Goal: Task Accomplishment & Management: Use online tool/utility

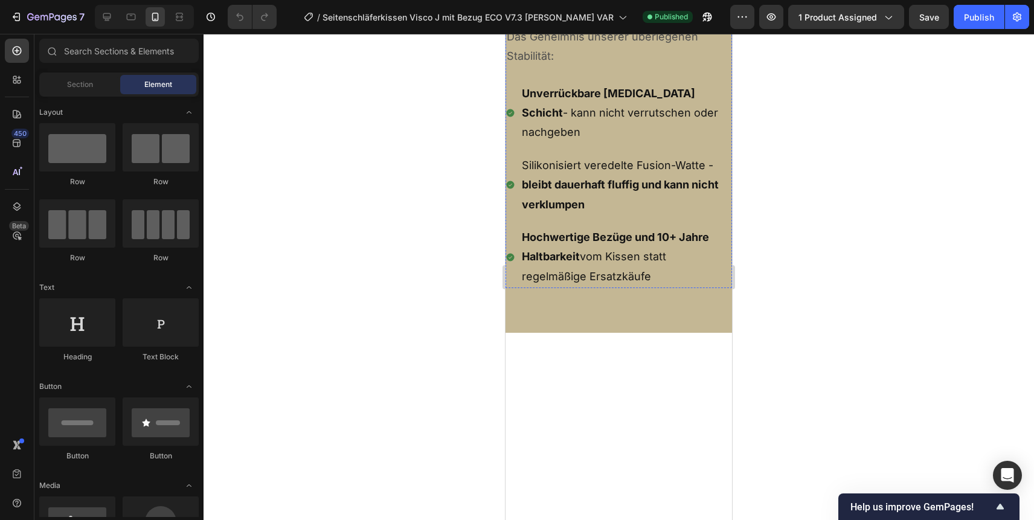
scroll to position [5535, 0]
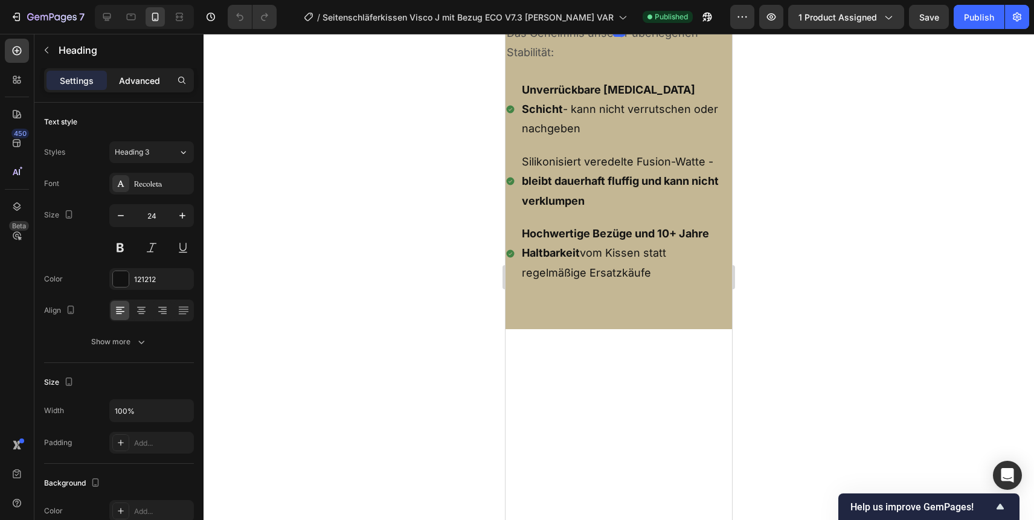
click at [139, 71] on div "Advanced" at bounding box center [139, 80] width 60 height 19
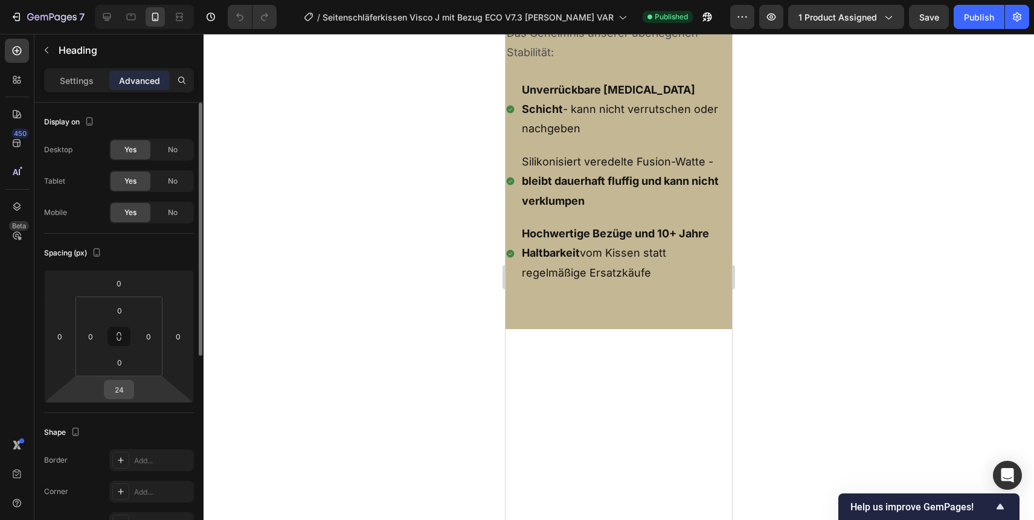
click at [117, 391] on input "24" at bounding box center [119, 389] width 24 height 18
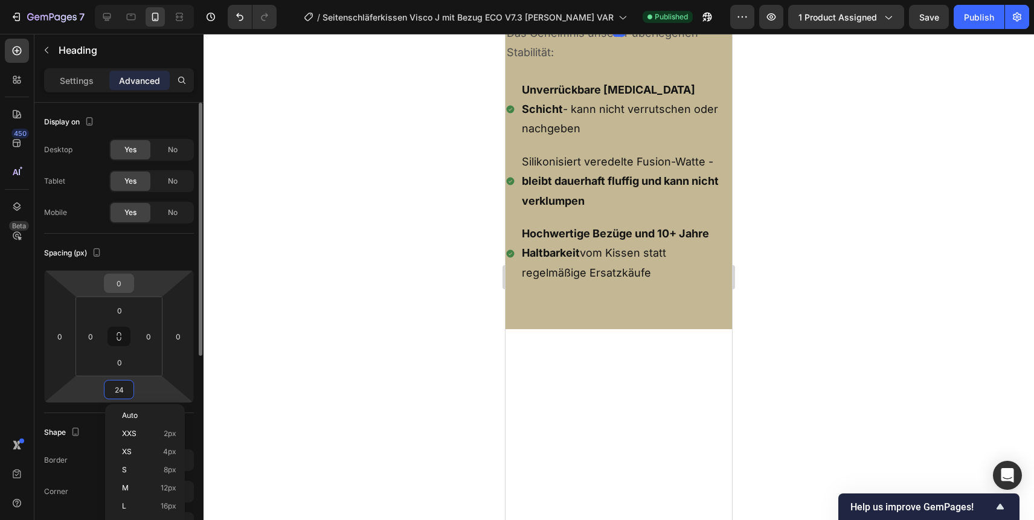
click at [112, 290] on input "0" at bounding box center [119, 283] width 24 height 18
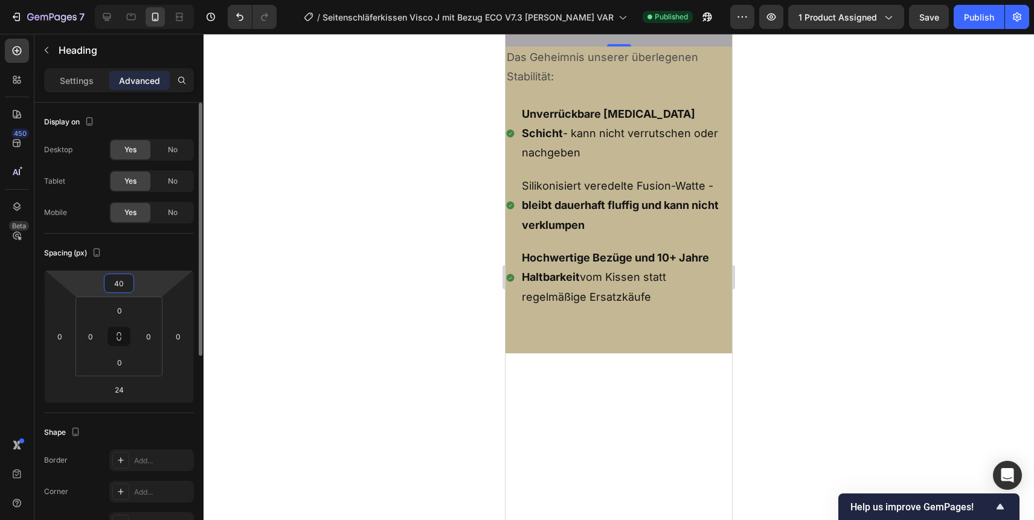
click at [117, 286] on input "40" at bounding box center [119, 283] width 24 height 18
click at [117, 284] on input "40" at bounding box center [119, 283] width 24 height 18
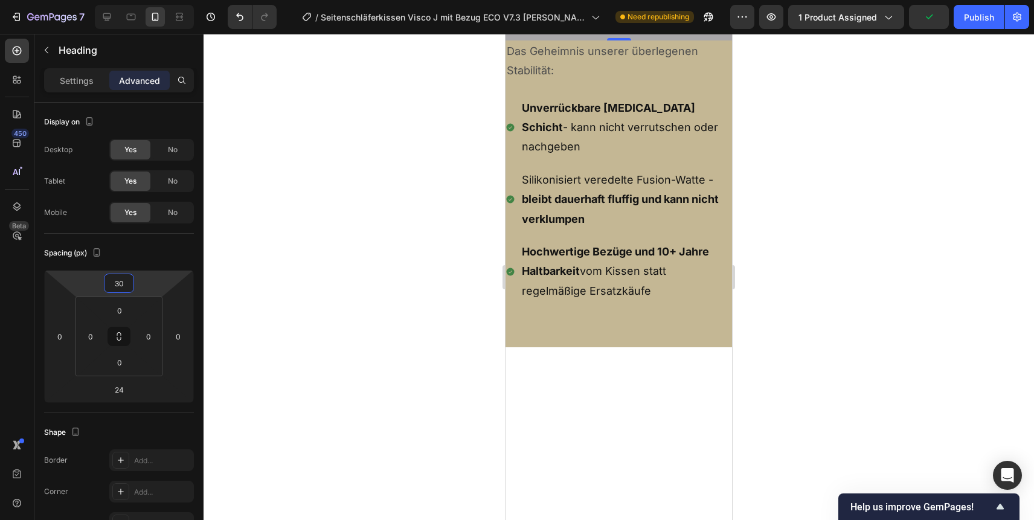
type input "30"
click at [872, 166] on div at bounding box center [618, 277] width 830 height 486
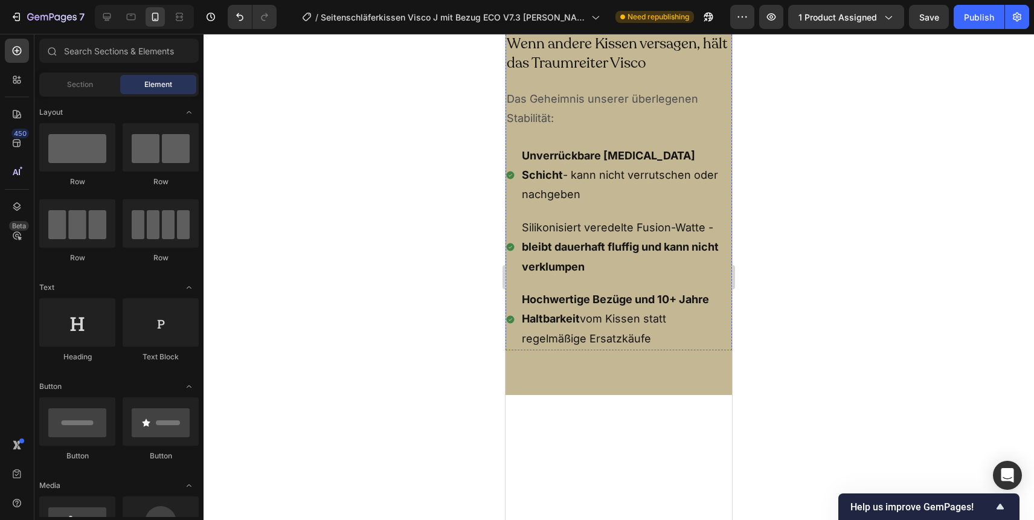
scroll to position [5618, 0]
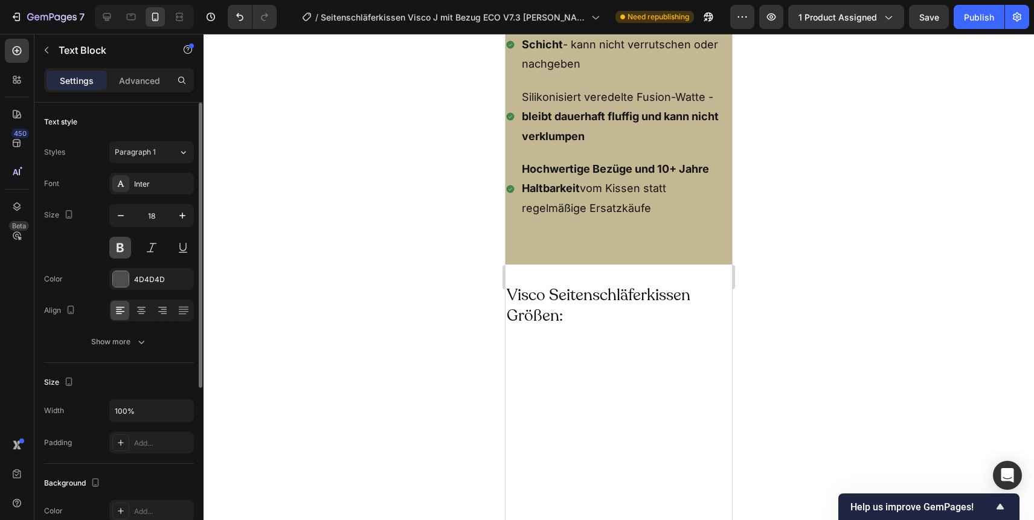
click at [120, 246] on button at bounding box center [120, 248] width 22 height 22
click at [778, 109] on div at bounding box center [618, 277] width 830 height 486
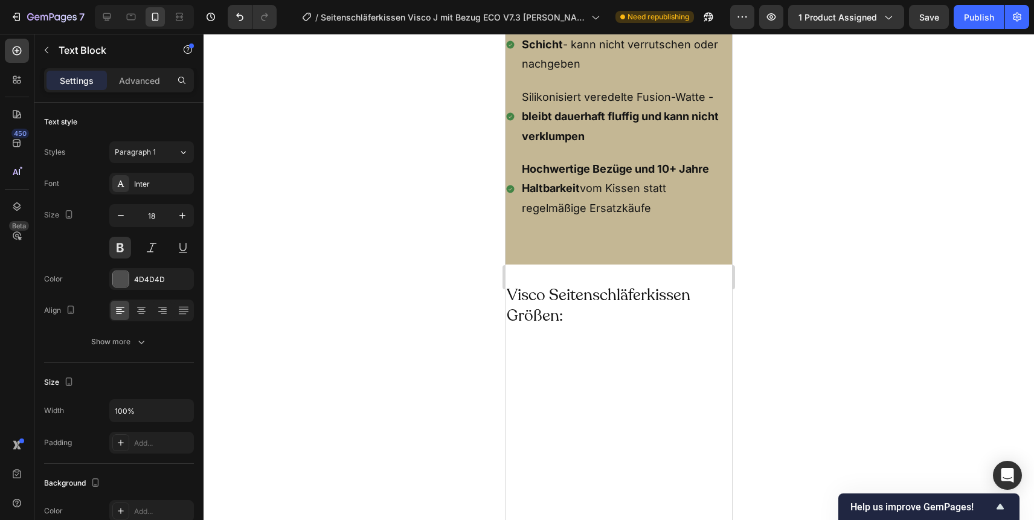
click at [147, 151] on span "Paragraph 1" at bounding box center [135, 152] width 41 height 11
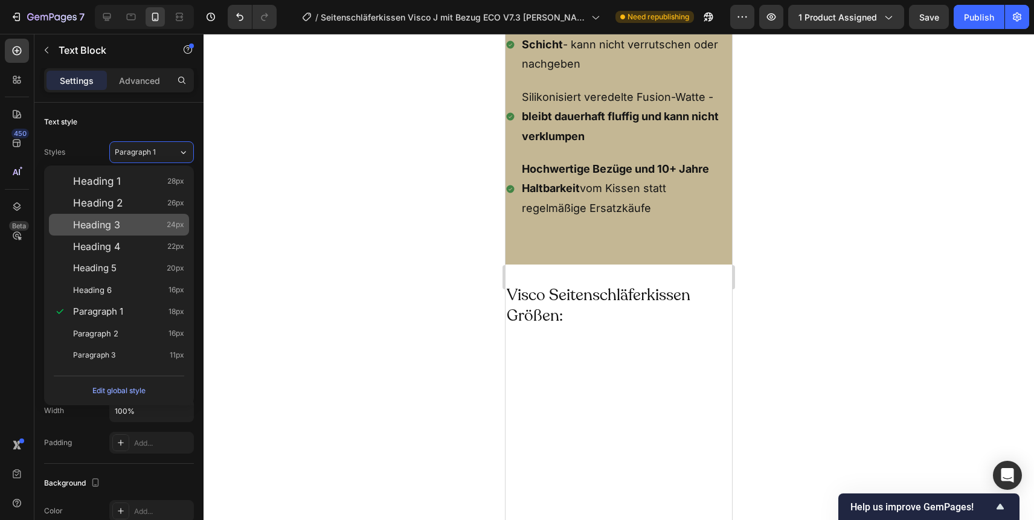
click at [120, 219] on div "Heading 3 24px" at bounding box center [128, 225] width 111 height 12
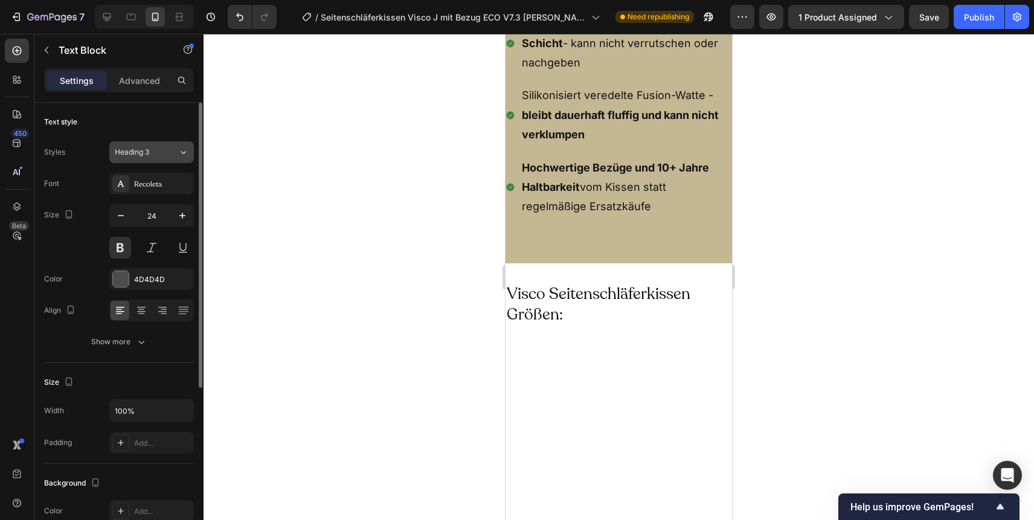
click at [142, 157] on span "Heading 3" at bounding box center [132, 152] width 34 height 11
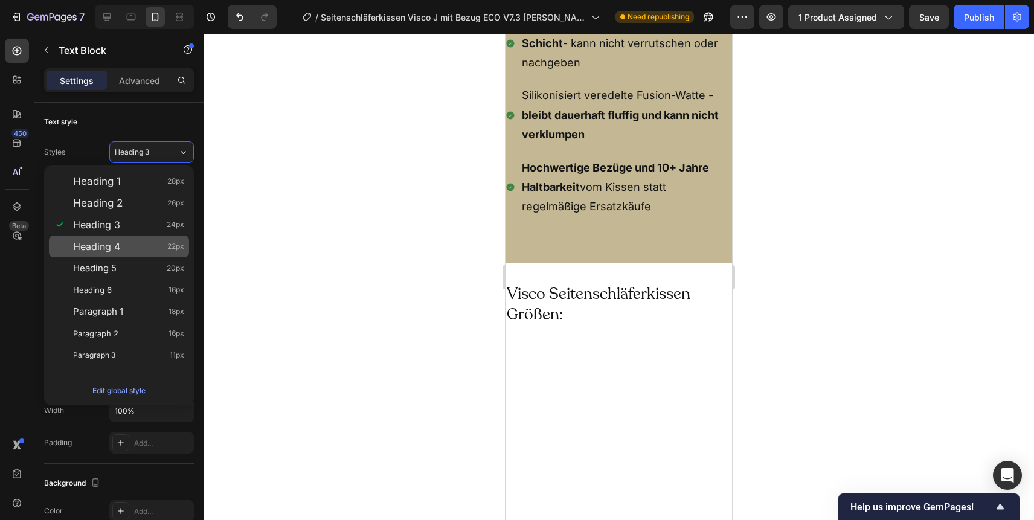
click at [128, 241] on div "Heading 4 22px" at bounding box center [128, 246] width 111 height 12
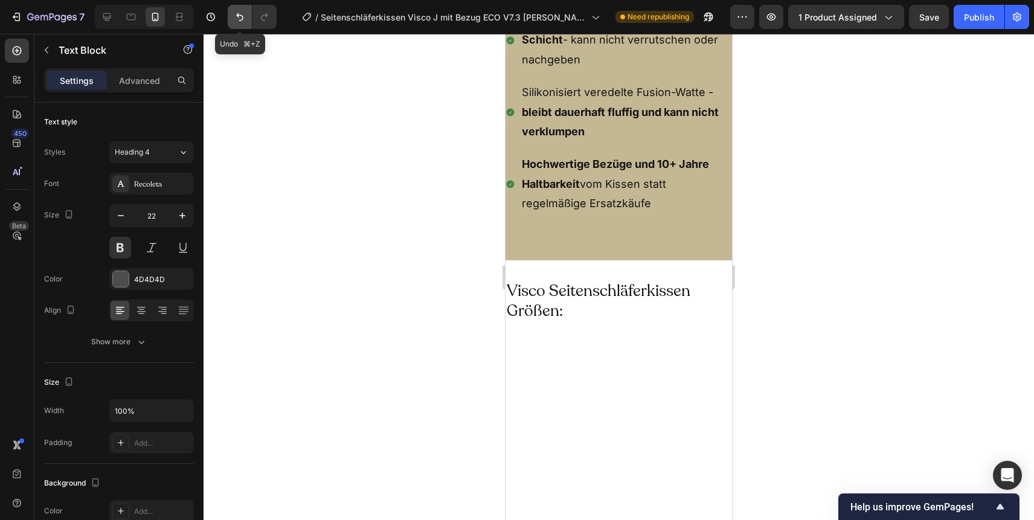
click at [245, 13] on icon "Undo/Redo" at bounding box center [240, 17] width 12 height 12
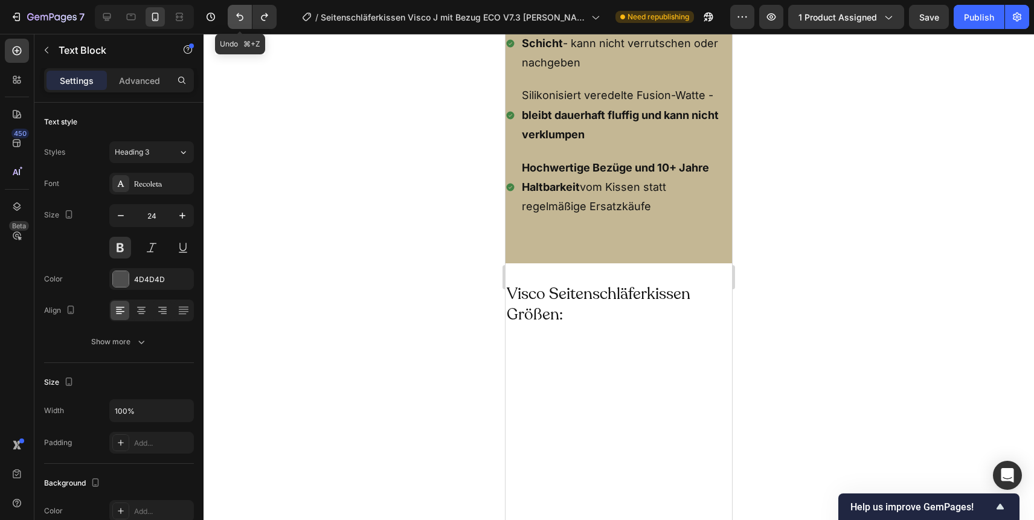
click at [245, 13] on icon "Undo/Redo" at bounding box center [240, 17] width 12 height 12
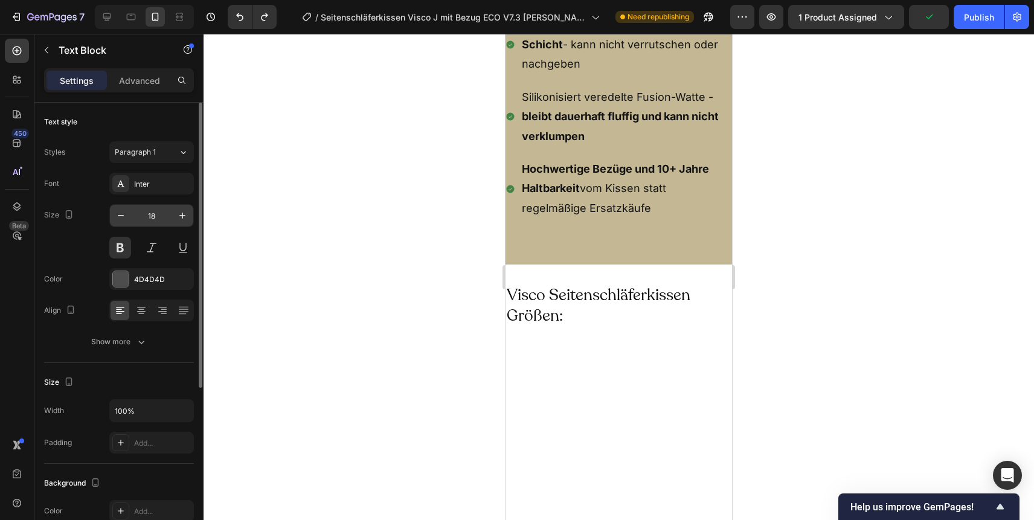
click at [153, 219] on input "18" at bounding box center [152, 216] width 40 height 22
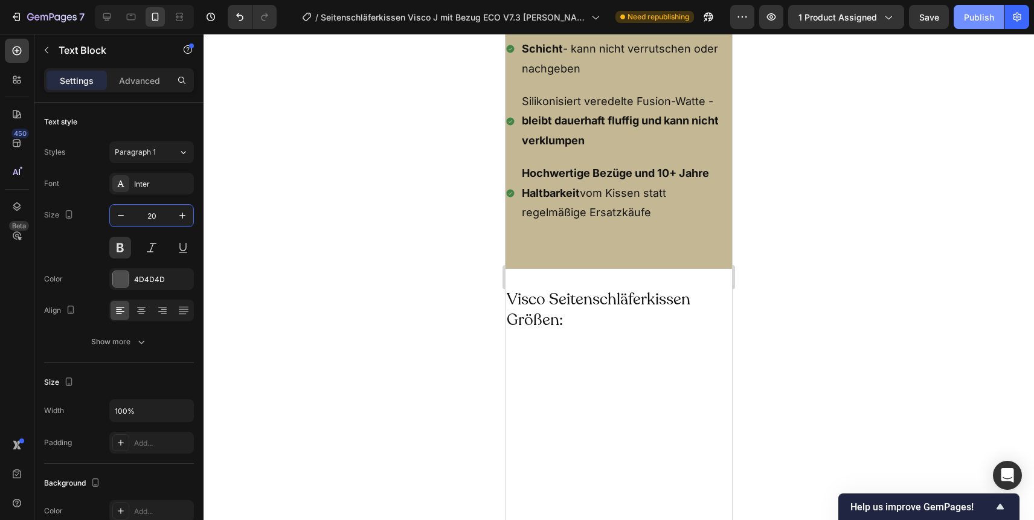
type input "20"
click at [974, 13] on div "Publish" at bounding box center [979, 17] width 30 height 13
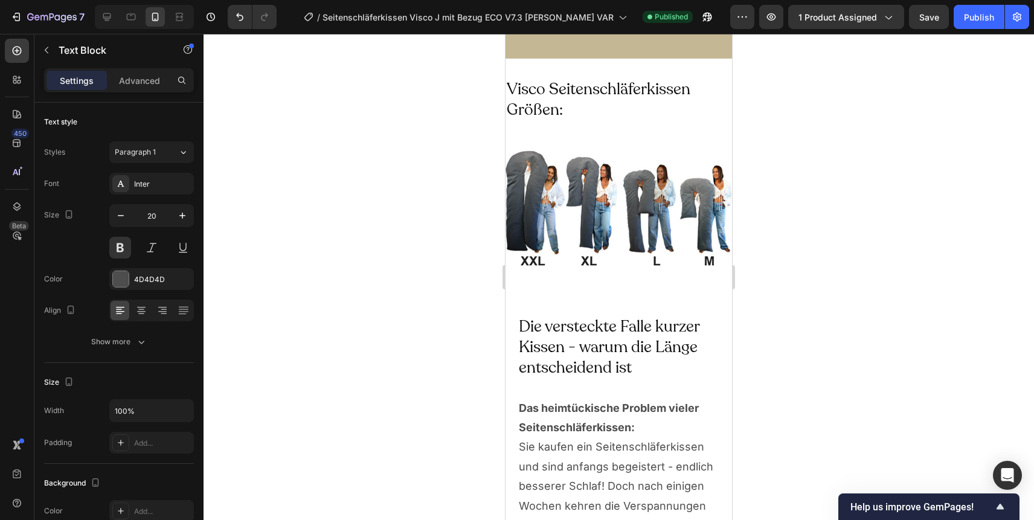
scroll to position [5973, 0]
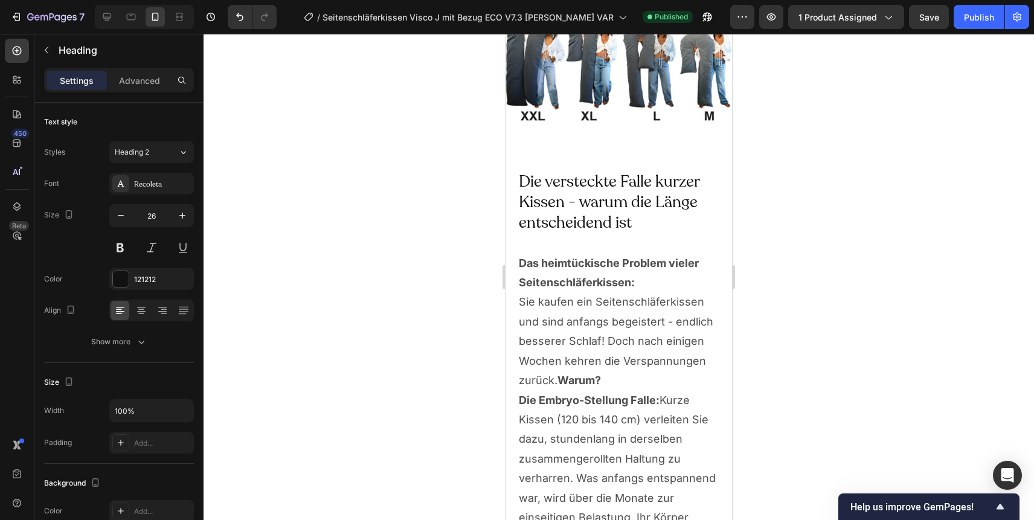
click at [618, 146] on img at bounding box center [618, 61] width 226 height 170
click at [139, 86] on p "Advanced" at bounding box center [139, 80] width 41 height 13
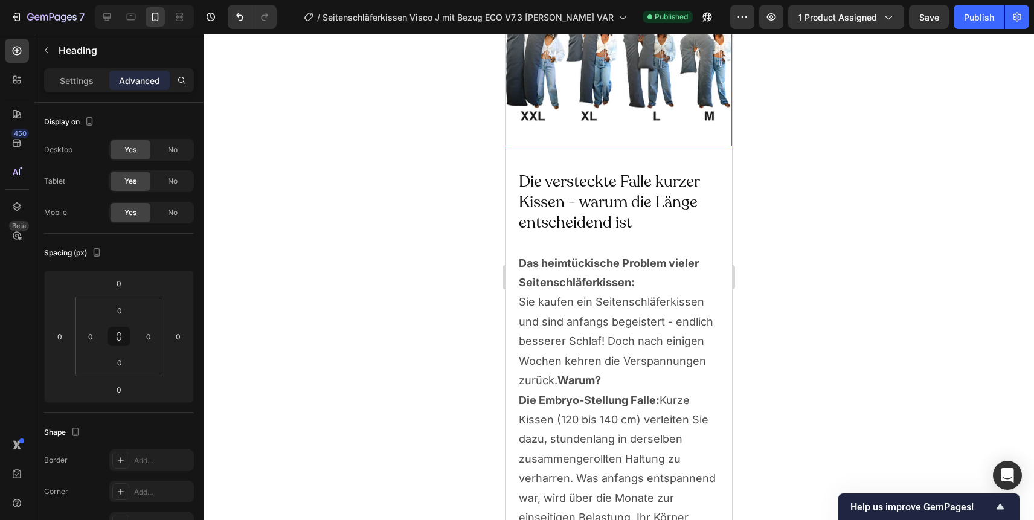
click at [580, 146] on img at bounding box center [618, 61] width 226 height 170
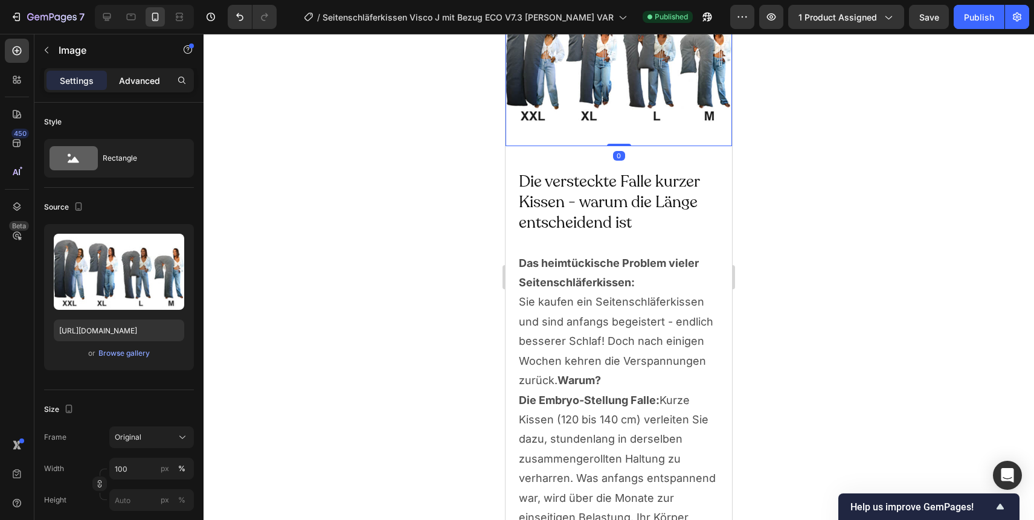
click at [143, 89] on div "Advanced" at bounding box center [139, 80] width 60 height 19
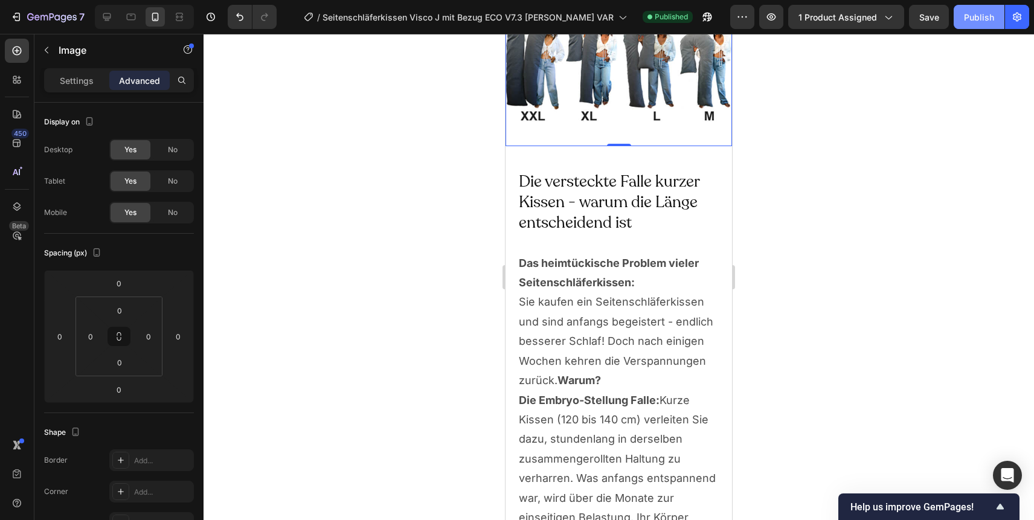
click at [980, 18] on div "Publish" at bounding box center [979, 17] width 30 height 13
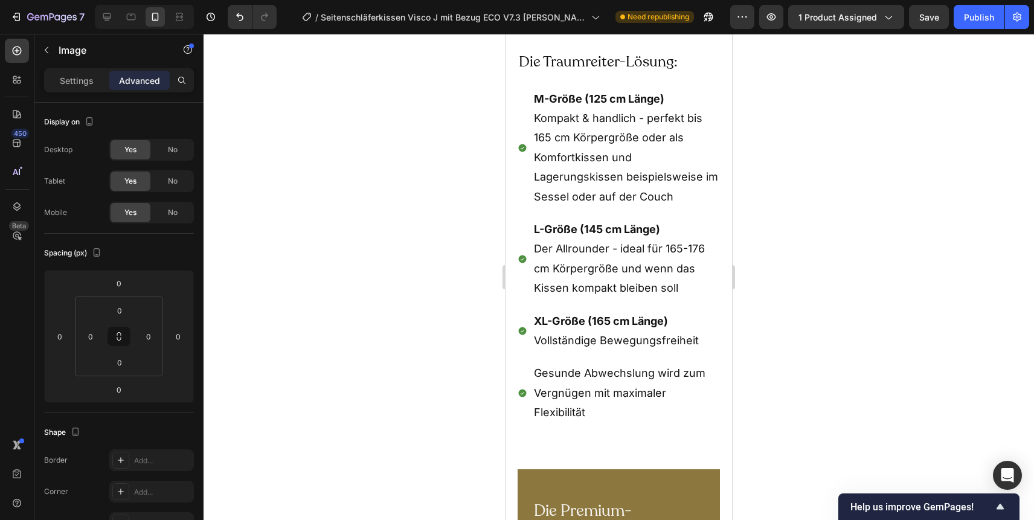
scroll to position [6944, 0]
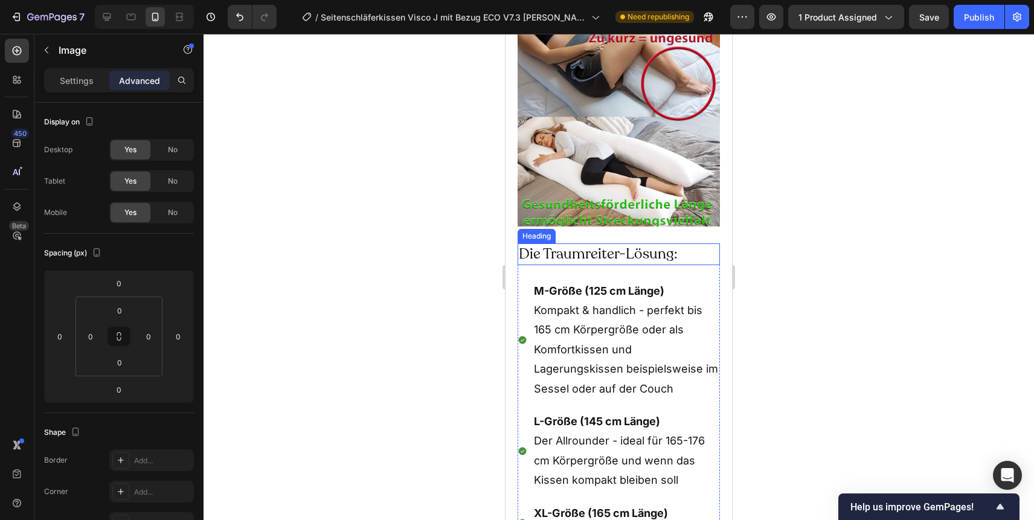
click at [630, 255] on h2 "Die Traumreiter-Lösung:" at bounding box center [618, 253] width 202 height 21
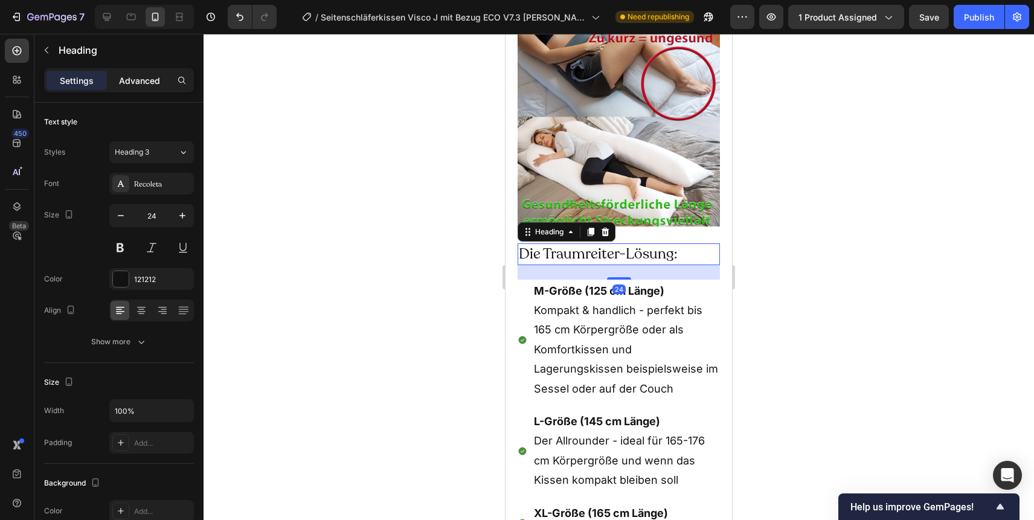
click at [143, 78] on p "Advanced" at bounding box center [139, 80] width 41 height 13
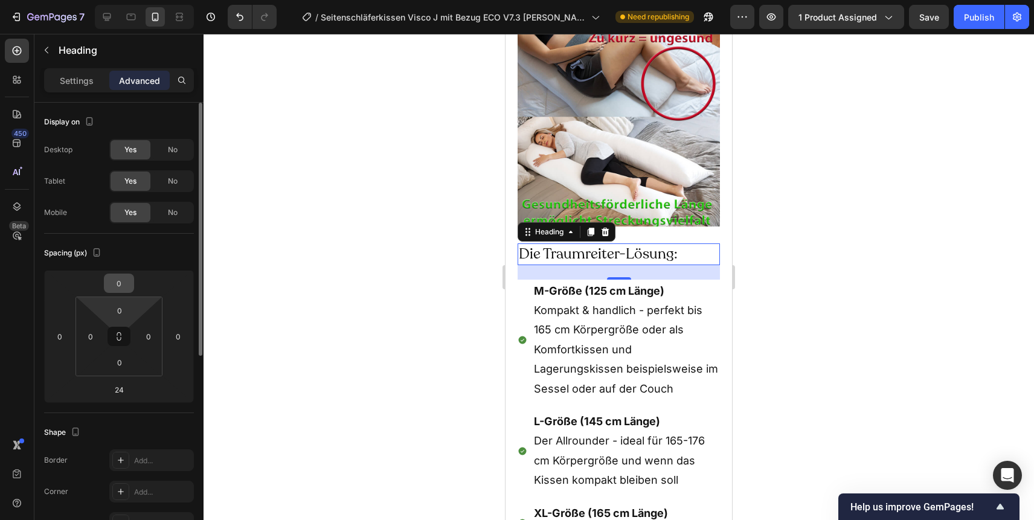
click at [110, 291] on input "0" at bounding box center [119, 283] width 24 height 18
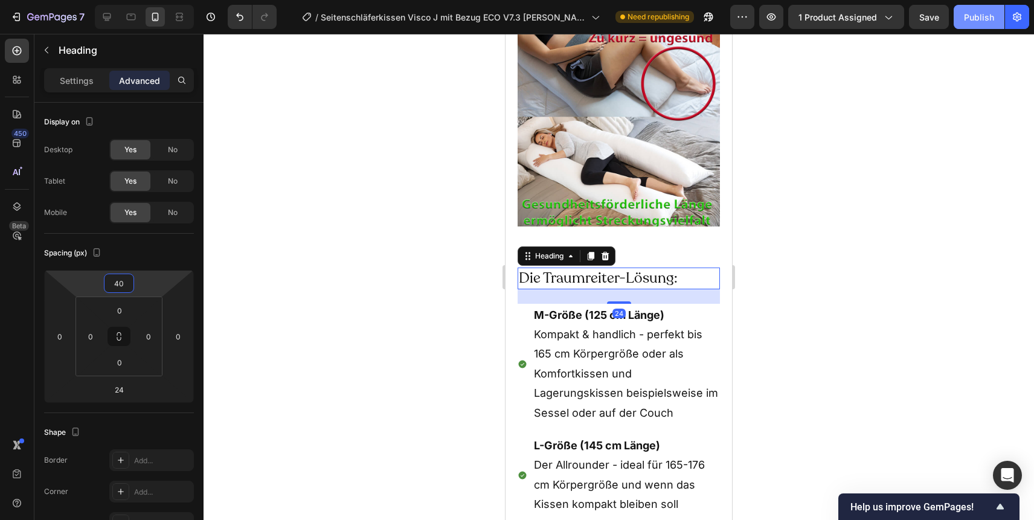
type input "40"
click at [968, 25] on button "Publish" at bounding box center [978, 17] width 51 height 24
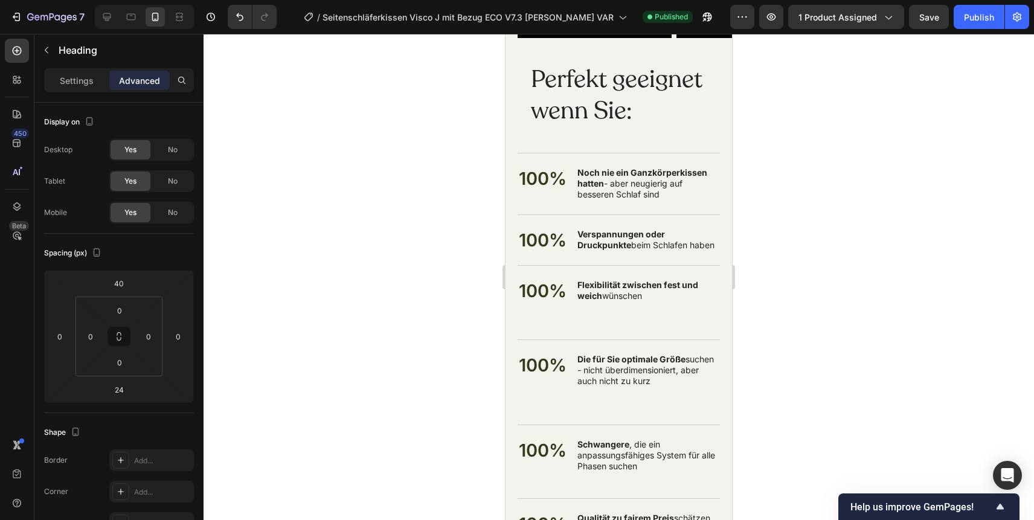
scroll to position [8386, 0]
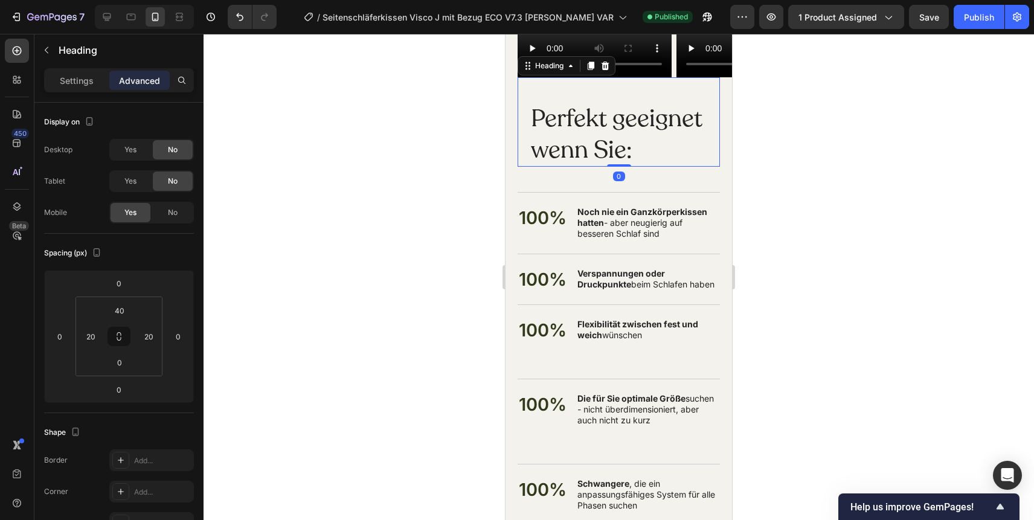
click at [574, 129] on h2 "Perfekt geeignet wenn Sie:" at bounding box center [618, 133] width 178 height 65
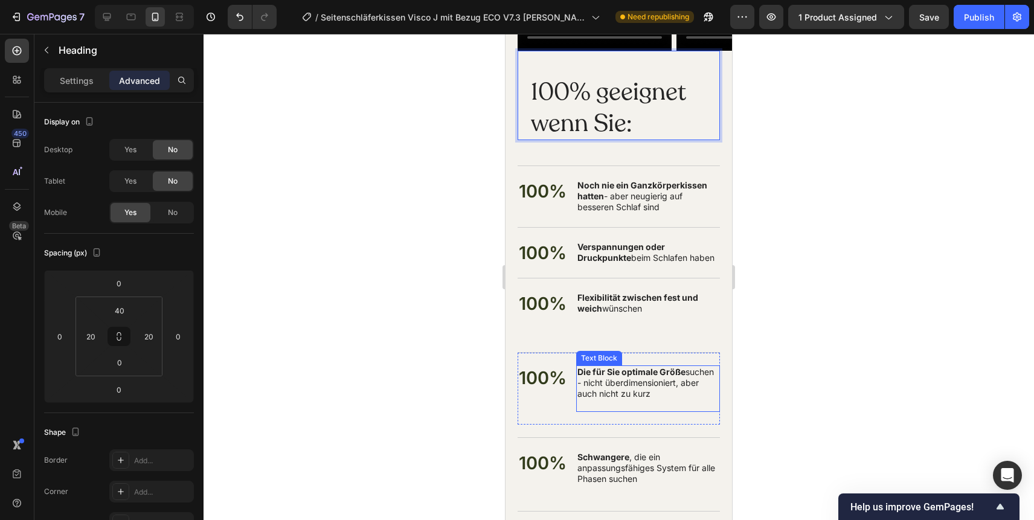
scroll to position [8413, 0]
click at [615, 124] on p "100% geeignet wenn Sie:" at bounding box center [619, 106] width 176 height 63
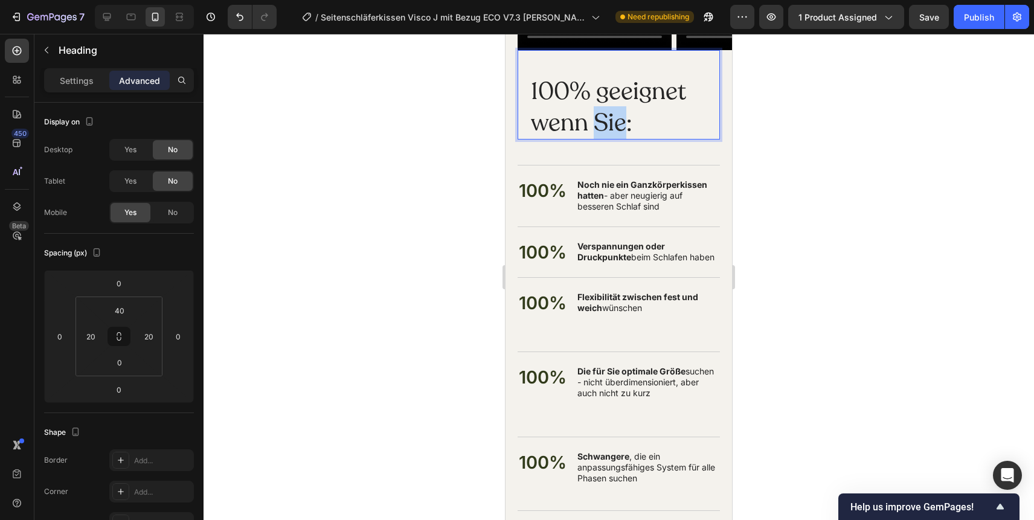
click at [615, 124] on p "100% geeignet wenn Sie:" at bounding box center [619, 106] width 176 height 63
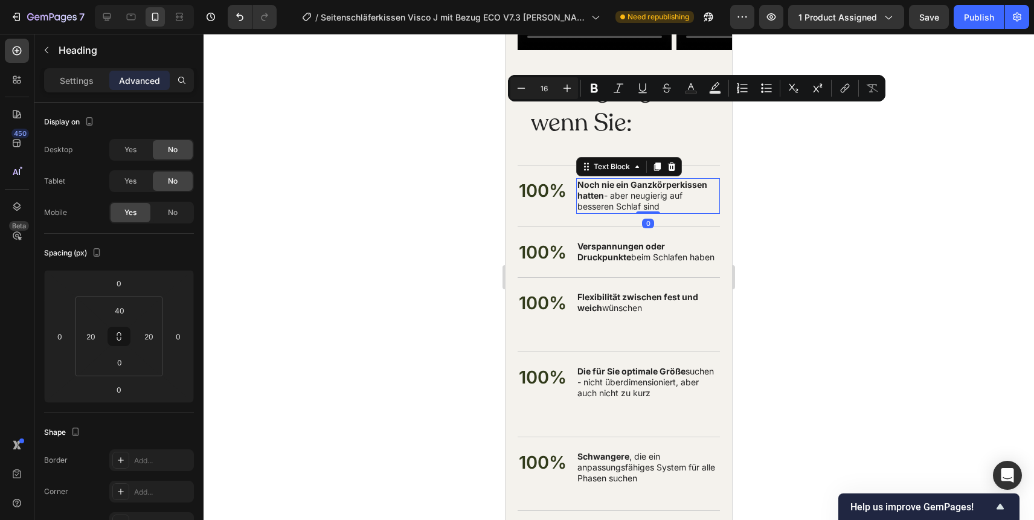
click at [592, 188] on strong "Noch nie ein Ganzkörperkissen hatten" at bounding box center [642, 189] width 130 height 21
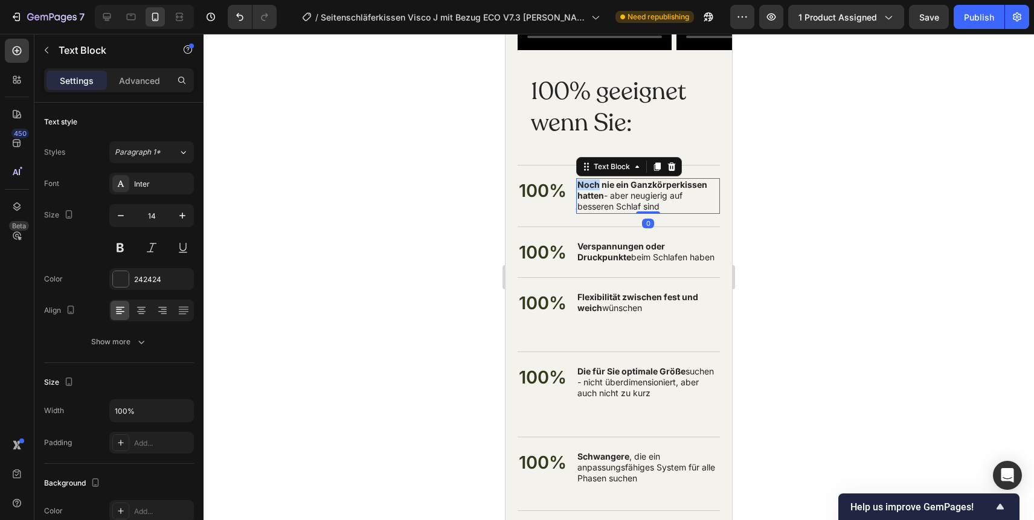
click at [592, 188] on strong "Noch nie ein Ganzkörperkissen hatten" at bounding box center [642, 189] width 130 height 21
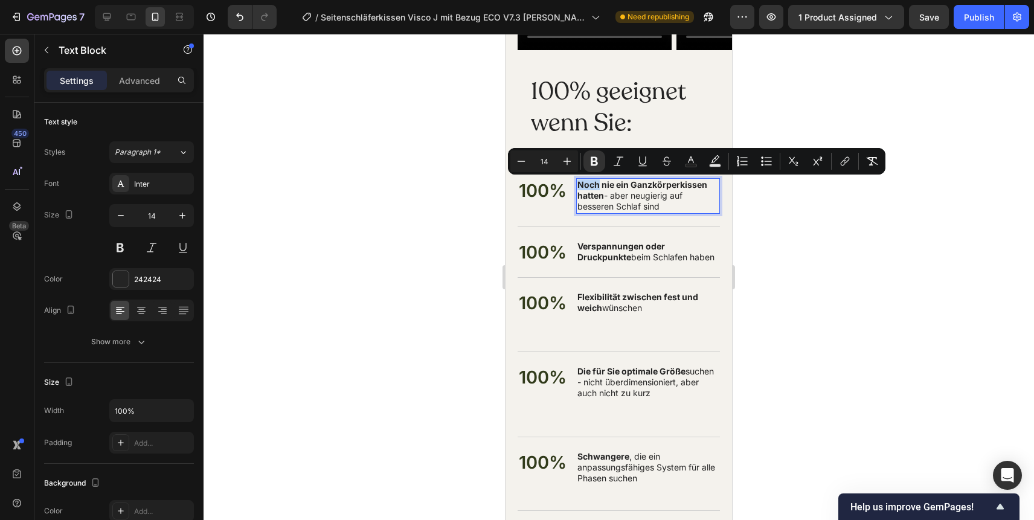
click at [582, 186] on strong "Noch nie ein Ganzkörperkissen hatten" at bounding box center [642, 189] width 130 height 21
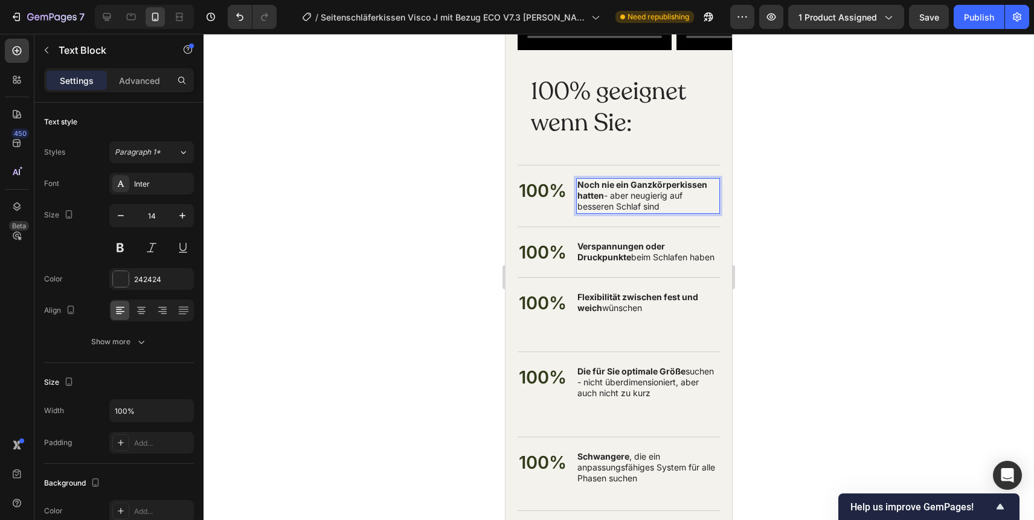
click at [576, 184] on div "Noch nie ein Ganzkörperkissen hatten - aber neugierig auf besseren Schlaf sind" at bounding box center [648, 196] width 144 height 36
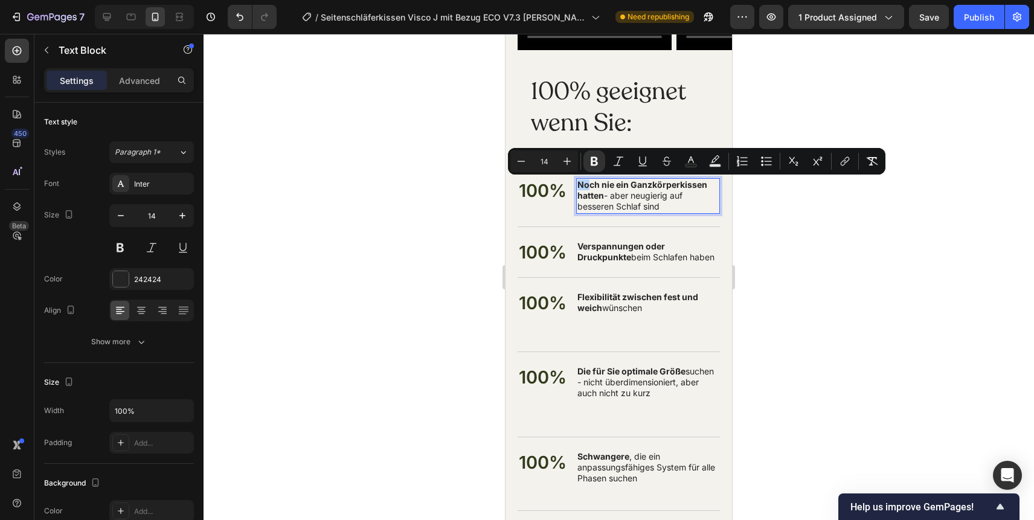
drag, startPoint x: 587, startPoint y: 185, endPoint x: 580, endPoint y: 184, distance: 7.3
click at [580, 184] on strong "Noch nie ein Ganzkörperkissen hatten" at bounding box center [642, 189] width 130 height 21
click at [581, 184] on strong "Noch nie ein Ganzkörperkissen hatten" at bounding box center [642, 189] width 130 height 21
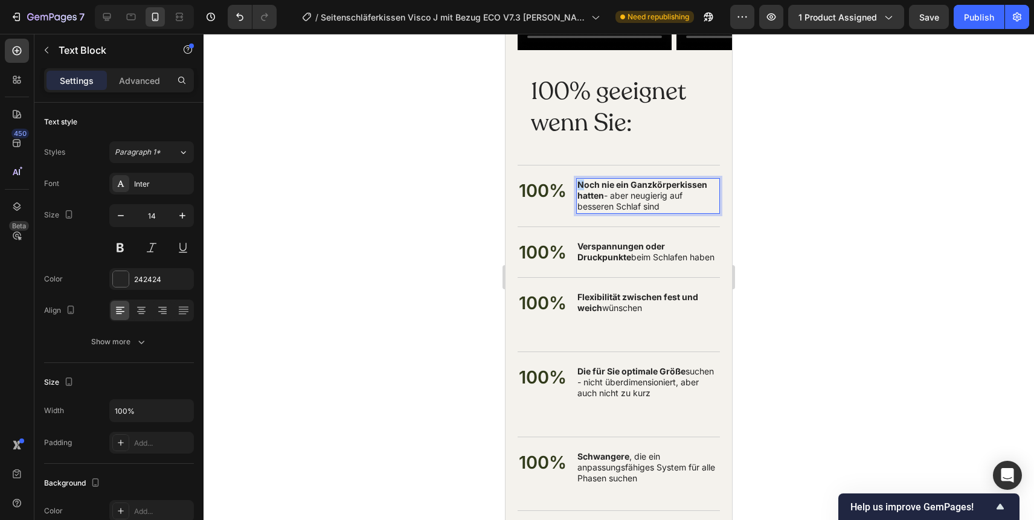
drag, startPoint x: 585, startPoint y: 186, endPoint x: 578, endPoint y: 186, distance: 7.2
click at [578, 186] on strong "Noch nie ein Ganzkörperkissen hatten" at bounding box center [642, 189] width 130 height 21
drag, startPoint x: 578, startPoint y: 186, endPoint x: 593, endPoint y: 185, distance: 15.1
click at [593, 185] on strong "Sie och nie ein Ganzkörperkissen hatten" at bounding box center [646, 189] width 138 height 21
click at [595, 186] on strong "Sie och nie ein Ganzkörperkissen hatten" at bounding box center [646, 189] width 138 height 21
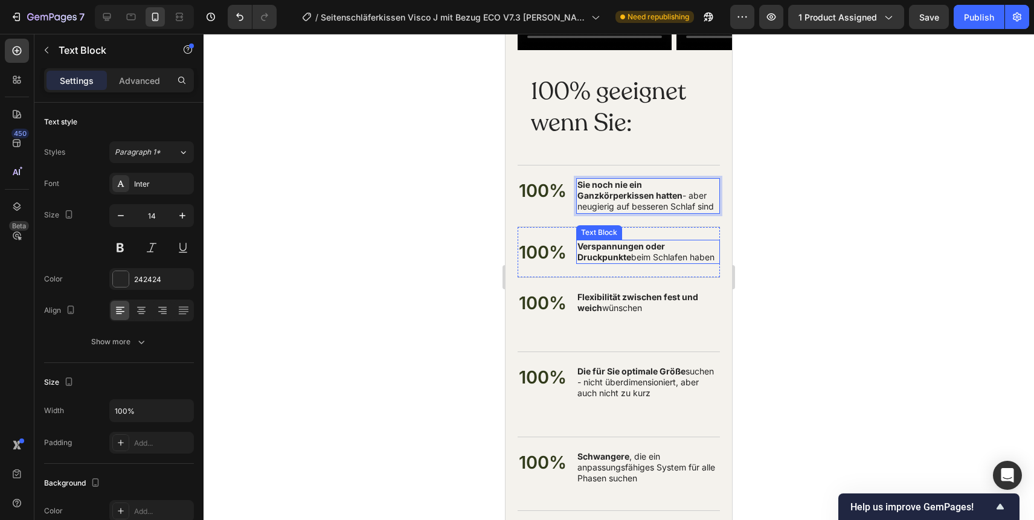
click at [581, 241] on strong "Verspannungen oder Druckpunkte" at bounding box center [621, 251] width 88 height 21
click at [581, 246] on strong "Verspannungen oder Druckpunkte" at bounding box center [621, 251] width 88 height 21
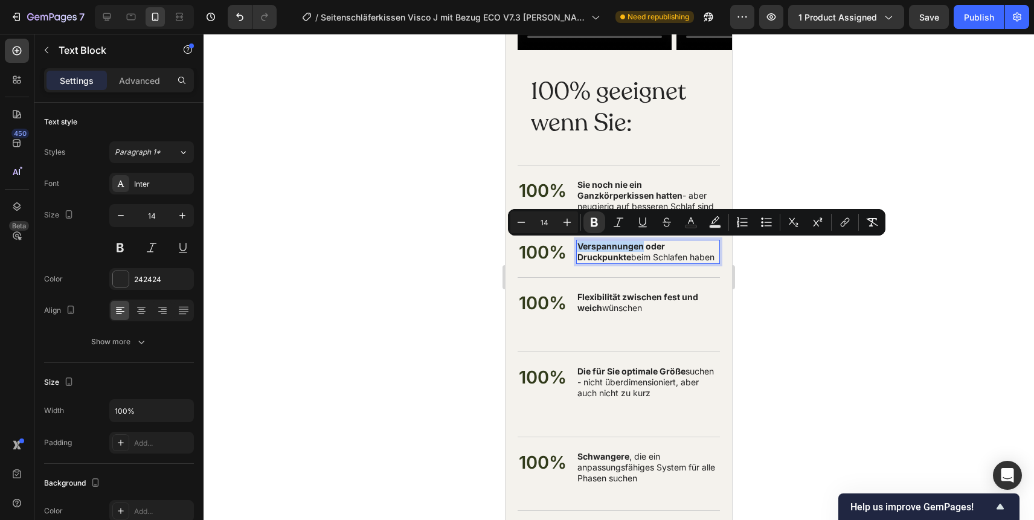
click at [580, 245] on strong "Verspannungen oder Druckpunkte" at bounding box center [621, 251] width 88 height 21
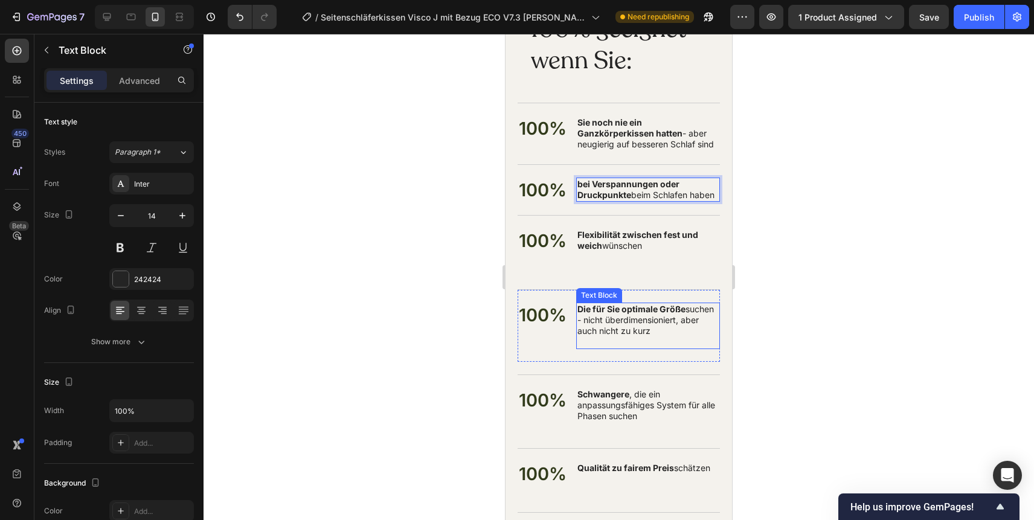
scroll to position [8475, 0]
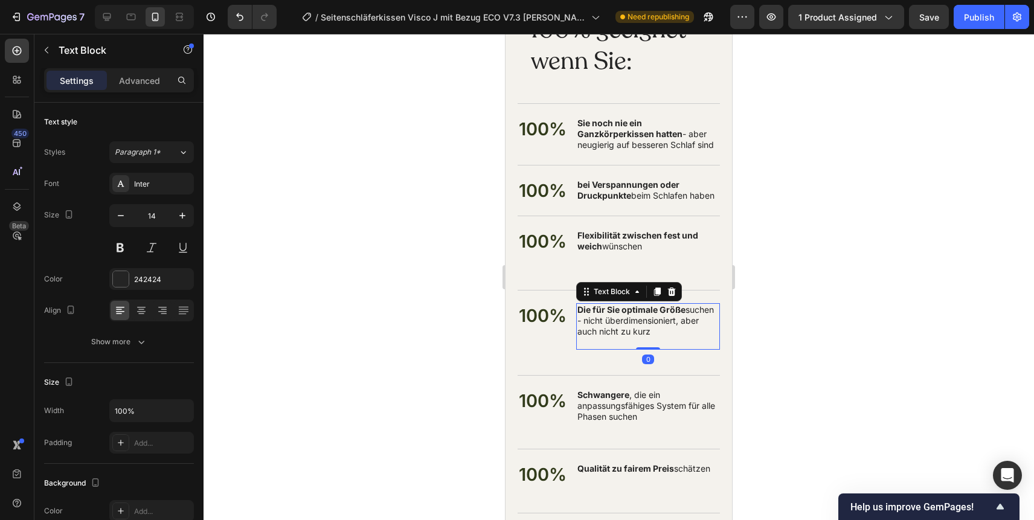
click at [583, 308] on strong "Die für Sie optimale Größe" at bounding box center [631, 309] width 108 height 10
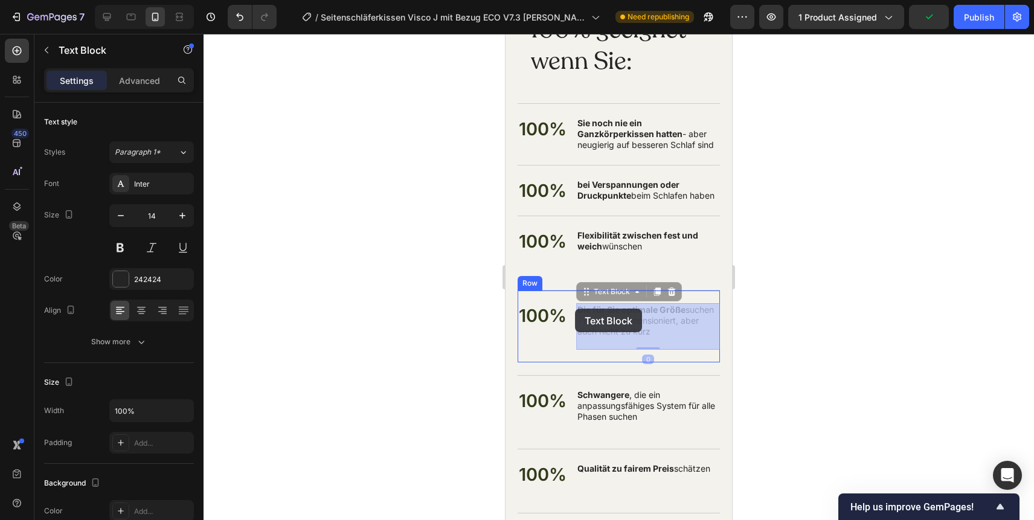
drag, startPoint x: 583, startPoint y: 308, endPoint x: 575, endPoint y: 308, distance: 8.5
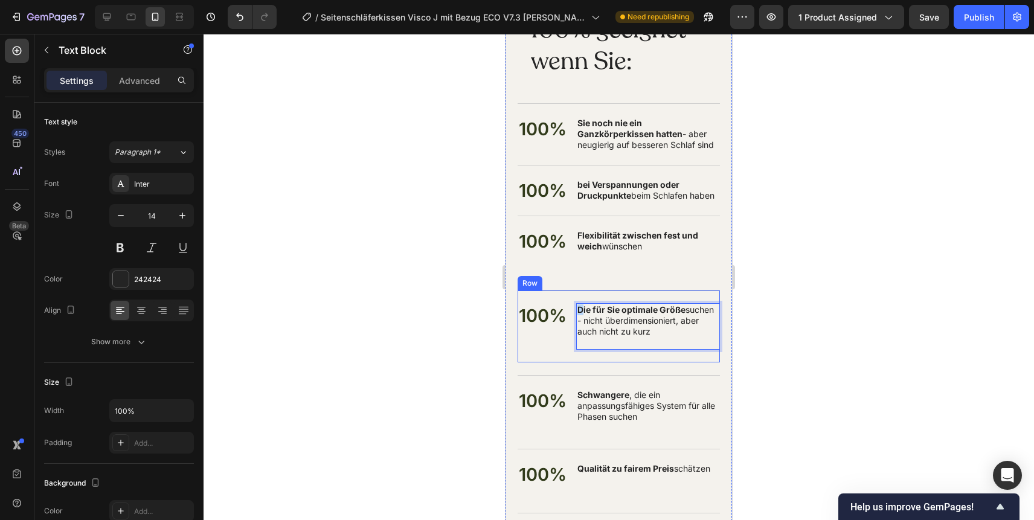
drag, startPoint x: 583, startPoint y: 310, endPoint x: 574, endPoint y: 309, distance: 8.5
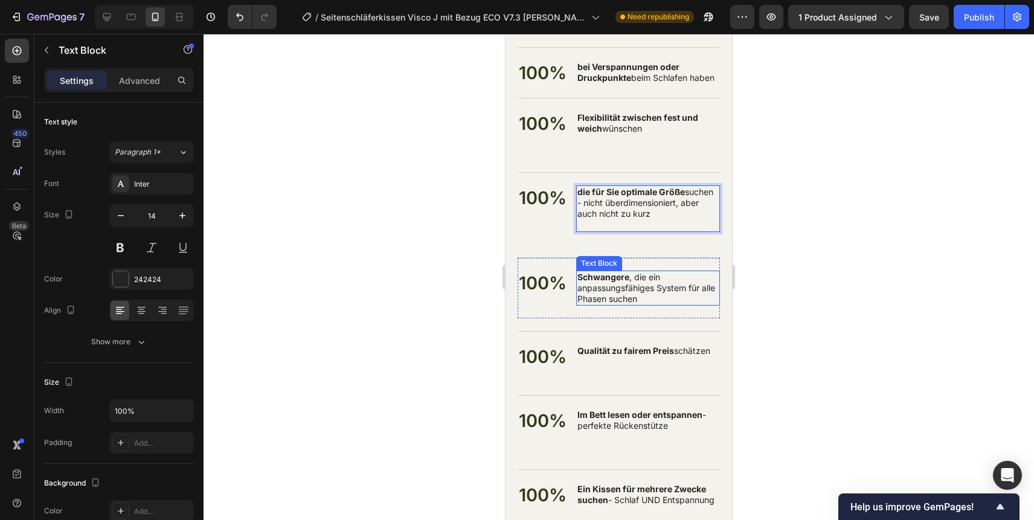
scroll to position [8597, 0]
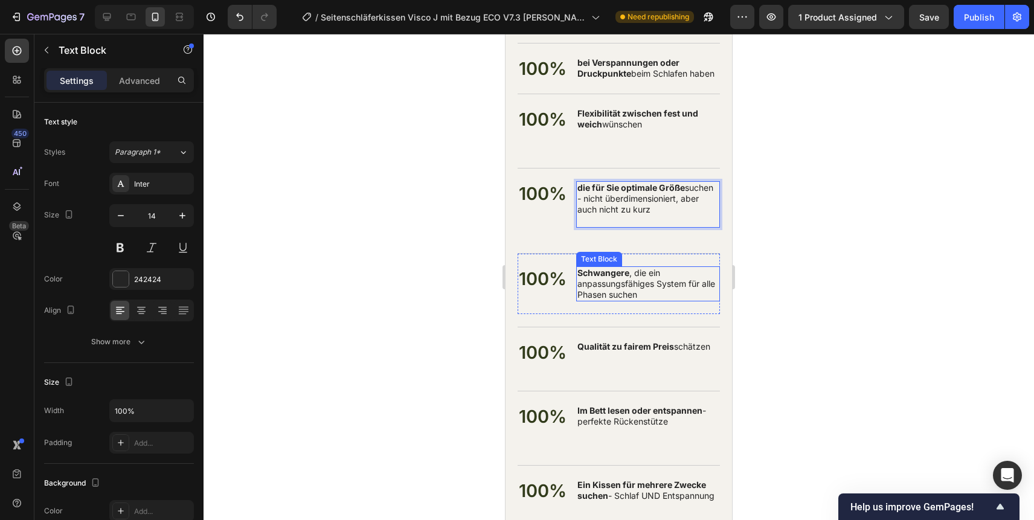
click at [625, 276] on strong "Schwangere" at bounding box center [603, 272] width 52 height 10
click at [625, 273] on strong "Schwangere" at bounding box center [603, 272] width 52 height 10
click at [629, 273] on p "Schwangere , die ein anpassungsfähiges System für alle Phasen suchen" at bounding box center [647, 283] width 141 height 33
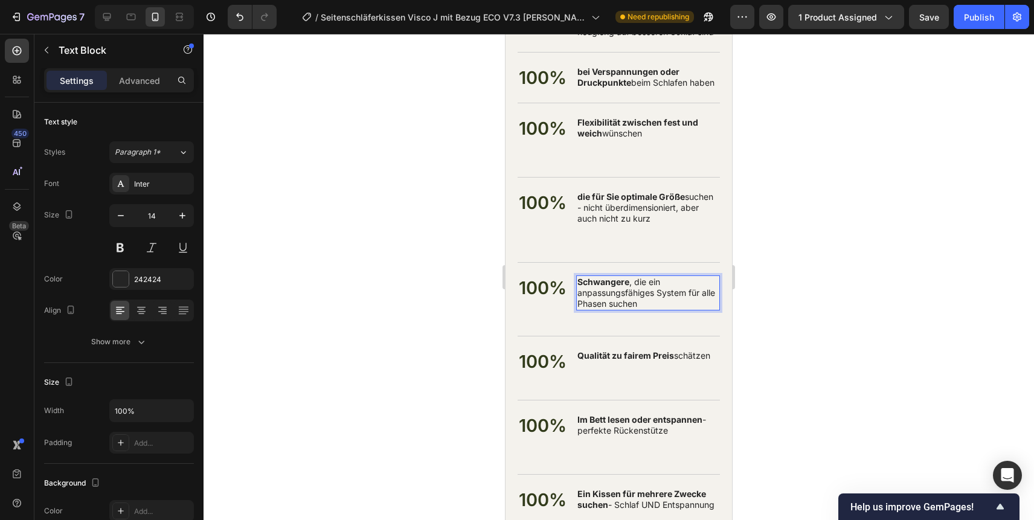
scroll to position [8592, 0]
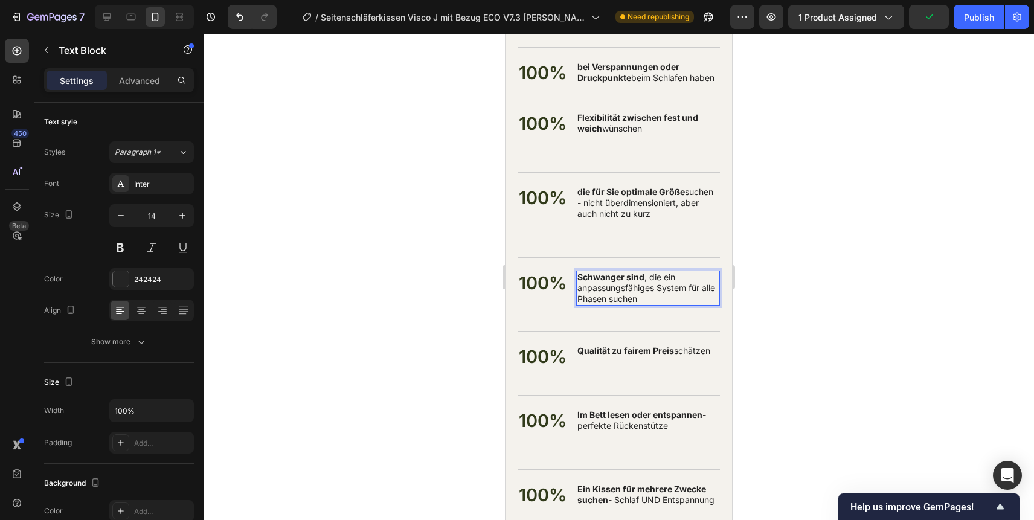
click at [656, 276] on p "Schwanger sind , die ein anpassungsfähiges System für alle Phasen suchen" at bounding box center [647, 288] width 141 height 33
click at [646, 278] on p "Schwanger sind , und ein anpassungsfähiges System für alle Phasen suchen" at bounding box center [647, 288] width 141 height 33
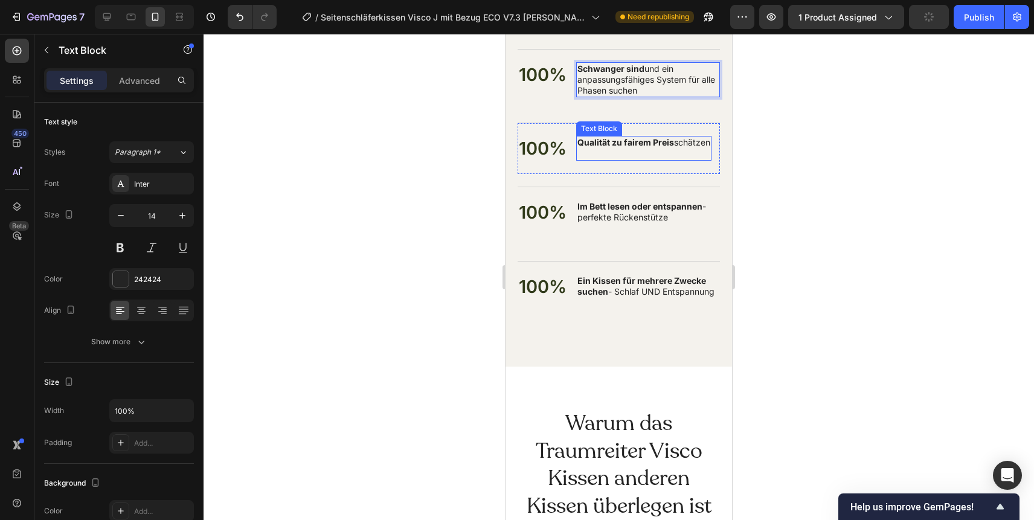
scroll to position [8813, 0]
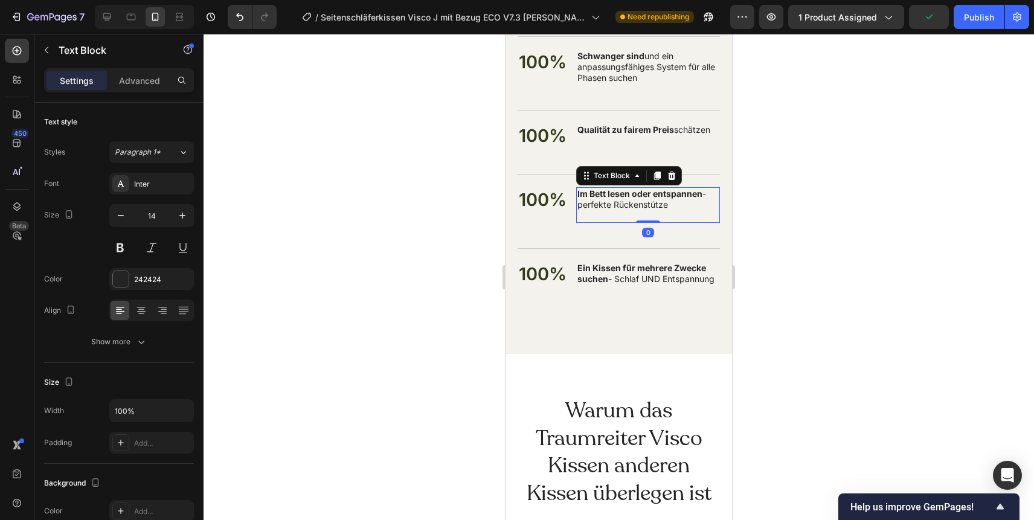
click at [580, 196] on strong "Im Bett lesen oder entspannen" at bounding box center [639, 193] width 125 height 10
click at [580, 194] on strong "Im Bett lesen oder entspannen" at bounding box center [639, 193] width 125 height 10
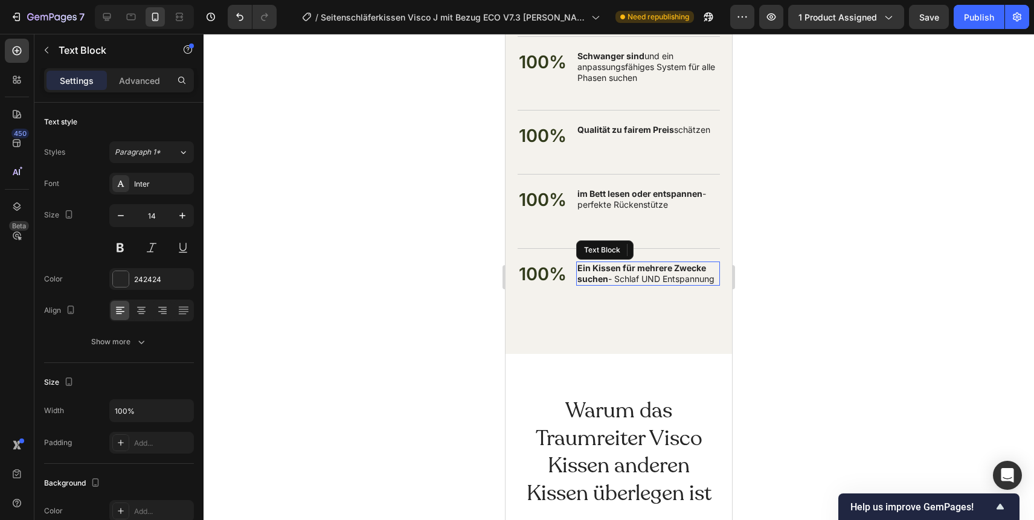
click at [612, 283] on p "Ein Kissen für mehrere Zwecke suchen - Schlaf UND Entspannung" at bounding box center [647, 274] width 141 height 22
click at [583, 267] on strong "Ein Kissen für mehrere Zwecke suchen" at bounding box center [641, 273] width 129 height 21
click at [665, 284] on p "ein Kissen für mehrere Zwecke suchen - Schlaf UND Entspannung" at bounding box center [647, 274] width 141 height 22
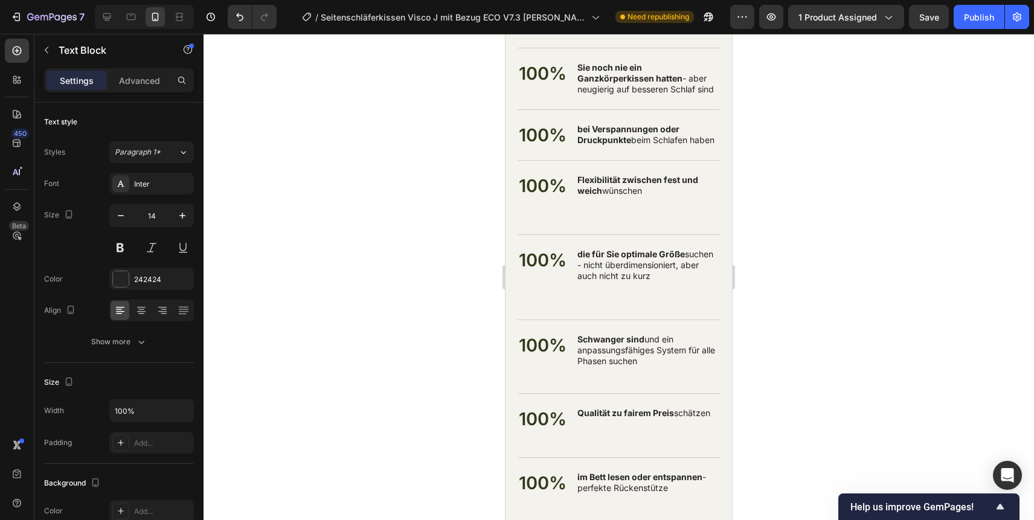
scroll to position [8482, 0]
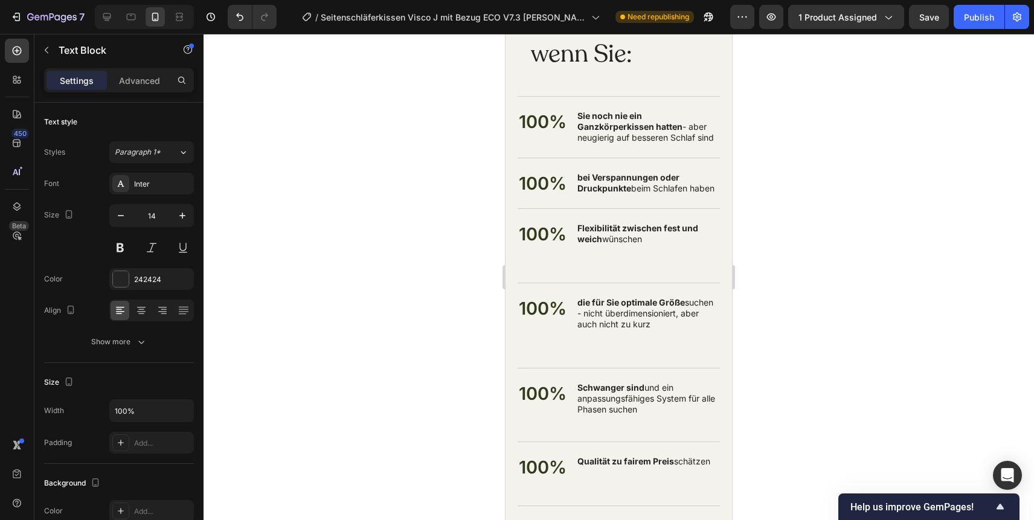
click at [619, 124] on strong "Sie noch nie ein Ganzkörperkissen hatten" at bounding box center [629, 120] width 105 height 21
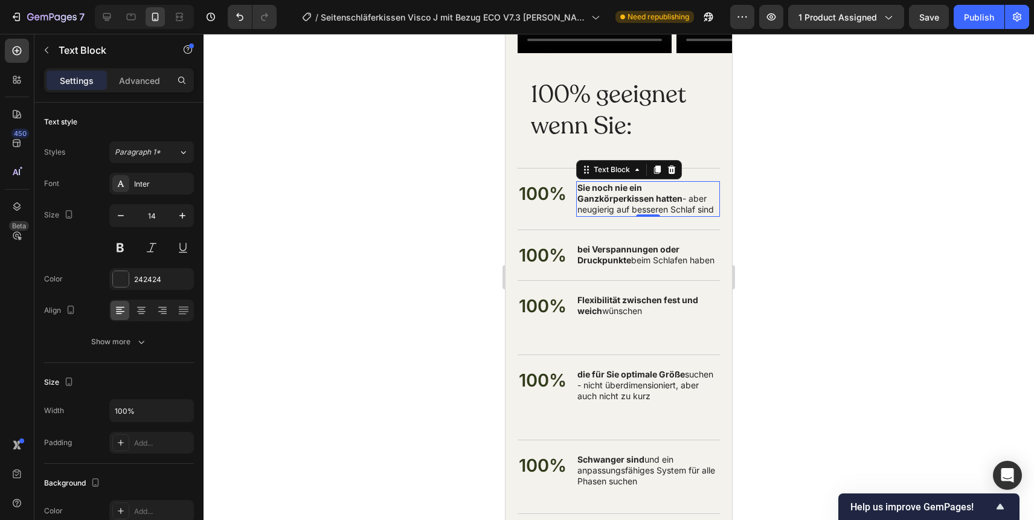
scroll to position [8408, 0]
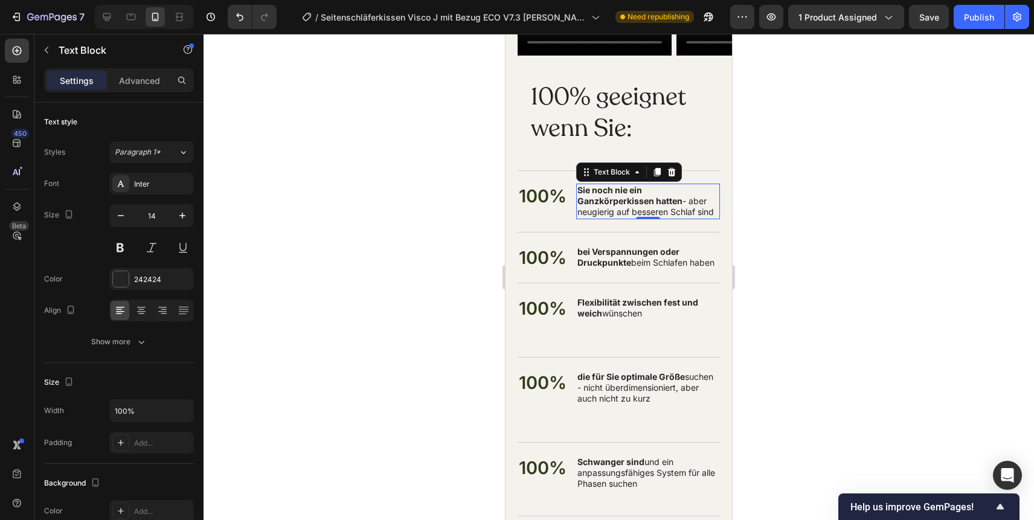
click at [584, 110] on p "100% geeignet wenn Sie:" at bounding box center [619, 112] width 176 height 63
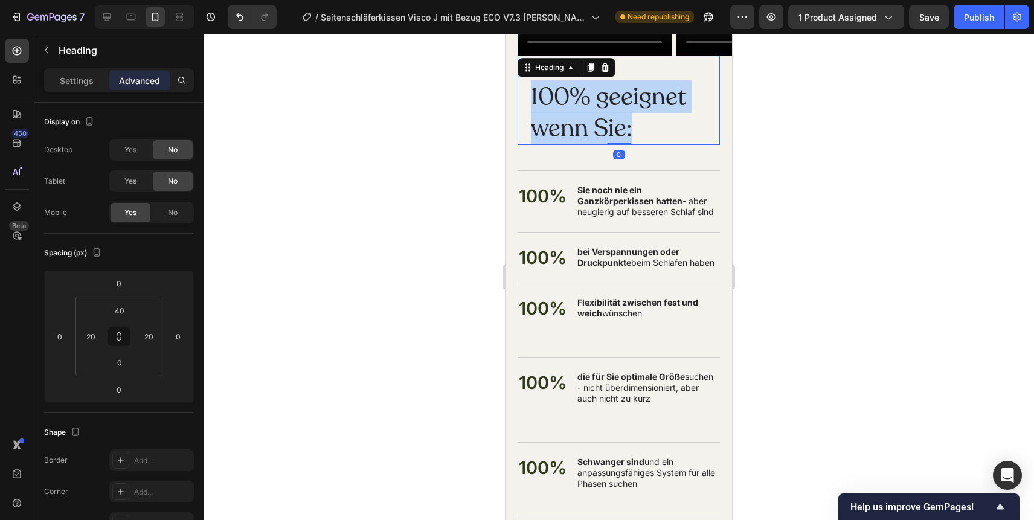
click at [584, 110] on p "100% geeignet wenn Sie:" at bounding box center [619, 112] width 176 height 63
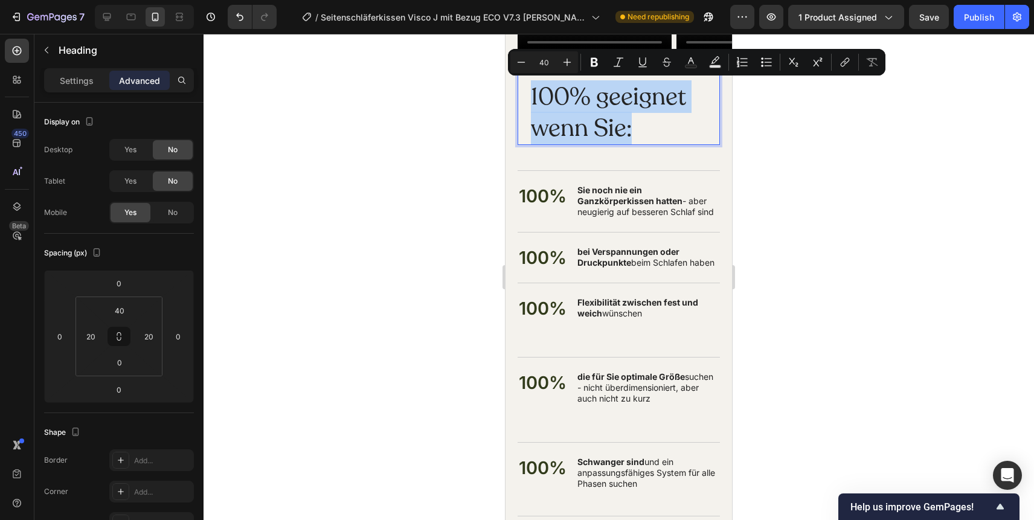
copy p "100% geeignet wenn Sie:"
click at [642, 197] on strong "Sie noch nie ein Ganzkörperkissen hatten" at bounding box center [629, 195] width 105 height 21
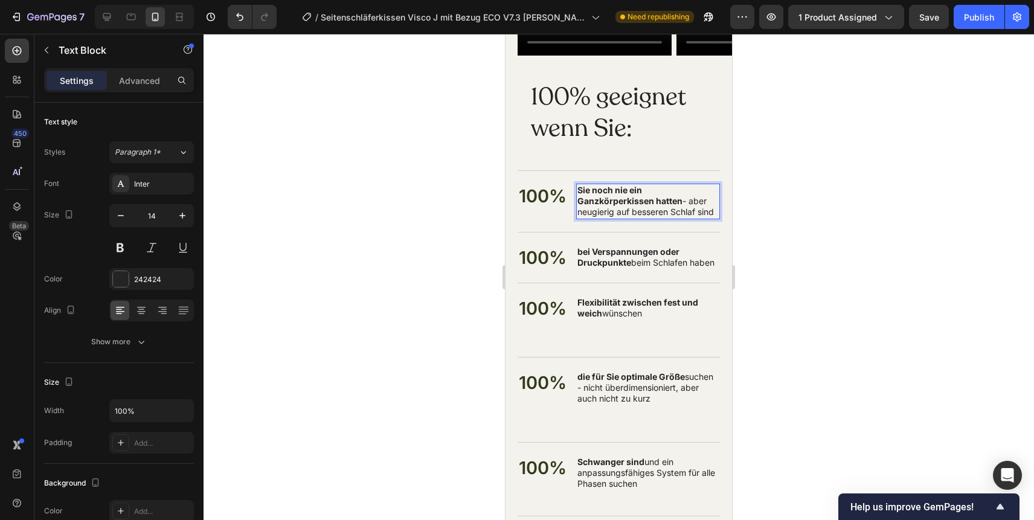
click at [642, 197] on strong "Sie noch nie ein Ganzkörperkissen hatten" at bounding box center [629, 195] width 105 height 21
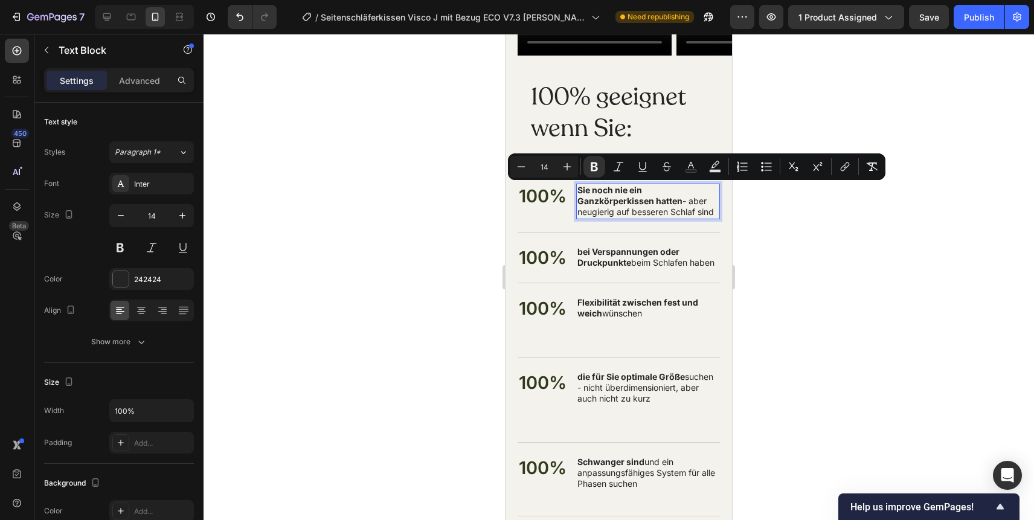
click at [589, 190] on strong "Sie noch nie ein Ganzkörperkissen hatten" at bounding box center [629, 195] width 105 height 21
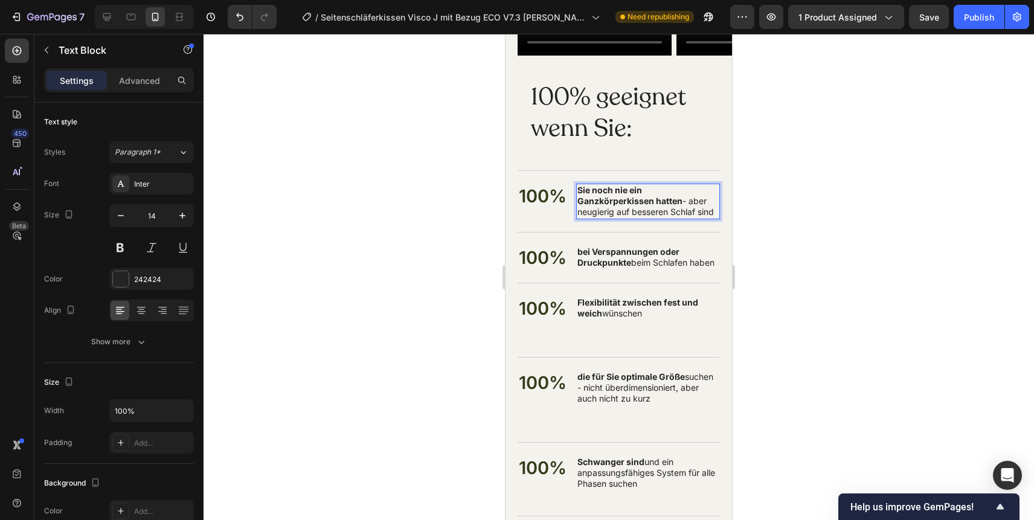
click at [585, 190] on strong "Sie noch nie ein Ganzkörperkissen hatten" at bounding box center [629, 195] width 105 height 21
click at [633, 209] on p "noch nie ein Ganzkörperkissen hatten - aber neugierig auf besseren Schlaf sind" at bounding box center [647, 201] width 141 height 33
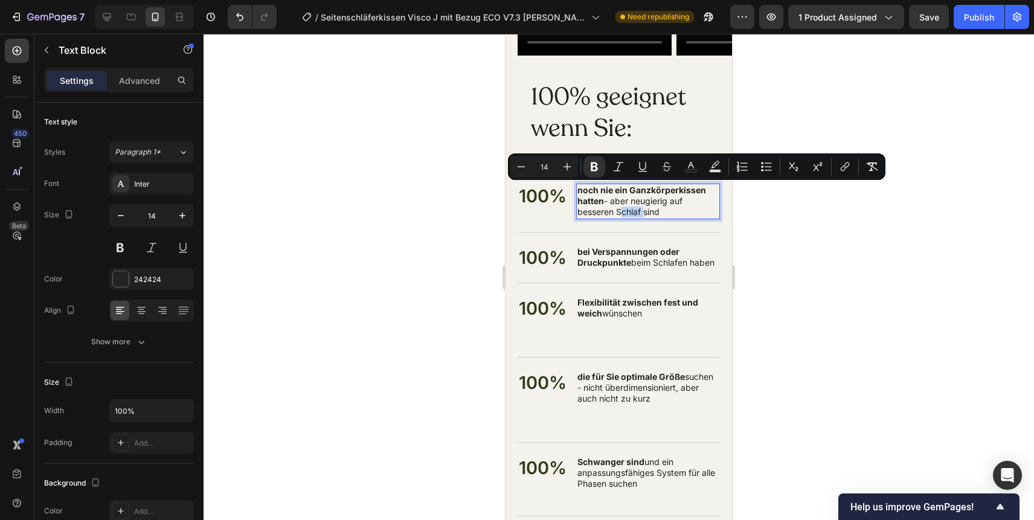
copy p "noch nie ein Ganzkörperkissen hatten - aber neugierig auf besseren Schlaf sind"
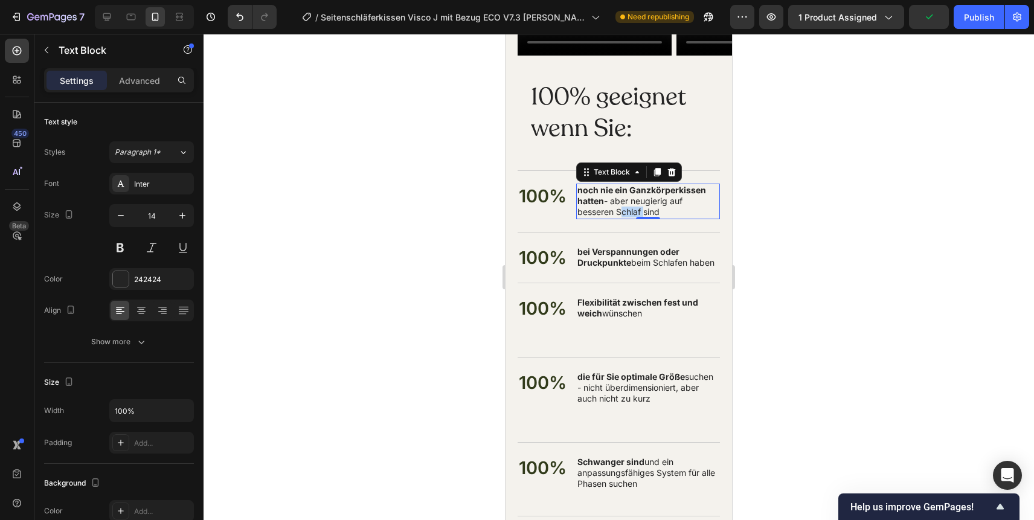
click at [593, 259] on strong "bei Verspannungen oder Druckpunkte" at bounding box center [628, 256] width 102 height 21
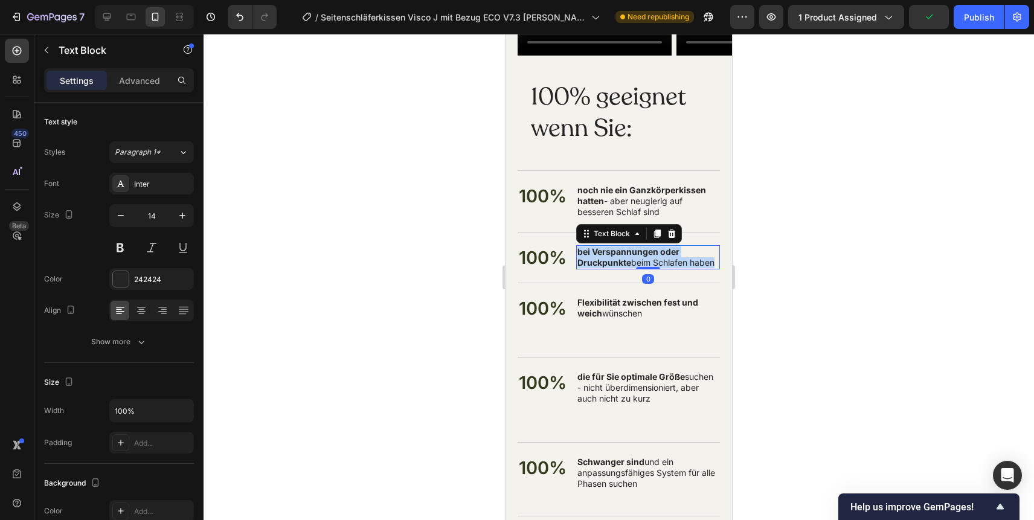
click at [593, 259] on strong "bei Verspannungen oder Druckpunkte" at bounding box center [628, 256] width 102 height 21
copy p "bei Verspannungen oder Druckpunkte beim Schlafen haben"
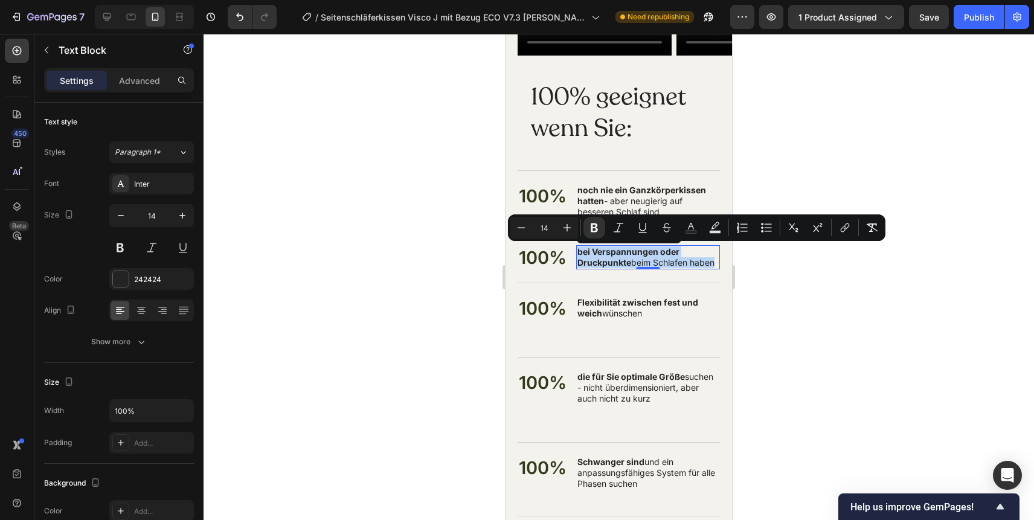
click at [611, 305] on strong "Flexibilität zwischen fest und weich" at bounding box center [637, 307] width 121 height 21
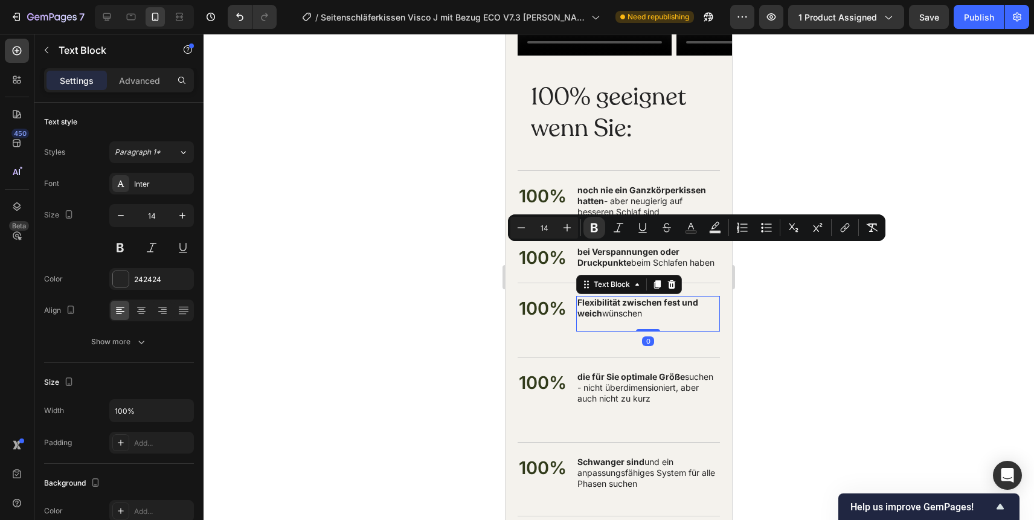
click at [611, 305] on strong "Flexibilität zwischen fest und weich" at bounding box center [637, 307] width 121 height 21
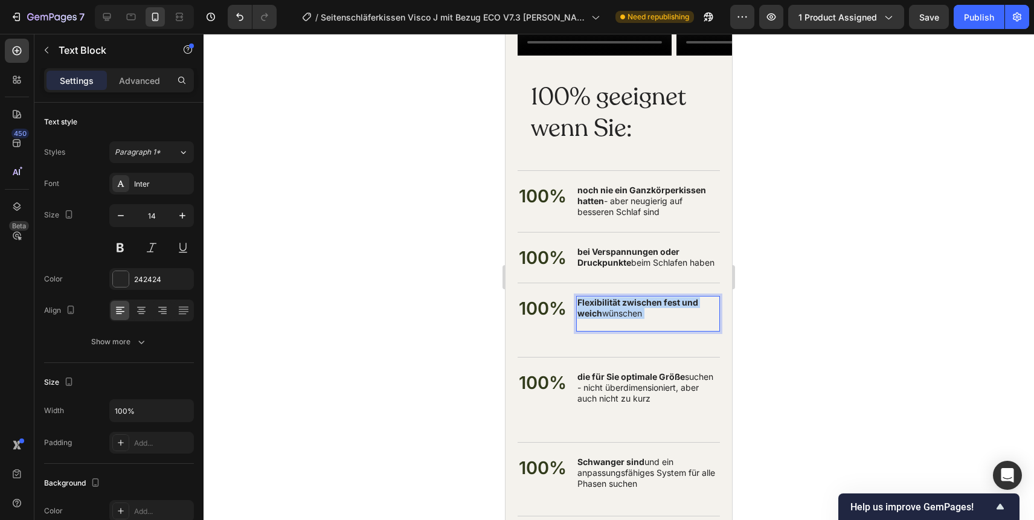
copy p "Flexibilität zwischen fest und weich wünschen"
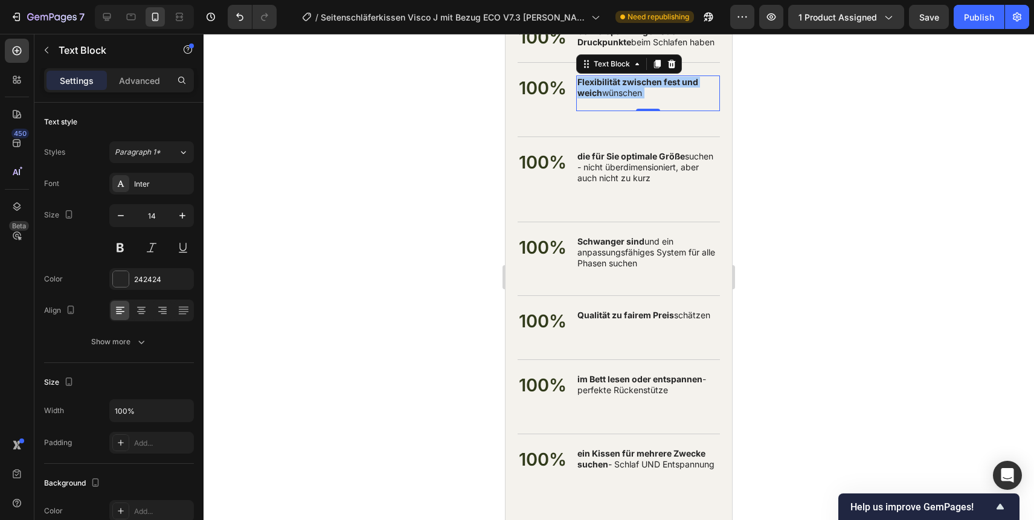
scroll to position [8638, 0]
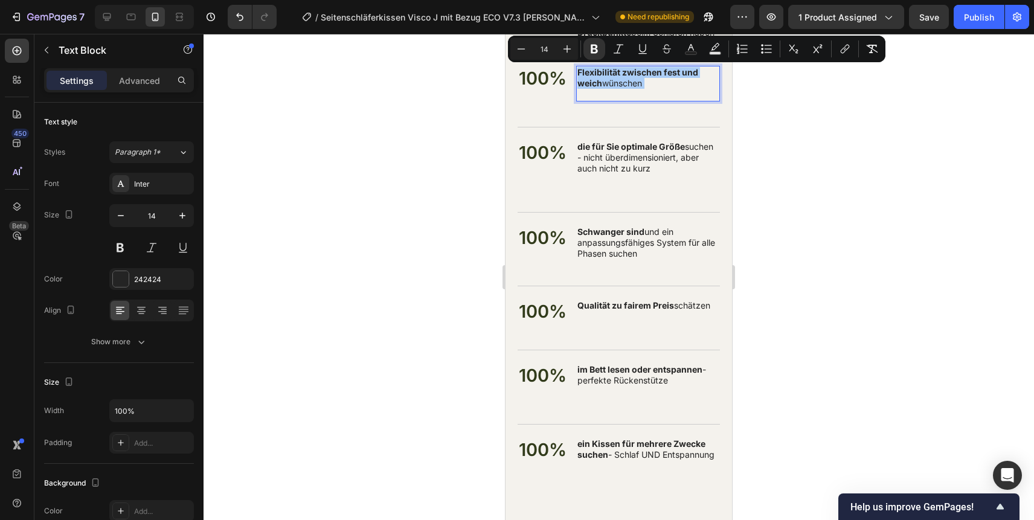
click at [625, 147] on strong "die für Sie optimale Größe" at bounding box center [630, 146] width 107 height 10
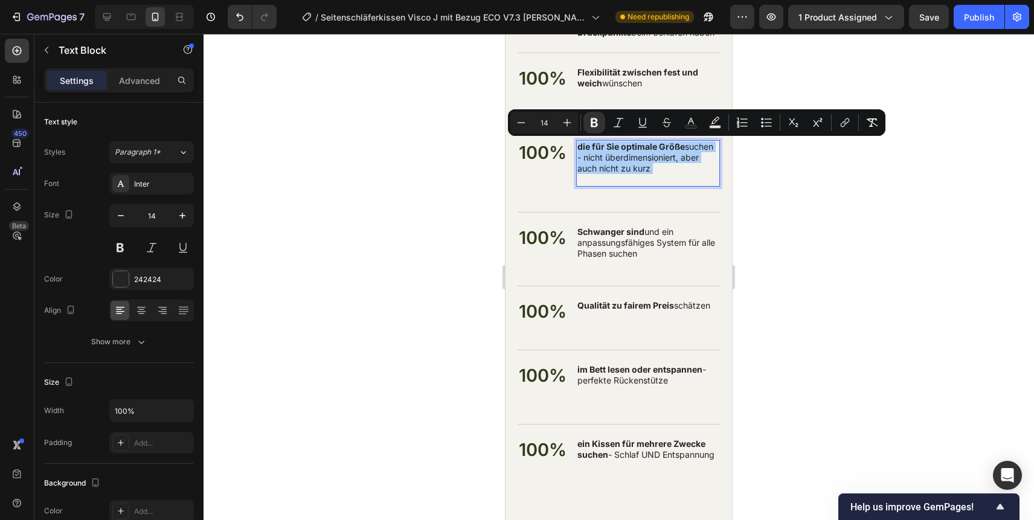
click at [650, 257] on p "Schwanger sind und ein anpassungsfähiges System für alle Phasen suchen" at bounding box center [647, 242] width 141 height 33
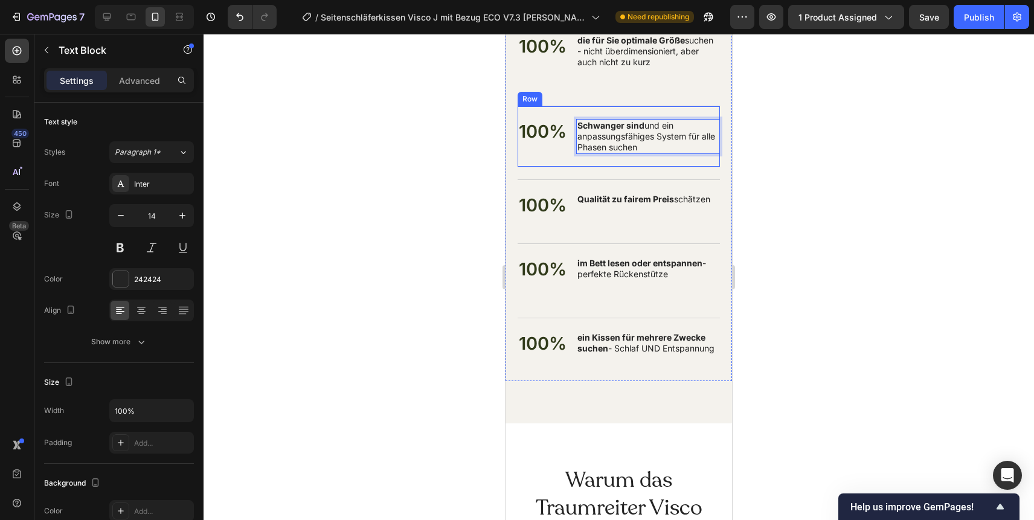
scroll to position [8769, 0]
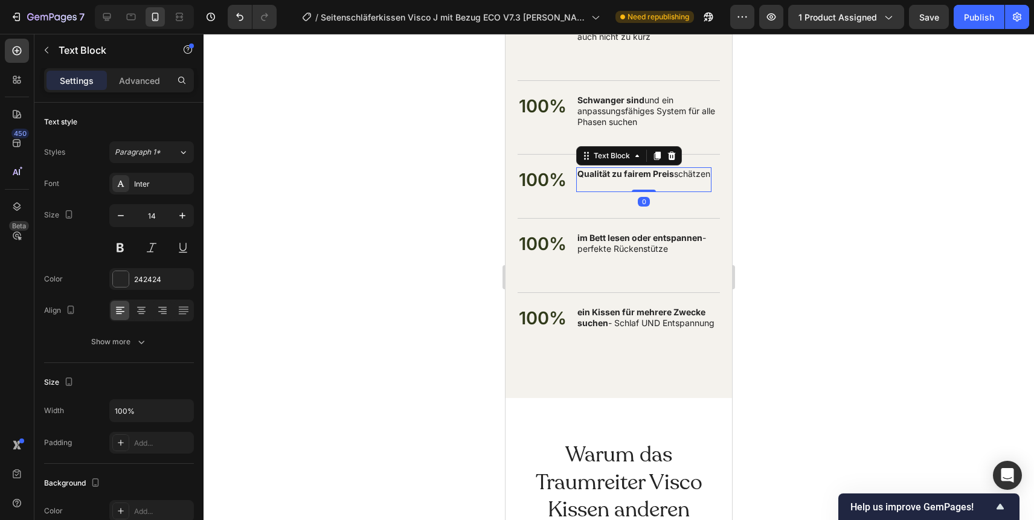
click at [630, 174] on strong "Qualität zu fairem Preis" at bounding box center [625, 173] width 97 height 10
click at [630, 113] on p "Schwanger sind und ein anpassungsfähiges System für alle Phasen suchen" at bounding box center [647, 111] width 141 height 33
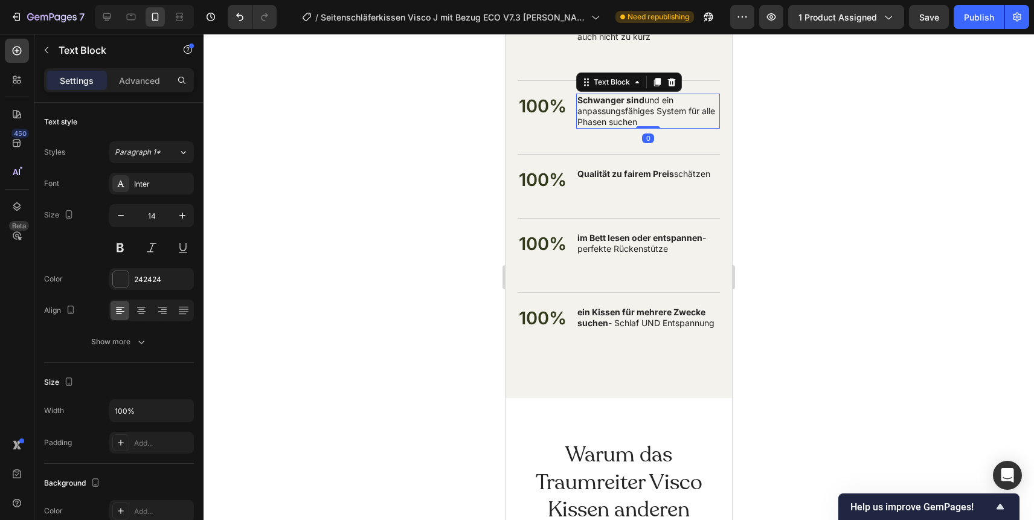
click at [630, 113] on p "Schwanger sind und ein anpassungsfähiges System für alle Phasen suchen" at bounding box center [647, 111] width 141 height 33
copy p "Schwanger sind und ein anpassungsfähiges System für alle Phasen suchen"
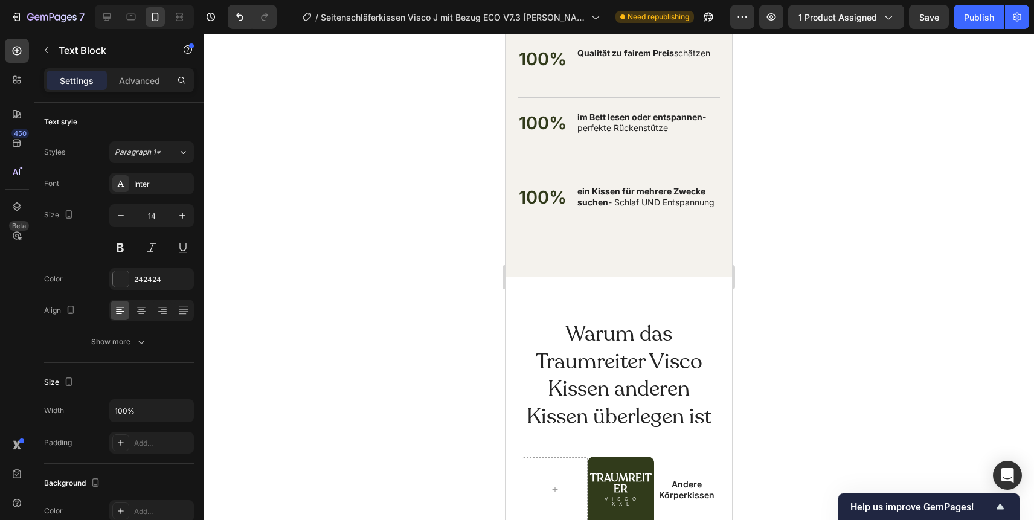
scroll to position [8903, 0]
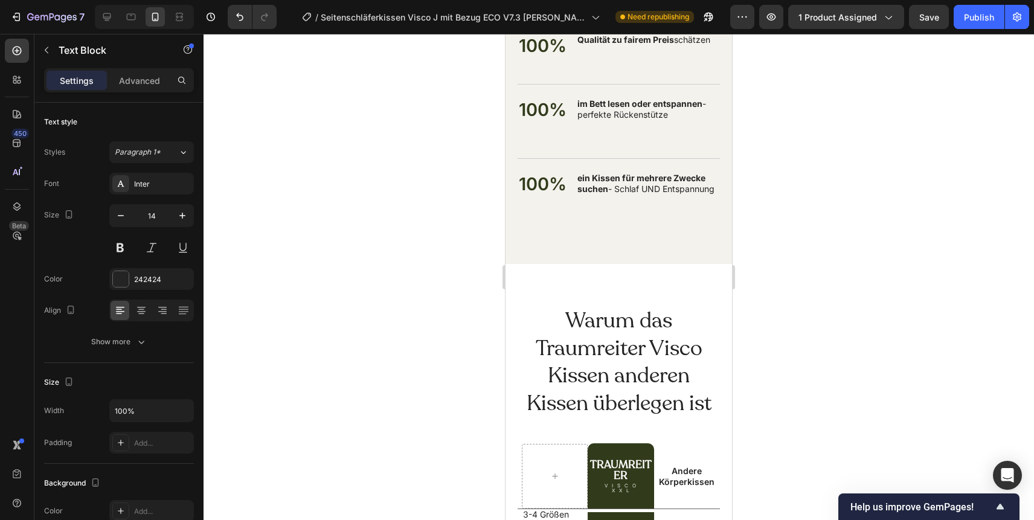
click at [592, 103] on strong "im Bett lesen oder entspannen" at bounding box center [639, 103] width 125 height 10
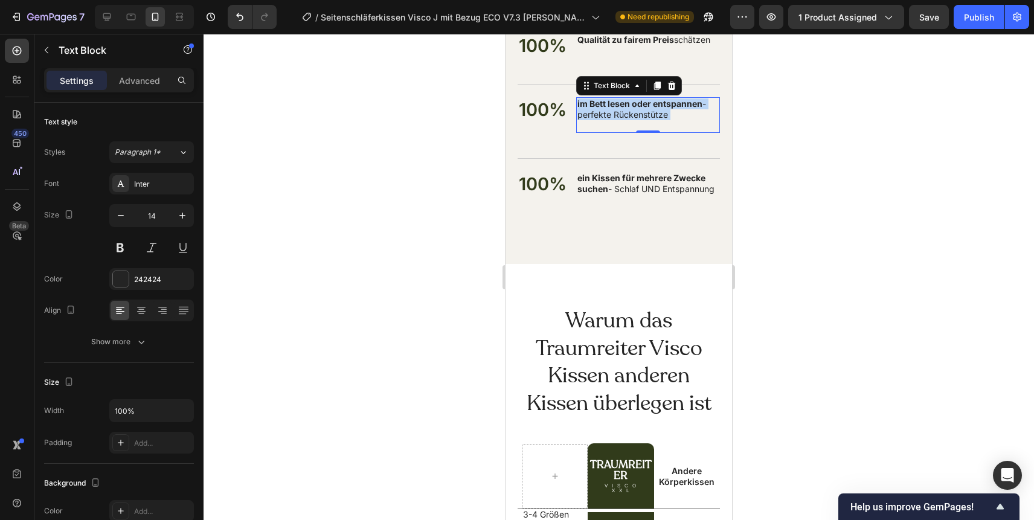
click at [639, 123] on p "im Bett lesen oder entspannen - perfekte Rückenstütze" at bounding box center [647, 114] width 141 height 33
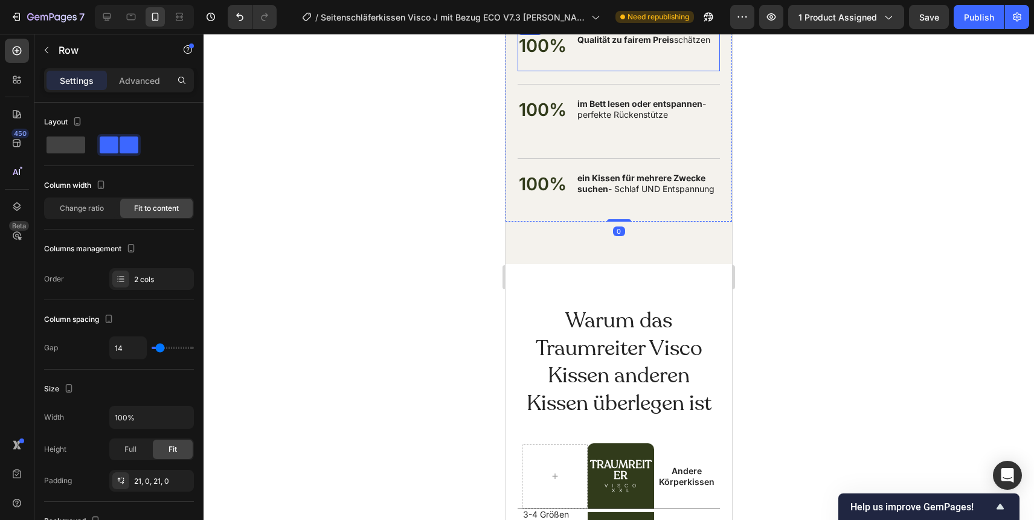
click at [635, 63] on div "100% Text Block Qualität zu fairem Preis schätzen Text Block Row" at bounding box center [618, 45] width 202 height 51
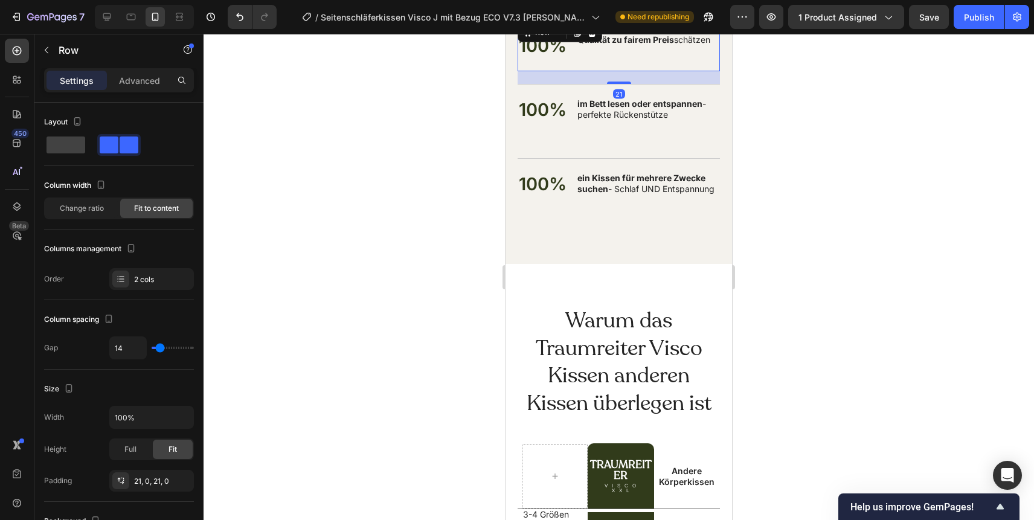
click at [635, 63] on div "100% Text Block Qualität zu fairem Preis schätzen Text Block Row 21" at bounding box center [618, 45] width 202 height 51
click at [633, 46] on p "Qualität zu fairem Preis schätzen" at bounding box center [643, 45] width 133 height 22
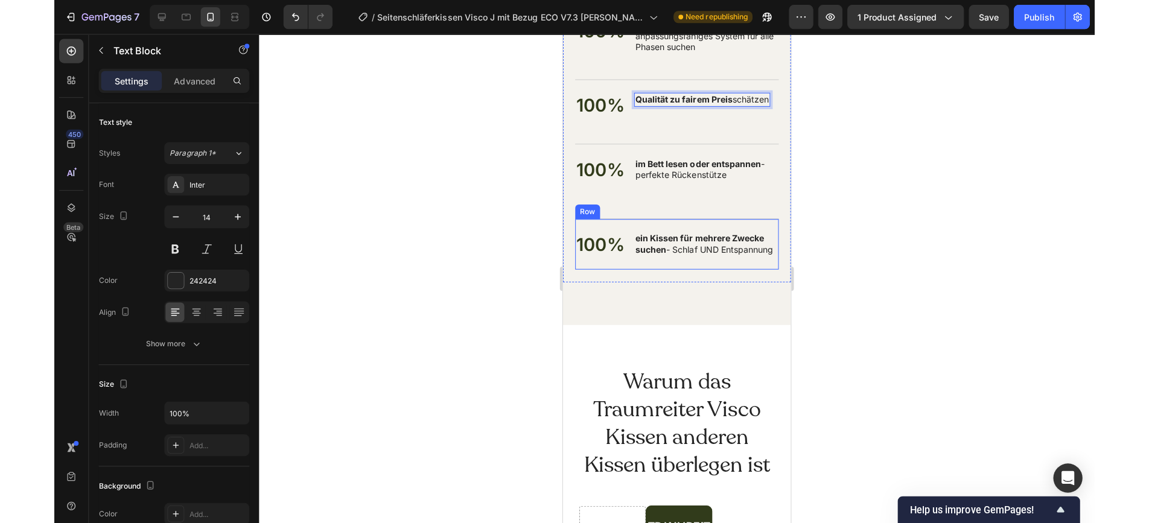
scroll to position [8853, 0]
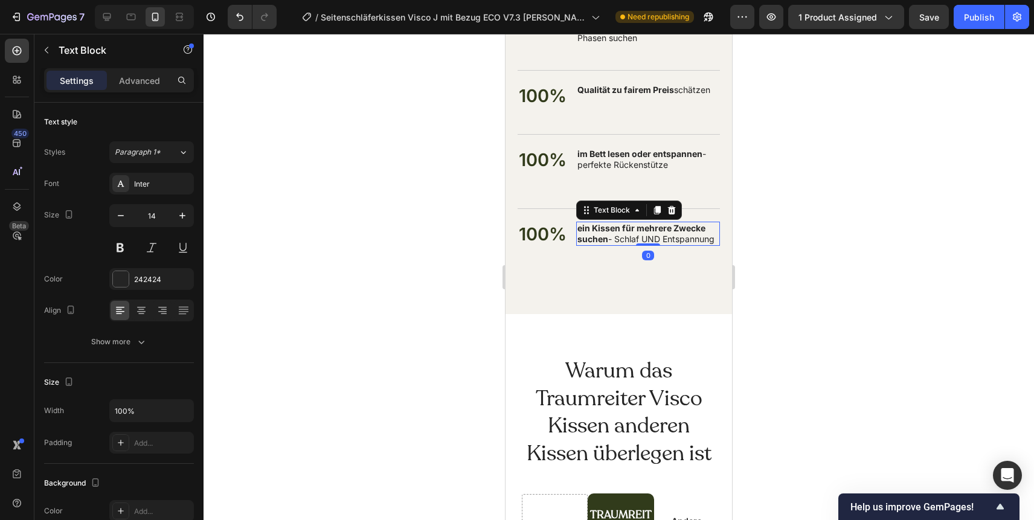
click at [612, 244] on p "ein Kissen für mehrere Zwecke suchen - Schlaf UND Entspannung" at bounding box center [647, 234] width 141 height 22
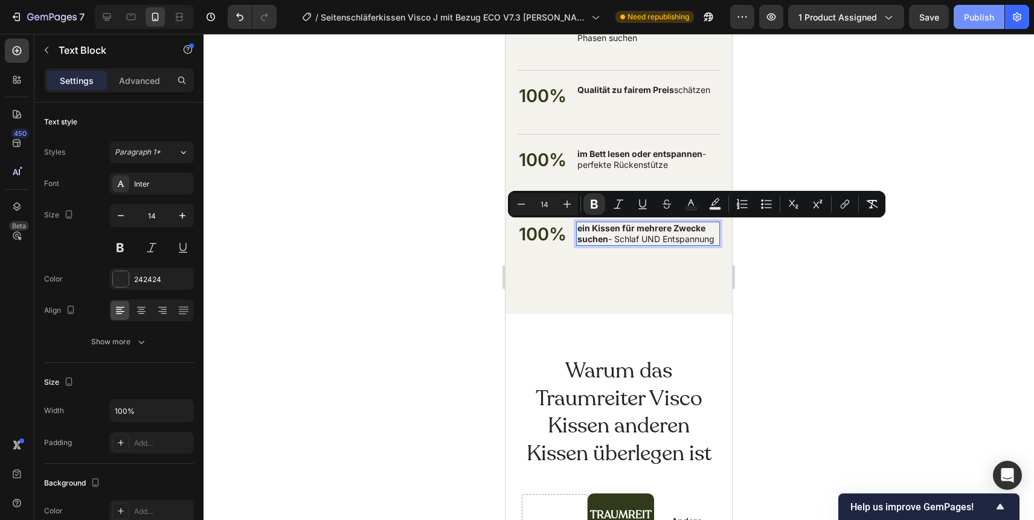
click at [976, 21] on div "Publish" at bounding box center [979, 17] width 30 height 13
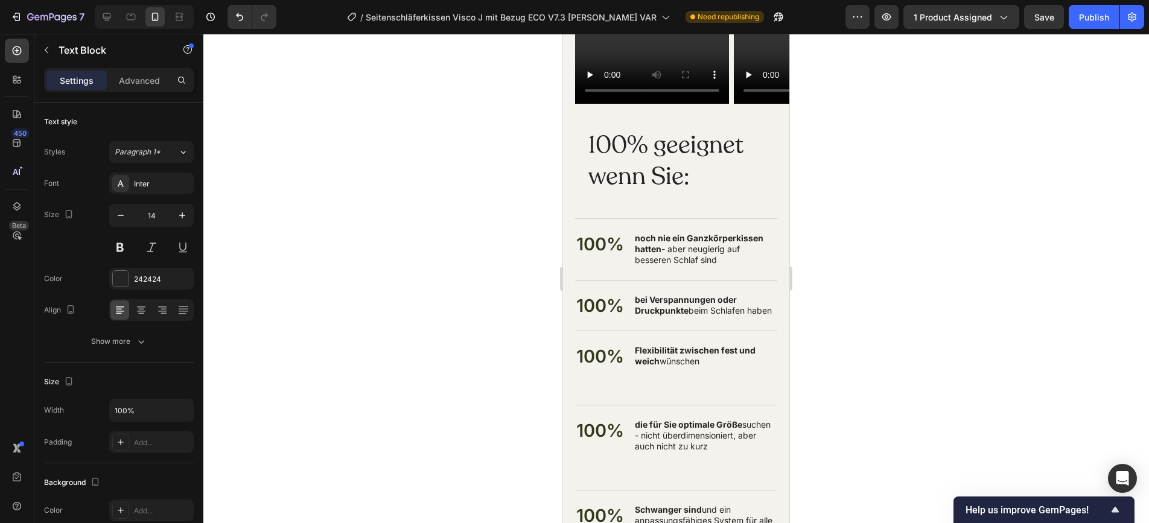
scroll to position [8362, 0]
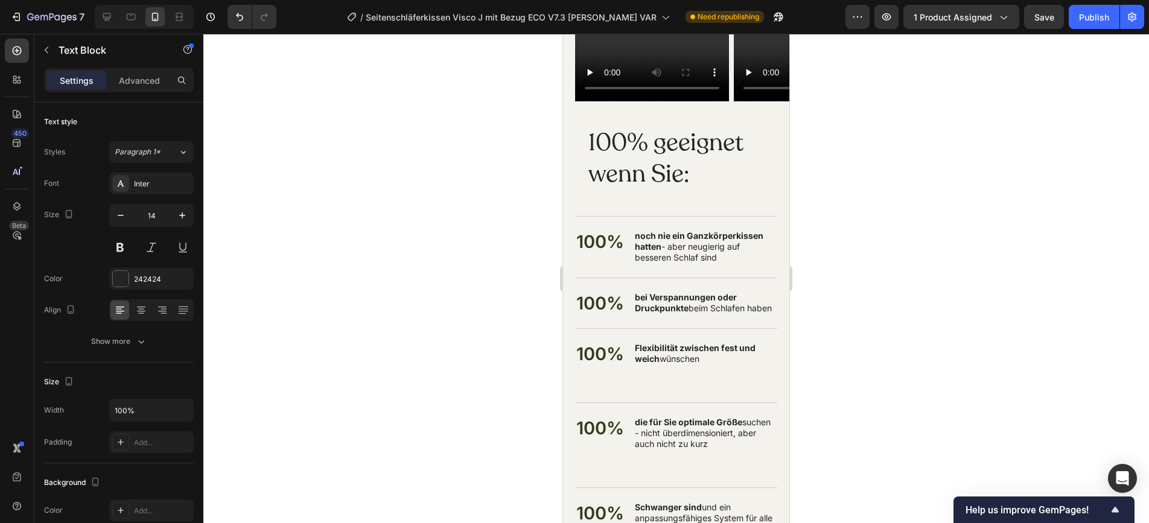
click at [671, 144] on p "100% geeignet wenn Sie:" at bounding box center [677, 158] width 176 height 63
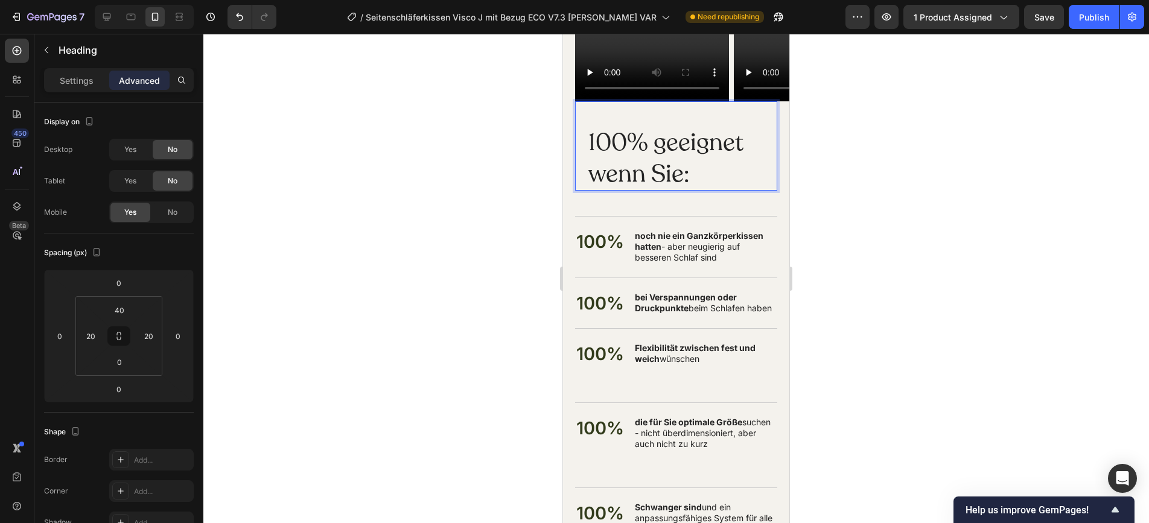
click at [666, 229] on div "noch nie ein Ganzkörperkissen hatten - aber neugierig auf besseren Schlaf sind" at bounding box center [706, 247] width 144 height 36
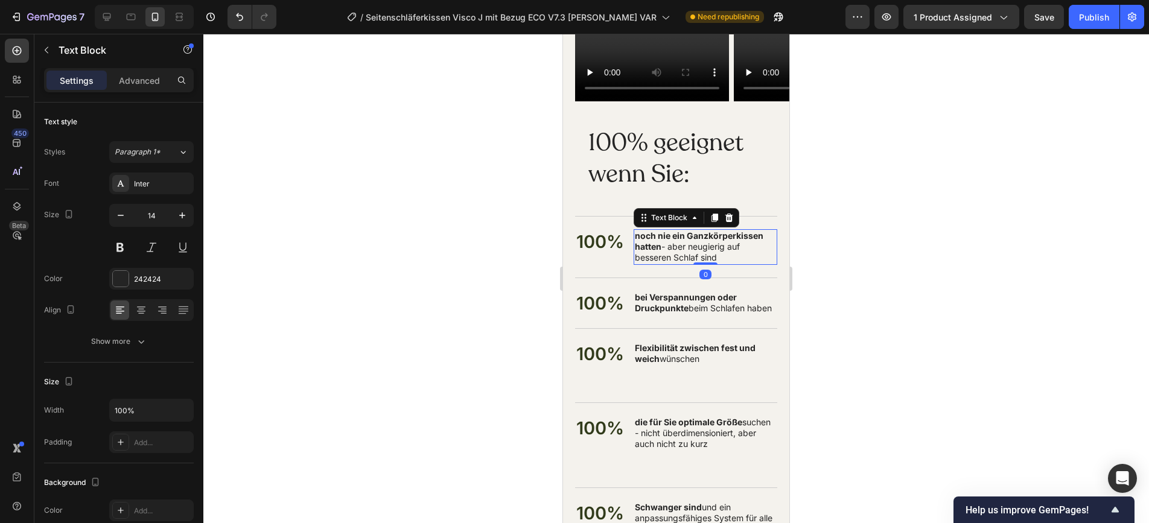
click at [666, 229] on div "noch nie ein Ganzkörperkissen hatten - aber neugierig auf besseren Schlaf sind" at bounding box center [706, 247] width 144 height 36
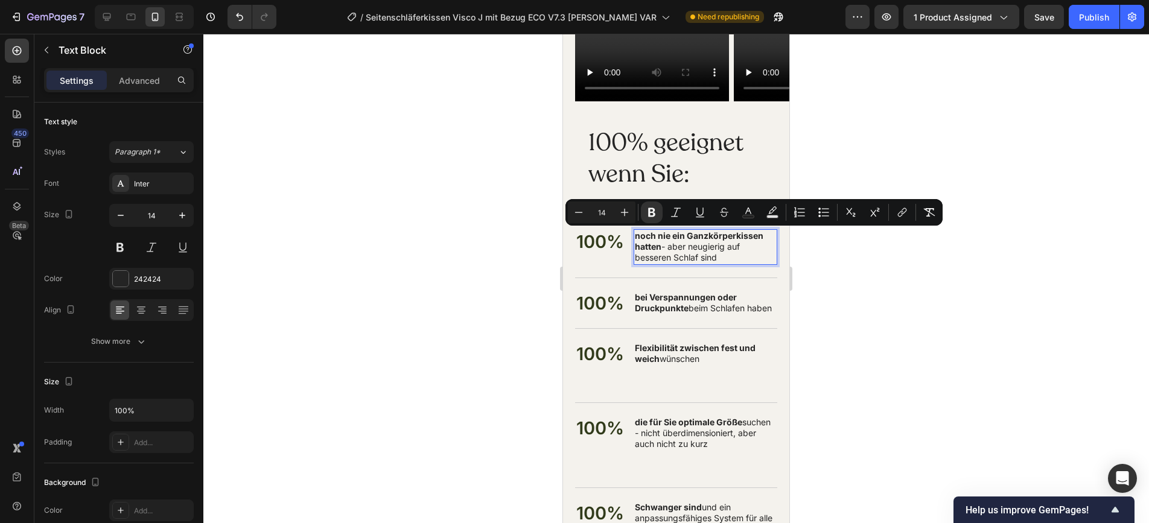
click at [678, 305] on strong "bei Verspannungen oder Druckpunkte" at bounding box center [686, 302] width 102 height 21
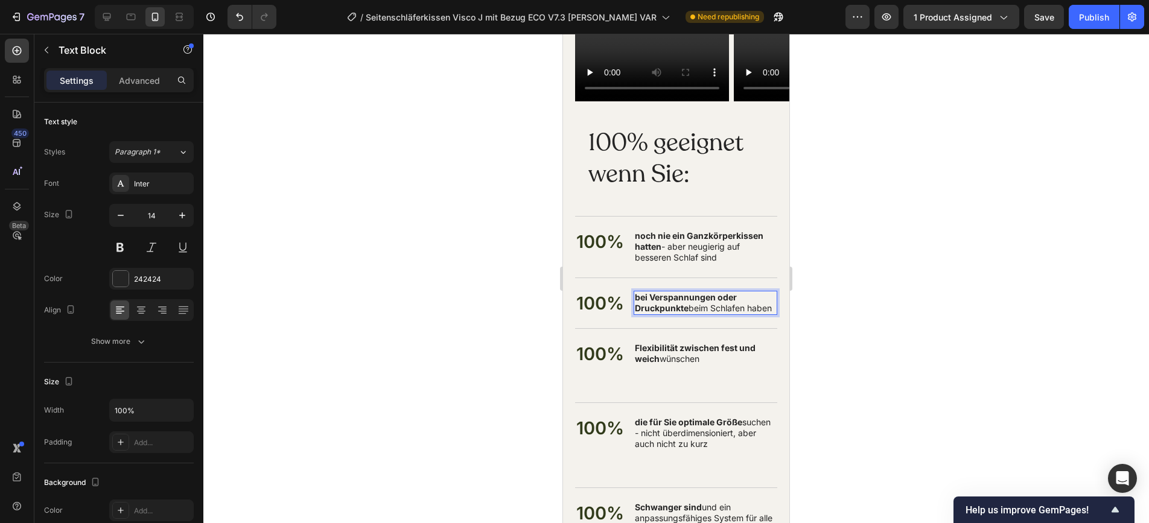
click at [678, 305] on strong "bei Verspannungen oder Druckpunkte" at bounding box center [686, 302] width 102 height 21
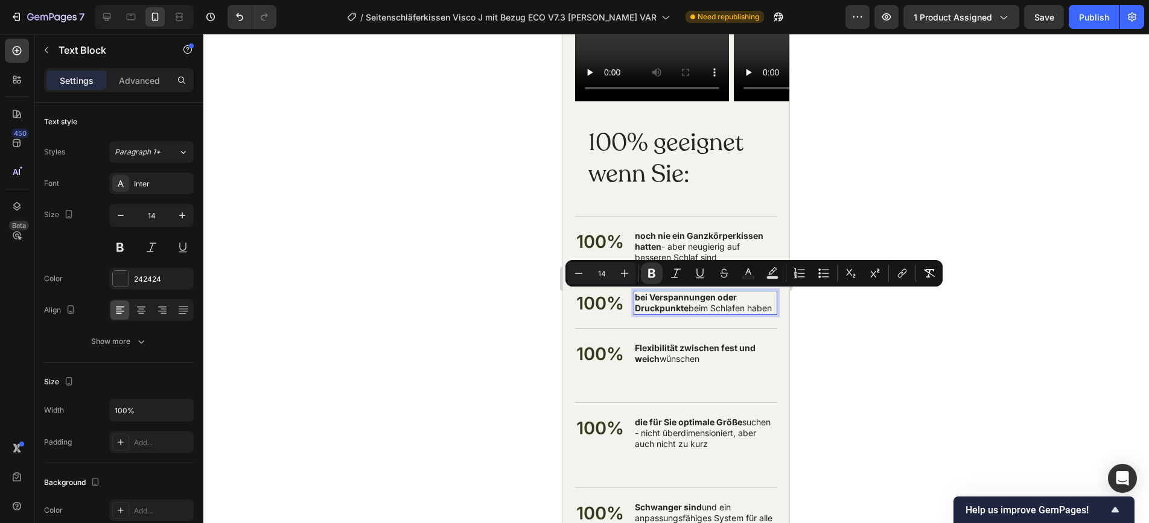
click at [688, 360] on p "Flexibilität zwischen fest und weich wünschen" at bounding box center [705, 359] width 141 height 33
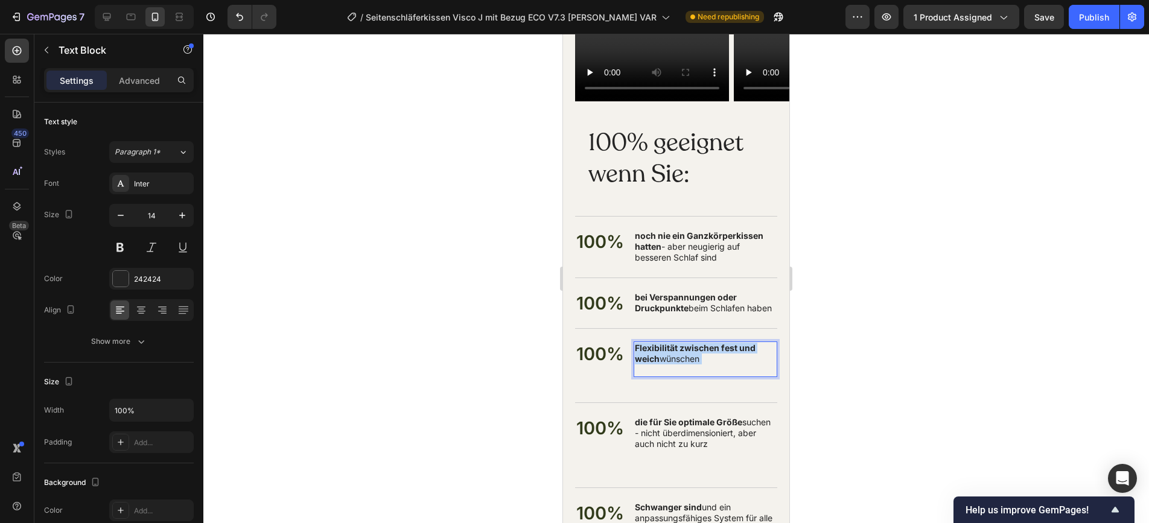
click at [688, 360] on p "Flexibilität zwischen fest und weich wünschen" at bounding box center [705, 359] width 141 height 33
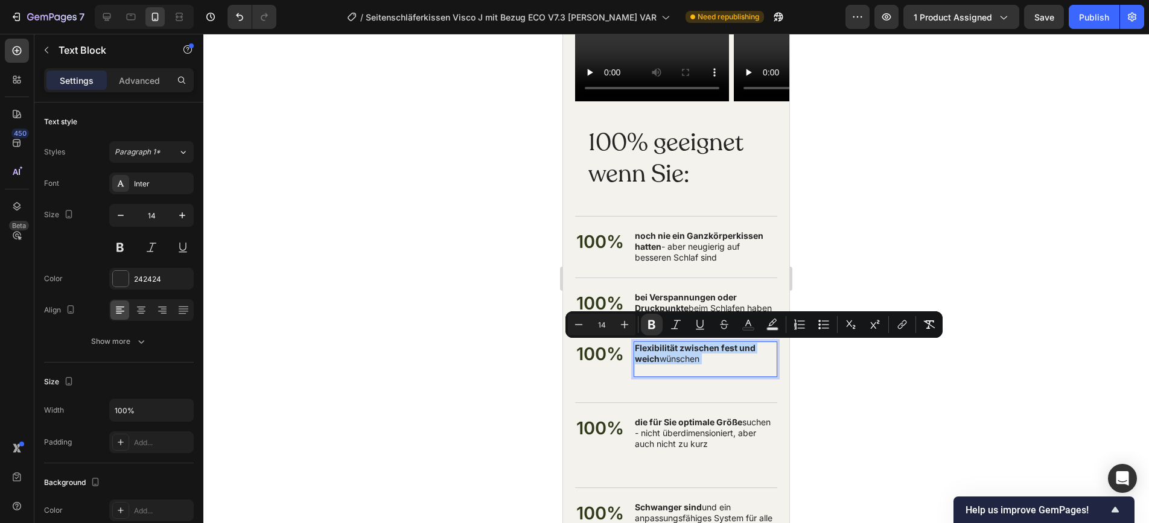
click at [654, 372] on p "Flexibilität zwischen fest und weich wünschen" at bounding box center [705, 359] width 141 height 33
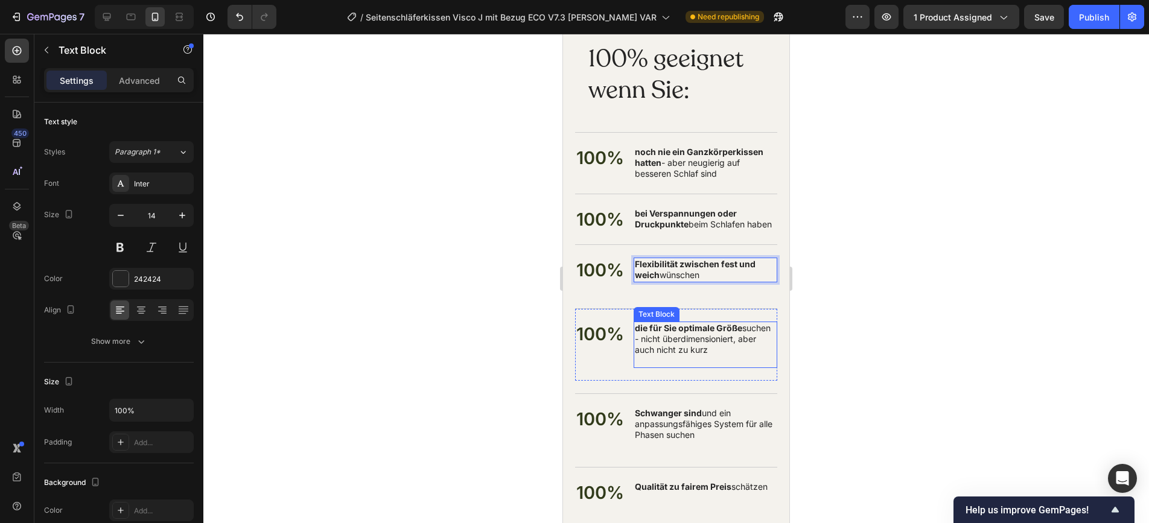
scroll to position [8503, 0]
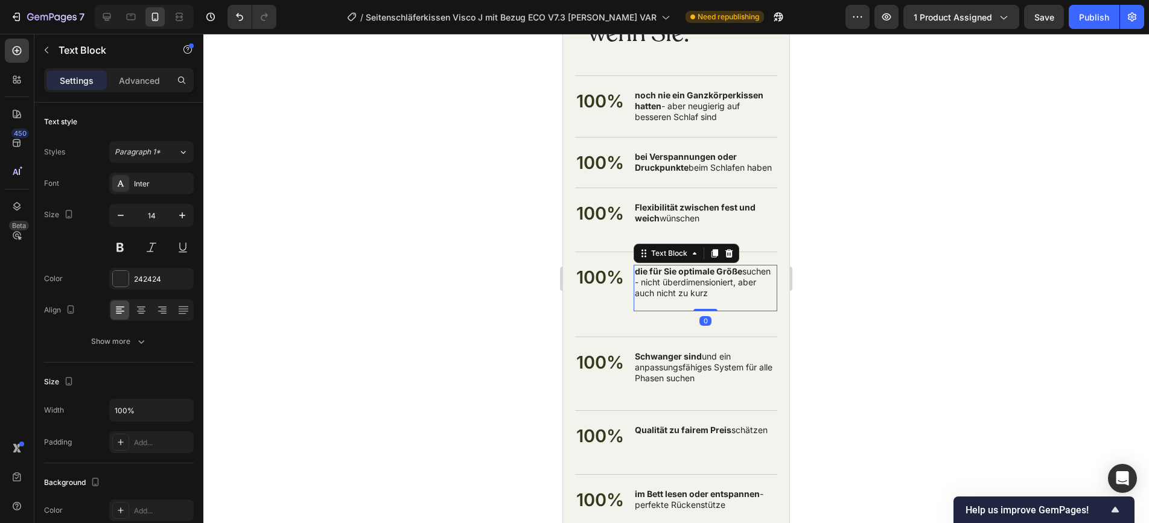
click at [676, 282] on p "die für Sie optimale Größe suchen - nicht überdimensioniert, aber auch nicht zu…" at bounding box center [705, 288] width 141 height 44
click at [662, 301] on p "die für Sie optimale Größe suchen - nicht überdimensioniert, aber auch nicht zu…" at bounding box center [705, 288] width 141 height 44
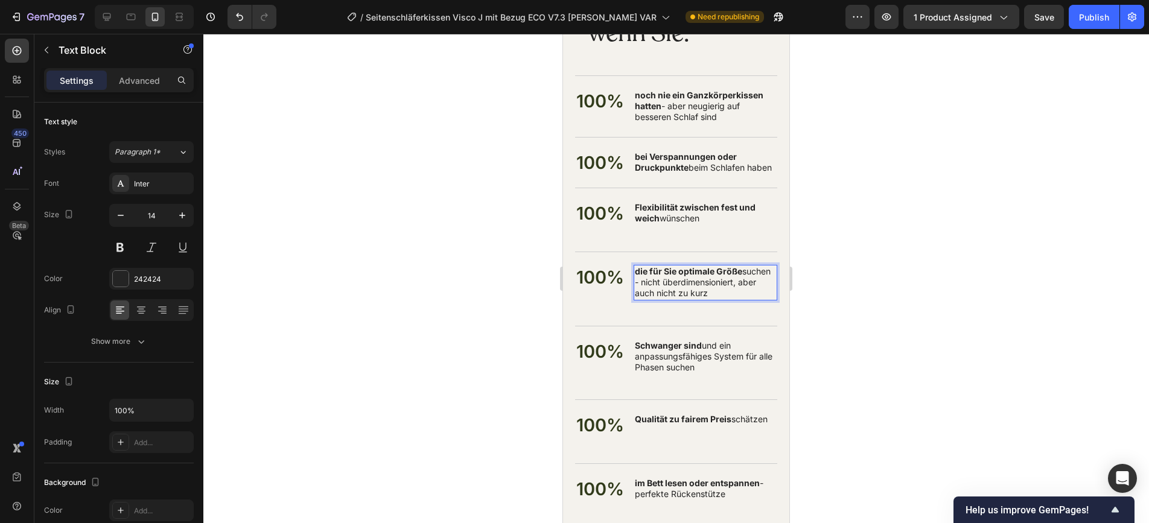
click at [679, 284] on p "die für Sie optimale Größe suchen - nicht überdimensioniert, aber auch nicht zu…" at bounding box center [705, 282] width 141 height 33
copy p "die für Sie optimale Größe suchen - nicht überdimensioniert, aber auch nicht zu…"
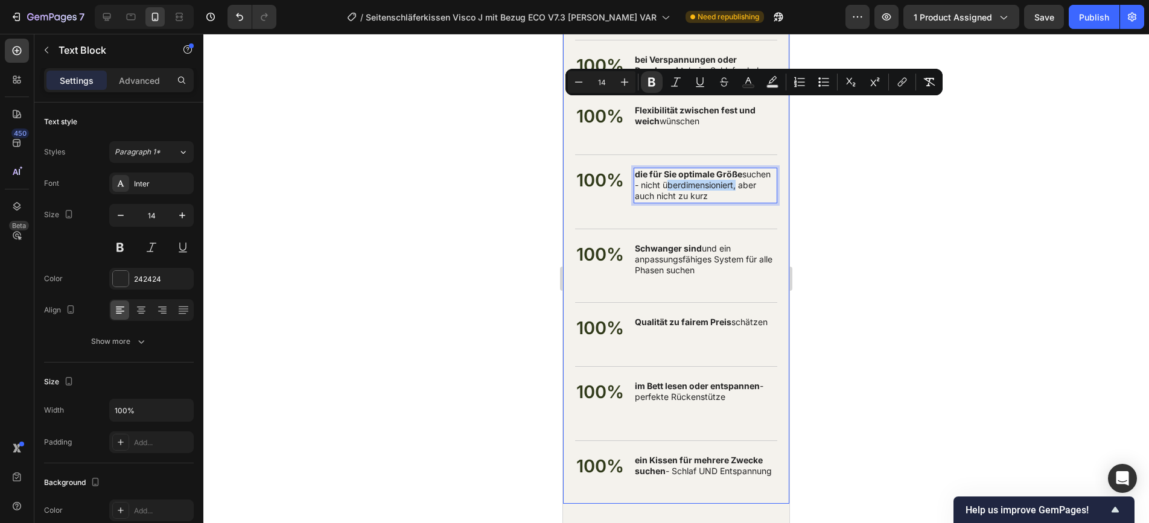
scroll to position [8669, 0]
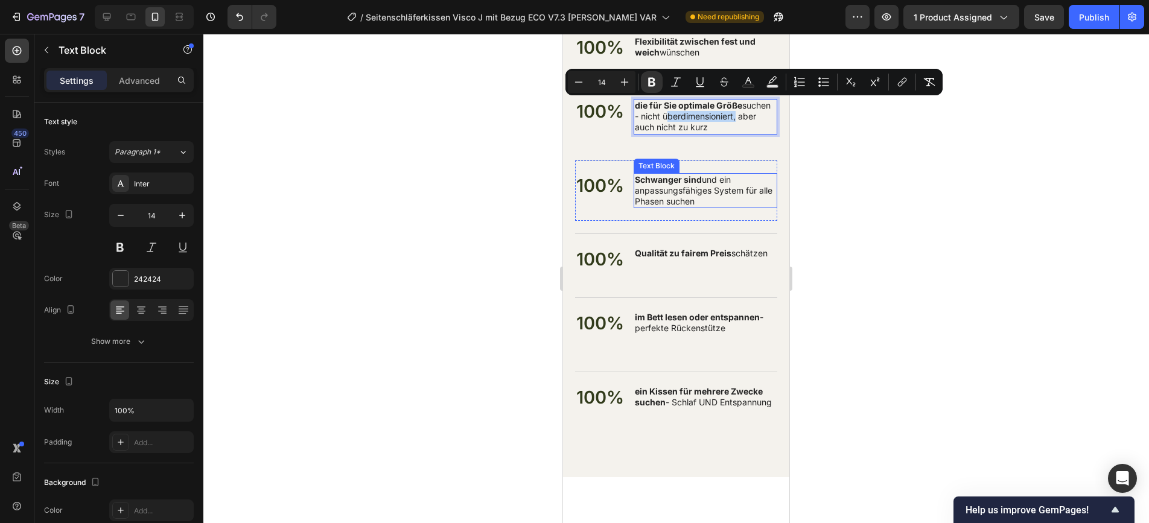
click at [656, 193] on p "Schwanger sind und ein anpassungsfähiges System für alle Phasen suchen" at bounding box center [705, 190] width 141 height 33
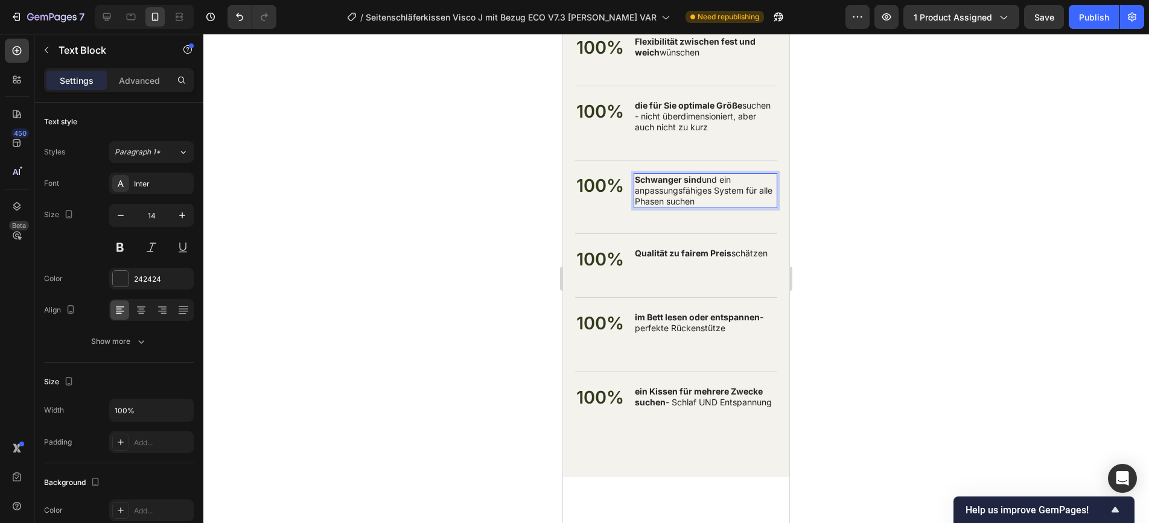
click at [656, 193] on p "Schwanger sind und ein anpassungsfähiges System für alle Phasen suchen" at bounding box center [705, 190] width 141 height 33
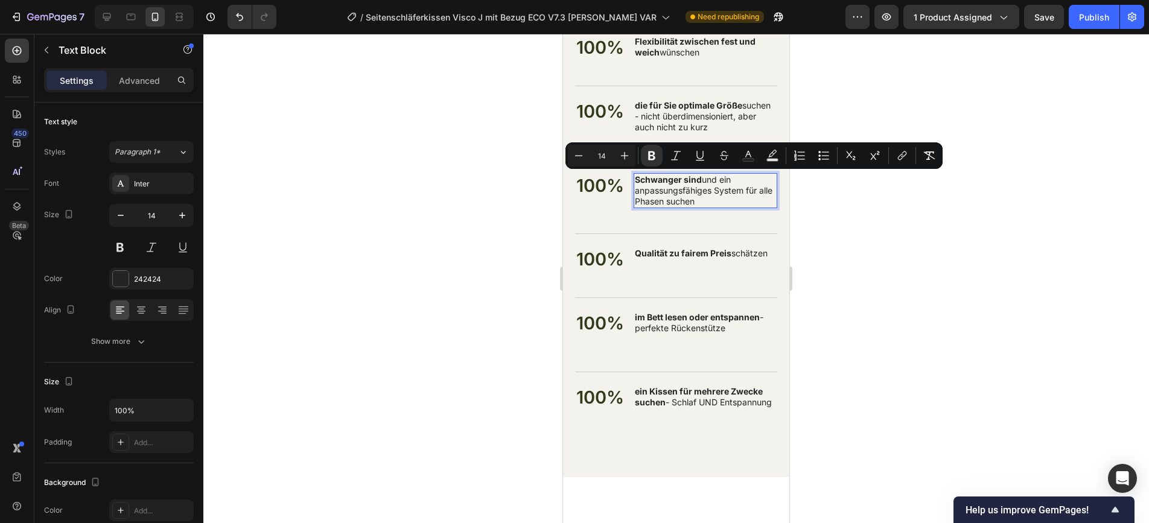
click at [679, 251] on strong "Qualität zu fairem Preis" at bounding box center [683, 253] width 97 height 10
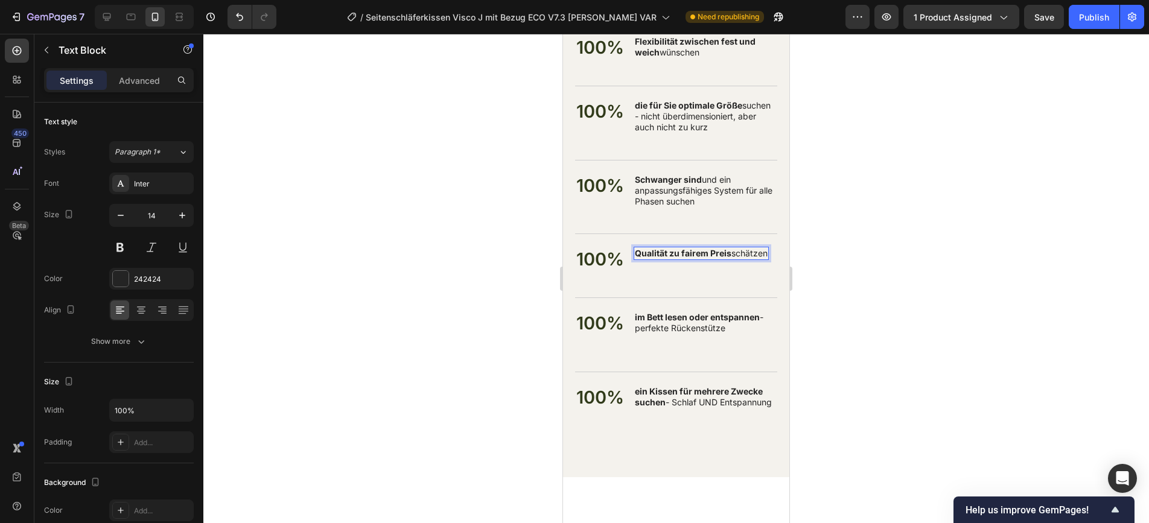
click at [679, 324] on p "im Bett lesen oder entspannen - perfekte Rückenstütze" at bounding box center [705, 328] width 141 height 33
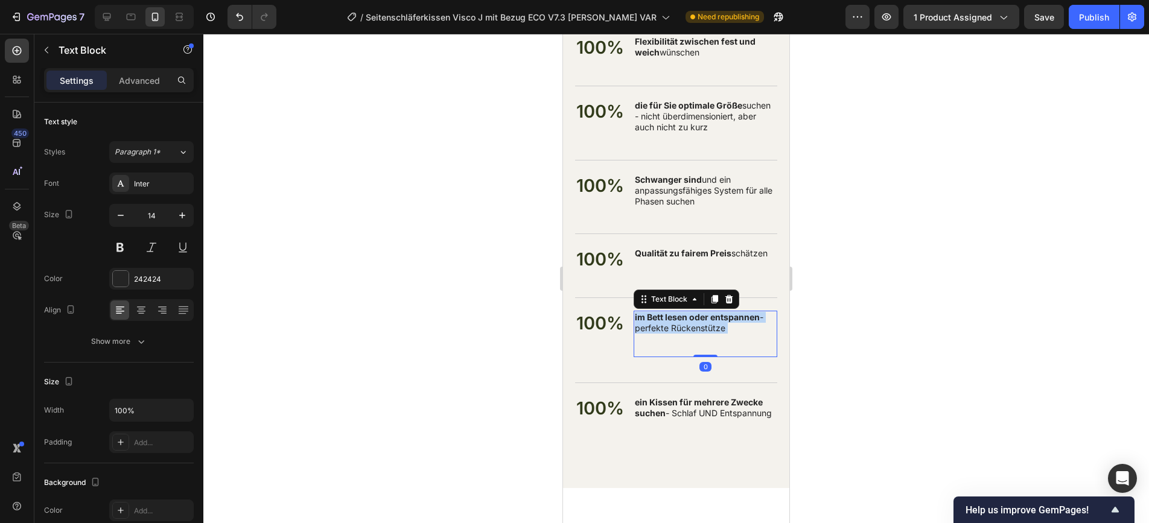
click at [679, 324] on p "im Bett lesen oder entspannen - perfekte Rückenstütze" at bounding box center [705, 334] width 141 height 44
click at [689, 407] on strong "ein Kissen für mehrere Zwecke suchen" at bounding box center [699, 407] width 128 height 21
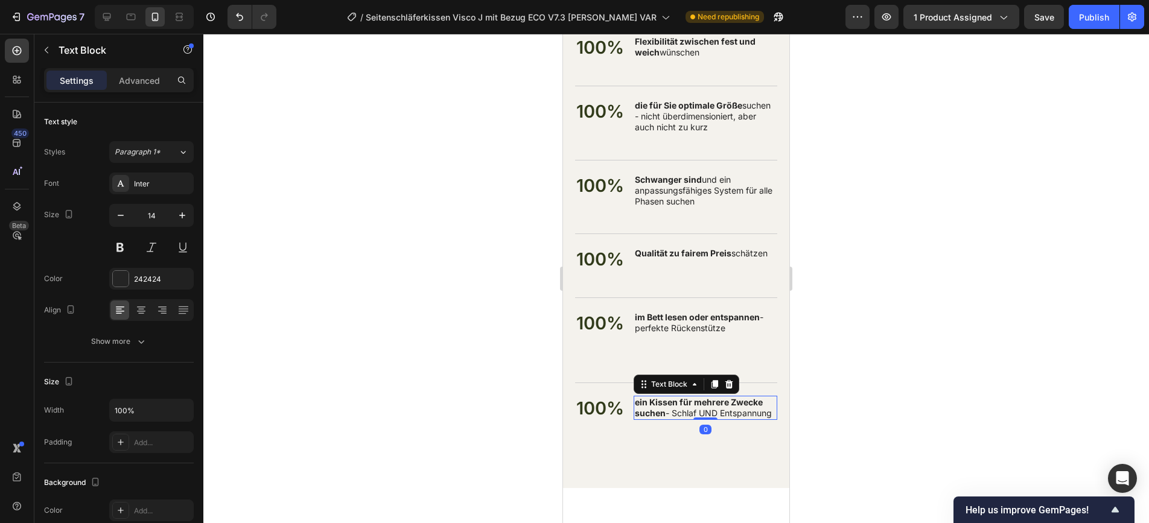
click at [689, 407] on strong "ein Kissen für mehrere Zwecke suchen" at bounding box center [699, 407] width 128 height 21
copy p "ein Kissen für mehrere Zwecke suchen - Schlaf UND Entspannung"
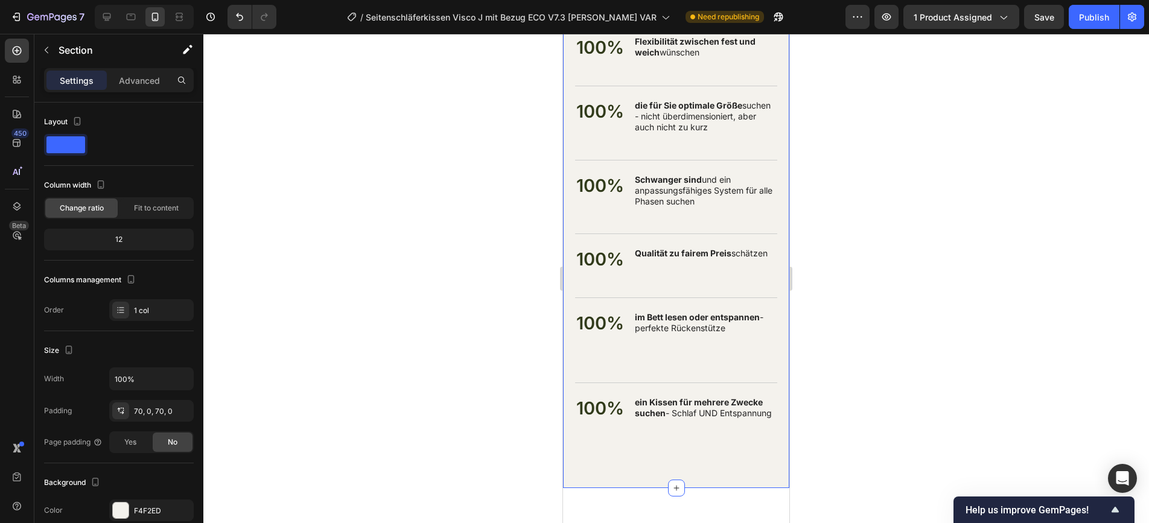
click at [145, 77] on p "Advanced" at bounding box center [139, 80] width 41 height 13
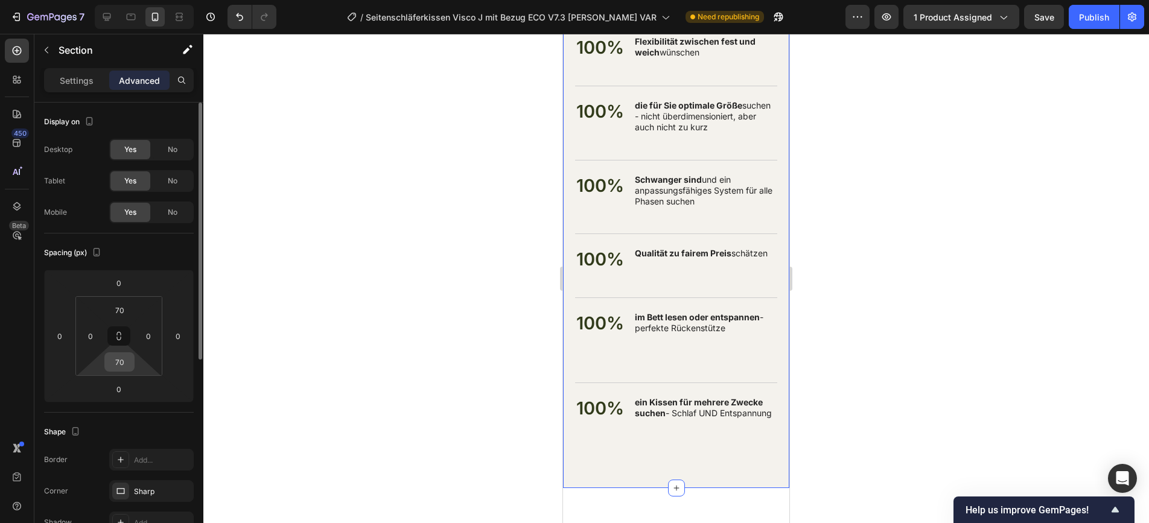
click at [123, 366] on input "70" at bounding box center [119, 362] width 24 height 18
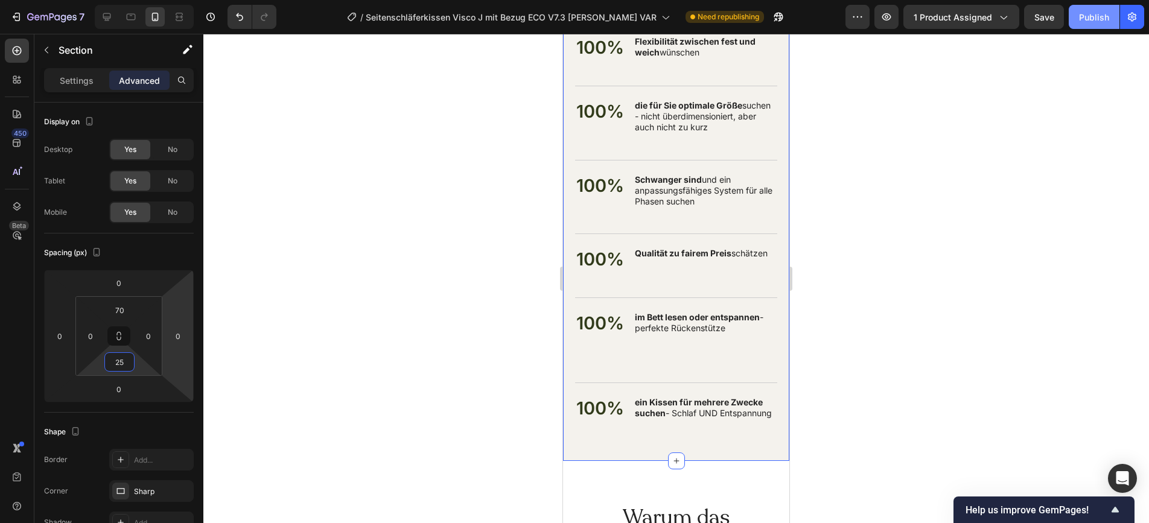
type input "25"
click at [1033, 20] on div "Publish" at bounding box center [1094, 17] width 30 height 13
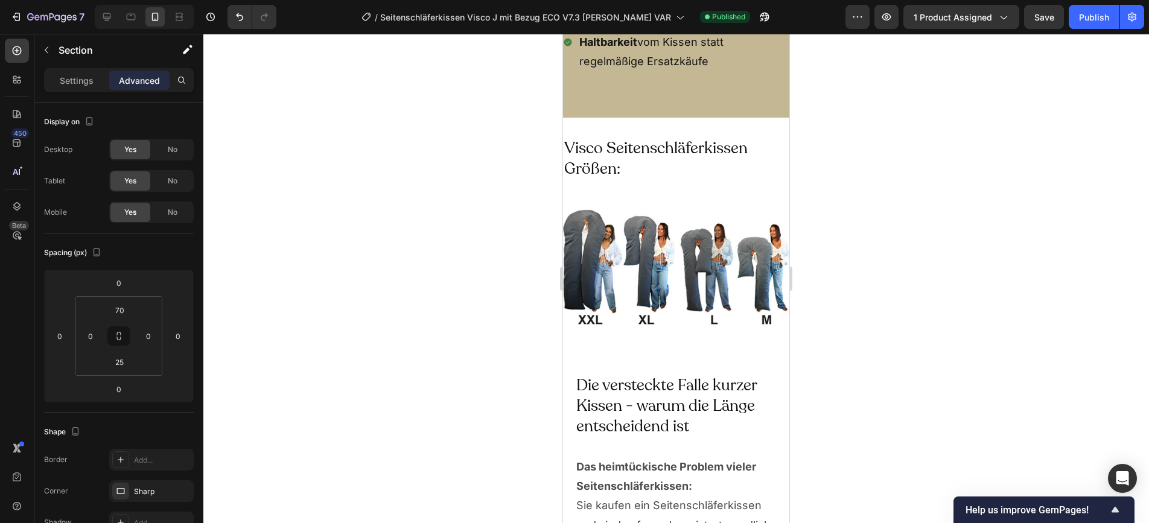
scroll to position [5995, 0]
click at [615, 149] on h2 "Visco Seitenschläferkissen Größen:" at bounding box center [676, 159] width 226 height 43
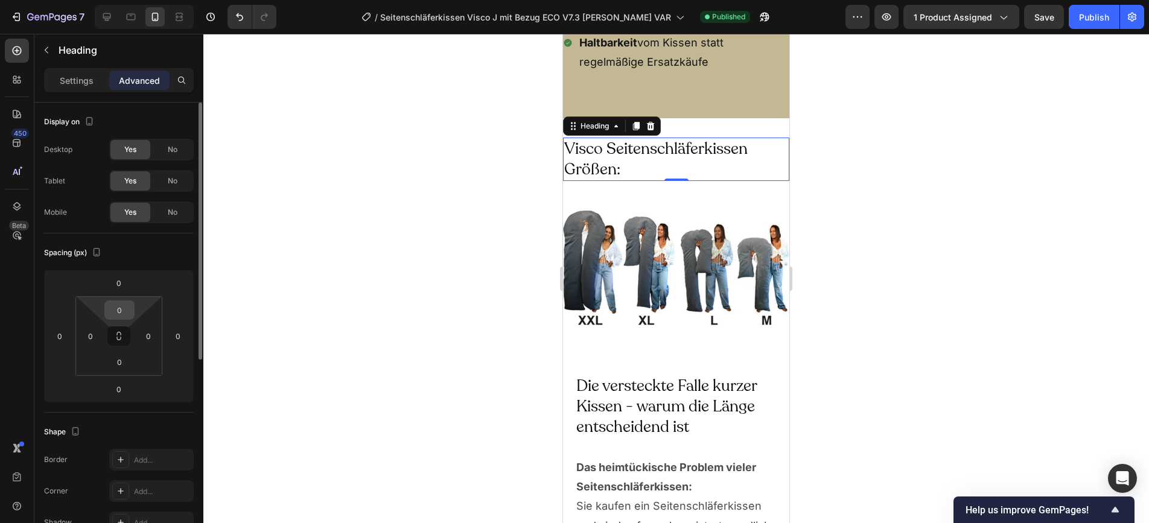
click at [116, 305] on input "0" at bounding box center [119, 310] width 24 height 18
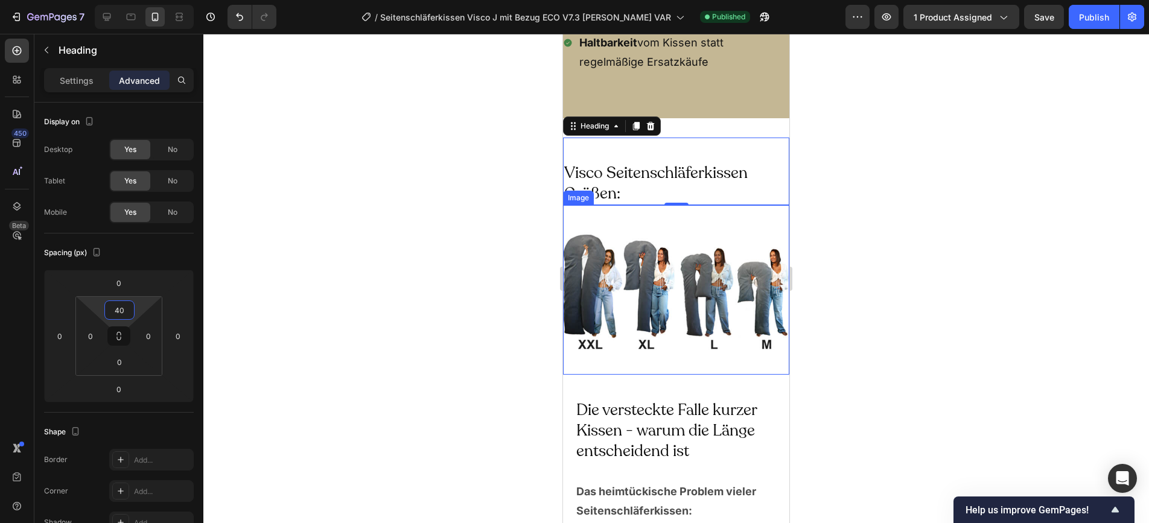
type input "40"
click at [843, 248] on div at bounding box center [676, 279] width 946 height 490
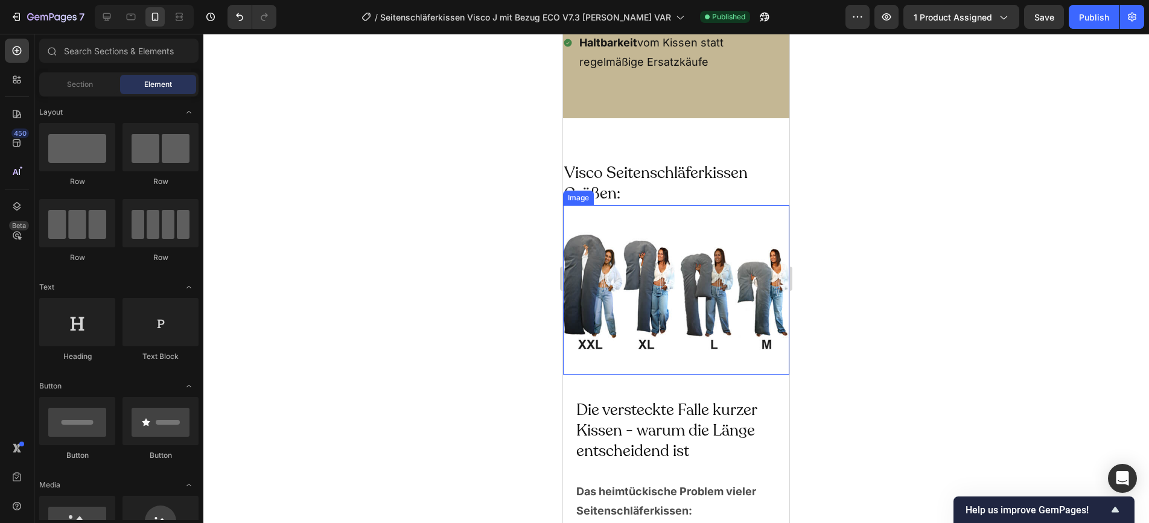
click at [857, 261] on div at bounding box center [676, 279] width 946 height 490
click at [418, 242] on div at bounding box center [676, 279] width 946 height 490
click at [598, 182] on h2 "Visco Seitenschläferkissen Größen:" at bounding box center [676, 183] width 226 height 43
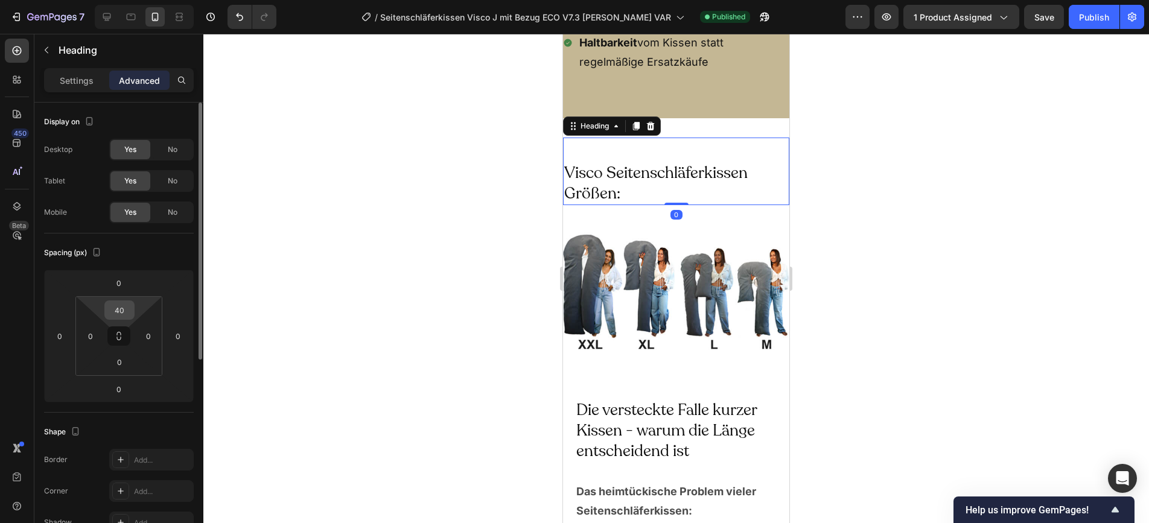
click at [124, 312] on input "40" at bounding box center [119, 310] width 24 height 18
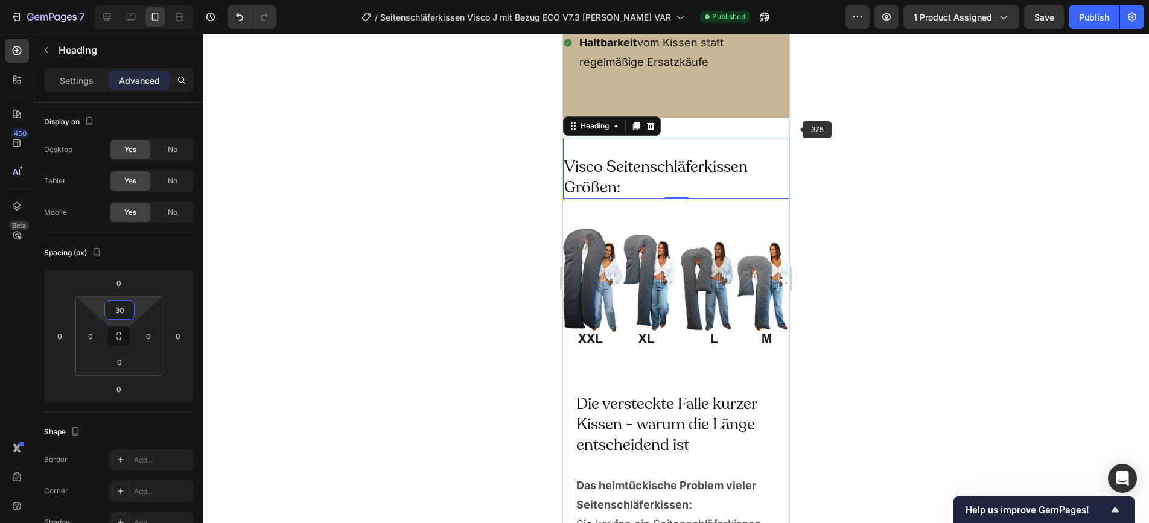
type input "30"
click at [876, 129] on div at bounding box center [676, 279] width 946 height 490
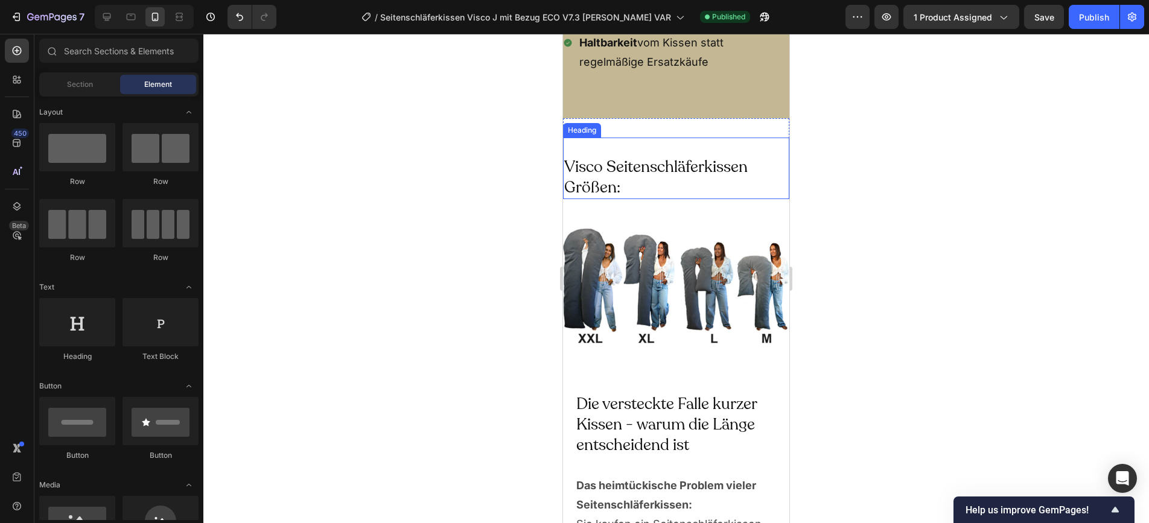
click at [640, 177] on h2 "Visco Seitenschläferkissen Größen:" at bounding box center [676, 177] width 226 height 43
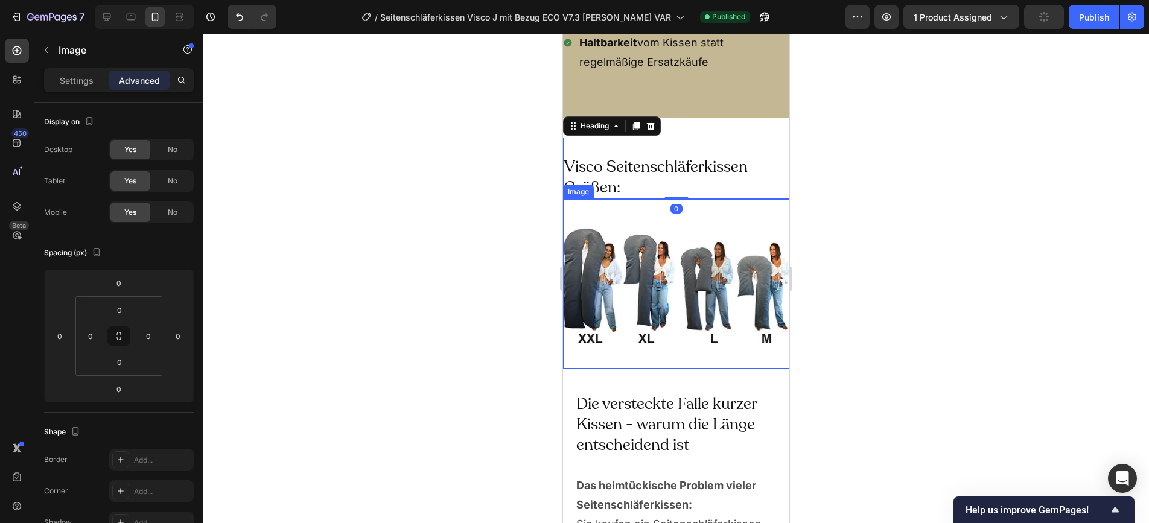
click at [637, 225] on img at bounding box center [676, 284] width 226 height 170
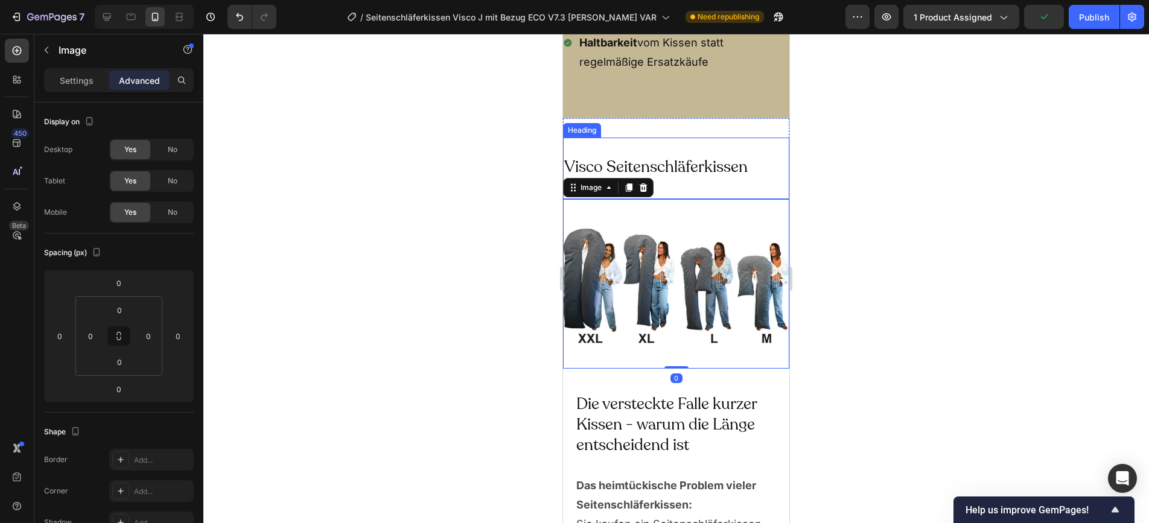
click at [670, 166] on h2 "Visco Seitenschläferkissen Größen:" at bounding box center [676, 177] width 226 height 43
click at [629, 220] on img at bounding box center [676, 284] width 226 height 170
click at [145, 83] on p "Advanced" at bounding box center [139, 80] width 41 height 13
click at [703, 183] on h2 "Visco Seitenschläferkissen Größen:" at bounding box center [676, 177] width 226 height 43
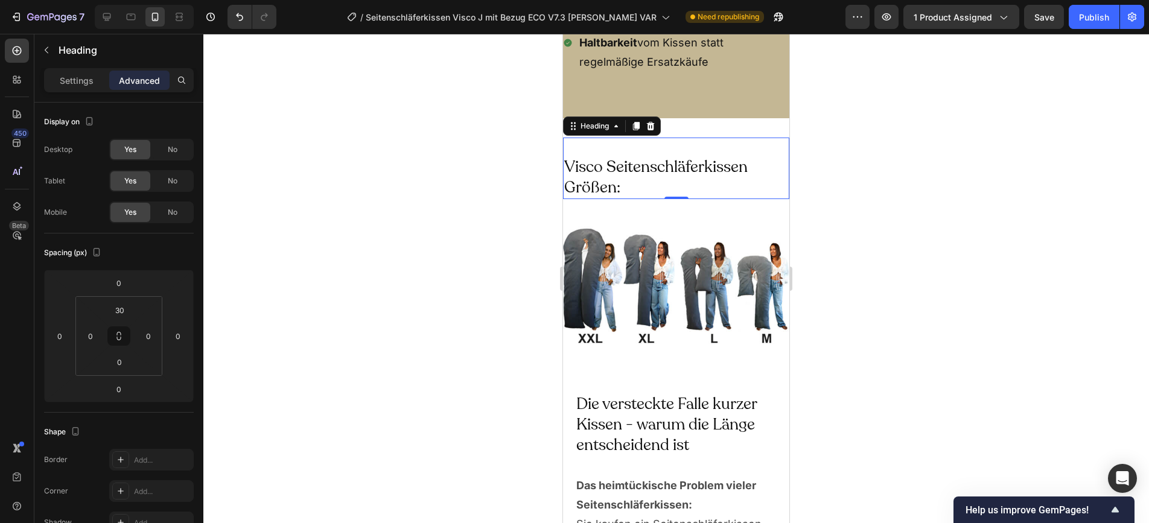
click at [845, 143] on div at bounding box center [676, 279] width 946 height 490
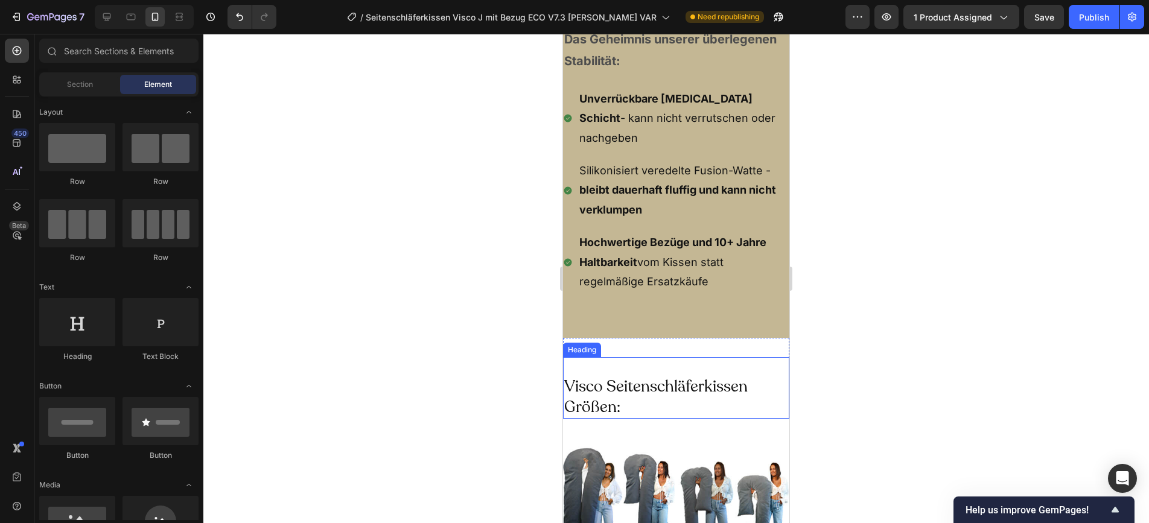
scroll to position [5790, 0]
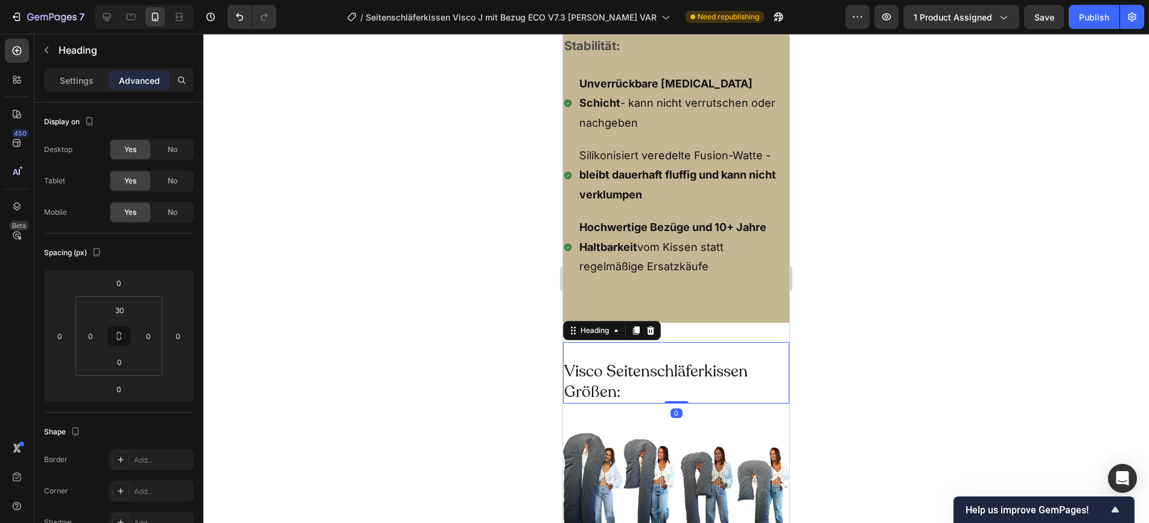
click at [639, 370] on h2 "Visco Seitenschläferkissen Größen:" at bounding box center [676, 381] width 226 height 43
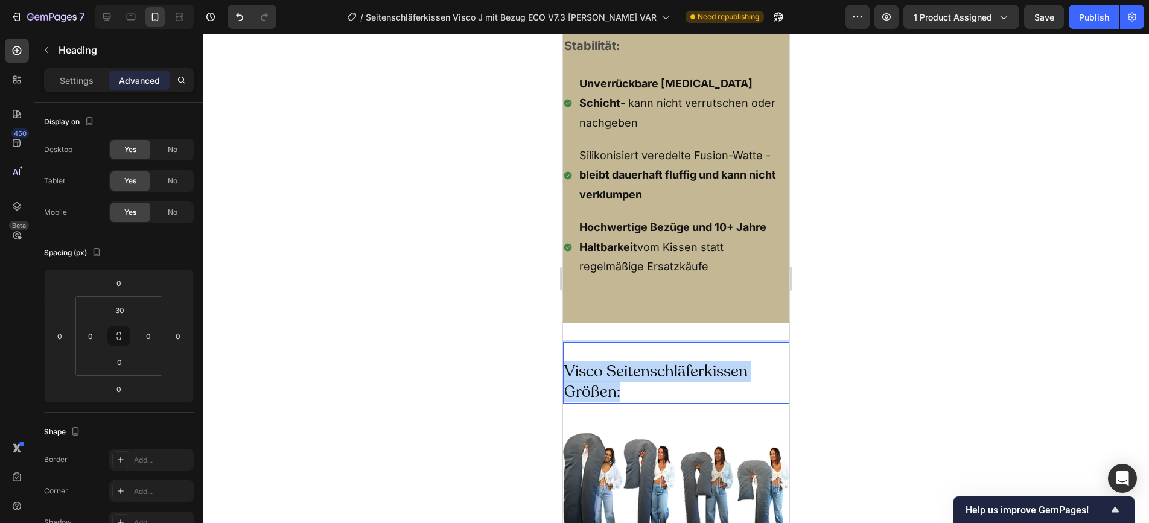
click at [639, 370] on p "Visco Seitenschläferkissen Größen:" at bounding box center [676, 382] width 224 height 41
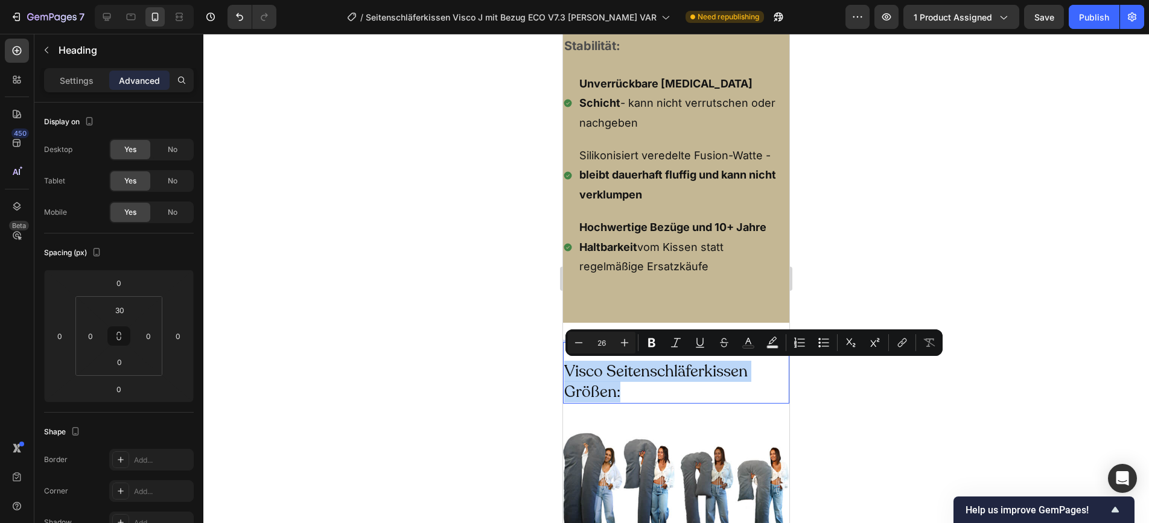
click at [639, 370] on p "Visco Seitenschläferkissen Größen:" at bounding box center [676, 382] width 224 height 41
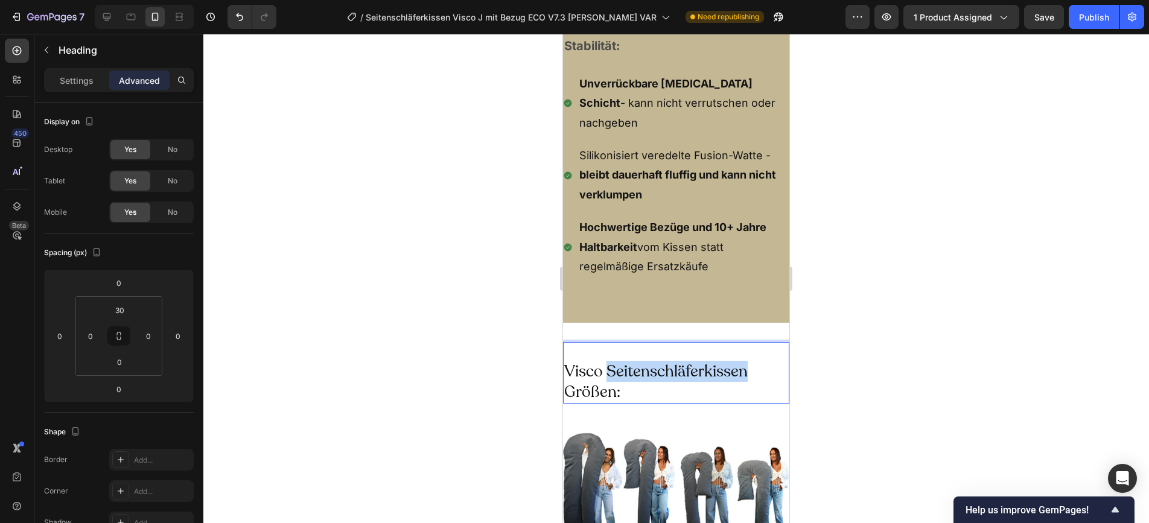
click at [639, 370] on p "Visco Seitenschläferkissen Größen:" at bounding box center [676, 382] width 224 height 41
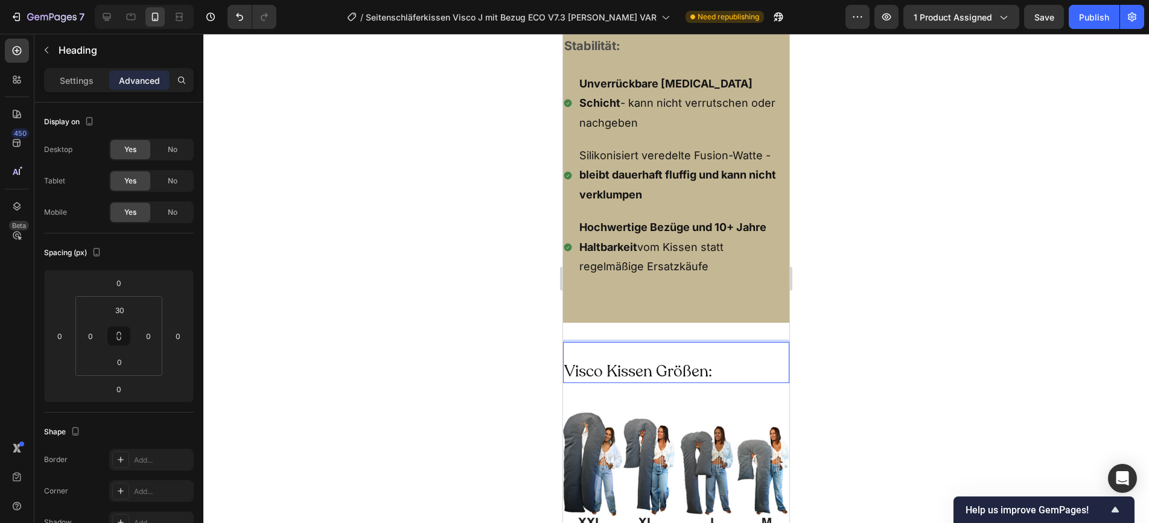
click at [680, 369] on p "Visco Kissen Größen:" at bounding box center [676, 372] width 224 height 21
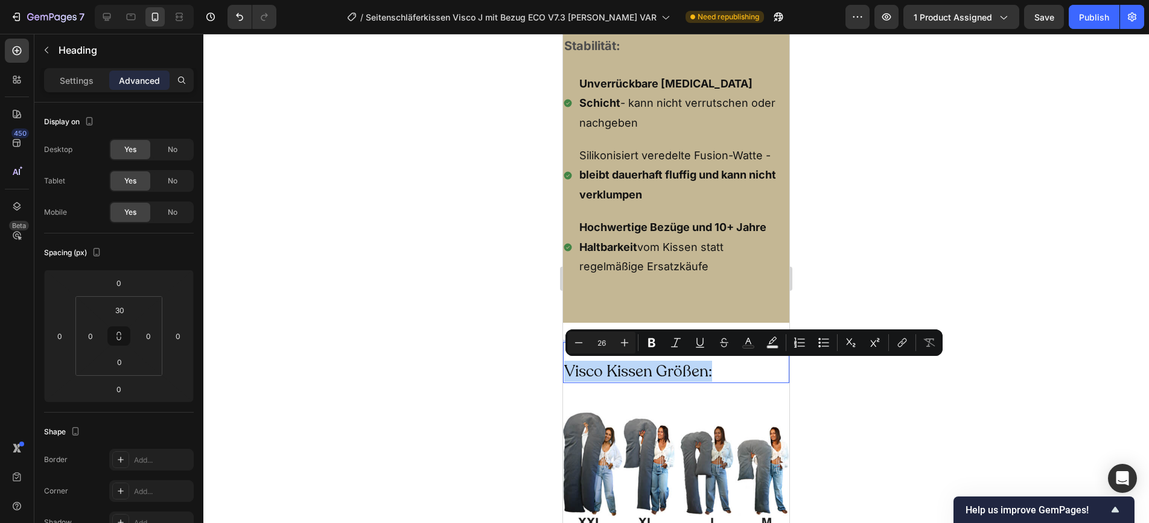
copy p "Visco Kissen Größen:"
click at [889, 163] on div at bounding box center [676, 279] width 946 height 490
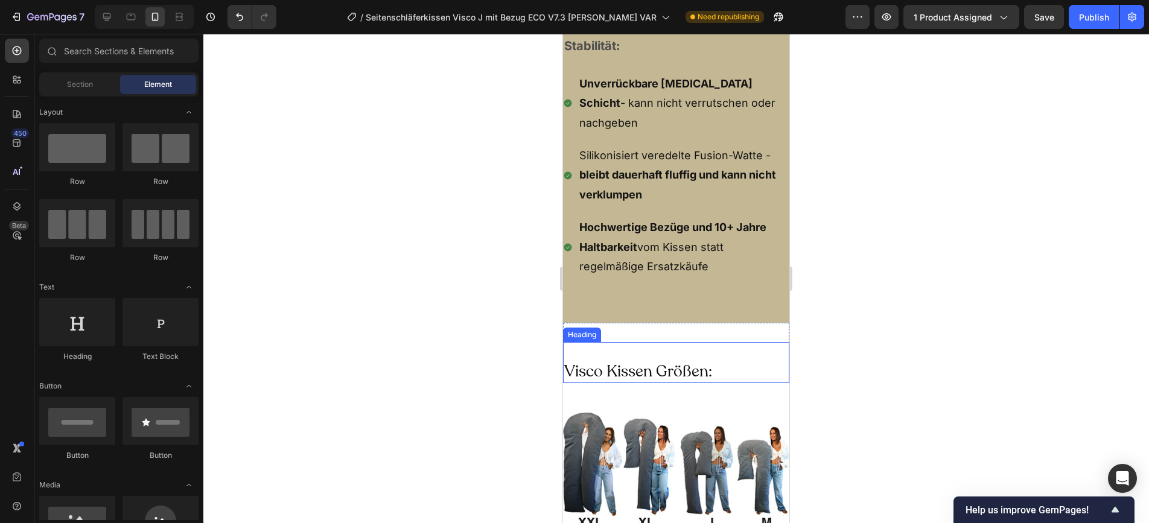
click at [666, 374] on p "Visco Kissen Größen:" at bounding box center [676, 372] width 224 height 21
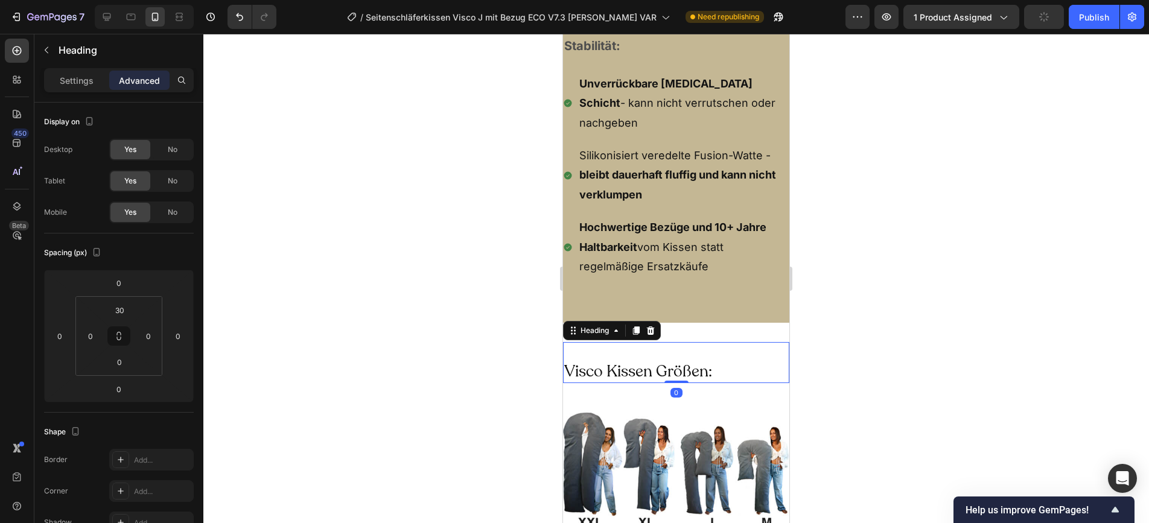
click at [141, 80] on p "Advanced" at bounding box center [139, 80] width 41 height 13
click at [118, 312] on input "30" at bounding box center [119, 310] width 24 height 18
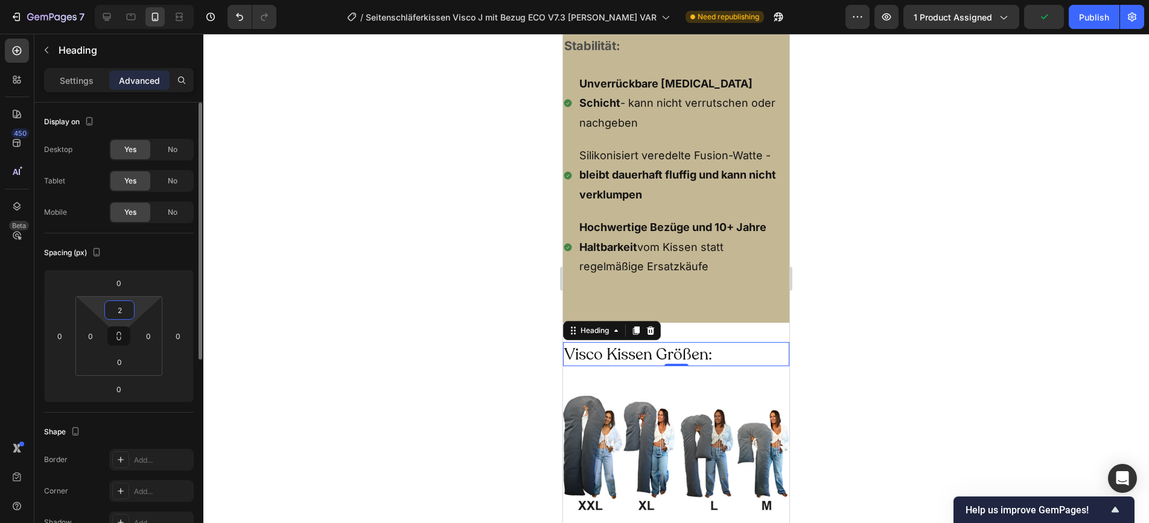
type input "24"
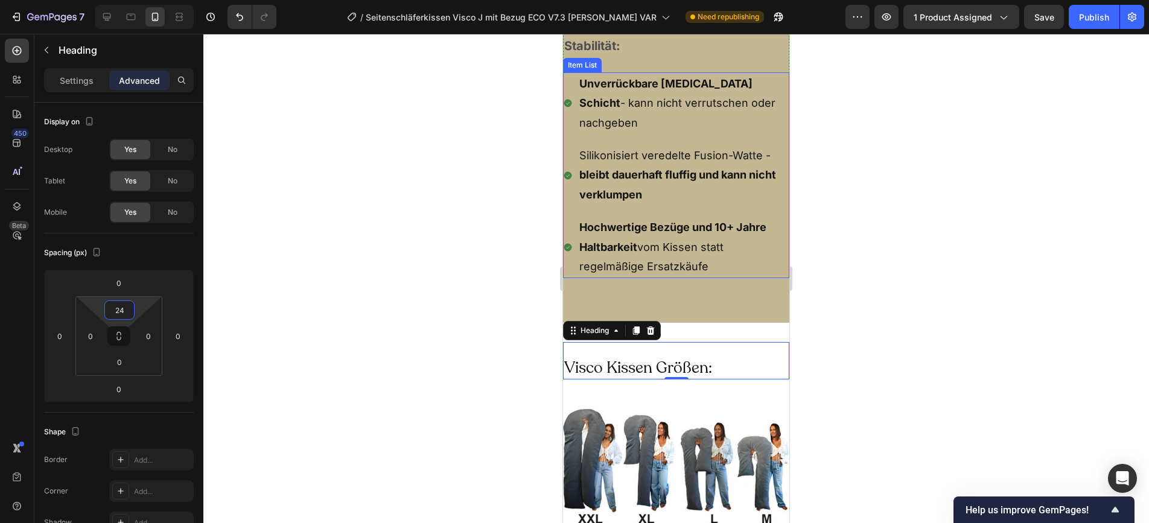
click at [924, 290] on div at bounding box center [676, 279] width 946 height 490
click at [621, 365] on p "Visco Kissen Größen:" at bounding box center [676, 368] width 224 height 21
click at [134, 310] on div "24" at bounding box center [119, 310] width 30 height 19
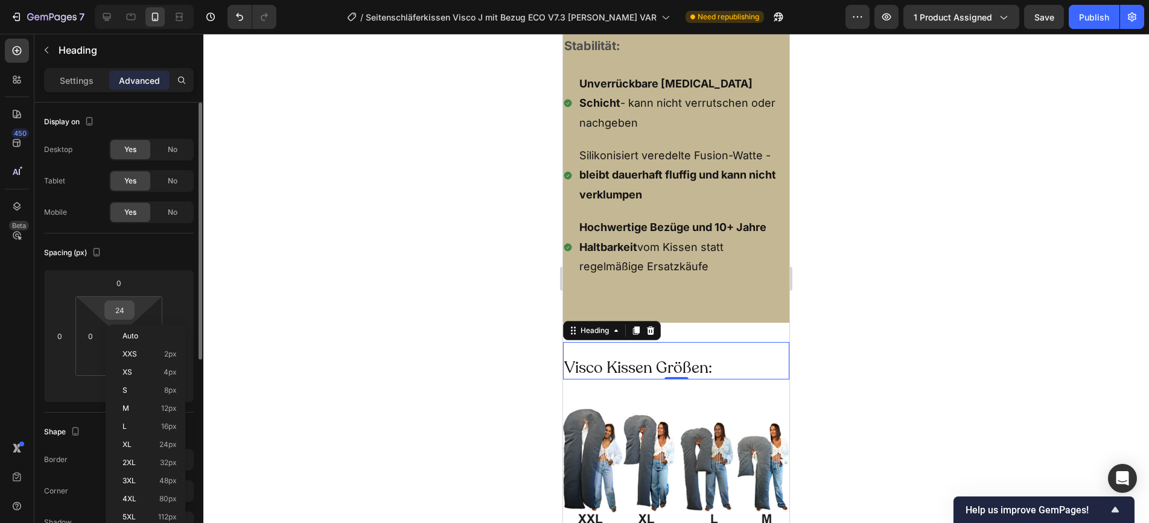
click at [134, 310] on div "24" at bounding box center [119, 310] width 30 height 19
click at [117, 310] on input "24" at bounding box center [119, 310] width 24 height 18
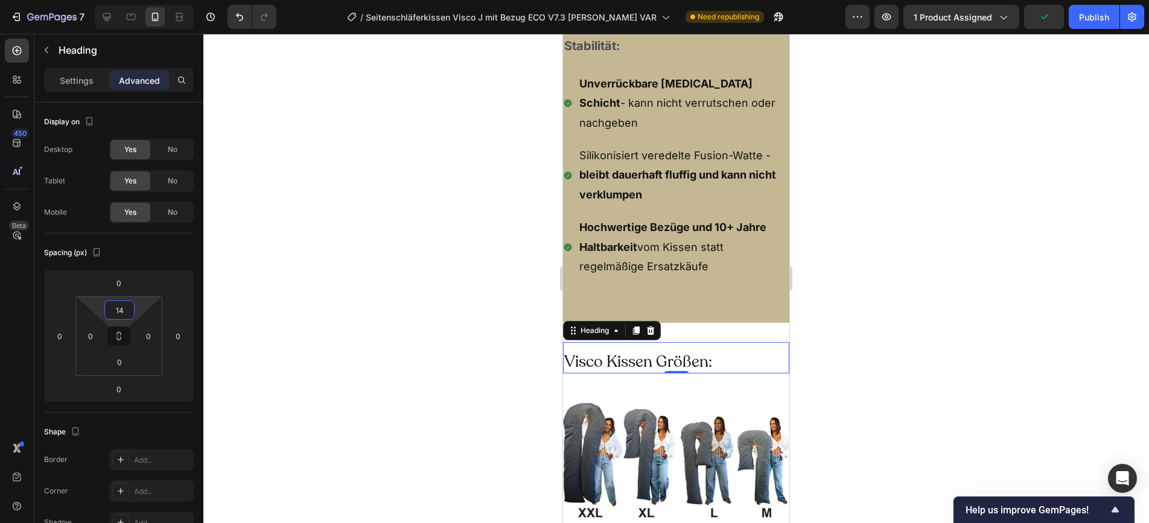
type input "14"
click at [980, 315] on div at bounding box center [676, 279] width 946 height 490
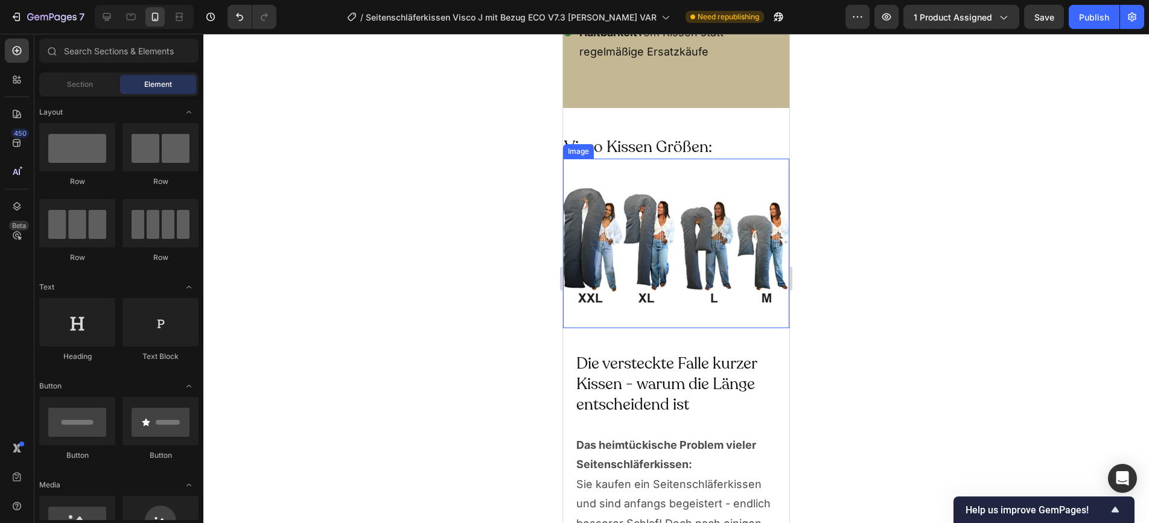
scroll to position [6001, 0]
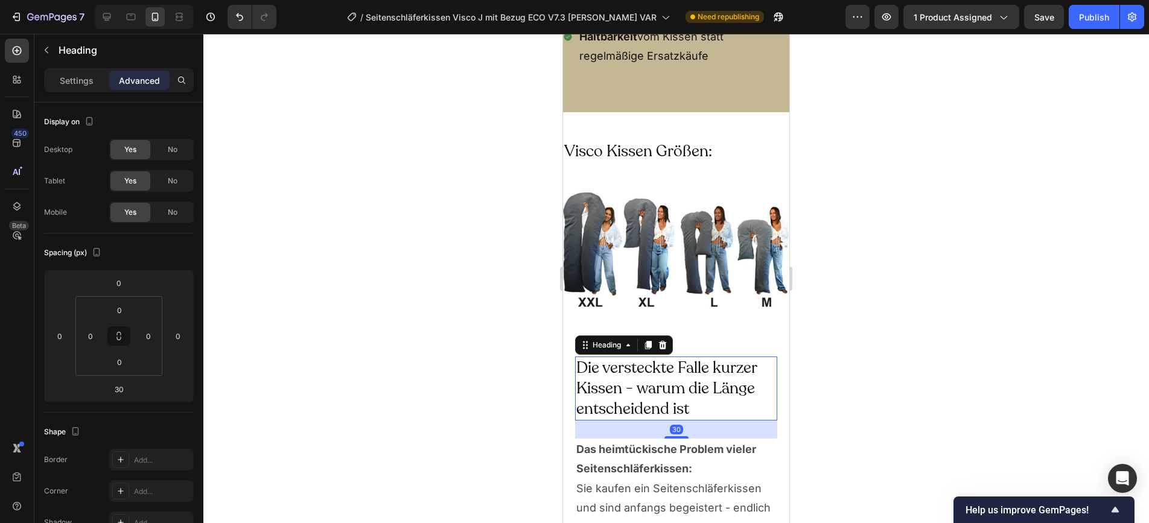
click at [668, 381] on h2 "Die versteckte Falle kurzer Kissen - warum die Länge entscheidend ist" at bounding box center [676, 388] width 202 height 63
click at [135, 80] on p "Advanced" at bounding box center [139, 80] width 41 height 13
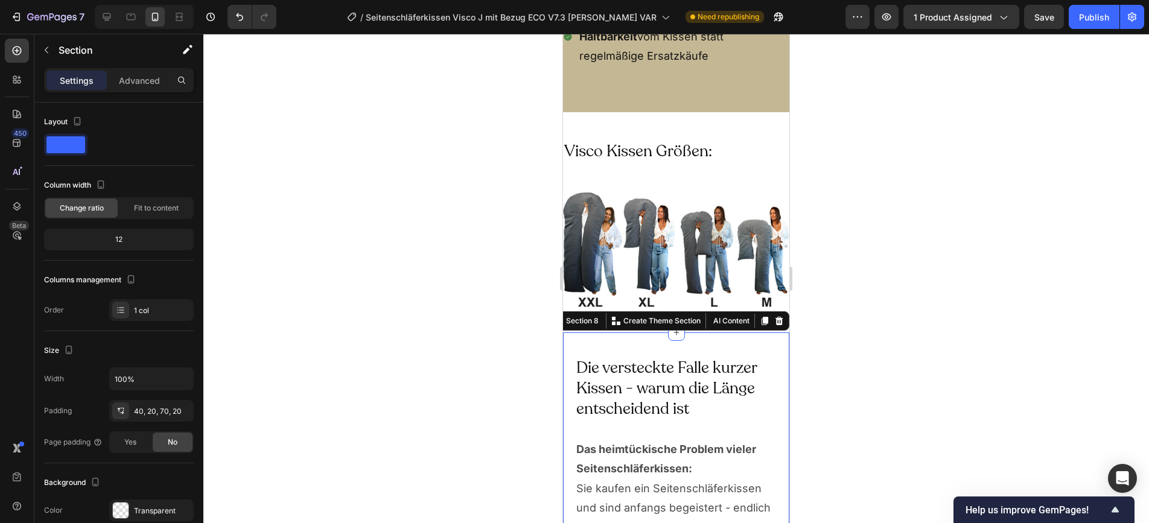
click at [138, 81] on p "Advanced" at bounding box center [139, 80] width 41 height 13
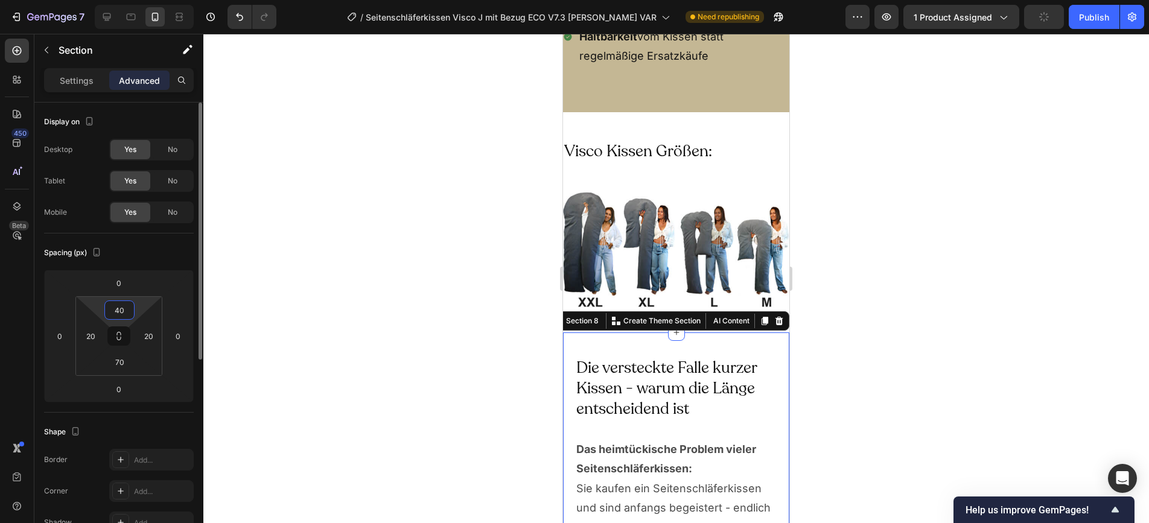
click at [117, 318] on input "40" at bounding box center [119, 310] width 24 height 18
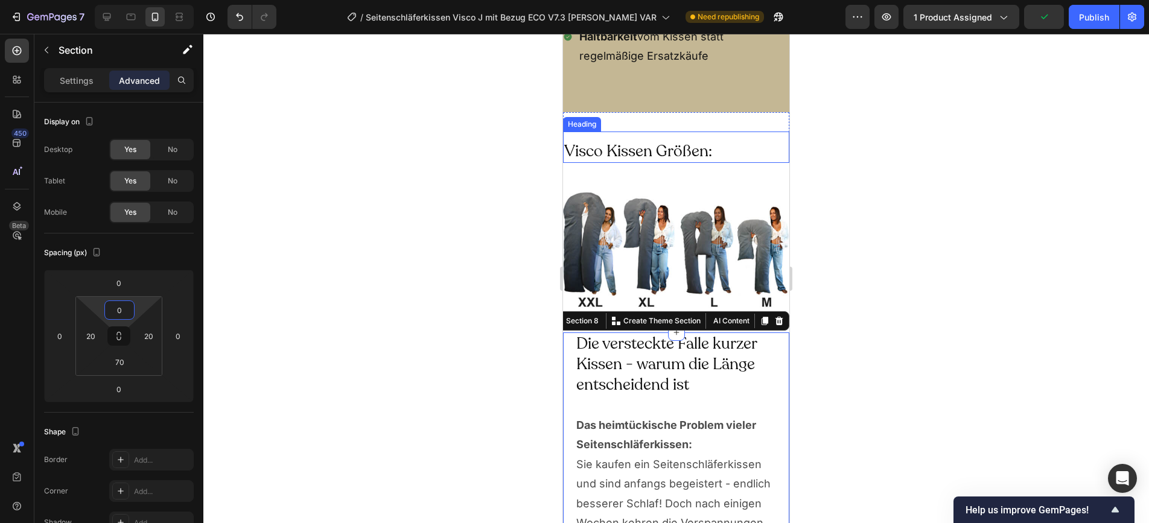
type input "0"
click at [1033, 222] on div at bounding box center [676, 279] width 946 height 490
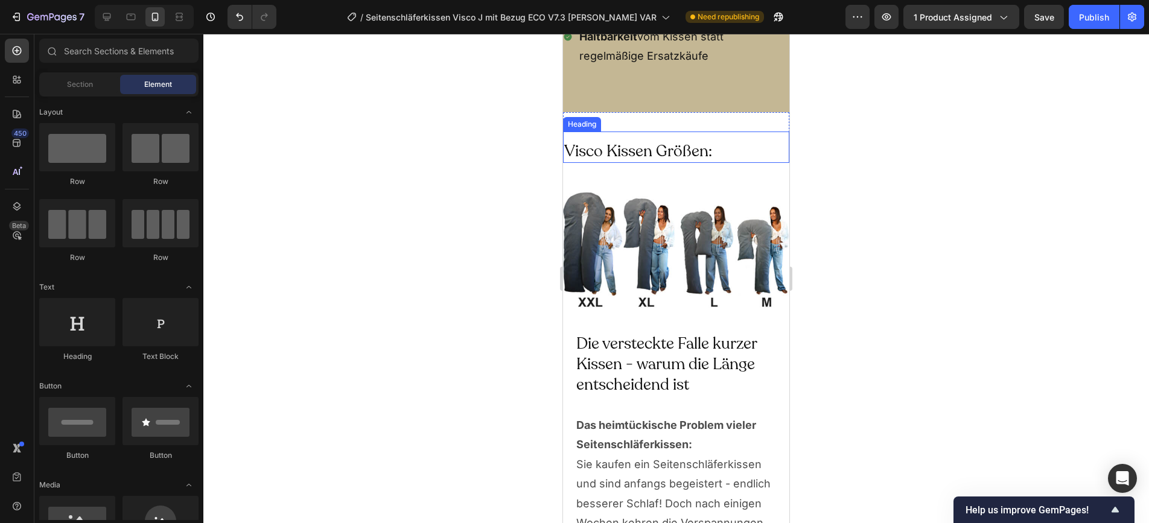
click at [610, 150] on p "Visco Kissen Größen:" at bounding box center [676, 151] width 224 height 21
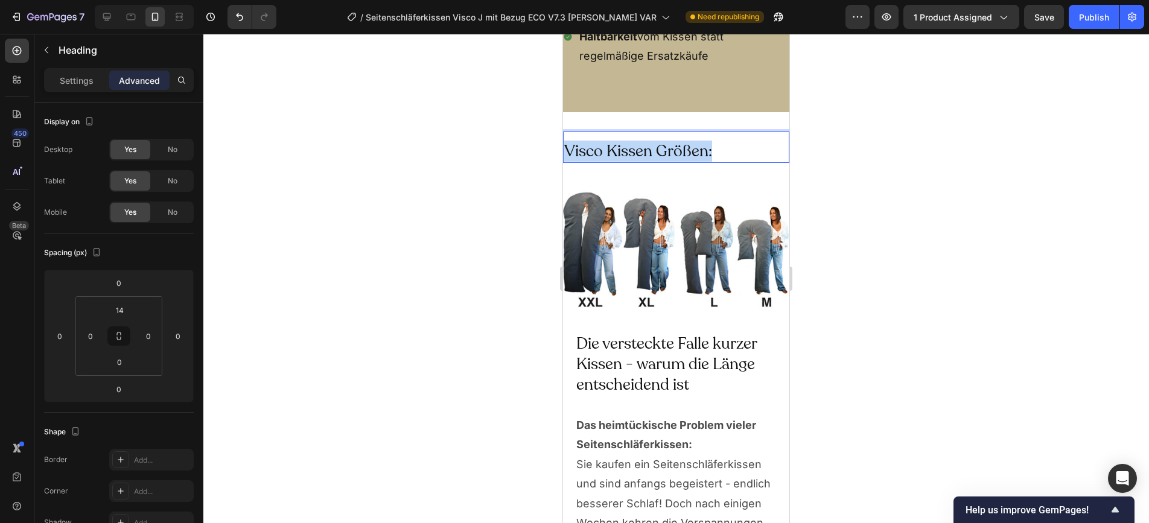
click at [610, 150] on p "Visco Kissen Größen:" at bounding box center [676, 151] width 224 height 21
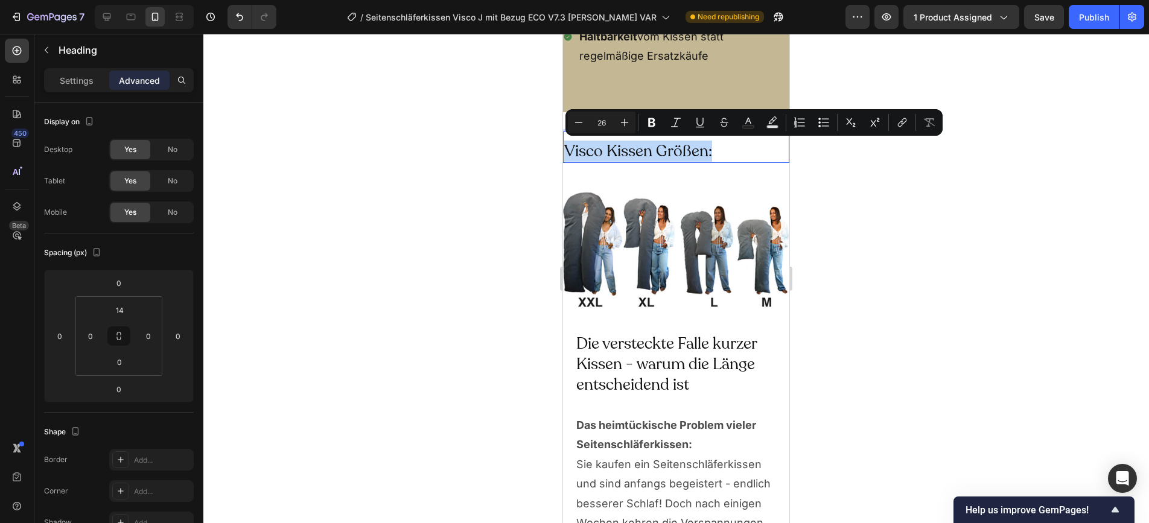
click at [607, 150] on p "Visco Kissen Größen:" at bounding box center [676, 151] width 224 height 21
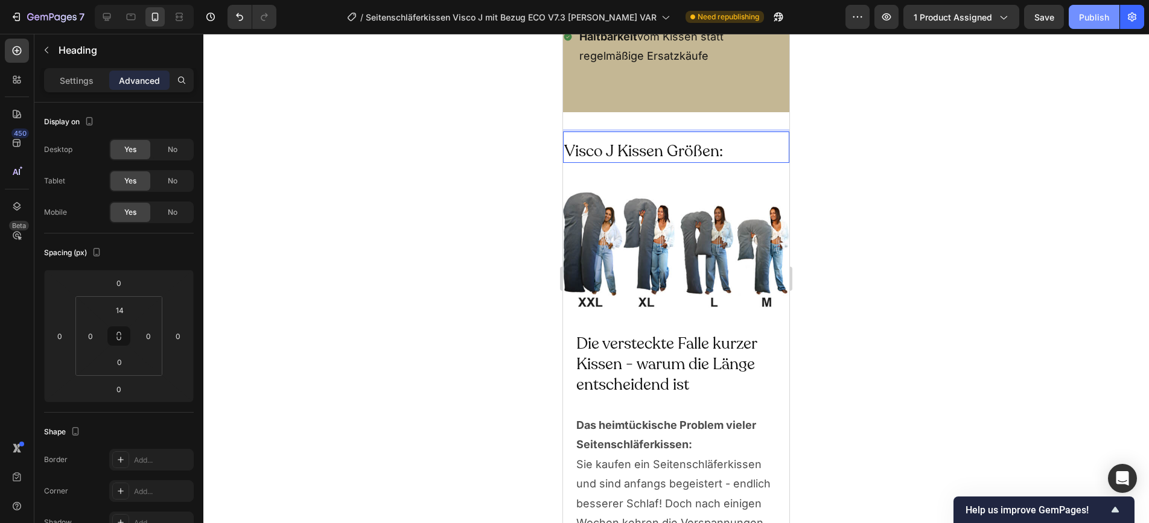
click at [1033, 21] on div "Publish" at bounding box center [1094, 17] width 30 height 13
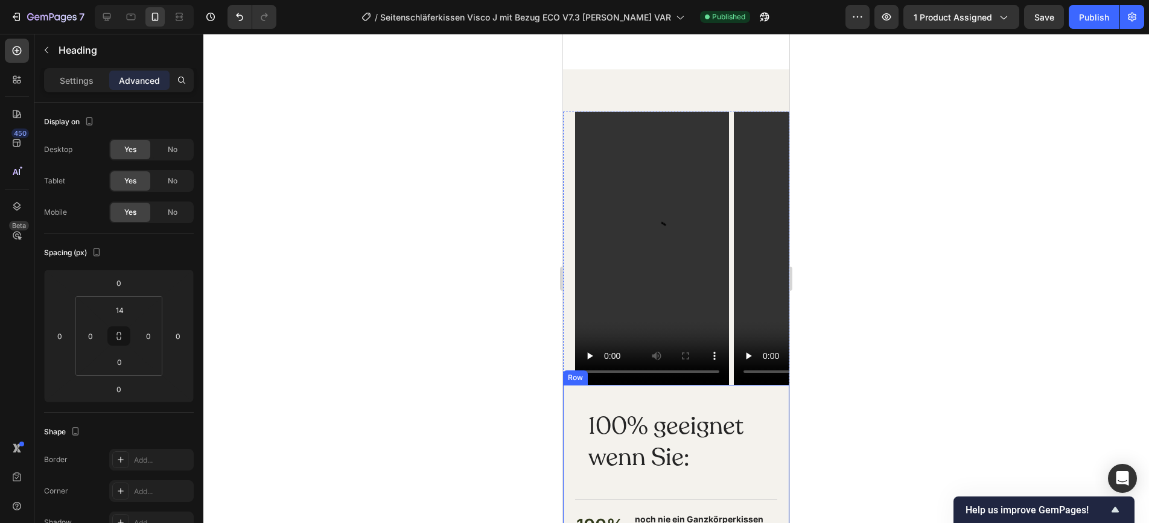
scroll to position [8068, 0]
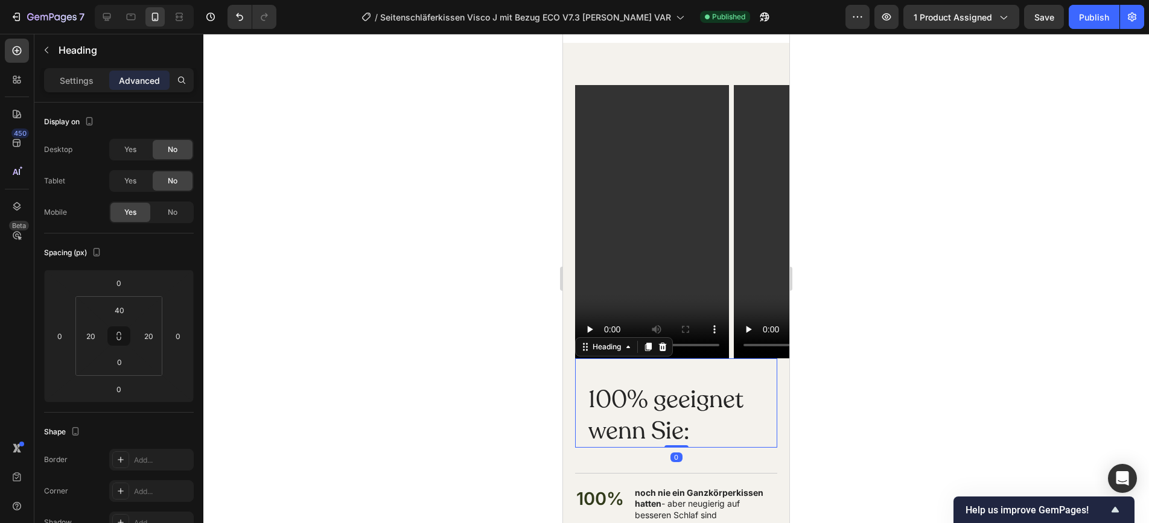
click at [638, 420] on h2 "100% geeignet wenn Sie:" at bounding box center [676, 415] width 178 height 65
click at [133, 88] on div "Advanced" at bounding box center [139, 80] width 60 height 19
click at [982, 290] on div at bounding box center [676, 279] width 946 height 490
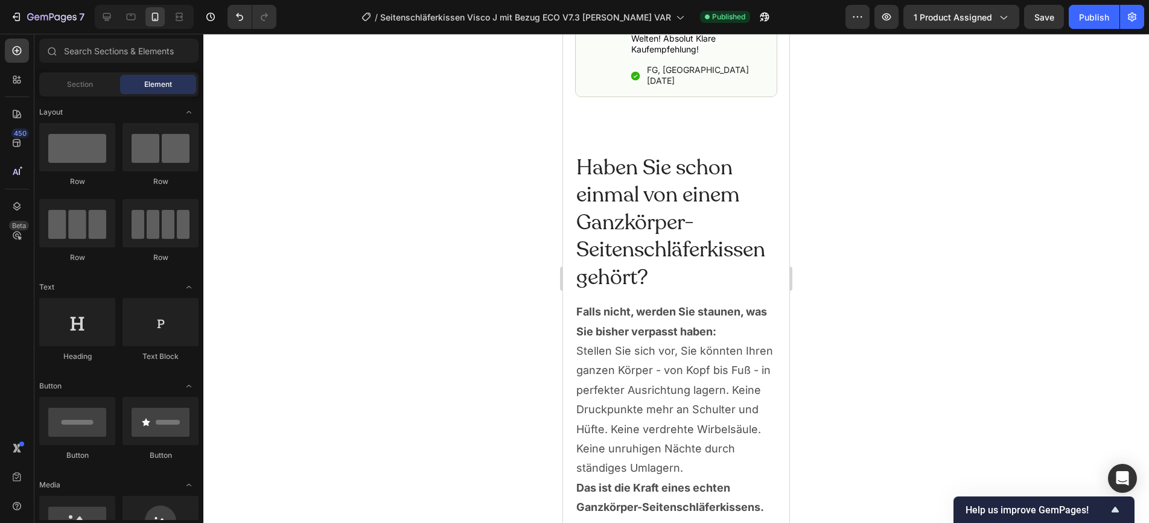
scroll to position [1713, 0]
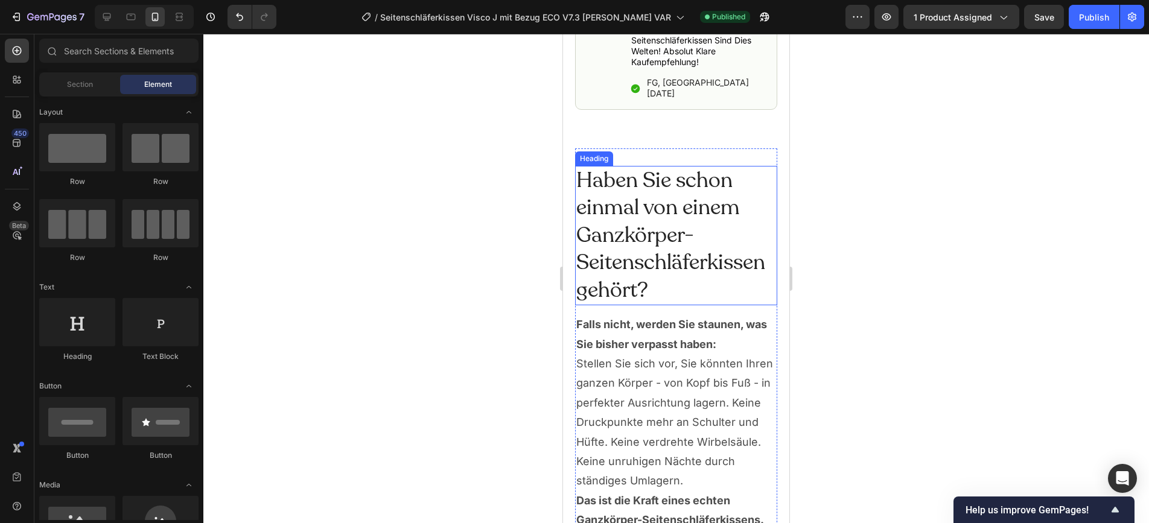
click at [671, 219] on h2 "Haben Sie schon einmal von einem Ganzkörper-Seitenschläferkissen gehört?" at bounding box center [676, 236] width 202 height 140
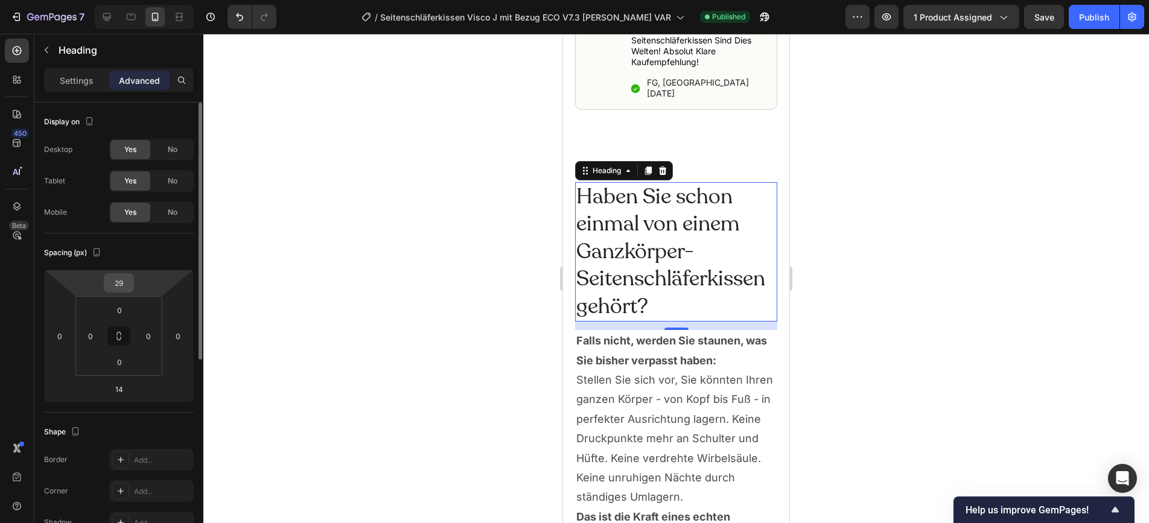
click at [124, 284] on input "29" at bounding box center [119, 283] width 24 height 18
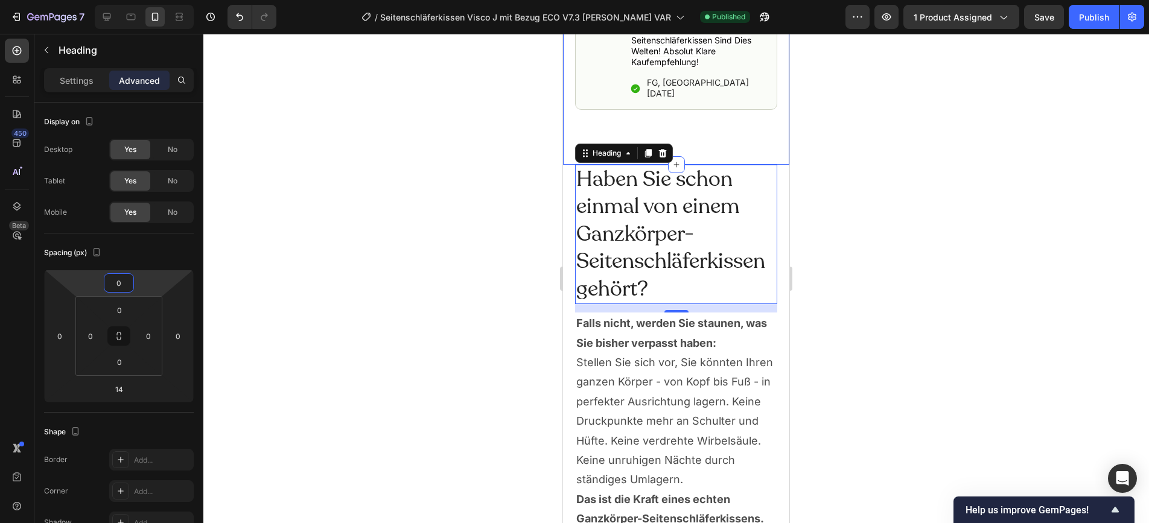
type input "0"
click at [900, 159] on div at bounding box center [676, 279] width 946 height 490
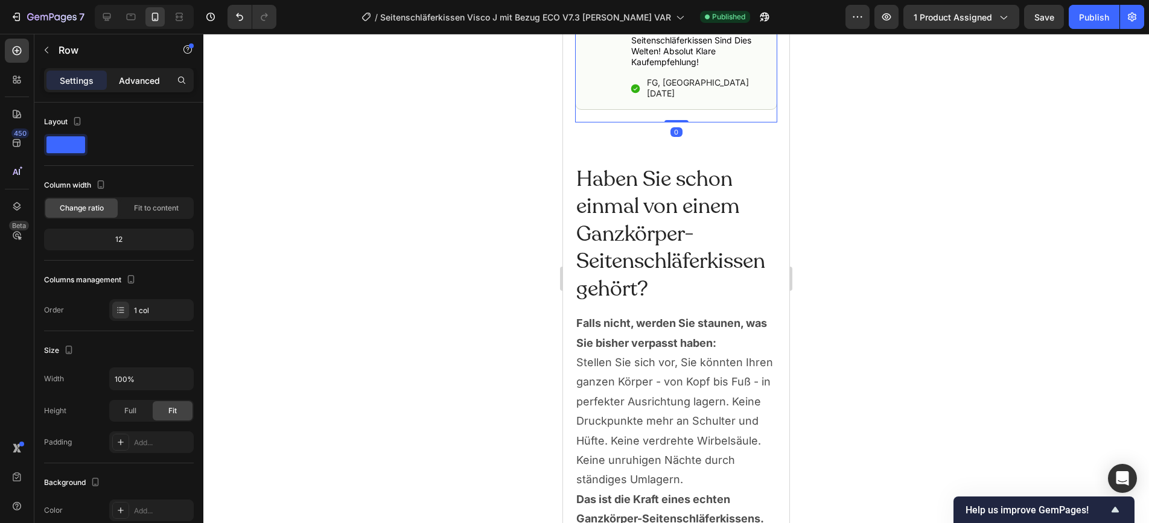
click at [139, 85] on p "Advanced" at bounding box center [139, 80] width 41 height 13
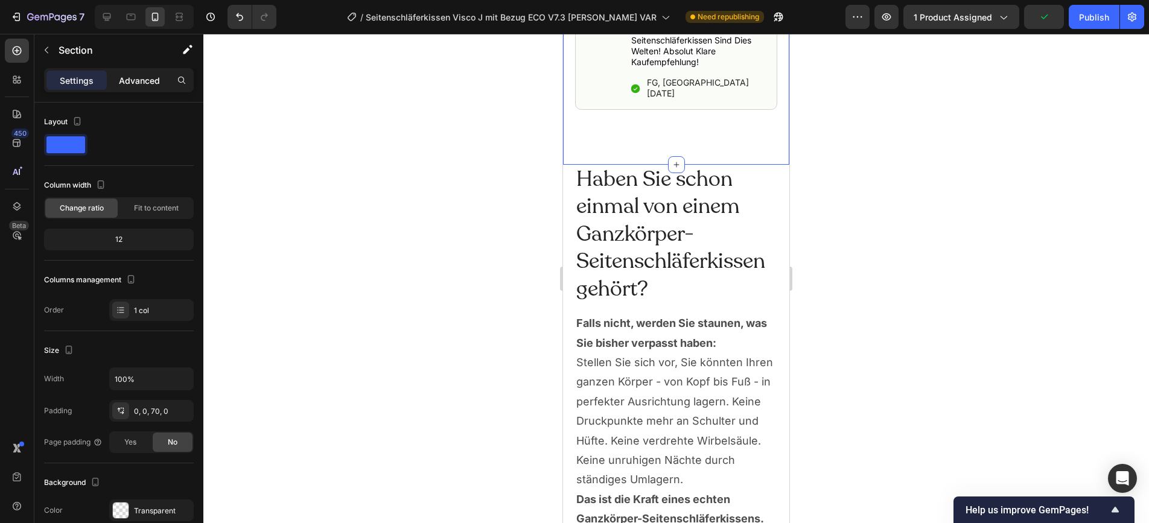
click at [141, 77] on p "Advanced" at bounding box center [139, 80] width 41 height 13
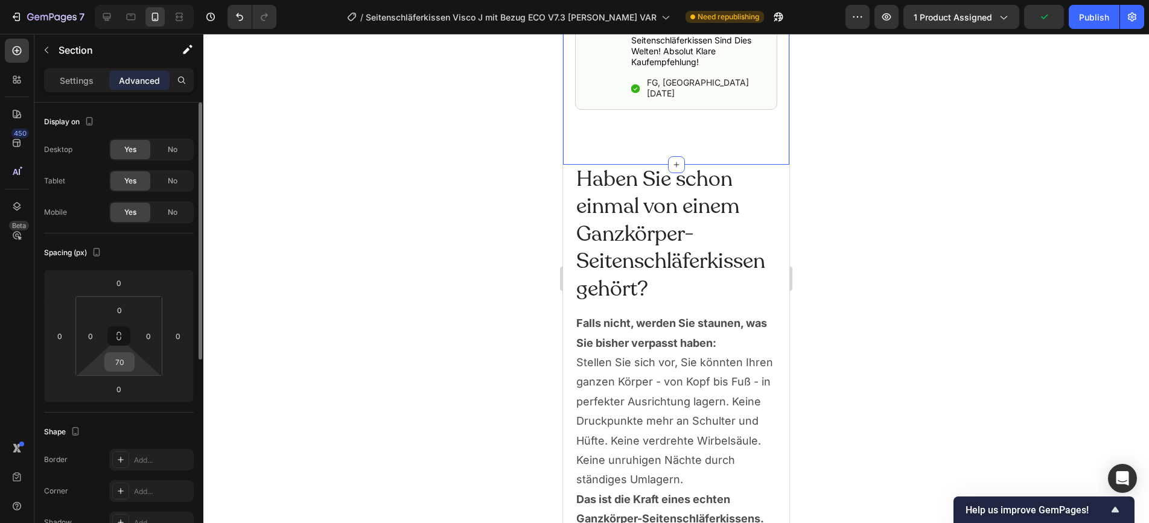
click at [129, 360] on input "70" at bounding box center [119, 362] width 24 height 18
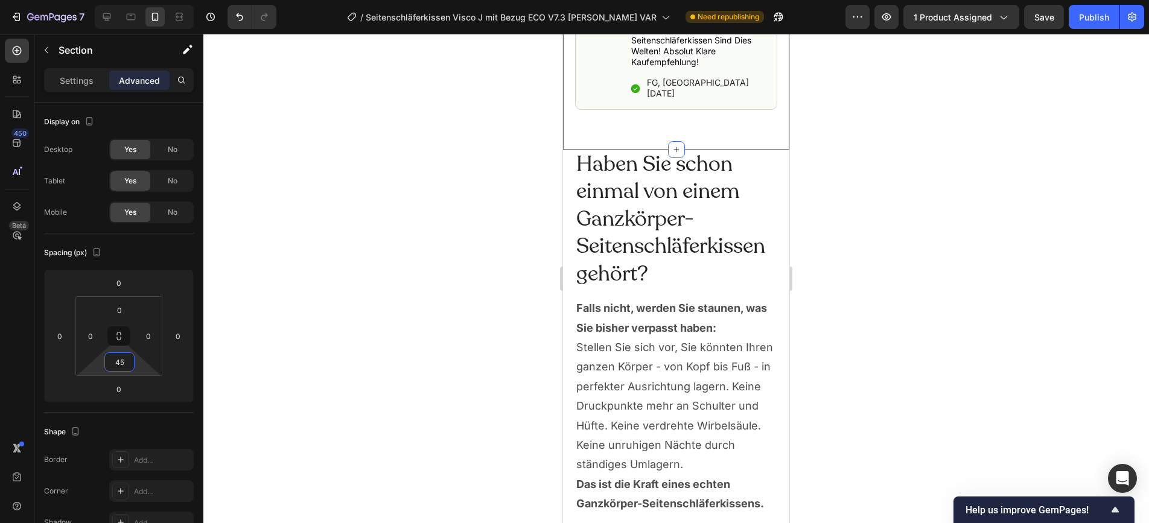
type input "45"
click at [828, 215] on div at bounding box center [676, 279] width 946 height 490
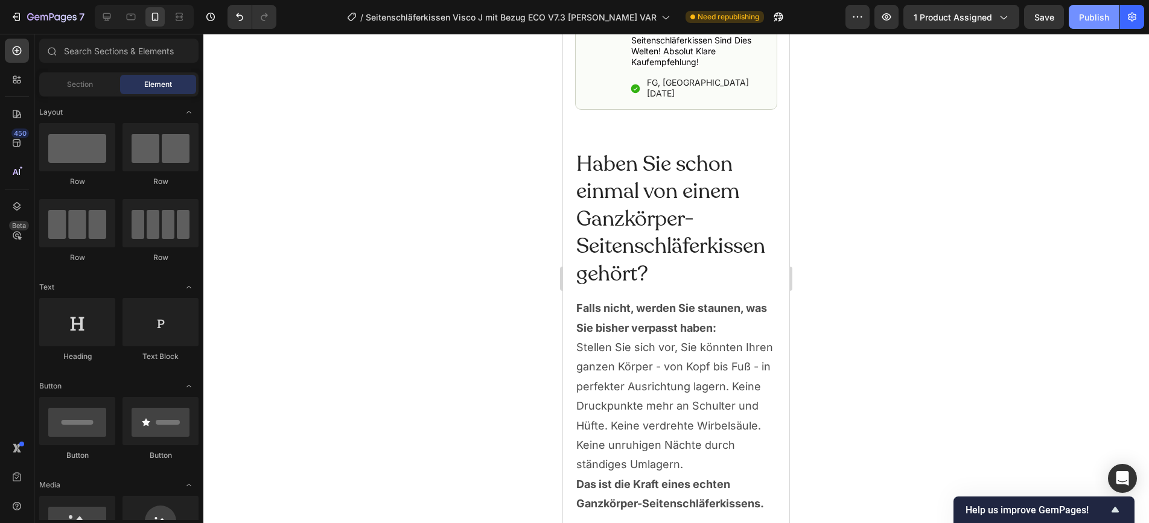
click at [1033, 14] on div "Publish" at bounding box center [1094, 17] width 30 height 13
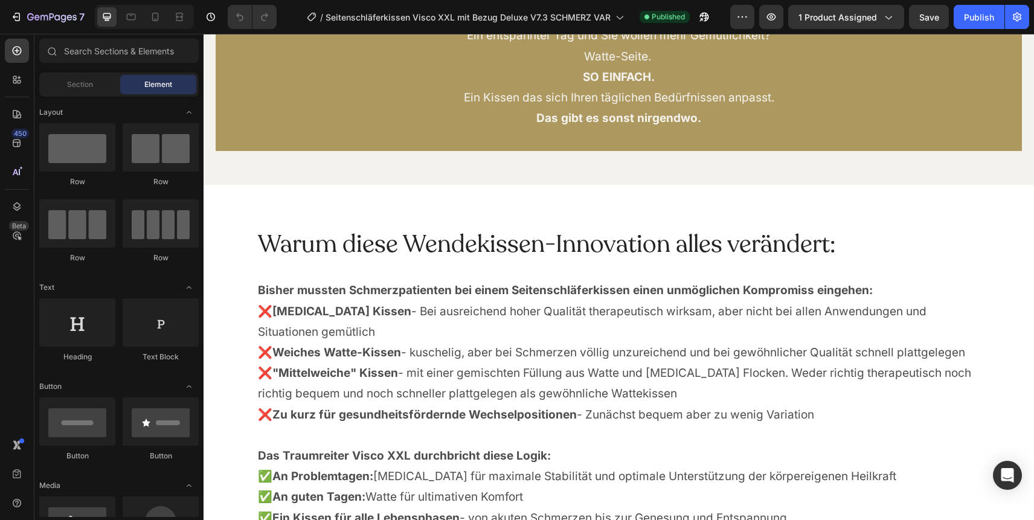
scroll to position [2526, 0]
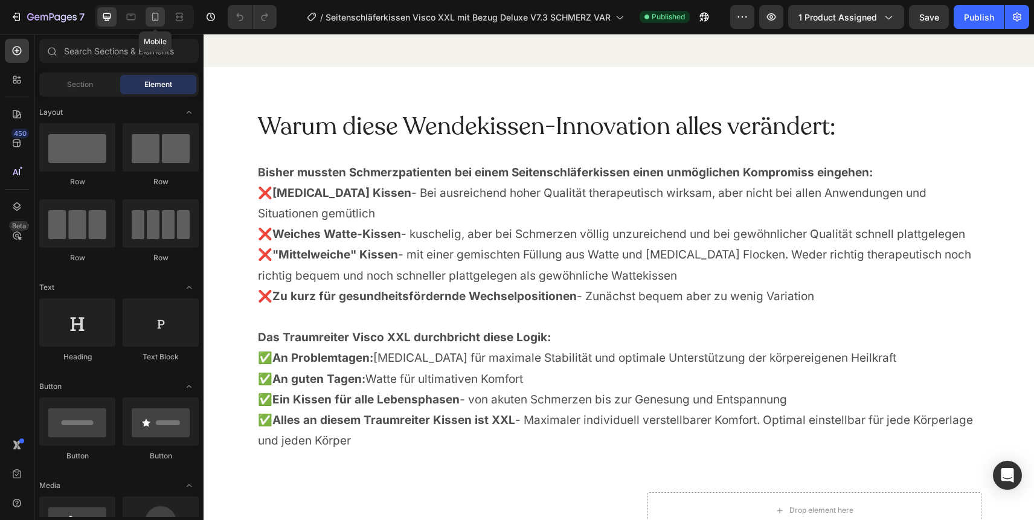
click at [158, 19] on icon at bounding box center [155, 17] width 7 height 8
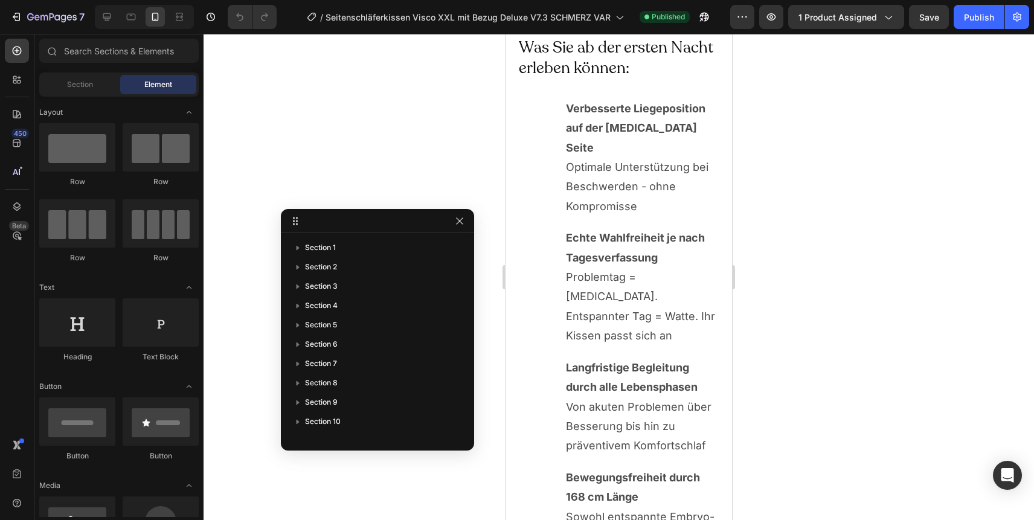
scroll to position [4476, 0]
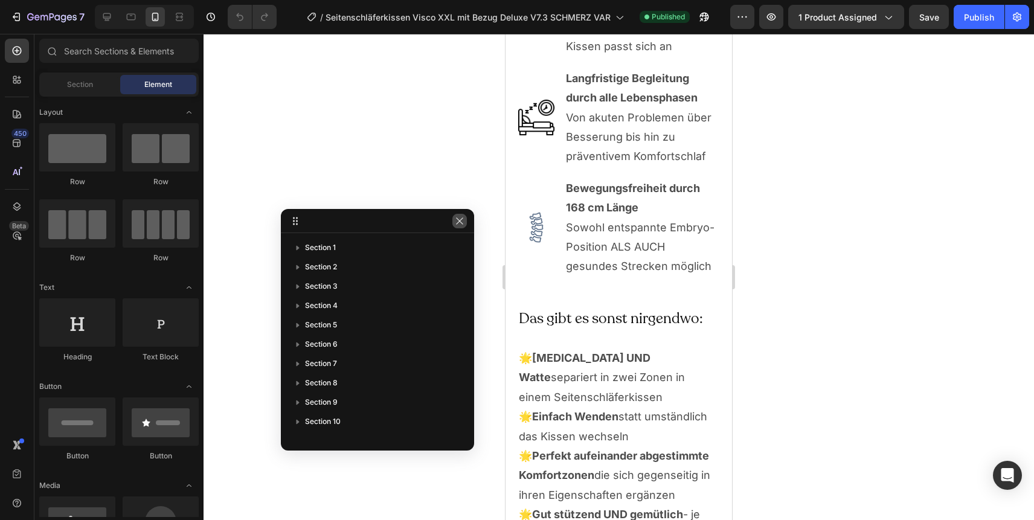
click at [458, 217] on icon "button" at bounding box center [460, 221] width 10 height 10
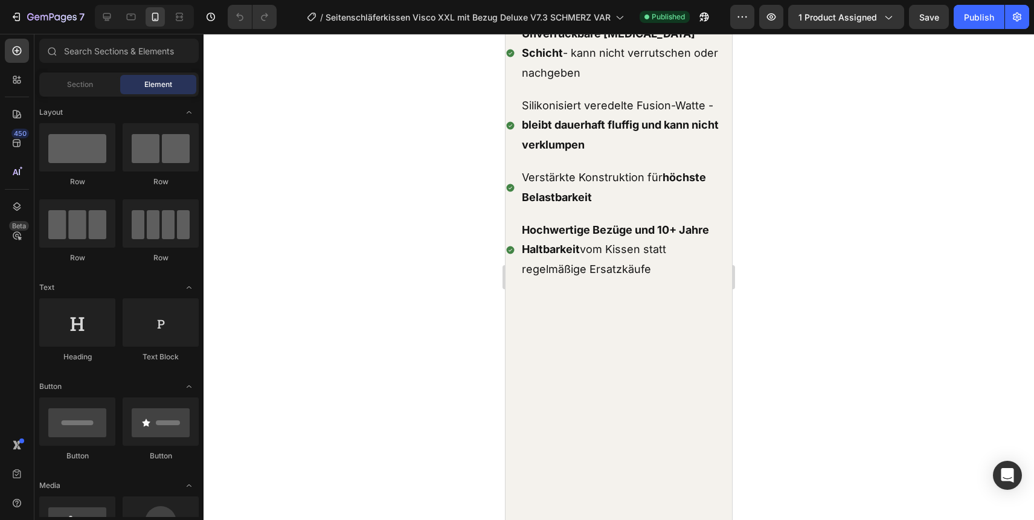
scroll to position [7206, 0]
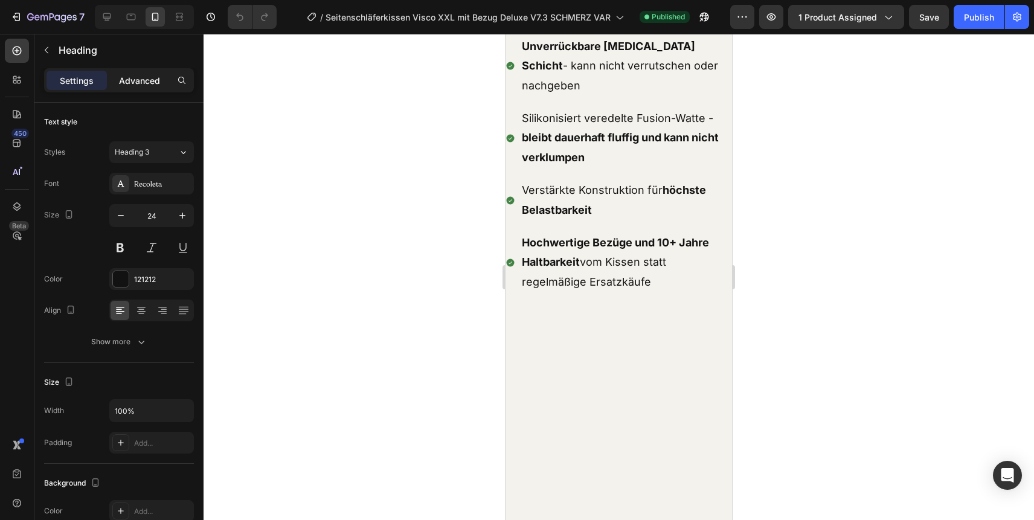
click at [145, 86] on p "Advanced" at bounding box center [139, 80] width 41 height 13
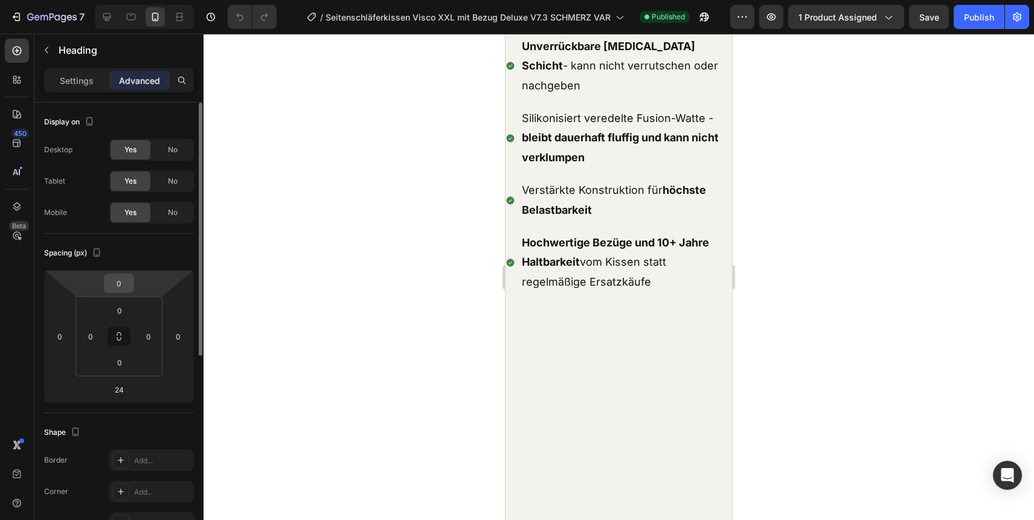
click at [111, 289] on input "0" at bounding box center [119, 283] width 24 height 18
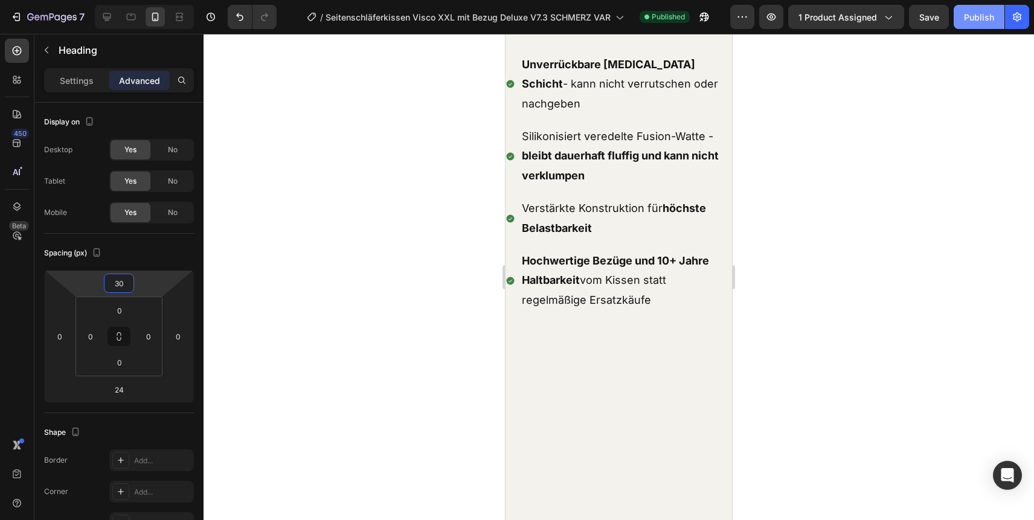
type input "30"
click at [976, 18] on div "Publish" at bounding box center [979, 17] width 30 height 13
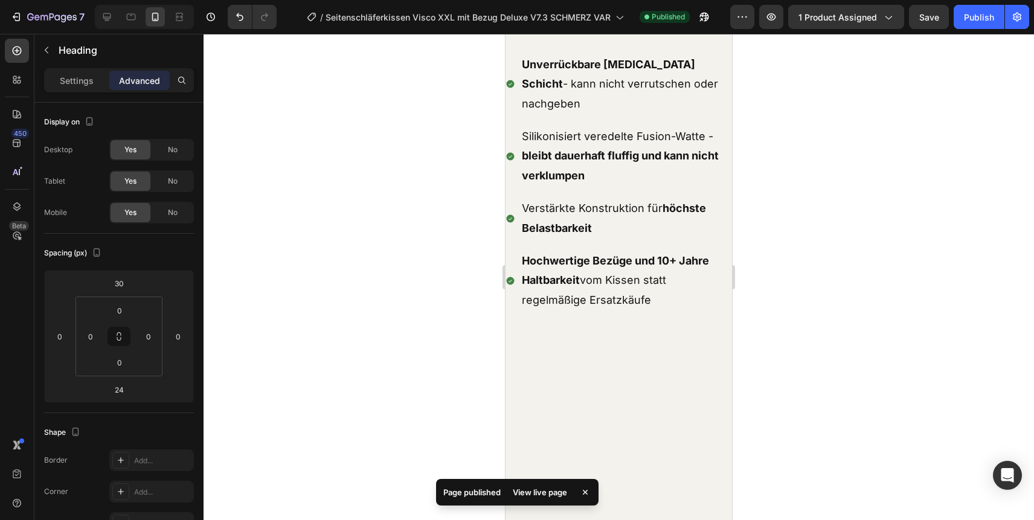
click at [770, 167] on div at bounding box center [618, 277] width 830 height 486
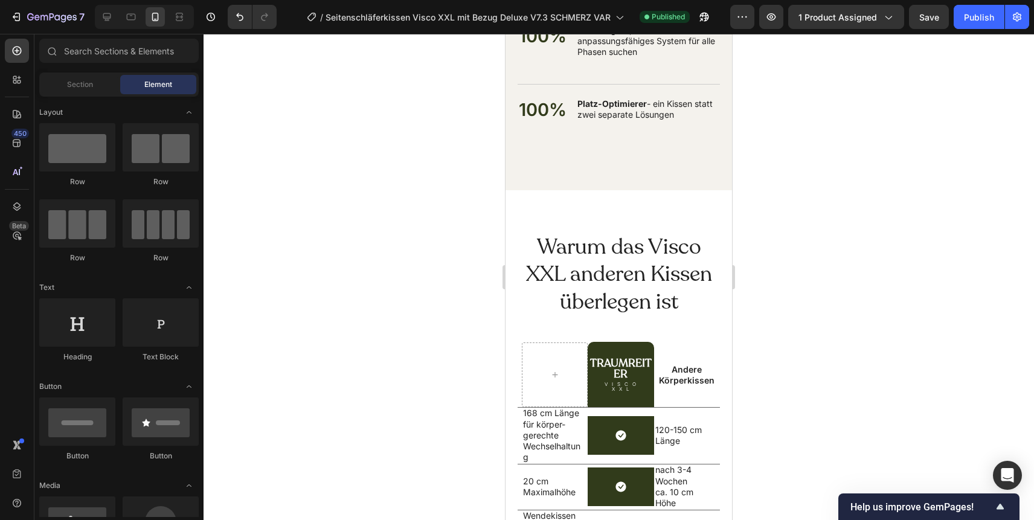
scroll to position [11084, 0]
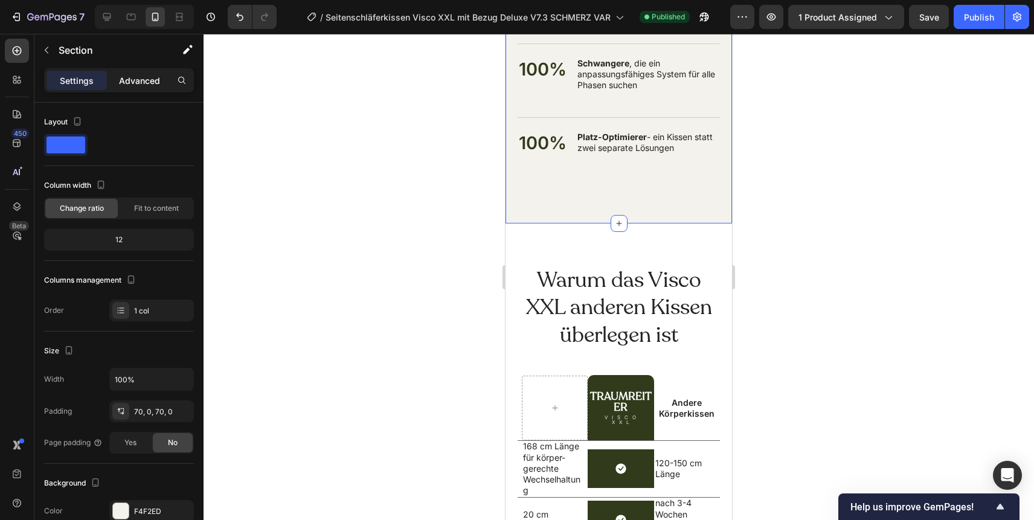
click at [153, 85] on p "Advanced" at bounding box center [139, 80] width 41 height 13
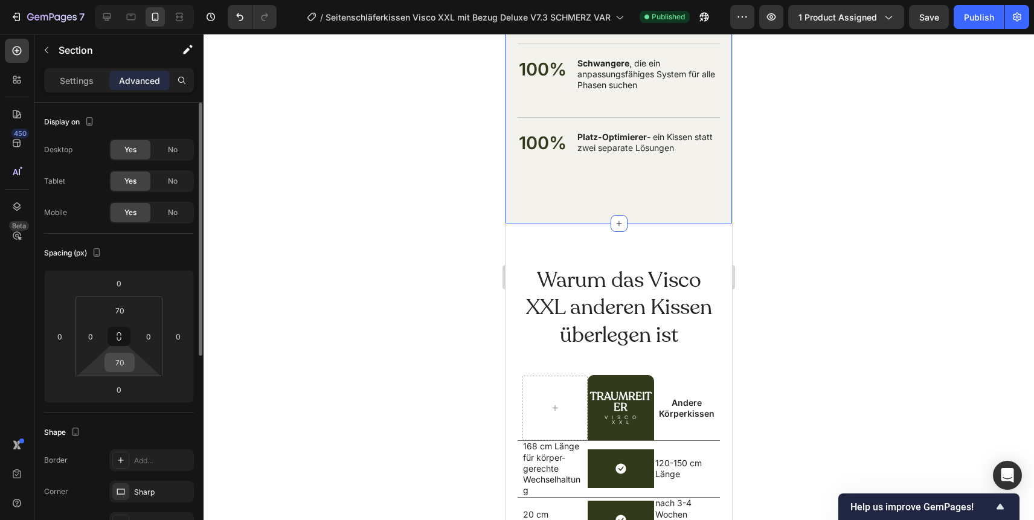
click at [117, 366] on input "70" at bounding box center [119, 362] width 24 height 18
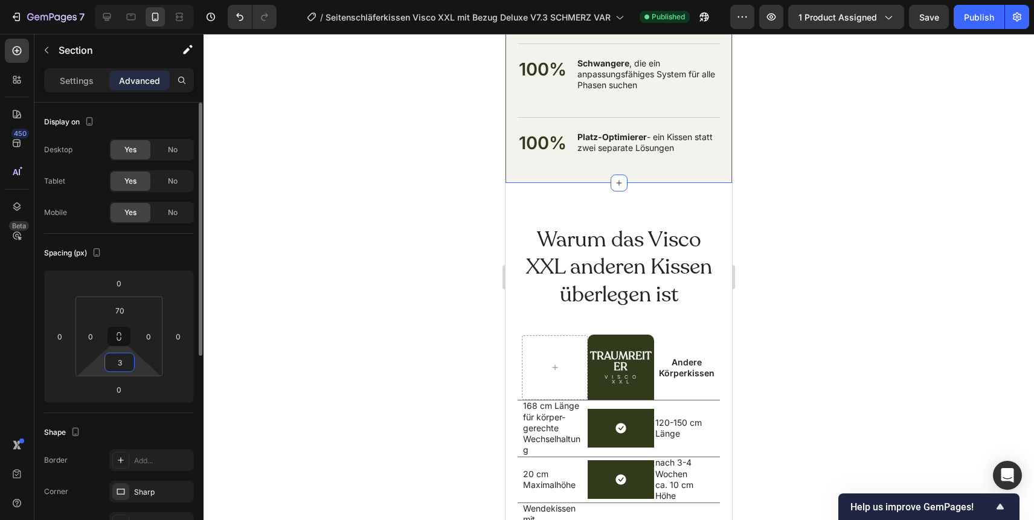
type input "30"
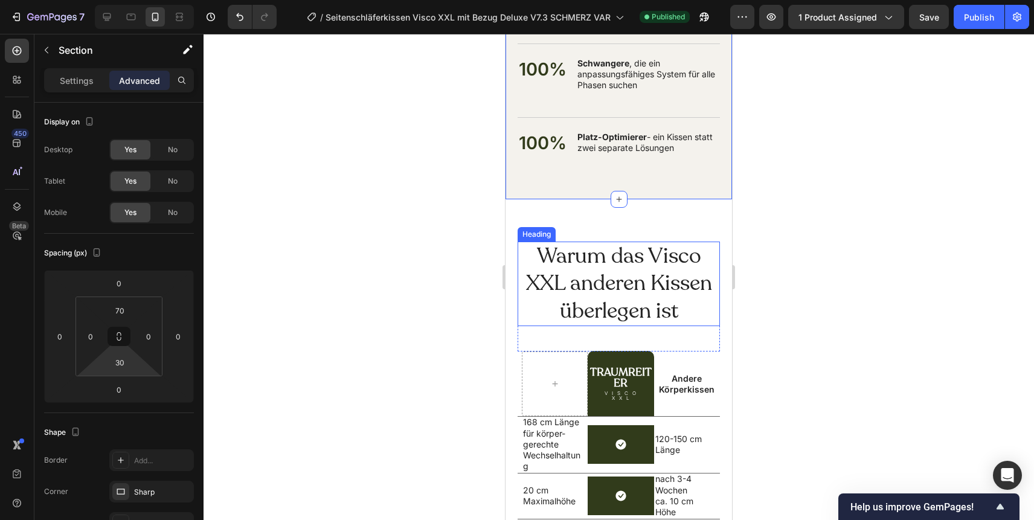
click at [848, 202] on div at bounding box center [618, 277] width 830 height 486
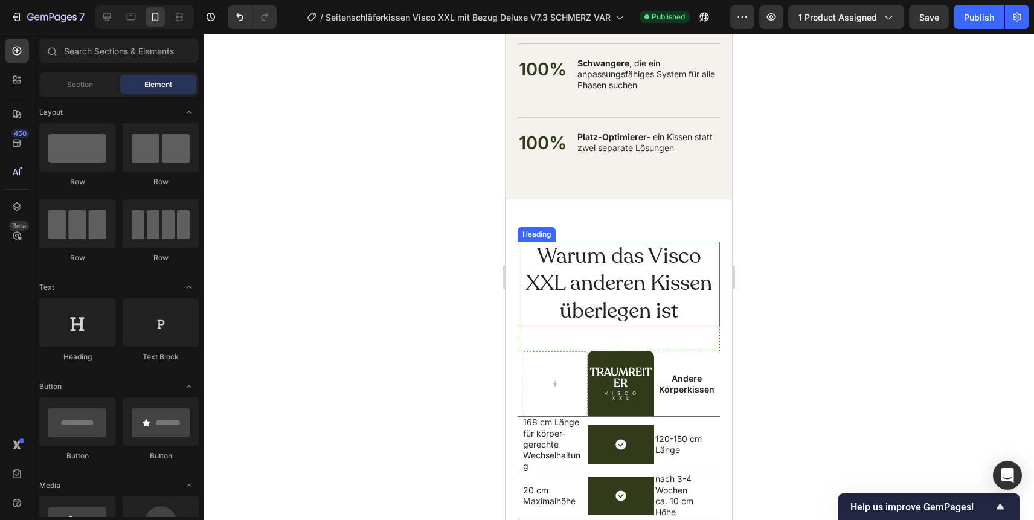
click at [796, 220] on div at bounding box center [618, 277] width 830 height 486
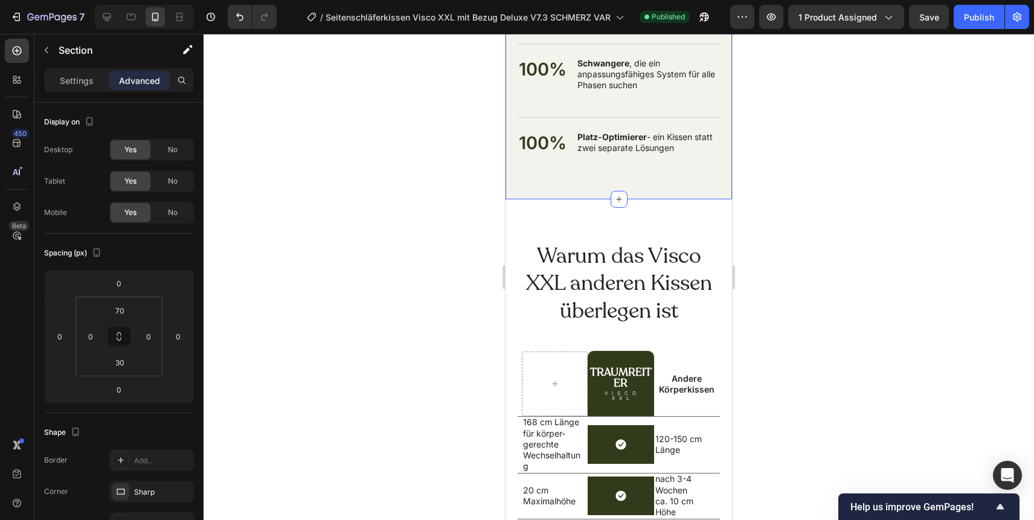
click at [138, 88] on div "Advanced" at bounding box center [139, 80] width 60 height 19
click at [123, 368] on input "30" at bounding box center [119, 362] width 24 height 18
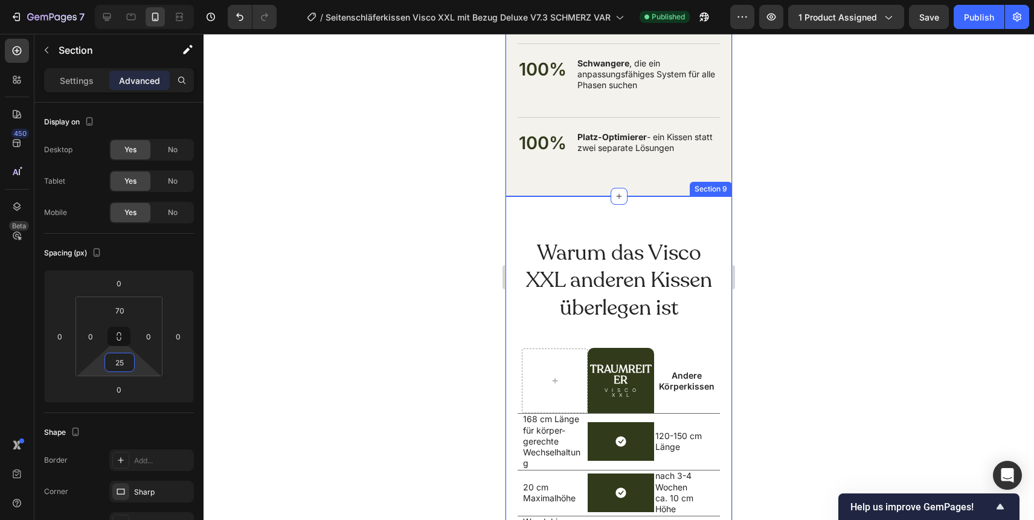
type input "25"
click at [807, 193] on div at bounding box center [618, 277] width 830 height 486
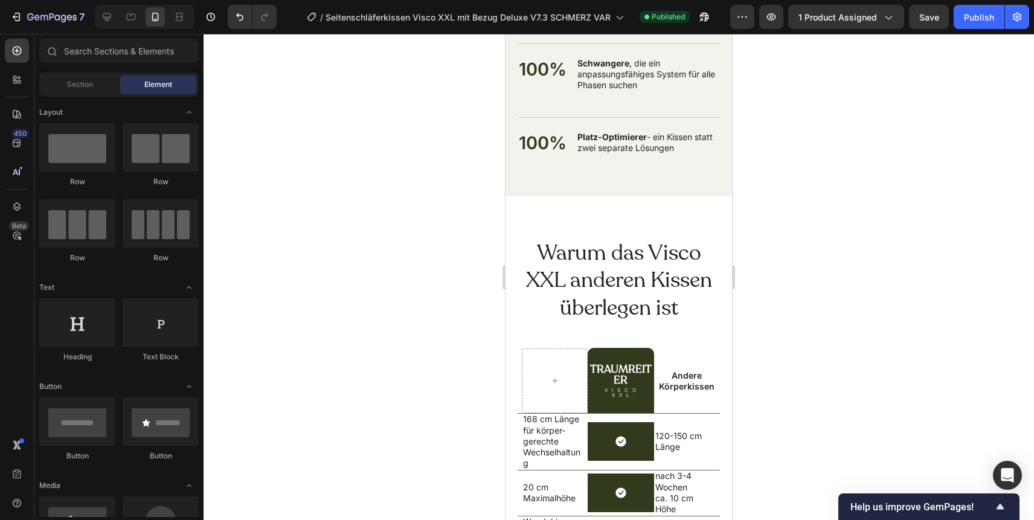
click at [741, 164] on div at bounding box center [618, 277] width 830 height 486
click at [977, 21] on div "Publish" at bounding box center [979, 17] width 30 height 13
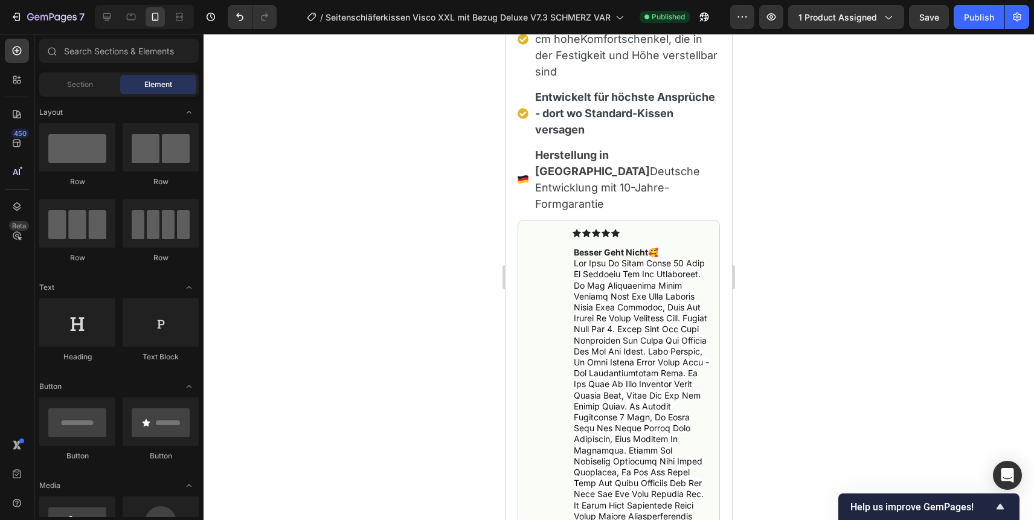
scroll to position [1344, 0]
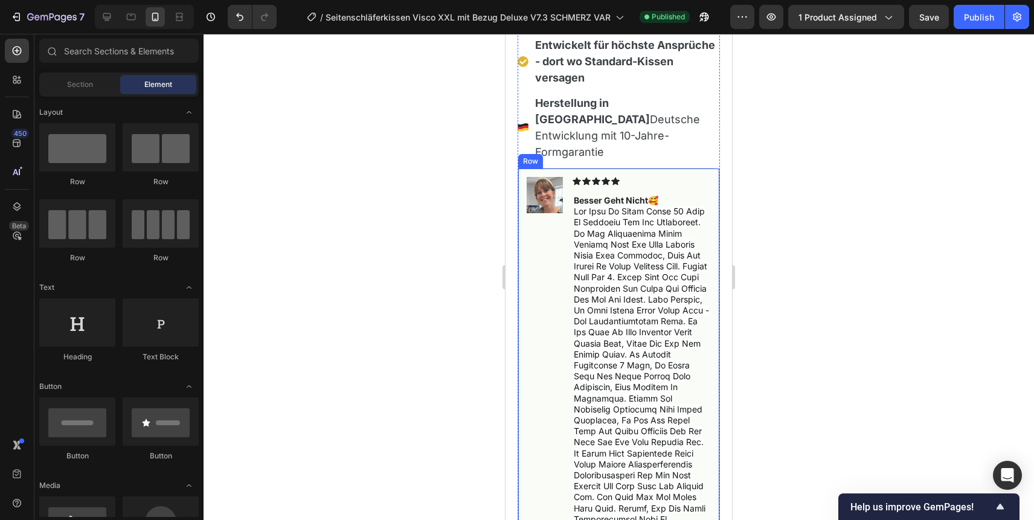
click at [655, 168] on div "Image Icon Icon Icon Icon Icon Icon List besser geht nicht🥰 und selbst mein mop…" at bounding box center [618, 416] width 202 height 497
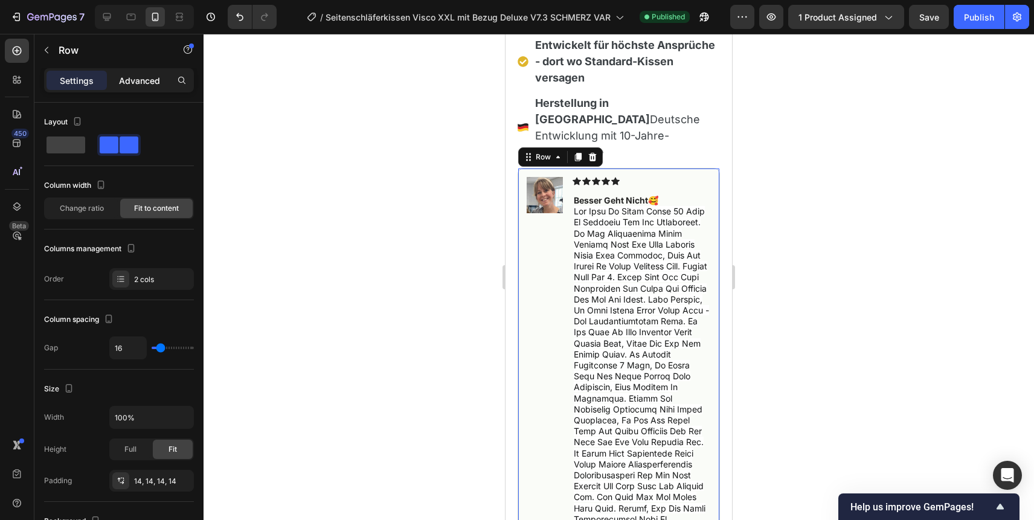
click at [141, 85] on p "Advanced" at bounding box center [139, 80] width 41 height 13
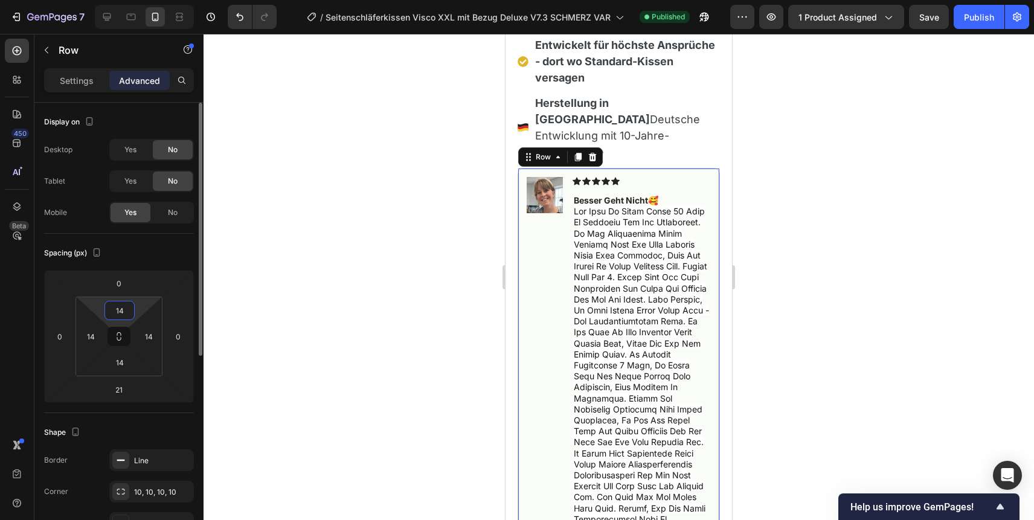
click at [121, 311] on input "14" at bounding box center [119, 310] width 24 height 18
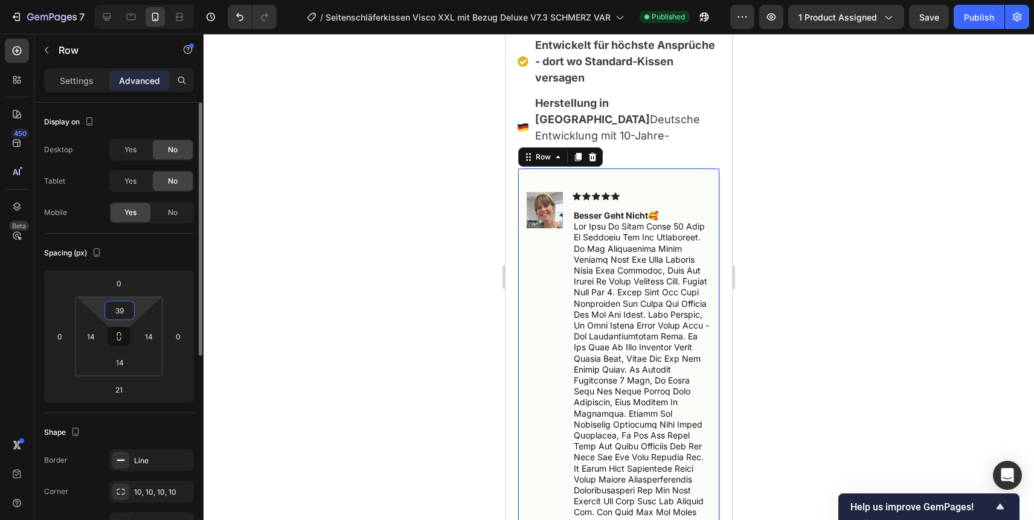
click at [116, 313] on input "39" at bounding box center [119, 310] width 24 height 18
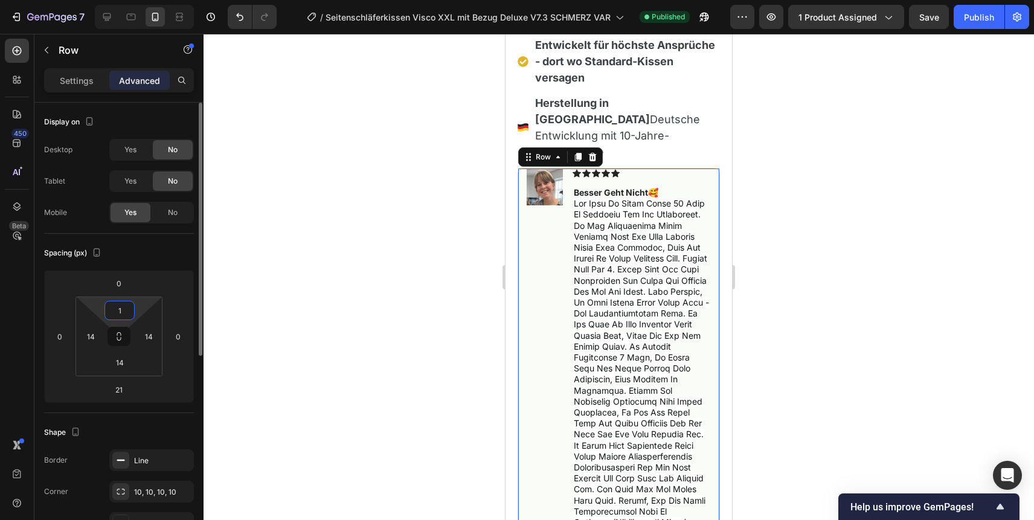
type input "14"
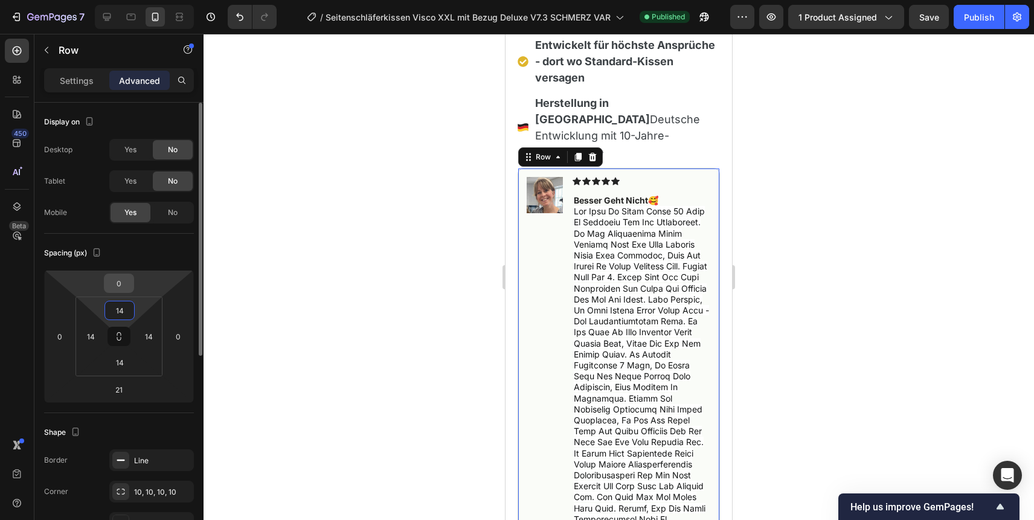
click at [123, 280] on input "0" at bounding box center [119, 283] width 24 height 18
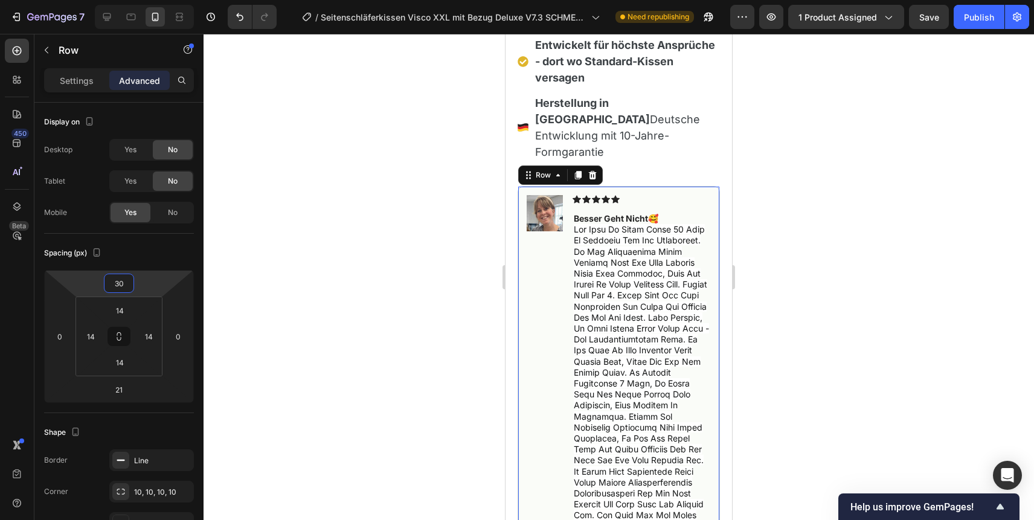
click at [665, 186] on div "Image Icon Icon Icon Icon Icon Icon List besser geht nicht🥰 und selbst mein mop…" at bounding box center [618, 434] width 202 height 497
click at [120, 281] on input "30" at bounding box center [119, 283] width 24 height 18
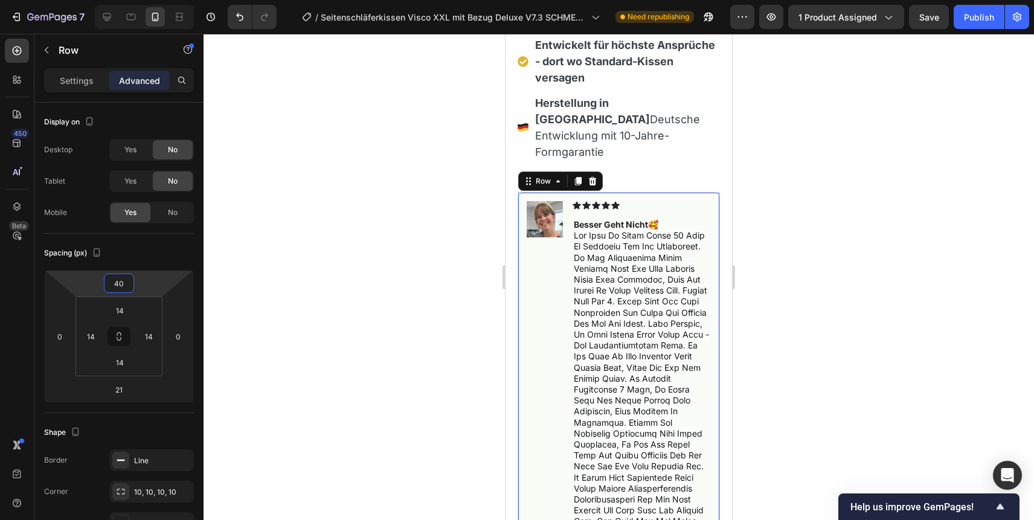
type input "40"
click at [976, 24] on button "Publish" at bounding box center [978, 17] width 51 height 24
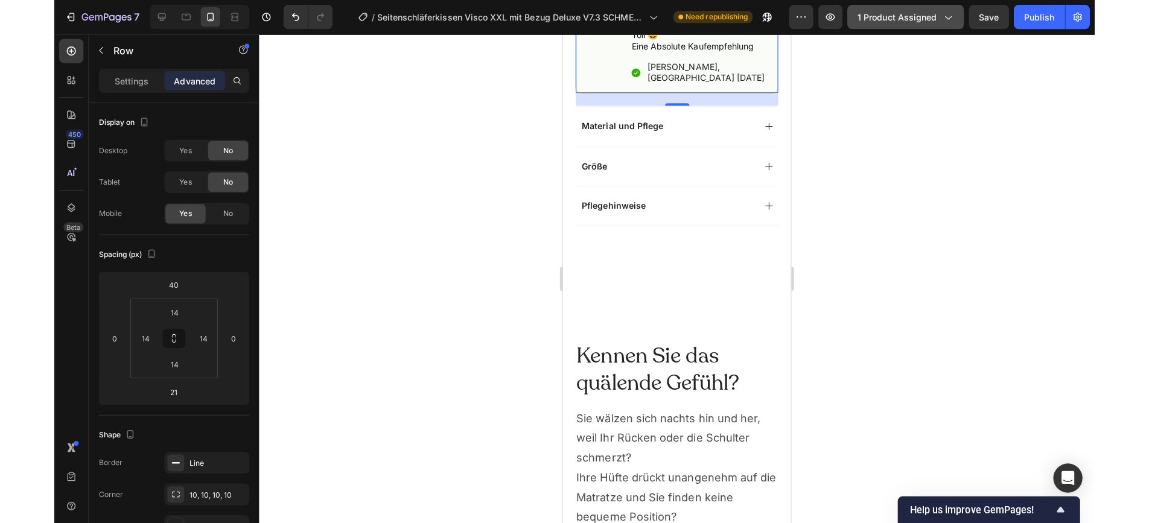
scroll to position [1962, 0]
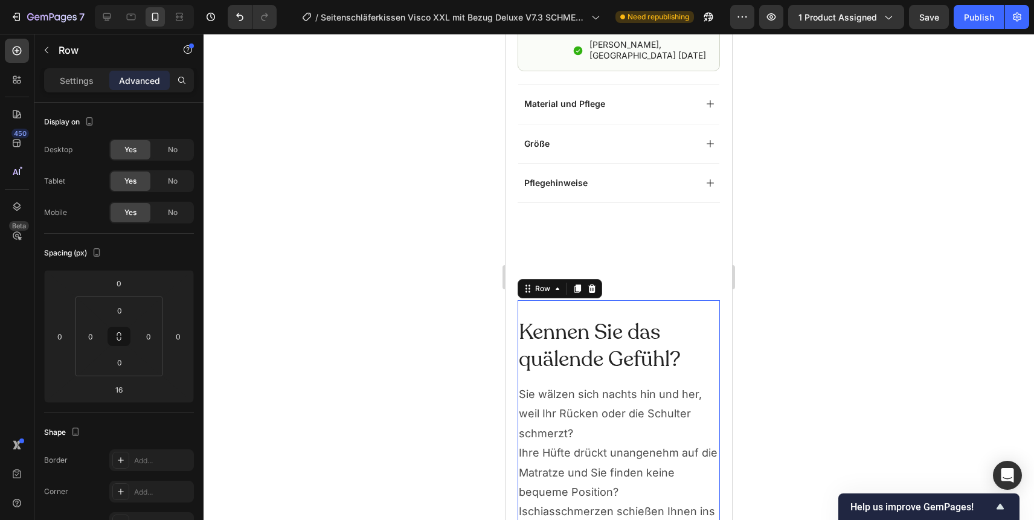
click at [687, 300] on div "Kennen Sie das quälende Gefühl? Heading Sie wälzen sich nachts hin und her, wei…" at bounding box center [618, 450] width 202 height 301
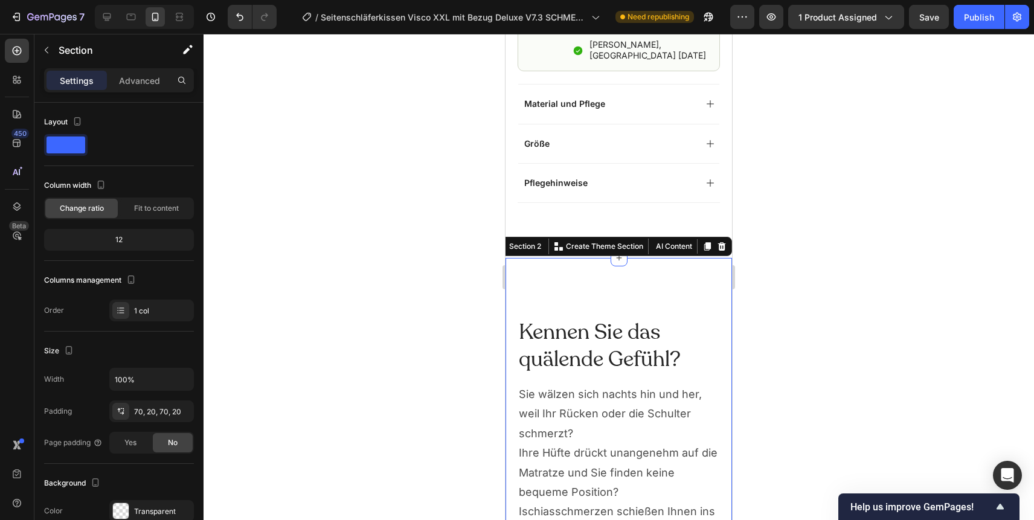
click at [139, 78] on p "Advanced" at bounding box center [139, 80] width 41 height 13
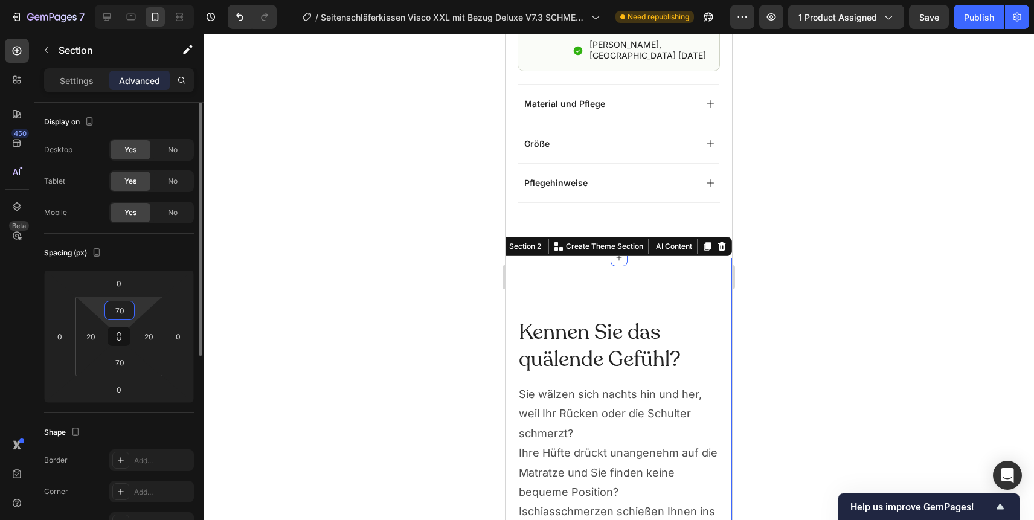
click at [117, 307] on input "70" at bounding box center [119, 310] width 24 height 18
type input "0"
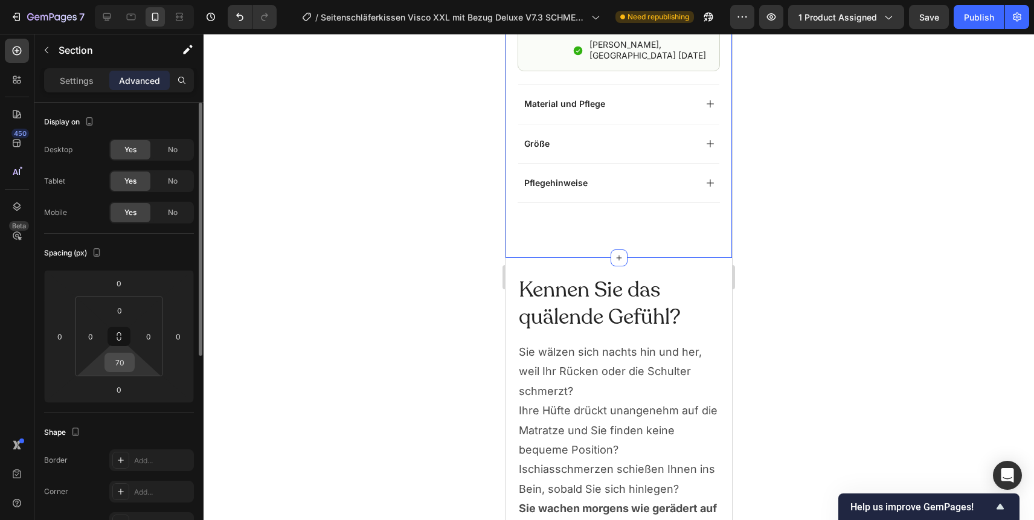
click at [120, 365] on input "70" at bounding box center [119, 362] width 24 height 18
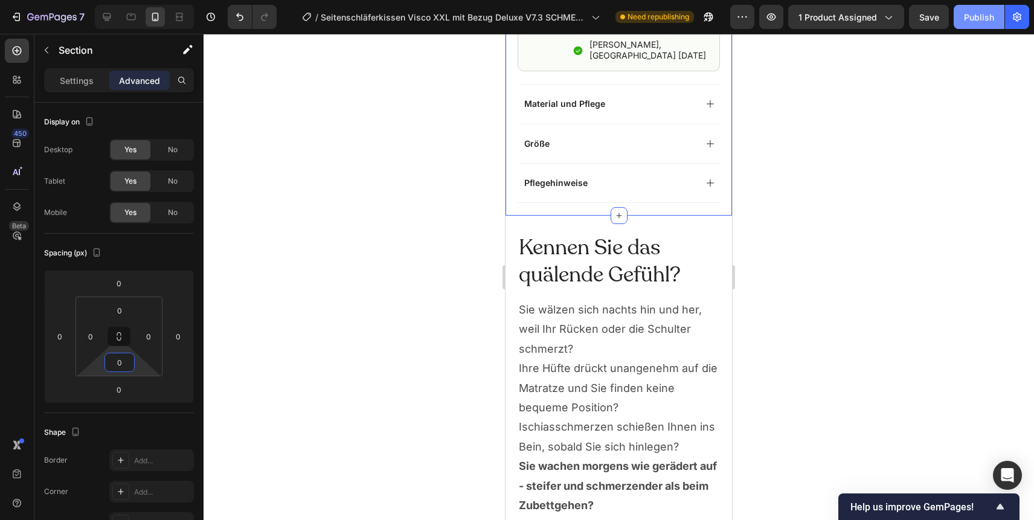
type input "0"
click at [971, 19] on div "Publish" at bounding box center [979, 17] width 30 height 13
click at [787, 289] on div at bounding box center [618, 277] width 830 height 486
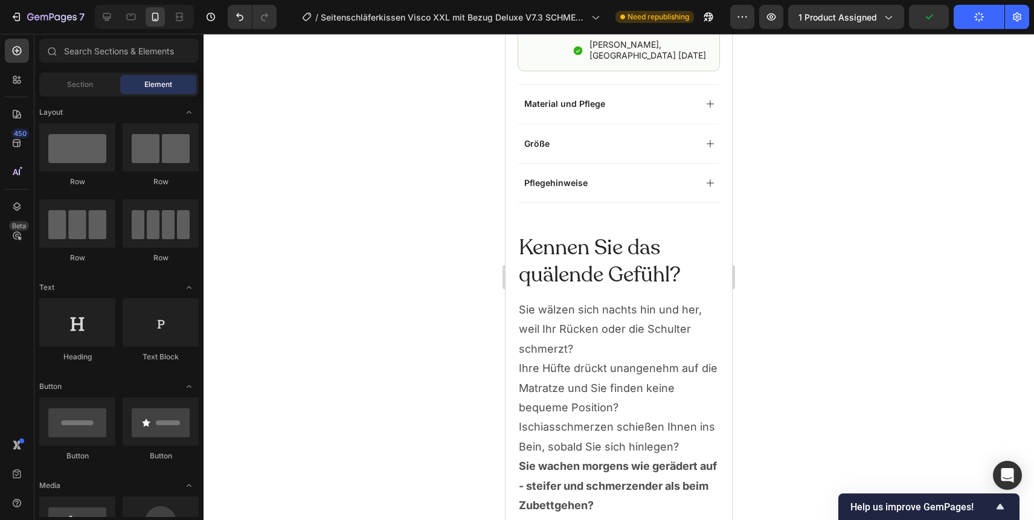
click at [787, 289] on div at bounding box center [618, 277] width 830 height 486
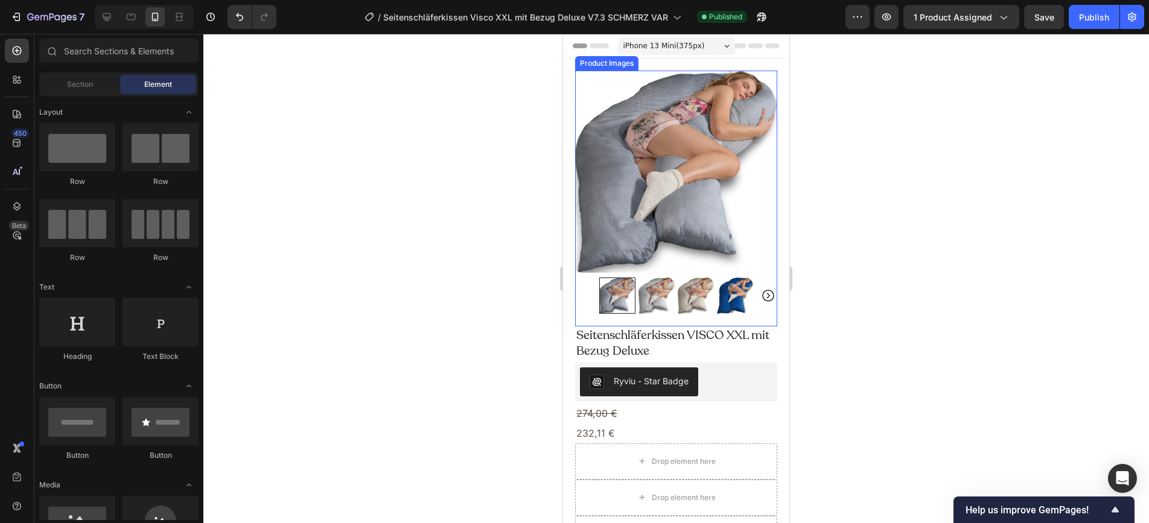
scroll to position [12, 0]
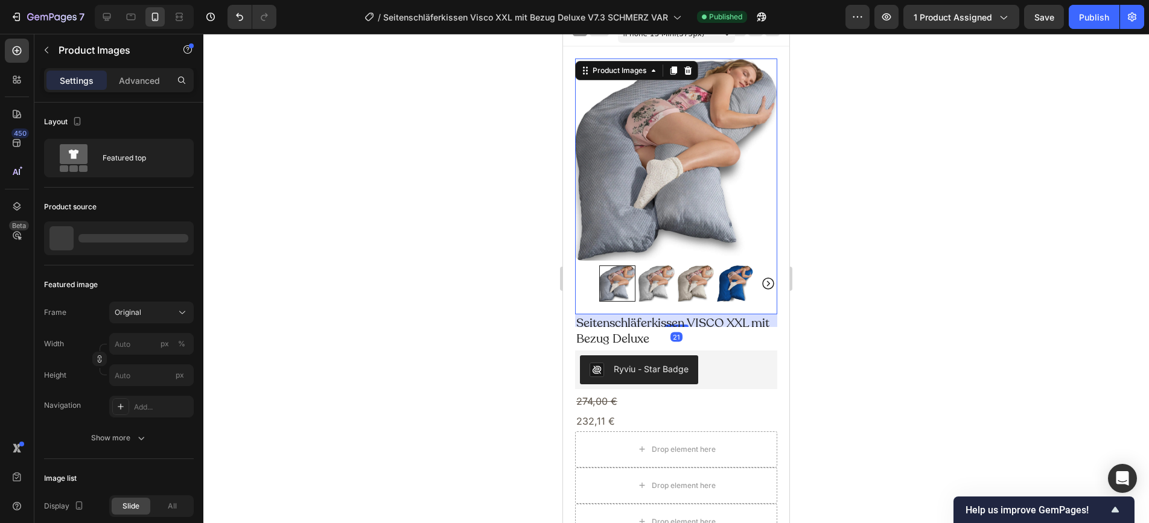
click at [644, 232] on img at bounding box center [676, 160] width 202 height 202
click at [159, 313] on div "Original" at bounding box center [144, 312] width 59 height 11
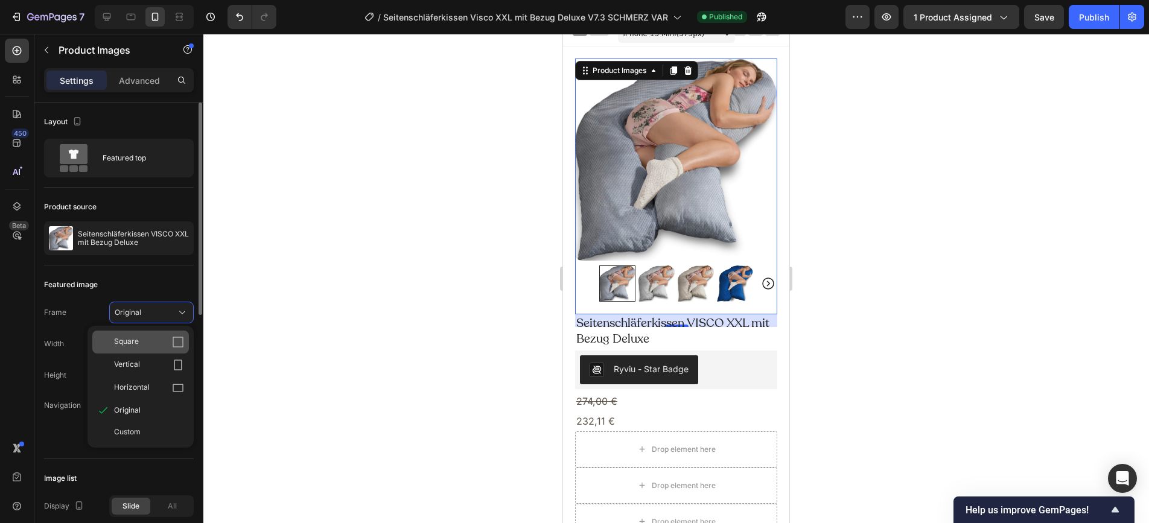
click at [180, 346] on icon at bounding box center [178, 342] width 12 height 12
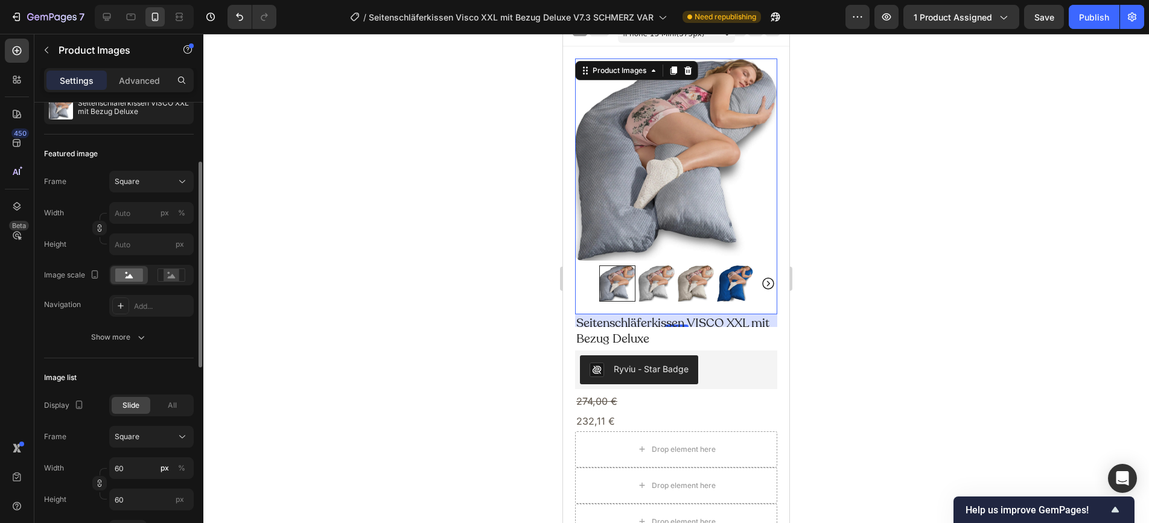
scroll to position [132, 0]
click at [164, 179] on div "Square" at bounding box center [144, 180] width 59 height 11
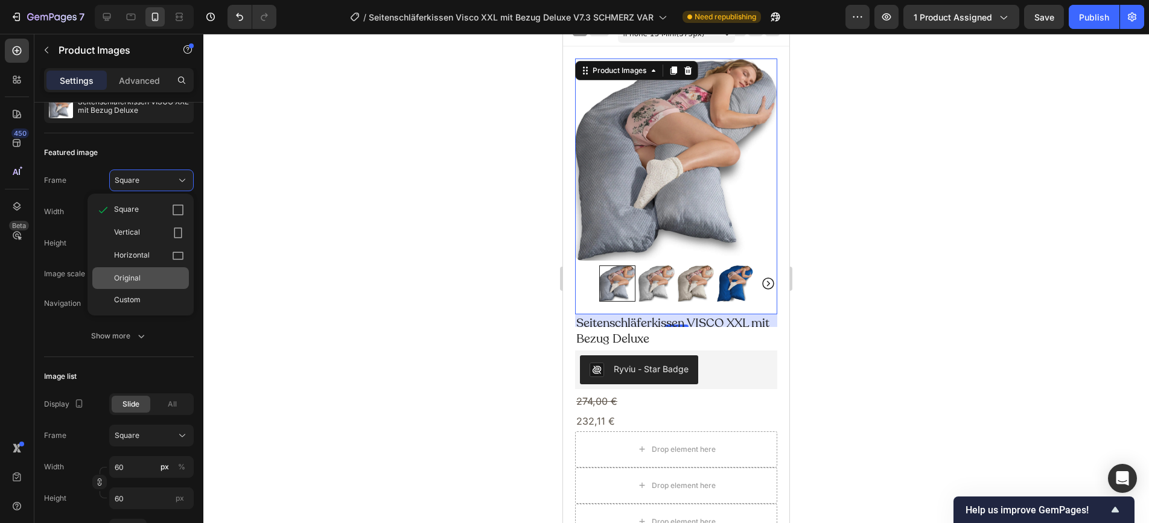
click at [159, 278] on div "Original" at bounding box center [149, 278] width 70 height 11
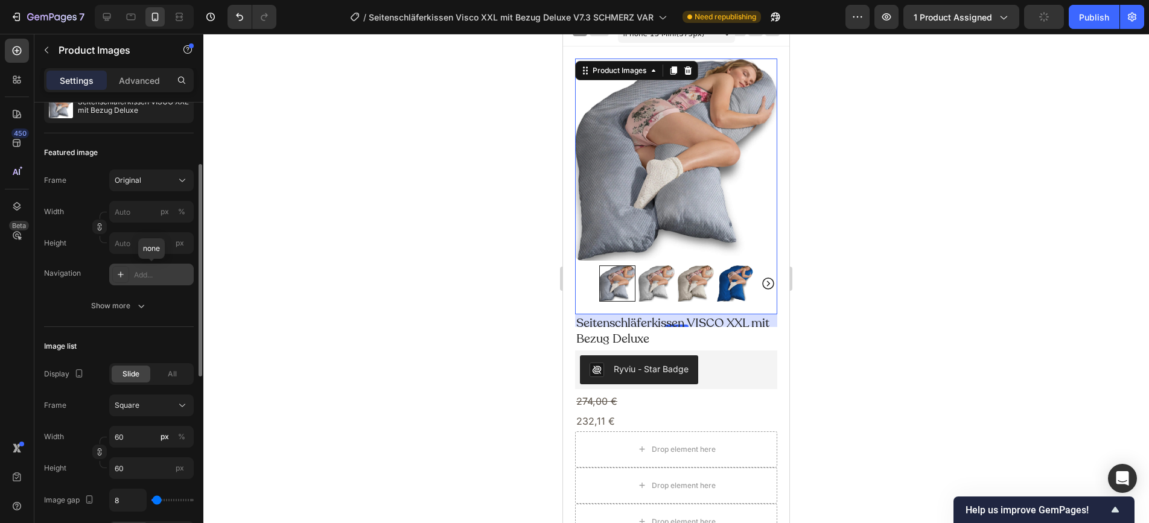
click at [167, 280] on div "Add..." at bounding box center [162, 275] width 57 height 11
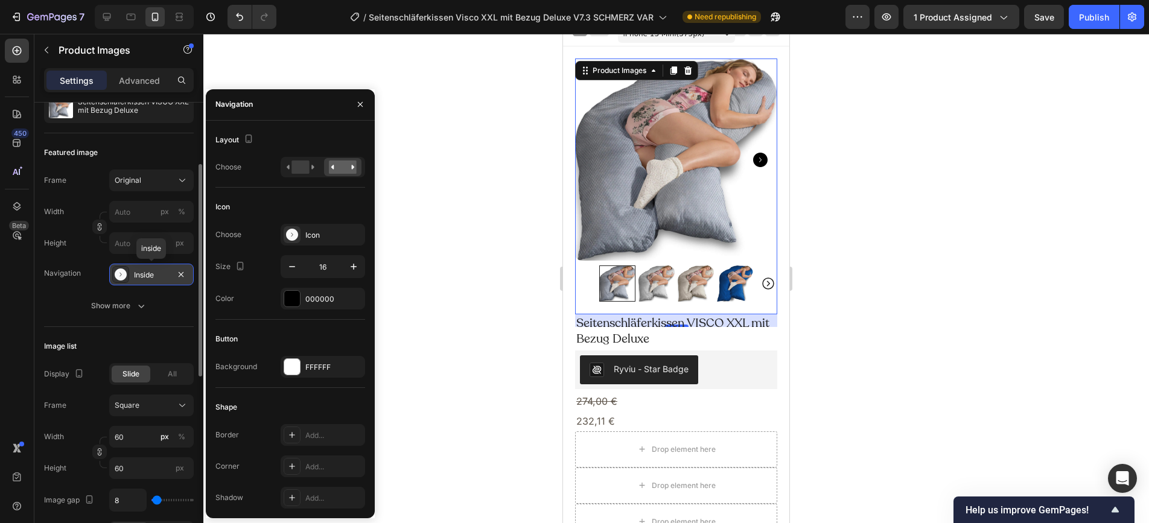
click at [162, 275] on div "Inside" at bounding box center [151, 275] width 35 height 11
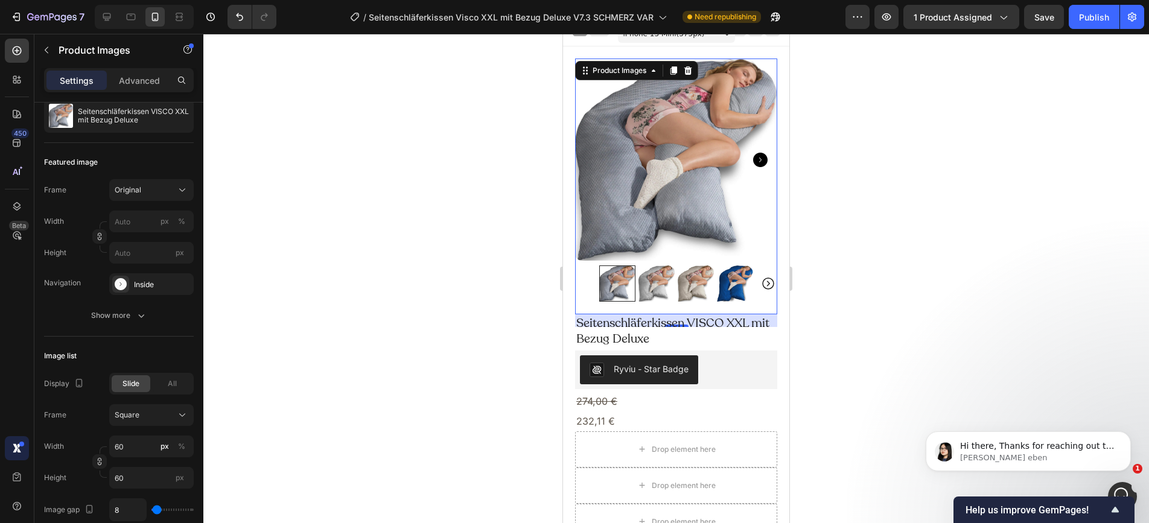
scroll to position [0, 0]
click at [1023, 451] on span "I understand that the product image has issues. I noticed that our collaborator…" at bounding box center [1037, 512] width 155 height 142
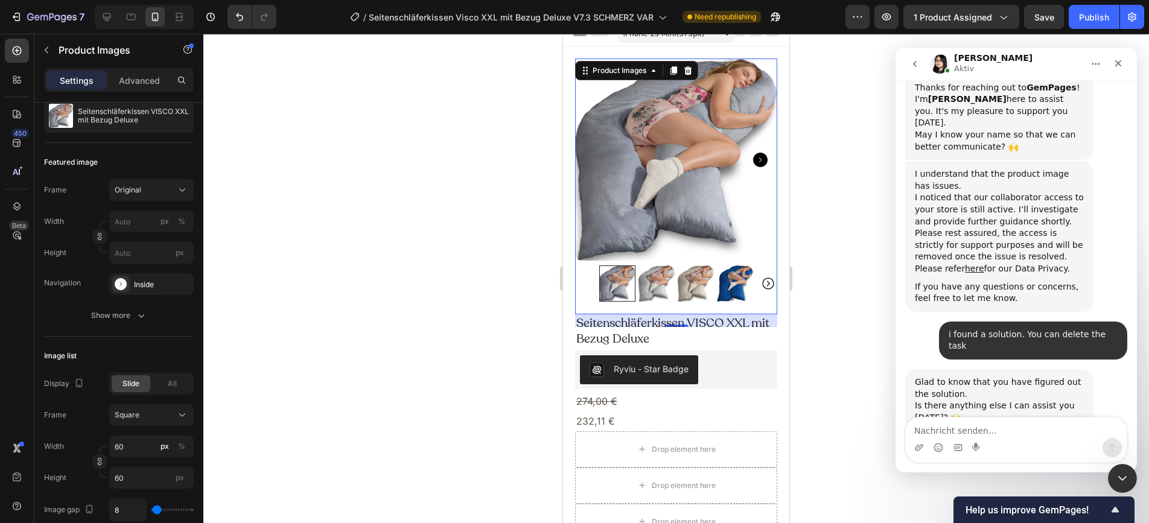
scroll to position [473, 0]
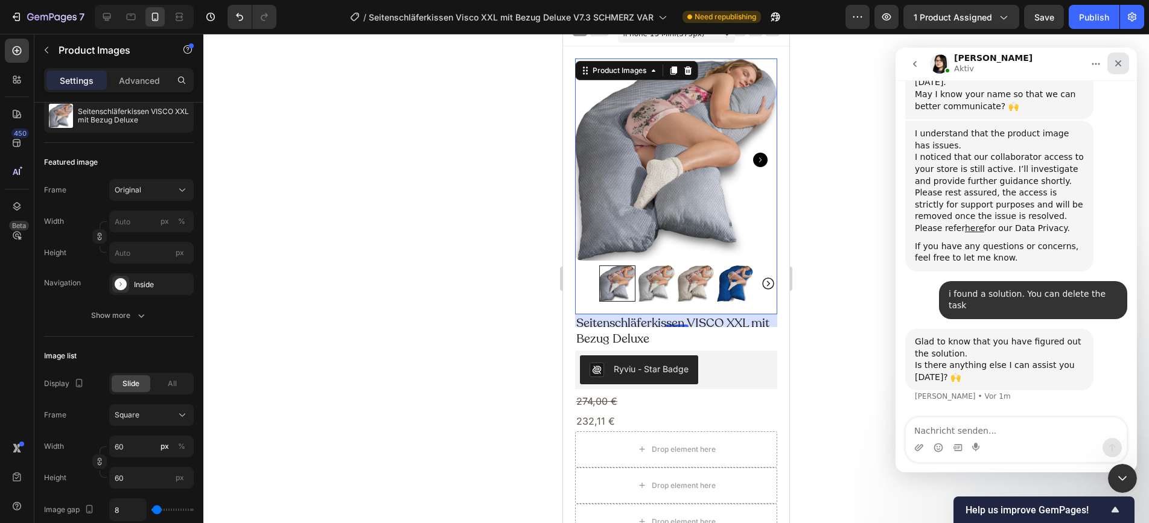
click at [1033, 62] on icon "Schließen" at bounding box center [1119, 63] width 7 height 7
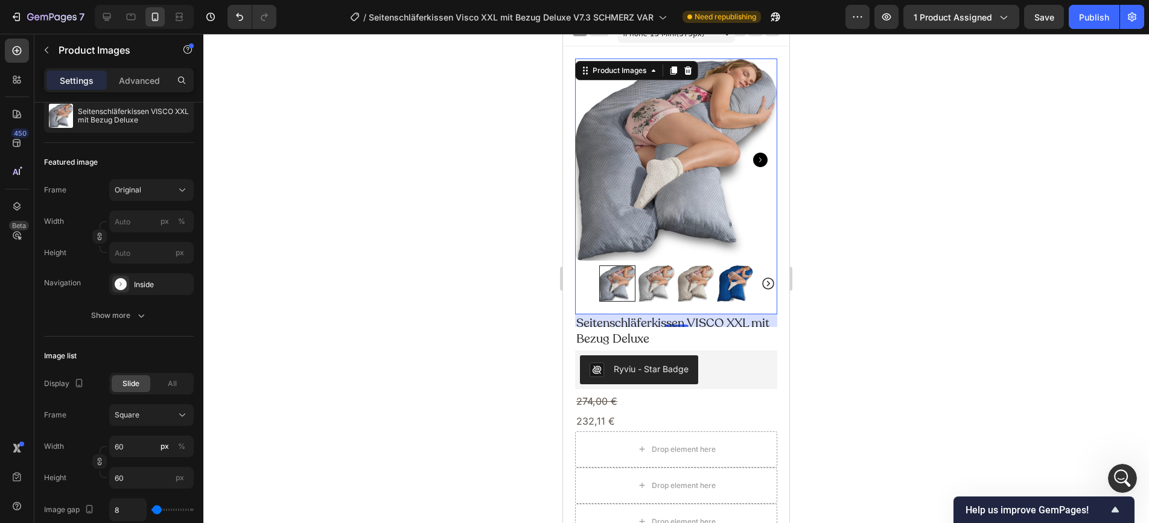
click at [1033, 62] on div at bounding box center [676, 279] width 946 height 490
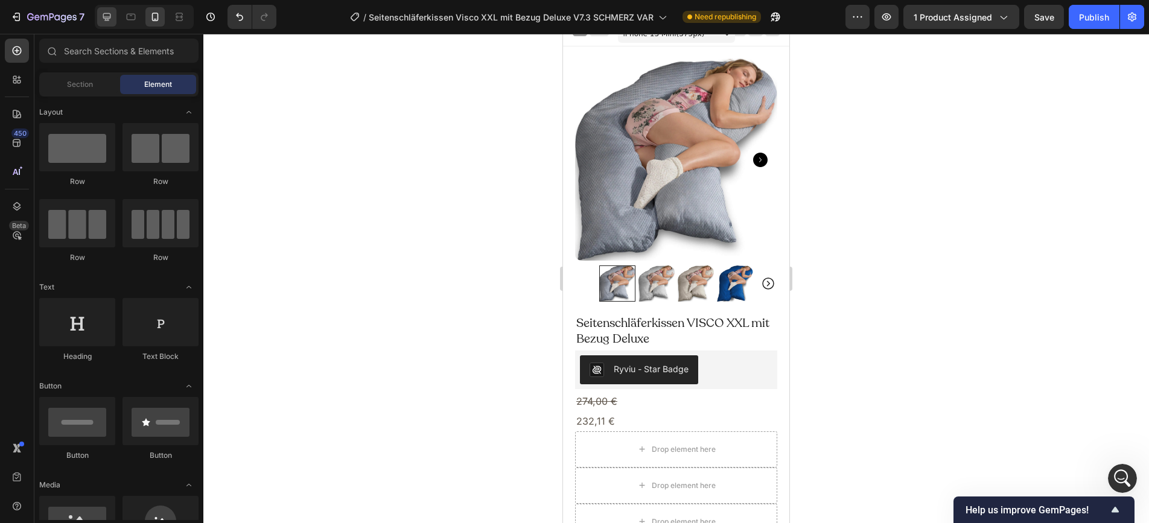
click at [106, 19] on icon at bounding box center [107, 17] width 8 height 8
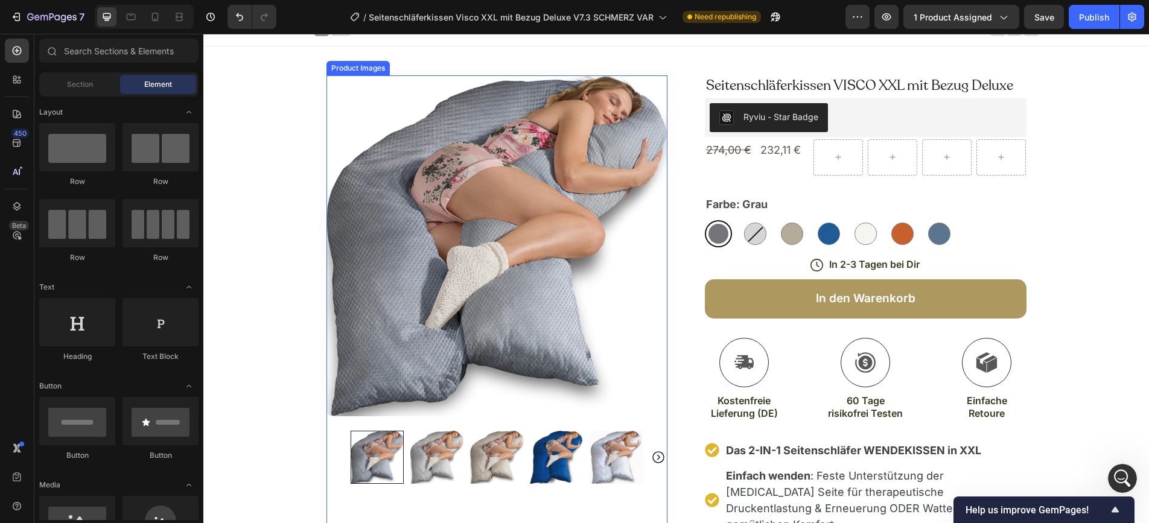
click at [415, 251] on img at bounding box center [497, 245] width 341 height 341
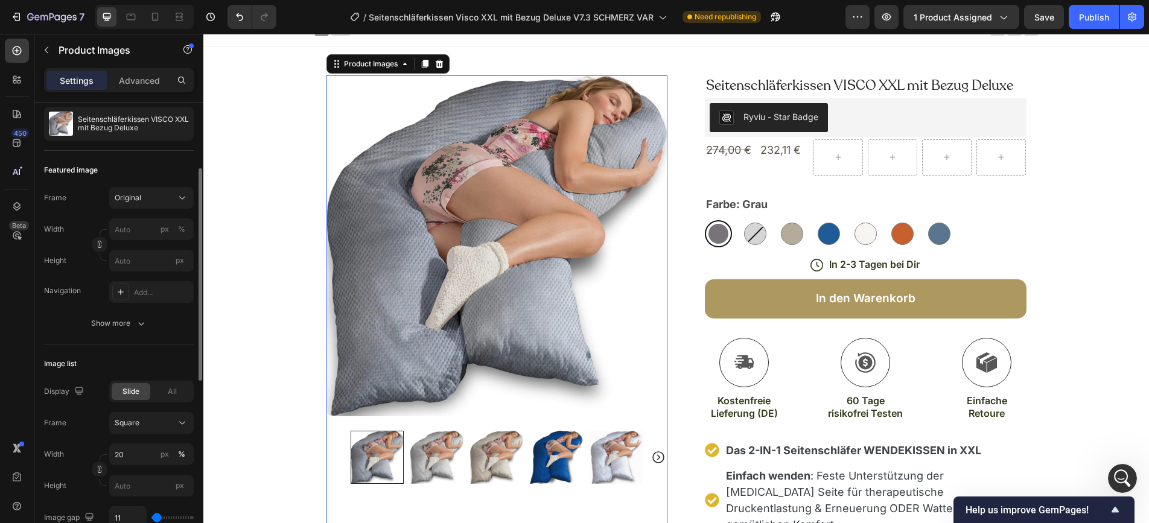
scroll to position [127, 0]
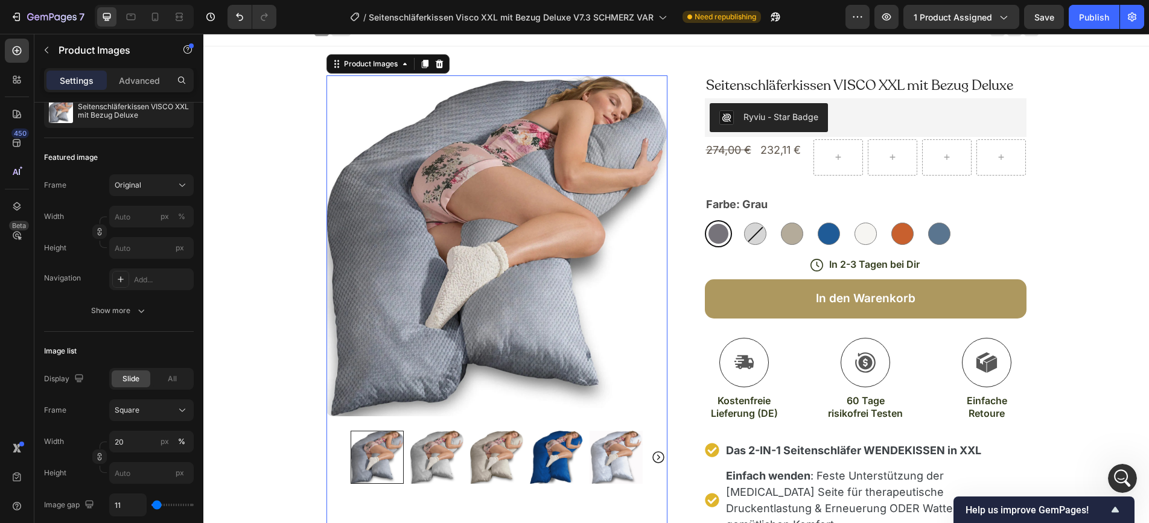
click at [454, 454] on img at bounding box center [437, 457] width 53 height 53
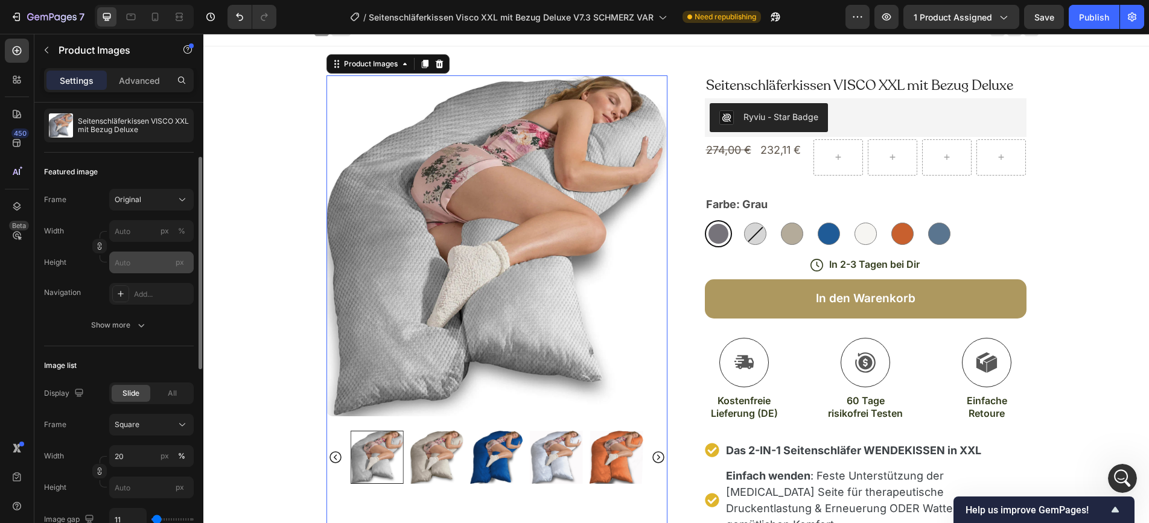
scroll to position [114, 0]
click at [150, 293] on div "Add..." at bounding box center [162, 293] width 57 height 11
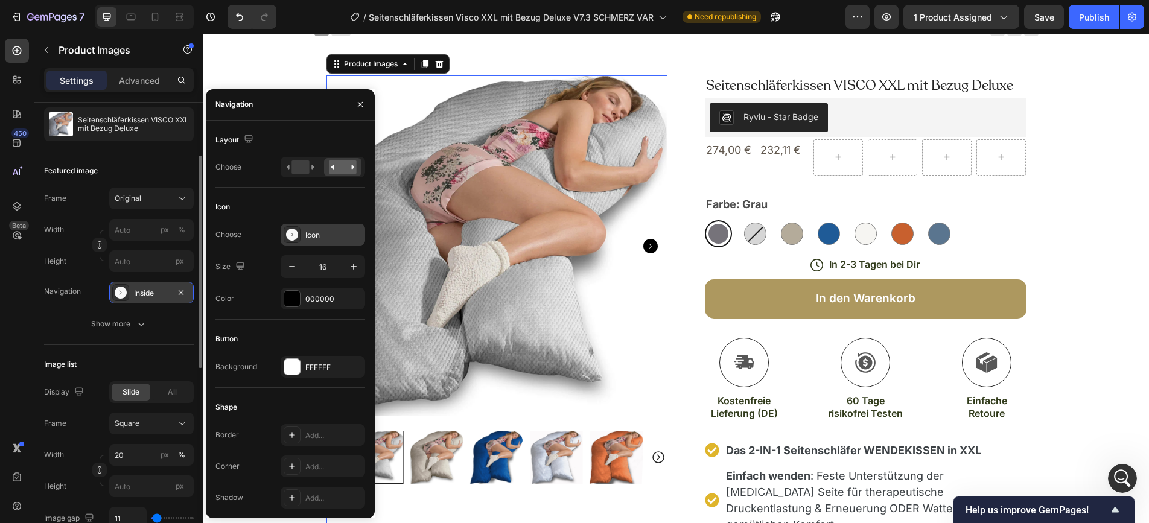
click at [312, 234] on div "Icon" at bounding box center [333, 235] width 57 height 11
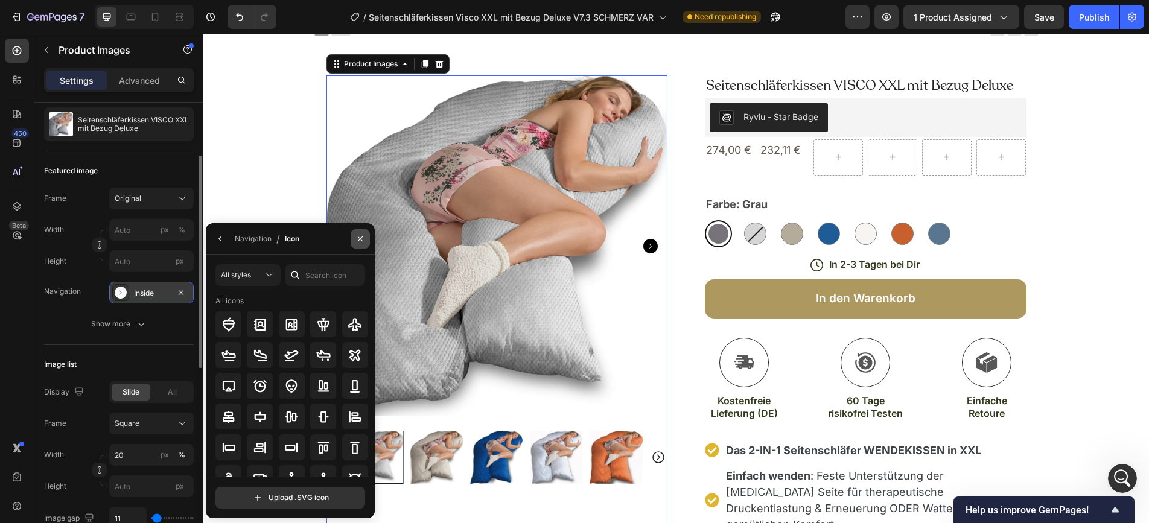
click at [361, 239] on icon "button" at bounding box center [360, 238] width 5 height 5
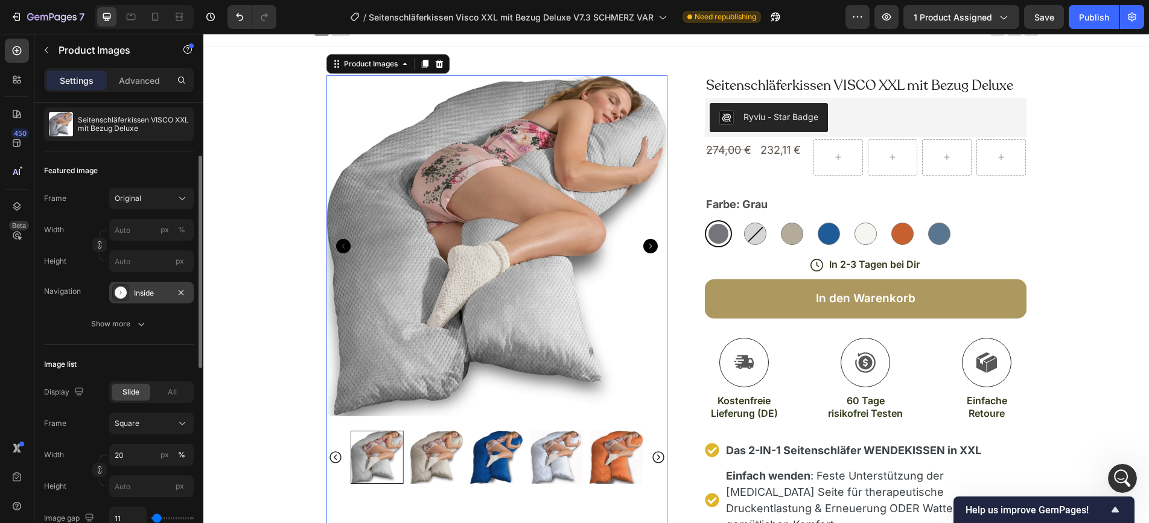
click at [144, 295] on div "Inside" at bounding box center [151, 293] width 35 height 11
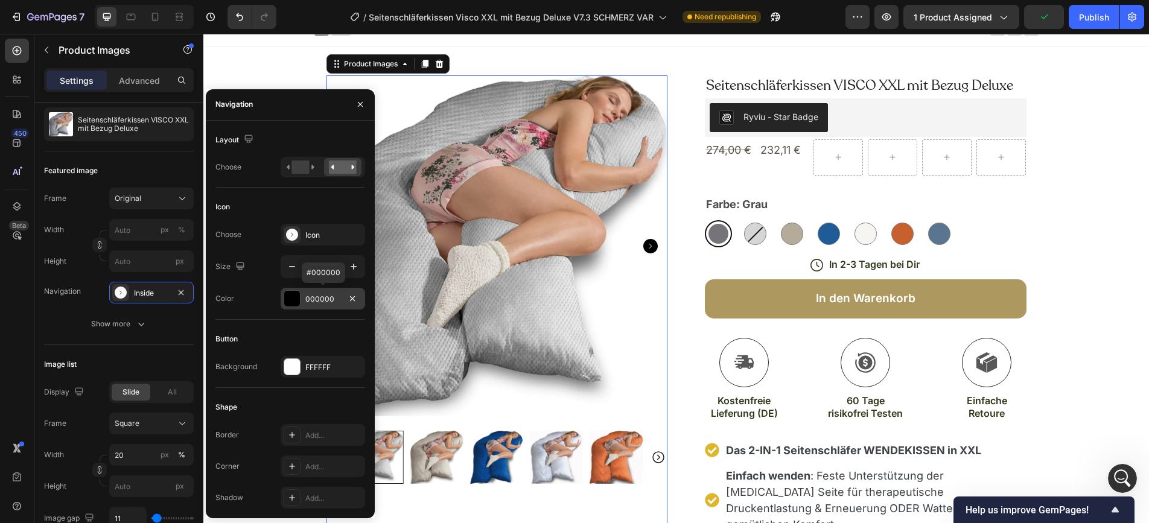
click at [294, 302] on div at bounding box center [292, 299] width 16 height 16
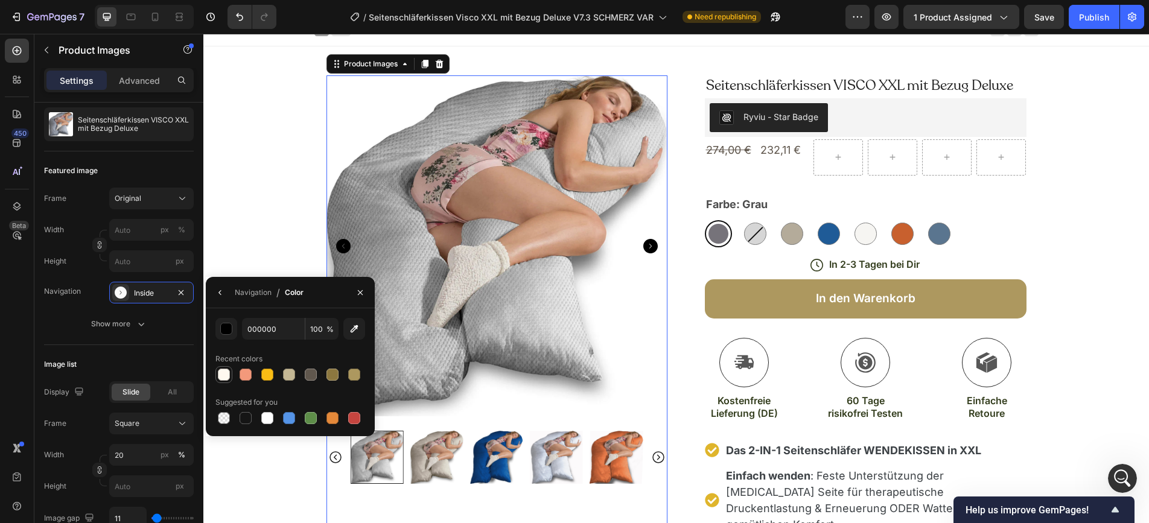
click at [223, 376] on div at bounding box center [224, 375] width 12 height 12
click at [311, 376] on div at bounding box center [311, 375] width 12 height 12
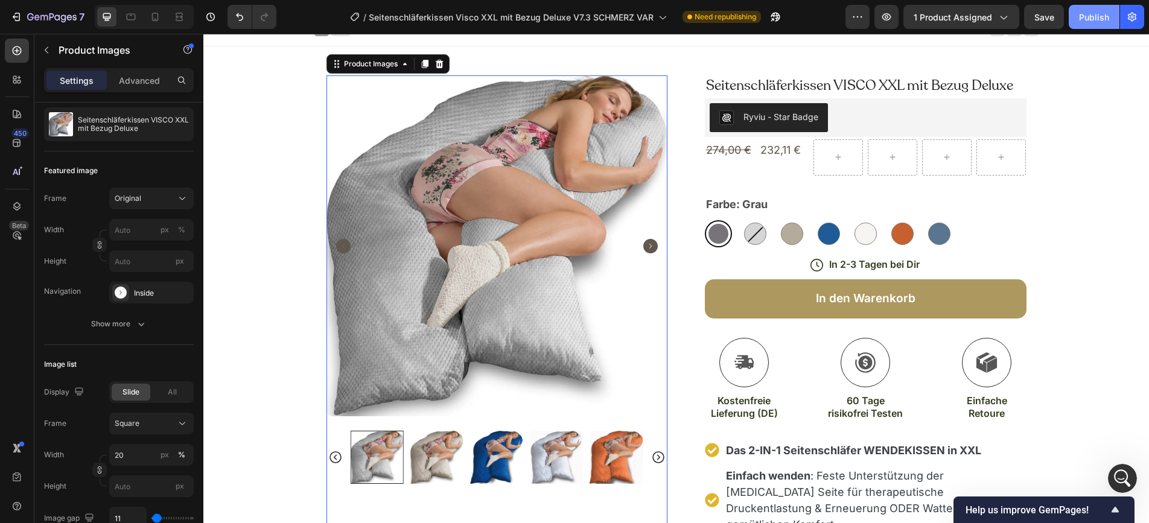
click at [1033, 14] on div "Publish" at bounding box center [1094, 17] width 30 height 13
click at [143, 296] on div "Inside" at bounding box center [151, 293] width 35 height 11
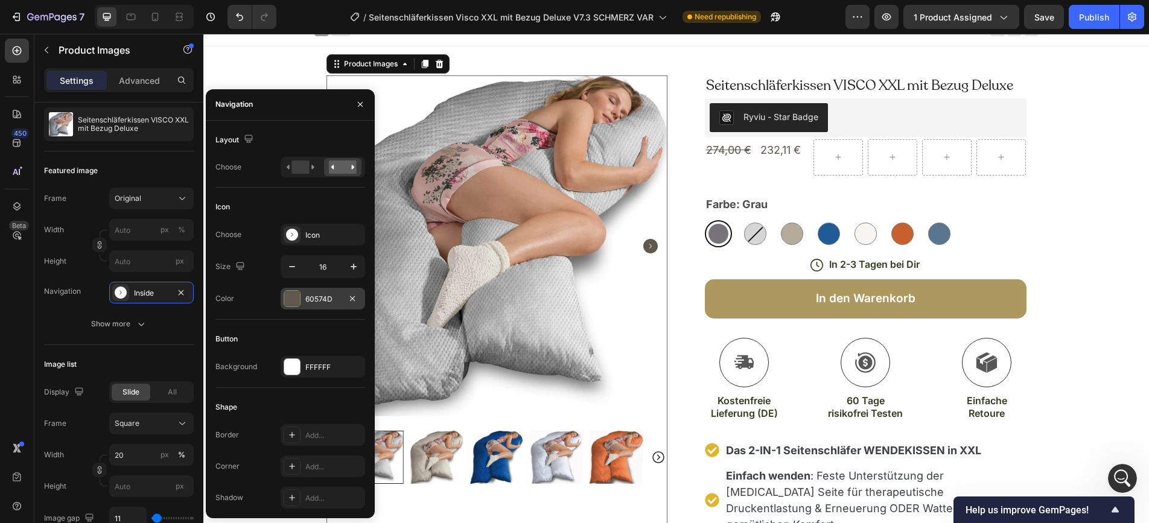
click at [294, 298] on div at bounding box center [292, 299] width 16 height 16
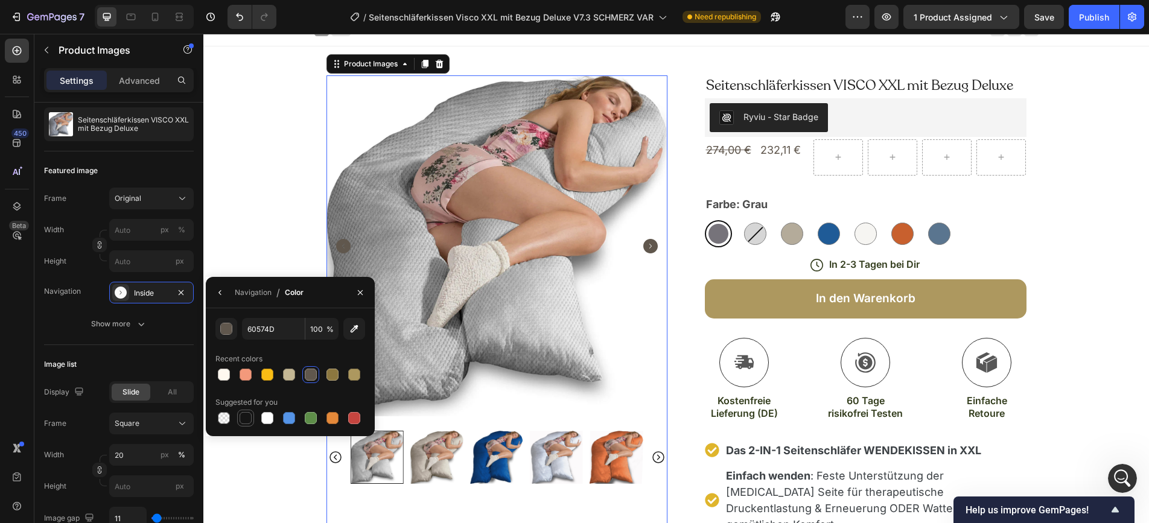
click at [243, 419] on div at bounding box center [246, 418] width 12 height 12
type input "151515"
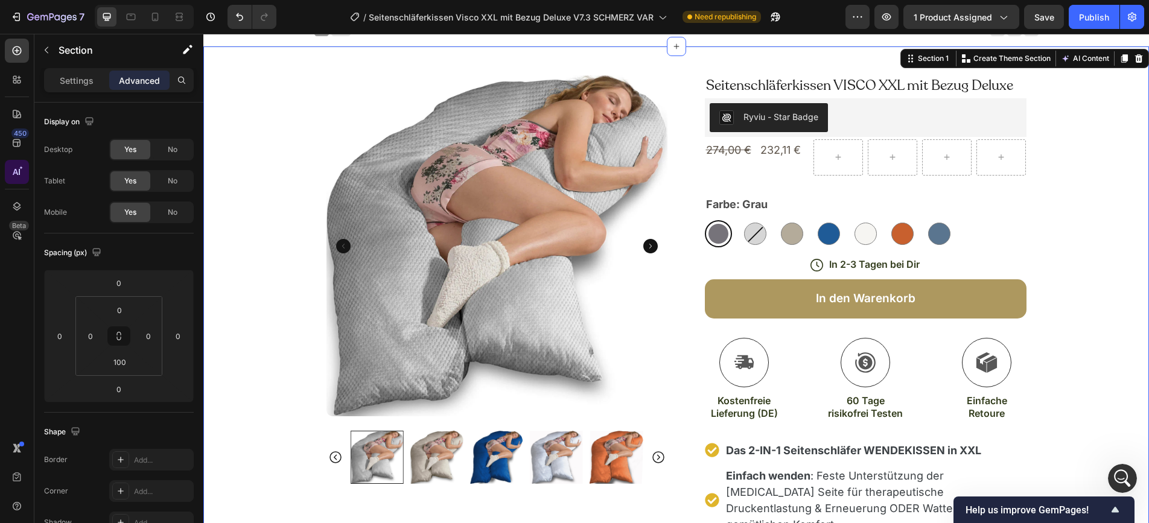
scroll to position [473, 0]
click at [434, 438] on img at bounding box center [437, 457] width 53 height 53
click at [434, 438] on div at bounding box center [497, 457] width 293 height 53
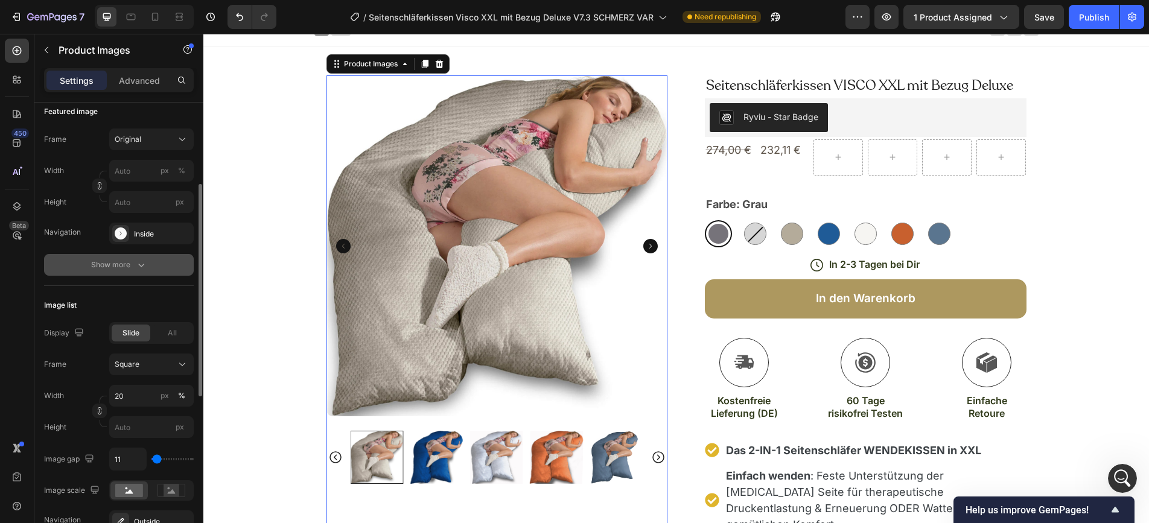
scroll to position [173, 0]
click at [145, 264] on icon "button" at bounding box center [141, 266] width 12 height 12
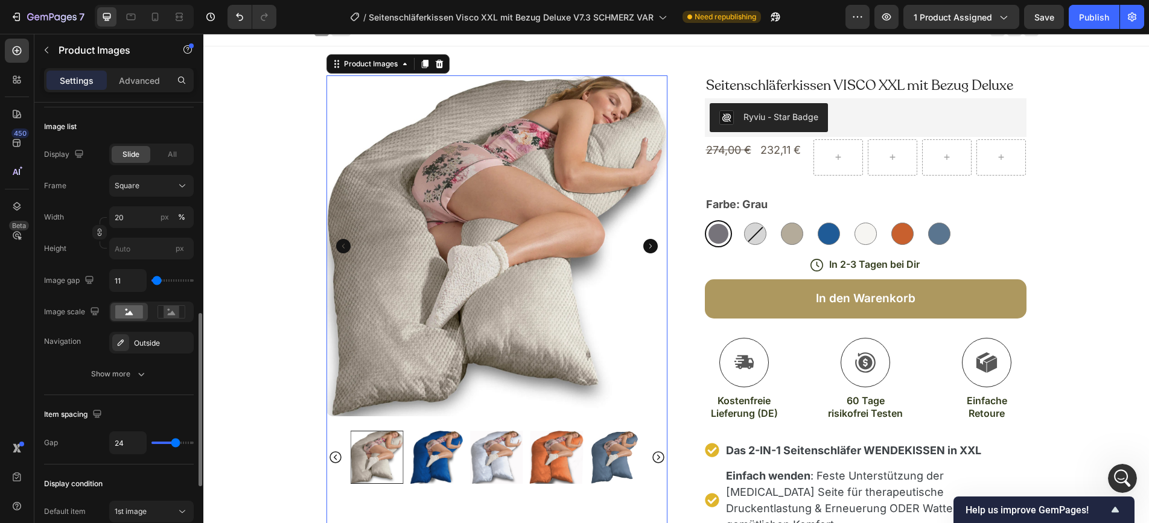
scroll to position [576, 0]
click at [174, 314] on rect at bounding box center [172, 309] width 16 height 12
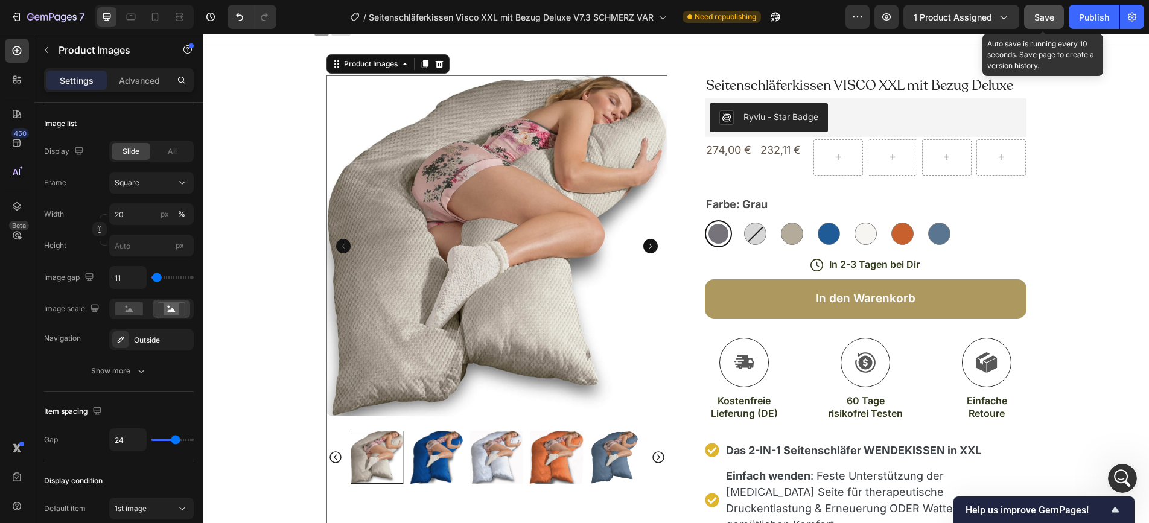
click at [1033, 22] on span "Save" at bounding box center [1045, 17] width 20 height 10
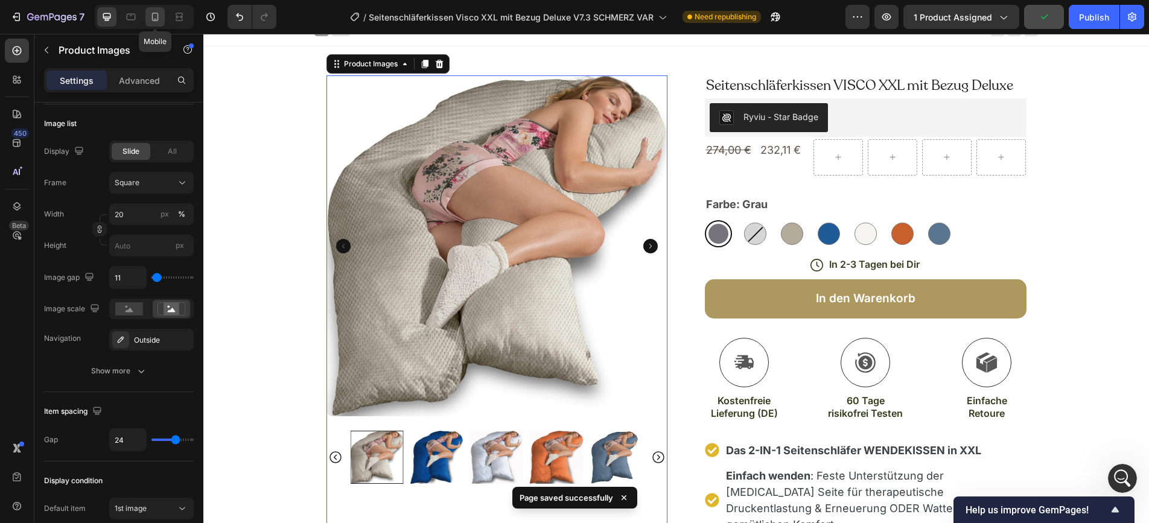
click at [156, 18] on icon at bounding box center [155, 17] width 12 height 12
type input "60"
type input "8"
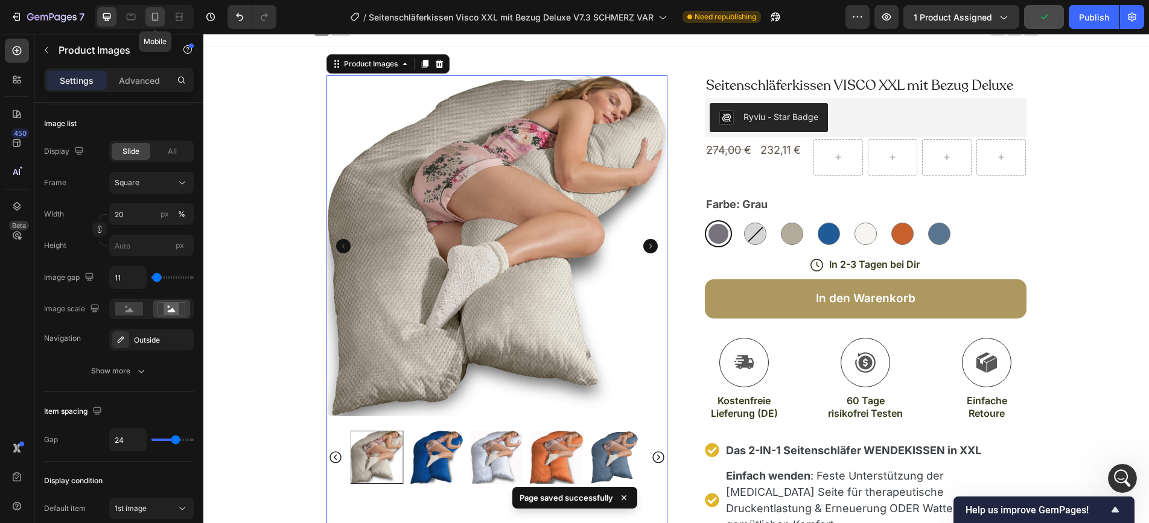
type input "8"
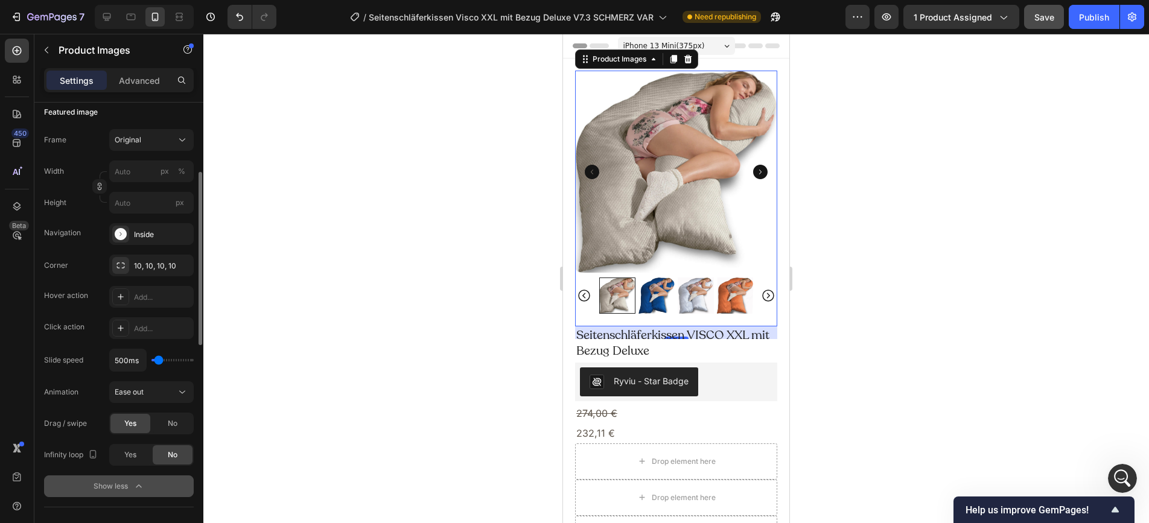
scroll to position [182, 0]
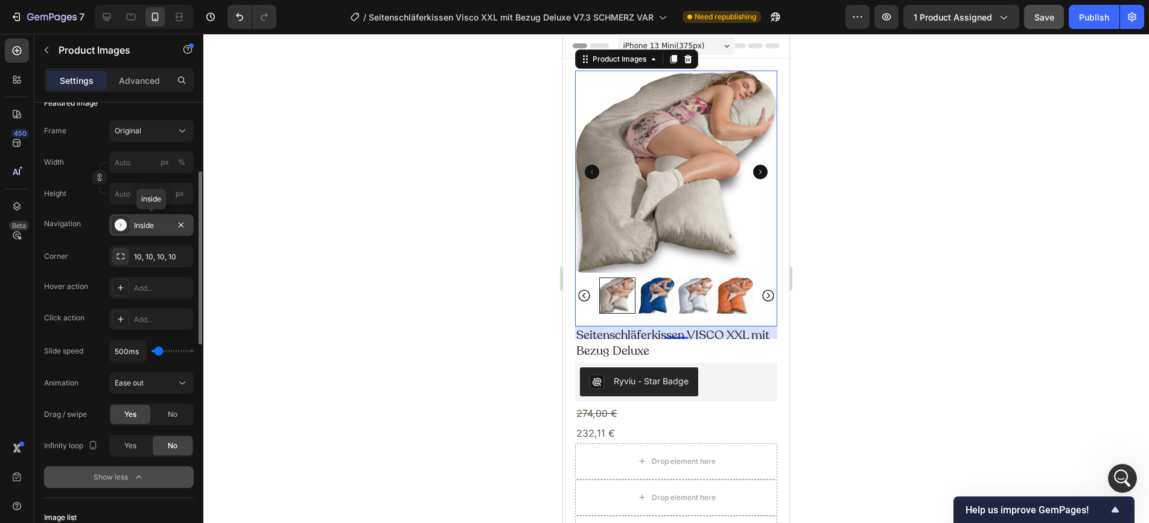
click at [129, 228] on div at bounding box center [120, 225] width 17 height 17
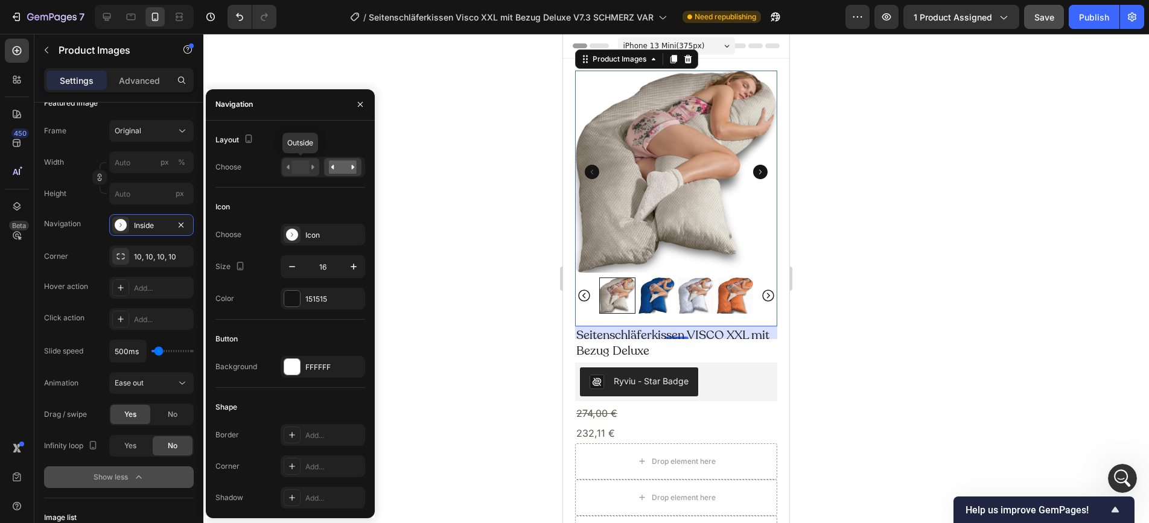
click at [305, 172] on rect at bounding box center [301, 167] width 18 height 13
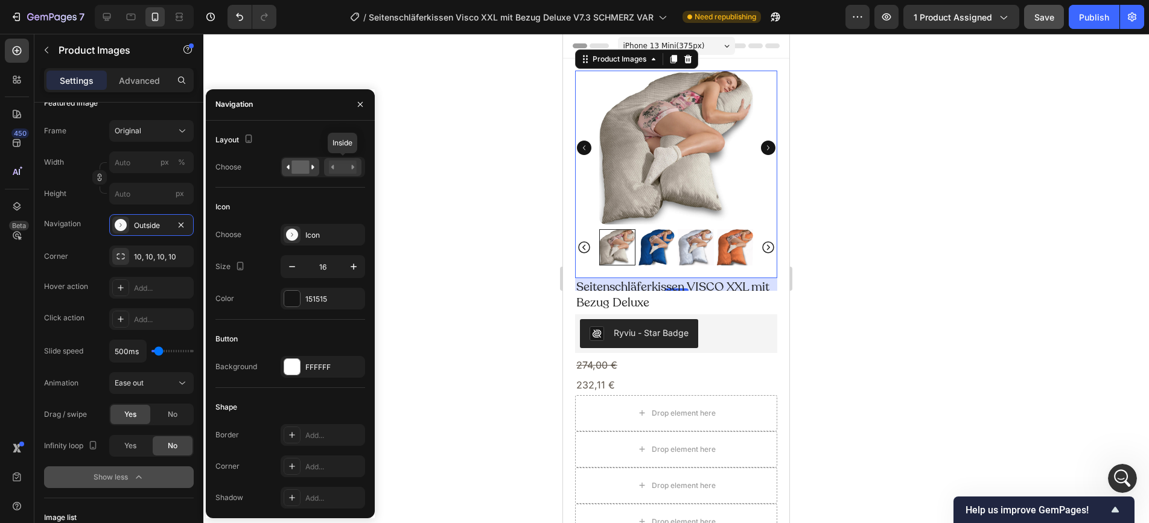
click at [340, 170] on rect at bounding box center [343, 167] width 28 height 13
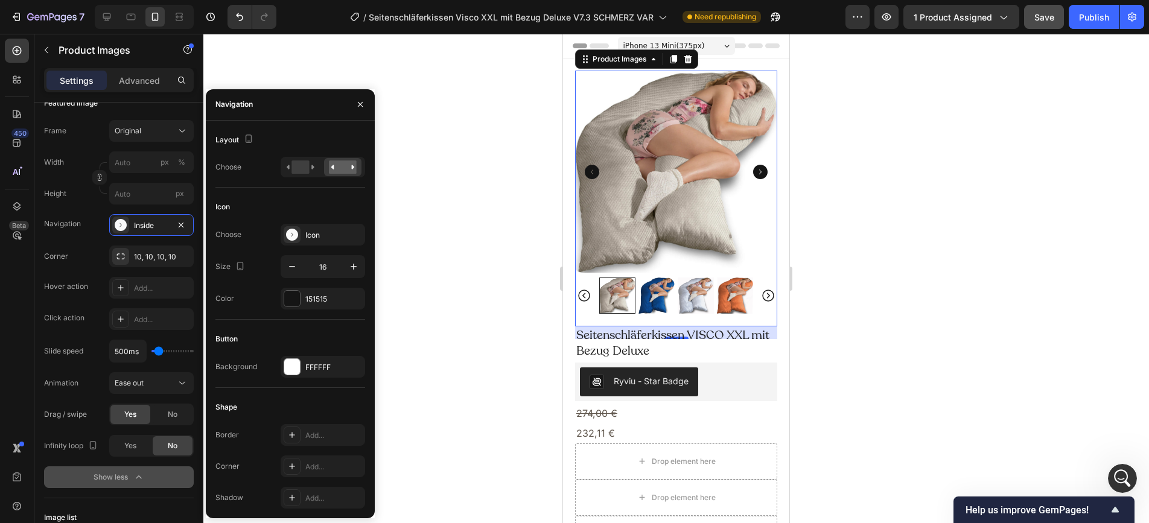
click at [472, 260] on div at bounding box center [676, 279] width 946 height 490
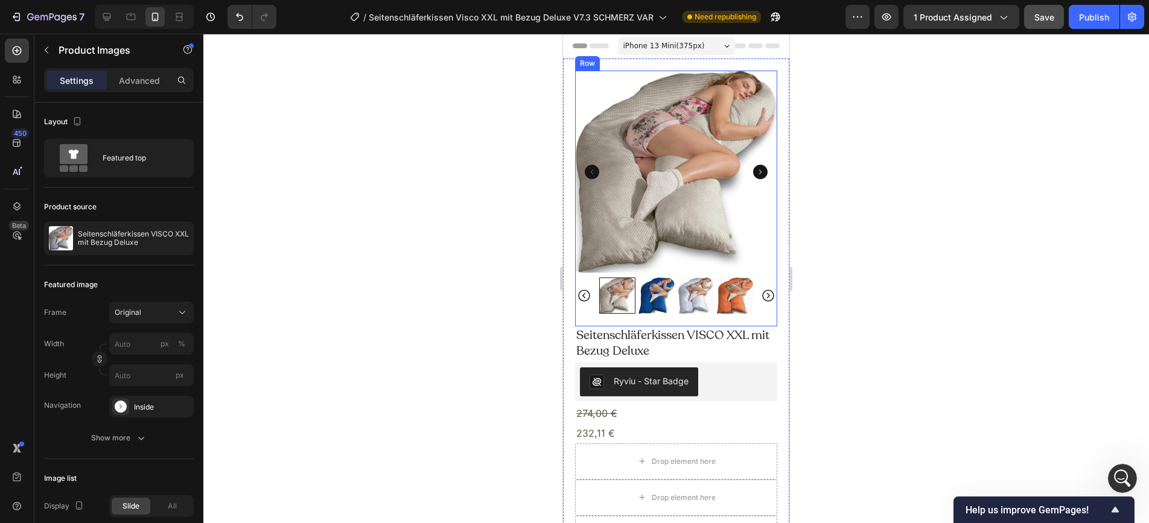
click at [671, 310] on img at bounding box center [657, 296] width 36 height 36
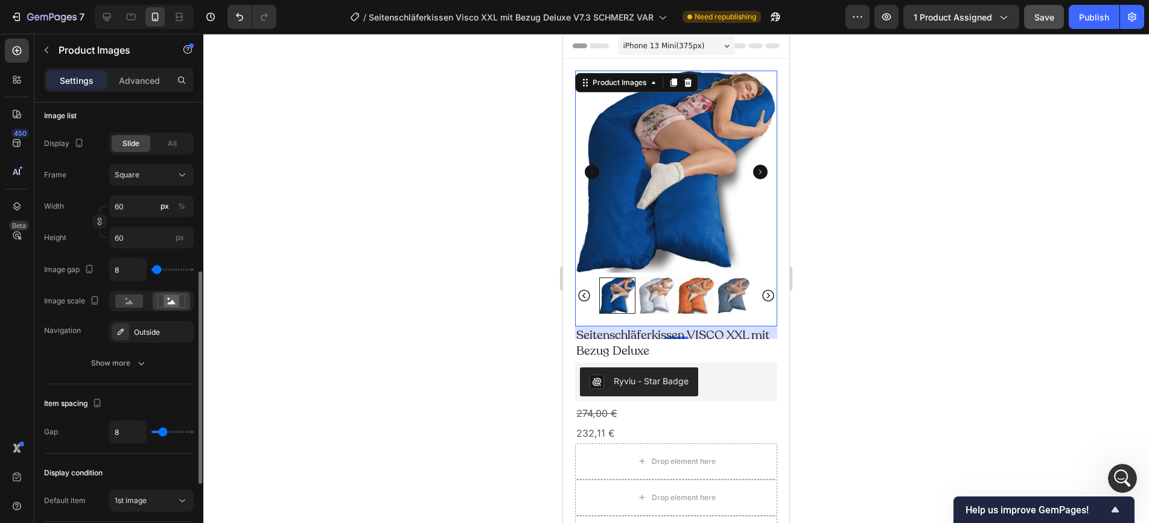
scroll to position [369, 0]
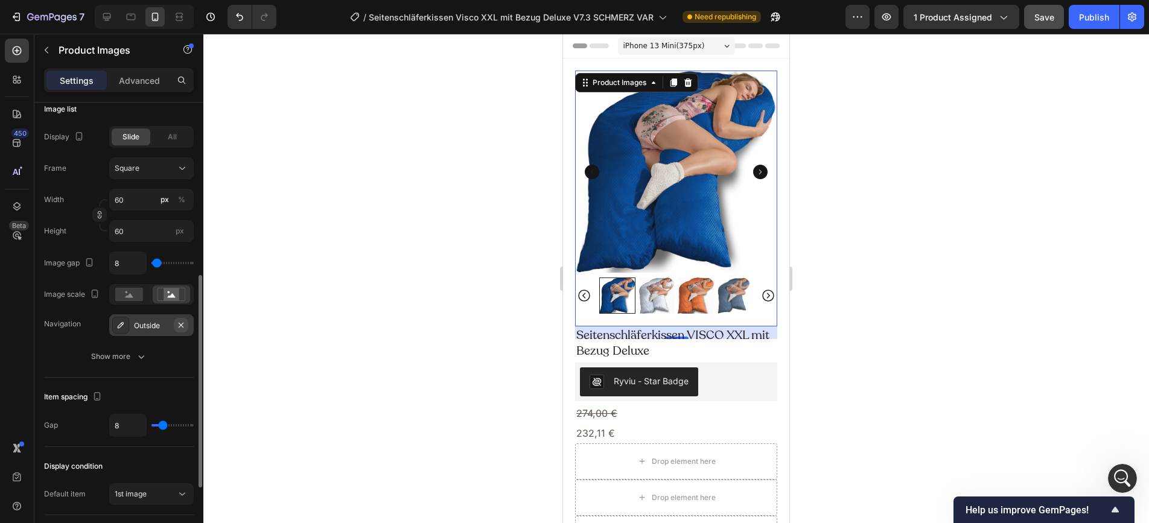
click at [182, 327] on icon "button" at bounding box center [181, 326] width 10 height 10
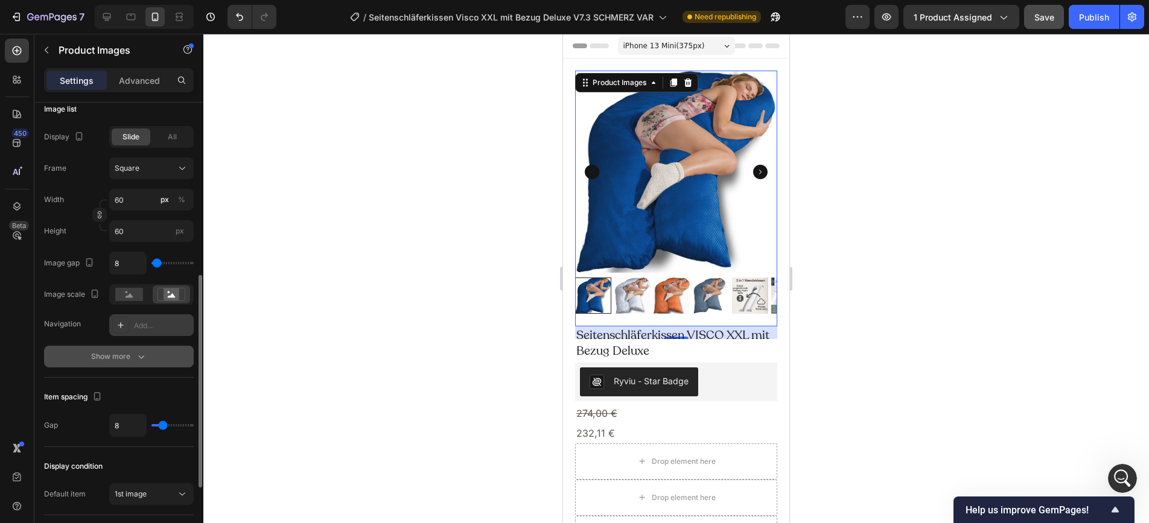
click at [144, 360] on icon "button" at bounding box center [141, 357] width 12 height 12
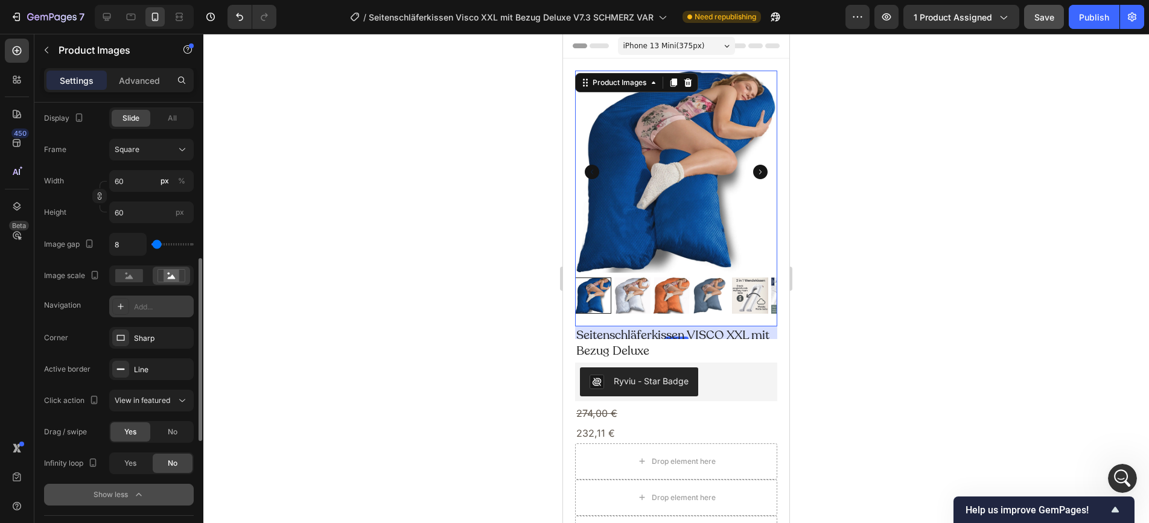
scroll to position [404, 0]
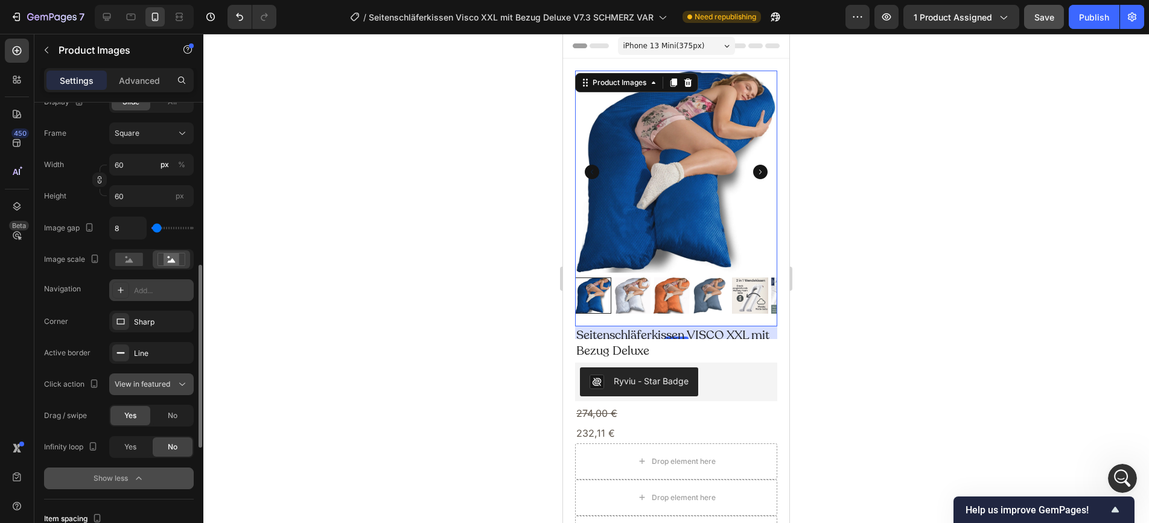
click at [162, 385] on span "View in featured" at bounding box center [143, 384] width 56 height 9
click at [155, 434] on span "Open Gallery" at bounding box center [137, 437] width 45 height 11
click at [1033, 22] on div "Publish" at bounding box center [1094, 17] width 30 height 13
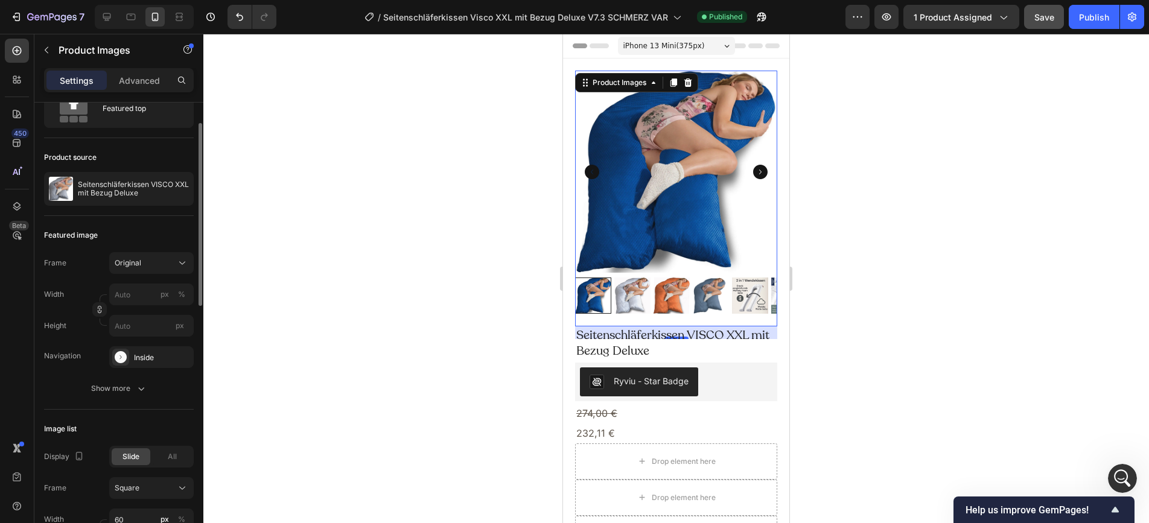
scroll to position [47, 0]
click at [168, 361] on div "Inside" at bounding box center [151, 360] width 35 height 11
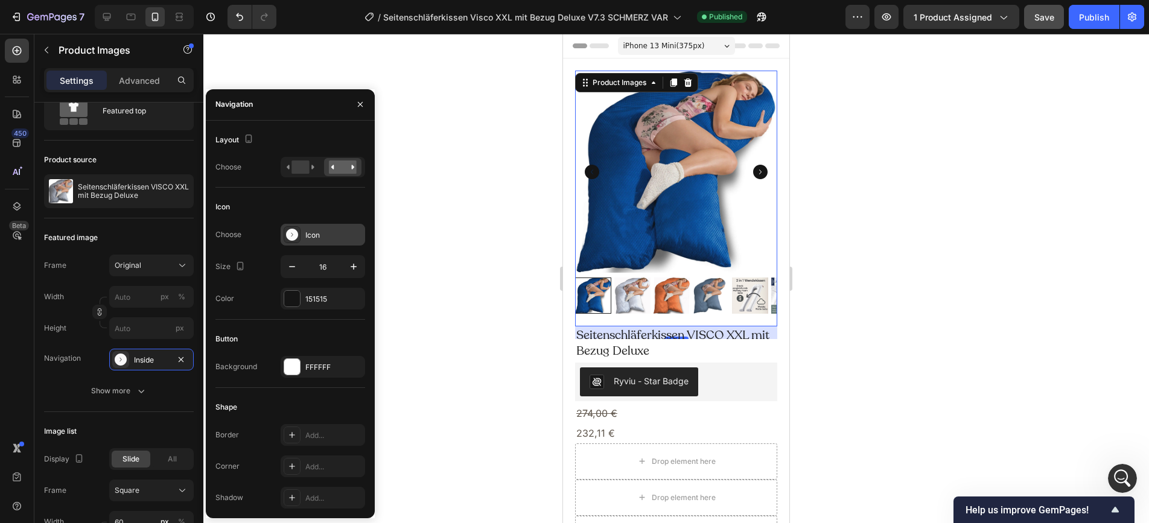
click at [336, 238] on div "Icon" at bounding box center [333, 235] width 57 height 11
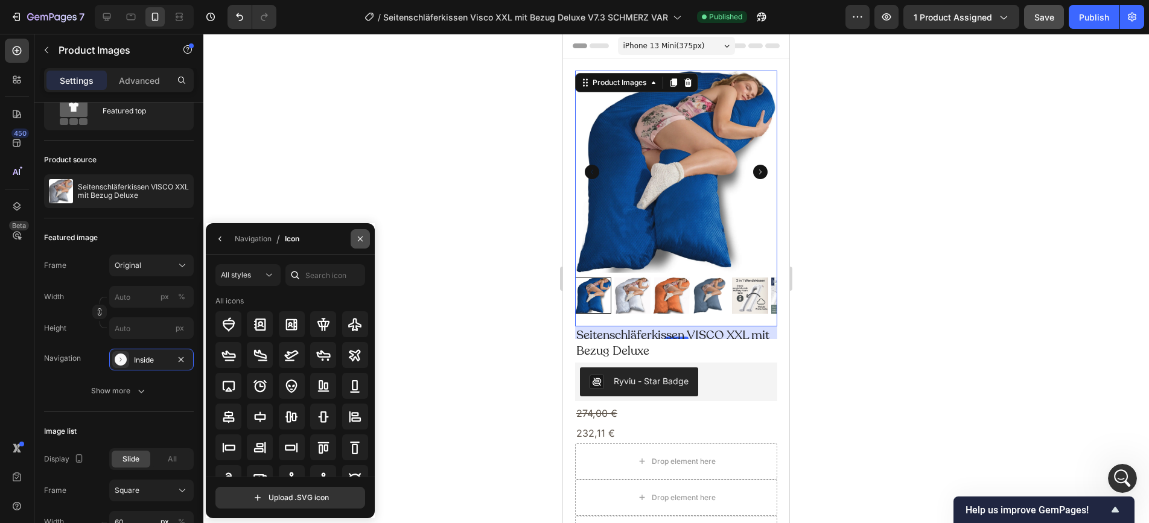
click at [363, 237] on icon "button" at bounding box center [361, 239] width 10 height 10
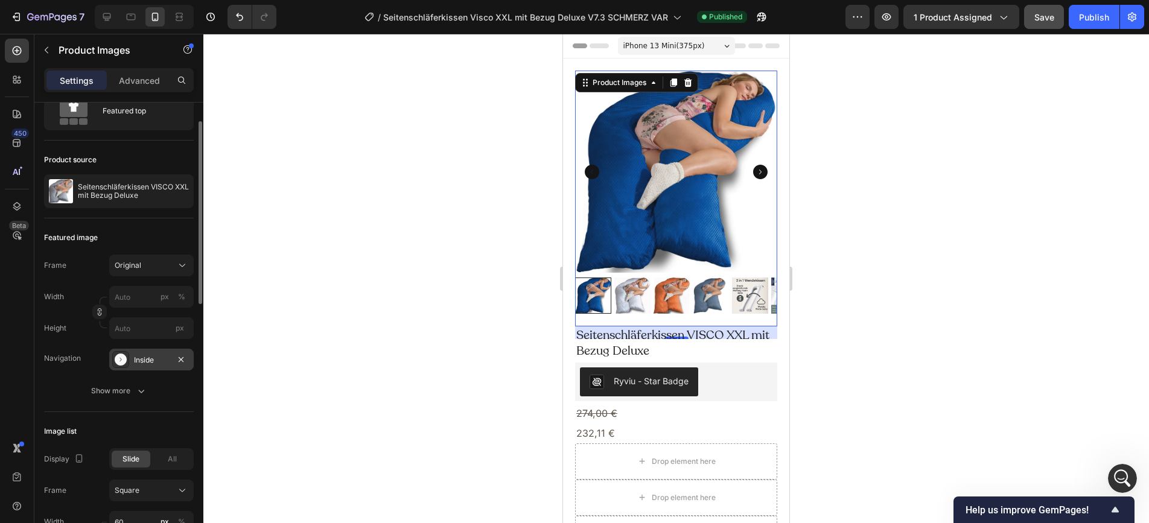
click at [154, 357] on div "Inside" at bounding box center [151, 360] width 35 height 11
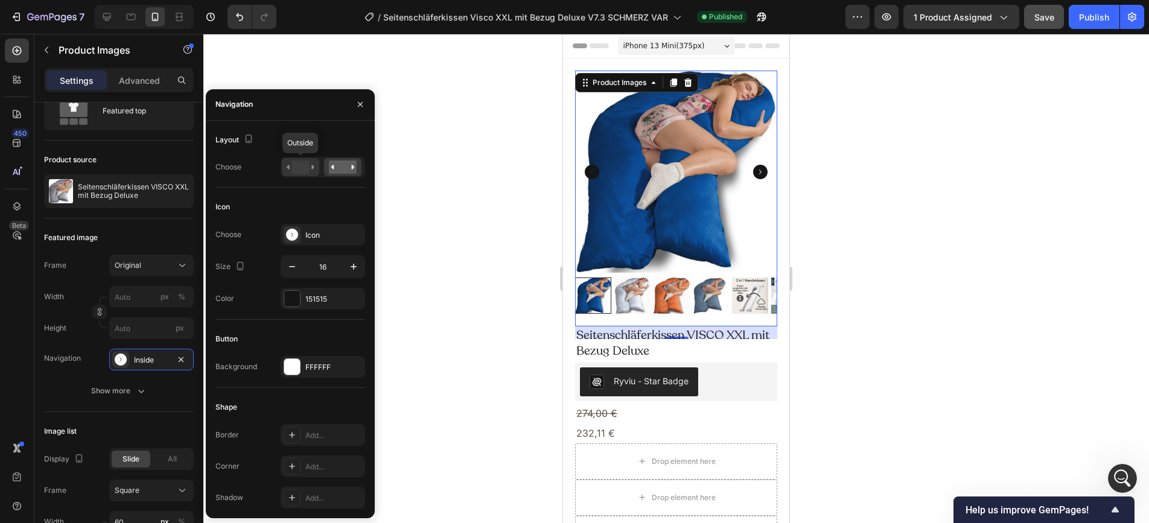
click at [301, 169] on rect at bounding box center [301, 167] width 18 height 13
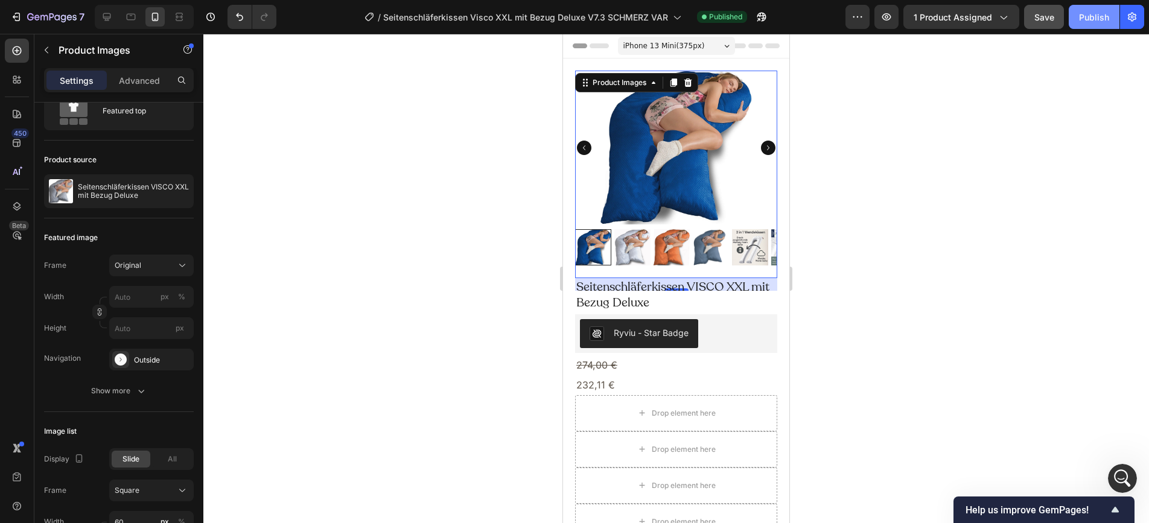
click at [1033, 20] on div "Publish" at bounding box center [1094, 17] width 30 height 13
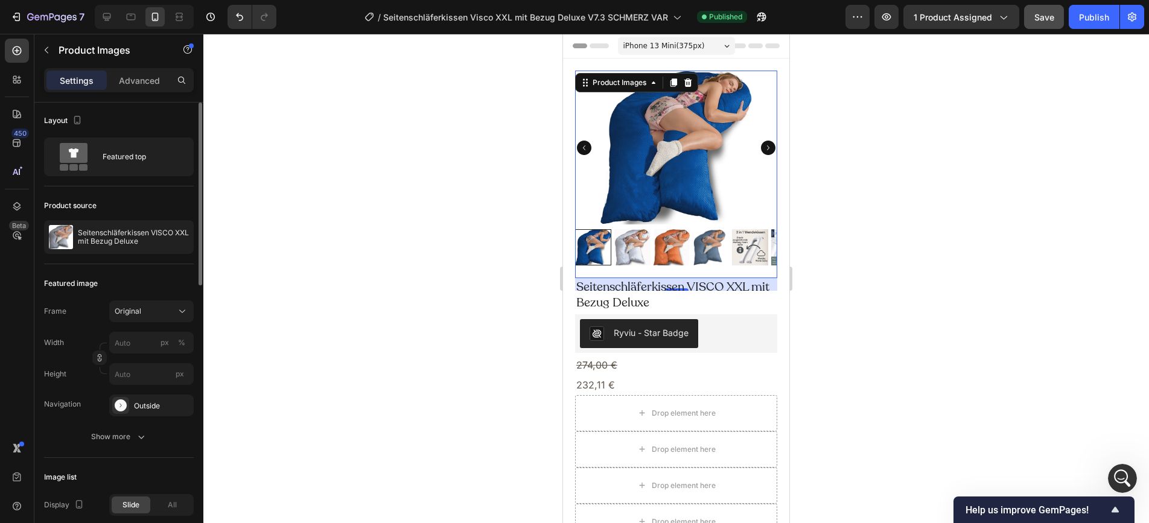
scroll to position [0, 0]
click at [184, 404] on icon "button" at bounding box center [181, 407] width 10 height 10
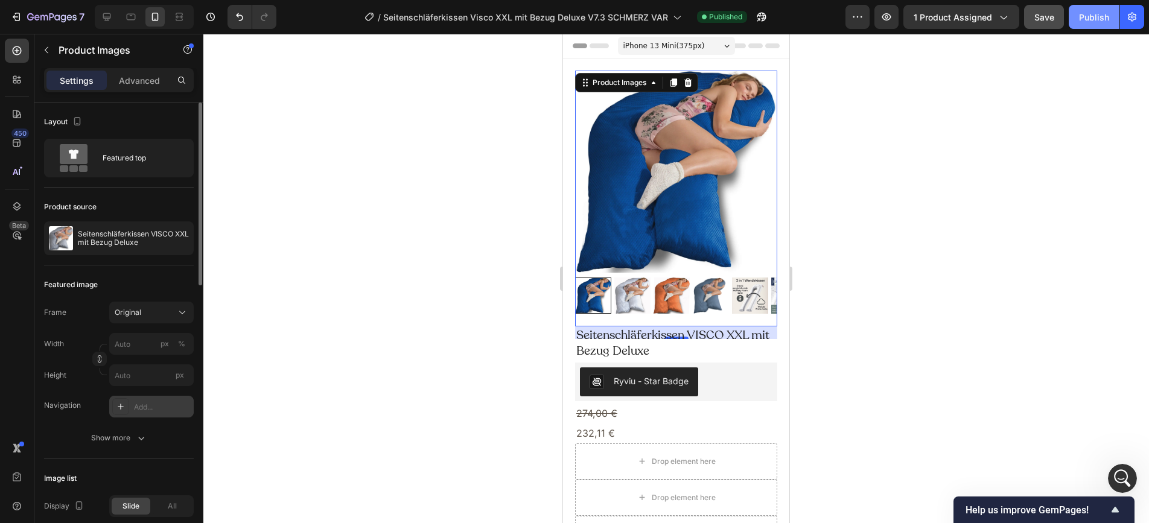
click at [1033, 22] on div "Publish" at bounding box center [1094, 17] width 30 height 13
click at [83, 83] on p "Settings" at bounding box center [77, 80] width 34 height 13
click at [682, 301] on div at bounding box center [672, 296] width 36 height 36
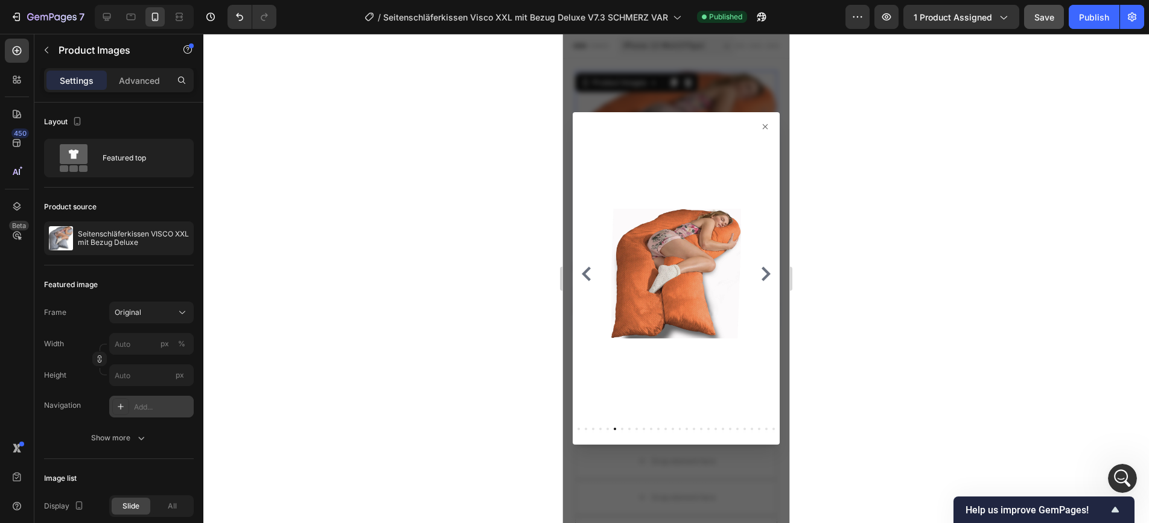
click at [764, 130] on icon at bounding box center [766, 127] width 10 height 10
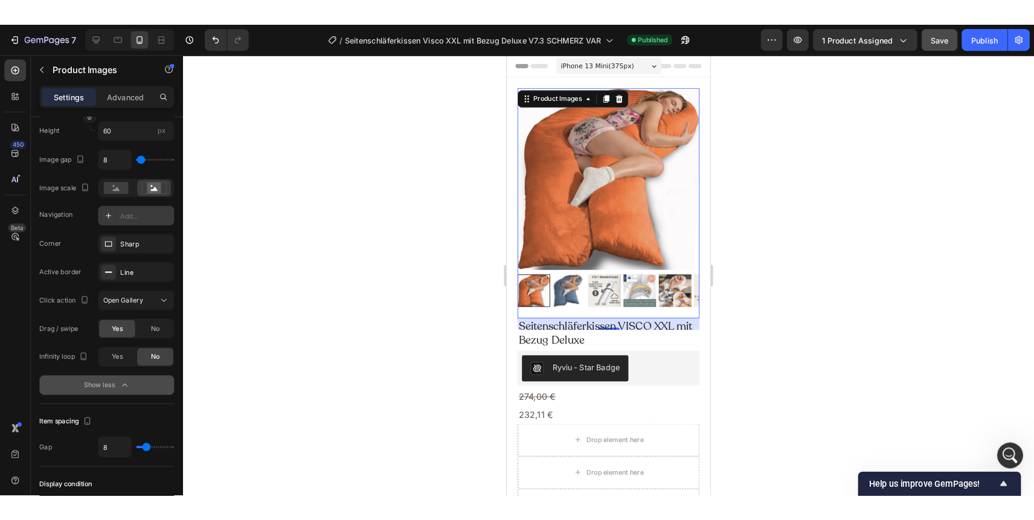
scroll to position [473, 0]
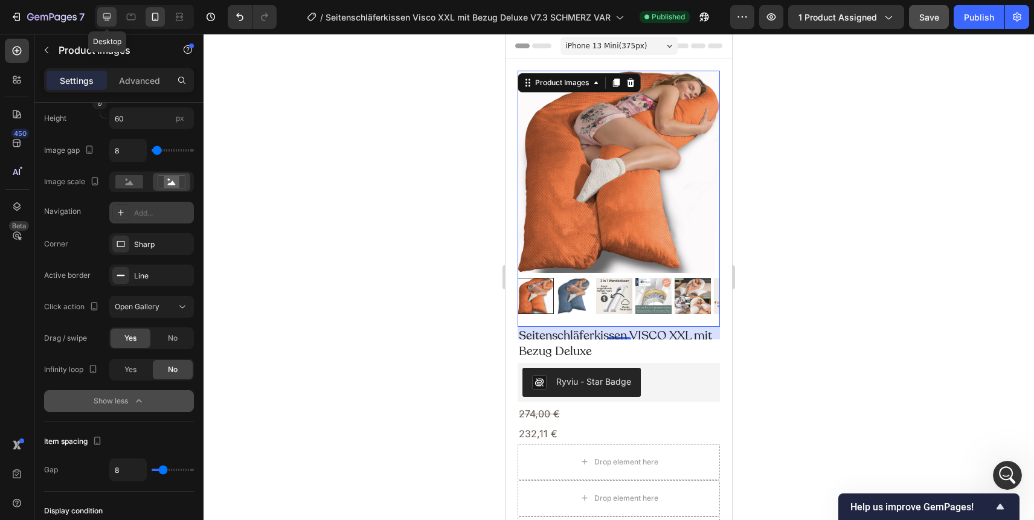
click at [104, 19] on icon at bounding box center [107, 17] width 8 height 8
type input "20"
type input "11"
type input "24"
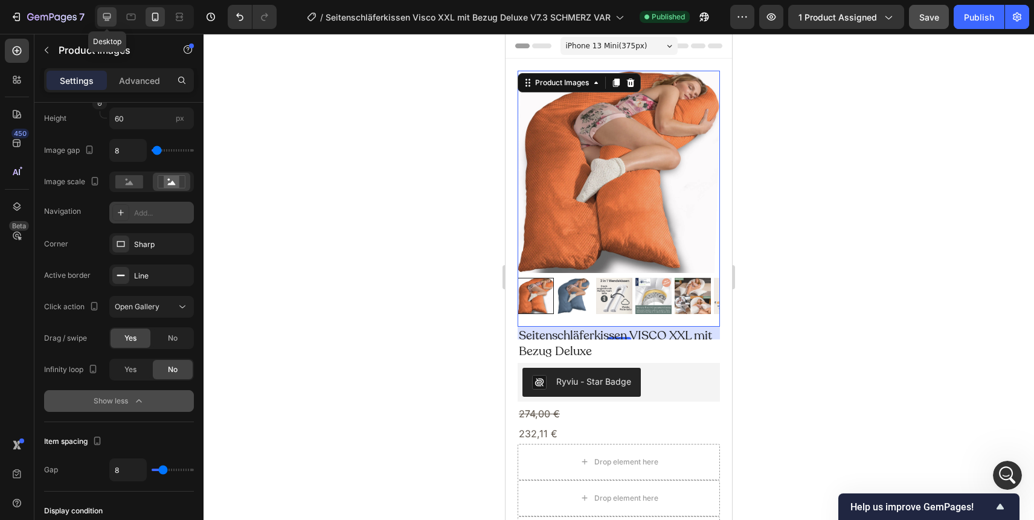
type input "24"
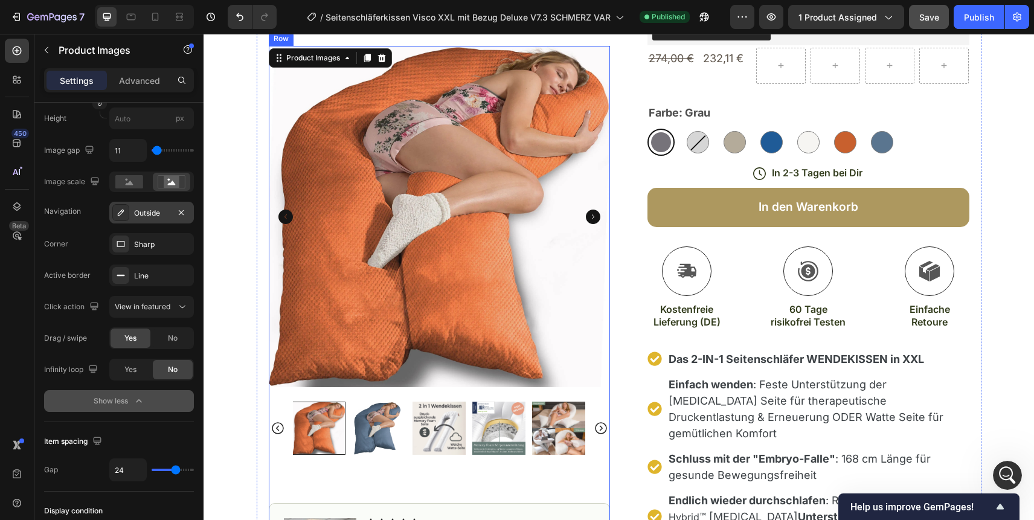
scroll to position [179, 0]
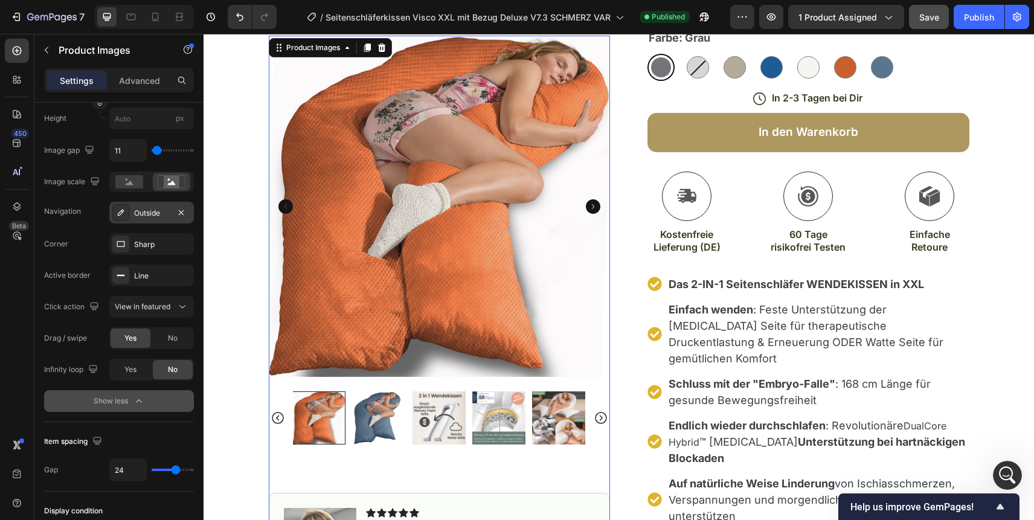
click at [452, 391] on img at bounding box center [438, 417] width 53 height 53
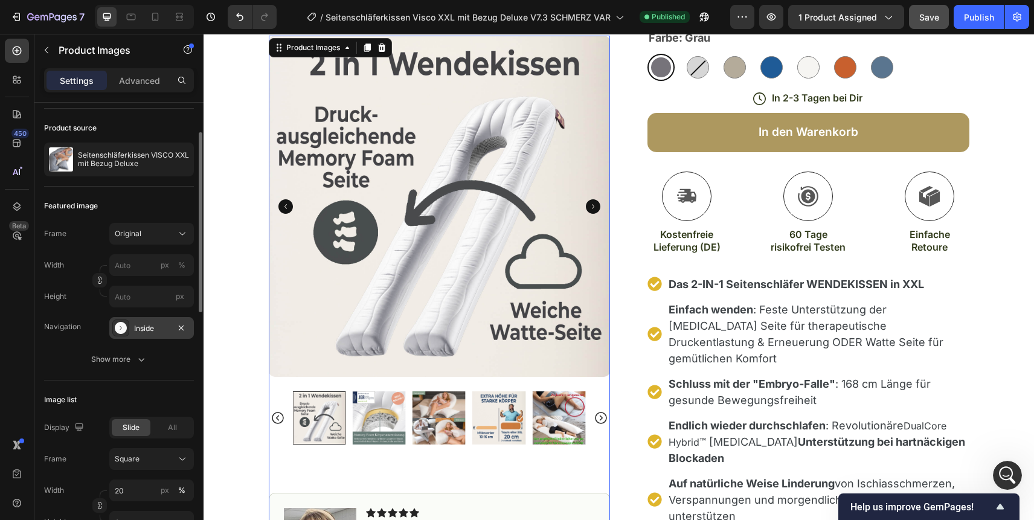
scroll to position [78, 0]
click at [156, 21] on icon at bounding box center [155, 17] width 7 height 8
type input "60"
type input "8"
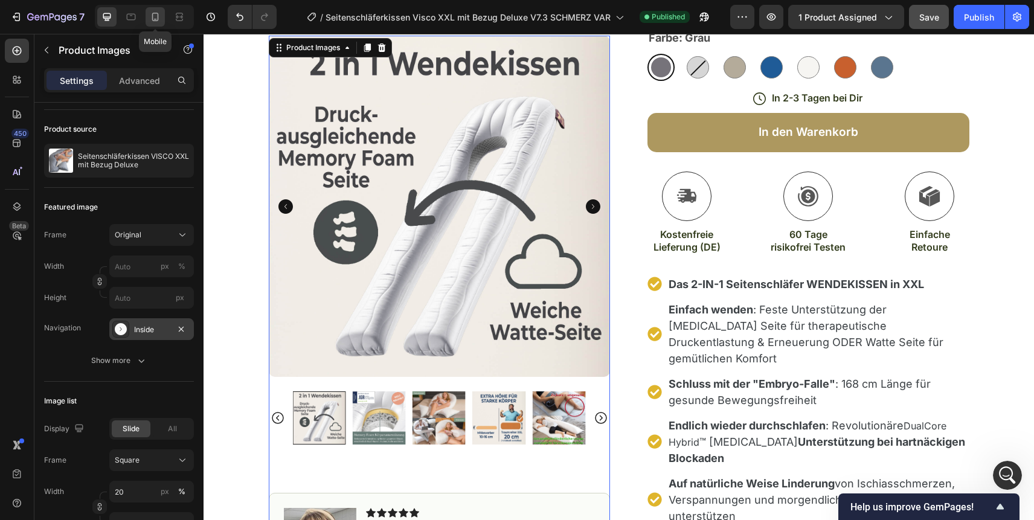
type input "8"
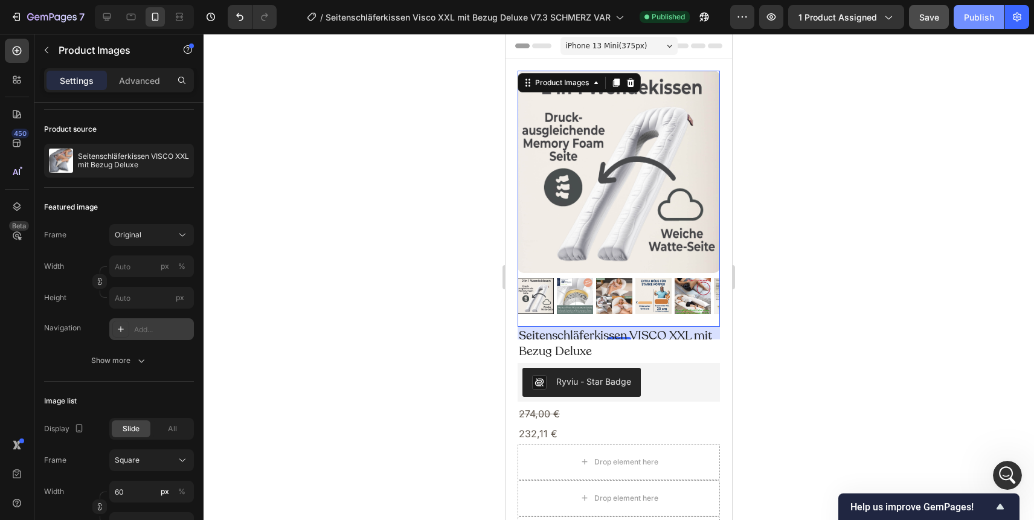
click at [977, 19] on div "Publish" at bounding box center [979, 17] width 30 height 13
click at [103, 18] on icon at bounding box center [107, 17] width 12 height 12
type input "20"
type input "11"
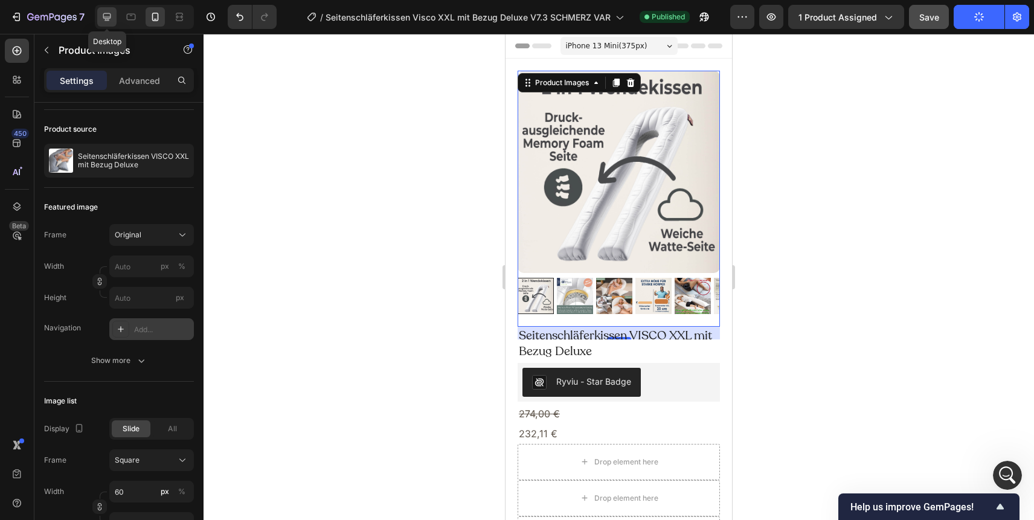
type input "24"
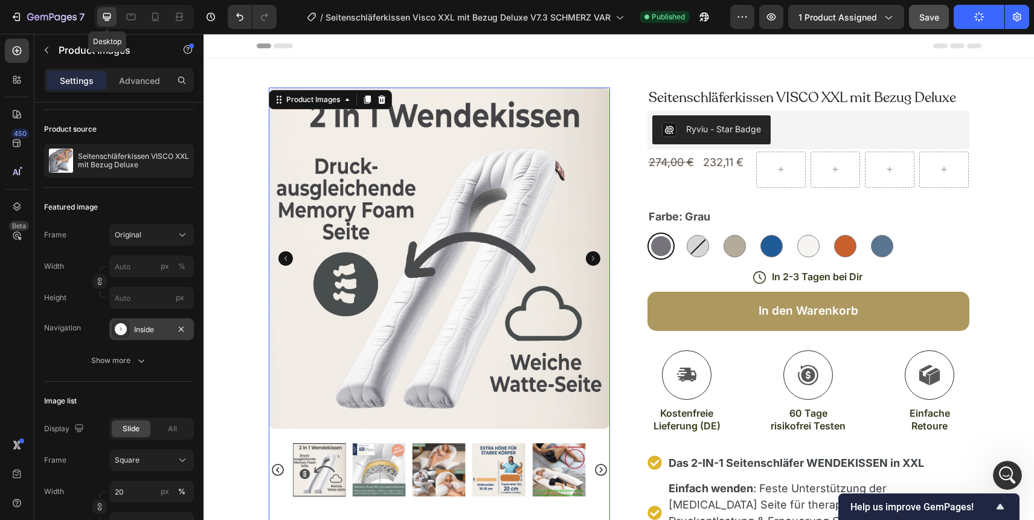
scroll to position [11, 0]
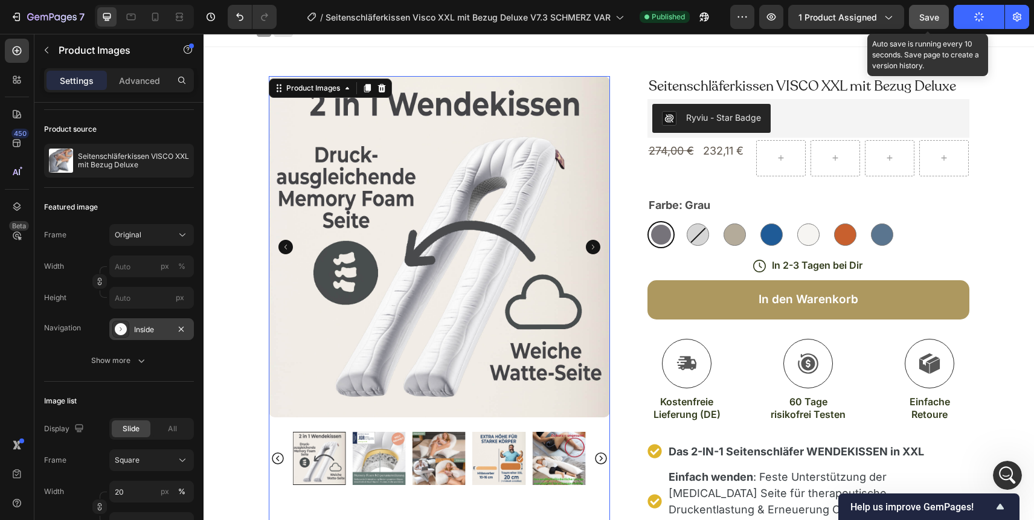
click at [924, 18] on span "Save" at bounding box center [929, 17] width 20 height 10
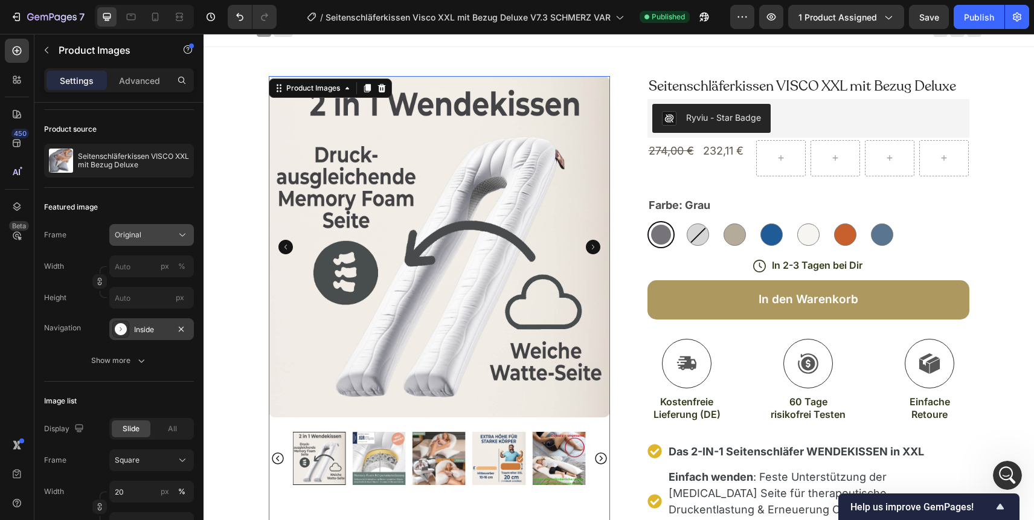
click at [174, 235] on div "Original" at bounding box center [152, 235] width 74 height 12
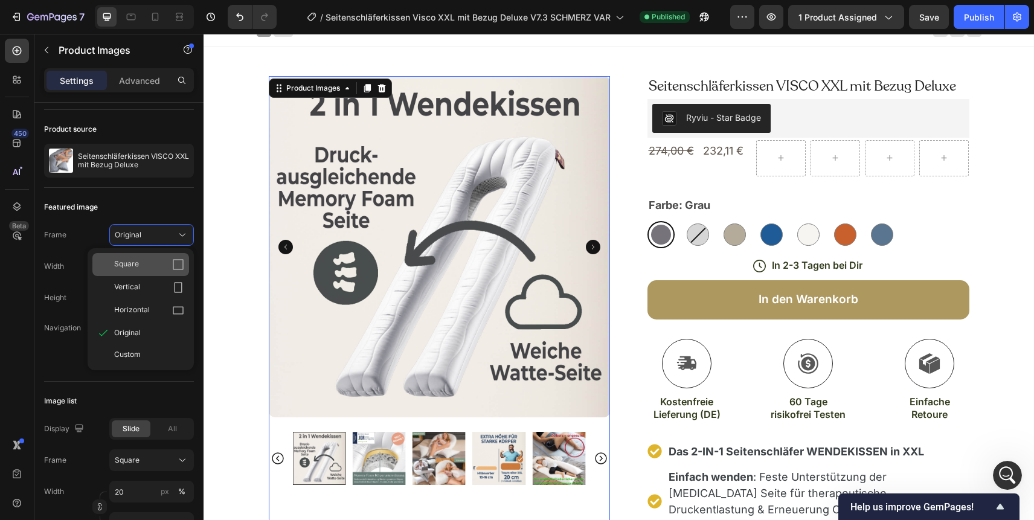
click at [147, 263] on div "Square" at bounding box center [149, 264] width 70 height 12
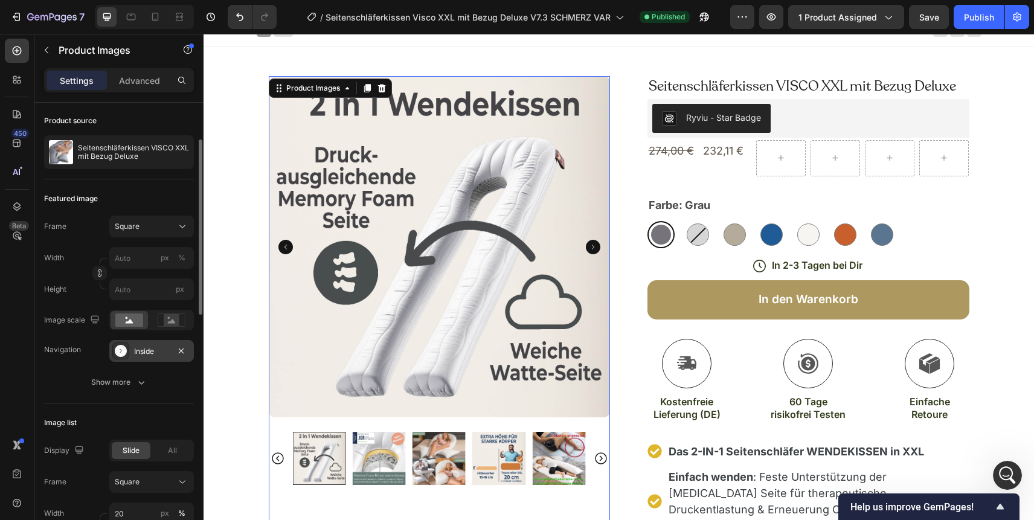
scroll to position [89, 0]
click at [977, 14] on div "Publish" at bounding box center [979, 17] width 30 height 13
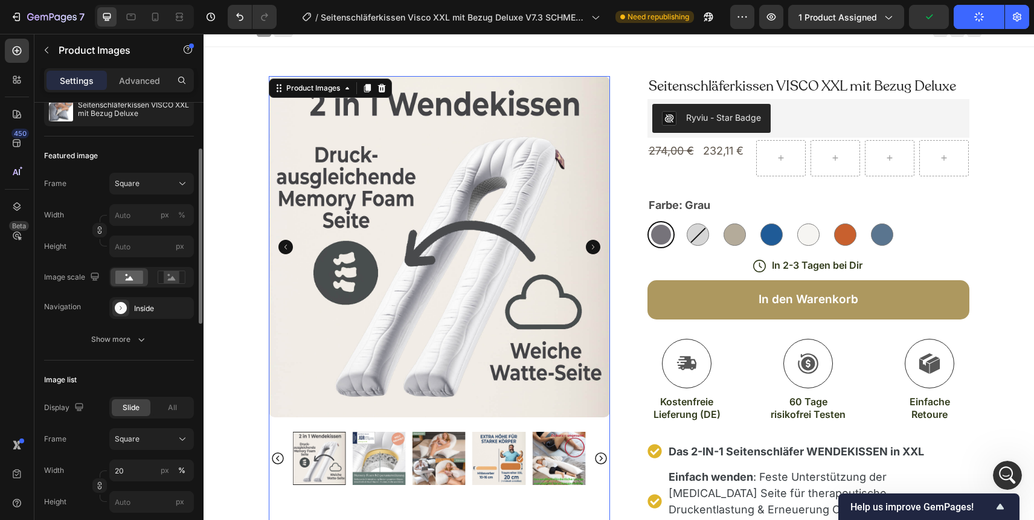
scroll to position [130, 0]
click at [171, 281] on rect at bounding box center [172, 276] width 16 height 12
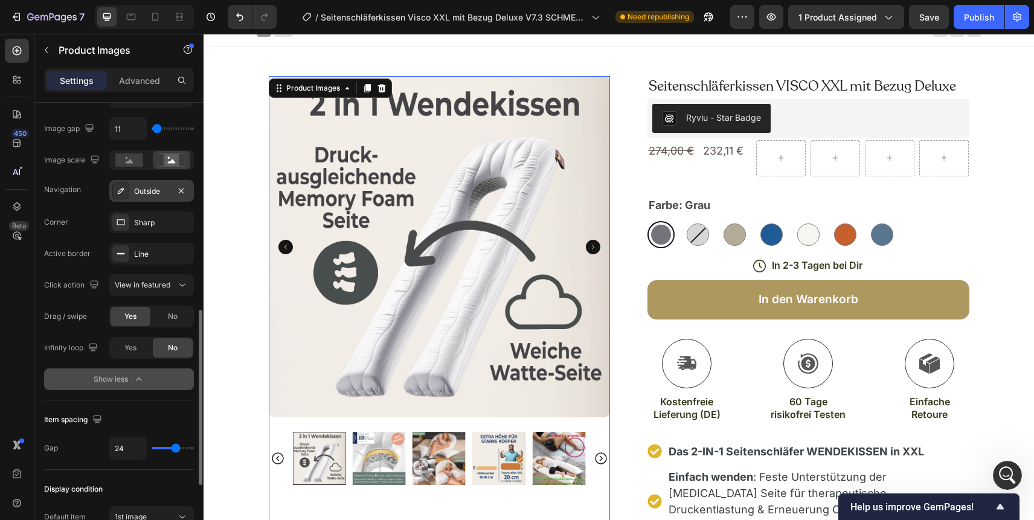
scroll to position [534, 0]
click at [154, 15] on icon at bounding box center [155, 17] width 12 height 12
type input "60"
type input "8"
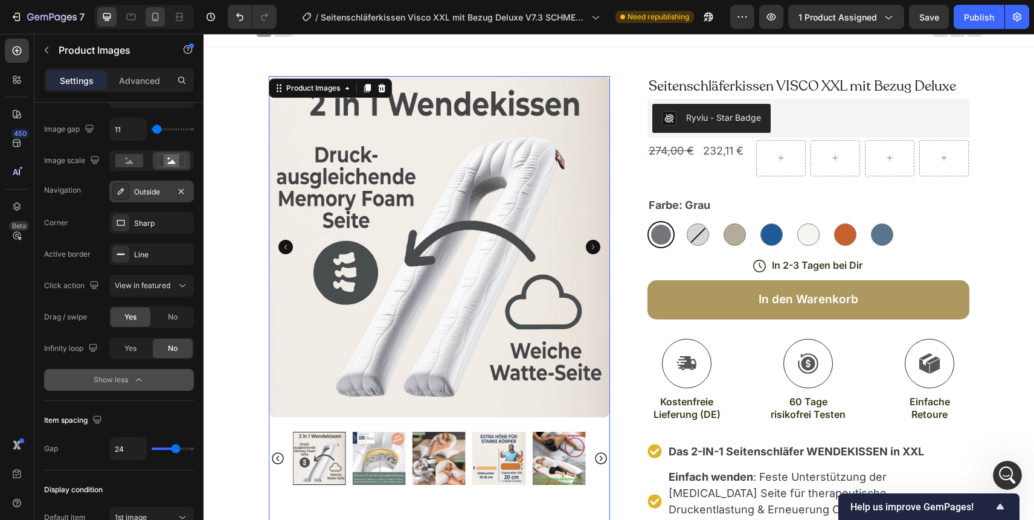
type input "8"
click at [154, 15] on icon at bounding box center [155, 17] width 12 height 12
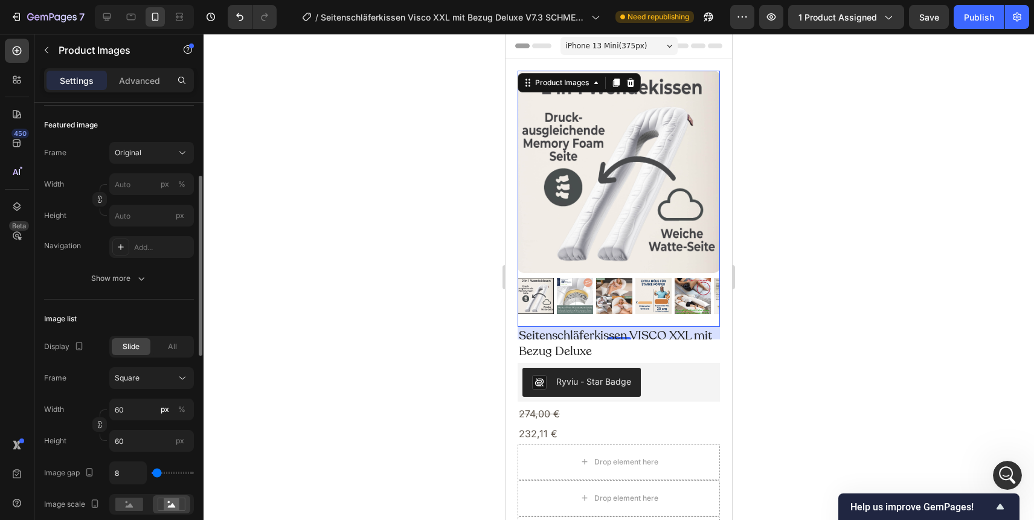
scroll to position [167, 0]
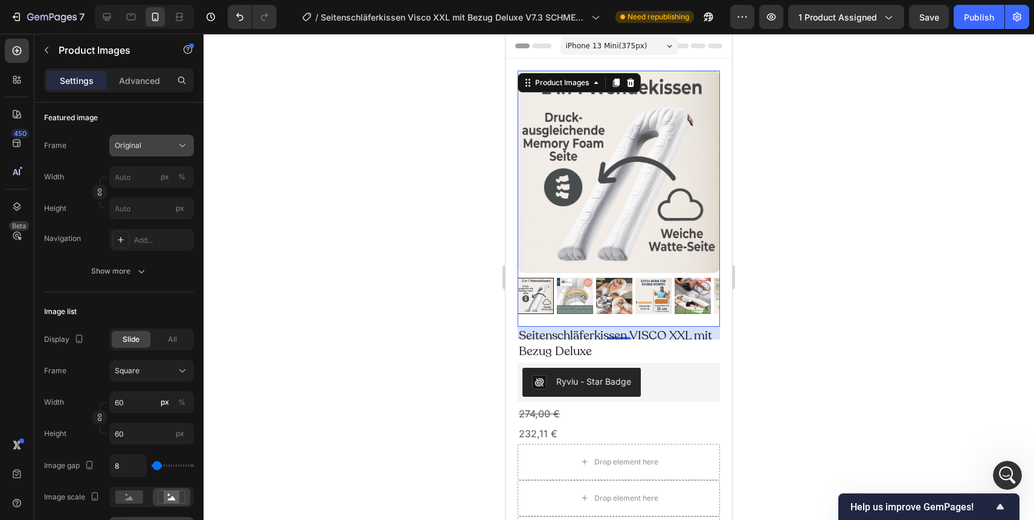
click at [156, 150] on div "Original" at bounding box center [144, 145] width 59 height 11
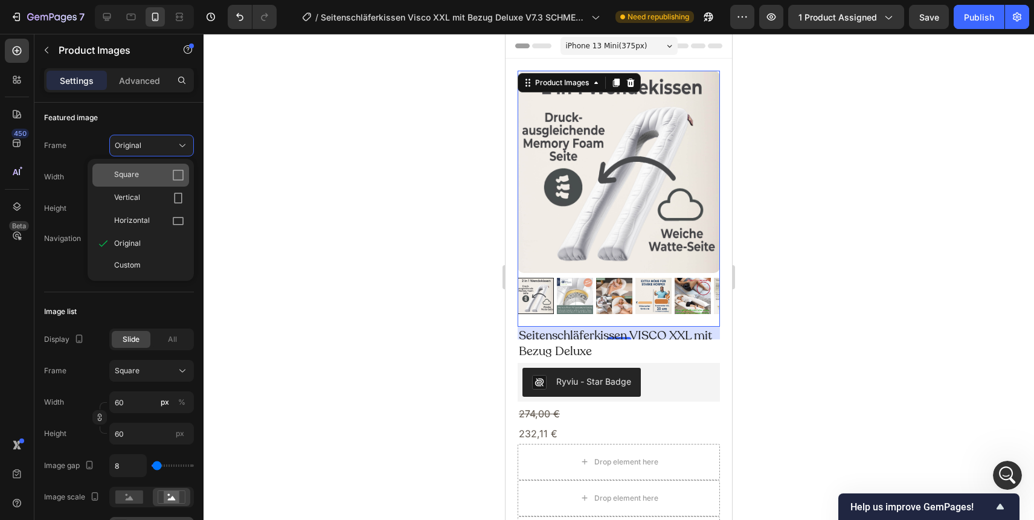
click at [177, 173] on icon at bounding box center [178, 175] width 12 height 12
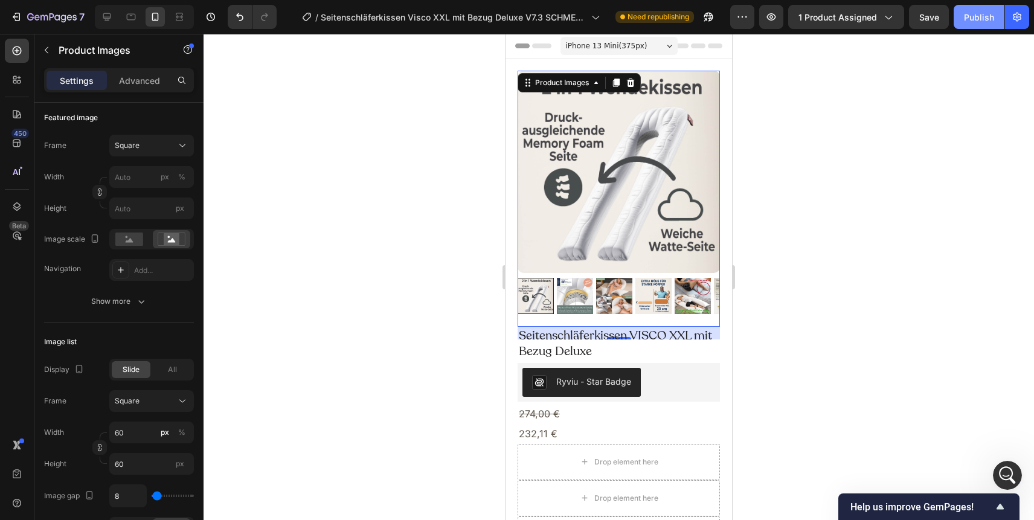
click at [982, 19] on div "Publish" at bounding box center [979, 17] width 30 height 13
click at [166, 237] on rect at bounding box center [172, 239] width 16 height 12
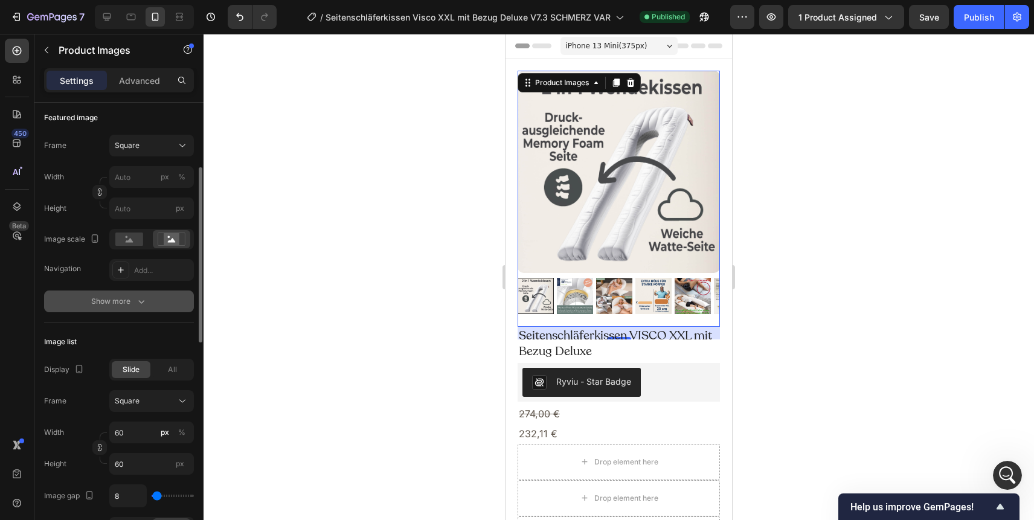
click at [142, 301] on icon "button" at bounding box center [141, 302] width 6 height 4
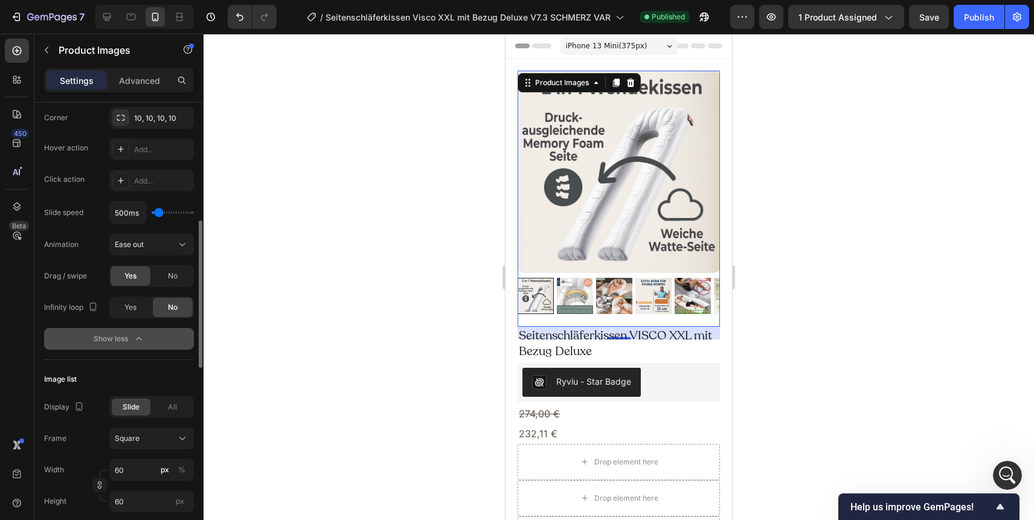
scroll to position [357, 0]
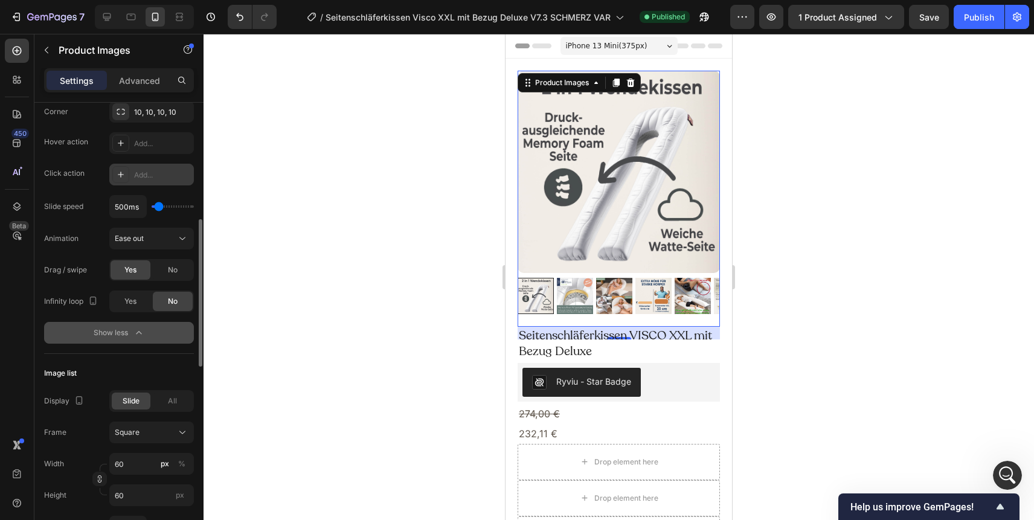
click at [152, 177] on div "Add..." at bounding box center [162, 175] width 57 height 11
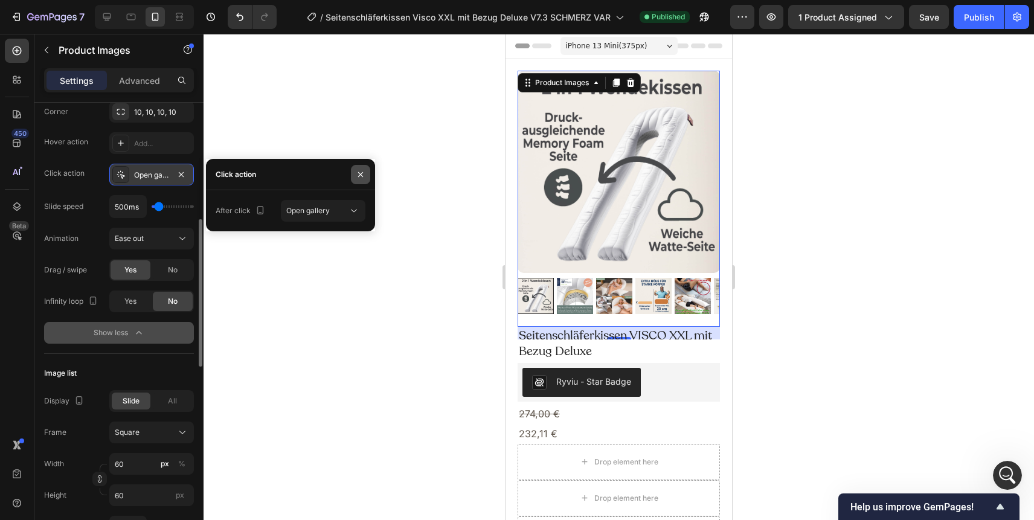
click at [364, 173] on icon "button" at bounding box center [361, 175] width 10 height 10
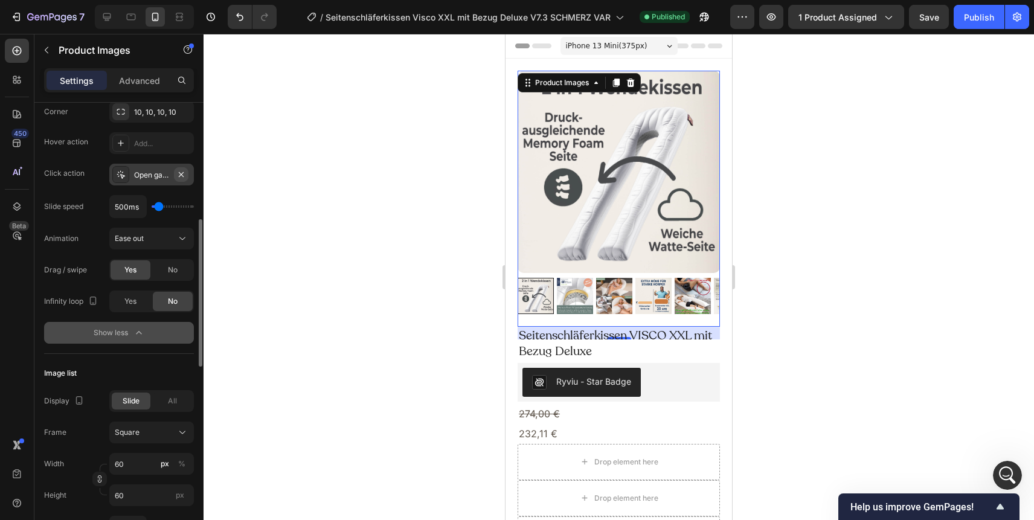
click at [180, 175] on icon "button" at bounding box center [181, 173] width 5 height 5
click at [970, 19] on div "Publish" at bounding box center [979, 17] width 30 height 13
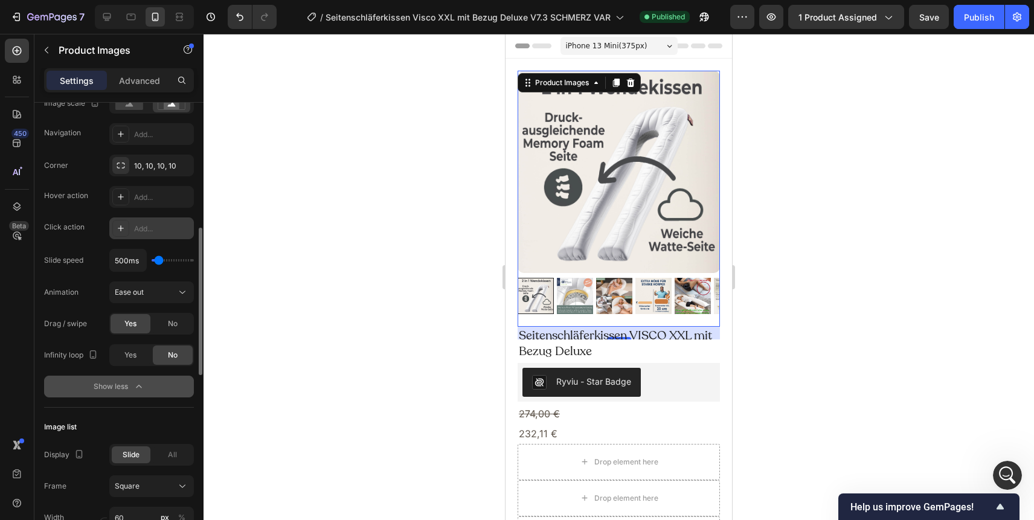
scroll to position [283, 0]
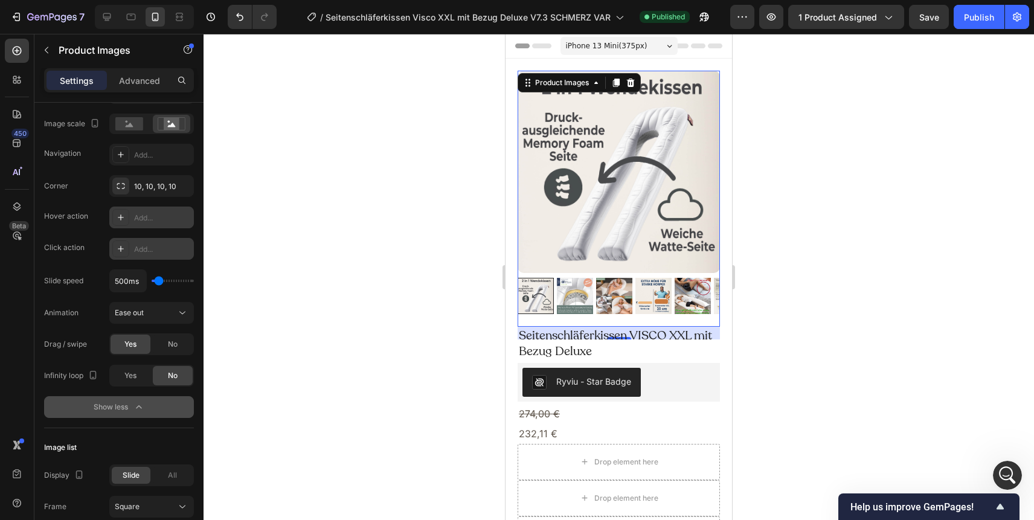
click at [159, 218] on div "Add..." at bounding box center [162, 218] width 57 height 11
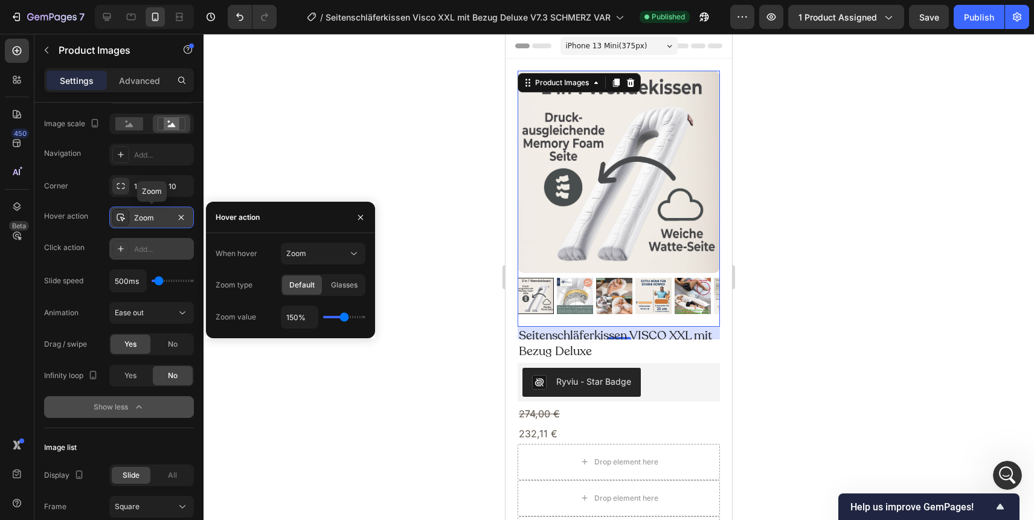
click at [153, 219] on div "Zoom" at bounding box center [151, 218] width 35 height 11
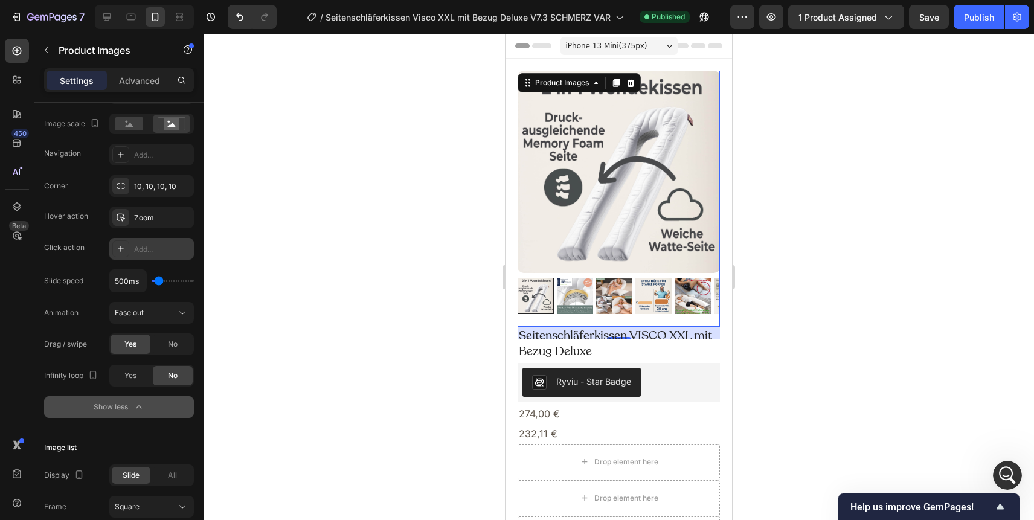
click at [147, 252] on div "Add..." at bounding box center [162, 249] width 57 height 11
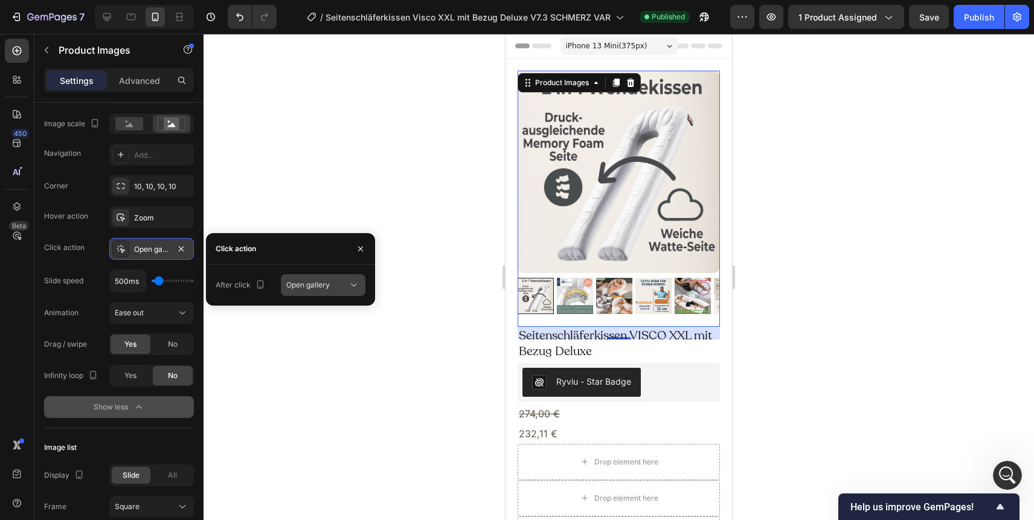
click at [323, 287] on span "Open gallery" at bounding box center [307, 284] width 43 height 9
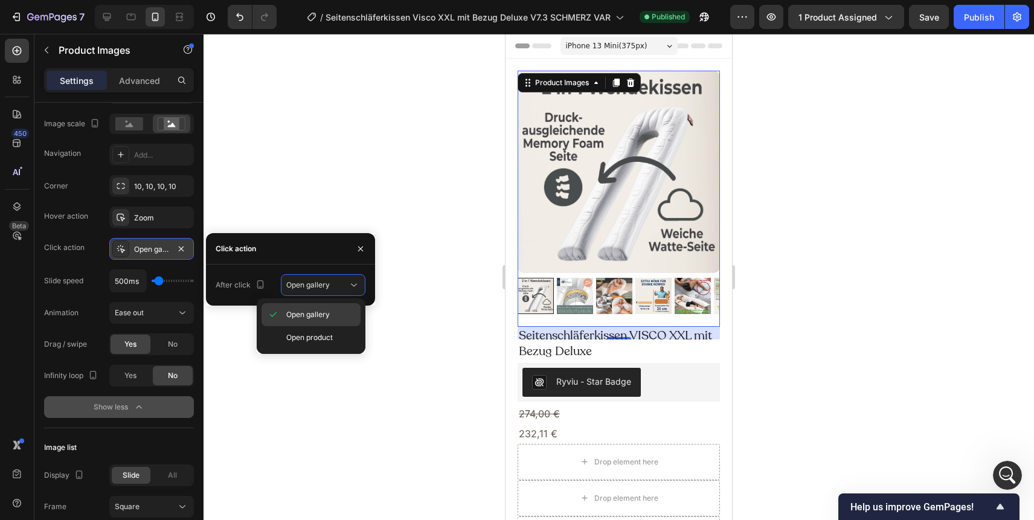
click at [315, 315] on span "Open gallery" at bounding box center [307, 314] width 43 height 11
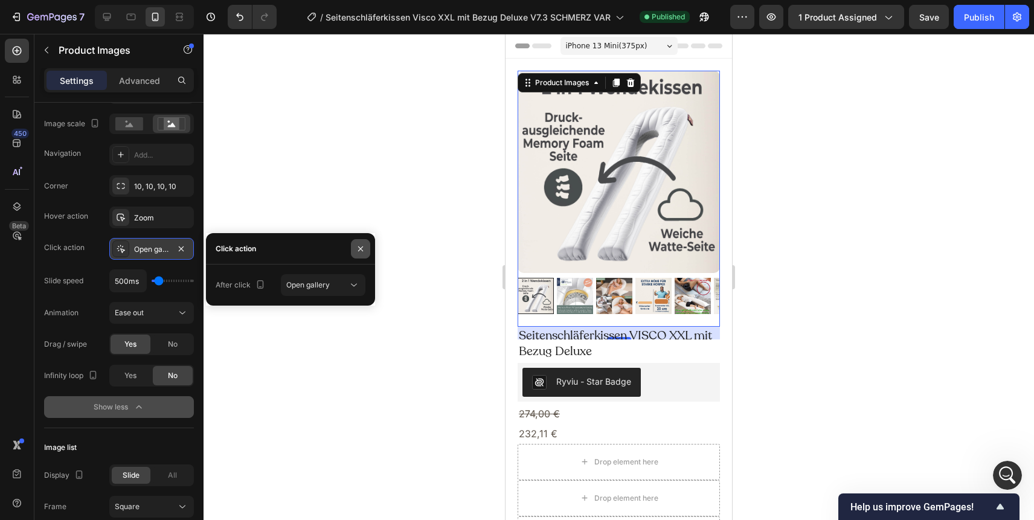
click at [360, 248] on icon "button" at bounding box center [360, 248] width 5 height 5
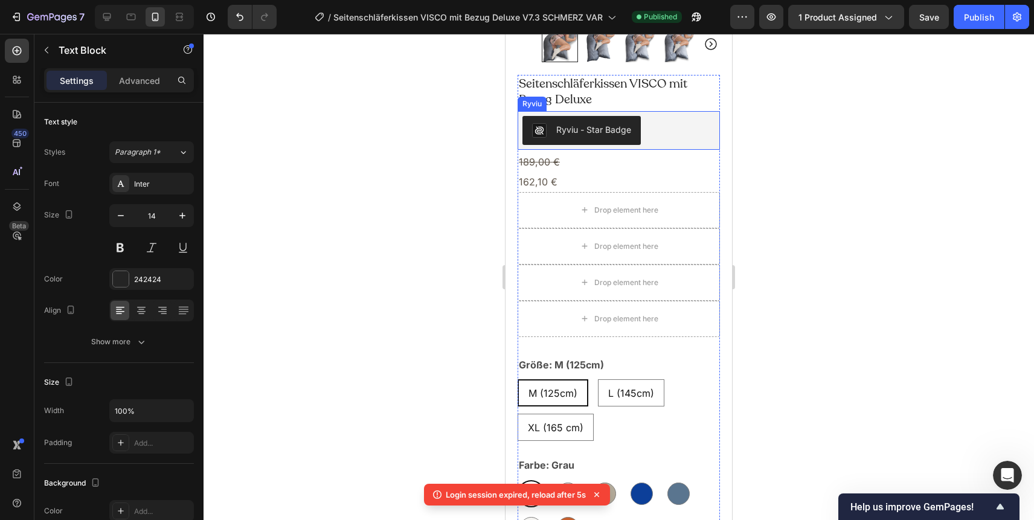
scroll to position [4821, 0]
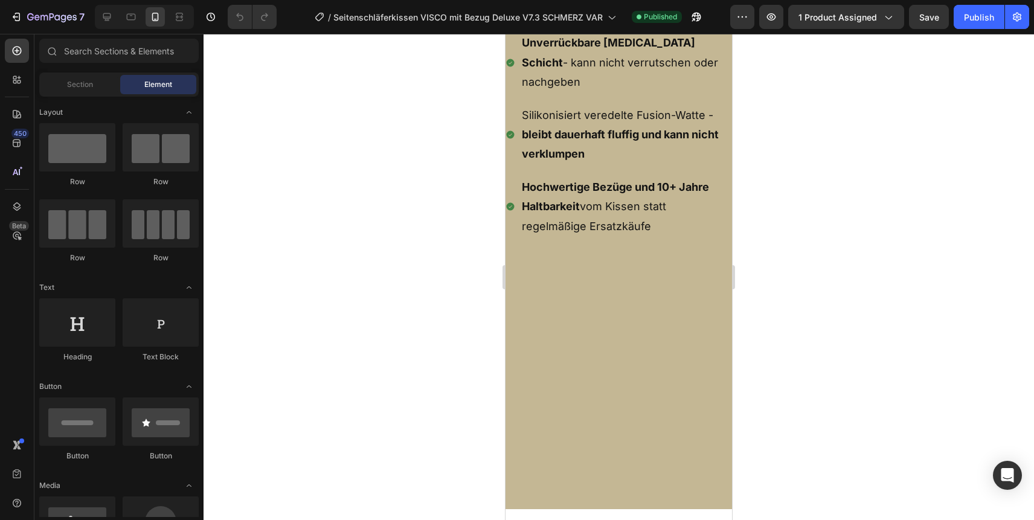
scroll to position [7013, 0]
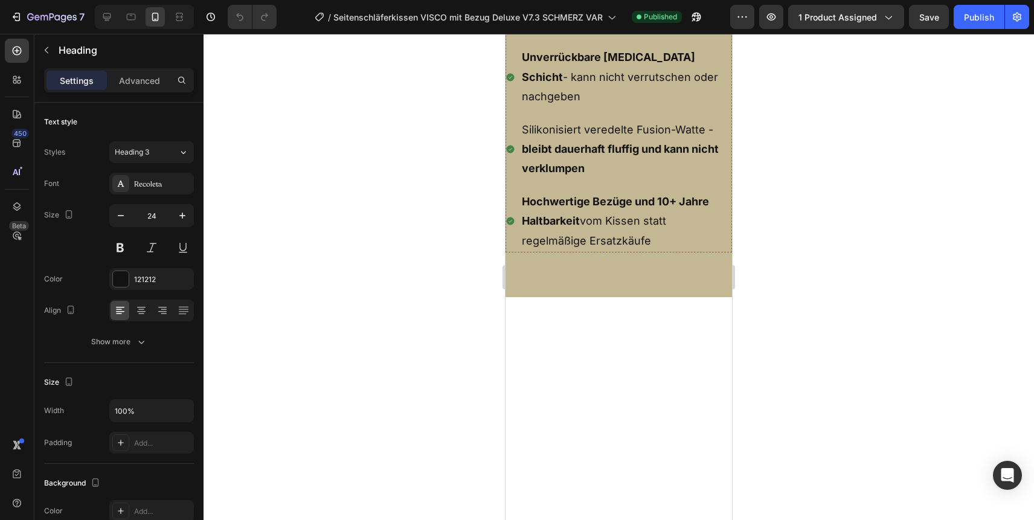
click at [141, 79] on p "Advanced" at bounding box center [139, 80] width 41 height 13
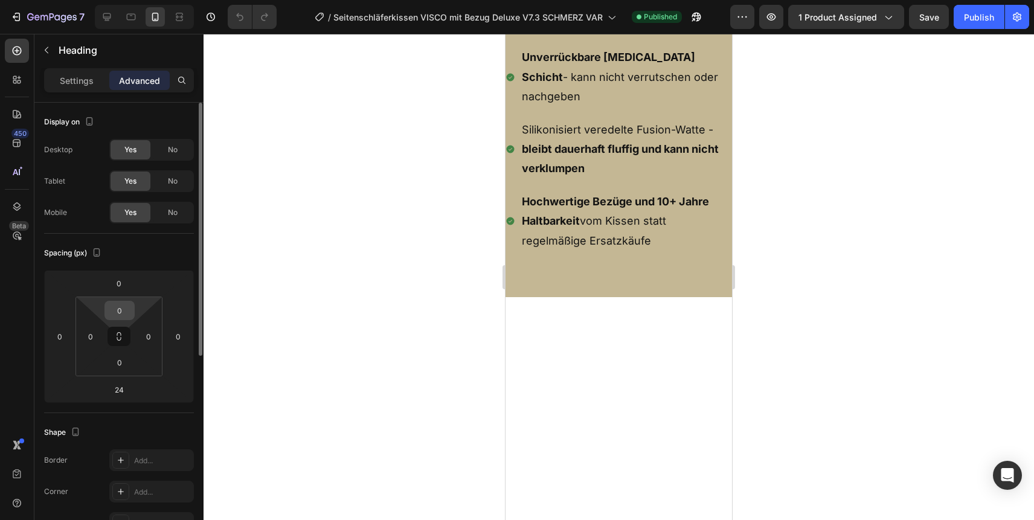
click at [115, 312] on input "0" at bounding box center [119, 310] width 24 height 18
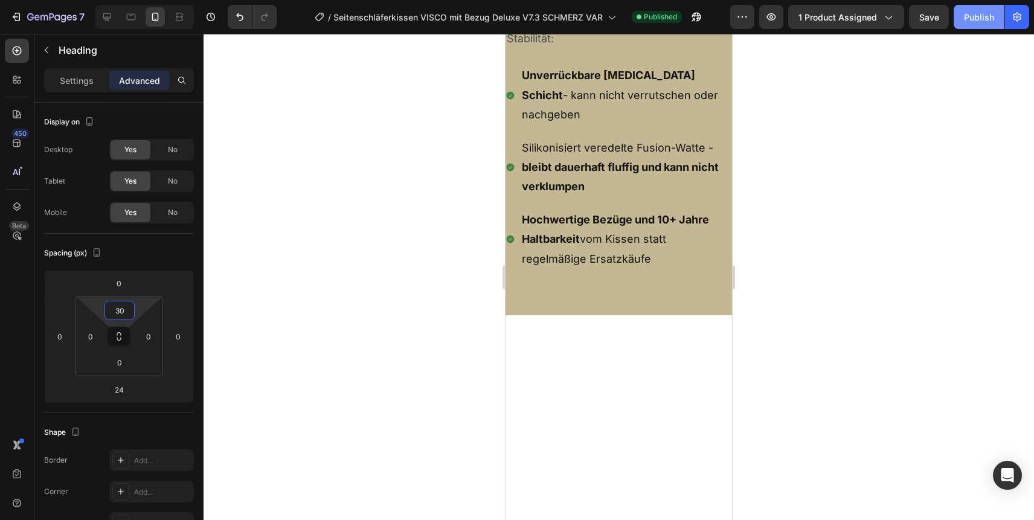
type input "30"
click at [974, 21] on div "Publish" at bounding box center [979, 17] width 30 height 13
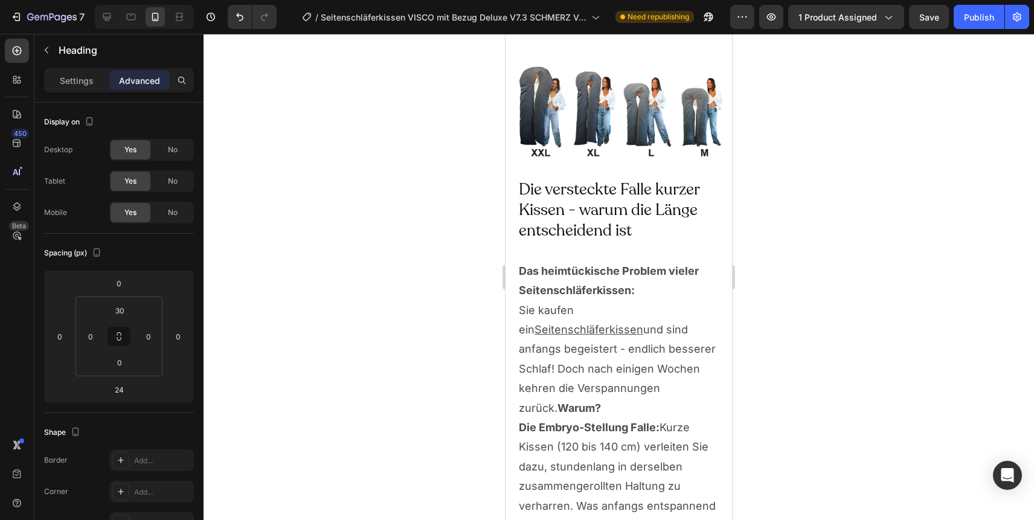
scroll to position [7430, 0]
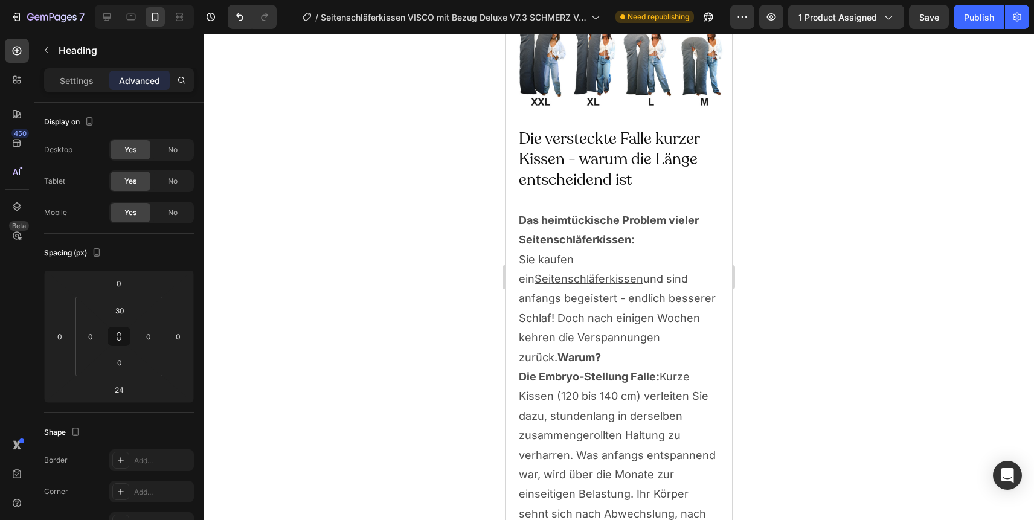
click at [120, 389] on input "30" at bounding box center [119, 389] width 24 height 18
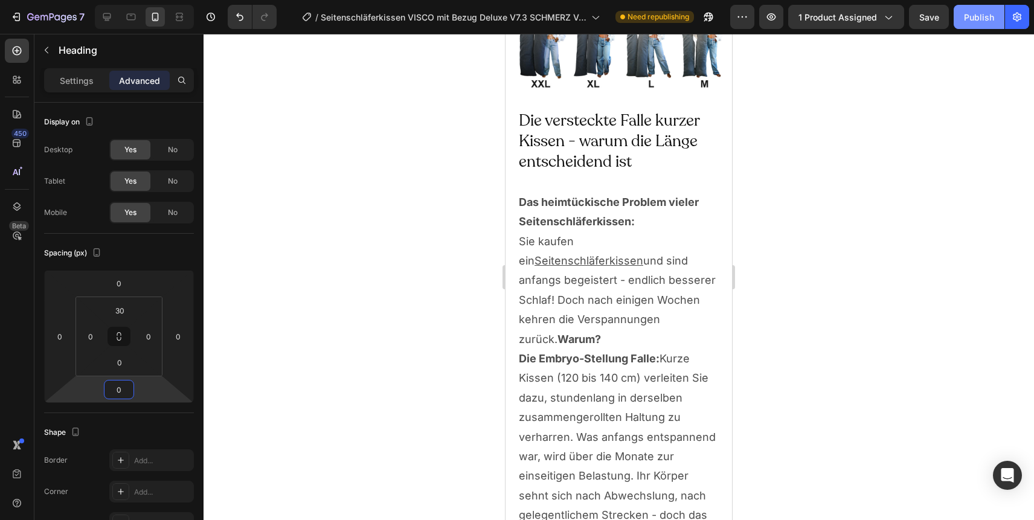
type input "0"
click at [982, 19] on div "Publish" at bounding box center [979, 17] width 30 height 13
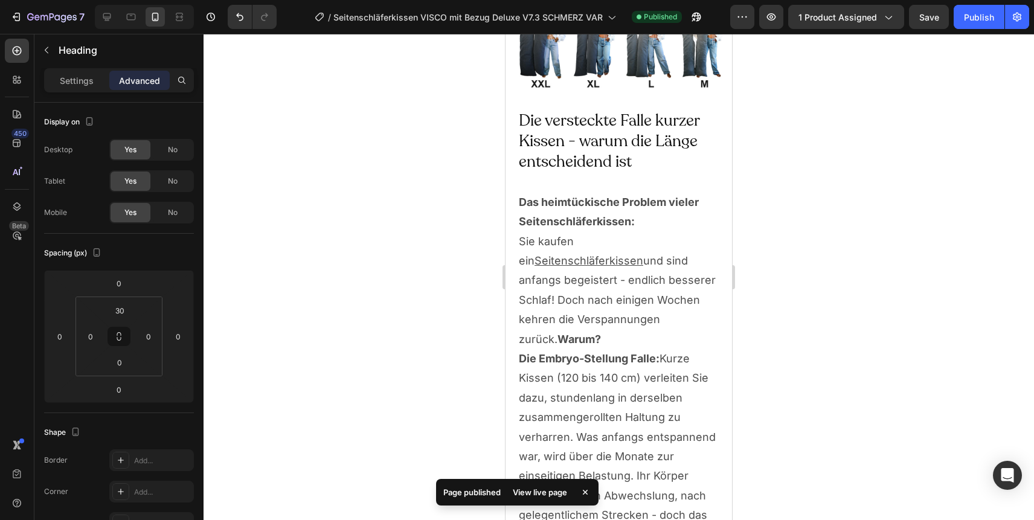
click at [976, 16] on div "Publish" at bounding box center [979, 17] width 30 height 13
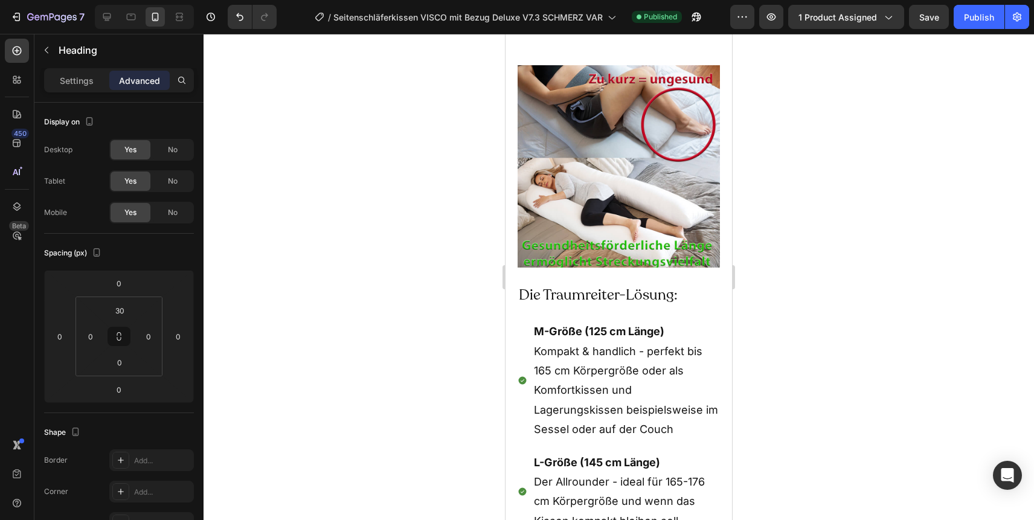
scroll to position [8322, 0]
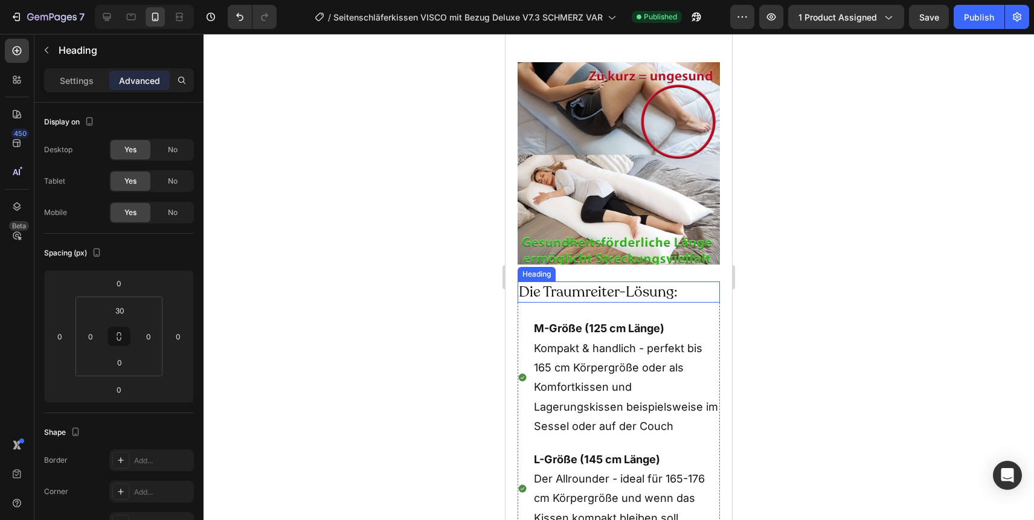
click at [620, 281] on h2 "Die Traumreiter-Lösung:" at bounding box center [618, 291] width 202 height 21
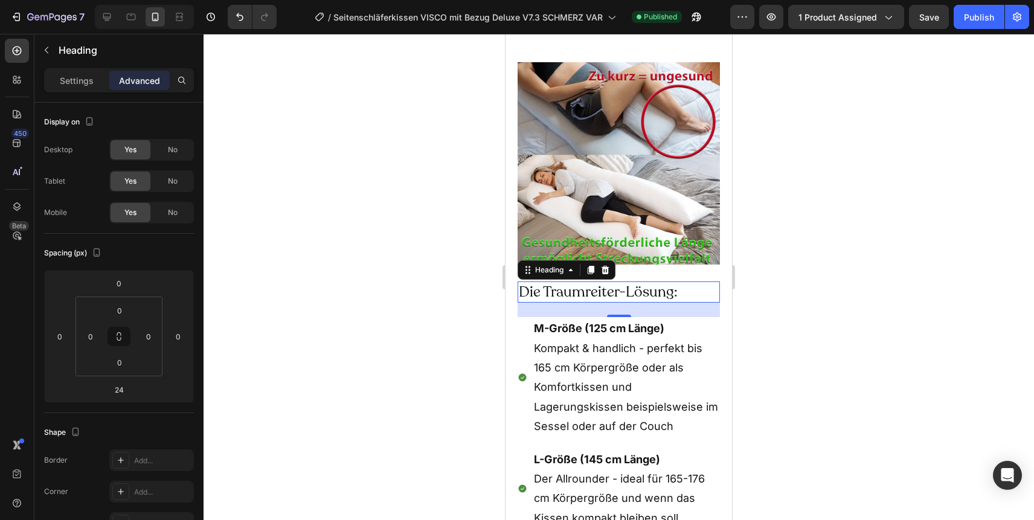
click at [144, 87] on div "Advanced" at bounding box center [139, 80] width 60 height 19
click at [115, 289] on input "0" at bounding box center [119, 283] width 24 height 18
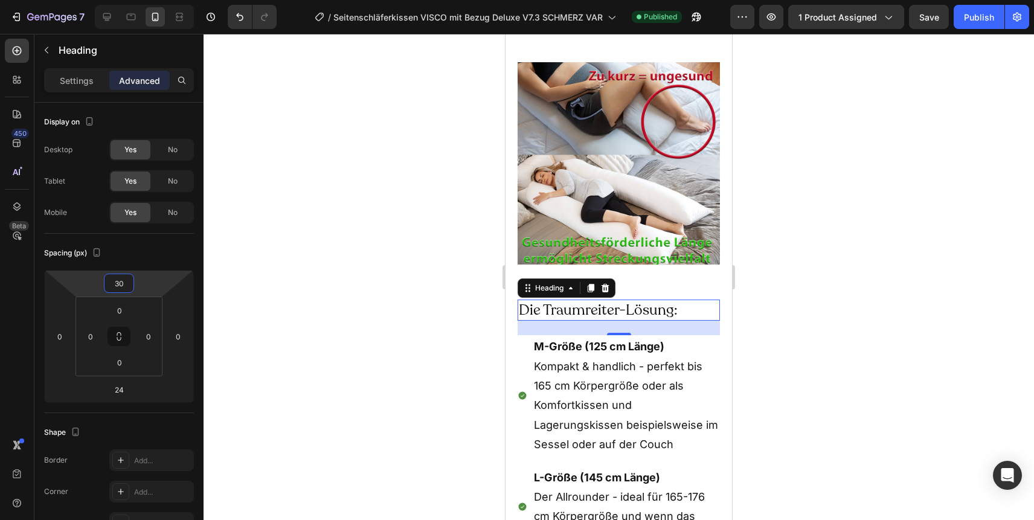
type input "30"
click at [843, 220] on div at bounding box center [618, 277] width 830 height 486
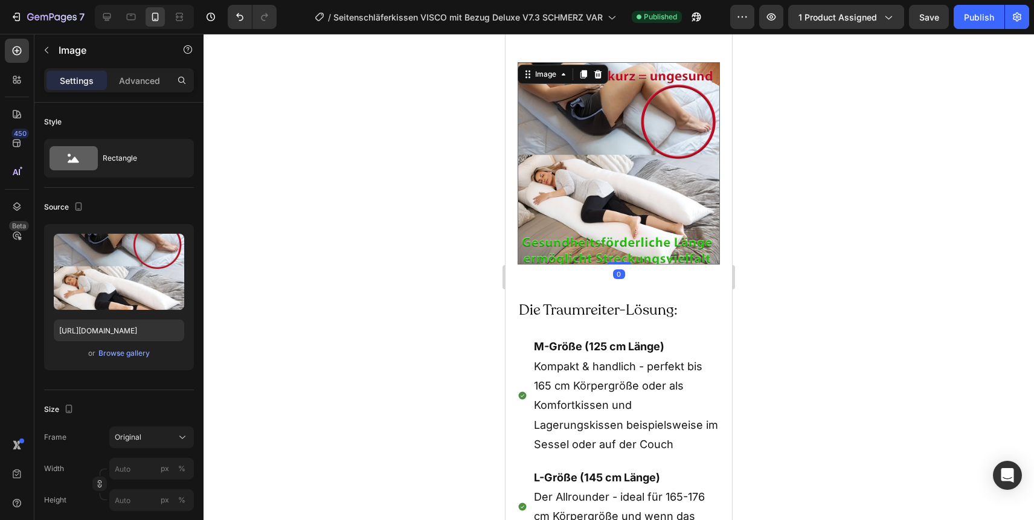
click at [708, 148] on img at bounding box center [618, 163] width 202 height 202
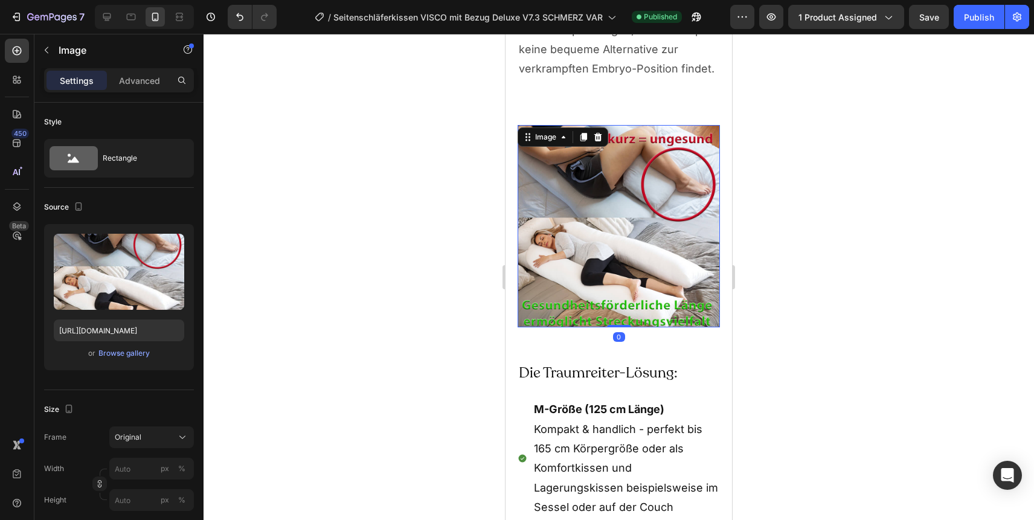
scroll to position [8260, 0]
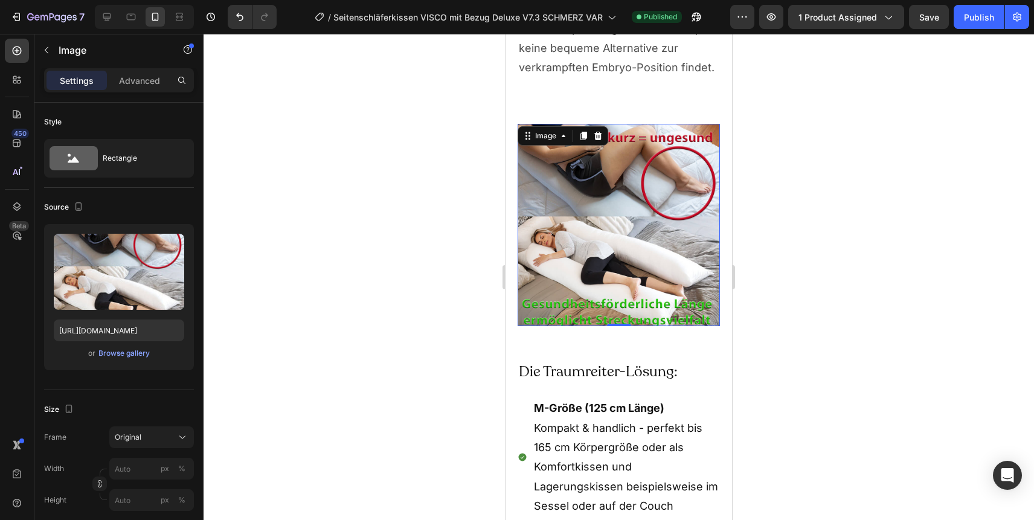
click at [621, 163] on img at bounding box center [618, 225] width 202 height 202
click at [136, 80] on p "Advanced" at bounding box center [139, 80] width 41 height 13
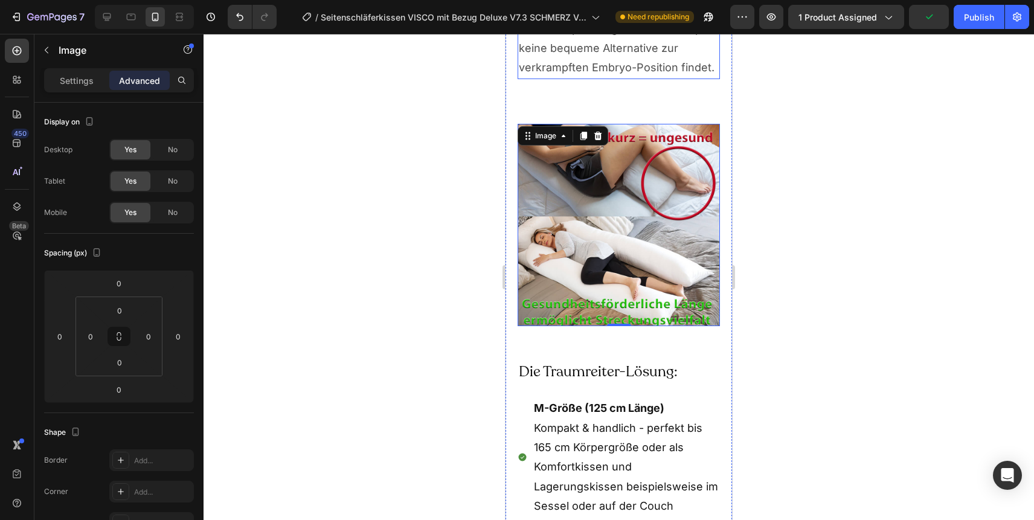
click at [627, 52] on p "Das Ergebnis: Ihre anfängliche Verbesserung verwandelt sich in neue Verspannung…" at bounding box center [619, 29] width 200 height 98
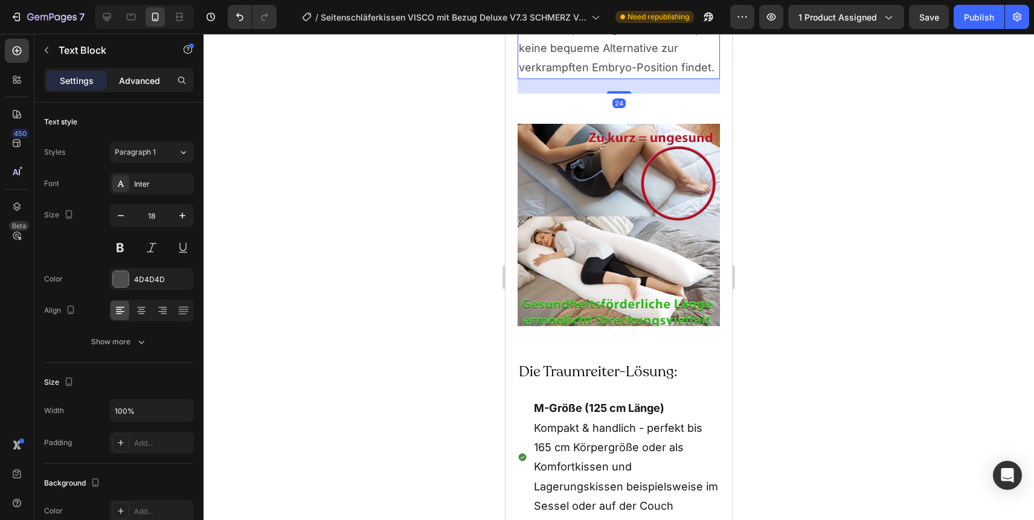
click at [124, 85] on p "Advanced" at bounding box center [139, 80] width 41 height 13
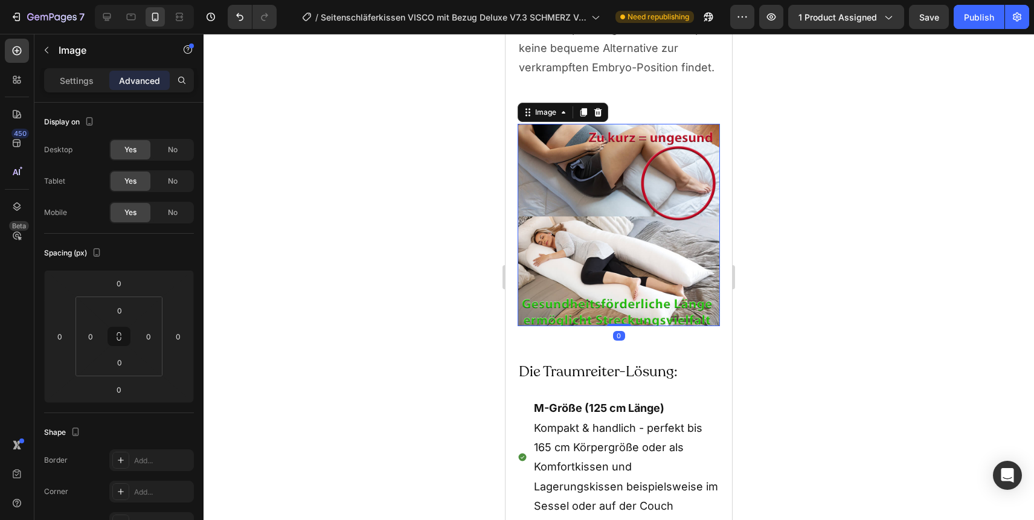
click at [631, 293] on img at bounding box center [618, 225] width 202 height 202
click at [628, 270] on img at bounding box center [618, 225] width 202 height 202
click at [588, 275] on img at bounding box center [618, 225] width 202 height 202
click at [551, 208] on img at bounding box center [618, 225] width 202 height 202
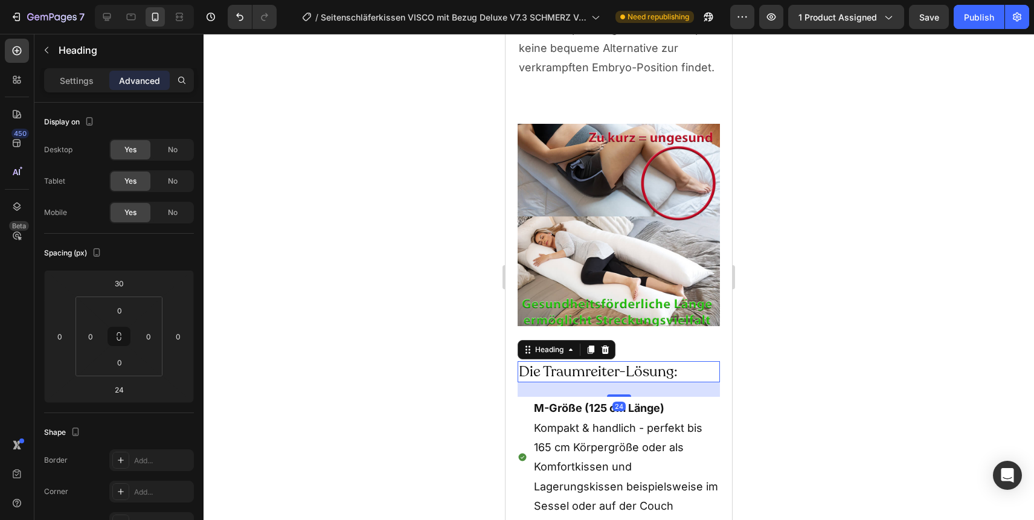
click at [554, 361] on h2 "Die Traumreiter-Lösung:" at bounding box center [618, 371] width 202 height 21
click at [125, 390] on input "24" at bounding box center [119, 389] width 24 height 18
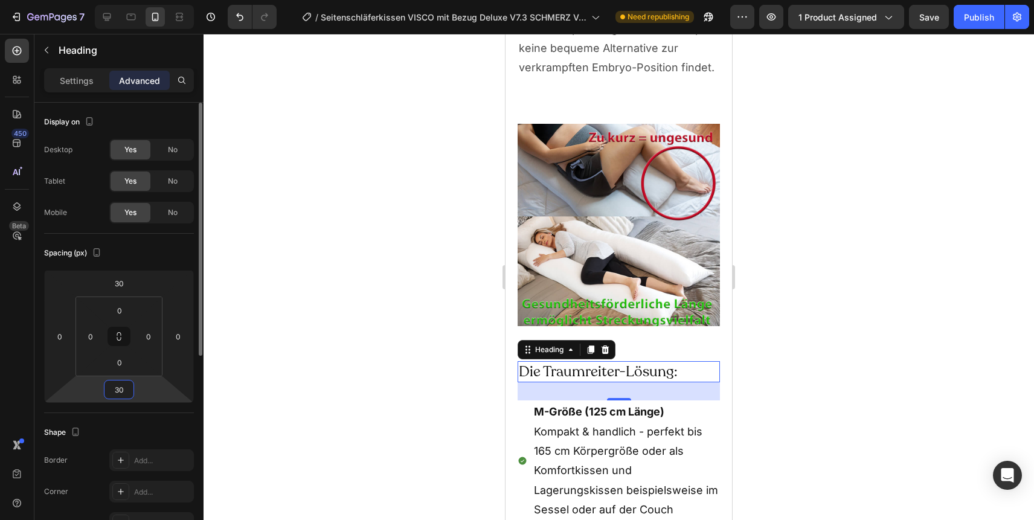
type input "3"
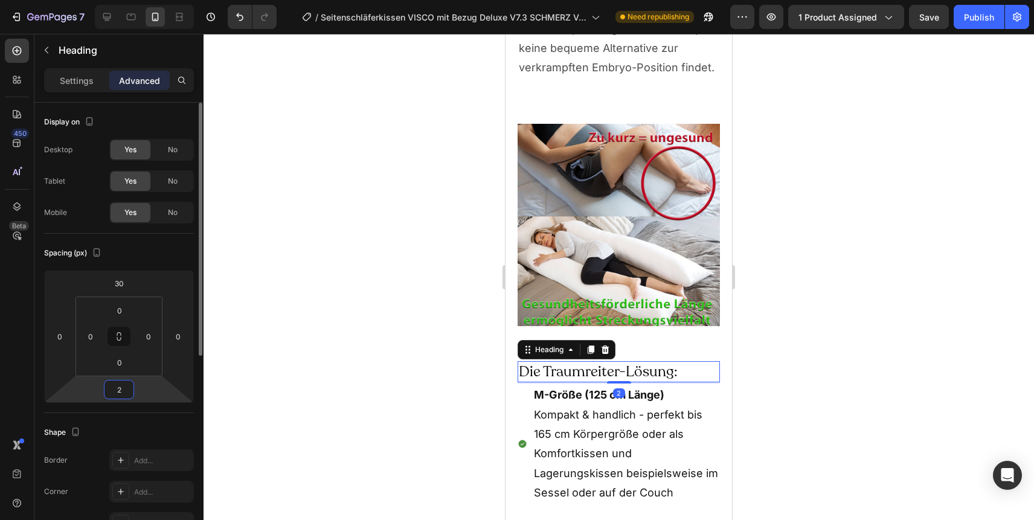
type input "24"
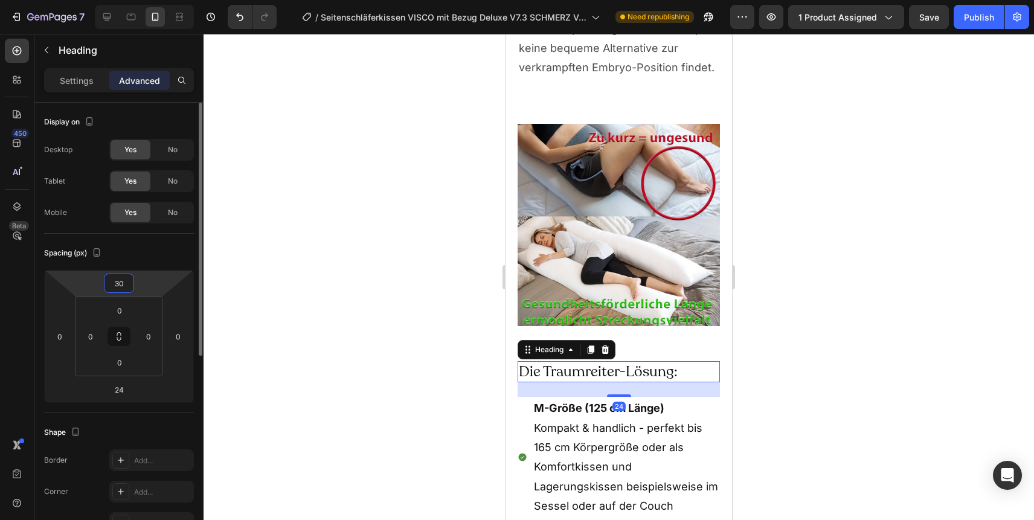
click at [115, 278] on input "30" at bounding box center [119, 283] width 24 height 18
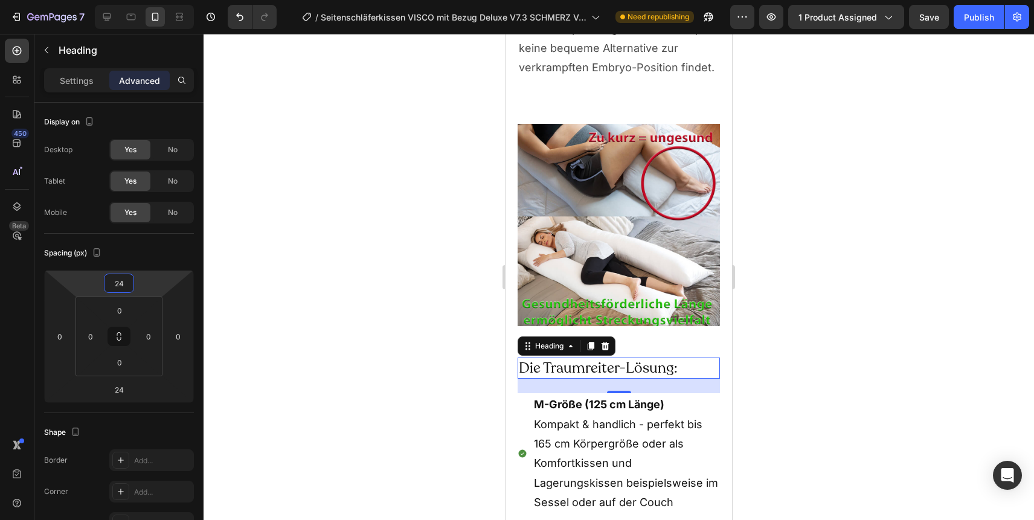
type input "2"
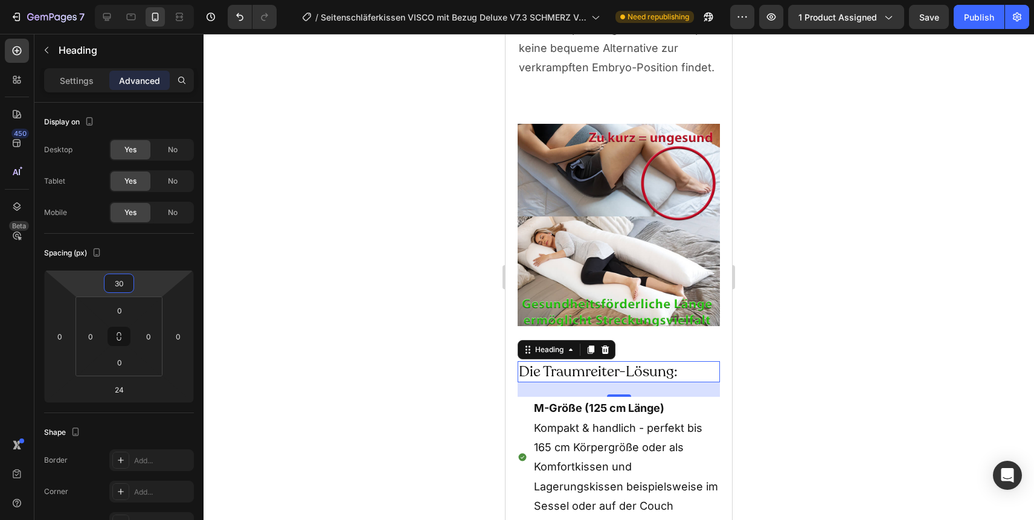
type input "3"
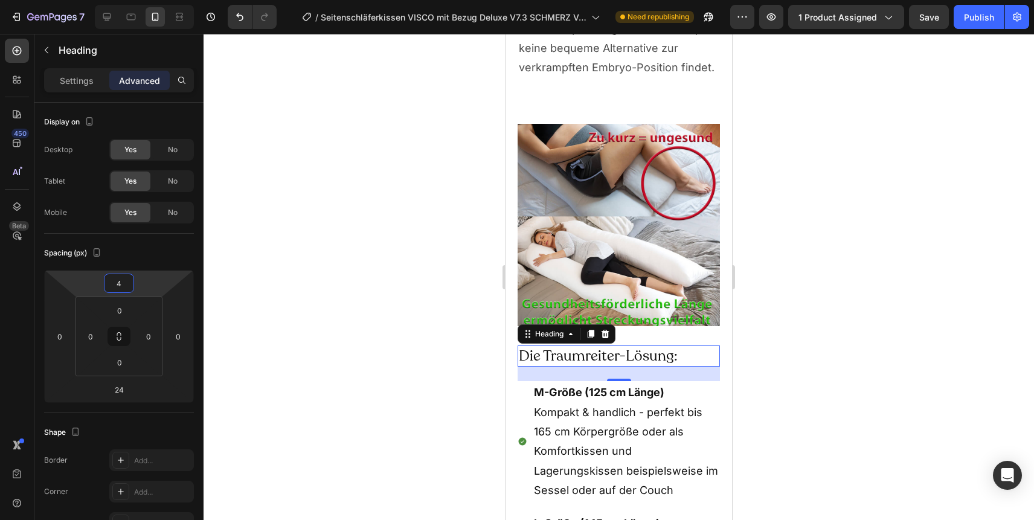
type input "40"
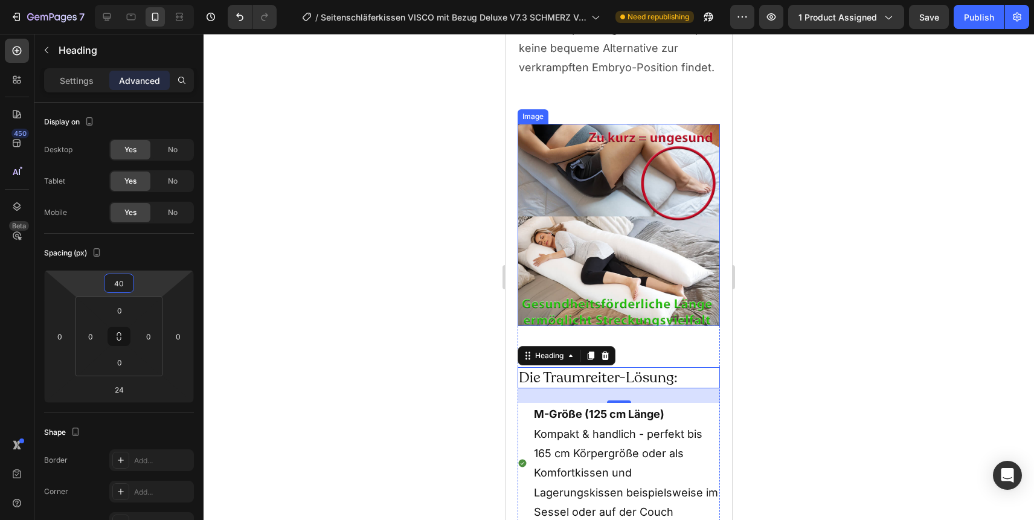
click at [630, 257] on img at bounding box center [618, 225] width 202 height 202
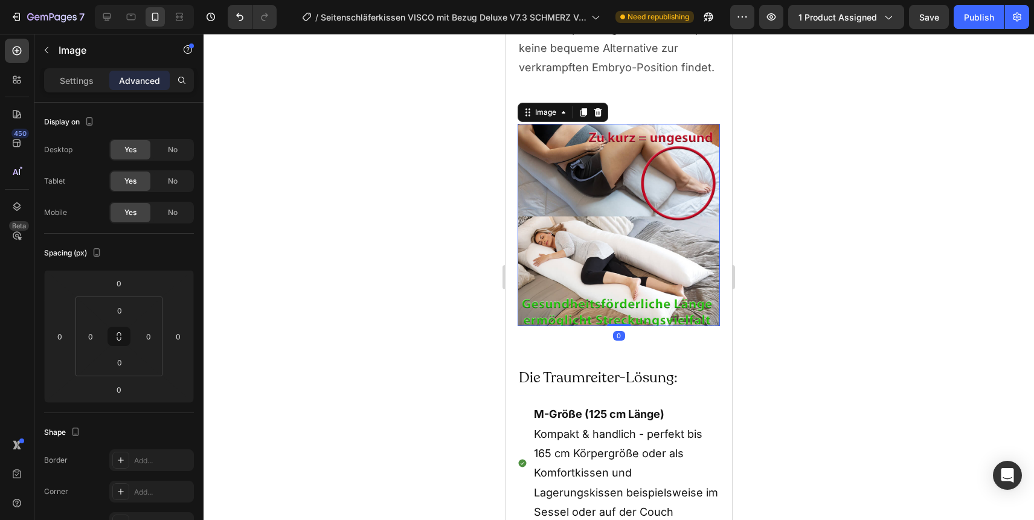
click at [808, 280] on div at bounding box center [618, 277] width 830 height 486
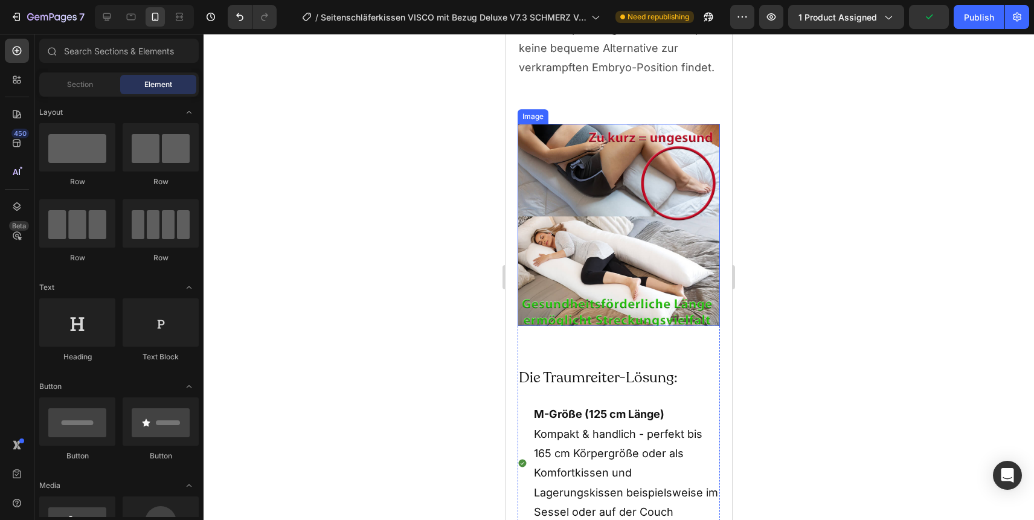
click at [654, 255] on img at bounding box center [618, 225] width 202 height 202
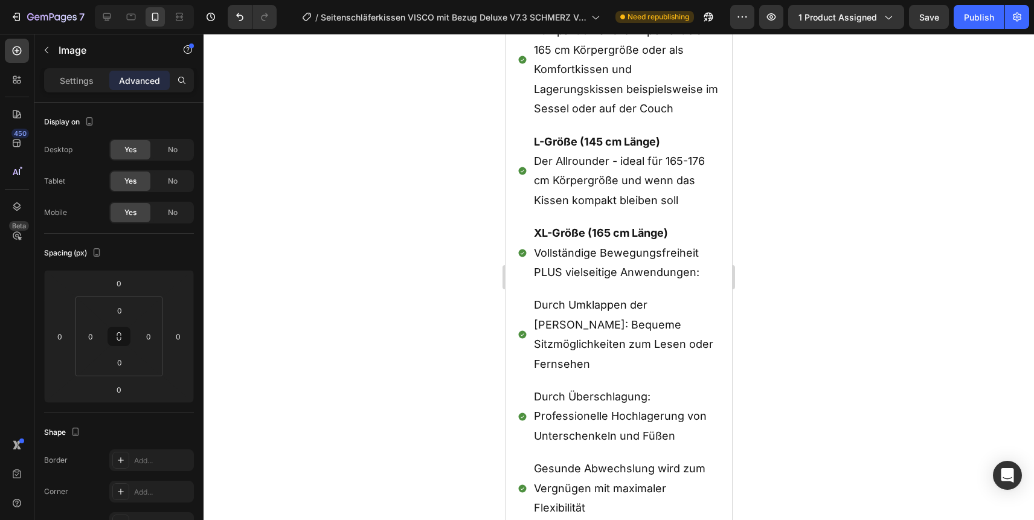
scroll to position [8663, 0]
click at [972, 18] on div "Publish" at bounding box center [979, 17] width 30 height 13
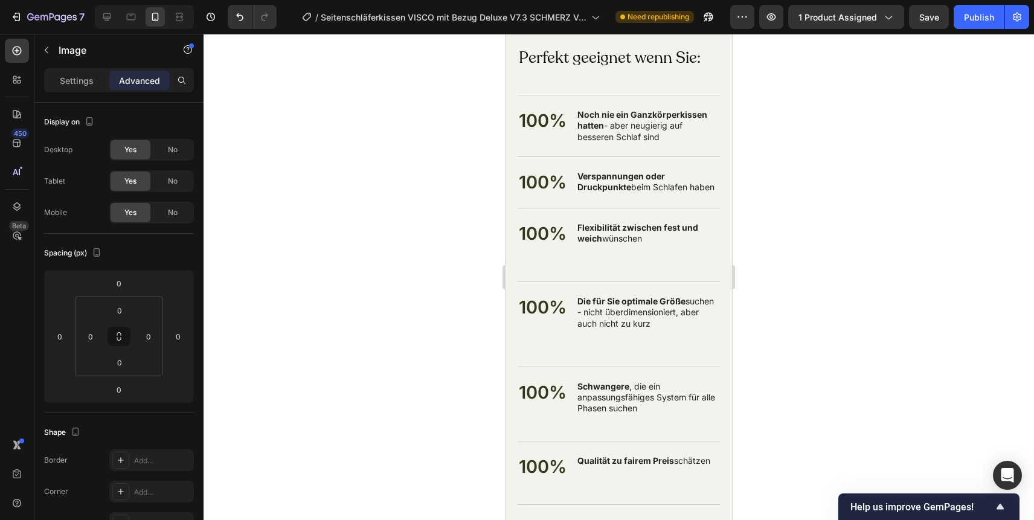
scroll to position [9968, 0]
click at [621, 120] on strong "Noch nie ein Ganzkörperkissen hatten" at bounding box center [642, 120] width 130 height 21
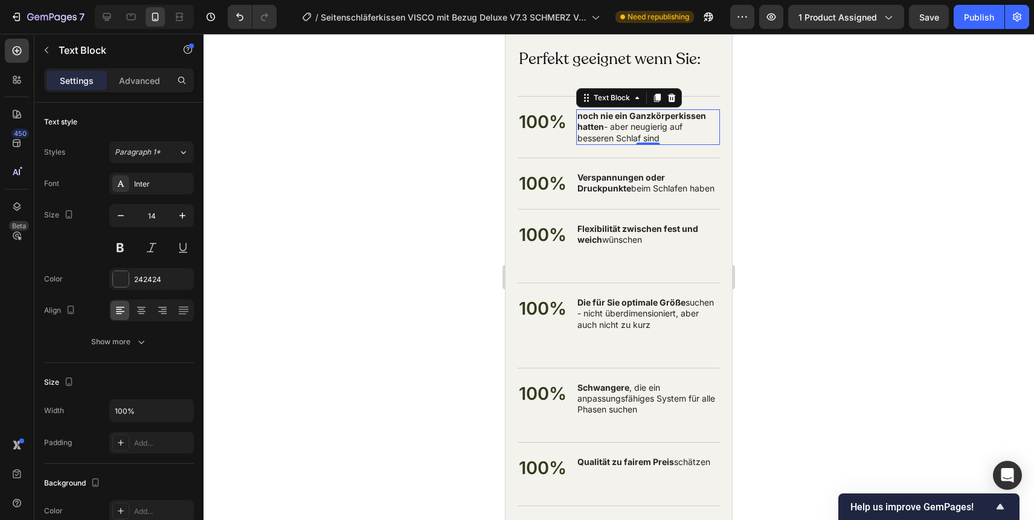
click at [613, 185] on strong "Verspannungen oder Druckpunkte" at bounding box center [621, 182] width 88 height 21
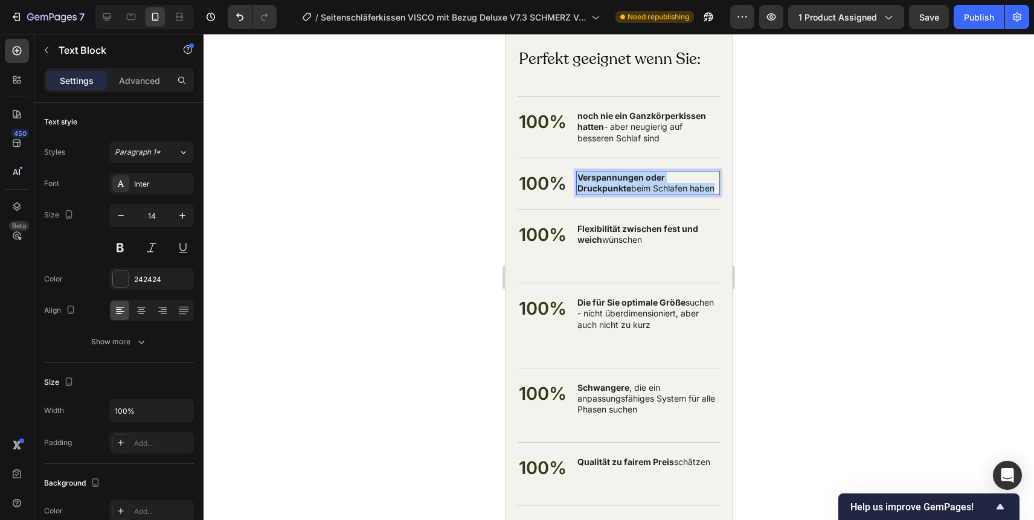
click at [613, 185] on strong "Verspannungen oder Druckpunkte" at bounding box center [621, 182] width 88 height 21
click at [631, 224] on strong "Flexibilität zwischen fest und weich" at bounding box center [637, 233] width 121 height 21
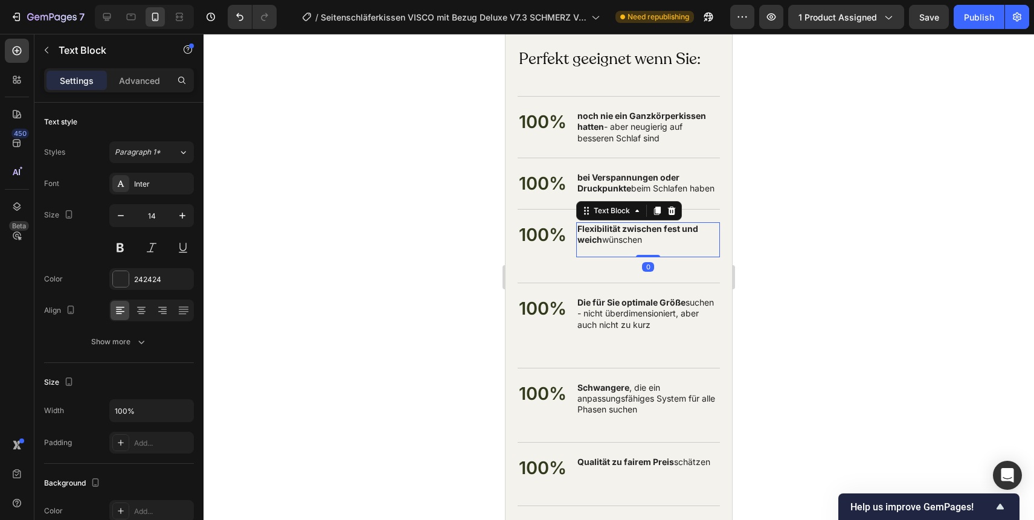
click at [631, 224] on strong "Flexibilität zwischen fest und weich" at bounding box center [637, 233] width 121 height 21
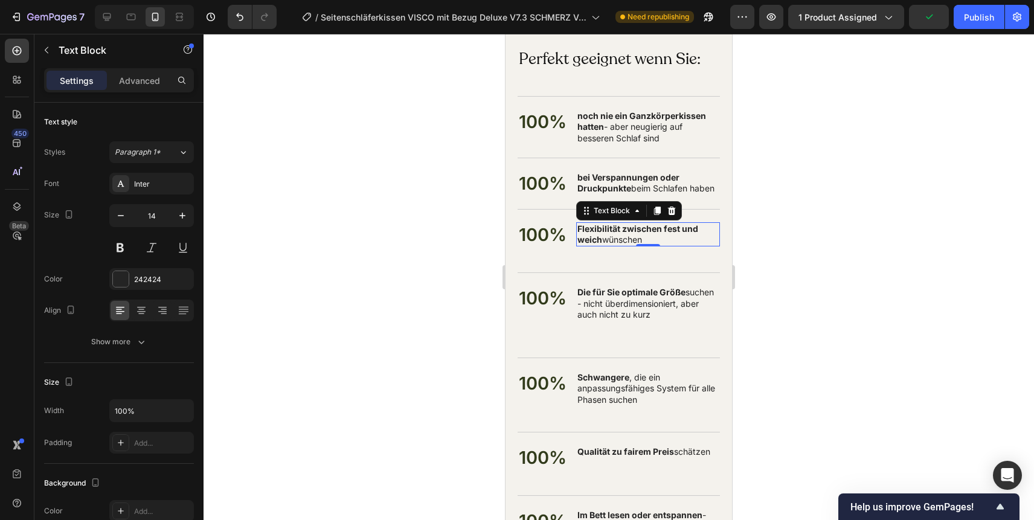
click at [615, 305] on p "Die für Sie optimale Größe suchen - nicht überdimensioniert, aber auch nicht zu…" at bounding box center [647, 309] width 141 height 44
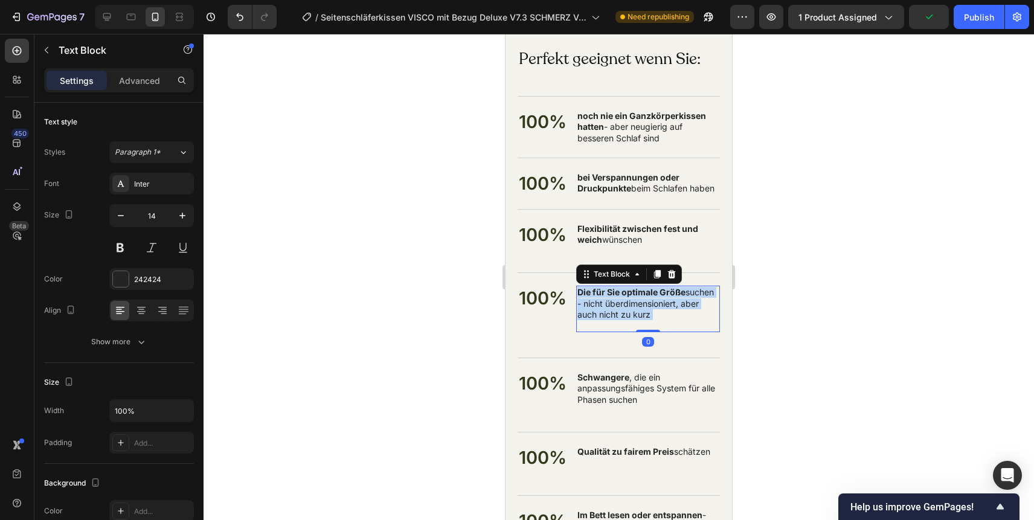
click at [615, 305] on p "Die für Sie optimale Größe suchen - nicht überdimensioniert, aber auch nicht zu…" at bounding box center [647, 309] width 141 height 44
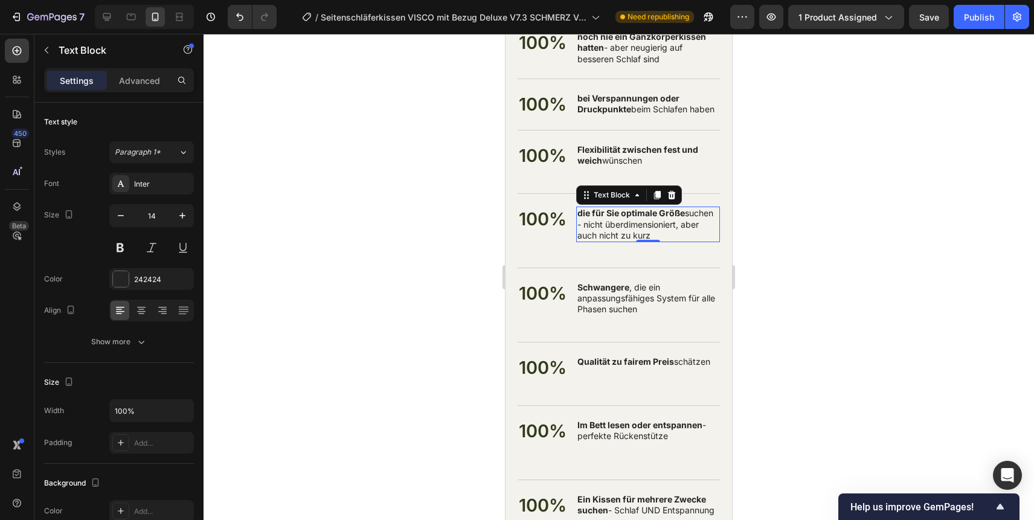
scroll to position [10084, 0]
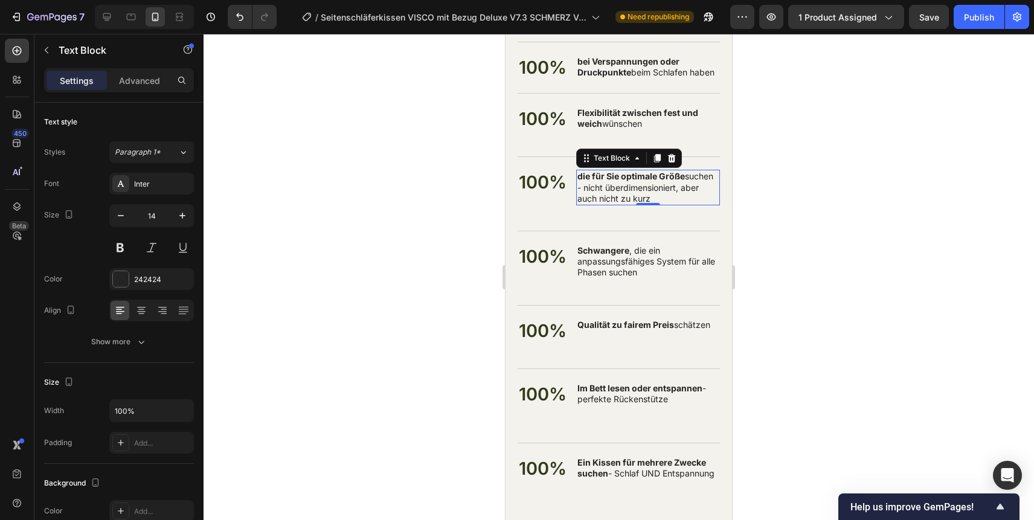
click at [627, 273] on p "Schwangere , die ein anpassungsfähiges System für alle Phasen suchen" at bounding box center [647, 261] width 141 height 33
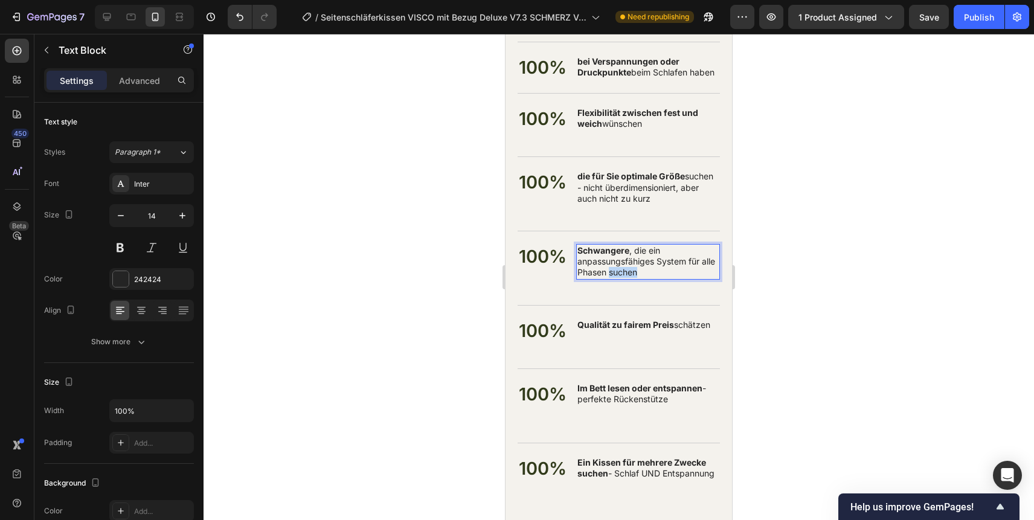
click at [627, 273] on p "Schwangere , die ein anpassungsfähiges System für alle Phasen suchen" at bounding box center [647, 261] width 141 height 33
click at [663, 323] on strong "Qualität zu fairem Preis" at bounding box center [625, 324] width 97 height 10
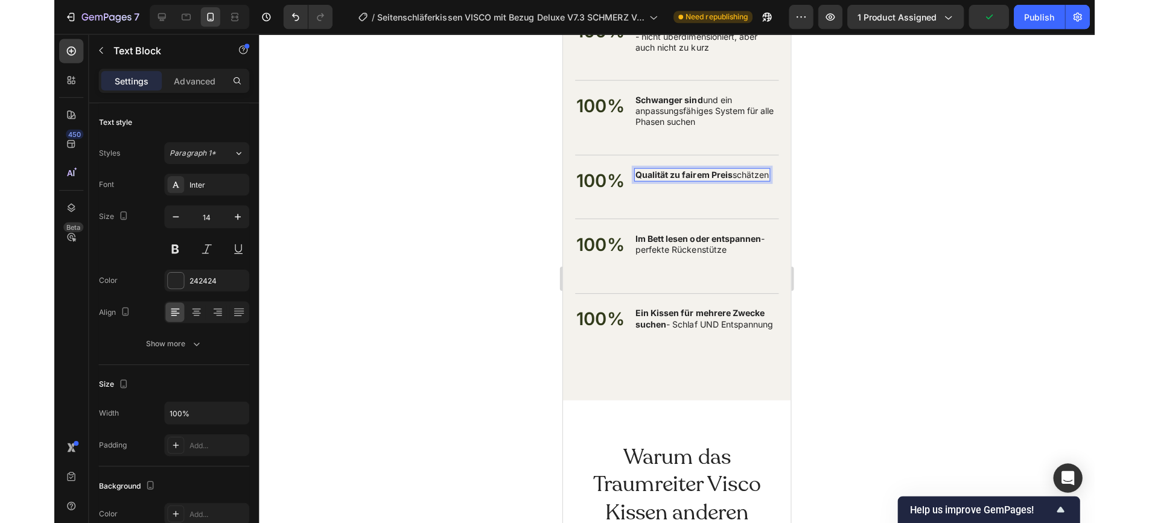
scroll to position [10241, 0]
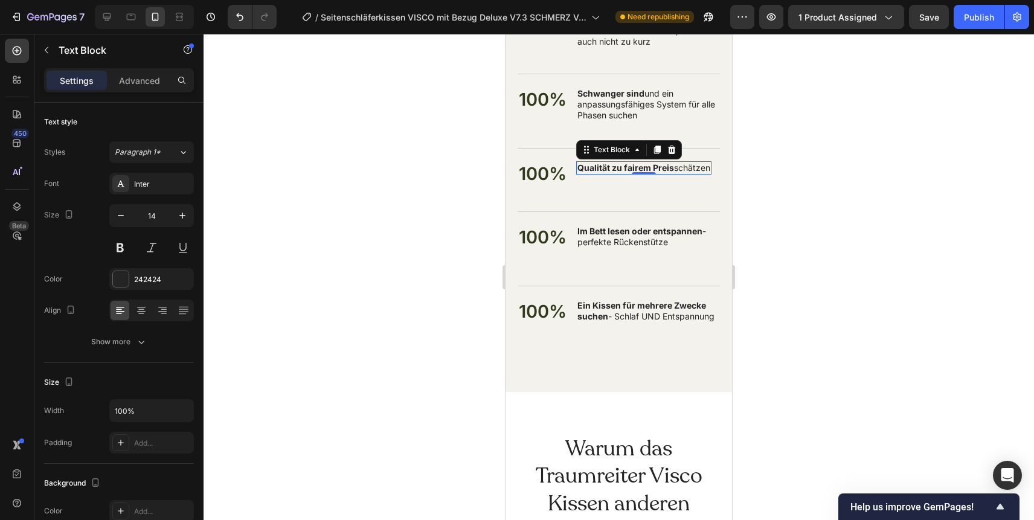
click at [655, 237] on p "Im Bett lesen oder entspannen - perfekte Rückenstütze" at bounding box center [647, 242] width 141 height 33
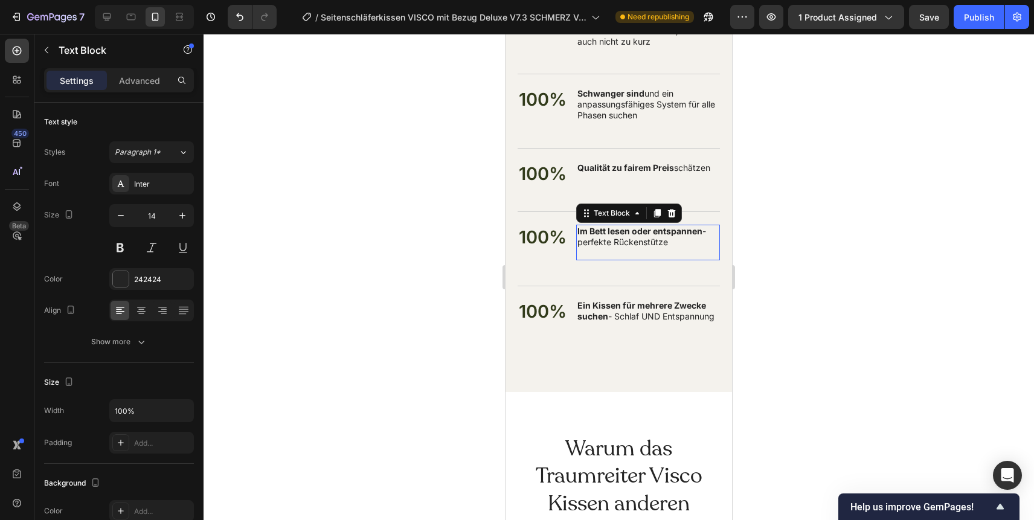
click at [655, 237] on p "Im Bett lesen oder entspannen - perfekte Rückenstütze" at bounding box center [647, 242] width 141 height 33
click at [619, 307] on strong "Ein Kissen für mehrere Zwecke suchen" at bounding box center [641, 310] width 129 height 21
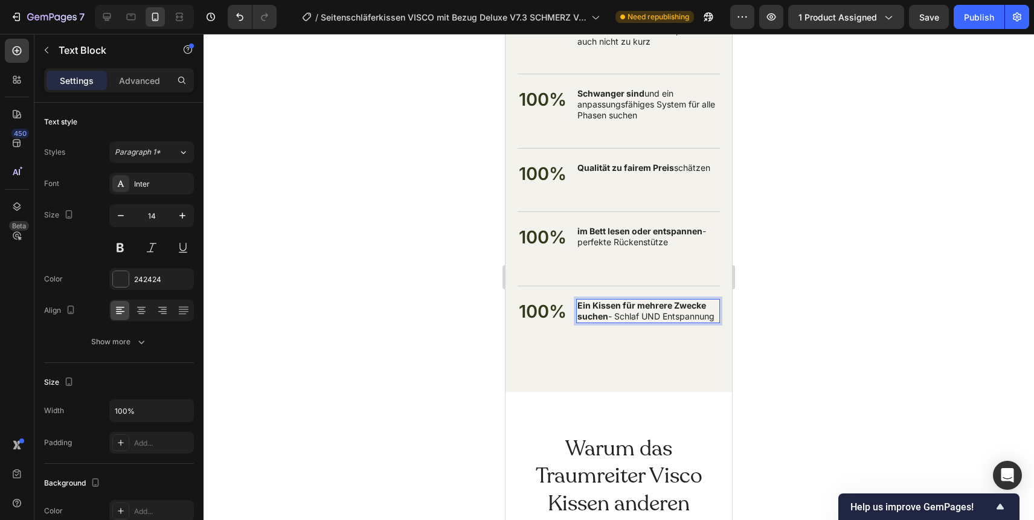
click at [619, 307] on strong "Ein Kissen für mehrere Zwecke suchen" at bounding box center [641, 310] width 129 height 21
click at [791, 187] on div at bounding box center [618, 277] width 830 height 486
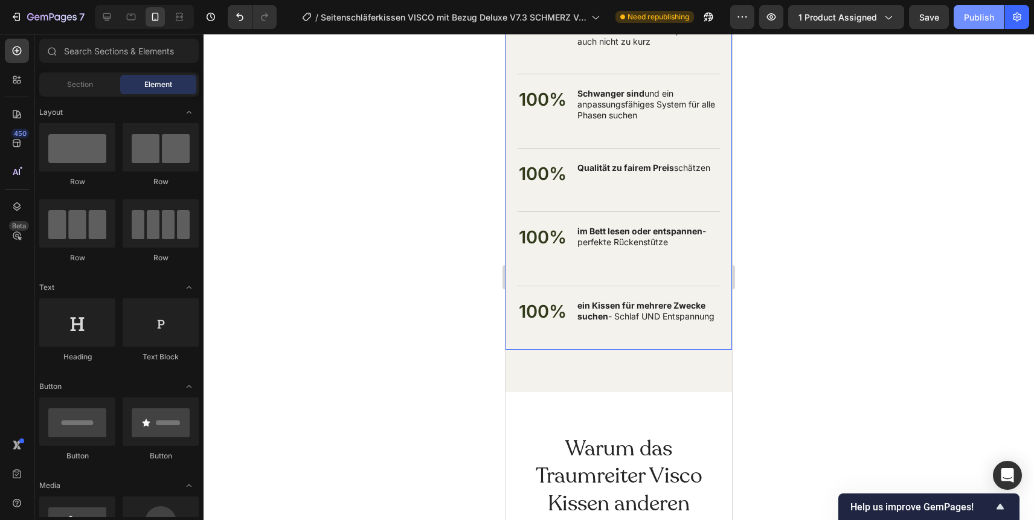
click at [978, 11] on div "Publish" at bounding box center [979, 17] width 30 height 13
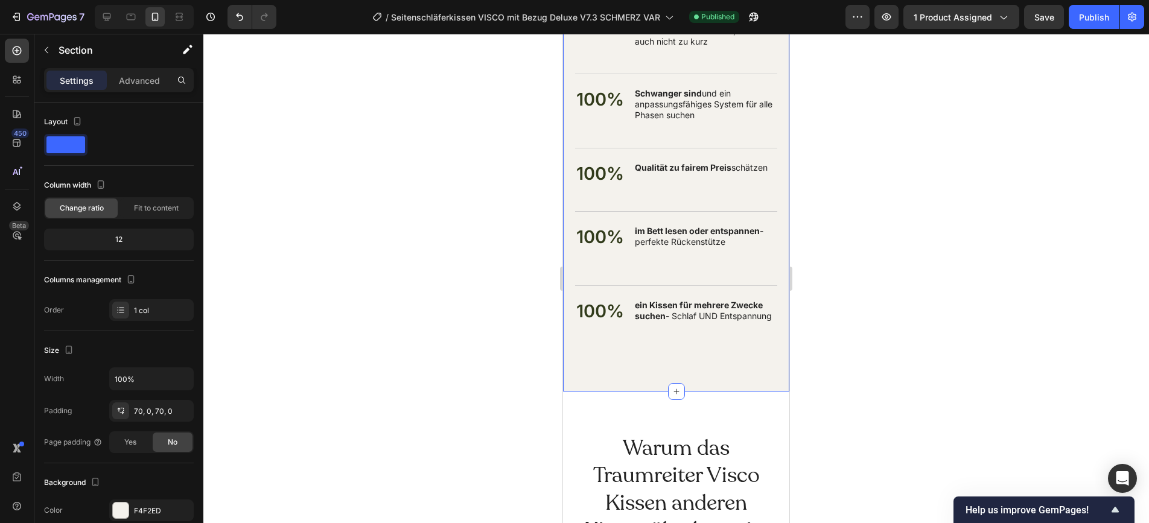
click at [152, 78] on p "Advanced" at bounding box center [139, 80] width 41 height 13
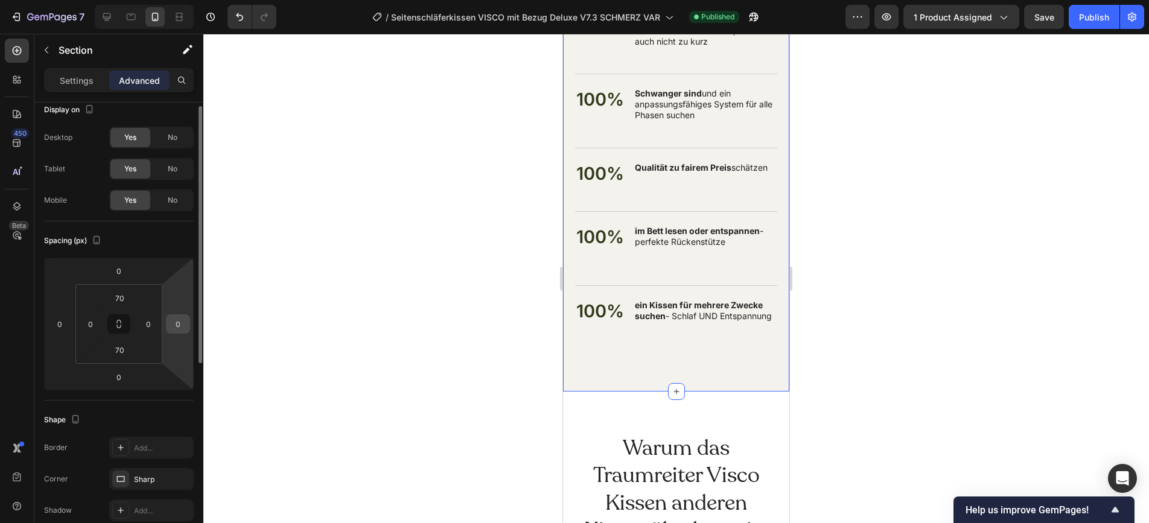
scroll to position [27, 0]
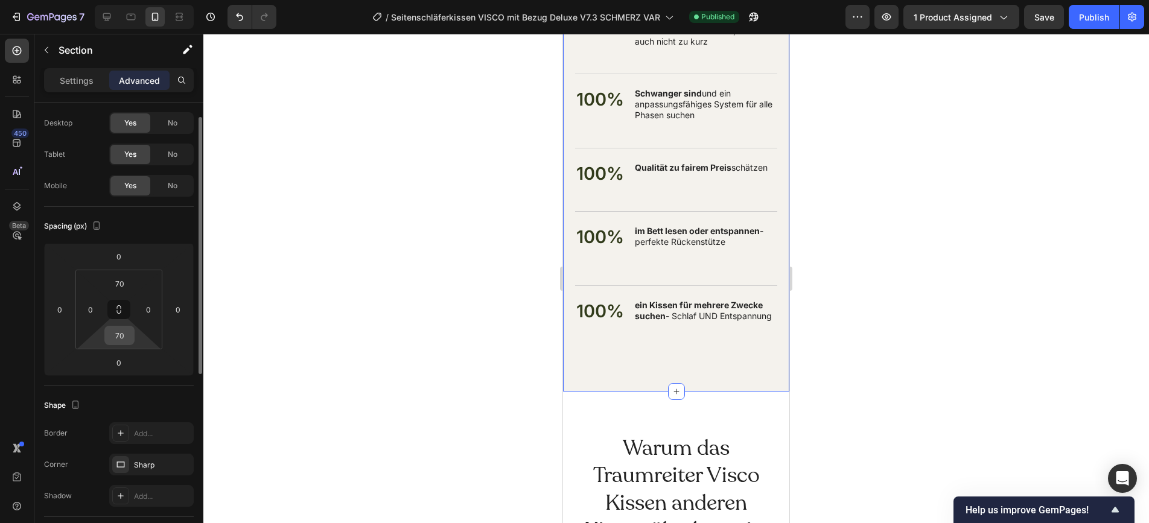
click at [121, 340] on input "70" at bounding box center [119, 336] width 24 height 18
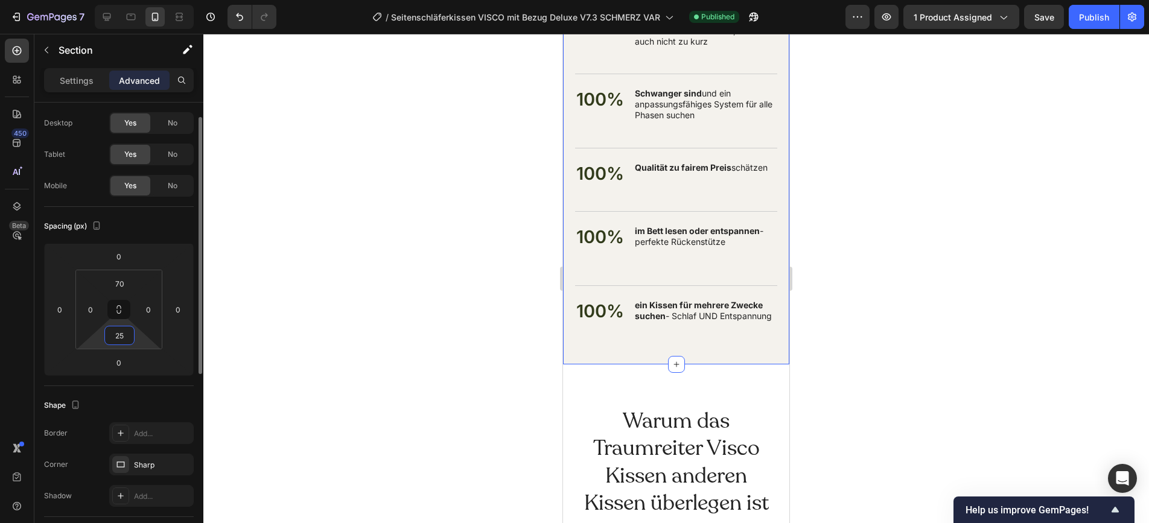
type input "25"
click at [1033, 20] on div "Publish" at bounding box center [1094, 17] width 30 height 13
click at [954, 274] on div at bounding box center [676, 279] width 946 height 490
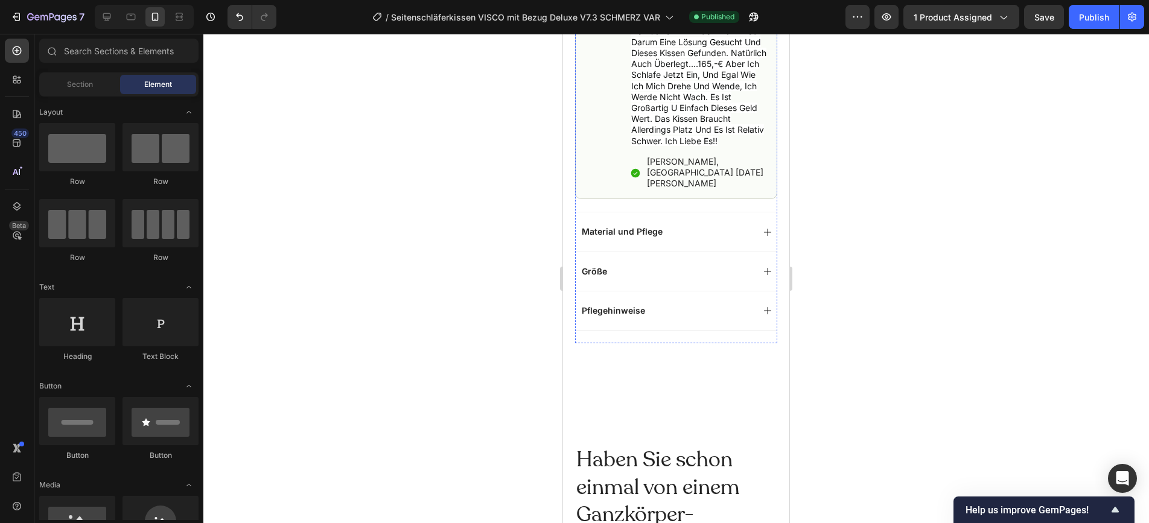
scroll to position [1750, 0]
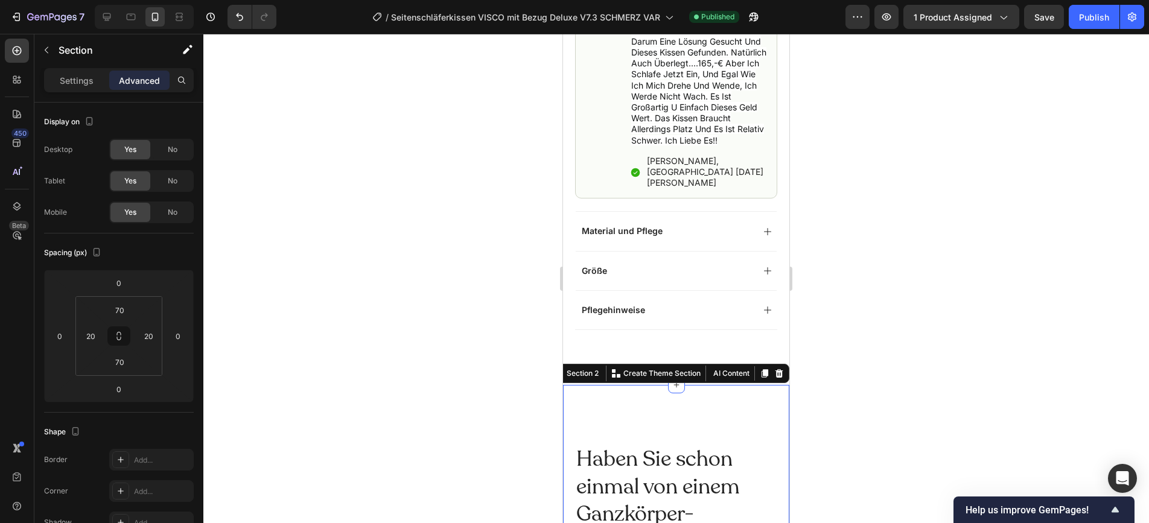
click at [149, 79] on p "Advanced" at bounding box center [139, 80] width 41 height 13
click at [133, 311] on div "70" at bounding box center [119, 310] width 30 height 19
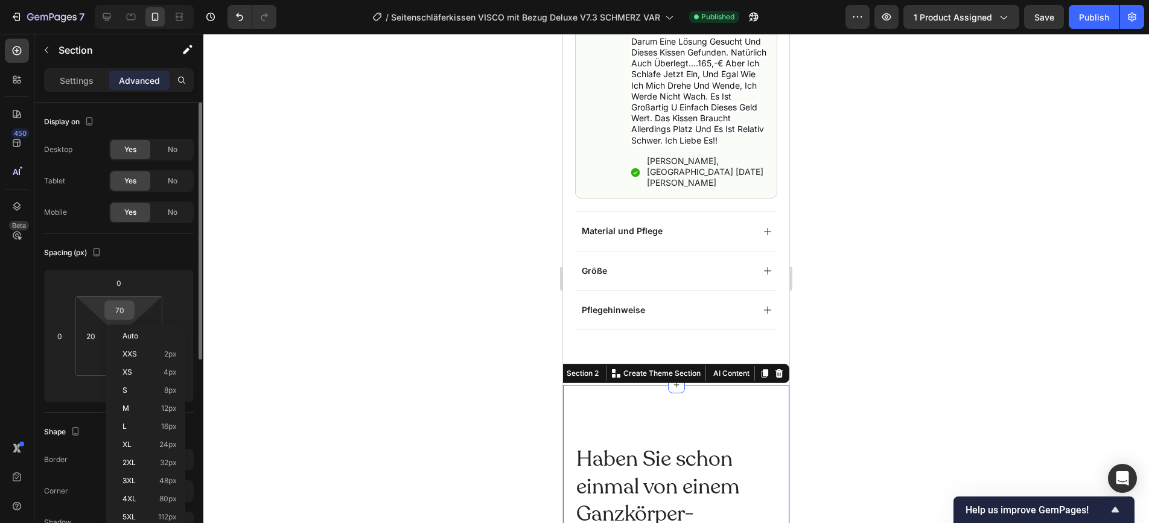
click at [118, 307] on input "70" at bounding box center [119, 310] width 24 height 18
type input "0"
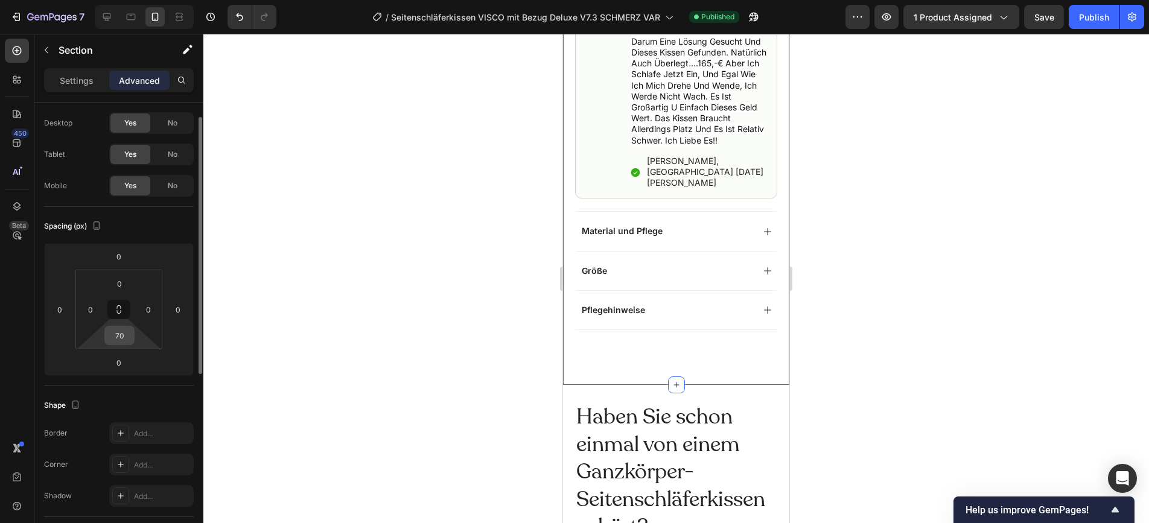
click at [115, 339] on input "70" at bounding box center [119, 336] width 24 height 18
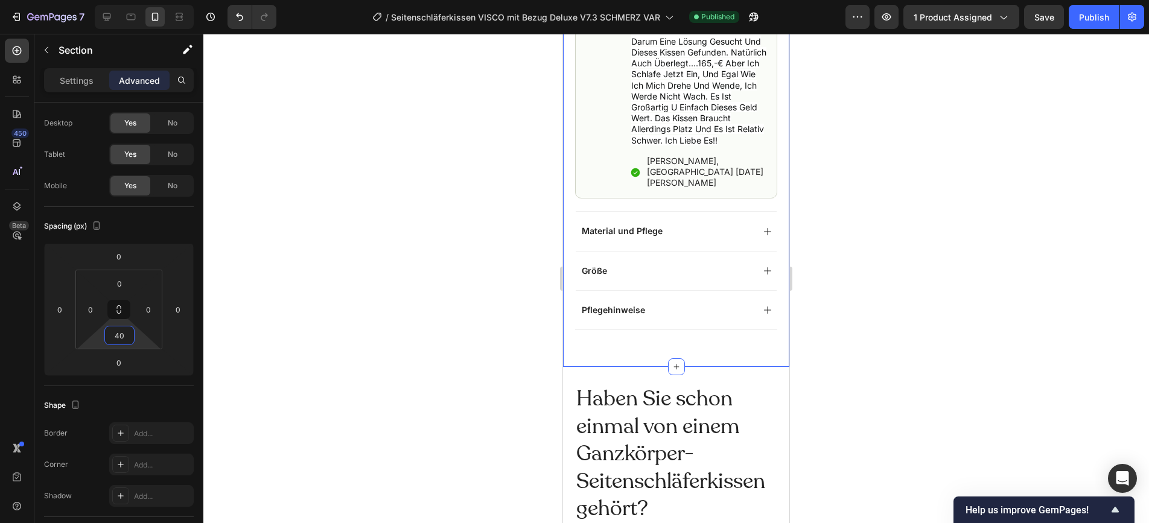
type input "4"
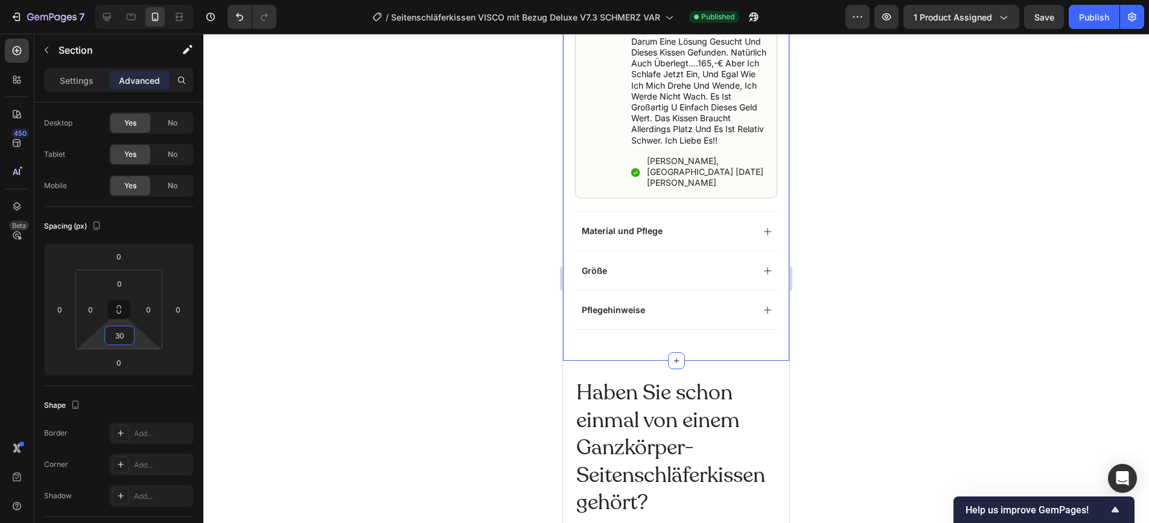
type input "30"
click at [933, 281] on div at bounding box center [676, 279] width 946 height 490
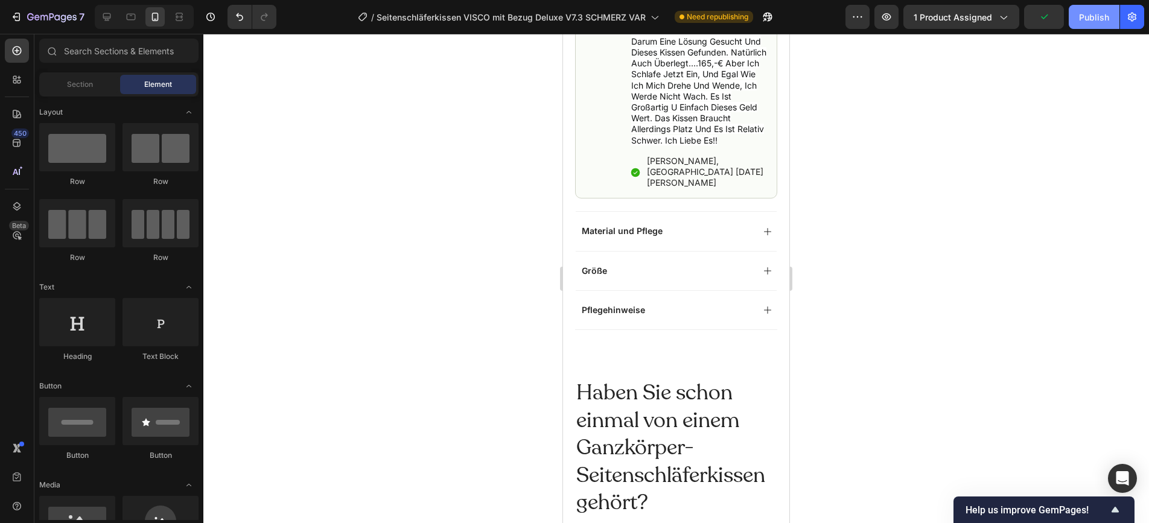
click at [1033, 19] on div "Publish" at bounding box center [1094, 17] width 30 height 13
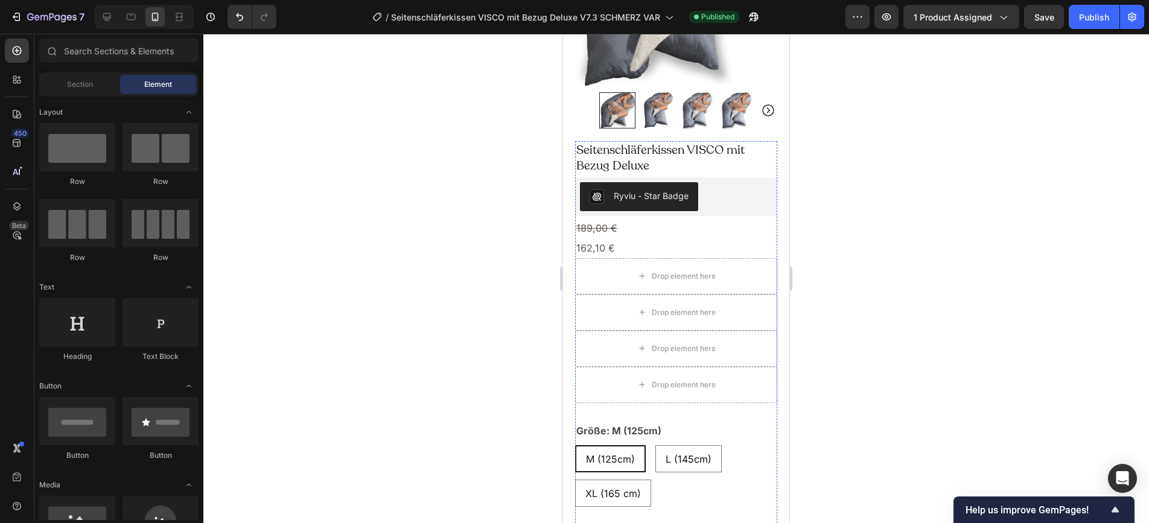
scroll to position [187, 0]
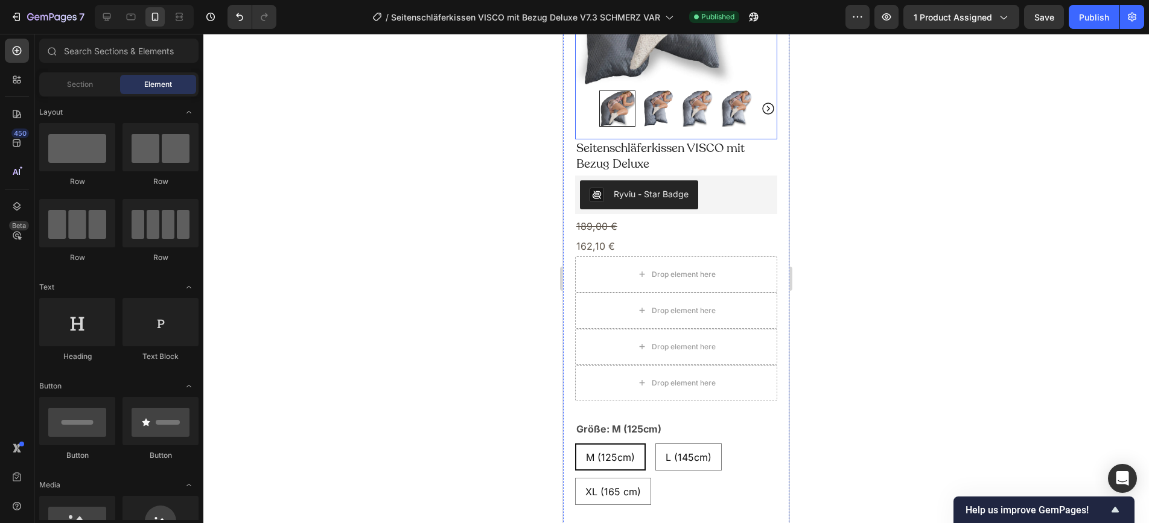
click at [683, 127] on div "Product Images Image Icon Icon Icon Icon Icon Icon List Noch nie so gut geschla…" at bounding box center [676, 11] width 202 height 256
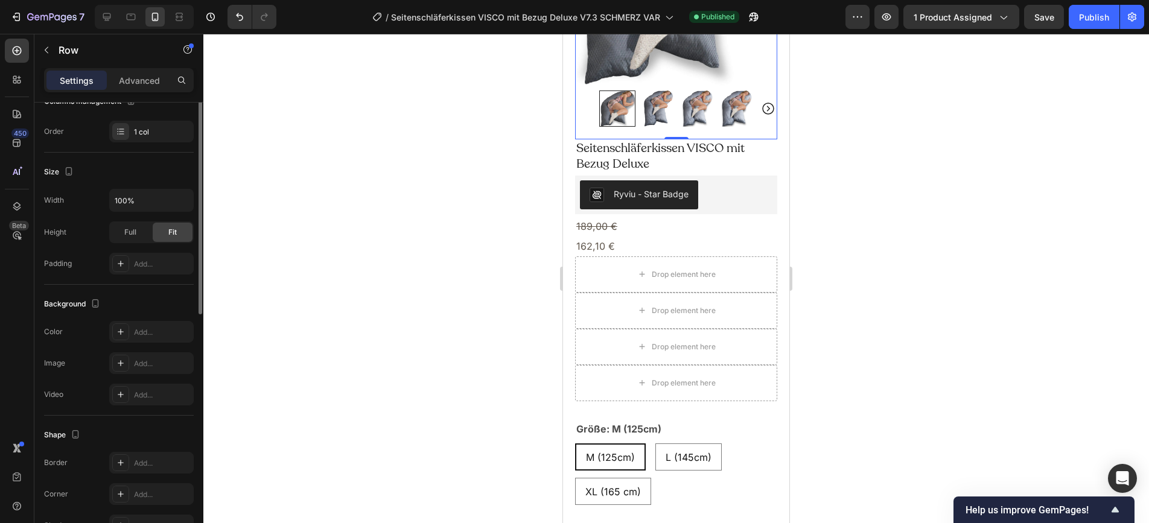
scroll to position [0, 0]
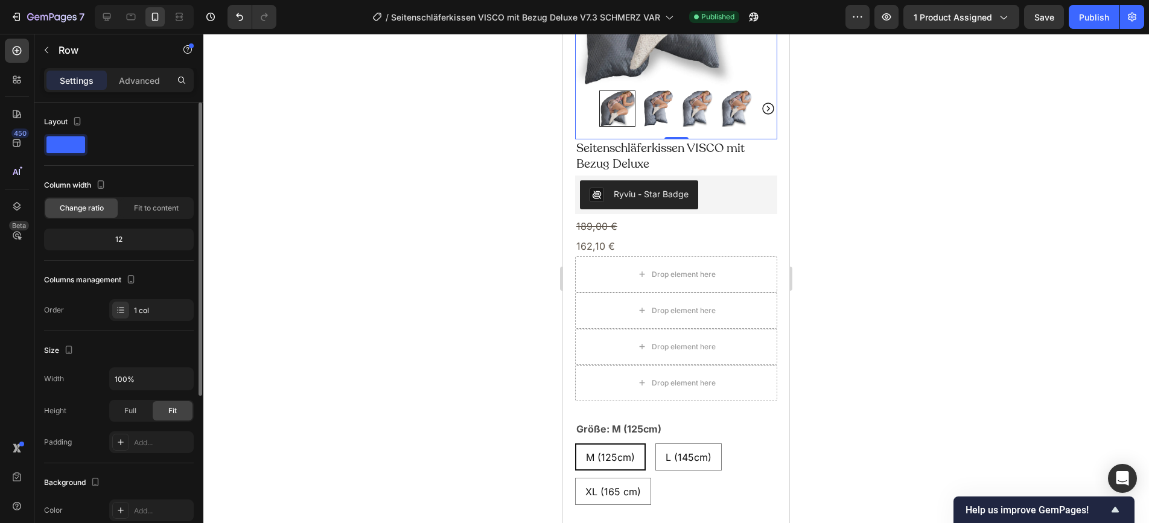
click at [71, 77] on p "Settings" at bounding box center [77, 80] width 34 height 13
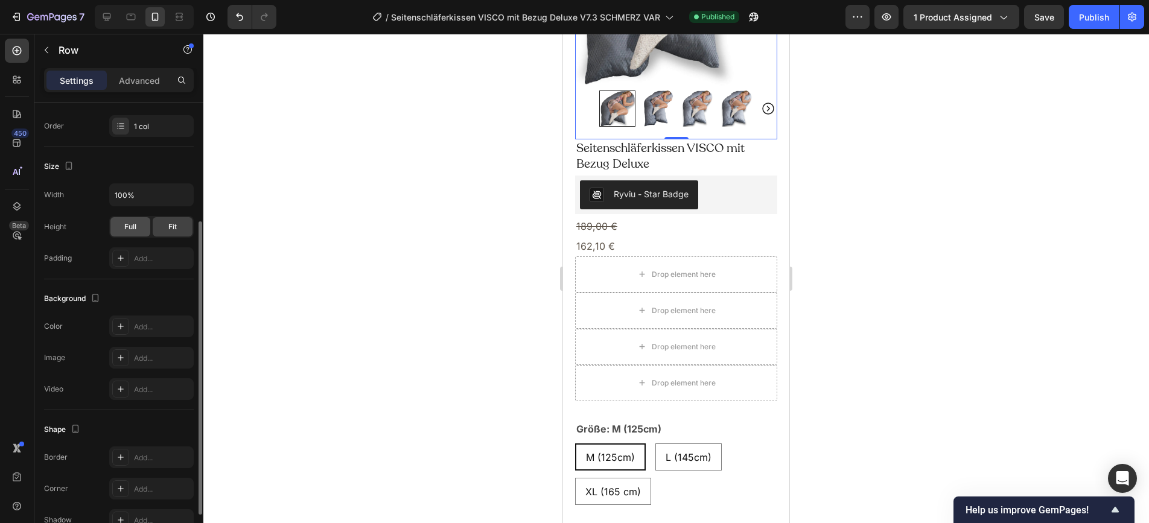
scroll to position [250, 0]
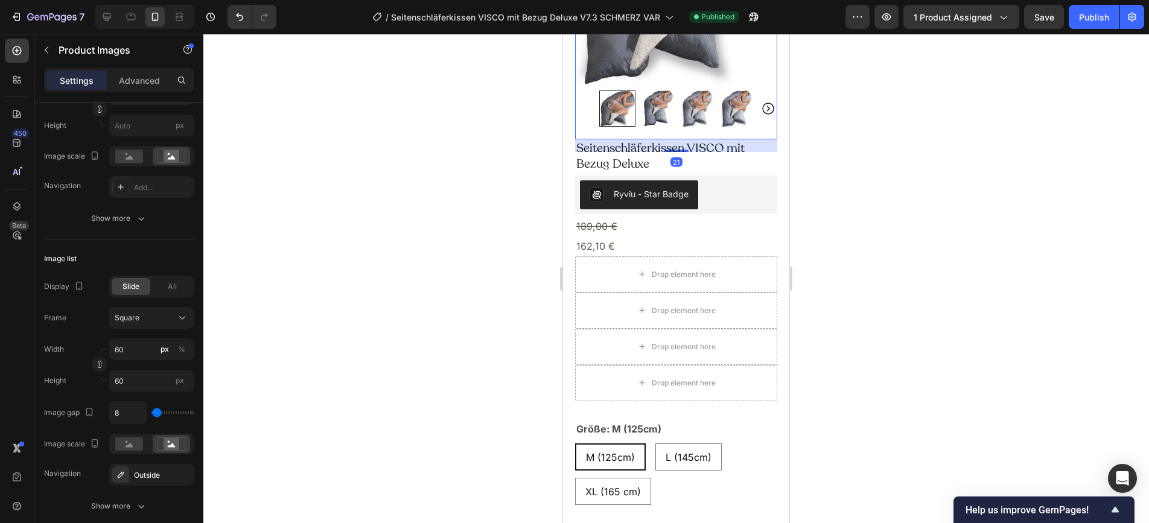
click at [656, 107] on img at bounding box center [657, 109] width 36 height 36
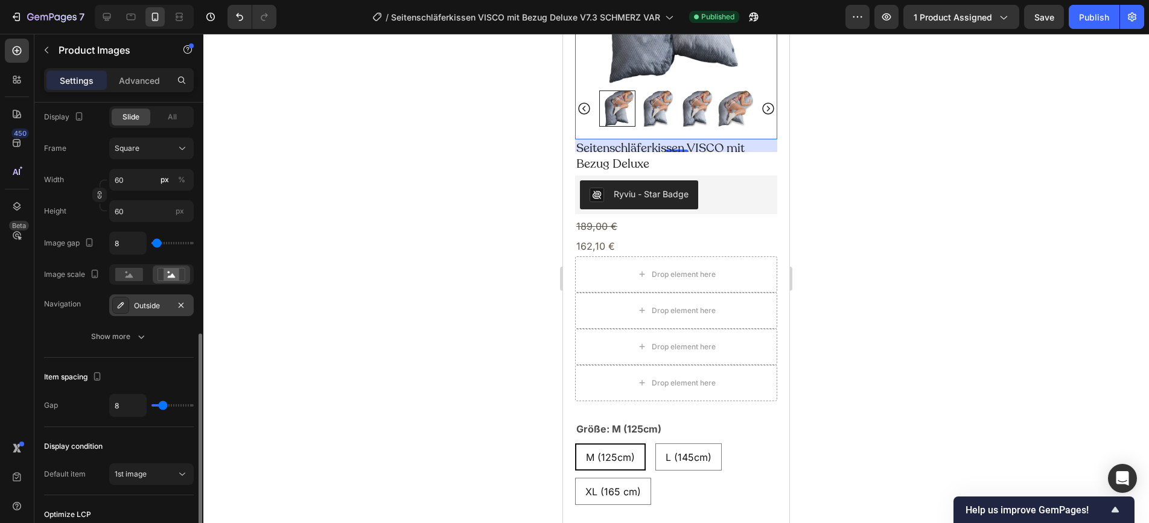
scroll to position [453, 0]
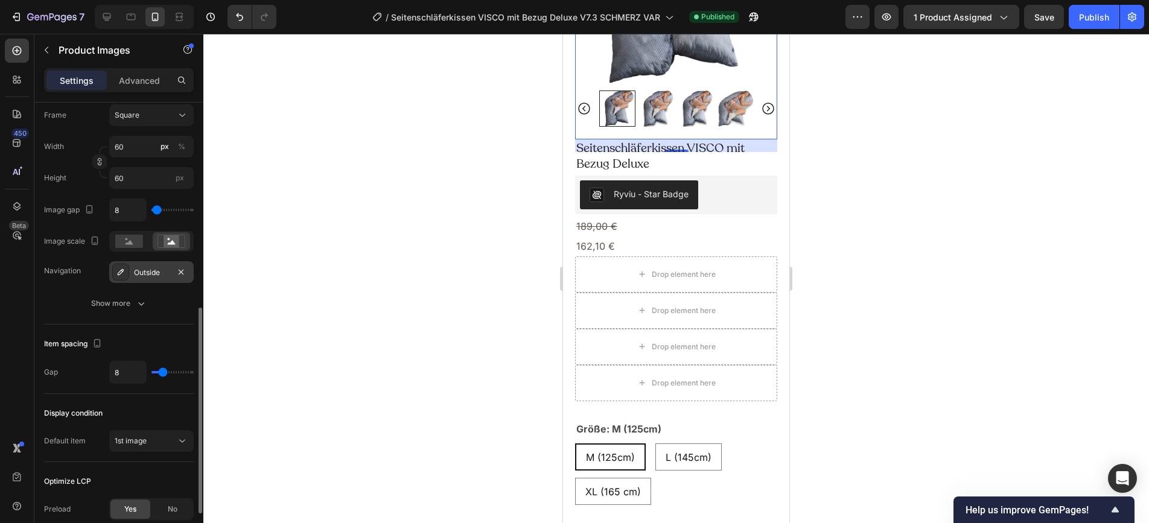
click at [157, 272] on div "Outside" at bounding box center [151, 272] width 35 height 11
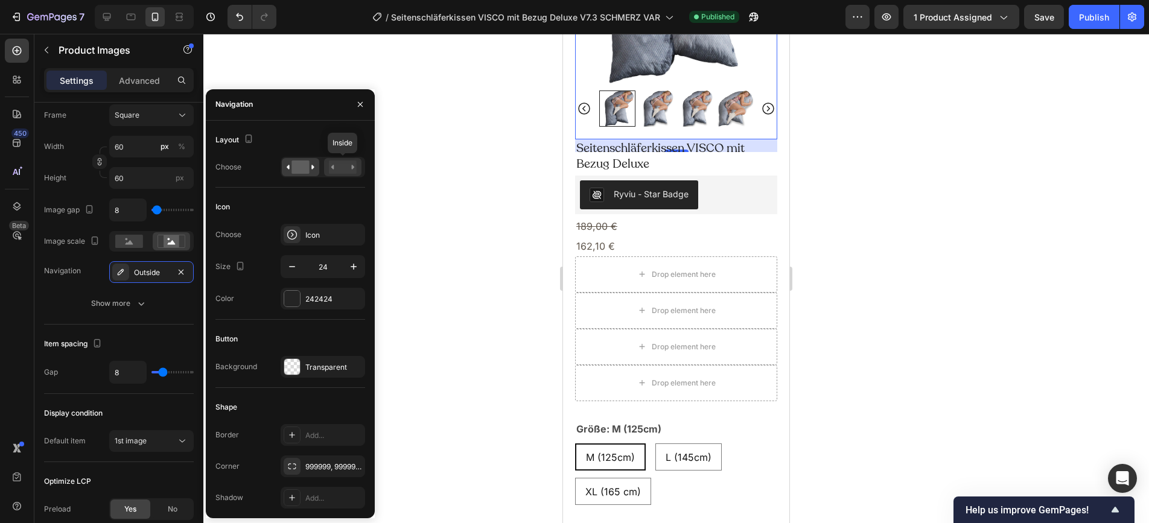
click at [342, 167] on rect at bounding box center [343, 167] width 28 height 13
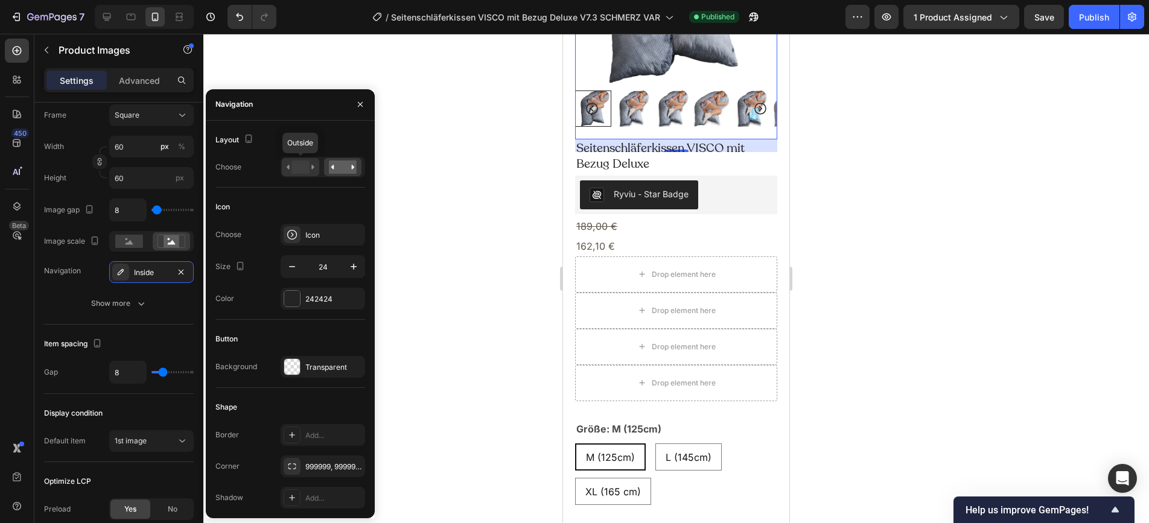
click at [296, 168] on rect at bounding box center [301, 167] width 18 height 13
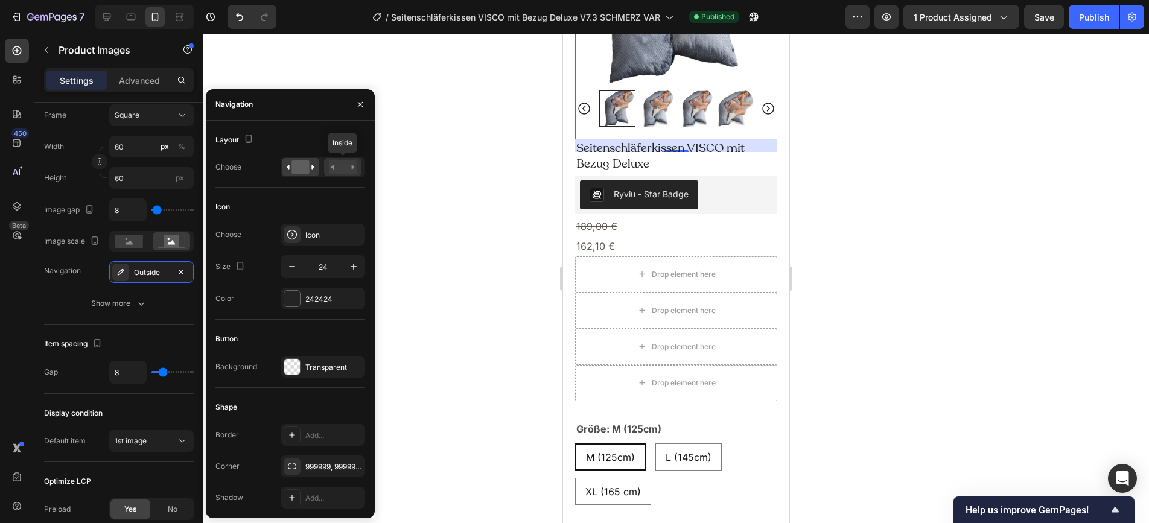
click at [344, 165] on rect at bounding box center [343, 167] width 28 height 13
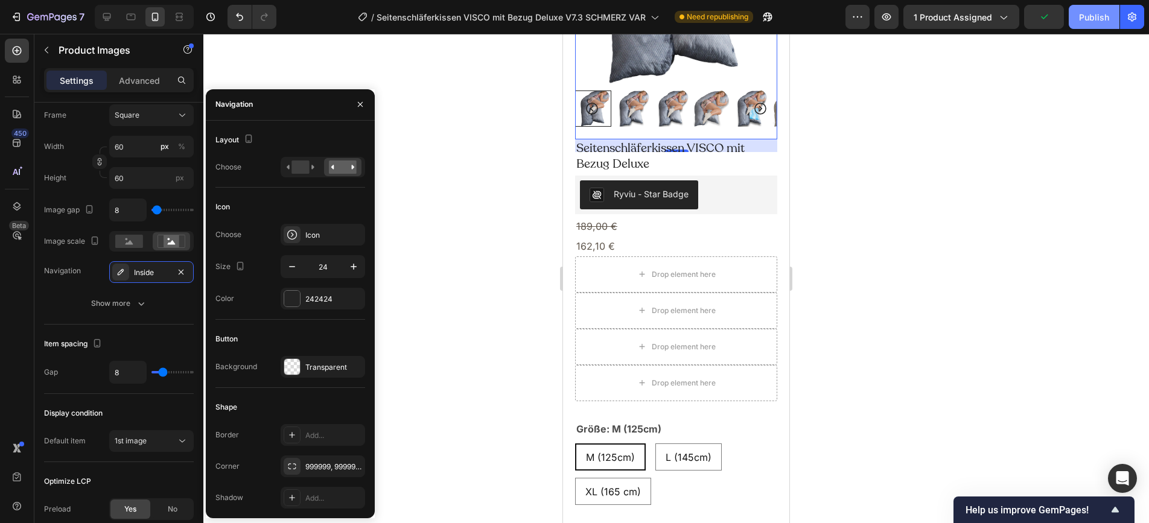
click at [1033, 5] on button "Publish" at bounding box center [1094, 17] width 51 height 24
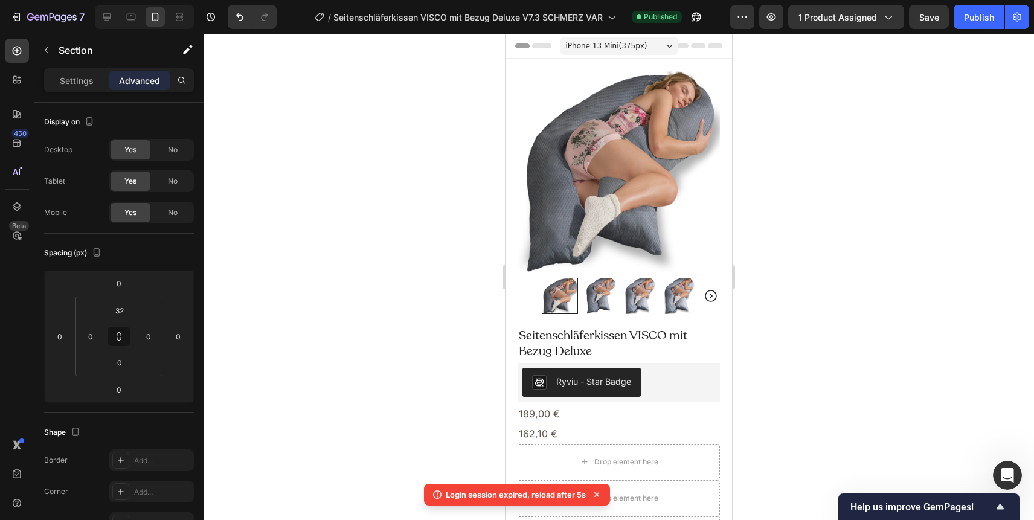
scroll to position [4821, 0]
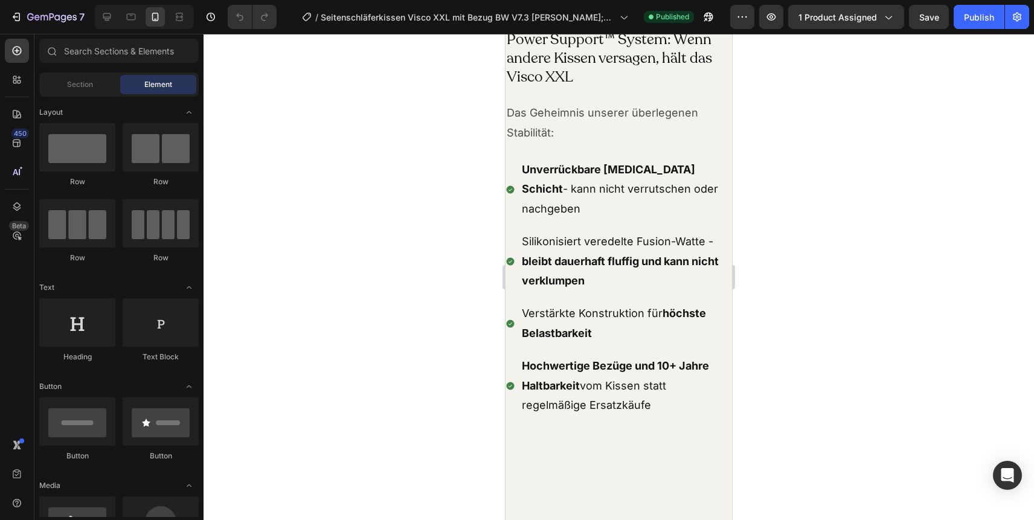
scroll to position [9914, 0]
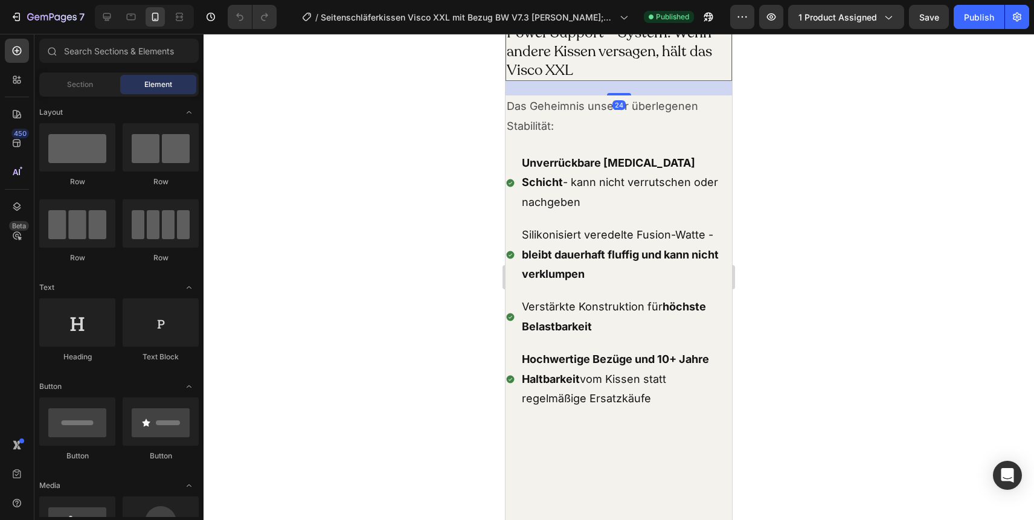
click at [569, 81] on h2 "Power Support™ System: Wenn andere Kissen versagen, hält das Visco XXL" at bounding box center [618, 51] width 226 height 59
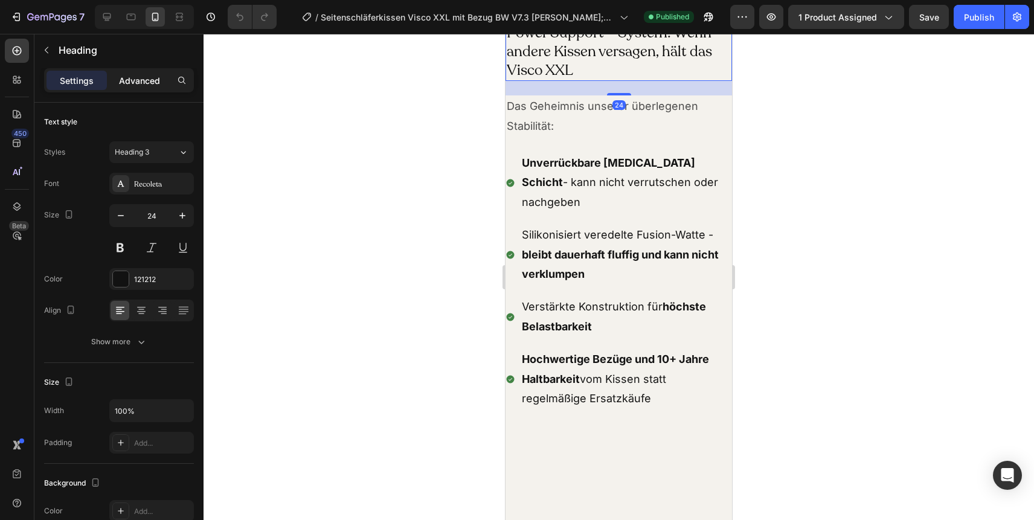
click at [135, 83] on p "Advanced" at bounding box center [139, 80] width 41 height 13
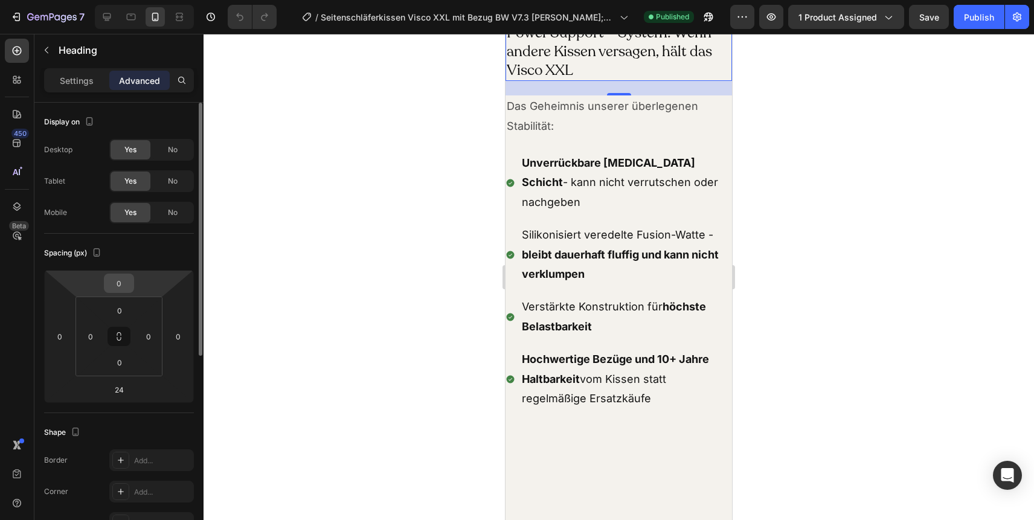
click at [112, 284] on input "0" at bounding box center [119, 283] width 24 height 18
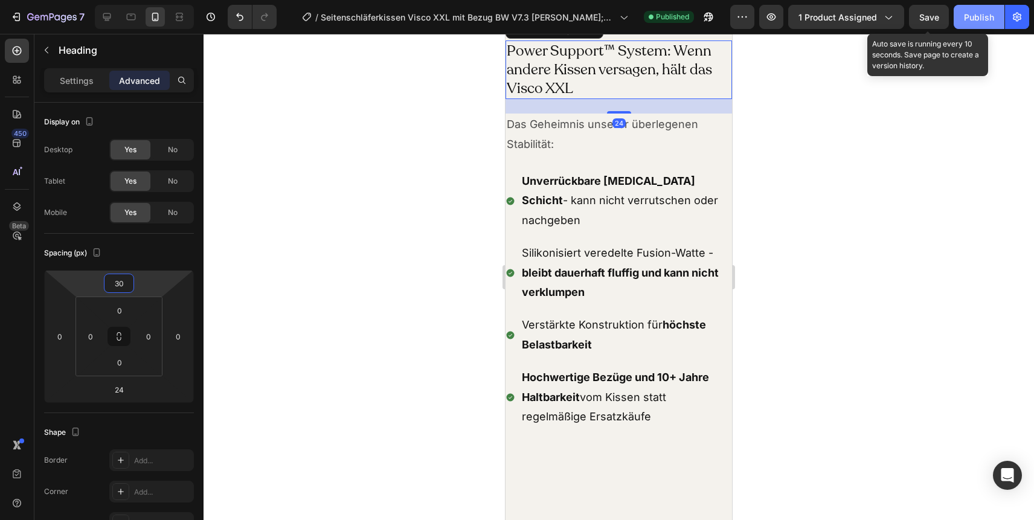
type input "30"
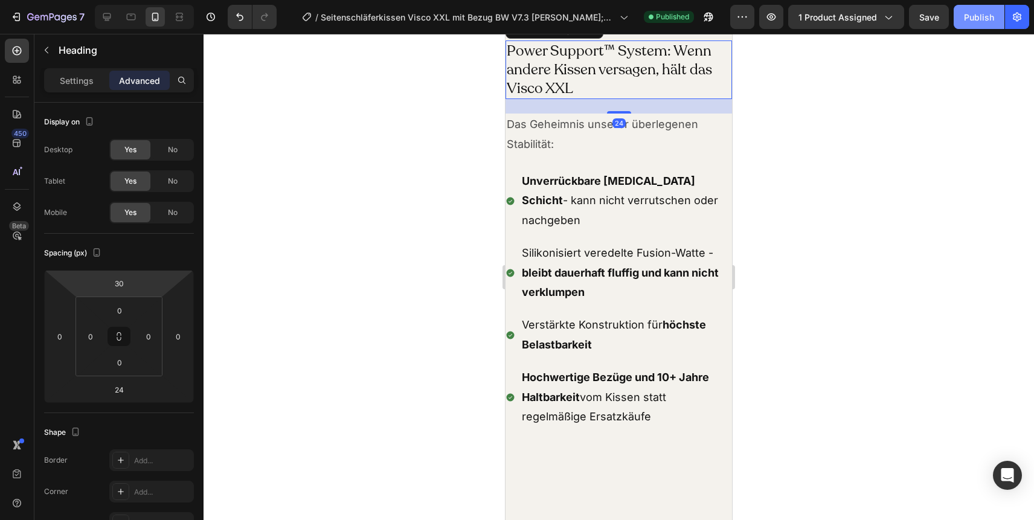
click at [997, 17] on button "Publish" at bounding box center [978, 17] width 51 height 24
click at [755, 168] on div at bounding box center [618, 277] width 830 height 486
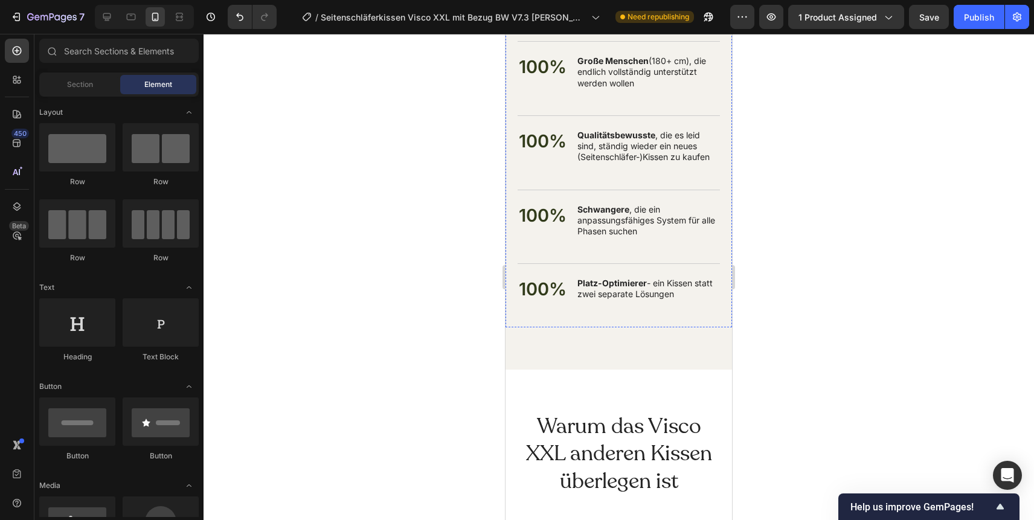
scroll to position [11196, 0]
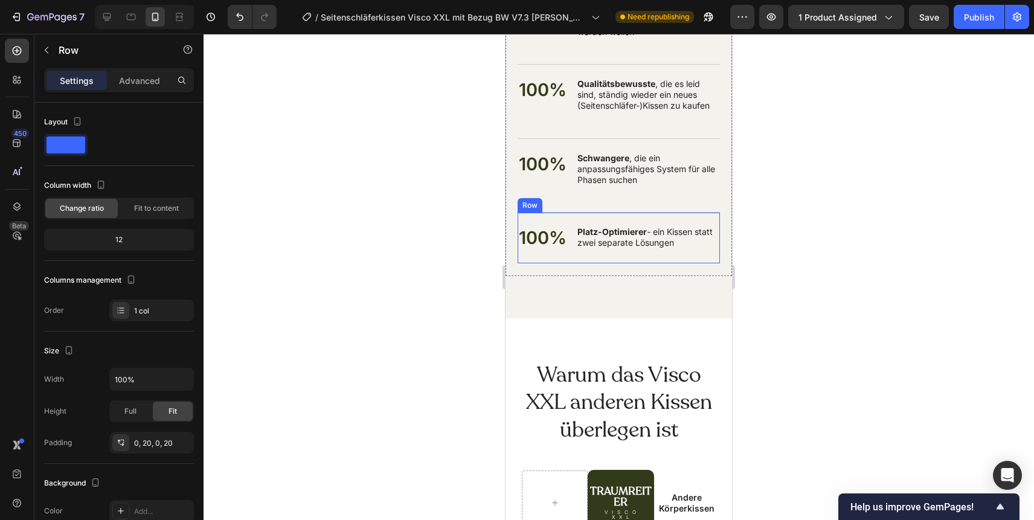
click at [657, 208] on div "Für wen ist das Visco XXL die ideale Lösung? Heading Für wen ist das Visco XXL …" at bounding box center [618, 5] width 202 height 542
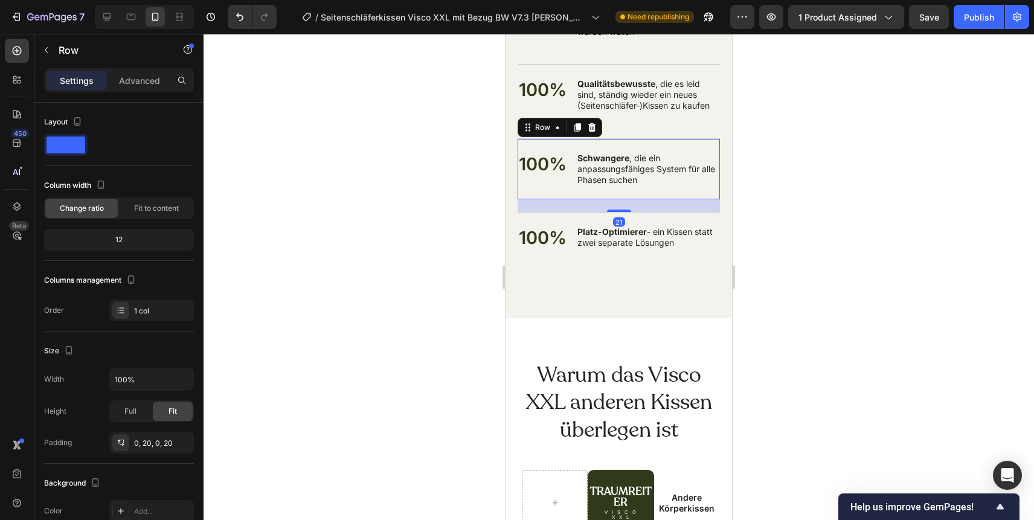
click at [652, 190] on div "100% Text Block Schwangere , die ein anpassungsfähiges System für alle Phasen s…" at bounding box center [618, 169] width 202 height 62
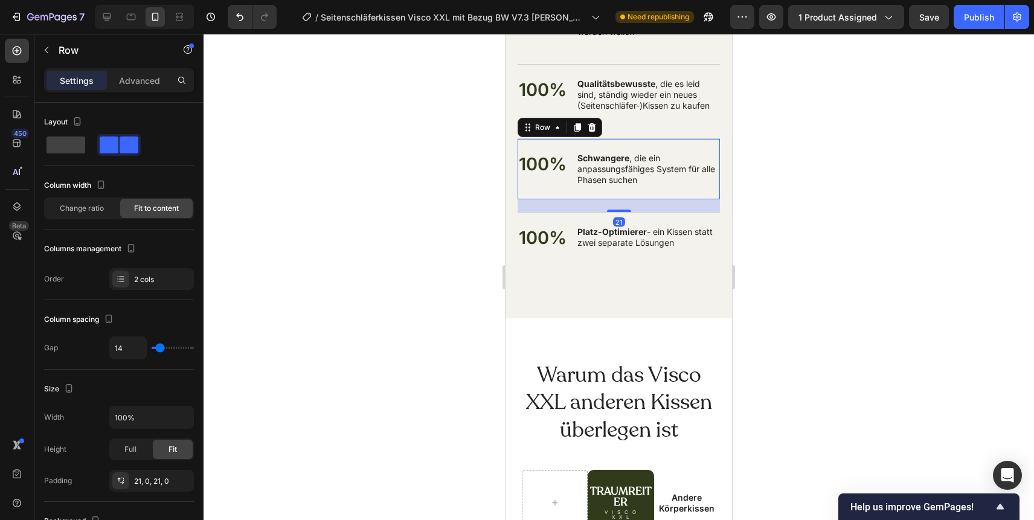
click at [652, 190] on div "100% Text Block Schwangere , die ein anpassungsfähiges System für alle Phasen s…" at bounding box center [618, 169] width 202 height 62
click at [651, 190] on div "100% Text Block Schwangere , die ein anpassungsfähiges System für alle Phasen s…" at bounding box center [618, 169] width 202 height 62
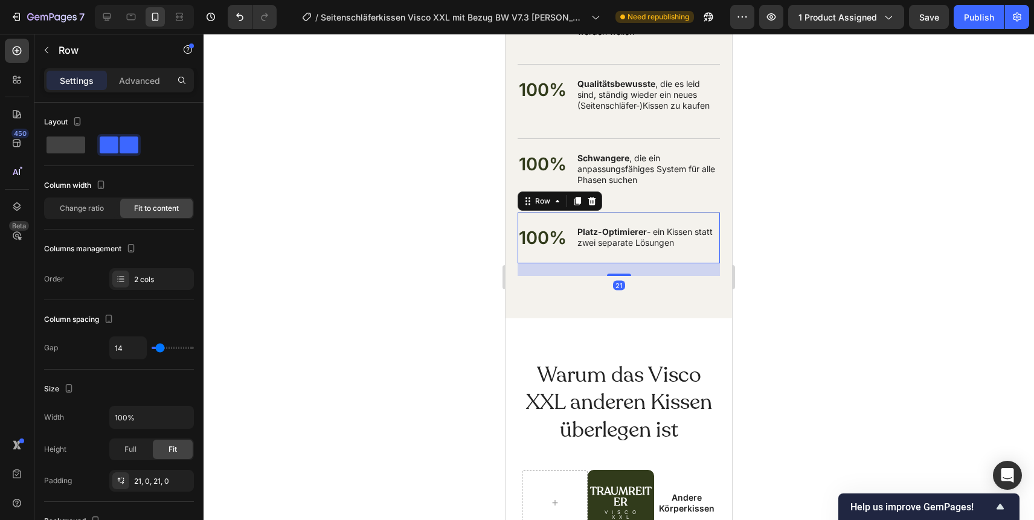
click at [642, 254] on div "100% Text Block Platz-Optimierer - ein Kissen statt zwei separate Lösungen Text…" at bounding box center [618, 237] width 202 height 51
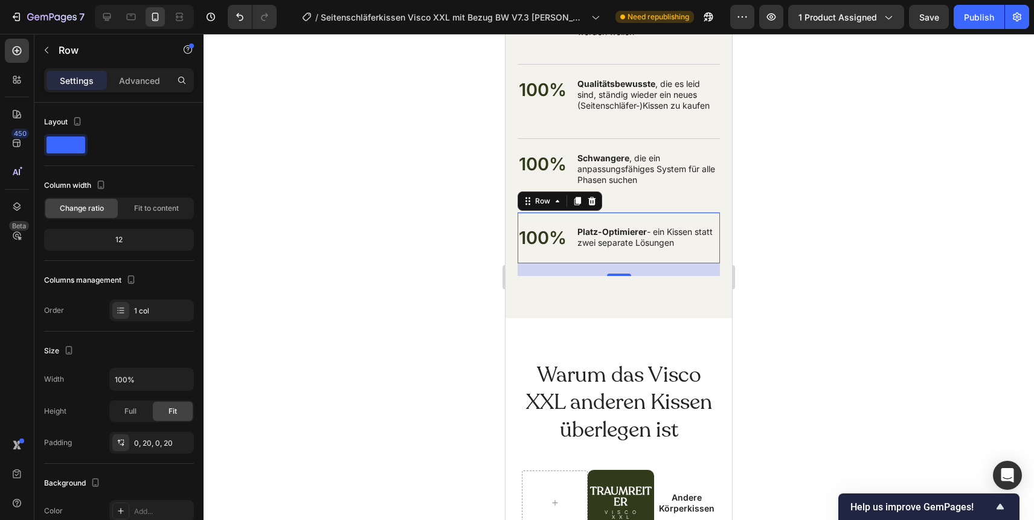
click at [725, 188] on div "Für wen ist das Visco XXL die ideale Lösung? Heading Für wen ist das Visco XXL …" at bounding box center [618, 5] width 226 height 542
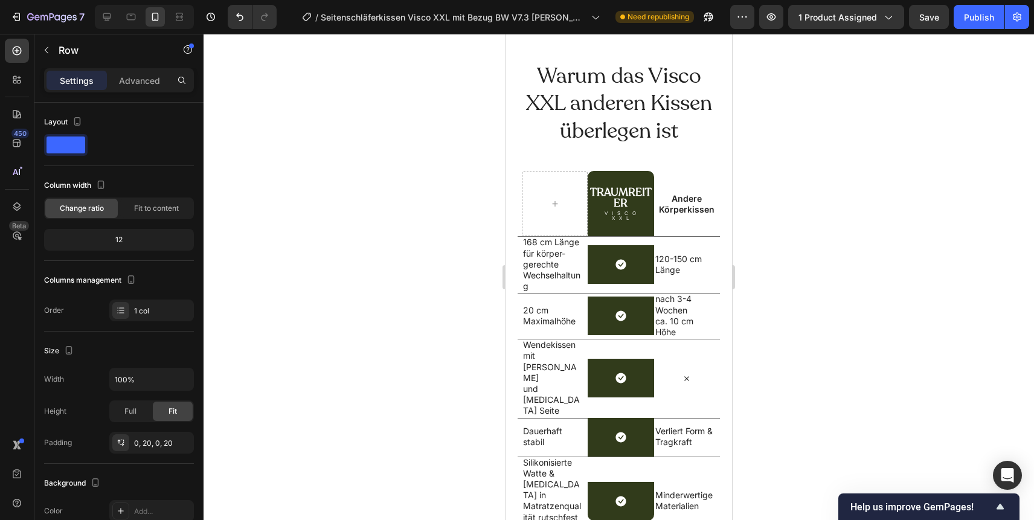
scroll to position [11489, 0]
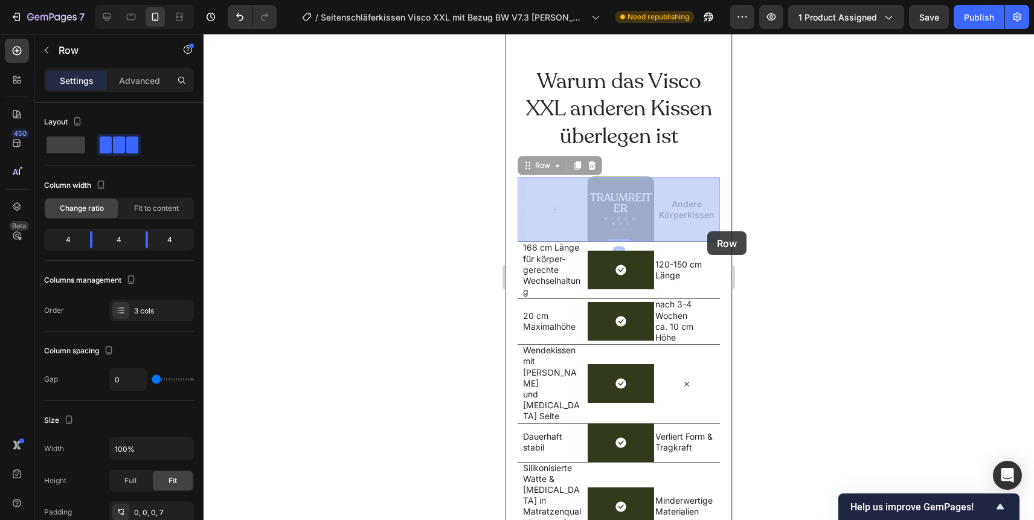
drag, startPoint x: 717, startPoint y: 185, endPoint x: 707, endPoint y: 231, distance: 47.6
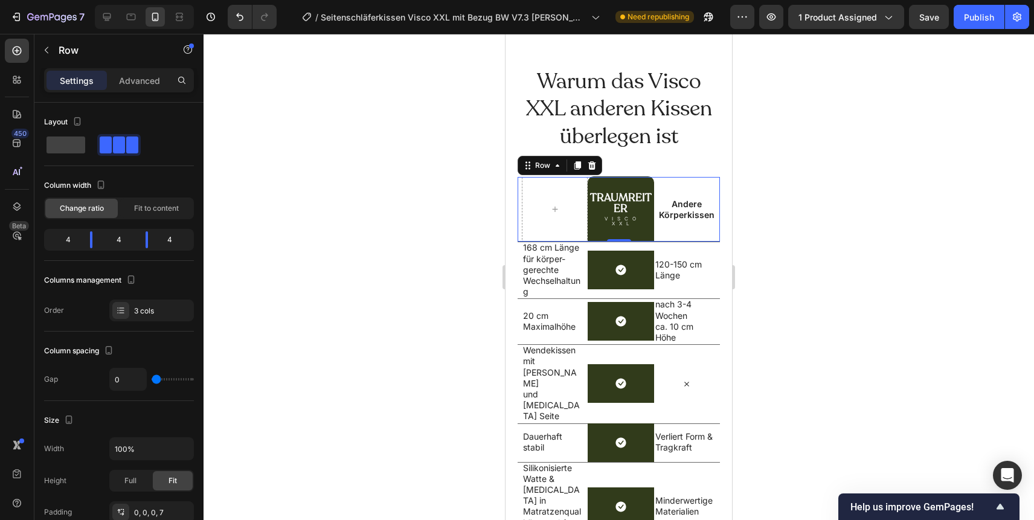
click at [756, 199] on div at bounding box center [618, 277] width 830 height 486
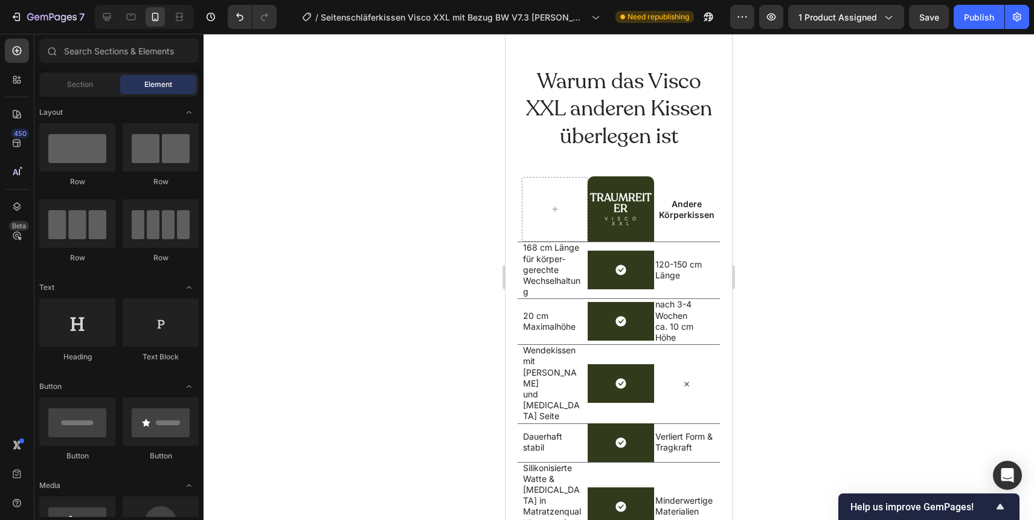
click at [756, 199] on div at bounding box center [618, 277] width 830 height 486
click at [679, 169] on div "Warum das Visco XXL anderen Kissen überlegen ist Heading" at bounding box center [618, 122] width 202 height 110
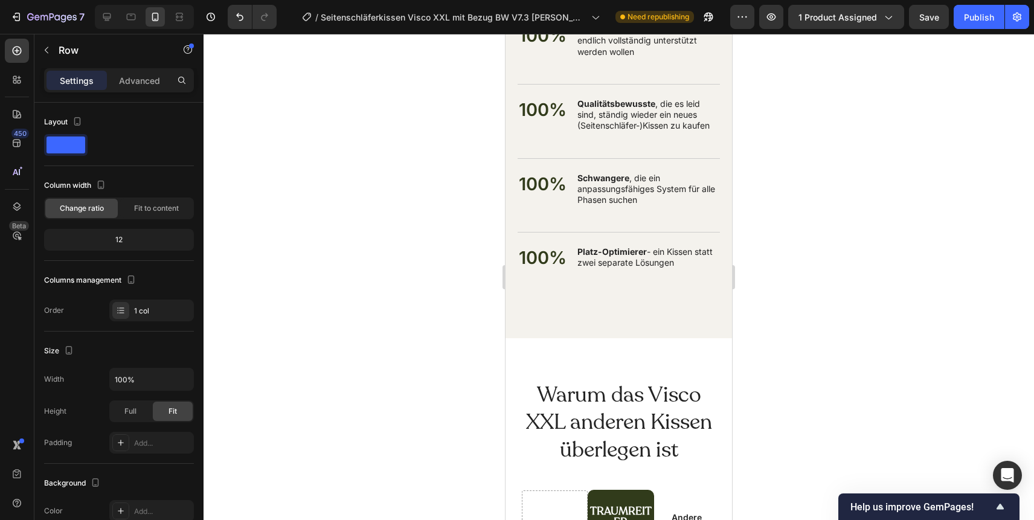
scroll to position [11288, 0]
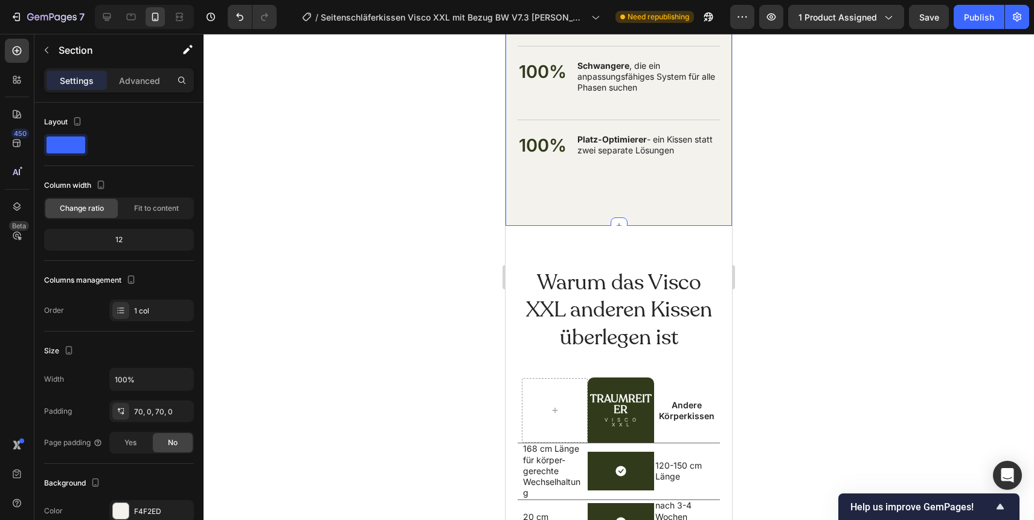
click at [146, 82] on p "Advanced" at bounding box center [139, 80] width 41 height 13
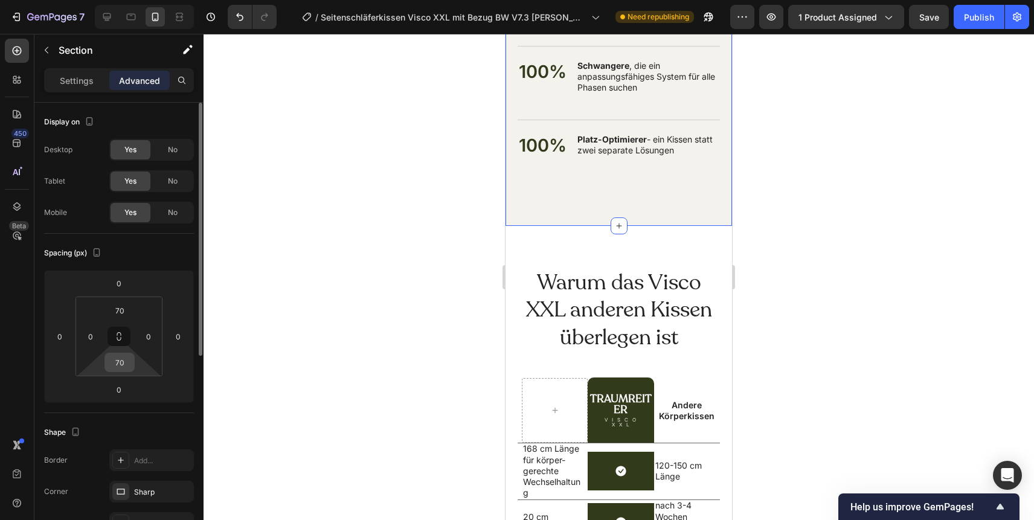
click at [124, 364] on input "70" at bounding box center [119, 362] width 24 height 18
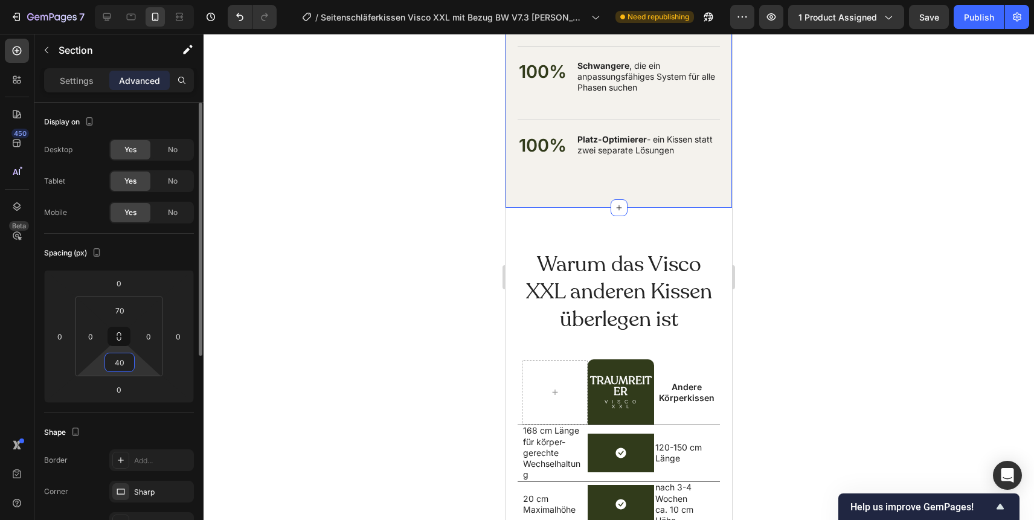
type input "4"
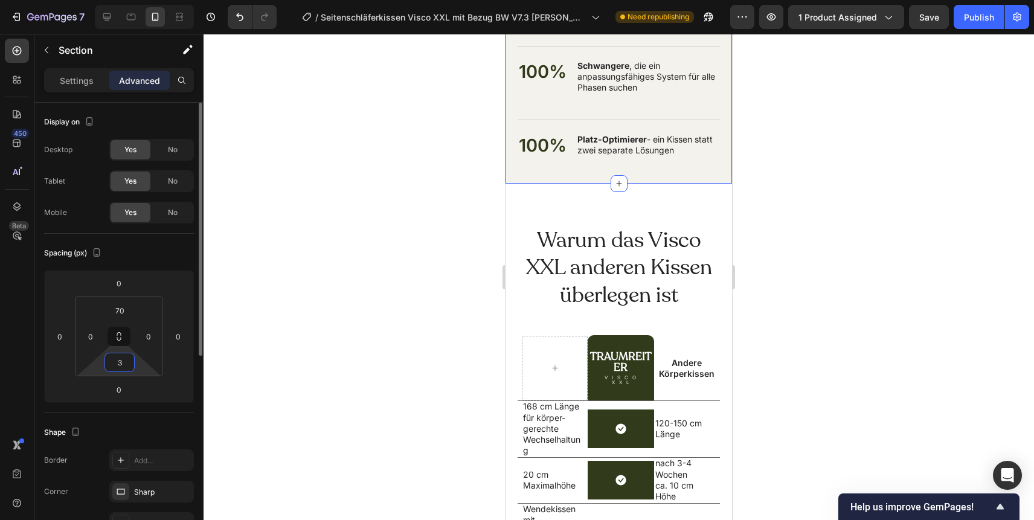
type input "30"
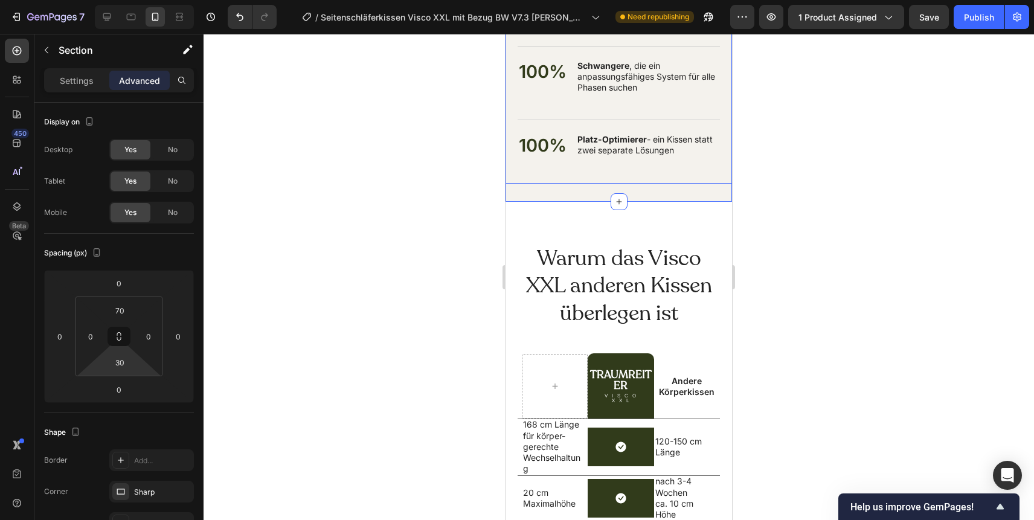
click at [770, 155] on div at bounding box center [618, 277] width 830 height 486
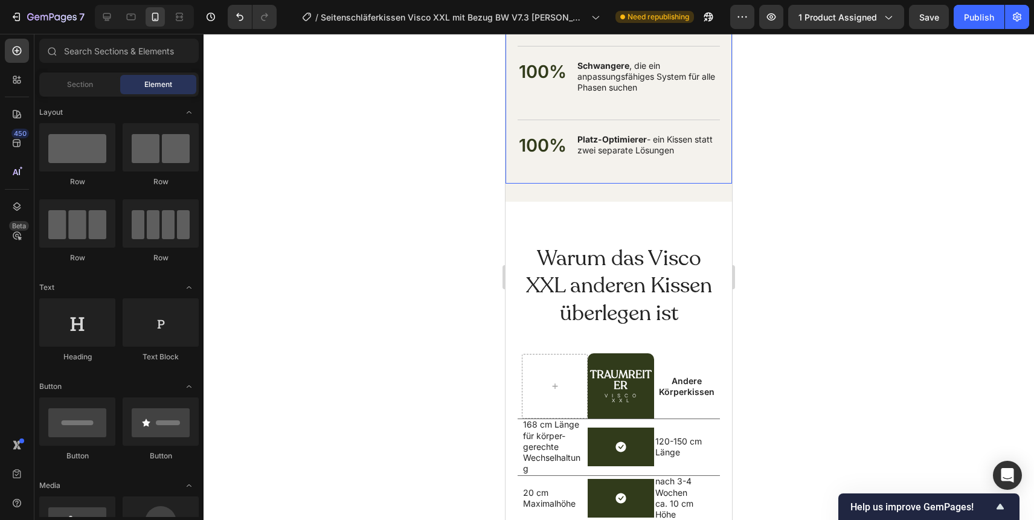
click at [770, 155] on div at bounding box center [618, 277] width 830 height 486
click at [359, 167] on div at bounding box center [618, 277] width 830 height 486
click at [974, 18] on div "Publish" at bounding box center [979, 17] width 30 height 13
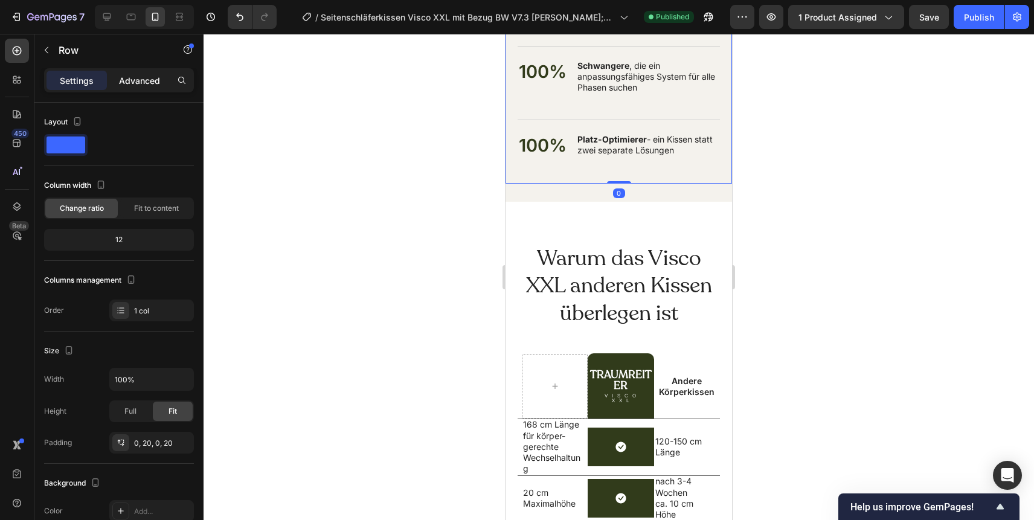
click at [144, 78] on p "Advanced" at bounding box center [139, 80] width 41 height 13
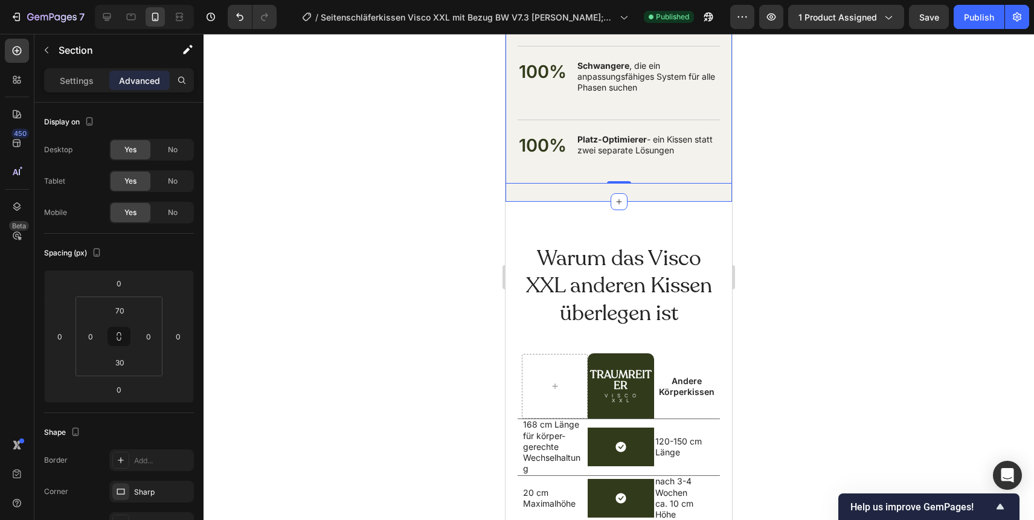
click at [118, 368] on input "30" at bounding box center [119, 362] width 24 height 18
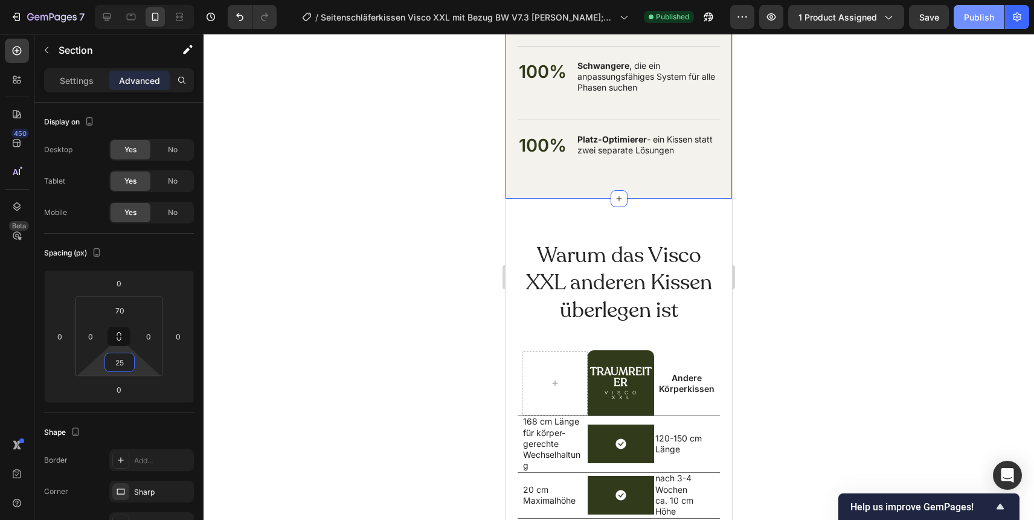
type input "25"
click at [974, 19] on div "Publish" at bounding box center [979, 17] width 30 height 13
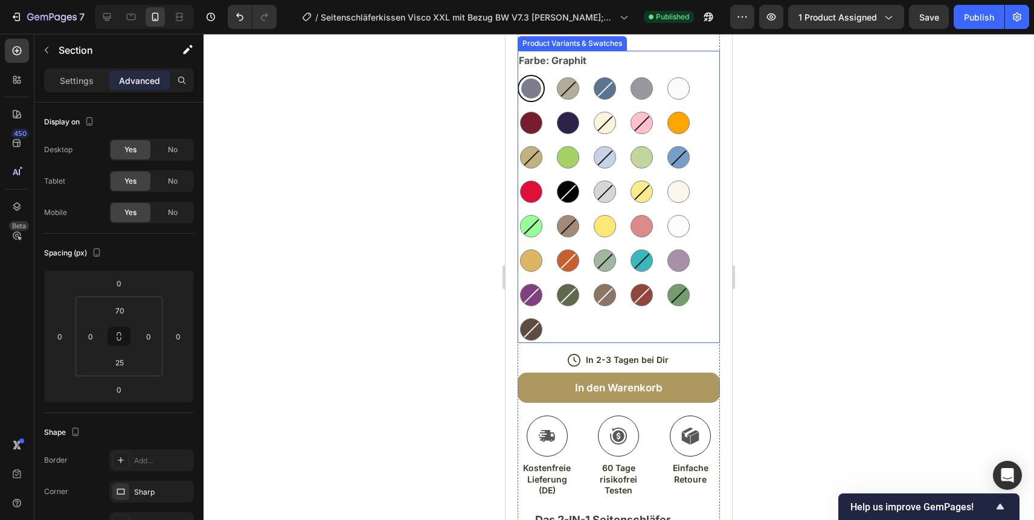
scroll to position [630, 0]
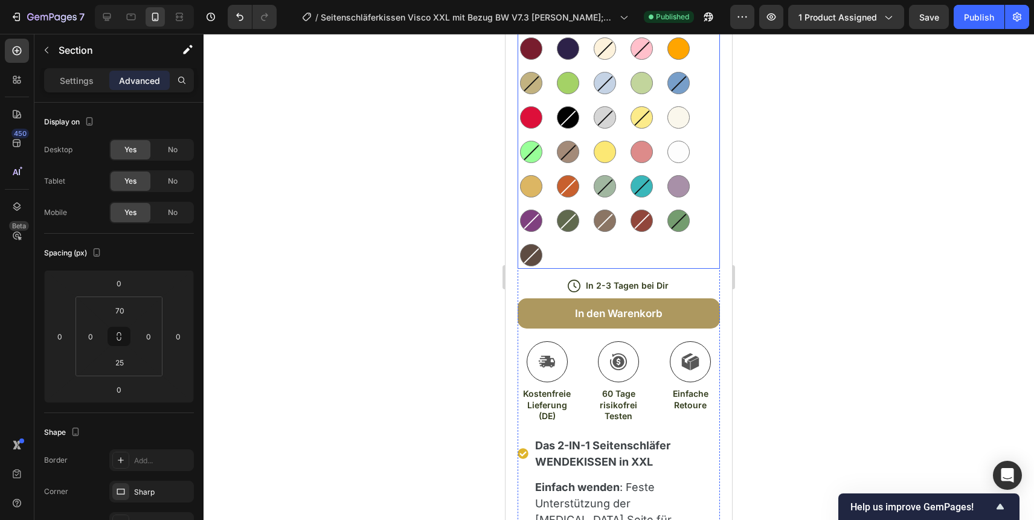
click at [651, 244] on div "Graphit Graphit Leinen Leinen Taubenblau Taubenblau Blei Blei Weiß Weiß Bordeau…" at bounding box center [618, 135] width 202 height 268
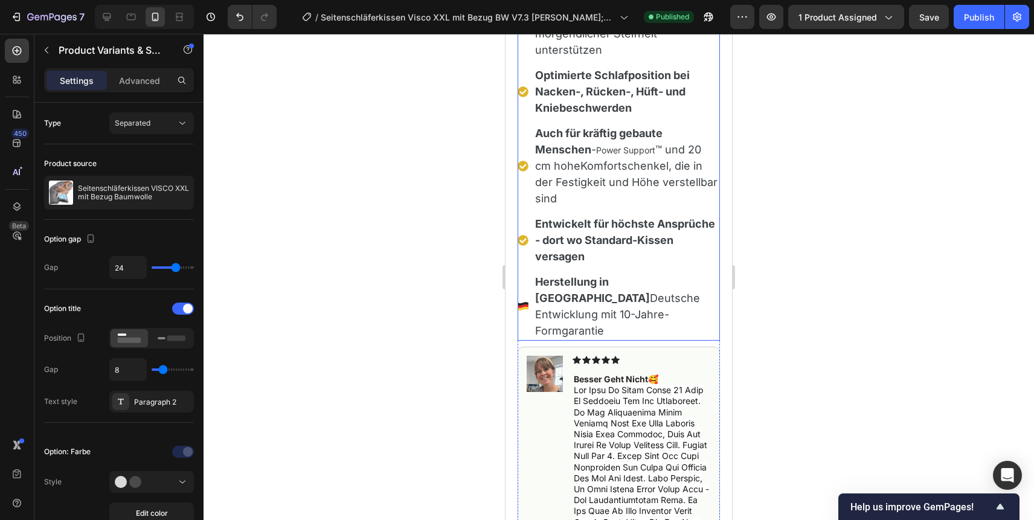
scroll to position [1384, 0]
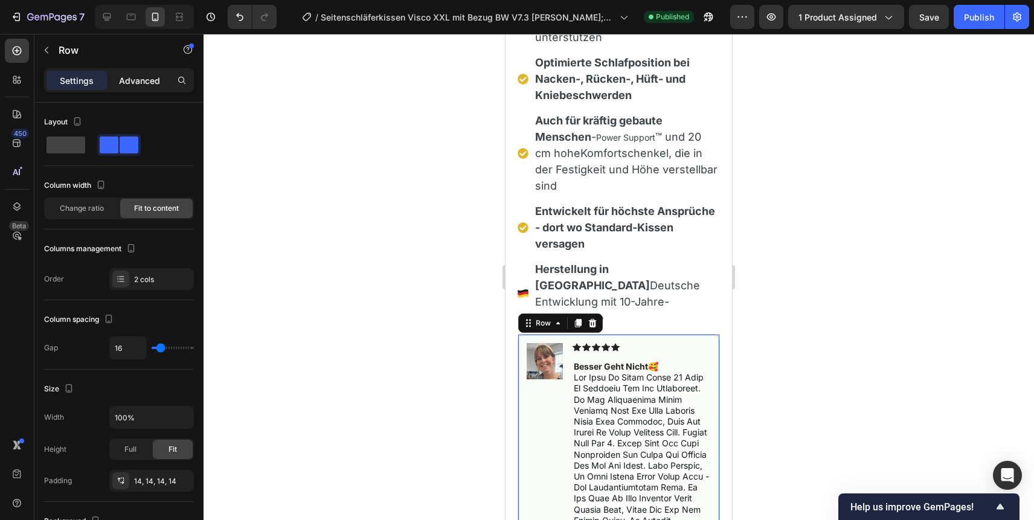
click at [138, 79] on p "Advanced" at bounding box center [139, 80] width 41 height 13
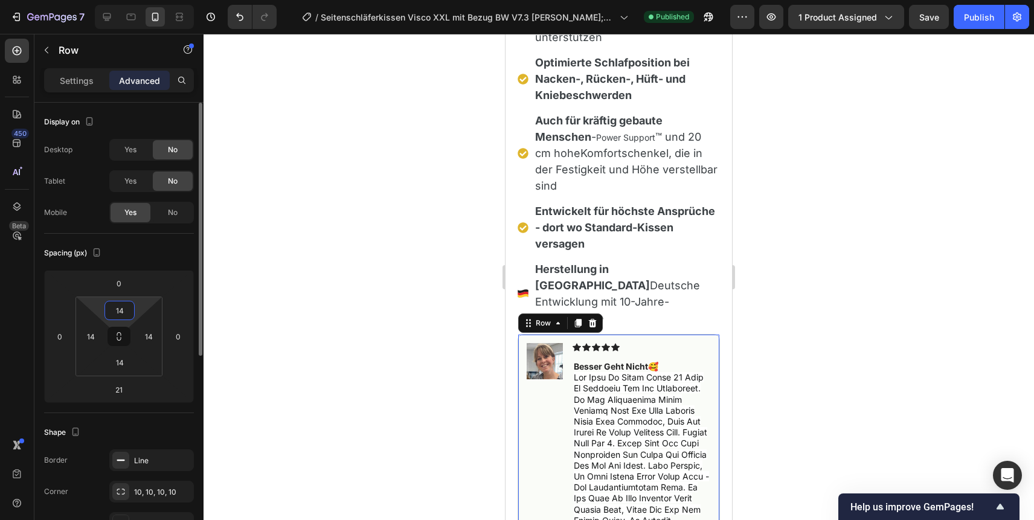
click at [119, 309] on input "14" at bounding box center [119, 310] width 24 height 18
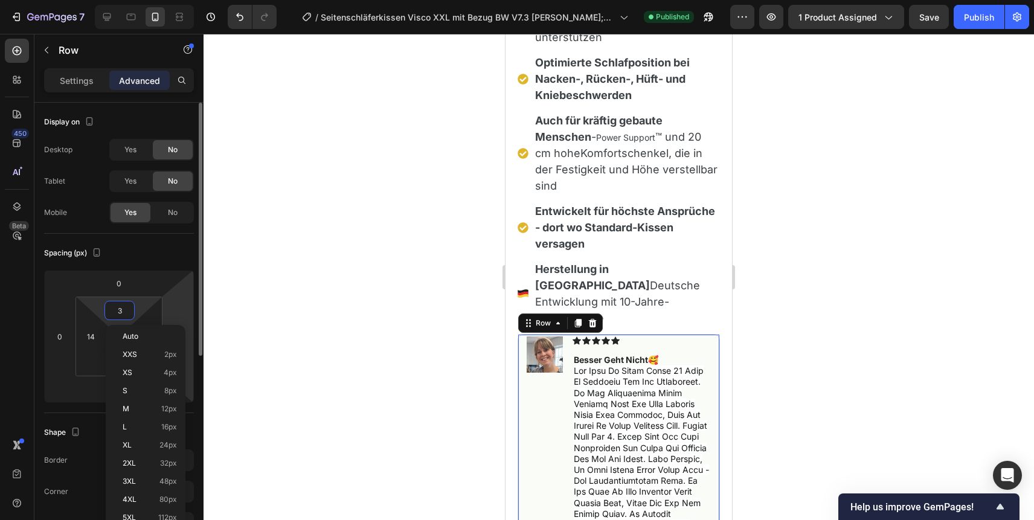
type input "30"
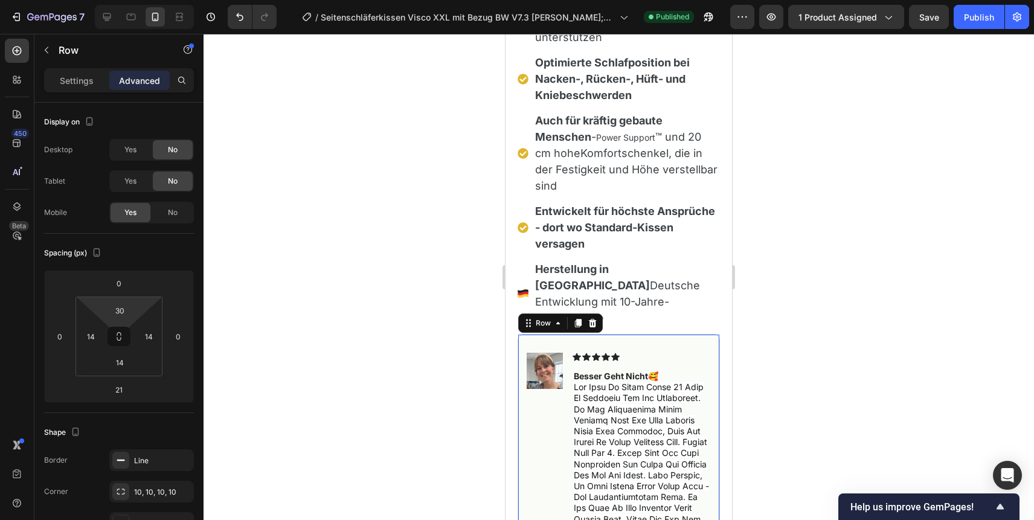
click at [874, 281] on div at bounding box center [618, 277] width 830 height 486
click at [136, 77] on p "Advanced" at bounding box center [139, 80] width 41 height 13
click at [115, 282] on input "0" at bounding box center [119, 283] width 24 height 18
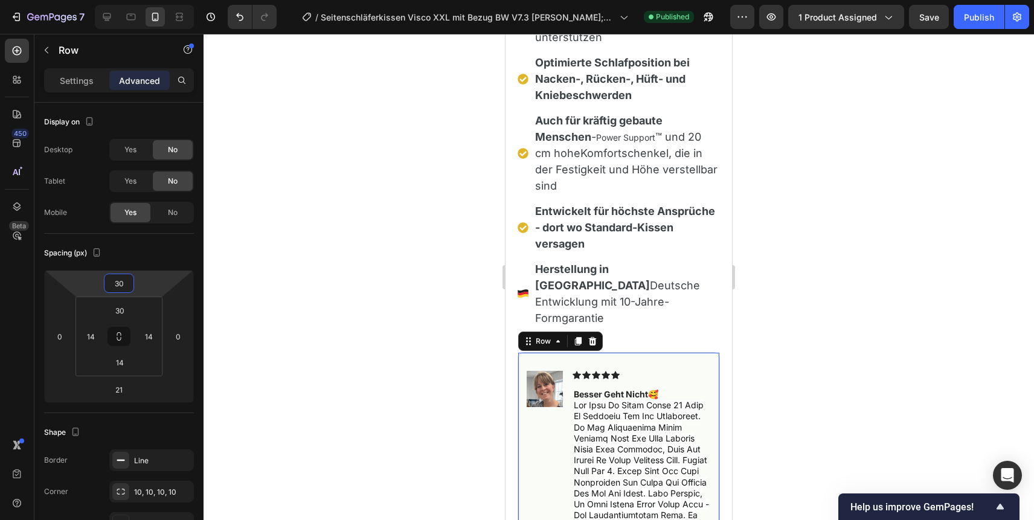
type input "30"
click at [121, 308] on input "30" at bounding box center [119, 310] width 24 height 18
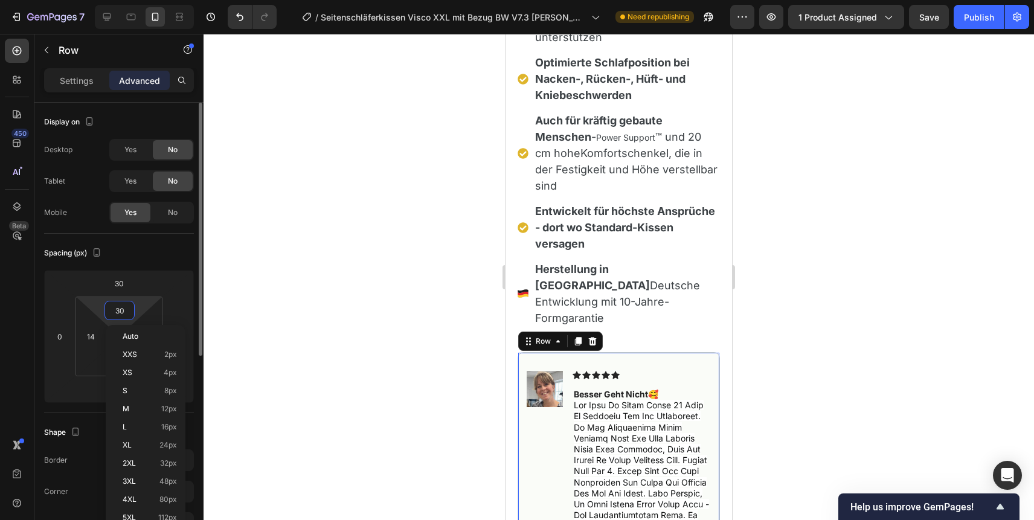
click at [121, 308] on input "30" at bounding box center [119, 310] width 24 height 18
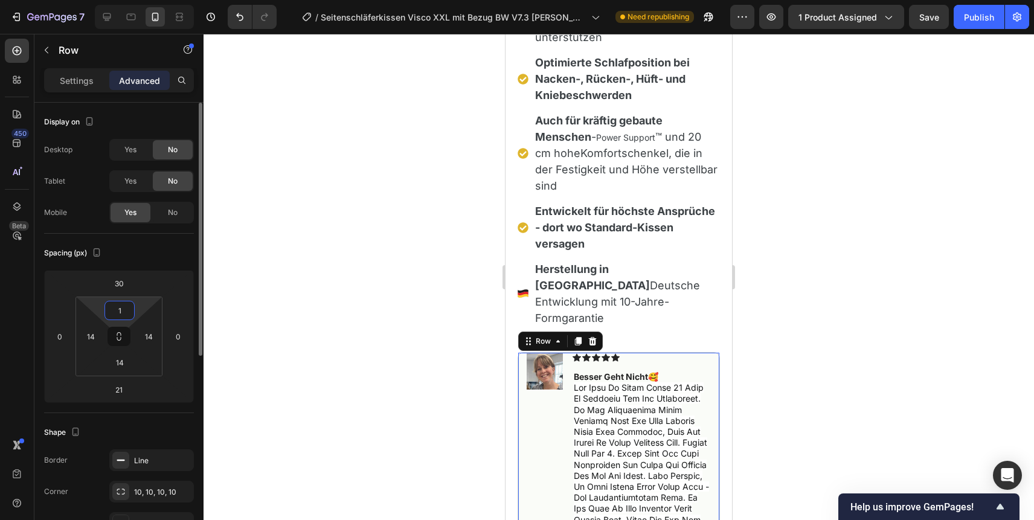
type input "14"
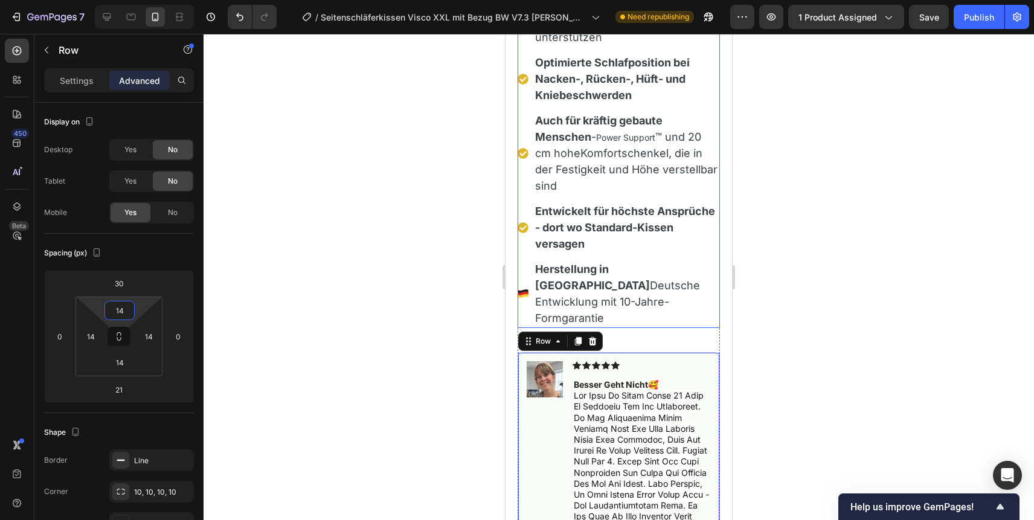
click at [687, 263] on span "Herstellung in [GEOGRAPHIC_DATA] Deutsche Entwicklung mit 10-Jahre-Formgarantie" at bounding box center [617, 294] width 165 height 62
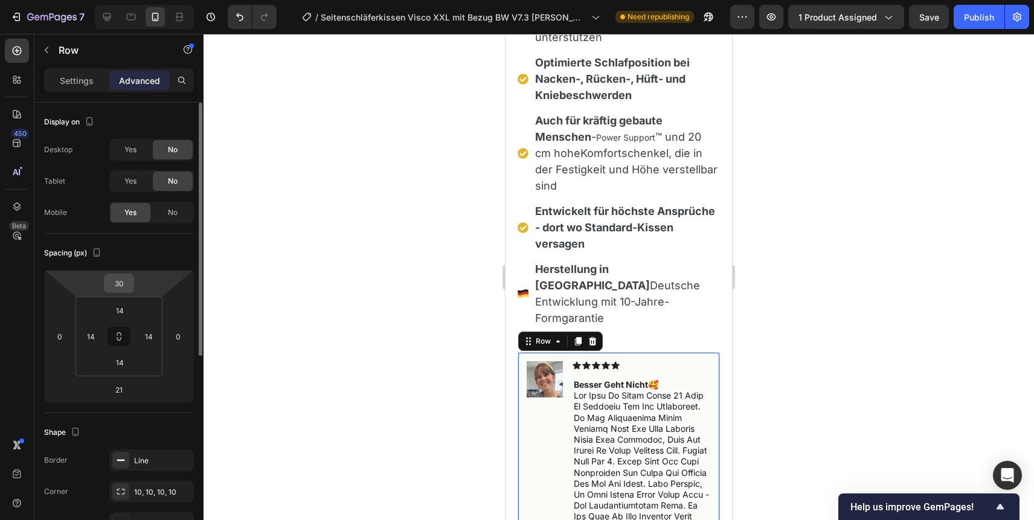
click at [120, 276] on input "30" at bounding box center [119, 283] width 24 height 18
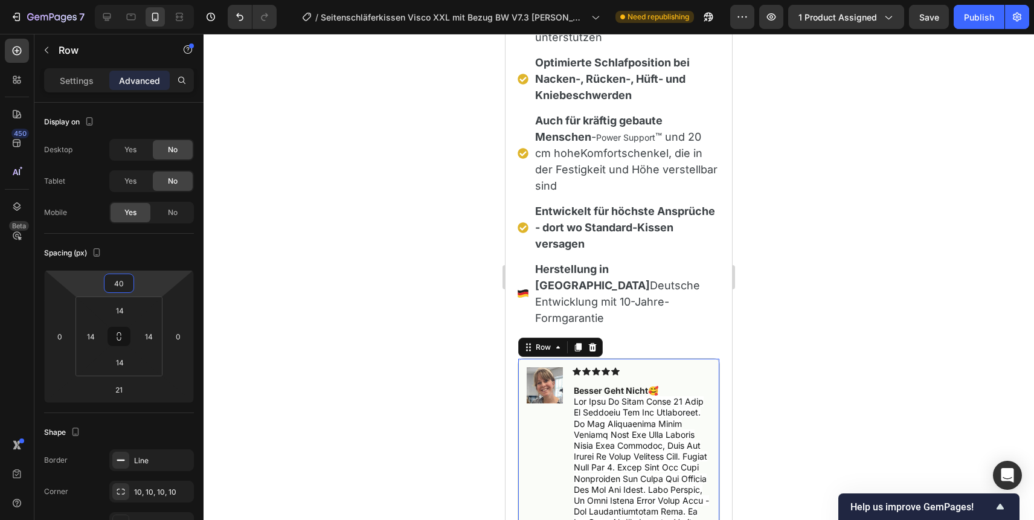
type input "40"
click at [965, 15] on div "Publish" at bounding box center [979, 17] width 30 height 13
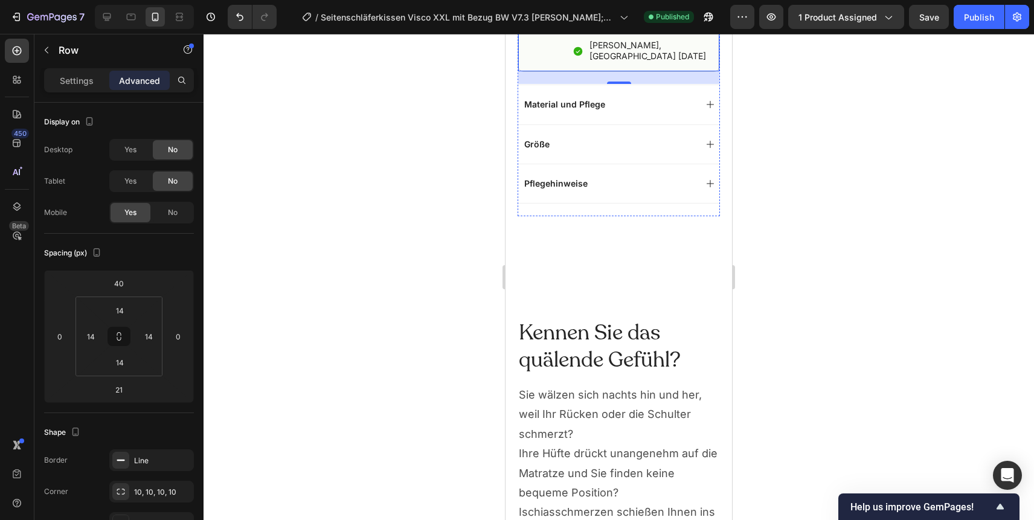
scroll to position [2217, 0]
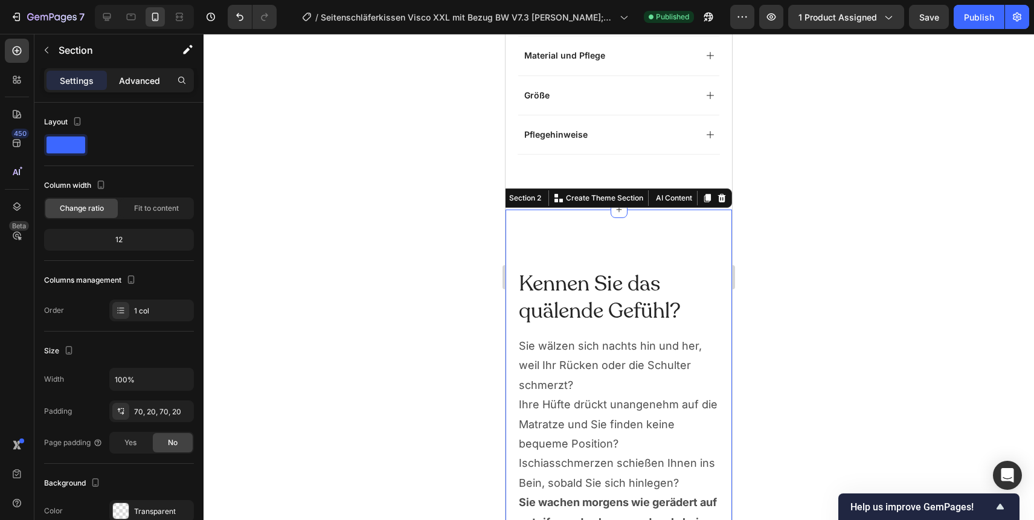
click at [145, 78] on p "Advanced" at bounding box center [139, 80] width 41 height 13
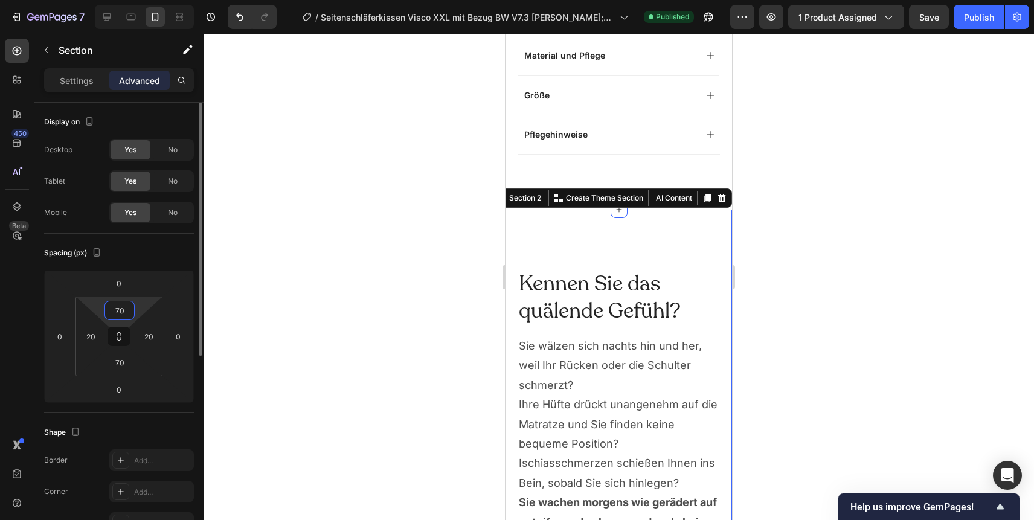
click at [113, 311] on input "70" at bounding box center [119, 310] width 24 height 18
type input "0"
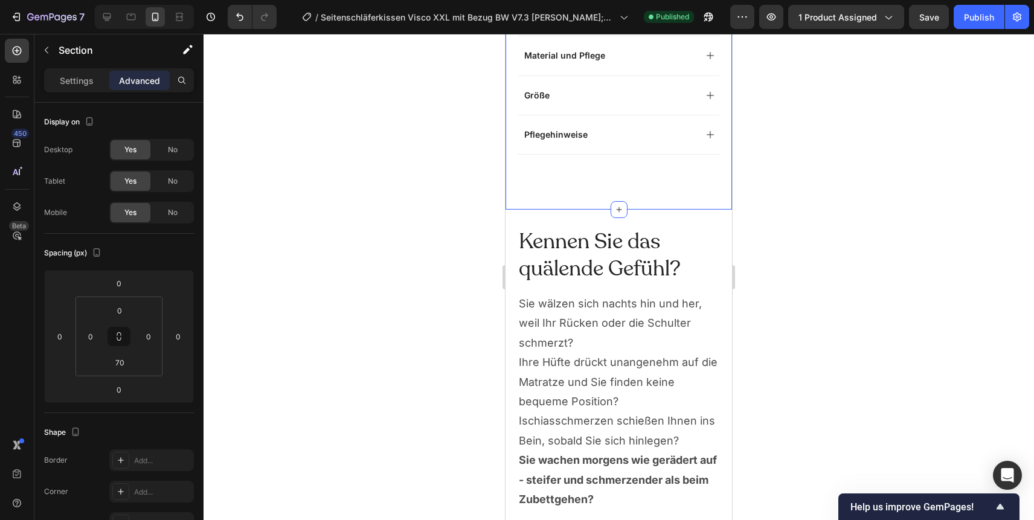
click at [123, 367] on input "70" at bounding box center [119, 362] width 24 height 18
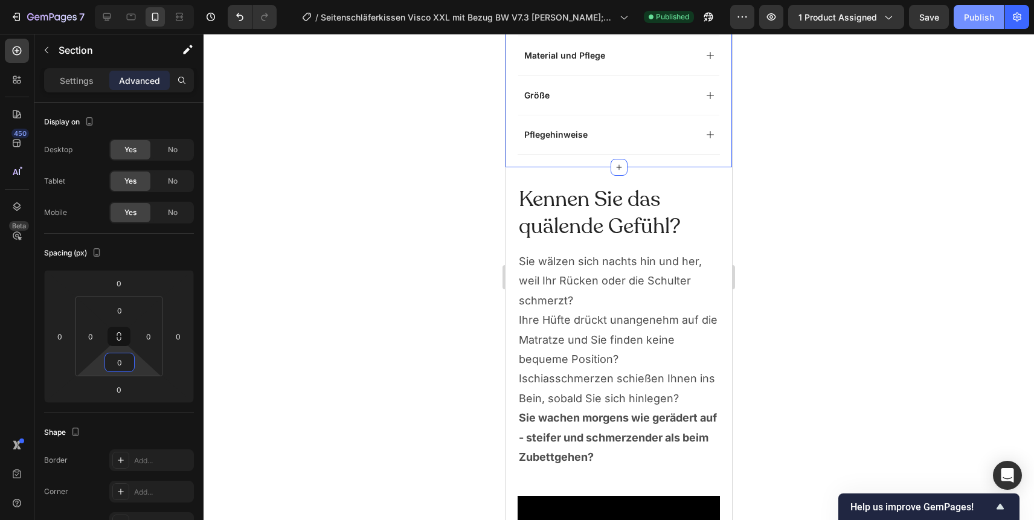
type input "0"
click at [970, 21] on div "Publish" at bounding box center [979, 17] width 30 height 13
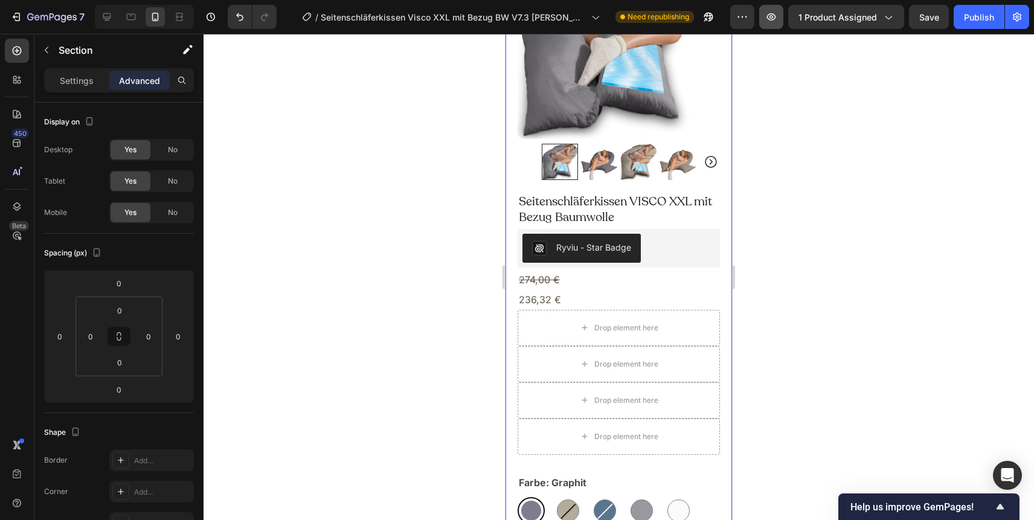
scroll to position [150, 0]
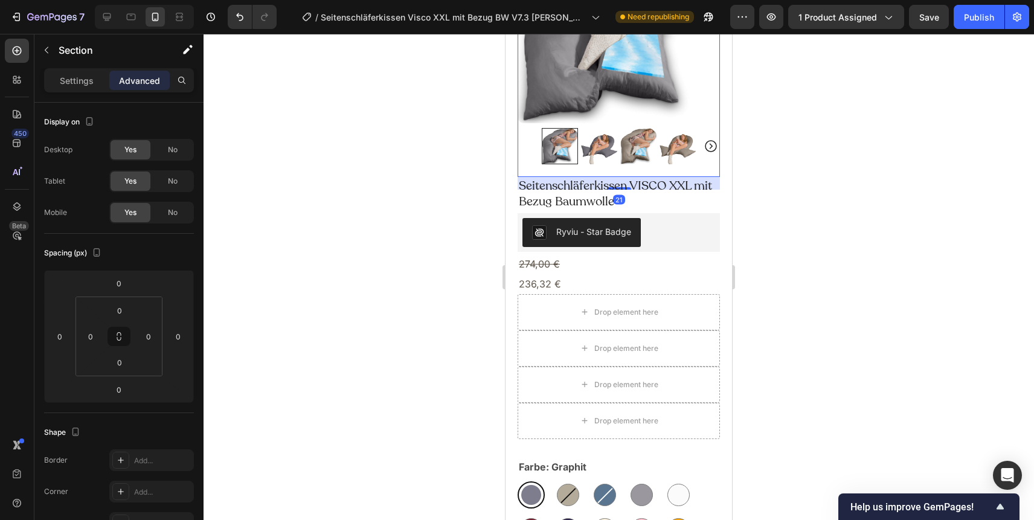
click at [644, 151] on img at bounding box center [638, 146] width 36 height 36
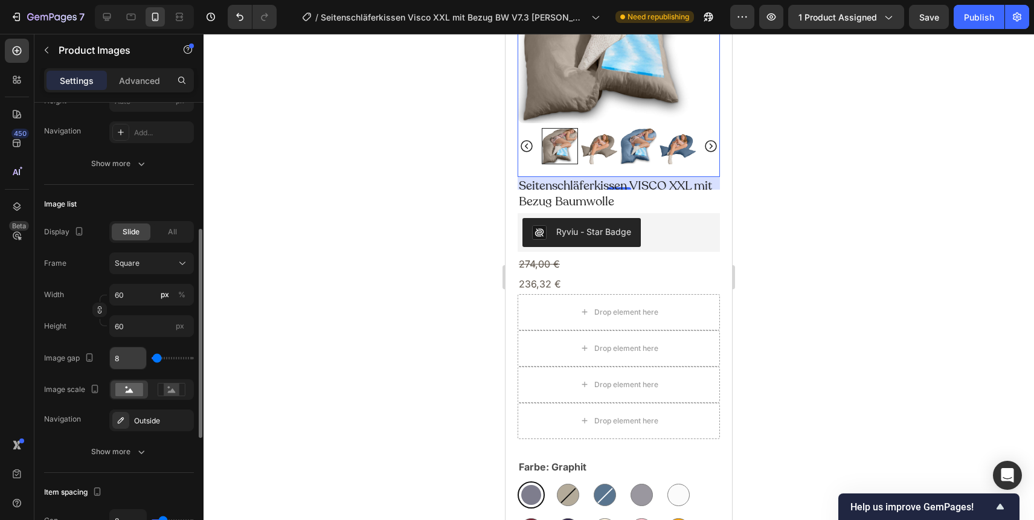
scroll to position [276, 0]
click at [158, 420] on div "Outside" at bounding box center [151, 419] width 35 height 11
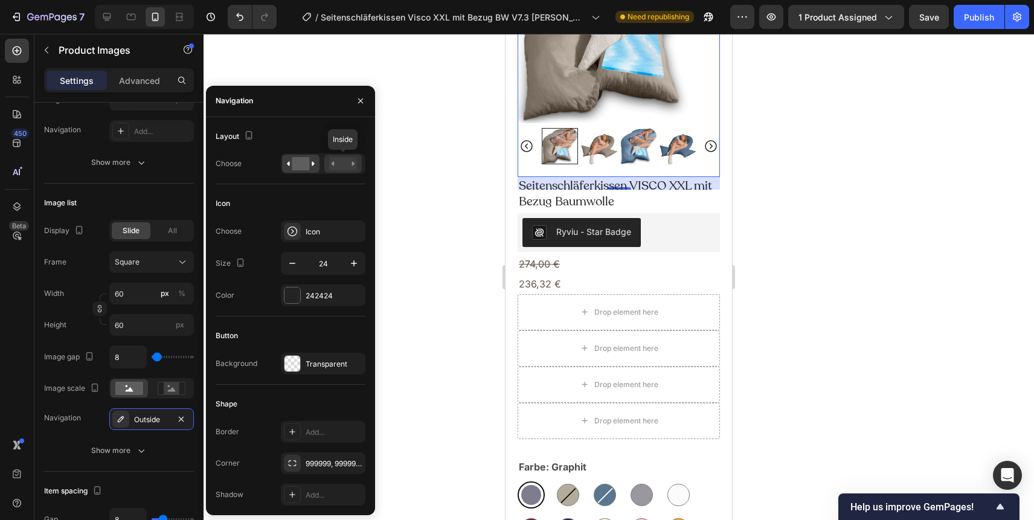
click at [340, 166] on rect at bounding box center [343, 163] width 28 height 13
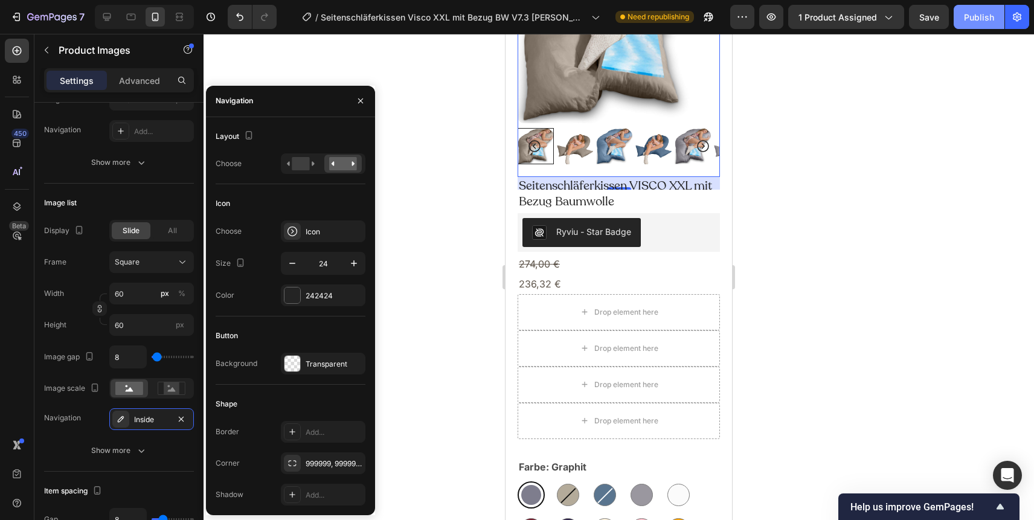
click at [976, 18] on div "Publish" at bounding box center [979, 17] width 30 height 13
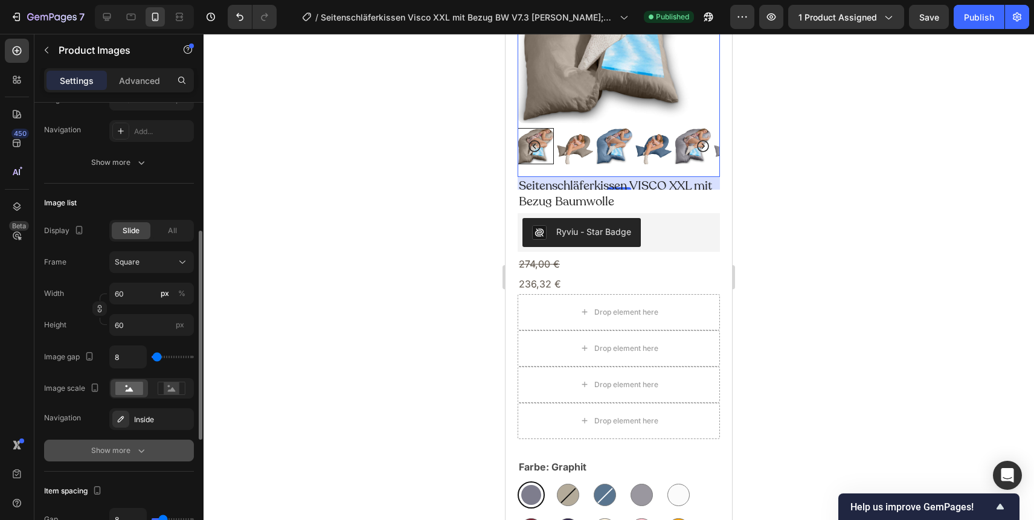
click at [142, 452] on icon "button" at bounding box center [141, 451] width 6 height 4
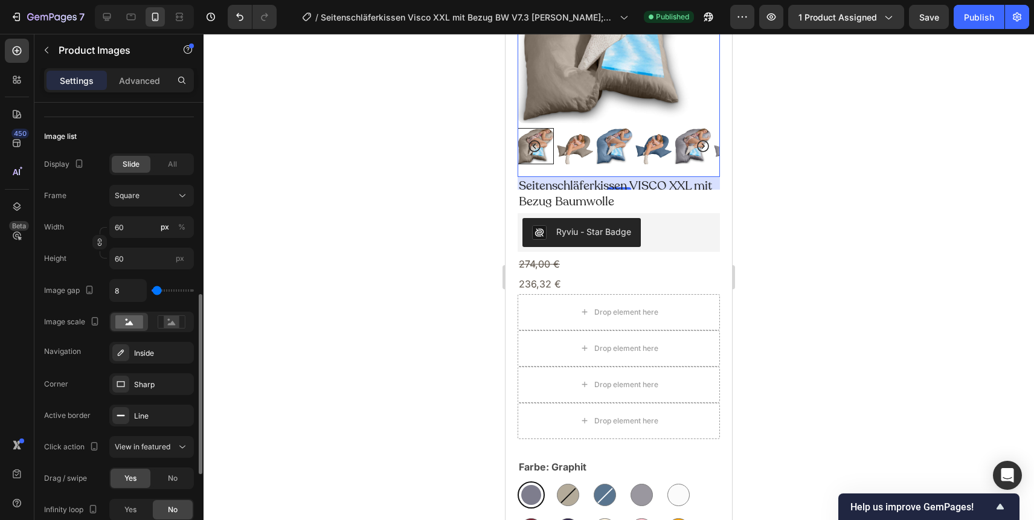
scroll to position [414, 0]
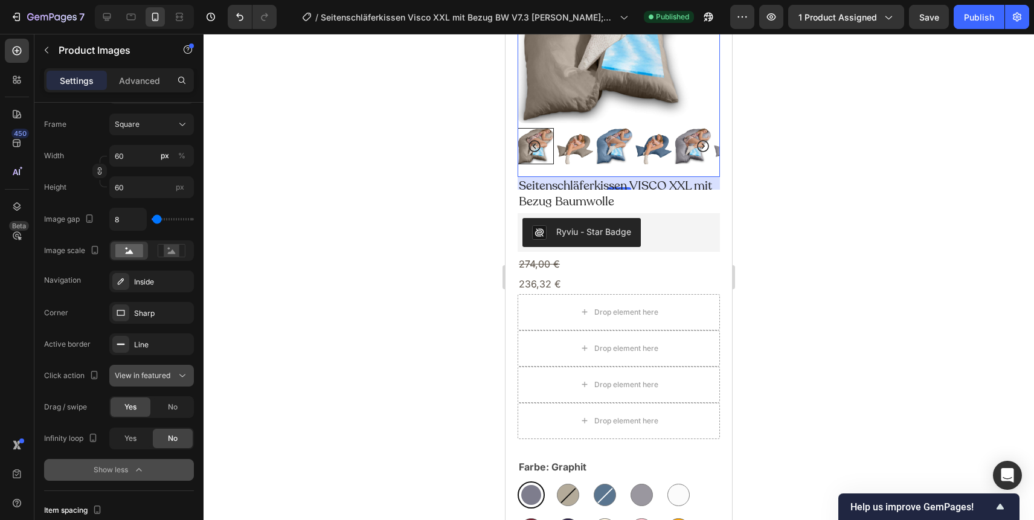
click at [152, 377] on span "View in featured" at bounding box center [143, 375] width 56 height 9
click at [147, 426] on span "Open Gallery" at bounding box center [137, 428] width 45 height 11
click at [967, 20] on div "Publish" at bounding box center [979, 17] width 30 height 13
click at [148, 374] on span "Open Gallery" at bounding box center [137, 375] width 45 height 9
click at [147, 374] on span "Open Gallery" at bounding box center [137, 375] width 45 height 9
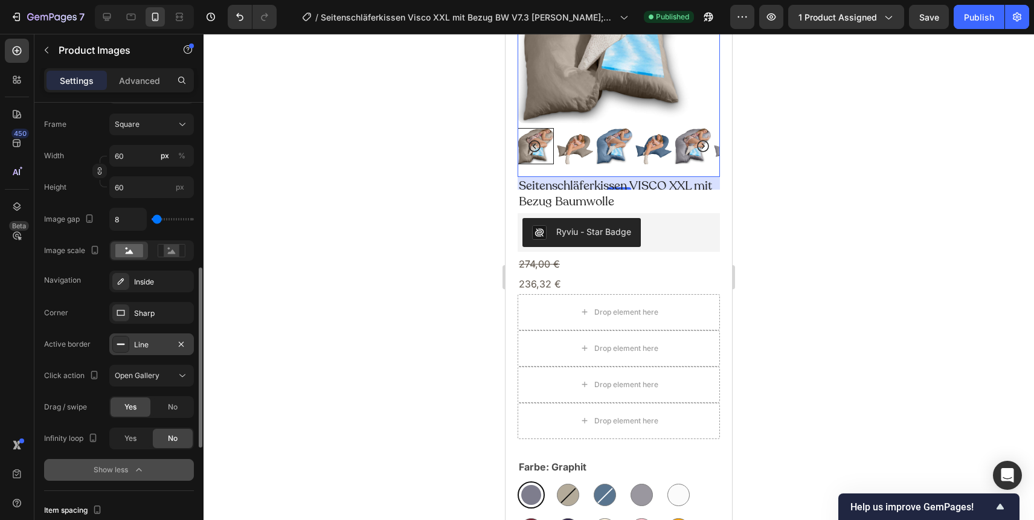
click at [154, 346] on div "Line" at bounding box center [151, 344] width 35 height 11
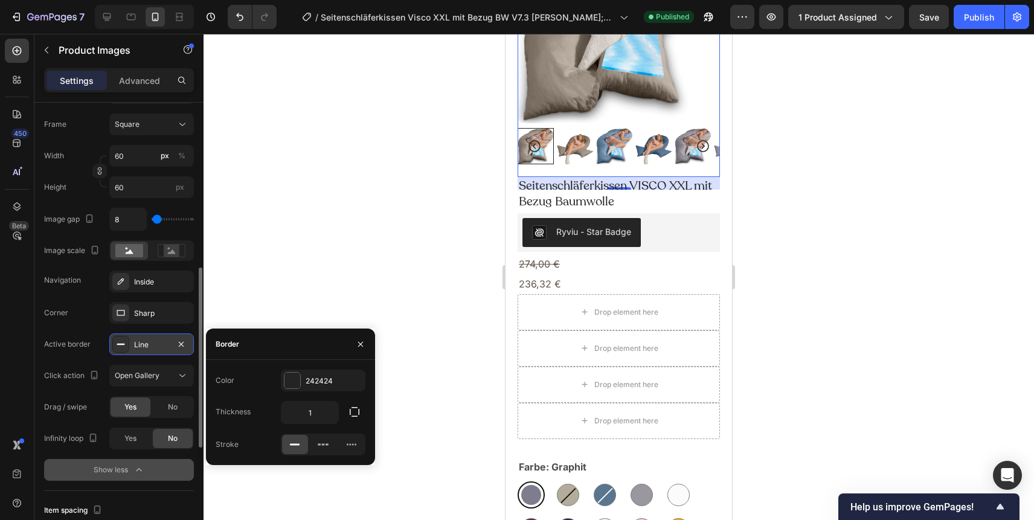
click at [153, 346] on div "Line" at bounding box center [151, 344] width 35 height 11
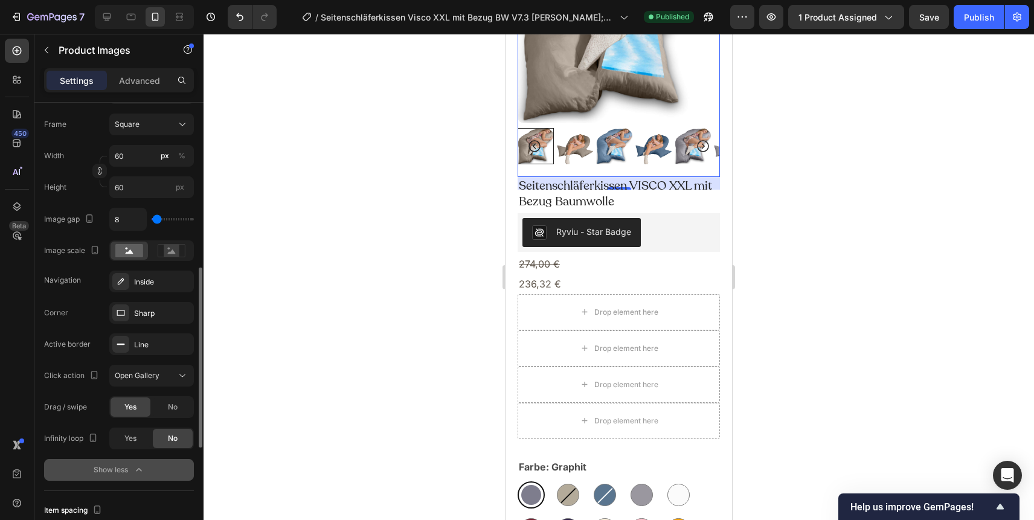
type input "291"
type input "311"
type input "0"
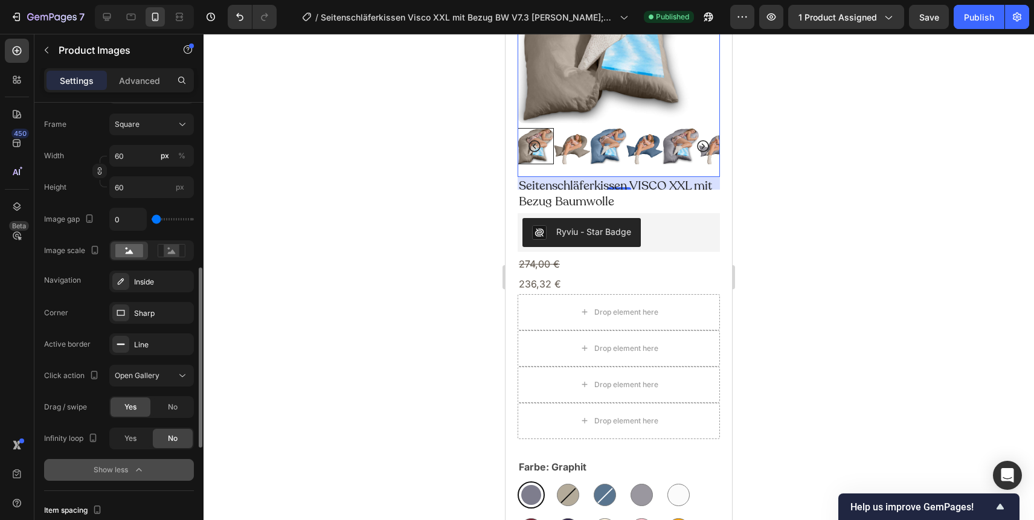
drag, startPoint x: 156, startPoint y: 217, endPoint x: 128, endPoint y: 217, distance: 27.8
type input "0"
click at [152, 218] on input "range" at bounding box center [173, 219] width 42 height 2
click at [153, 220] on input "range" at bounding box center [173, 219] width 42 height 2
click at [979, 21] on div "Publish" at bounding box center [979, 17] width 30 height 13
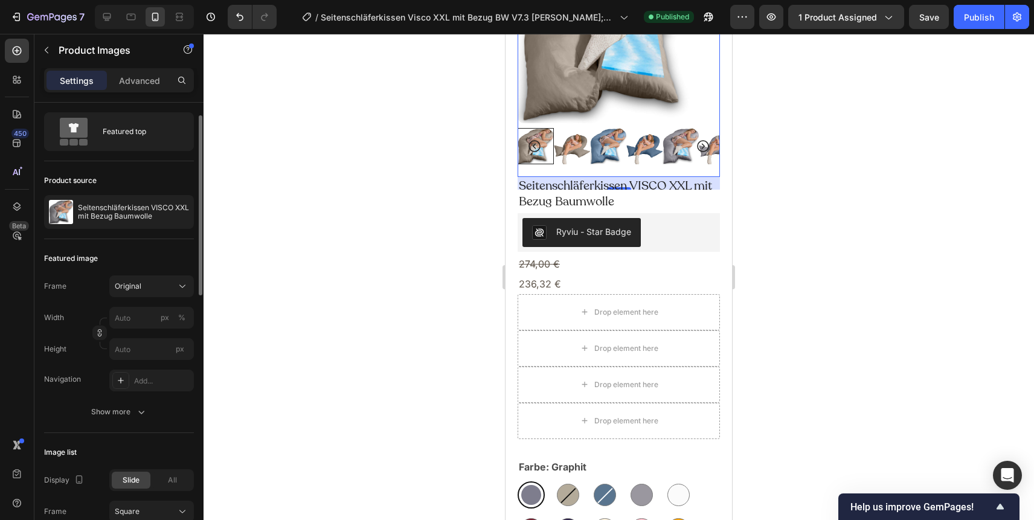
scroll to position [39, 0]
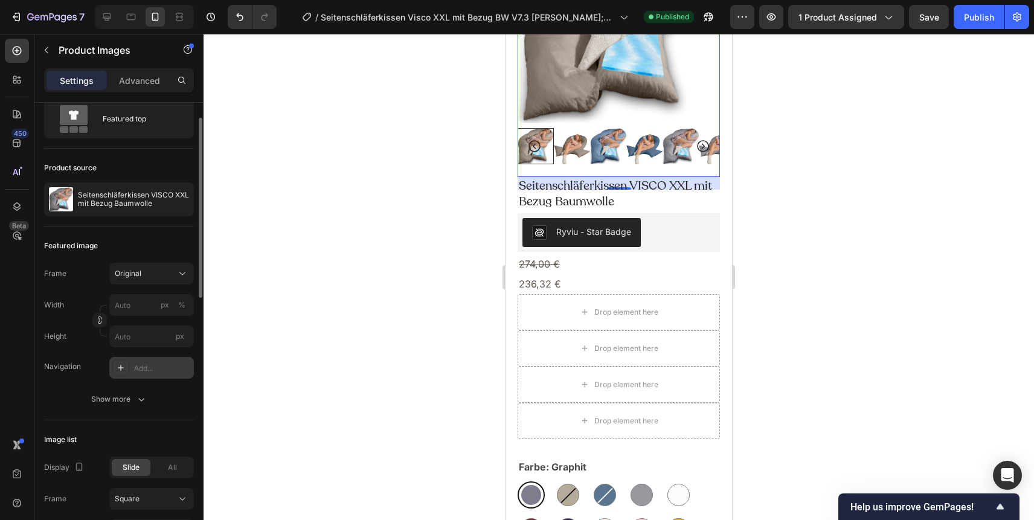
click at [150, 371] on div "Add..." at bounding box center [162, 368] width 57 height 11
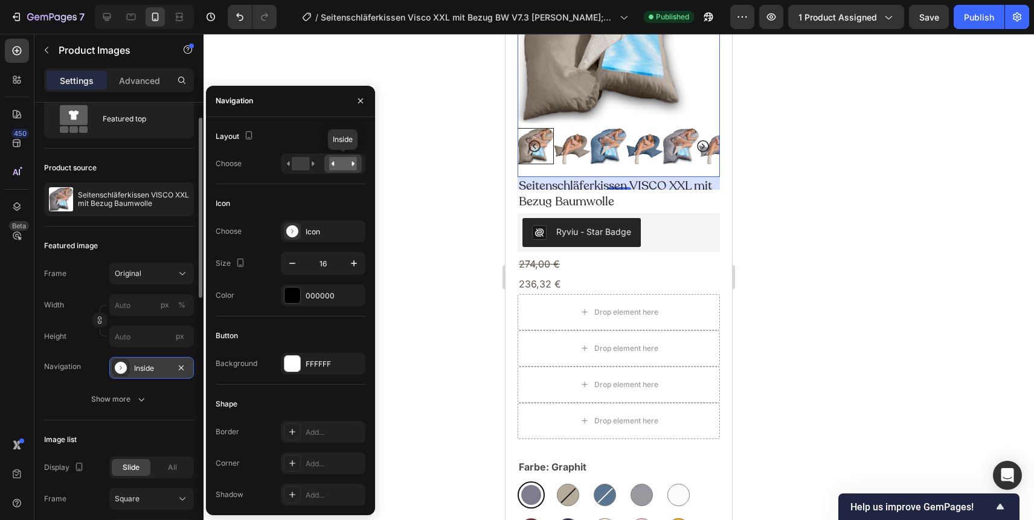
click at [344, 165] on rect at bounding box center [343, 163] width 28 height 13
click at [305, 167] on rect at bounding box center [301, 163] width 18 height 13
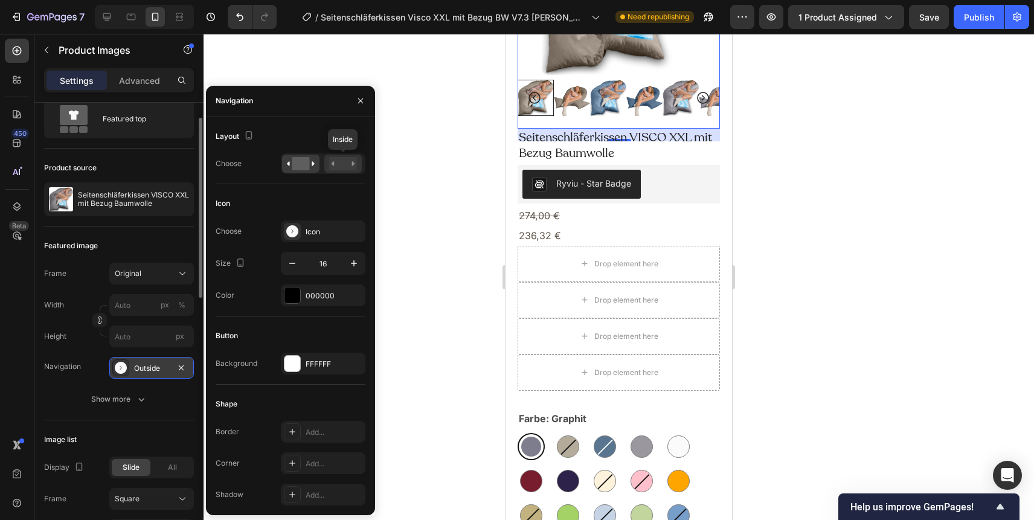
click at [341, 158] on rect at bounding box center [343, 163] width 28 height 13
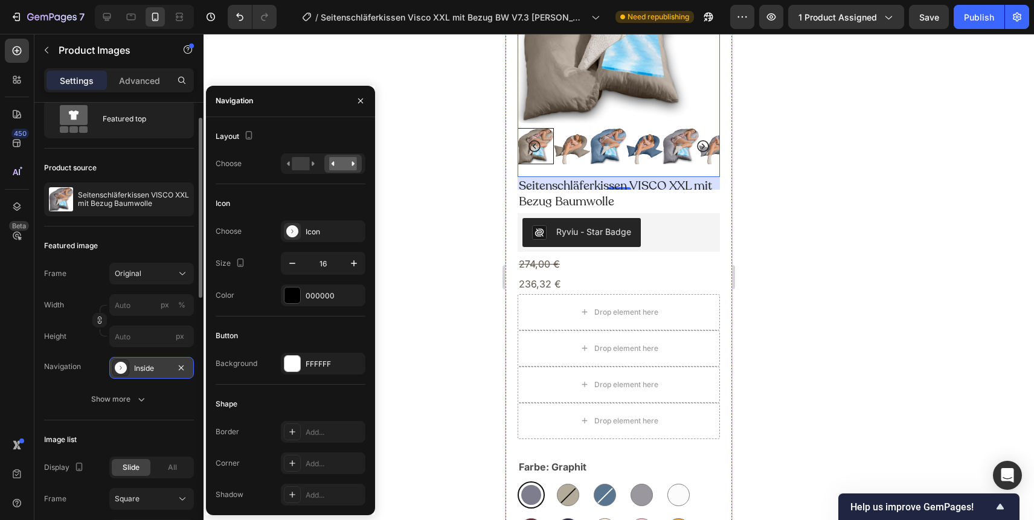
scroll to position [0, 0]
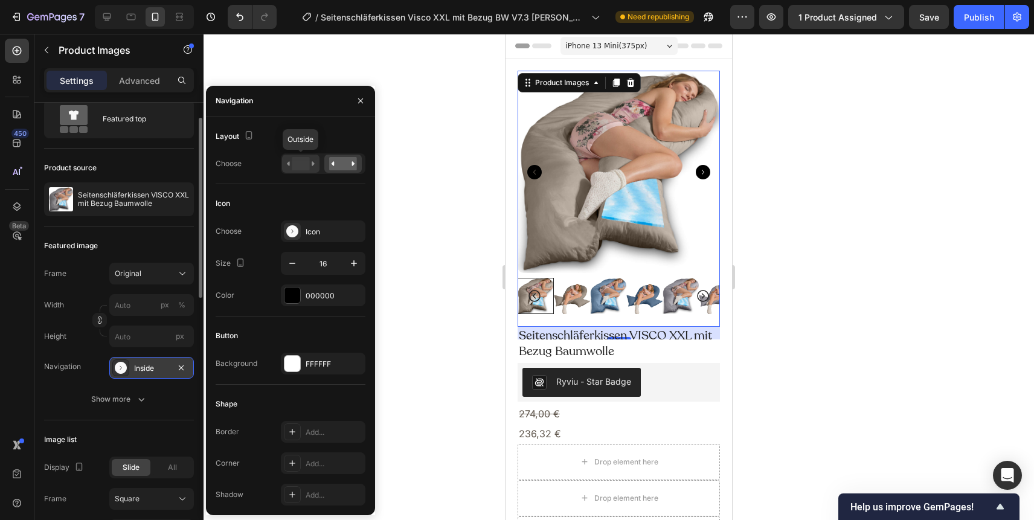
click at [299, 162] on rect at bounding box center [301, 163] width 18 height 13
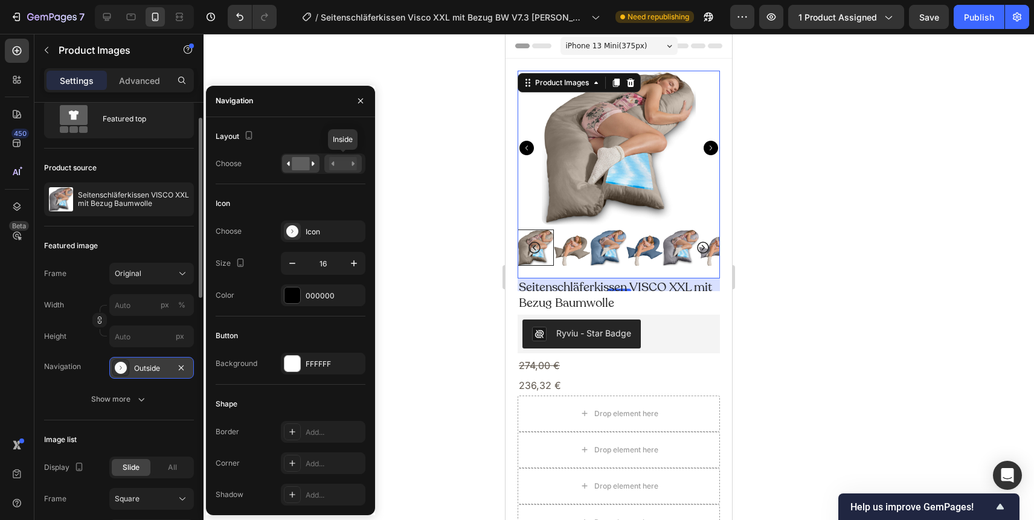
click at [340, 161] on rect at bounding box center [343, 163] width 28 height 13
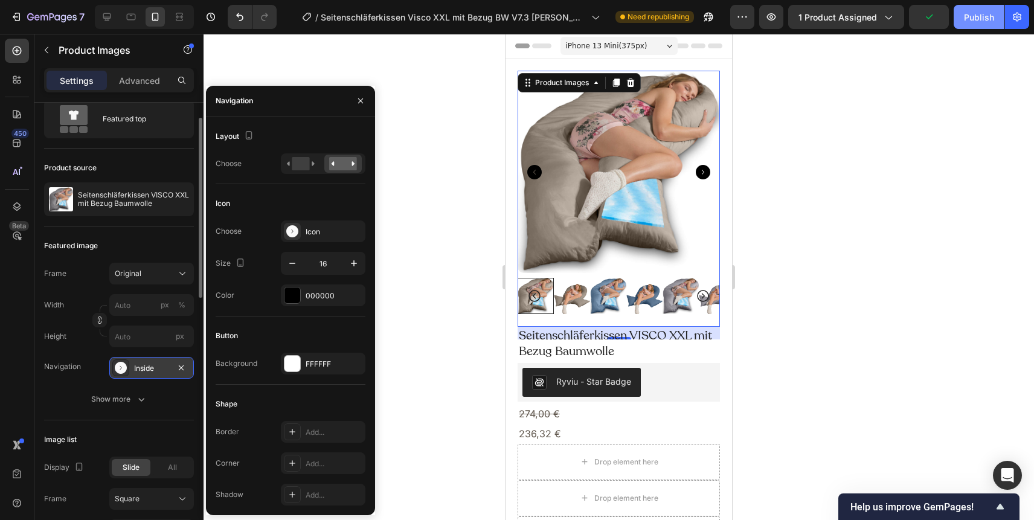
click at [980, 21] on div "Publish" at bounding box center [979, 17] width 30 height 13
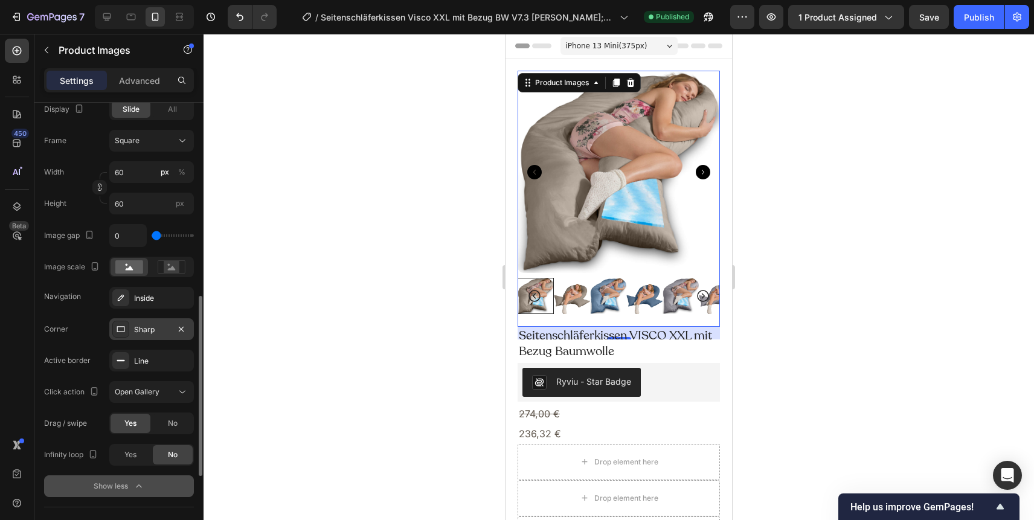
scroll to position [422, 0]
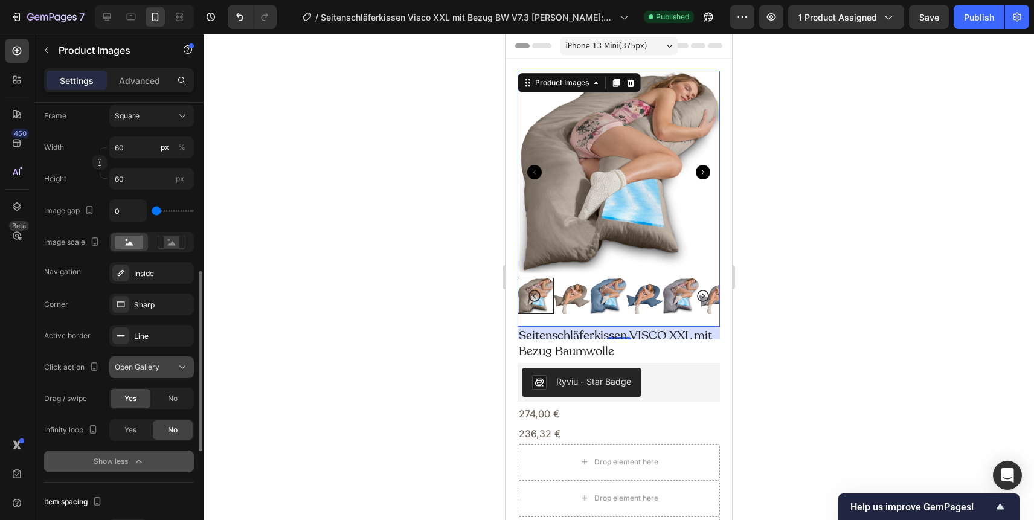
click at [147, 368] on span "Open Gallery" at bounding box center [137, 366] width 45 height 9
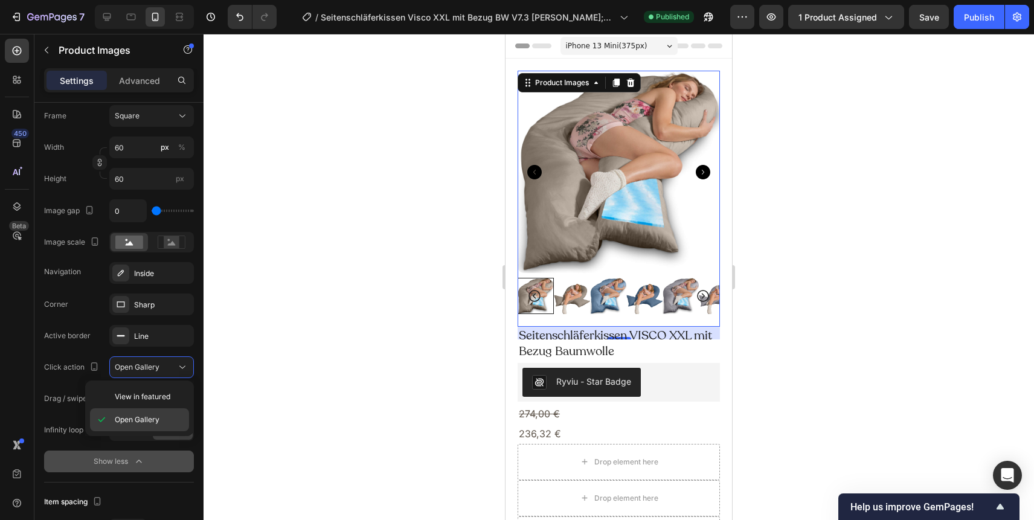
click at [132, 418] on span "Open Gallery" at bounding box center [137, 419] width 45 height 11
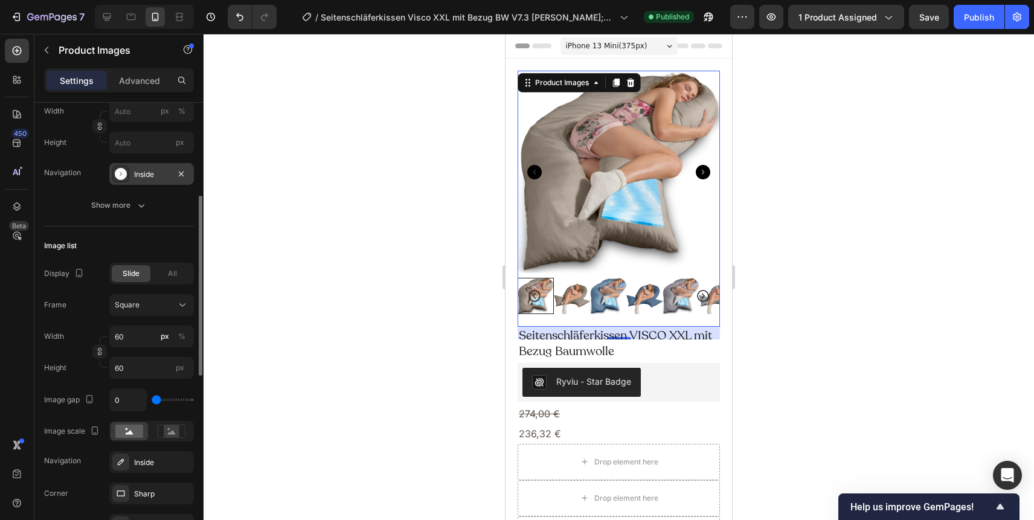
scroll to position [0, 0]
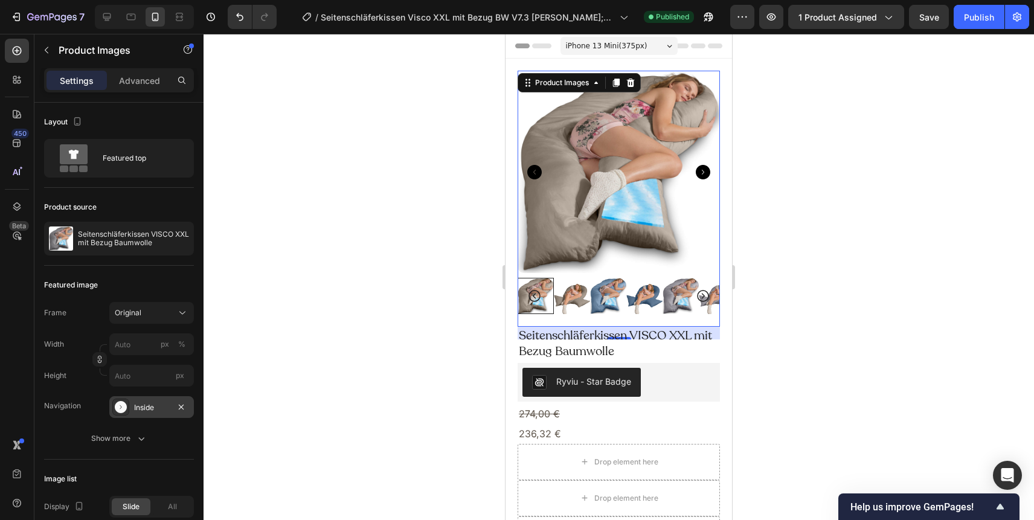
click at [155, 407] on div "Inside" at bounding box center [151, 407] width 35 height 11
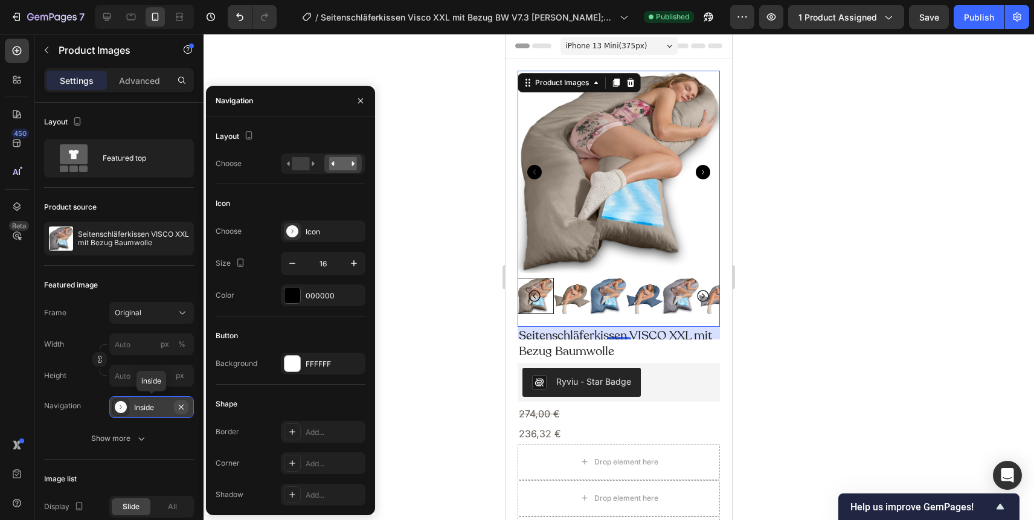
click at [183, 404] on icon "button" at bounding box center [181, 407] width 10 height 10
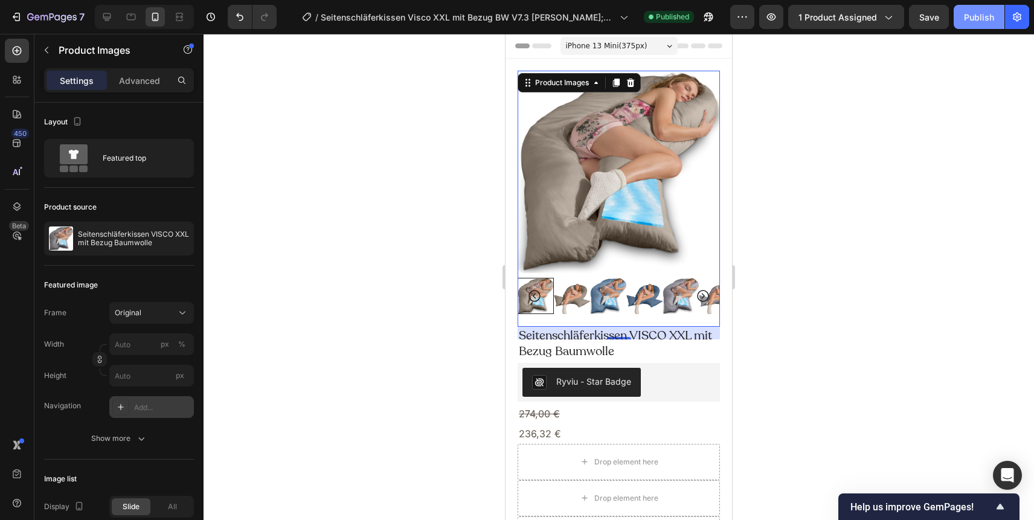
click at [971, 18] on div "Publish" at bounding box center [979, 17] width 30 height 13
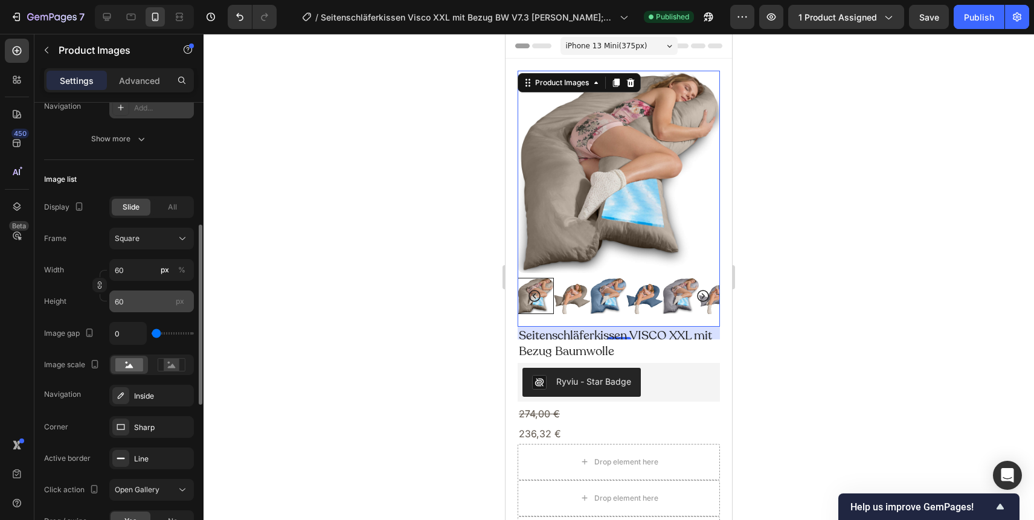
scroll to position [304, 0]
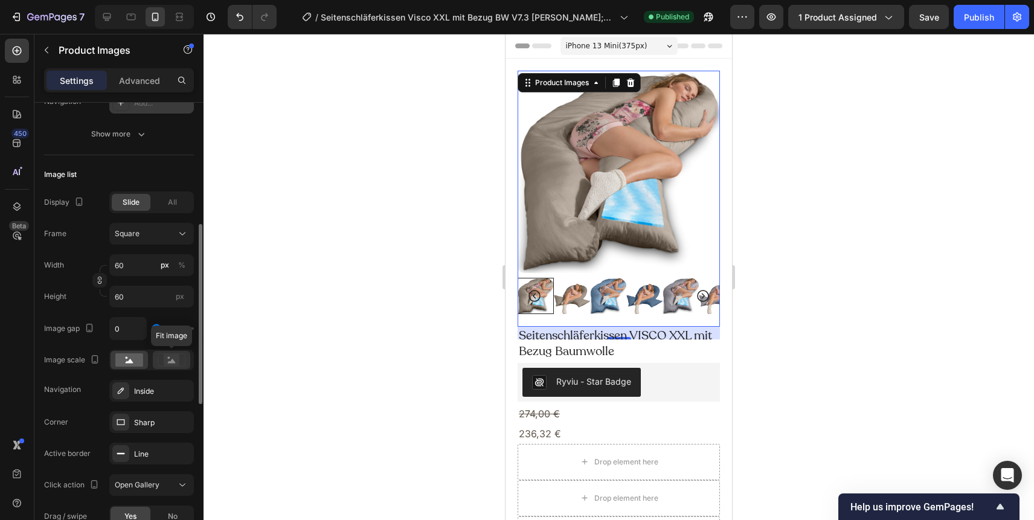
click at [176, 358] on rect at bounding box center [172, 360] width 16 height 12
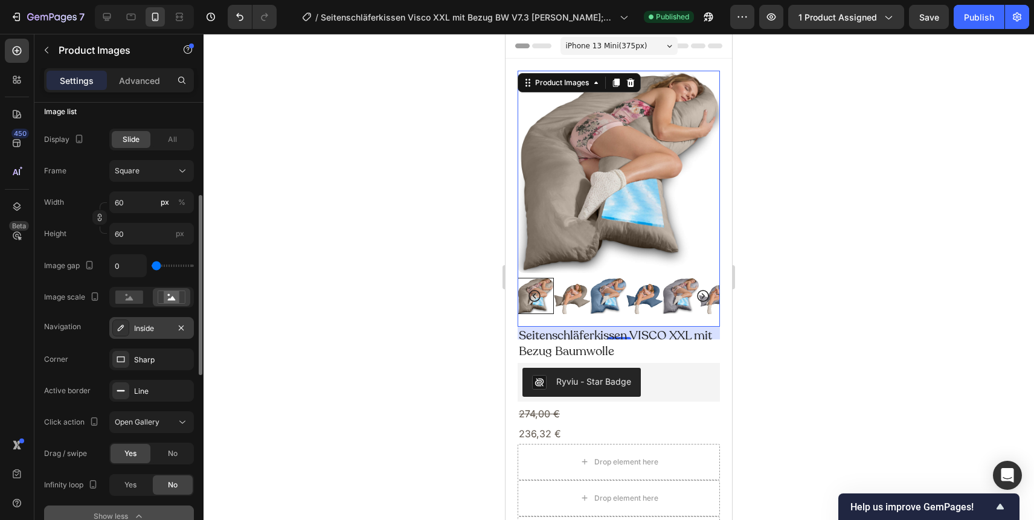
scroll to position [398, 0]
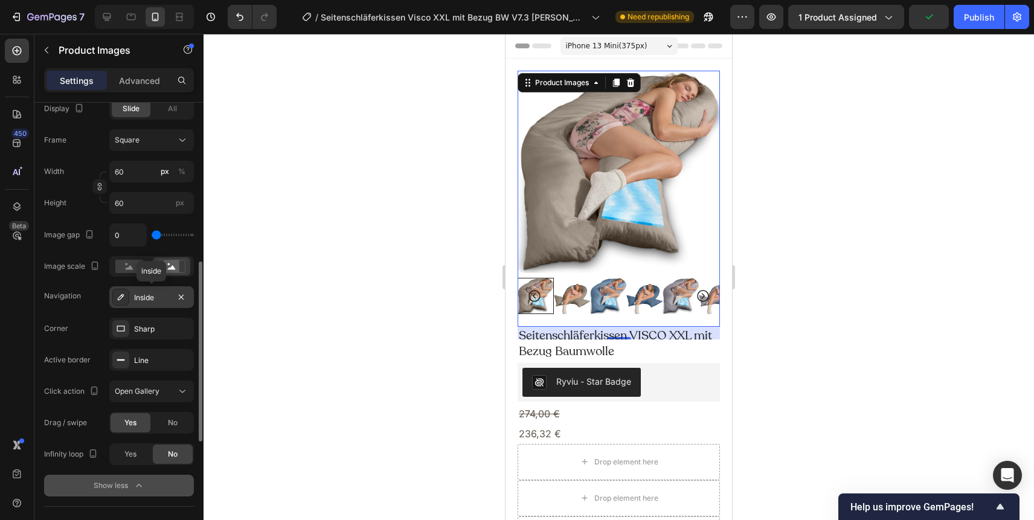
click at [158, 299] on div "Inside" at bounding box center [151, 297] width 35 height 11
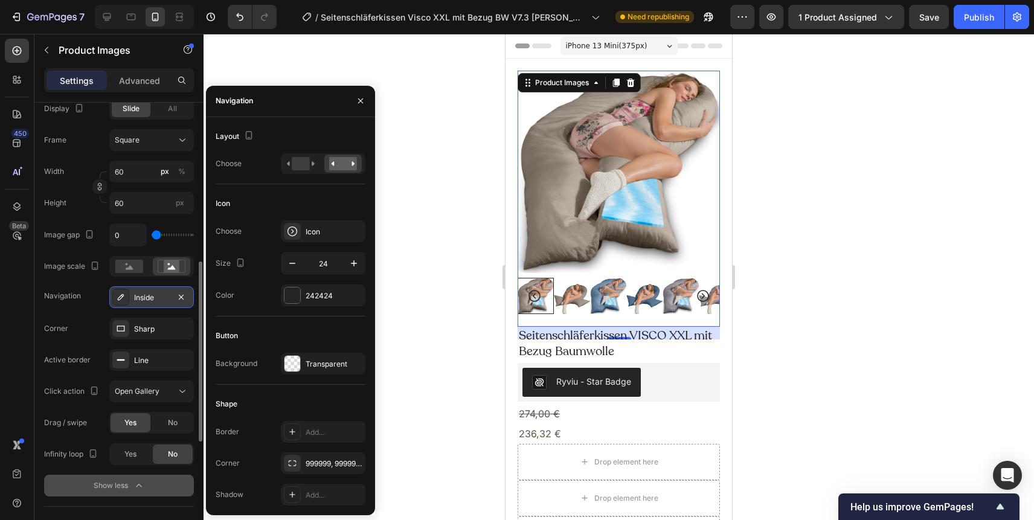
click at [150, 292] on div "Inside" at bounding box center [151, 297] width 35 height 11
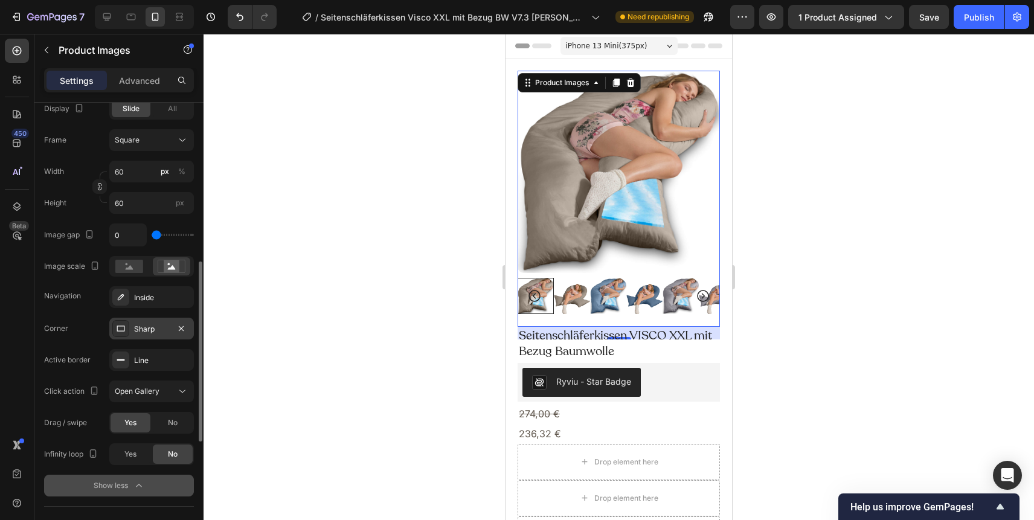
click at [148, 331] on div "Sharp" at bounding box center [151, 329] width 35 height 11
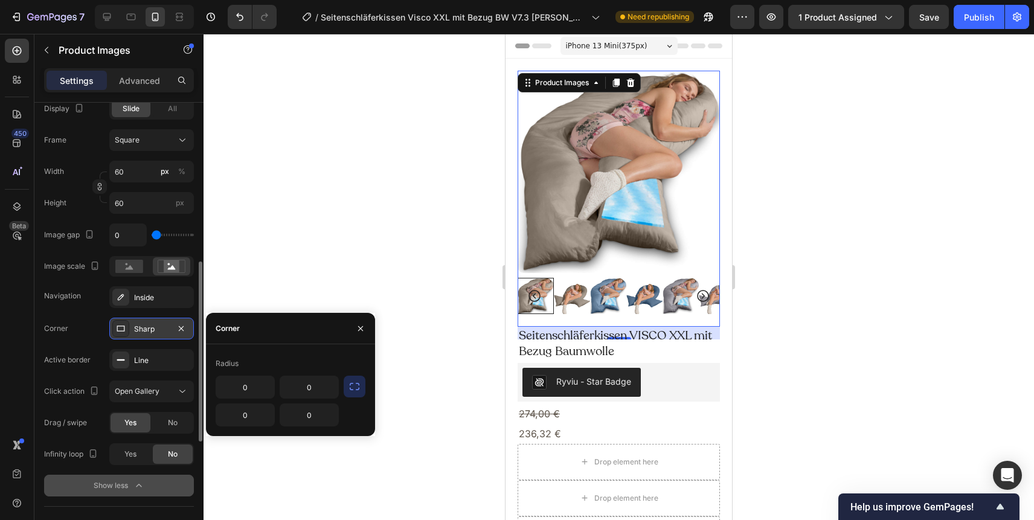
click at [148, 330] on div "Sharp" at bounding box center [151, 329] width 35 height 11
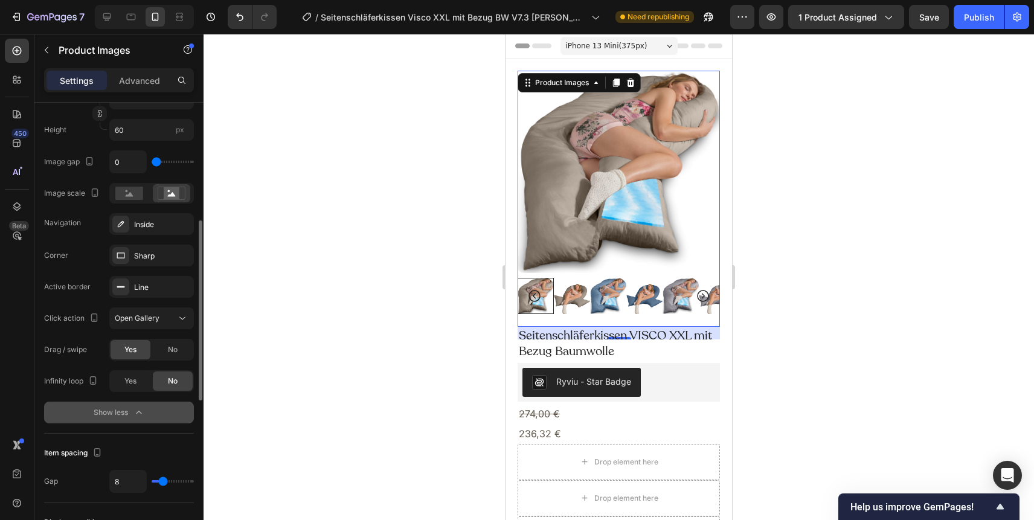
scroll to position [511, 0]
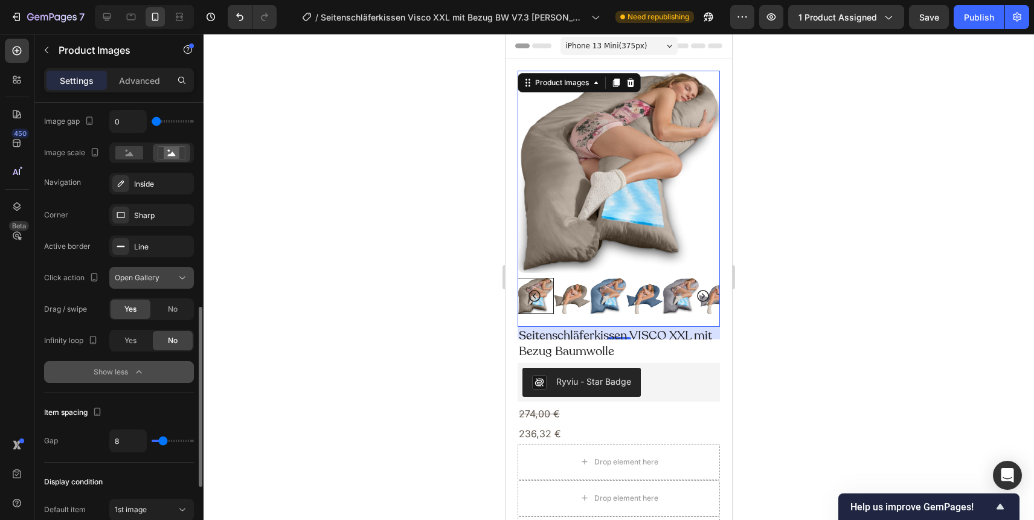
click at [153, 279] on span "Open Gallery" at bounding box center [137, 277] width 45 height 9
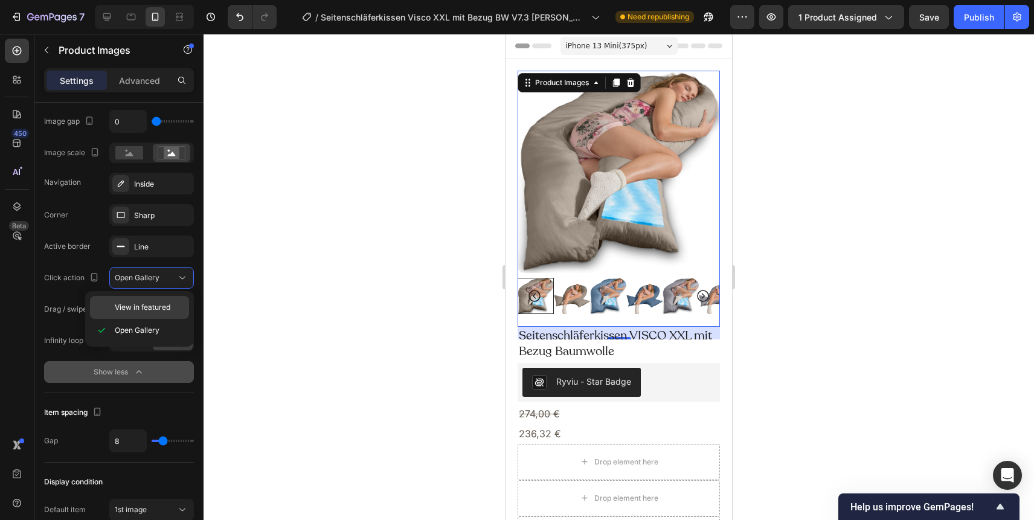
click at [149, 311] on span "View in featured" at bounding box center [143, 307] width 56 height 11
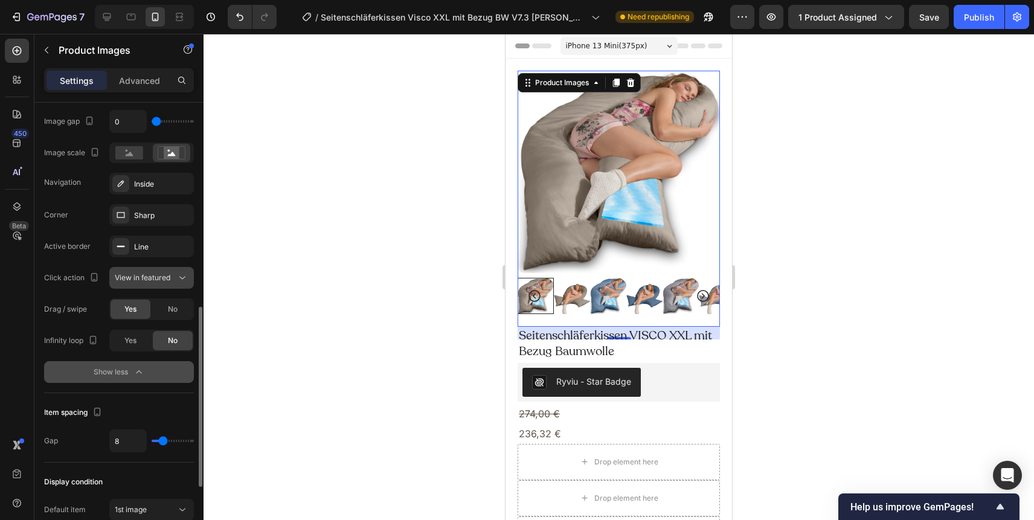
click at [155, 278] on span "View in featured" at bounding box center [143, 277] width 56 height 9
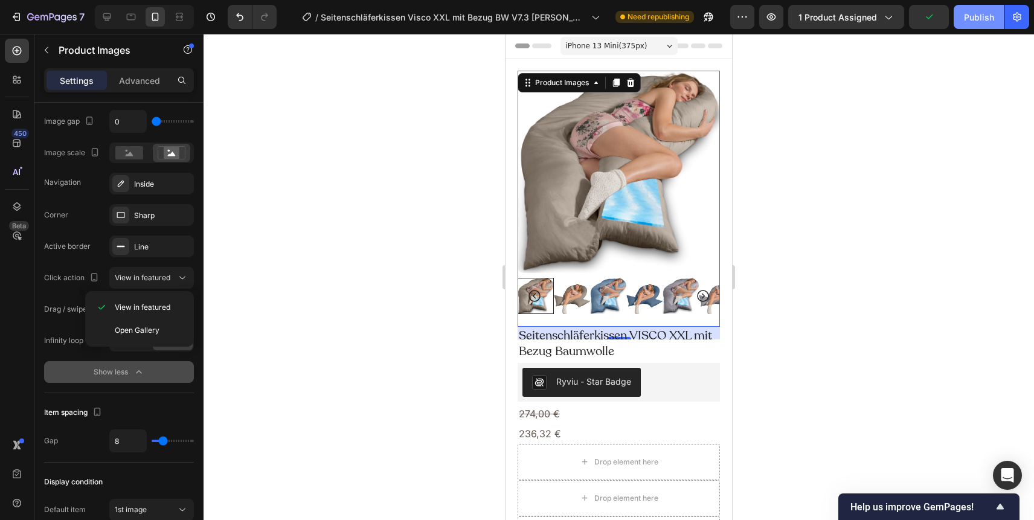
click at [977, 14] on div "Publish" at bounding box center [979, 17] width 30 height 13
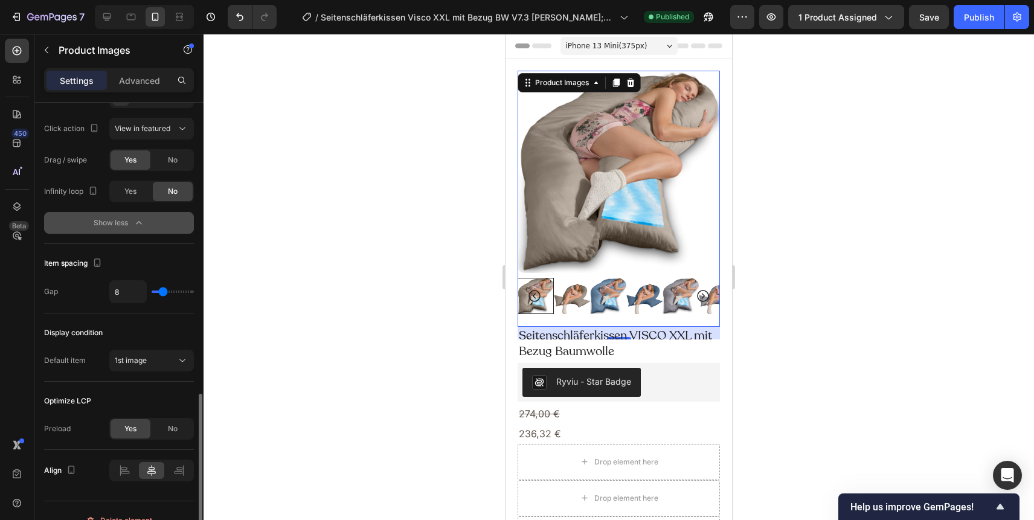
scroll to position [680, 0]
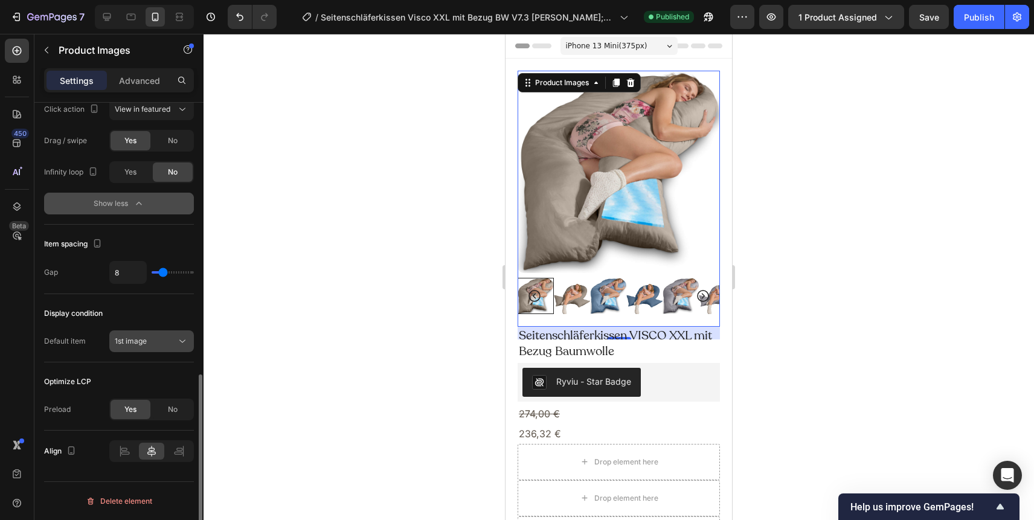
click at [144, 342] on span "1st image" at bounding box center [131, 340] width 32 height 9
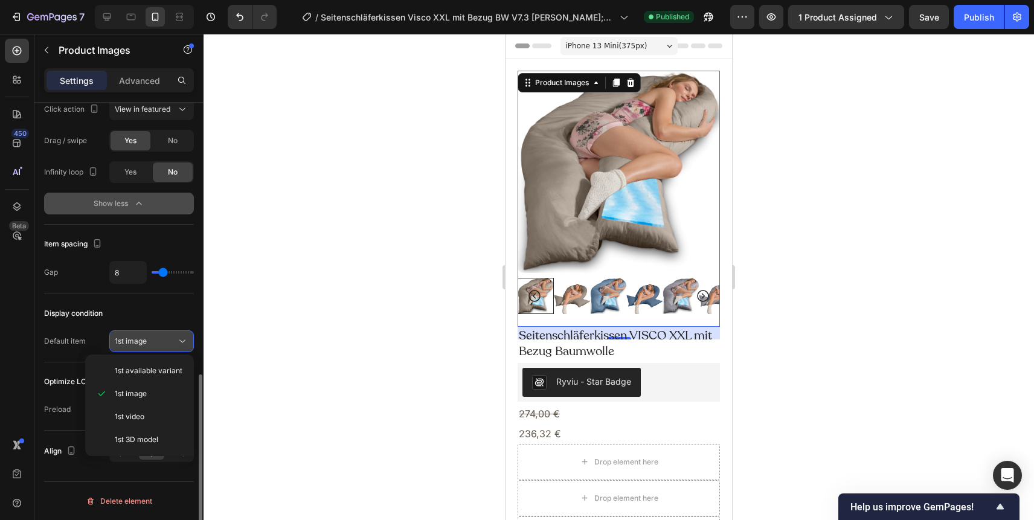
click at [144, 342] on span "1st image" at bounding box center [131, 340] width 32 height 9
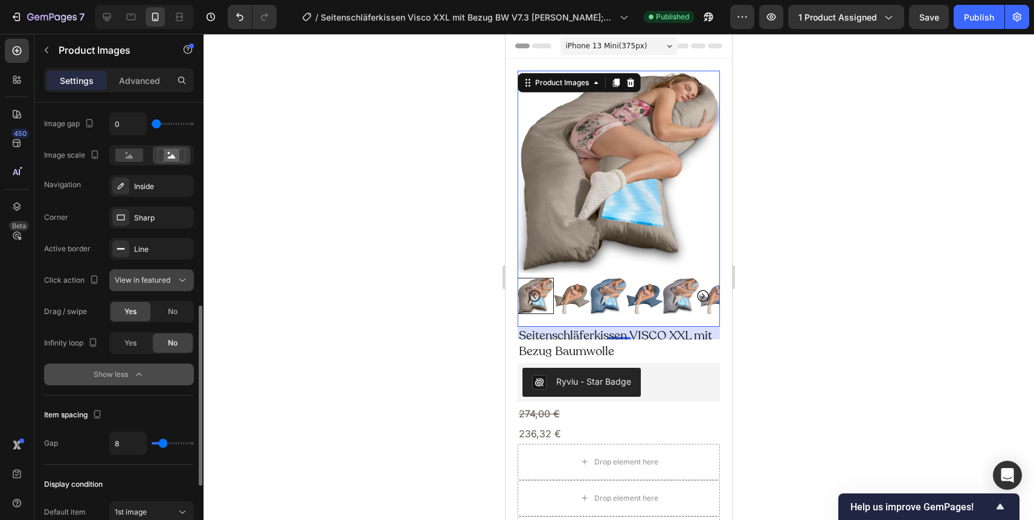
scroll to position [505, 0]
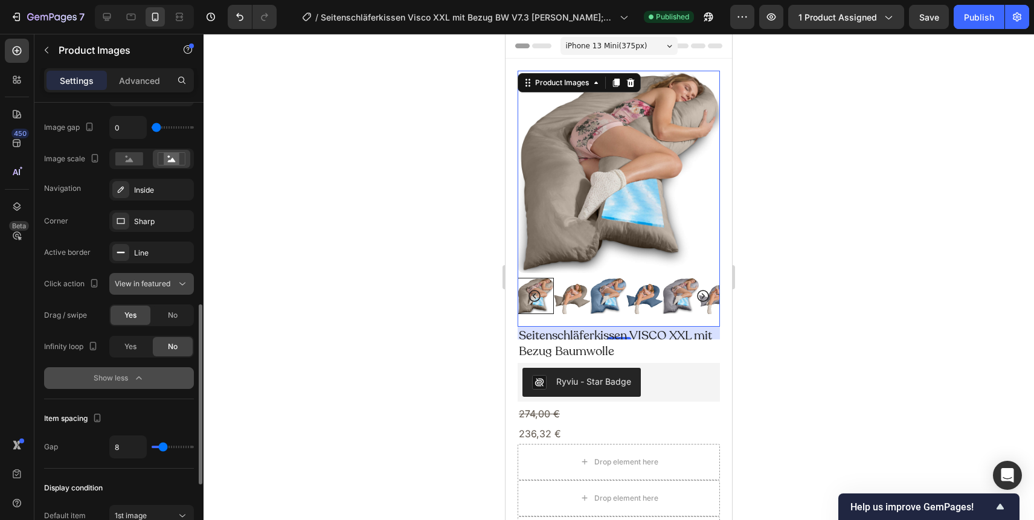
click at [149, 282] on span "View in featured" at bounding box center [143, 283] width 56 height 9
click at [142, 335] on span "Open Gallery" at bounding box center [137, 336] width 45 height 11
click at [986, 19] on div "Publish" at bounding box center [979, 17] width 30 height 13
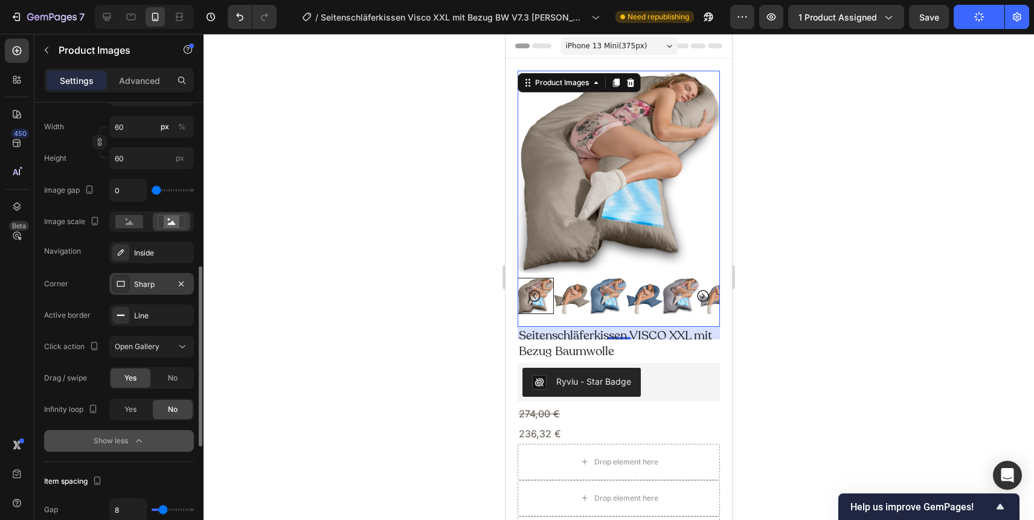
scroll to position [427, 0]
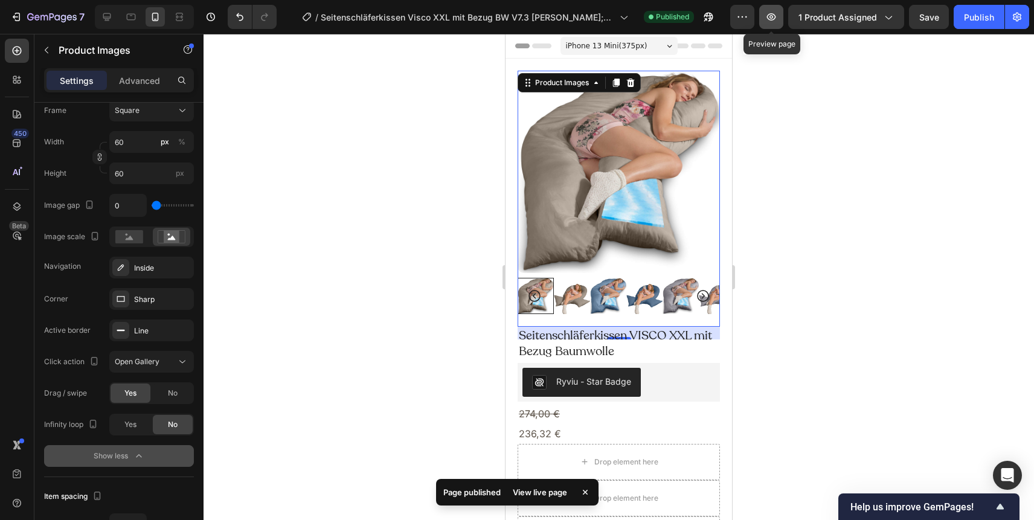
click at [766, 19] on icon "button" at bounding box center [771, 17] width 12 height 12
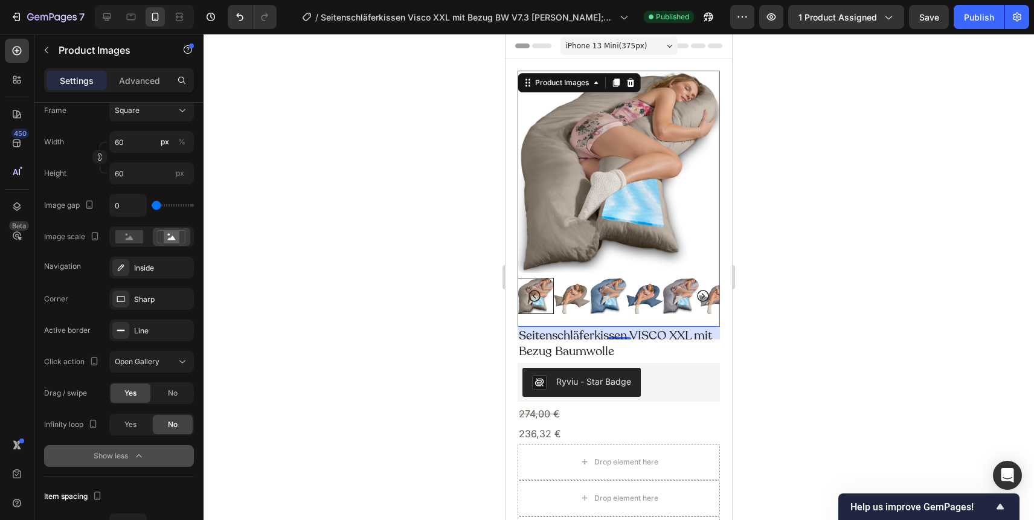
click at [787, 320] on div at bounding box center [618, 277] width 830 height 486
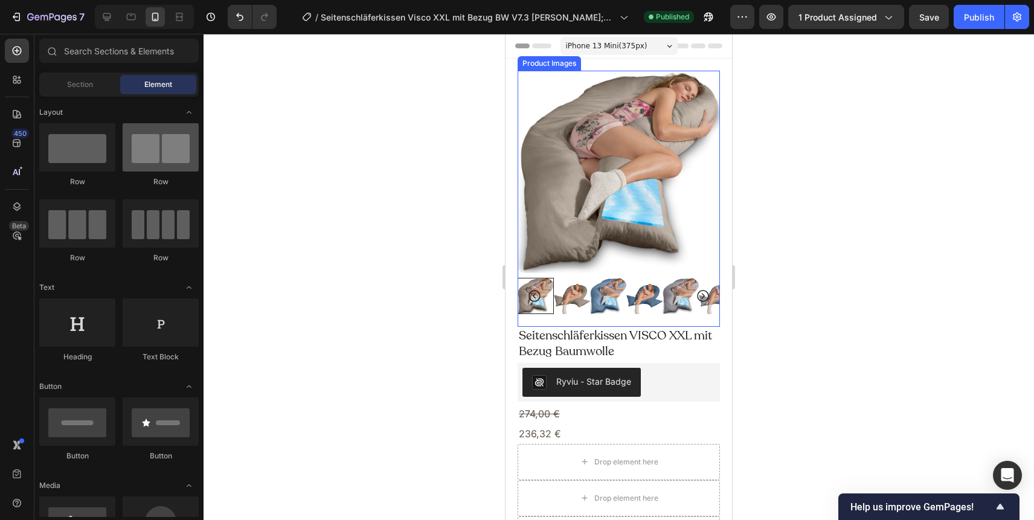
click at [187, 168] on div at bounding box center [161, 147] width 76 height 48
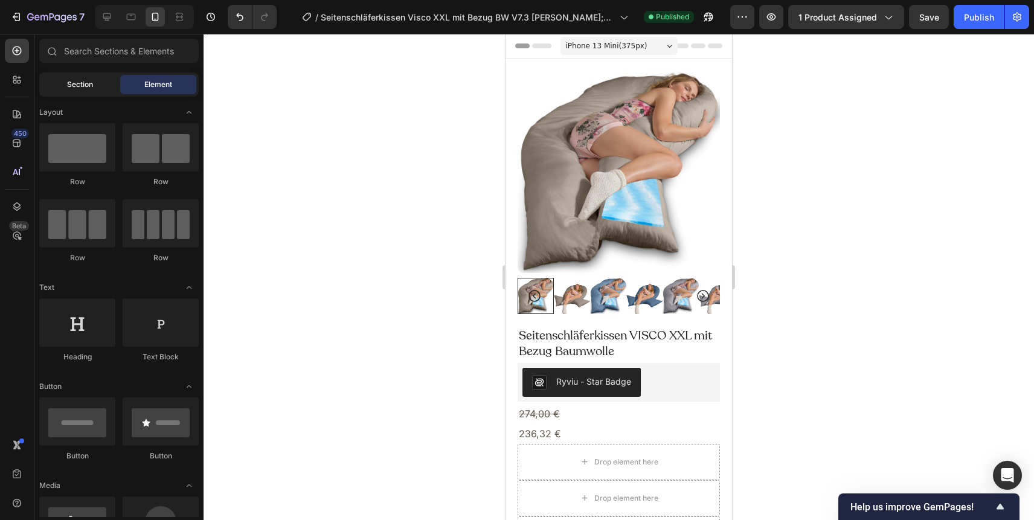
click at [95, 86] on div "Section" at bounding box center [80, 84] width 76 height 19
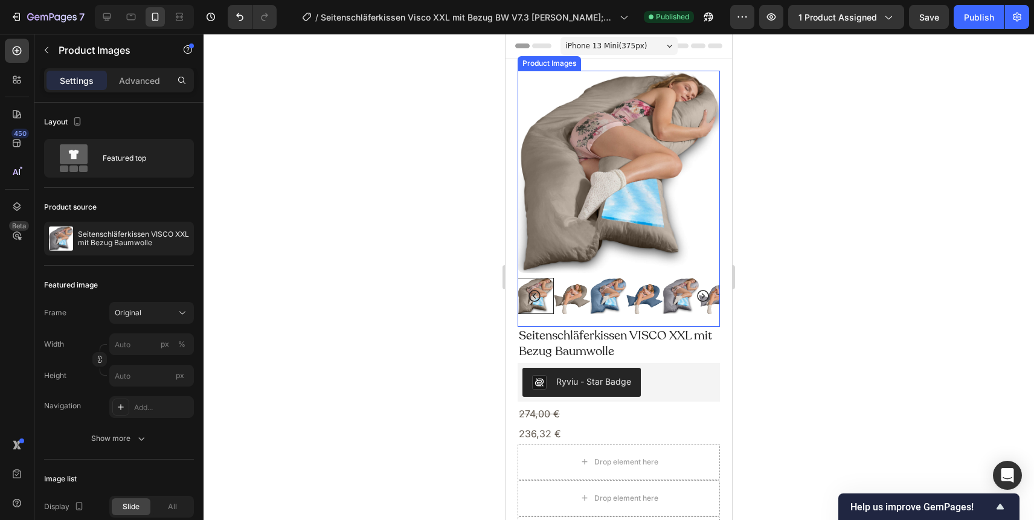
click at [539, 168] on img at bounding box center [618, 172] width 202 height 202
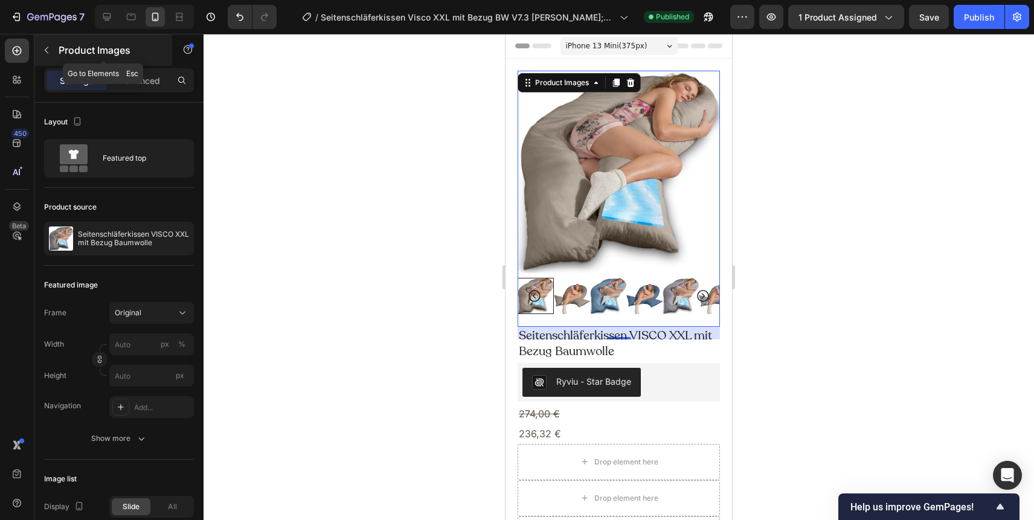
click at [53, 51] on button "button" at bounding box center [46, 49] width 19 height 19
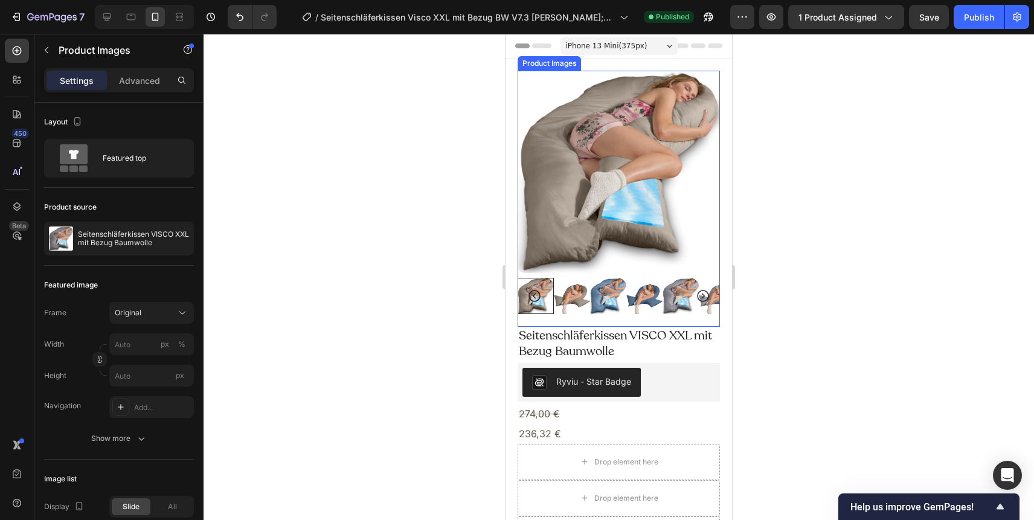
click at [578, 163] on img at bounding box center [618, 172] width 202 height 202
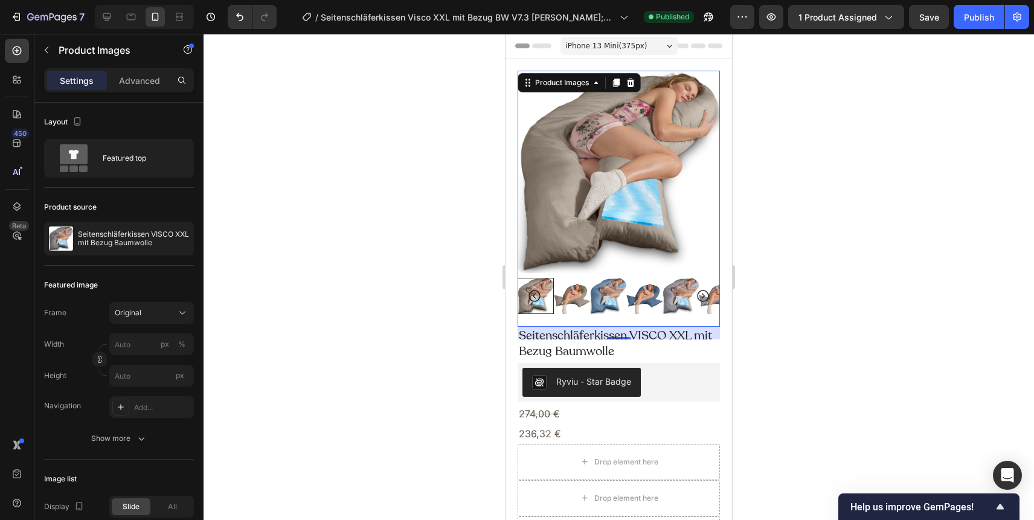
click at [605, 301] on icon at bounding box center [608, 296] width 14 height 14
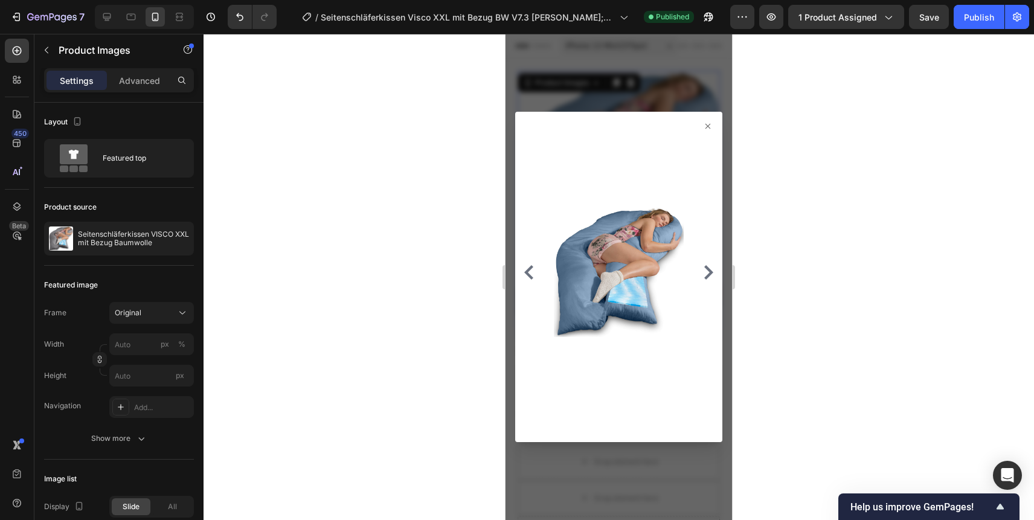
click at [710, 124] on icon at bounding box center [708, 126] width 10 height 10
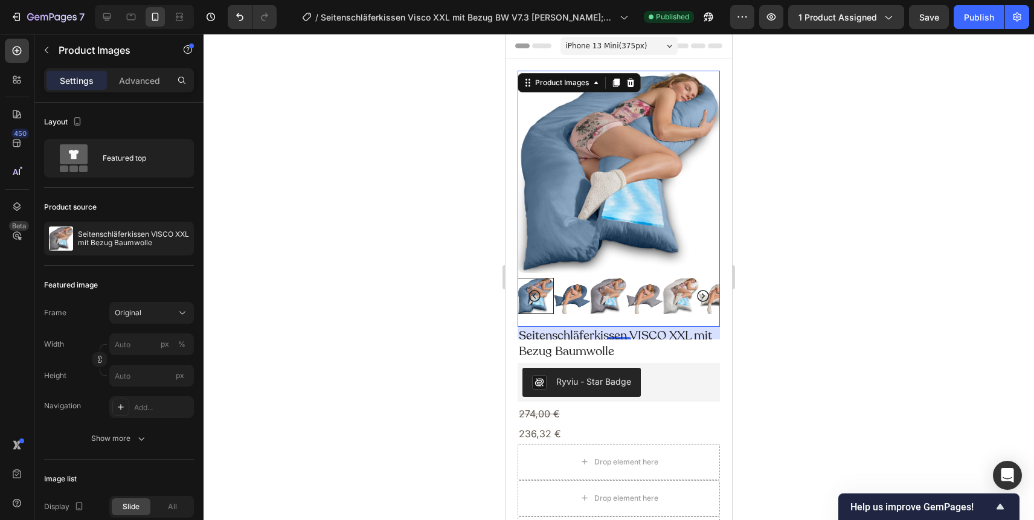
click at [655, 225] on img at bounding box center [618, 172] width 202 height 202
click at [612, 289] on icon at bounding box center [608, 296] width 14 height 14
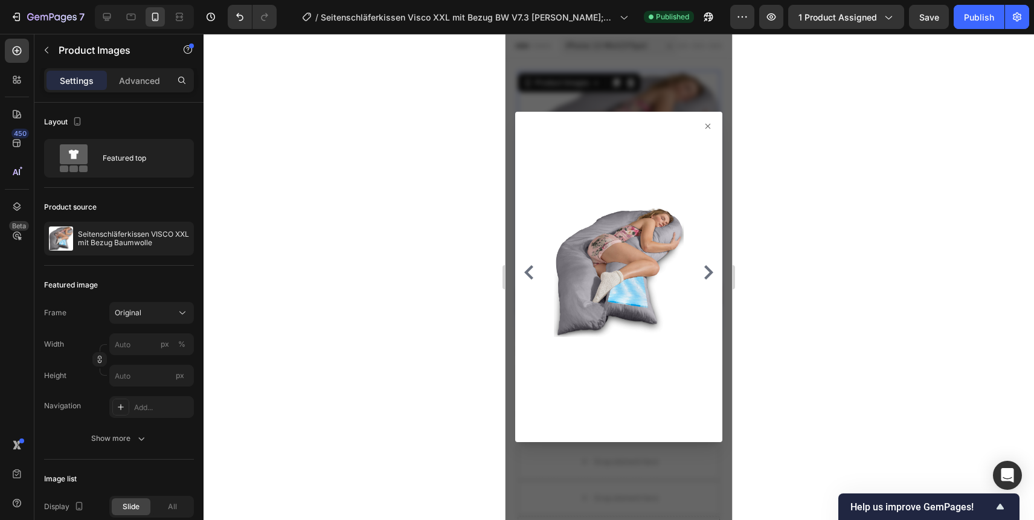
click at [706, 123] on icon at bounding box center [708, 126] width 10 height 10
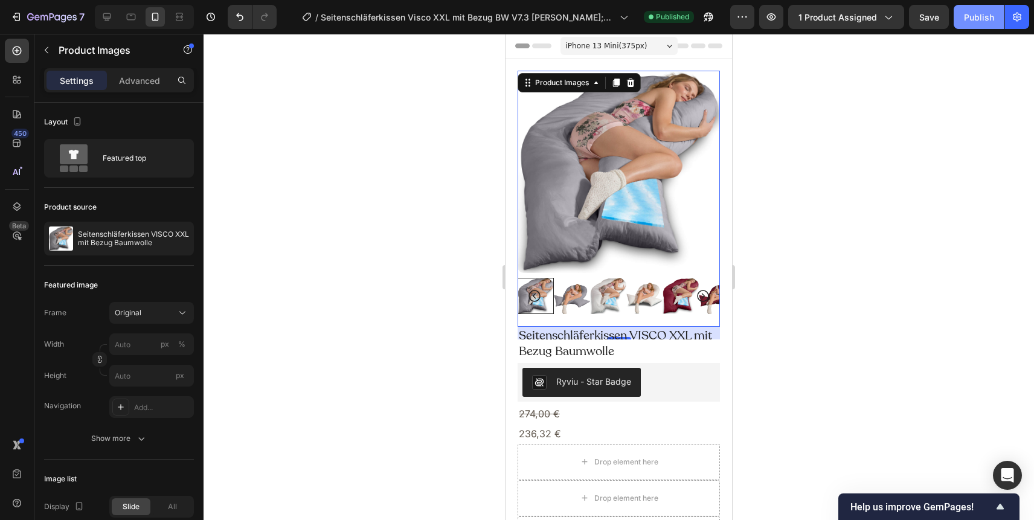
click at [974, 13] on div "Publish" at bounding box center [979, 17] width 30 height 13
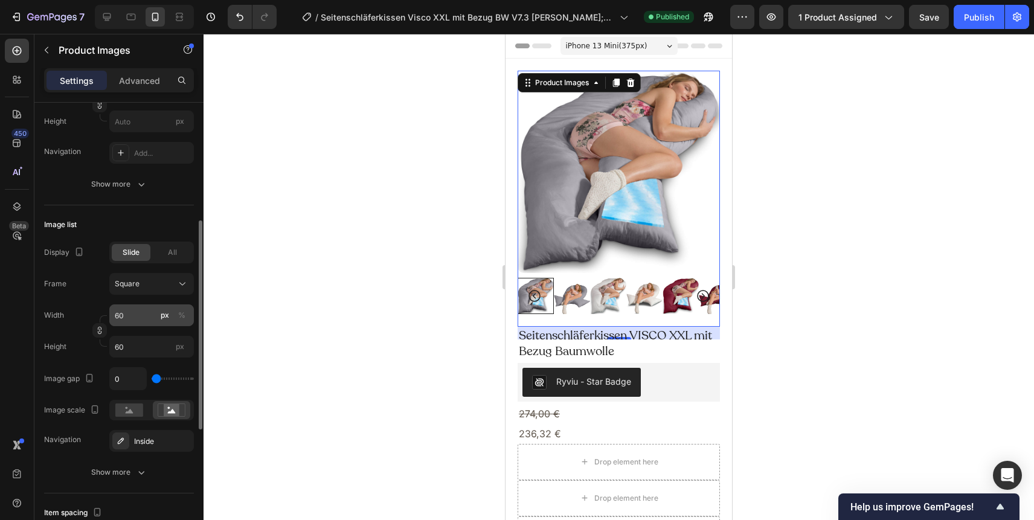
scroll to position [257, 0]
click at [150, 278] on div "Square" at bounding box center [144, 280] width 59 height 11
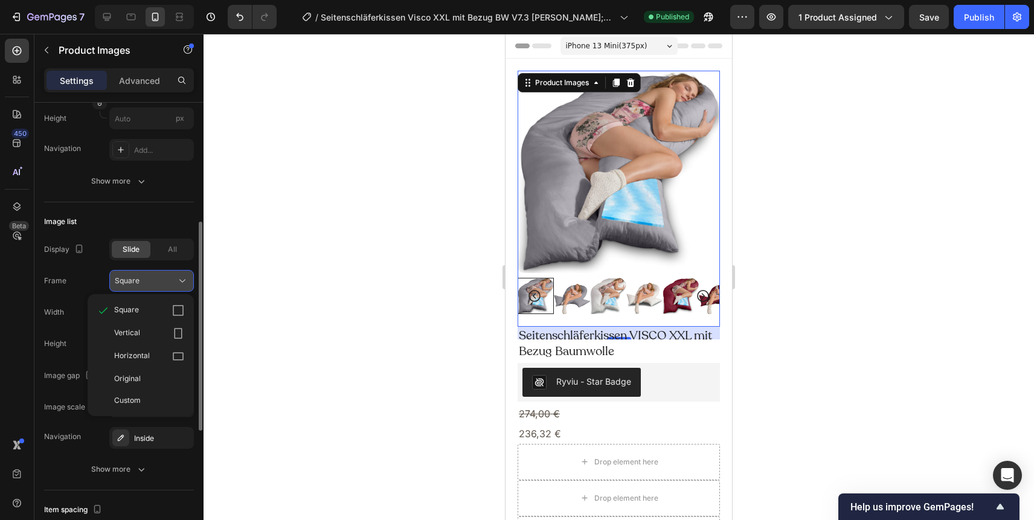
click at [150, 278] on div "Square" at bounding box center [144, 280] width 59 height 11
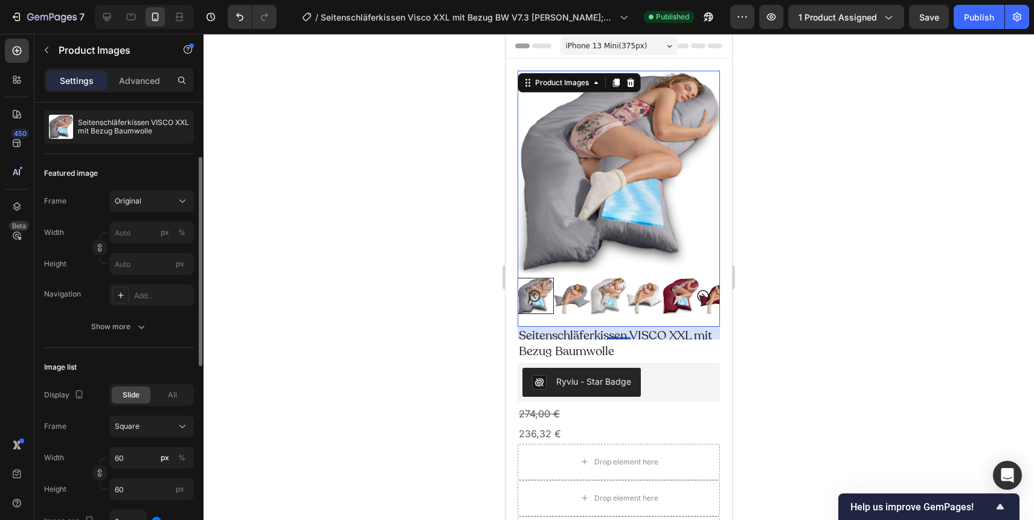
scroll to position [115, 0]
click at [127, 290] on div at bounding box center [120, 292] width 17 height 17
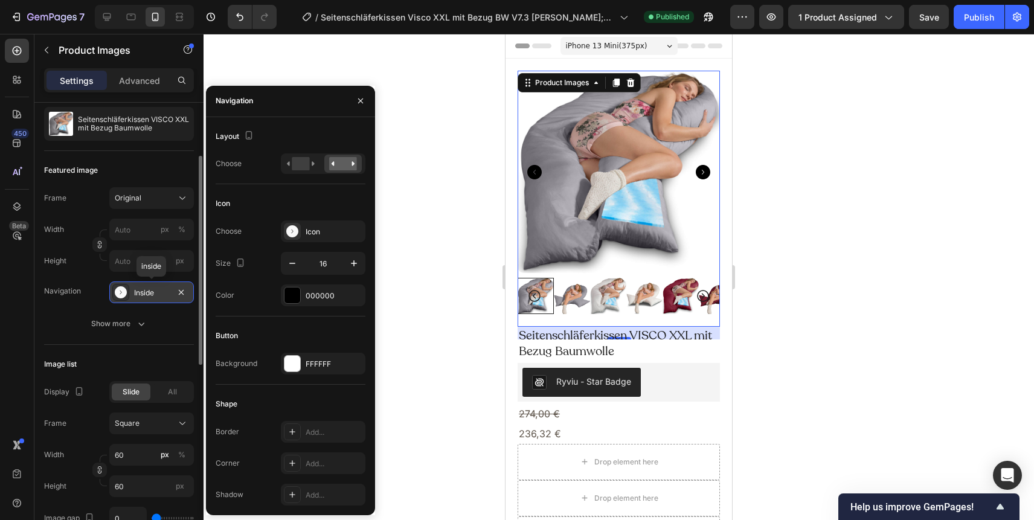
click at [145, 292] on div "Inside" at bounding box center [151, 292] width 35 height 11
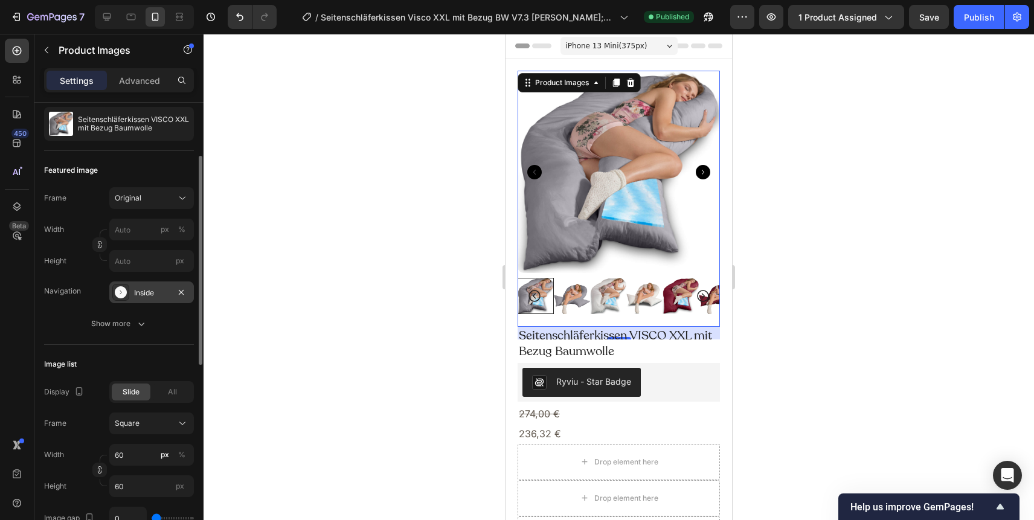
click at [143, 295] on div "Inside" at bounding box center [151, 292] width 35 height 11
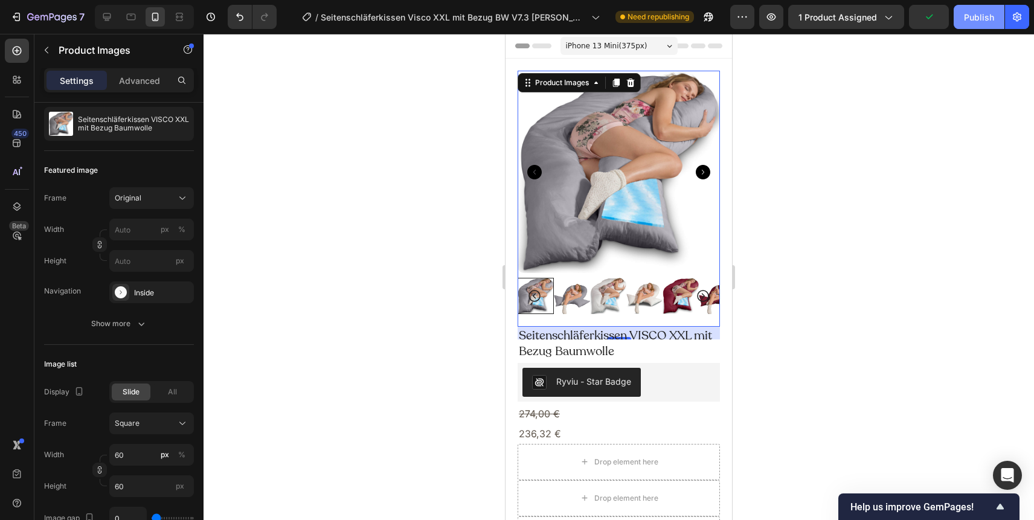
click at [977, 16] on div "Publish" at bounding box center [979, 17] width 30 height 13
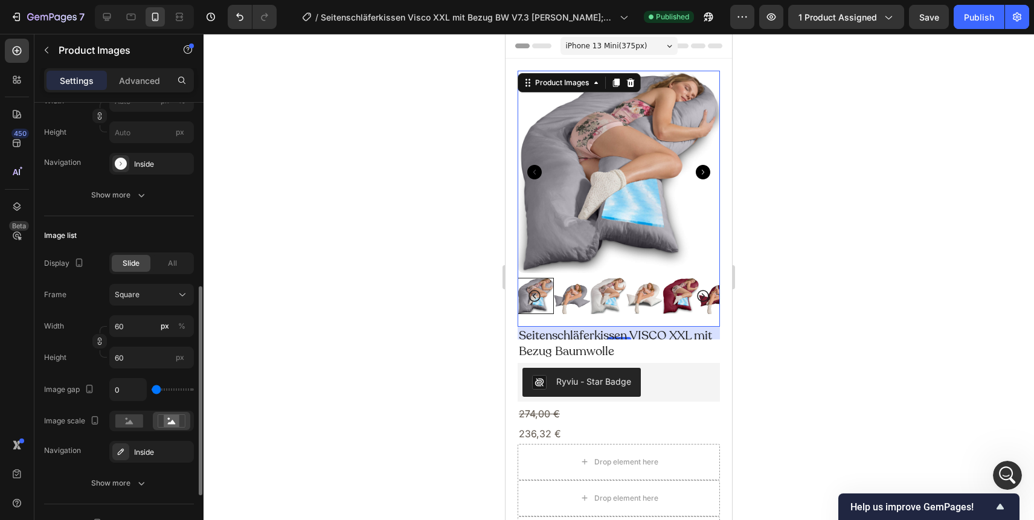
scroll to position [292, 0]
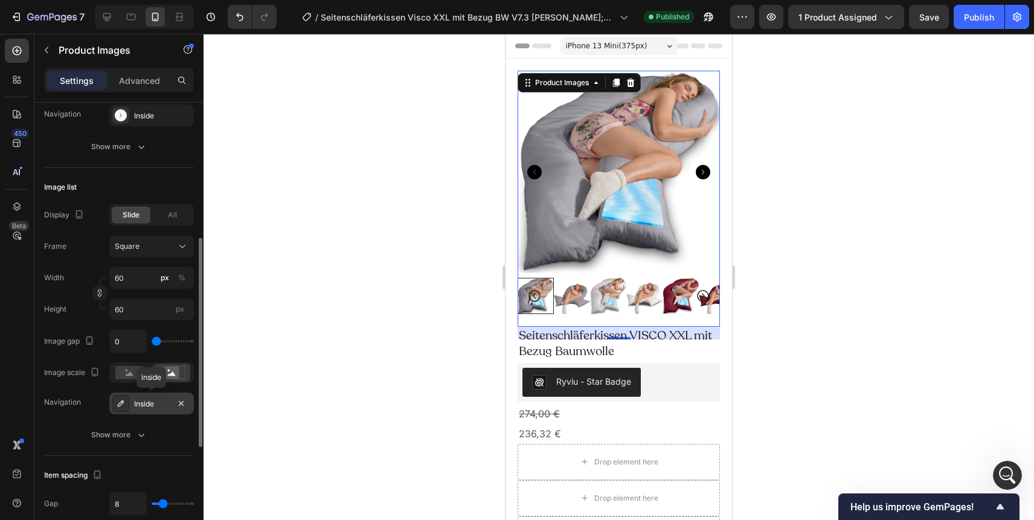
click at [155, 403] on div "Inside" at bounding box center [151, 403] width 35 height 11
click at [123, 374] on rect at bounding box center [129, 372] width 28 height 13
click at [170, 374] on rect at bounding box center [172, 372] width 16 height 12
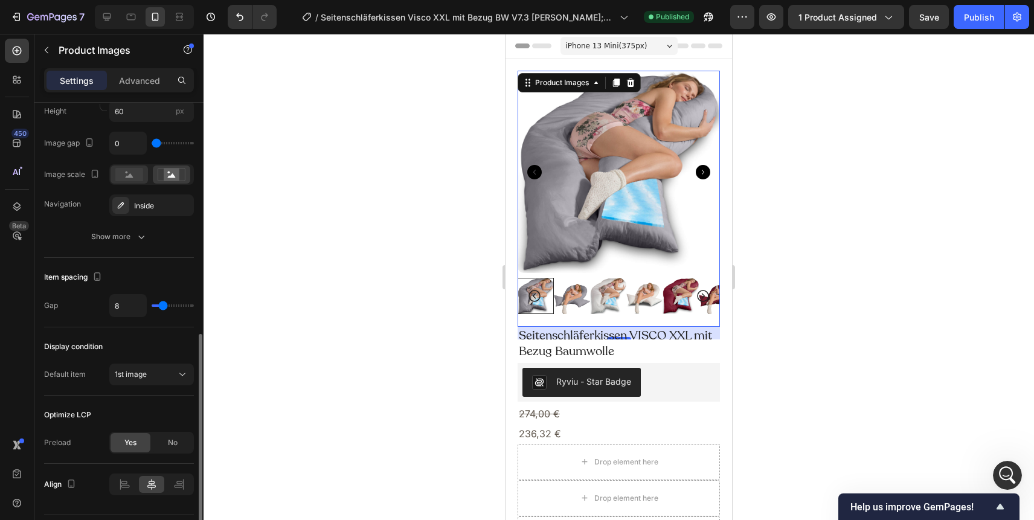
scroll to position [523, 0]
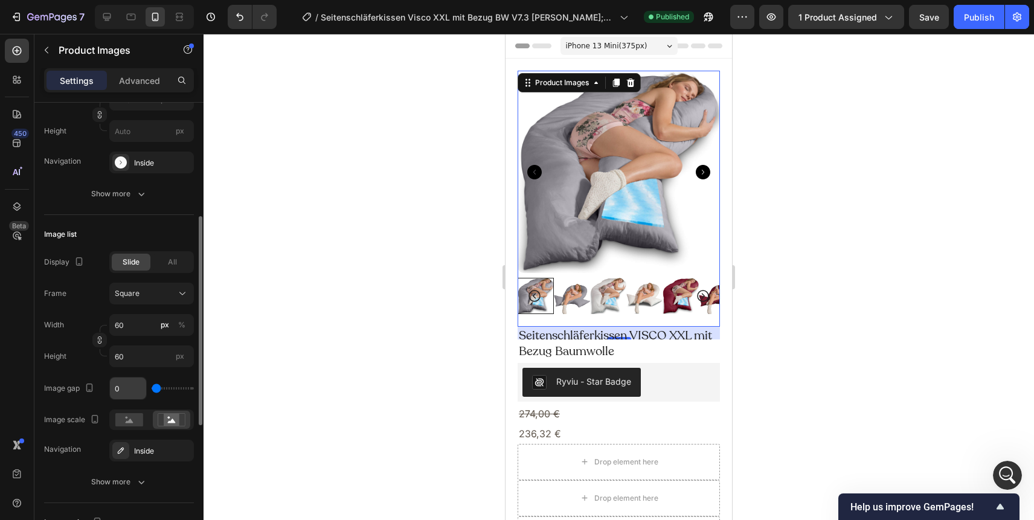
click at [136, 280] on div "Display Slide All Frame Square Width 60 px % Height 60 px Image gap 0 Image sca…" at bounding box center [119, 356] width 150 height 210
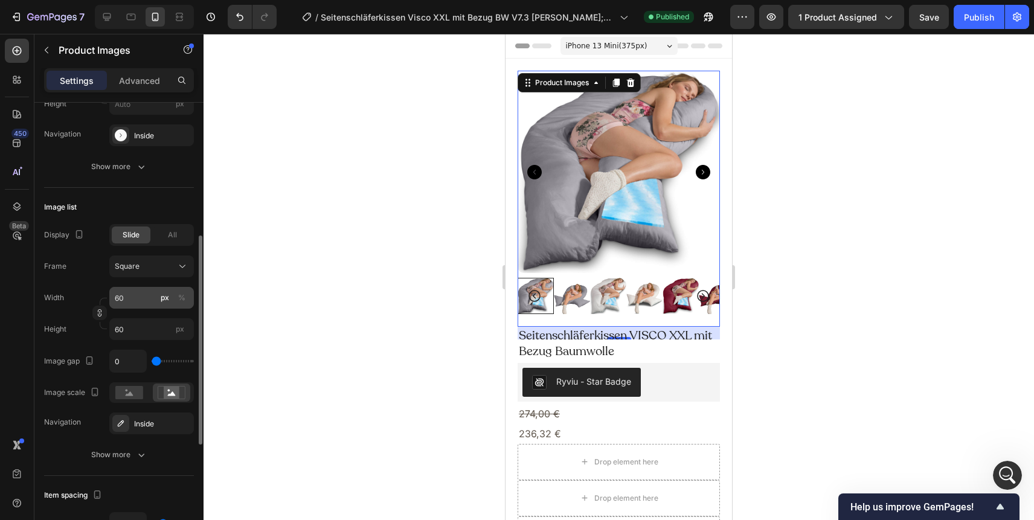
scroll to position [304, 0]
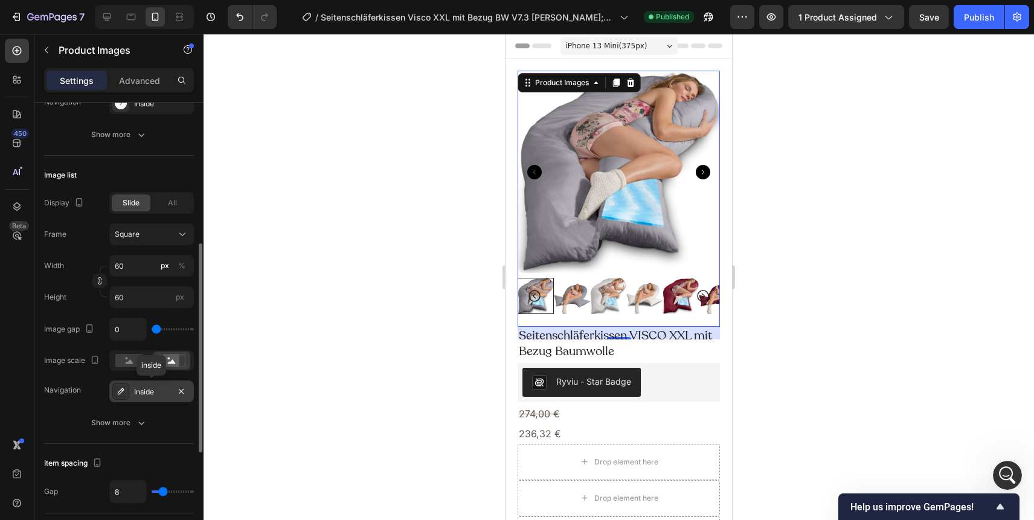
click at [159, 395] on div "Inside" at bounding box center [151, 391] width 35 height 11
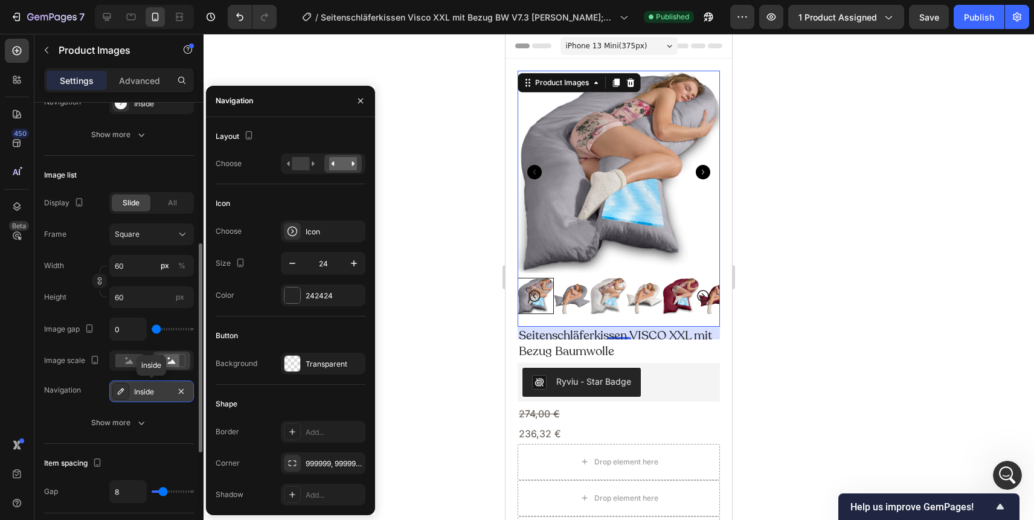
click at [159, 395] on div "Inside" at bounding box center [151, 391] width 35 height 11
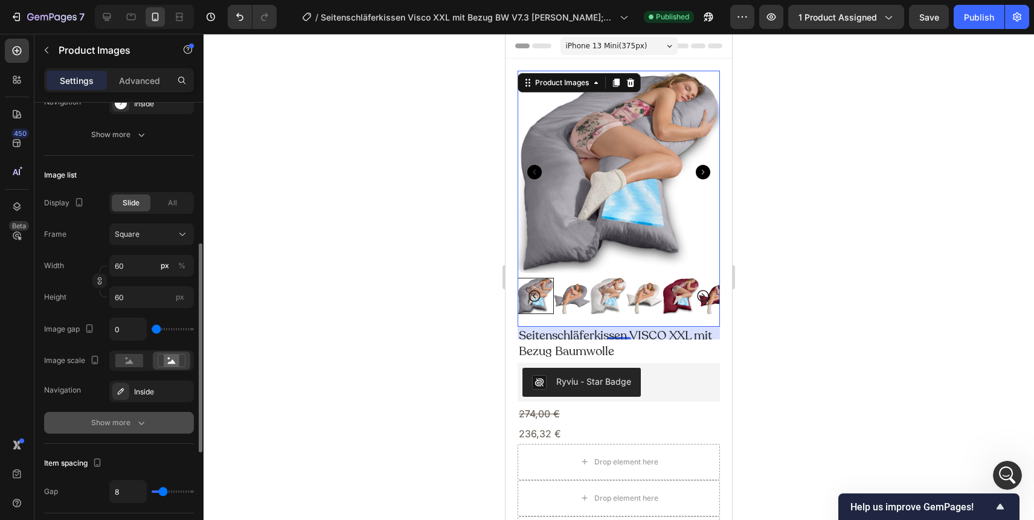
click at [130, 423] on div "Show more" at bounding box center [119, 423] width 56 height 12
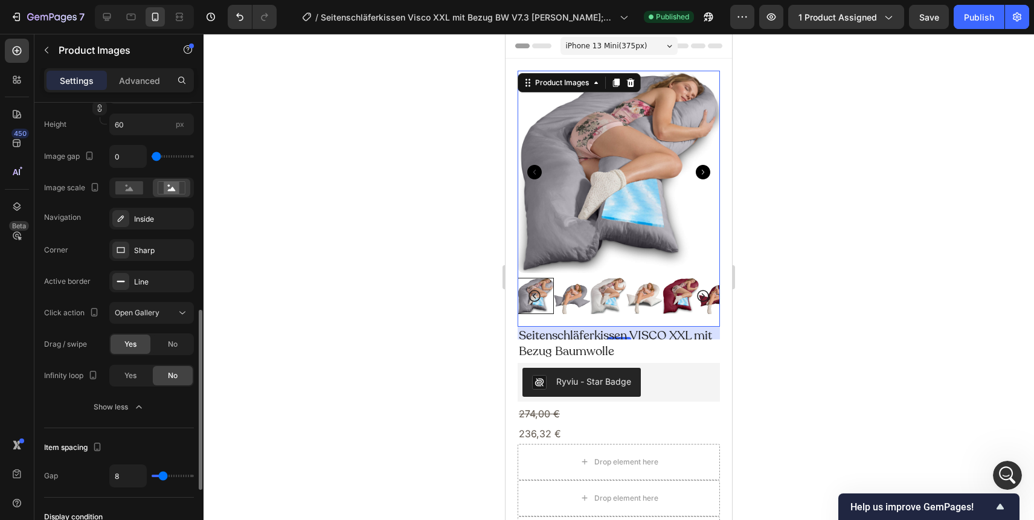
scroll to position [488, 0]
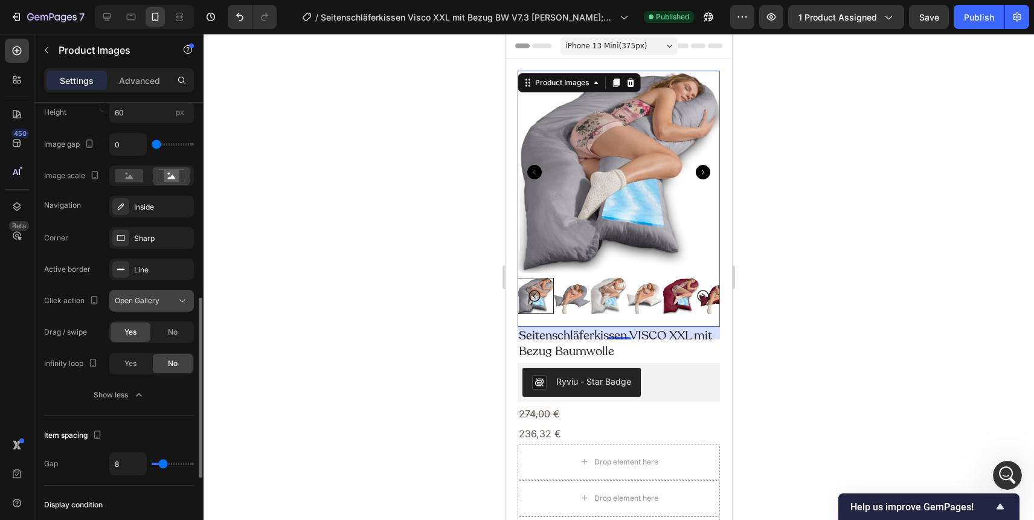
click at [151, 300] on span "Open Gallery" at bounding box center [137, 300] width 45 height 9
click at [155, 300] on span "Open Gallery" at bounding box center [137, 300] width 45 height 9
click at [158, 296] on span "Open Gallery" at bounding box center [137, 300] width 45 height 9
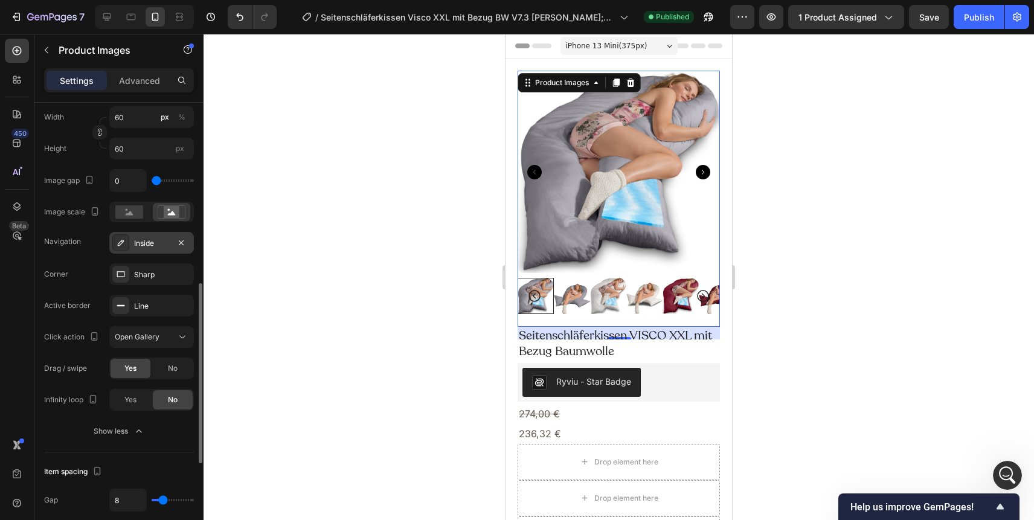
scroll to position [451, 0]
click at [986, 15] on div "Publish" at bounding box center [979, 17] width 30 height 13
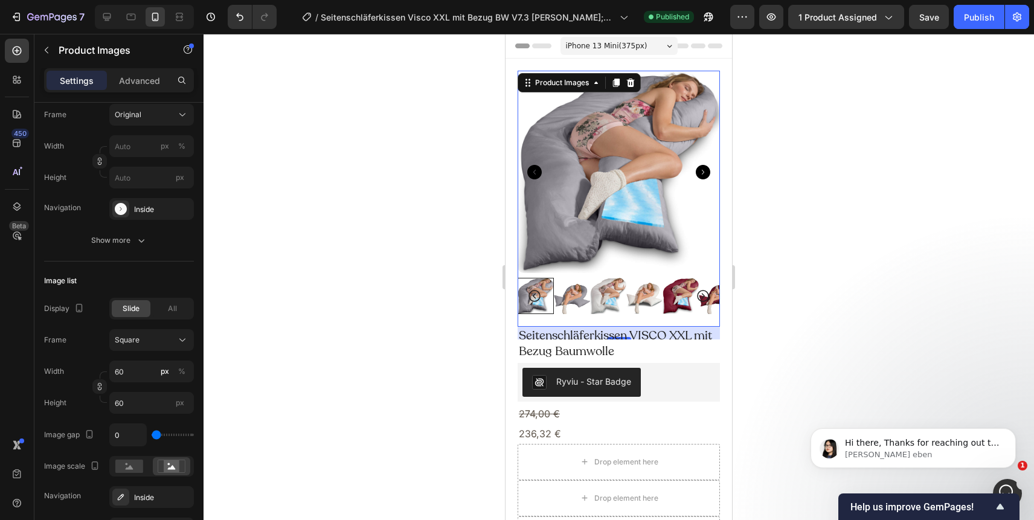
scroll to position [0, 0]
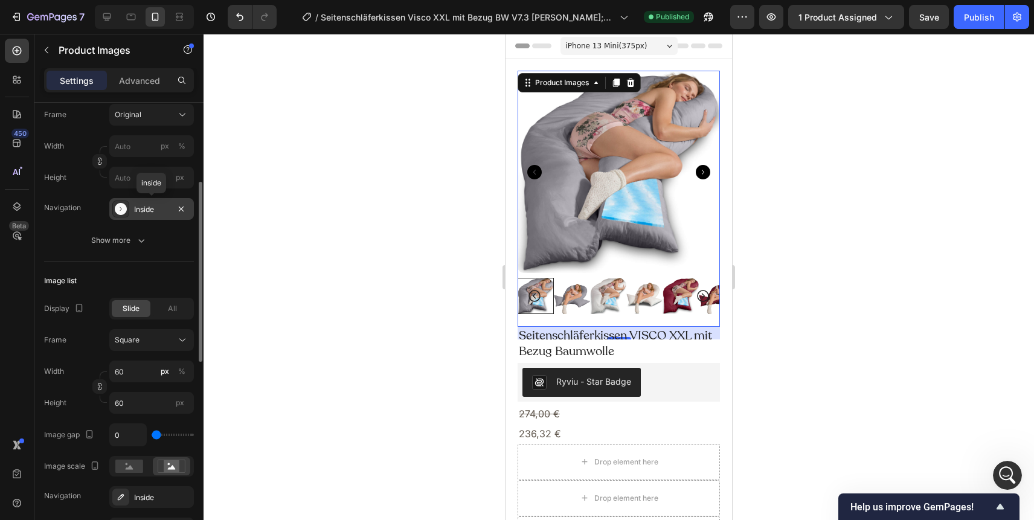
click at [145, 211] on div "Inside" at bounding box center [151, 209] width 35 height 11
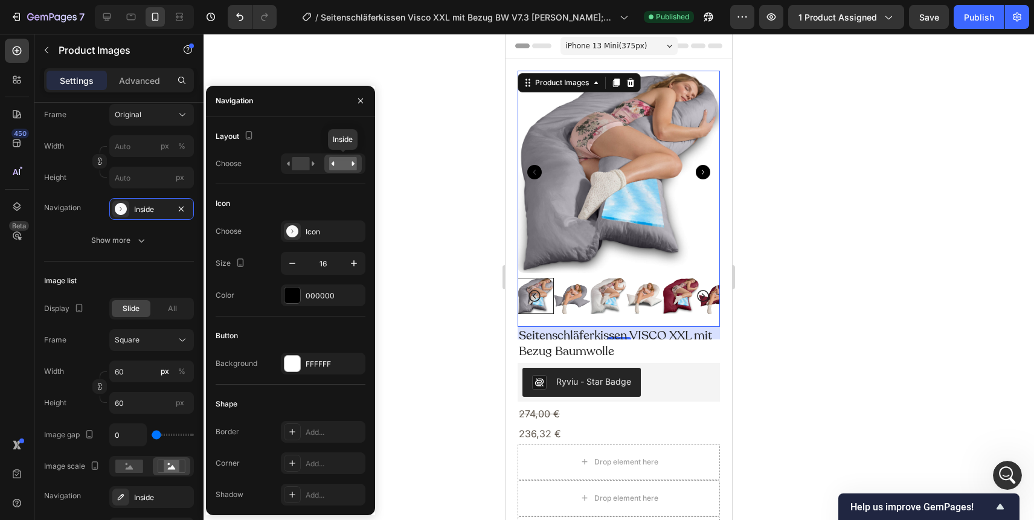
click at [340, 163] on rect at bounding box center [343, 163] width 28 height 13
click at [301, 170] on rect at bounding box center [301, 163] width 18 height 13
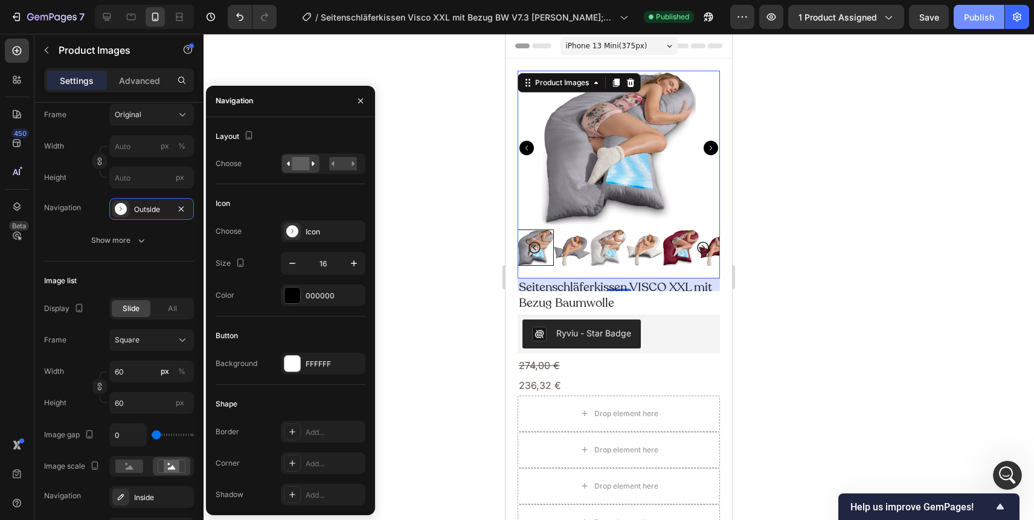
click at [985, 15] on div "Publish" at bounding box center [979, 17] width 30 height 13
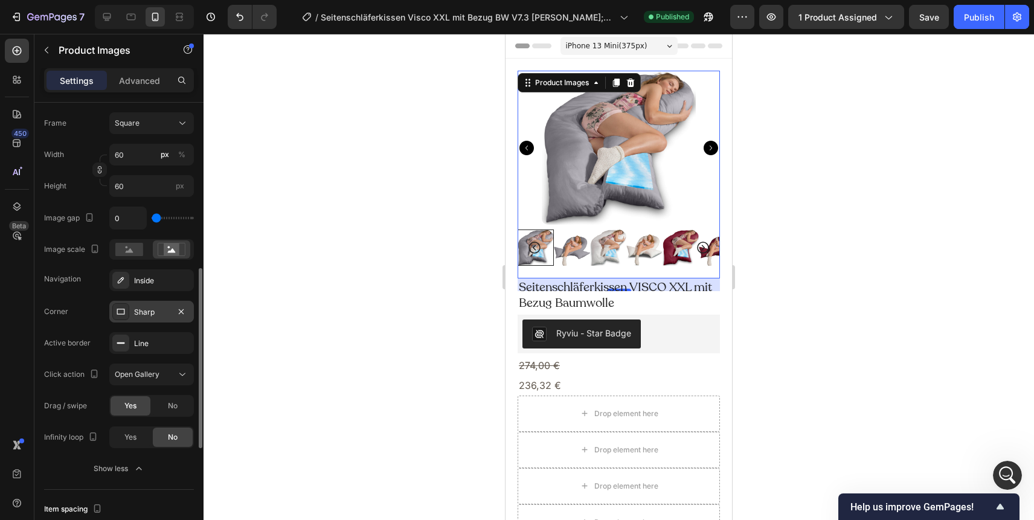
scroll to position [413, 0]
click at [158, 284] on div "Inside" at bounding box center [151, 282] width 35 height 11
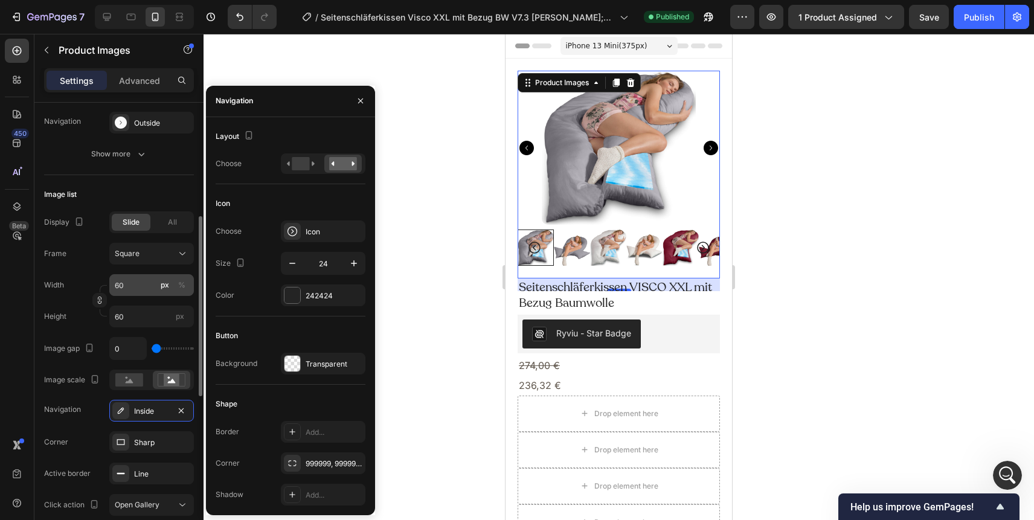
scroll to position [281, 0]
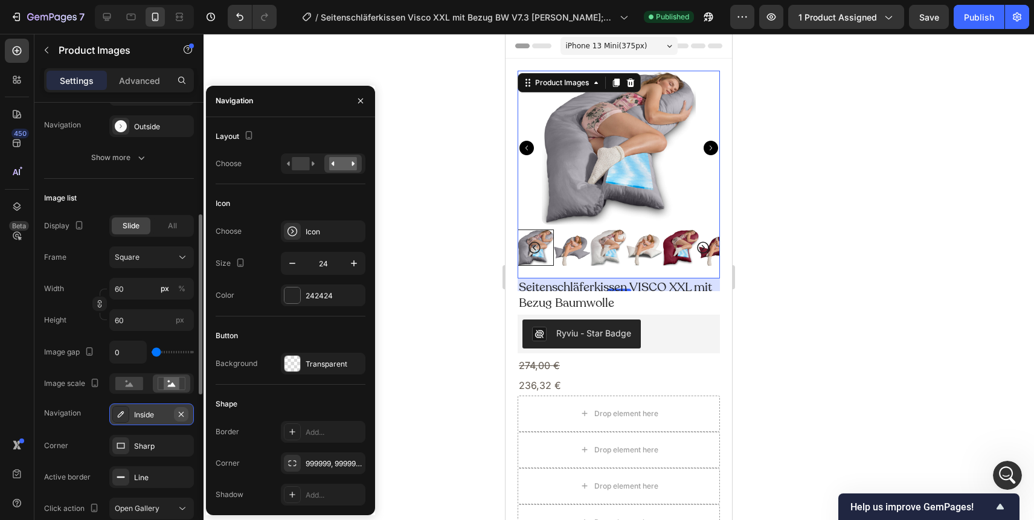
click at [183, 407] on button "button" at bounding box center [181, 414] width 14 height 14
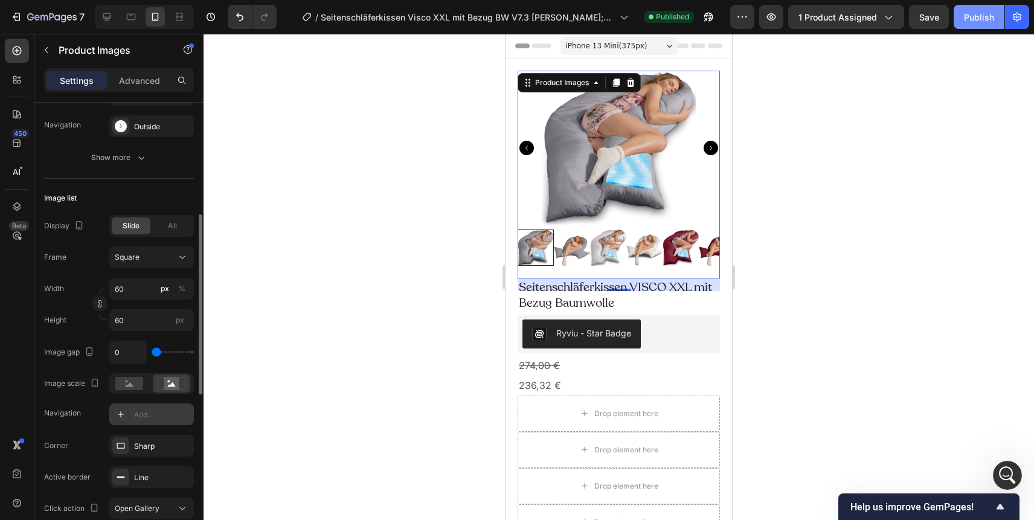
click at [976, 18] on div "Publish" at bounding box center [979, 17] width 30 height 13
click at [818, 222] on div at bounding box center [618, 277] width 830 height 486
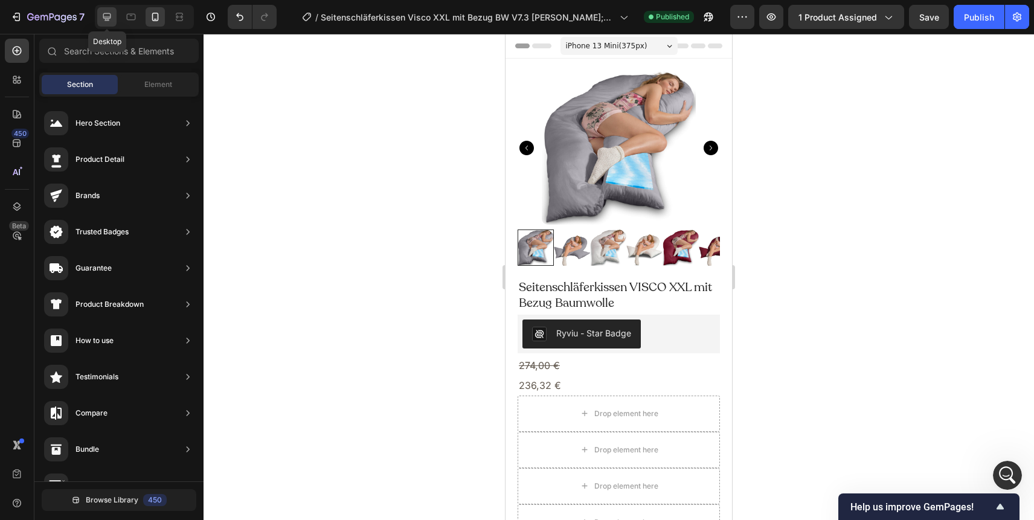
click at [108, 22] on icon at bounding box center [107, 17] width 12 height 12
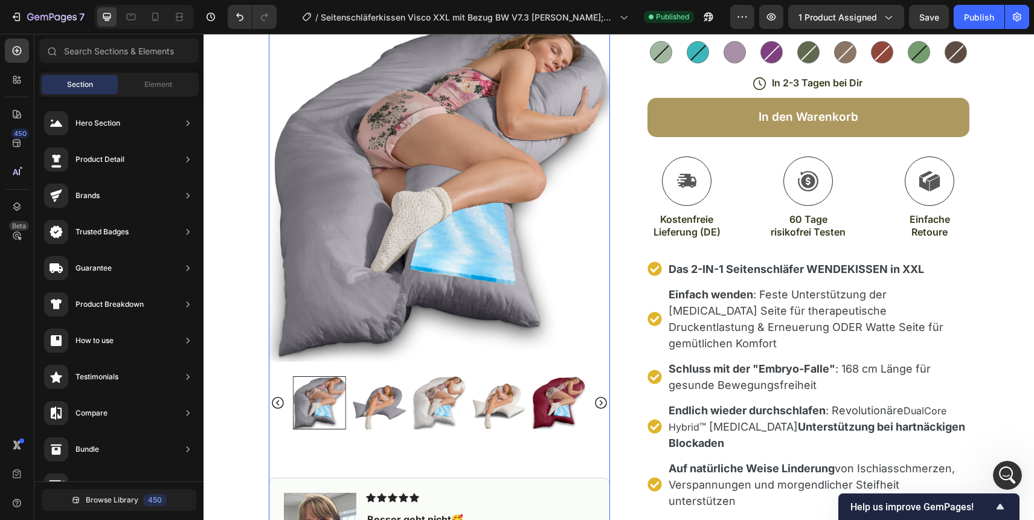
scroll to position [319, 0]
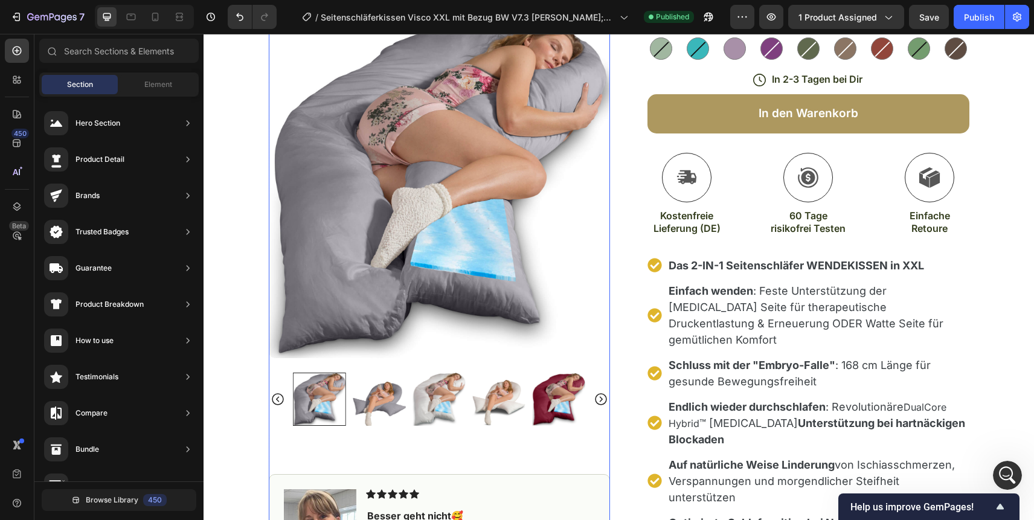
click at [415, 374] on img at bounding box center [438, 398] width 53 height 53
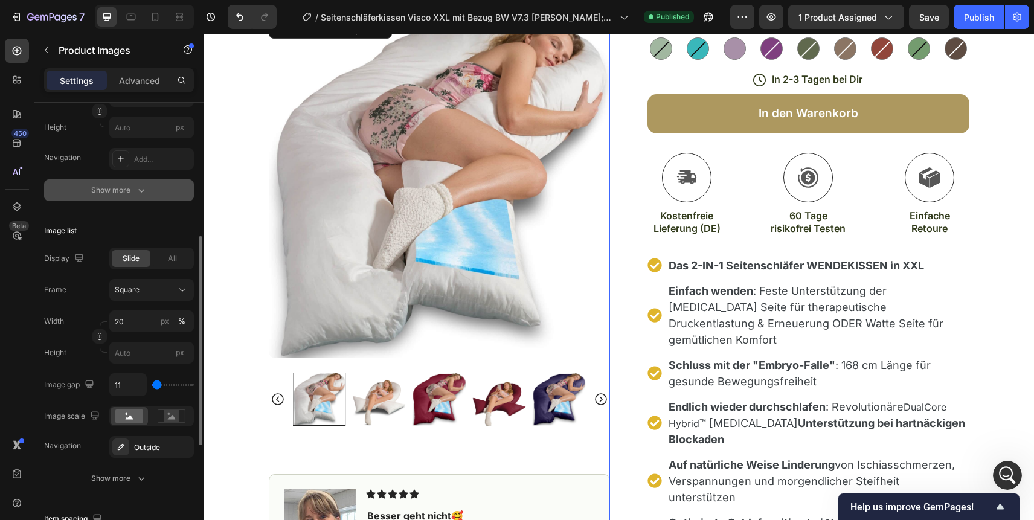
scroll to position [261, 0]
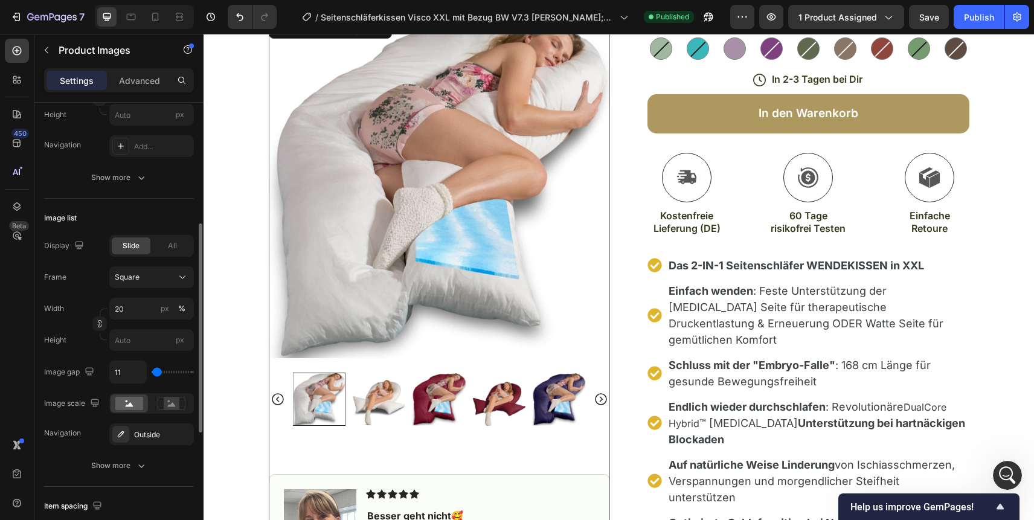
click at [357, 333] on div at bounding box center [439, 221] width 341 height 409
click at [357, 372] on img at bounding box center [379, 398] width 53 height 53
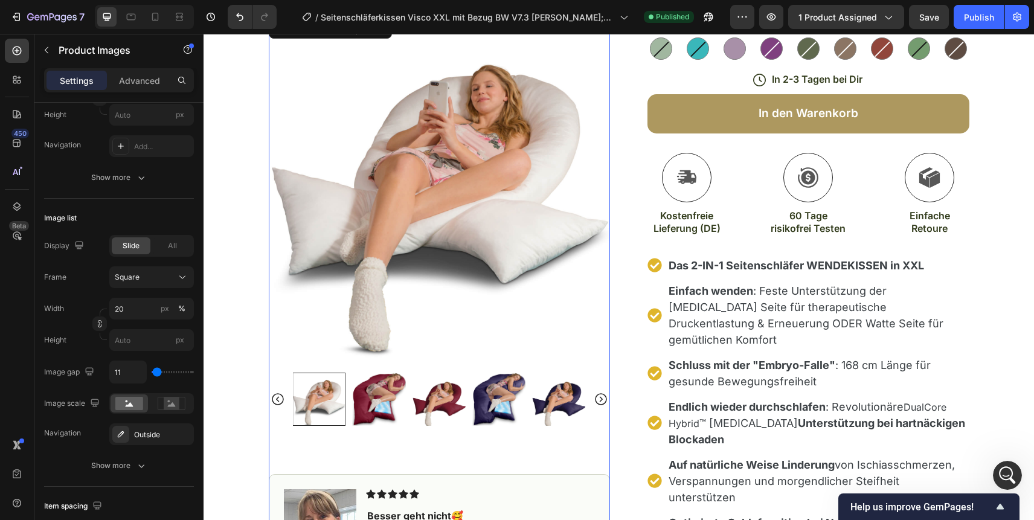
click at [376, 372] on img at bounding box center [379, 398] width 53 height 53
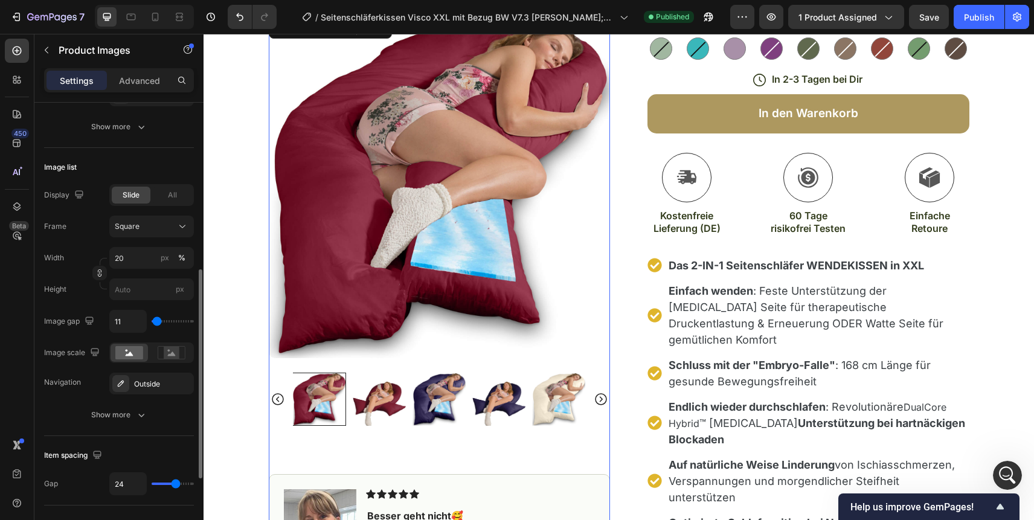
scroll to position [305, 0]
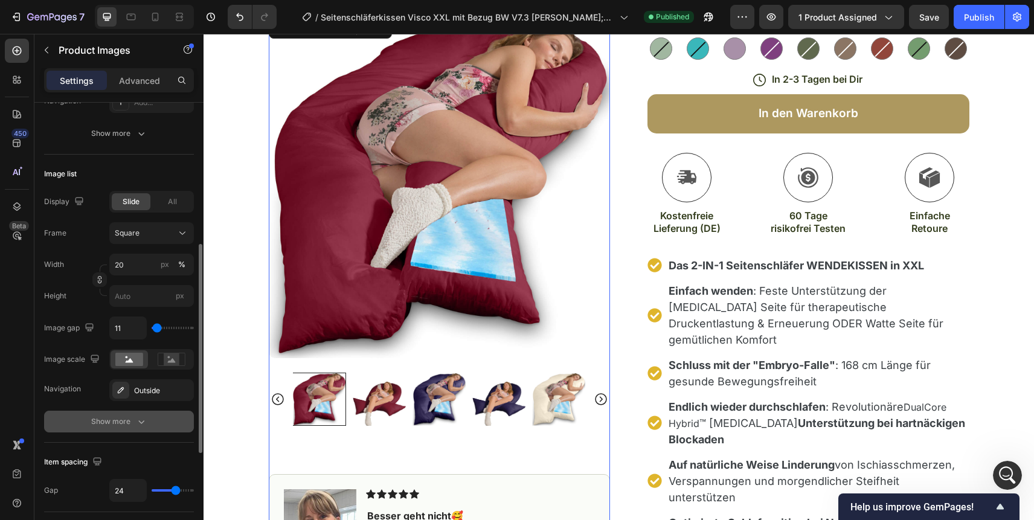
click at [132, 424] on div "Show more" at bounding box center [119, 421] width 56 height 12
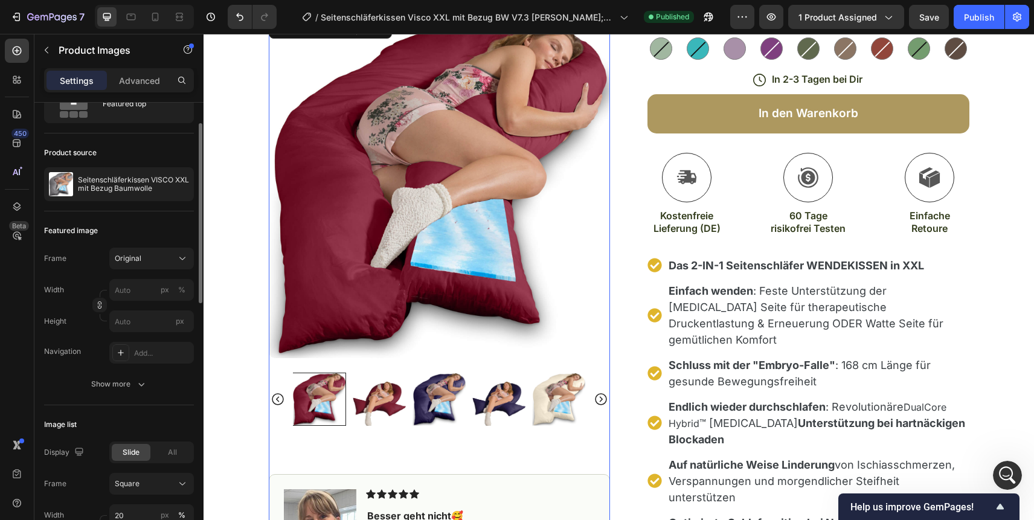
scroll to position [34, 0]
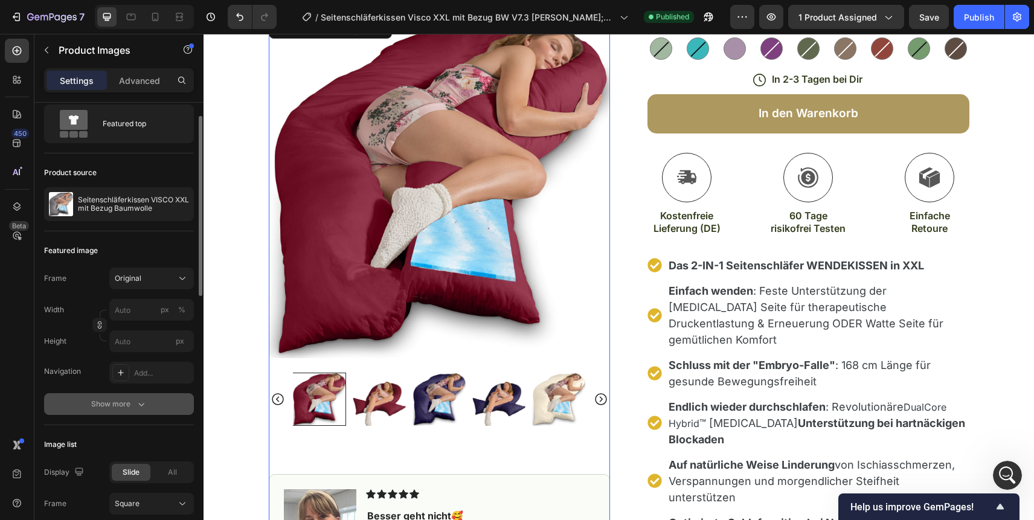
click at [141, 407] on icon "button" at bounding box center [141, 404] width 12 height 12
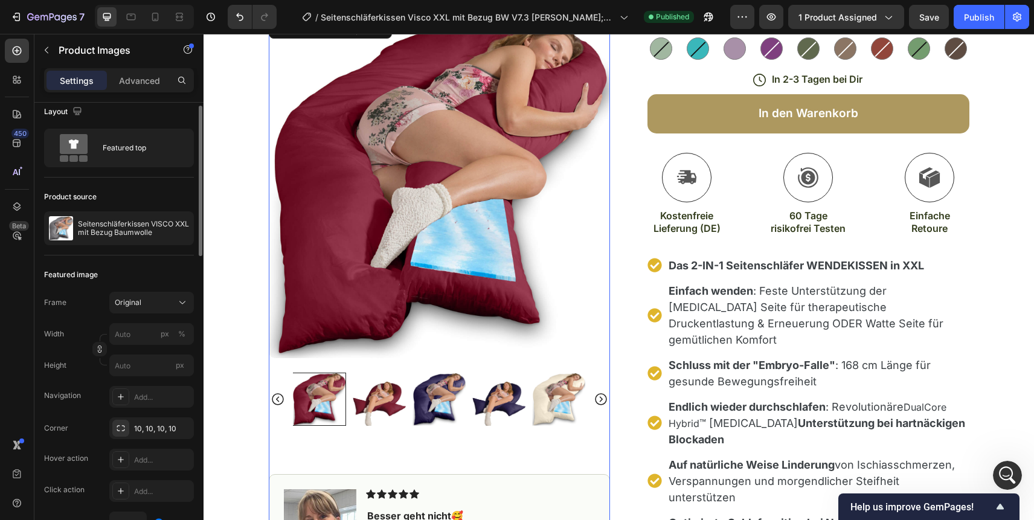
scroll to position [0, 0]
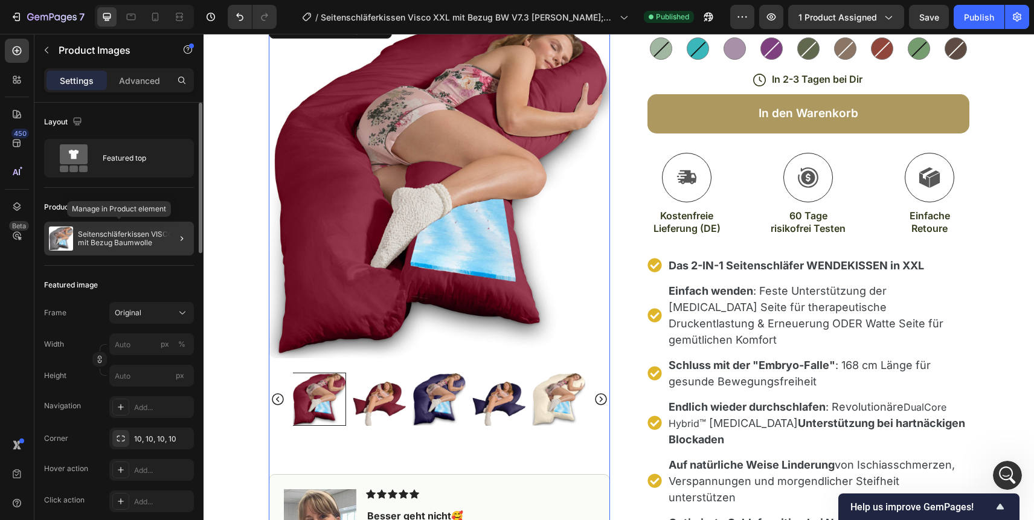
click at [147, 235] on p "Seitenschläferkissen VISCO XXL mit Bezug Baumwolle" at bounding box center [133, 238] width 111 height 17
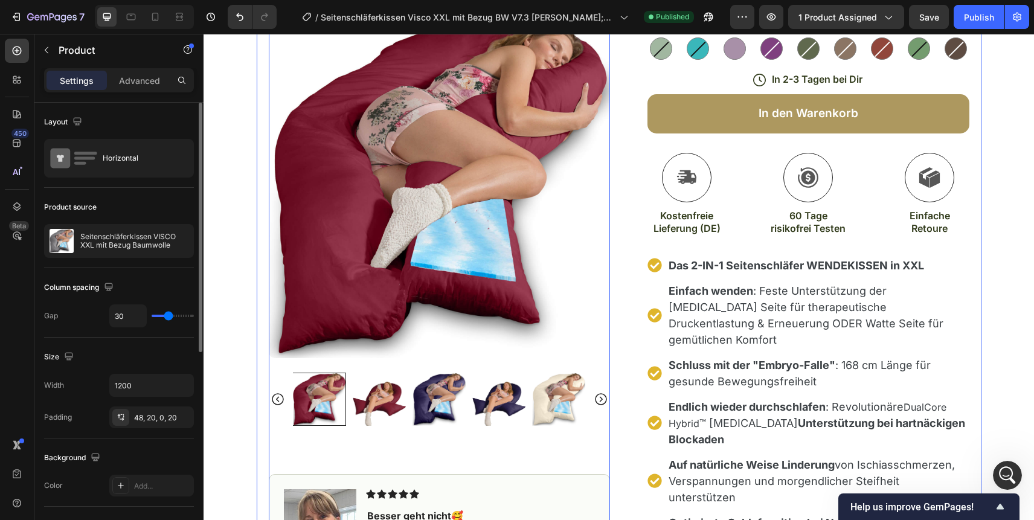
click at [406, 206] on img at bounding box center [439, 187] width 341 height 341
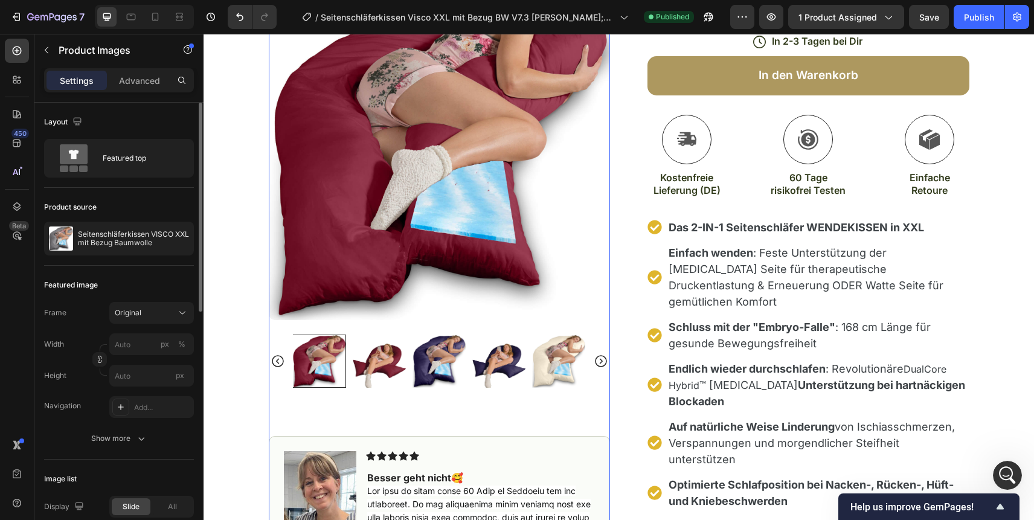
scroll to position [389, 0]
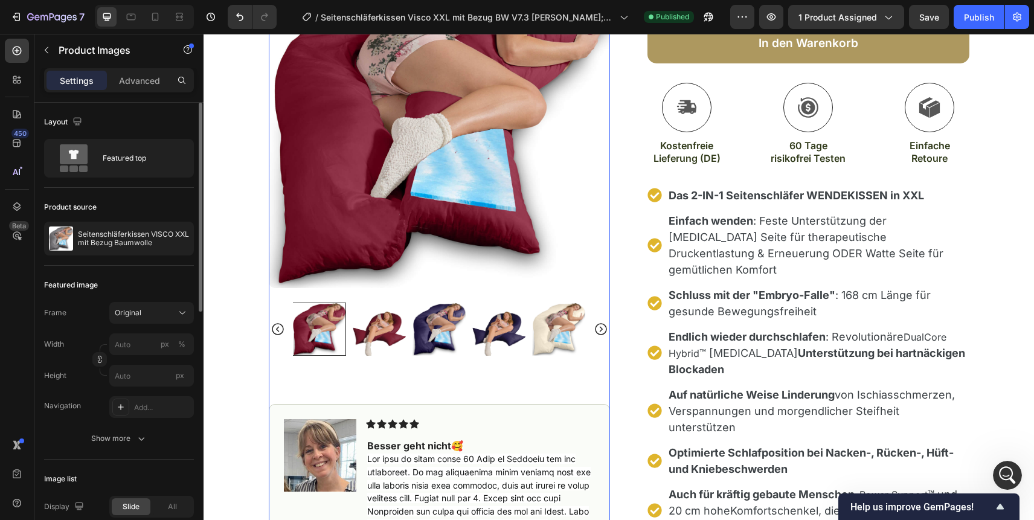
click at [455, 302] on img at bounding box center [438, 328] width 53 height 53
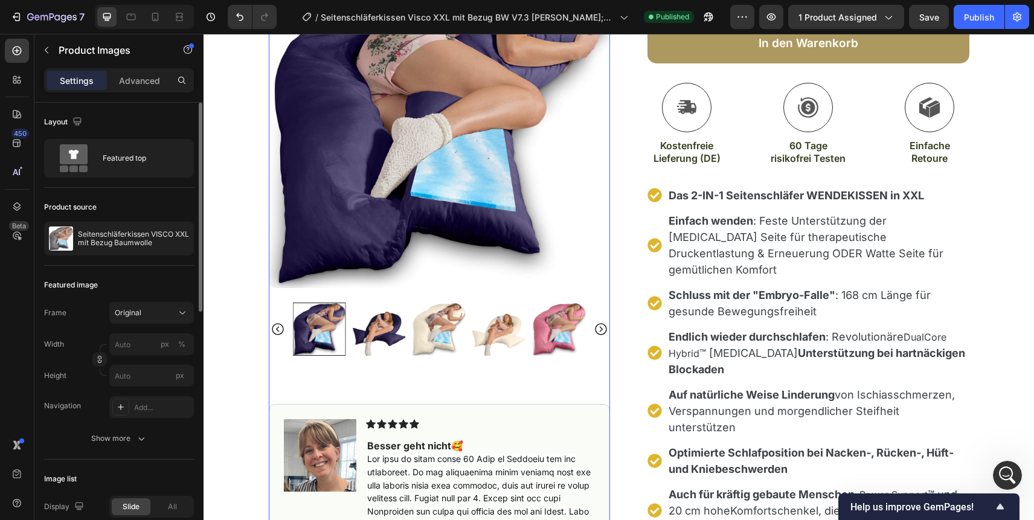
click at [467, 302] on div at bounding box center [439, 328] width 293 height 53
click at [463, 307] on img at bounding box center [438, 328] width 53 height 53
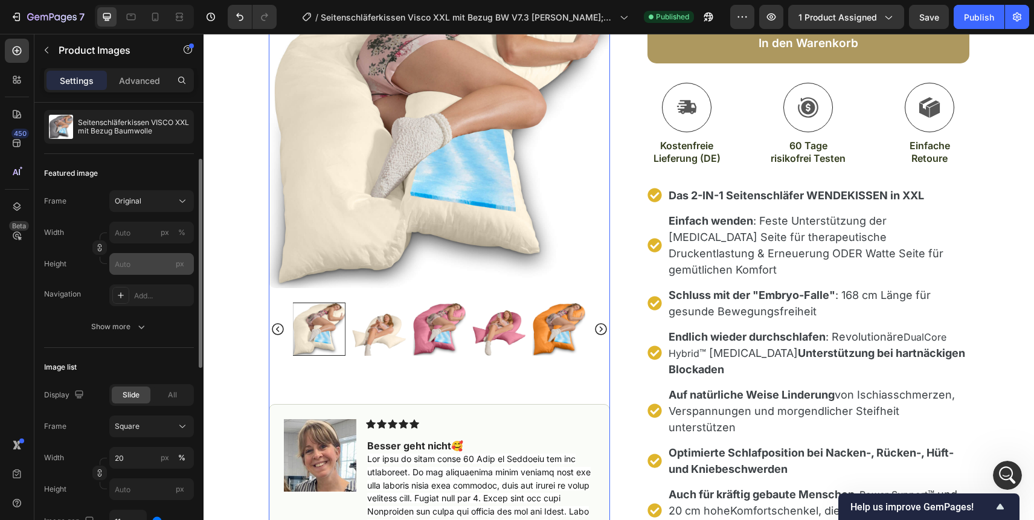
scroll to position [118, 0]
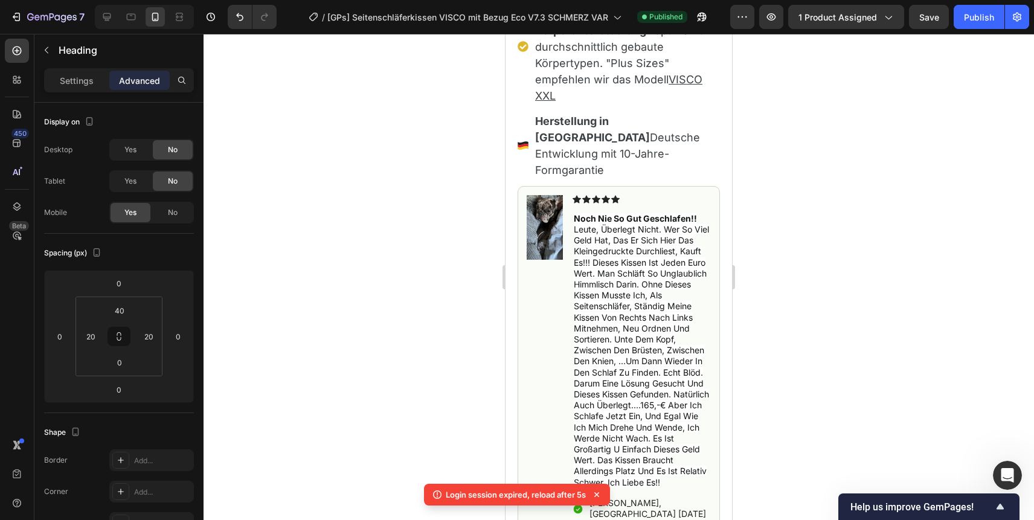
scroll to position [2, 0]
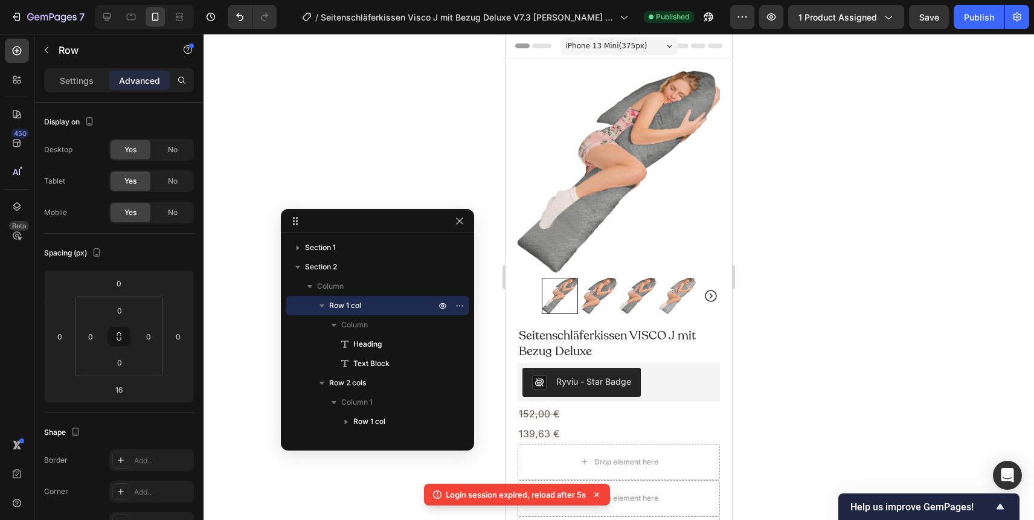
scroll to position [1677, 0]
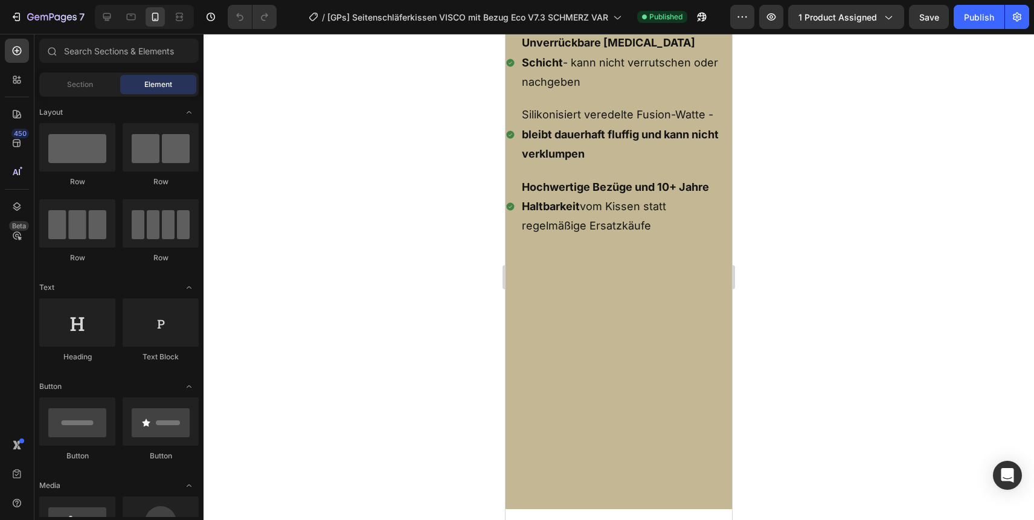
scroll to position [6997, 0]
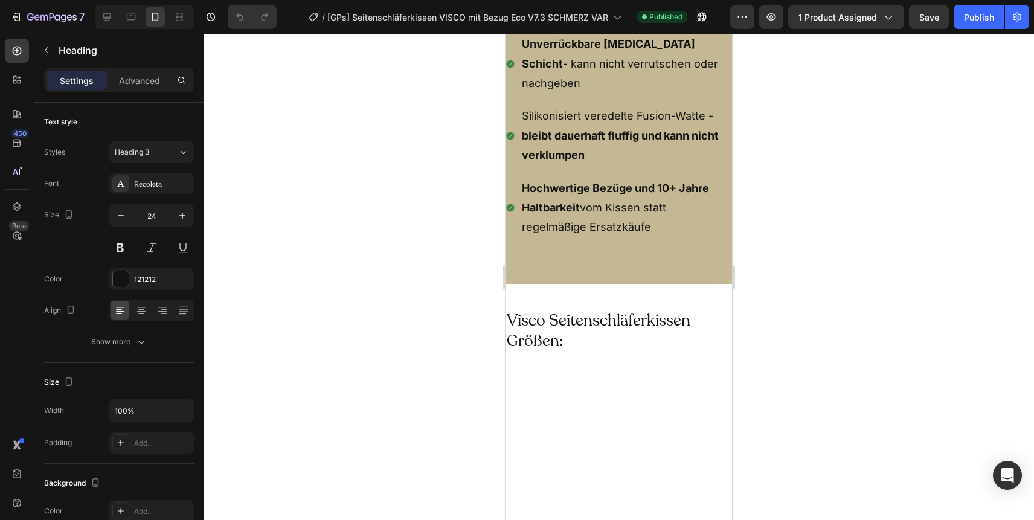
click at [142, 86] on p "Advanced" at bounding box center [139, 80] width 41 height 13
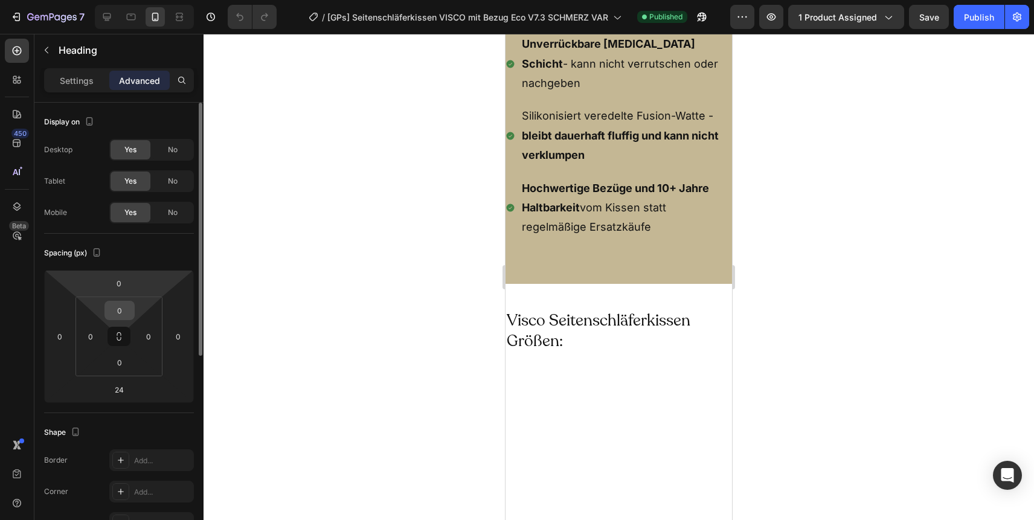
click at [118, 309] on input "0" at bounding box center [119, 310] width 24 height 18
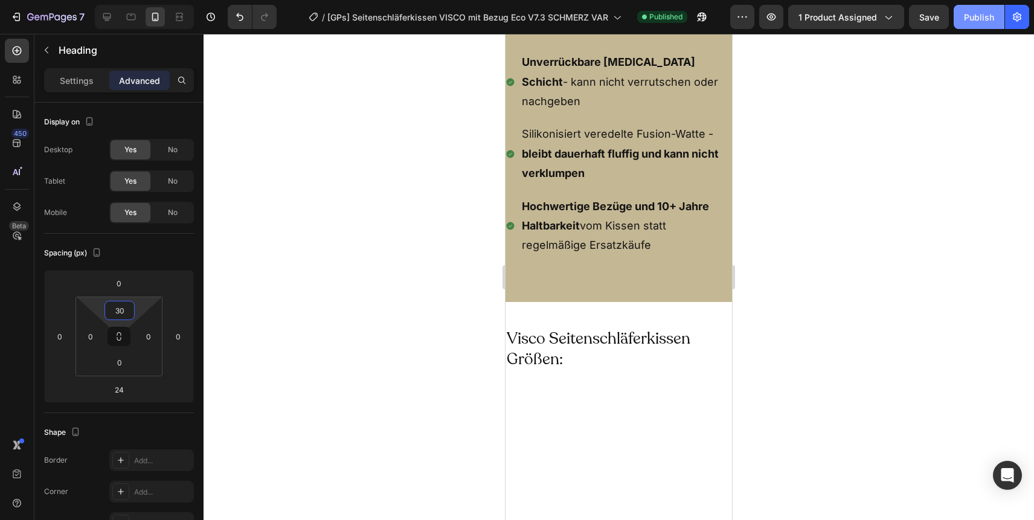
type input "30"
click at [975, 14] on div "Publish" at bounding box center [979, 17] width 30 height 13
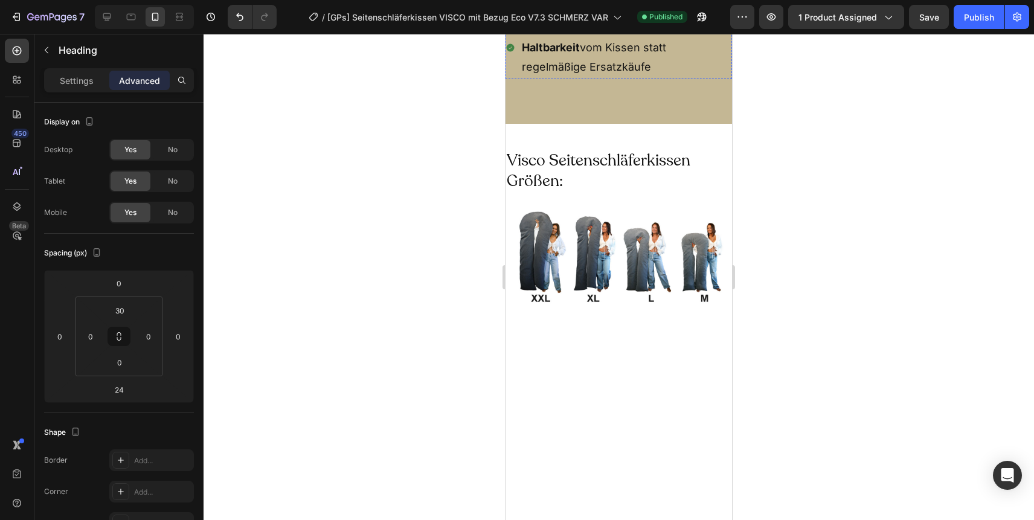
scroll to position [7438, 0]
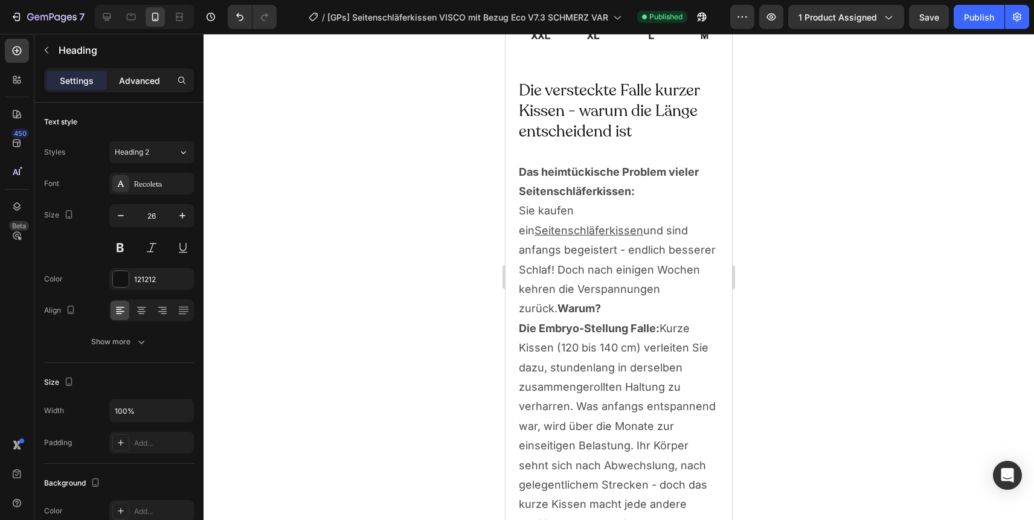
click at [147, 79] on p "Advanced" at bounding box center [139, 80] width 41 height 13
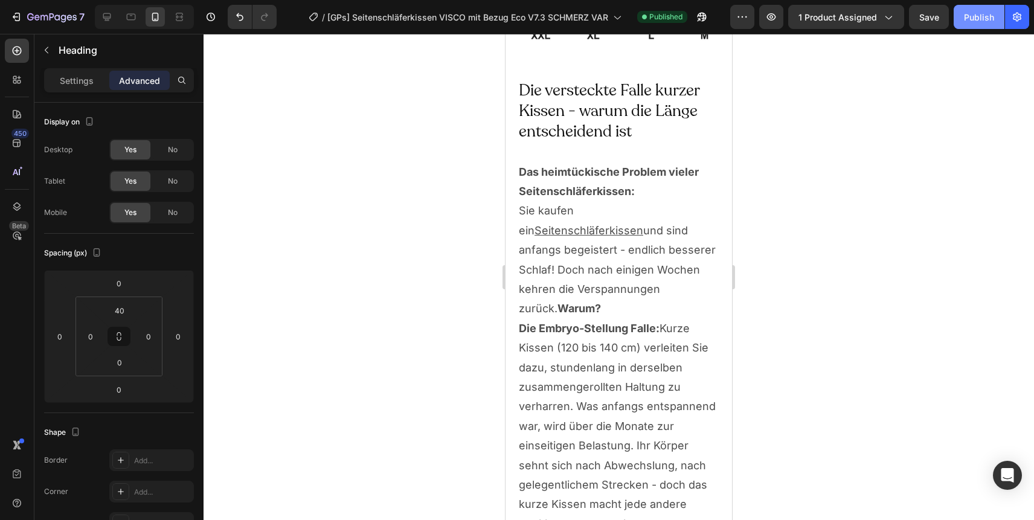
click at [981, 17] on div "Publish" at bounding box center [979, 17] width 30 height 13
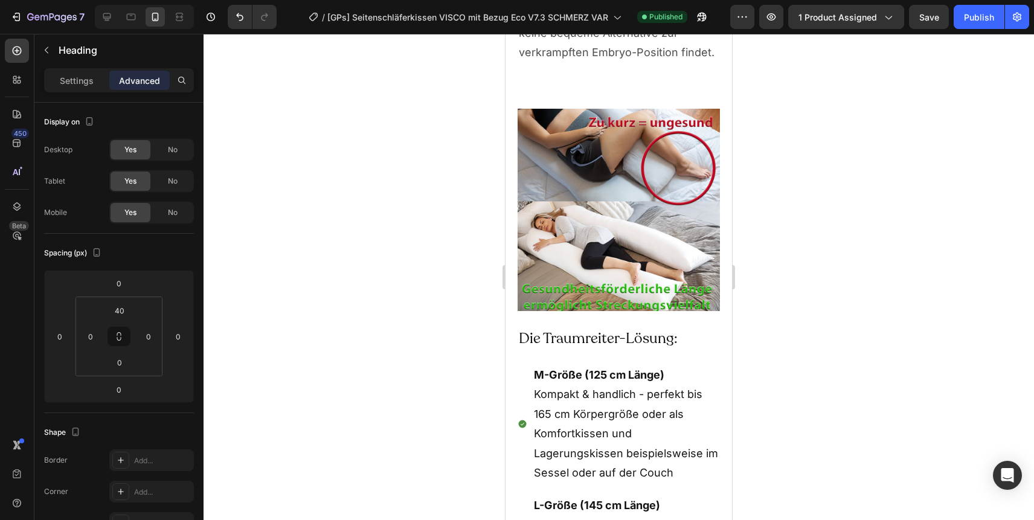
scroll to position [8266, 0]
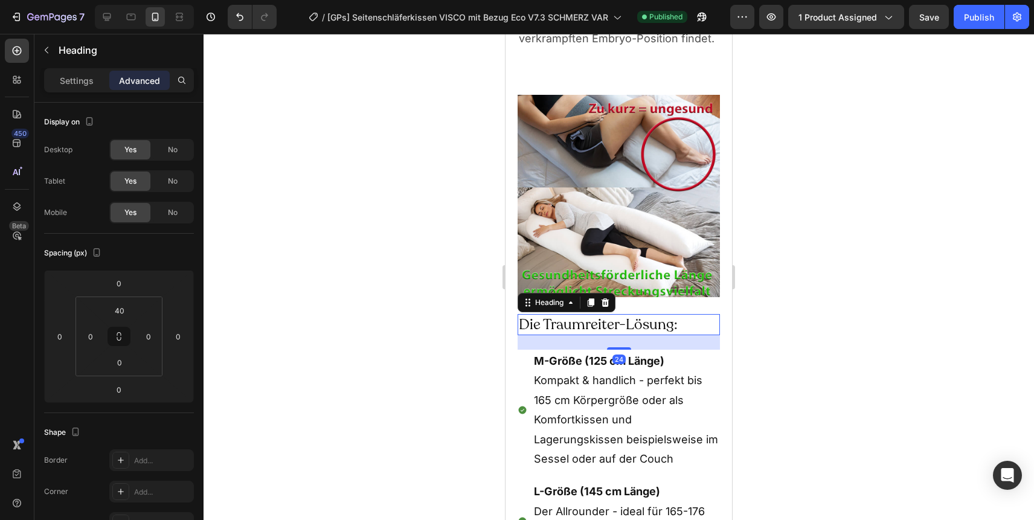
click at [606, 314] on h2 "Die Traumreiter-Lösung:" at bounding box center [618, 324] width 202 height 21
click at [138, 77] on p "Advanced" at bounding box center [139, 80] width 41 height 13
click at [116, 283] on input "0" at bounding box center [119, 283] width 24 height 18
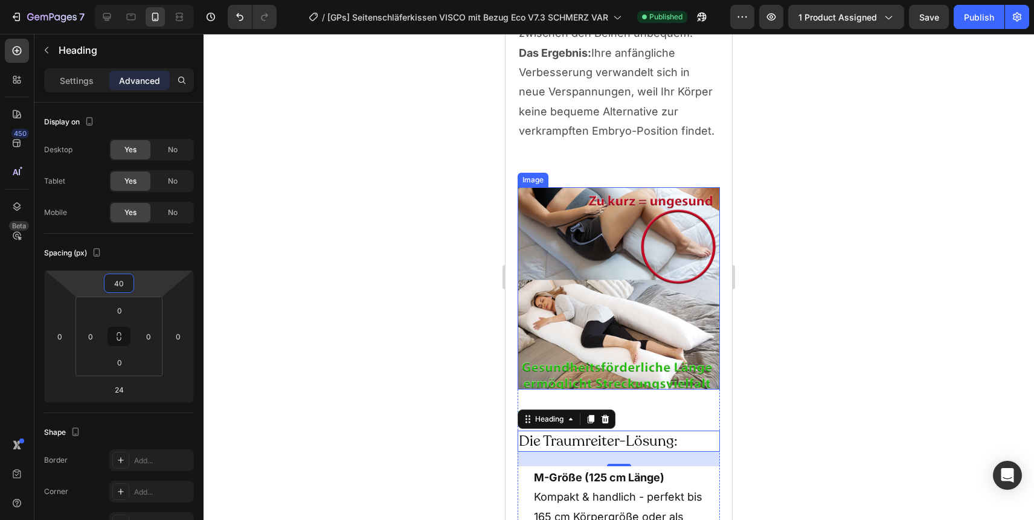
scroll to position [8167, 0]
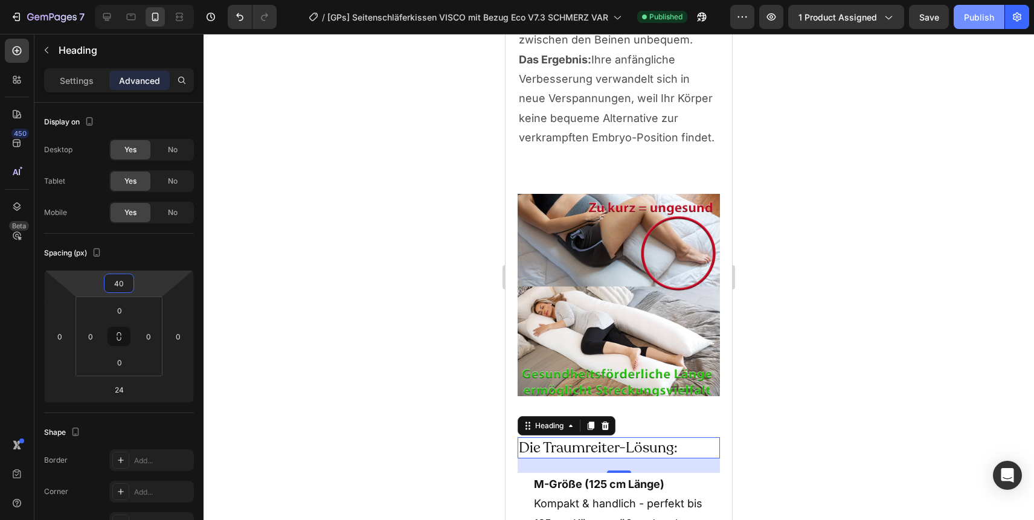
type input "40"
click at [982, 21] on div "Publish" at bounding box center [979, 17] width 30 height 13
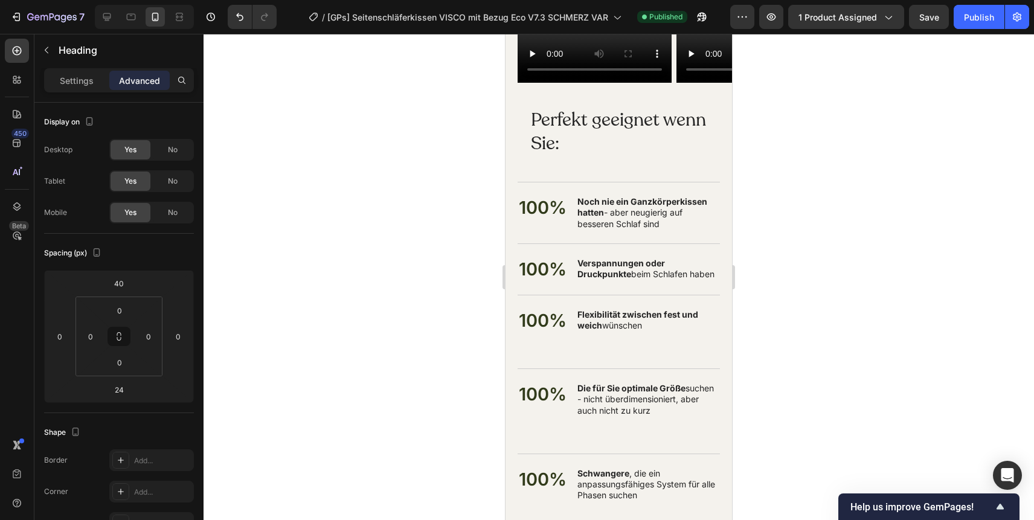
scroll to position [9896, 0]
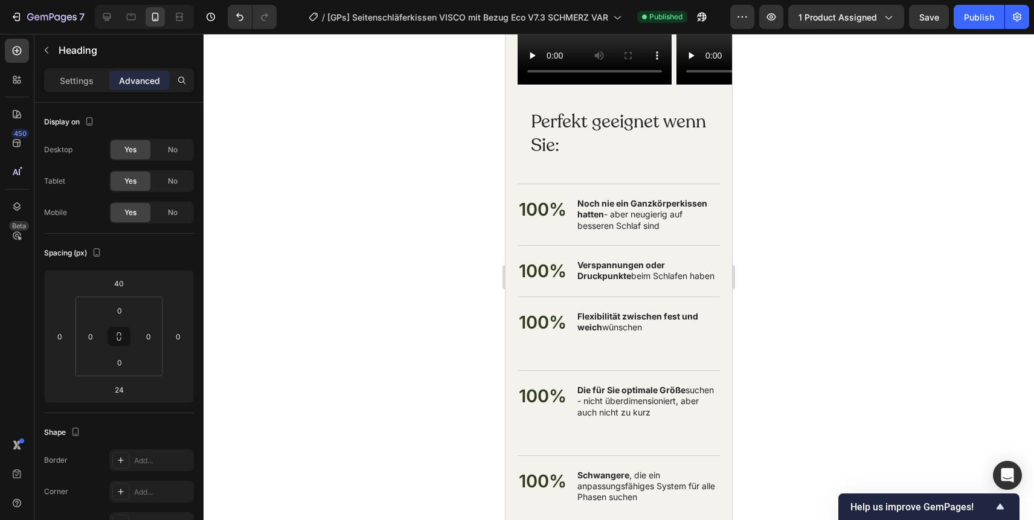
click at [785, 313] on div at bounding box center [618, 277] width 830 height 486
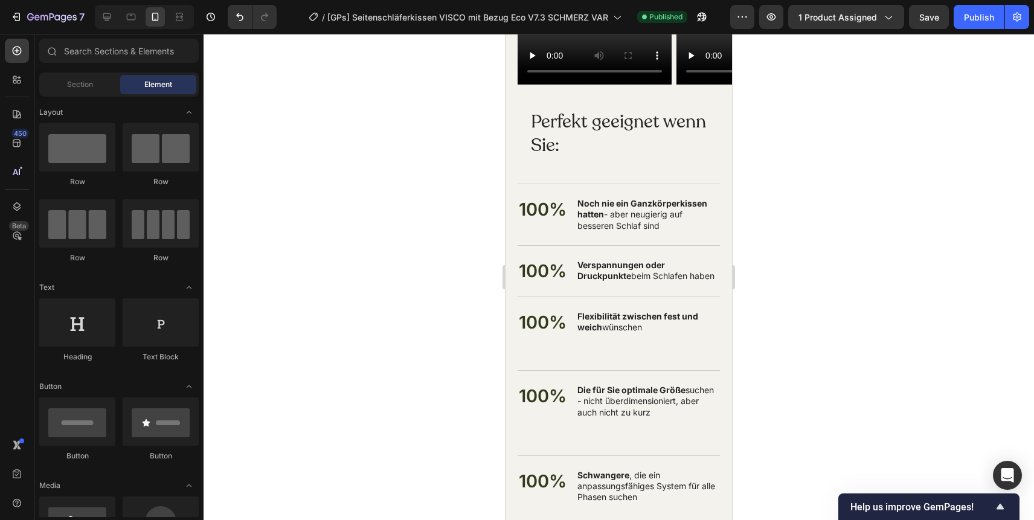
click at [547, 125] on h2 "Perfekt geeignet wenn Sie:" at bounding box center [618, 134] width 178 height 50
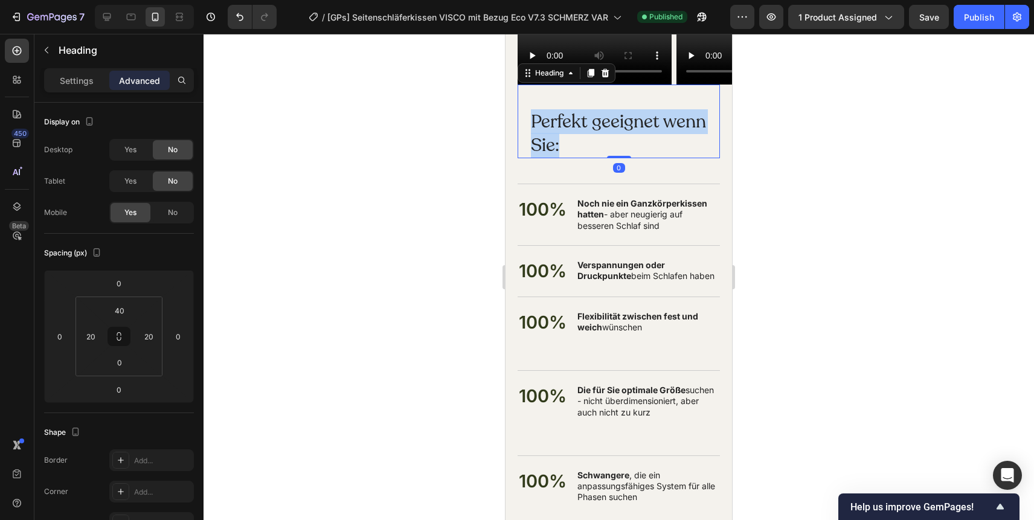
click at [547, 125] on p "Perfekt geeignet wenn Sie:" at bounding box center [619, 133] width 176 height 47
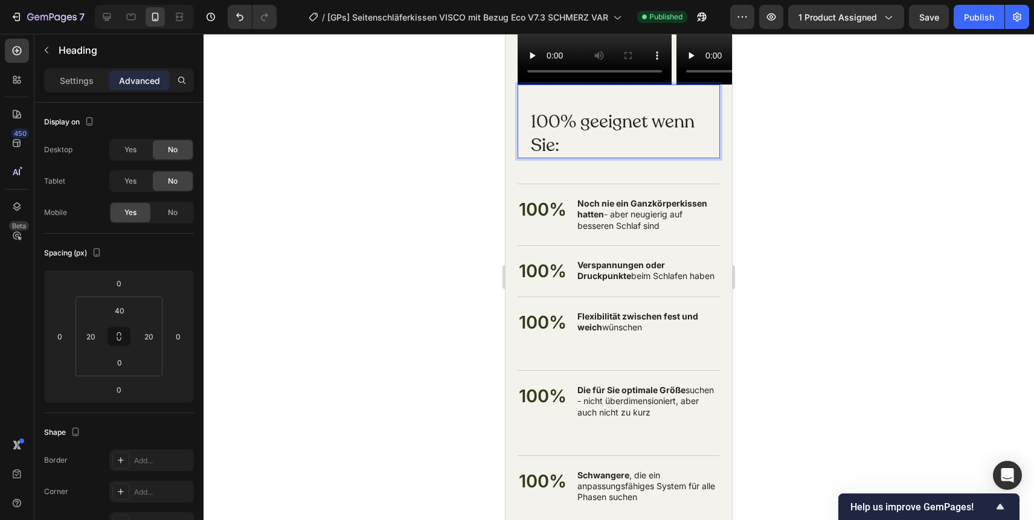
click at [613, 211] on p "Noch nie ein Ganzkörperkissen hatten - aber neugierig auf besseren Schlaf sind" at bounding box center [647, 214] width 141 height 33
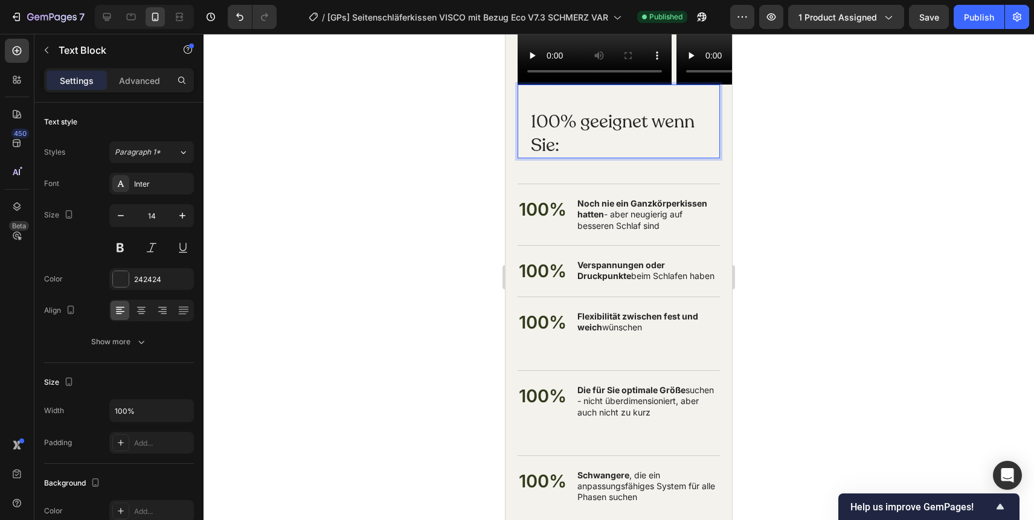
click at [613, 211] on p "Noch nie ein Ganzkörperkissen hatten - aber neugierig auf besseren Schlaf sind" at bounding box center [647, 214] width 141 height 33
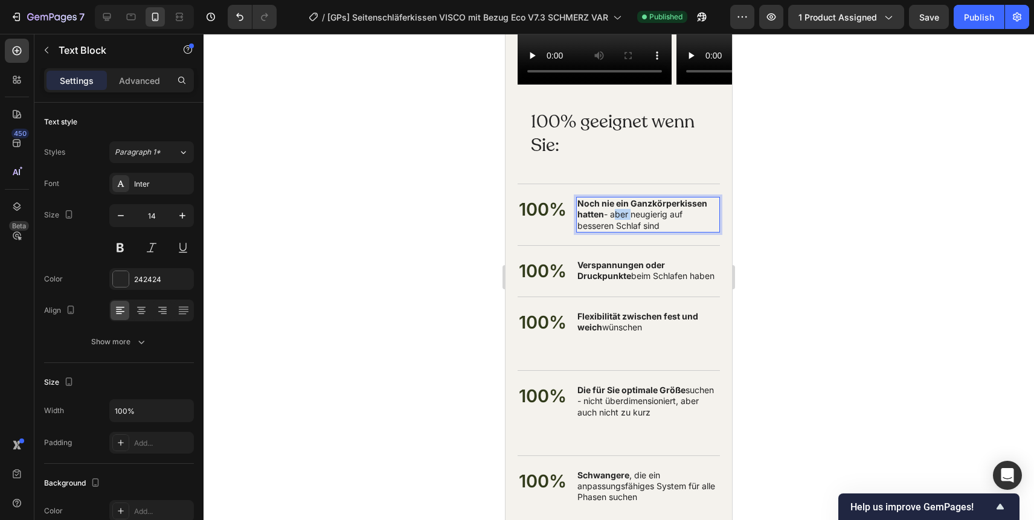
click at [613, 211] on p "Noch nie ein Ganzkörperkissen hatten - aber neugierig auf besseren Schlaf sind" at bounding box center [647, 214] width 141 height 33
click at [603, 266] on strong "Verspannungen oder Druckpunkte" at bounding box center [621, 270] width 88 height 21
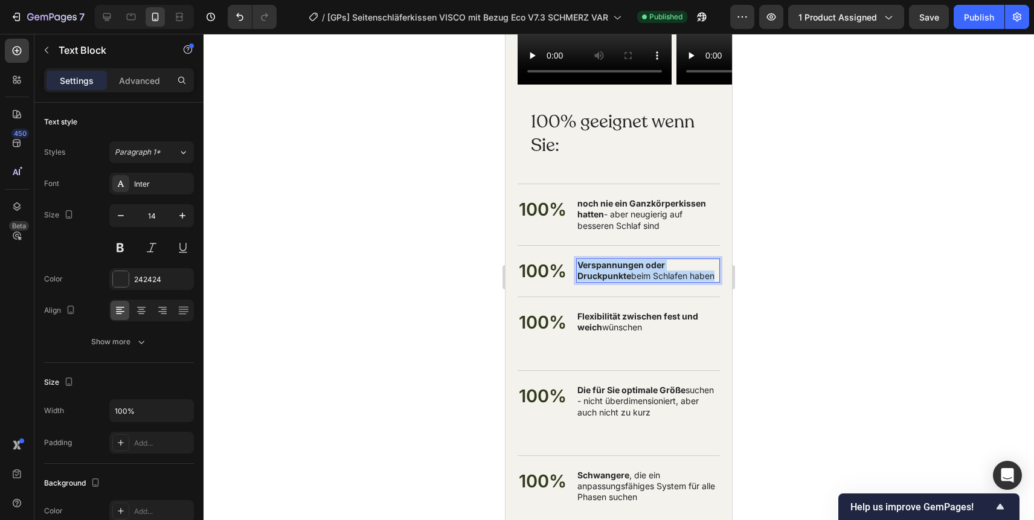
click at [603, 266] on strong "Verspannungen oder Druckpunkte" at bounding box center [621, 270] width 88 height 21
click at [603, 321] on p "Flexibilität zwischen fest und weich wünschen" at bounding box center [647, 327] width 141 height 33
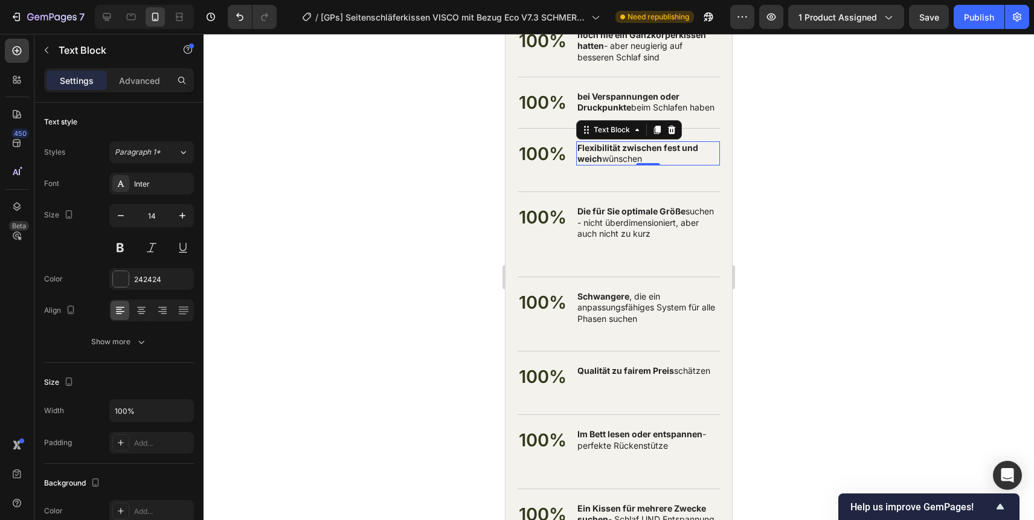
scroll to position [10131, 0]
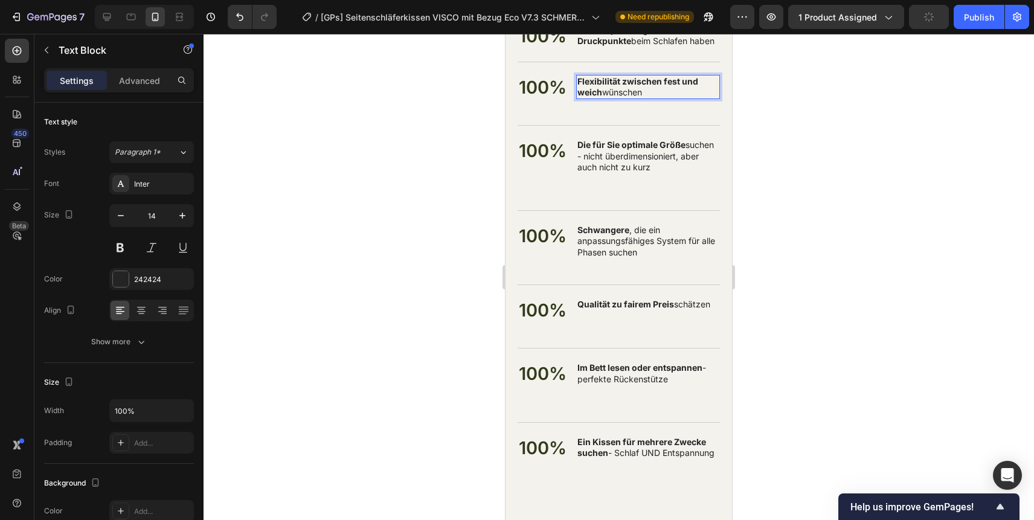
click at [632, 143] on strong "Die für Sie optimale Größe" at bounding box center [631, 144] width 108 height 10
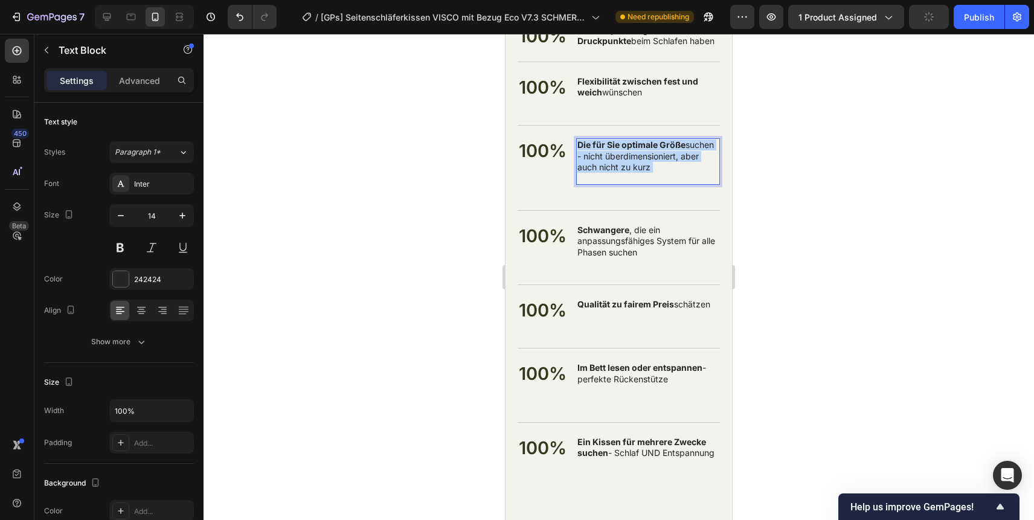
click at [632, 143] on strong "Die für Sie optimale Größe" at bounding box center [631, 144] width 108 height 10
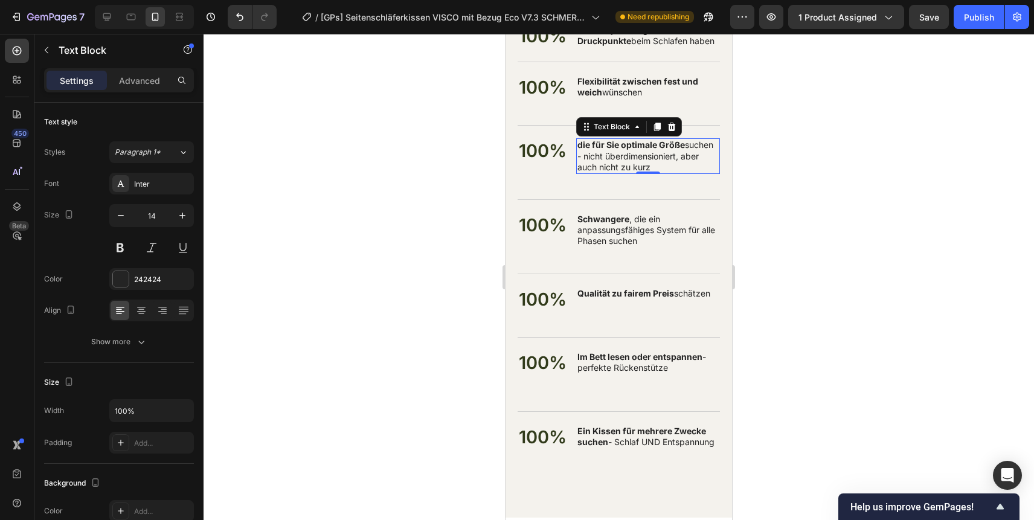
click at [618, 229] on p "Schwangere , die ein anpassungsfähiges System für alle Phasen suchen" at bounding box center [647, 230] width 141 height 33
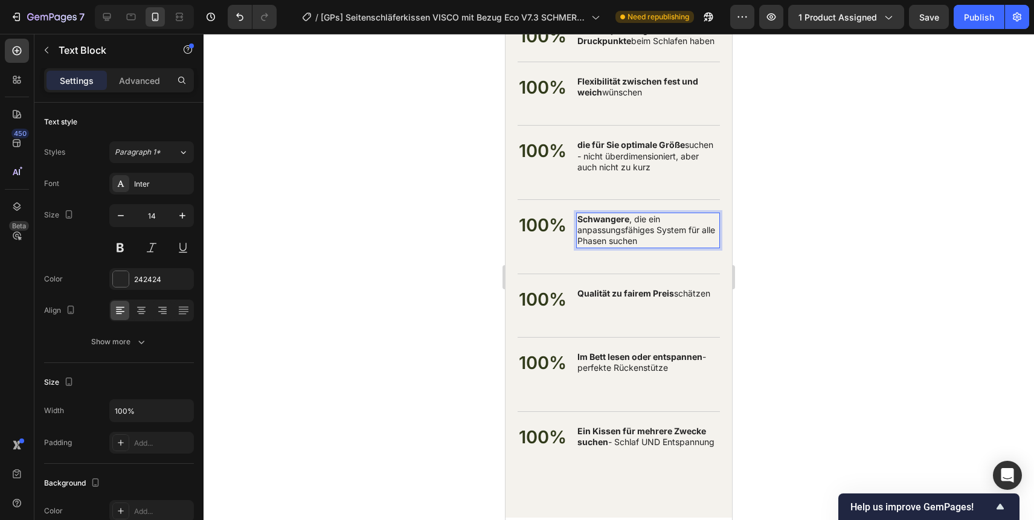
click at [618, 229] on p "Schwangere , die ein anpassungsfähiges System für alle Phasen suchen" at bounding box center [647, 230] width 141 height 33
click at [656, 293] on strong "Qualität zu fairem Preis" at bounding box center [625, 293] width 97 height 10
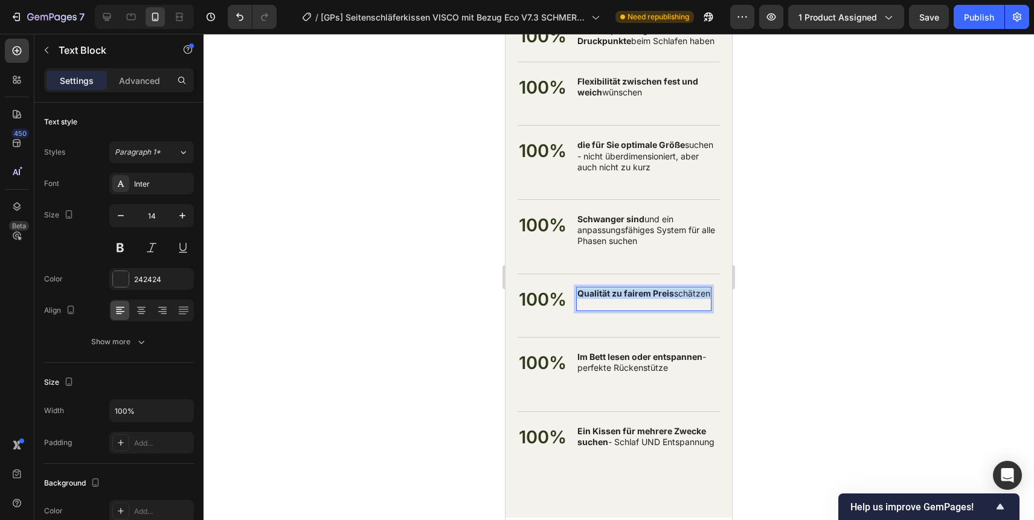
click at [656, 293] on strong "Qualität zu fairem Preis" at bounding box center [625, 293] width 97 height 10
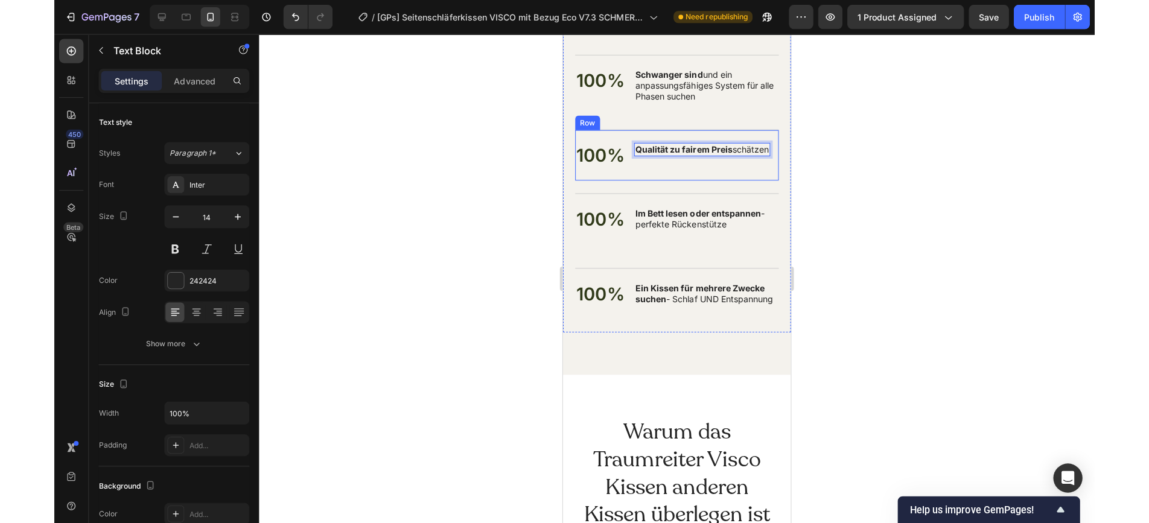
scroll to position [10278, 0]
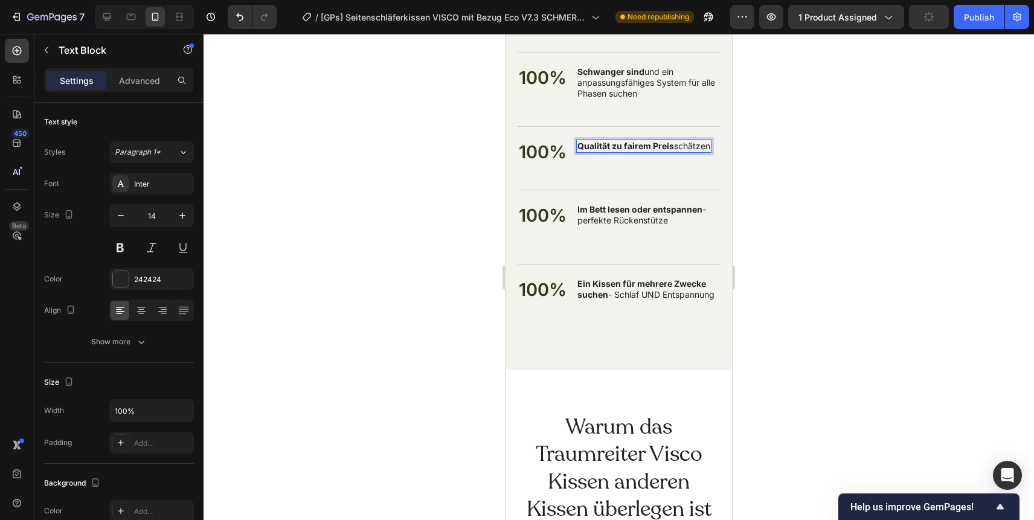
click at [619, 214] on strong "Im Bett lesen oder entspannen" at bounding box center [639, 209] width 125 height 10
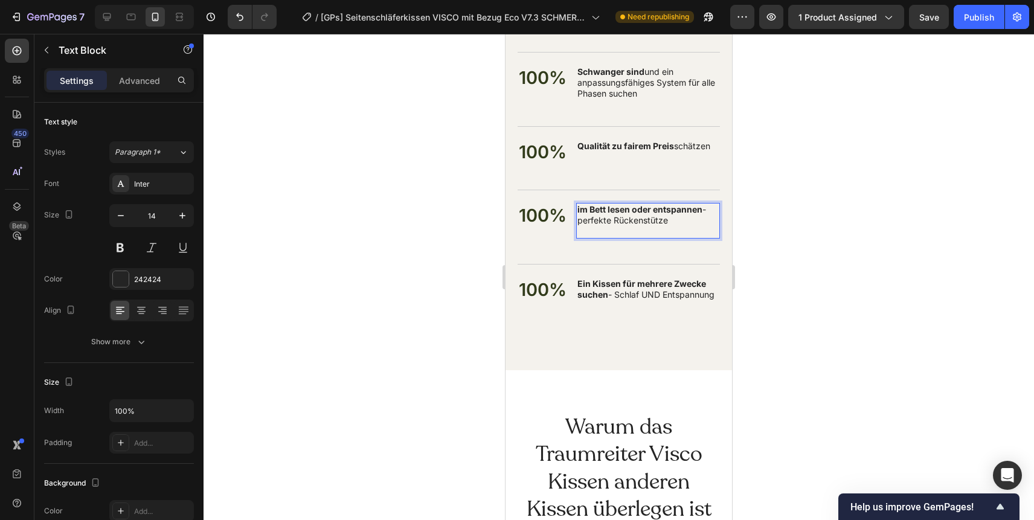
click at [615, 287] on strong "Ein Kissen für mehrere Zwecke suchen" at bounding box center [641, 288] width 129 height 21
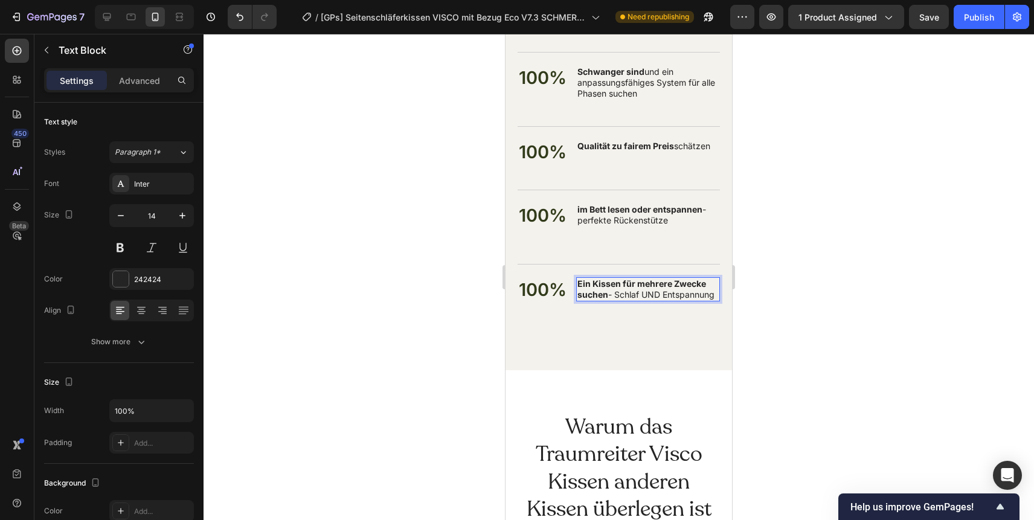
click at [615, 287] on strong "Ein Kissen für mehrere Zwecke suchen" at bounding box center [641, 288] width 129 height 21
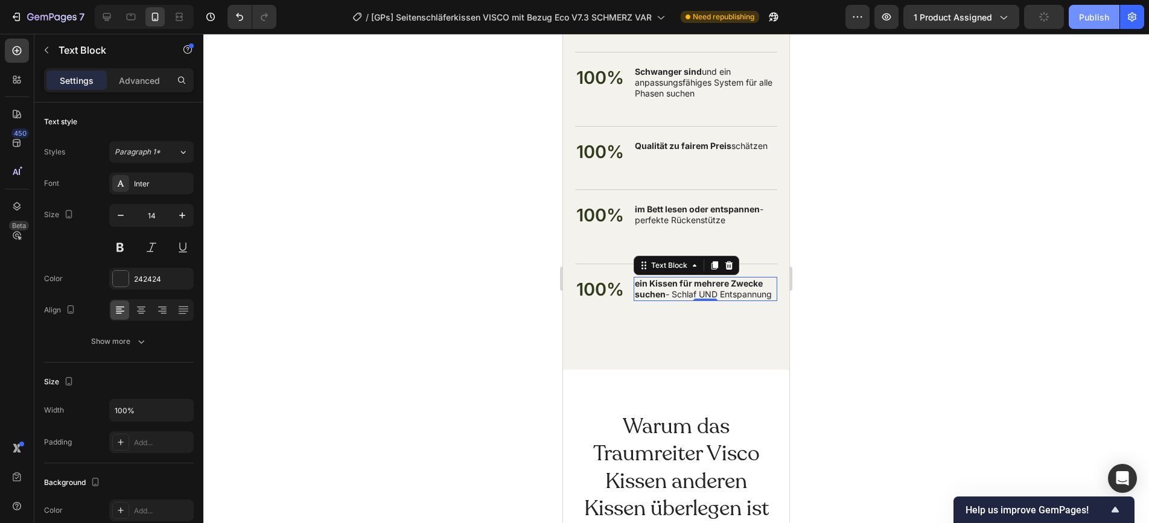
click at [1033, 17] on div "Publish" at bounding box center [1094, 17] width 30 height 13
click at [536, 220] on div at bounding box center [676, 279] width 946 height 490
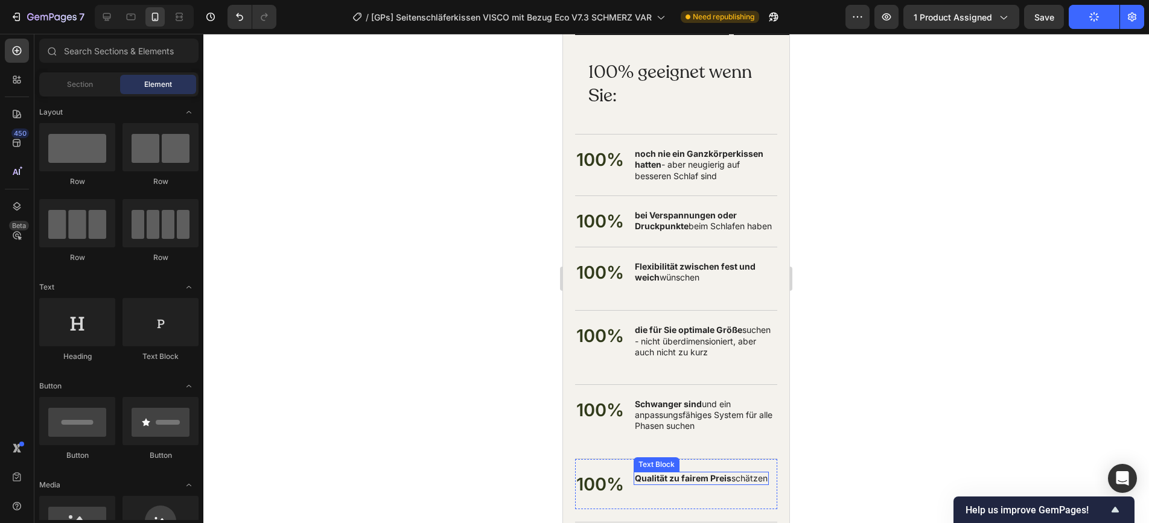
scroll to position [9944, 0]
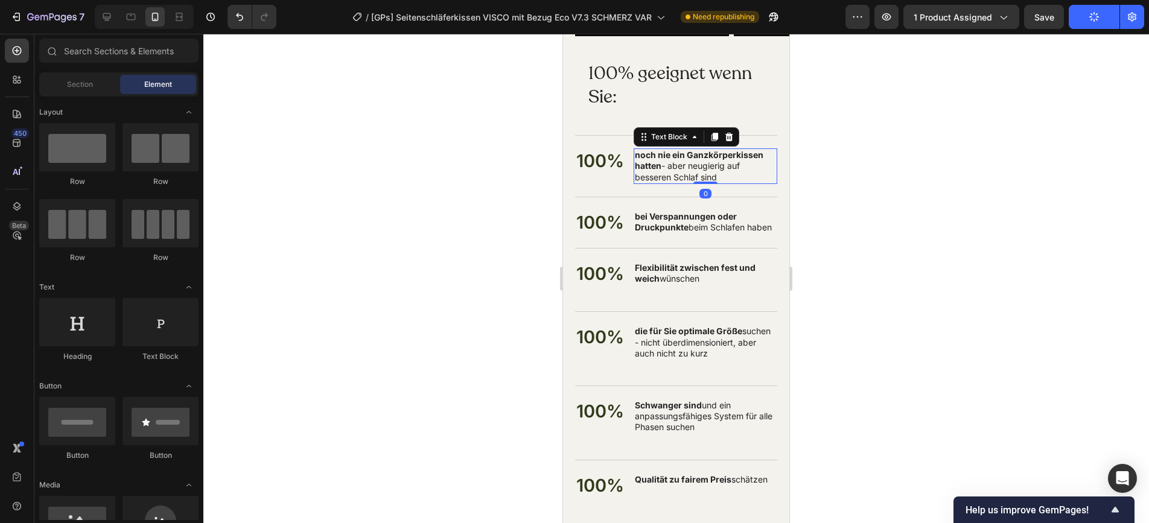
click at [662, 167] on p "noch nie ein Ganzkörperkissen hatten - aber neugierig auf besseren Schlaf sind" at bounding box center [705, 166] width 141 height 33
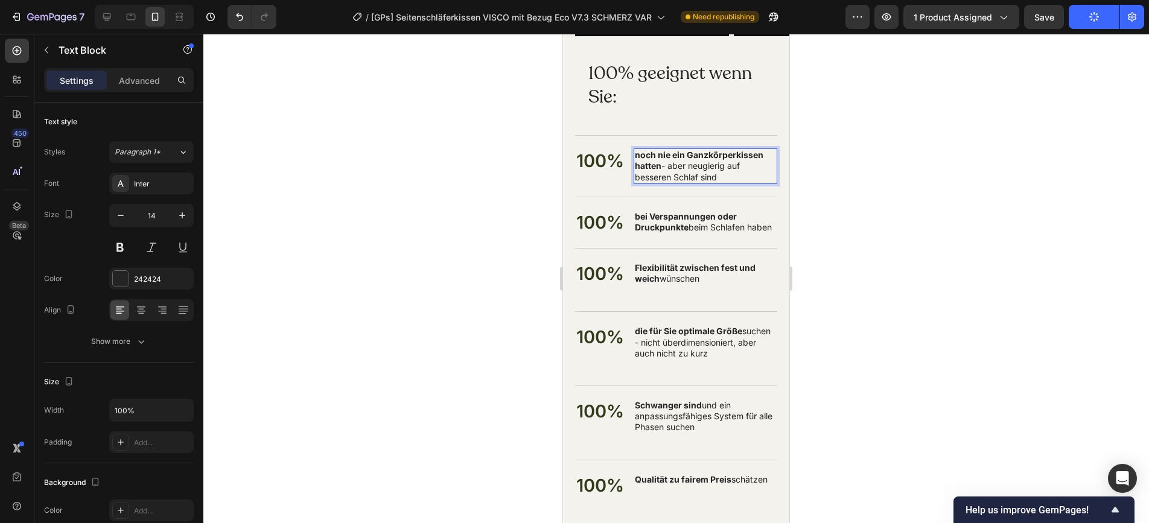
click at [662, 167] on p "noch nie ein Ganzkörperkissen hatten - aber neugierig auf besseren Schlaf sind" at bounding box center [705, 166] width 141 height 33
click at [662, 221] on strong "bei Verspannungen oder Druckpunkte" at bounding box center [686, 221] width 102 height 21
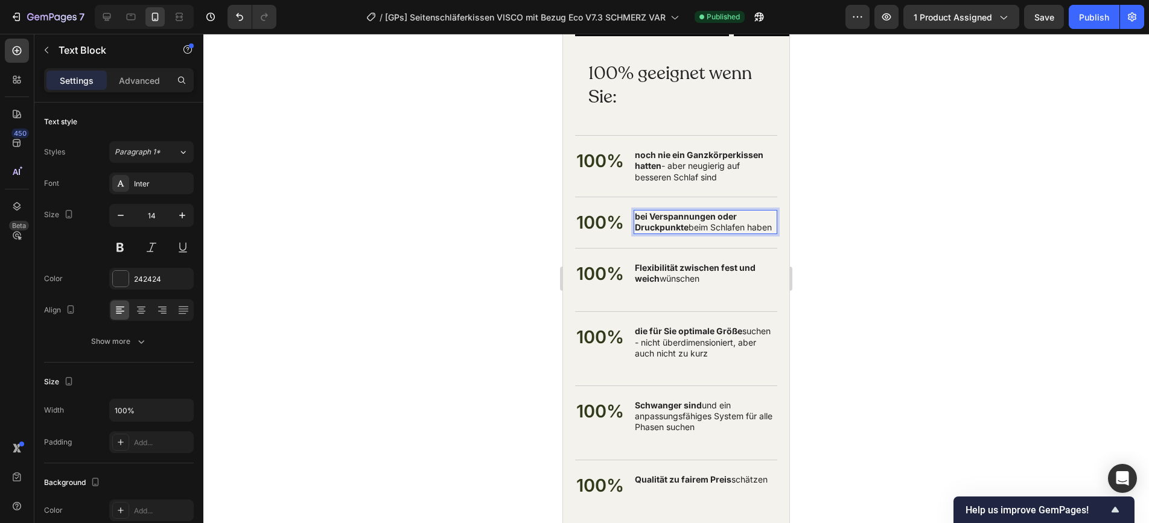
click at [679, 266] on strong "Flexibilität zwischen fest und weich" at bounding box center [695, 273] width 121 height 21
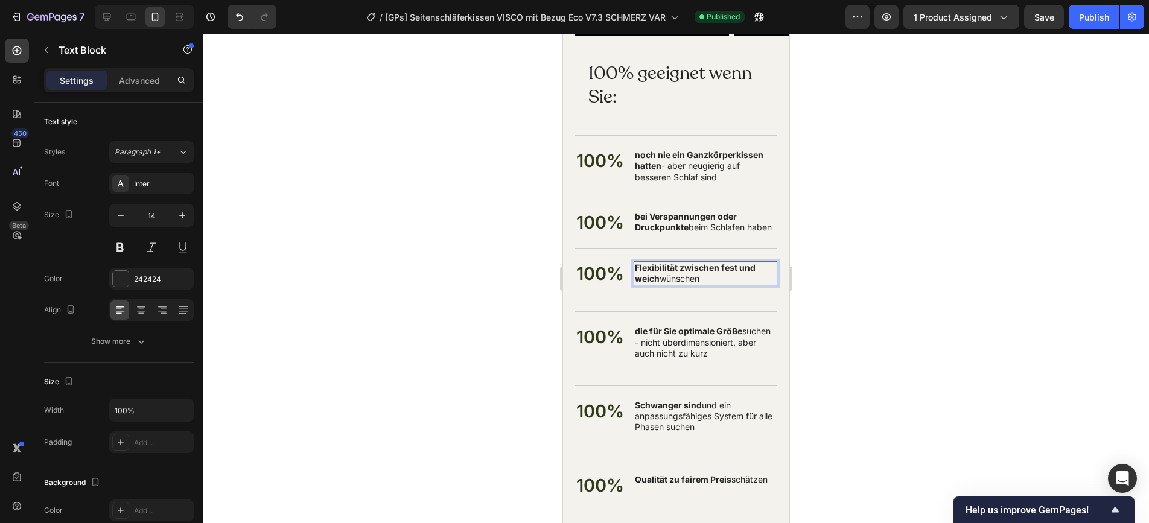
click at [679, 266] on strong "Flexibilität zwischen fest und weich" at bounding box center [695, 273] width 121 height 21
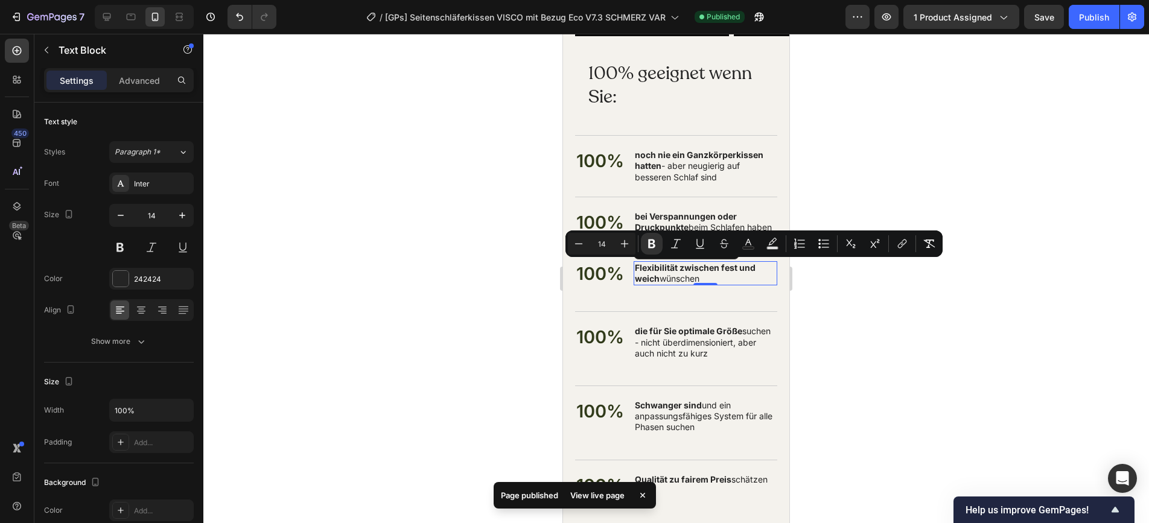
click at [681, 343] on p "die für Sie optimale Größe suchen - nicht überdimensioniert, aber auch nicht zu…" at bounding box center [705, 342] width 141 height 33
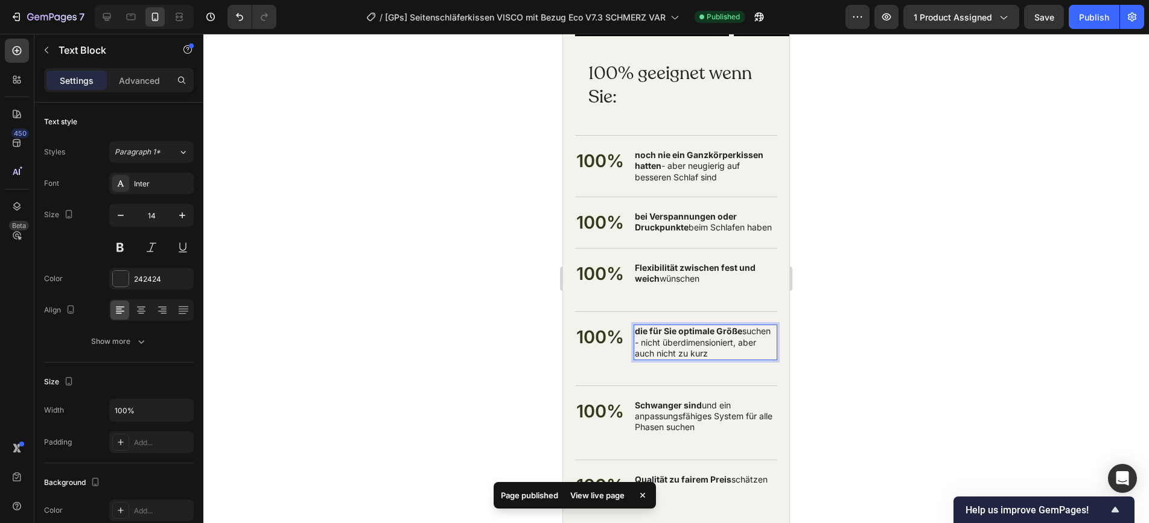
click at [681, 343] on p "die für Sie optimale Größe suchen - nicht überdimensioniert, aber auch nicht zu…" at bounding box center [705, 342] width 141 height 33
copy p "die für Sie optimale Größe suchen - nicht überdimensioniert, aber auch nicht zu…"
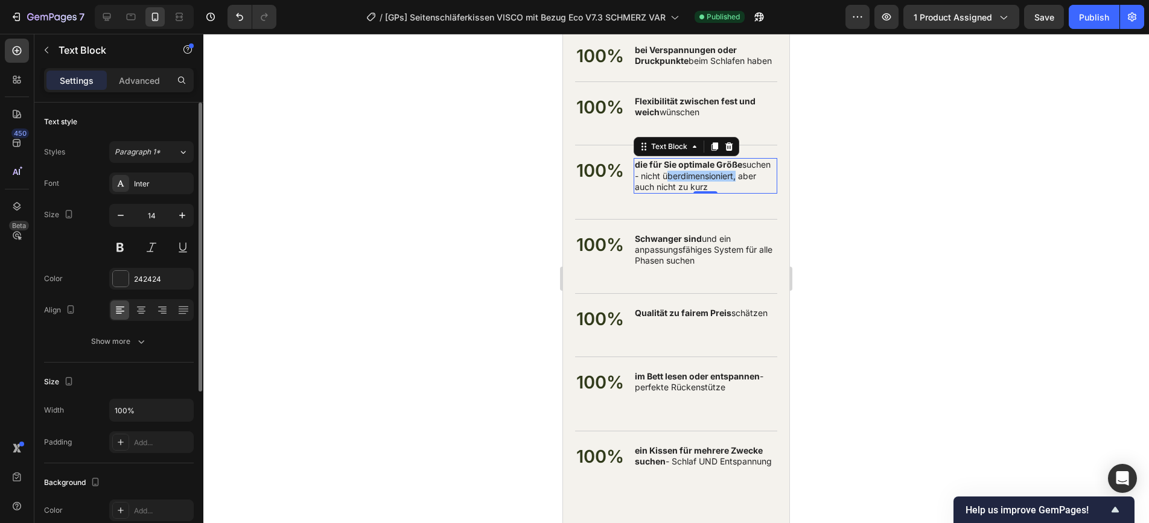
scroll to position [10143, 0]
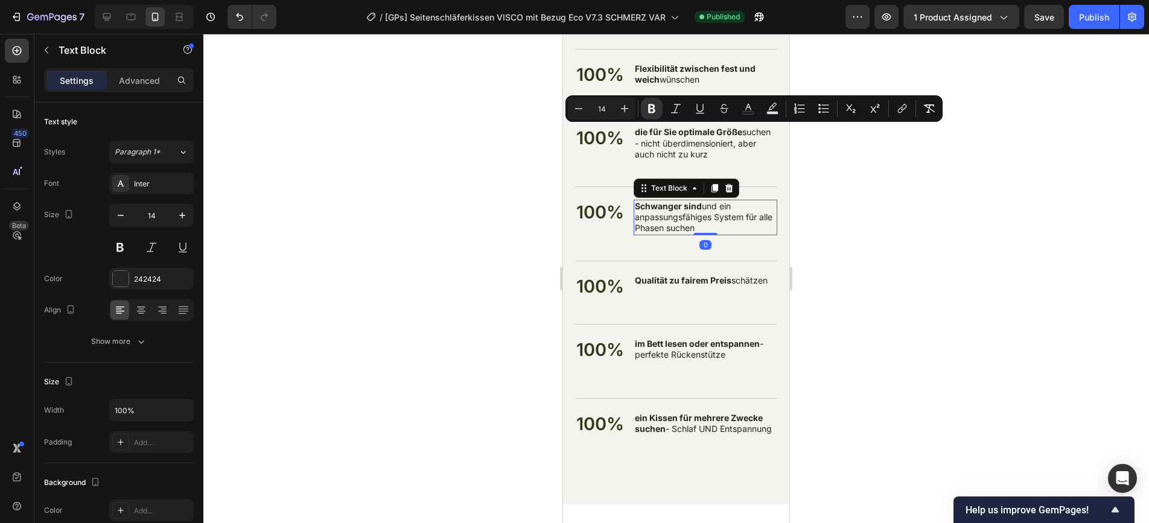
click at [668, 227] on p "Schwanger sind und ein anpassungsfähiges System für alle Phasen suchen" at bounding box center [705, 217] width 141 height 33
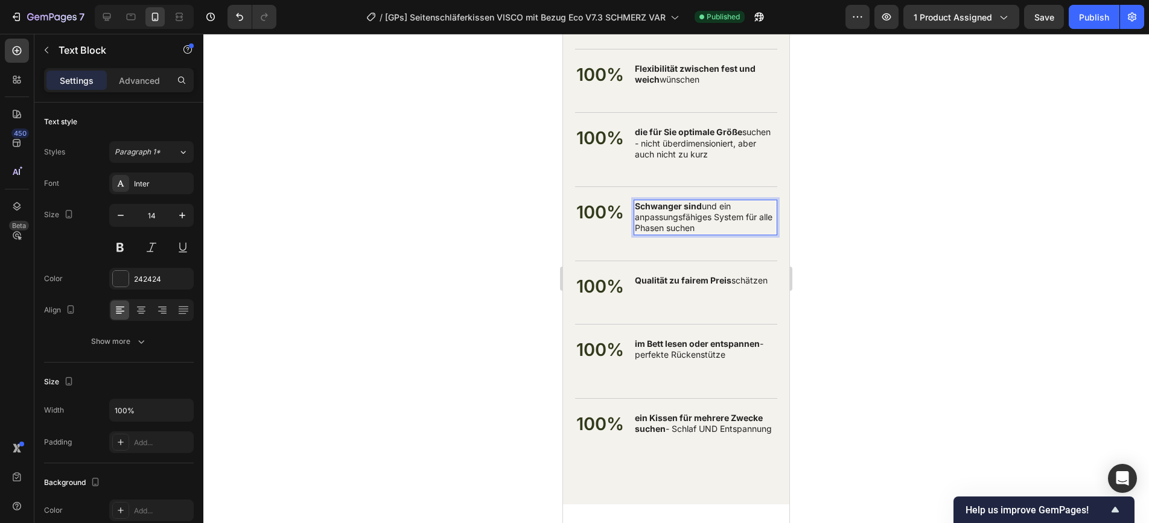
click at [668, 227] on p "Schwanger sind und ein anpassungsfähiges System für alle Phasen suchen" at bounding box center [705, 217] width 141 height 33
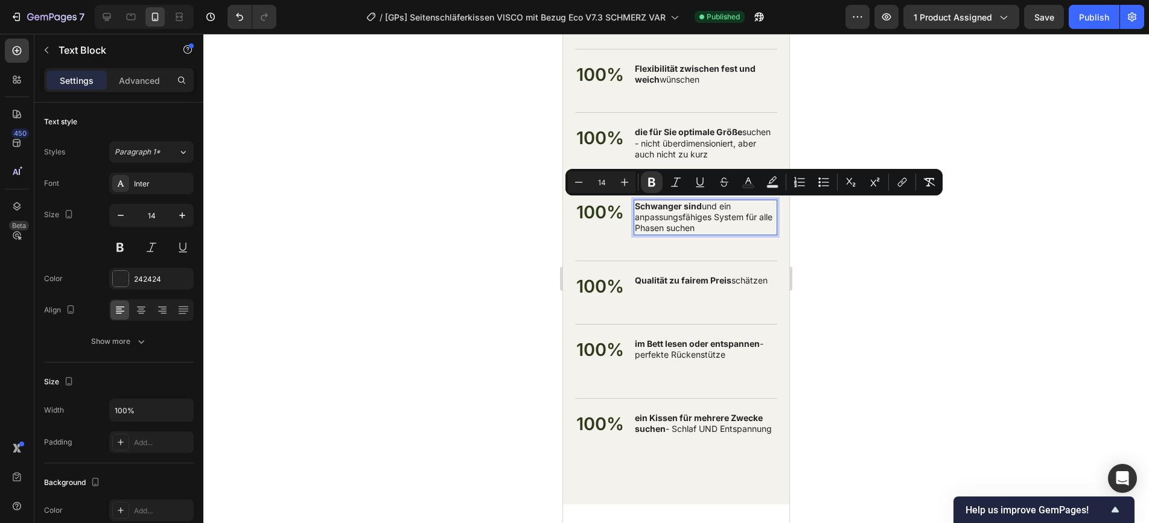
click at [682, 282] on strong "Qualität zu fairem Preis" at bounding box center [683, 280] width 97 height 10
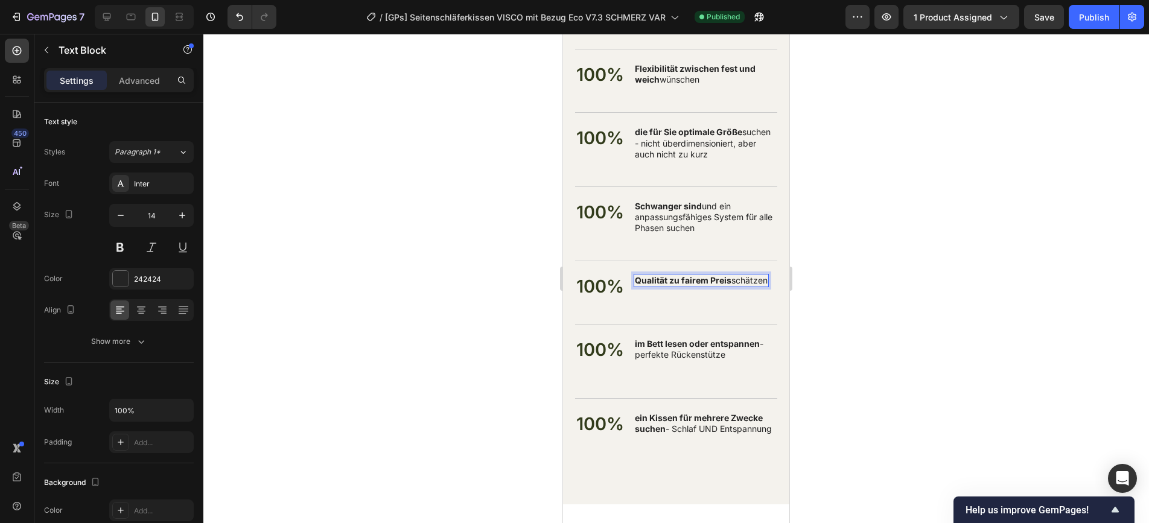
click at [682, 282] on strong "Qualität zu fairem Preis" at bounding box center [683, 280] width 97 height 10
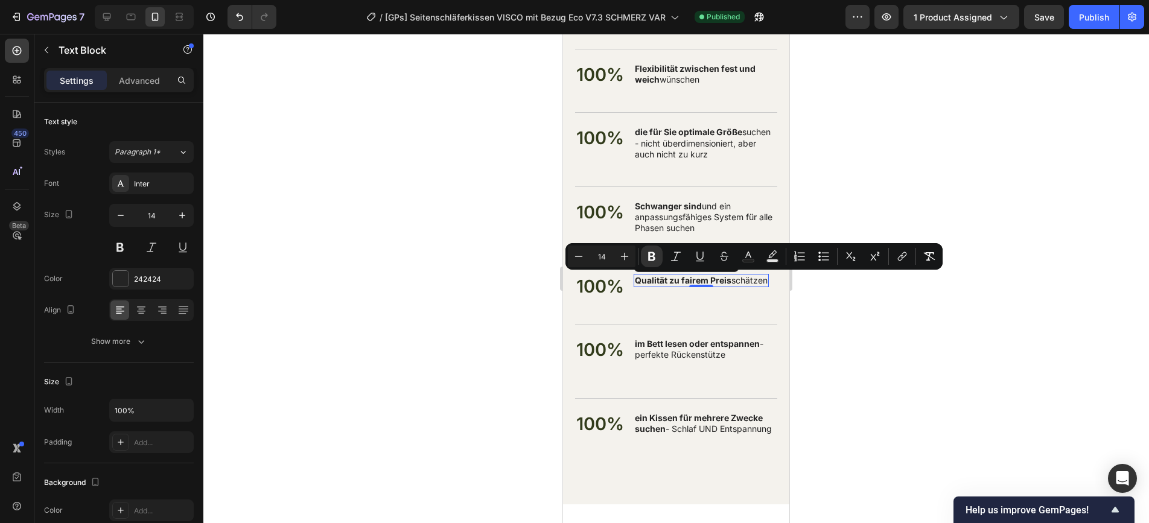
click at [645, 346] on strong "im Bett lesen oder entspannen" at bounding box center [697, 344] width 125 height 10
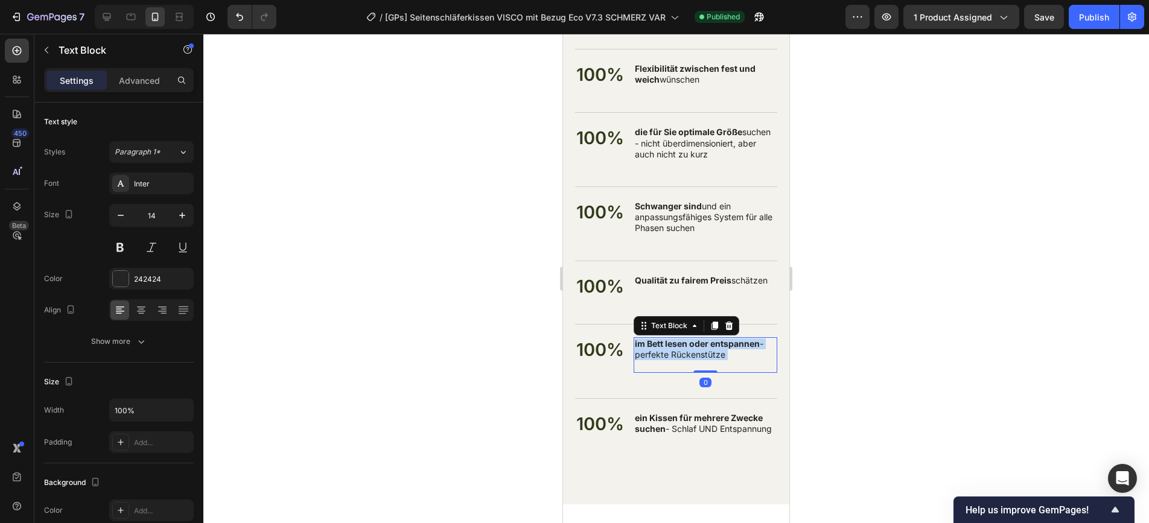
click at [645, 346] on strong "im Bett lesen oder entspannen" at bounding box center [697, 344] width 125 height 10
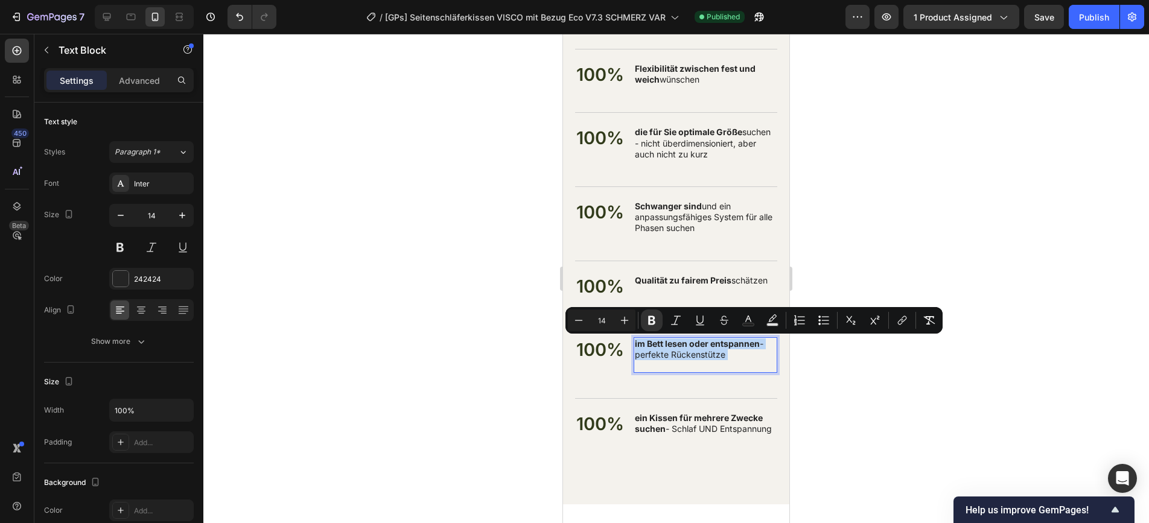
copy p "im Bett lesen oder entspannen - perfekte Rückenstütze"
click at [662, 425] on strong "ein Kissen für mehrere Zwecke suchen" at bounding box center [699, 423] width 128 height 21
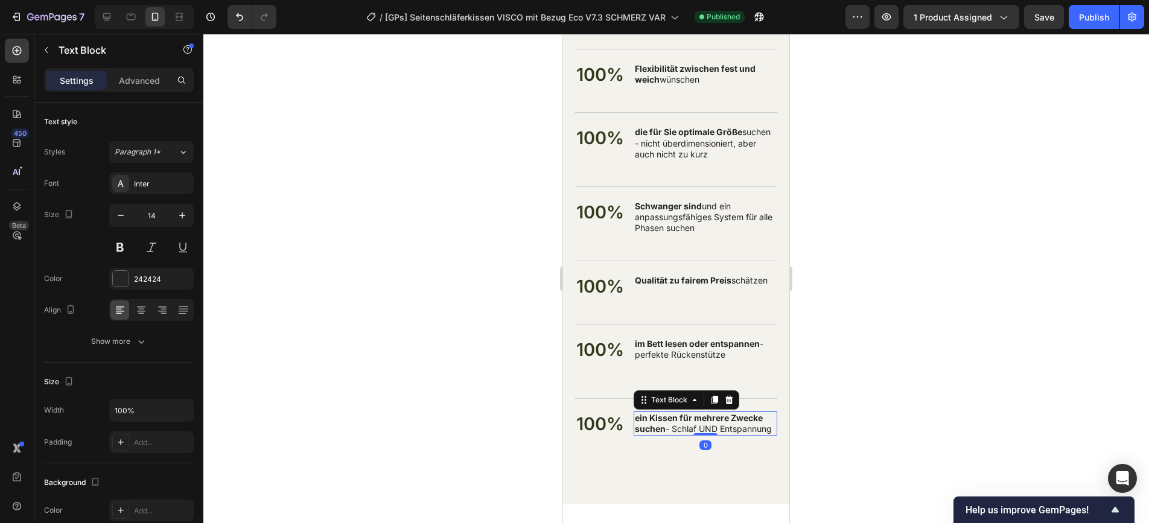
click at [662, 425] on strong "ein Kissen für mehrere Zwecke suchen" at bounding box center [699, 423] width 128 height 21
copy p "ein Kissen für mehrere Zwecke suchen - Schlaf UND Entspannung"
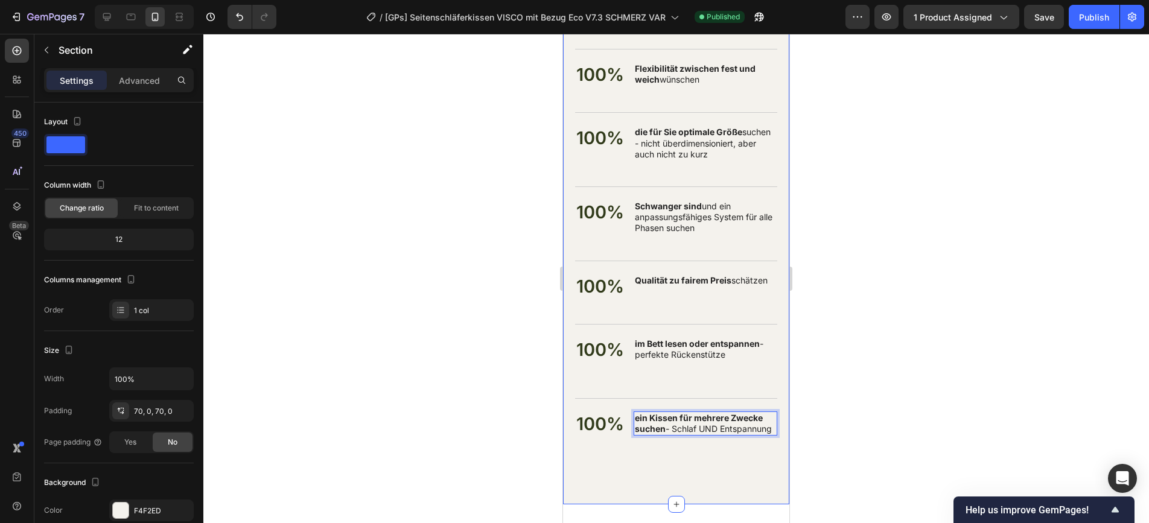
click at [617, 478] on div "Perfekt geeignet wenn Sie: Heading 100% geeignet wenn Sie: Heading 100% Text Bl…" at bounding box center [676, 12] width 226 height 983
click at [121, 78] on p "Advanced" at bounding box center [139, 80] width 41 height 13
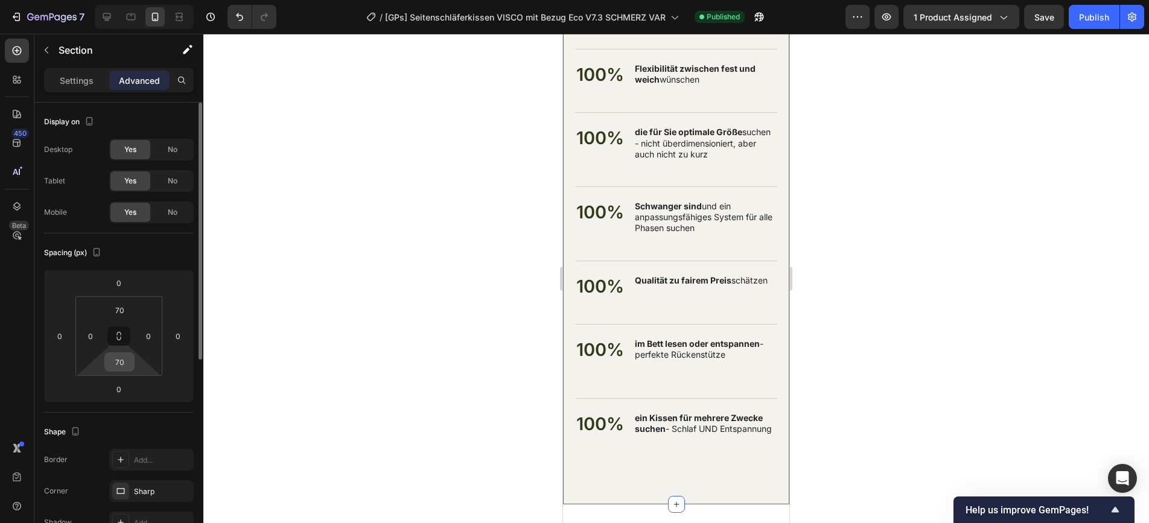
click at [115, 366] on input "70" at bounding box center [119, 362] width 24 height 18
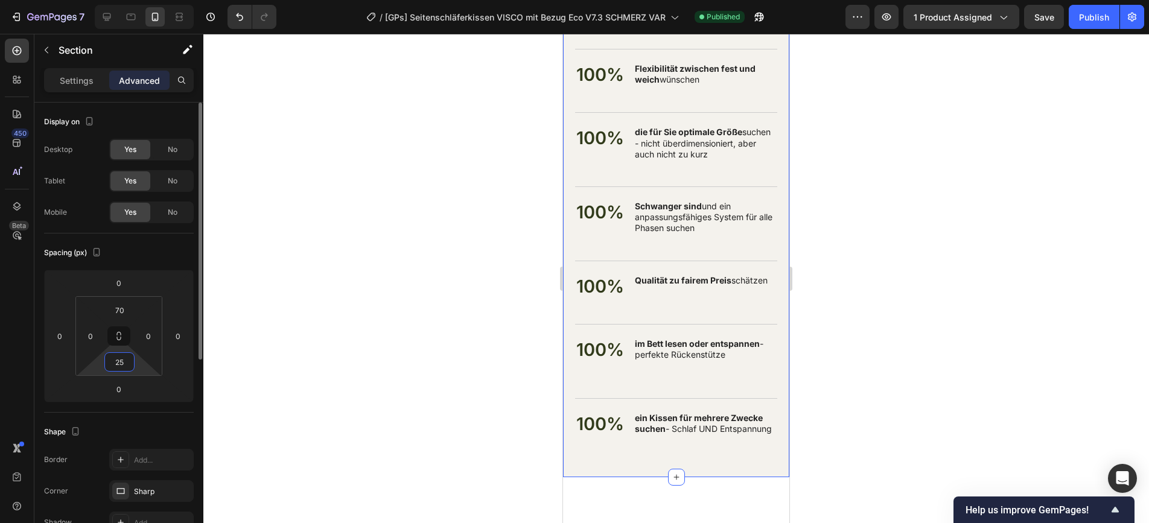
type input "25"
click at [1033, 16] on div "Publish" at bounding box center [1094, 17] width 30 height 13
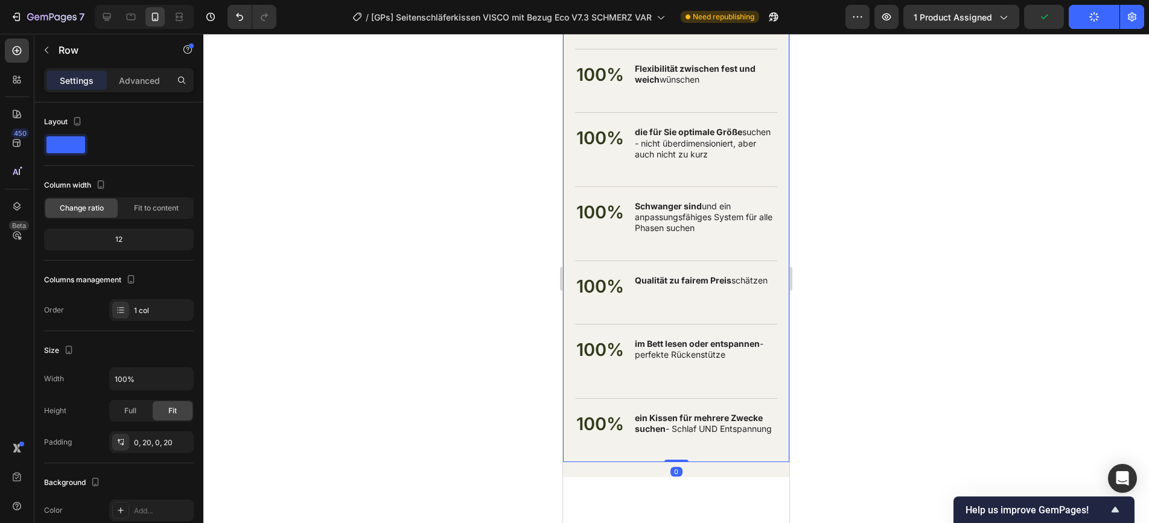
click at [756, 462] on div "Perfekt geeignet wenn Sie: Heading 100% geeignet wenn Sie: Heading 100% Text Bl…" at bounding box center [676, 149] width 202 height 625
click at [860, 452] on div at bounding box center [676, 279] width 946 height 490
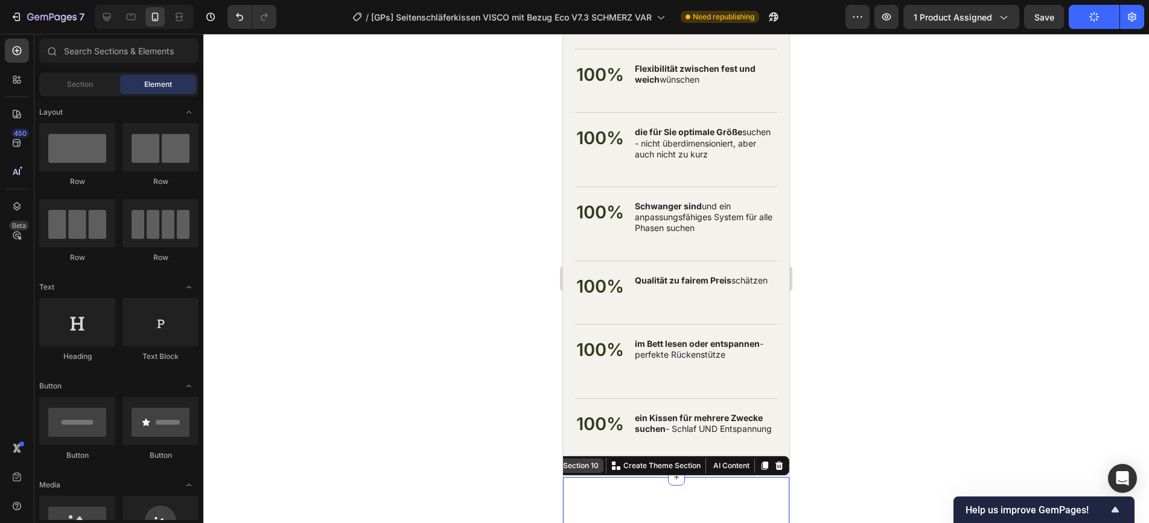
click at [747, 476] on div "Section 10 Create Theme Section AI Content Write with GemAI What would you like…" at bounding box center [668, 465] width 244 height 19
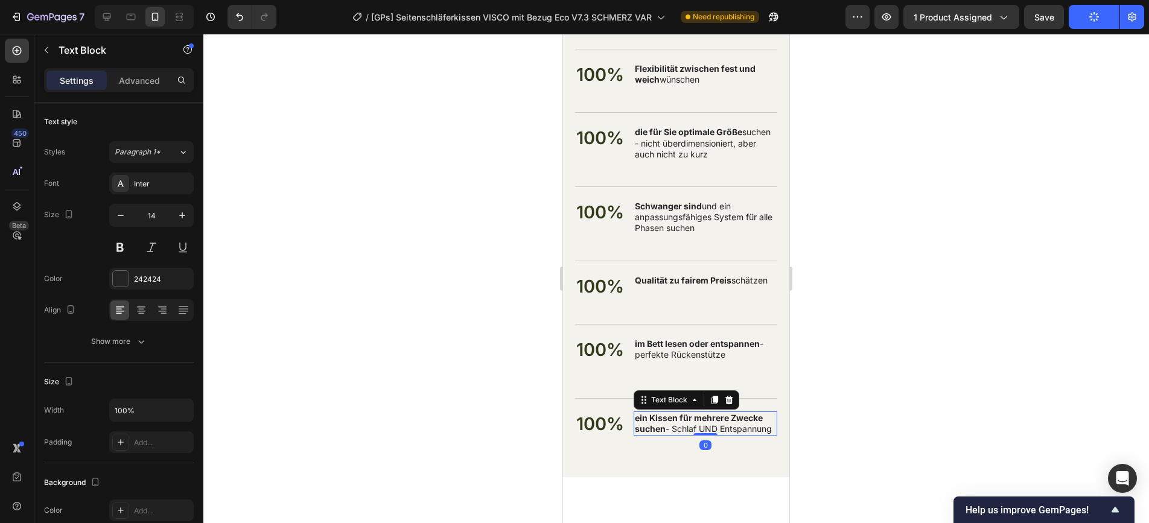
click at [735, 435] on p "ein Kissen für mehrere Zwecke suchen - Schlaf UND Entspannung" at bounding box center [705, 424] width 141 height 22
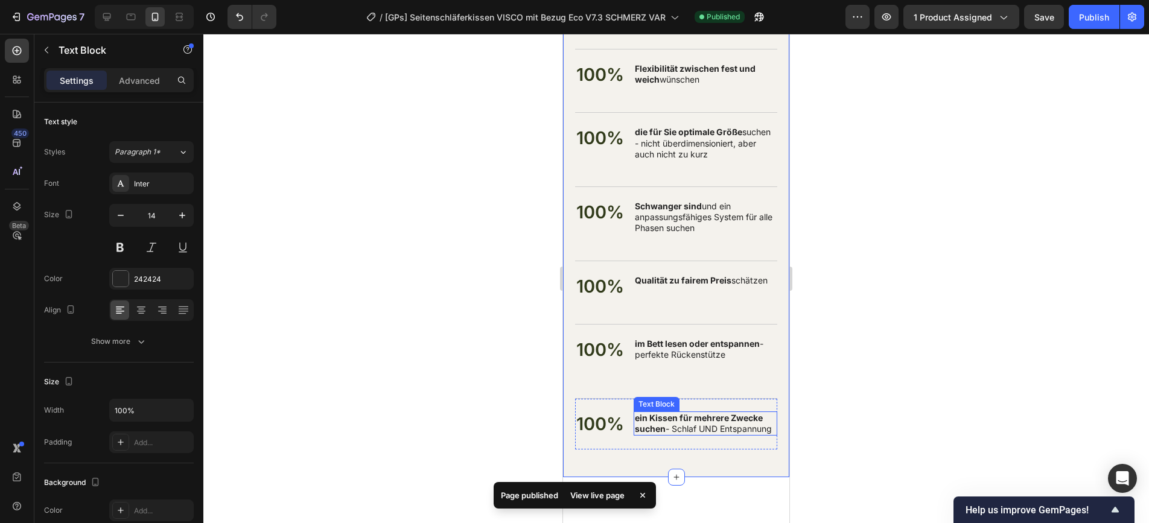
click at [653, 435] on p "ein Kissen für mehrere Zwecke suchen - Schlaf UND Entspannung" at bounding box center [705, 424] width 141 height 22
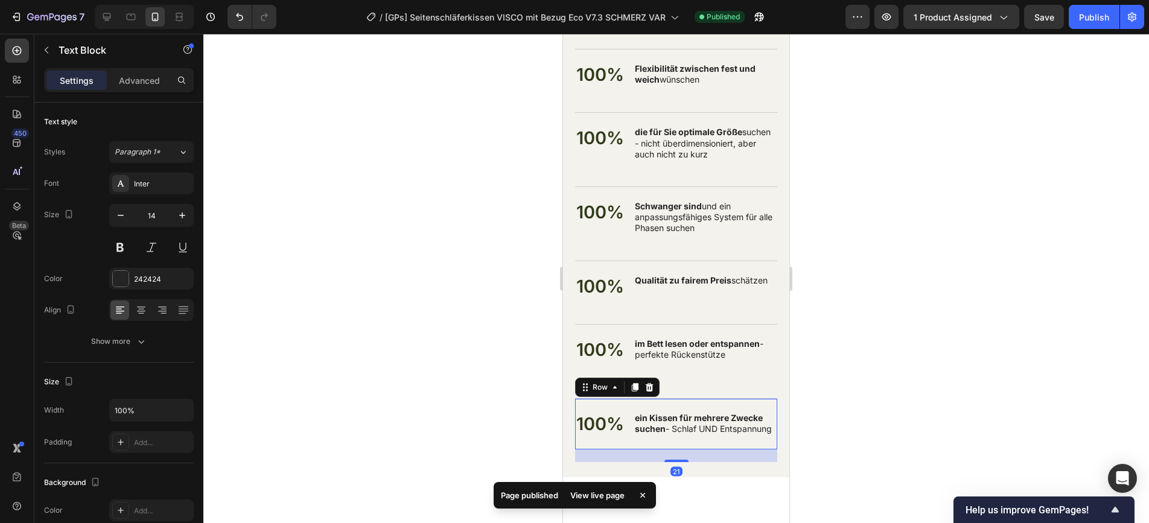
click at [612, 450] on div "100% Text Block ein Kissen für mehrere Zwecke suchen - Schlaf UND Entspannung T…" at bounding box center [676, 423] width 202 height 51
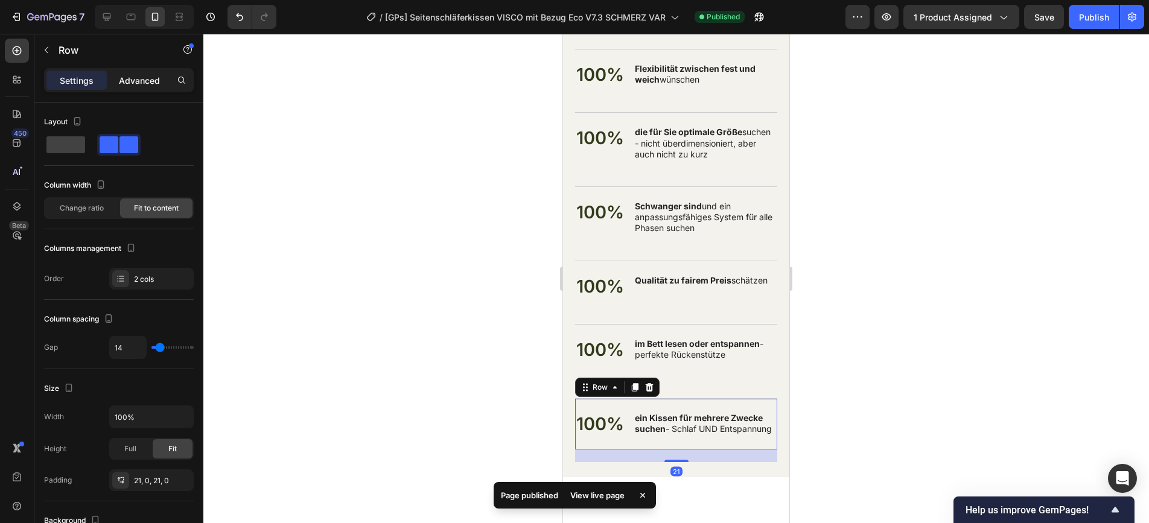
click at [145, 80] on p "Advanced" at bounding box center [139, 80] width 41 height 13
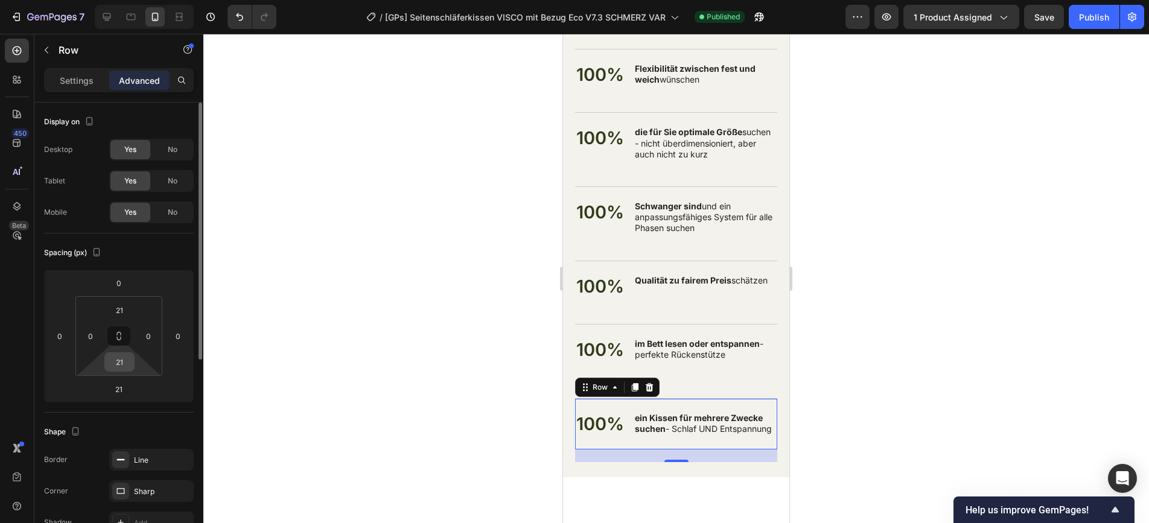
click at [133, 362] on div "21" at bounding box center [119, 362] width 30 height 19
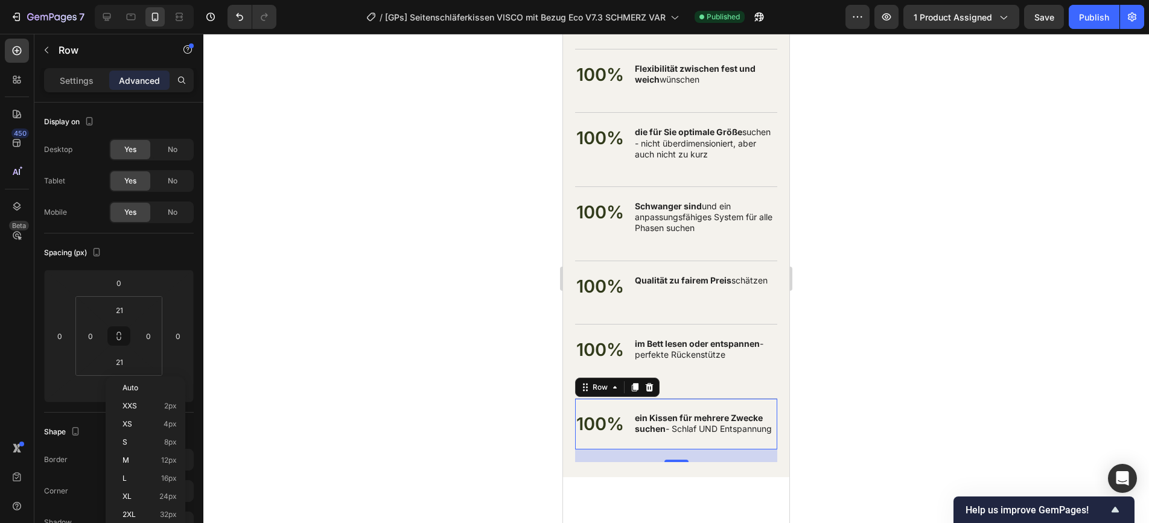
click at [362, 372] on div at bounding box center [676, 279] width 946 height 490
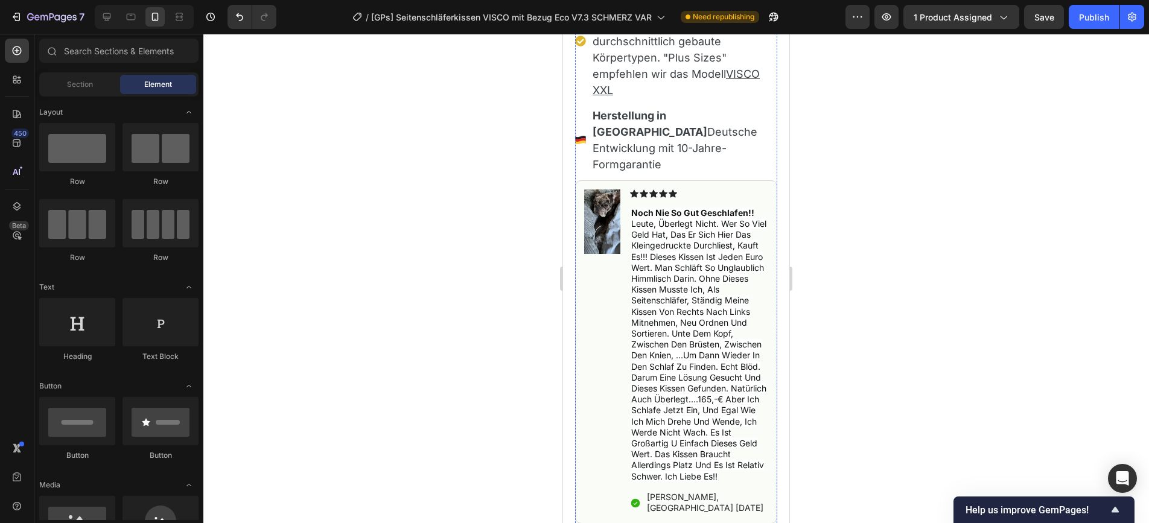
scroll to position [1381, 0]
click at [715, 179] on div "Image Icon Icon Icon Icon Icon Icon List noch nie so gut geschlafen!! leute, üb…" at bounding box center [676, 351] width 202 height 344
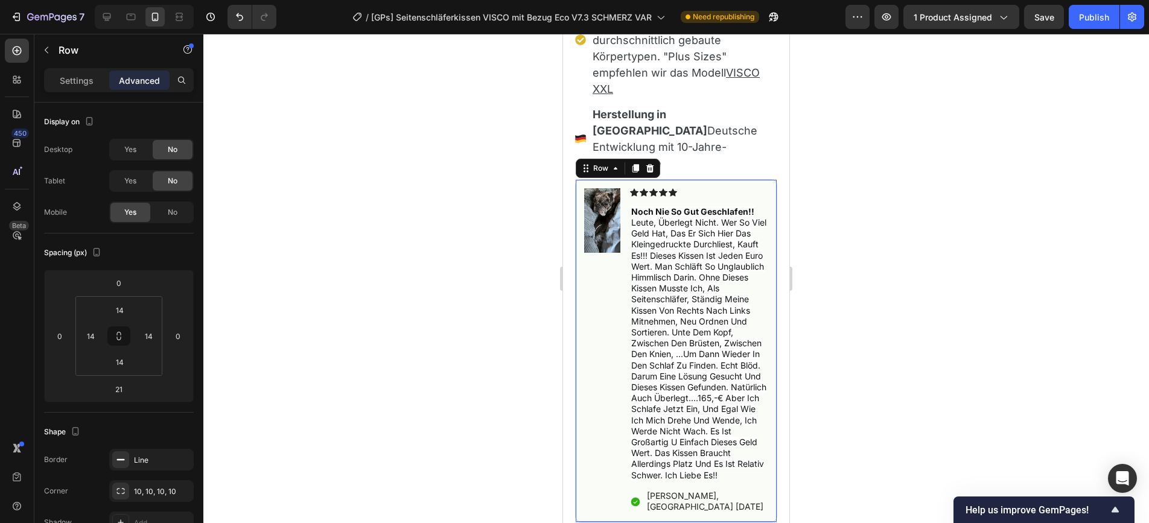
click at [142, 81] on p "Advanced" at bounding box center [139, 80] width 41 height 13
click at [120, 287] on input "0" at bounding box center [119, 283] width 24 height 18
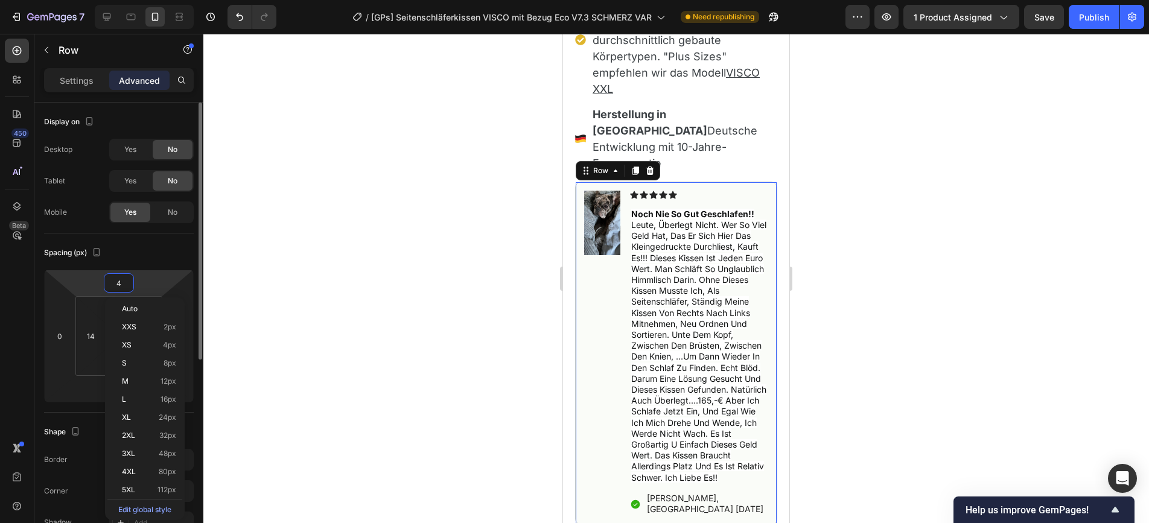
type input "40"
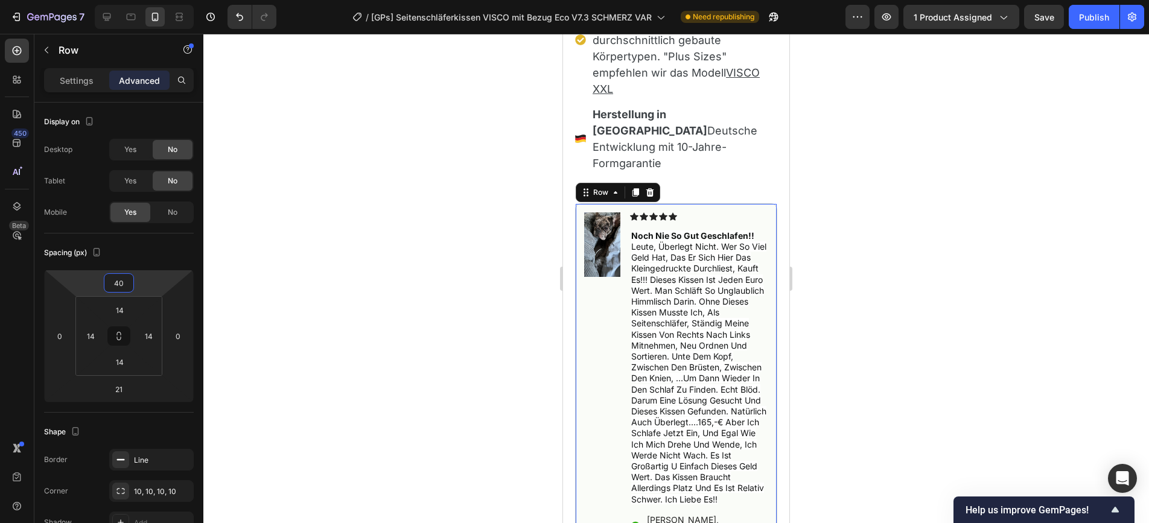
click at [861, 151] on div at bounding box center [676, 279] width 946 height 490
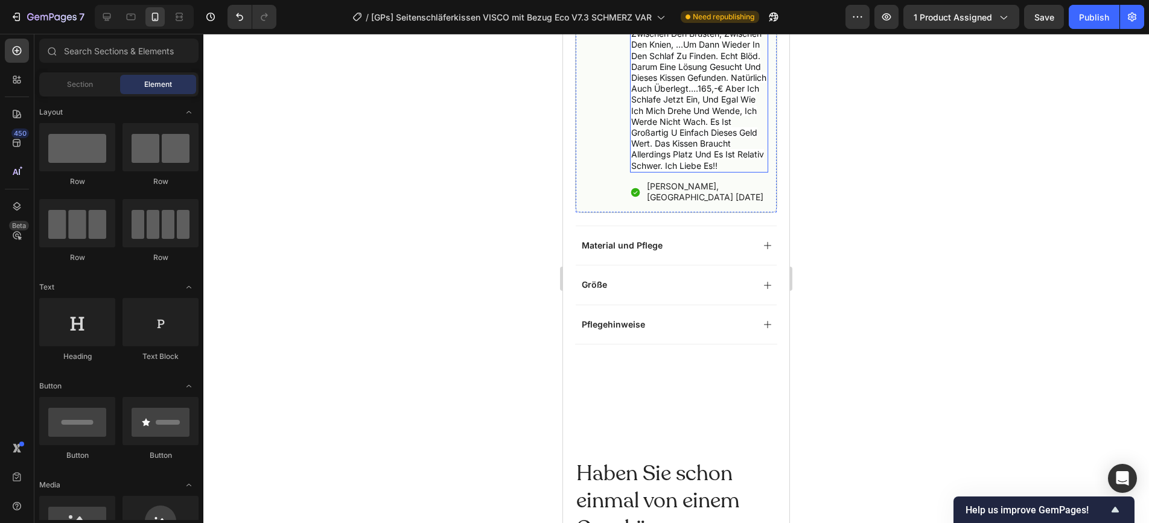
scroll to position [1718, 0]
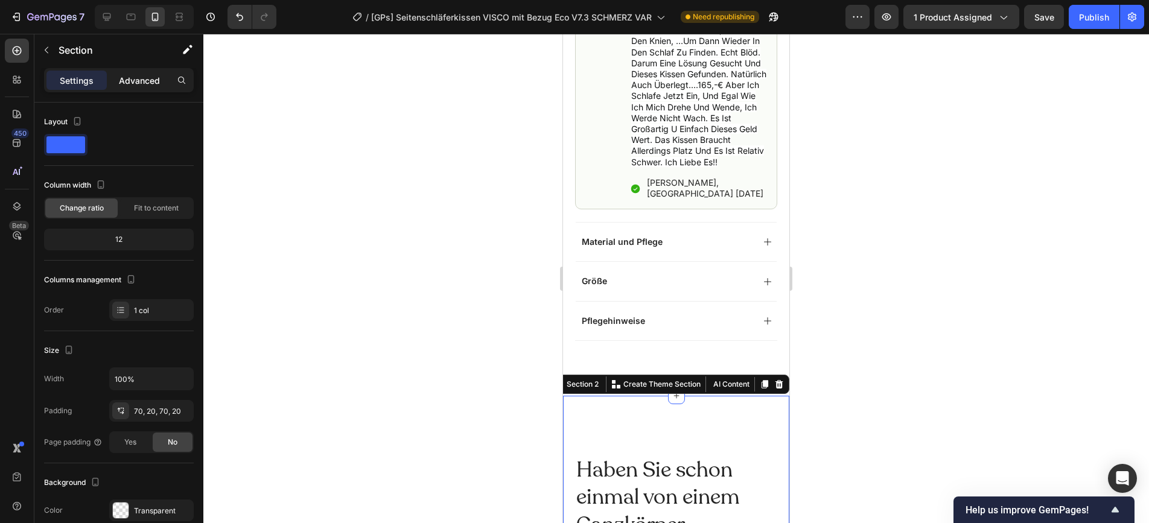
click at [127, 77] on p "Advanced" at bounding box center [139, 80] width 41 height 13
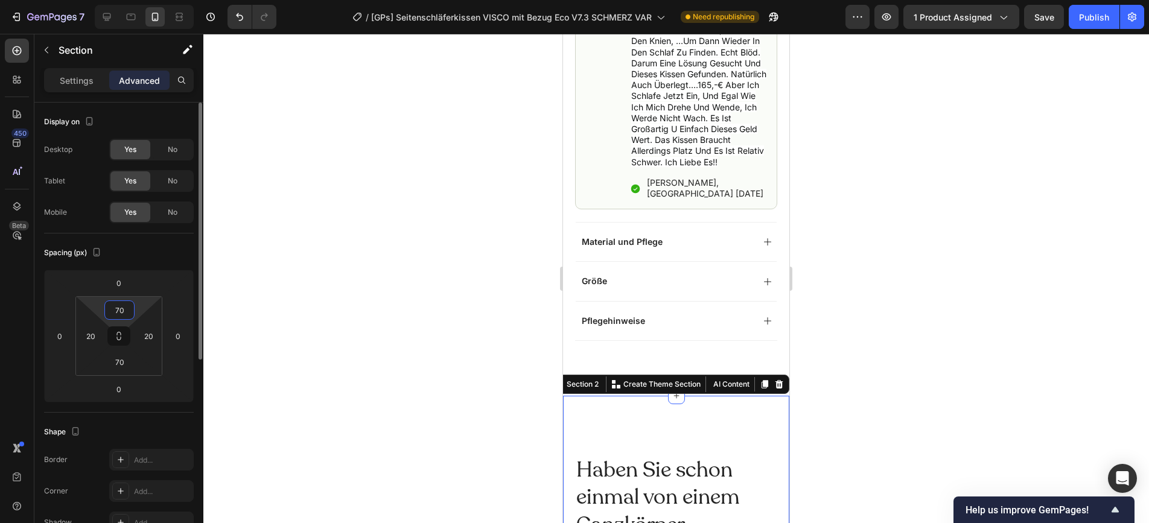
click at [123, 311] on input "70" at bounding box center [119, 310] width 24 height 18
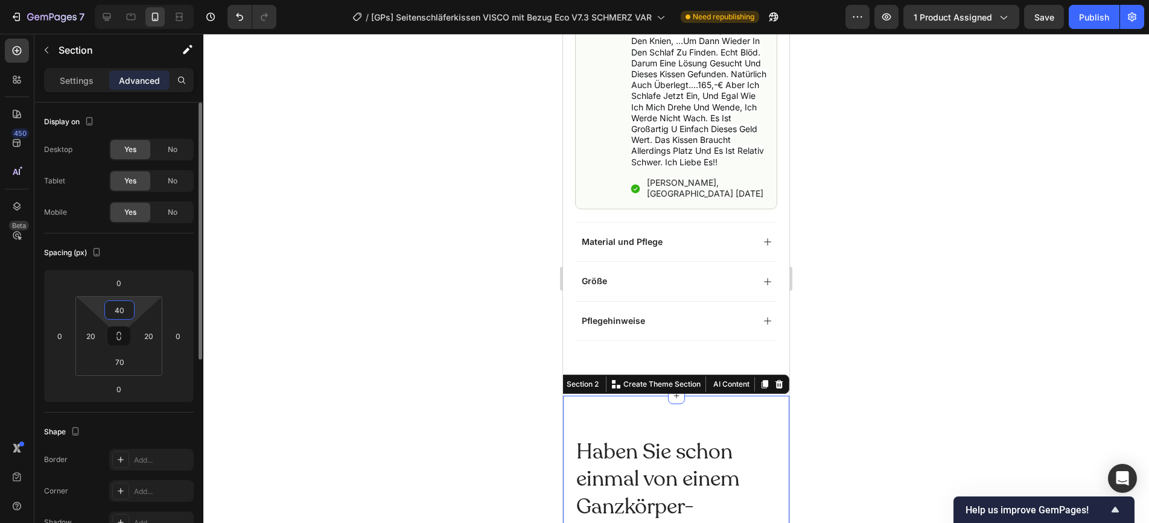
type input "4"
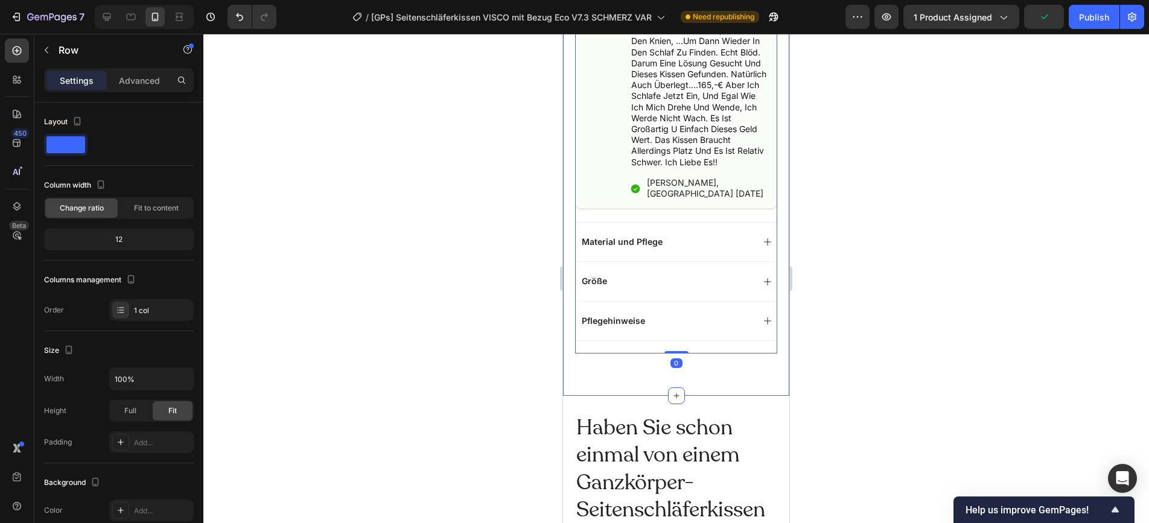
click at [142, 85] on p "Advanced" at bounding box center [139, 80] width 41 height 13
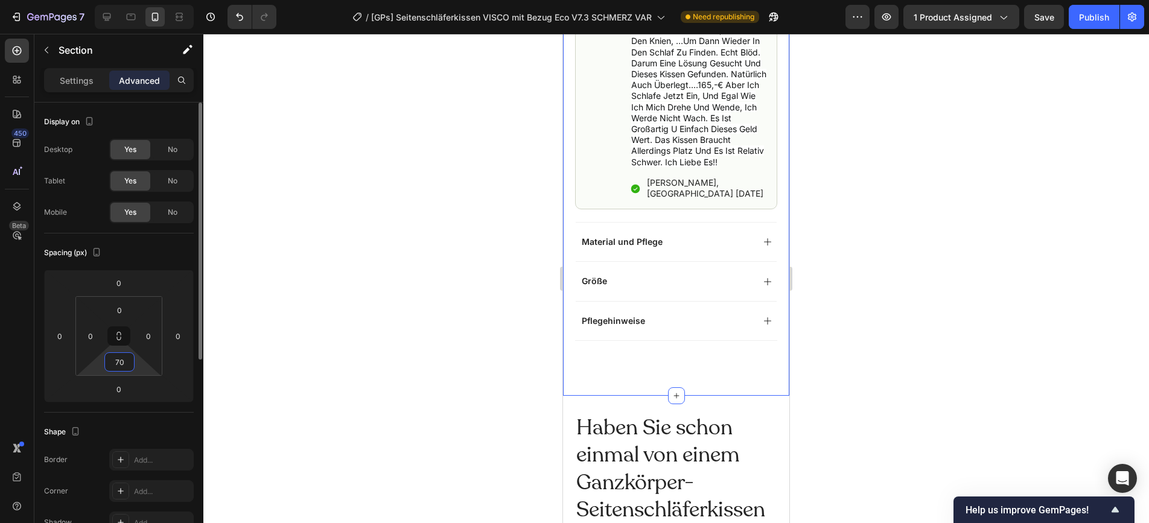
click at [121, 357] on input "70" at bounding box center [119, 362] width 24 height 18
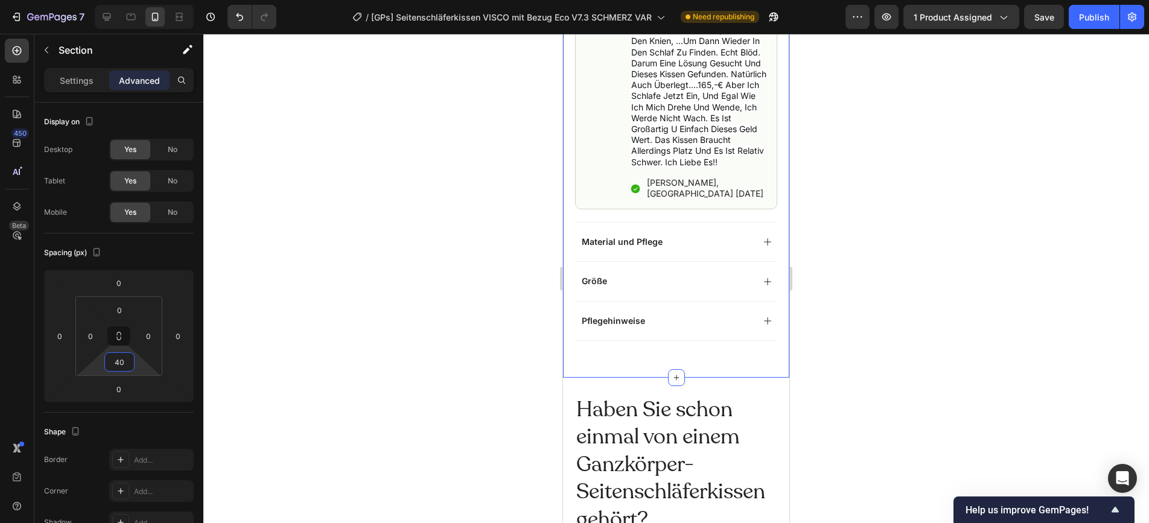
type input "40"
click at [880, 310] on div at bounding box center [676, 279] width 946 height 490
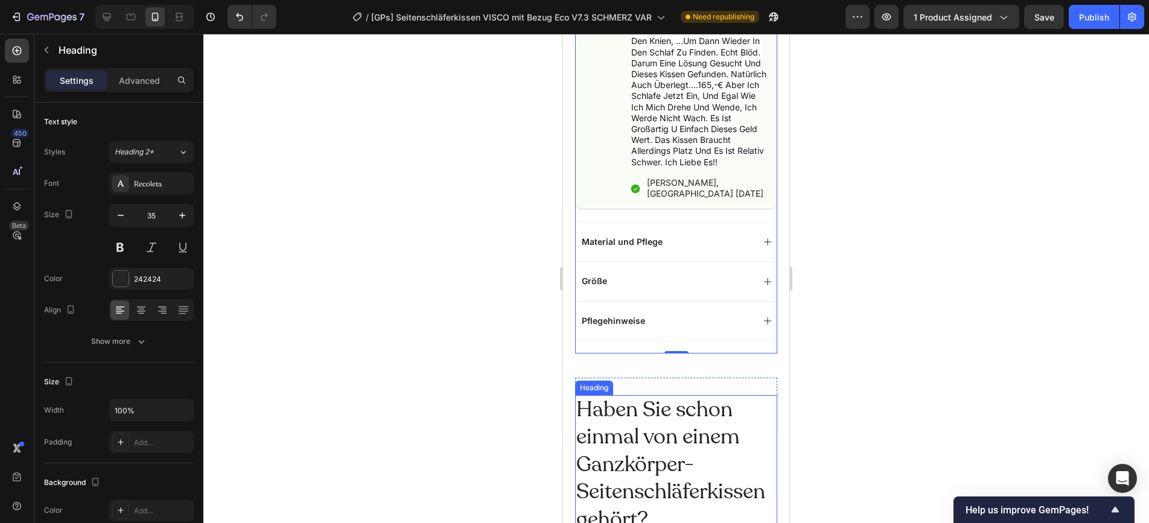
click at [650, 395] on h2 "Haben Sie schon einmal von einem Ganzkörper-Seitenschläferkissen gehört?" at bounding box center [676, 465] width 202 height 140
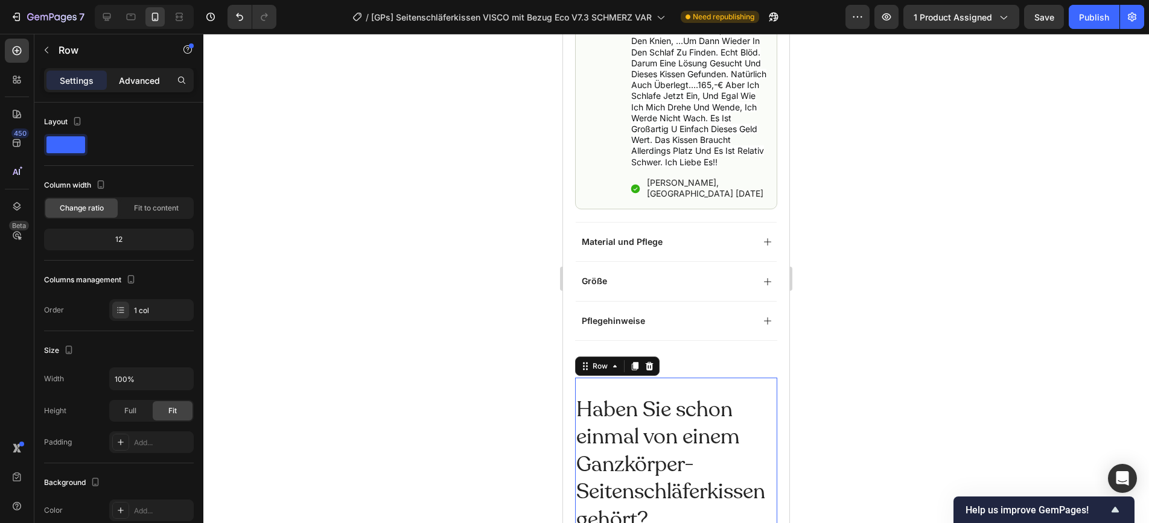
click at [147, 85] on p "Advanced" at bounding box center [139, 80] width 41 height 13
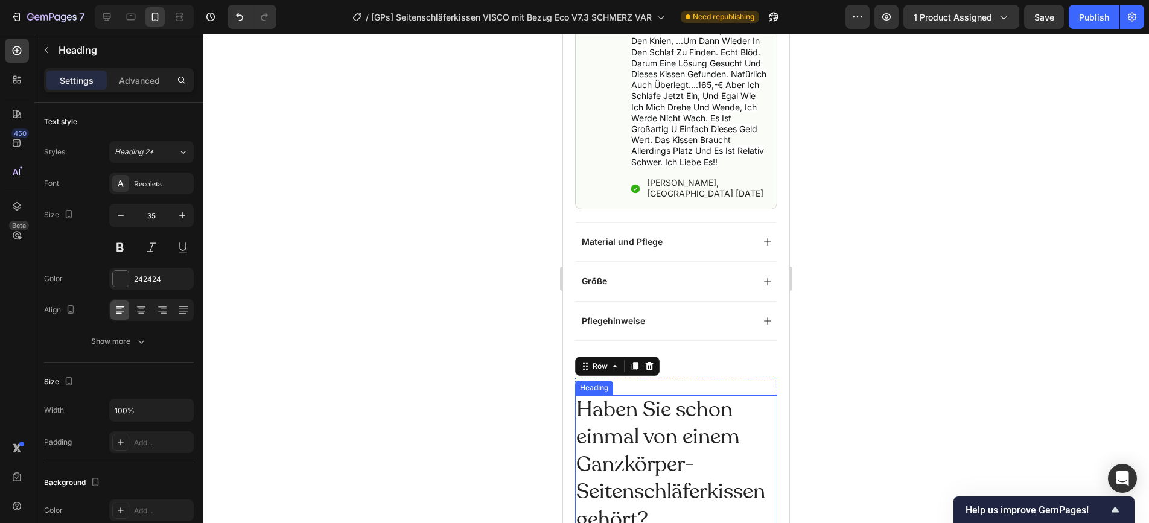
click at [657, 395] on h2 "Haben Sie schon einmal von einem Ganzkörper-Seitenschläferkissen gehört?" at bounding box center [676, 465] width 202 height 140
click at [145, 83] on p "Advanced" at bounding box center [139, 80] width 41 height 13
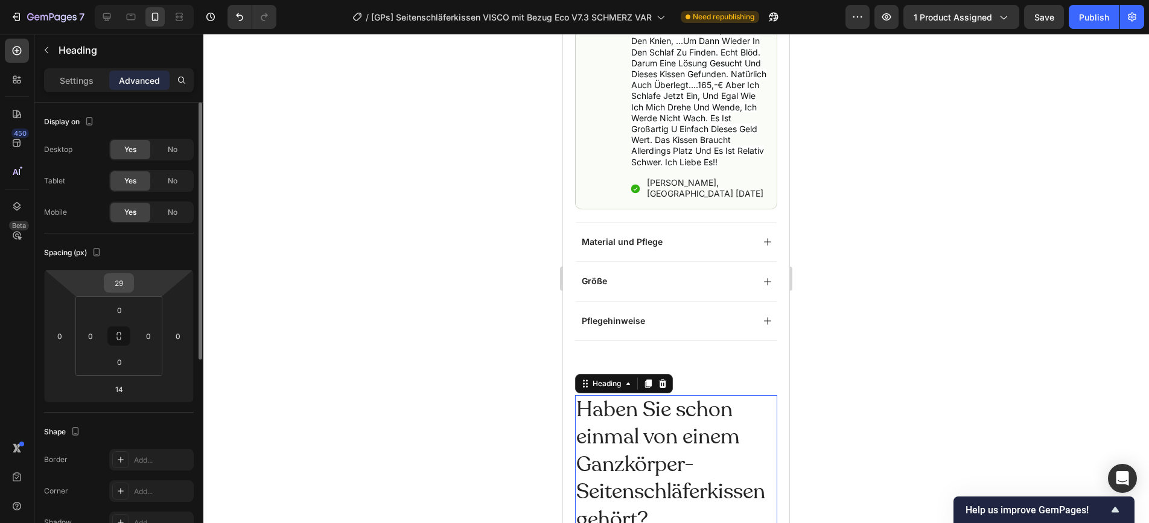
click at [127, 284] on input "29" at bounding box center [119, 283] width 24 height 18
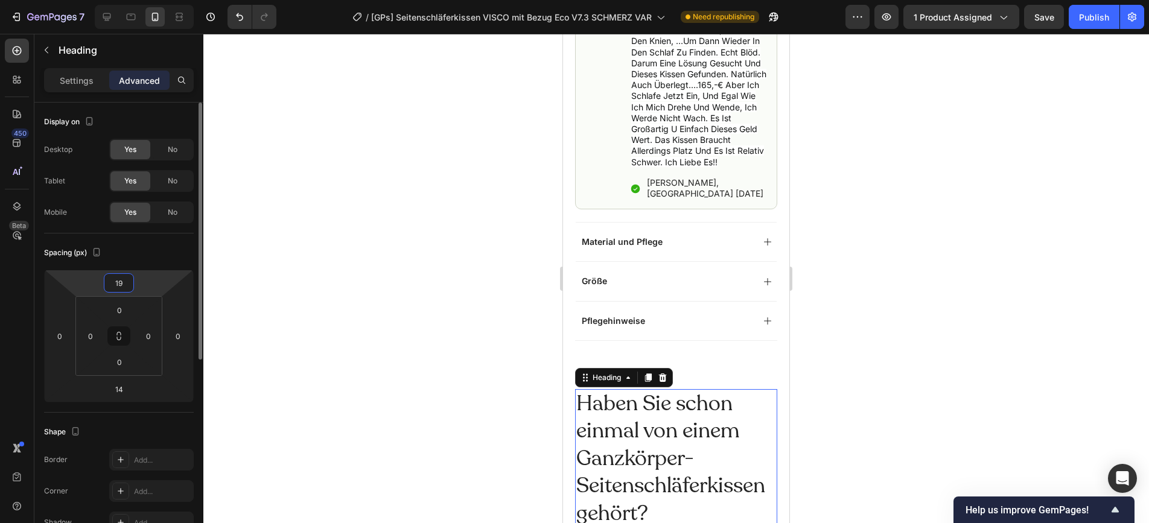
type input "19"
click at [856, 255] on div at bounding box center [676, 279] width 946 height 490
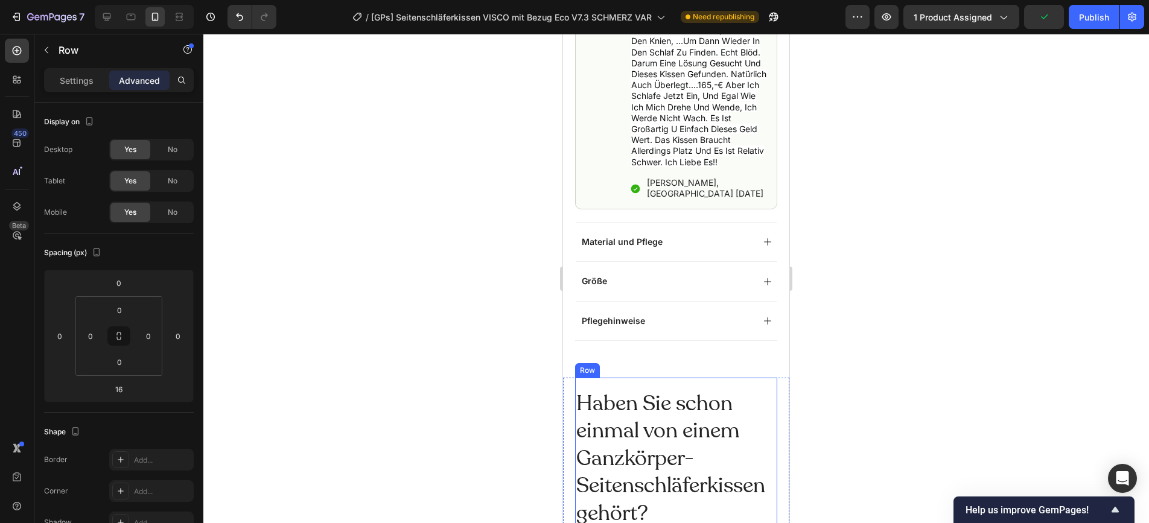
click at [142, 80] on p "Advanced" at bounding box center [139, 80] width 41 height 13
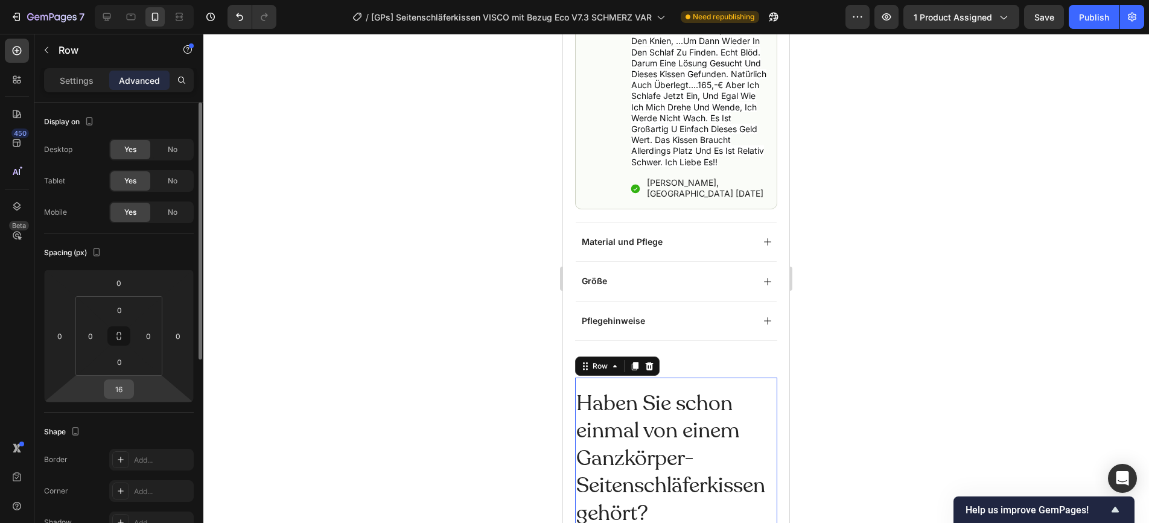
click at [133, 394] on div "16" at bounding box center [119, 389] width 30 height 19
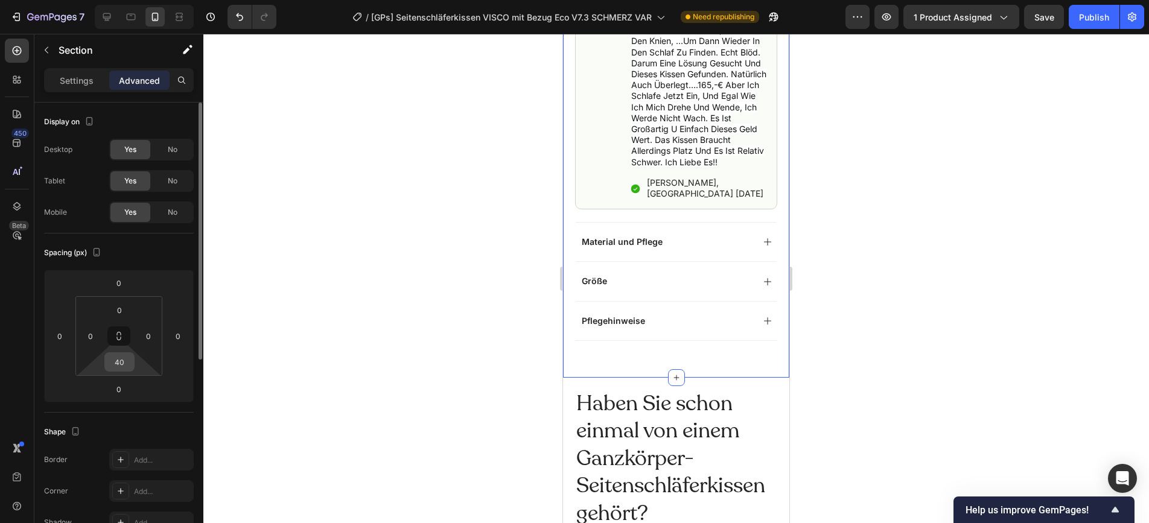
click at [123, 365] on input "40" at bounding box center [119, 362] width 24 height 18
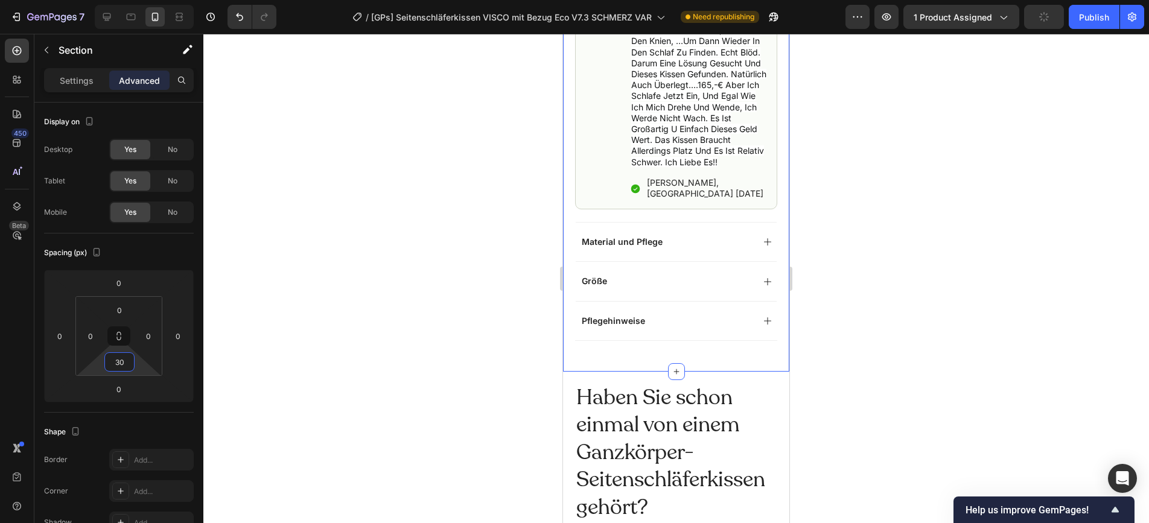
type input "30"
click at [1003, 263] on div at bounding box center [676, 279] width 946 height 490
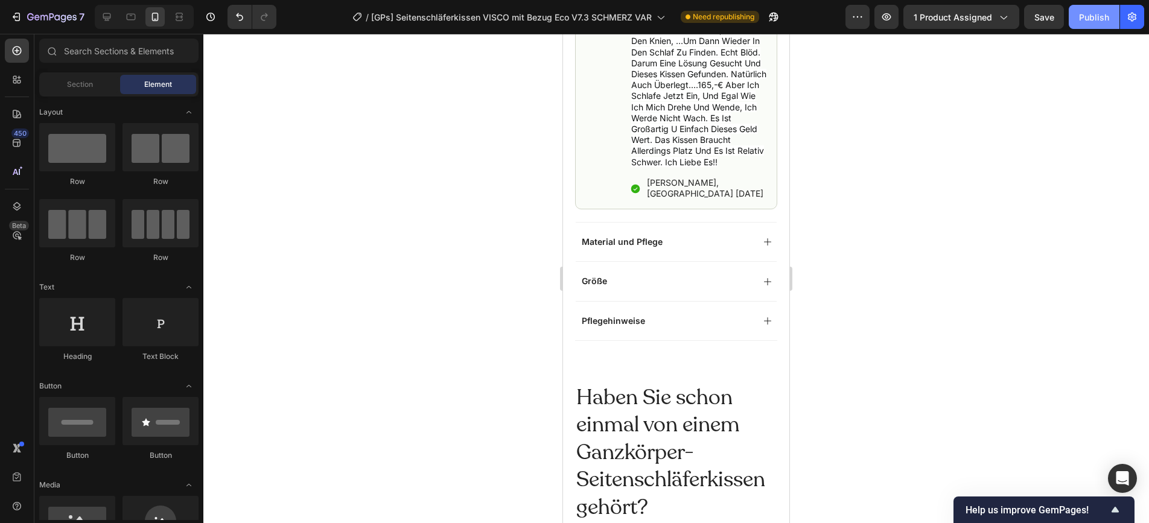
click at [1033, 18] on div "Publish" at bounding box center [1094, 17] width 30 height 13
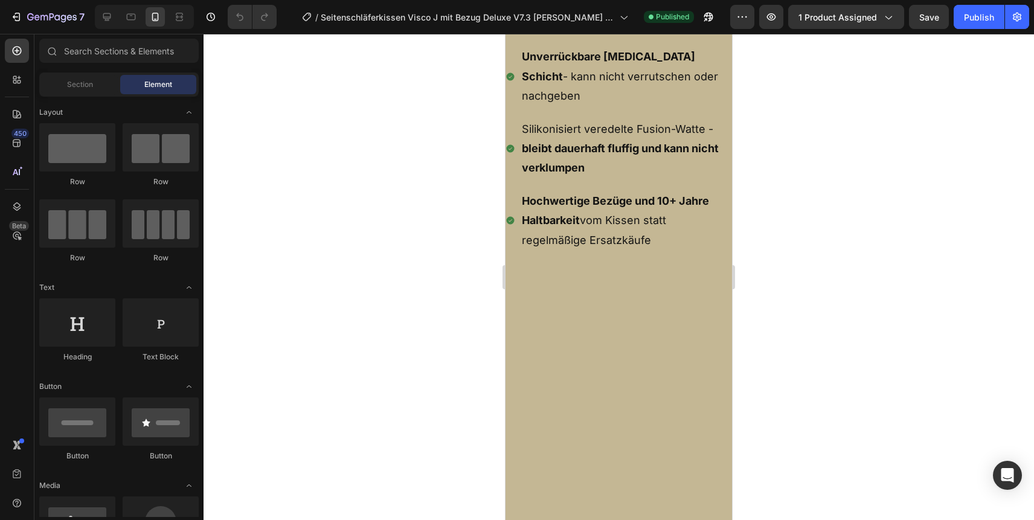
scroll to position [5800, 0]
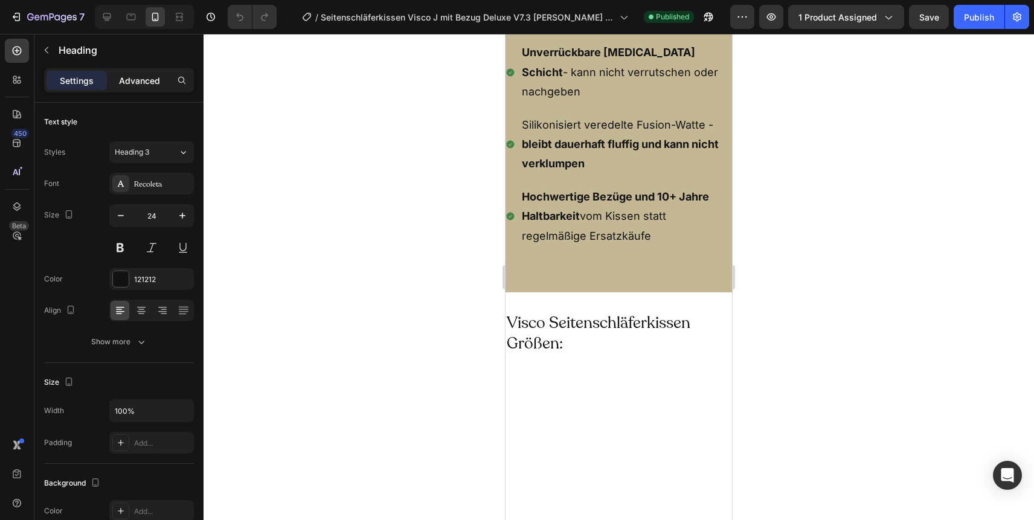
click at [141, 81] on p "Advanced" at bounding box center [139, 80] width 41 height 13
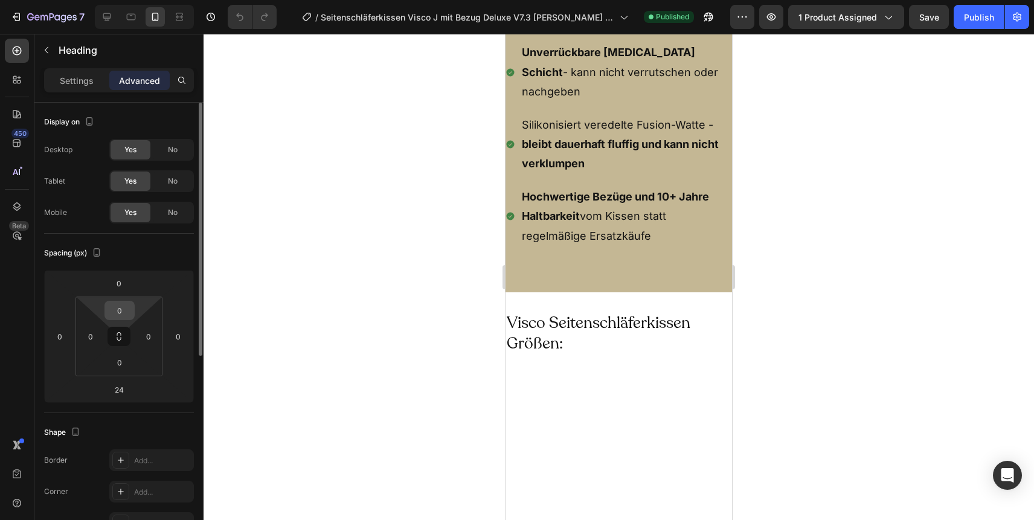
click at [116, 309] on input "0" at bounding box center [119, 310] width 24 height 18
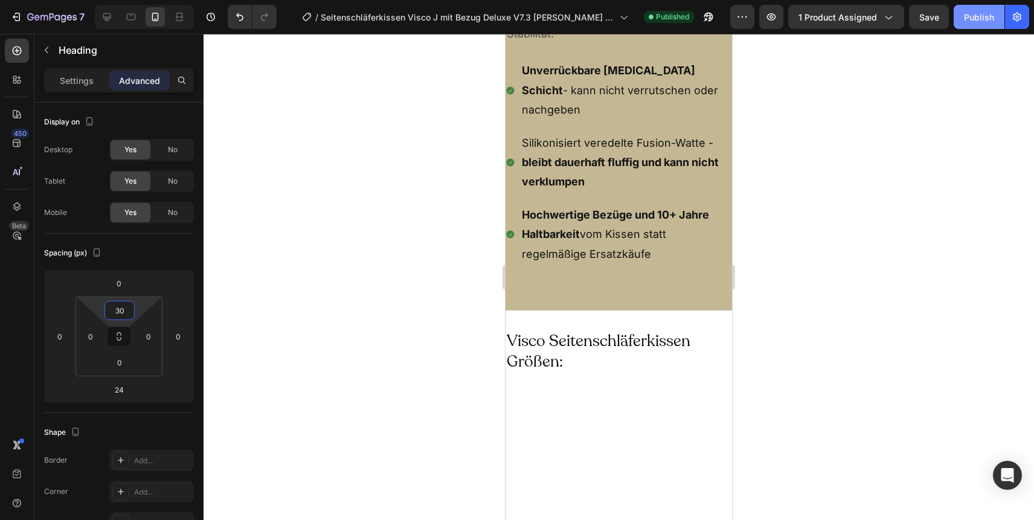
type input "30"
click at [976, 14] on div "Publish" at bounding box center [979, 17] width 30 height 13
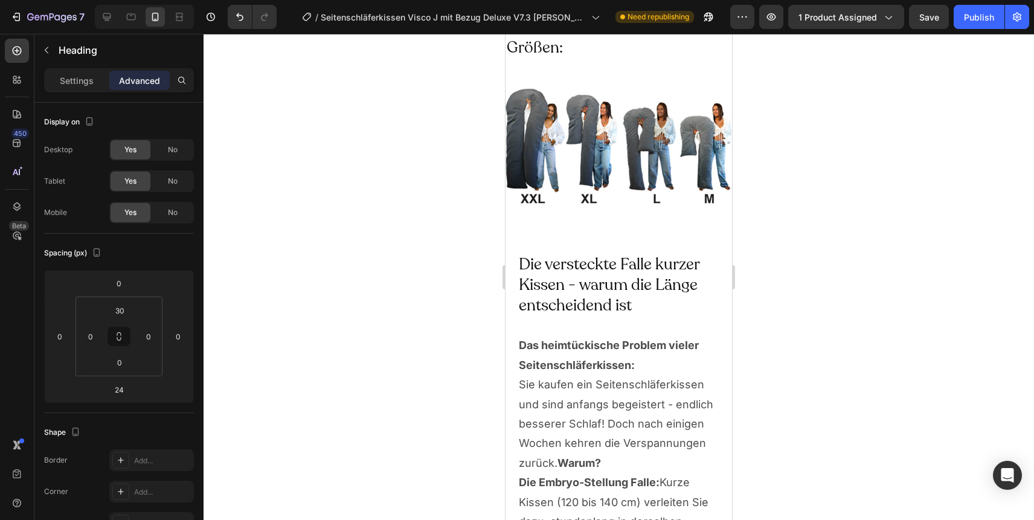
scroll to position [6259, 0]
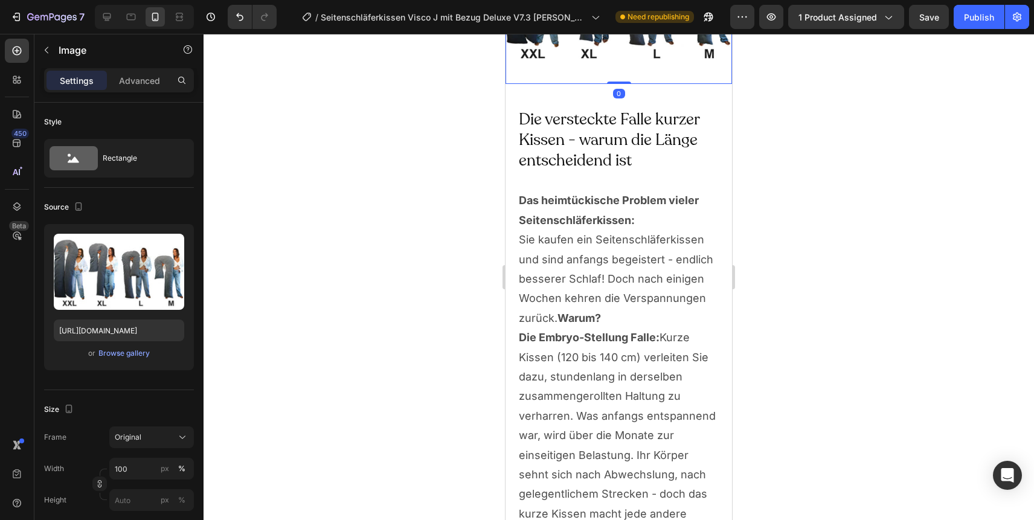
click at [136, 89] on div "Advanced" at bounding box center [139, 80] width 60 height 19
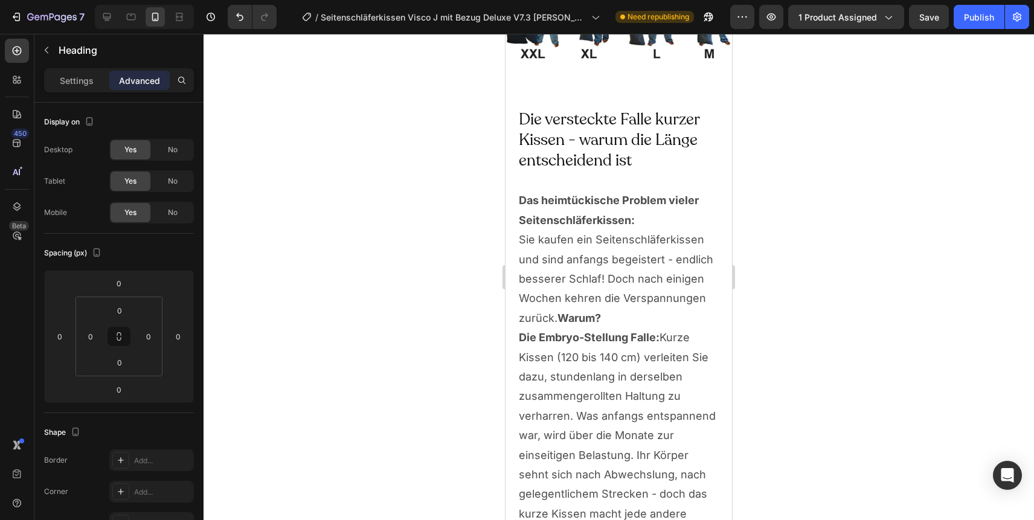
click at [974, 18] on div "Publish" at bounding box center [979, 17] width 30 height 13
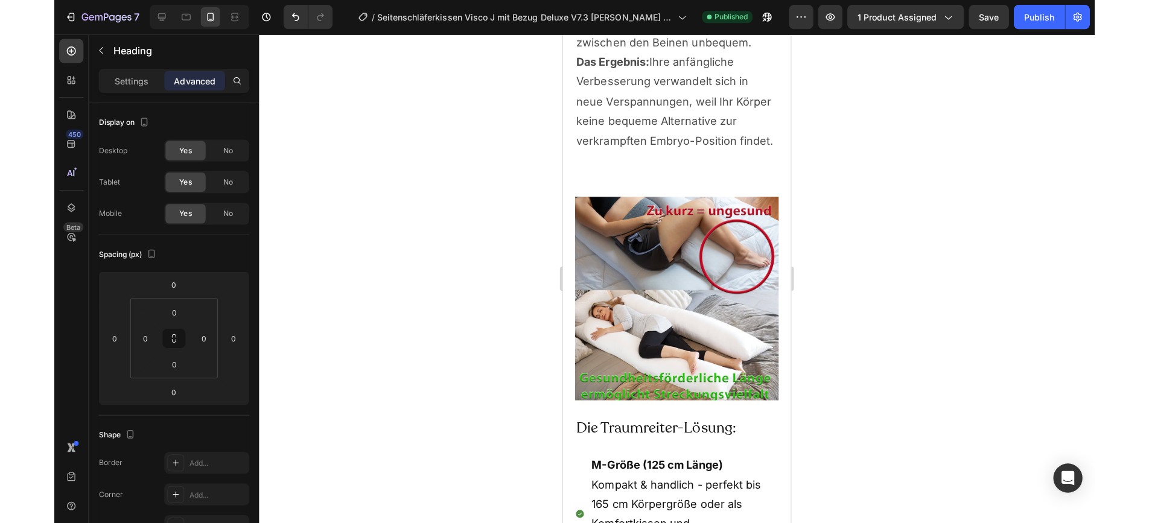
scroll to position [7071, 0]
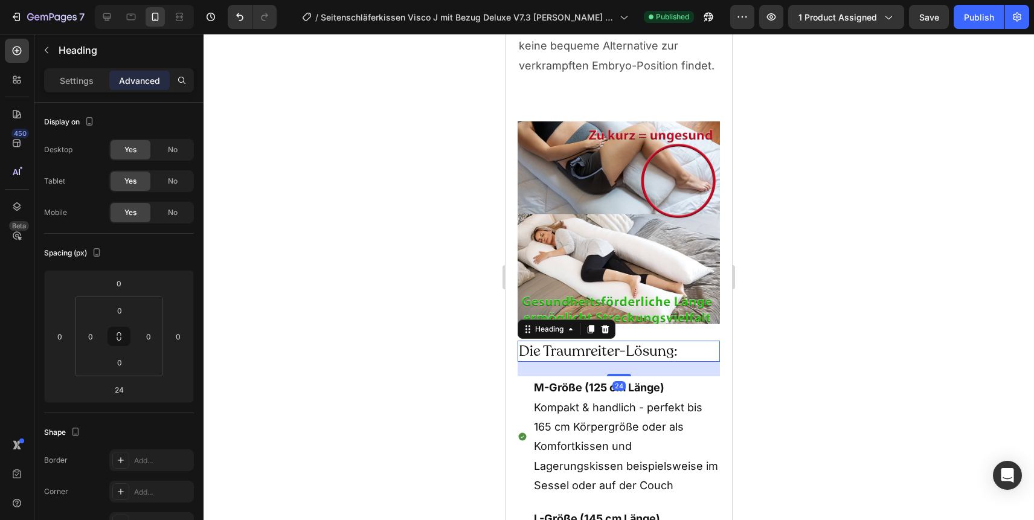
click at [587, 348] on h2 "Die Traumreiter-Lösung:" at bounding box center [618, 350] width 202 height 21
click at [120, 279] on input "0" at bounding box center [119, 283] width 24 height 18
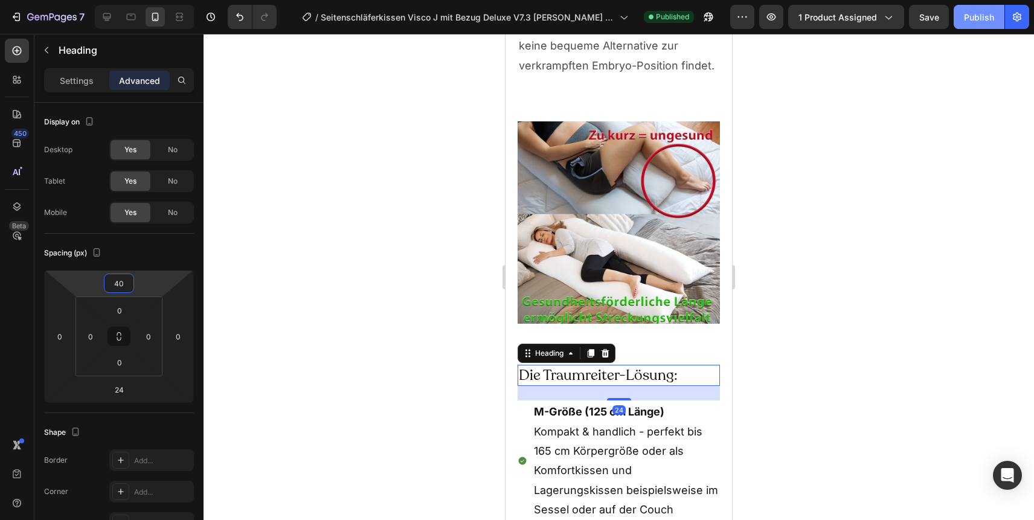
type input "40"
click at [964, 18] on div "Publish" at bounding box center [979, 17] width 30 height 13
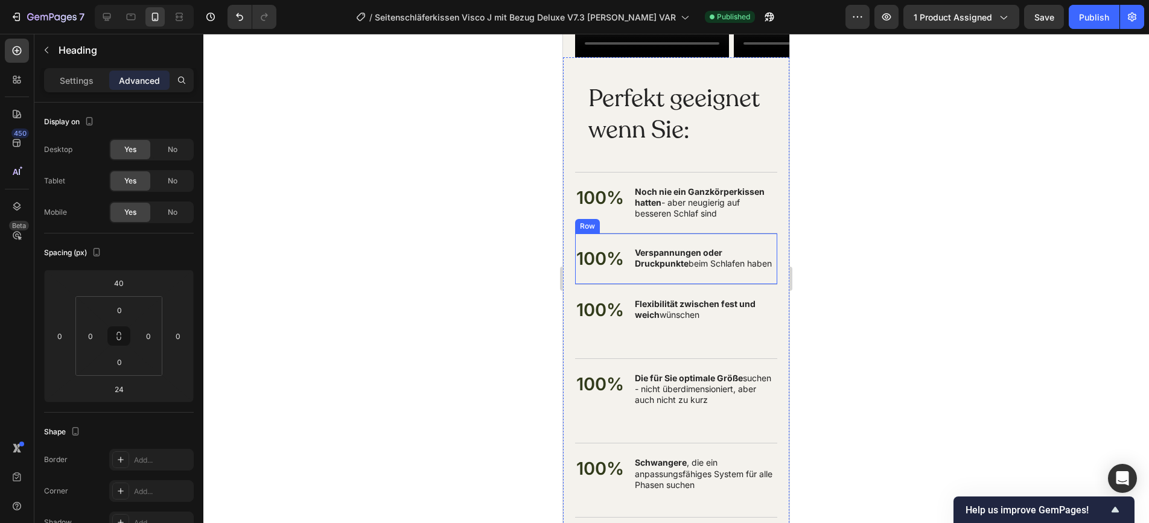
scroll to position [8638, 0]
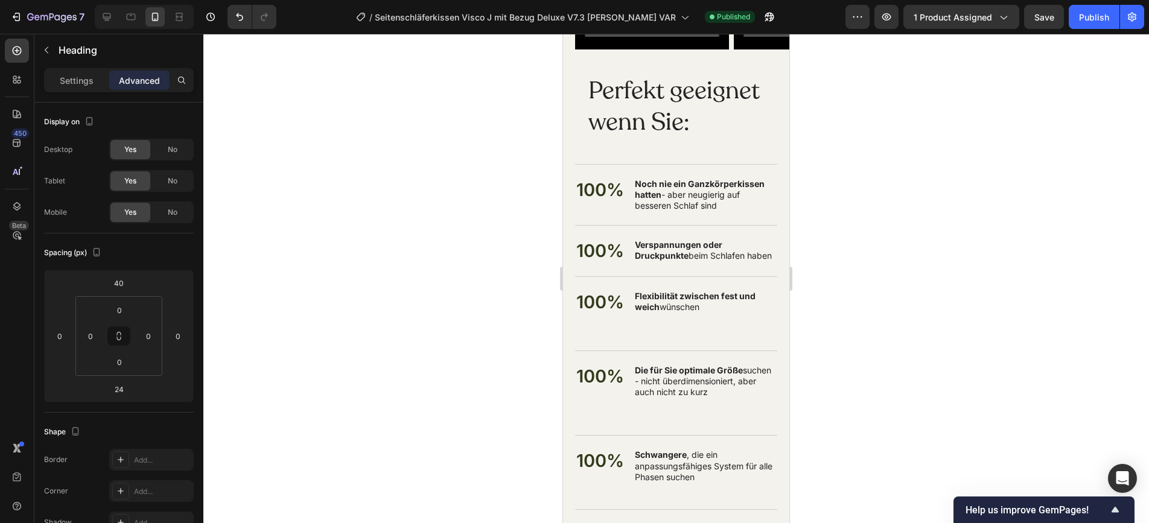
click at [652, 114] on h2 "Perfekt geeignet wenn Sie:" at bounding box center [676, 106] width 178 height 65
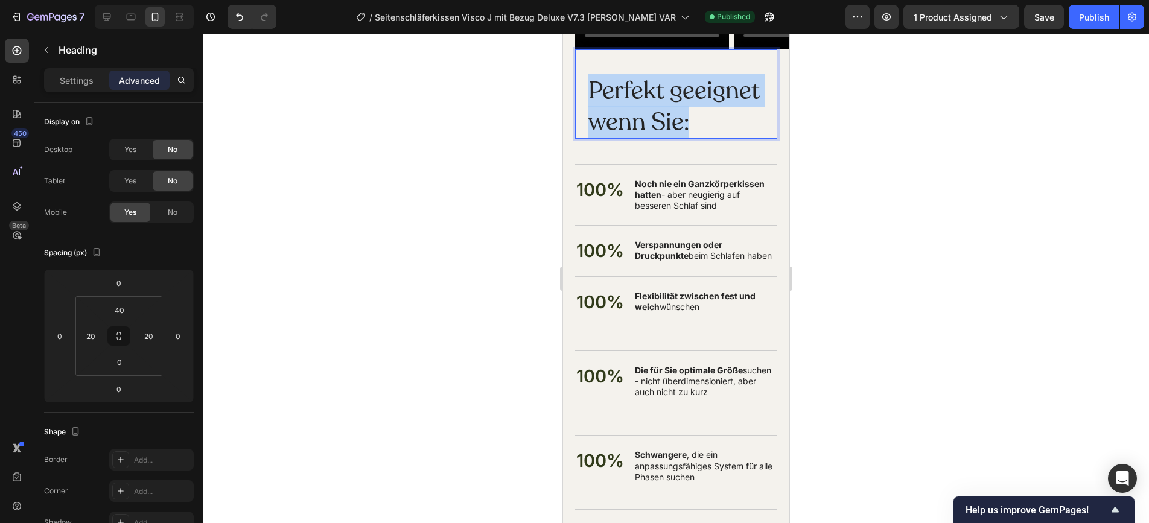
click at [652, 114] on p "Perfekt geeignet wenn Sie:" at bounding box center [677, 106] width 176 height 63
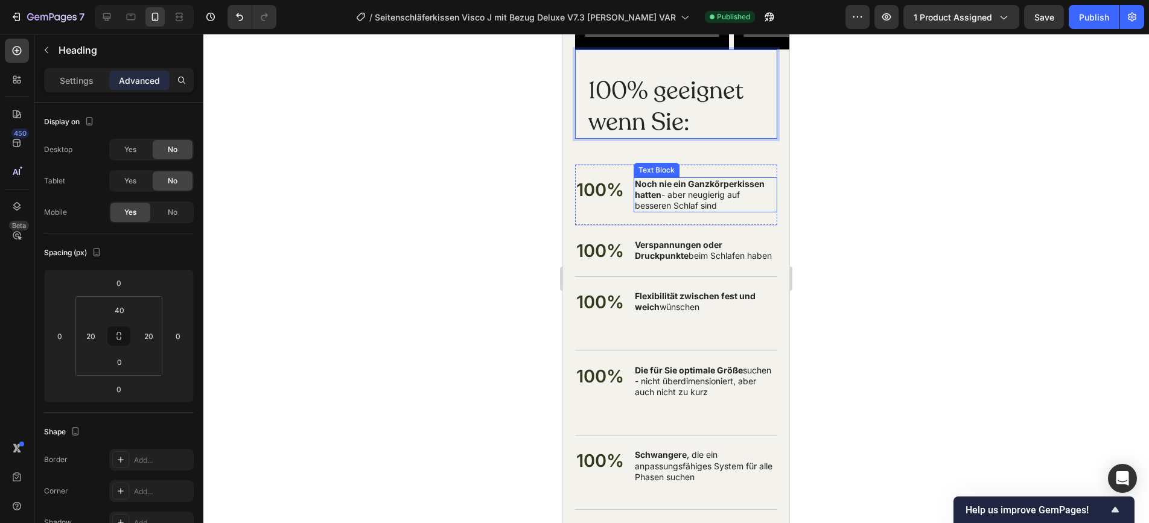
click at [685, 192] on p "Noch nie ein Ganzkörperkissen hatten - aber neugierig auf besseren Schlaf sind" at bounding box center [705, 195] width 141 height 33
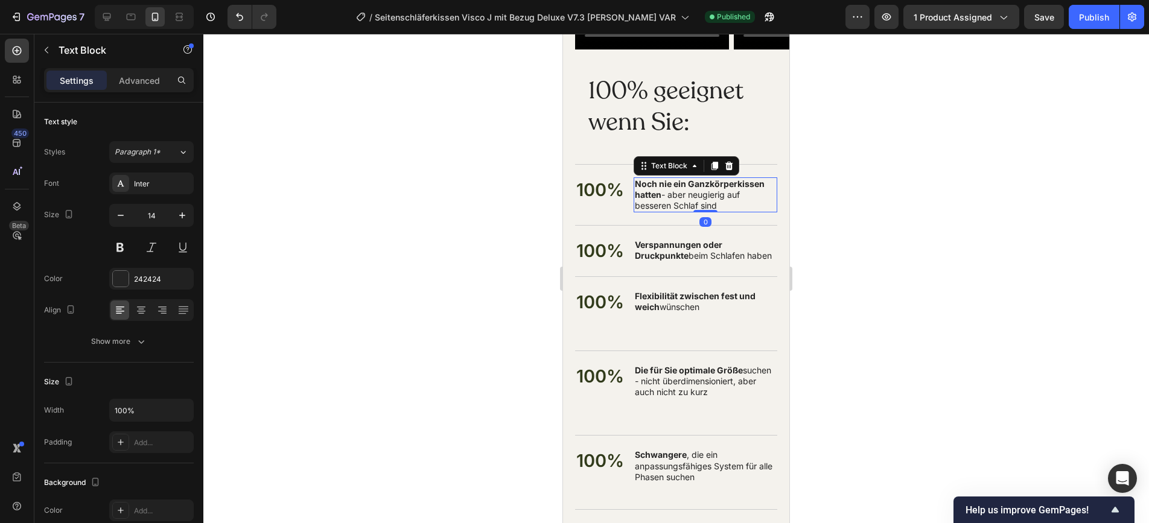
click at [685, 192] on p "Noch nie ein Ganzkörperkissen hatten - aber neugierig auf besseren Schlaf sind" at bounding box center [705, 195] width 141 height 33
click at [679, 205] on p "Noch nie ein Ganzkörperkissen hatten - aber neugierig auf besseren Schlaf sind" at bounding box center [705, 195] width 141 height 33
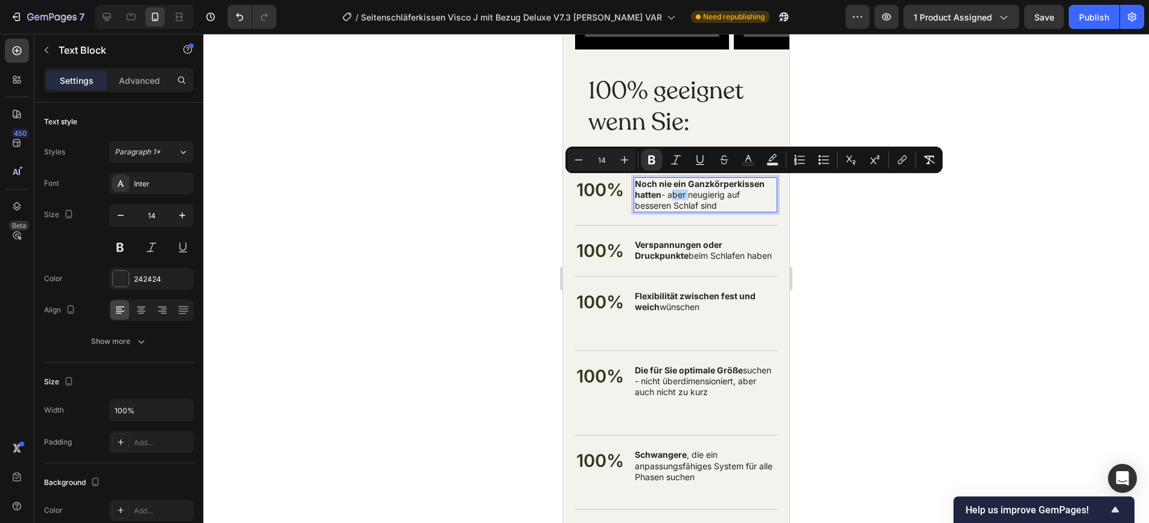
click at [679, 205] on p "Noch nie ein Ganzkörperkissen hatten - aber neugierig auf besseren Schlaf sind" at bounding box center [705, 195] width 141 height 33
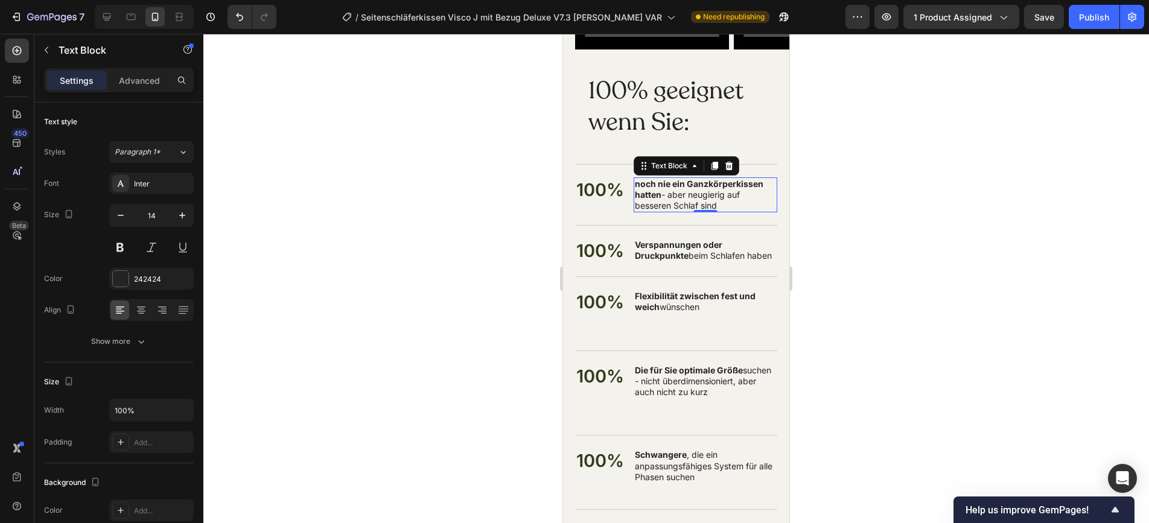
click at [690, 243] on strong "Verspannungen oder Druckpunkte" at bounding box center [679, 250] width 88 height 21
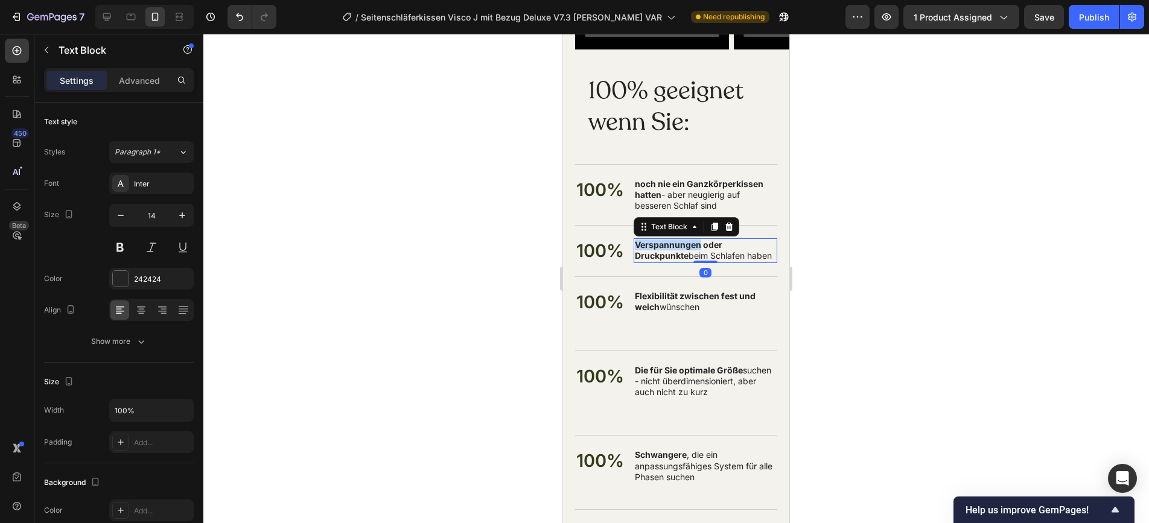
click at [690, 243] on strong "Verspannungen oder Druckpunkte" at bounding box center [679, 250] width 88 height 21
click at [680, 307] on p "Flexibilität zwischen fest und weich wünschen" at bounding box center [705, 307] width 141 height 33
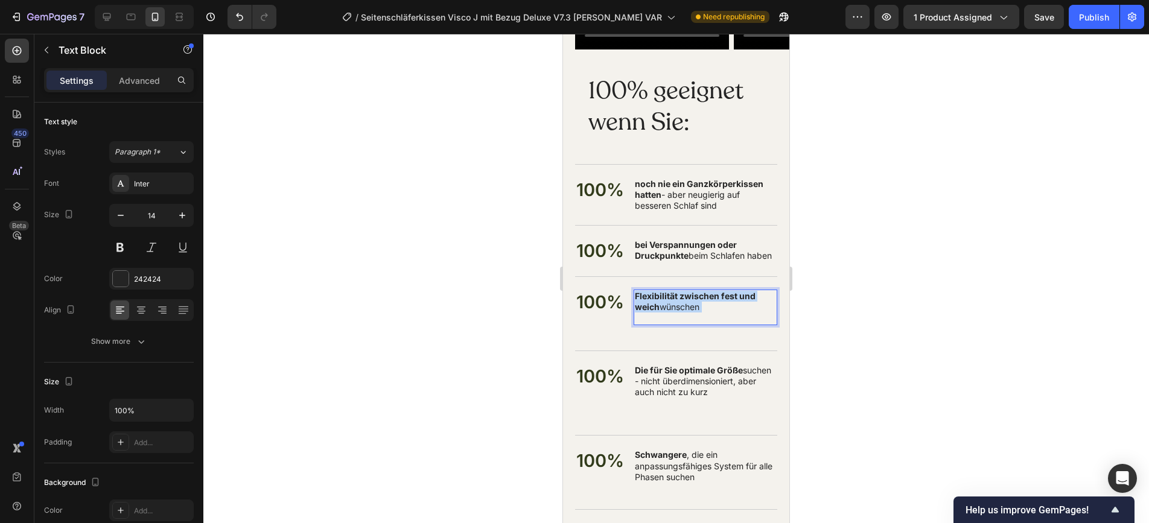
click at [680, 307] on p "Flexibilität zwischen fest und weich wünschen" at bounding box center [705, 307] width 141 height 33
click at [665, 364] on div "Die für Sie optimale Größe suchen - nicht überdimensioniert, aber auch nicht zu…" at bounding box center [706, 387] width 144 height 46
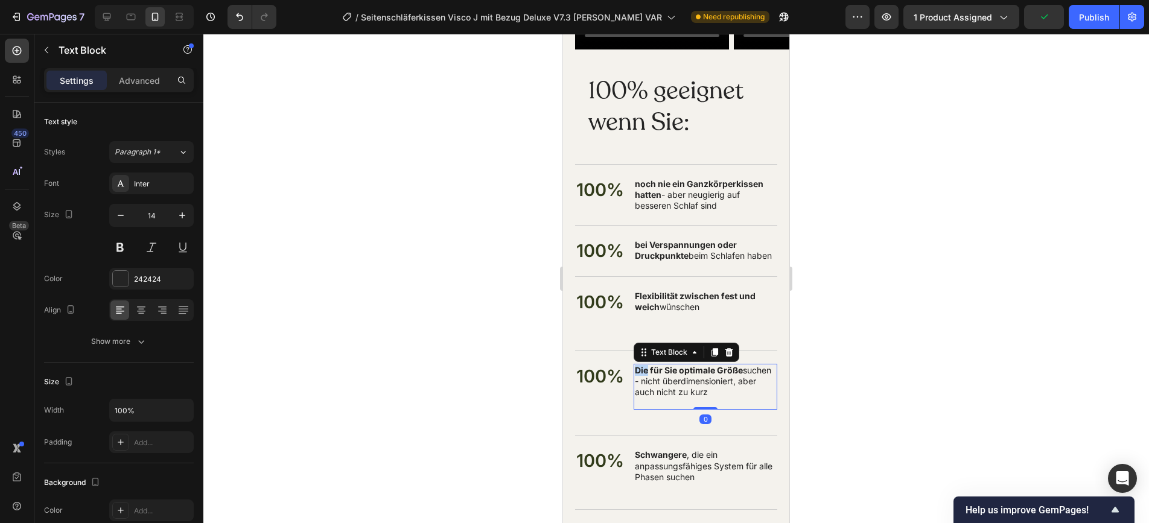
click at [665, 364] on div "Die für Sie optimale Größe suchen - nicht überdimensioniert, aber auch nicht zu…" at bounding box center [706, 387] width 144 height 46
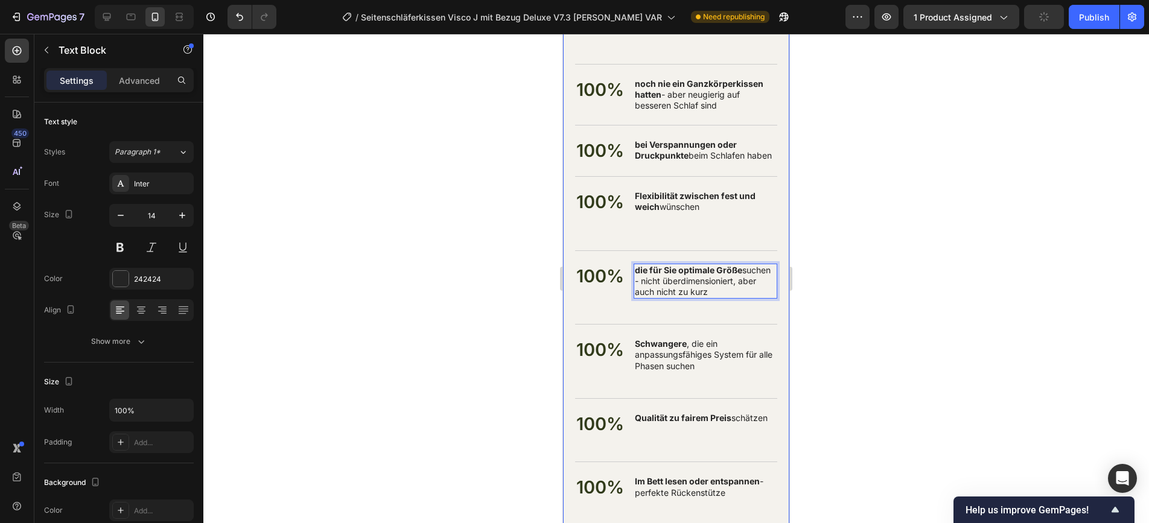
scroll to position [8746, 0]
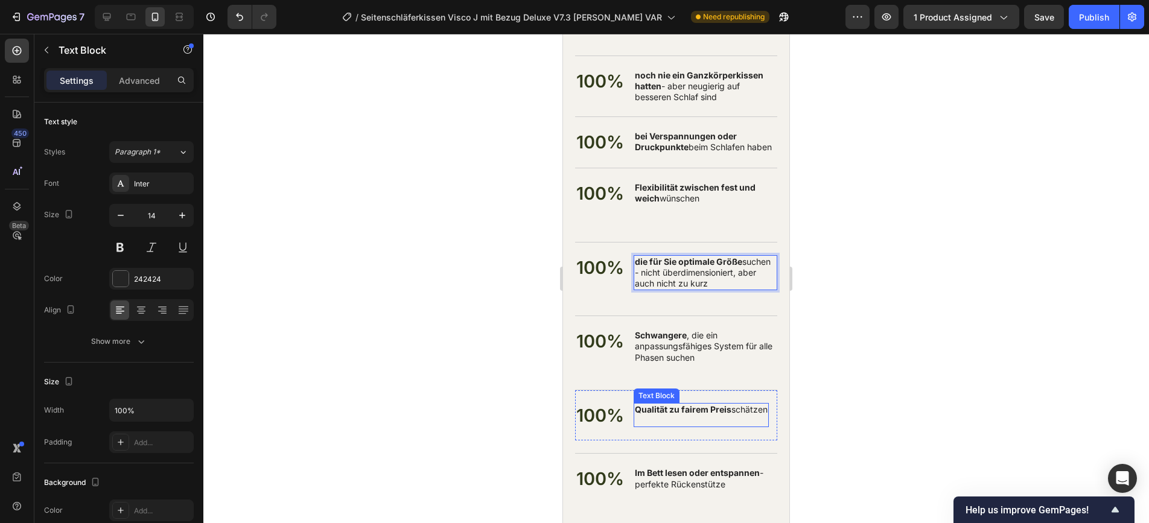
click at [683, 409] on strong "Qualität zu fairem Preis" at bounding box center [683, 409] width 97 height 10
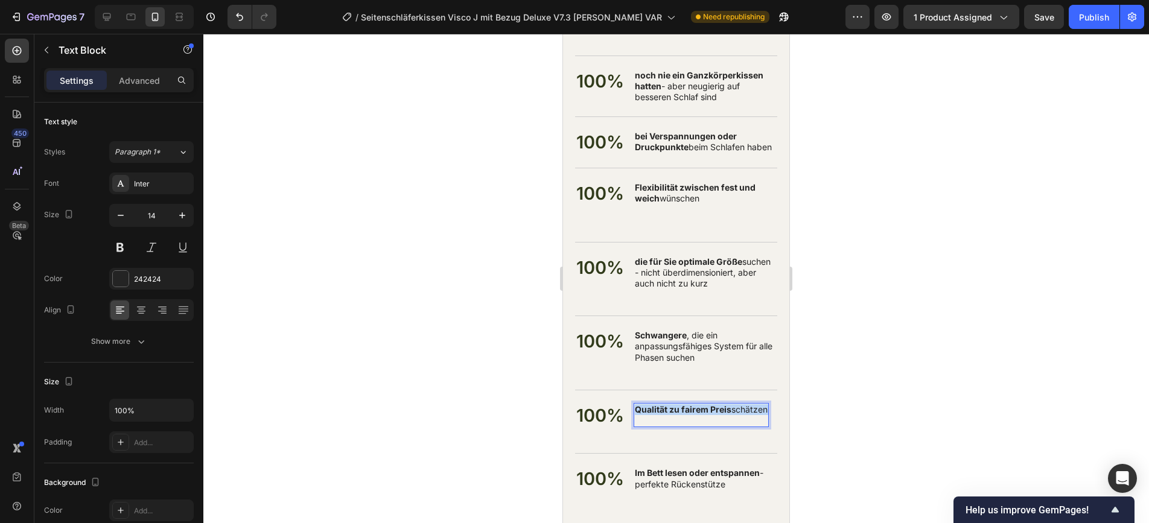
click at [683, 409] on strong "Qualität zu fairem Preis" at bounding box center [683, 409] width 97 height 10
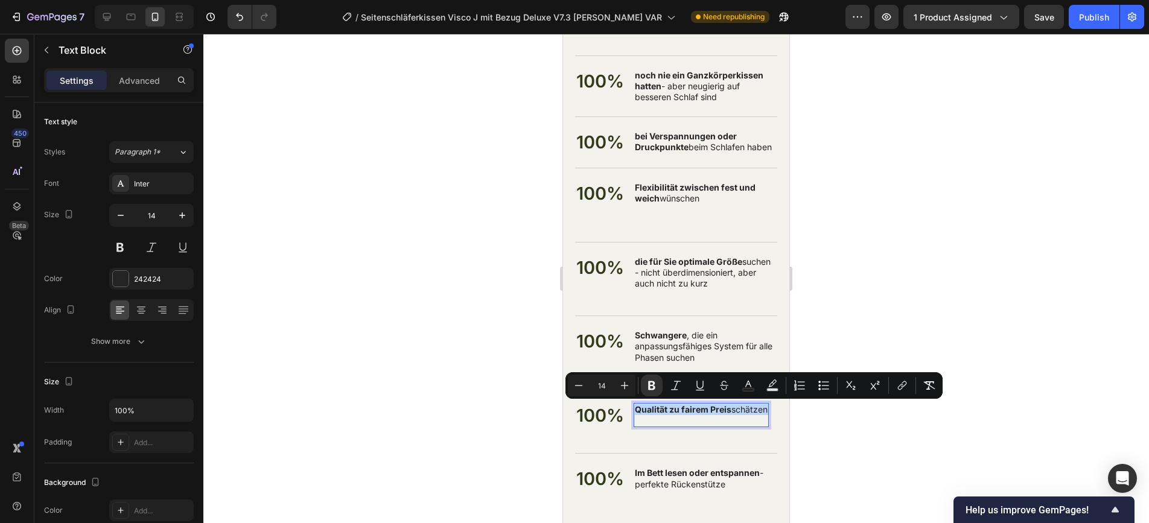
copy p "Qualität zu fairem Preis schätzen"
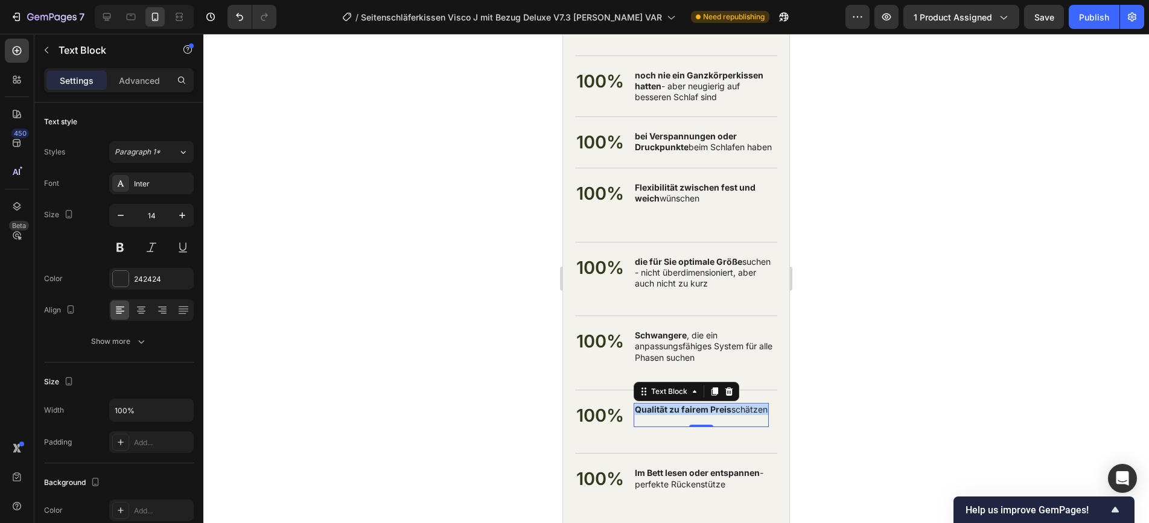
click at [709, 351] on p "Schwangere , die ein anpassungsfähiges System für alle Phasen suchen" at bounding box center [705, 346] width 141 height 33
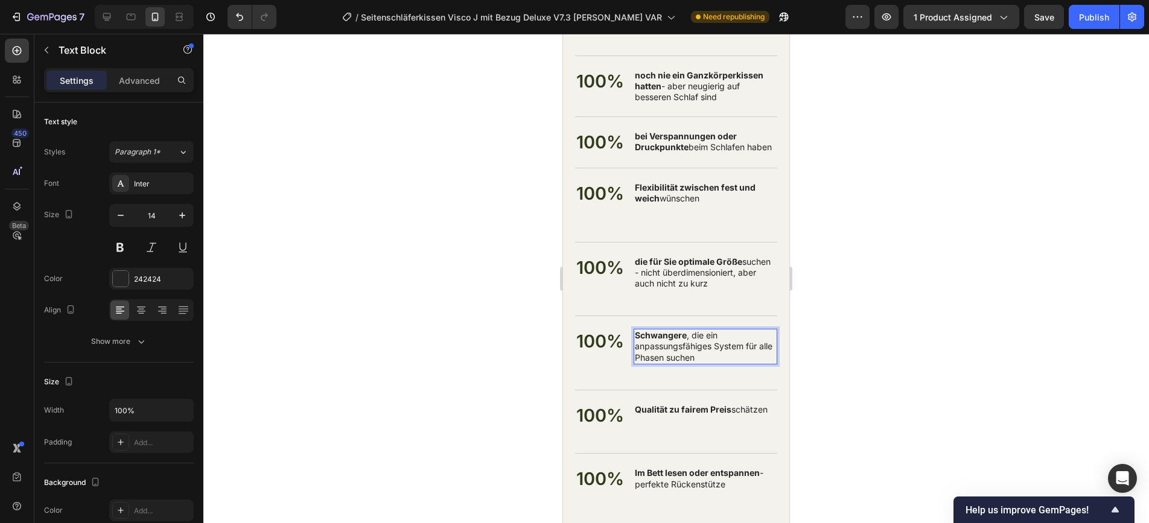
click at [709, 351] on p "Schwangere , die ein anpassungsfähiges System für alle Phasen suchen" at bounding box center [705, 346] width 141 height 33
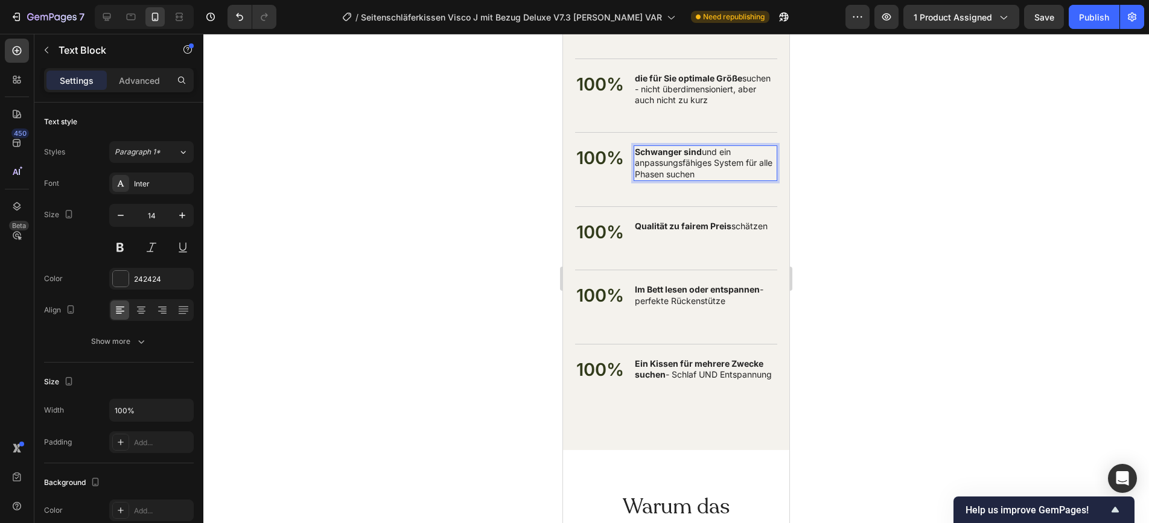
scroll to position [8931, 0]
click at [655, 292] on strong "Im Bett lesen oder entspannen" at bounding box center [697, 289] width 125 height 10
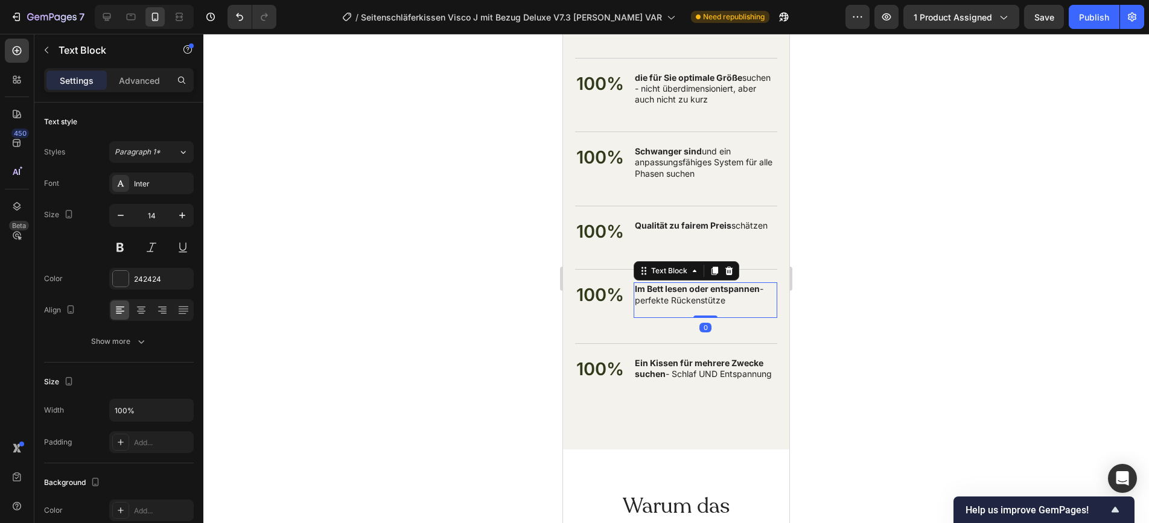
click at [655, 292] on strong "Im Bett lesen oder entspannen" at bounding box center [697, 289] width 125 height 10
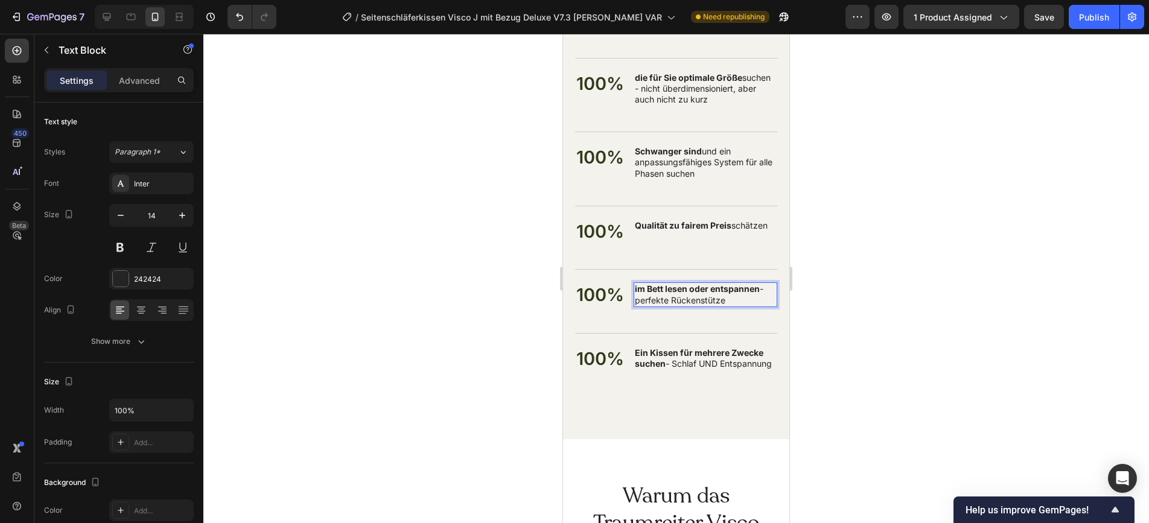
click at [656, 353] on strong "Ein Kissen für mehrere Zwecke suchen" at bounding box center [699, 358] width 129 height 21
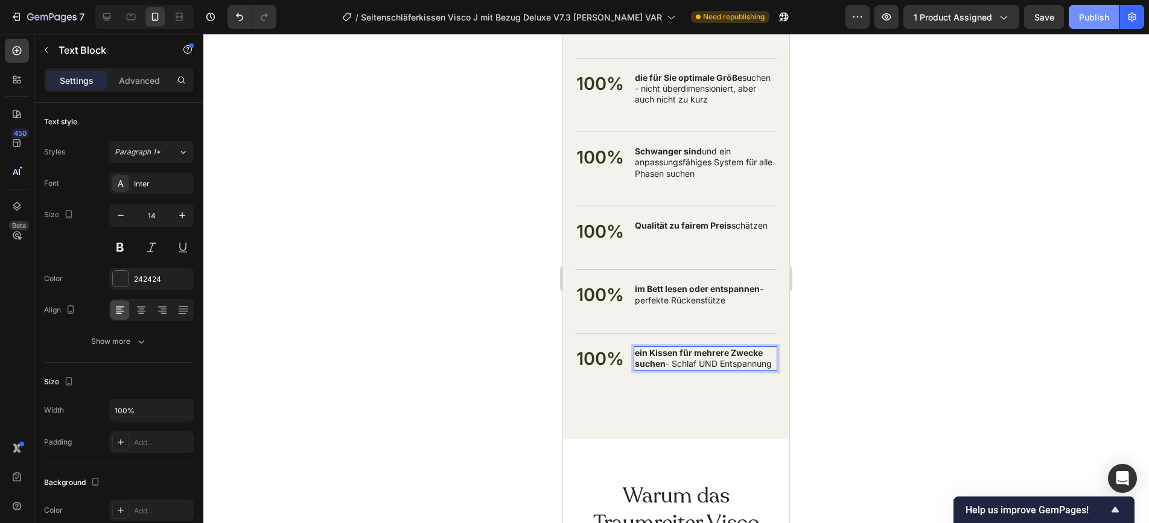
click at [1033, 18] on div "Publish" at bounding box center [1094, 17] width 30 height 13
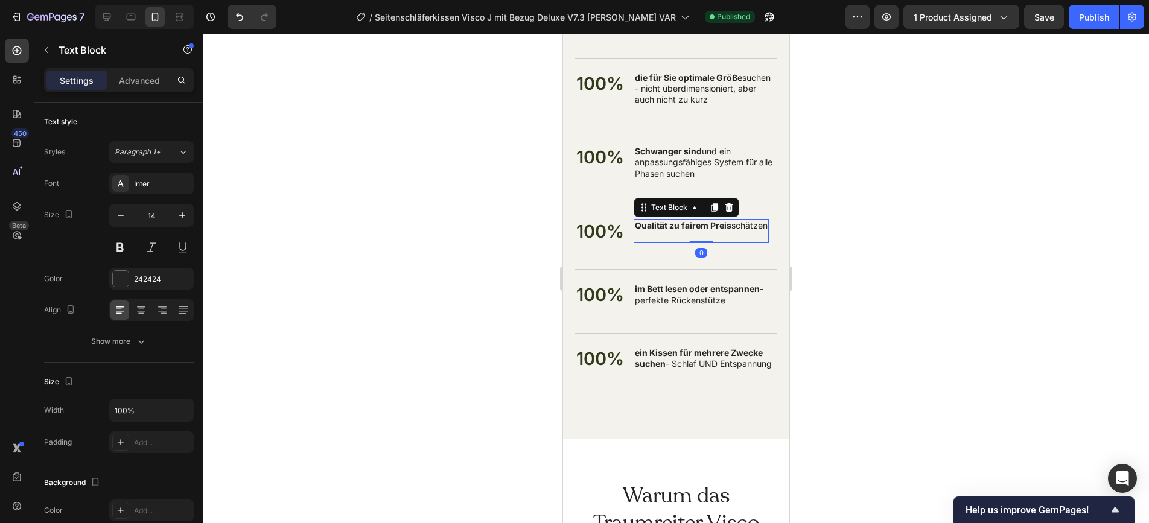
click at [665, 240] on p "Qualität zu fairem Preis schätzen" at bounding box center [701, 231] width 133 height 22
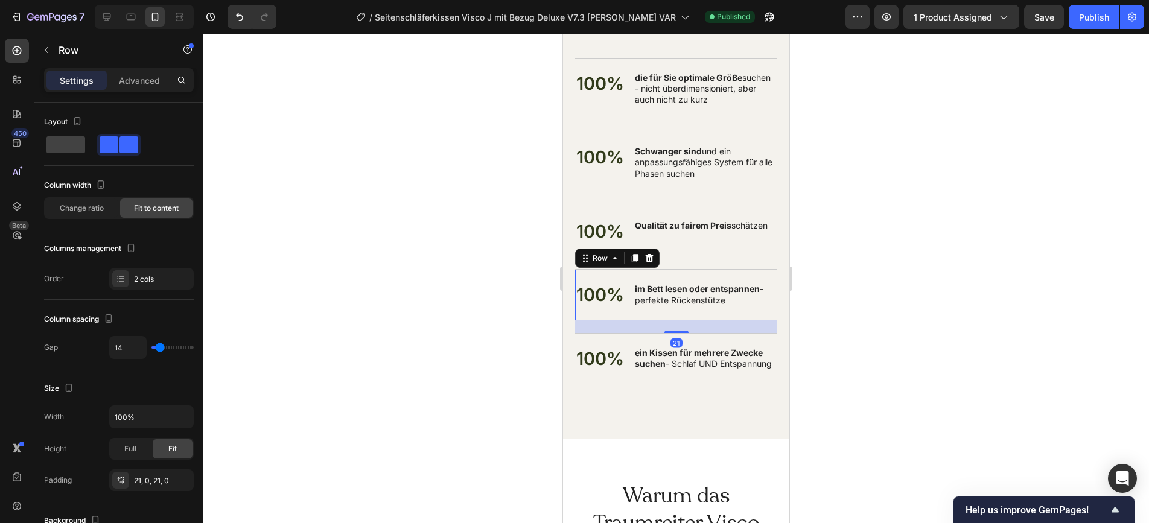
click at [677, 314] on div "100% Text Block im Bett lesen oder entspannen - perfekte Rückenstütze Text Bloc…" at bounding box center [676, 294] width 202 height 51
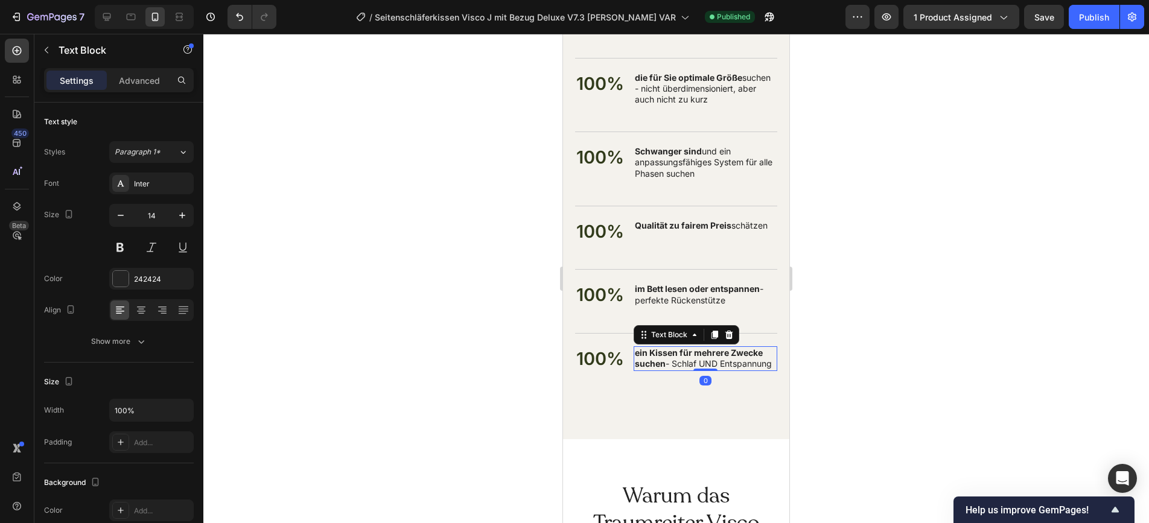
click at [676, 369] on p "ein Kissen für mehrere Zwecke suchen - Schlaf UND Entspannung" at bounding box center [705, 359] width 141 height 22
click at [671, 228] on strong "Qualität zu fairem Preis" at bounding box center [683, 225] width 97 height 10
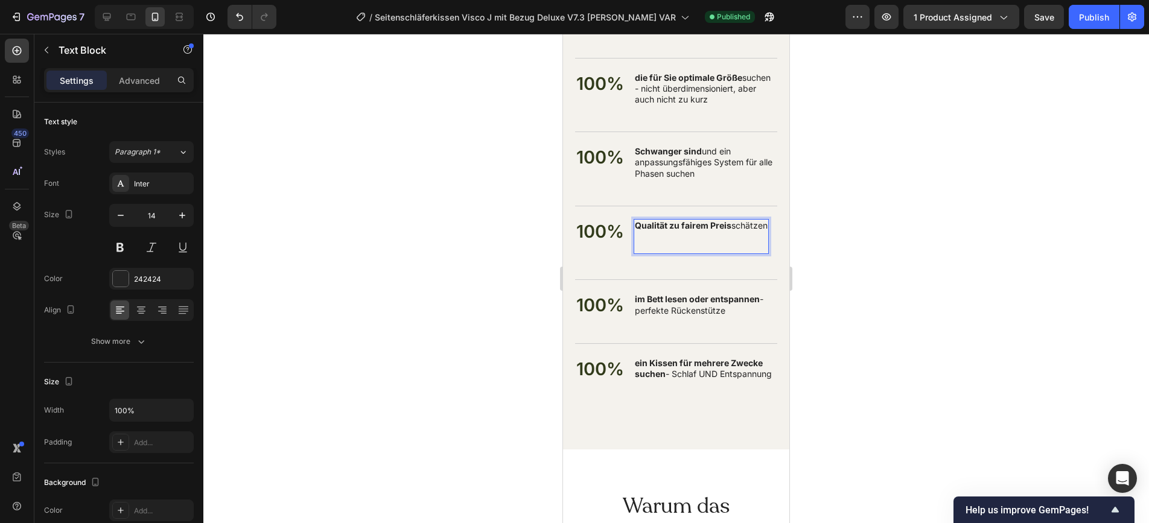
click at [670, 238] on p "Qualität zu fairem Preis schätzen ⁠⁠⁠⁠⁠⁠⁠" at bounding box center [701, 236] width 133 height 33
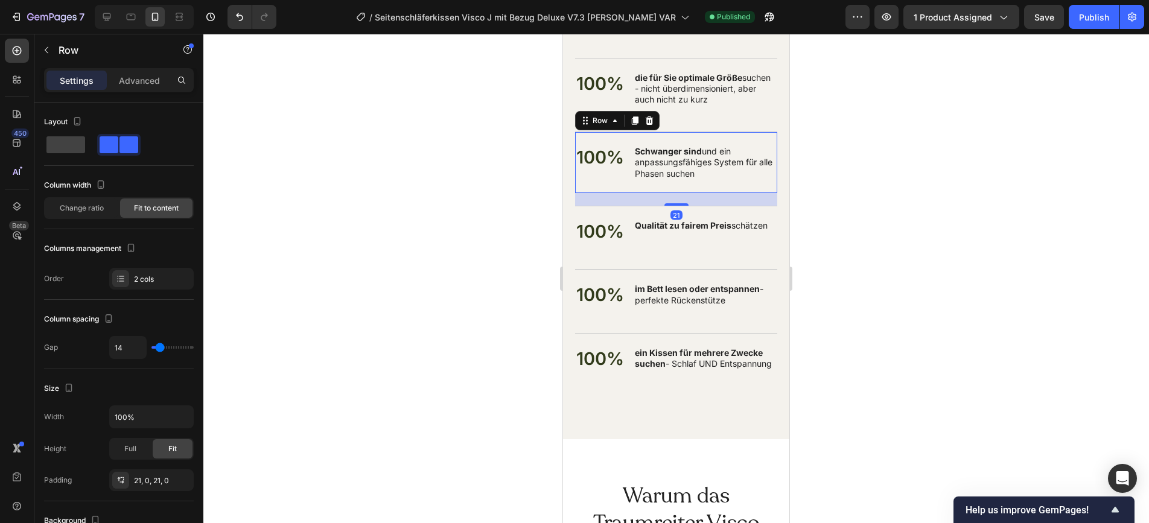
click at [671, 191] on div "100% Text Block Schwanger sind und ein anpassungsfähiges System für alle Phasen…" at bounding box center [676, 163] width 202 height 62
click at [684, 186] on div "100% Text Block Schwanger sind und ein anpassungsfähiges System für alle Phasen…" at bounding box center [676, 163] width 202 height 62
click at [686, 172] on p "Schwanger sind und ein anpassungsfähiges System für alle Phasen suchen" at bounding box center [705, 162] width 141 height 33
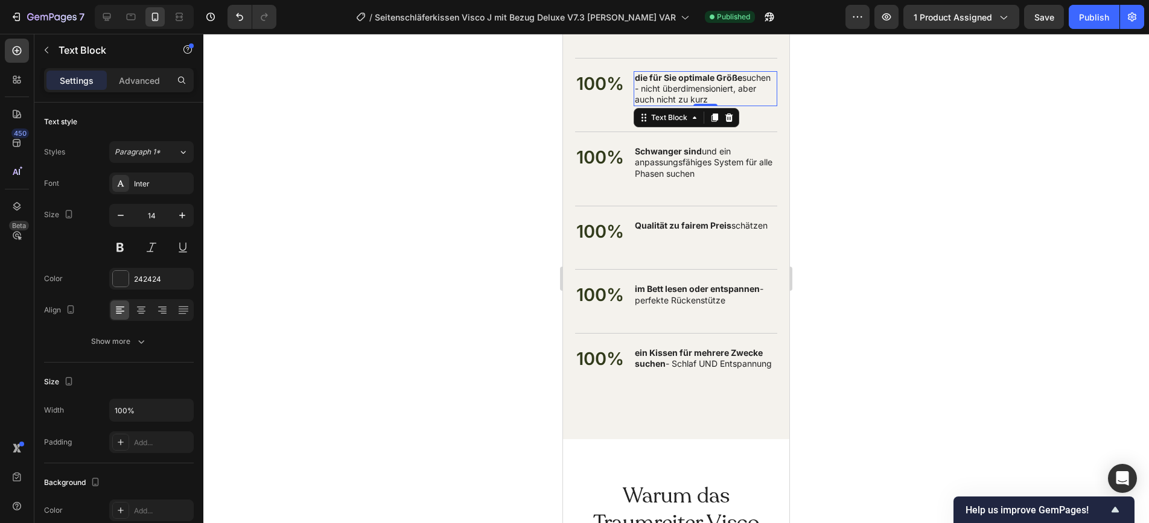
click at [685, 105] on div "die für Sie optimale Größe suchen - nicht überdimensioniert, aber auch nicht zu…" at bounding box center [706, 89] width 144 height 36
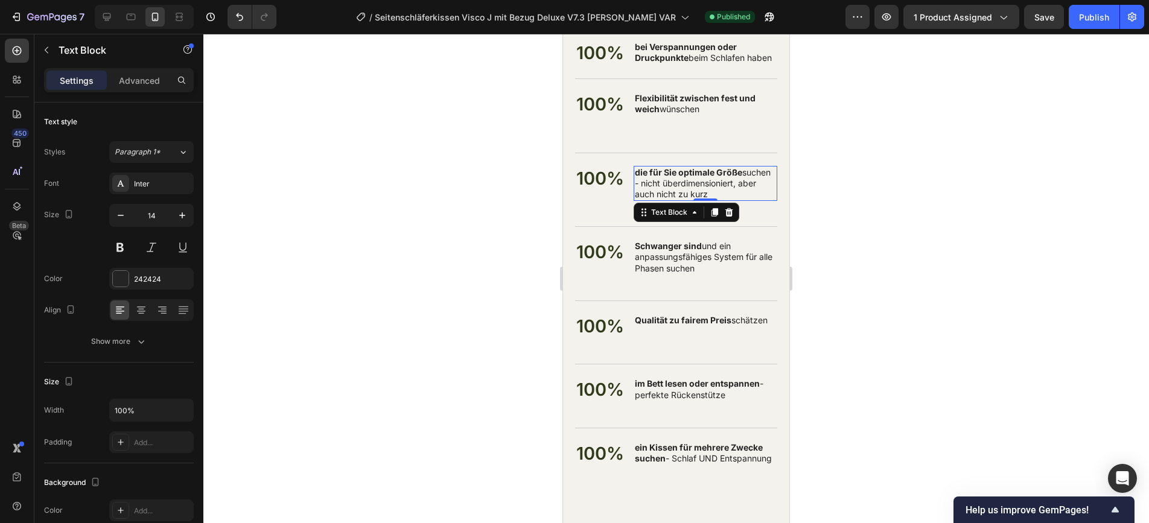
scroll to position [8835, 0]
click at [683, 112] on p "Flexibilität zwischen fest und weich wünschen" at bounding box center [705, 110] width 141 height 33
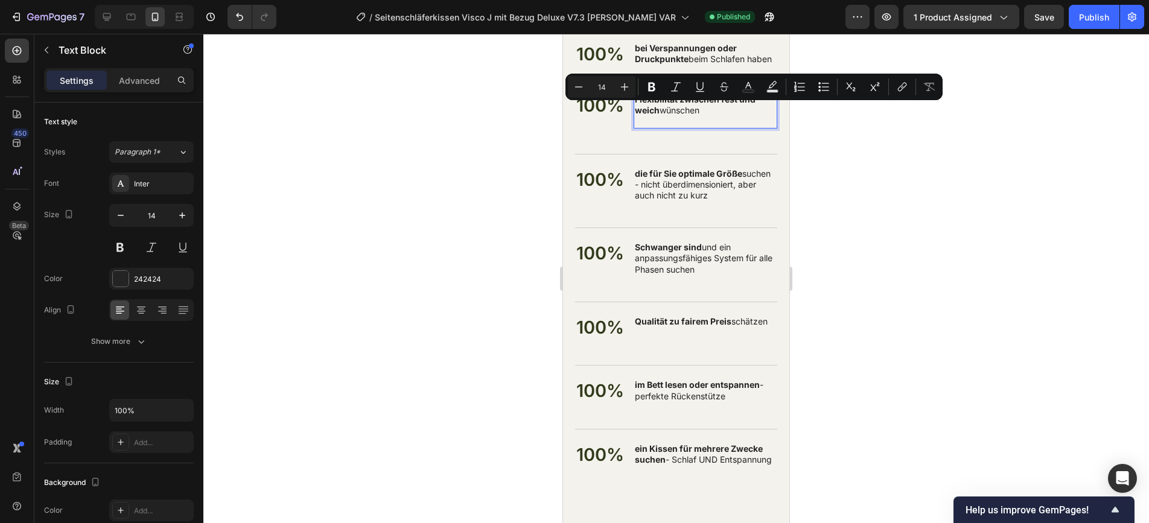
click at [670, 120] on p "Flexibilität zwischen fest und weich wünschen" at bounding box center [705, 110] width 141 height 33
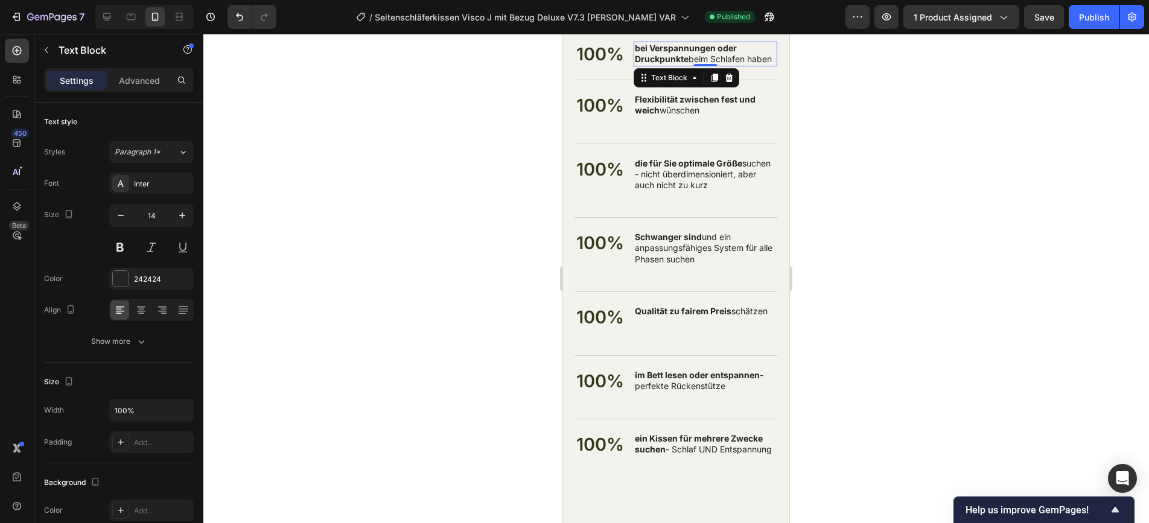
click at [675, 60] on strong "bei Verspannungen oder Druckpunkte" at bounding box center [686, 53] width 102 height 21
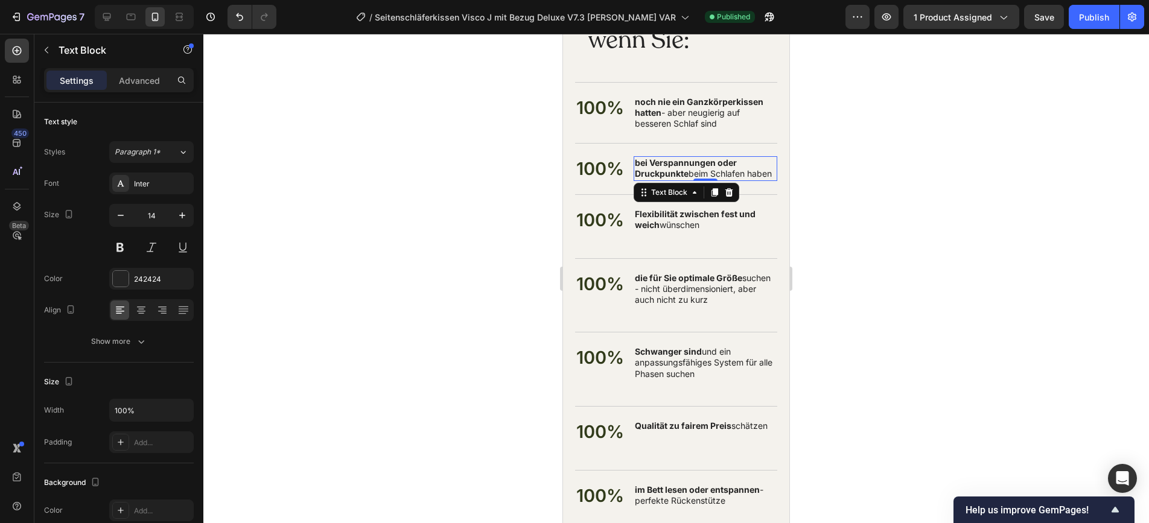
scroll to position [8696, 0]
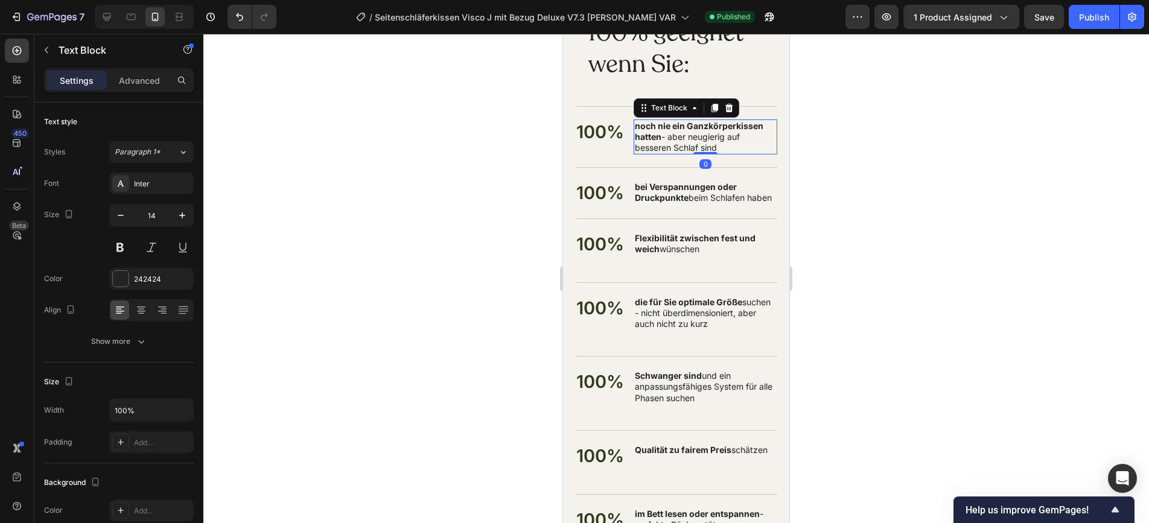
click at [666, 141] on p "noch nie ein Ganzkörperkissen hatten - aber neugierig auf besseren Schlaf sind" at bounding box center [705, 137] width 141 height 33
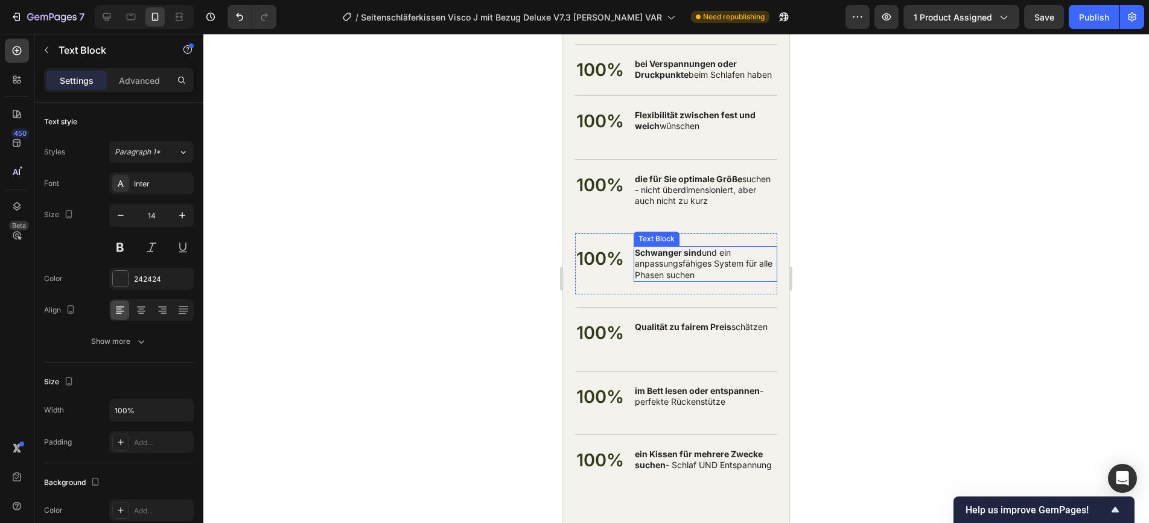
scroll to position [8909, 0]
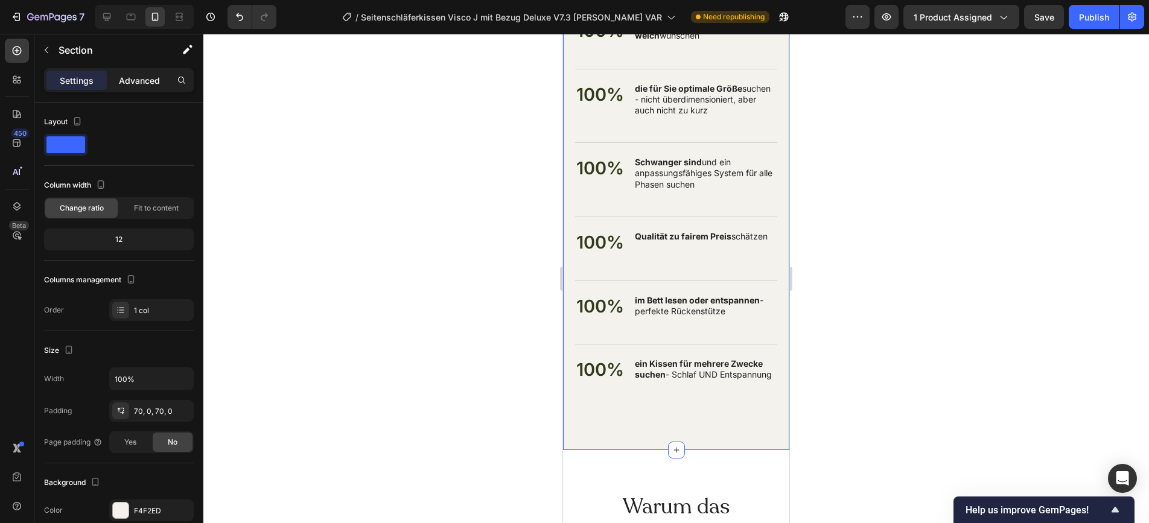
click at [159, 85] on p "Advanced" at bounding box center [139, 80] width 41 height 13
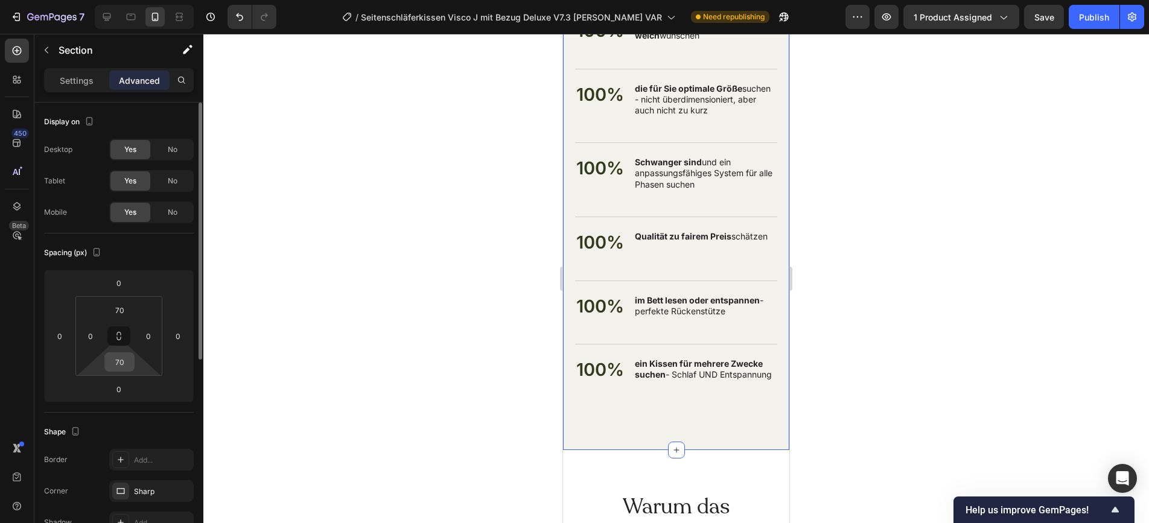
click at [115, 363] on input "70" at bounding box center [119, 362] width 24 height 18
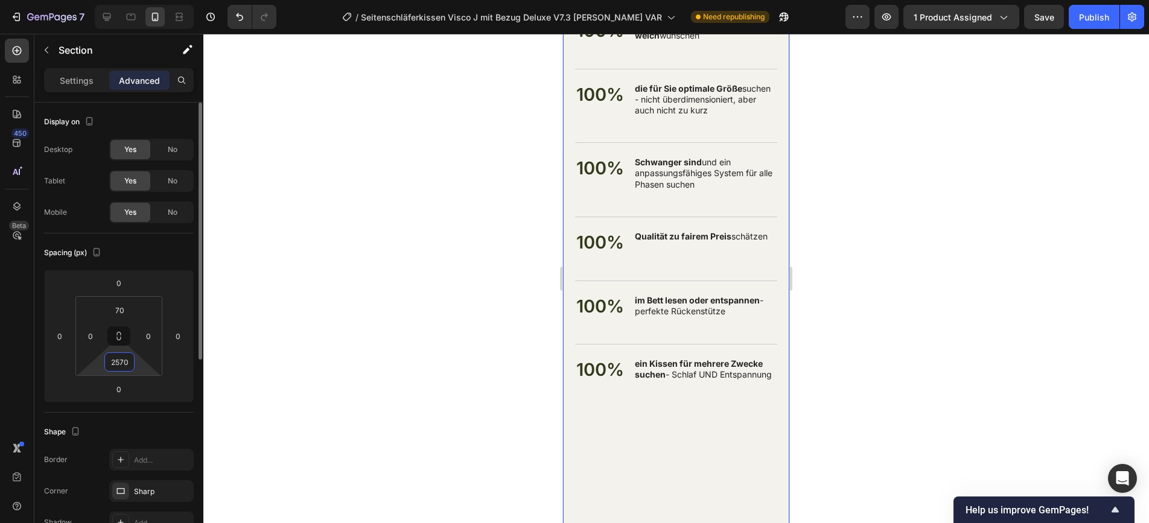
click at [115, 363] on input "2570" at bounding box center [119, 362] width 24 height 18
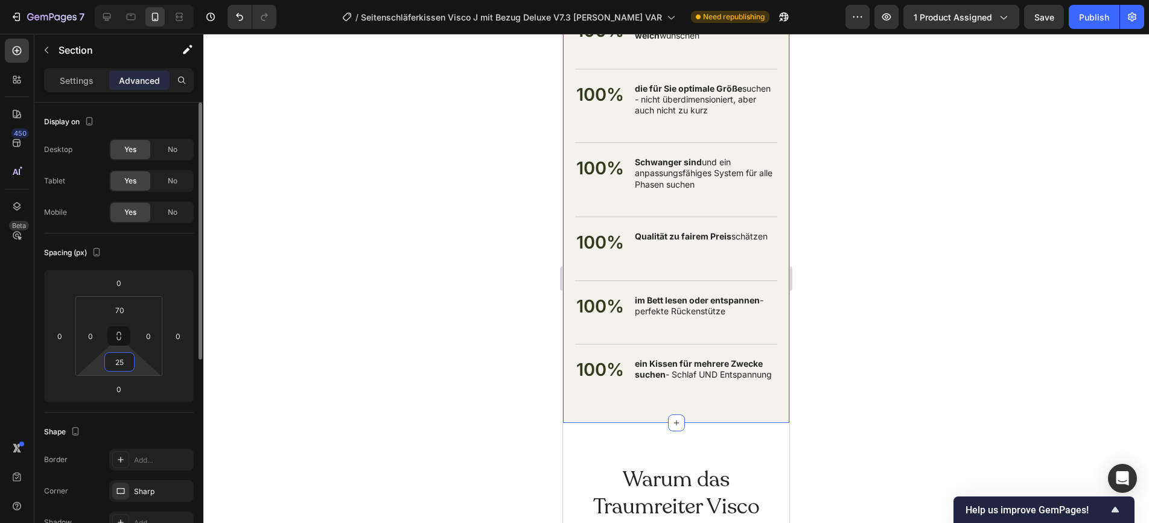
type input "25"
click at [1033, 16] on div "Publish" at bounding box center [1094, 17] width 30 height 13
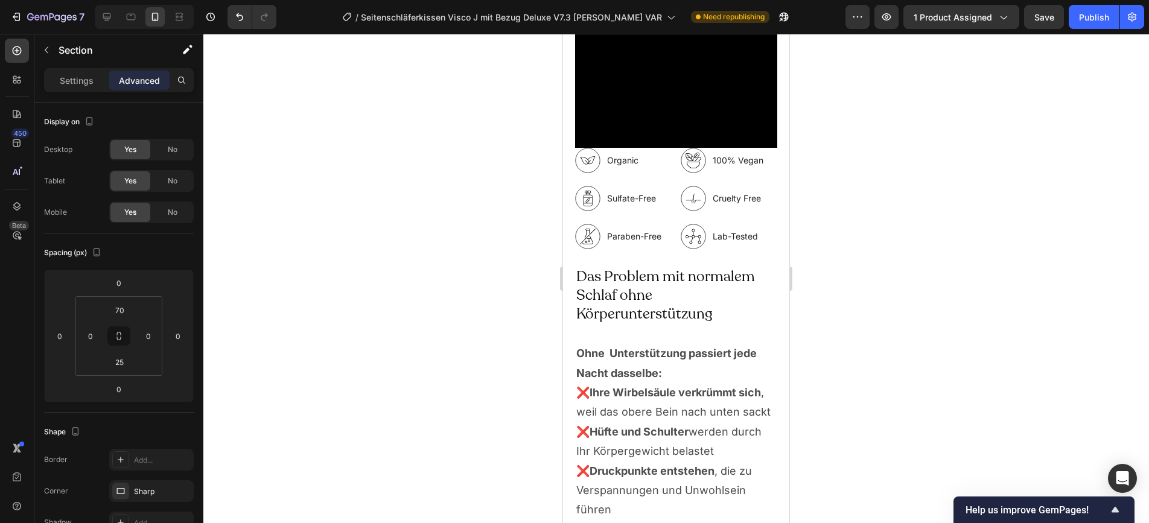
scroll to position [2365, 0]
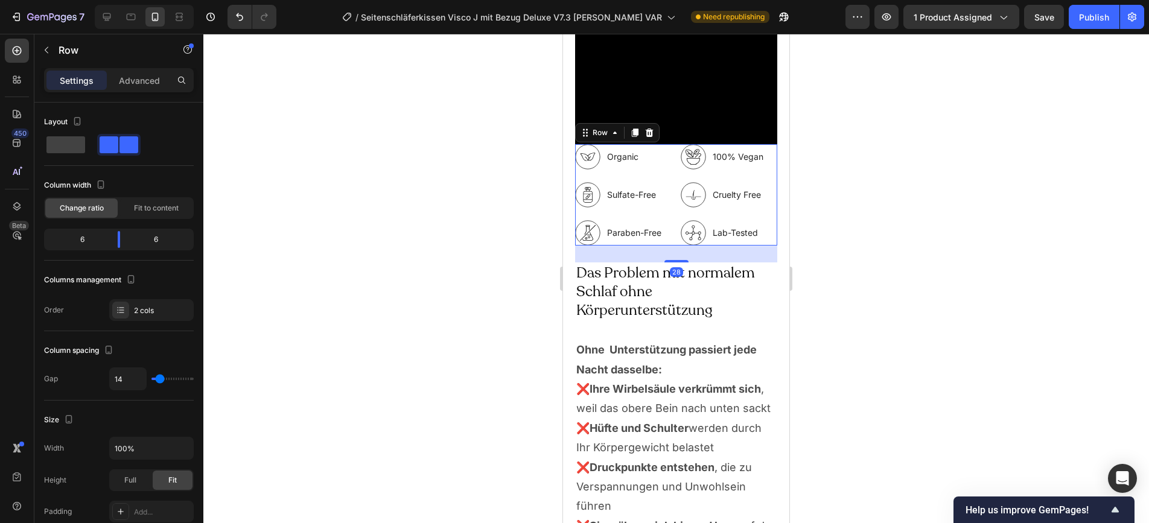
click at [674, 147] on div "Organic Sulfate-Free Paraben-Free Item List 100% Vegan Cruelty Free Lab-Tested …" at bounding box center [676, 194] width 202 height 101
click at [647, 133] on icon at bounding box center [650, 133] width 8 height 8
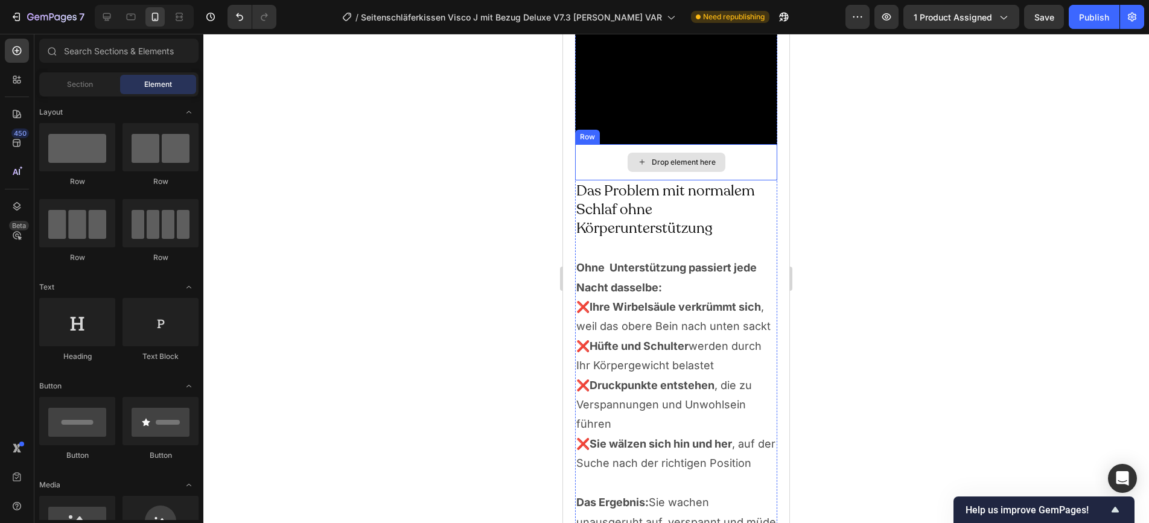
click at [673, 162] on div "Drop element here" at bounding box center [684, 163] width 64 height 10
click at [593, 167] on div "Drop element here" at bounding box center [676, 162] width 202 height 36
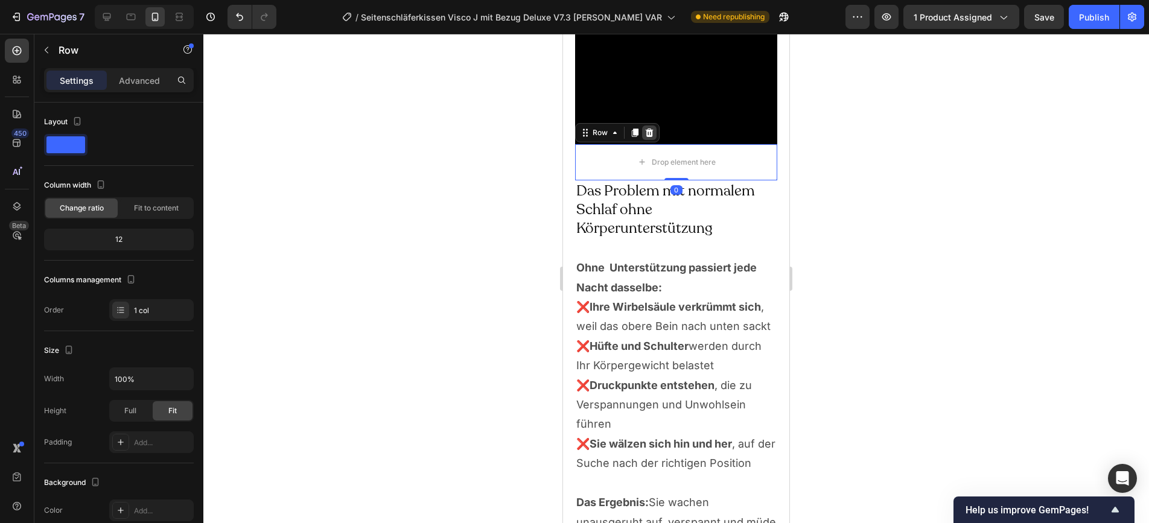
click at [648, 133] on icon at bounding box center [650, 133] width 8 height 8
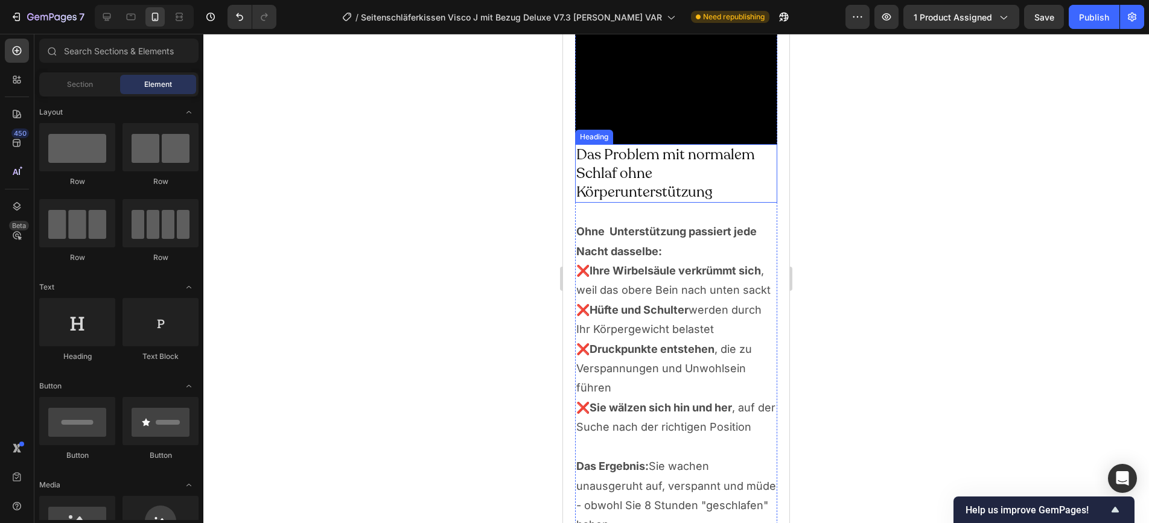
click at [635, 157] on h2 "Das Problem mit normalem Schlaf ohne Körperunterstützung" at bounding box center [676, 173] width 202 height 59
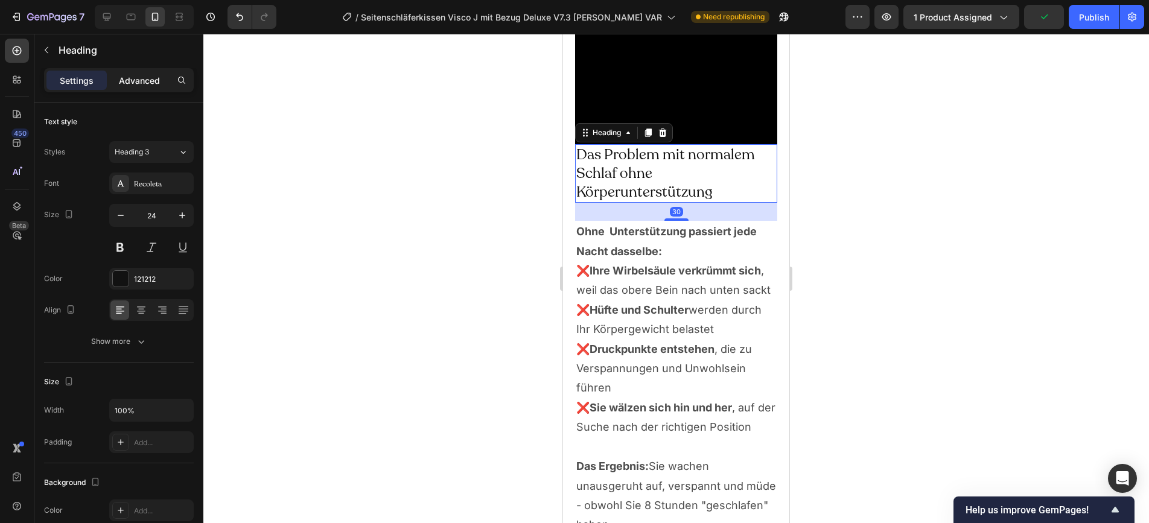
click at [147, 80] on p "Advanced" at bounding box center [139, 80] width 41 height 13
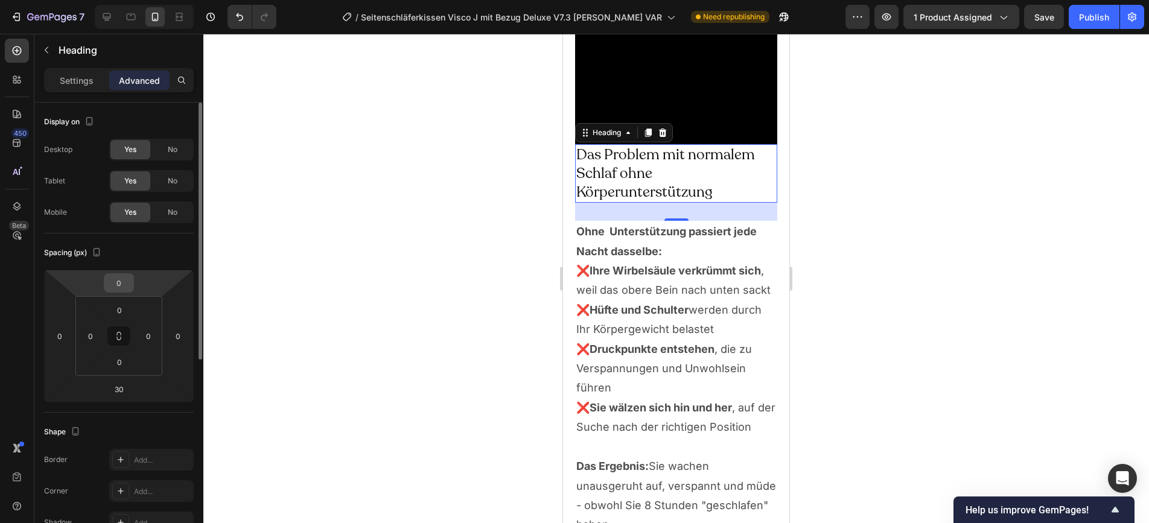
click at [116, 287] on input "0" at bounding box center [119, 283] width 24 height 18
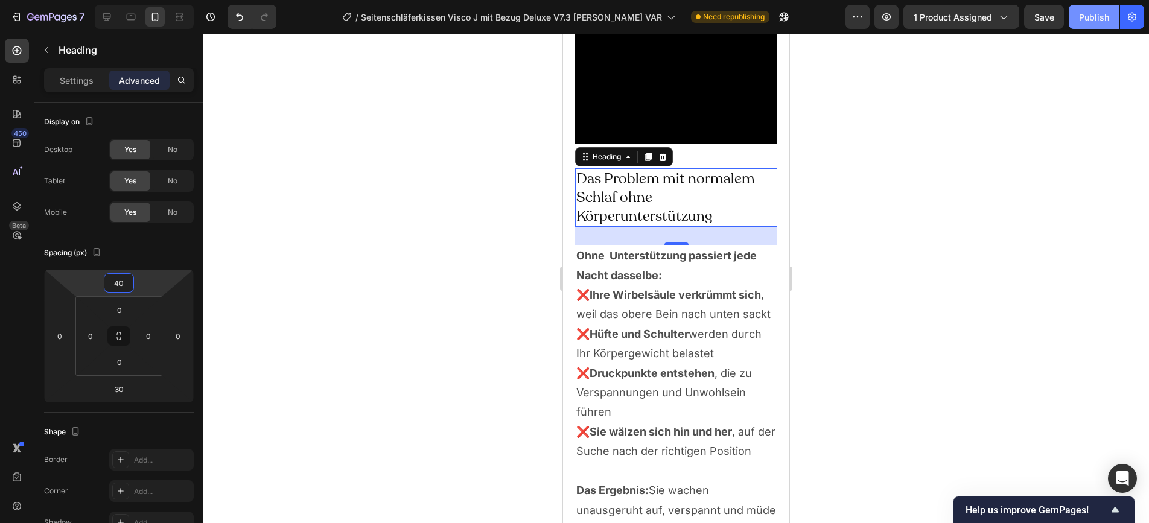
type input "40"
click at [1033, 16] on div "Publish" at bounding box center [1094, 17] width 30 height 13
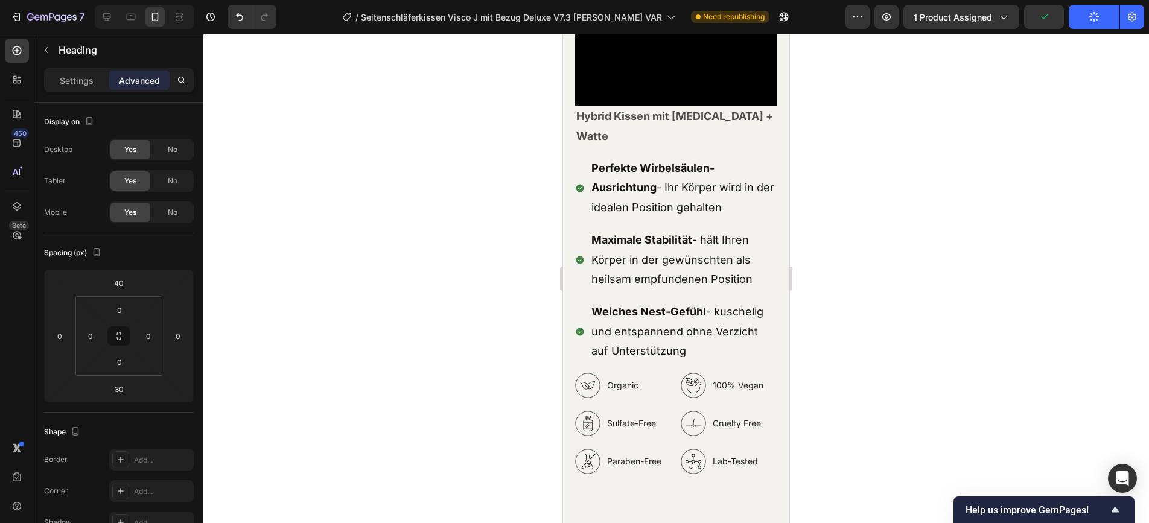
scroll to position [3099, 0]
click at [677, 385] on div "Organic Sulfate-Free Paraben-Free Item List 100% Vegan Cruelty Free Lab-Tested …" at bounding box center [676, 422] width 202 height 101
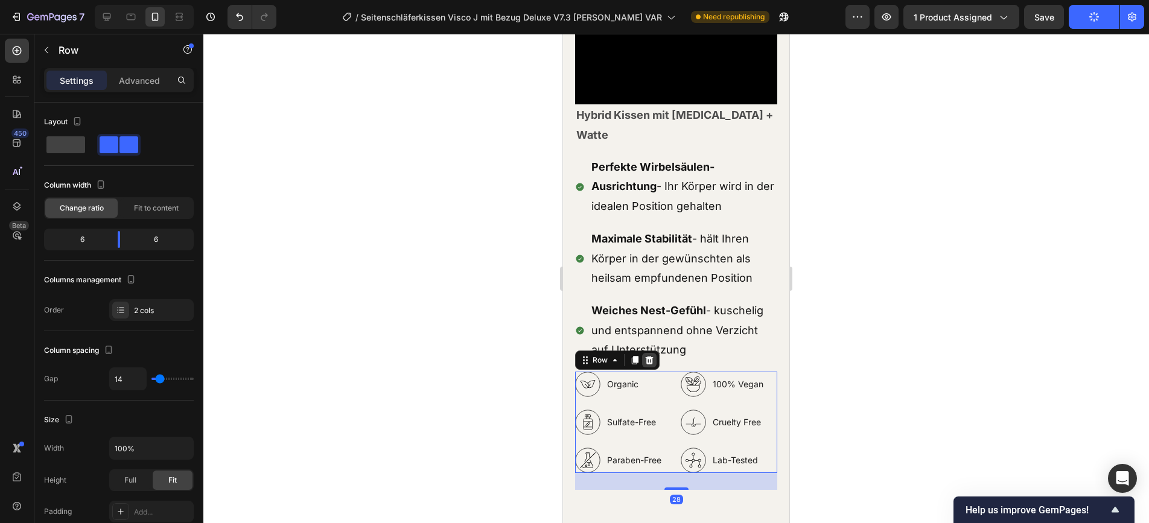
click at [650, 365] on icon at bounding box center [650, 361] width 10 height 10
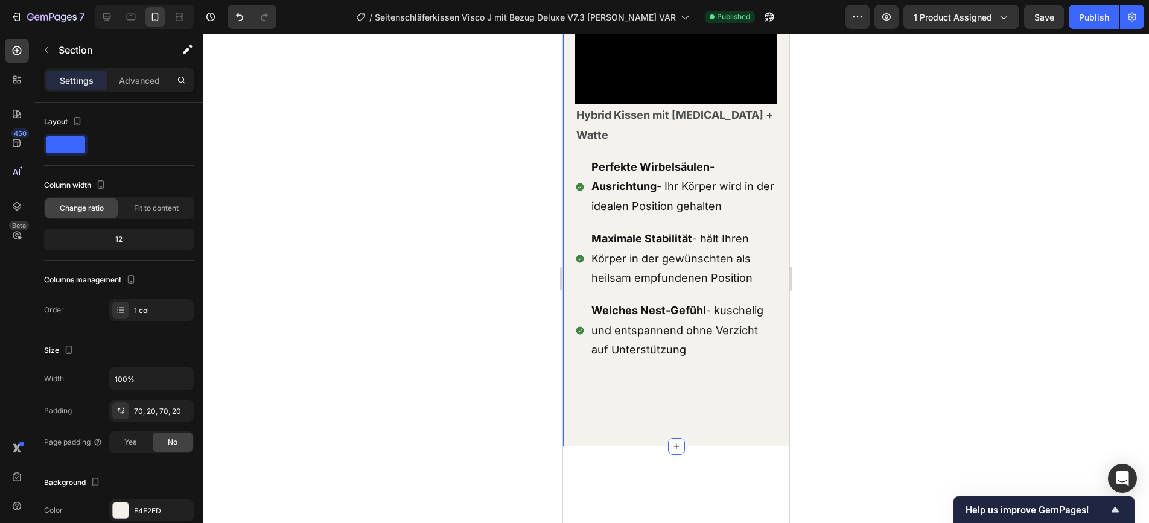
click at [648, 422] on div "Die Lösung: Das Traumreiter Visco J Heading Row Video Row Hybrid Kissen mit Mem…" at bounding box center [676, 157] width 226 height 578
click at [507, 406] on div at bounding box center [676, 279] width 946 height 490
click at [671, 420] on div "Die Lösung: Das Traumreiter Visco J Heading Row Video Row Hybrid Kissen mit Mem…" at bounding box center [676, 157] width 226 height 578
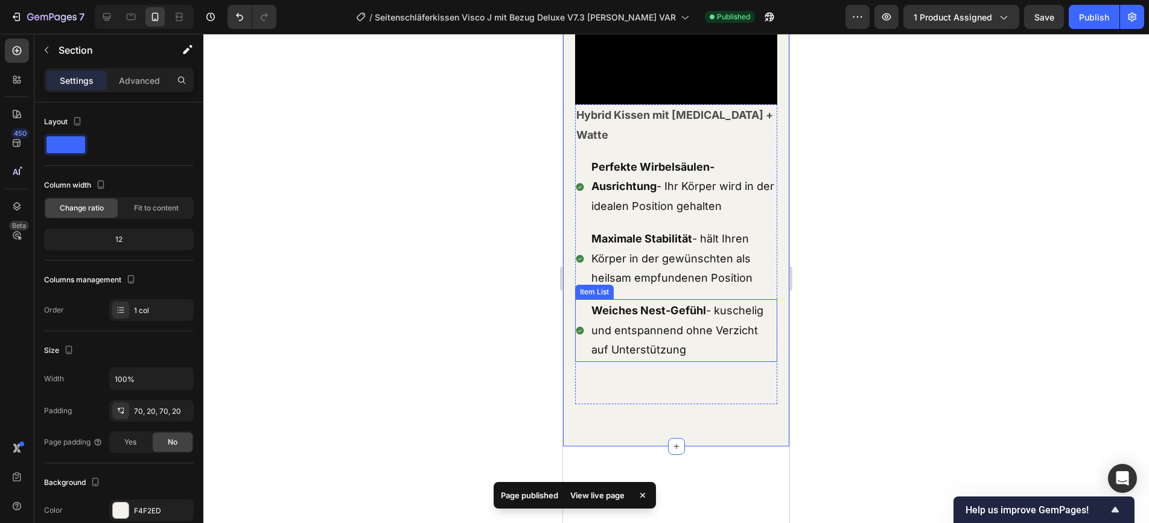
click at [659, 360] on p "Weiches Nest-Gefühl - kuschelig und entspannend ohne Verzicht auf Unterstützung" at bounding box center [684, 330] width 184 height 59
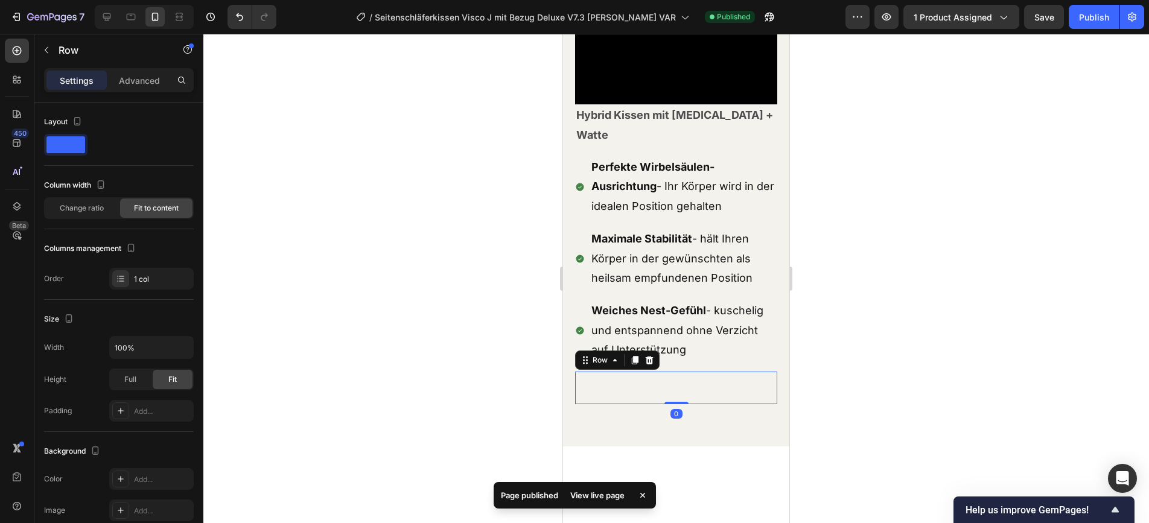
click at [670, 404] on div "Text Block Row 0" at bounding box center [676, 388] width 202 height 33
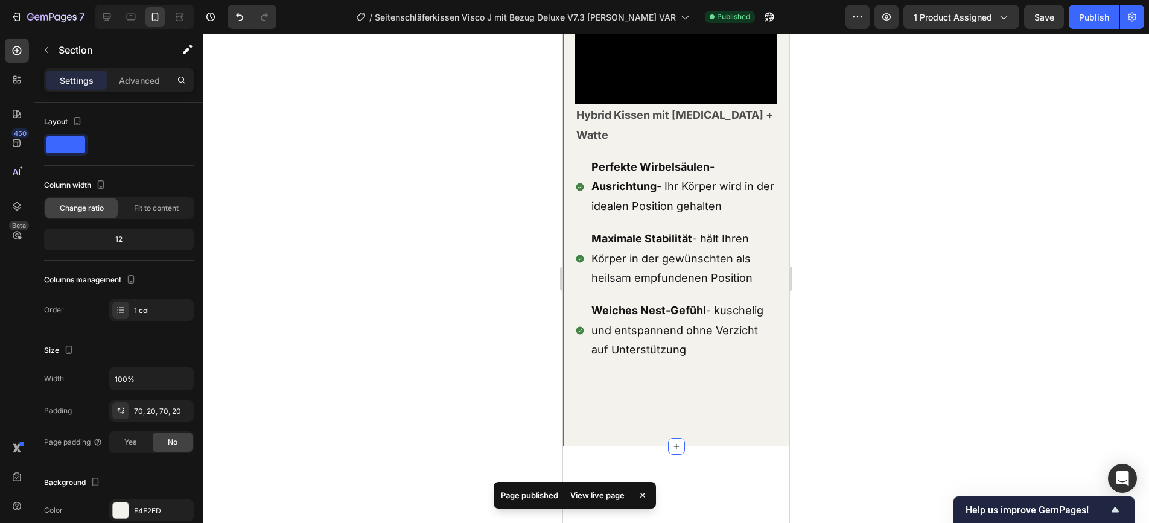
click at [676, 447] on div "Die Lösung: Das Traumreiter Visco J Heading Row Video Row Hybrid Kissen mit Mem…" at bounding box center [676, 157] width 226 height 578
click at [153, 89] on div "Advanced" at bounding box center [139, 80] width 60 height 19
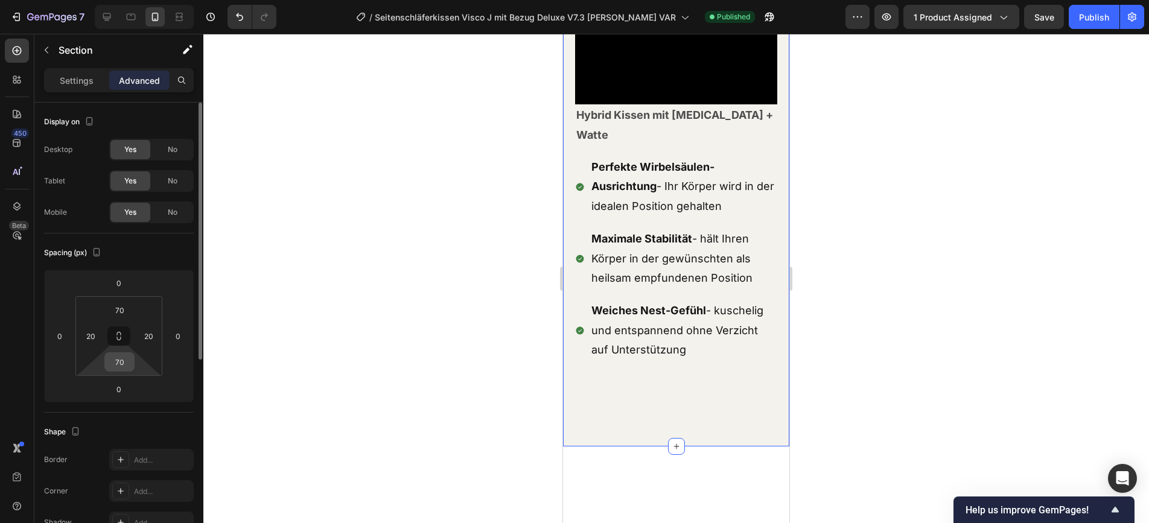
click at [122, 369] on input "70" at bounding box center [119, 362] width 24 height 18
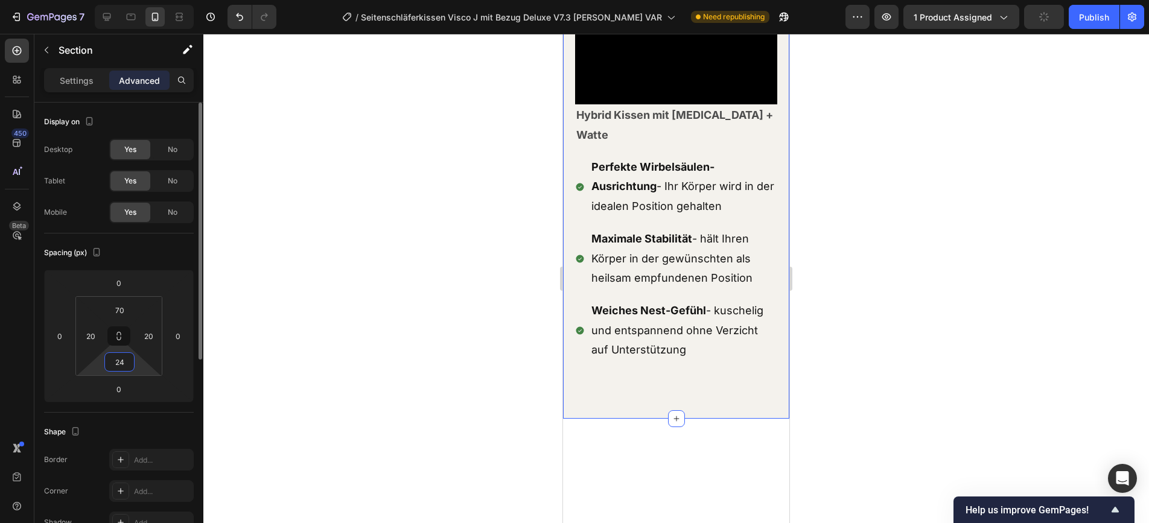
type input "2"
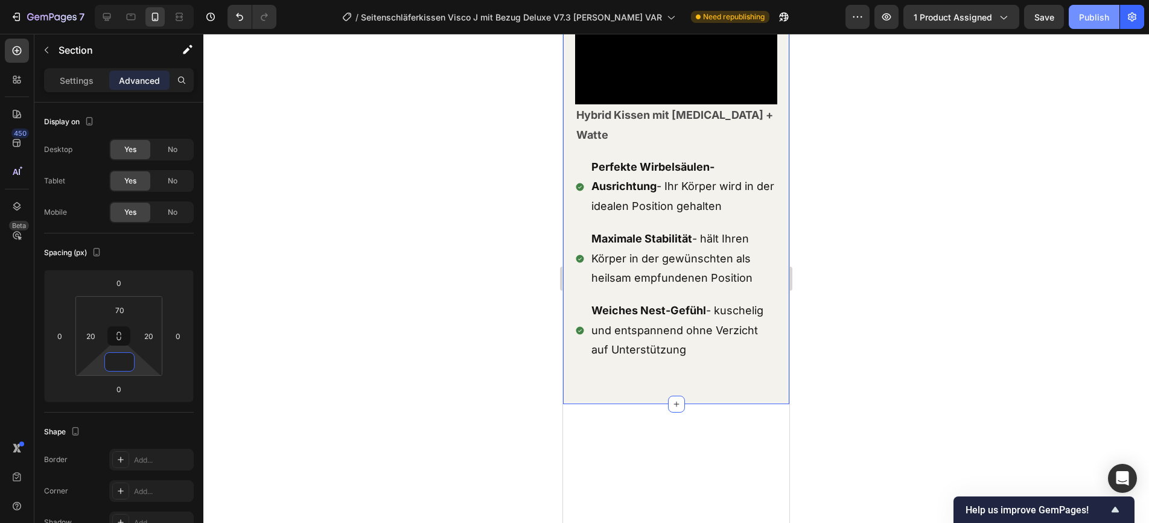
type input "0"
click at [1033, 13] on div "Publish" at bounding box center [1094, 17] width 30 height 13
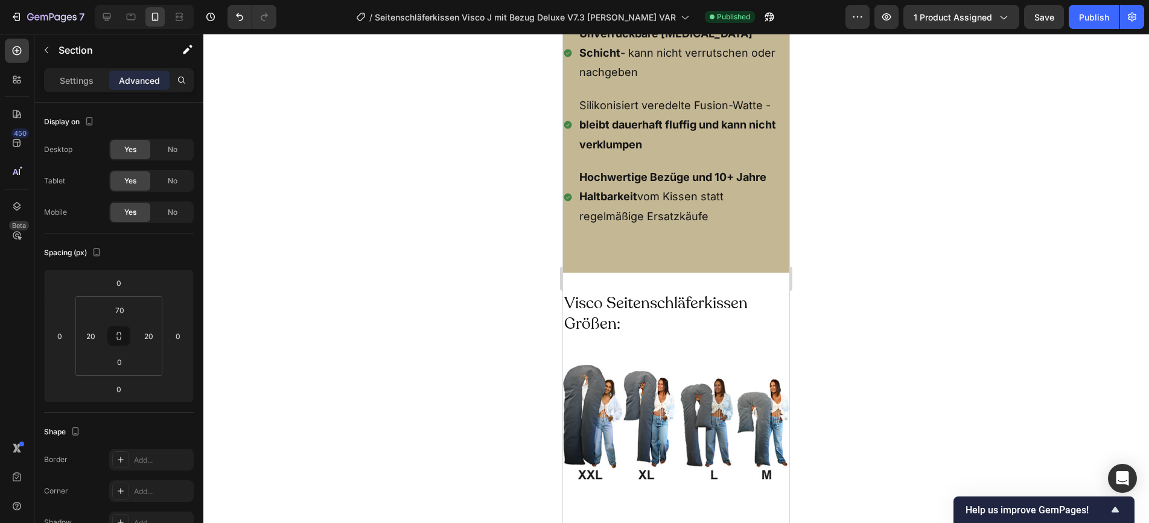
scroll to position [5829, 0]
click at [619, 302] on h2 "Visco Seitenschläferkissen Größen:" at bounding box center [676, 312] width 226 height 43
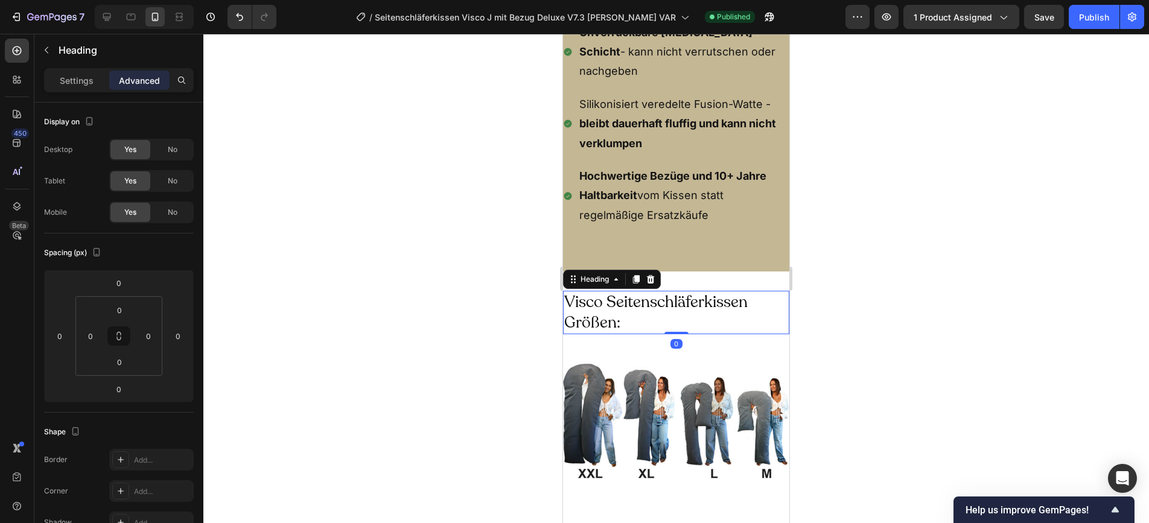
click at [619, 302] on h2 "Visco Seitenschläferkissen Größen:" at bounding box center [676, 312] width 226 height 43
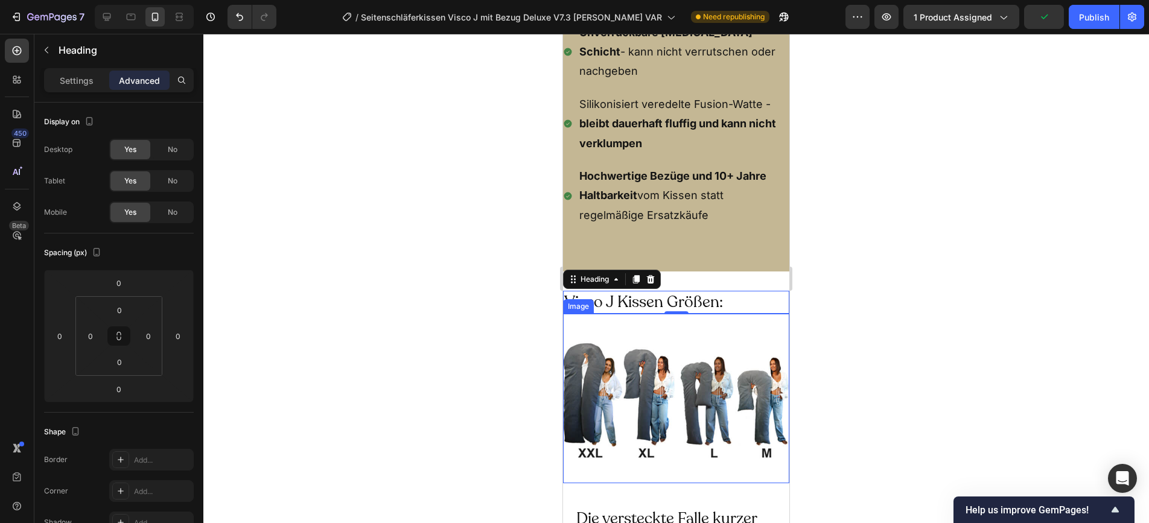
click at [896, 338] on div at bounding box center [676, 279] width 946 height 490
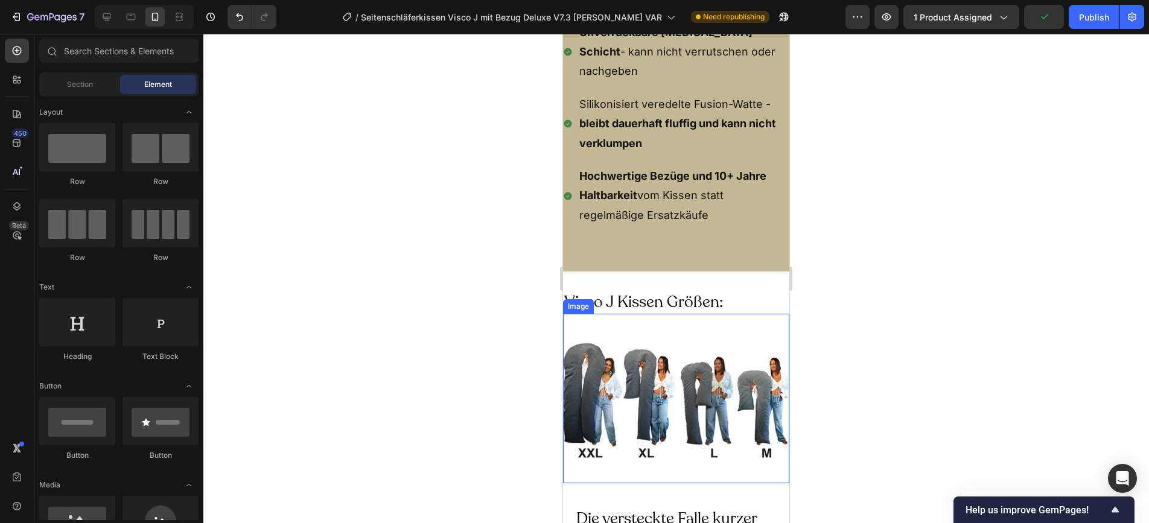
click at [714, 365] on img at bounding box center [676, 399] width 226 height 170
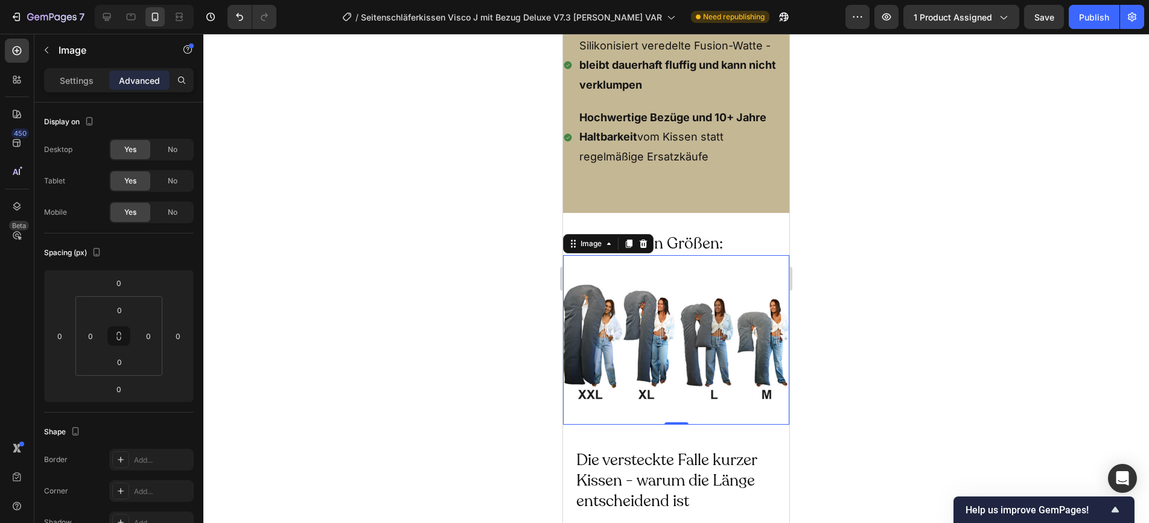
scroll to position [5904, 0]
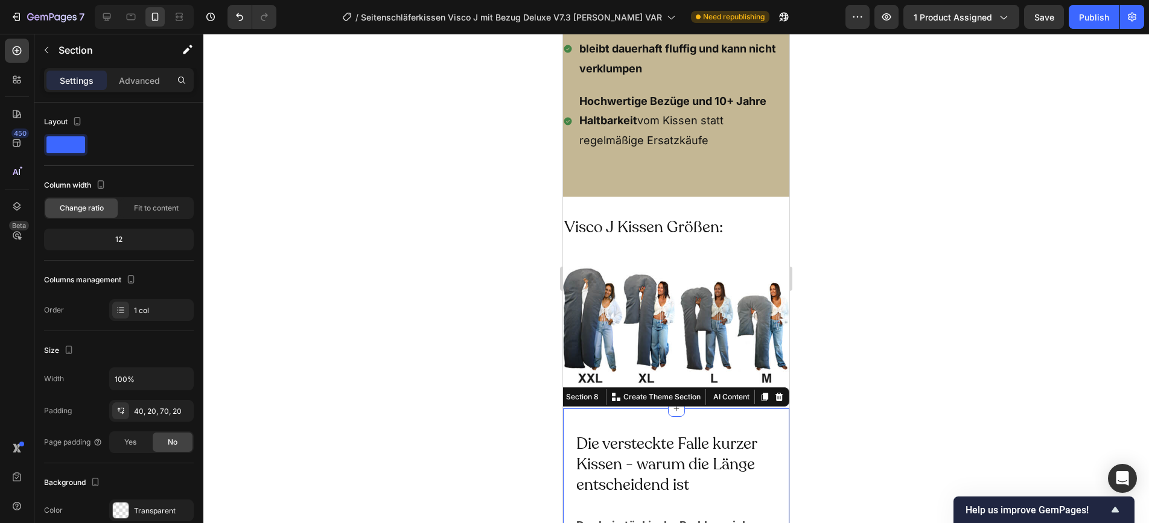
click at [132, 84] on p "Advanced" at bounding box center [139, 80] width 41 height 13
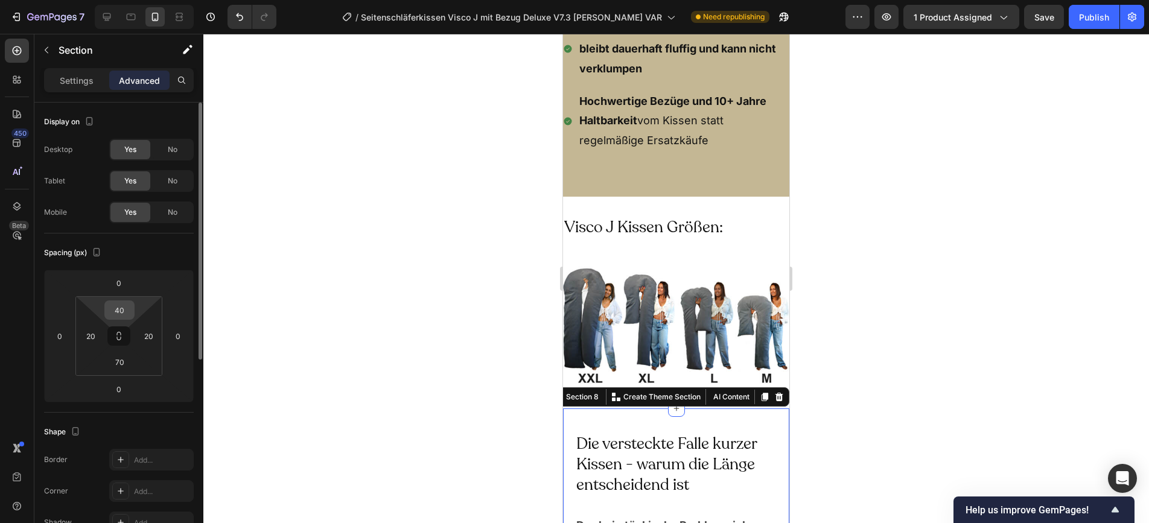
click at [123, 314] on input "40" at bounding box center [119, 310] width 24 height 18
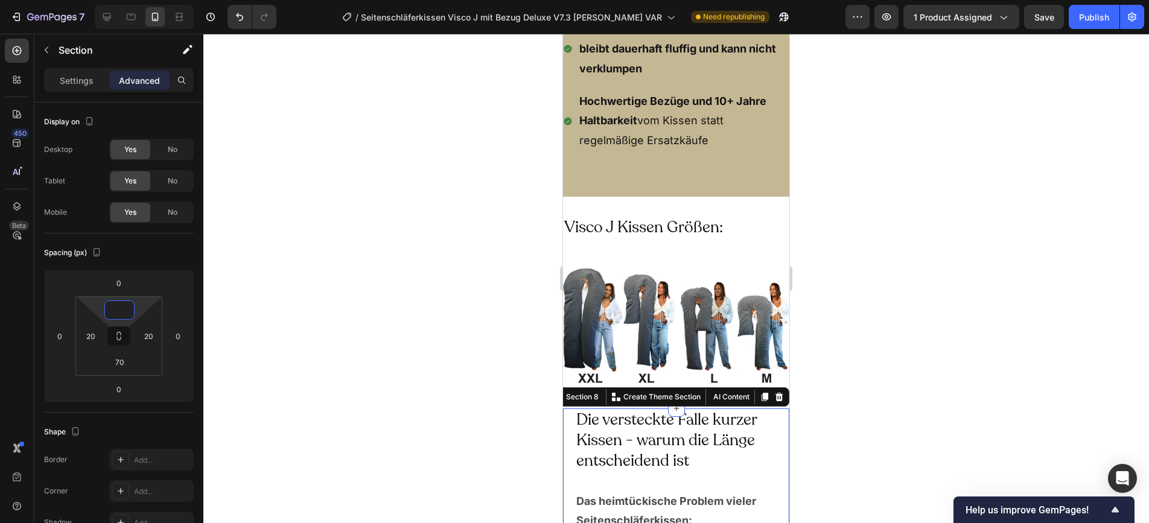
type input "0"
click at [857, 238] on div at bounding box center [676, 279] width 946 height 490
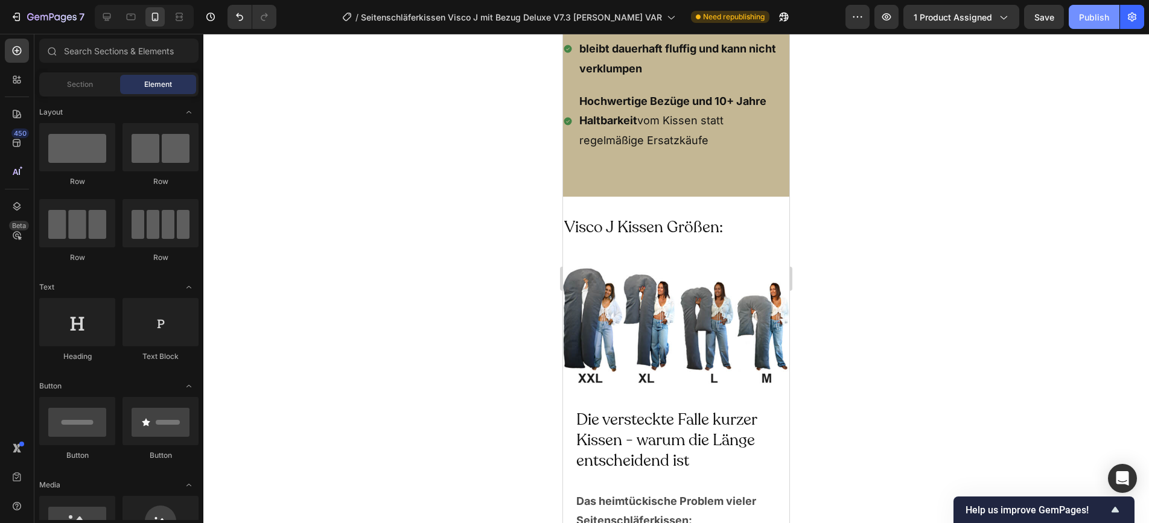
click at [1033, 15] on div "Publish" at bounding box center [1094, 17] width 30 height 13
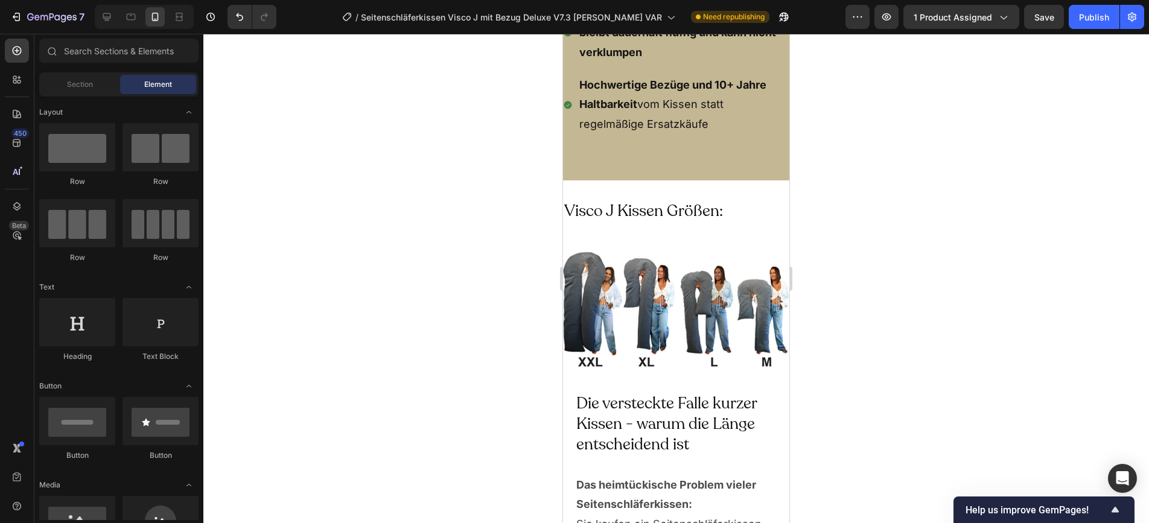
scroll to position [5924, 0]
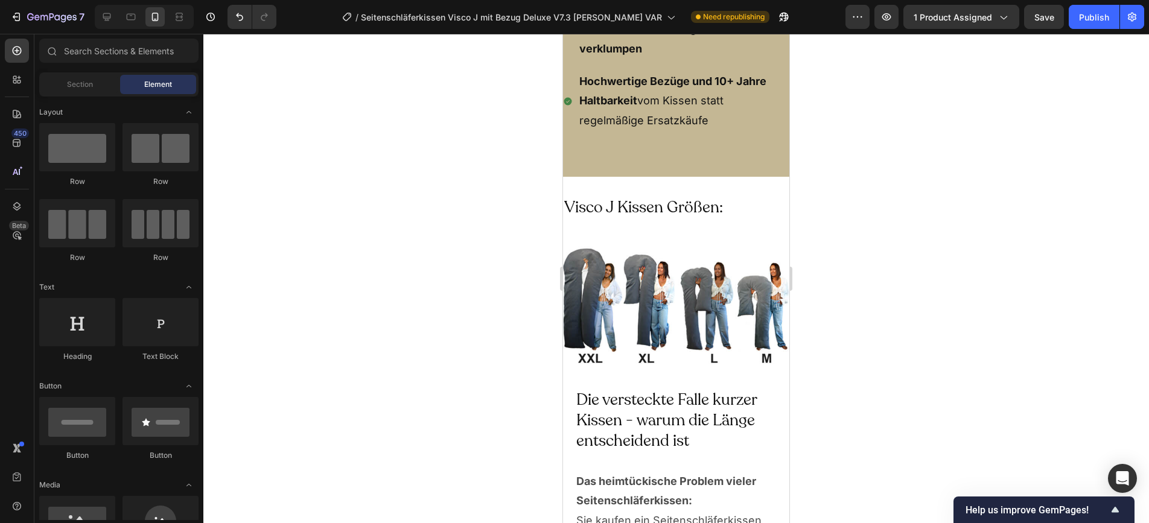
click at [949, 140] on div at bounding box center [676, 279] width 946 height 490
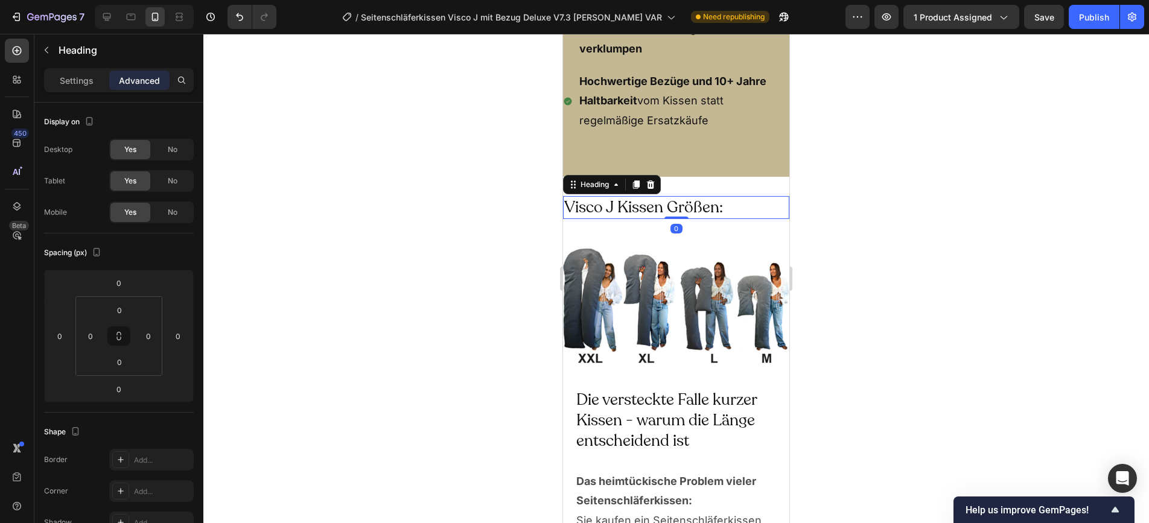
click at [670, 211] on h2 "Visco J Kissen Größen:" at bounding box center [676, 207] width 226 height 23
click at [124, 76] on p "Advanced" at bounding box center [139, 80] width 41 height 13
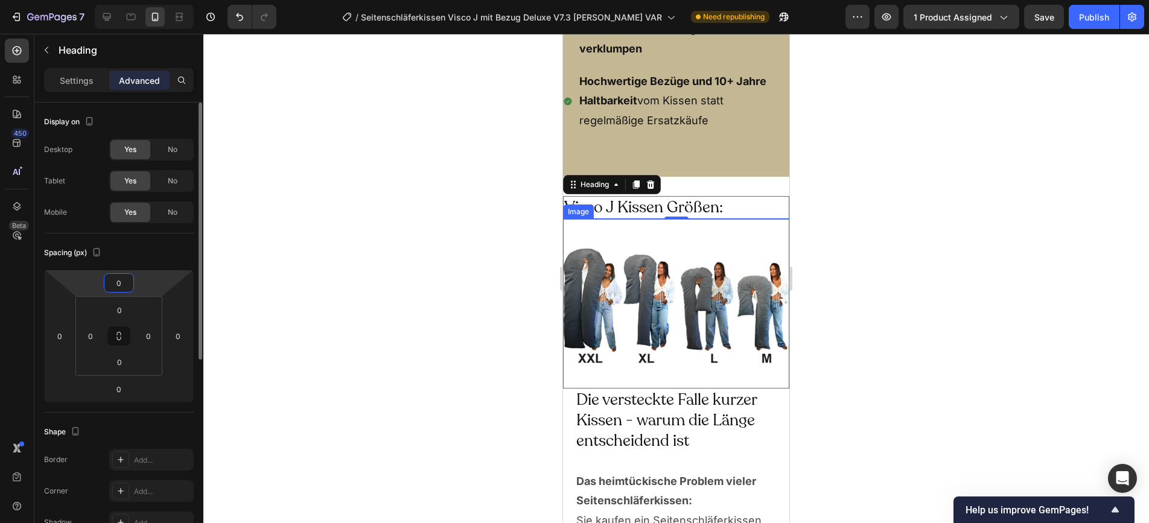
click at [124, 280] on input "0" at bounding box center [119, 283] width 24 height 18
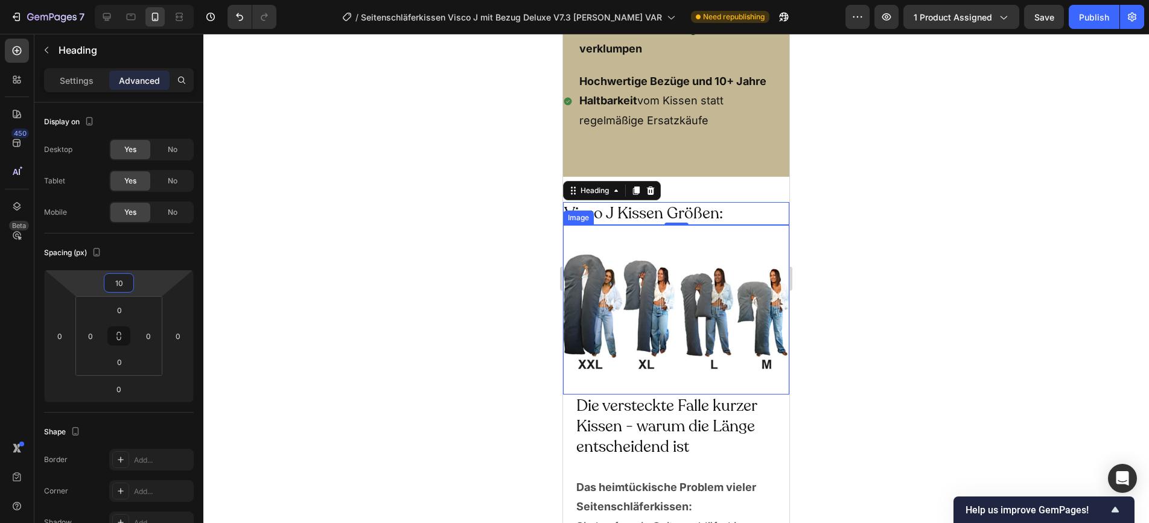
type input "10"
click at [948, 331] on div at bounding box center [676, 279] width 946 height 490
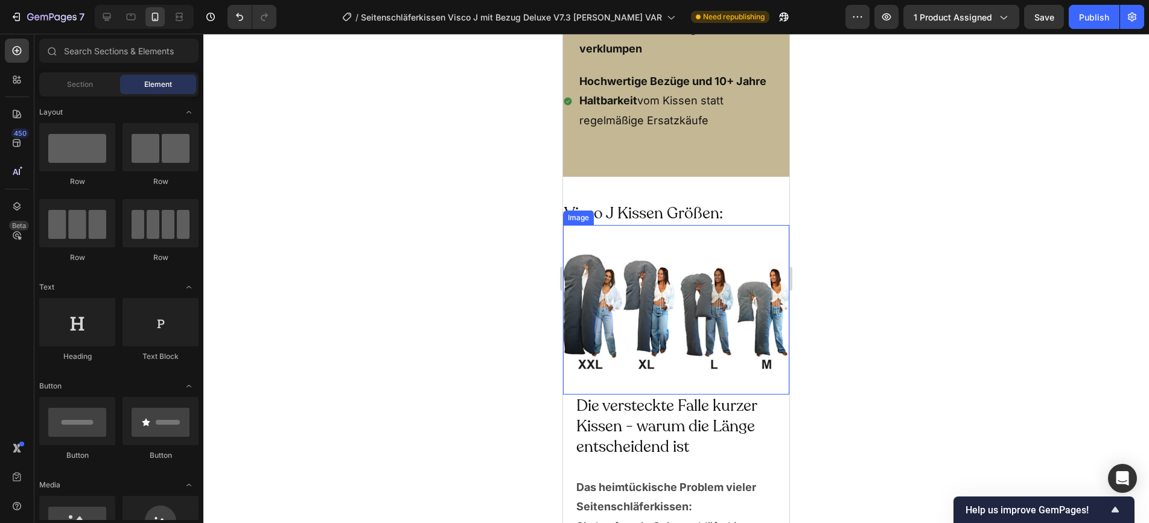
click at [783, 243] on img at bounding box center [676, 310] width 226 height 170
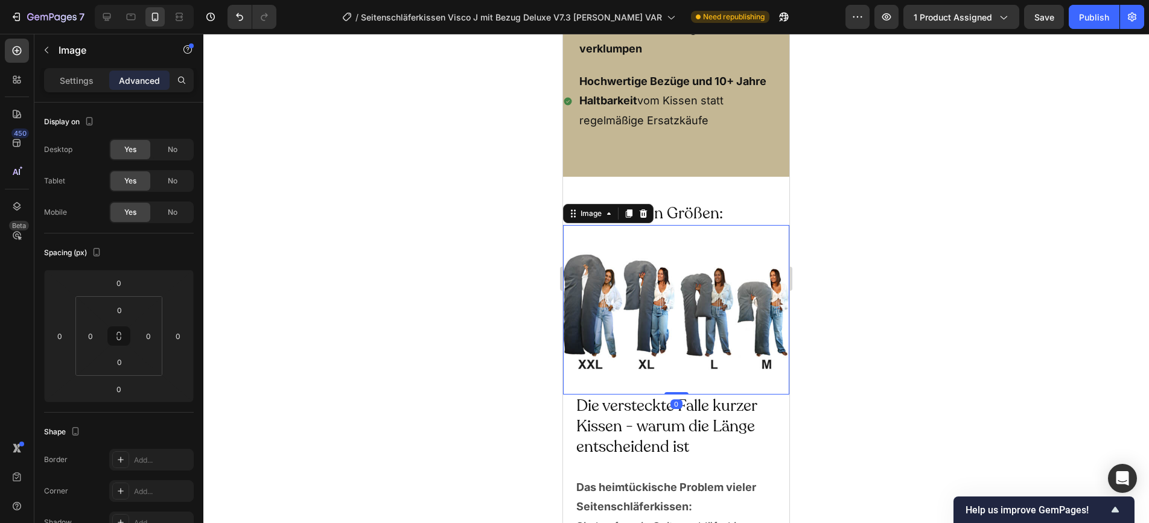
click at [429, 216] on div at bounding box center [676, 279] width 946 height 490
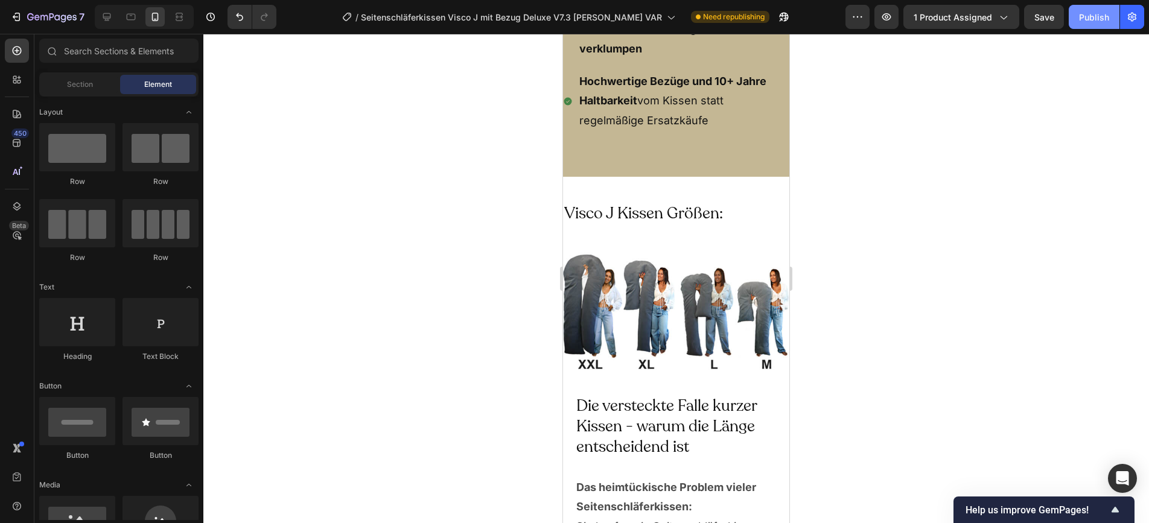
click at [1033, 16] on div "Publish" at bounding box center [1094, 17] width 30 height 13
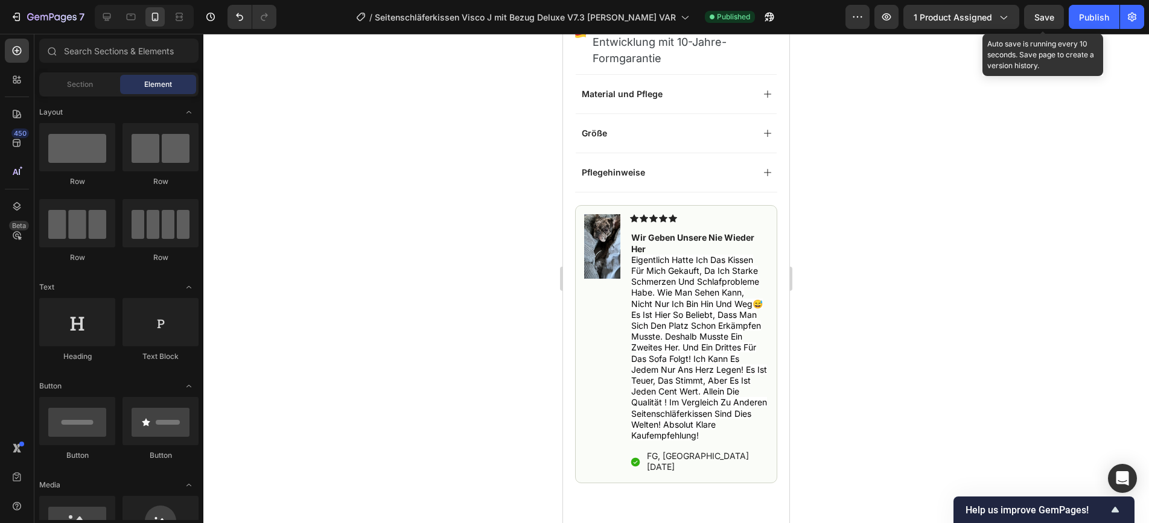
scroll to position [1376, 0]
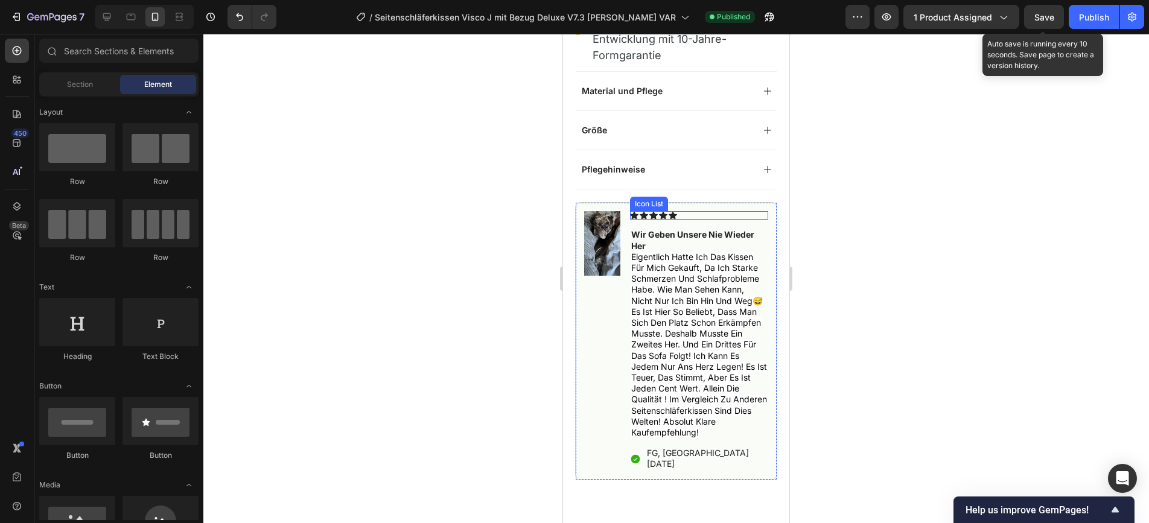
click at [724, 211] on div "Icon Icon Icon Icon Icon" at bounding box center [699, 215] width 138 height 8
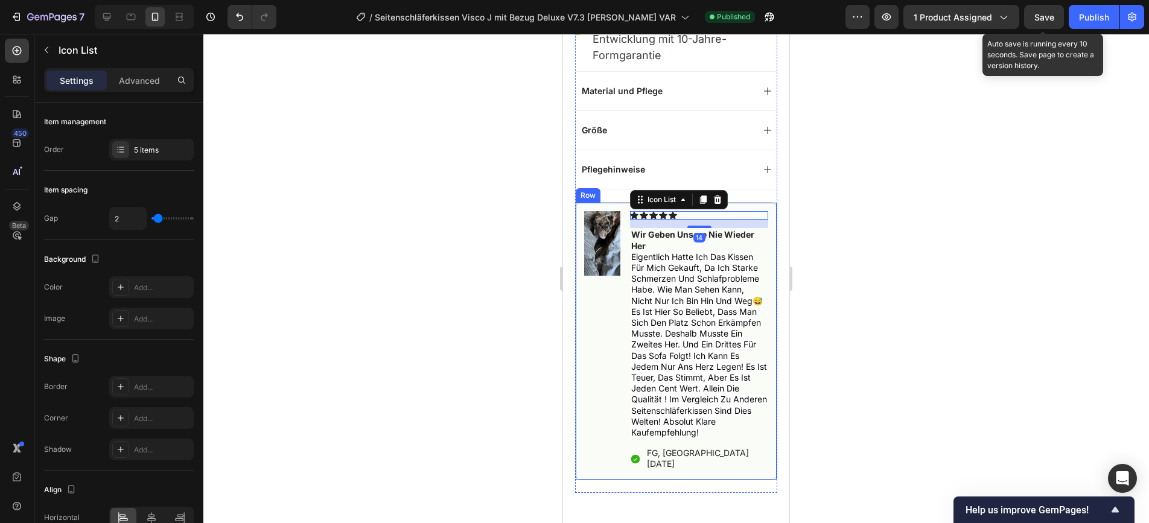
click at [749, 202] on div "Image Icon Icon Icon Icon Icon Icon List 14 wir geben unsere nie wieder her eig…" at bounding box center [676, 341] width 202 height 278
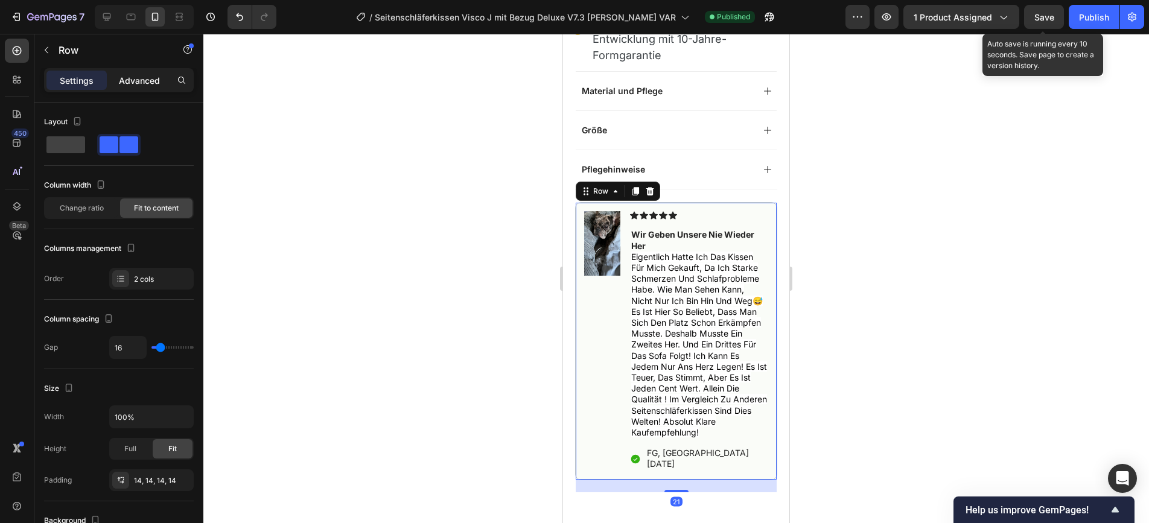
click at [142, 88] on div "Advanced" at bounding box center [139, 80] width 60 height 19
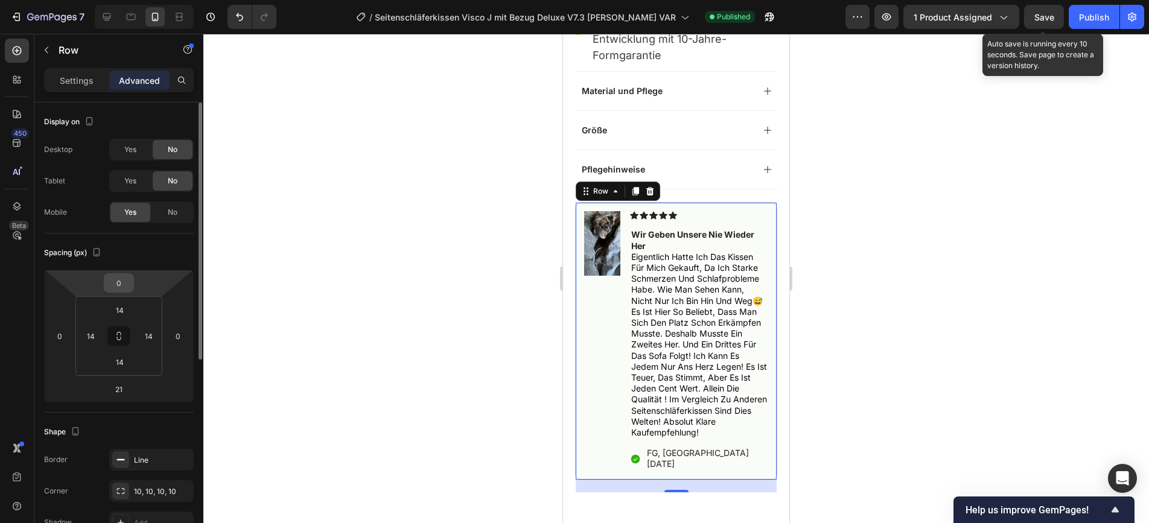
click at [128, 283] on input "0" at bounding box center [119, 283] width 24 height 18
type input "40"
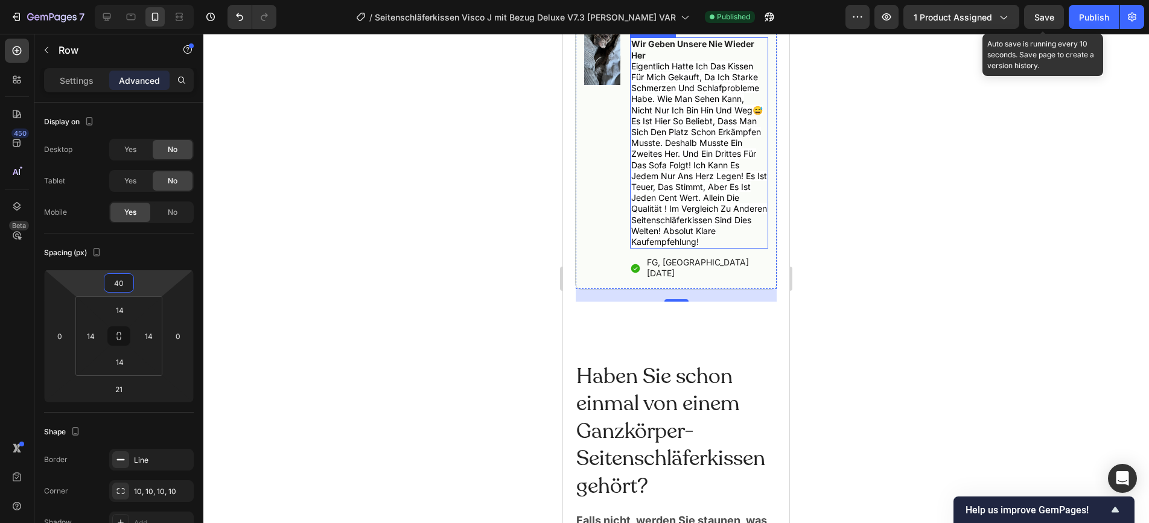
scroll to position [1779, 0]
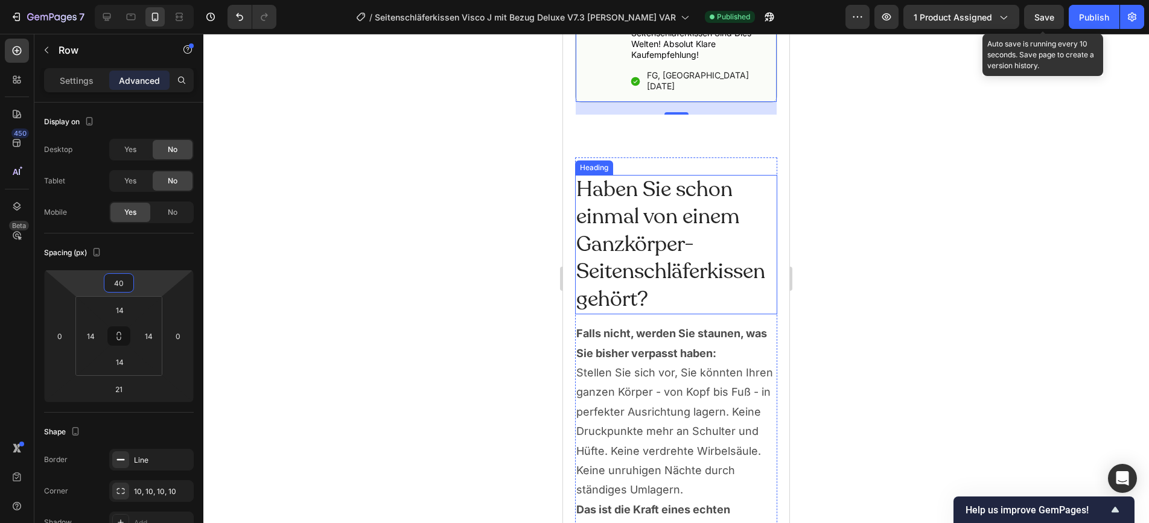
click at [666, 200] on h2 "Haben Sie schon einmal von einem Ganzkörper-Seitenschläferkissen gehört?" at bounding box center [676, 245] width 202 height 140
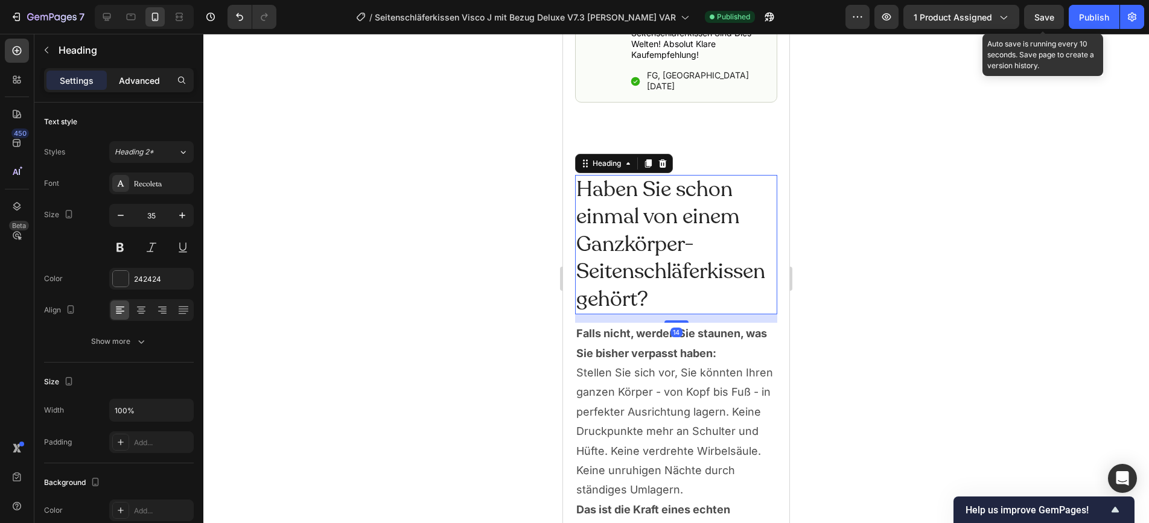
click at [136, 88] on div "Advanced" at bounding box center [139, 80] width 60 height 19
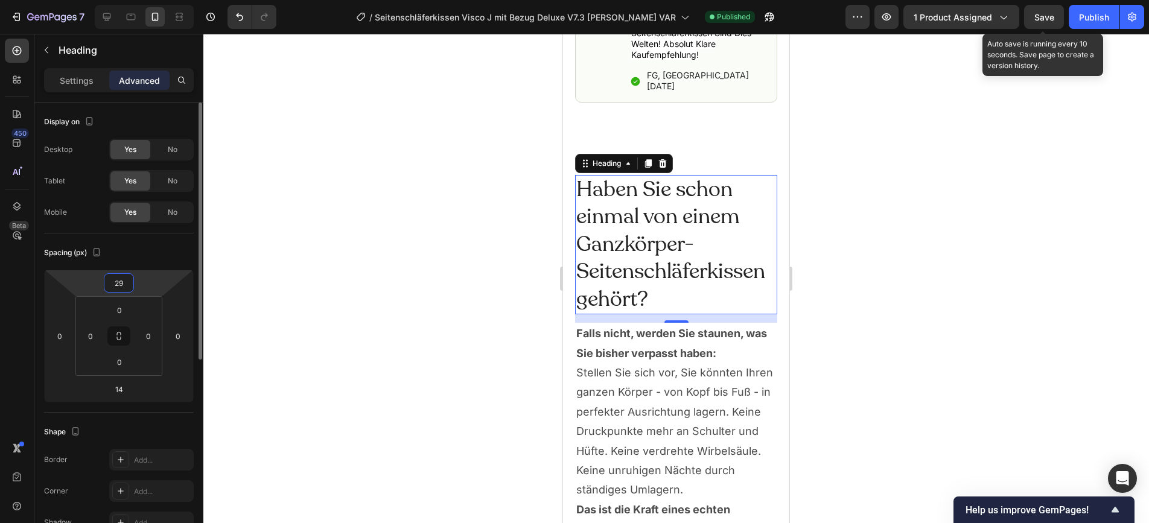
click at [124, 284] on input "29" at bounding box center [119, 283] width 24 height 18
type input "0"
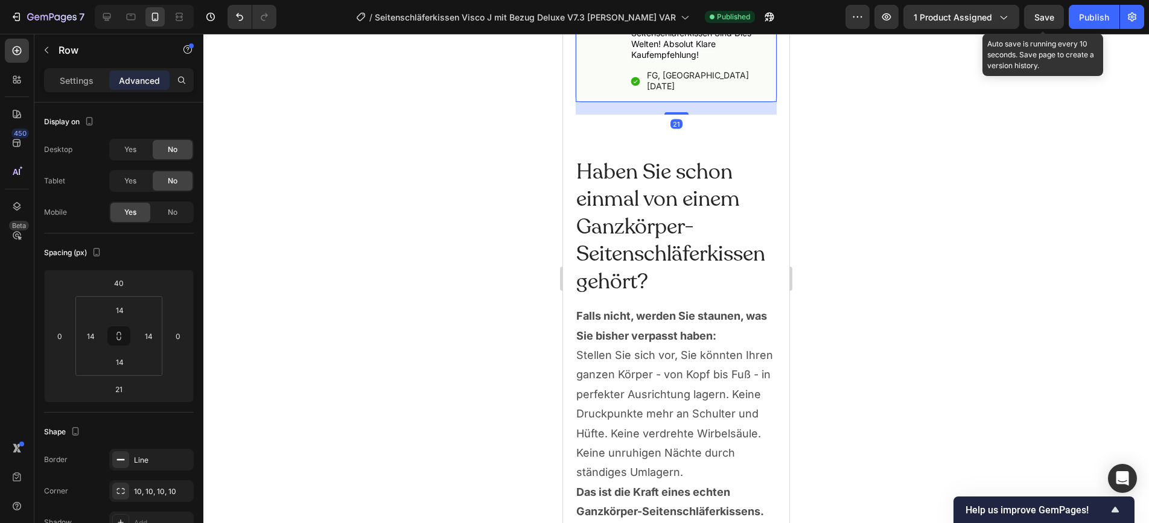
click at [613, 102] on div "21" at bounding box center [676, 108] width 201 height 13
click at [142, 78] on p "Advanced" at bounding box center [139, 80] width 41 height 13
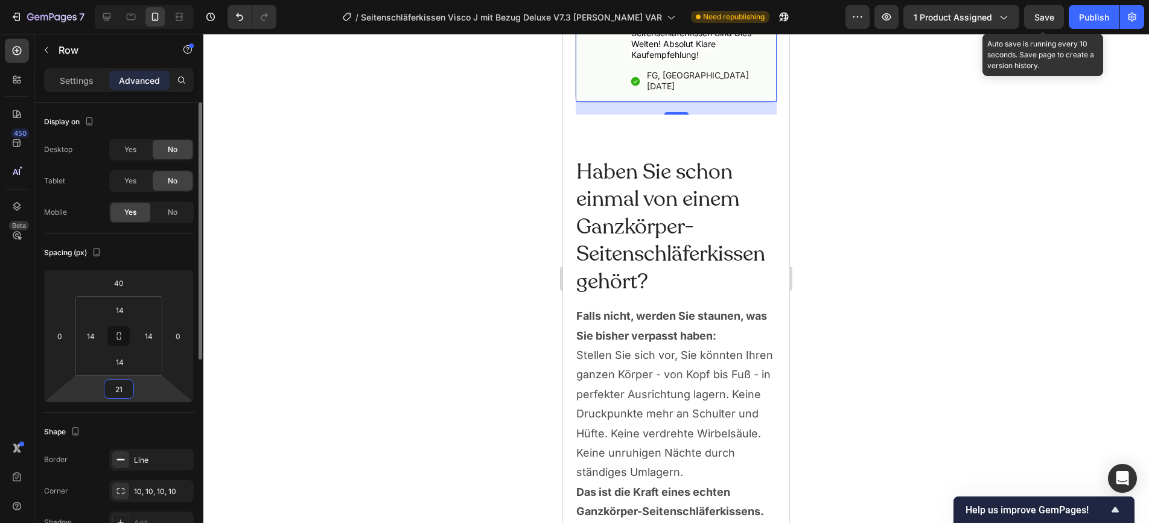
click at [129, 393] on input "21" at bounding box center [119, 389] width 24 height 18
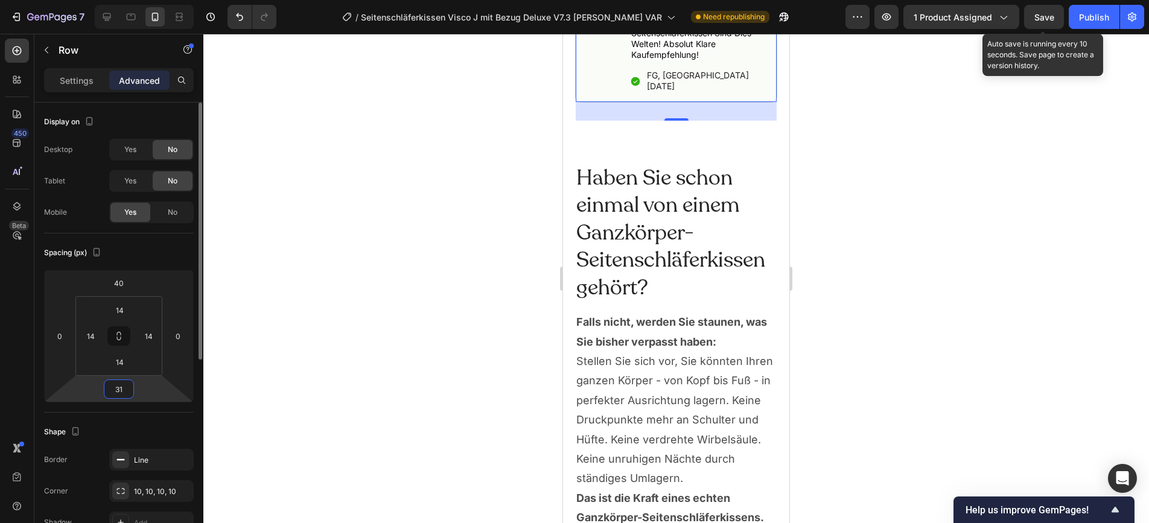
type input "3"
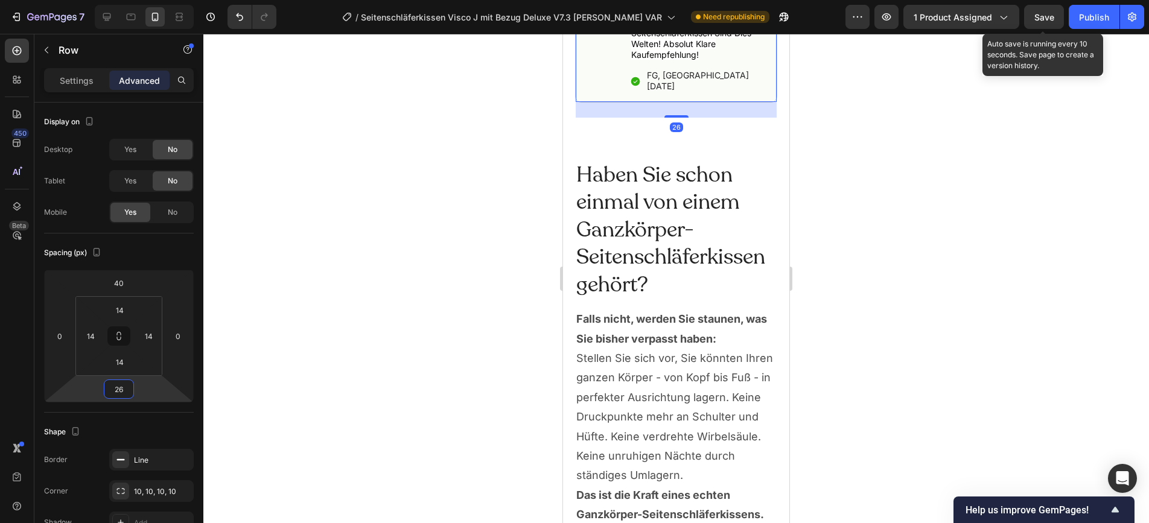
type input "26"
click at [919, 268] on div at bounding box center [676, 279] width 946 height 490
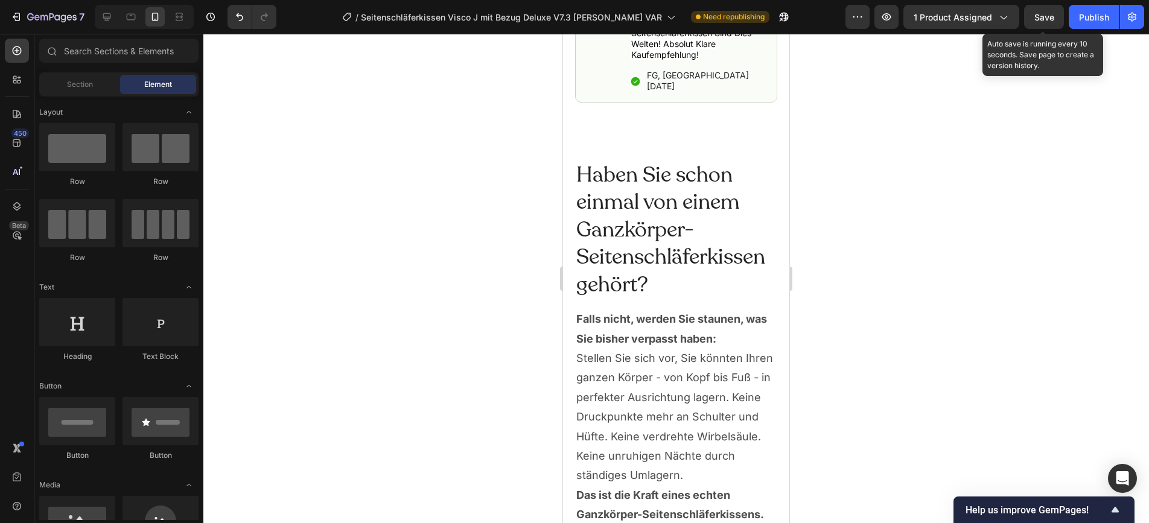
click at [826, 127] on div at bounding box center [676, 279] width 946 height 490
click at [612, 171] on h2 "Haben Sie schon einmal von einem Ganzkörper-Seitenschläferkissen gehört?" at bounding box center [676, 231] width 202 height 140
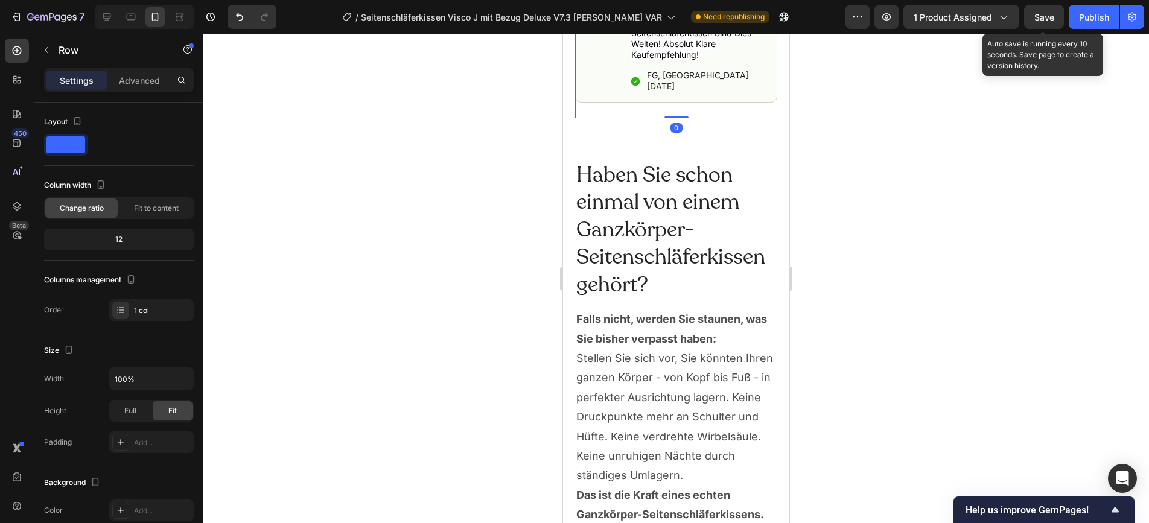
click at [139, 80] on p "Advanced" at bounding box center [139, 80] width 41 height 13
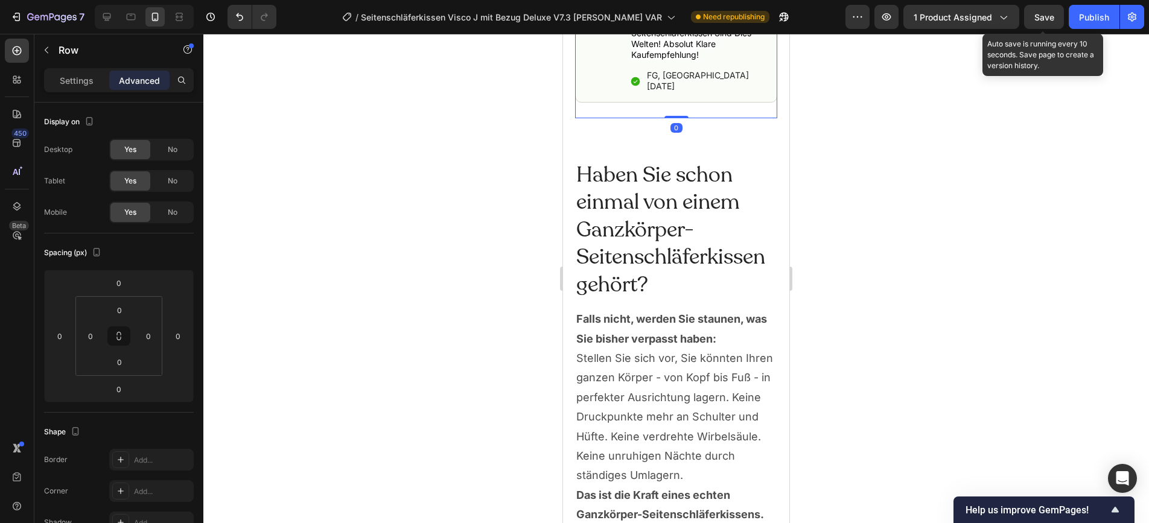
click at [634, 75] on div "Icon" at bounding box center [635, 81] width 11 height 23
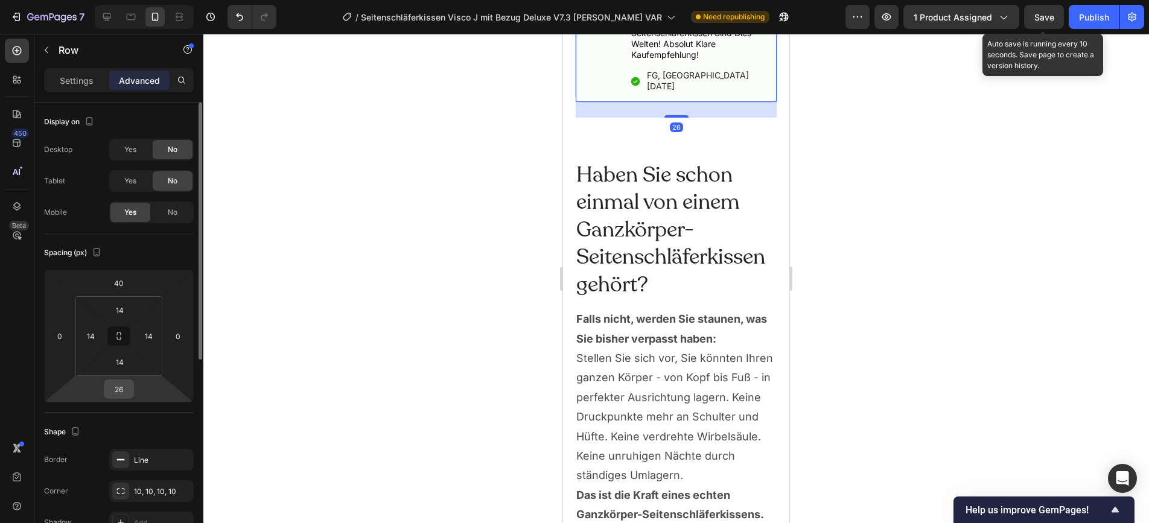
click at [124, 390] on input "26" at bounding box center [119, 389] width 24 height 18
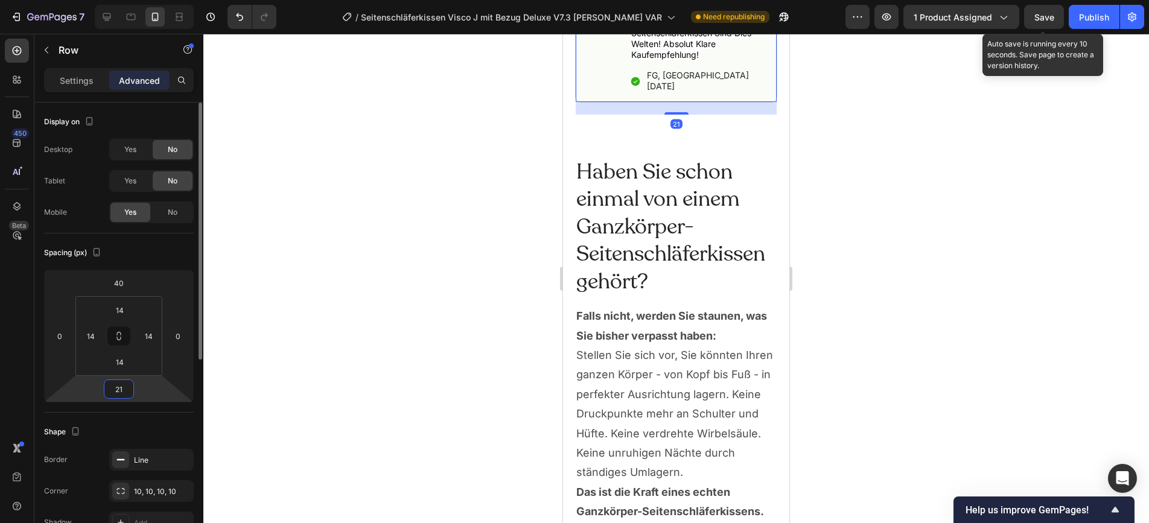
type input "21"
click at [886, 168] on div at bounding box center [676, 279] width 946 height 490
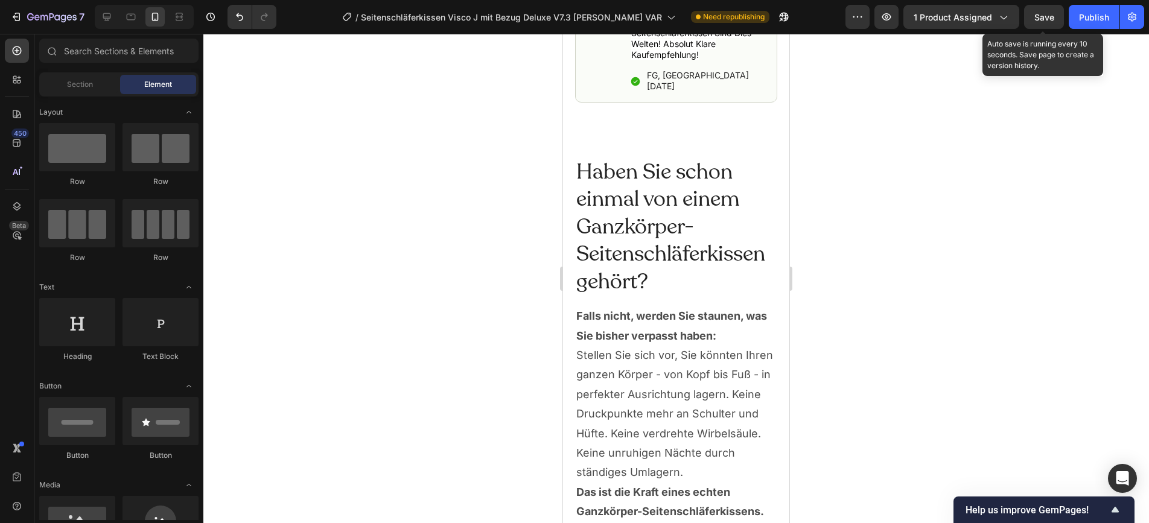
click at [861, 144] on div at bounding box center [676, 279] width 946 height 490
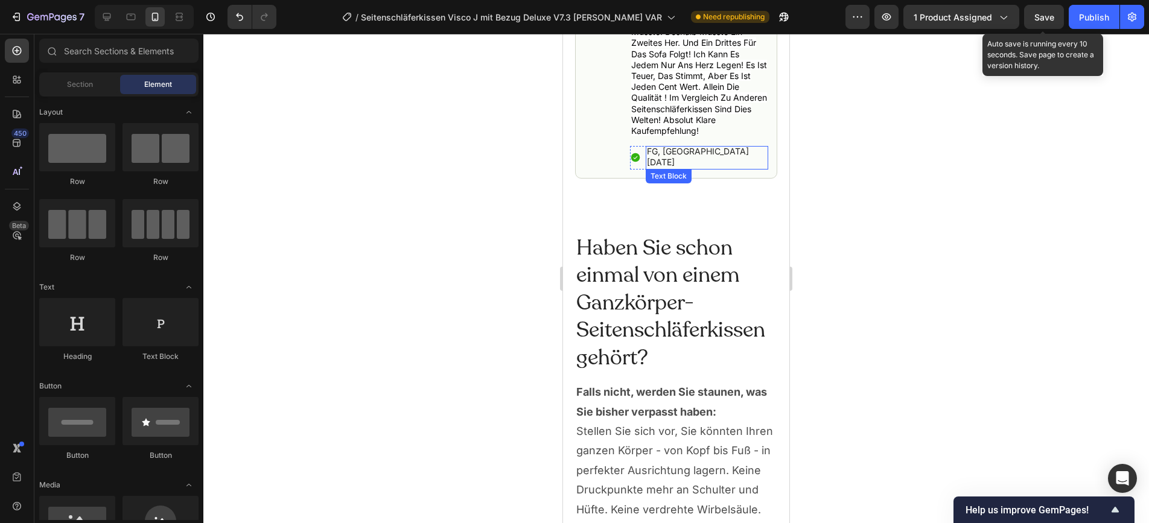
scroll to position [1693, 0]
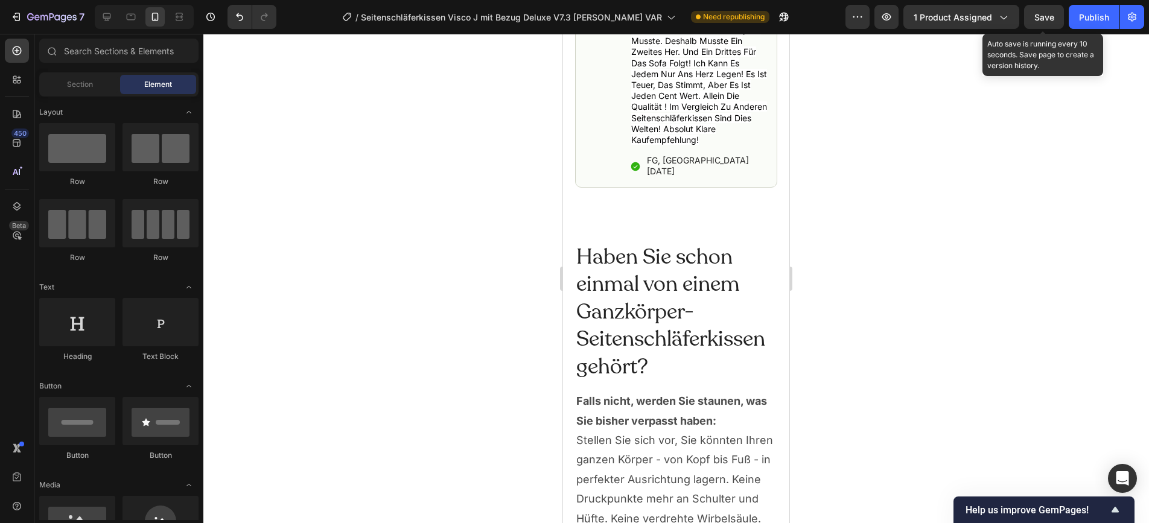
click at [808, 98] on div at bounding box center [676, 279] width 946 height 490
click at [875, 76] on div at bounding box center [676, 279] width 946 height 490
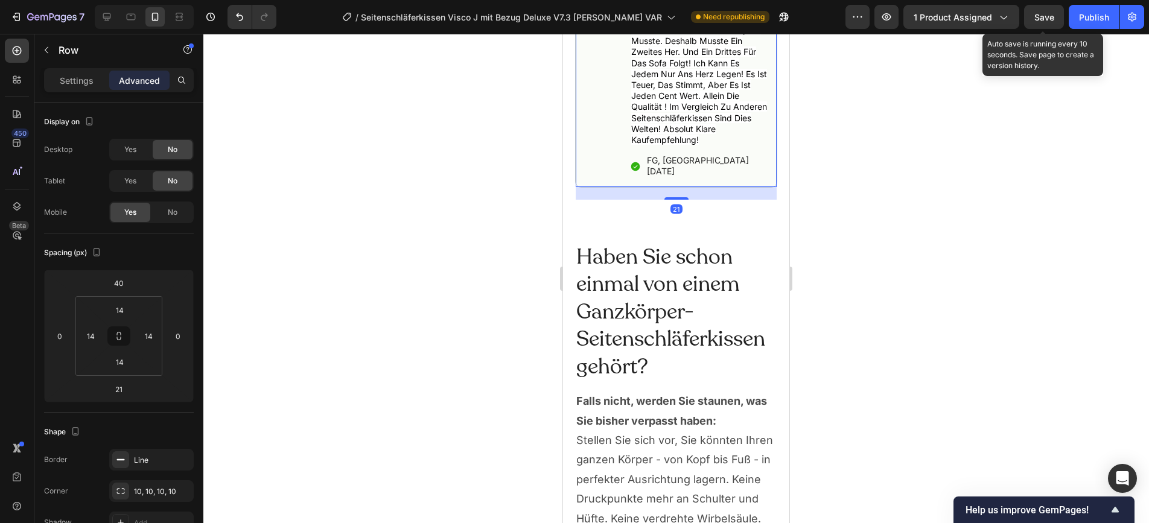
click at [592, 162] on div "Image" at bounding box center [602, 49] width 36 height 260
click at [129, 389] on input "21" at bounding box center [119, 389] width 24 height 18
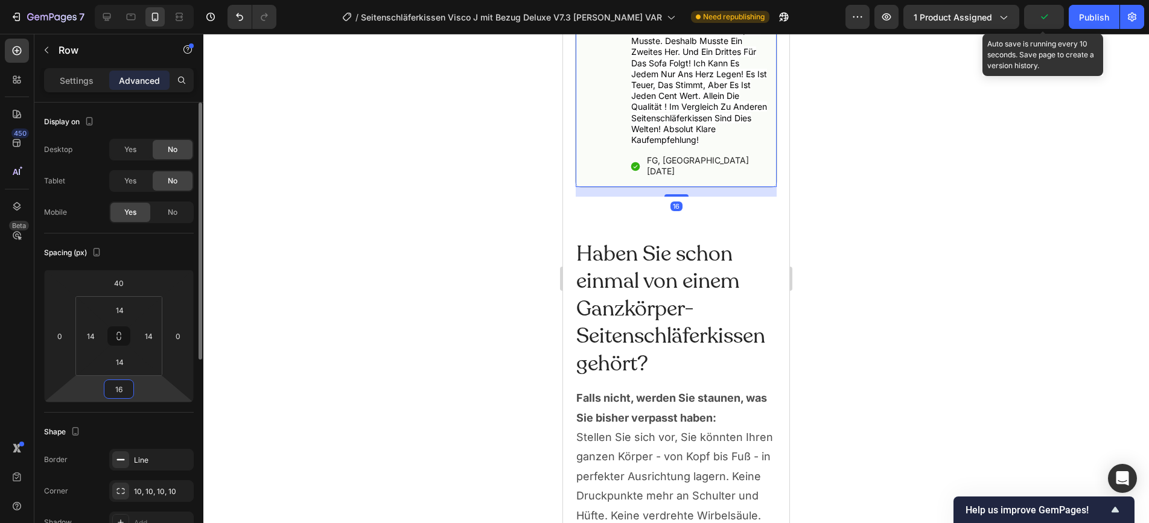
type input "16"
click at [891, 177] on div at bounding box center [676, 279] width 946 height 490
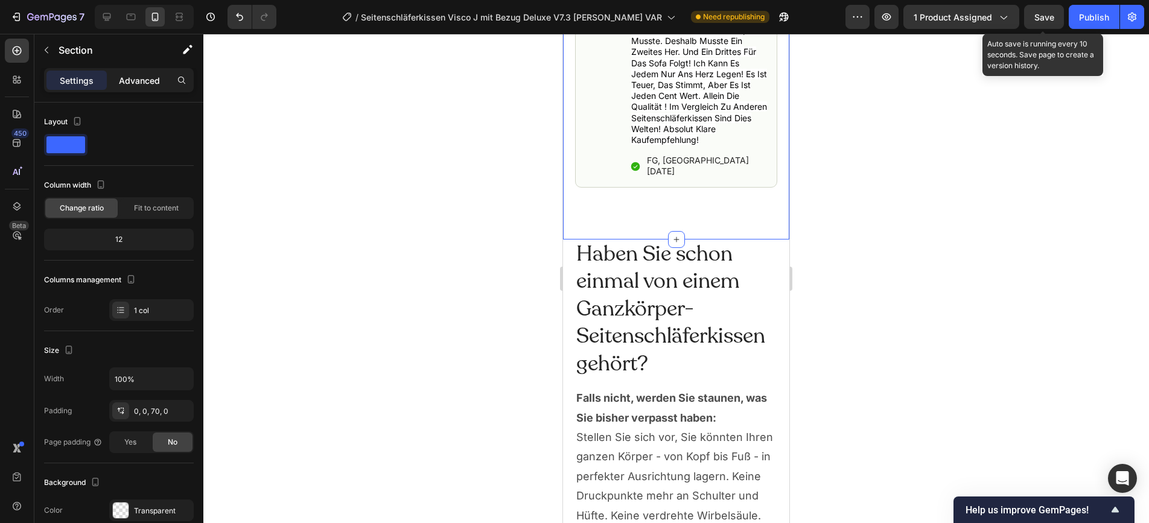
click at [130, 74] on p "Advanced" at bounding box center [139, 80] width 41 height 13
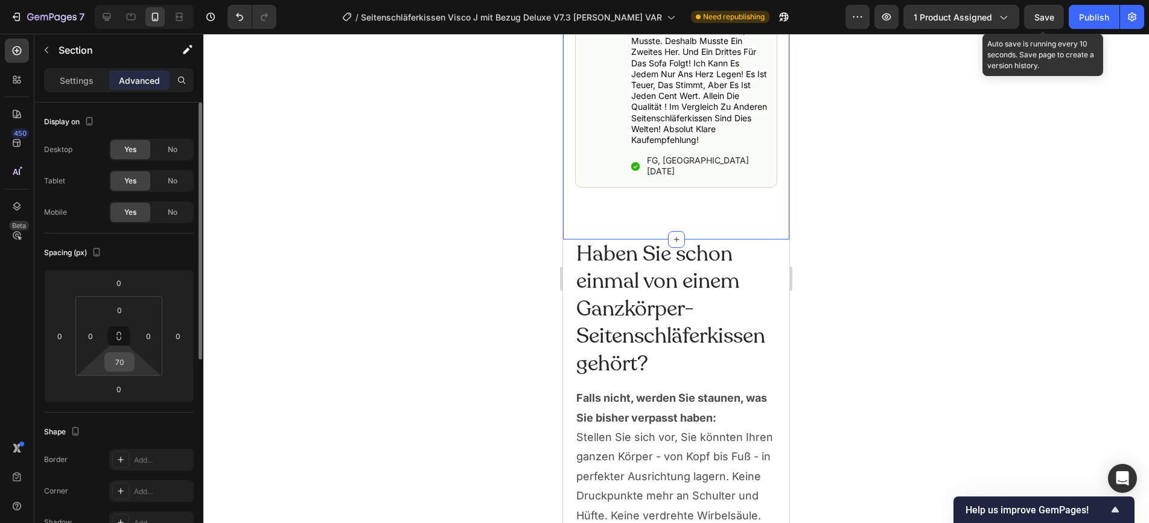
click at [133, 365] on div "70" at bounding box center [119, 362] width 30 height 19
click at [124, 365] on input "70" at bounding box center [119, 362] width 24 height 18
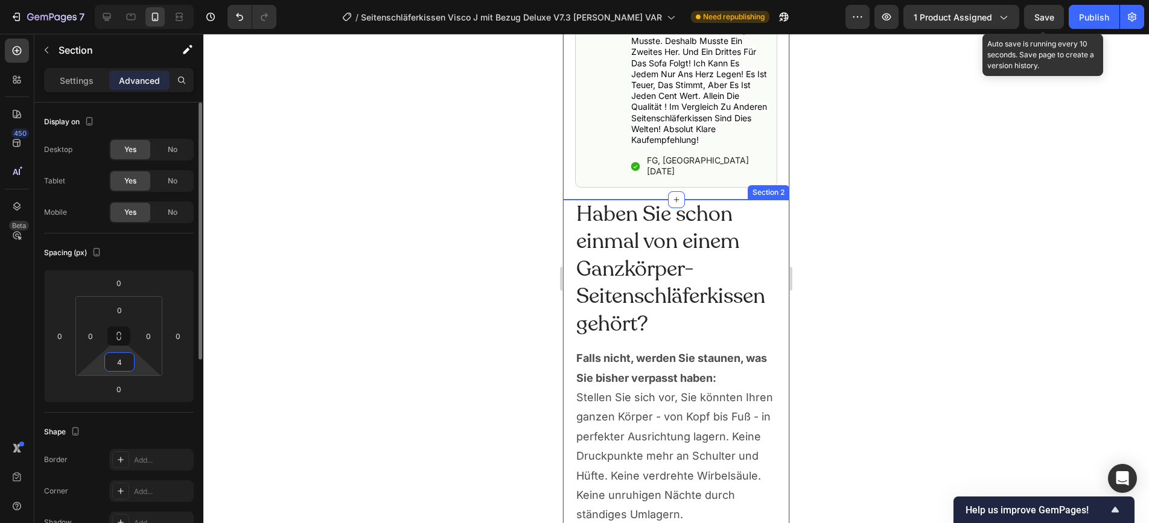
type input "40"
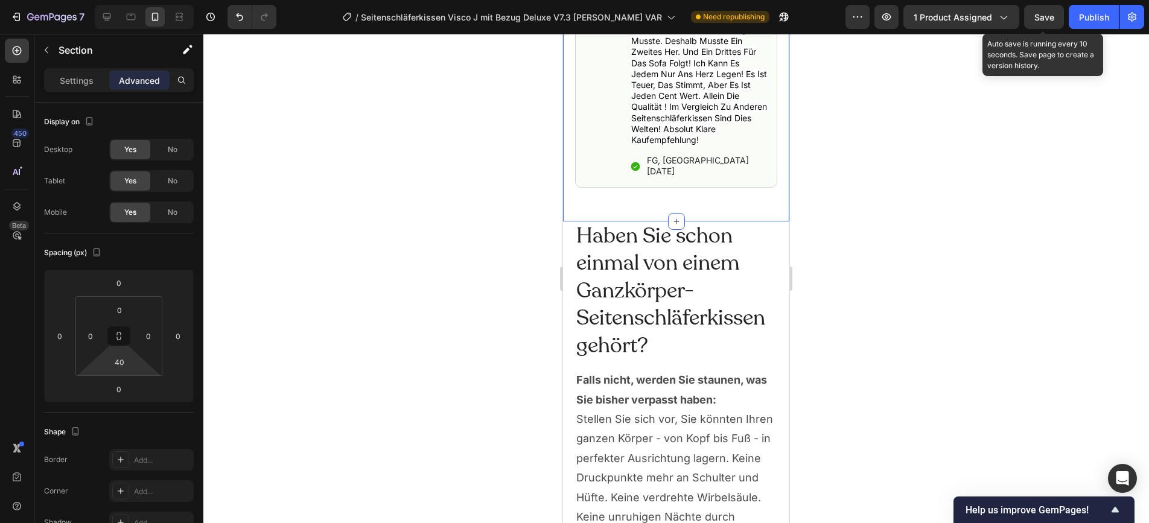
click at [849, 167] on div at bounding box center [676, 279] width 946 height 490
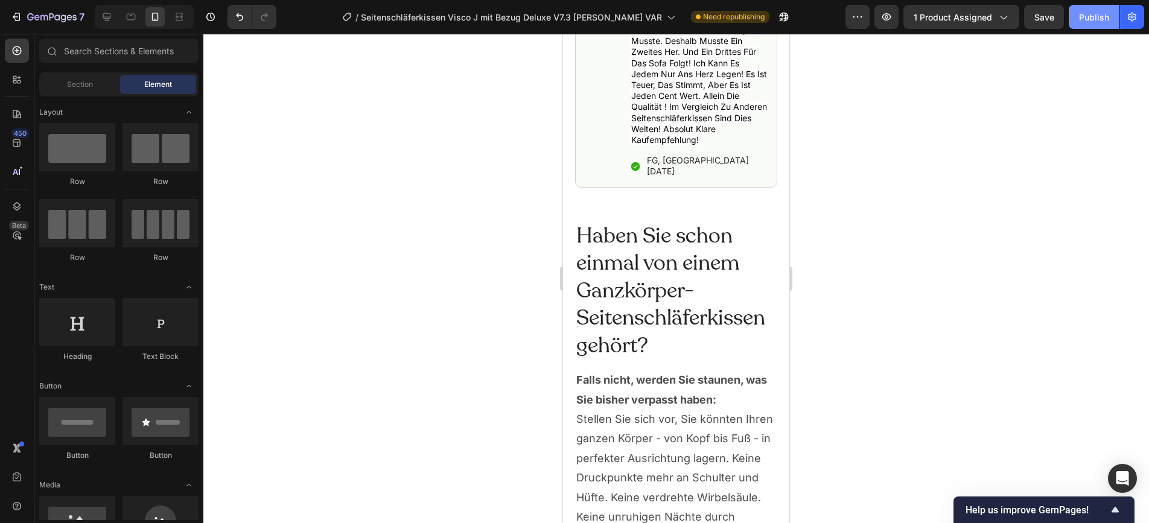
click at [1033, 14] on div "Publish" at bounding box center [1094, 17] width 30 height 13
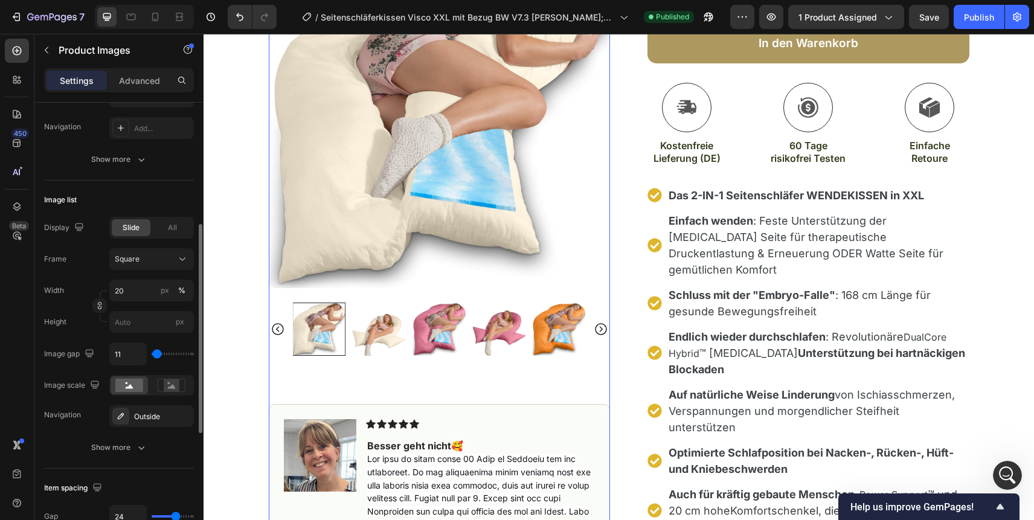
scroll to position [282, 0]
click at [170, 382] on rect at bounding box center [172, 382] width 16 height 12
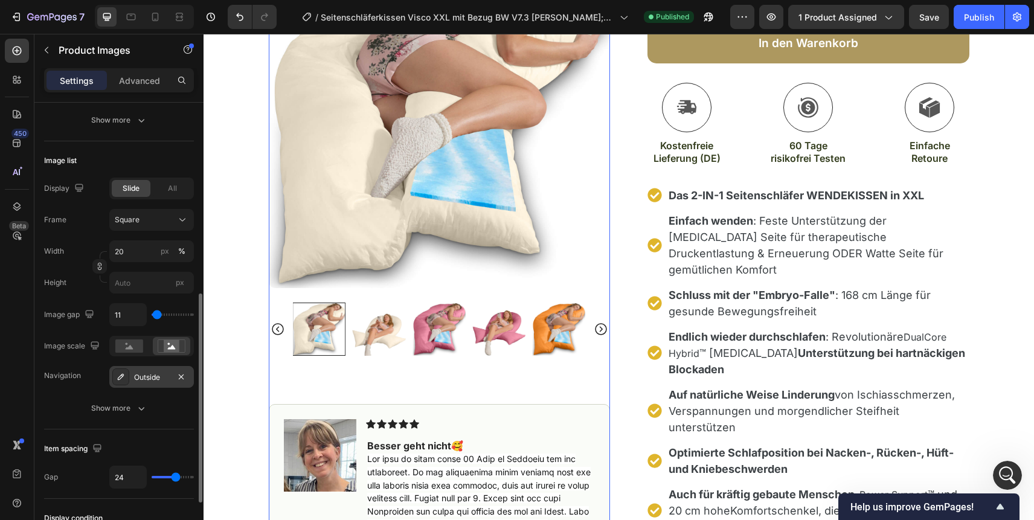
scroll to position [369, 0]
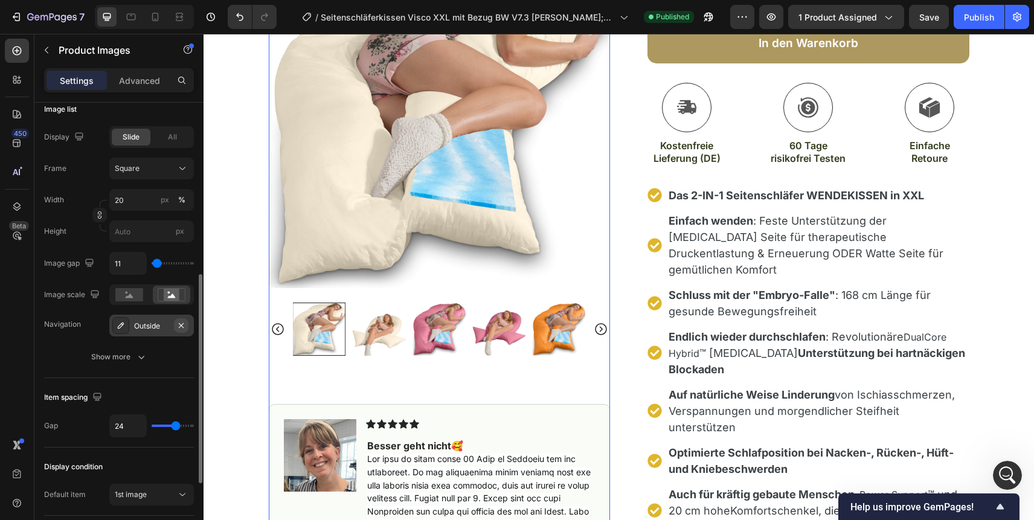
click at [179, 323] on icon "button" at bounding box center [181, 324] width 5 height 5
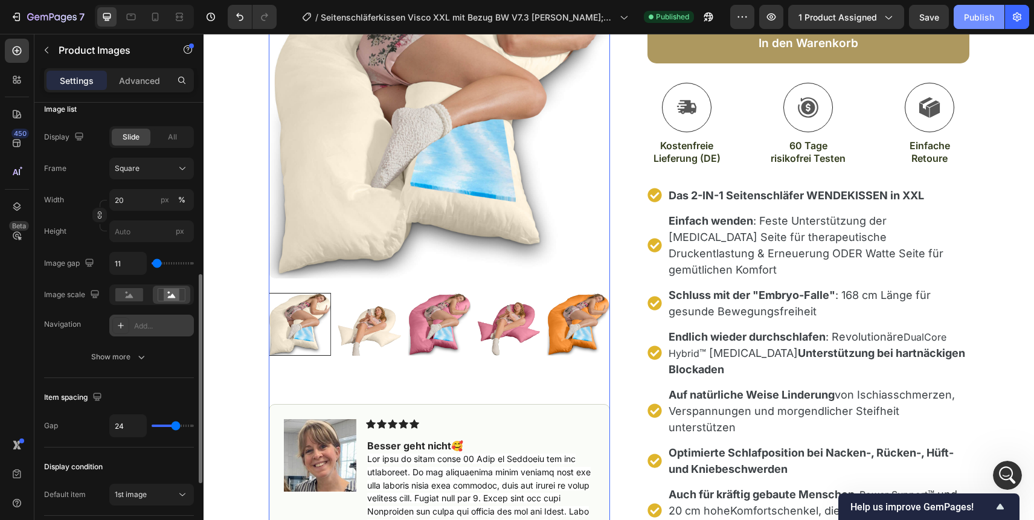
click at [978, 13] on div "Publish" at bounding box center [979, 17] width 30 height 13
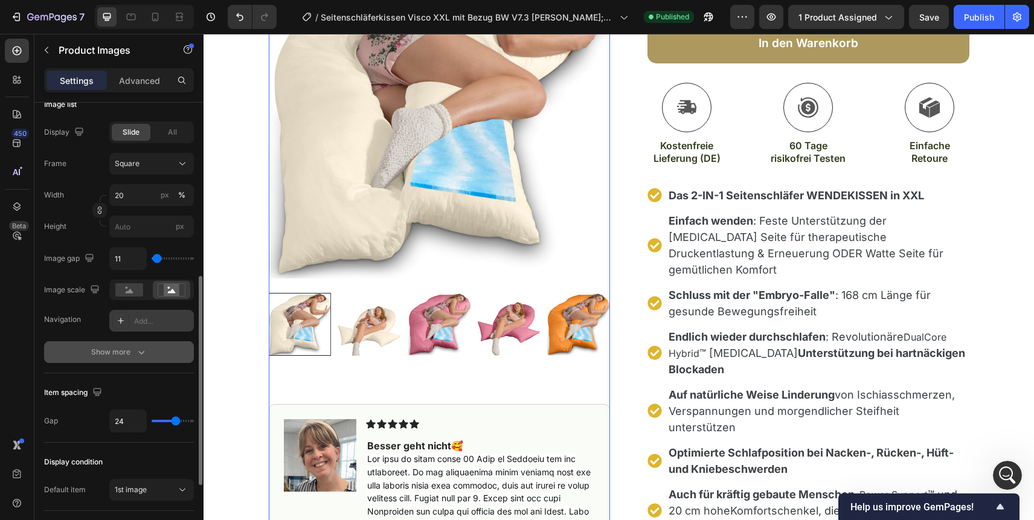
click at [139, 352] on icon "button" at bounding box center [141, 352] width 12 height 12
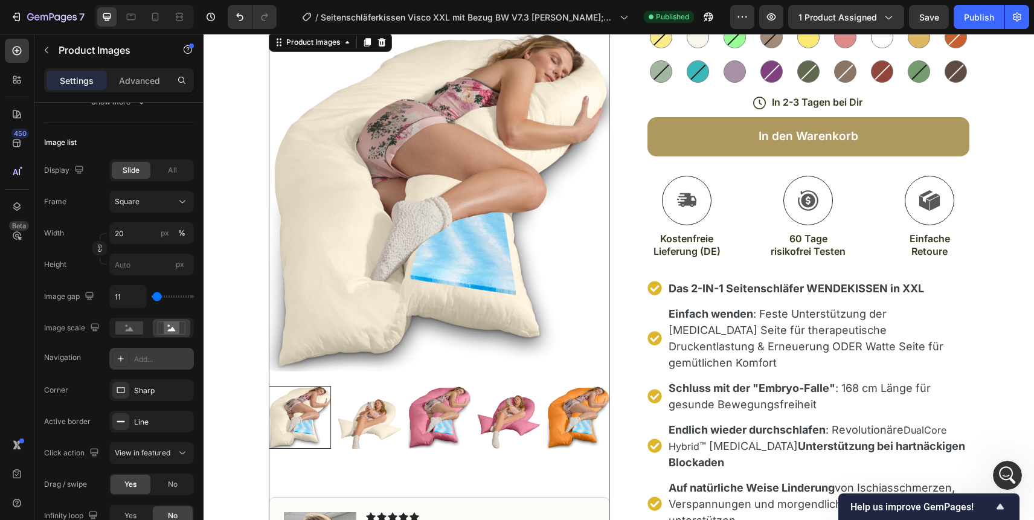
scroll to position [293, 0]
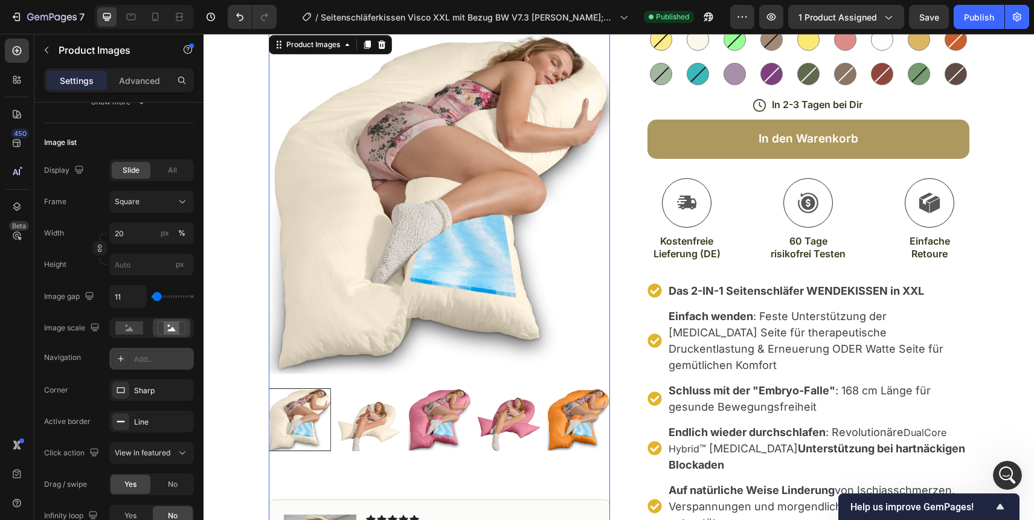
click at [457, 213] on img at bounding box center [439, 203] width 341 height 341
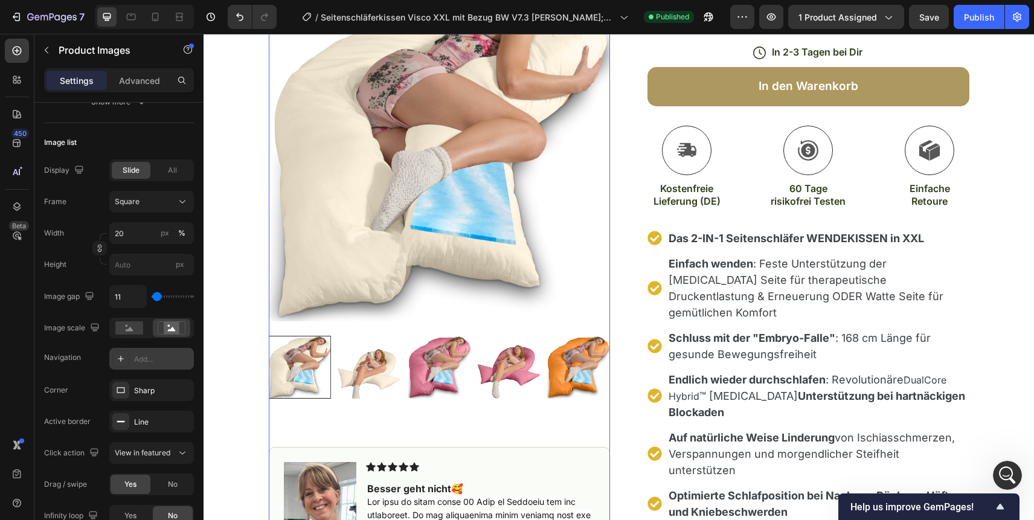
scroll to position [345, 0]
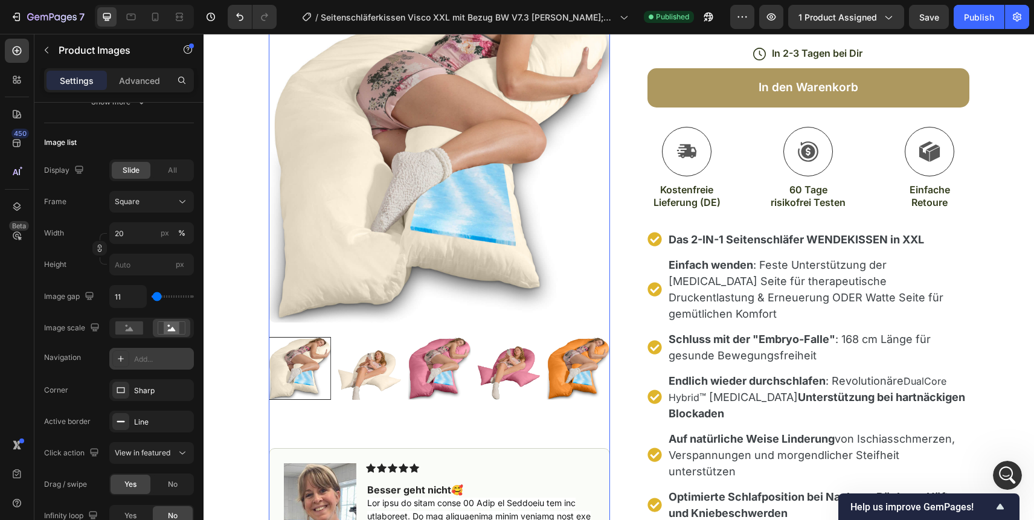
click at [438, 214] on img at bounding box center [439, 151] width 341 height 341
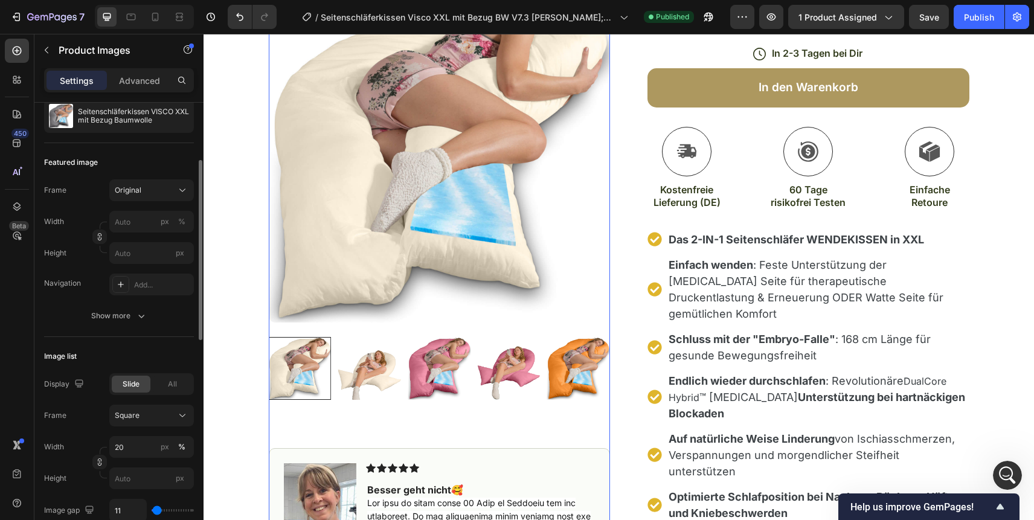
scroll to position [139, 0]
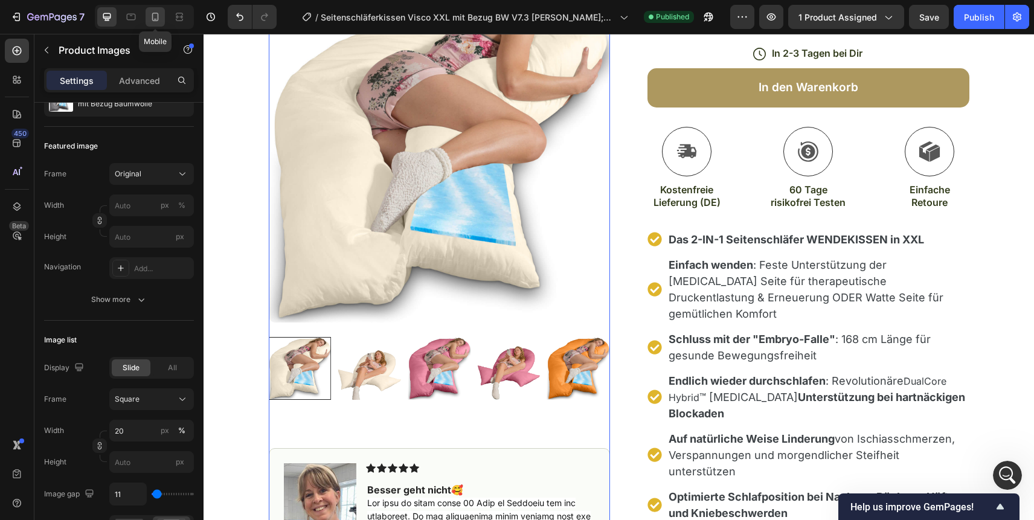
click at [156, 17] on icon at bounding box center [155, 17] width 12 height 12
type input "60"
type input "0"
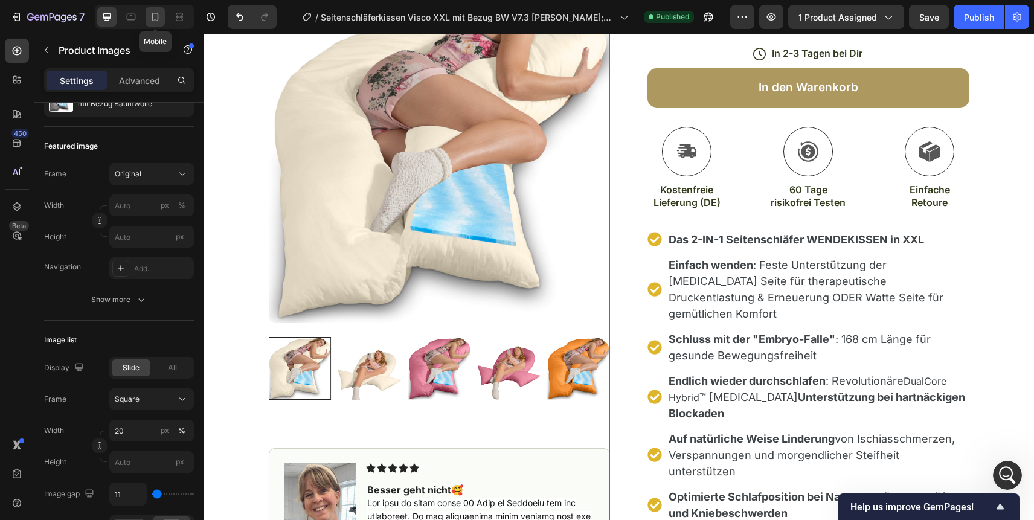
type input "8"
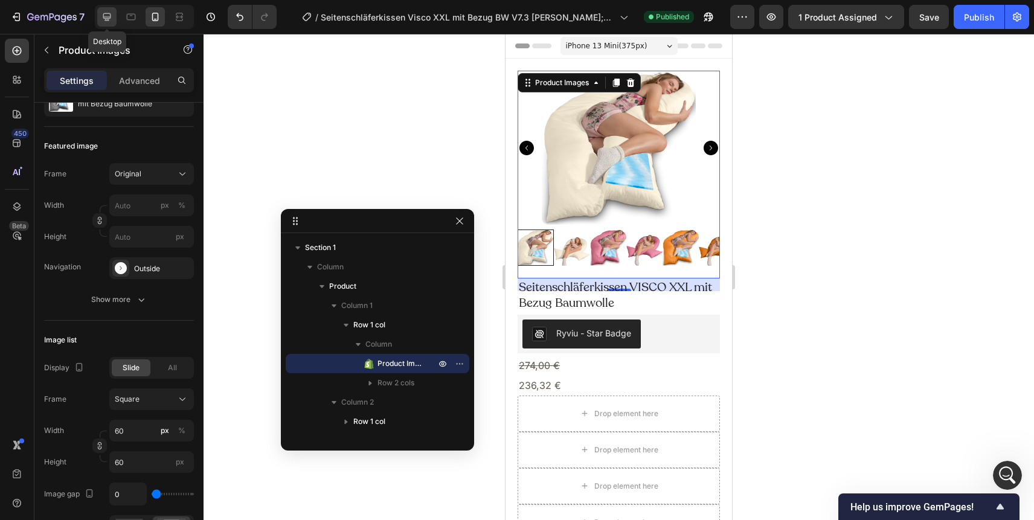
click at [107, 17] on icon at bounding box center [107, 17] width 8 height 8
type input "20"
type input "11"
type input "24"
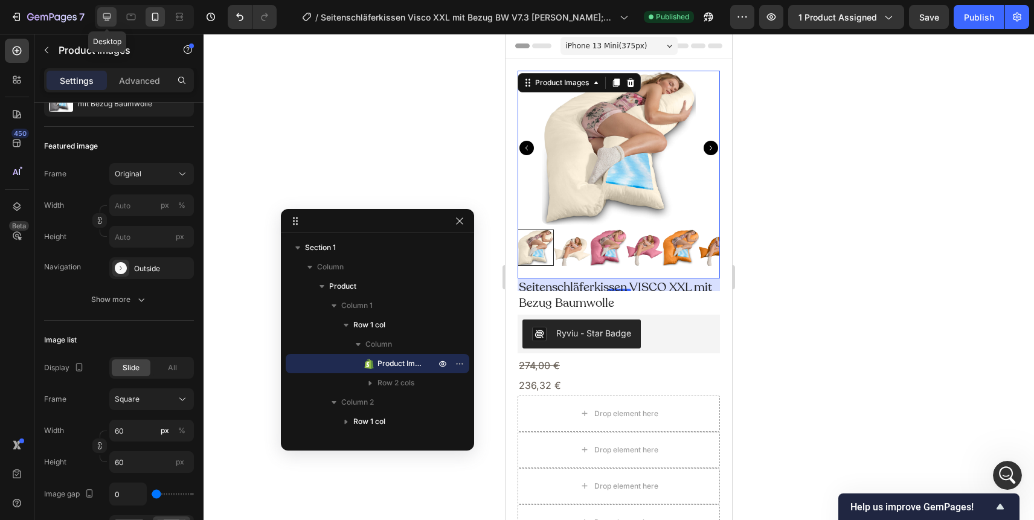
type input "24"
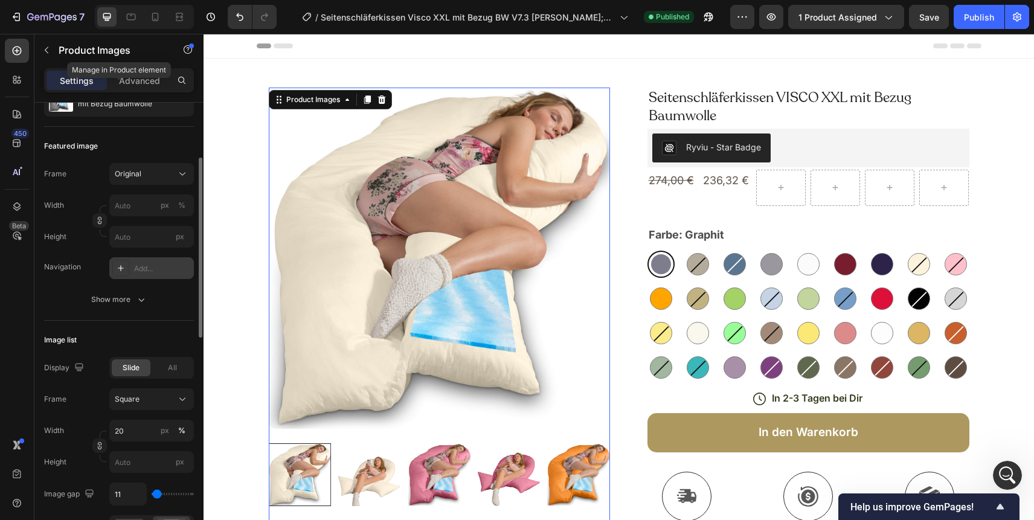
scroll to position [11, 0]
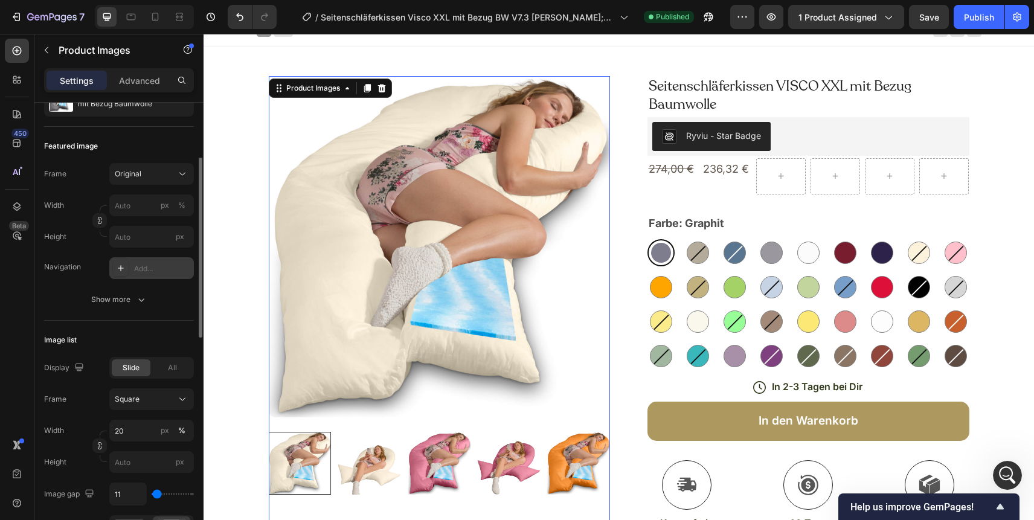
click at [150, 271] on div "Add..." at bounding box center [162, 268] width 57 height 11
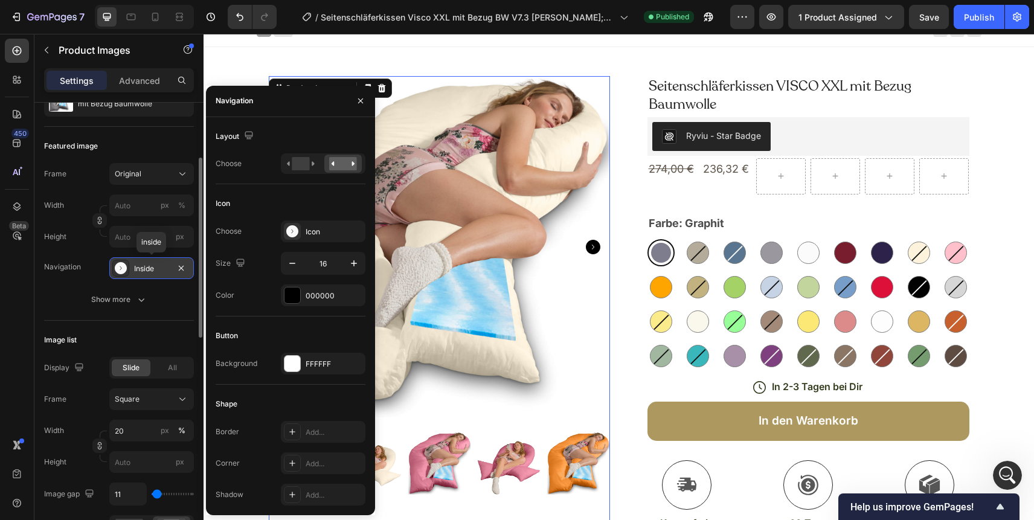
click at [155, 269] on div "Inside" at bounding box center [151, 268] width 35 height 11
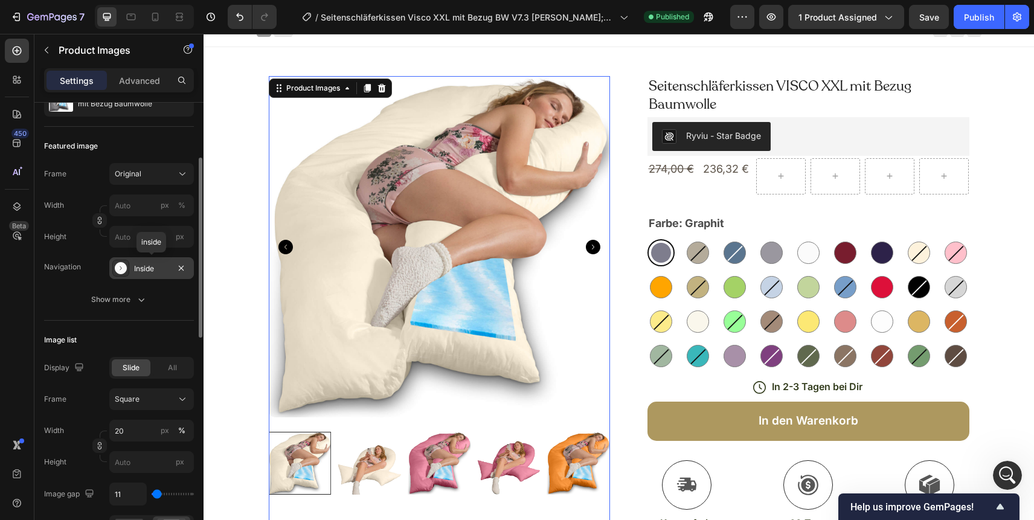
click at [155, 269] on div "Inside" at bounding box center [151, 268] width 35 height 11
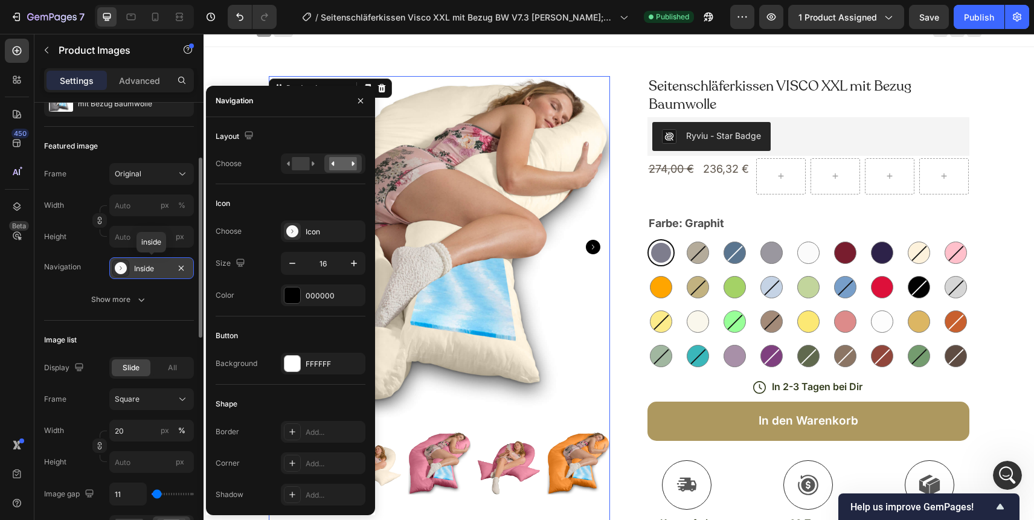
click at [151, 265] on div "Inside" at bounding box center [151, 268] width 35 height 11
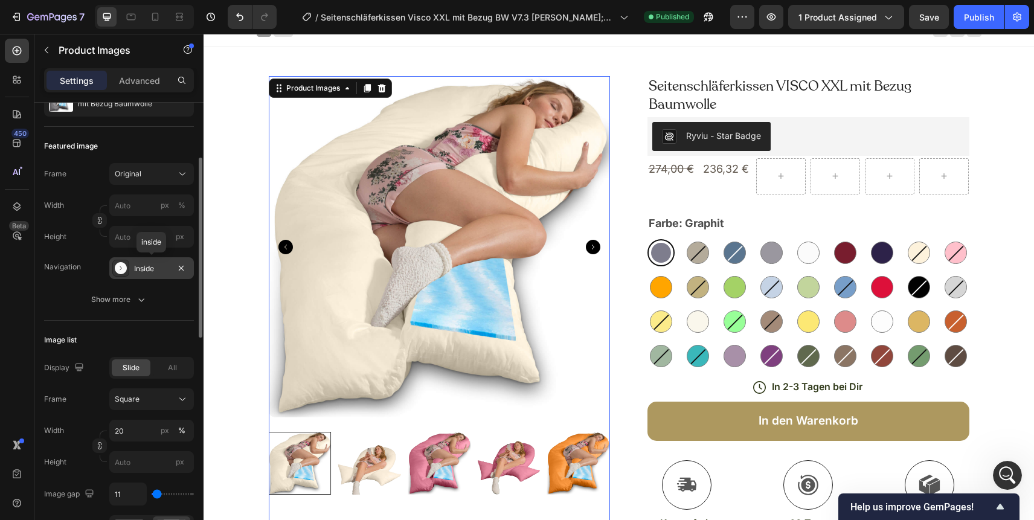
click at [151, 265] on div "Inside" at bounding box center [151, 268] width 35 height 11
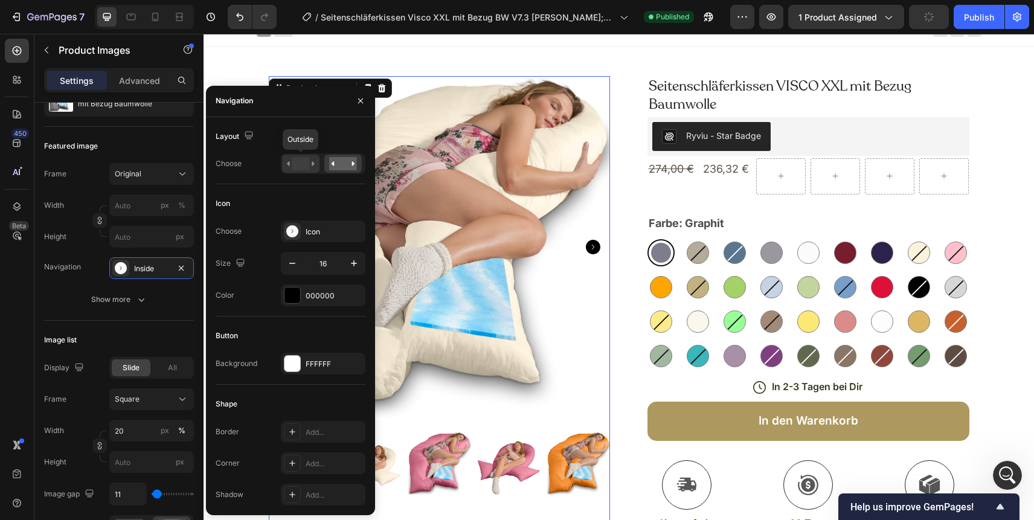
click at [294, 168] on rect at bounding box center [301, 163] width 18 height 13
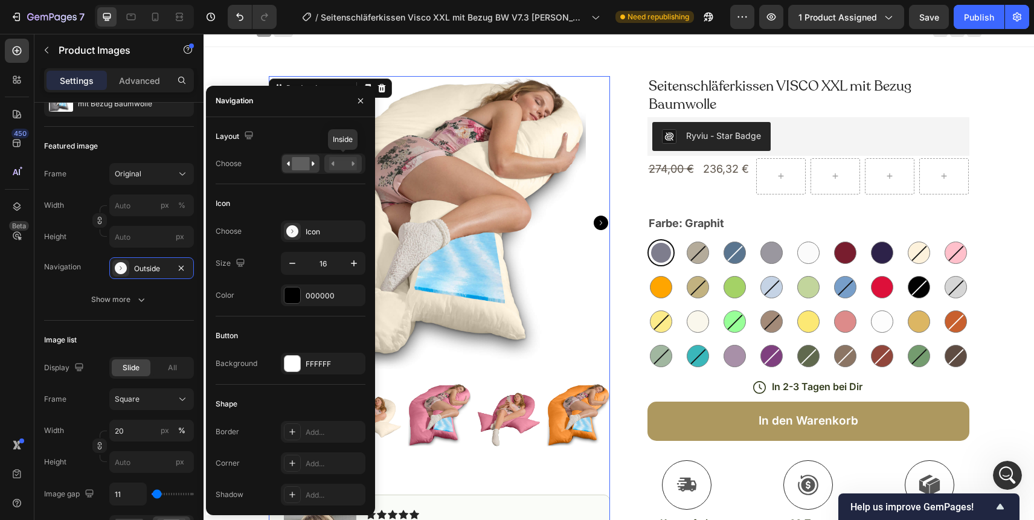
click at [342, 168] on rect at bounding box center [343, 163] width 28 height 13
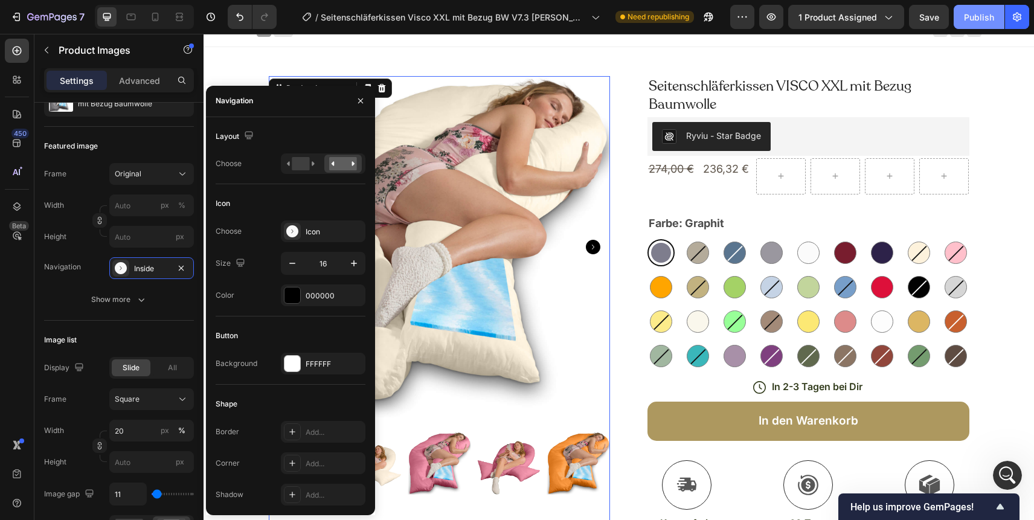
click at [976, 18] on div "Publish" at bounding box center [979, 17] width 30 height 13
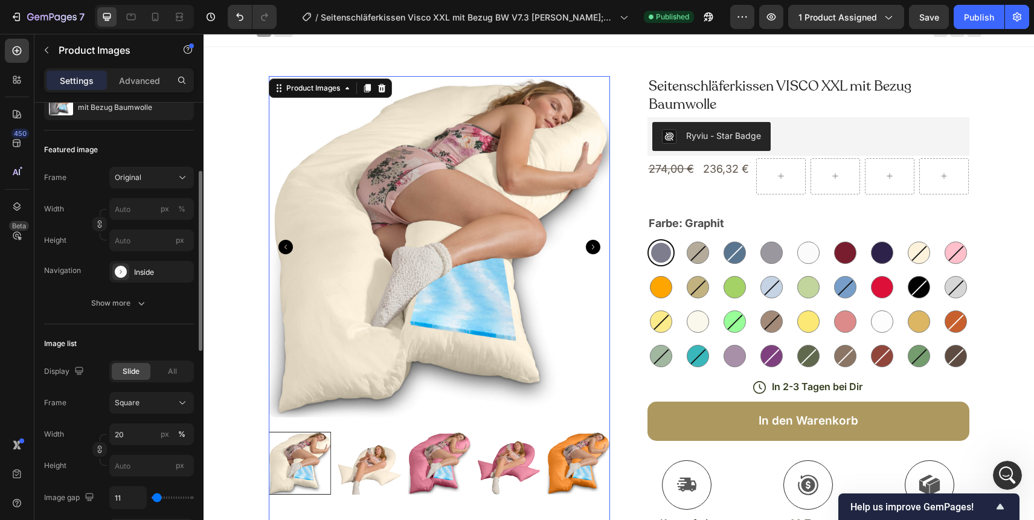
scroll to position [161, 0]
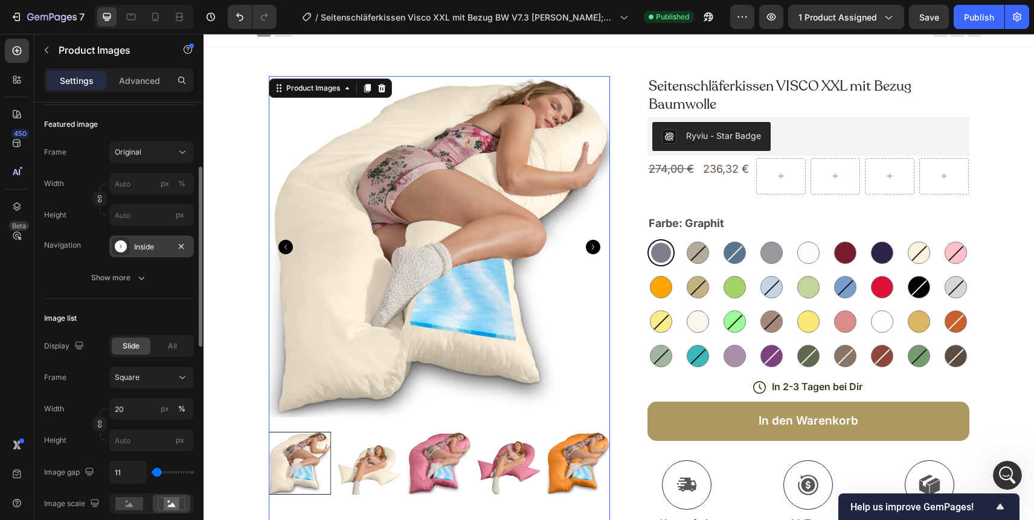
click at [159, 246] on div "Inside" at bounding box center [151, 246] width 35 height 11
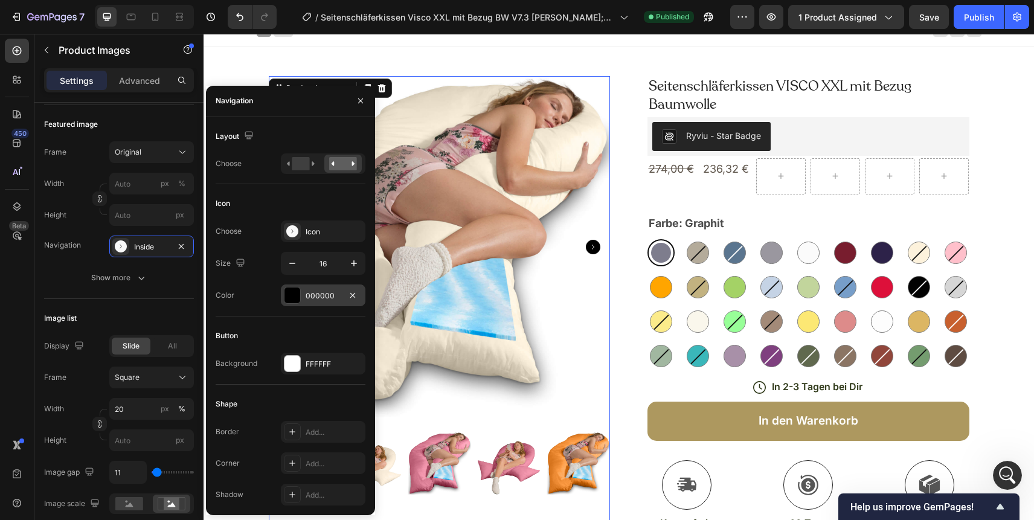
click at [290, 297] on div at bounding box center [292, 295] width 16 height 16
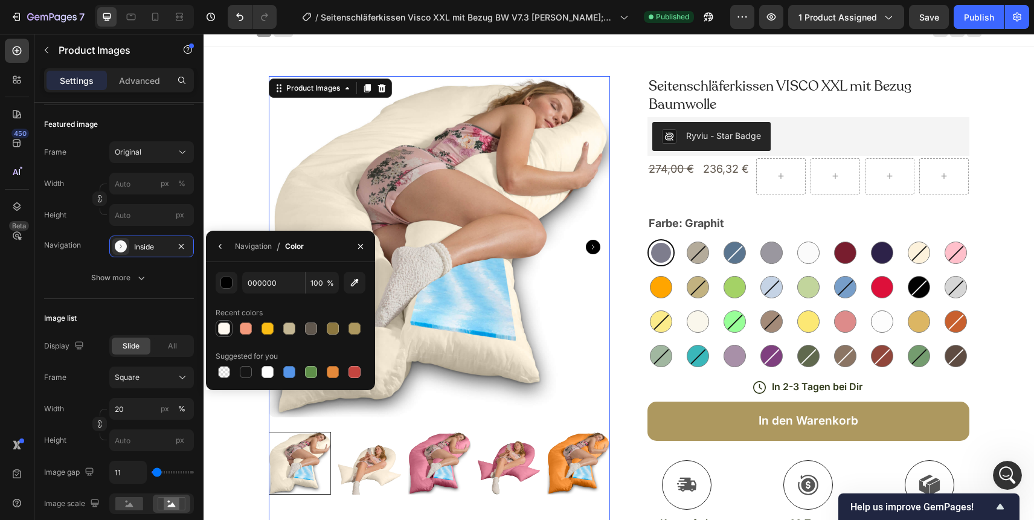
click at [221, 327] on div at bounding box center [224, 328] width 12 height 12
click at [969, 15] on div "Publish" at bounding box center [979, 17] width 30 height 13
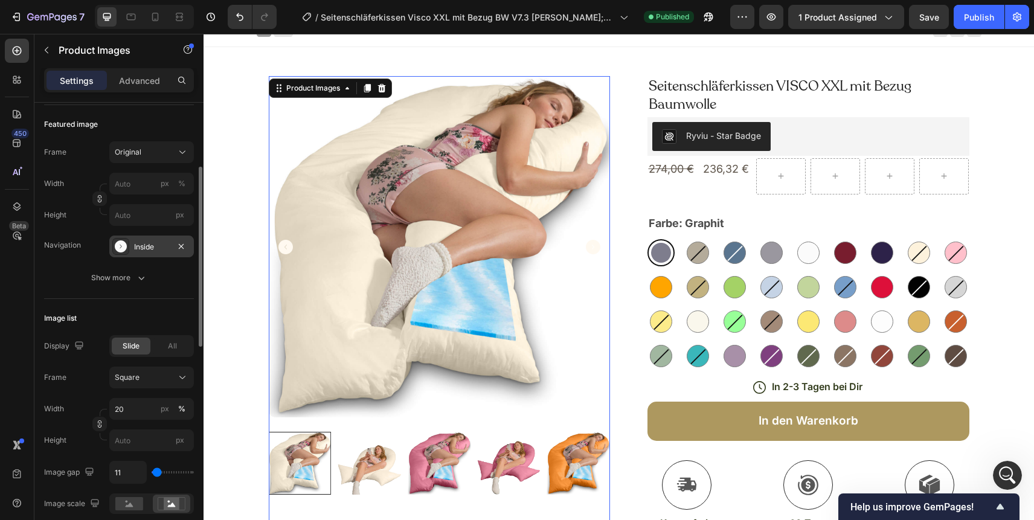
click at [155, 249] on div "Inside" at bounding box center [151, 246] width 35 height 11
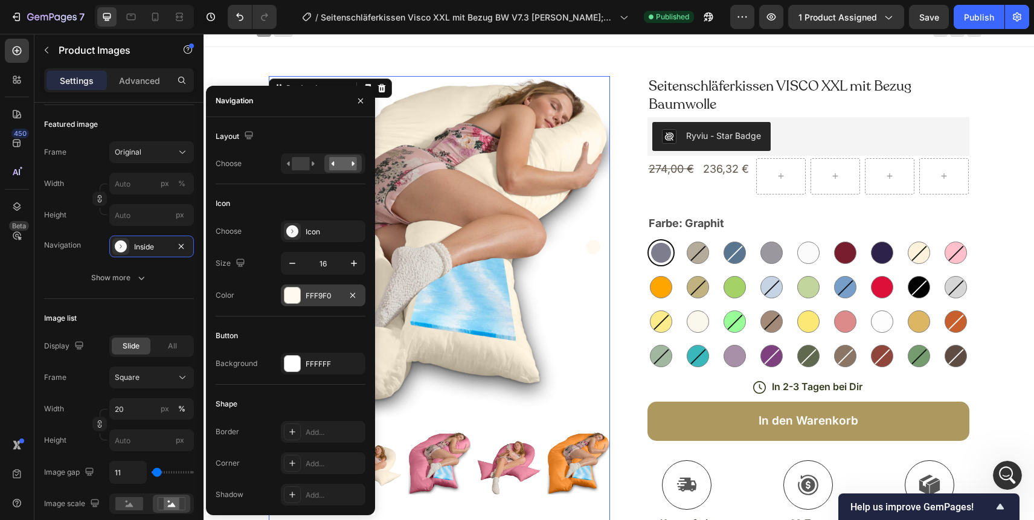
click at [306, 295] on div "FFF9F0" at bounding box center [322, 295] width 35 height 11
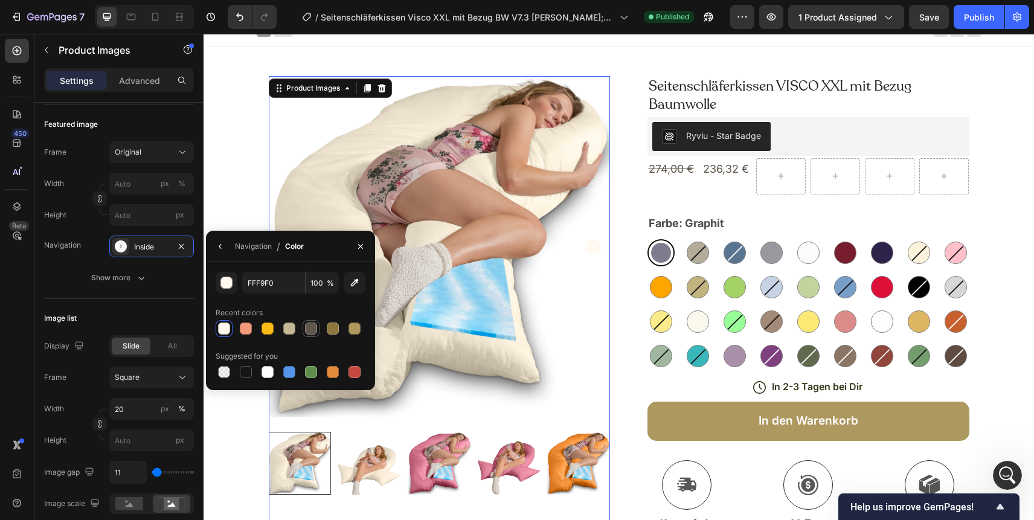
click at [310, 327] on div at bounding box center [311, 328] width 12 height 12
click at [980, 16] on div "Publish" at bounding box center [979, 17] width 30 height 13
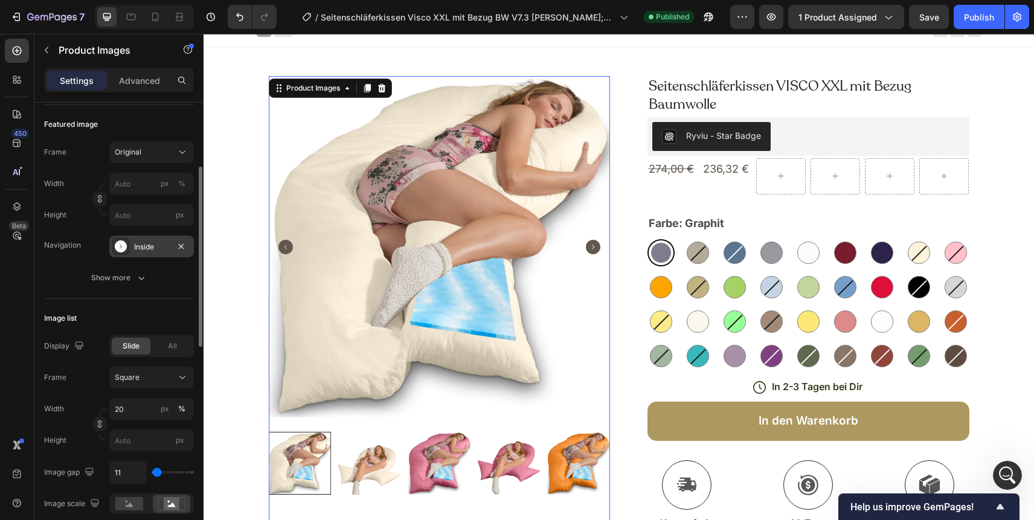
click at [153, 255] on div "Inside" at bounding box center [151, 246] width 85 height 22
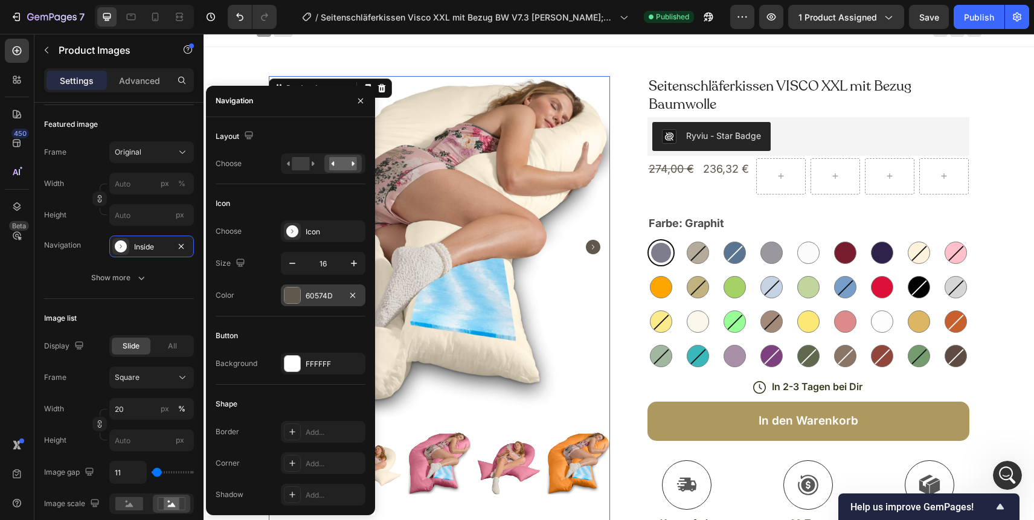
click at [295, 298] on div at bounding box center [292, 295] width 16 height 16
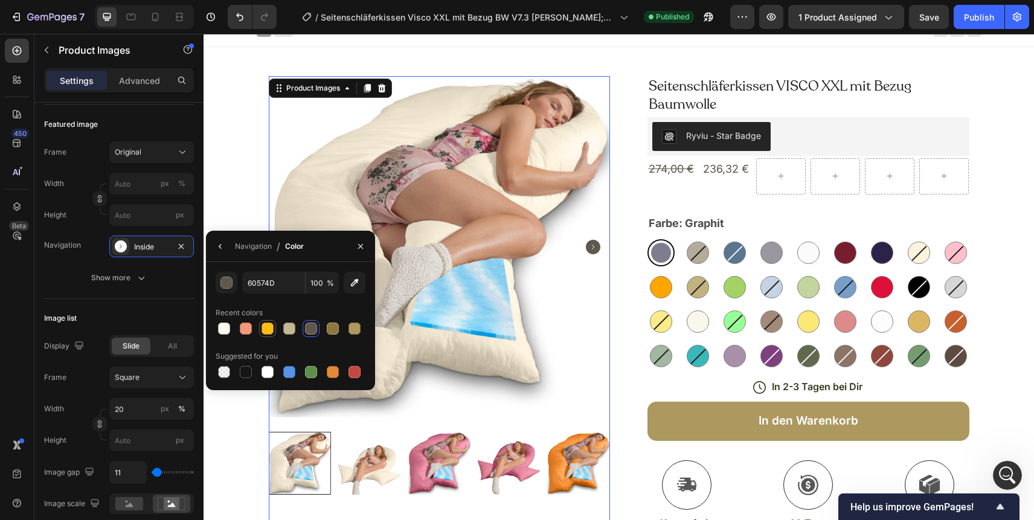
click at [264, 329] on div at bounding box center [267, 328] width 12 height 12
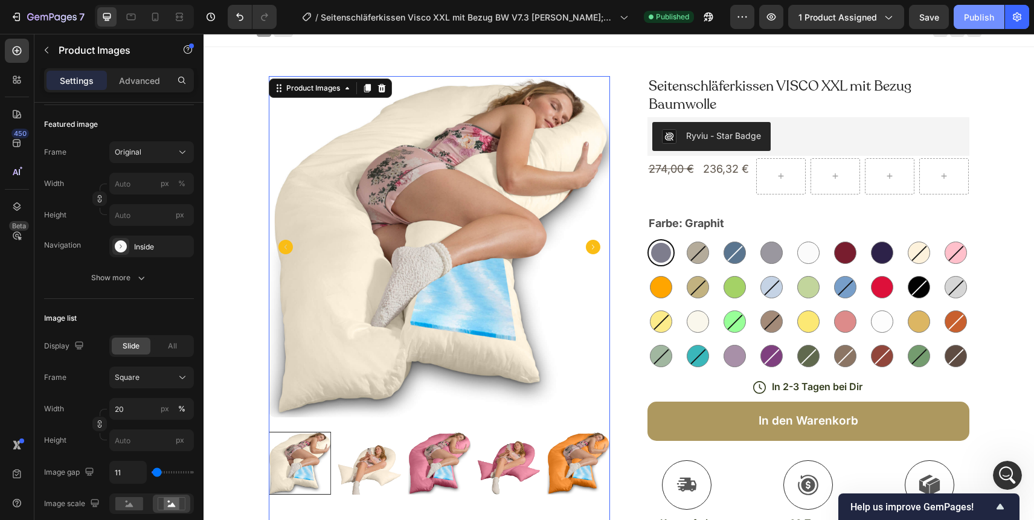
click at [979, 21] on div "Publish" at bounding box center [979, 17] width 30 height 13
click at [155, 244] on div "Inside" at bounding box center [151, 246] width 35 height 11
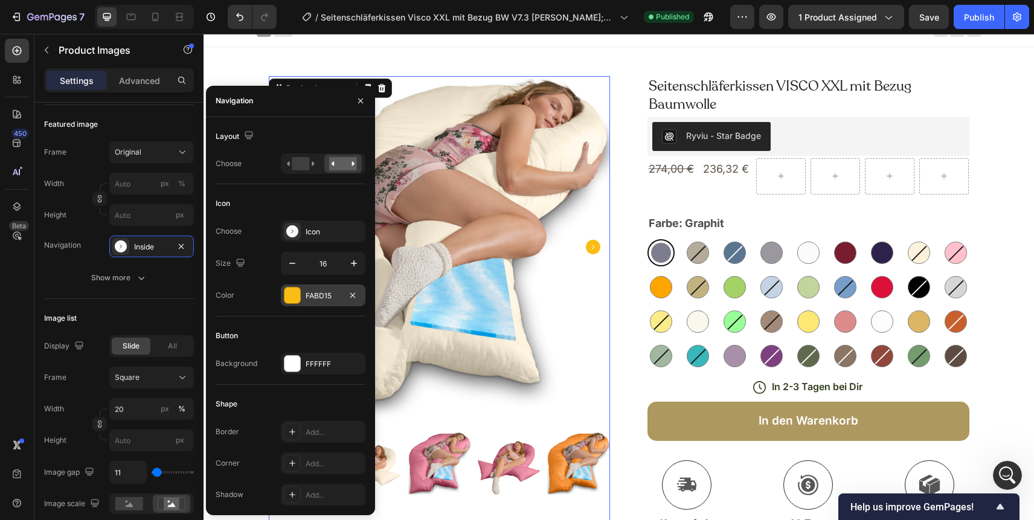
click at [289, 294] on div at bounding box center [292, 295] width 16 height 16
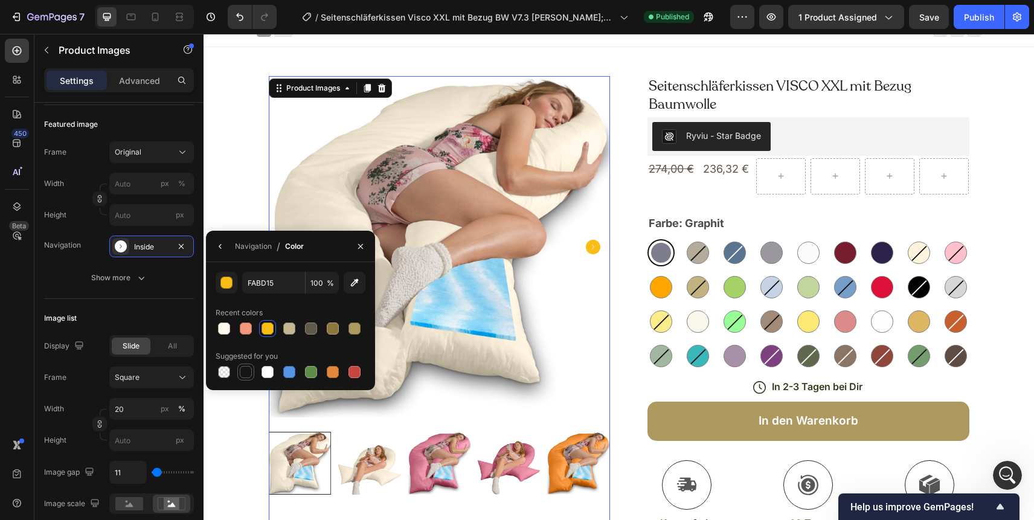
click at [248, 372] on div at bounding box center [246, 372] width 12 height 12
type input "151515"
click at [974, 19] on div "Publish" at bounding box center [979, 17] width 30 height 13
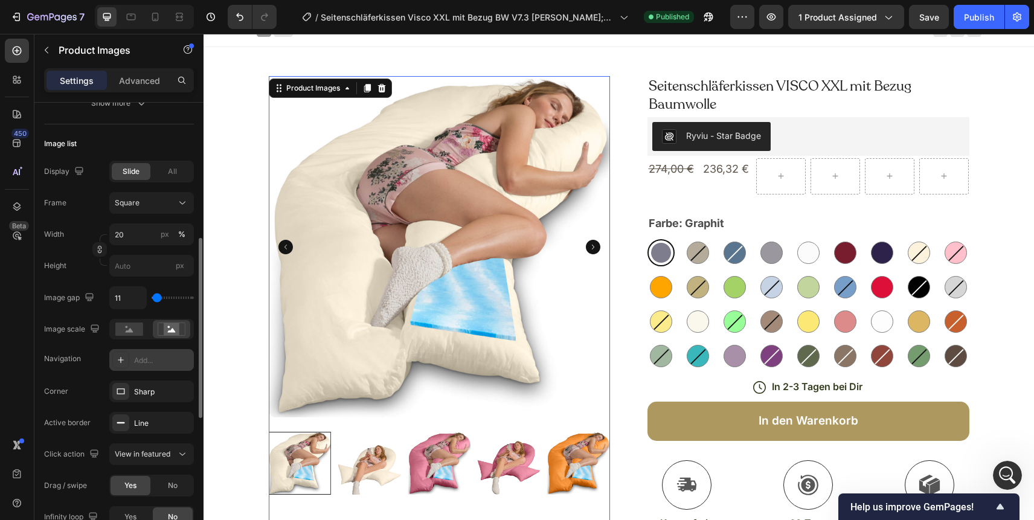
scroll to position [336, 0]
click at [162, 456] on span "View in featured" at bounding box center [143, 452] width 56 height 9
click at [150, 505] on span "Open Gallery" at bounding box center [137, 505] width 45 height 11
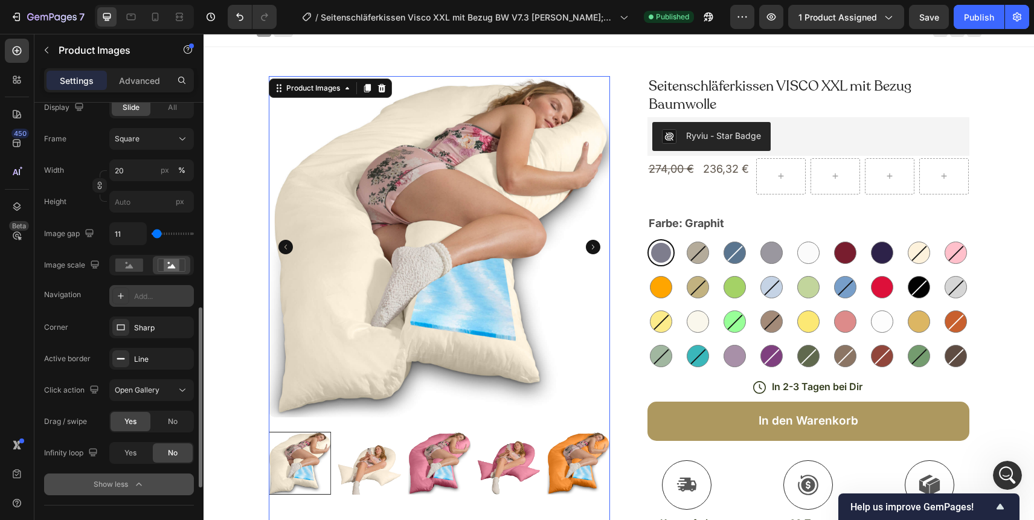
scroll to position [449, 0]
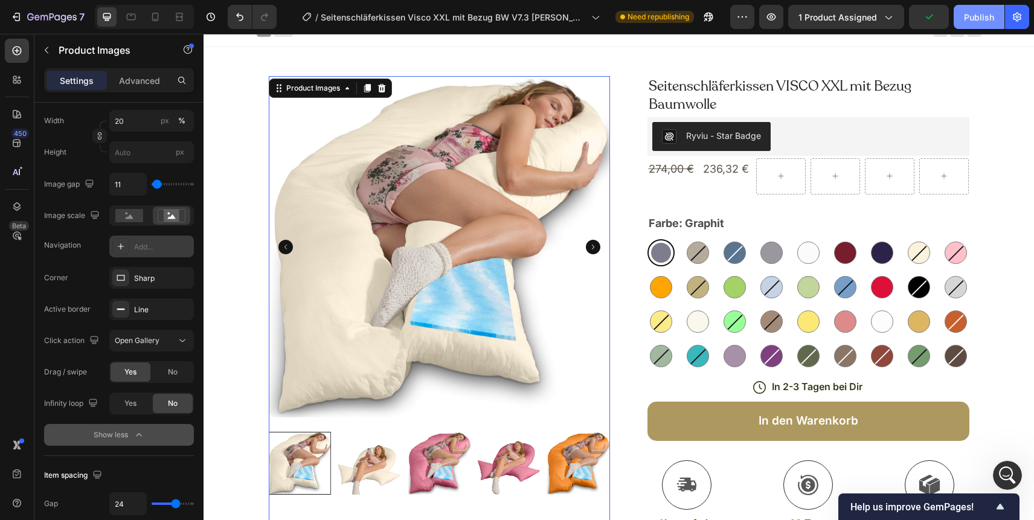
click at [974, 17] on div "Publish" at bounding box center [979, 17] width 30 height 13
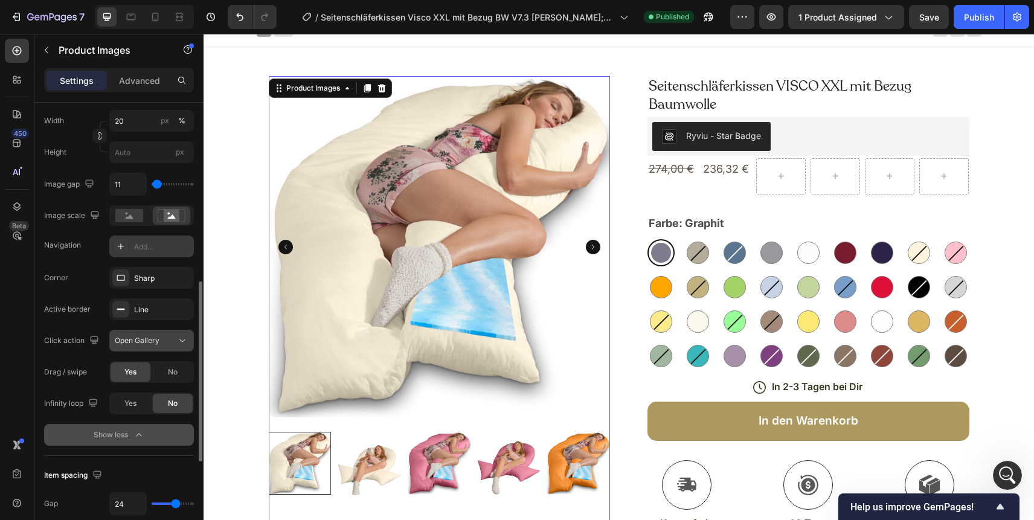
click at [153, 340] on span "Open Gallery" at bounding box center [137, 340] width 45 height 9
click at [149, 339] on span "Open Gallery" at bounding box center [137, 340] width 45 height 9
click at [150, 339] on span "Open Gallery" at bounding box center [137, 340] width 45 height 9
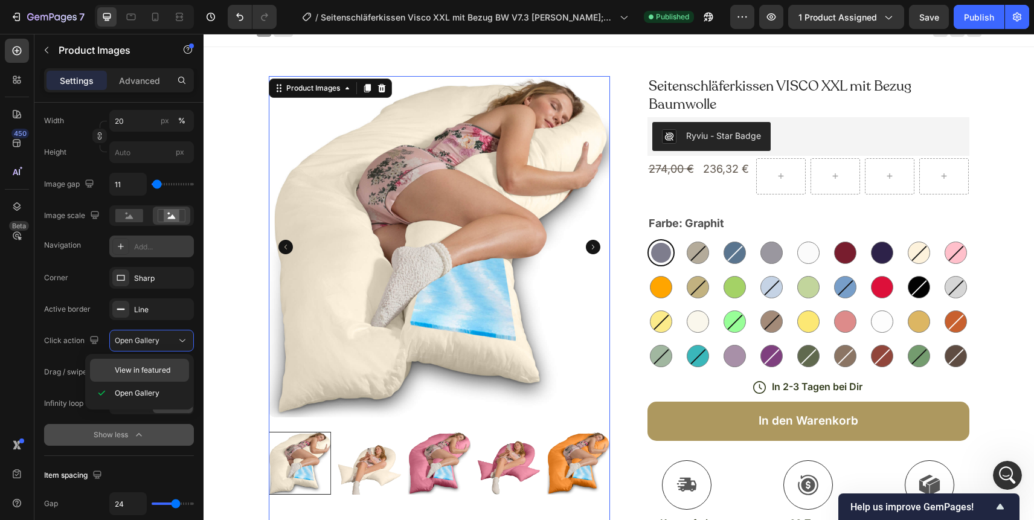
click at [142, 368] on span "View in featured" at bounding box center [143, 370] width 56 height 11
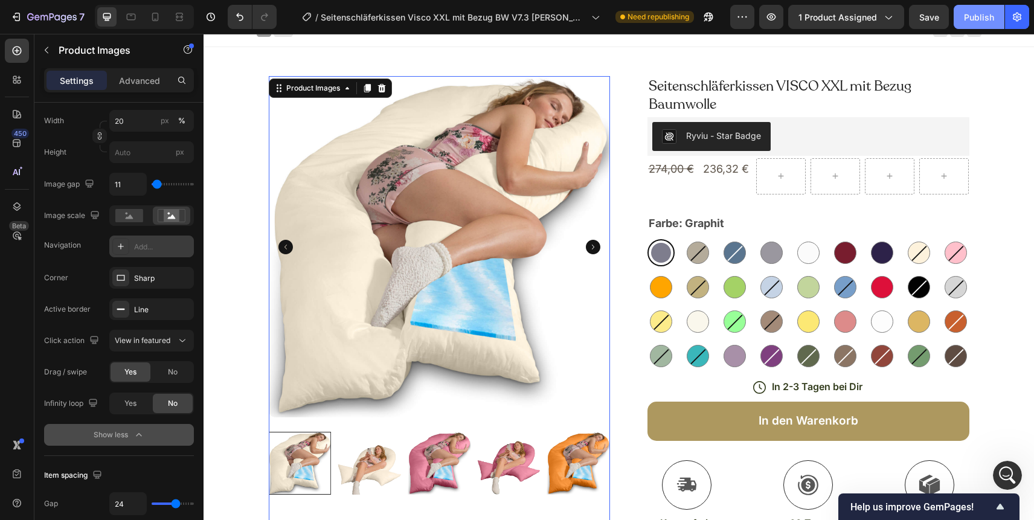
click at [974, 16] on div "Publish" at bounding box center [979, 17] width 30 height 13
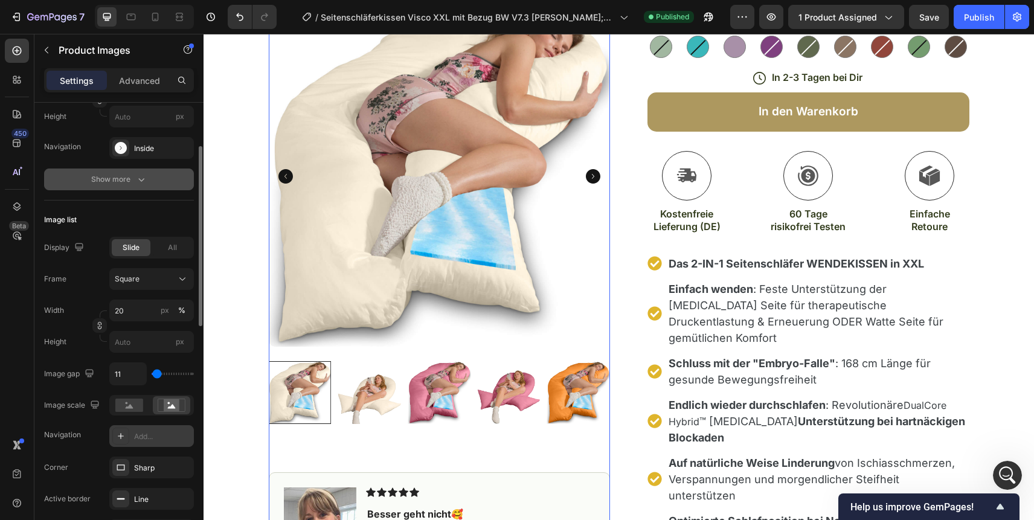
scroll to position [303, 0]
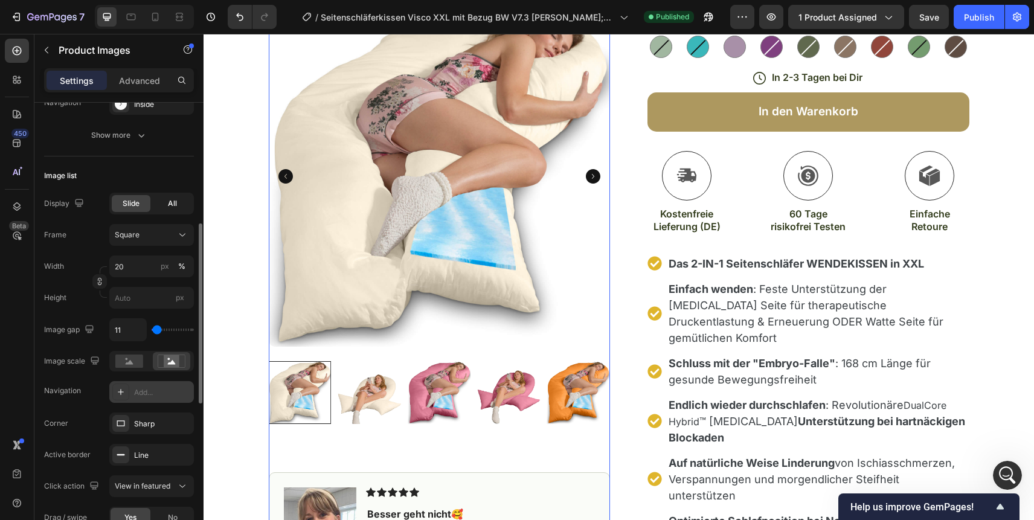
click at [170, 201] on span "All" at bounding box center [172, 203] width 9 height 11
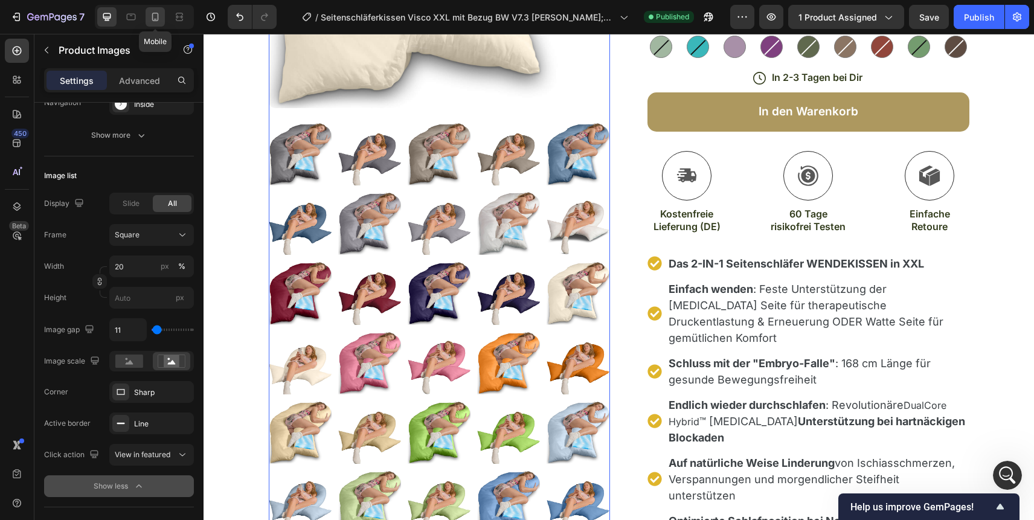
click at [152, 19] on icon at bounding box center [155, 17] width 12 height 12
type input "60"
type input "0"
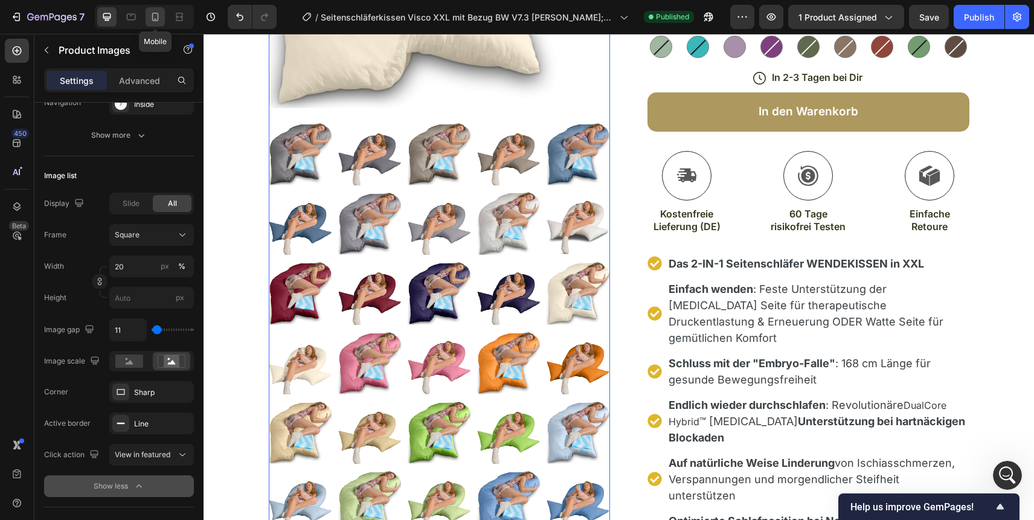
type input "8"
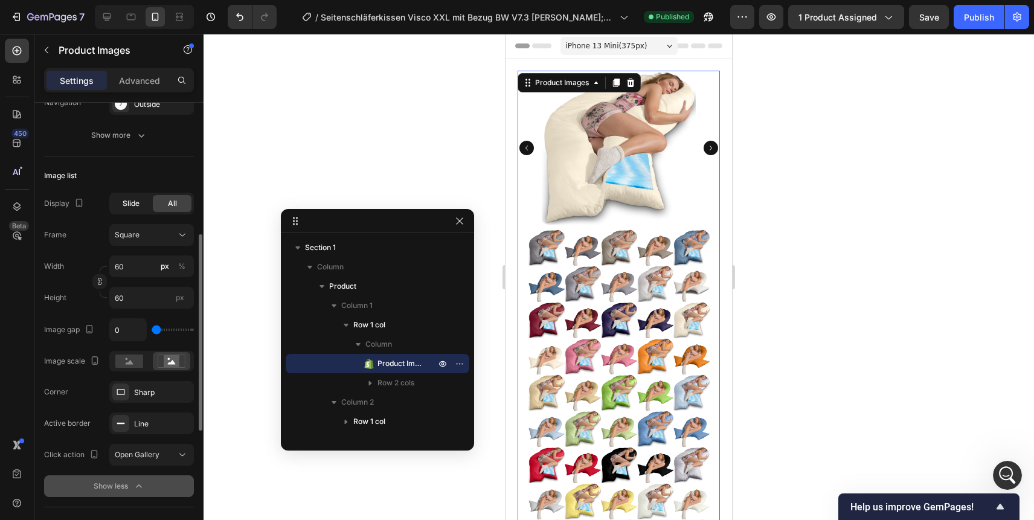
click at [131, 203] on span "Slide" at bounding box center [131, 203] width 17 height 11
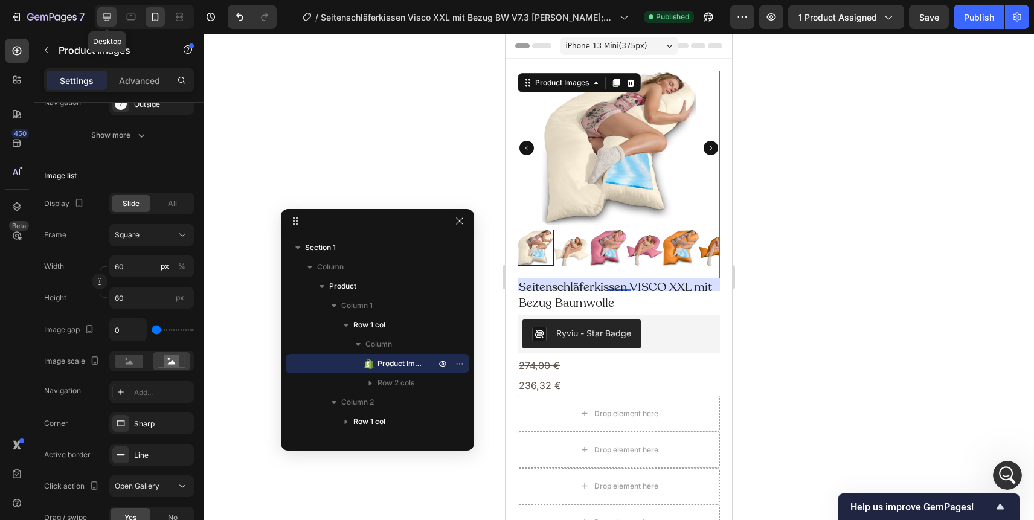
click at [101, 15] on icon at bounding box center [107, 17] width 12 height 12
type input "20"
type input "11"
type input "24"
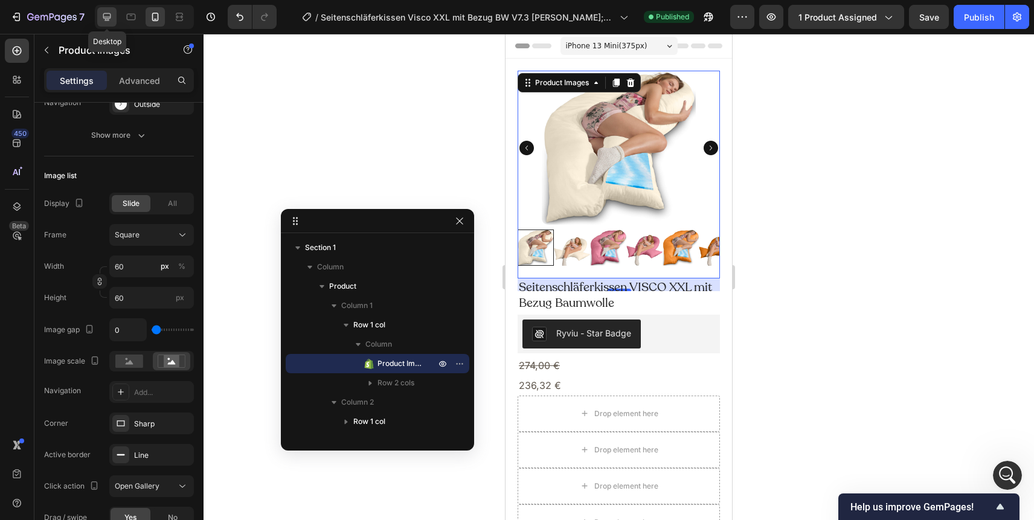
type input "24"
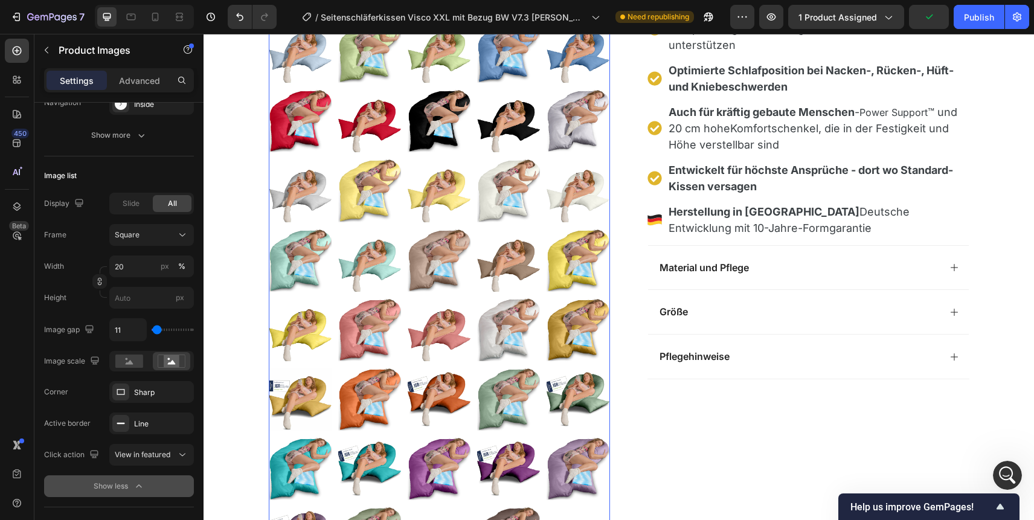
scroll to position [772, 0]
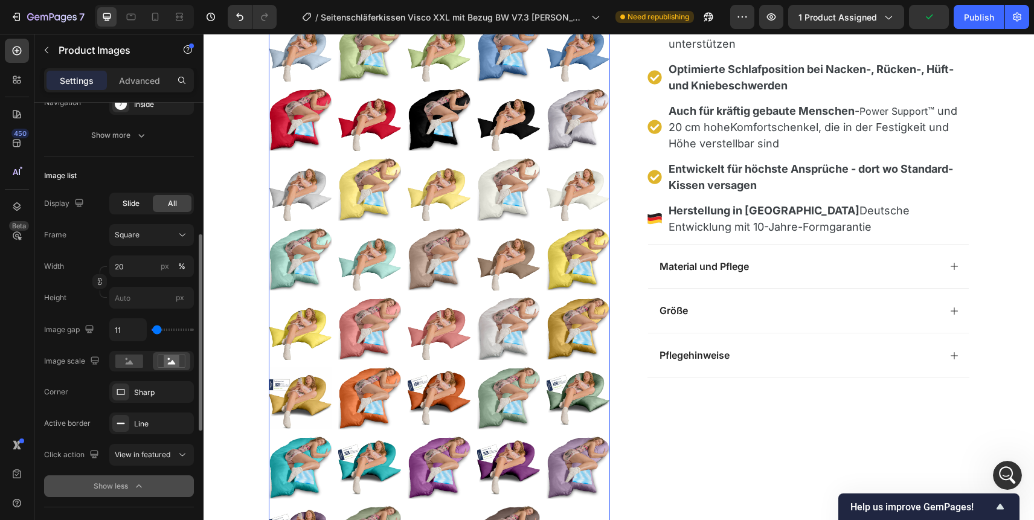
click at [132, 200] on span "Slide" at bounding box center [131, 203] width 17 height 11
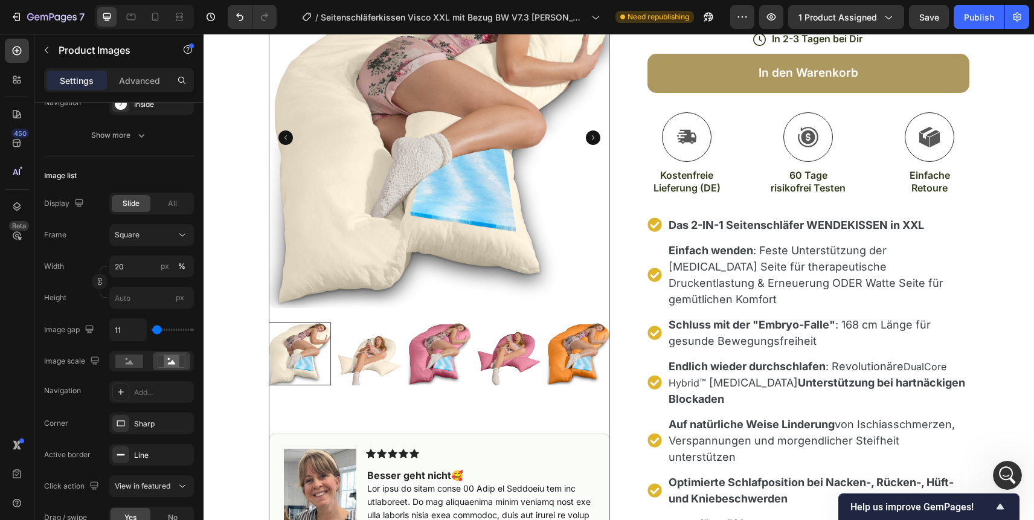
scroll to position [358, 0]
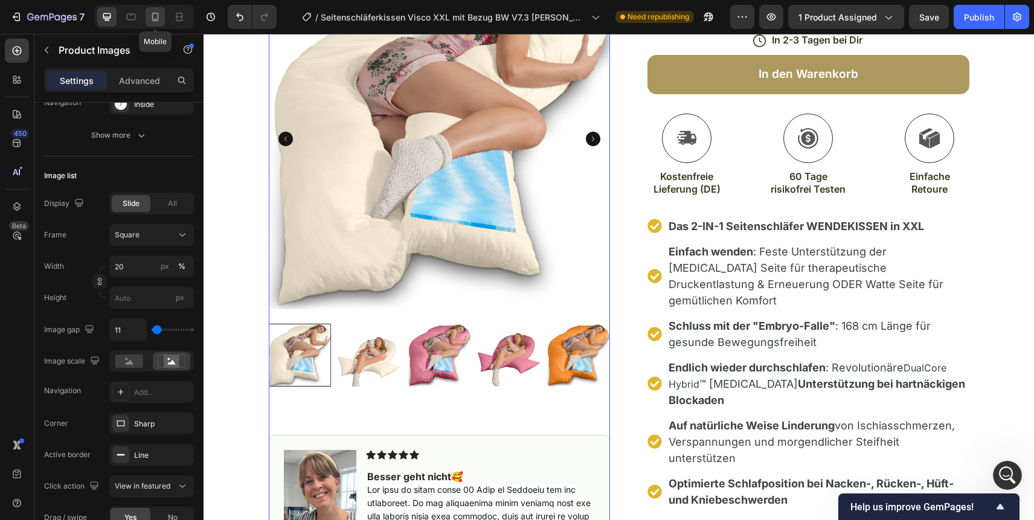
click at [157, 19] on icon at bounding box center [155, 17] width 12 height 12
type input "60"
type input "0"
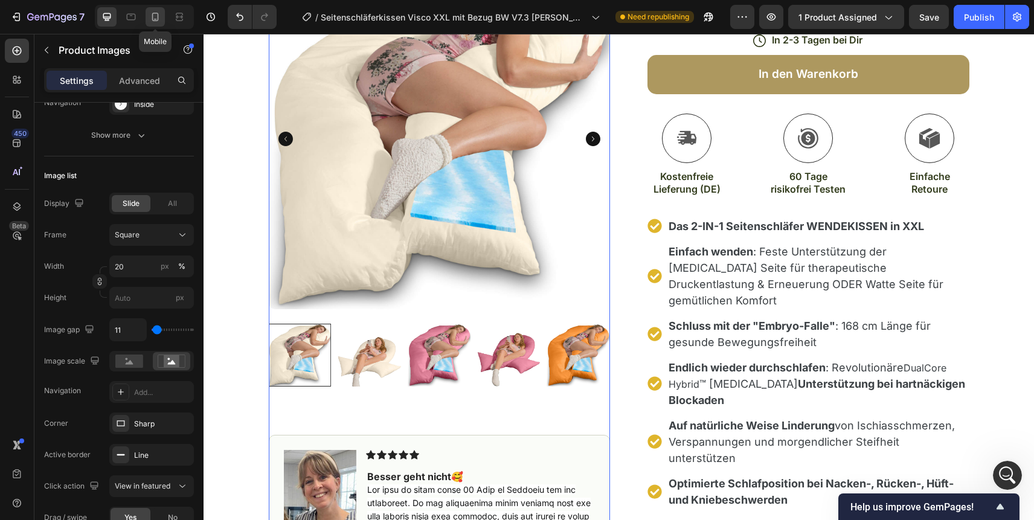
type input "8"
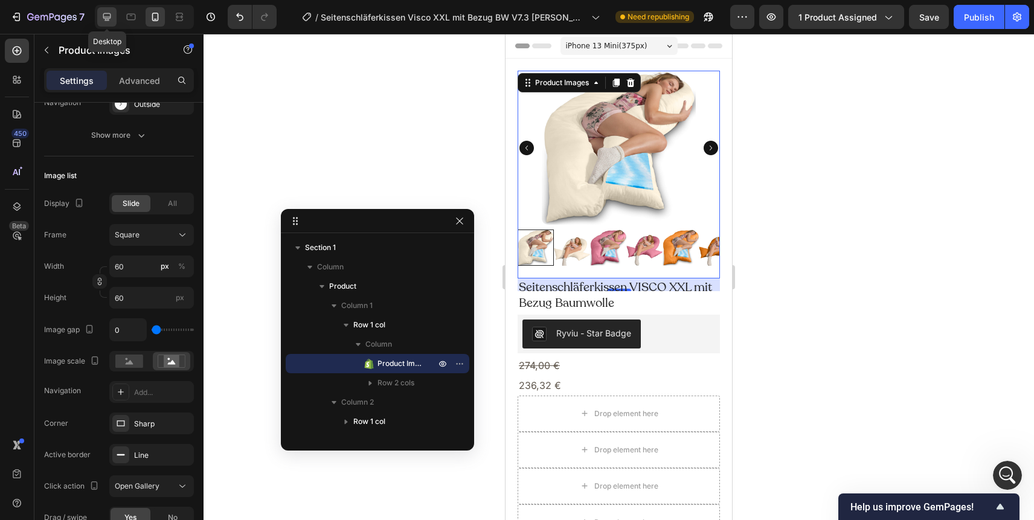
click at [104, 16] on icon at bounding box center [107, 17] width 12 height 12
type input "20"
type input "11"
type input "24"
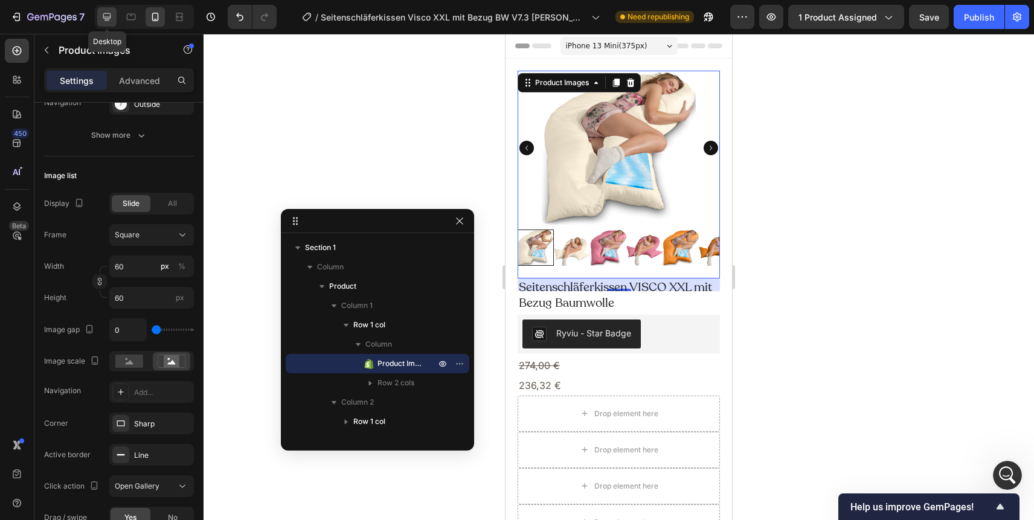
type input "24"
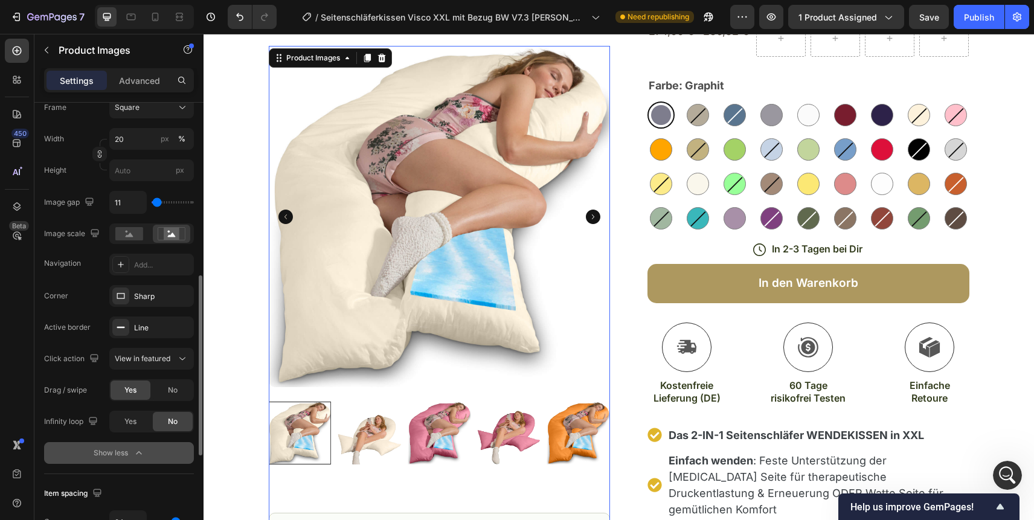
scroll to position [431, 0]
click at [124, 264] on icon at bounding box center [121, 264] width 10 height 10
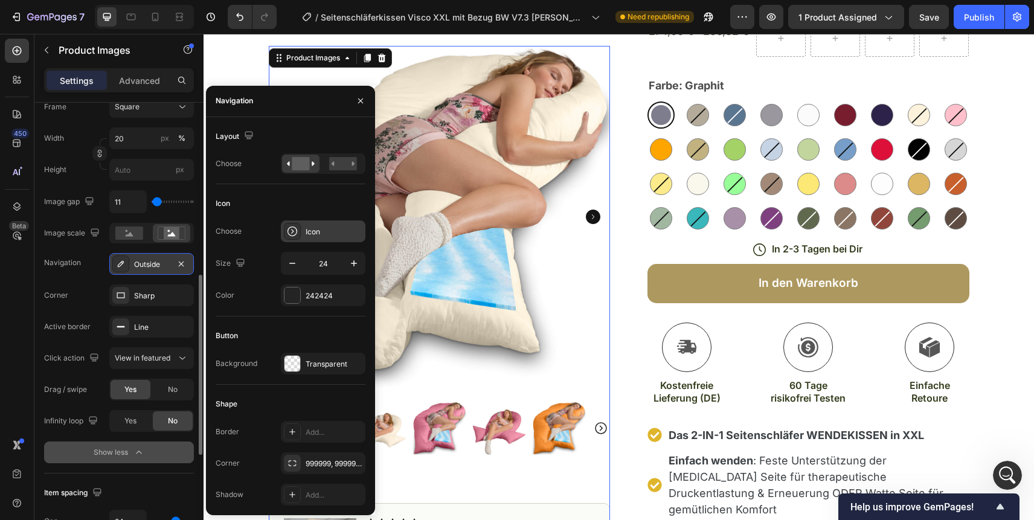
click at [312, 233] on div "Icon" at bounding box center [333, 231] width 57 height 11
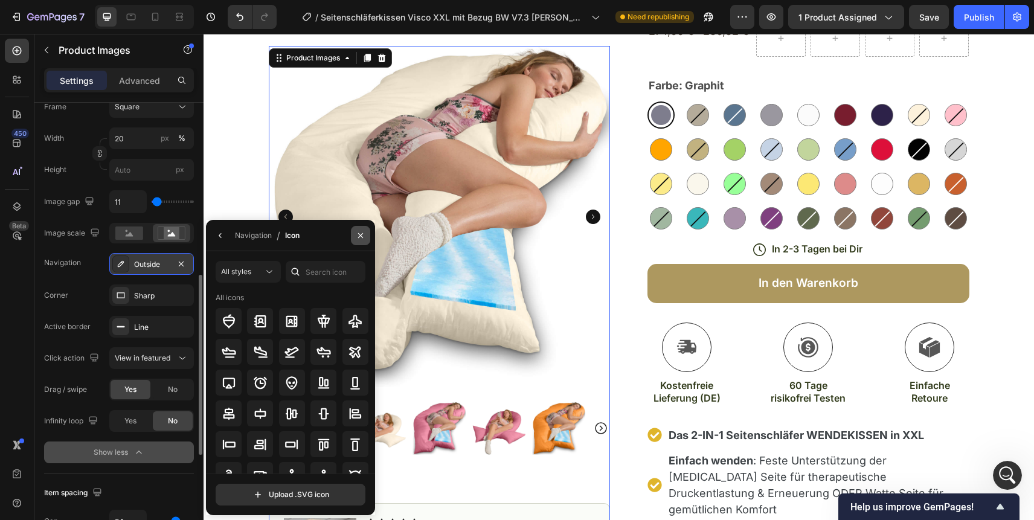
click at [361, 232] on icon "button" at bounding box center [361, 236] width 10 height 10
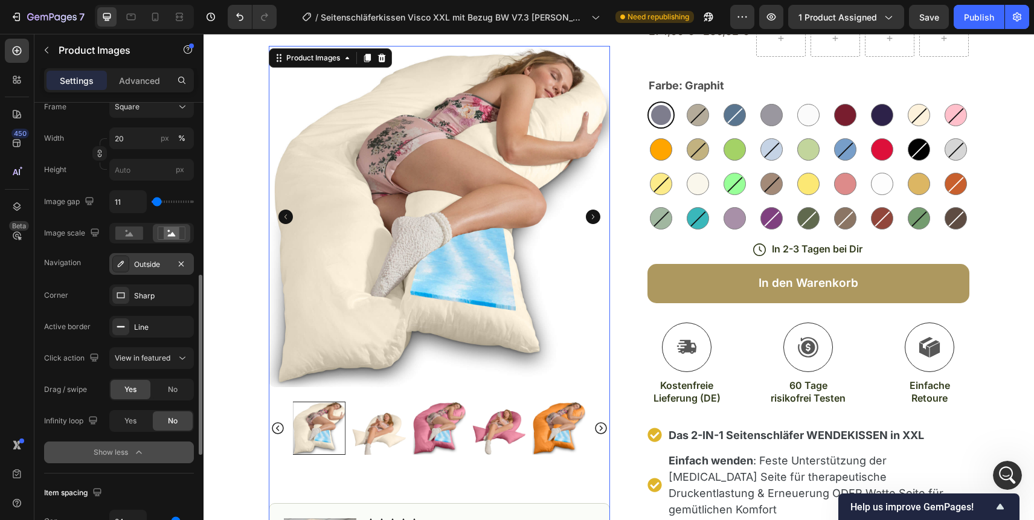
click at [152, 263] on div "Outside" at bounding box center [151, 264] width 35 height 11
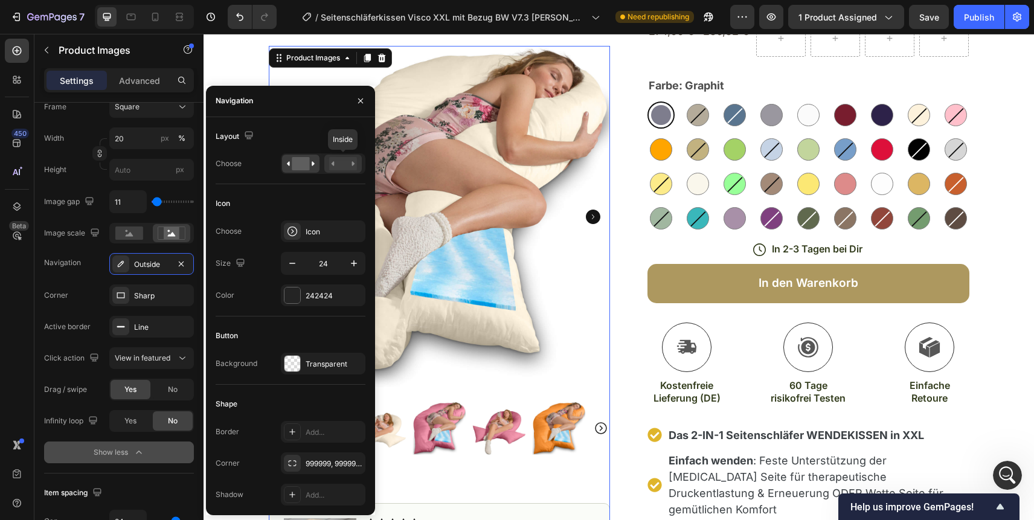
click at [334, 162] on rect at bounding box center [343, 163] width 28 height 13
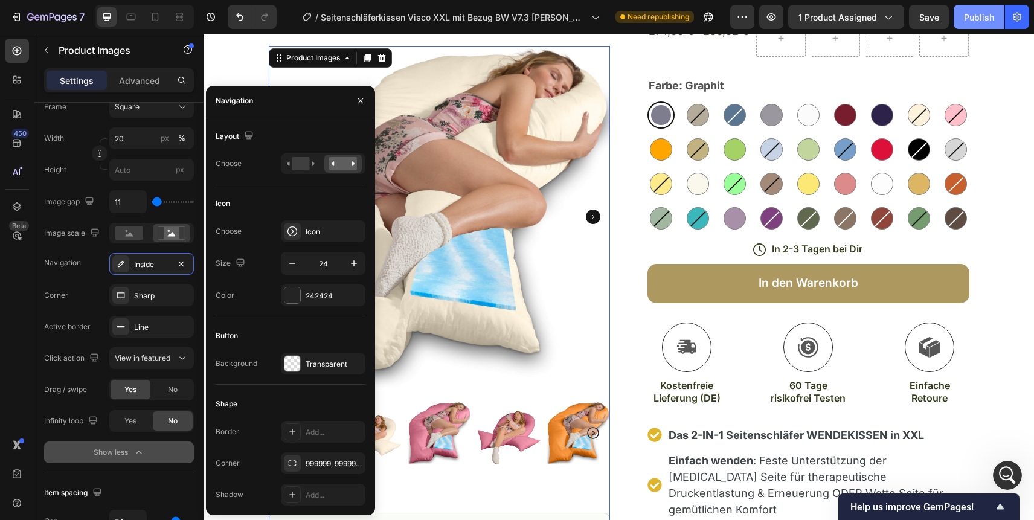
click at [979, 20] on div "Publish" at bounding box center [979, 17] width 30 height 13
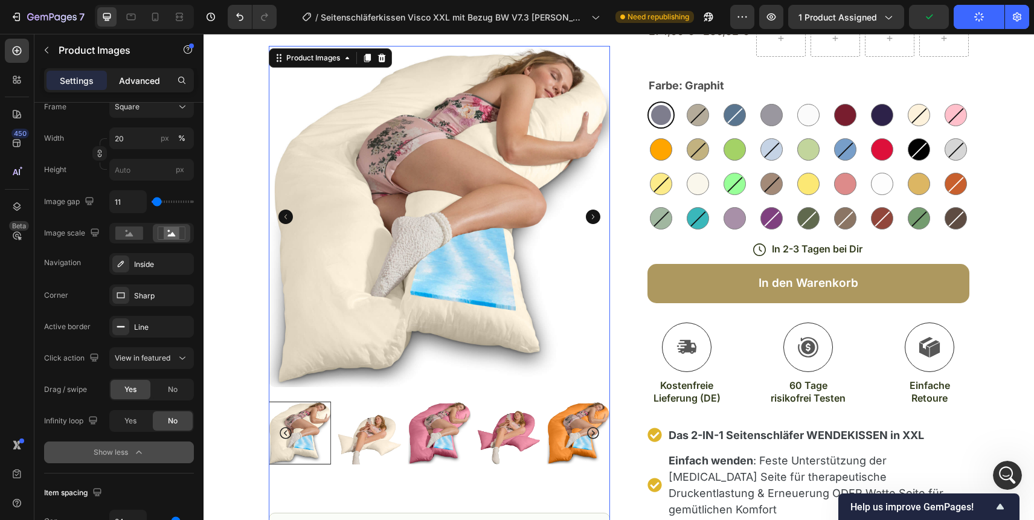
click at [150, 84] on p "Advanced" at bounding box center [139, 80] width 41 height 13
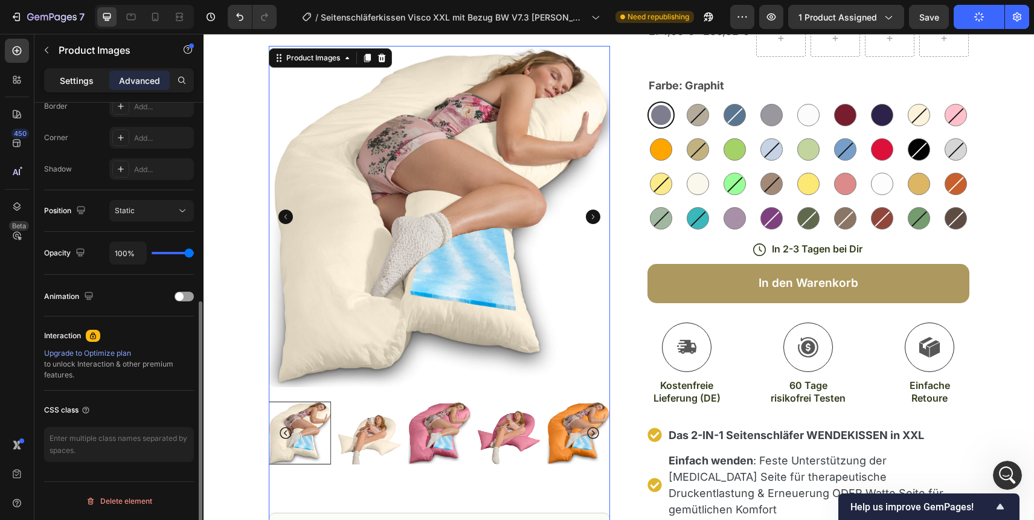
click at [71, 81] on p "Settings" at bounding box center [77, 80] width 34 height 13
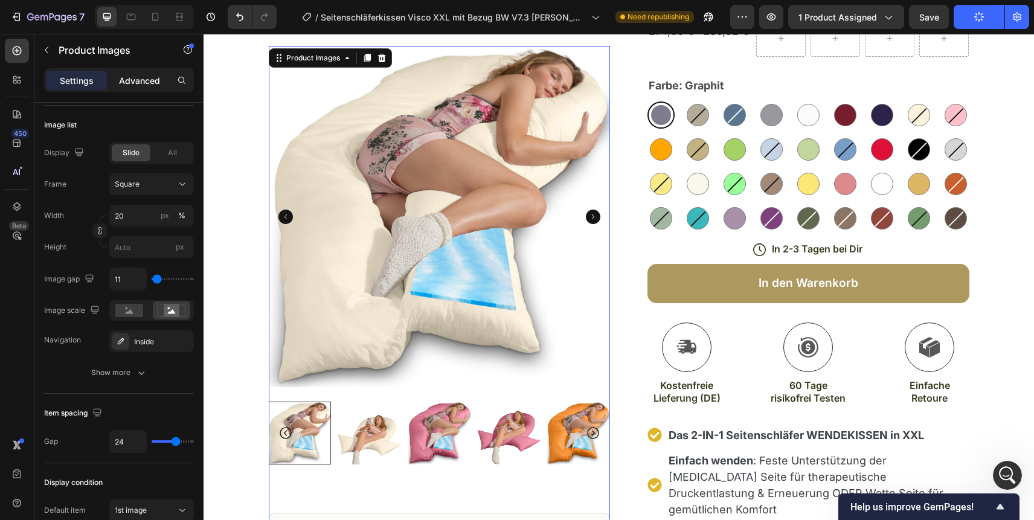
click at [139, 88] on div "Advanced" at bounding box center [139, 80] width 60 height 19
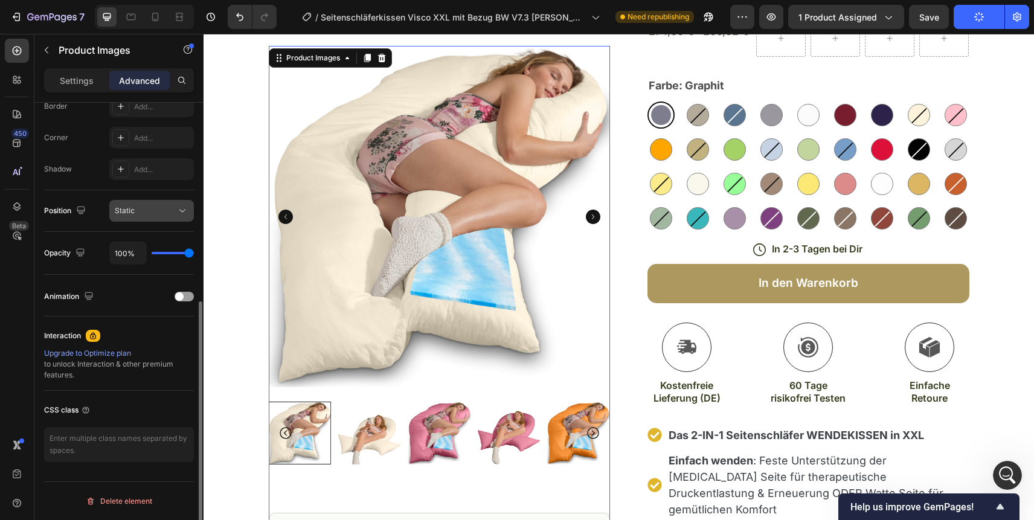
click at [161, 216] on div "Static" at bounding box center [146, 210] width 62 height 11
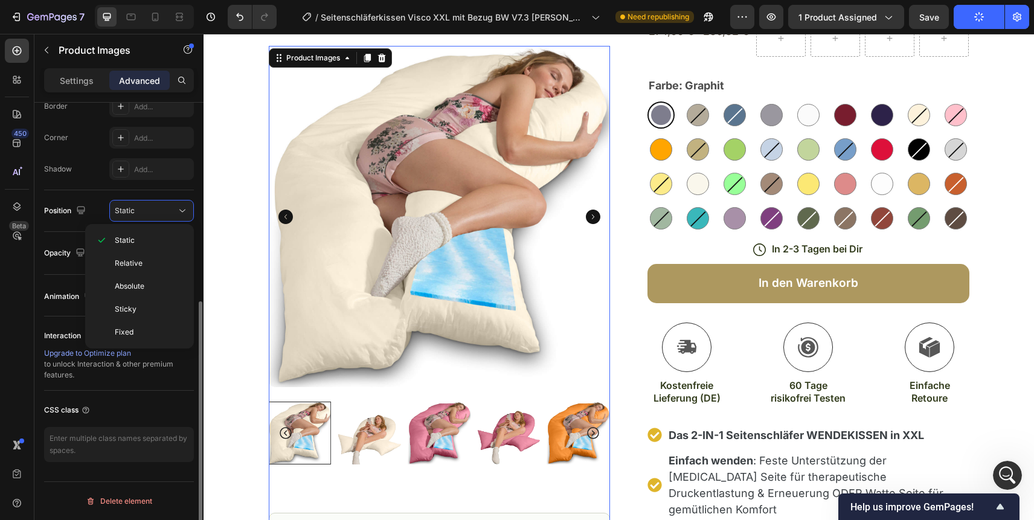
click at [142, 196] on div "Position Static" at bounding box center [119, 211] width 150 height 42
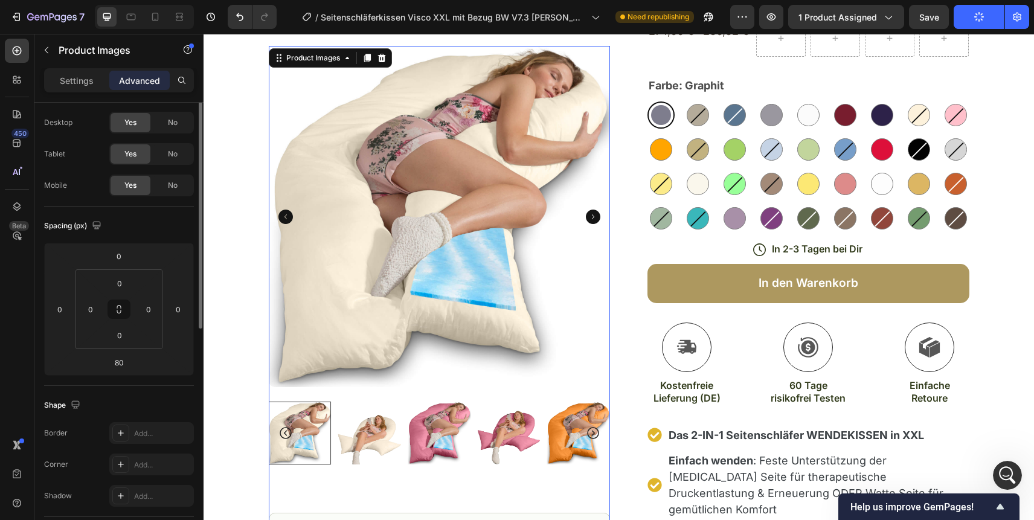
scroll to position [0, 0]
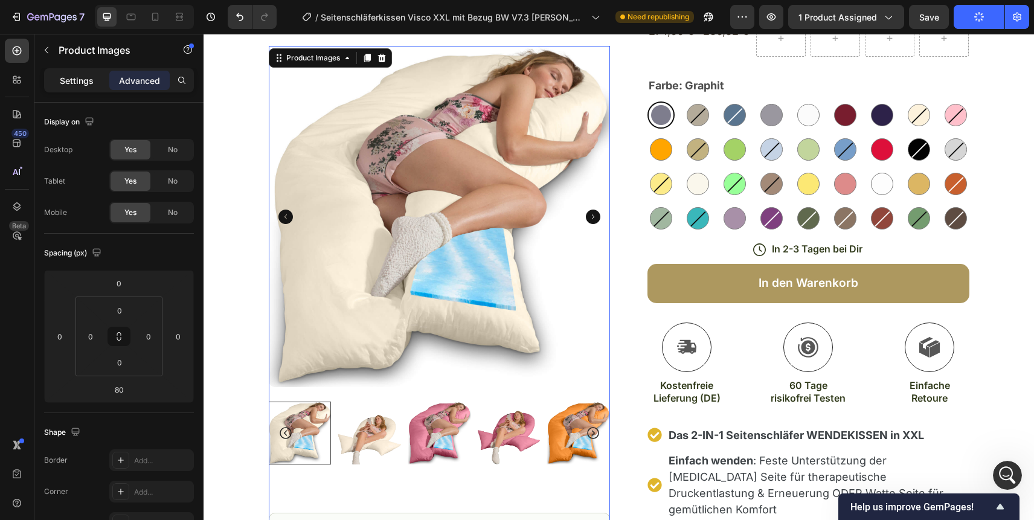
click at [83, 80] on p "Settings" at bounding box center [77, 80] width 34 height 13
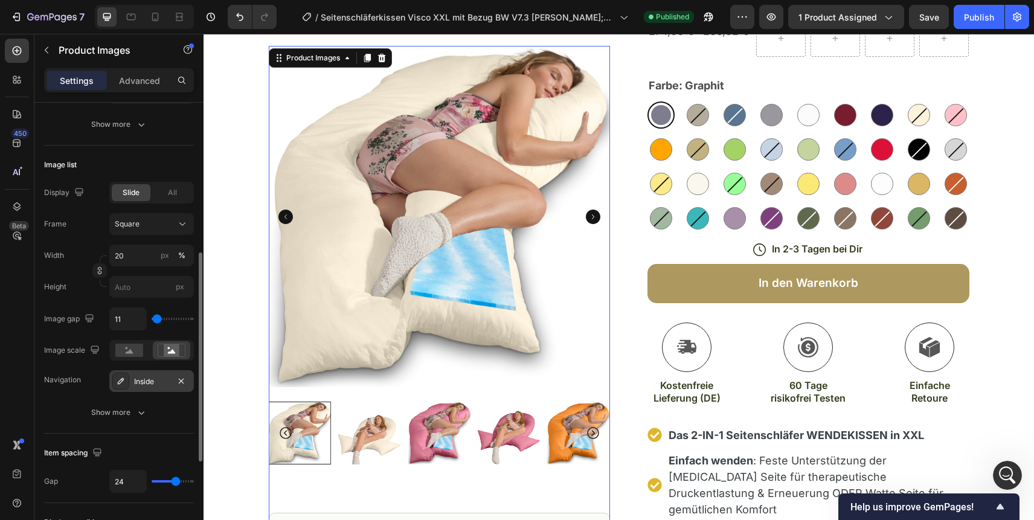
scroll to position [319, 0]
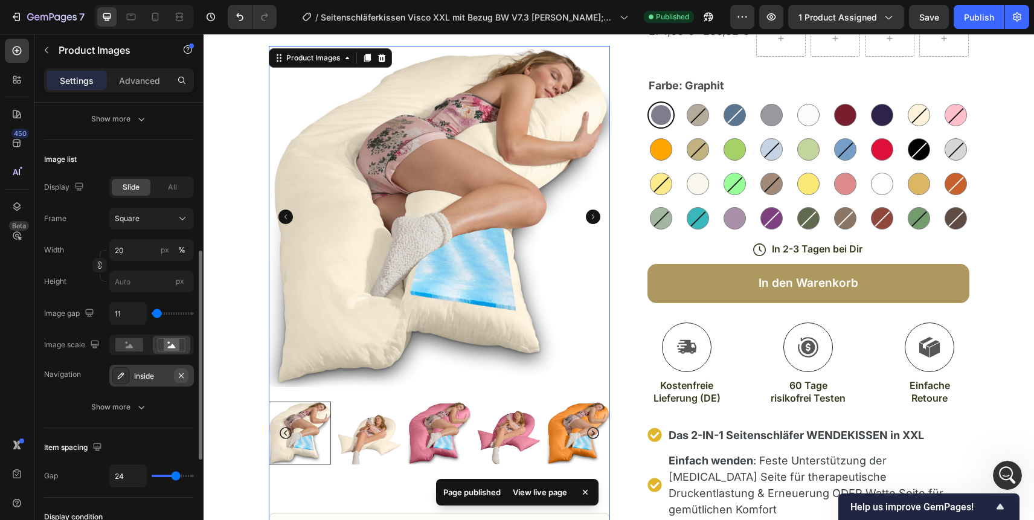
click at [181, 372] on icon "button" at bounding box center [181, 376] width 10 height 10
click at [969, 21] on div "Publish" at bounding box center [979, 17] width 30 height 13
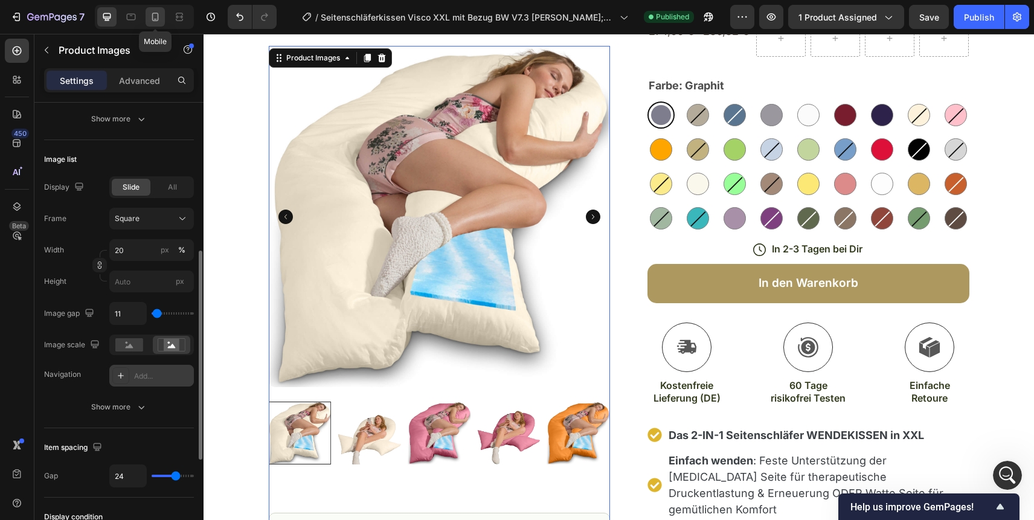
click at [156, 14] on icon at bounding box center [155, 17] width 12 height 12
type input "60"
type input "0"
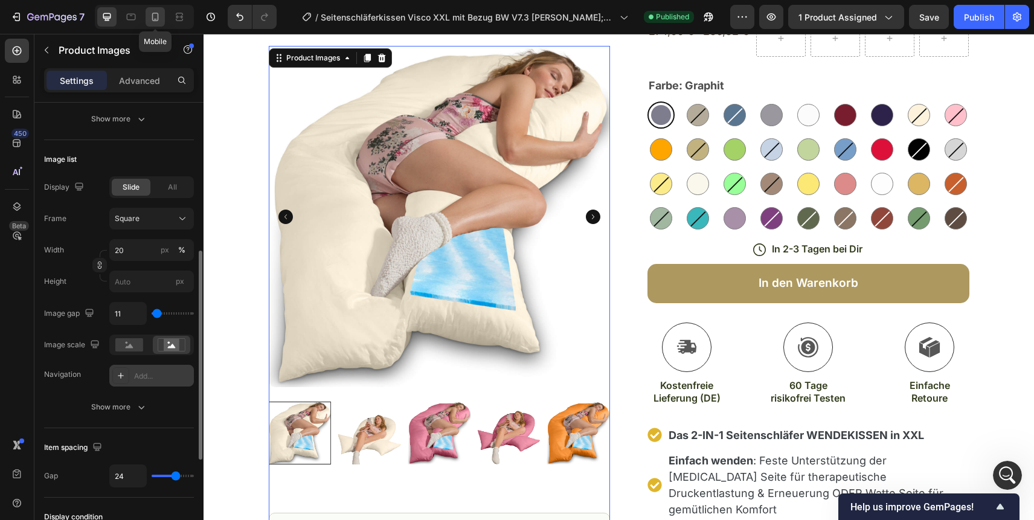
type input "8"
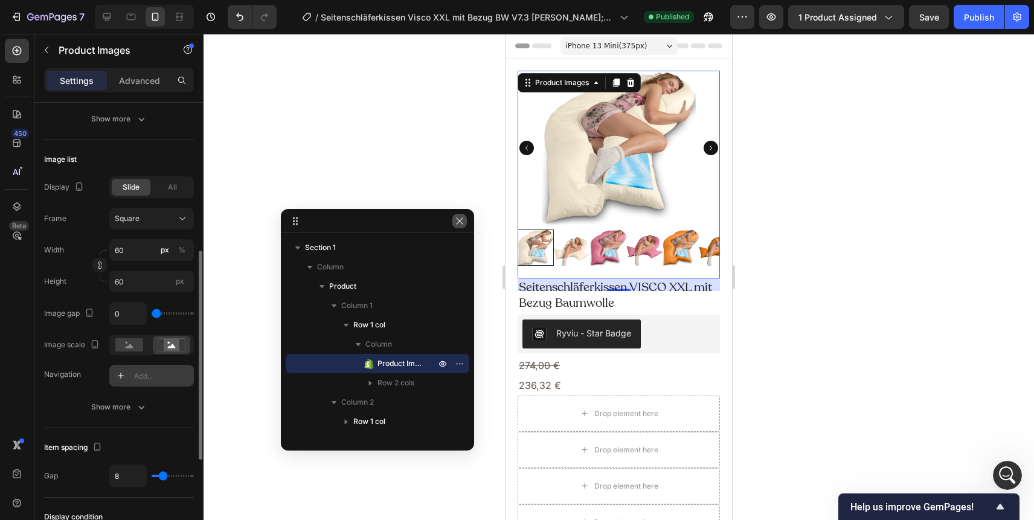
click at [459, 221] on icon "button" at bounding box center [459, 220] width 7 height 7
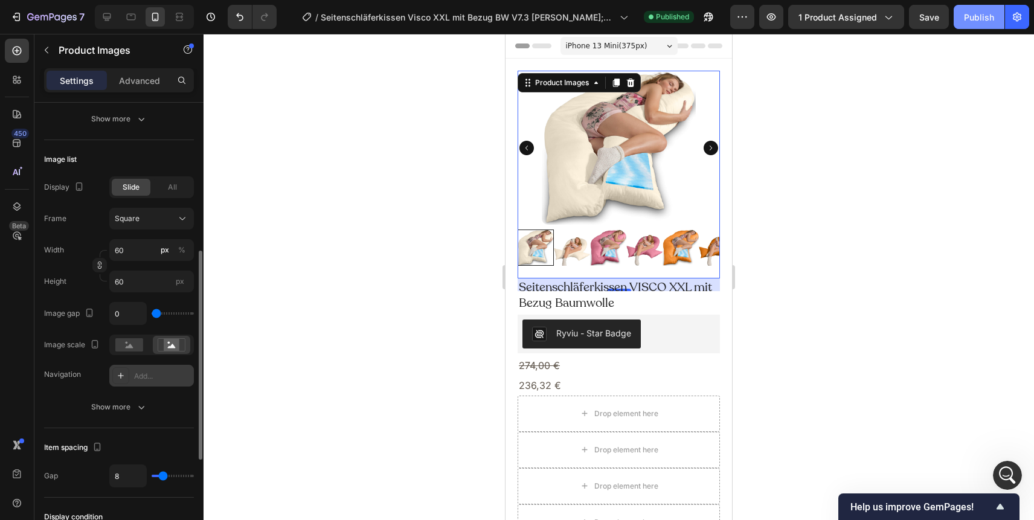
click at [990, 12] on div "Publish" at bounding box center [979, 17] width 30 height 13
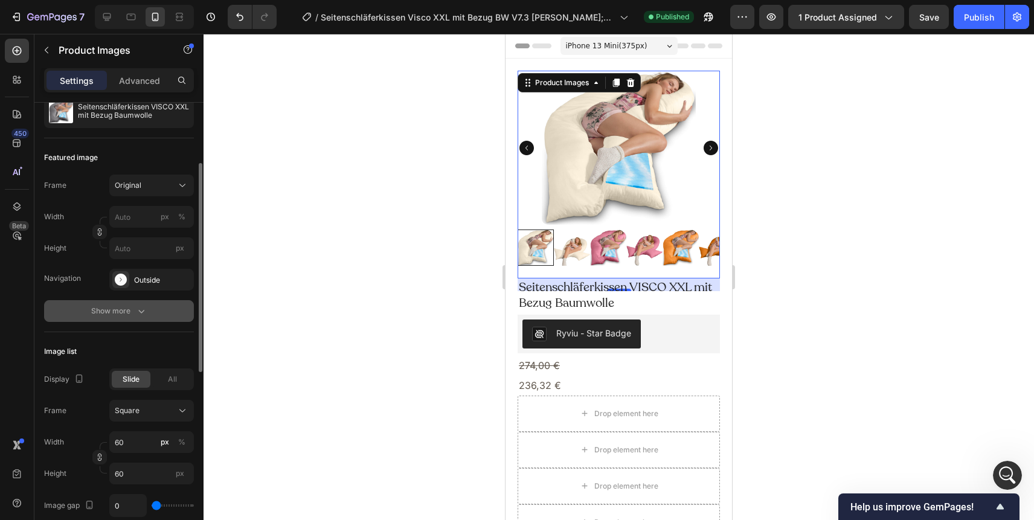
scroll to position [129, 0]
click at [145, 312] on icon "button" at bounding box center [141, 310] width 12 height 12
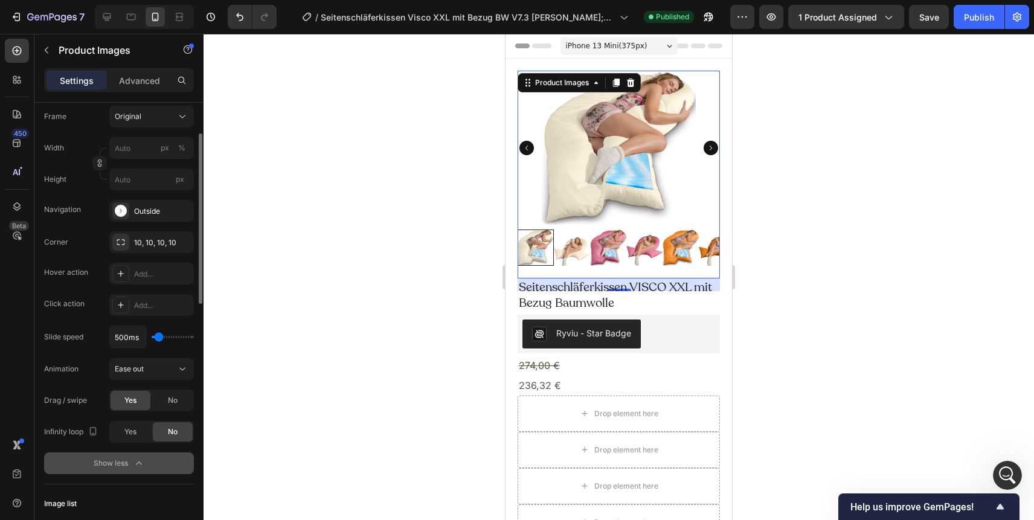
scroll to position [161, 0]
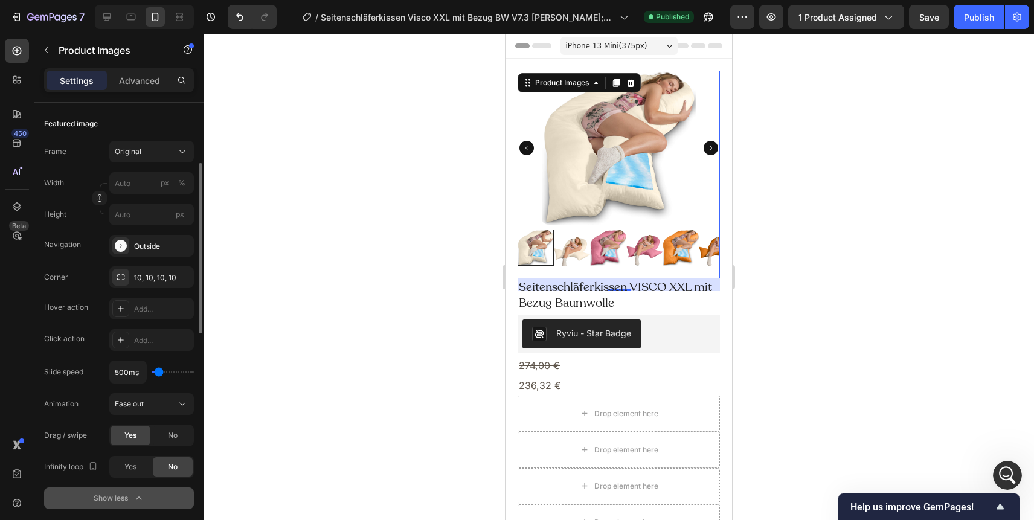
click at [613, 237] on div at bounding box center [608, 247] width 36 height 36
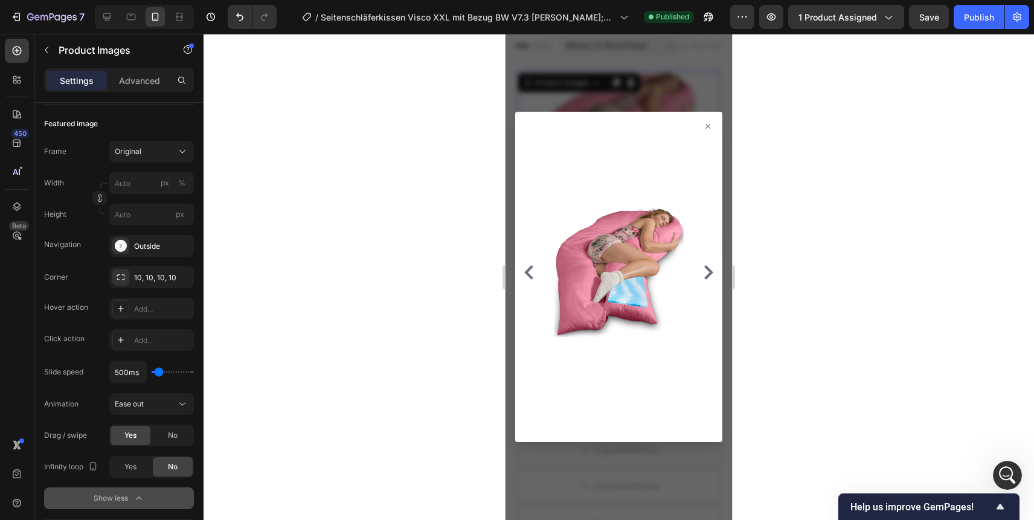
click at [712, 121] on icon at bounding box center [708, 126] width 10 height 10
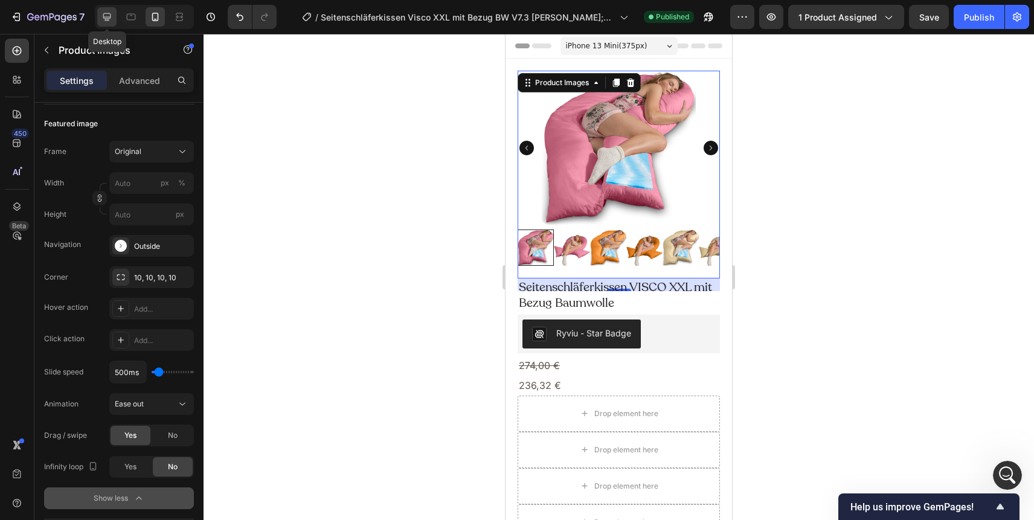
click at [101, 16] on icon at bounding box center [107, 17] width 12 height 12
type input "20"
type input "11"
type input "24"
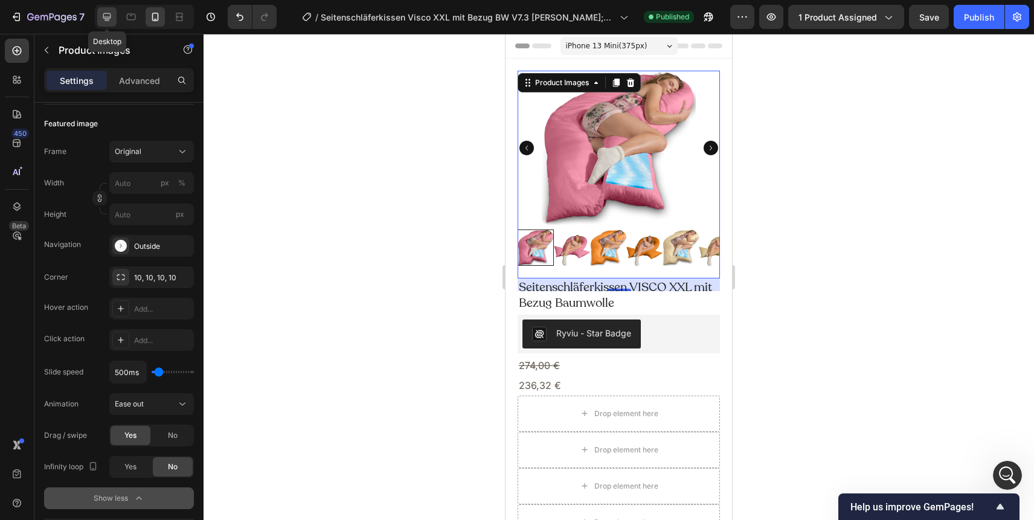
type input "24"
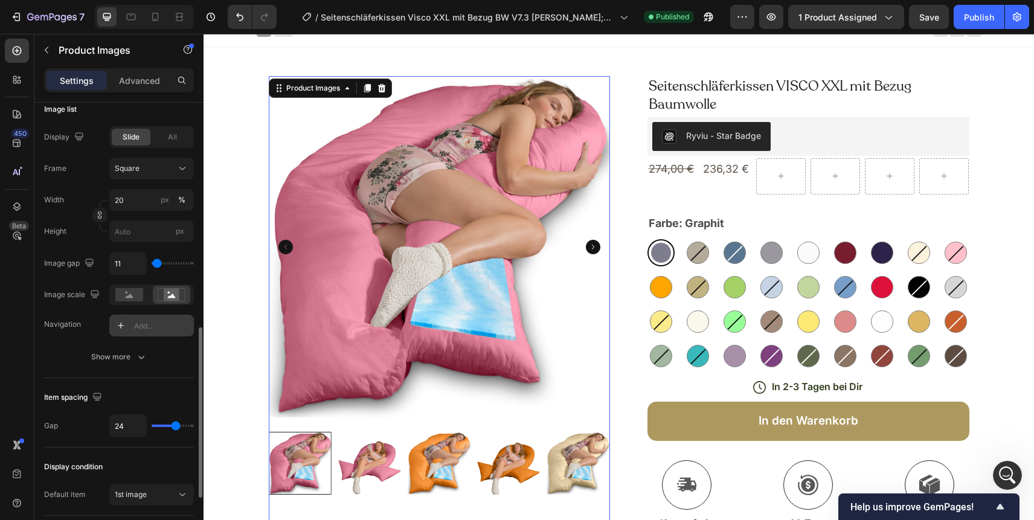
scroll to position [592, 0]
click at [155, 19] on icon at bounding box center [155, 19] width 3 height 1
type input "60"
type input "0"
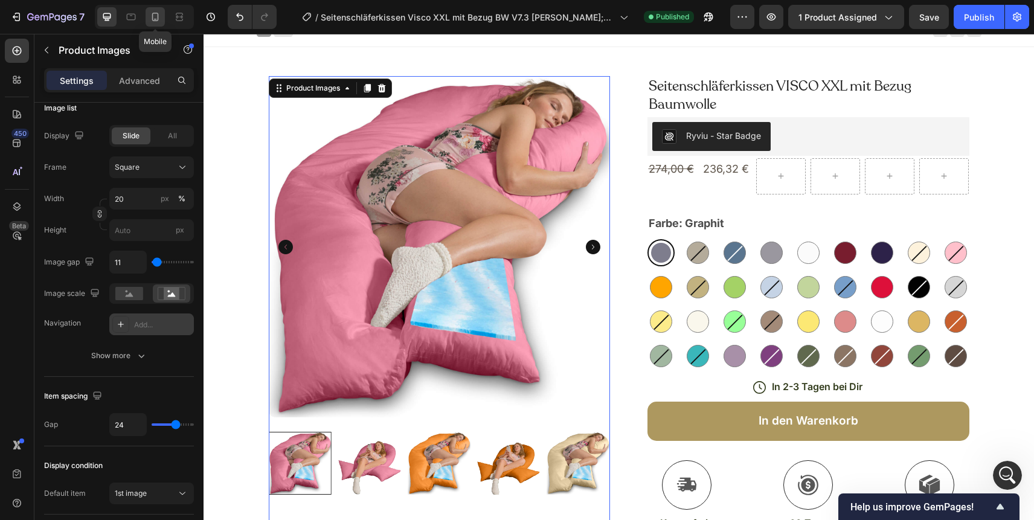
type input "0"
type input "8"
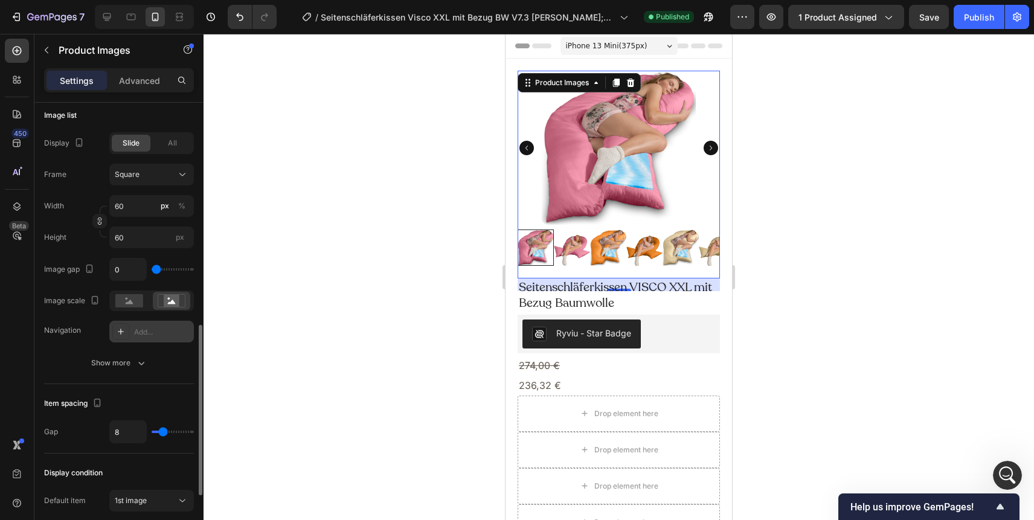
scroll to position [586, 0]
click at [138, 365] on icon "button" at bounding box center [141, 362] width 12 height 12
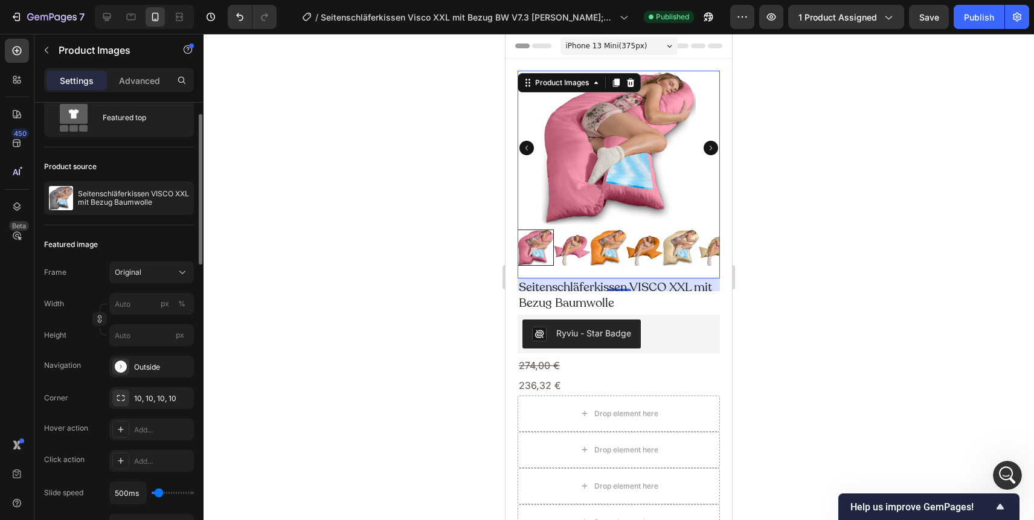
scroll to position [44, 0]
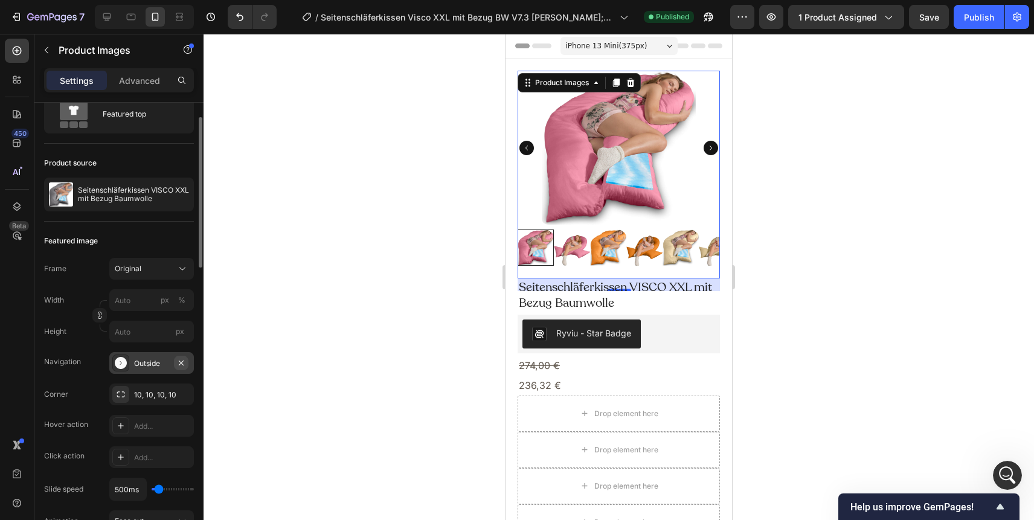
click at [181, 363] on icon "button" at bounding box center [181, 362] width 5 height 5
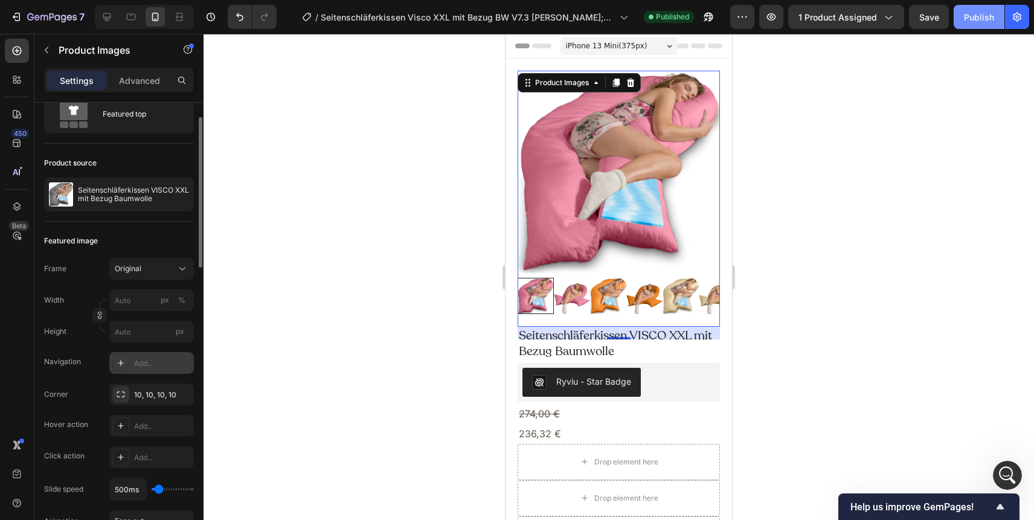
click at [980, 13] on div "Publish" at bounding box center [979, 17] width 30 height 13
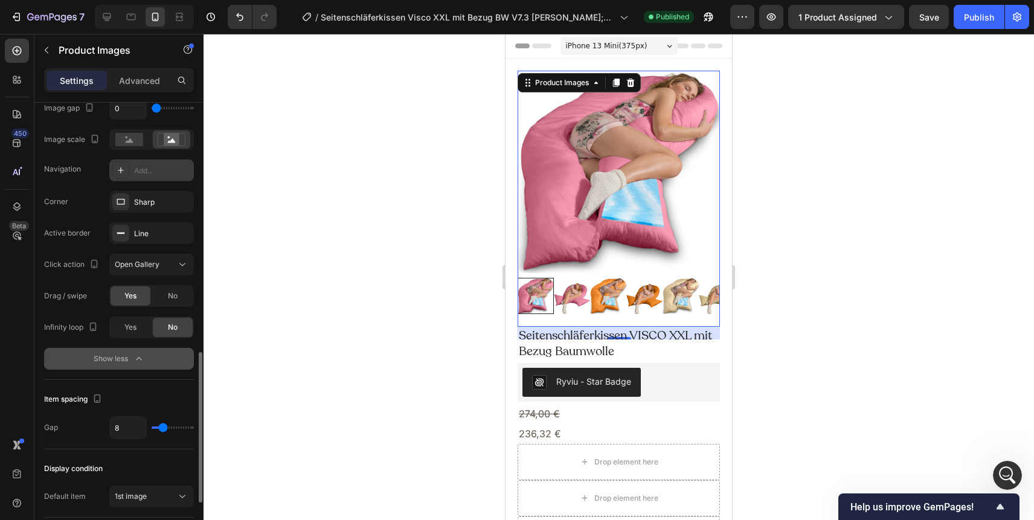
scroll to position [738, 0]
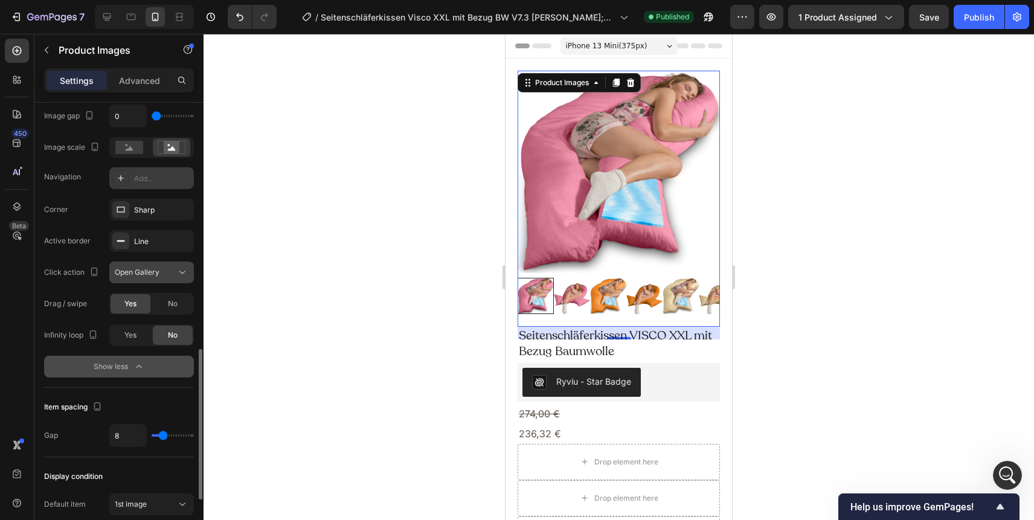
click at [156, 273] on span "Open Gallery" at bounding box center [137, 271] width 45 height 9
click at [138, 324] on span "Open Gallery" at bounding box center [137, 324] width 45 height 11
click at [976, 20] on div "Publish" at bounding box center [979, 17] width 30 height 13
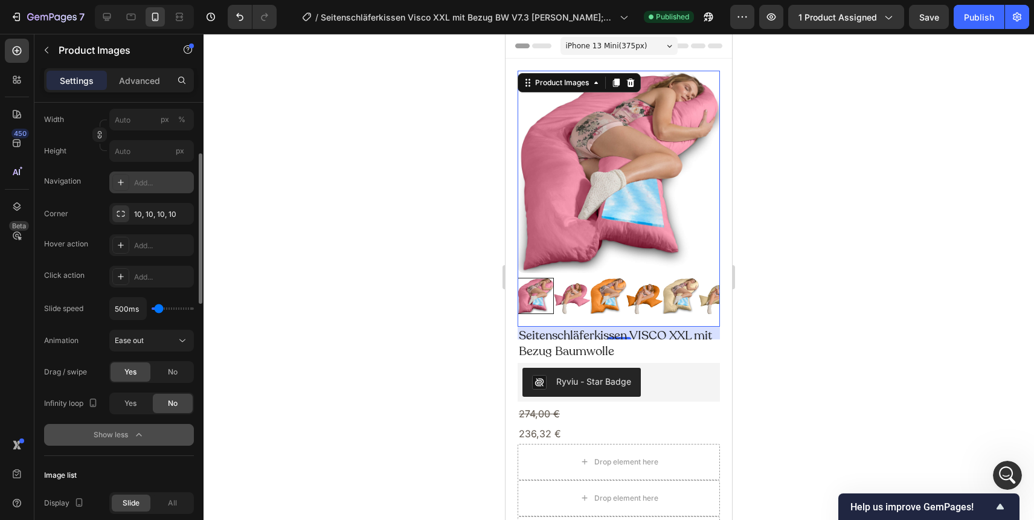
scroll to position [68, 0]
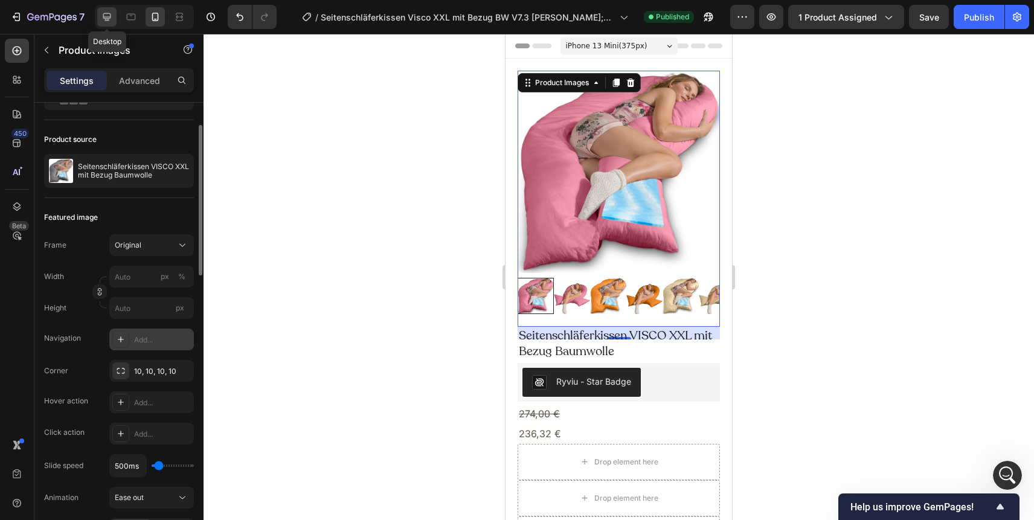
click at [104, 13] on icon at bounding box center [107, 17] width 12 height 12
type input "20"
type input "11"
type input "24"
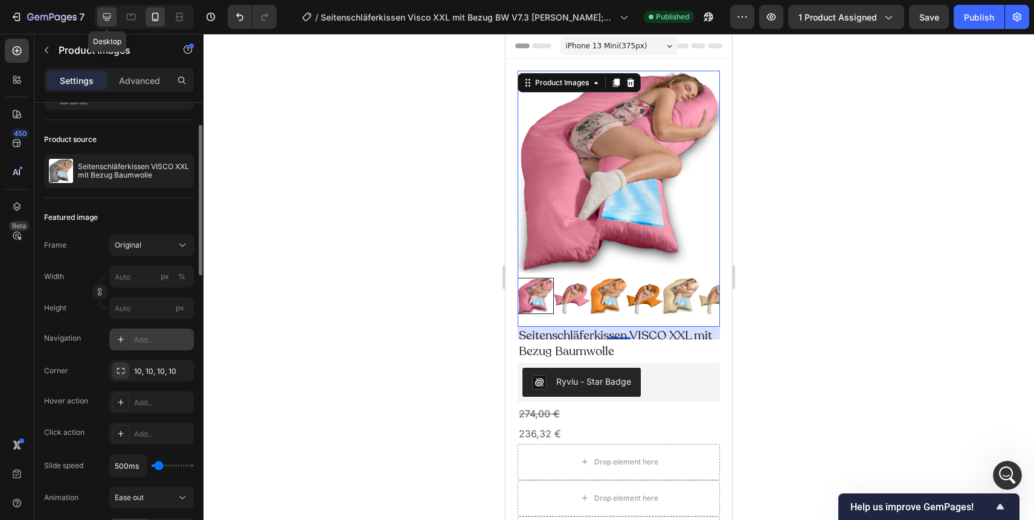
type input "24"
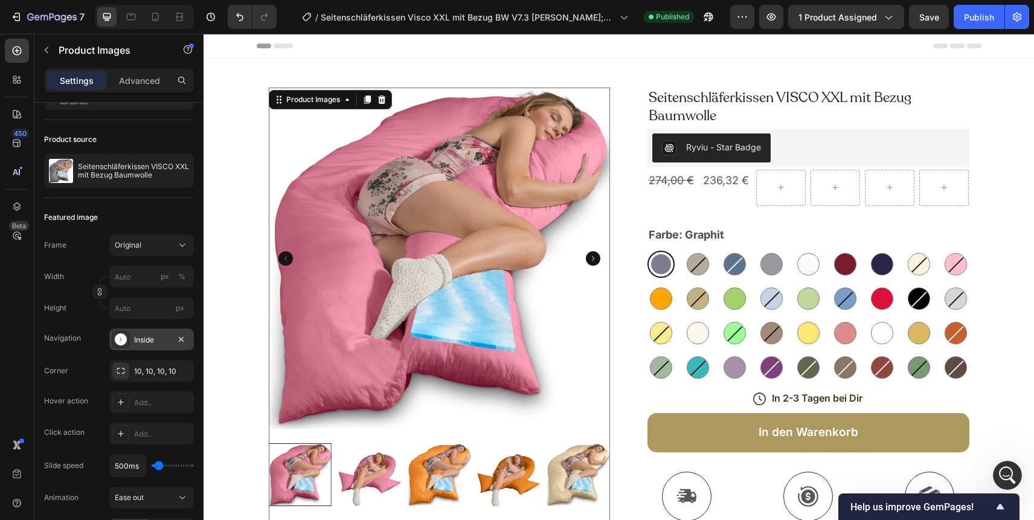
scroll to position [11, 0]
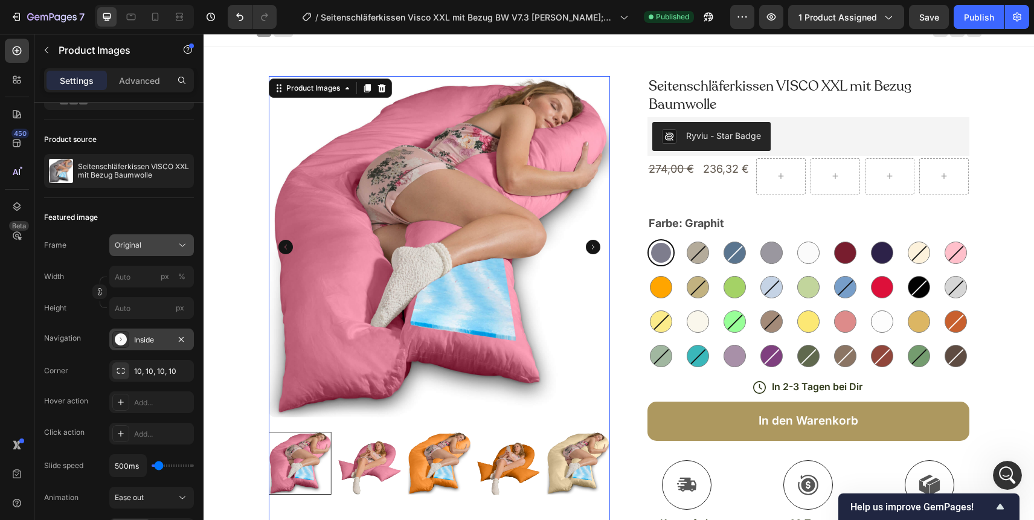
click at [152, 243] on div "Original" at bounding box center [144, 245] width 59 height 11
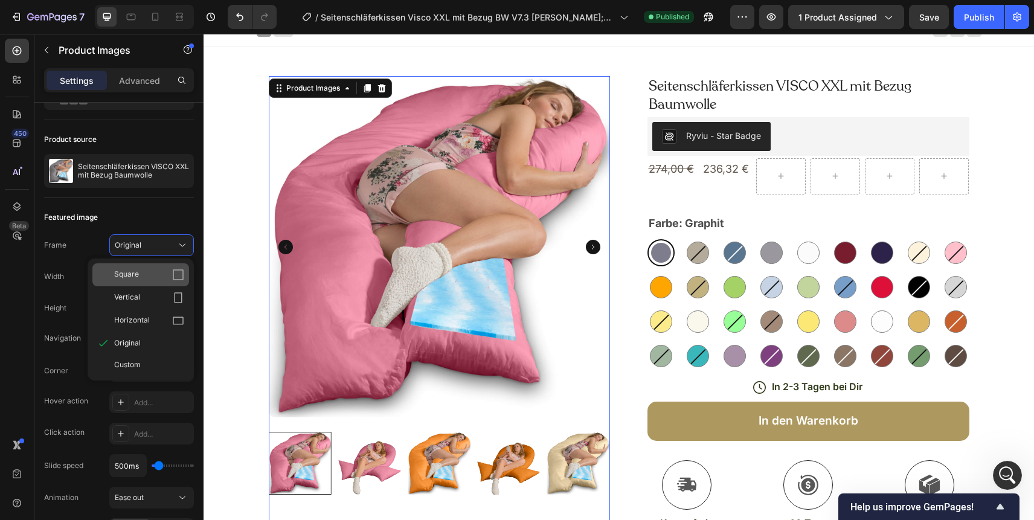
click at [162, 275] on div "Square" at bounding box center [149, 275] width 70 height 12
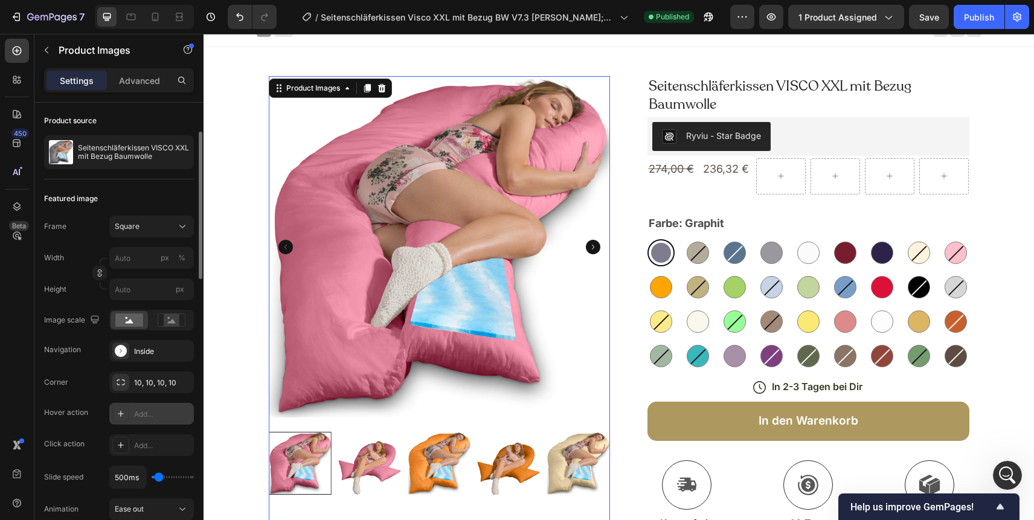
scroll to position [87, 0]
click at [169, 321] on icon at bounding box center [172, 320] width 8 height 4
click at [975, 18] on div "Publish" at bounding box center [979, 17] width 30 height 13
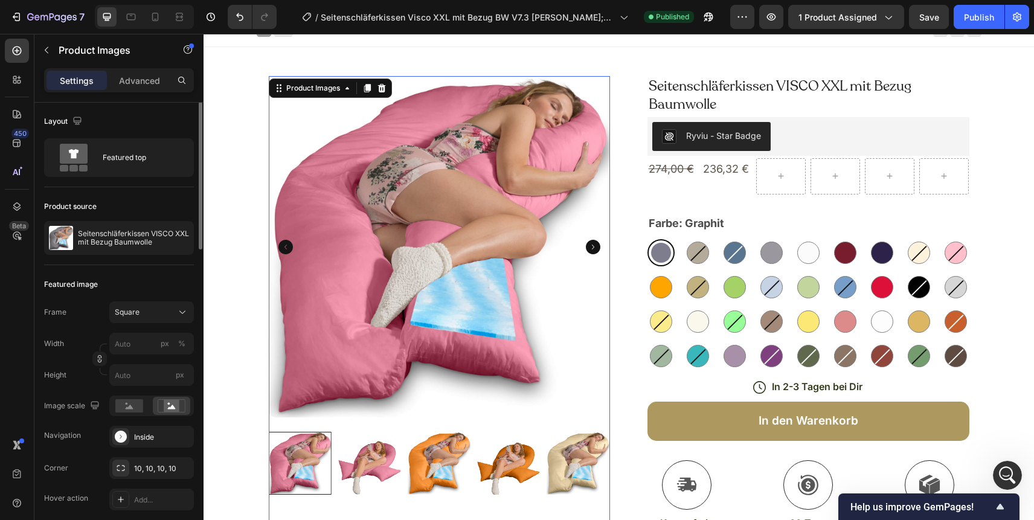
scroll to position [0, 0]
click at [155, 14] on icon at bounding box center [155, 17] width 12 height 12
type input "60"
type input "0"
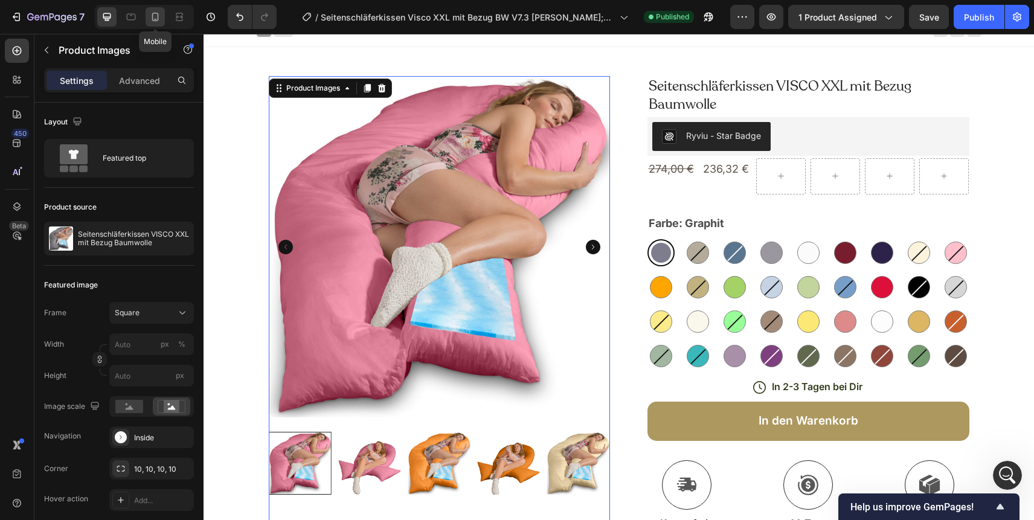
type input "0"
type input "8"
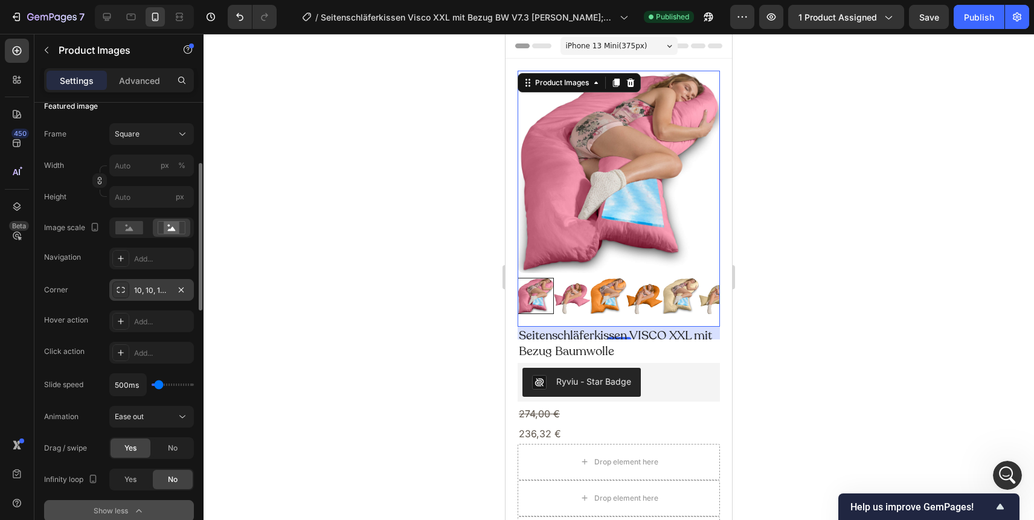
scroll to position [181, 0]
click at [150, 353] on div "Add..." at bounding box center [162, 351] width 57 height 11
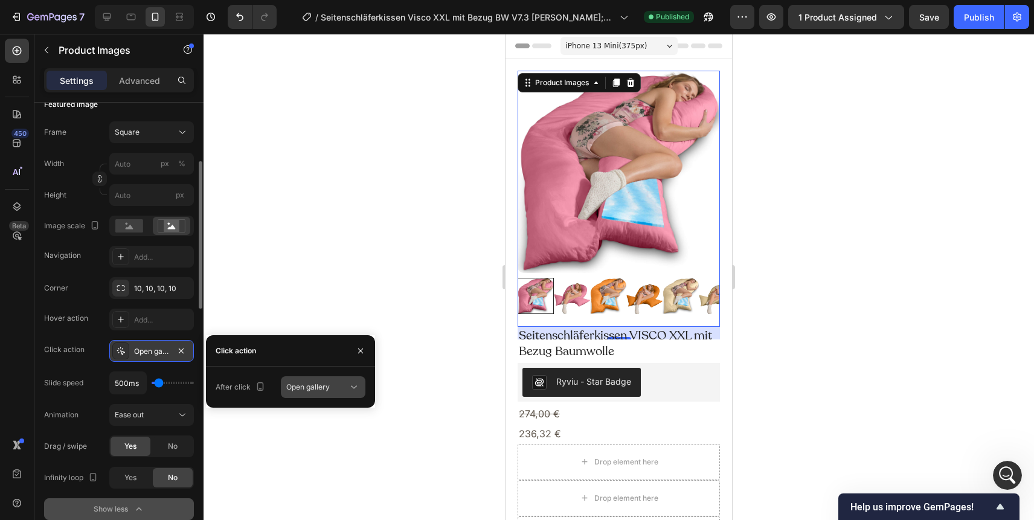
click at [317, 389] on span "Open gallery" at bounding box center [307, 386] width 43 height 9
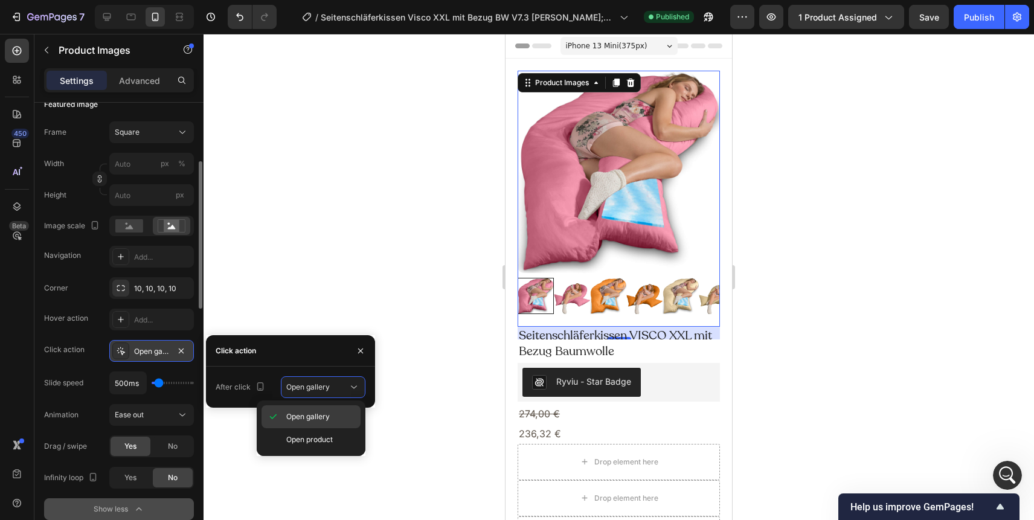
click at [322, 413] on span "Open gallery" at bounding box center [307, 416] width 43 height 11
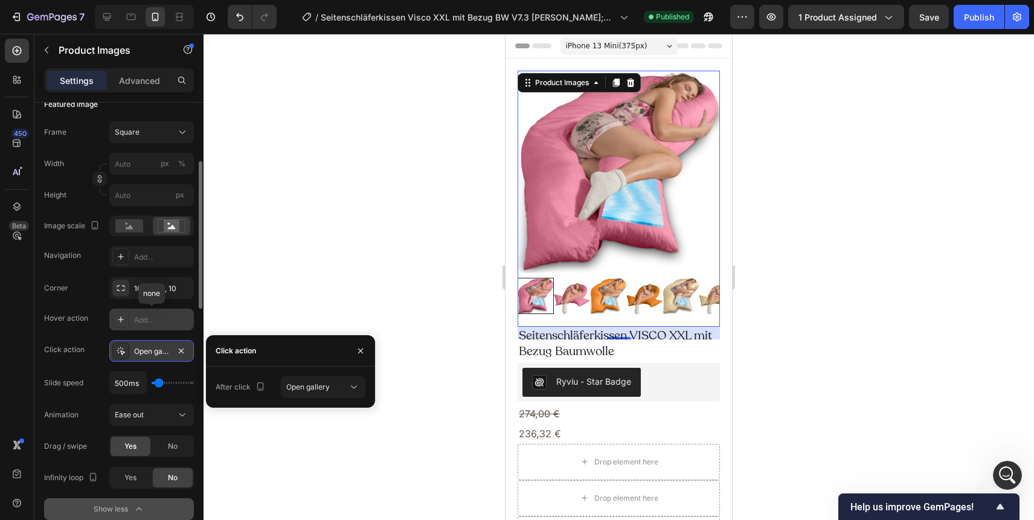
click at [155, 325] on div "Add..." at bounding box center [151, 319] width 85 height 22
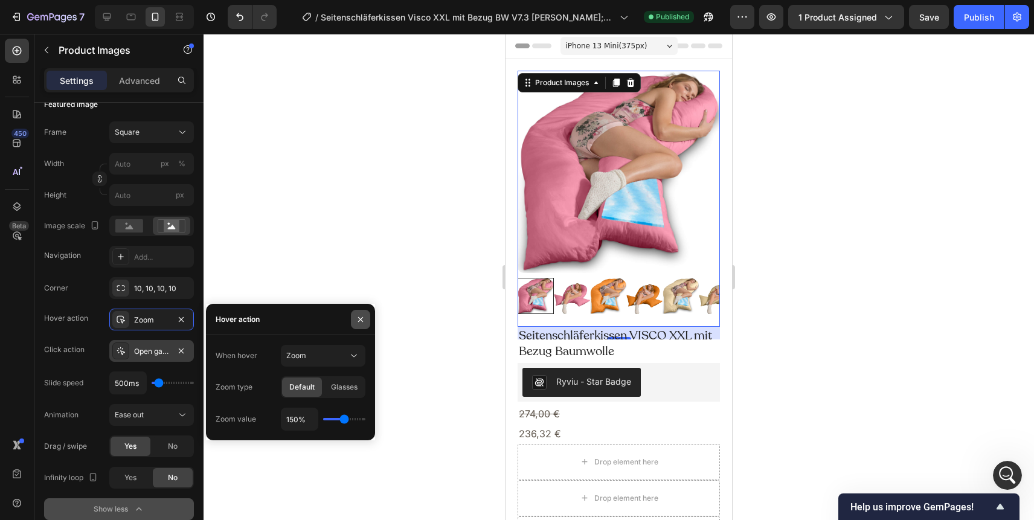
click at [356, 315] on icon "button" at bounding box center [361, 320] width 10 height 10
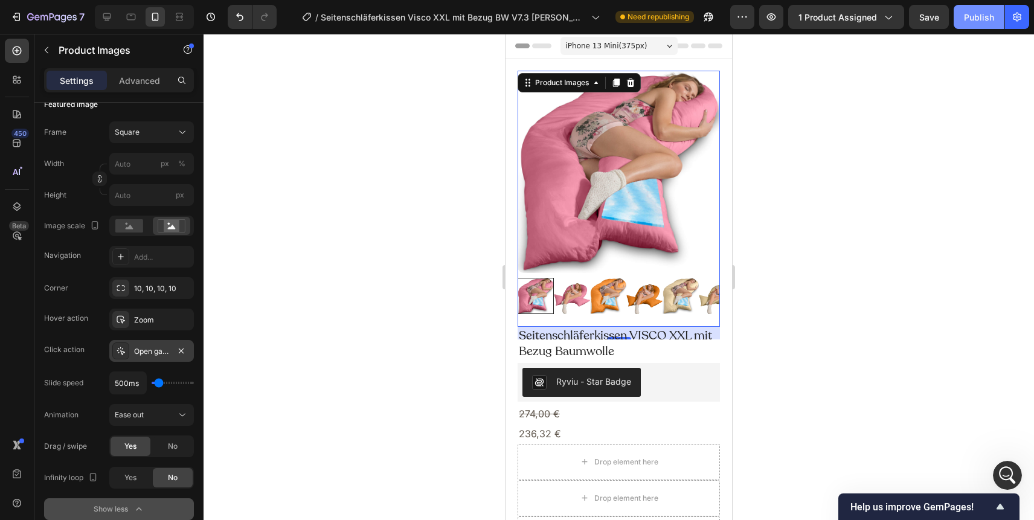
click at [975, 16] on div "Publish" at bounding box center [979, 17] width 30 height 13
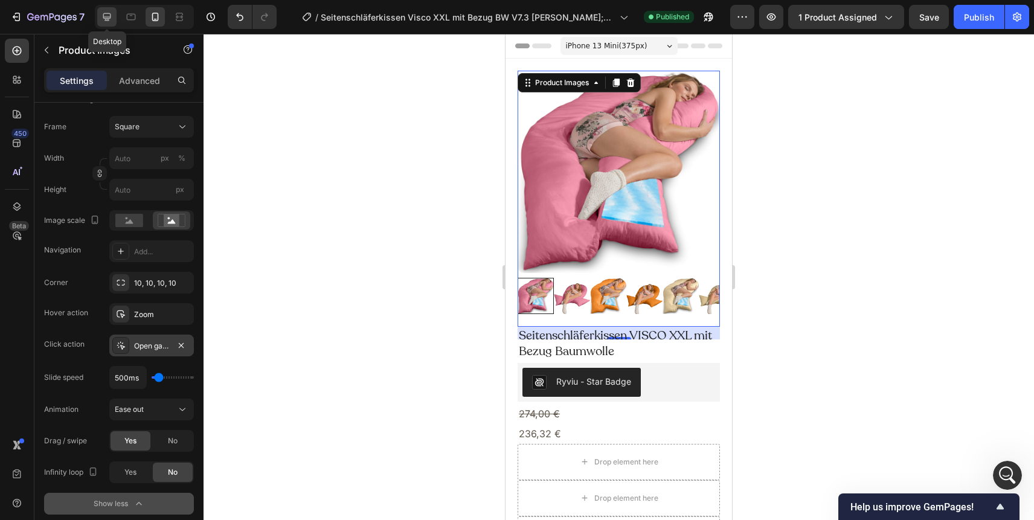
click at [106, 16] on icon at bounding box center [107, 17] width 12 height 12
type input "20"
type input "11"
type input "24"
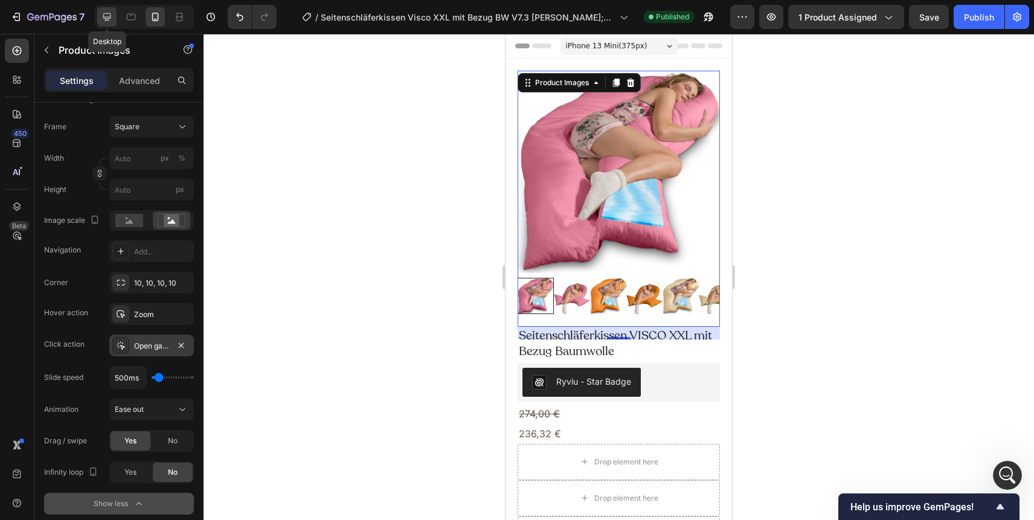
type input "24"
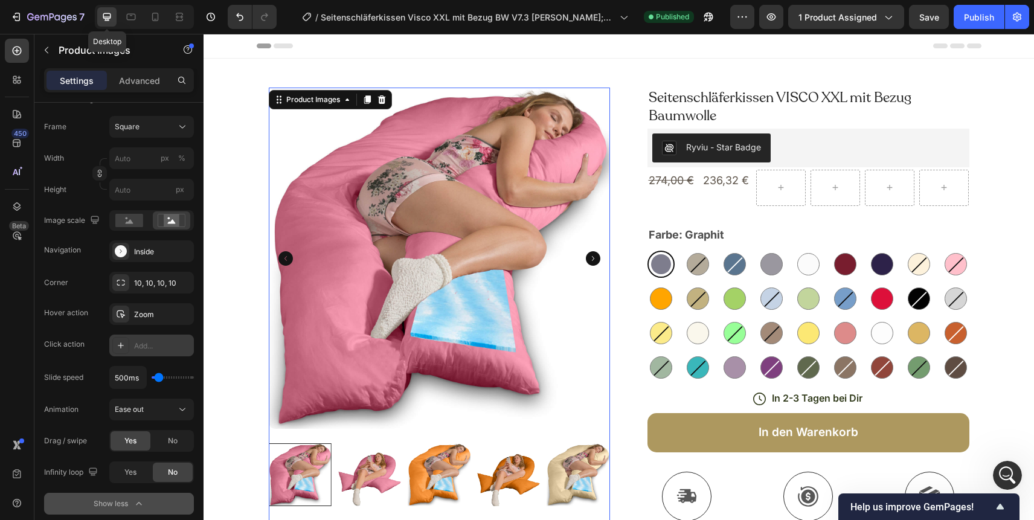
scroll to position [11, 0]
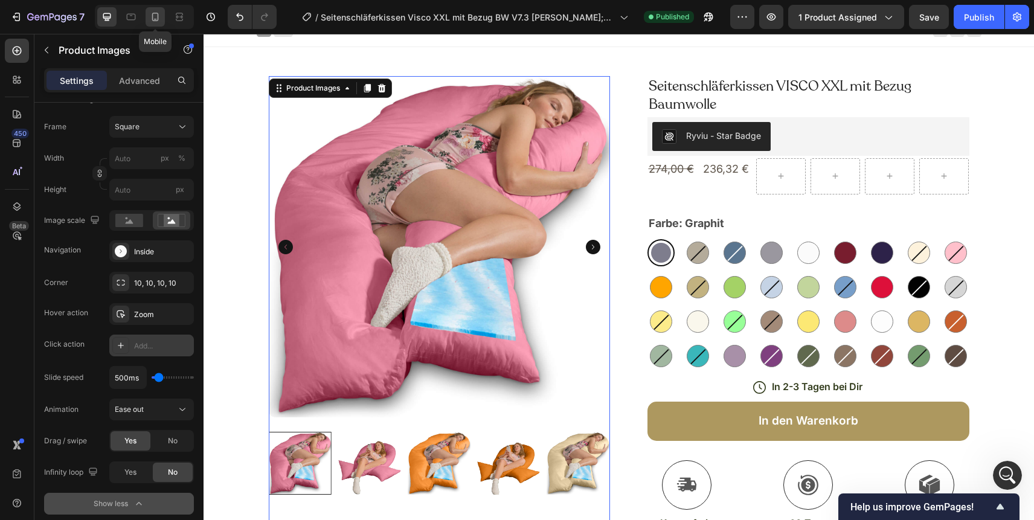
click at [159, 19] on icon at bounding box center [155, 17] width 12 height 12
type input "60"
type input "0"
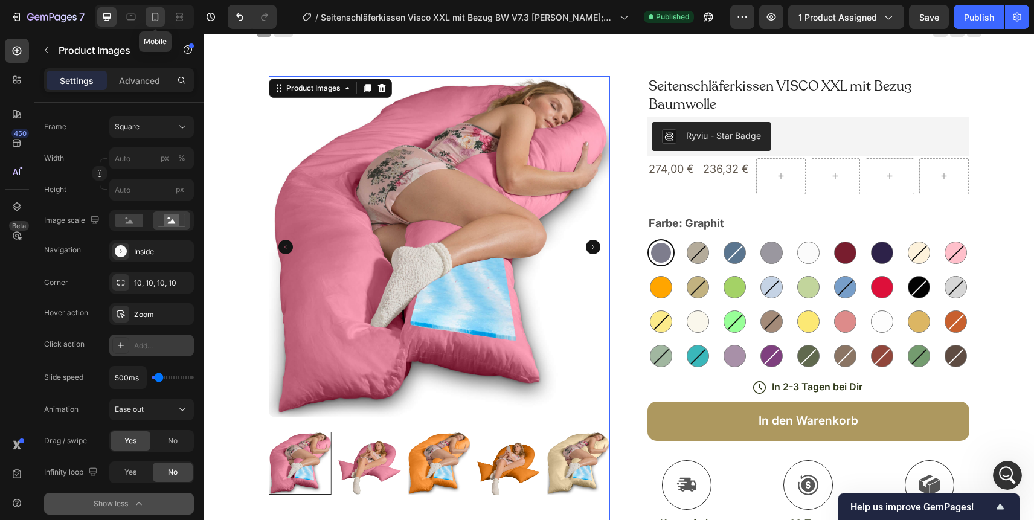
type input "8"
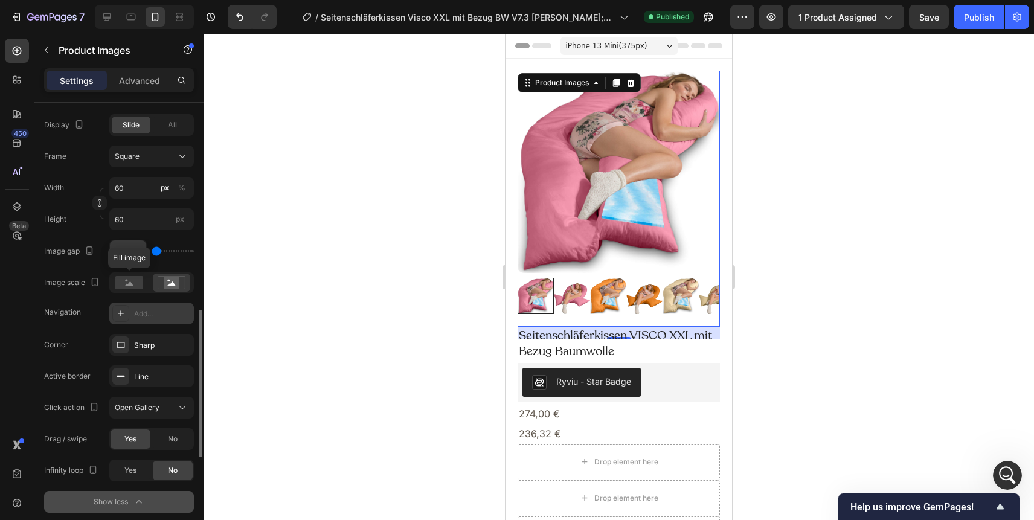
scroll to position [633, 0]
click at [980, 13] on div "Publish" at bounding box center [979, 17] width 30 height 13
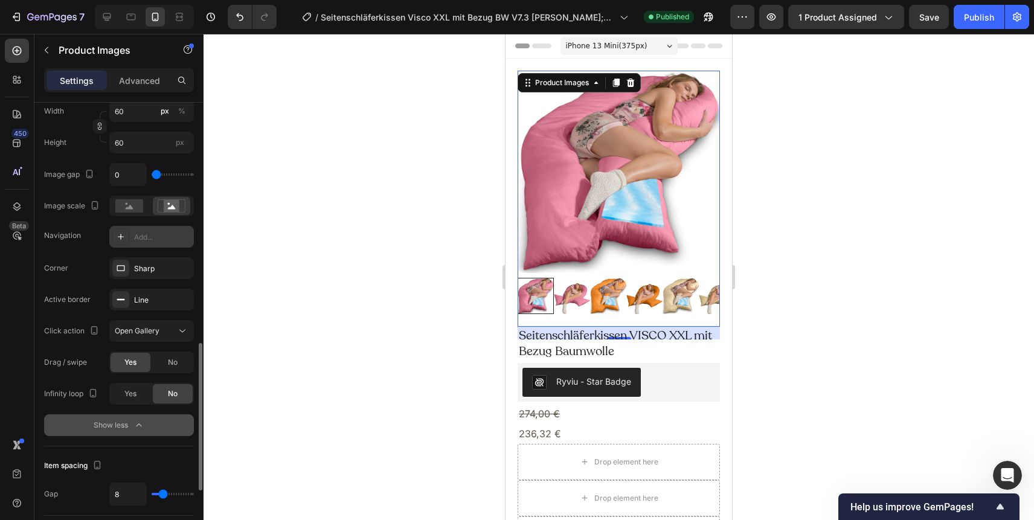
scroll to position [716, 0]
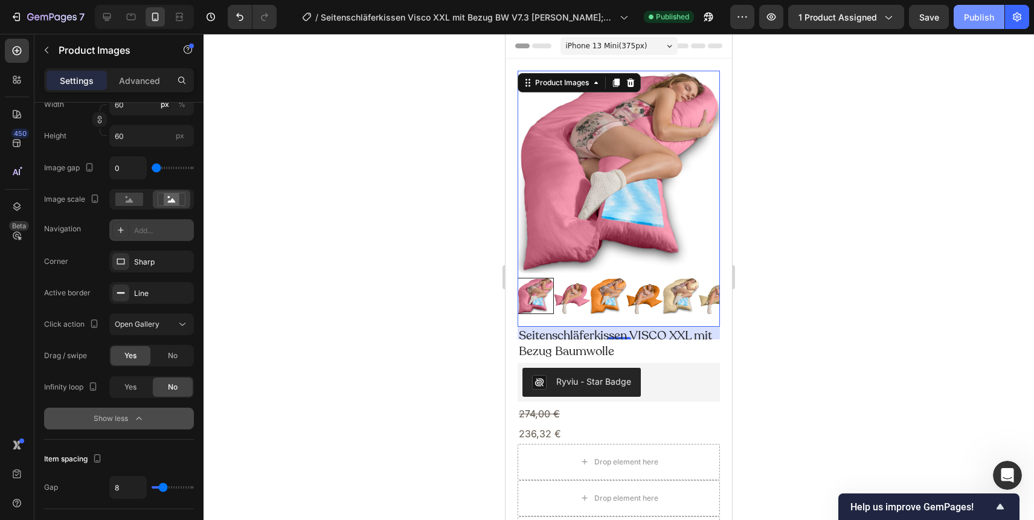
click at [977, 16] on div "Publish" at bounding box center [979, 17] width 30 height 13
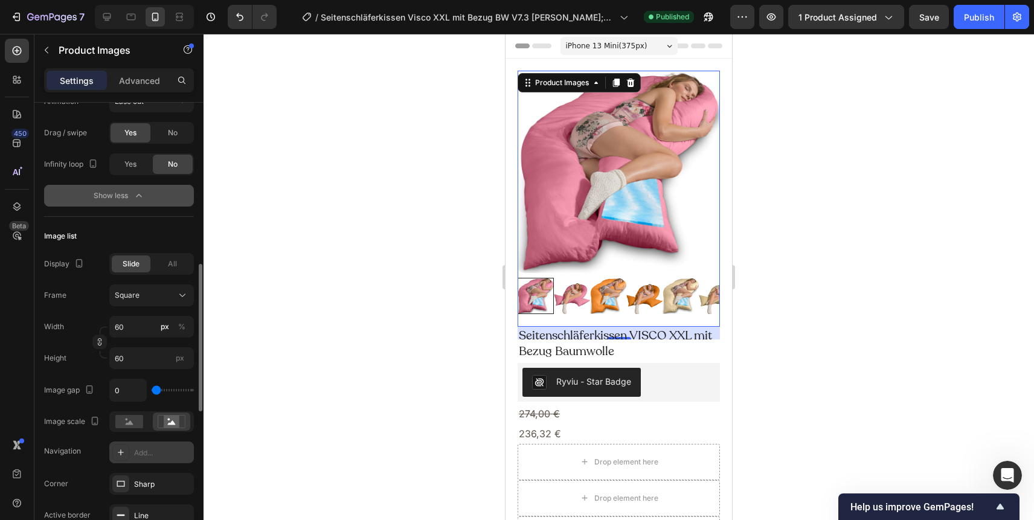
click at [110, 231] on div "Image list" at bounding box center [119, 235] width 150 height 19
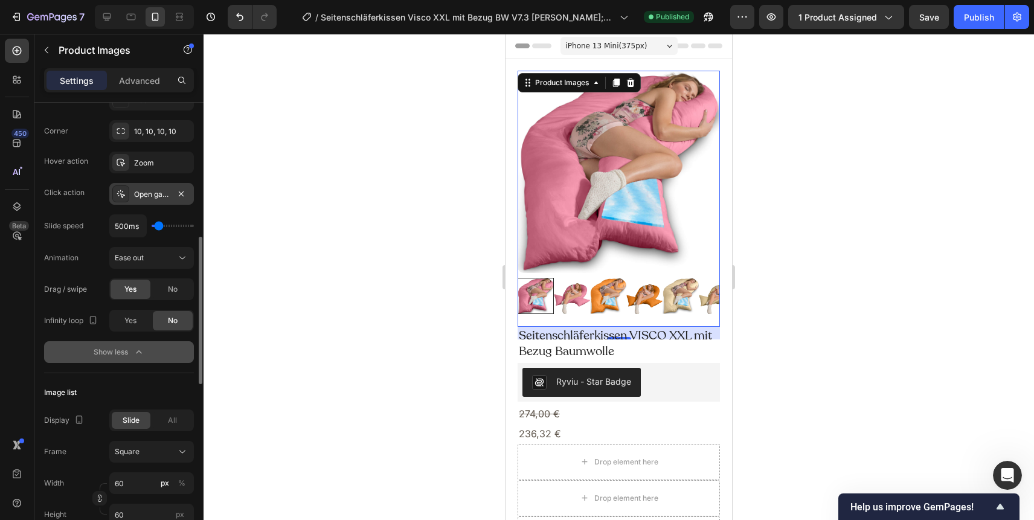
scroll to position [247, 0]
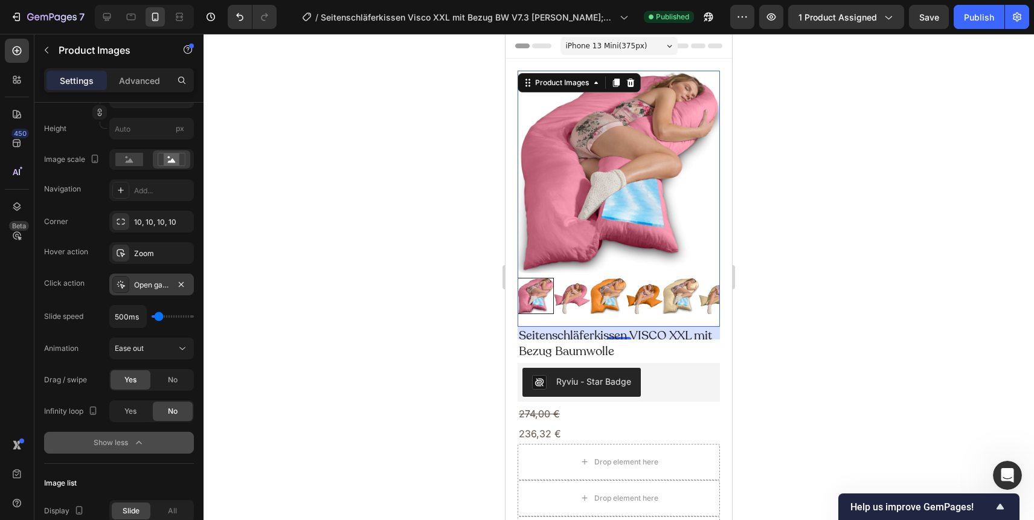
click at [578, 301] on icon at bounding box center [571, 296] width 14 height 14
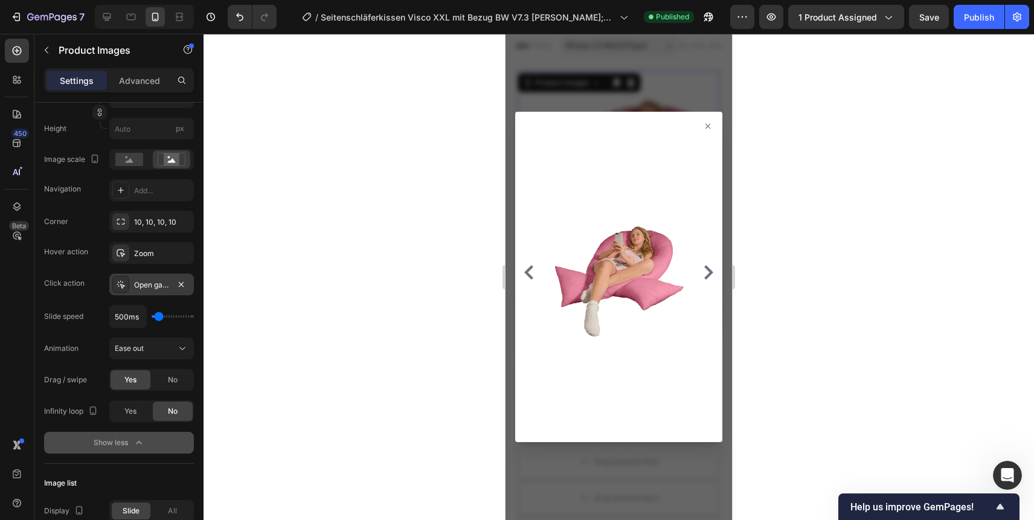
click at [703, 121] on icon at bounding box center [708, 126] width 10 height 10
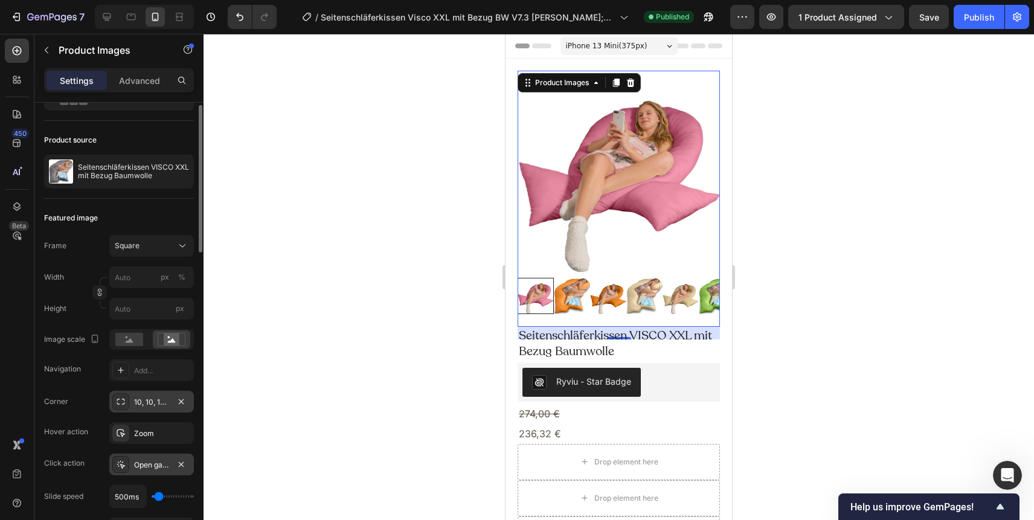
scroll to position [110, 0]
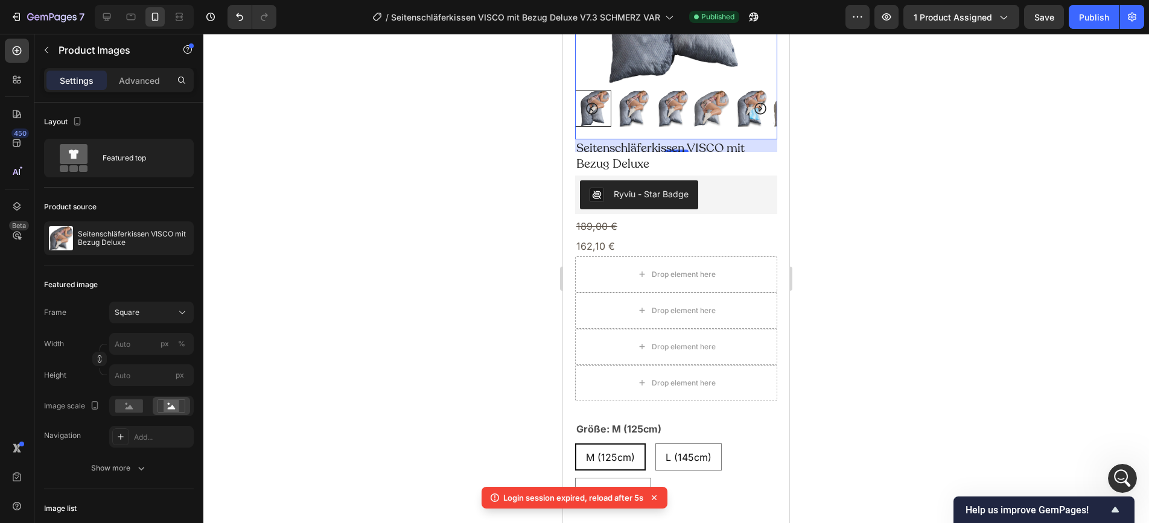
scroll to position [453, 0]
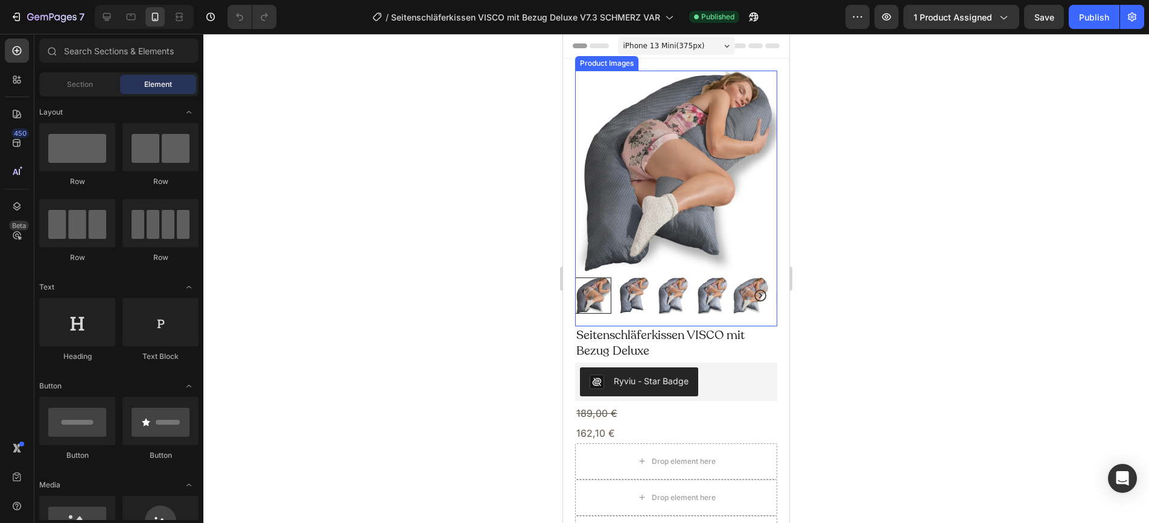
click at [644, 179] on img at bounding box center [676, 172] width 202 height 202
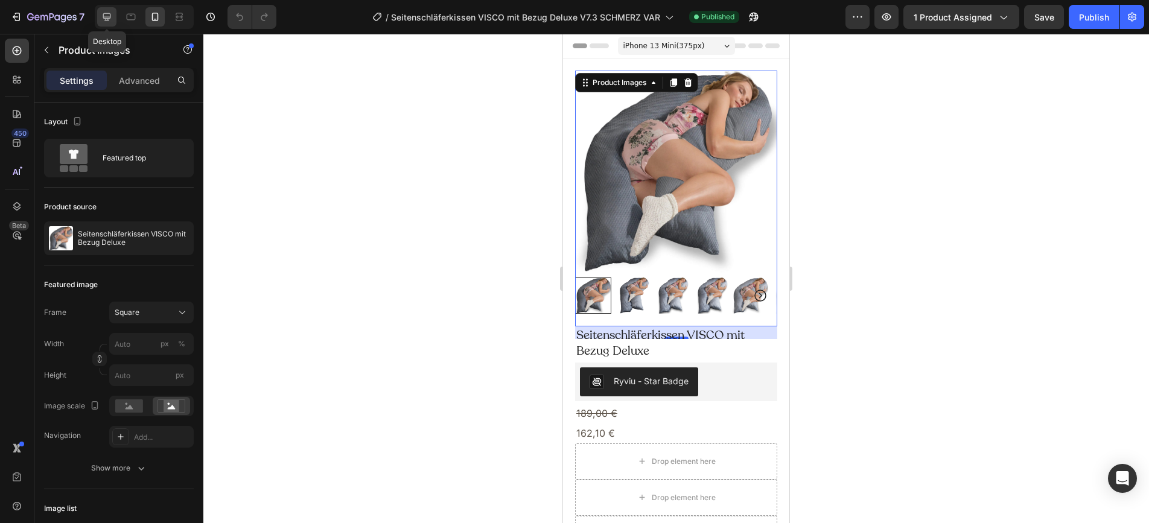
click at [99, 14] on div at bounding box center [106, 16] width 19 height 19
type input "20"
type input "11"
type input "24"
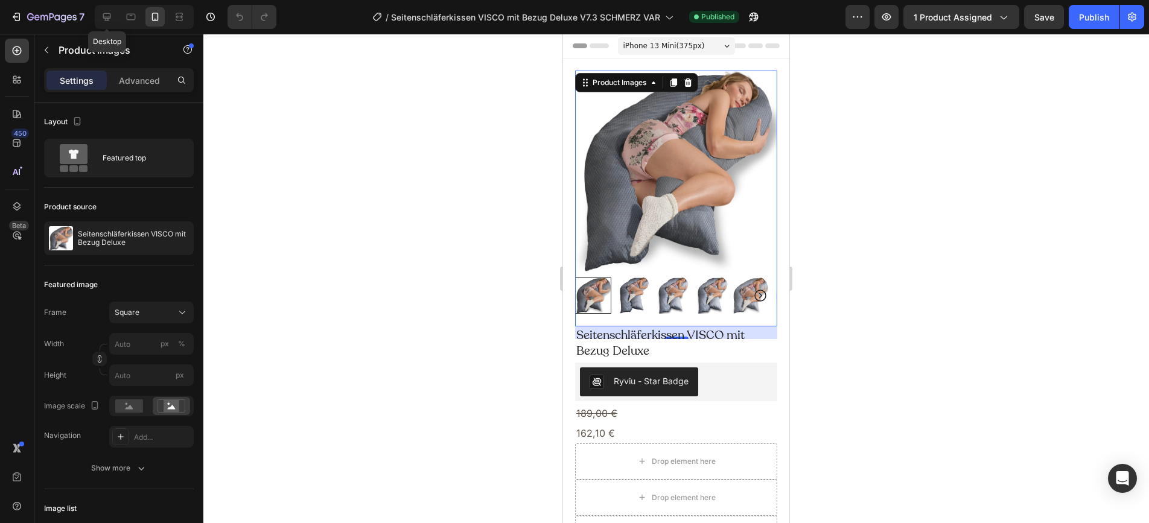
type input "24"
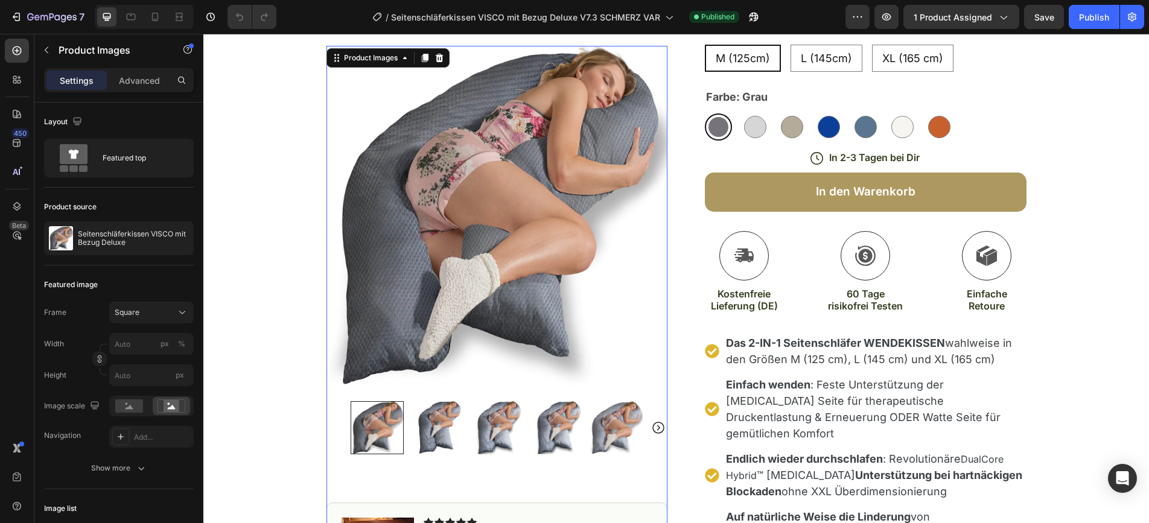
click at [455, 435] on img at bounding box center [437, 427] width 53 height 53
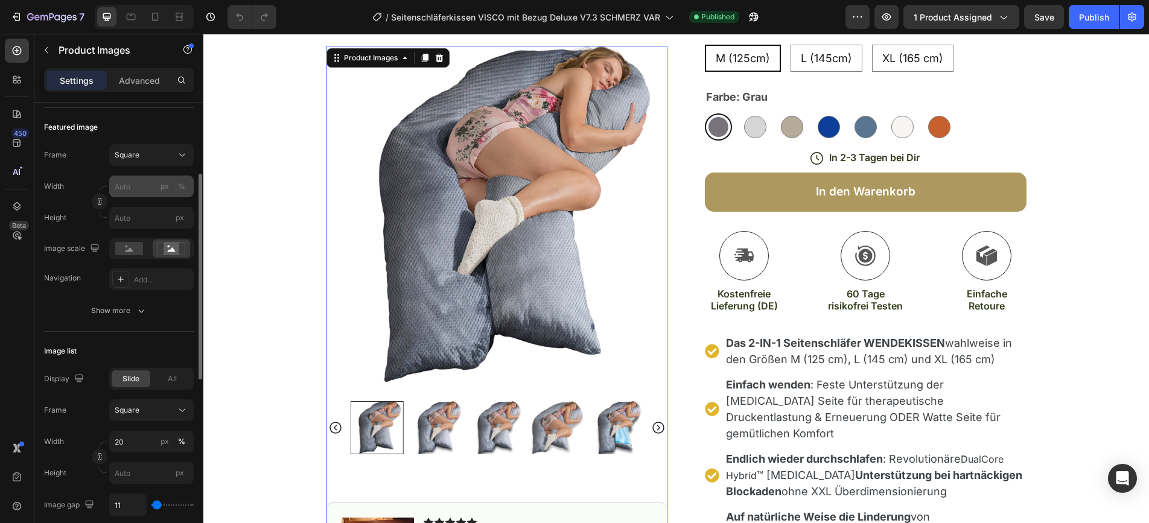
scroll to position [154, 0]
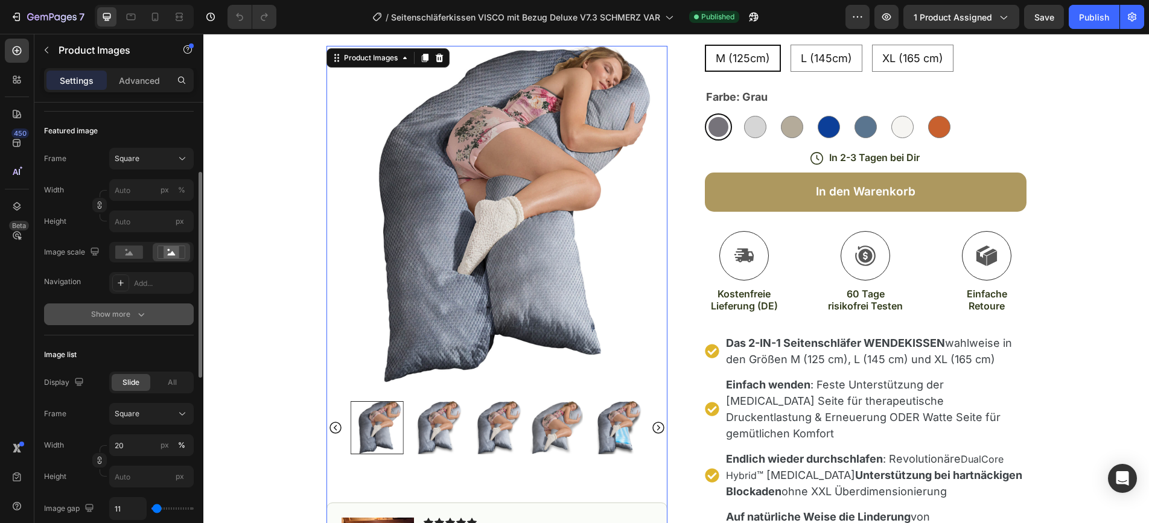
click at [142, 319] on icon "button" at bounding box center [141, 314] width 12 height 12
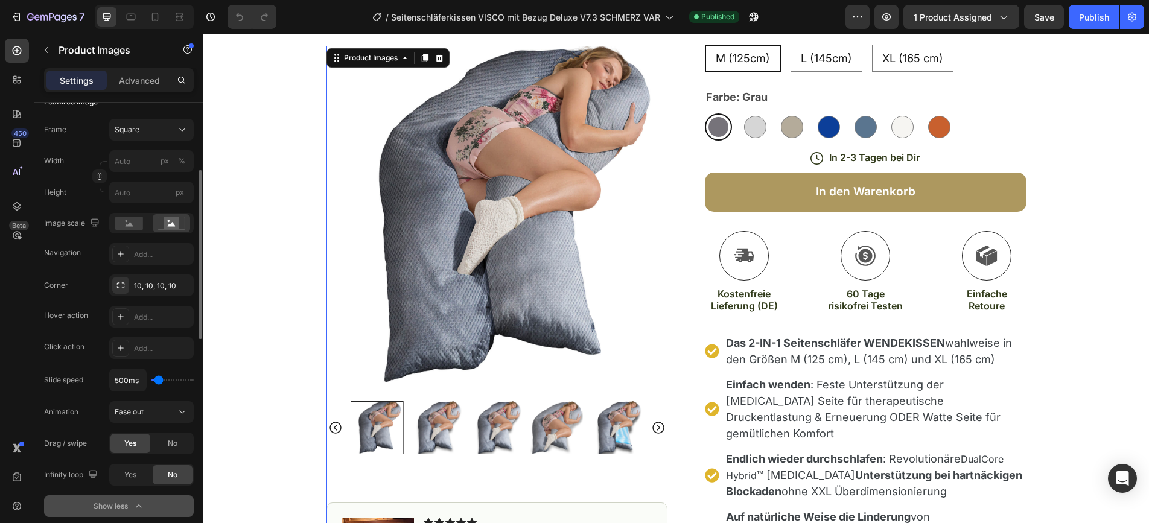
scroll to position [185, 0]
click at [174, 220] on rect at bounding box center [172, 221] width 16 height 12
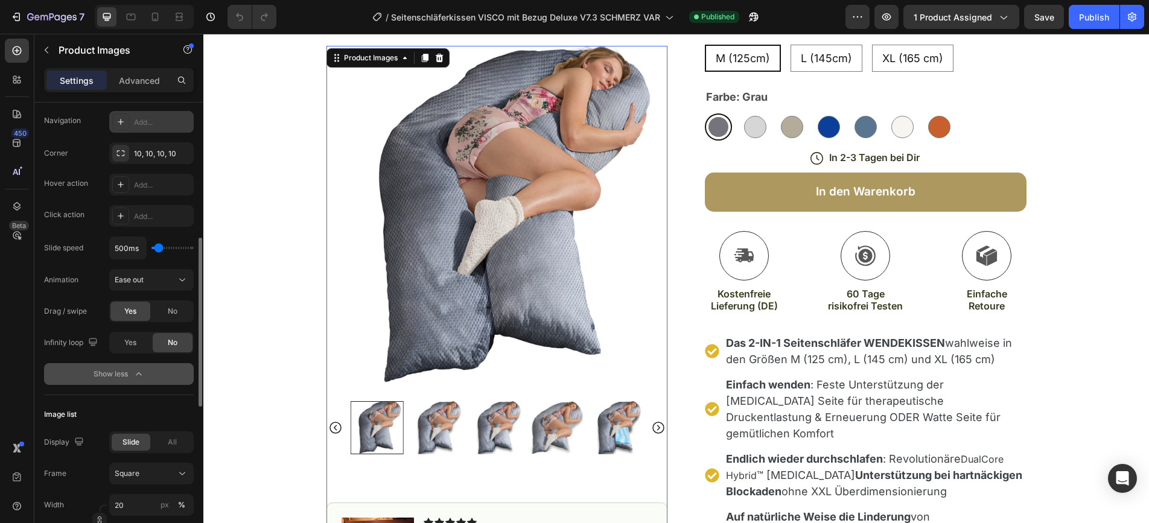
scroll to position [312, 0]
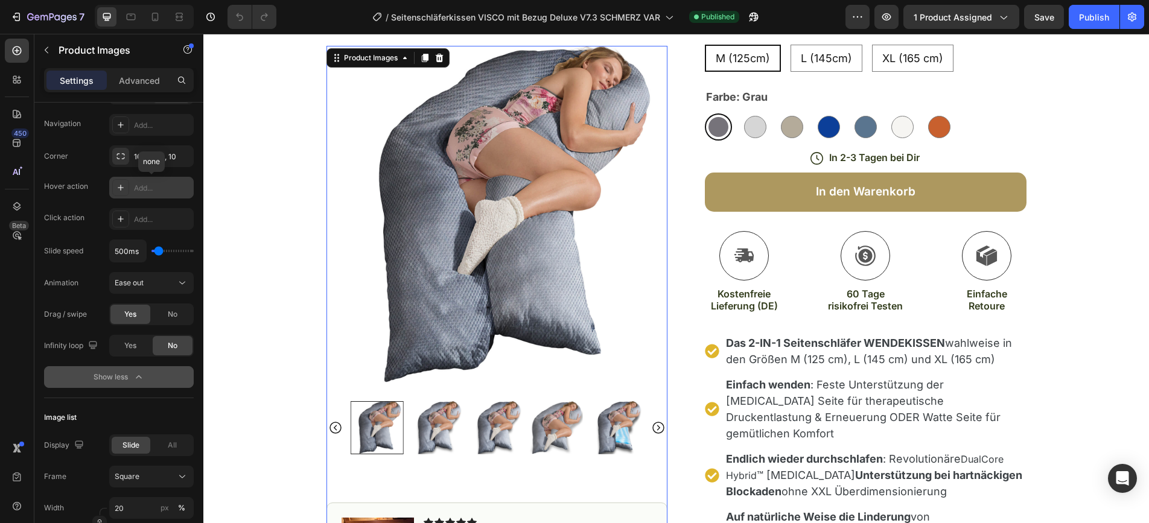
click at [145, 188] on div "Add..." at bounding box center [162, 188] width 57 height 11
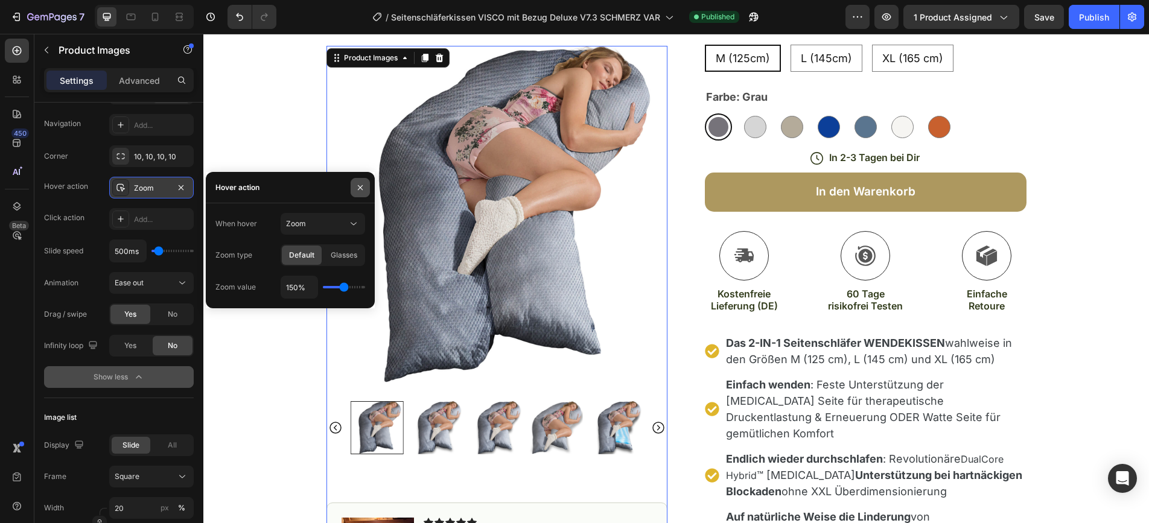
click at [360, 190] on icon "button" at bounding box center [361, 188] width 10 height 10
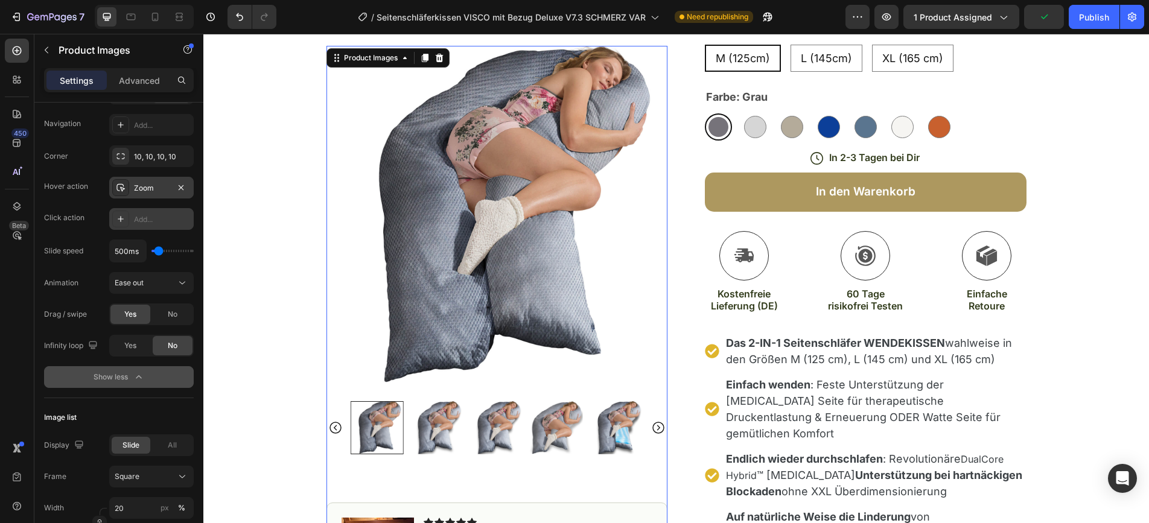
click at [147, 222] on div "Add..." at bounding box center [162, 219] width 57 height 11
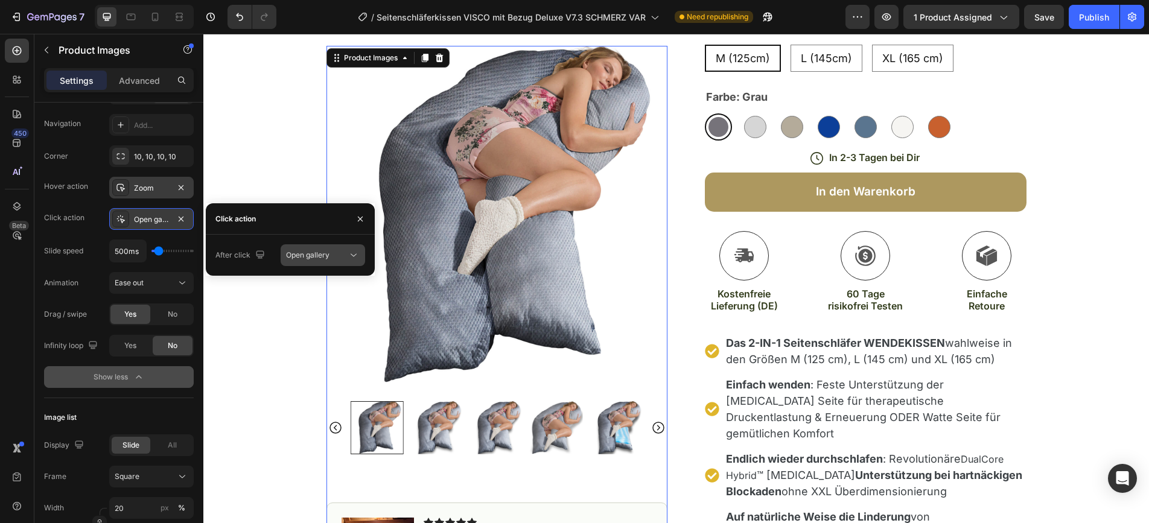
click at [335, 254] on div "Open gallery" at bounding box center [317, 255] width 62 height 11
click at [317, 254] on span "Open gallery" at bounding box center [307, 255] width 43 height 9
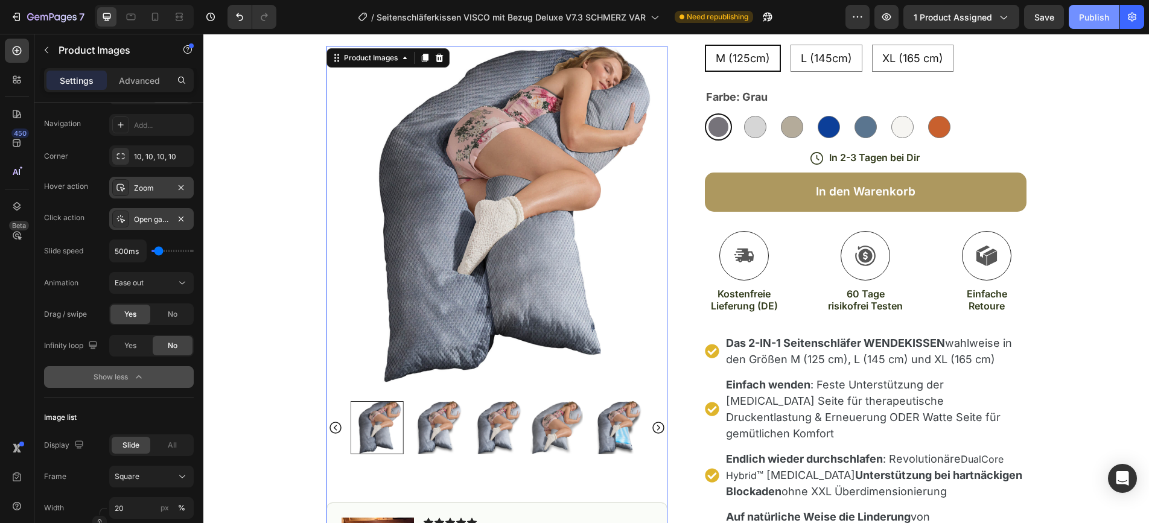
click at [1087, 21] on div "Publish" at bounding box center [1094, 17] width 30 height 13
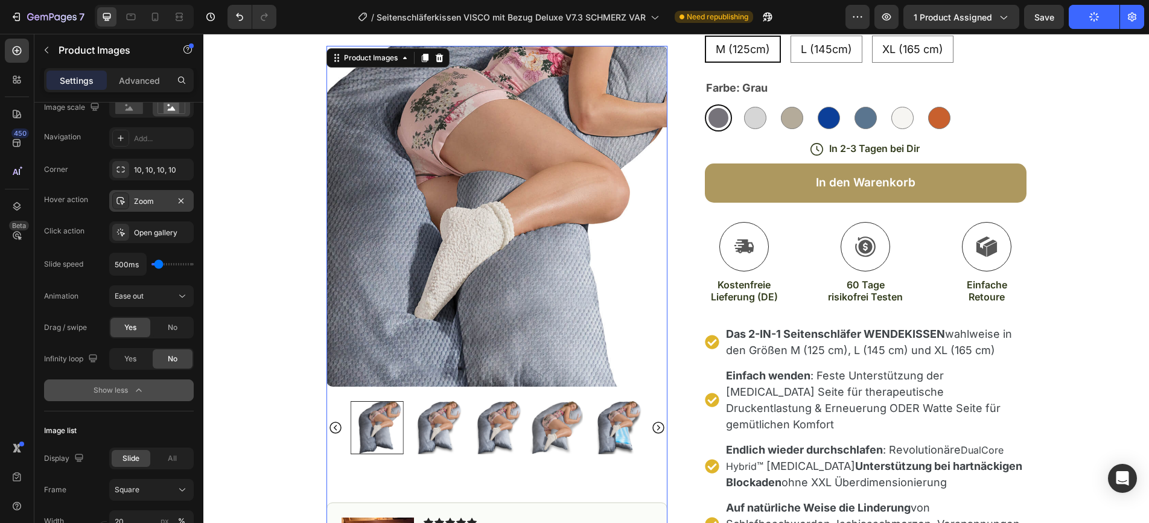
scroll to position [199, 0]
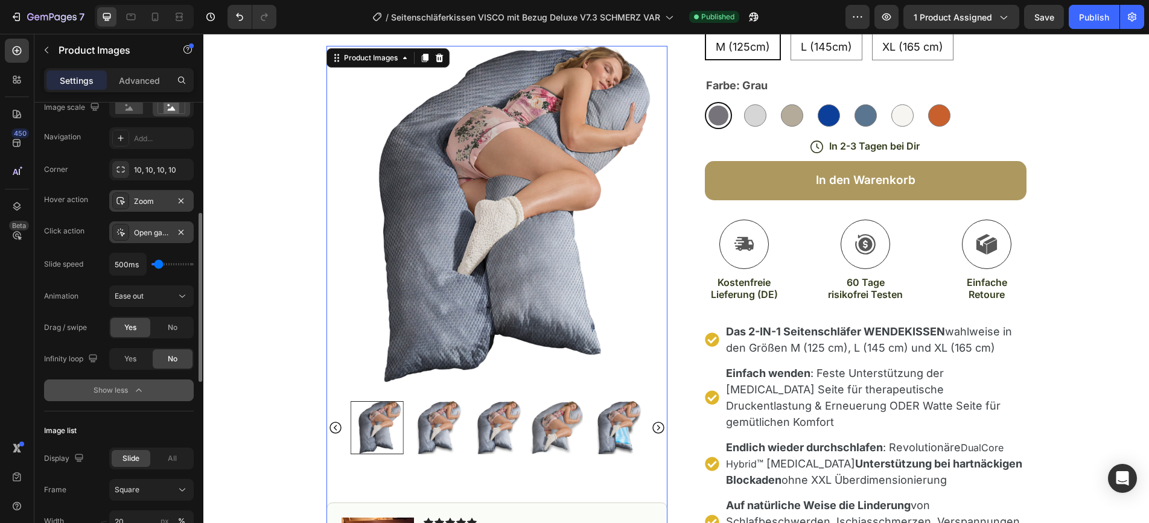
click at [170, 231] on div "Open gallery" at bounding box center [151, 233] width 85 height 22
click at [184, 229] on icon "button" at bounding box center [181, 233] width 10 height 10
click at [154, 18] on icon at bounding box center [155, 17] width 12 height 12
type input "60"
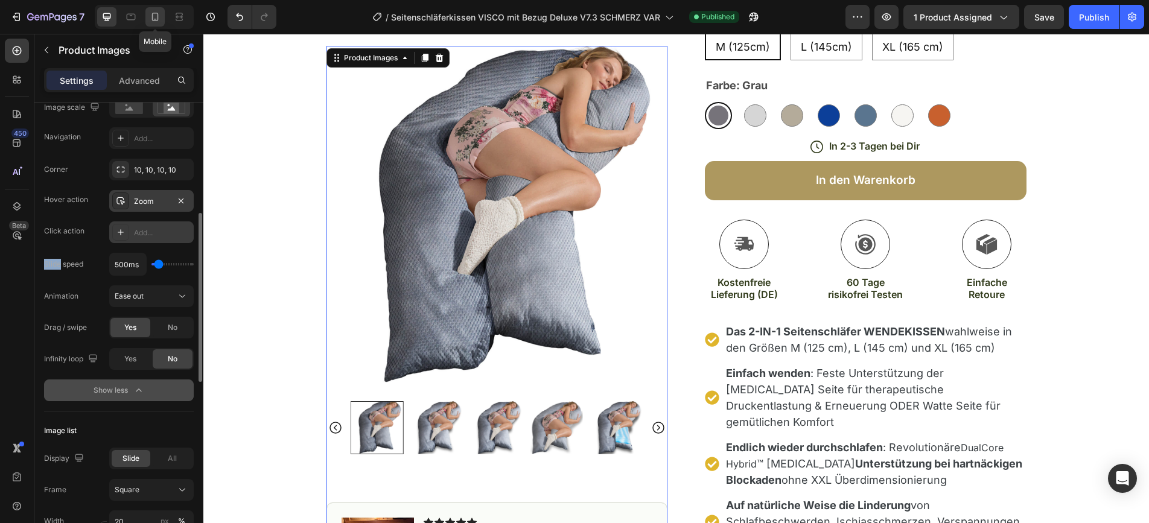
type input "60"
type input "8"
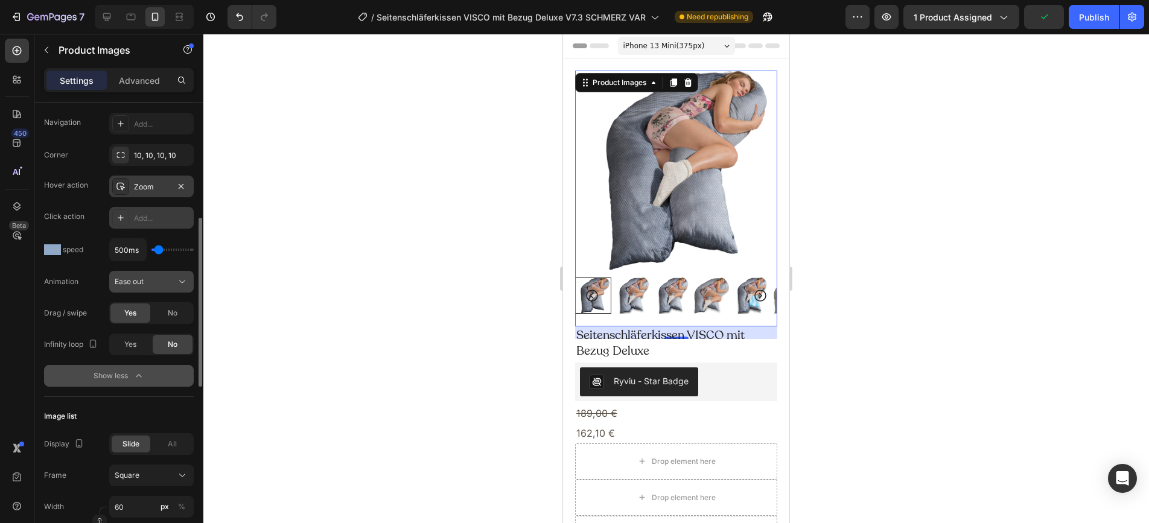
scroll to position [313, 0]
click at [144, 219] on div "Add..." at bounding box center [162, 219] width 57 height 11
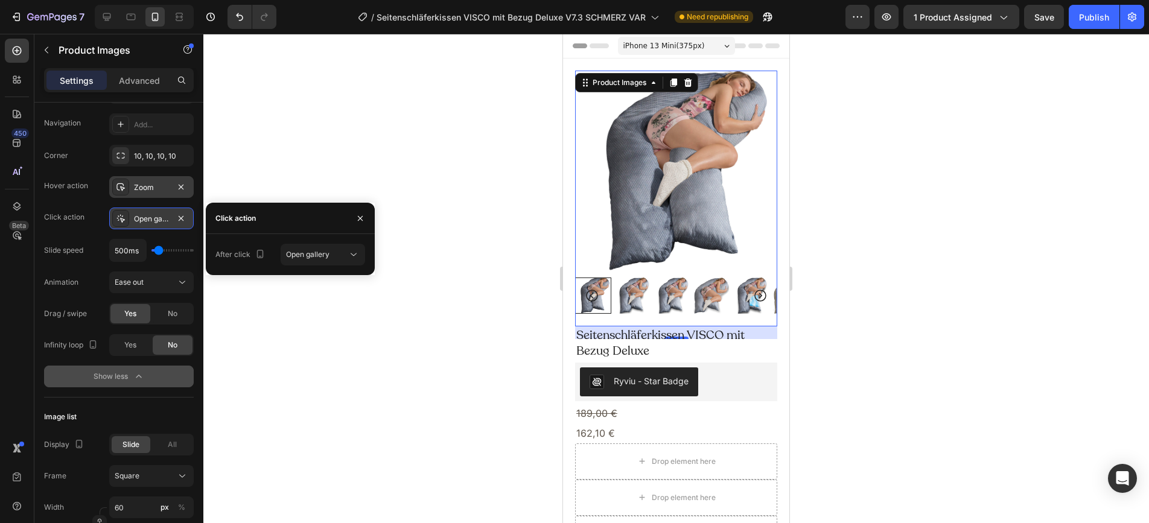
click at [145, 217] on div "Open gallery" at bounding box center [151, 219] width 35 height 11
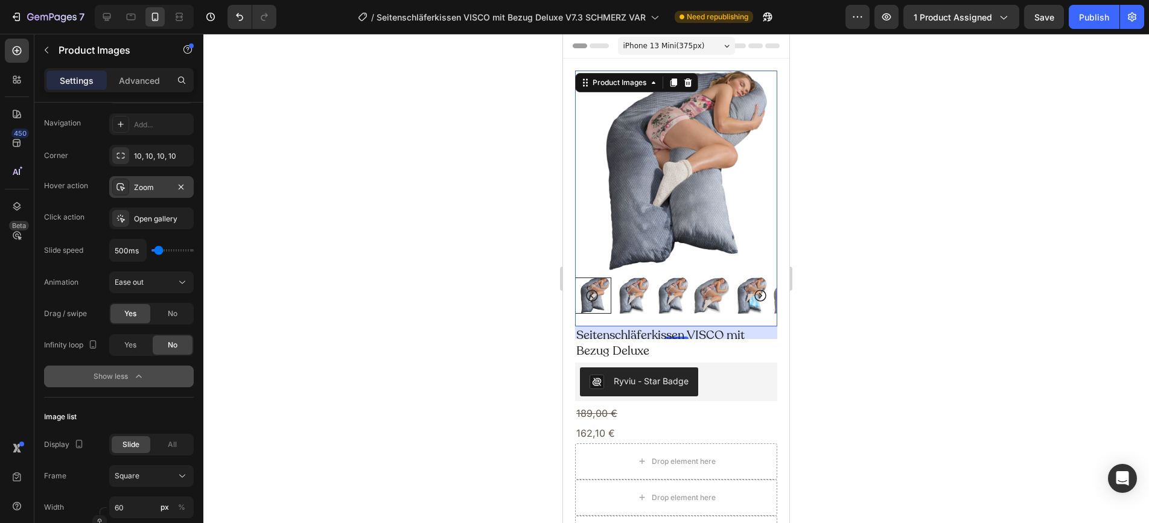
scroll to position [311, 0]
click at [109, 19] on icon at bounding box center [107, 17] width 12 height 12
type input "20"
type input "11"
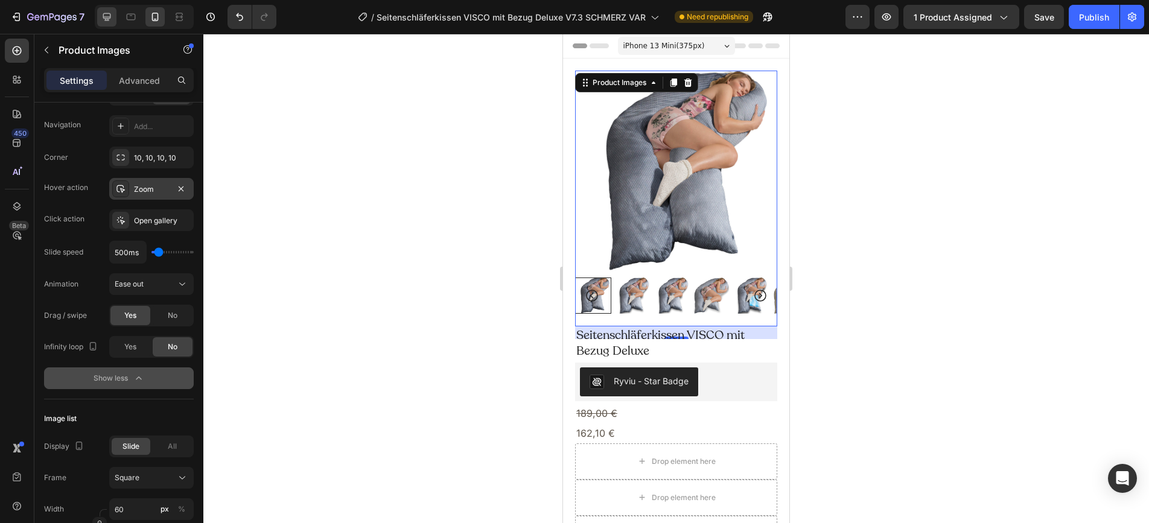
type input "24"
click at [109, 19] on icon at bounding box center [107, 17] width 12 height 12
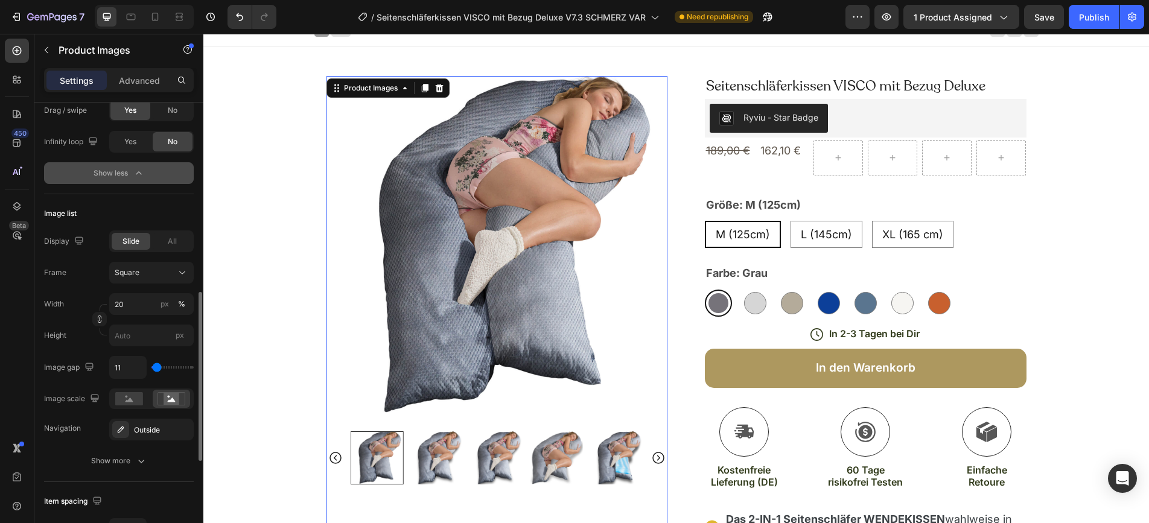
scroll to position [530, 0]
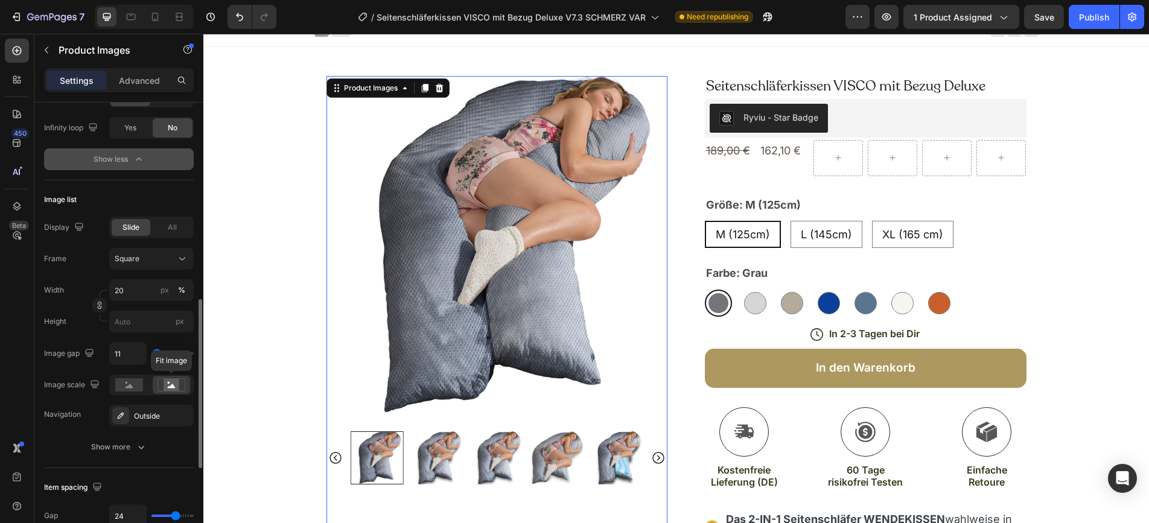
click at [173, 390] on rect at bounding box center [172, 385] width 16 height 12
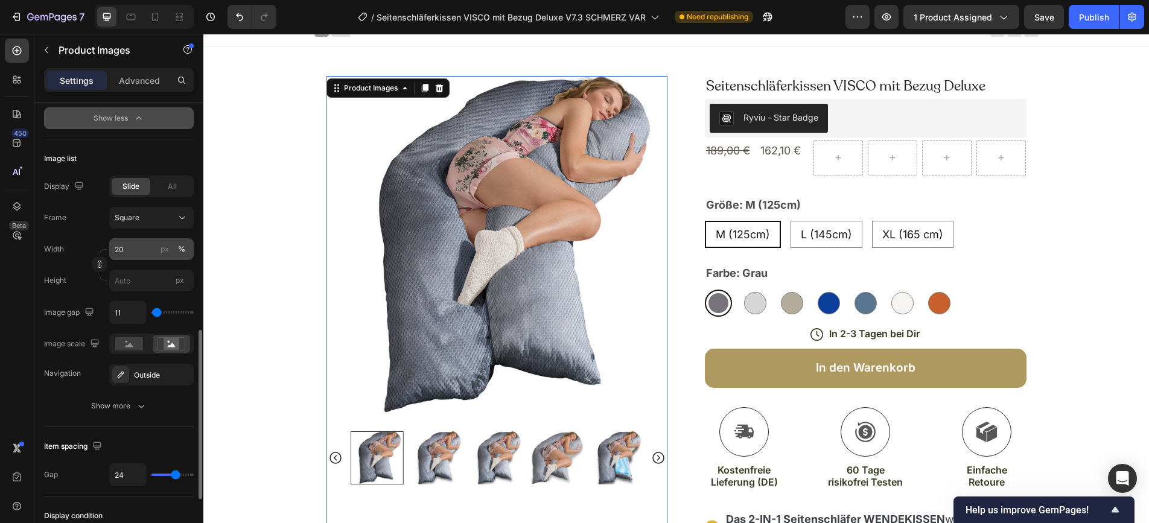
scroll to position [608, 0]
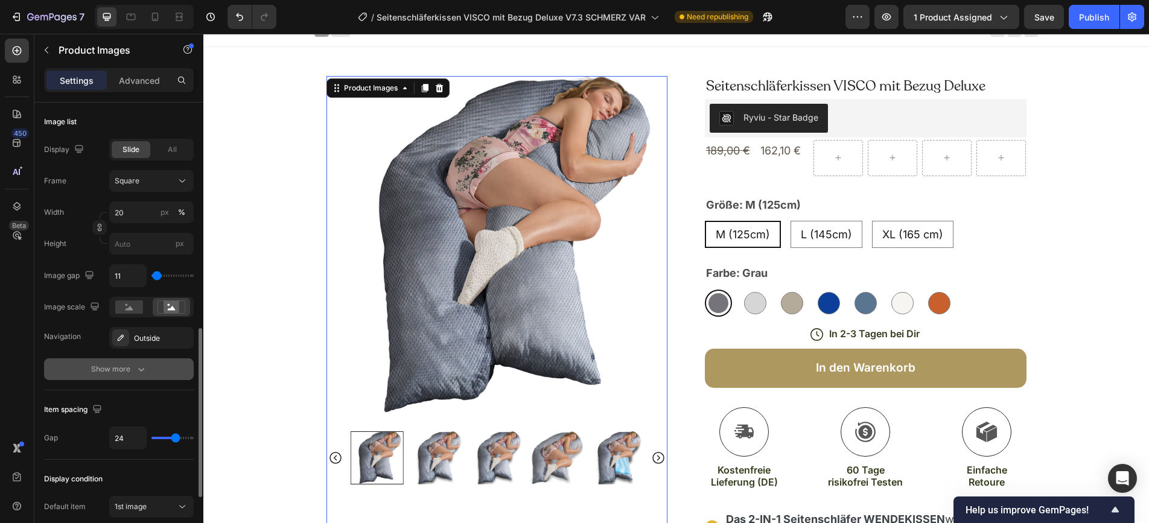
click at [135, 369] on icon "button" at bounding box center [141, 369] width 12 height 12
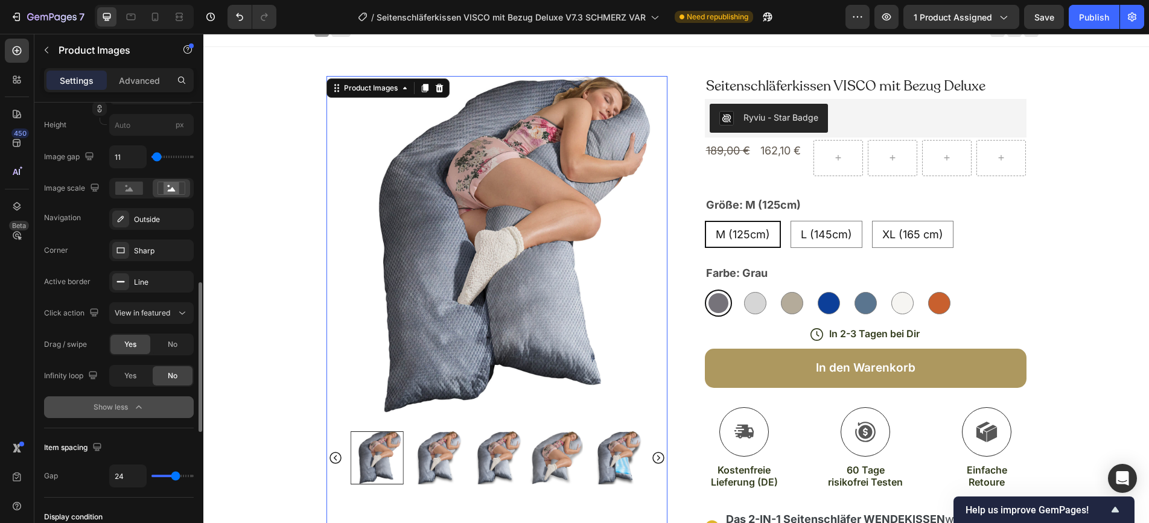
scroll to position [743, 0]
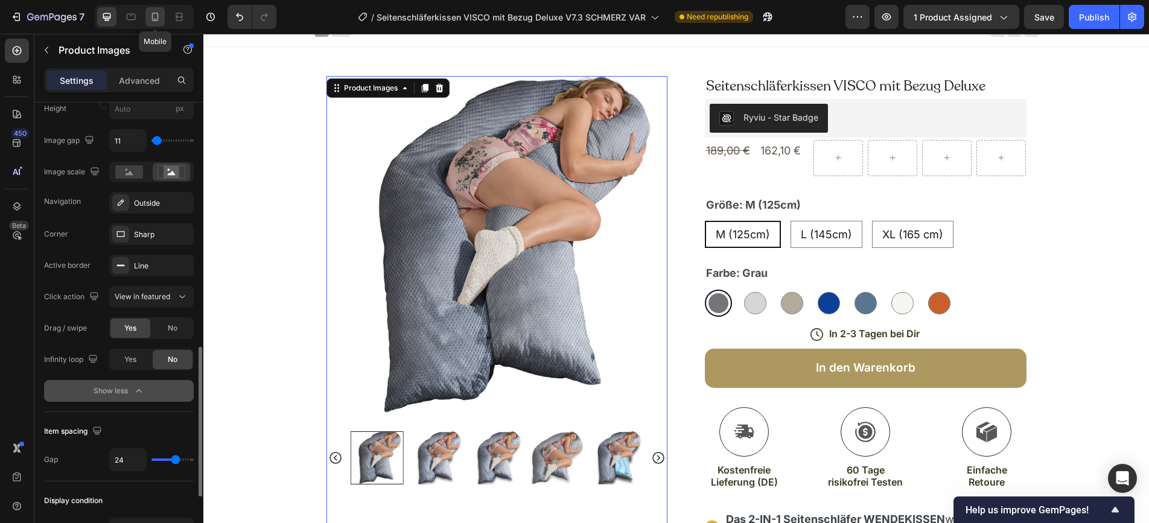
click at [156, 14] on icon at bounding box center [155, 17] width 12 height 12
type input "60"
type input "8"
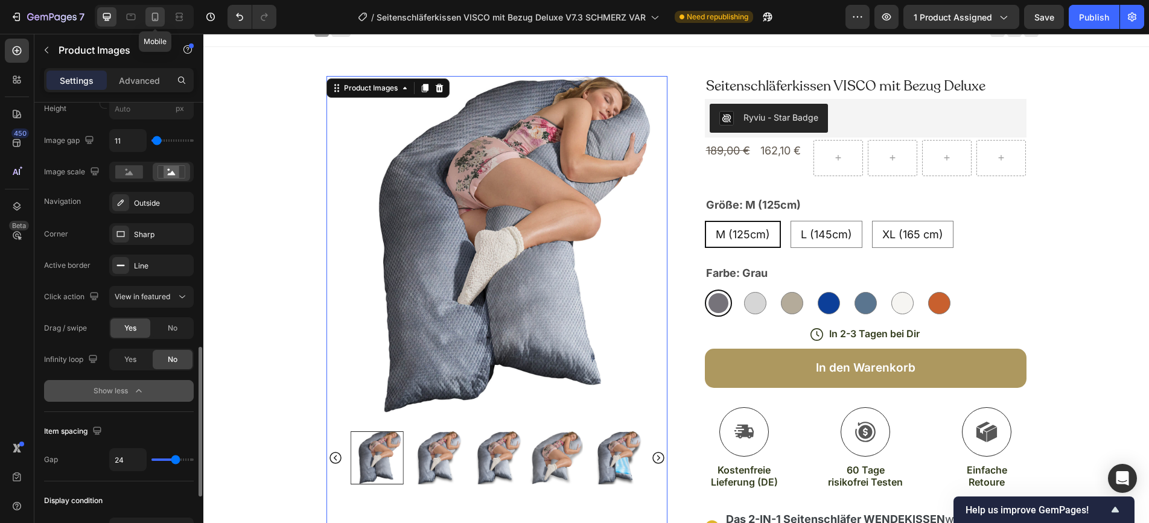
type input "8"
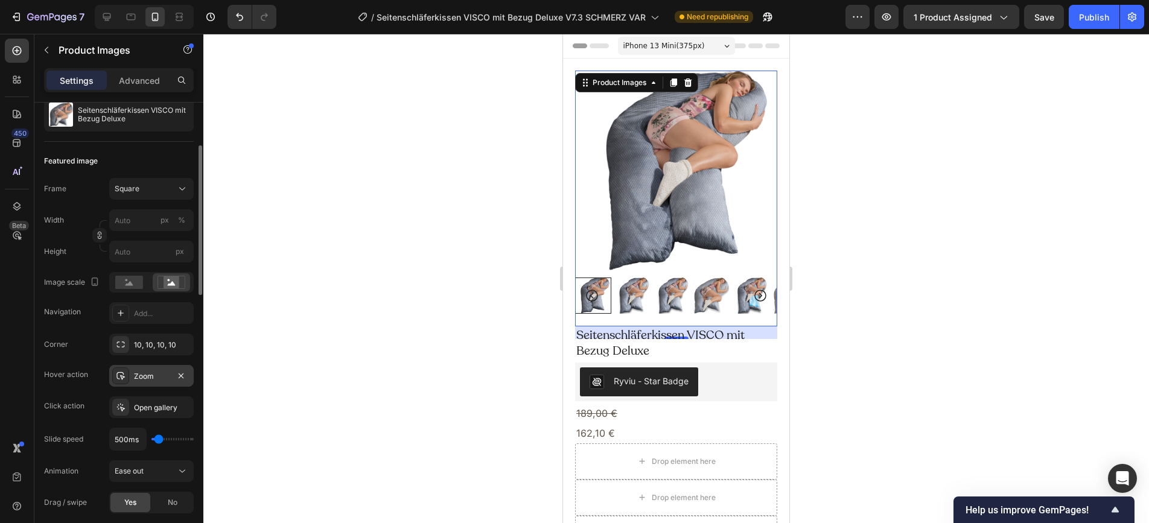
scroll to position [129, 0]
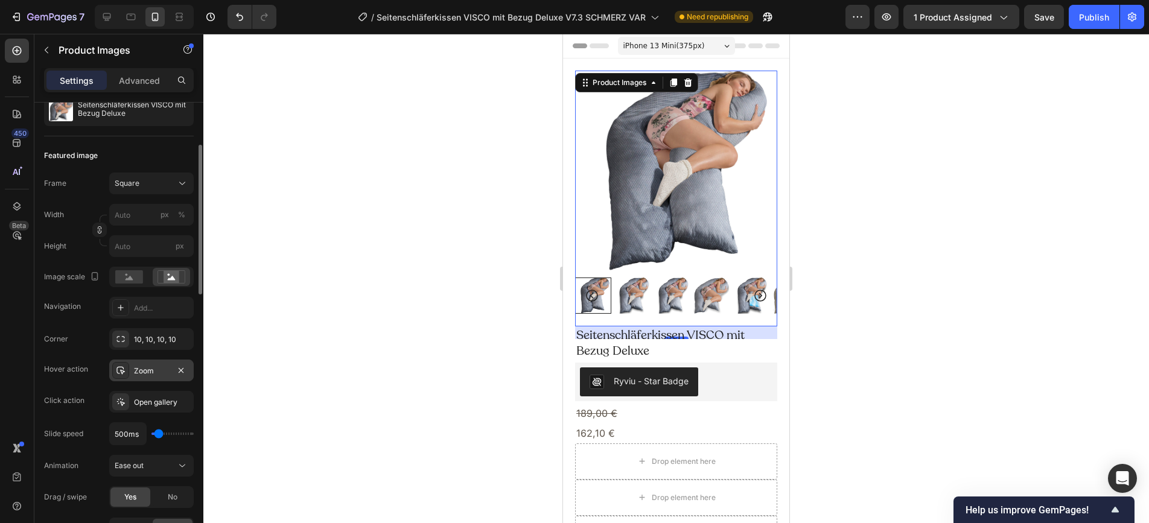
click at [167, 281] on rect at bounding box center [172, 277] width 16 height 12
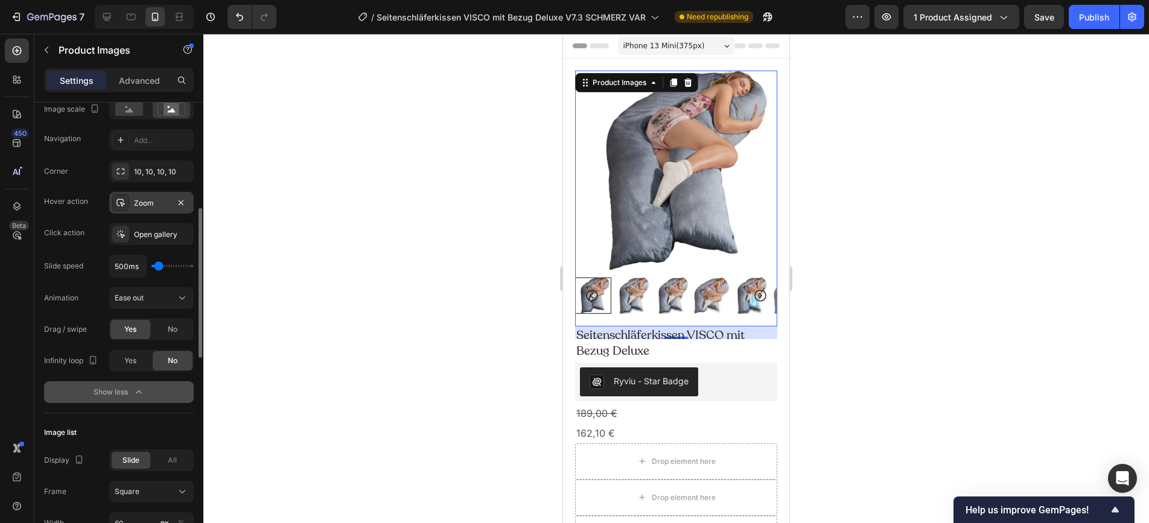
scroll to position [298, 0]
click at [1096, 15] on div "Publish" at bounding box center [1094, 17] width 30 height 13
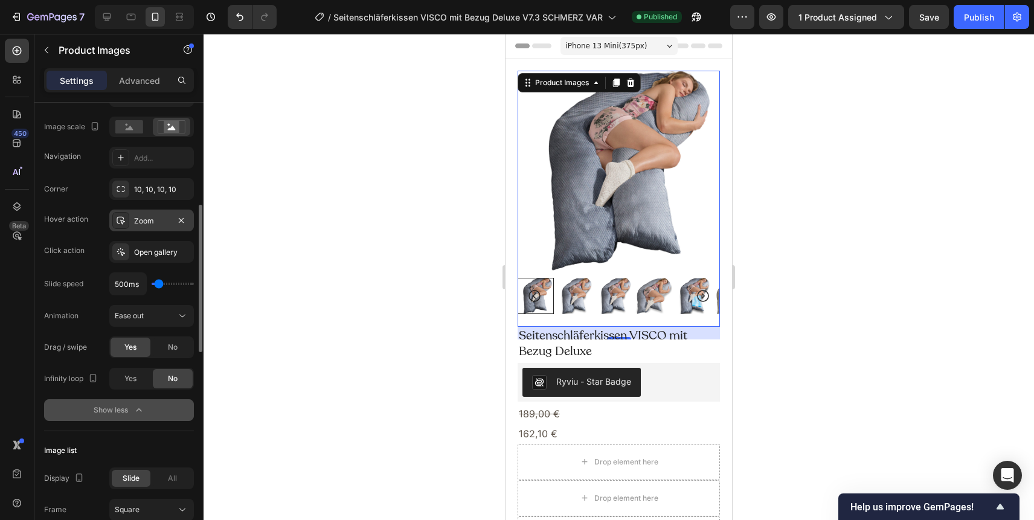
scroll to position [279, 0]
click at [106, 21] on icon at bounding box center [107, 17] width 12 height 12
type input "20"
type input "11"
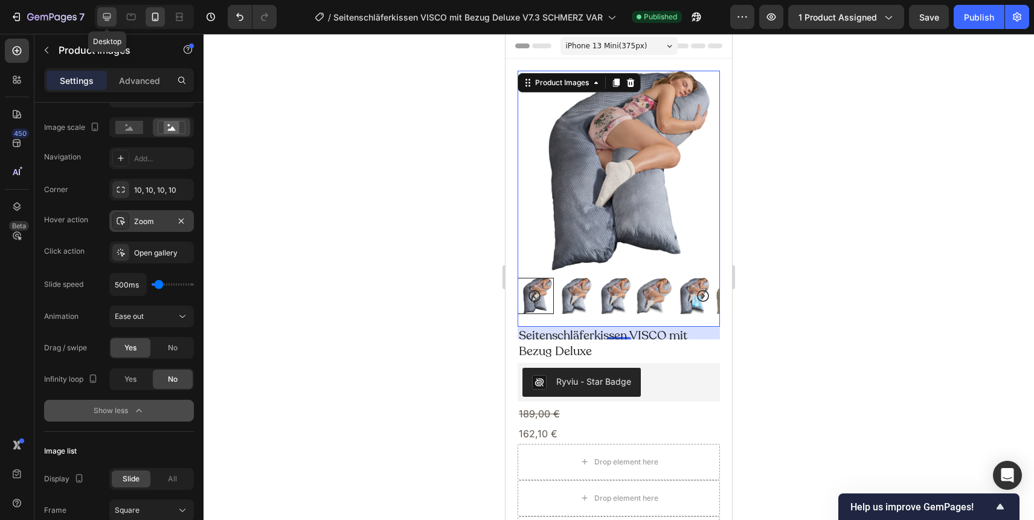
type input "24"
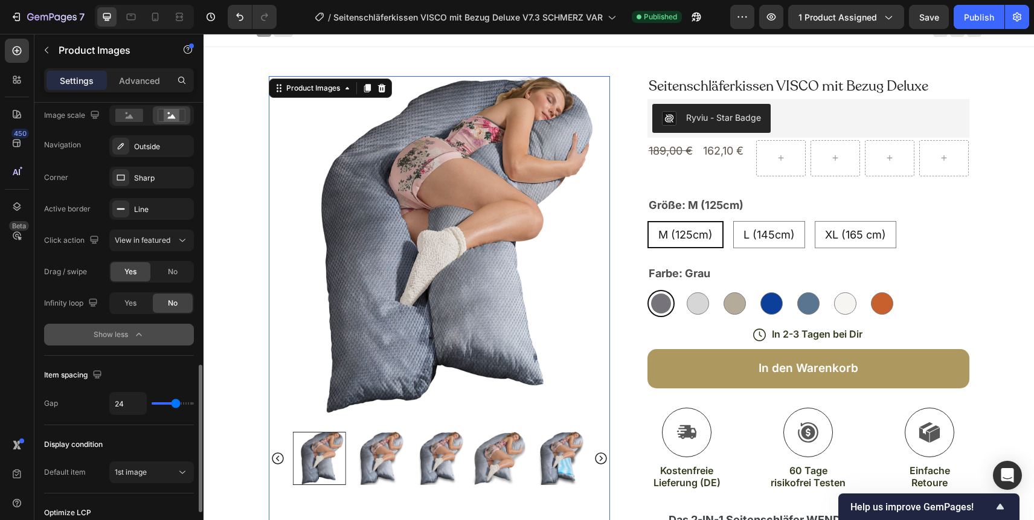
scroll to position [802, 0]
click at [154, 19] on icon at bounding box center [155, 17] width 12 height 12
type input "60"
type input "8"
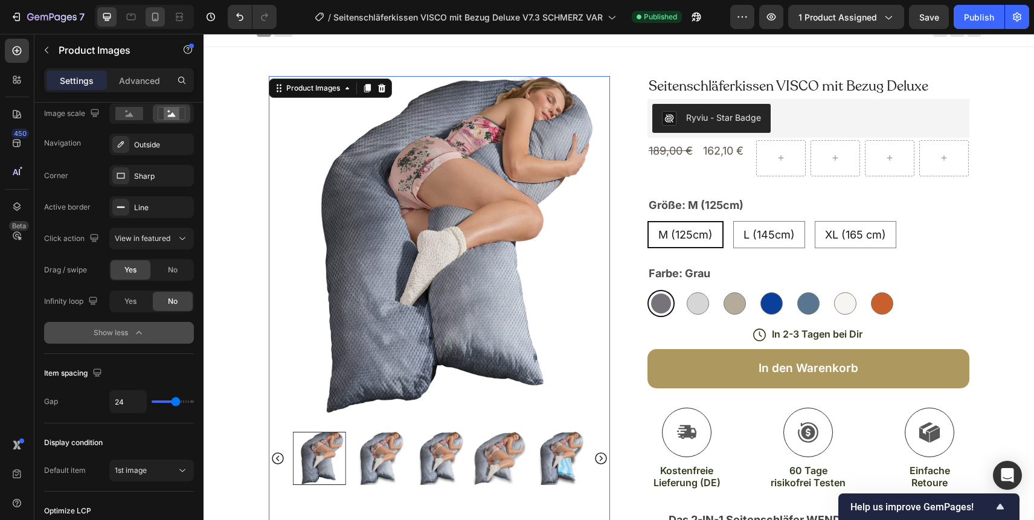
type input "8"
click at [154, 19] on icon at bounding box center [155, 17] width 12 height 12
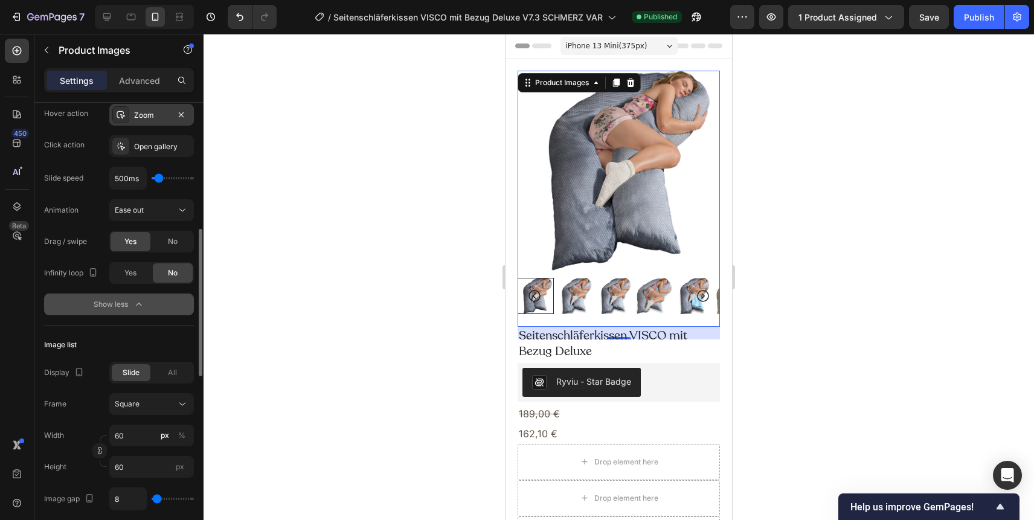
scroll to position [386, 0]
click at [102, 18] on icon at bounding box center [107, 17] width 12 height 12
type input "20"
type input "11"
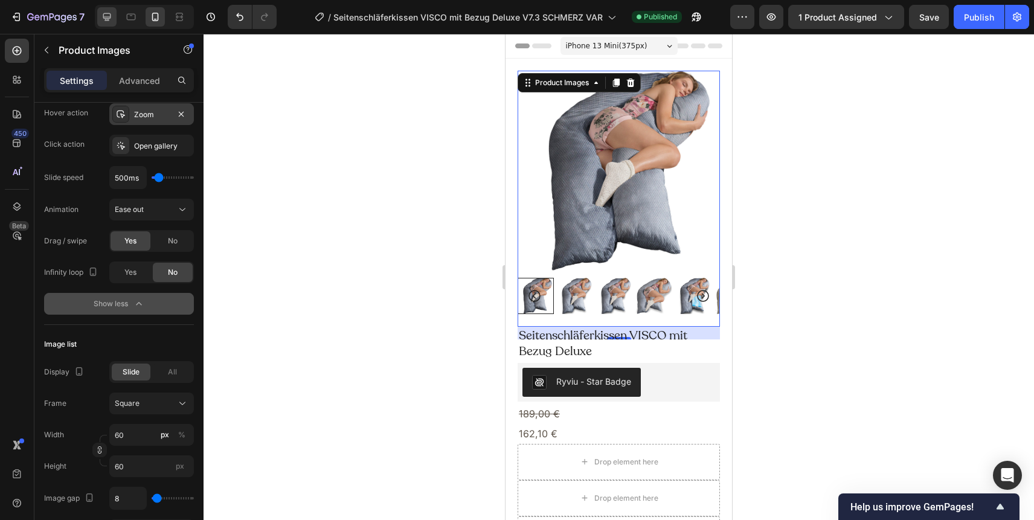
type input "24"
click at [102, 18] on icon at bounding box center [107, 17] width 12 height 12
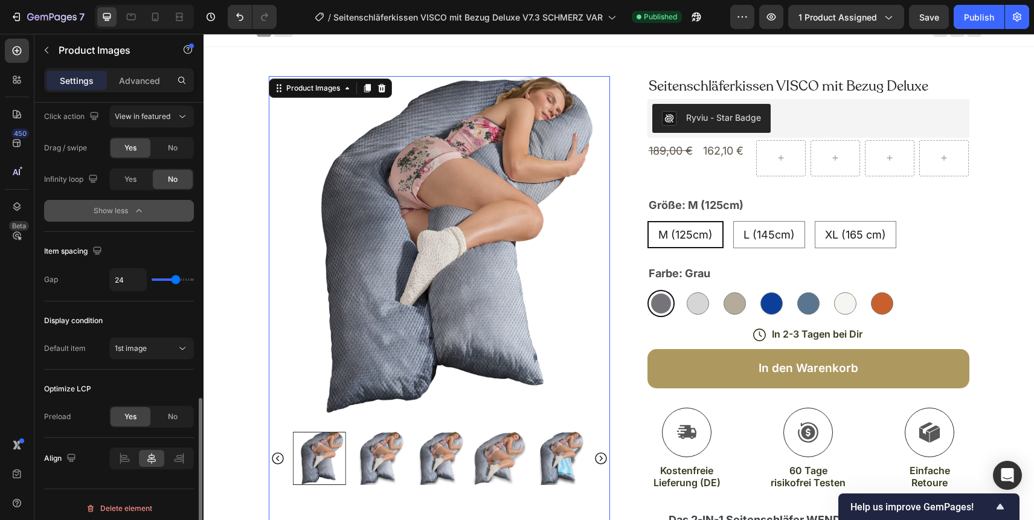
scroll to position [931, 0]
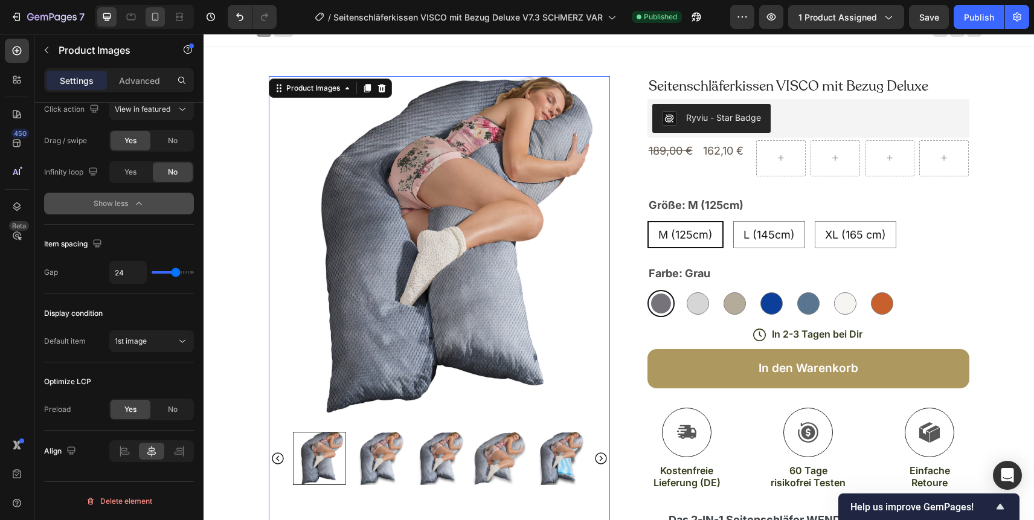
click at [152, 16] on icon at bounding box center [155, 17] width 7 height 8
type input "60"
type input "8"
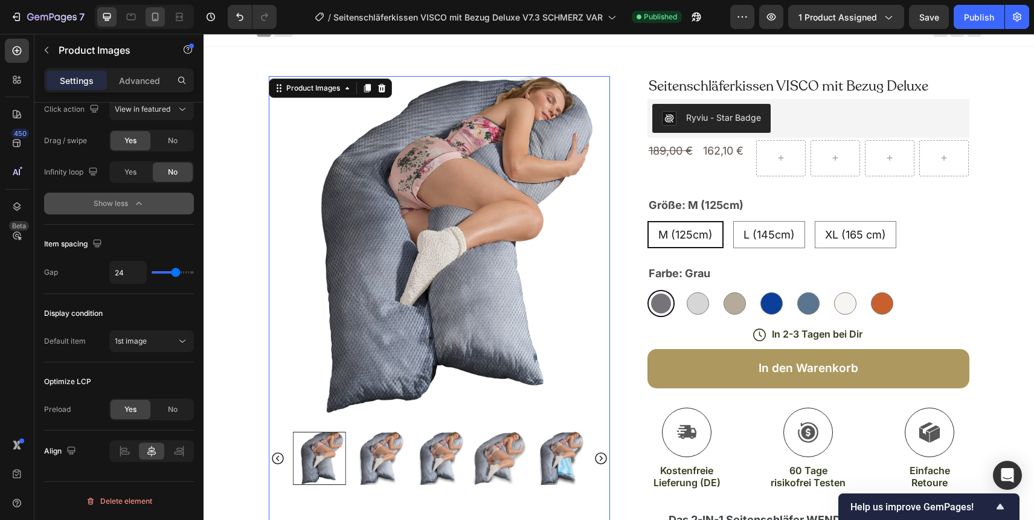
type input "8"
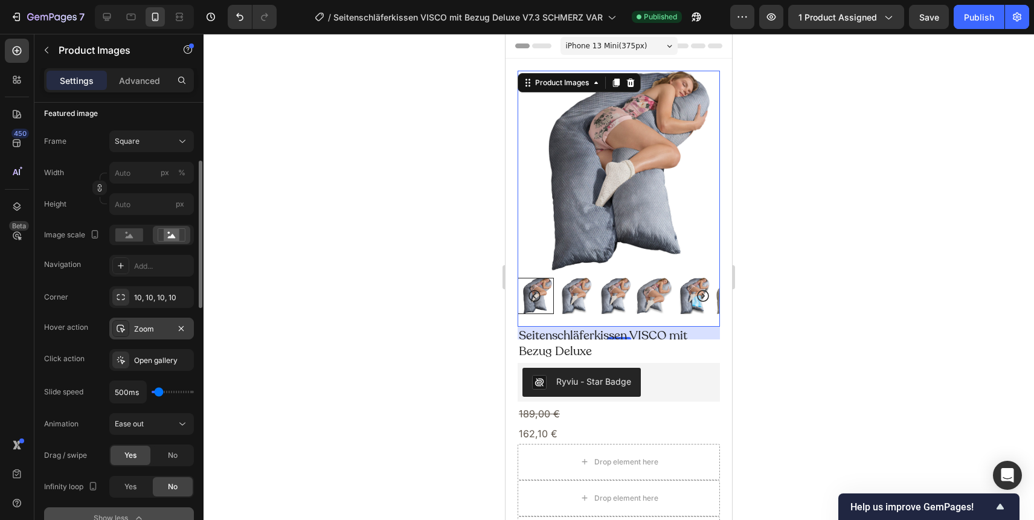
scroll to position [173, 0]
click at [172, 228] on rect at bounding box center [172, 233] width 16 height 12
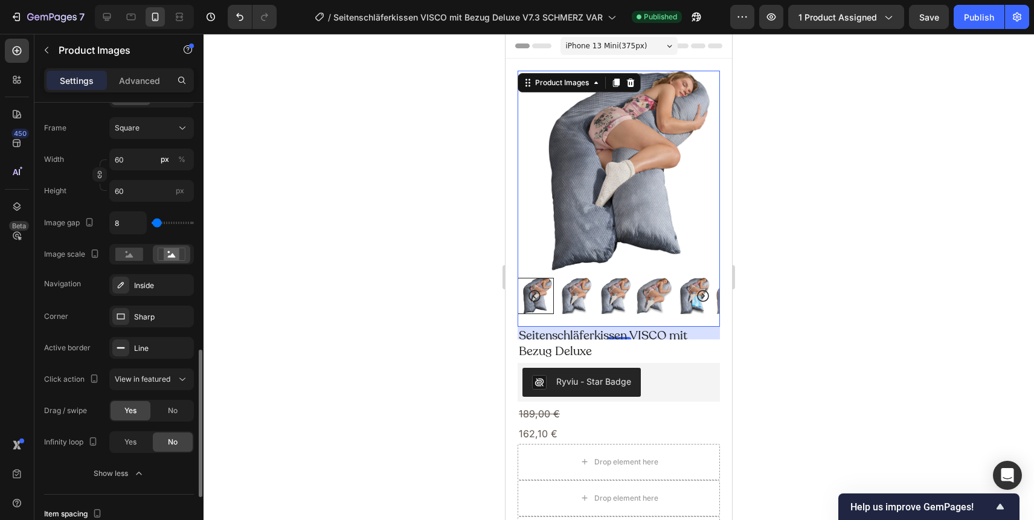
scroll to position [695, 0]
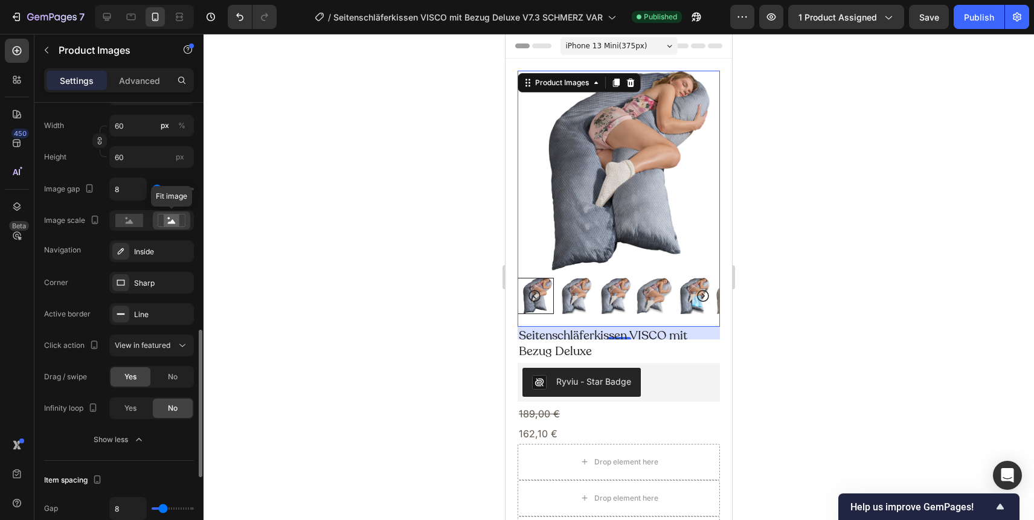
click at [176, 219] on rect at bounding box center [172, 220] width 16 height 12
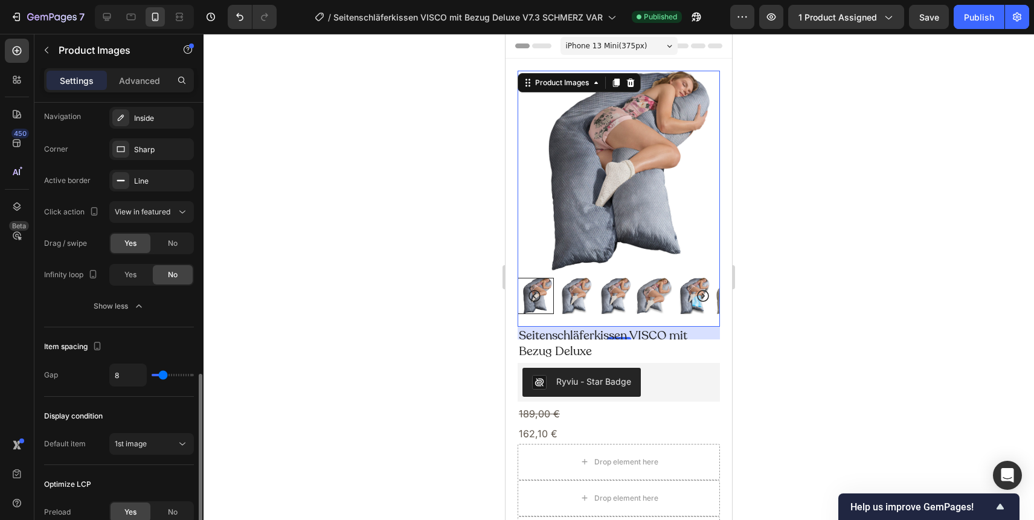
scroll to position [829, 0]
click at [109, 17] on icon at bounding box center [107, 17] width 8 height 8
type input "20"
type input "11"
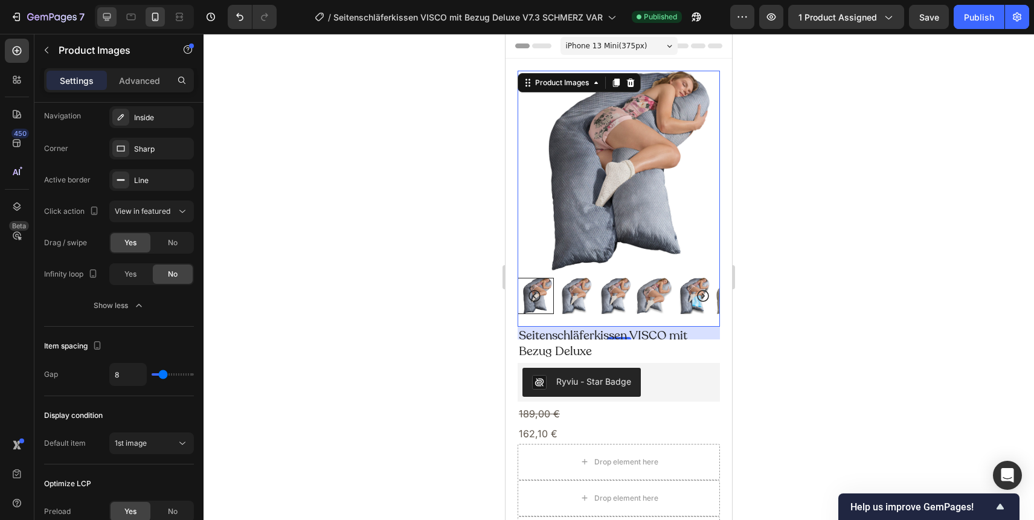
type input "11"
type input "24"
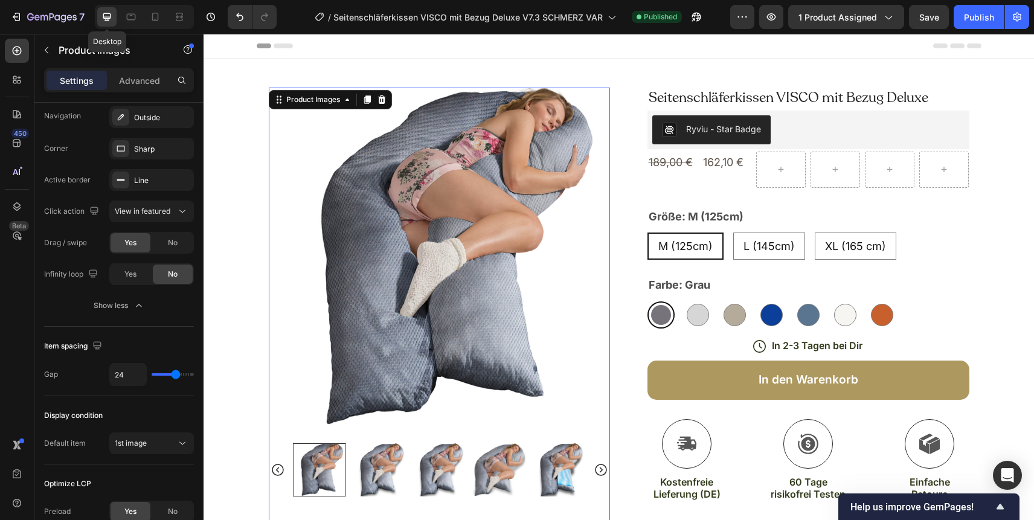
scroll to position [11, 0]
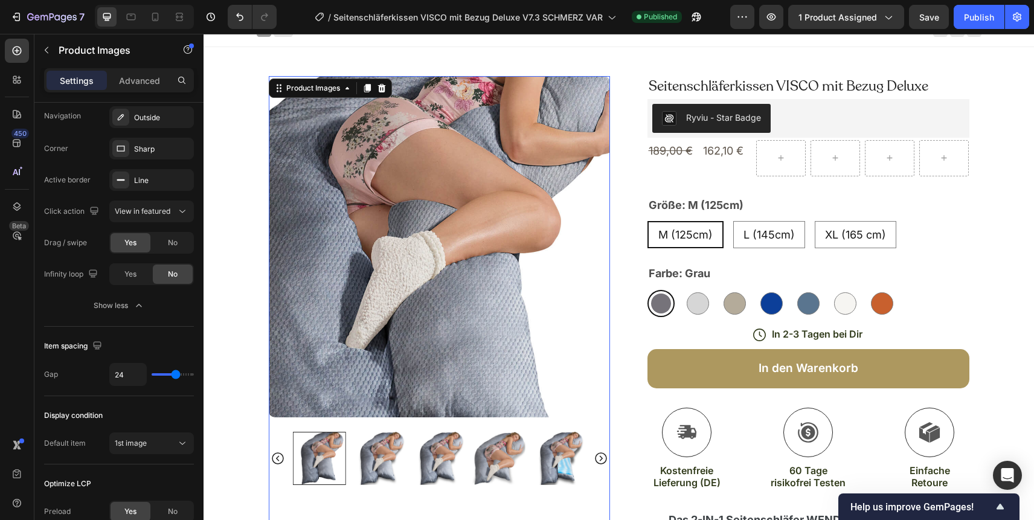
click at [507, 217] on img at bounding box center [439, 246] width 341 height 341
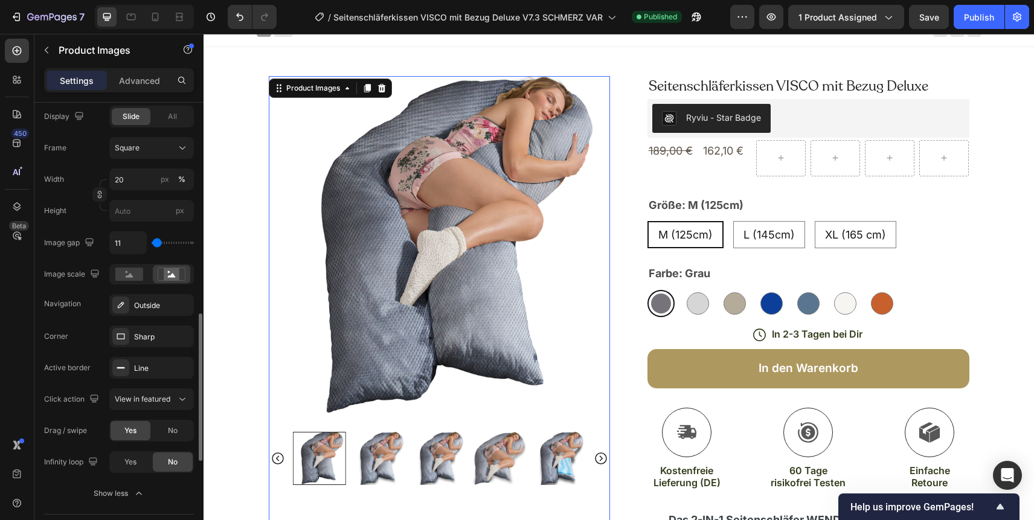
scroll to position [642, 0]
type input "0"
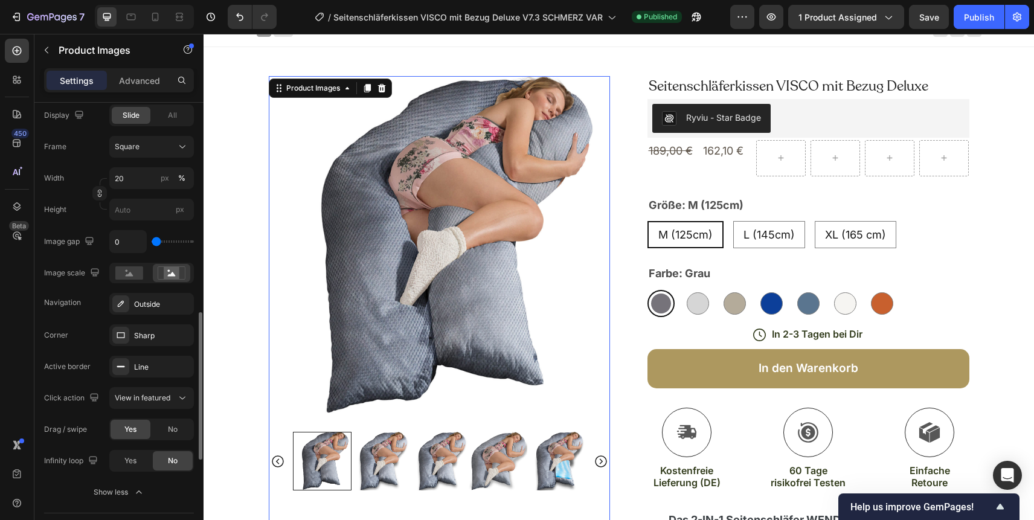
drag, startPoint x: 158, startPoint y: 246, endPoint x: 144, endPoint y: 246, distance: 13.3
type input "0"
click at [152, 243] on input "range" at bounding box center [173, 241] width 42 height 2
click at [149, 18] on icon at bounding box center [155, 17] width 12 height 12
type input "60"
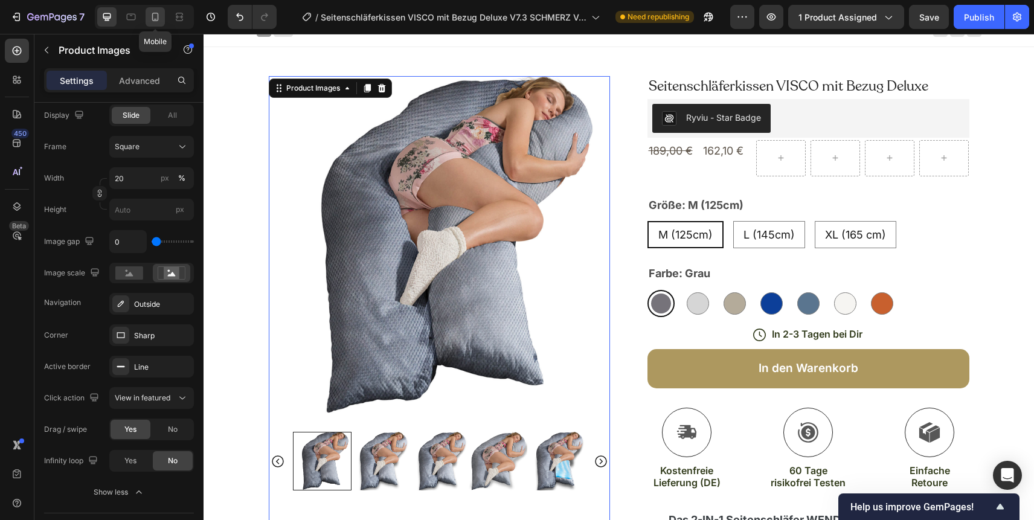
type input "60"
type input "8"
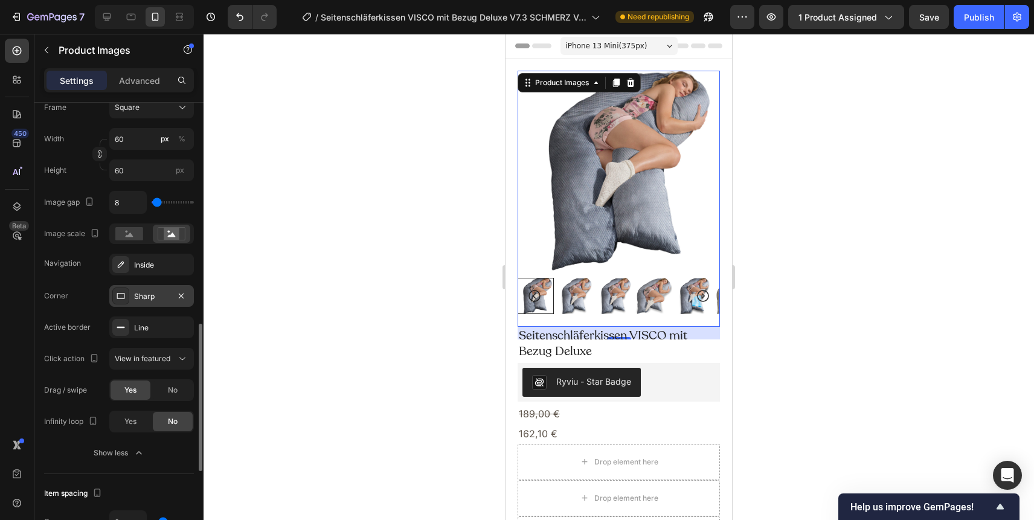
scroll to position [680, 0]
type input "0"
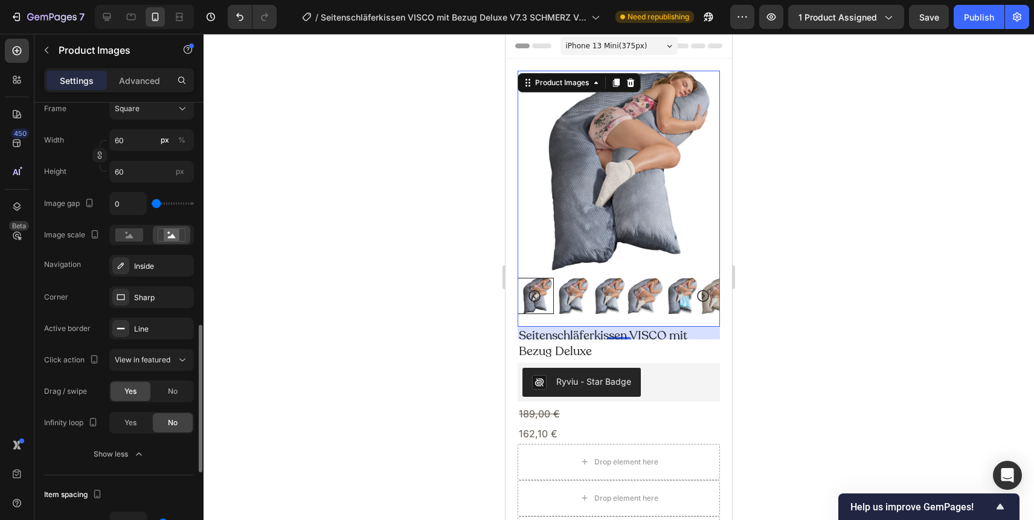
drag, startPoint x: 157, startPoint y: 202, endPoint x: 139, endPoint y: 203, distance: 18.2
type input "0"
click at [152, 203] on input "range" at bounding box center [173, 203] width 42 height 2
click at [118, 209] on input "0" at bounding box center [128, 204] width 36 height 22
type input "1"
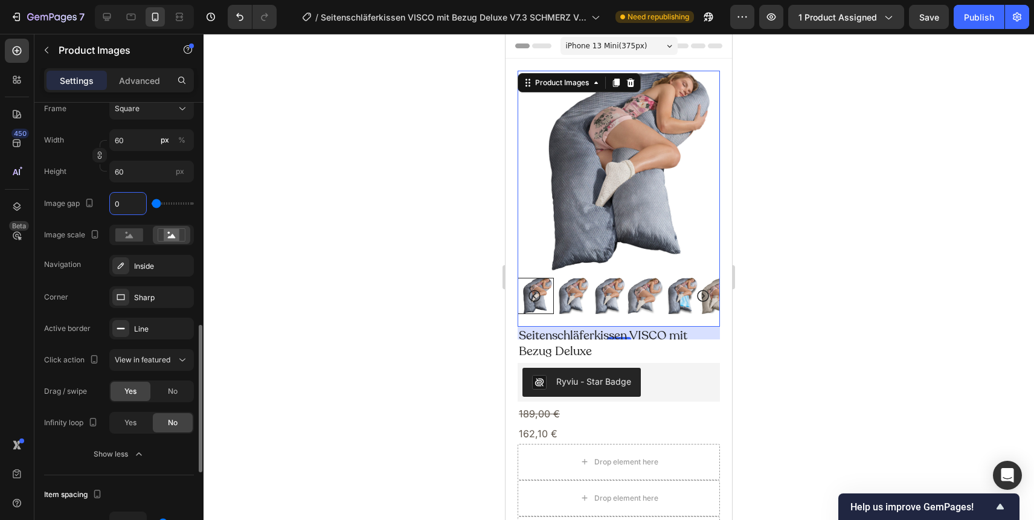
type input "1"
type input "10"
type input "1"
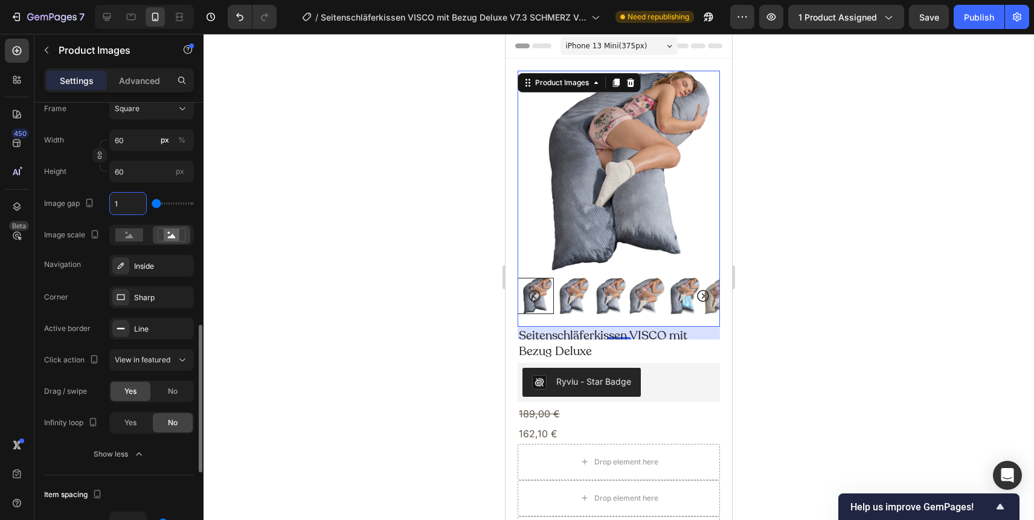
type input "0"
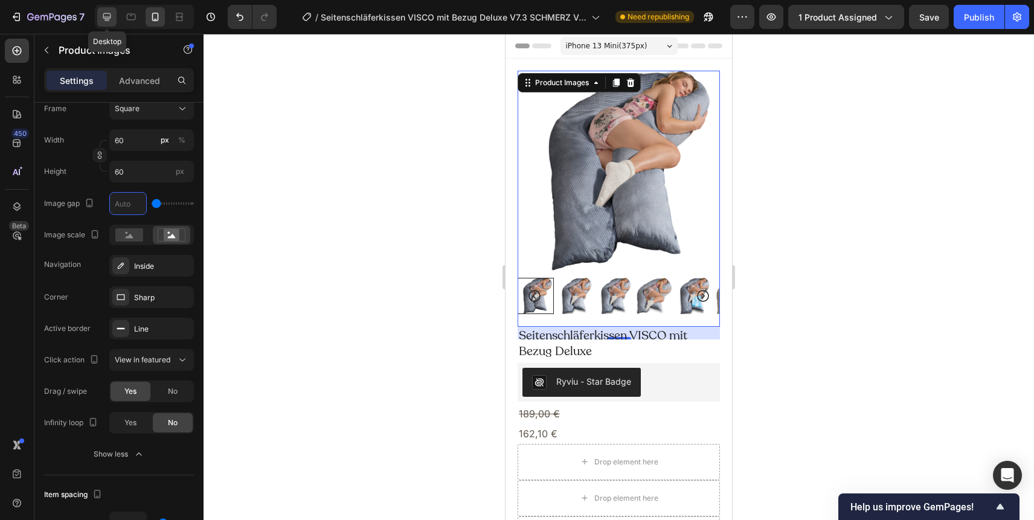
click at [109, 16] on icon at bounding box center [107, 17] width 8 height 8
type input "20"
type input "0"
type input "24"
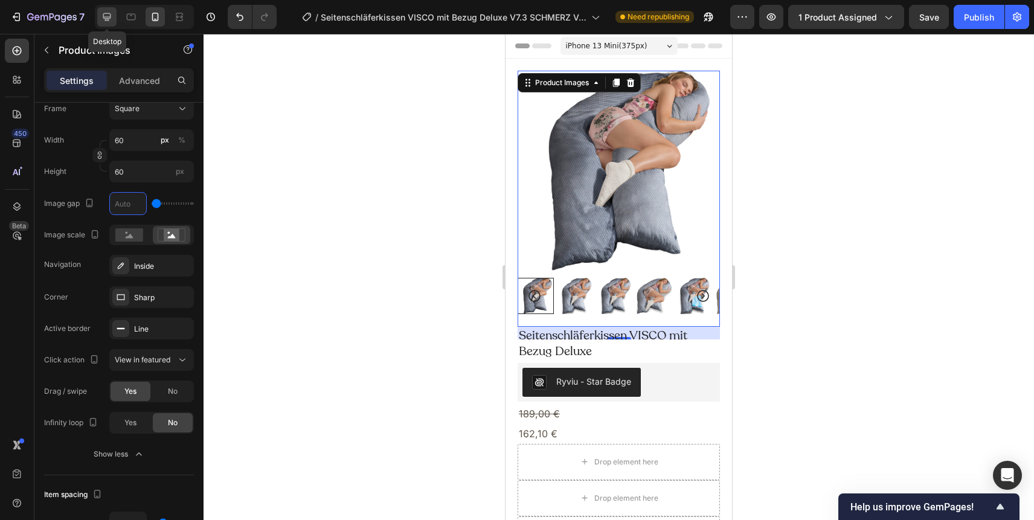
type input "24"
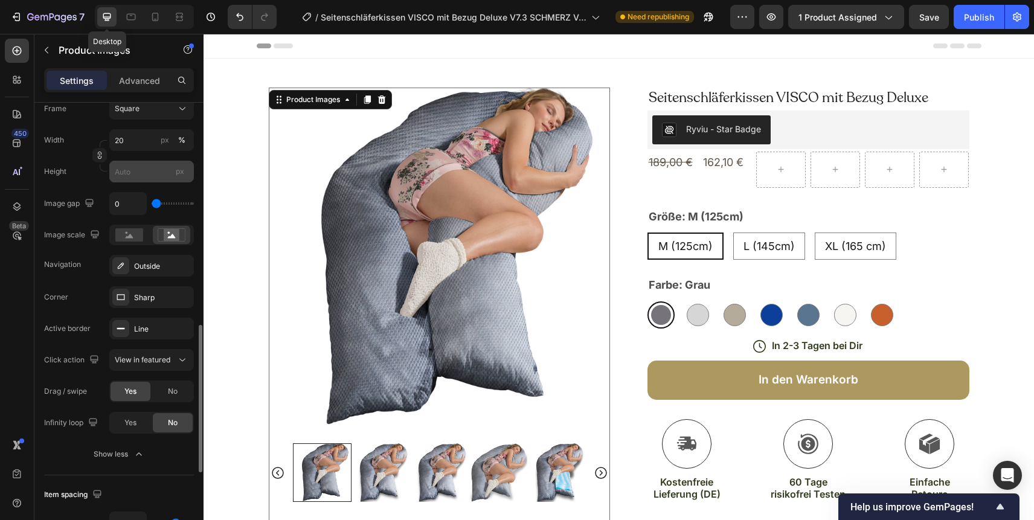
scroll to position [11, 0]
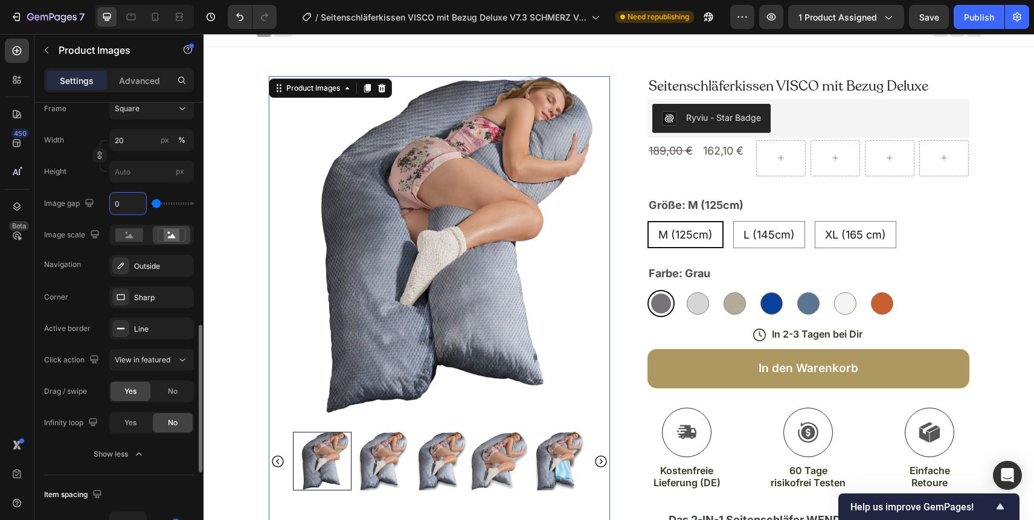
click at [113, 206] on input "0" at bounding box center [128, 204] width 36 height 22
type input "1"
type input "19"
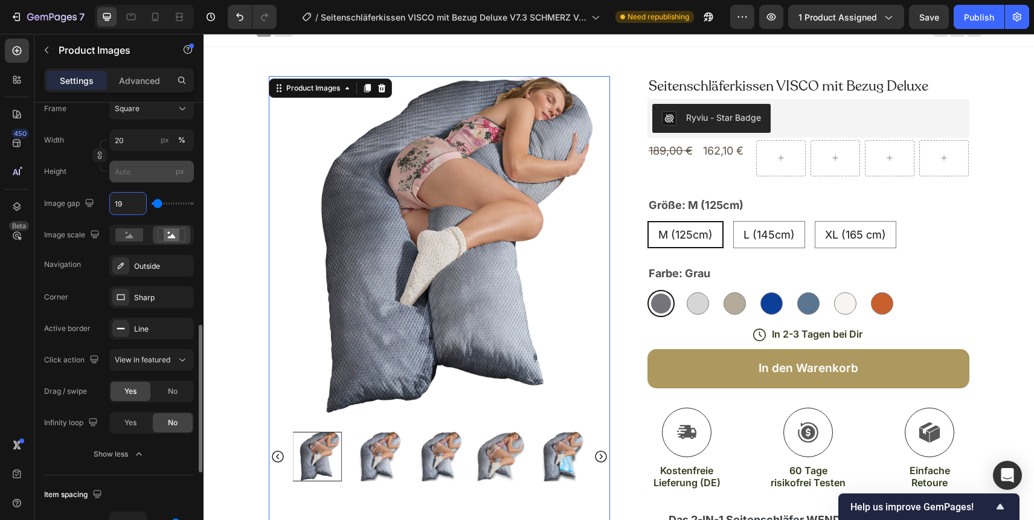
type input "1"
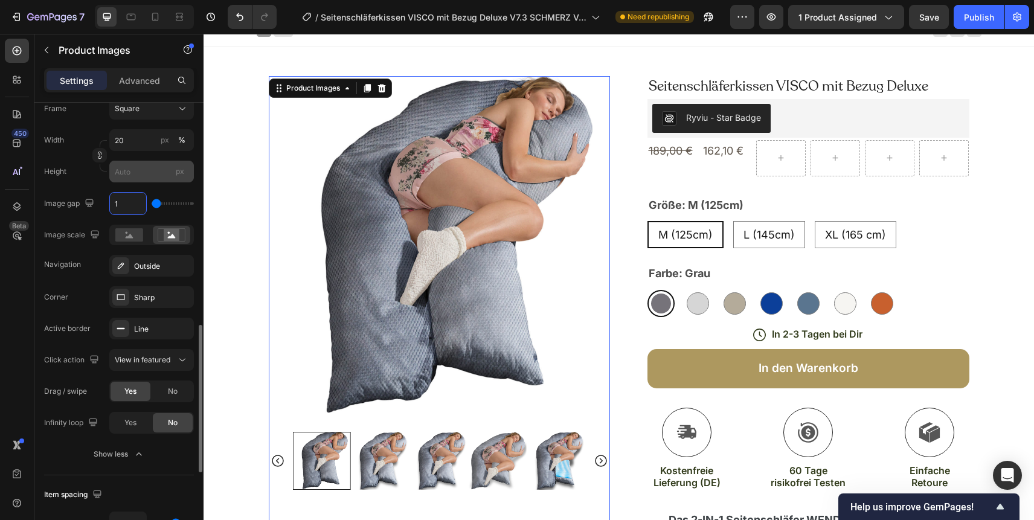
type input "10"
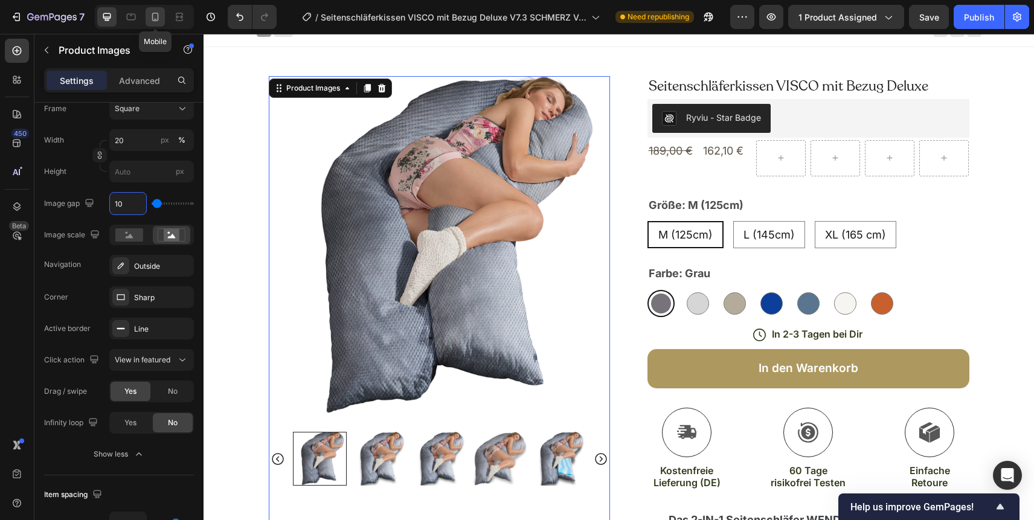
type input "10"
click at [153, 16] on icon at bounding box center [155, 17] width 12 height 12
type input "60"
type input "8"
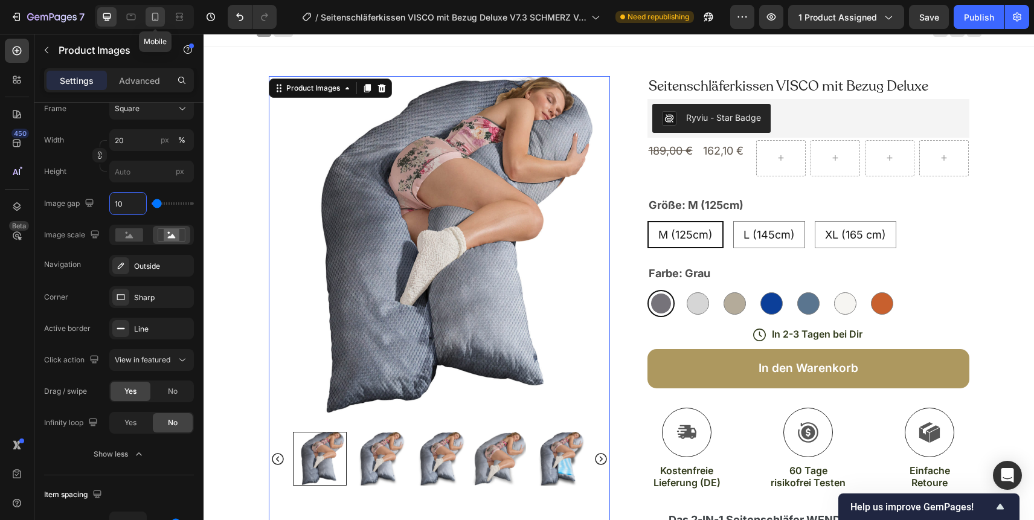
type input "8"
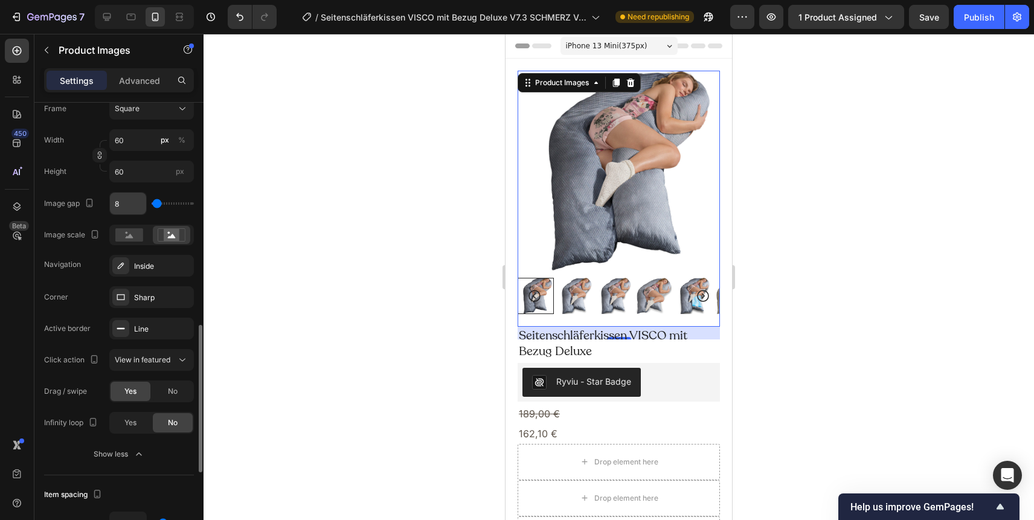
click at [117, 203] on input "8" at bounding box center [128, 204] width 36 height 22
type input "0"
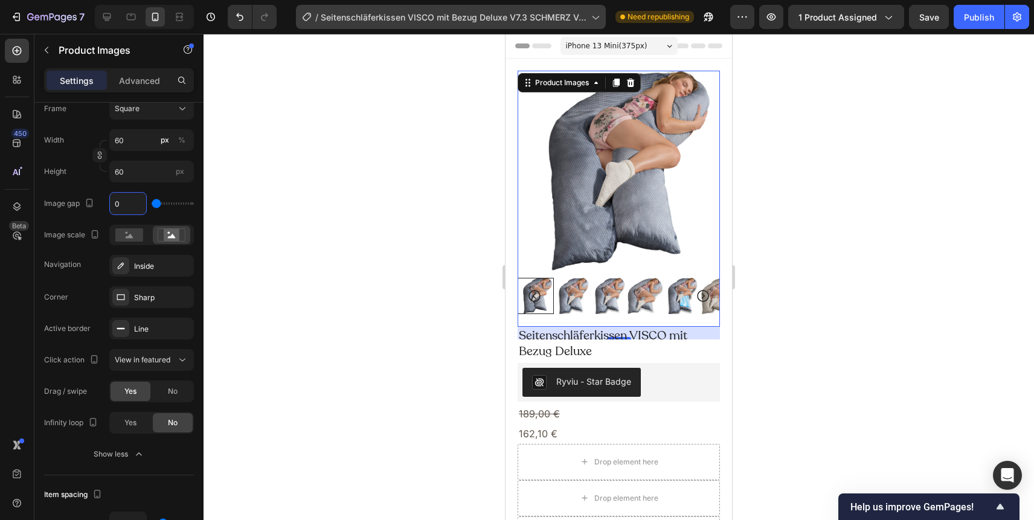
type input "0"
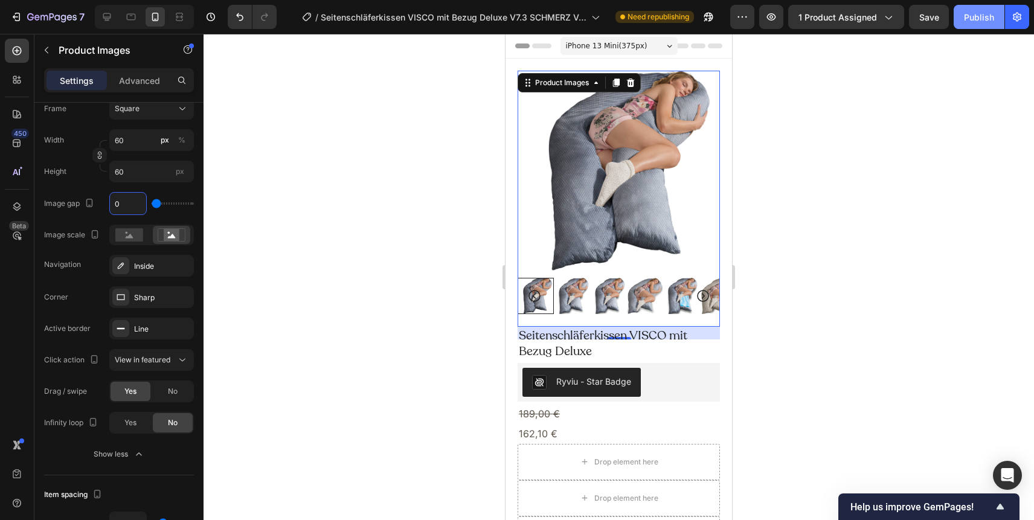
click at [970, 19] on div "Publish" at bounding box center [979, 17] width 30 height 13
click at [104, 17] on icon at bounding box center [107, 17] width 8 height 8
type input "20"
type input "10"
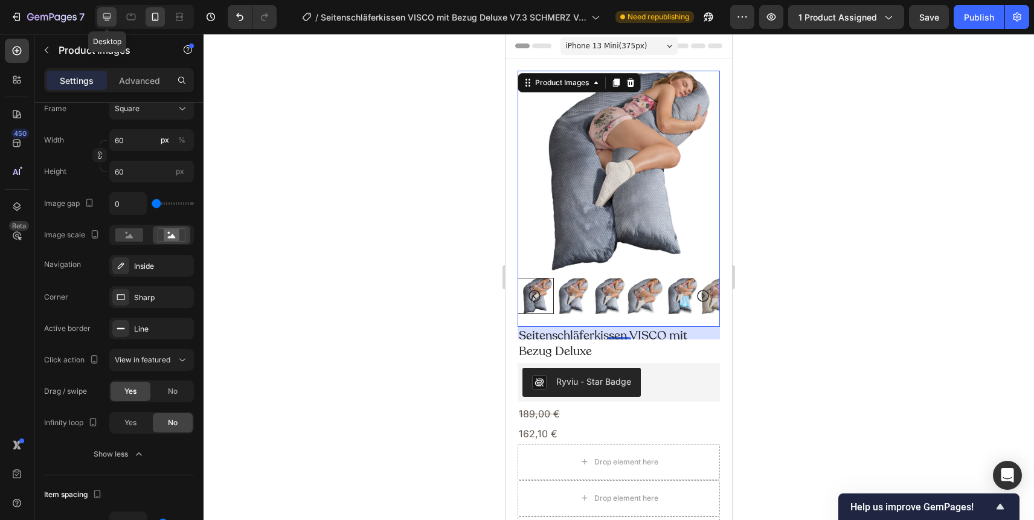
type input "24"
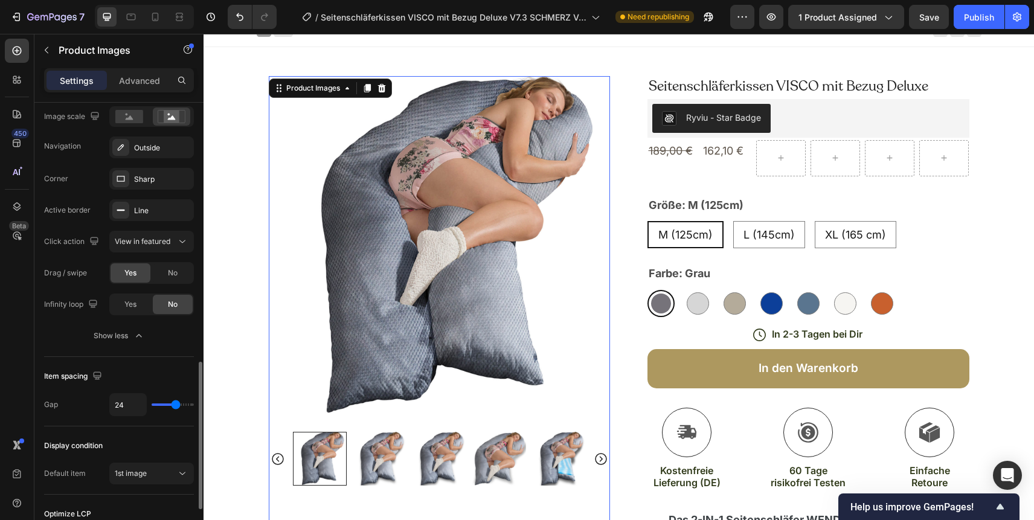
scroll to position [799, 0]
click at [158, 19] on icon at bounding box center [155, 17] width 12 height 12
type input "60"
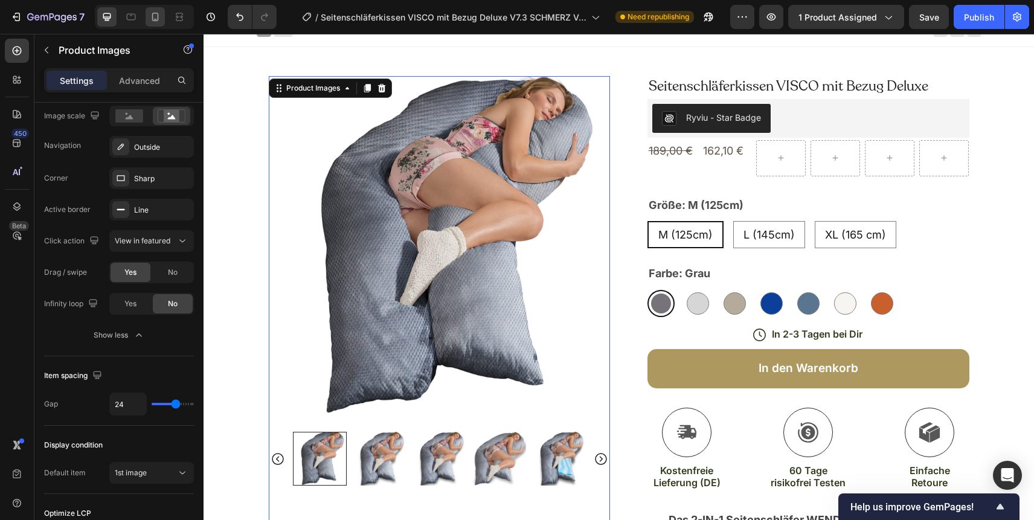
type input "0"
type input "8"
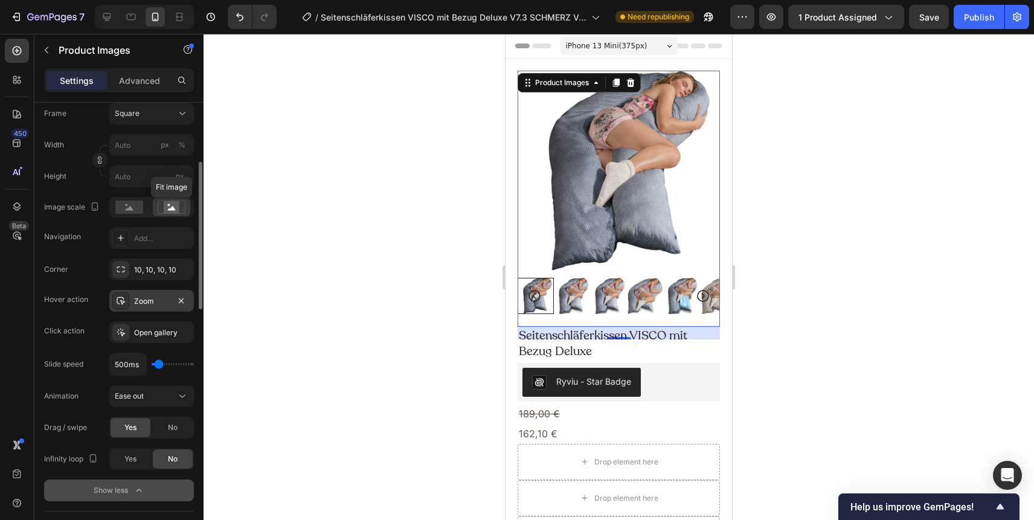
scroll to position [193, 0]
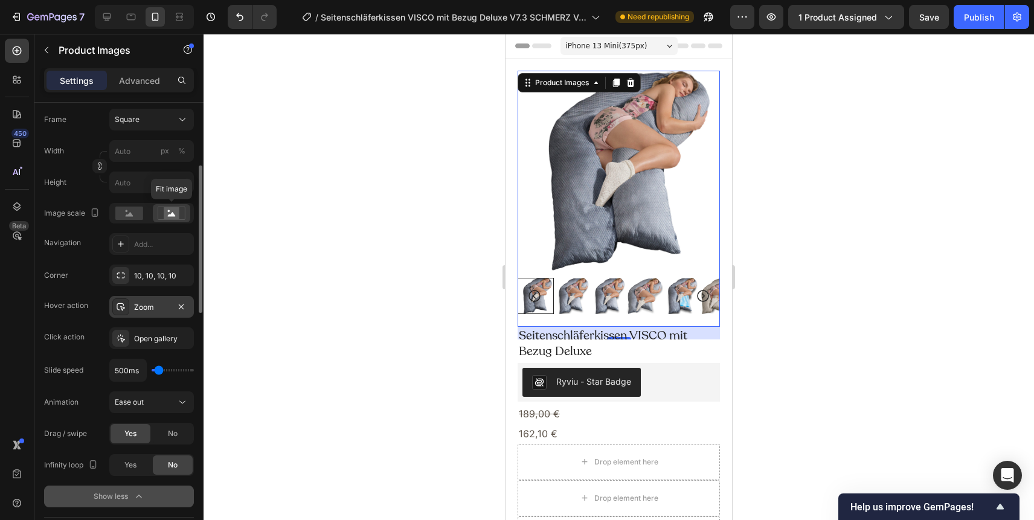
click at [168, 209] on rect at bounding box center [172, 213] width 16 height 12
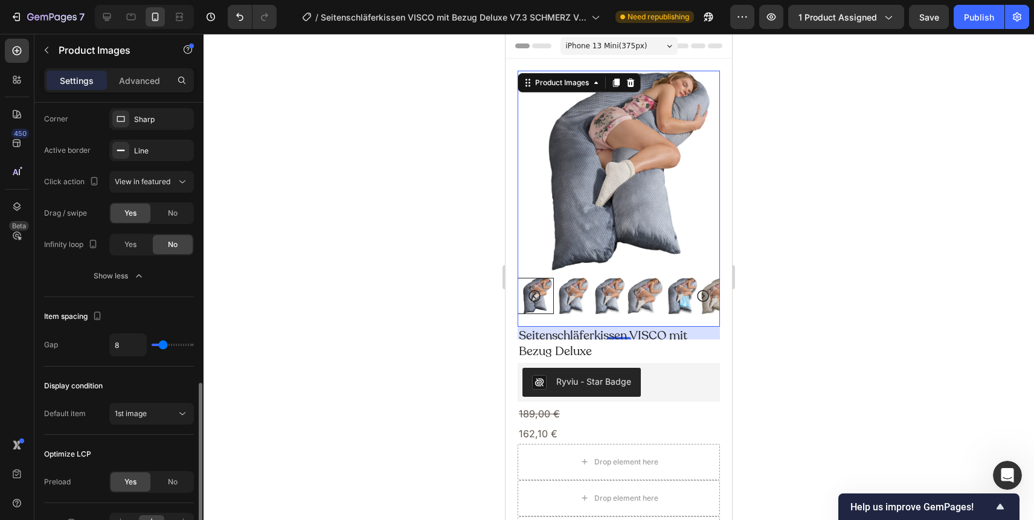
scroll to position [859, 0]
click at [165, 182] on span "View in featured" at bounding box center [143, 180] width 56 height 9
click at [158, 180] on span "View in featured" at bounding box center [143, 180] width 56 height 9
click at [147, 237] on span "Open Gallery" at bounding box center [137, 233] width 45 height 11
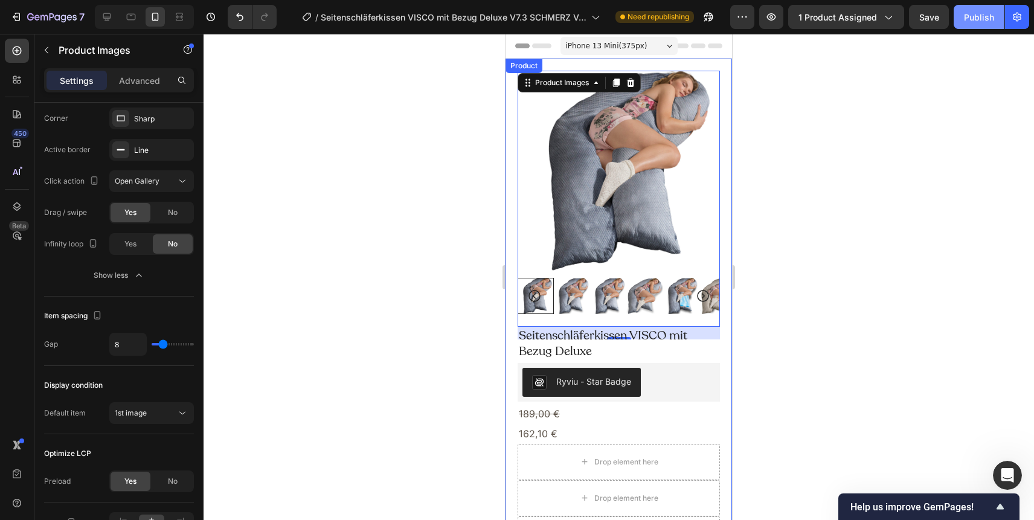
click at [978, 20] on div "Publish" at bounding box center [979, 17] width 30 height 13
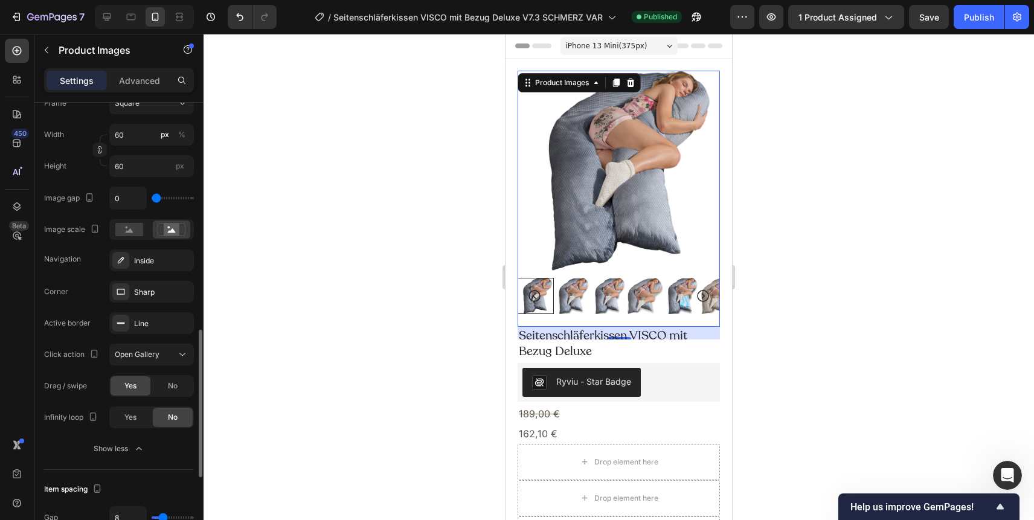
scroll to position [689, 0]
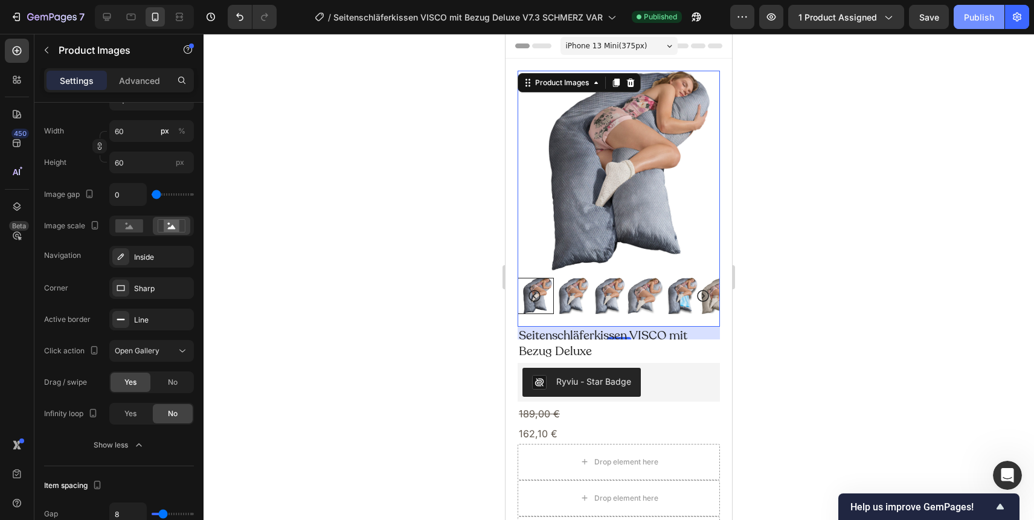
click at [974, 13] on div "Publish" at bounding box center [979, 17] width 30 height 13
click at [141, 162] on input "60" at bounding box center [151, 163] width 85 height 22
type input "1"
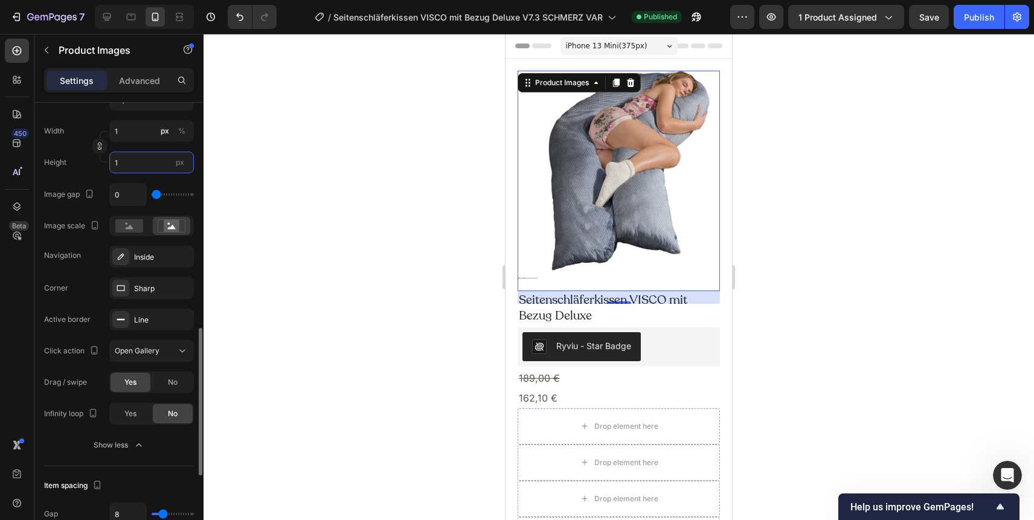
type input "10"
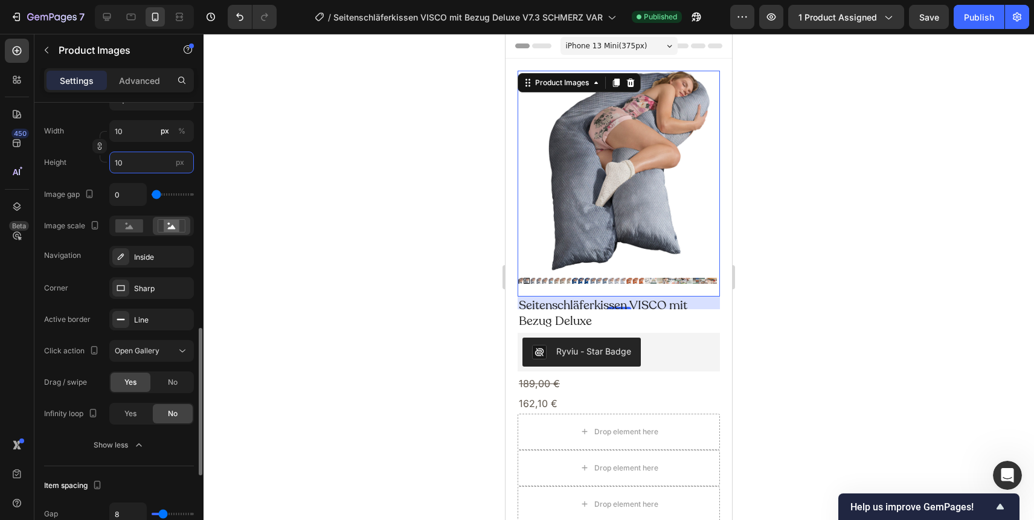
type input "100"
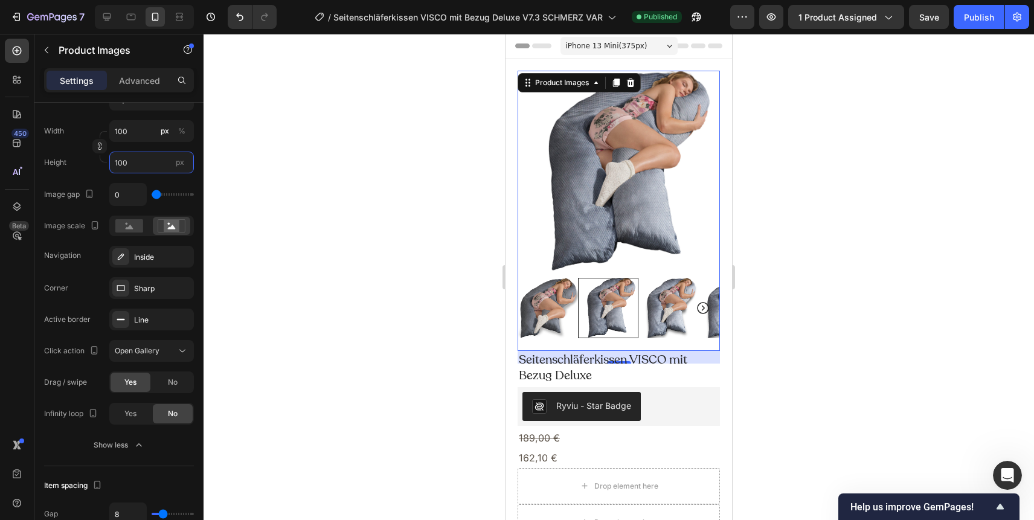
type input "100"
click at [967, 13] on div "Publish" at bounding box center [979, 17] width 30 height 13
click at [980, 13] on div "Publish" at bounding box center [979, 17] width 30 height 13
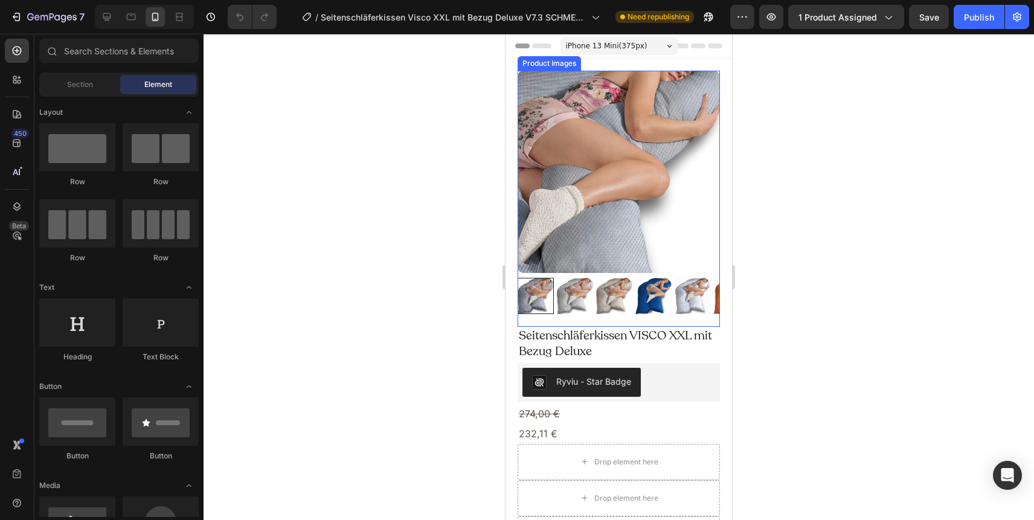
click at [700, 142] on img at bounding box center [618, 172] width 202 height 202
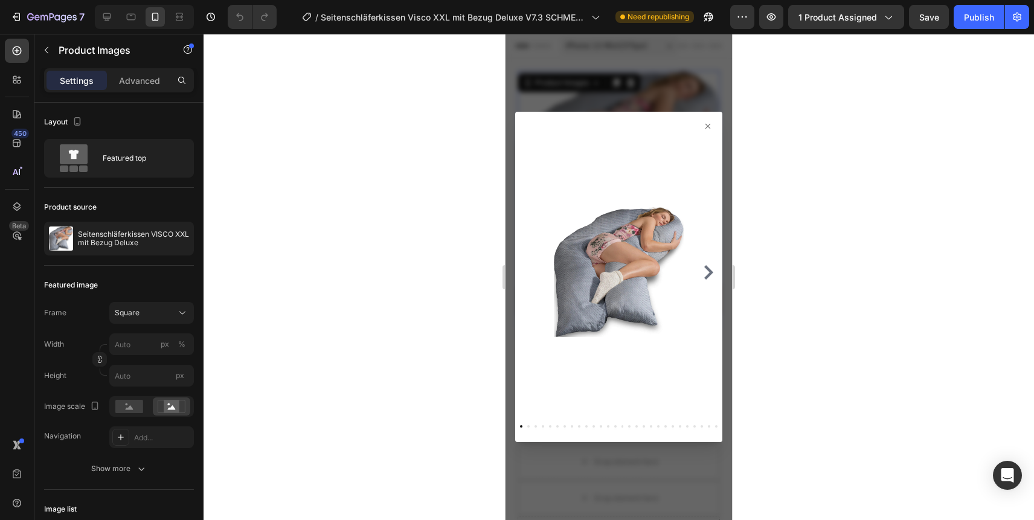
click at [663, 359] on img at bounding box center [619, 272] width 130 height 292
click at [709, 125] on icon at bounding box center [708, 126] width 10 height 10
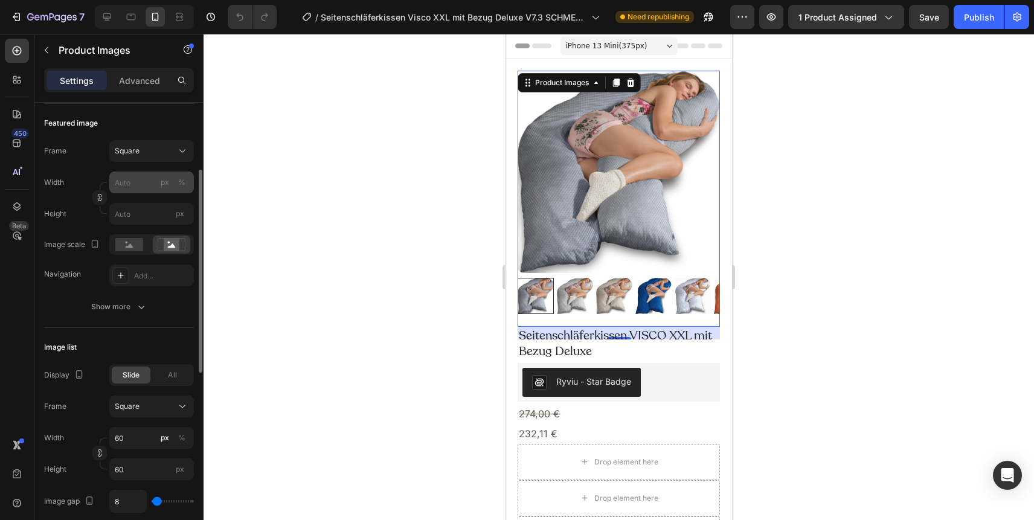
scroll to position [157, 0]
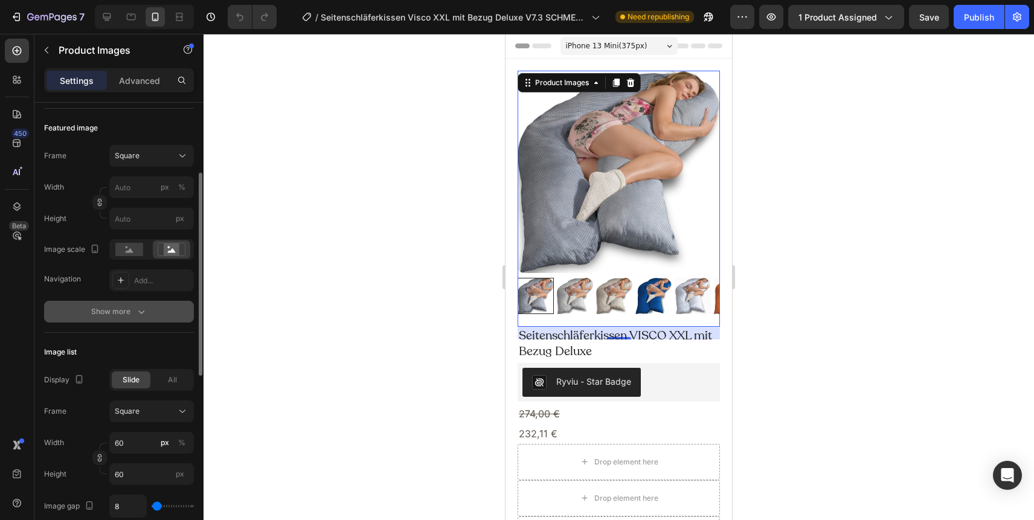
click at [120, 312] on div "Show more" at bounding box center [119, 311] width 56 height 12
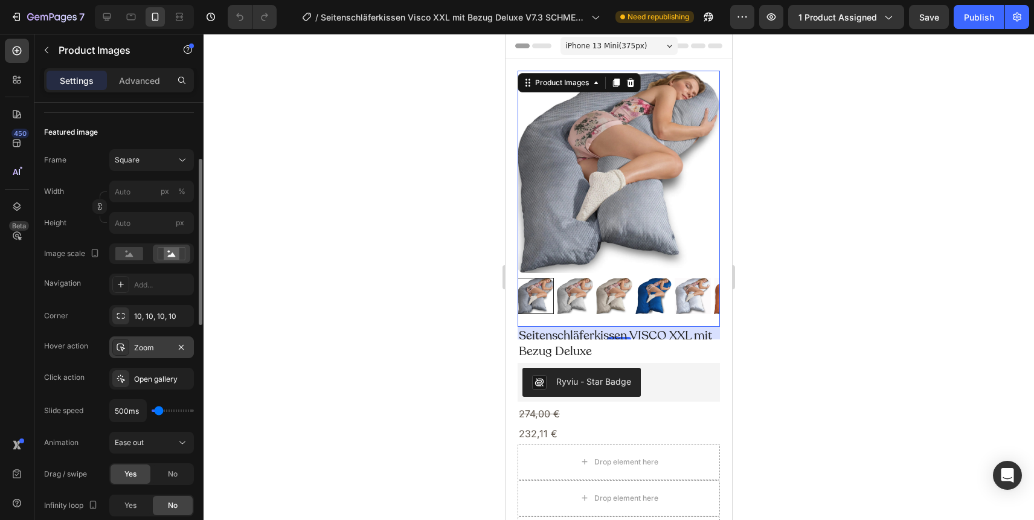
scroll to position [167, 0]
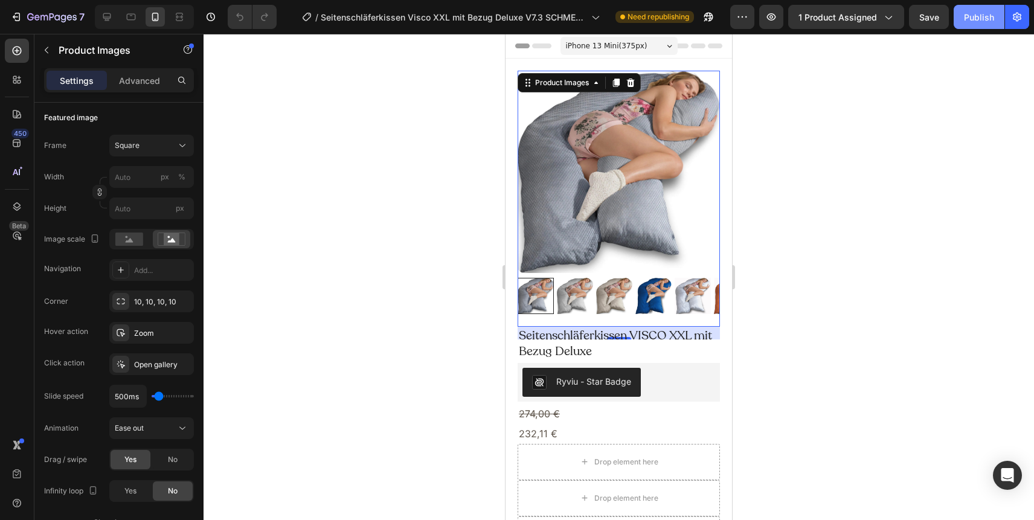
click at [983, 14] on div "Publish" at bounding box center [979, 17] width 30 height 13
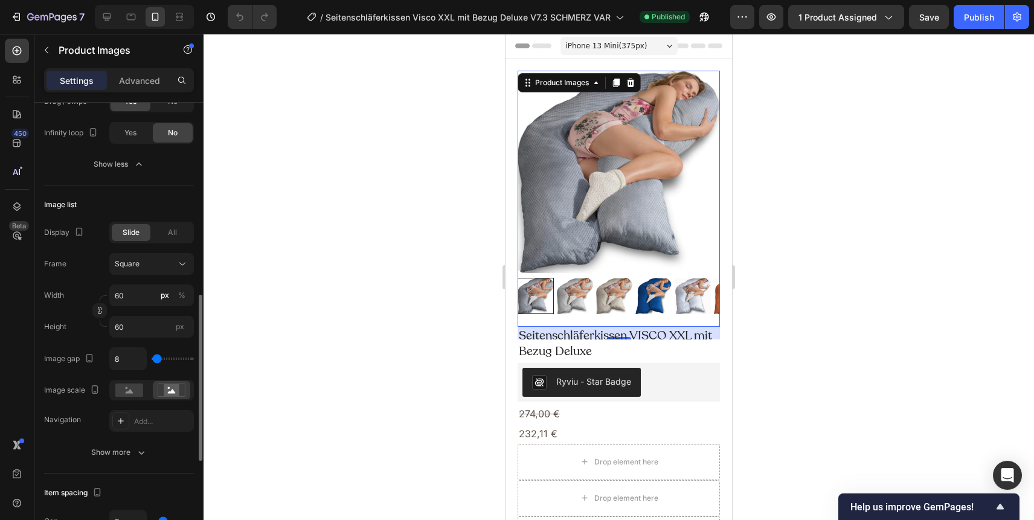
scroll to position [528, 0]
type input "0"
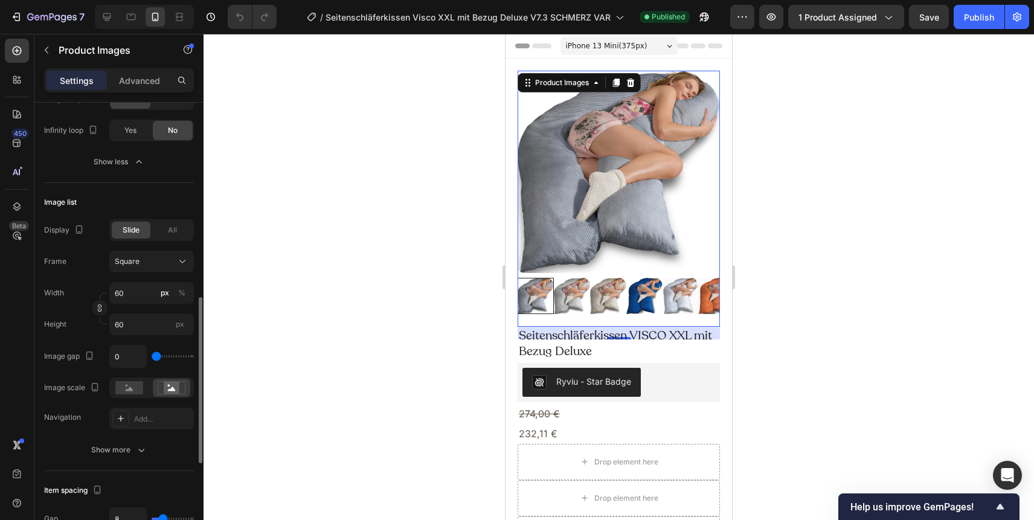
drag, startPoint x: 156, startPoint y: 357, endPoint x: 134, endPoint y: 356, distance: 21.7
type input "0"
click at [152, 356] on input "range" at bounding box center [173, 356] width 42 height 2
click at [104, 21] on icon at bounding box center [107, 17] width 12 height 12
type input "20"
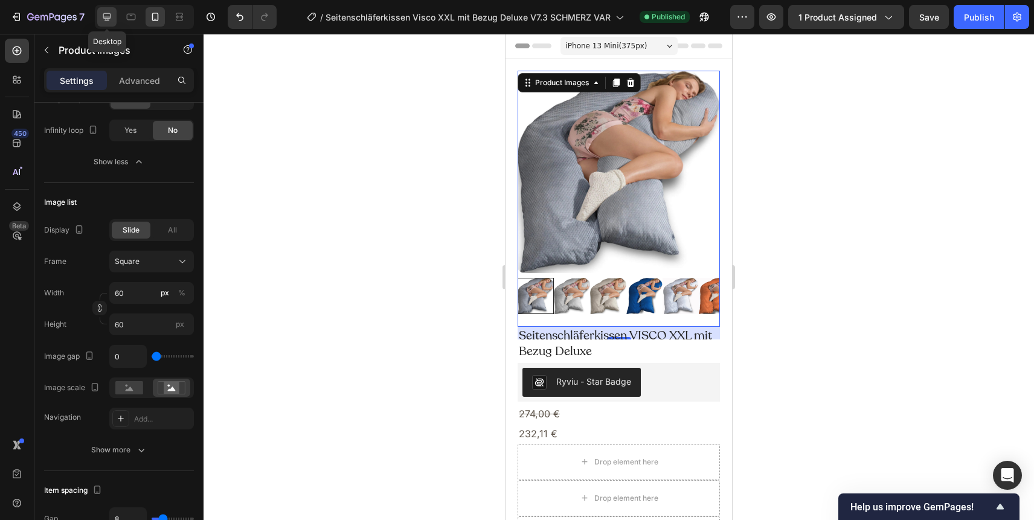
type input "11"
type input "24"
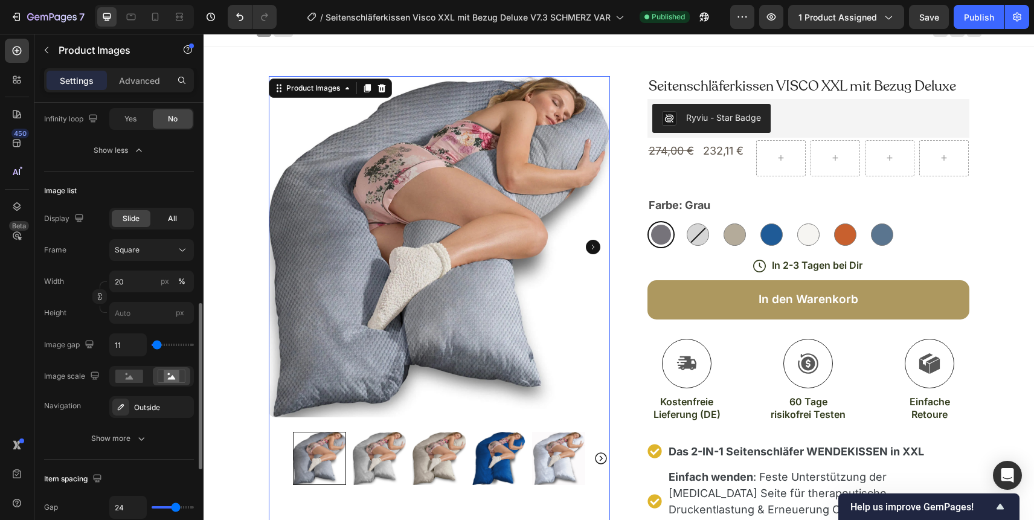
scroll to position [540, 0]
type input "0"
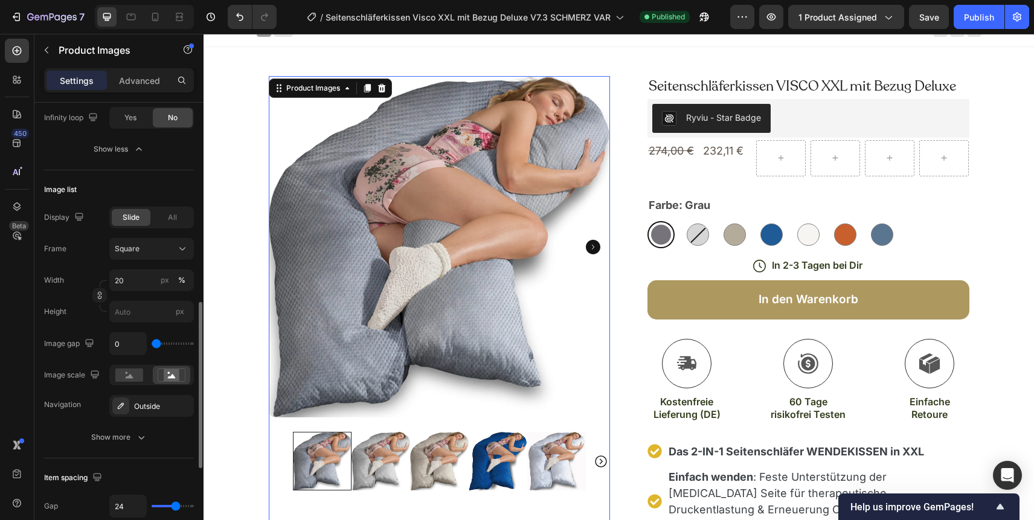
drag, startPoint x: 158, startPoint y: 341, endPoint x: 133, endPoint y: 340, distance: 24.2
type input "0"
click at [152, 342] on input "range" at bounding box center [173, 343] width 42 height 2
click at [123, 346] on input "0" at bounding box center [128, 344] width 36 height 22
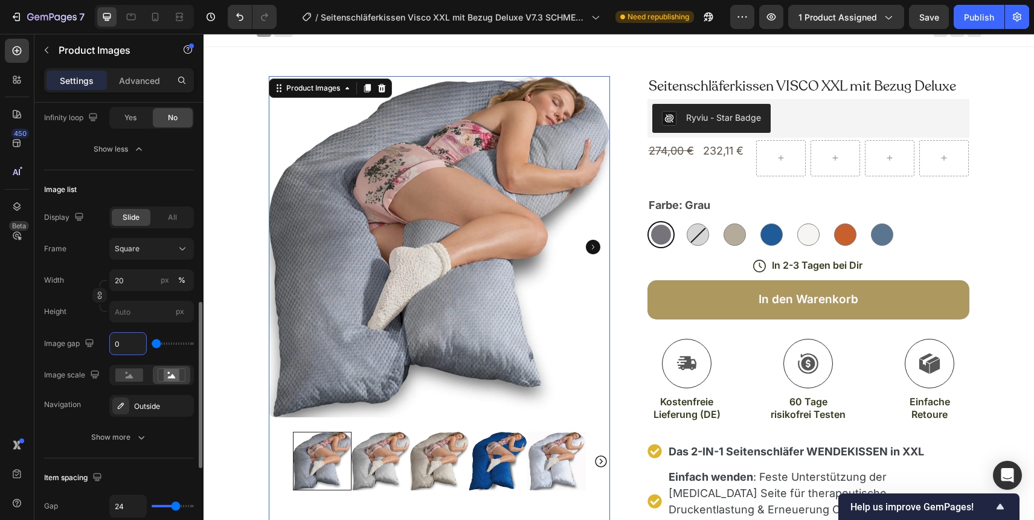
type input "1"
type input "10"
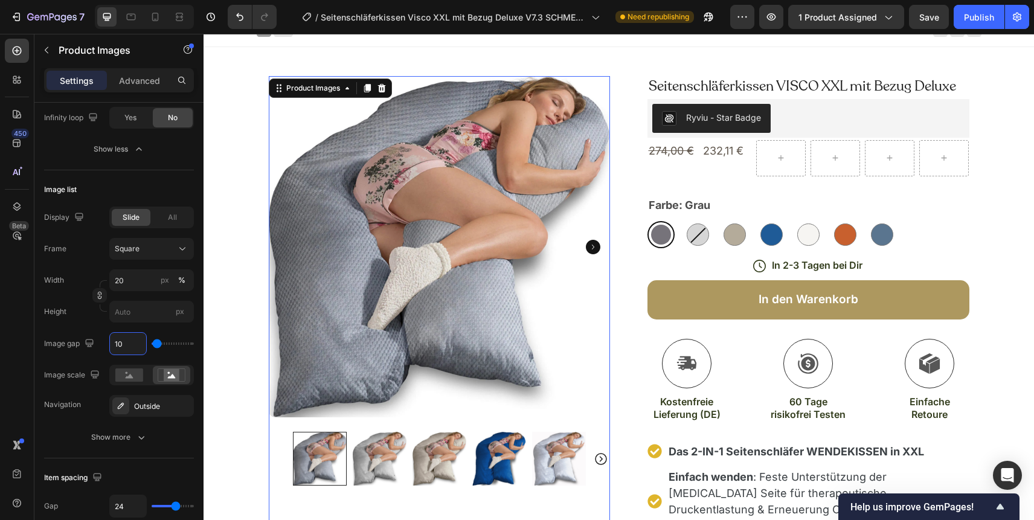
type input "10"
click at [153, 12] on icon at bounding box center [155, 17] width 12 height 12
type input "60"
type input "0"
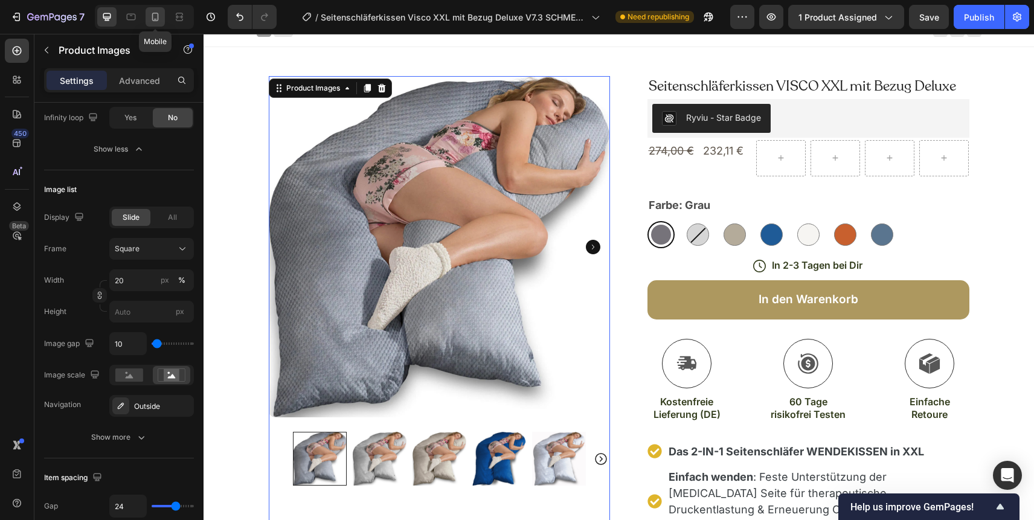
type input "0"
type input "8"
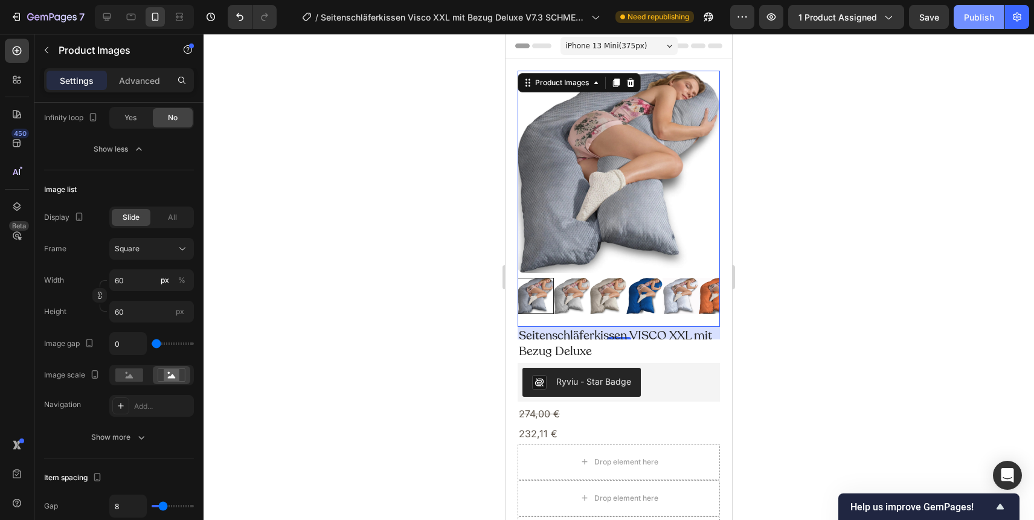
click at [967, 14] on div "Publish" at bounding box center [979, 17] width 30 height 13
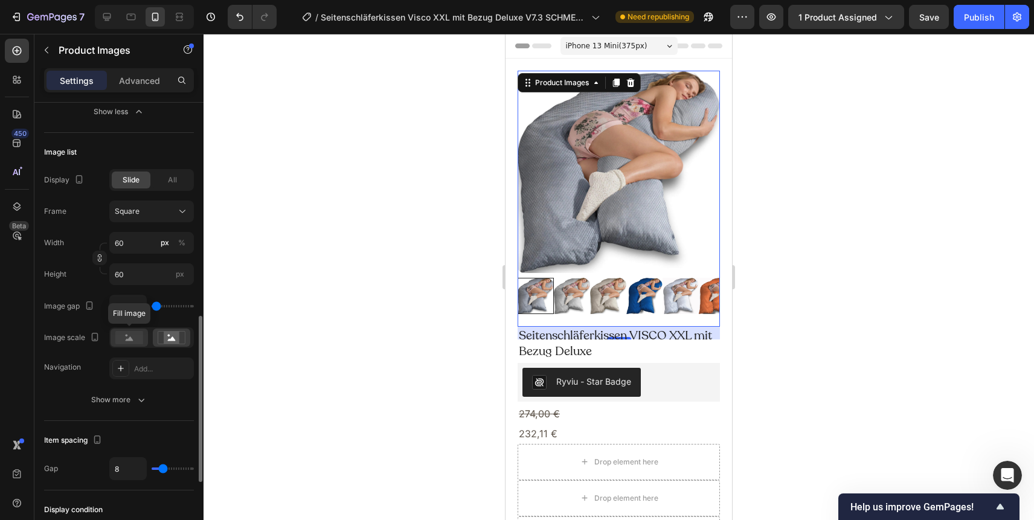
scroll to position [631, 0]
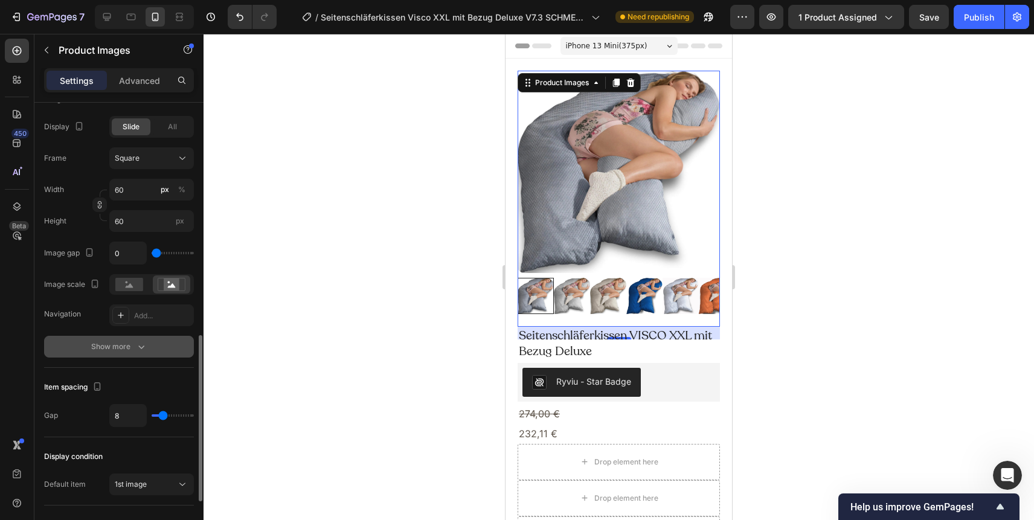
click at [137, 348] on icon "button" at bounding box center [141, 346] width 12 height 12
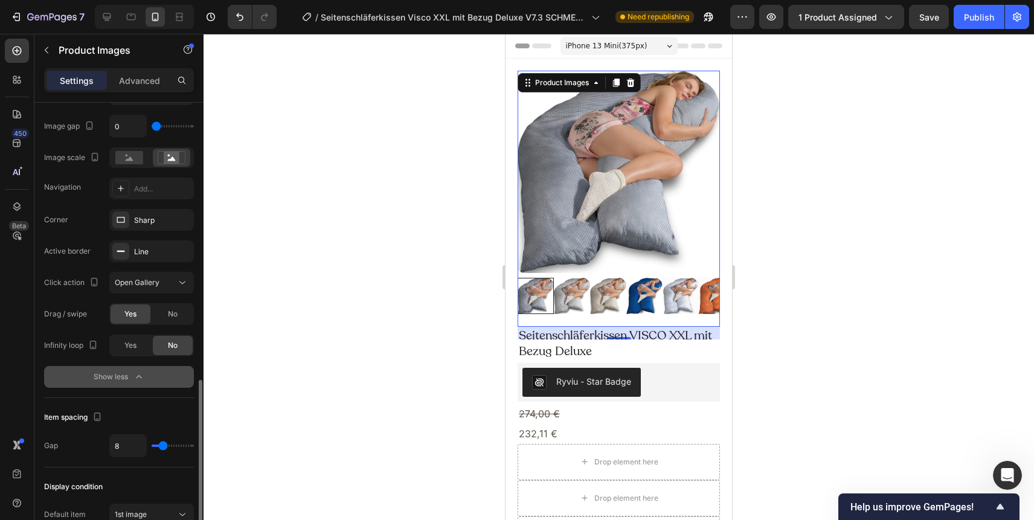
scroll to position [780, 0]
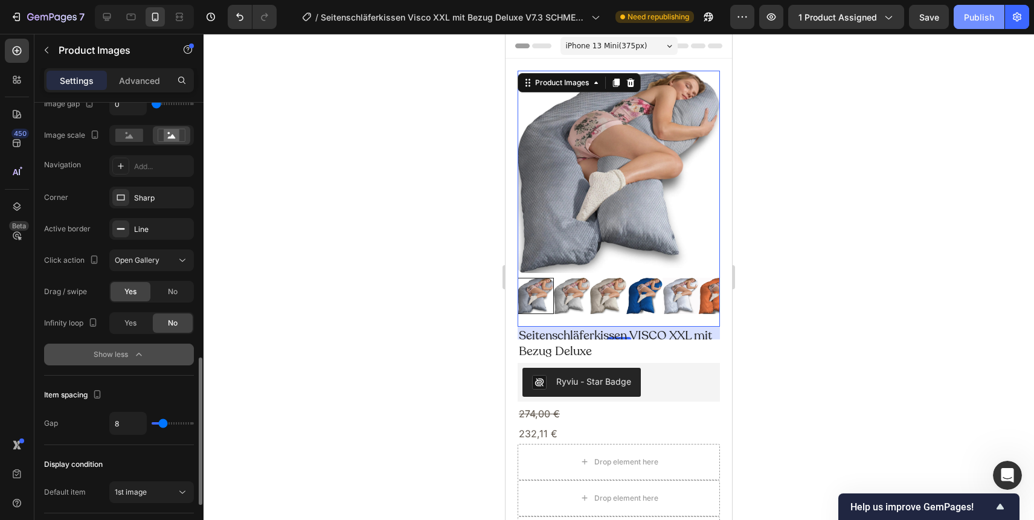
click at [976, 21] on div "Publish" at bounding box center [979, 17] width 30 height 13
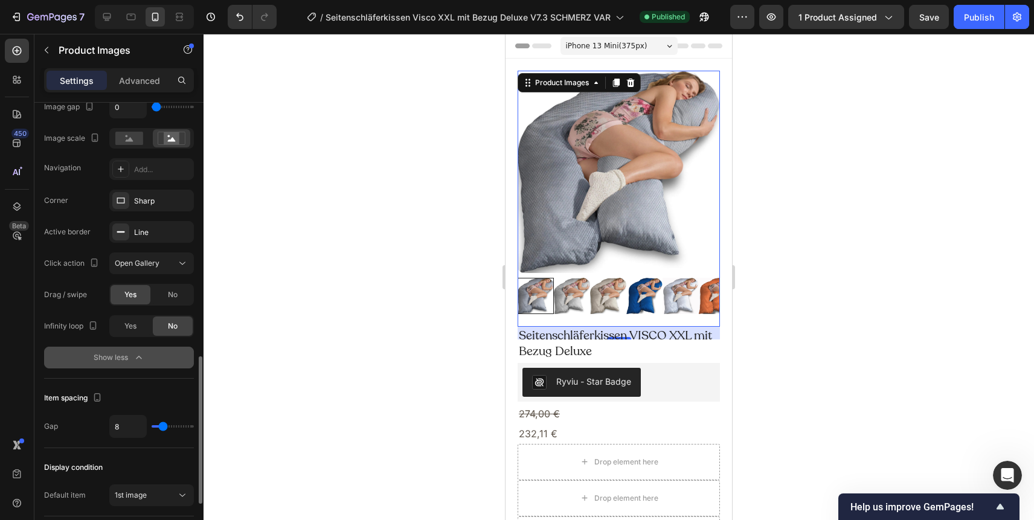
click at [138, 356] on icon "button" at bounding box center [138, 357] width 5 height 3
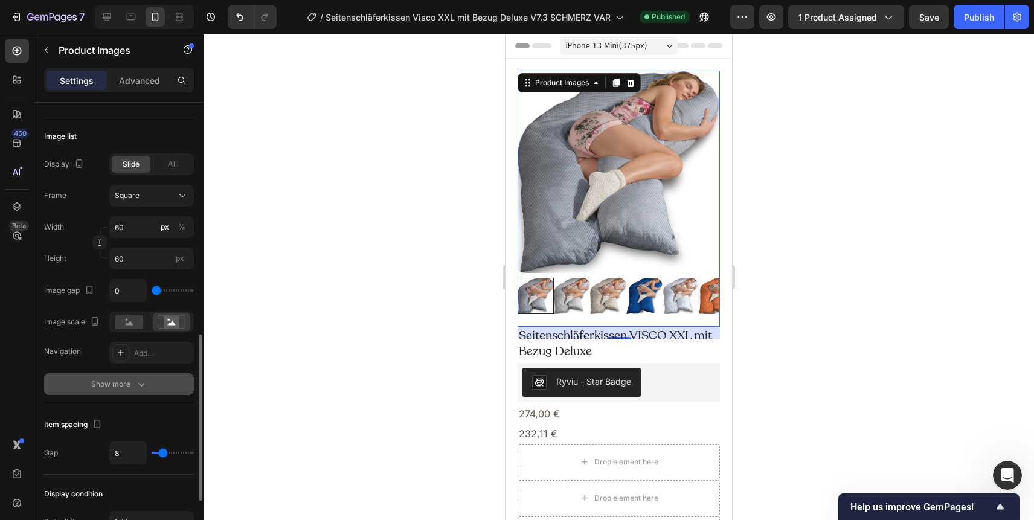
scroll to position [571, 0]
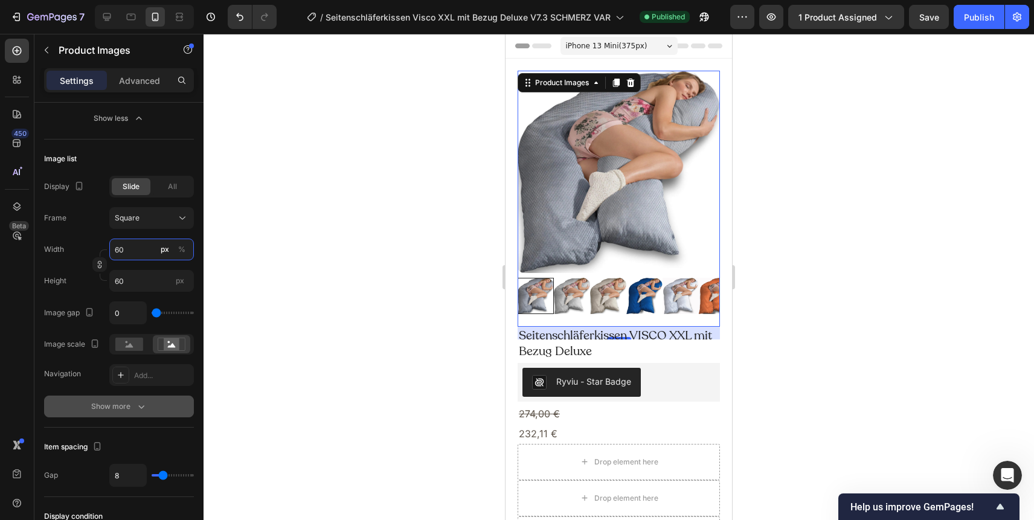
click at [118, 247] on input "60" at bounding box center [151, 249] width 85 height 22
type input "1"
type input "10"
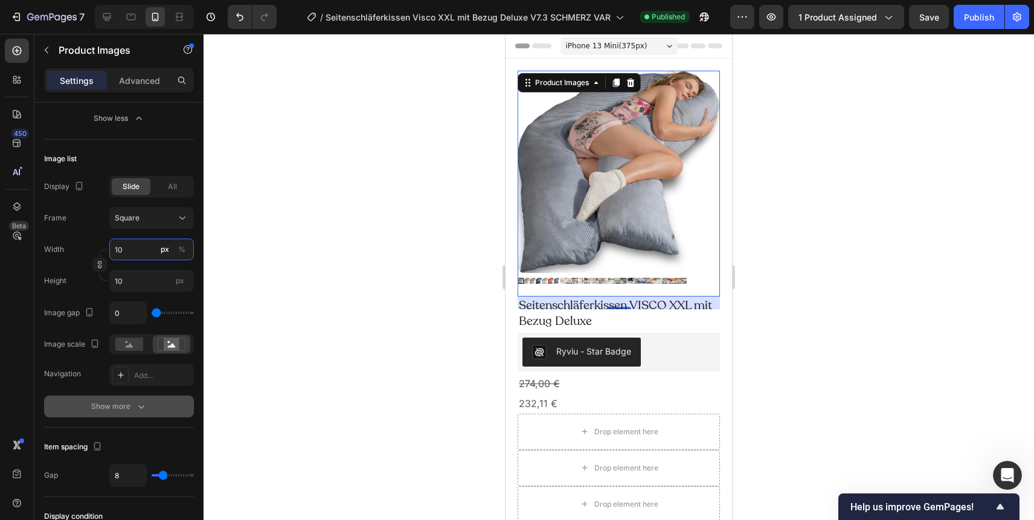
type input "100"
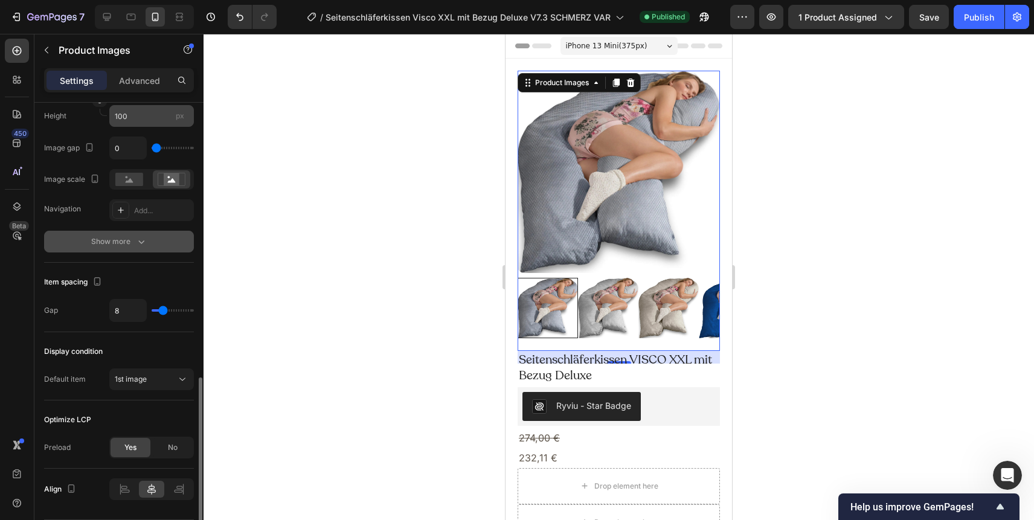
scroll to position [739, 0]
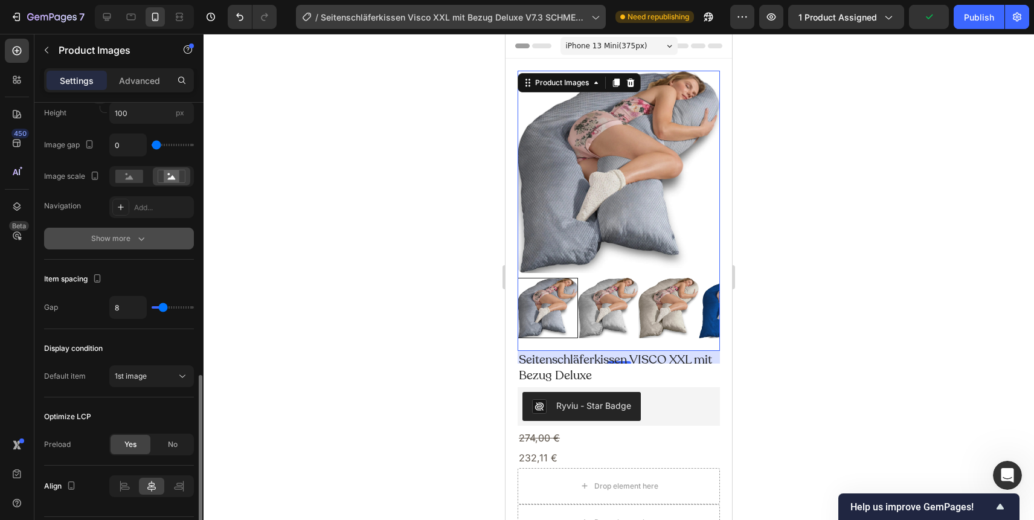
type input "100"
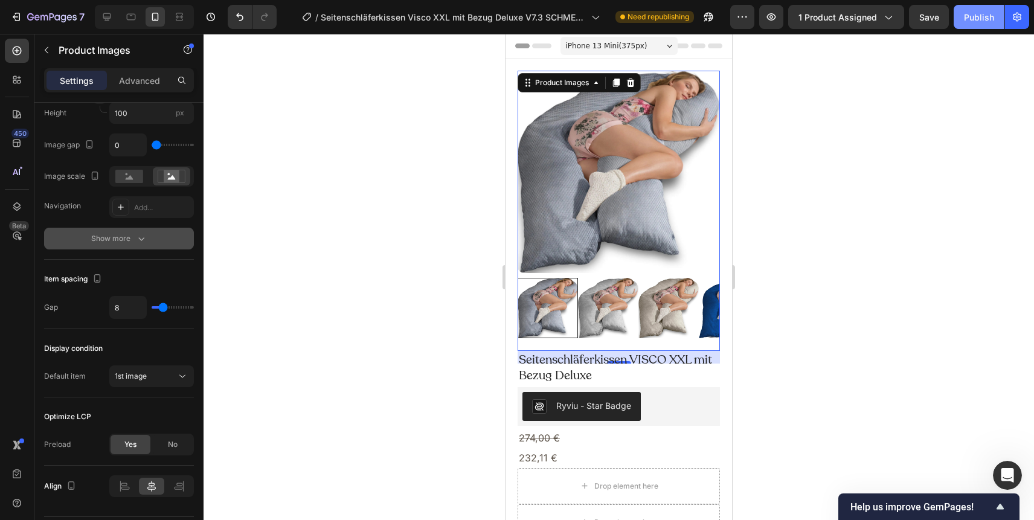
click at [971, 19] on div "Publish" at bounding box center [979, 17] width 30 height 13
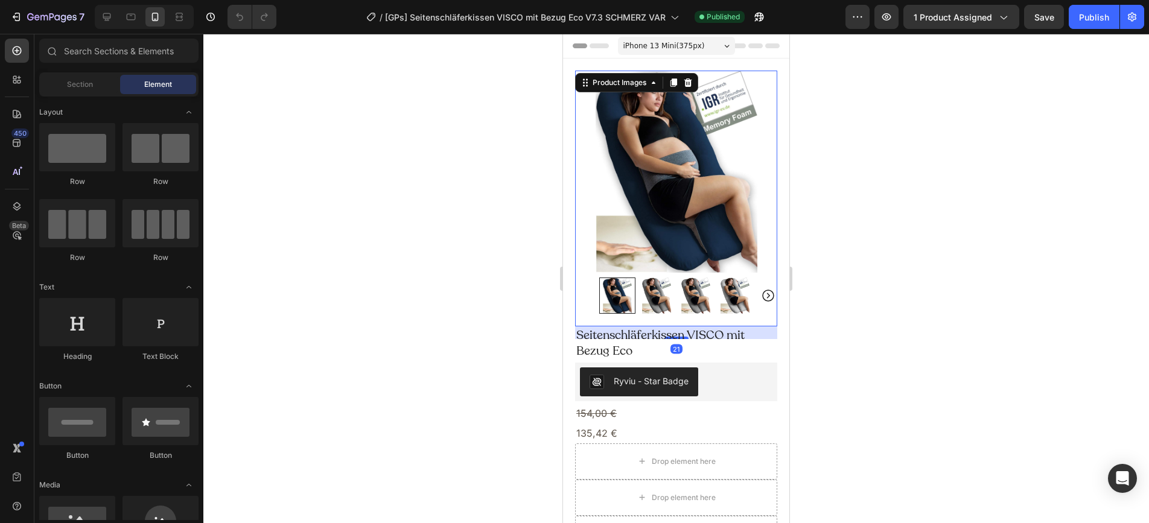
click at [698, 174] on img at bounding box center [676, 172] width 202 height 202
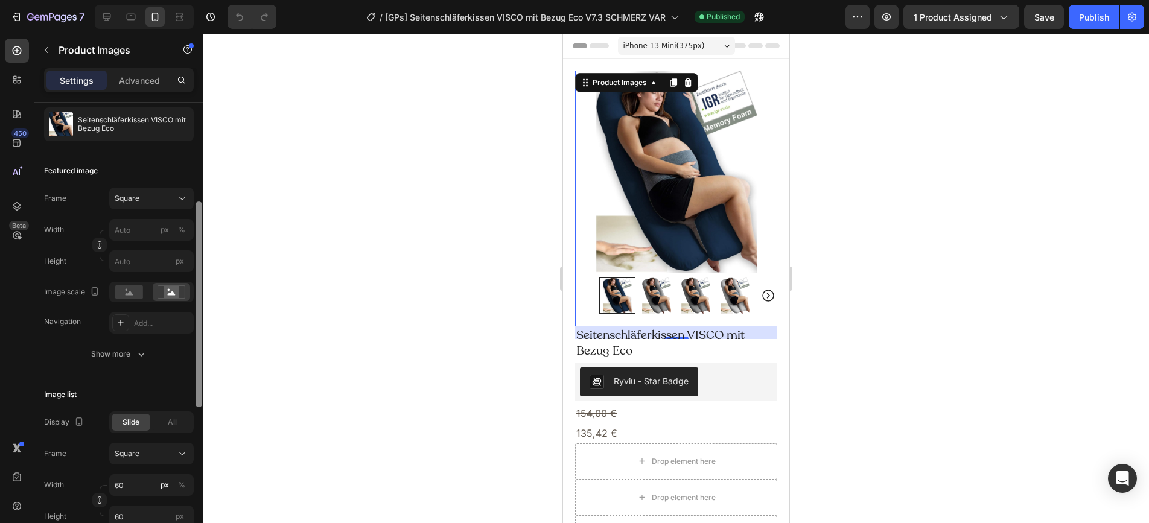
scroll to position [175, 0]
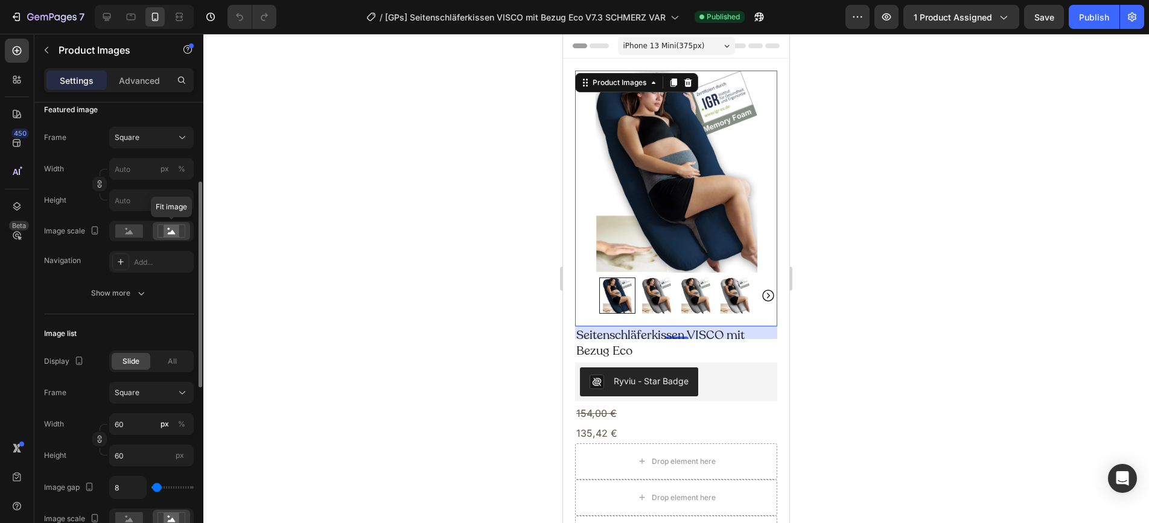
click at [177, 235] on rect at bounding box center [172, 231] width 16 height 12
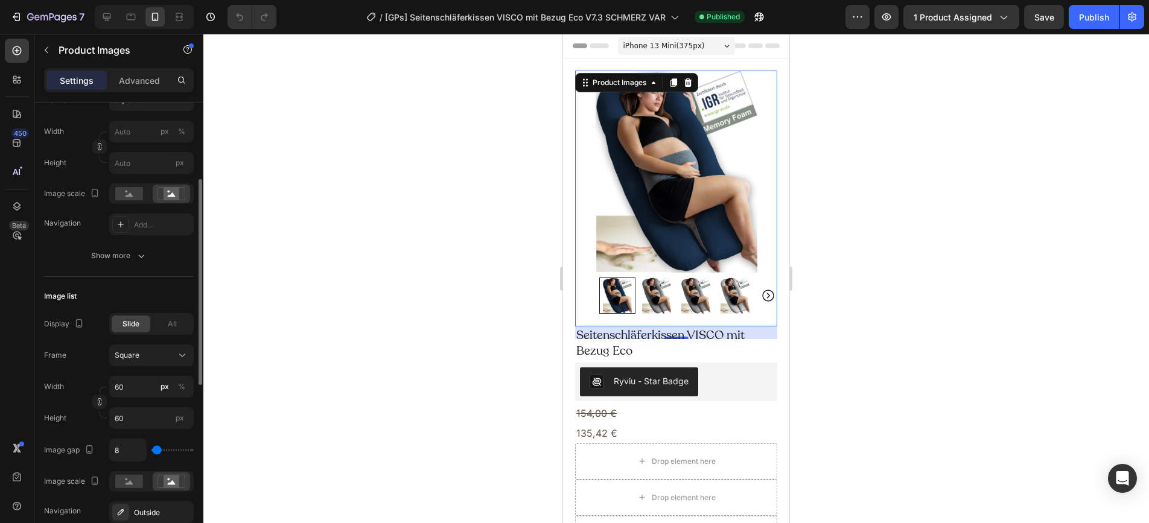
scroll to position [217, 0]
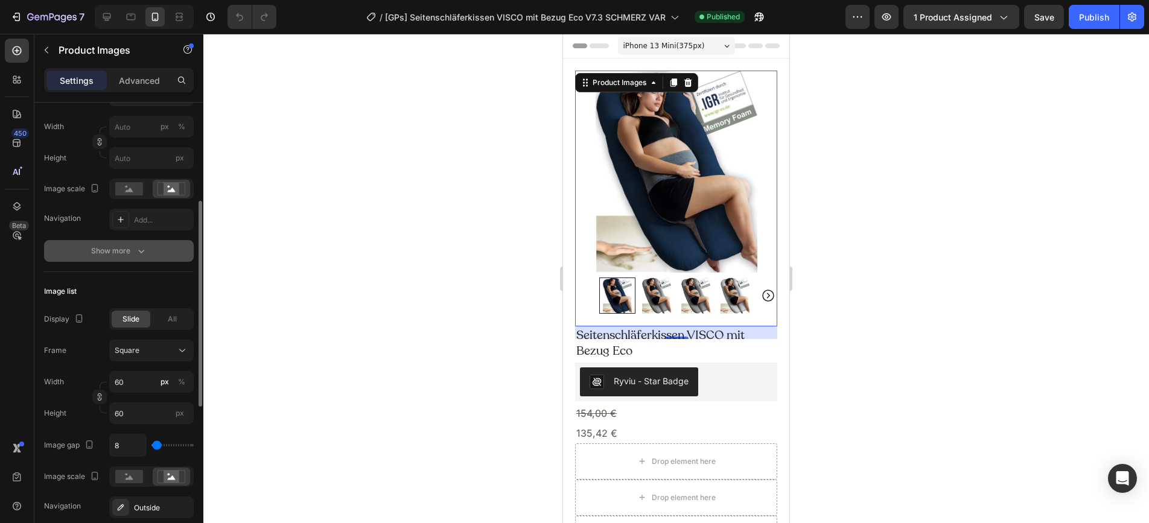
click at [144, 254] on icon "button" at bounding box center [141, 251] width 12 height 12
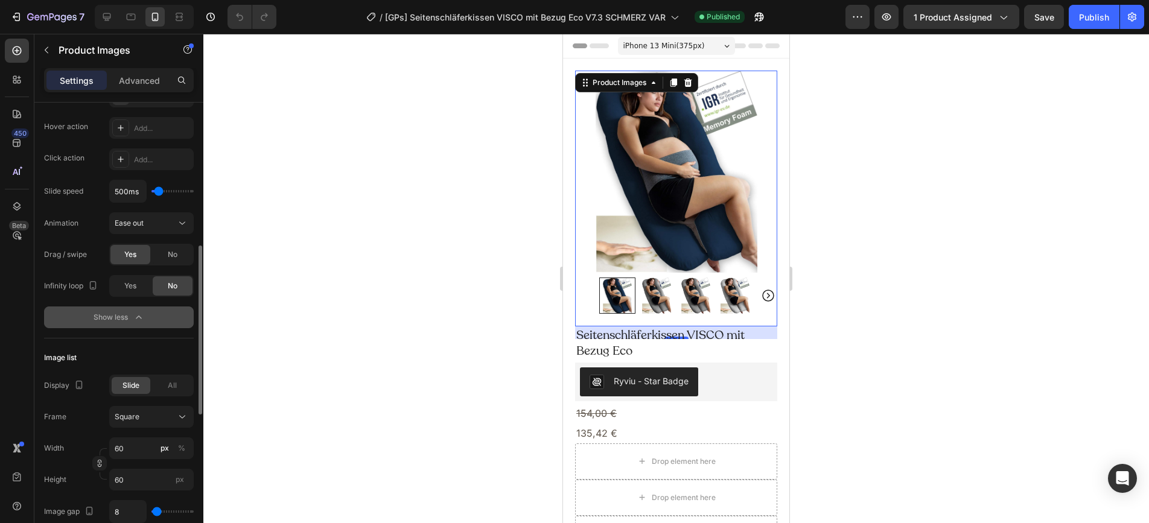
scroll to position [379, 0]
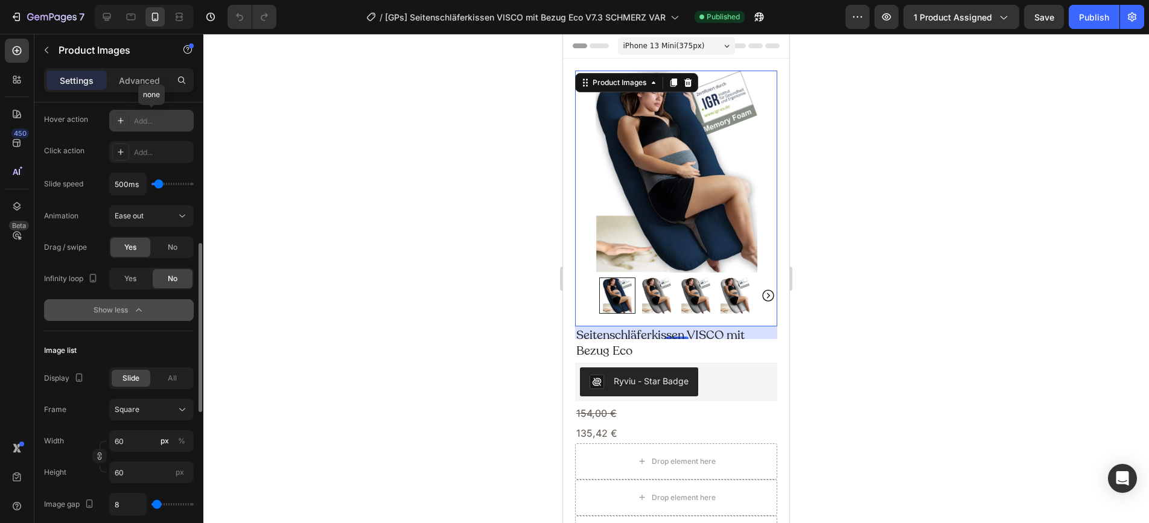
click at [151, 124] on div "Add..." at bounding box center [162, 121] width 57 height 11
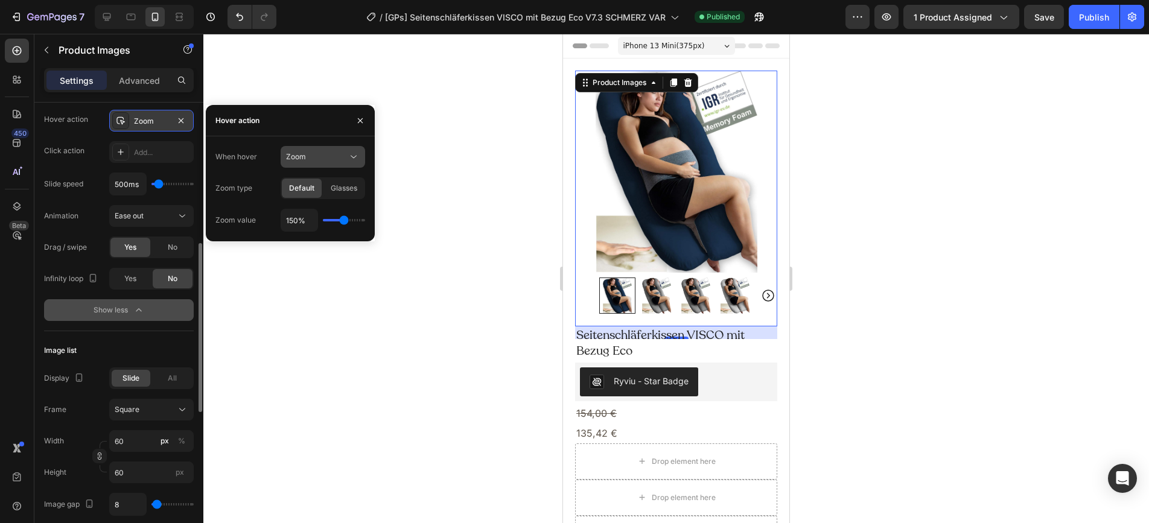
click at [307, 158] on div "Zoom" at bounding box center [317, 157] width 62 height 11
click at [363, 120] on icon "button" at bounding box center [361, 121] width 10 height 10
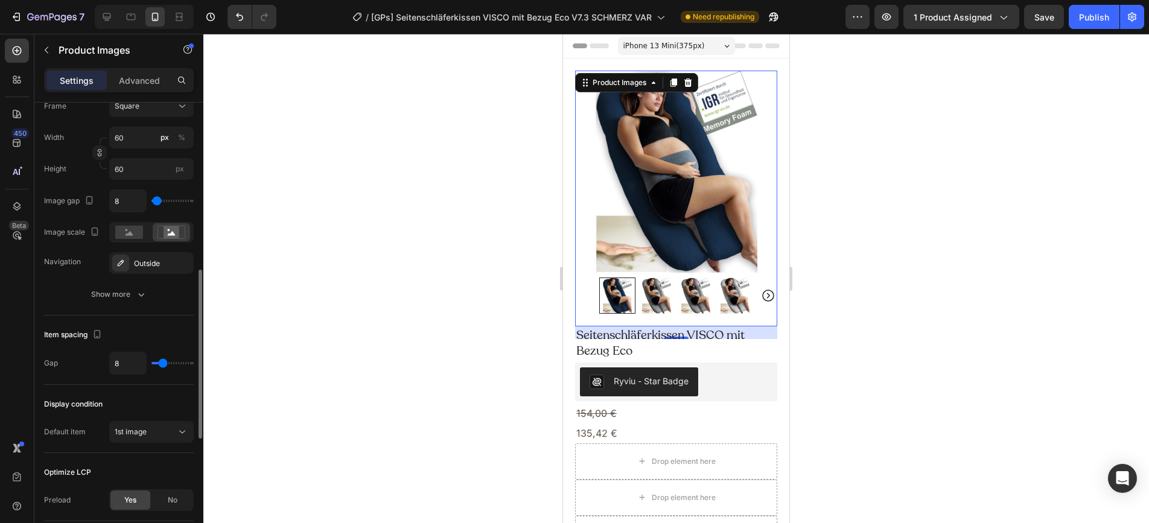
scroll to position [731, 0]
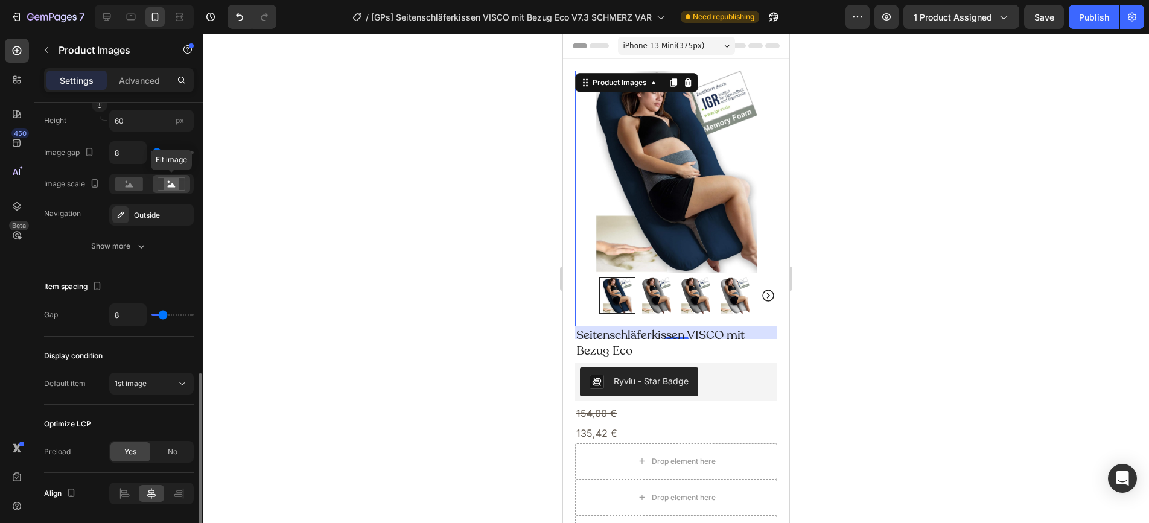
click at [176, 183] on rect at bounding box center [172, 184] width 16 height 12
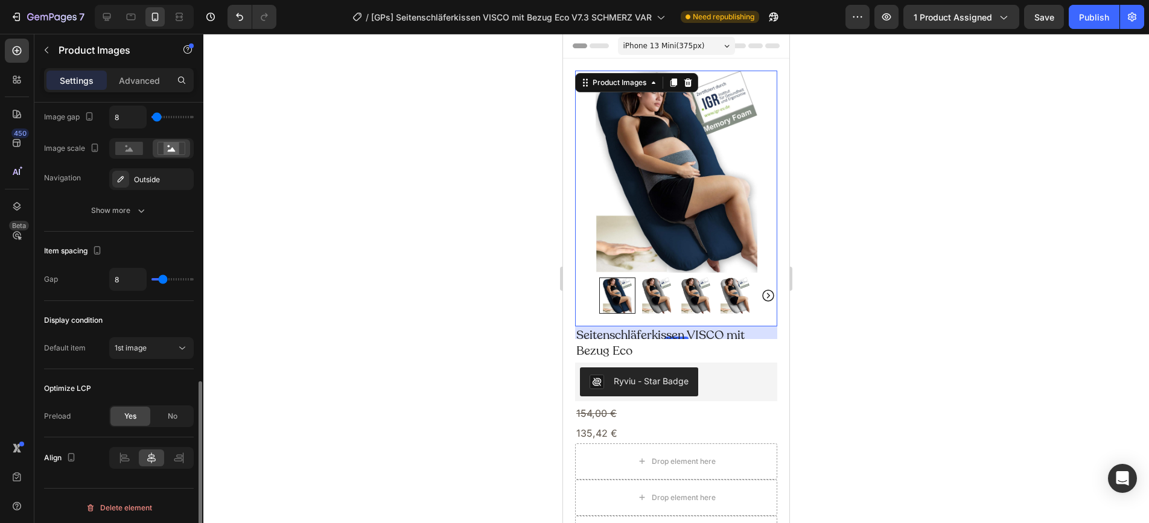
scroll to position [770, 0]
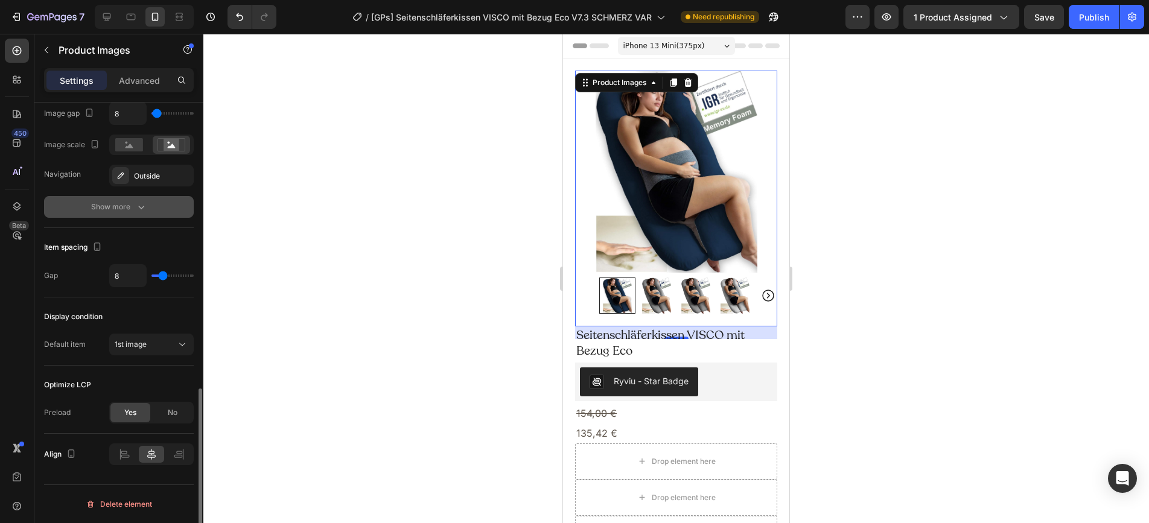
click at [142, 206] on icon "button" at bounding box center [141, 207] width 12 height 12
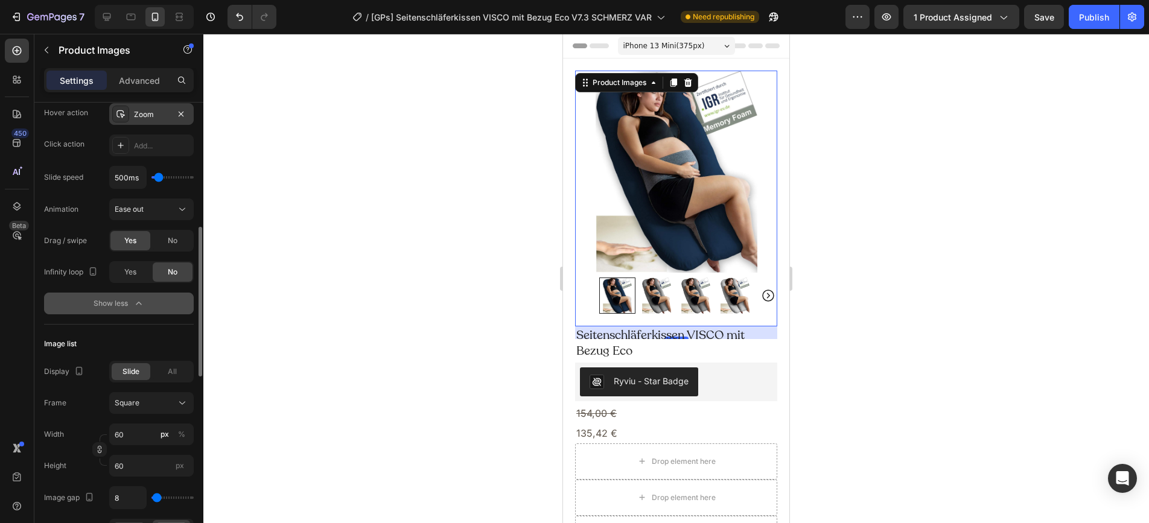
scroll to position [382, 0]
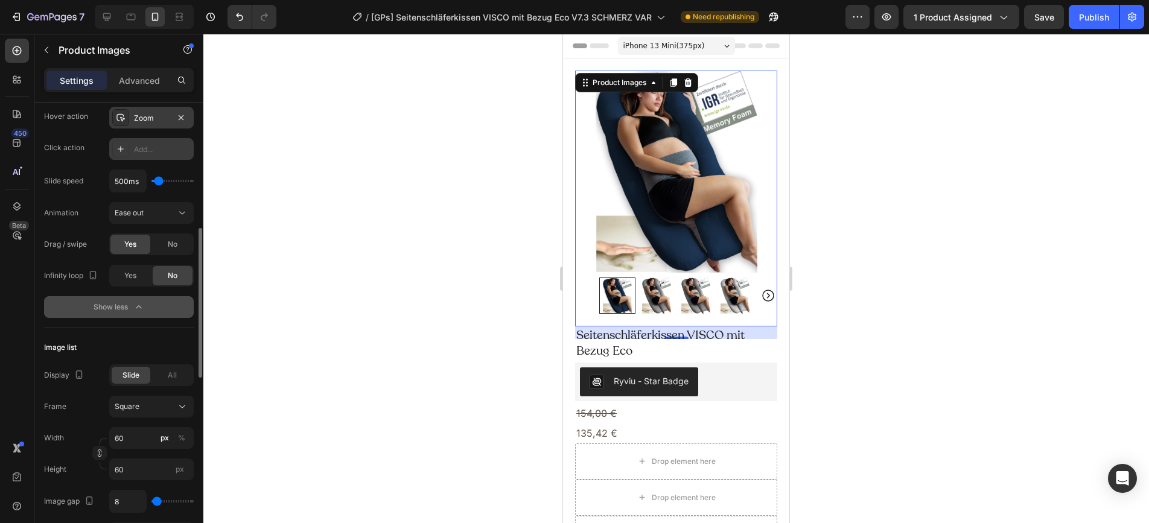
click at [152, 152] on div "Add..." at bounding box center [162, 149] width 57 height 11
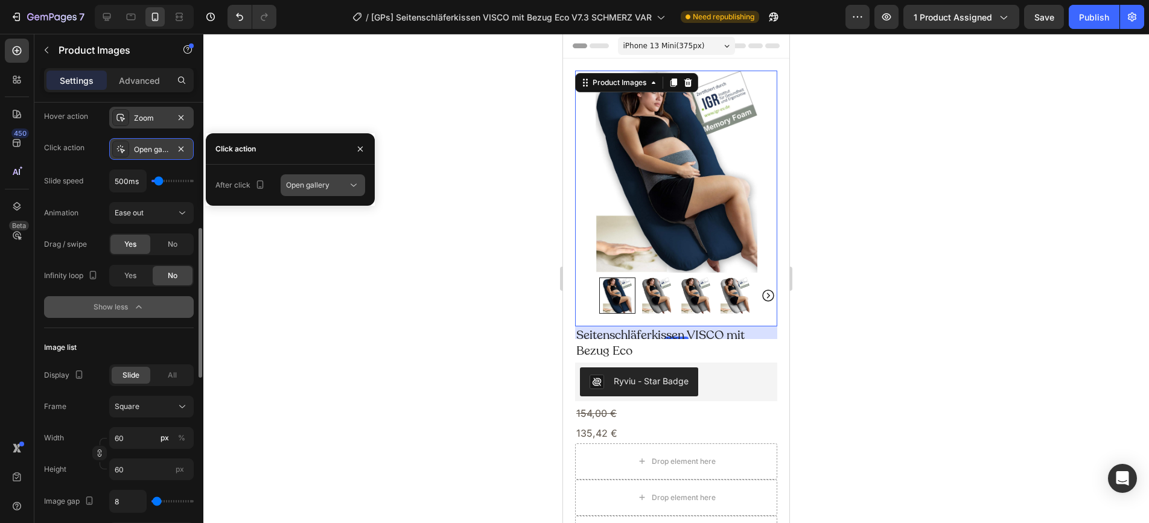
click at [315, 192] on button "Open gallery" at bounding box center [323, 185] width 85 height 22
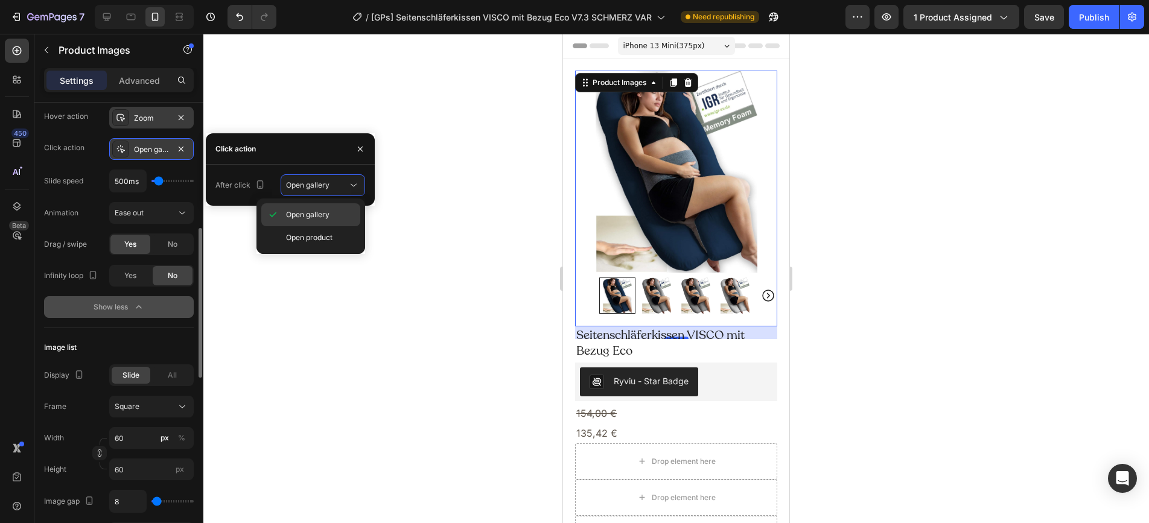
click at [321, 213] on span "Open gallery" at bounding box center [307, 214] width 43 height 11
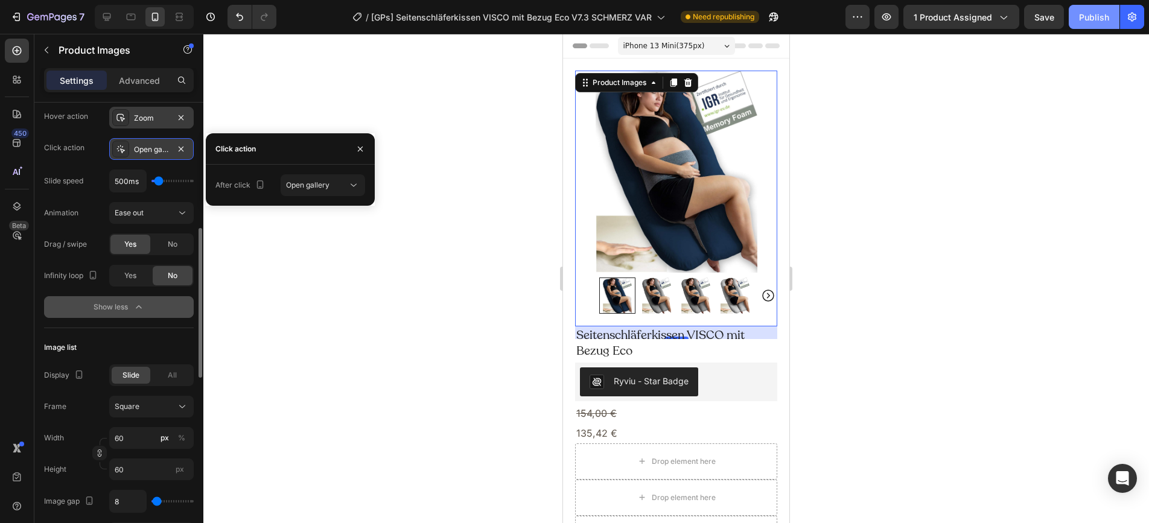
click at [1090, 18] on div "Publish" at bounding box center [1094, 17] width 30 height 13
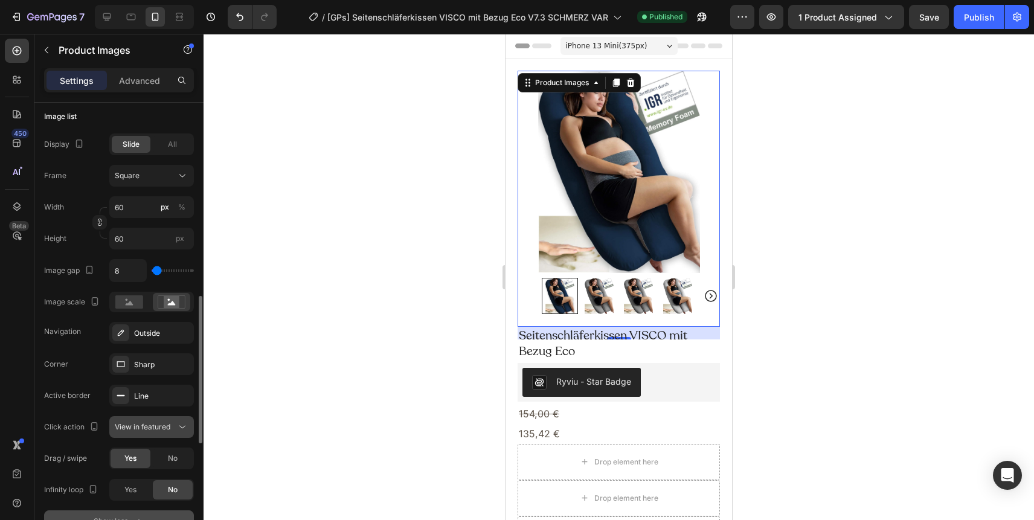
scroll to position [607, 0]
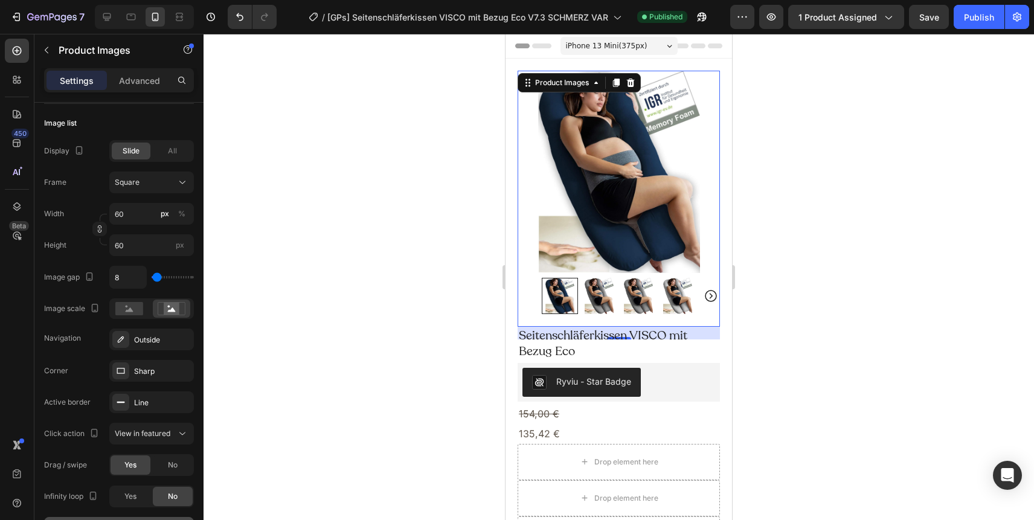
type input "0"
drag, startPoint x: 156, startPoint y: 276, endPoint x: 135, endPoint y: 276, distance: 20.5
type input "0"
click at [152, 276] on input "range" at bounding box center [173, 277] width 42 height 2
click at [110, 17] on icon at bounding box center [107, 17] width 8 height 8
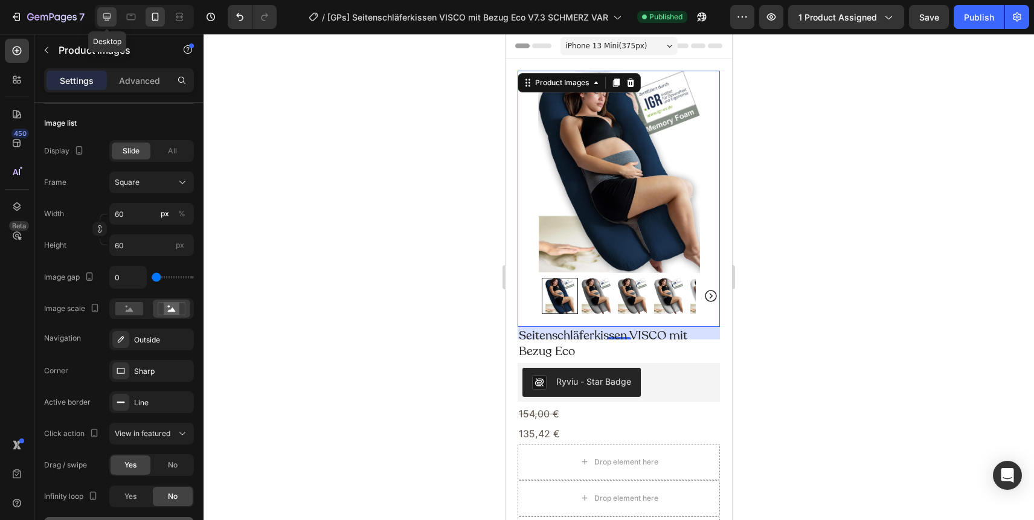
type input "20"
type input "11"
type input "24"
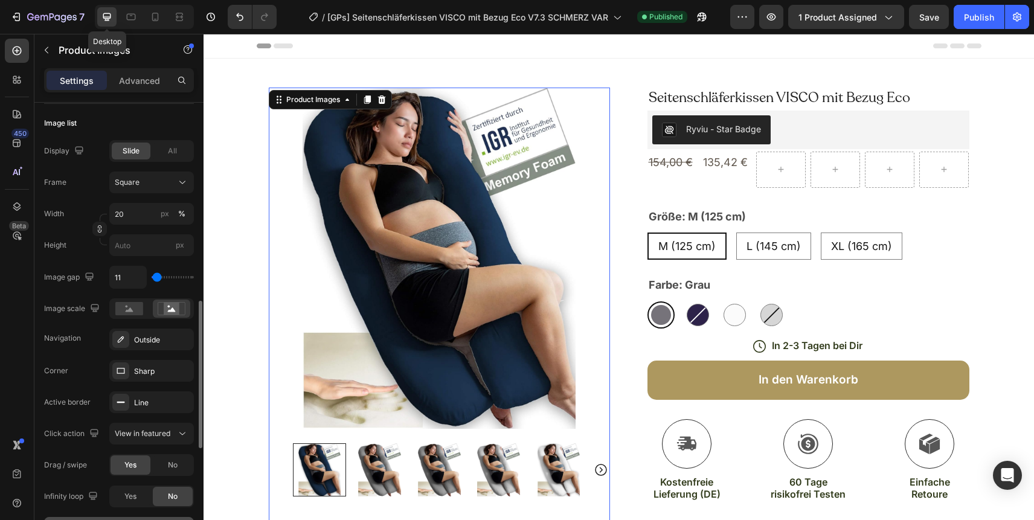
scroll to position [11, 0]
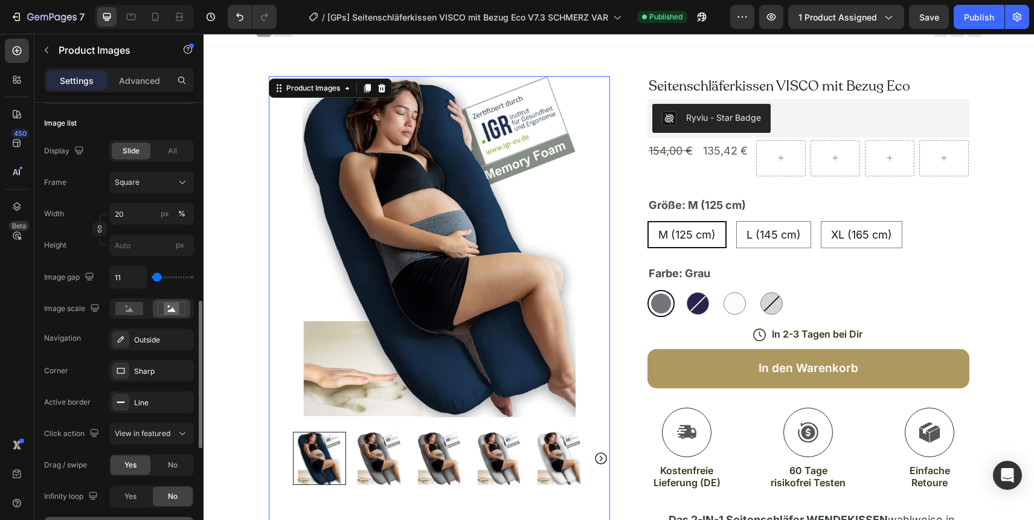
type input "0"
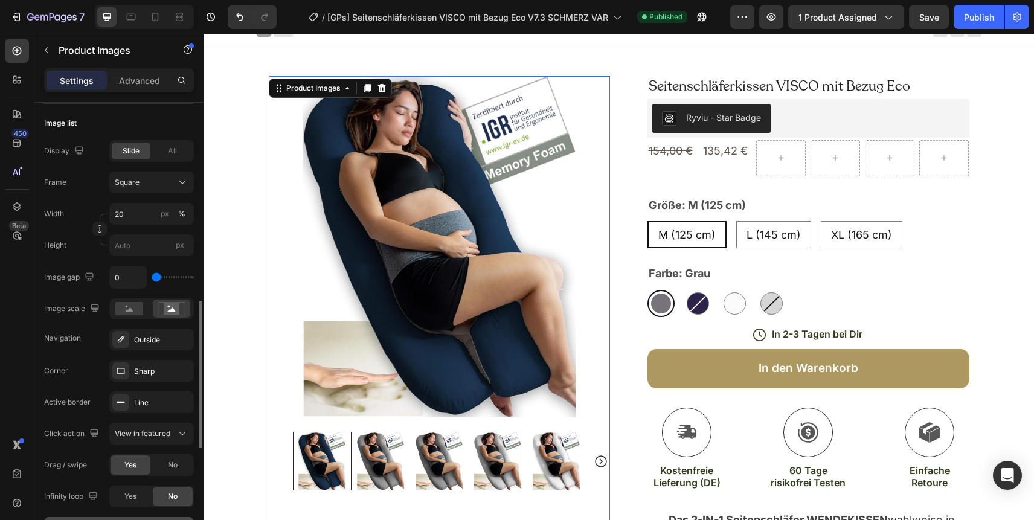
drag, startPoint x: 154, startPoint y: 274, endPoint x: 145, endPoint y: 274, distance: 8.5
type input "0"
click at [152, 276] on input "range" at bounding box center [173, 277] width 42 height 2
click at [123, 278] on input "0" at bounding box center [128, 277] width 36 height 22
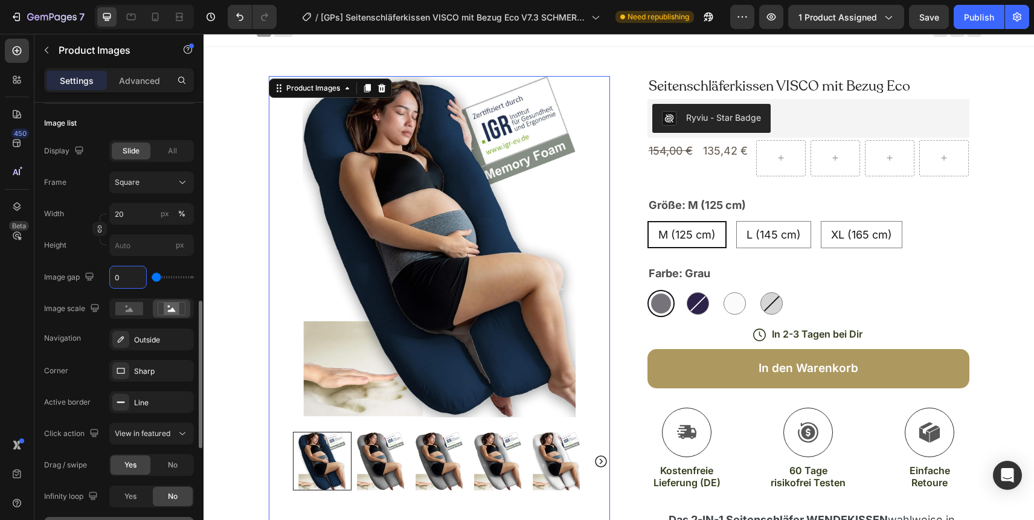
type input "1"
type input "10"
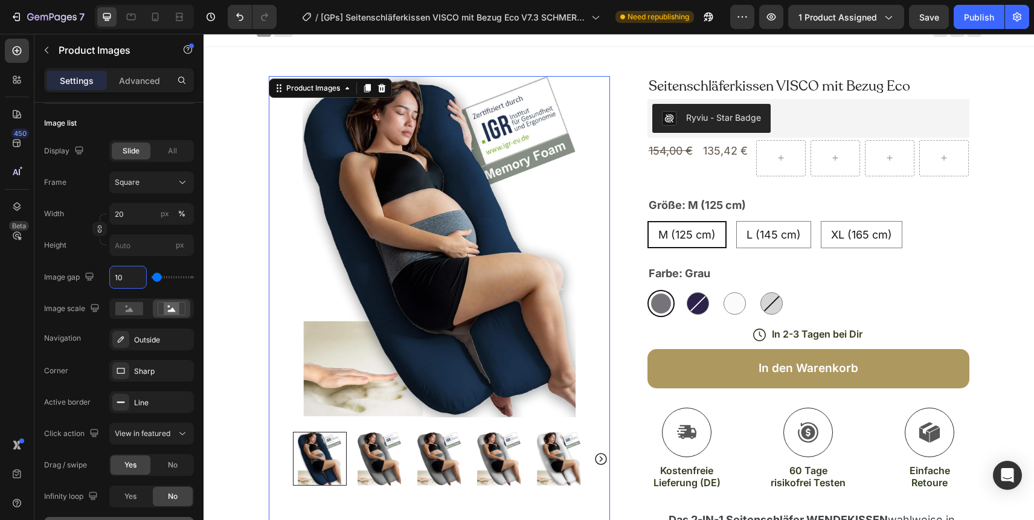
type input "10"
click at [156, 13] on icon at bounding box center [155, 17] width 7 height 8
type input "60"
type input "0"
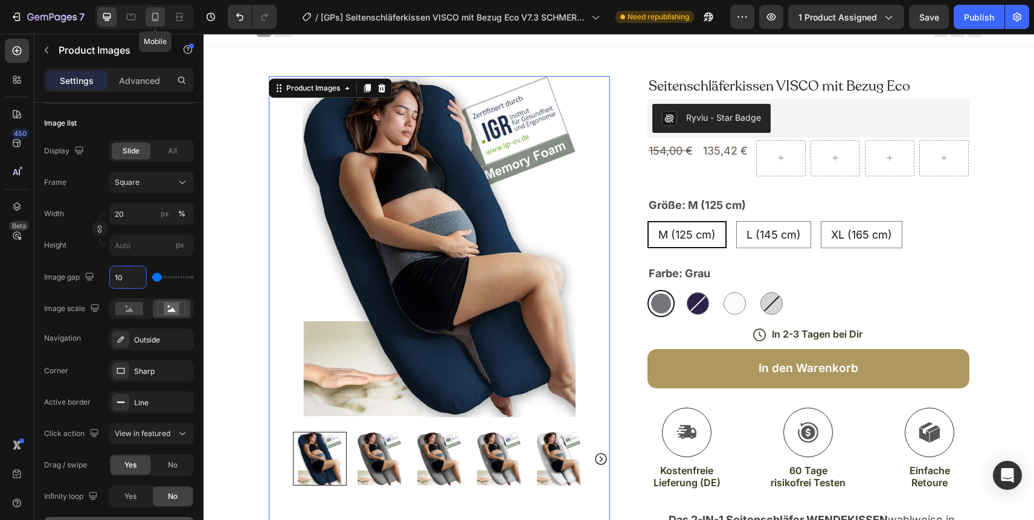
type input "0"
type input "8"
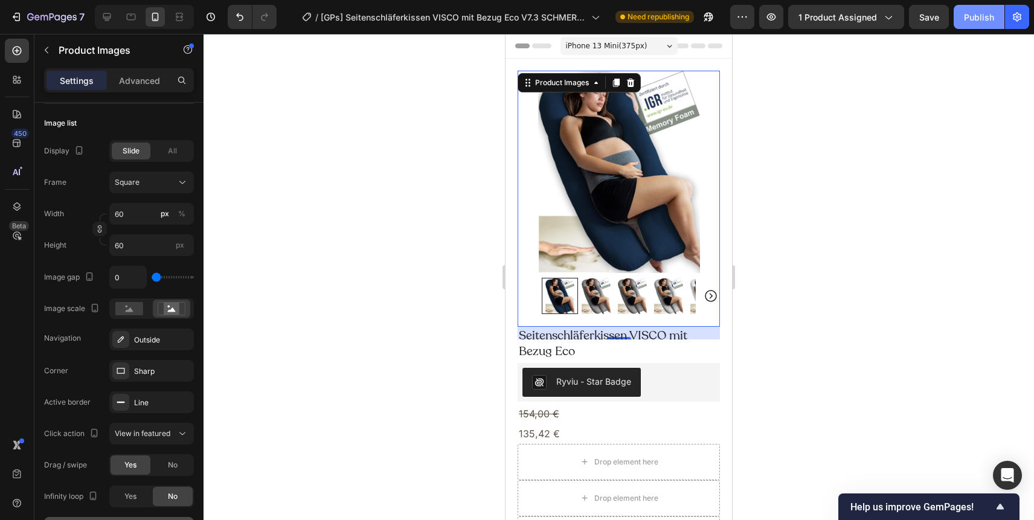
click at [977, 20] on div "Publish" at bounding box center [979, 17] width 30 height 13
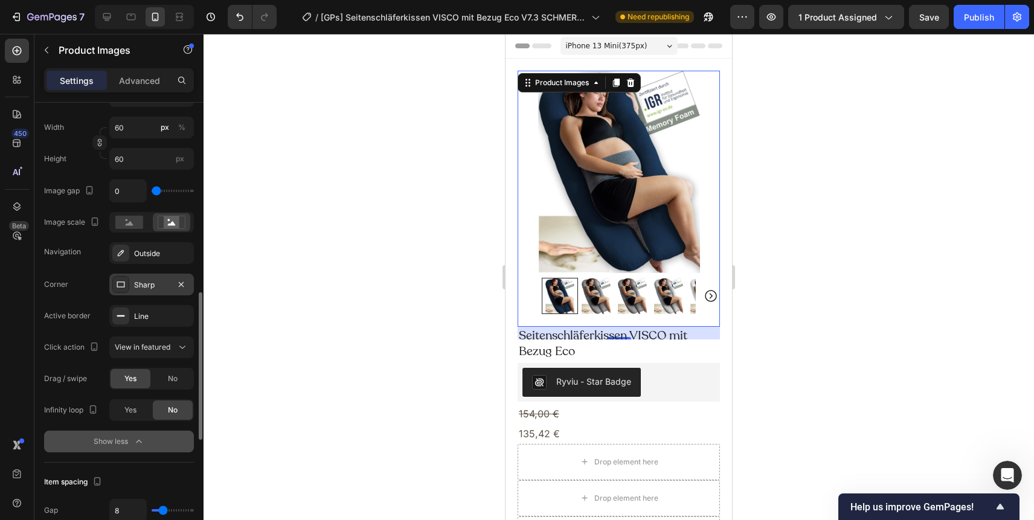
scroll to position [720, 0]
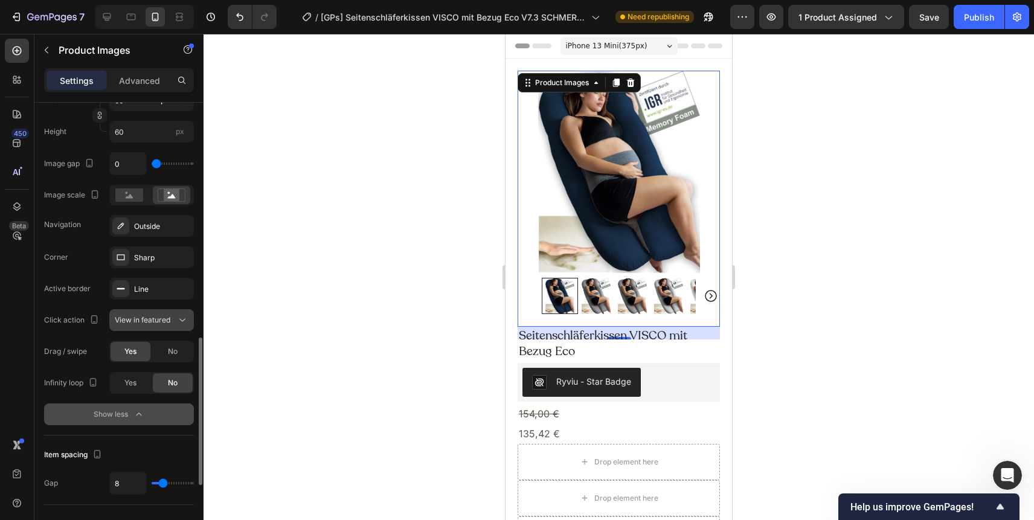
click at [152, 319] on span "View in featured" at bounding box center [143, 319] width 56 height 9
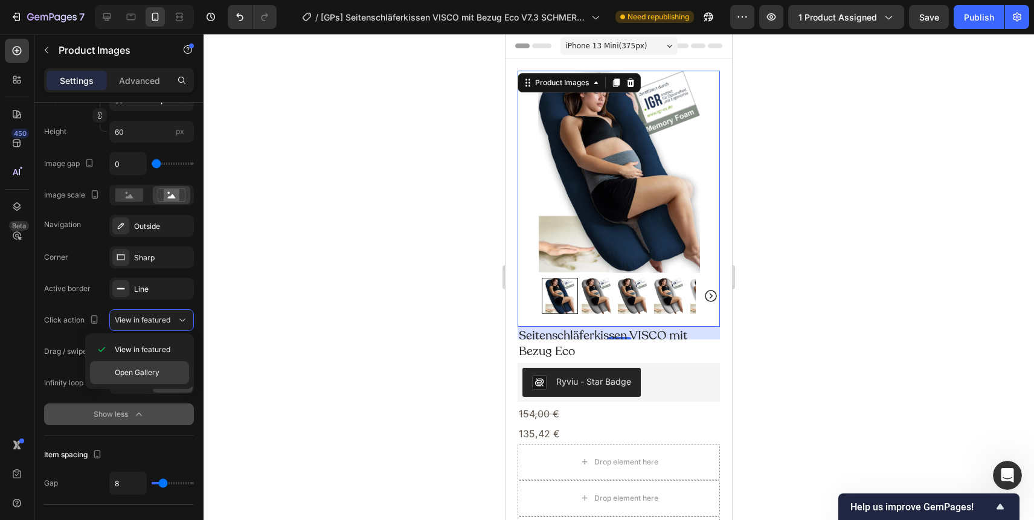
click at [138, 374] on span "Open Gallery" at bounding box center [137, 372] width 45 height 11
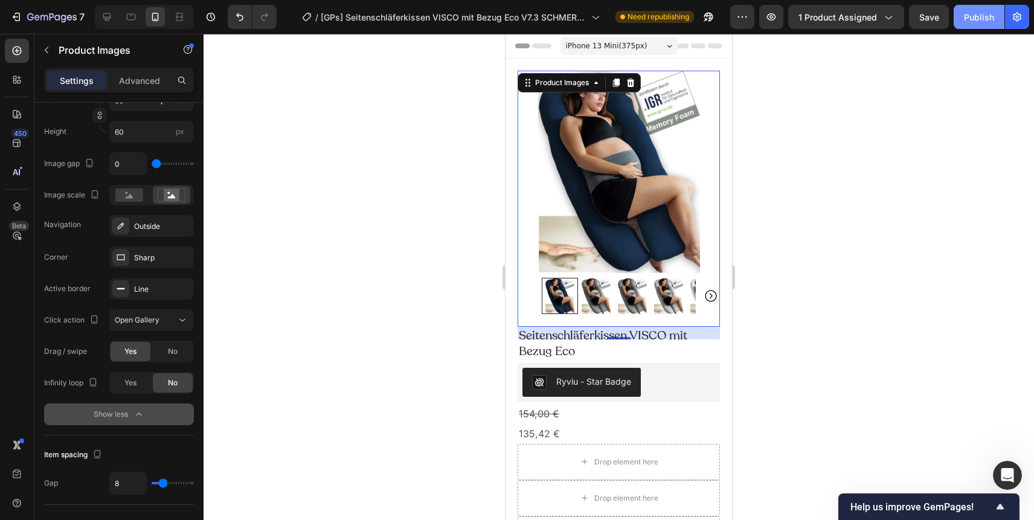
click at [977, 16] on div "Publish" at bounding box center [979, 17] width 30 height 13
click at [974, 16] on div "Publish" at bounding box center [979, 17] width 30 height 13
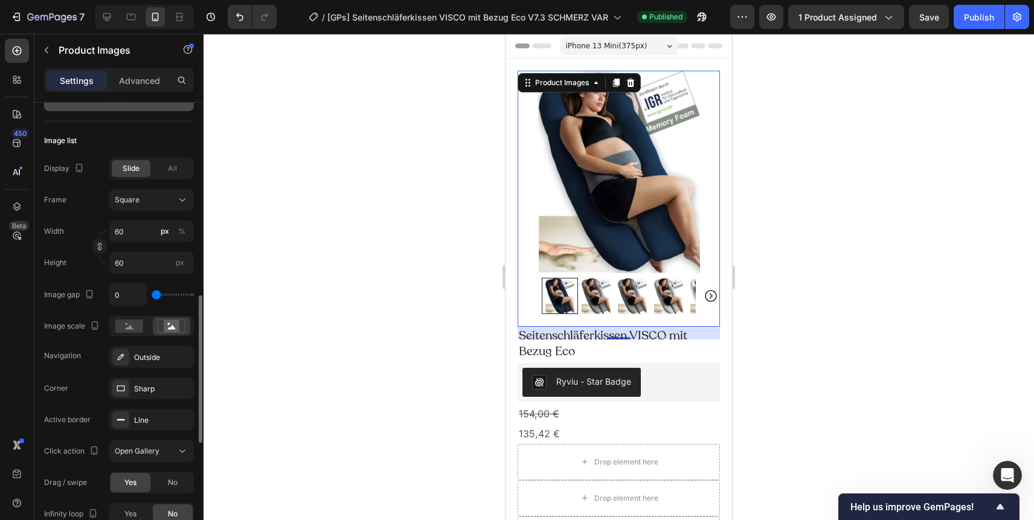
scroll to position [582, 0]
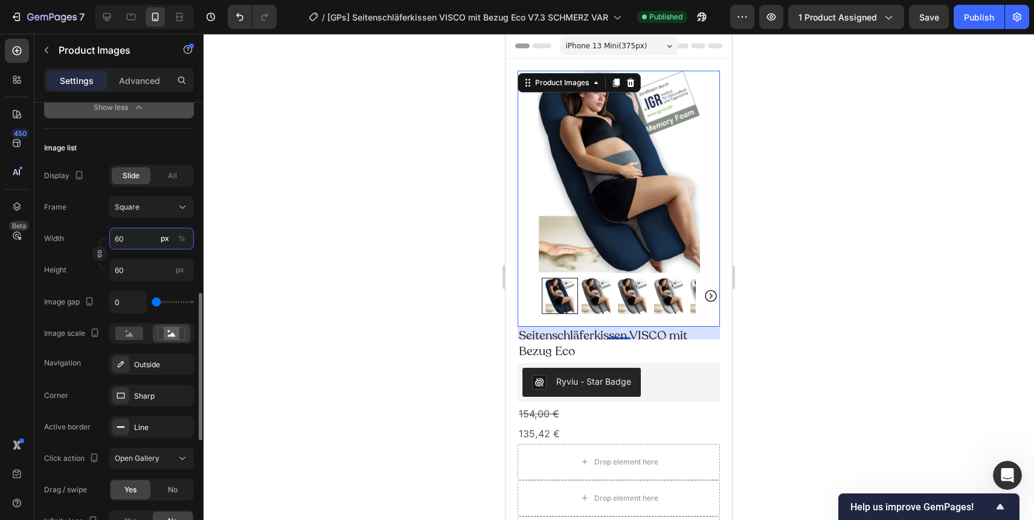
click at [128, 241] on input "60" at bounding box center [151, 239] width 85 height 22
type input "1"
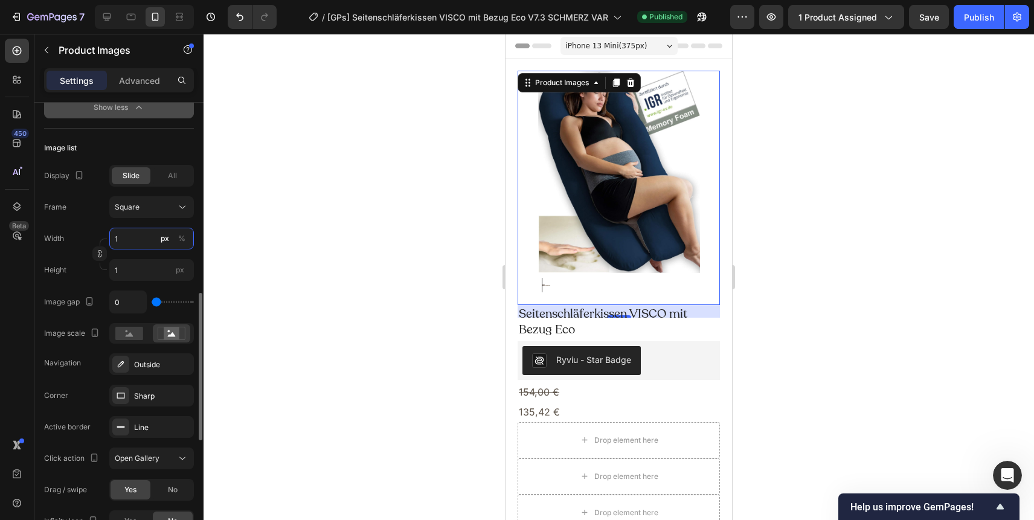
type input "10"
type input "100"
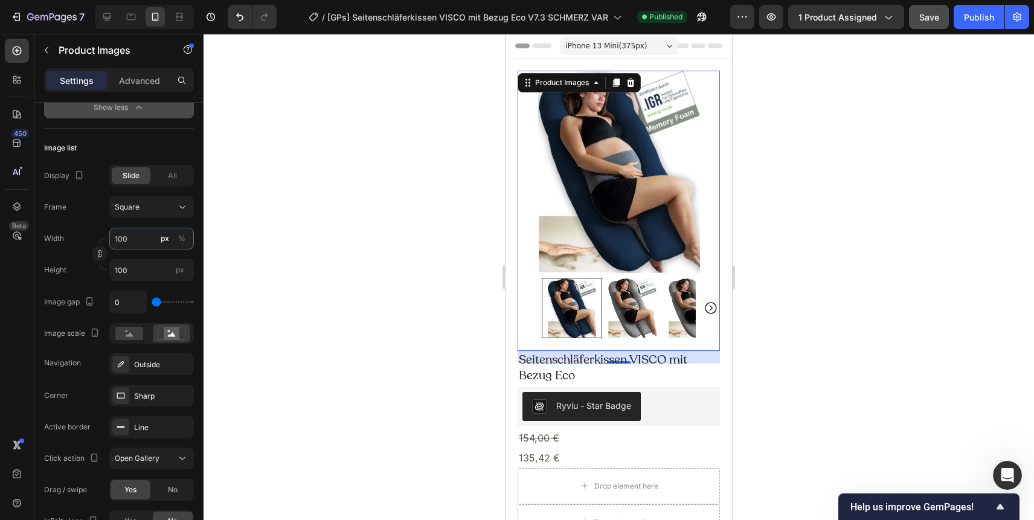
type input "100"
click at [962, 18] on button "Publish" at bounding box center [978, 17] width 51 height 24
click at [977, 19] on div "Publish" at bounding box center [979, 17] width 30 height 13
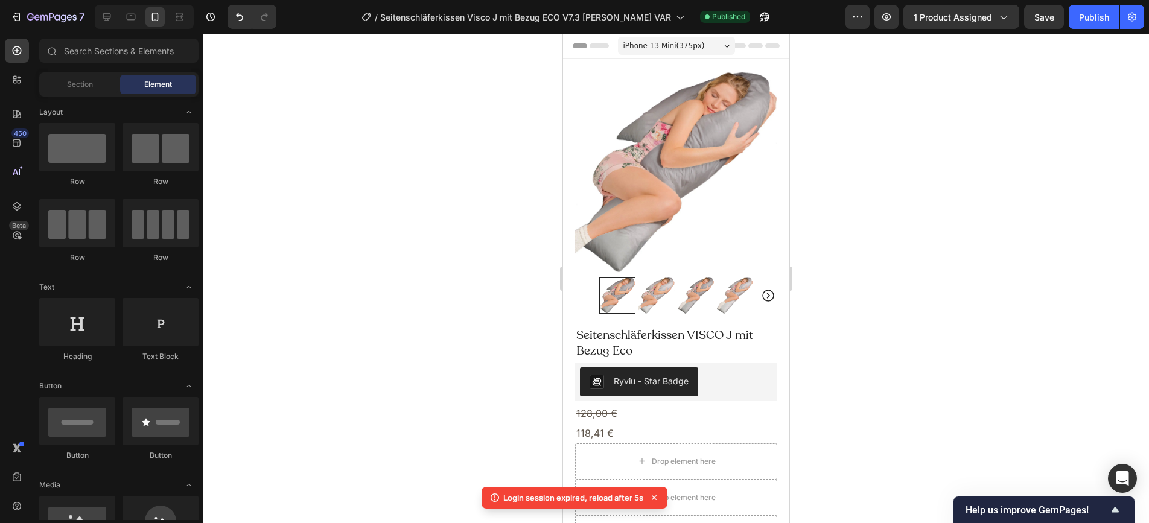
scroll to position [1713, 0]
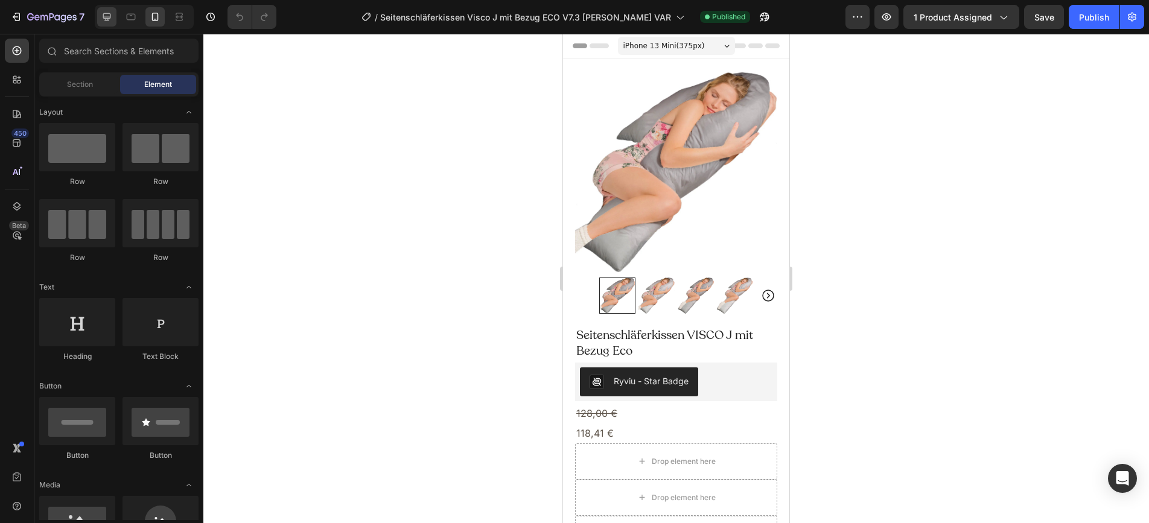
click at [103, 17] on icon at bounding box center [107, 17] width 8 height 8
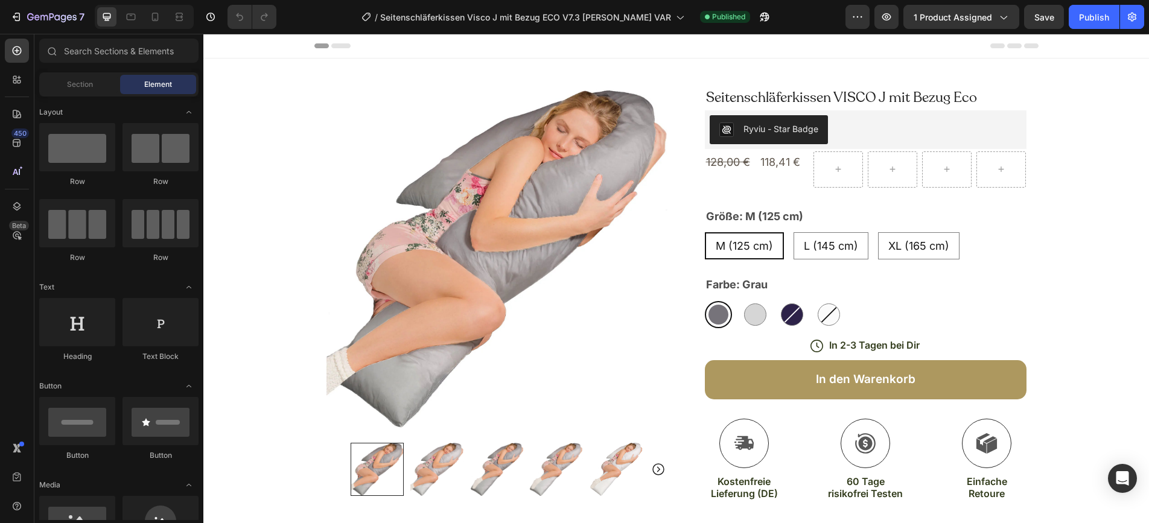
click at [487, 209] on img at bounding box center [497, 258] width 341 height 341
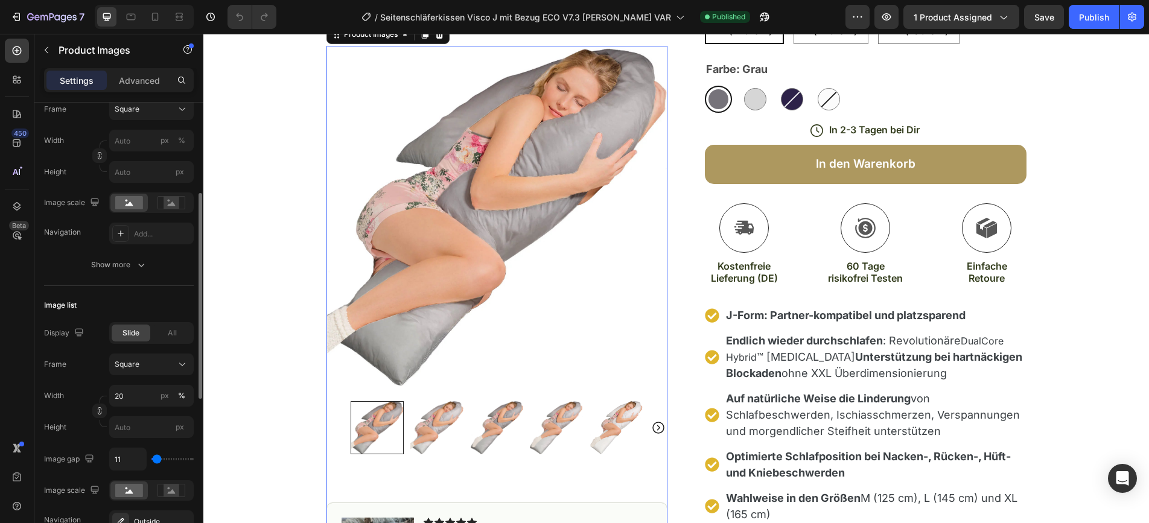
scroll to position [205, 0]
click at [170, 204] on rect at bounding box center [172, 201] width 16 height 12
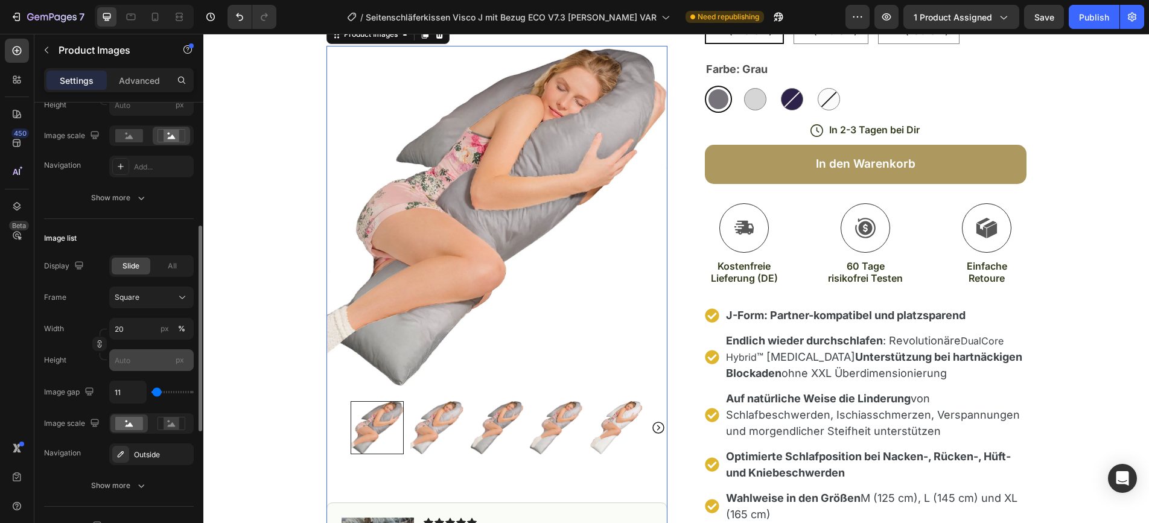
scroll to position [268, 0]
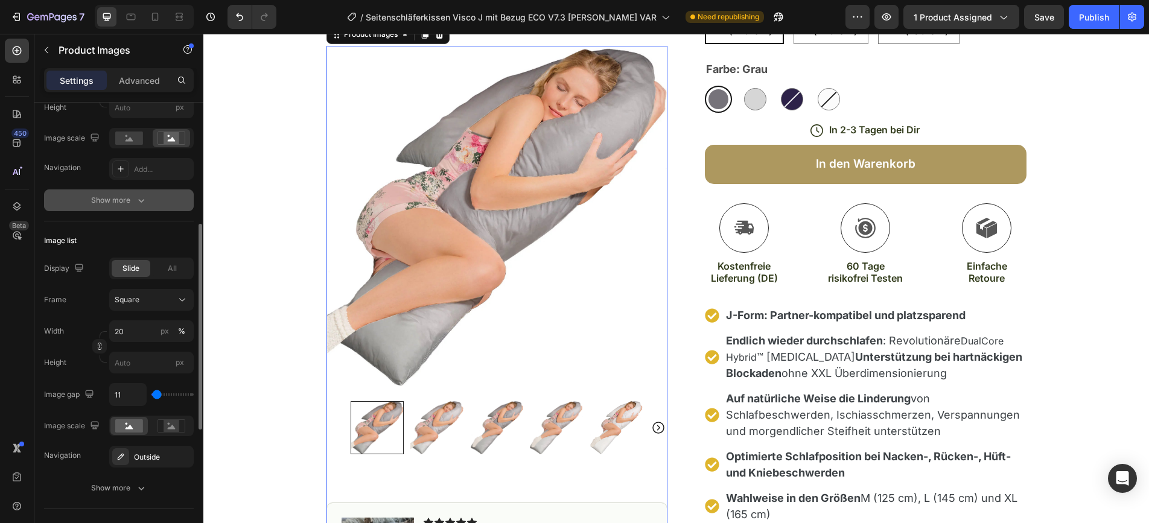
click at [141, 200] on icon "button" at bounding box center [141, 200] width 12 height 12
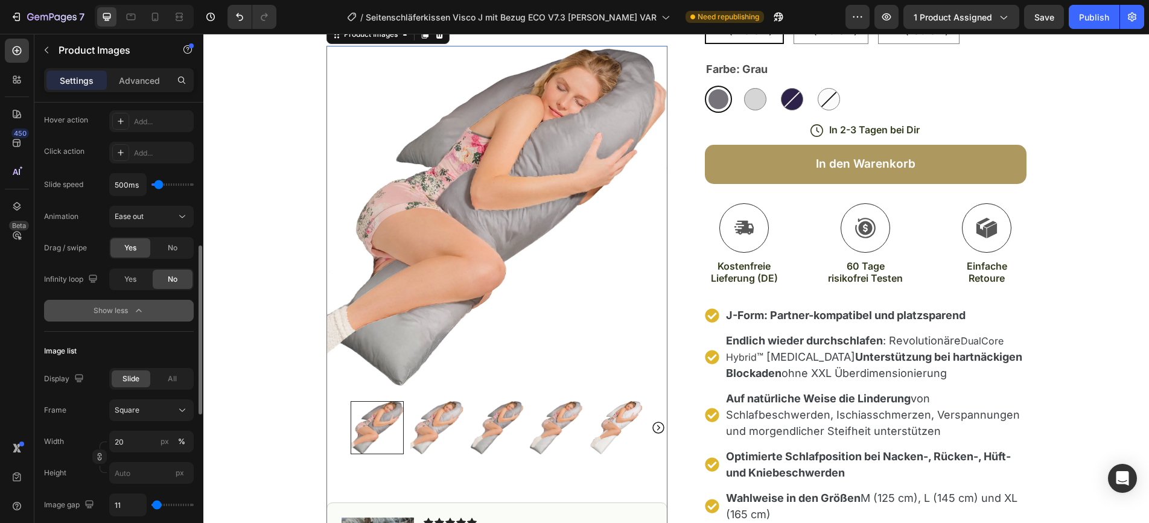
scroll to position [383, 0]
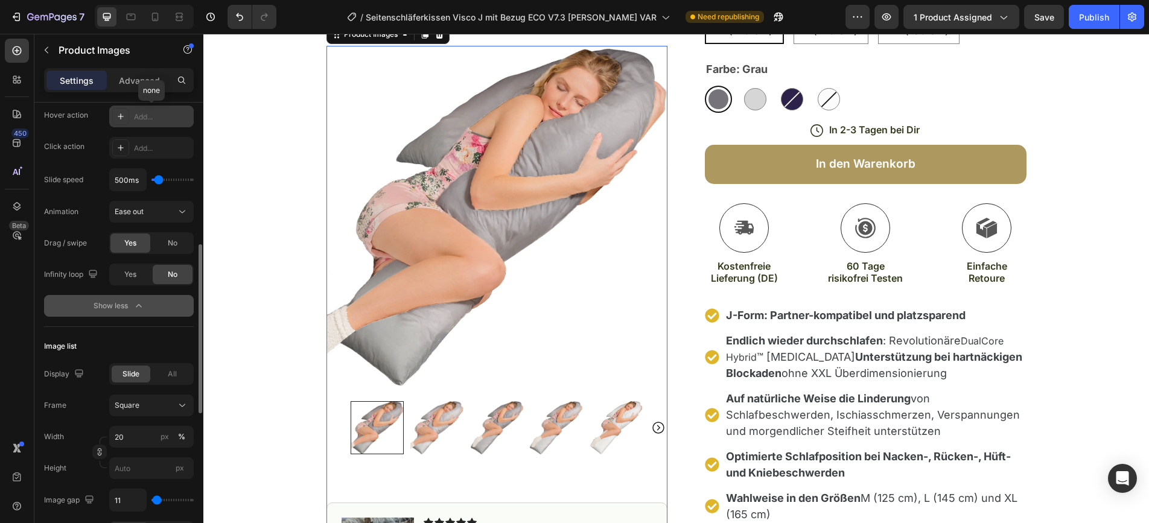
click at [149, 120] on div "Add..." at bounding box center [162, 117] width 57 height 11
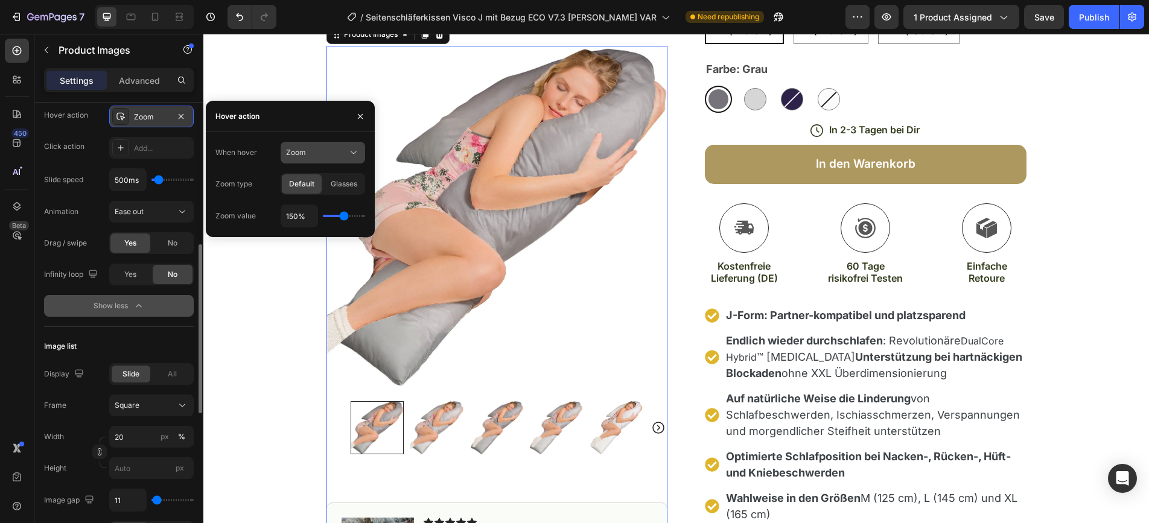
click at [310, 148] on div "Zoom" at bounding box center [317, 152] width 62 height 11
click at [305, 188] on div "Zoom" at bounding box center [310, 182] width 99 height 23
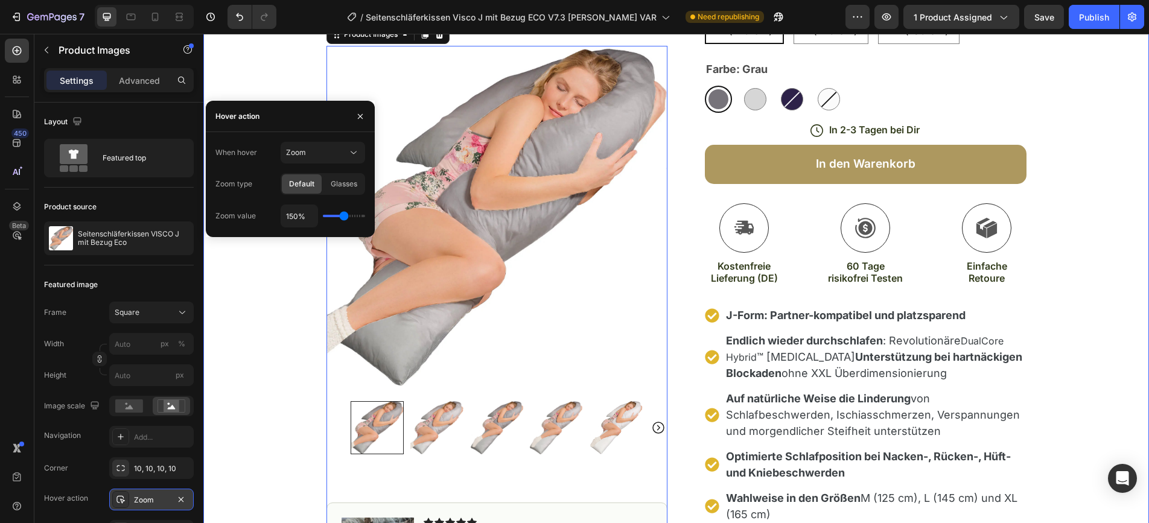
click at [296, 295] on div "Product Images 80 Image Icon Icon Icon Icon Icon Icon List Wir geben unsere nie…" at bounding box center [676, 314] width 946 height 942
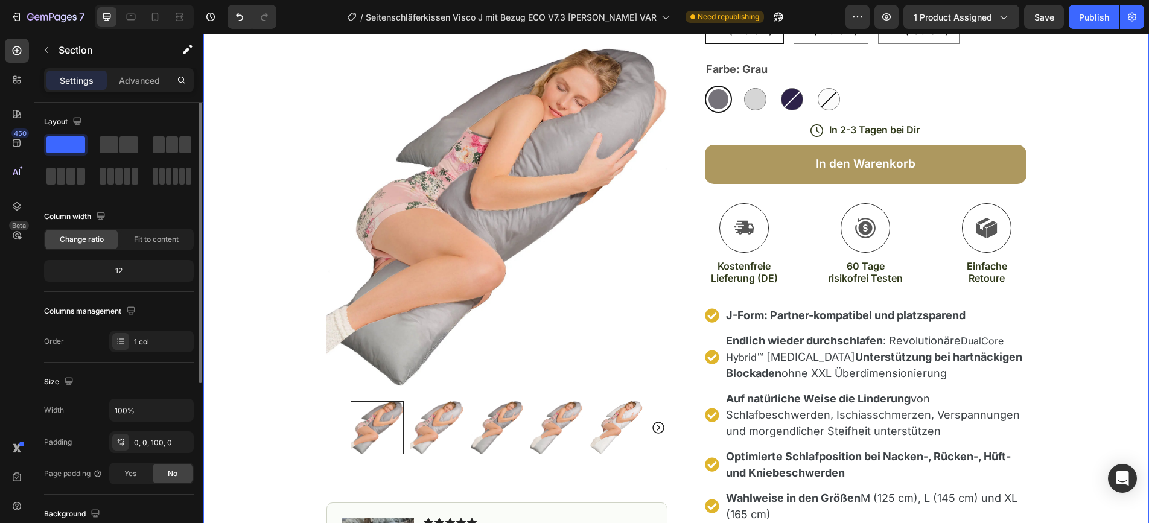
click at [78, 85] on p "Settings" at bounding box center [77, 80] width 34 height 13
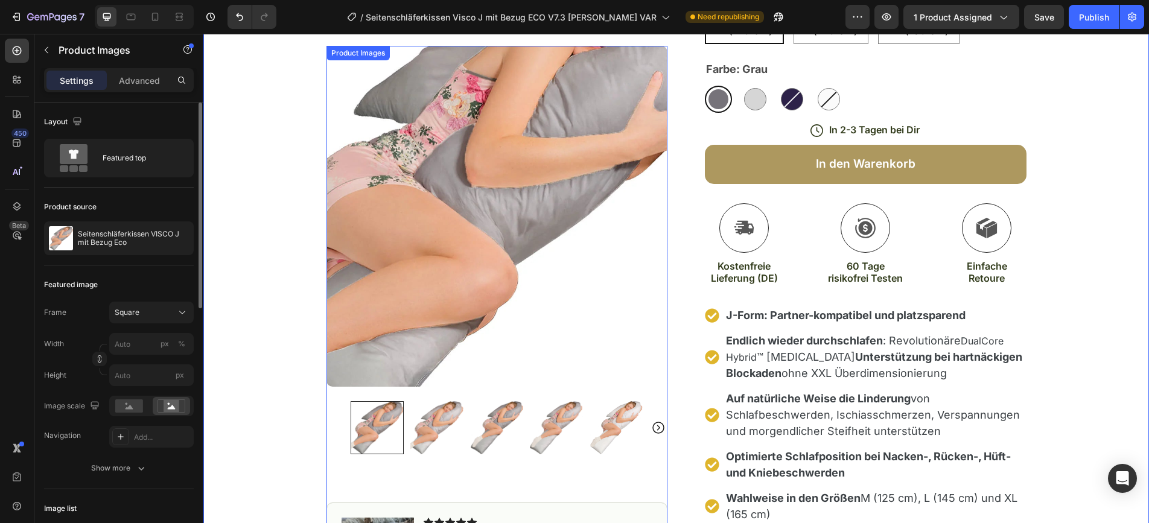
click at [481, 255] on img at bounding box center [497, 216] width 341 height 341
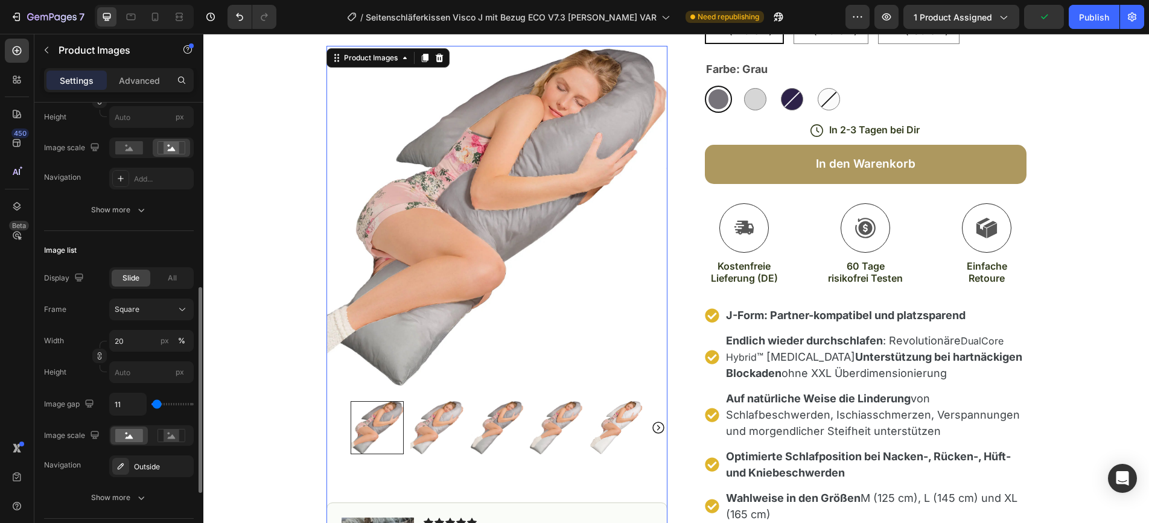
scroll to position [305, 0]
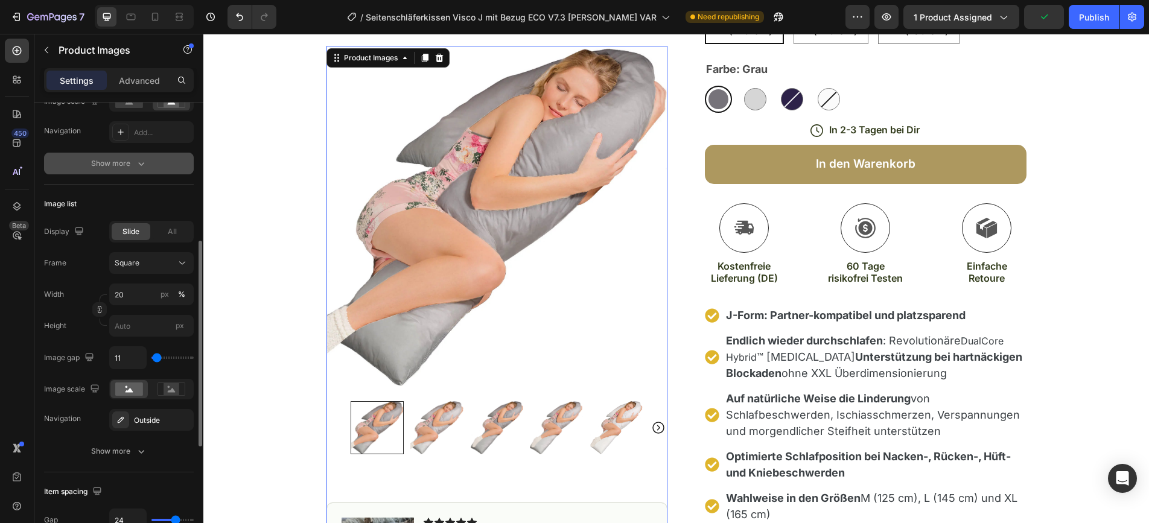
click at [127, 165] on div "Show more" at bounding box center [119, 164] width 56 height 12
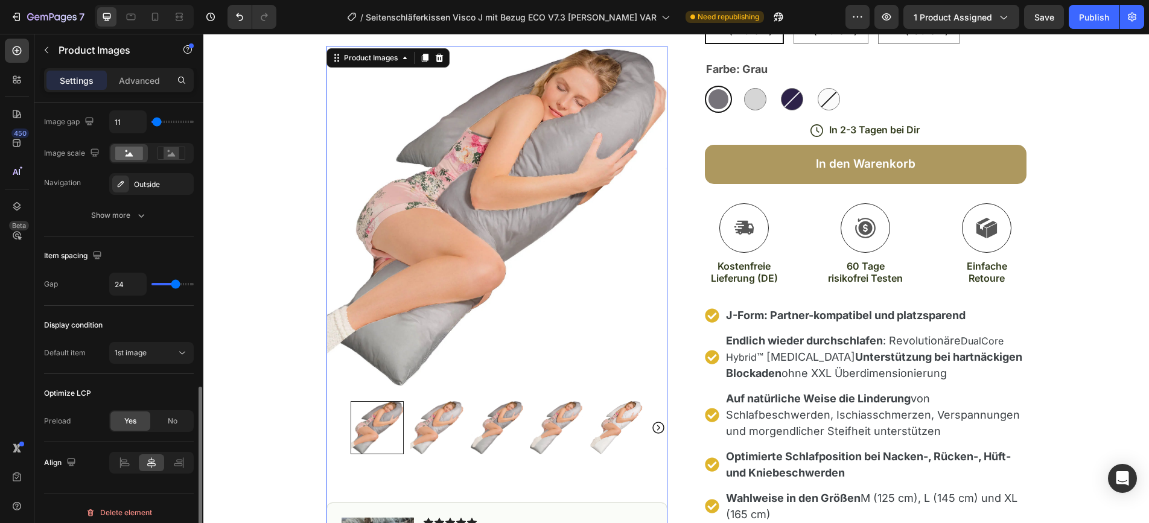
scroll to position [770, 0]
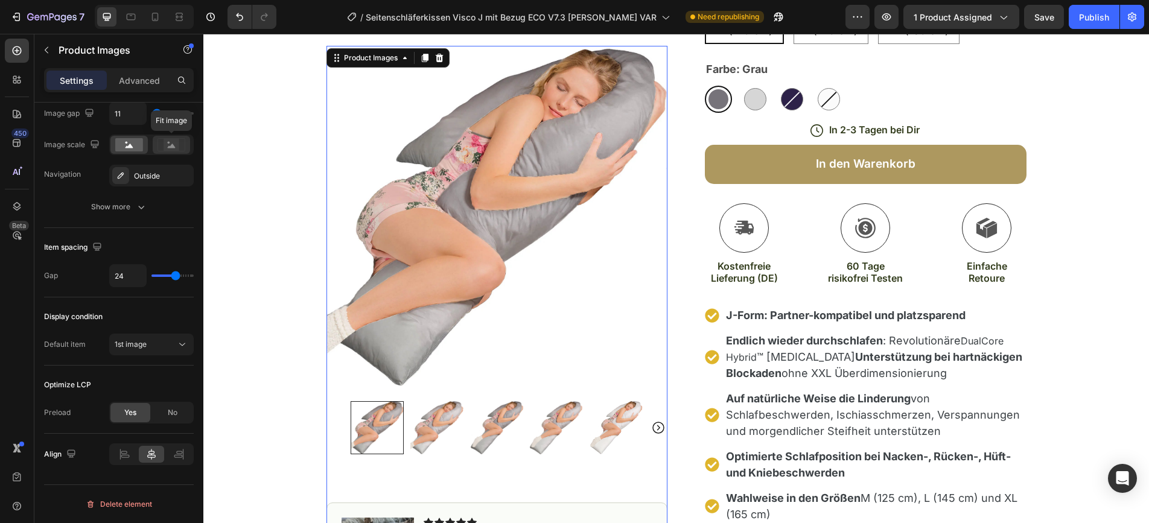
click at [171, 146] on icon at bounding box center [172, 146] width 8 height 4
click at [144, 202] on icon "button" at bounding box center [141, 207] width 12 height 12
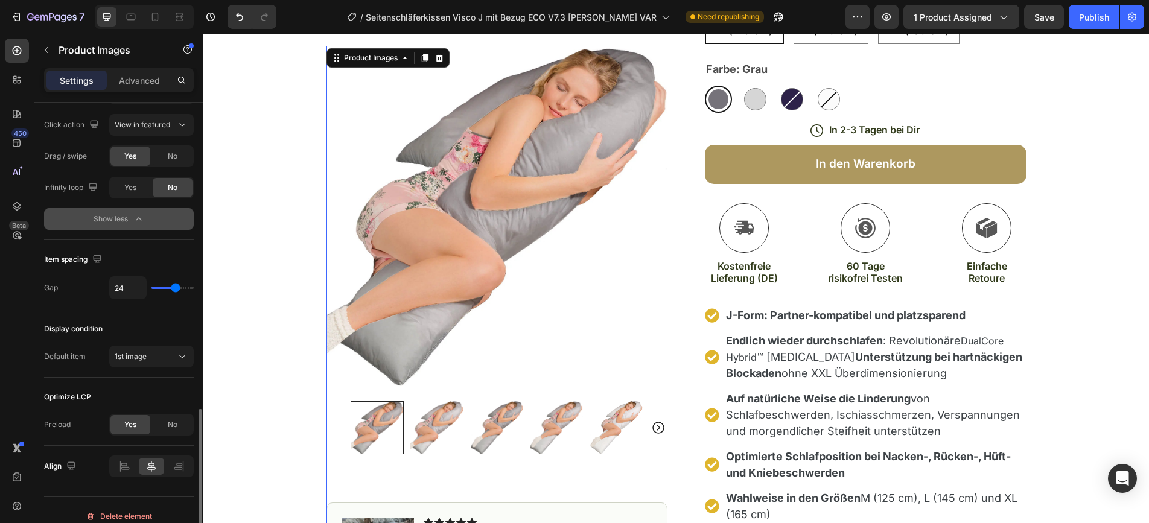
scroll to position [927, 0]
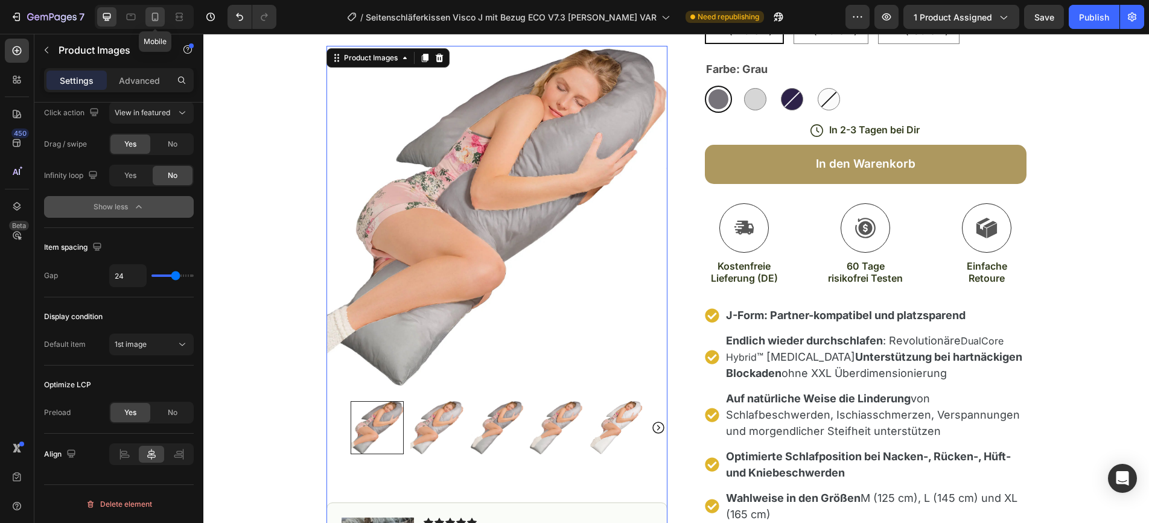
click at [155, 16] on icon at bounding box center [155, 17] width 12 height 12
type input "60"
type input "8"
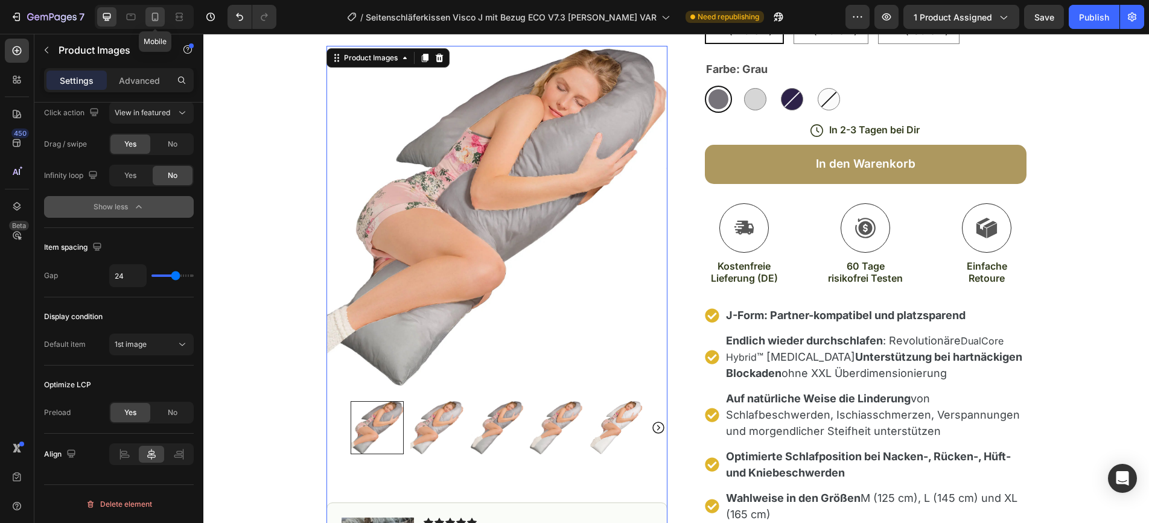
type input "8"
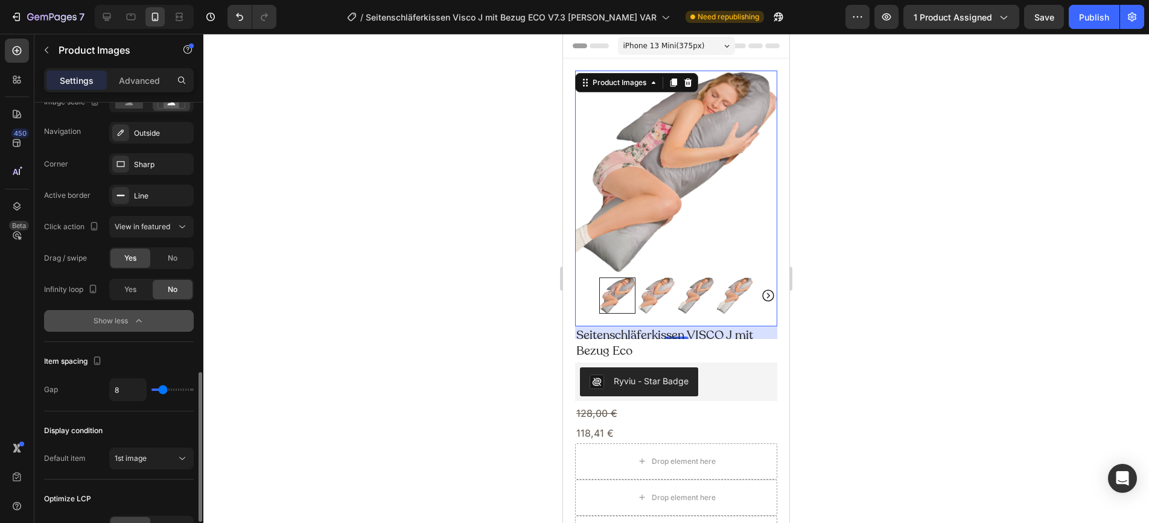
scroll to position [815, 0]
click at [158, 130] on div "Outside" at bounding box center [151, 131] width 35 height 11
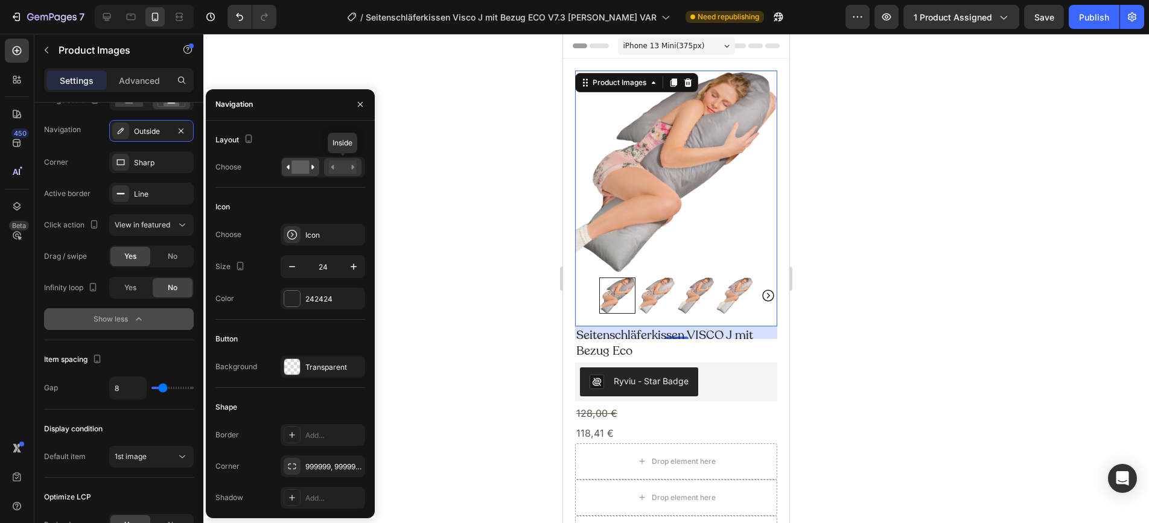
click at [342, 172] on rect at bounding box center [343, 167] width 28 height 13
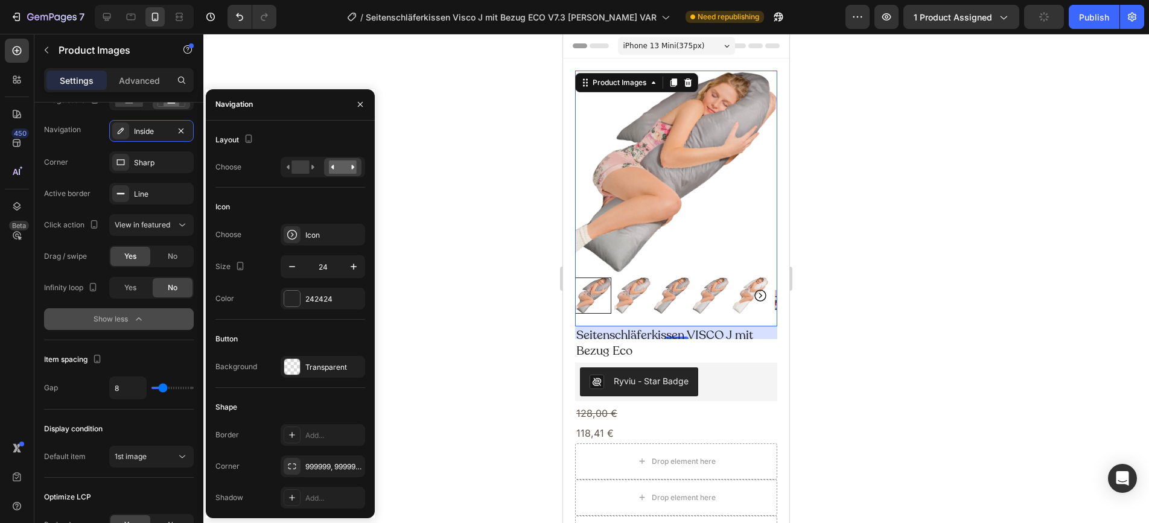
click at [389, 67] on div at bounding box center [676, 279] width 946 height 490
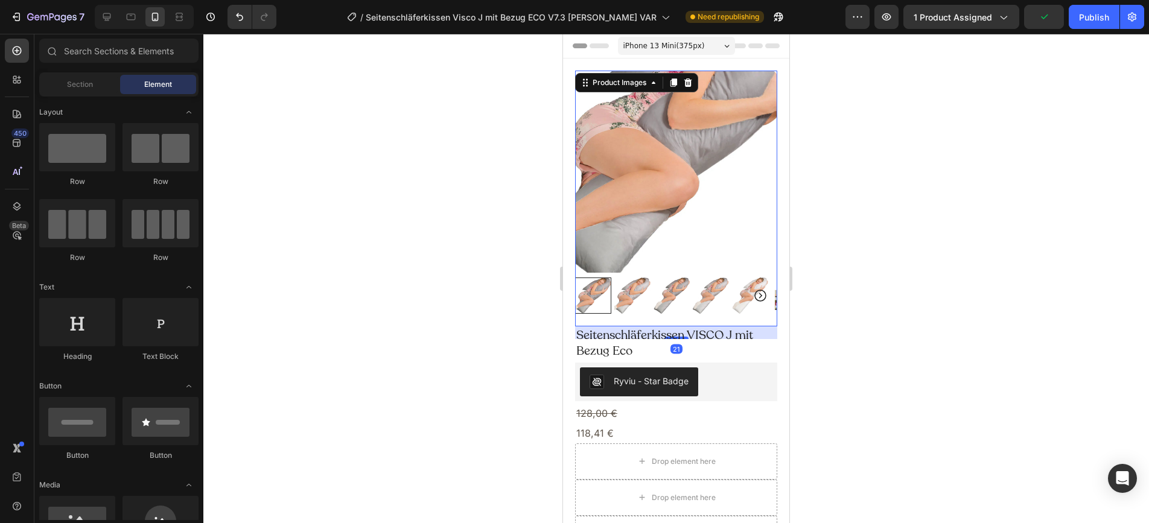
click at [647, 244] on img at bounding box center [676, 172] width 202 height 202
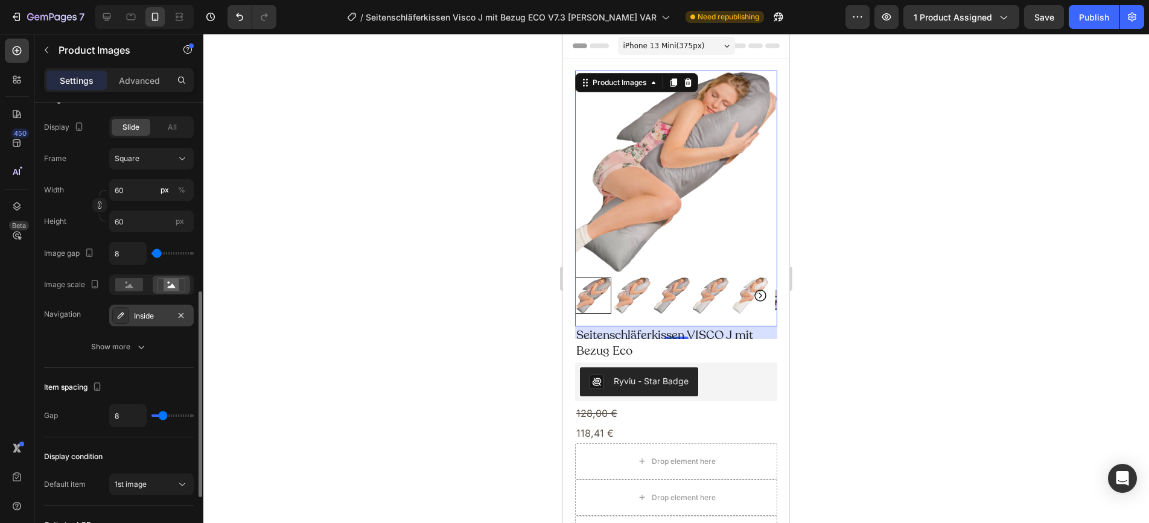
scroll to position [412, 0]
click at [144, 348] on icon "button" at bounding box center [141, 344] width 12 height 12
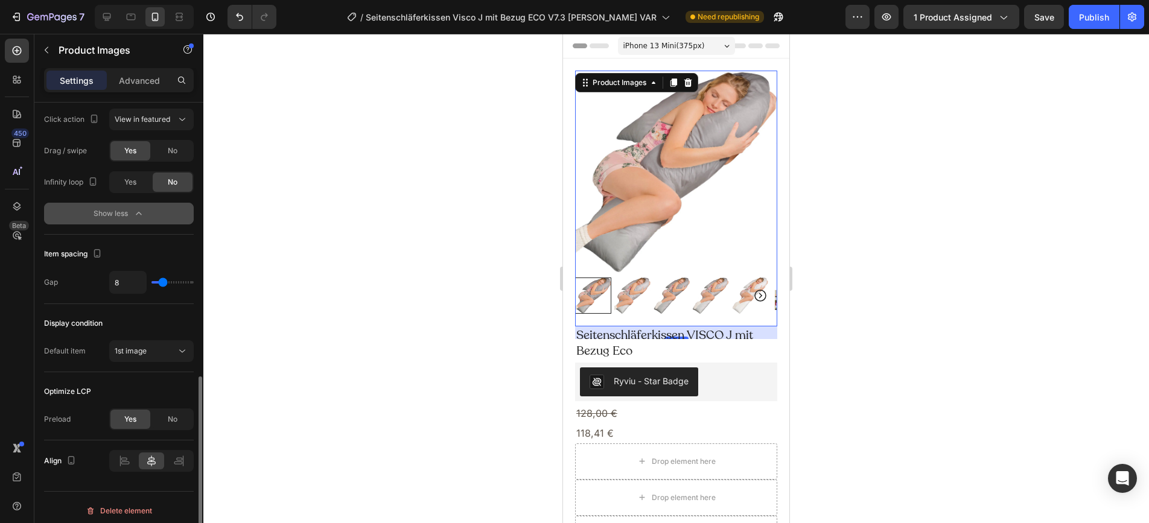
scroll to position [702, 0]
click at [1097, 13] on div "Publish" at bounding box center [1094, 17] width 30 height 13
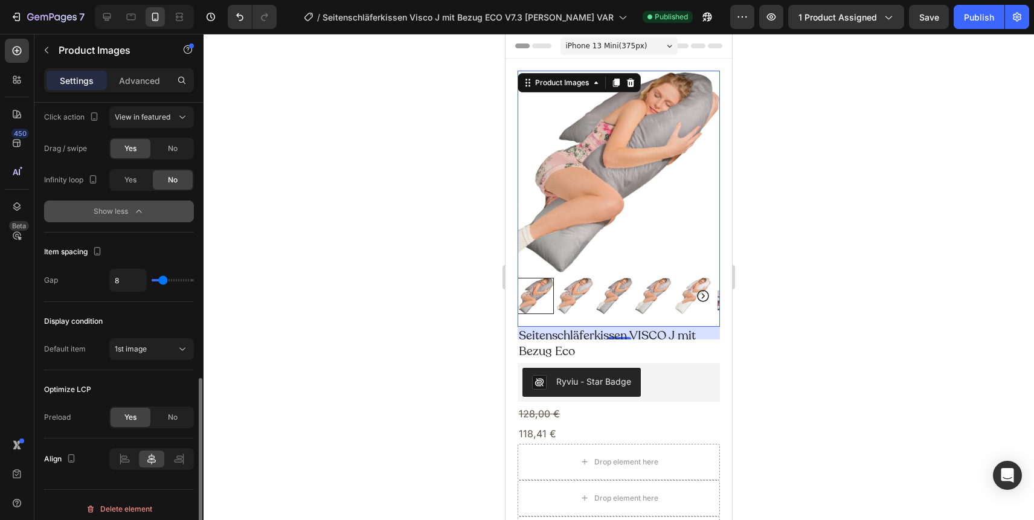
type input "9"
type input "0"
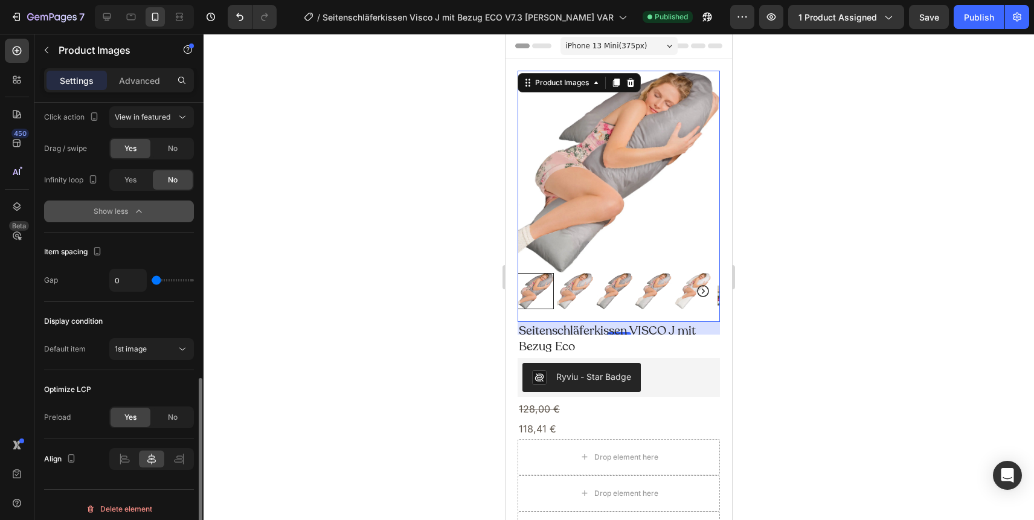
type input "1"
type input "5"
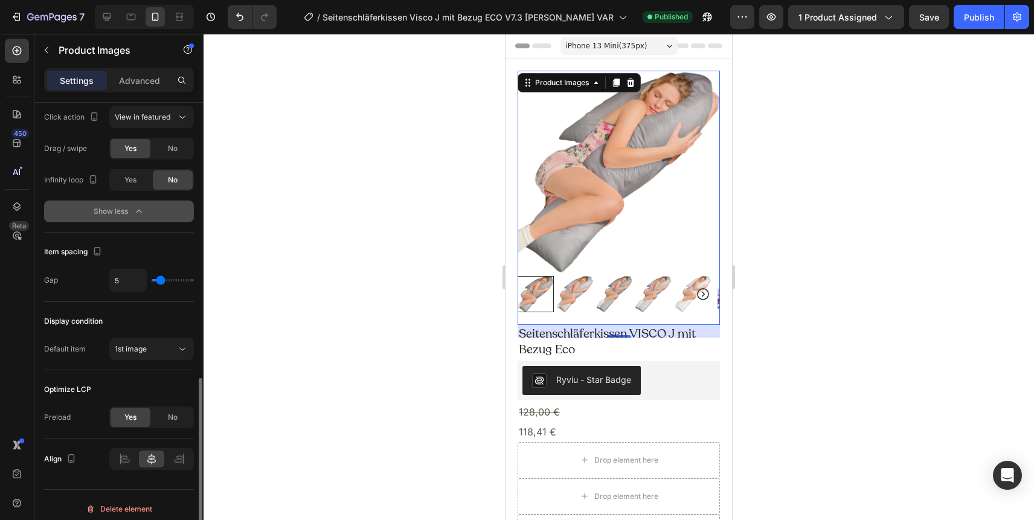
type input "6"
type input "7"
type input "8"
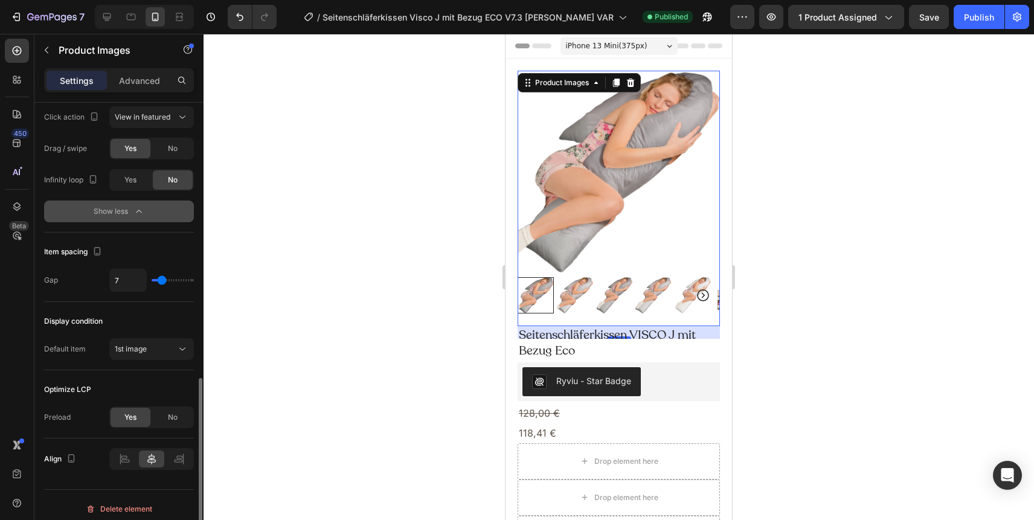
type input "8"
click at [163, 281] on input "range" at bounding box center [173, 280] width 42 height 2
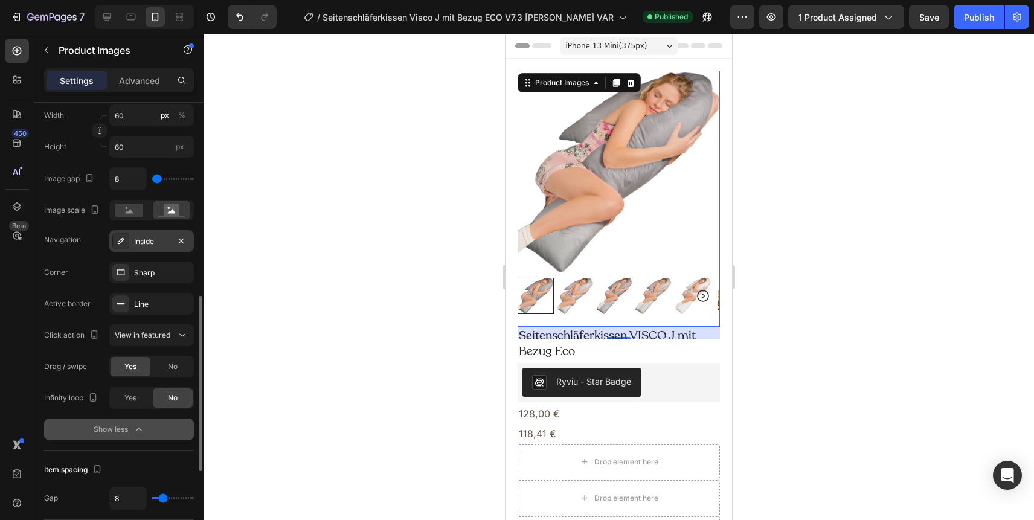
scroll to position [483, 0]
type input "0"
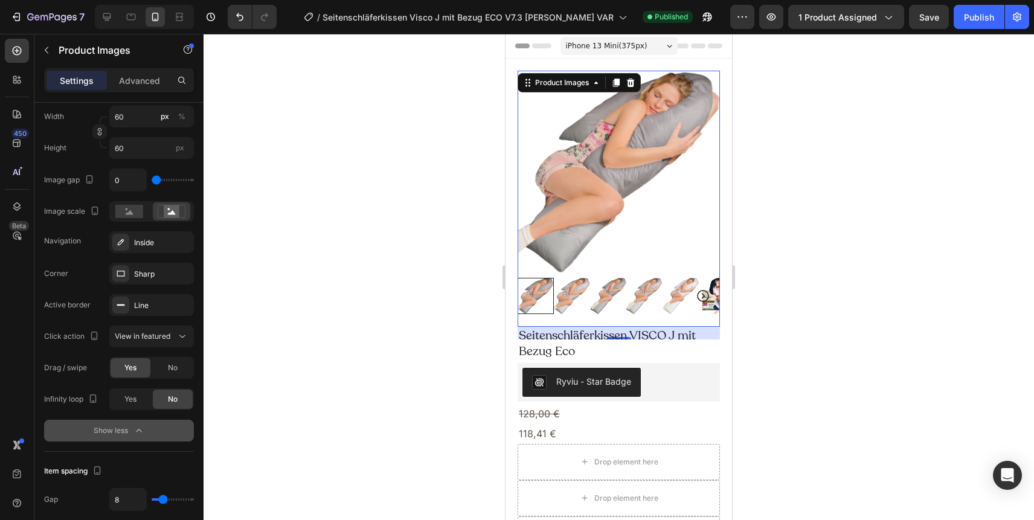
drag, startPoint x: 156, startPoint y: 181, endPoint x: 132, endPoint y: 181, distance: 24.1
type input "0"
click at [152, 181] on input "range" at bounding box center [173, 180] width 42 height 2
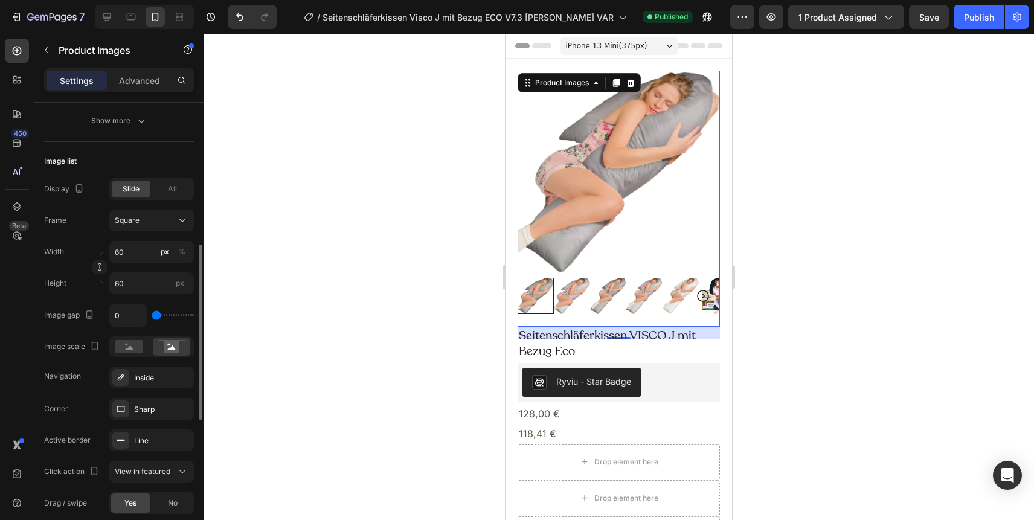
scroll to position [344, 0]
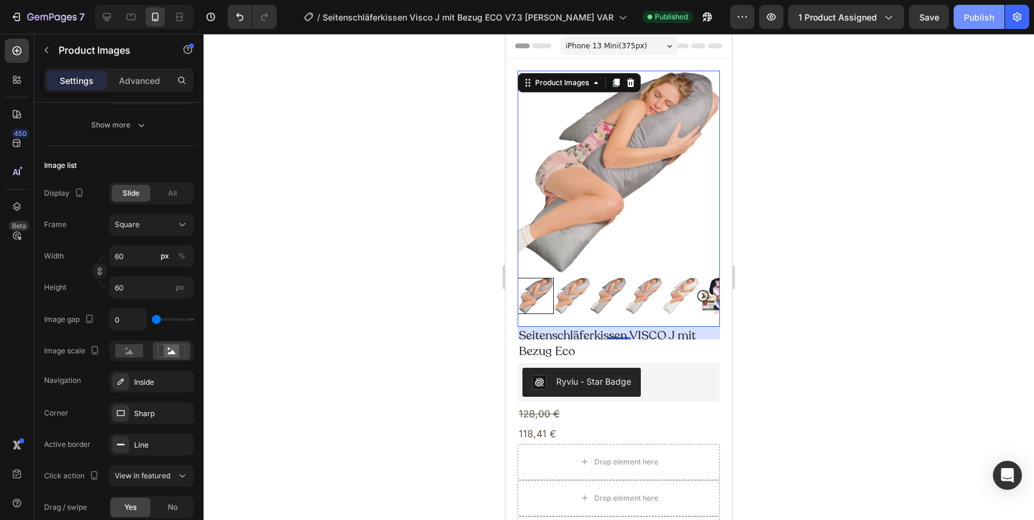
click at [971, 17] on div "Publish" at bounding box center [979, 17] width 30 height 13
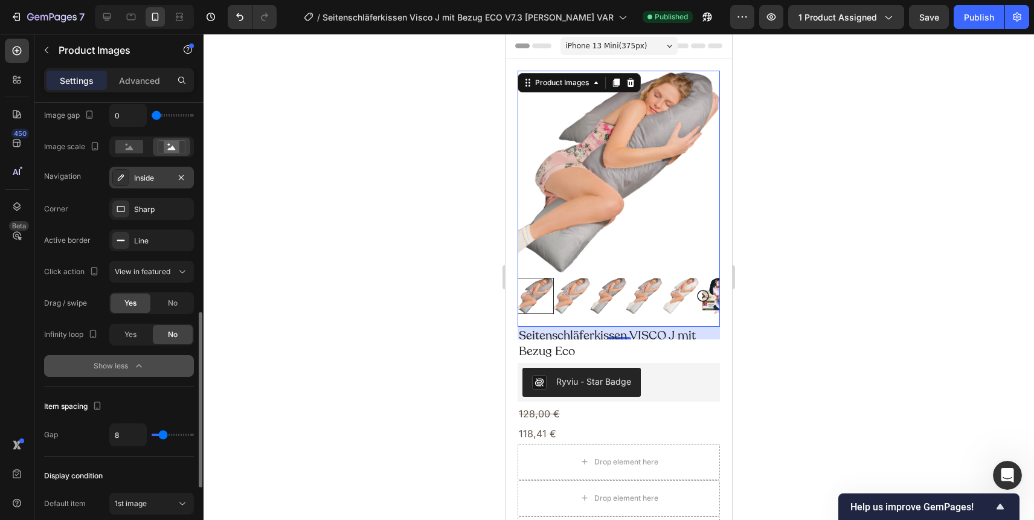
scroll to position [552, 0]
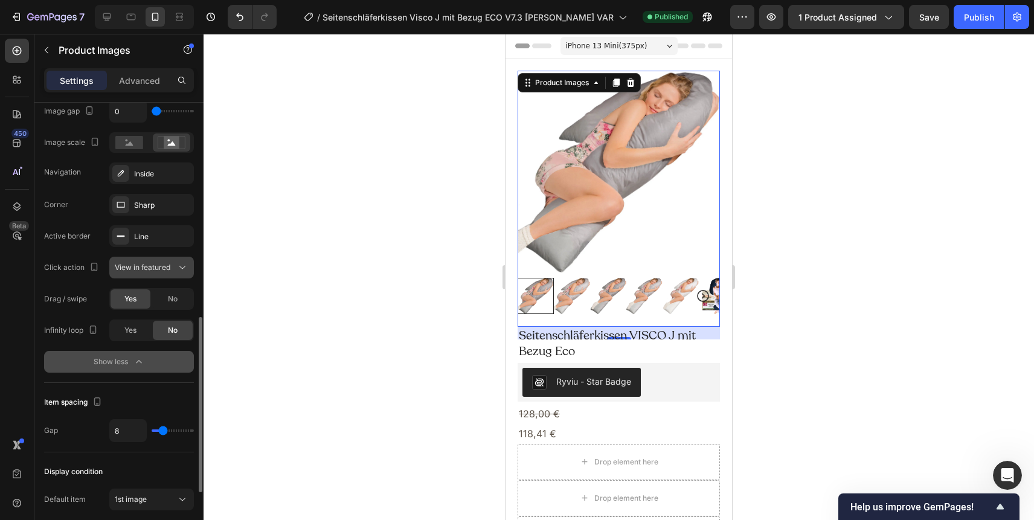
click at [163, 267] on span "View in featured" at bounding box center [143, 267] width 56 height 9
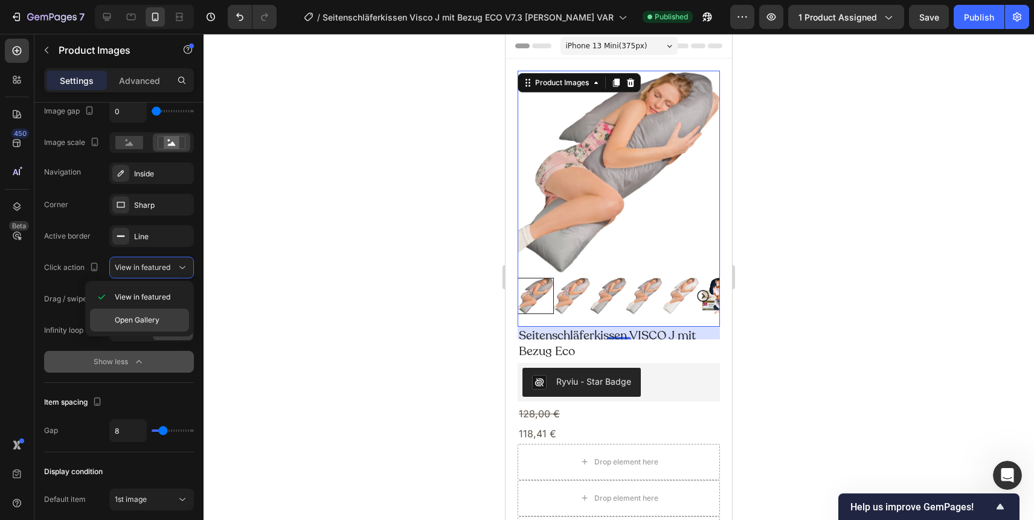
click at [152, 316] on span "Open Gallery" at bounding box center [137, 320] width 45 height 11
click at [968, 15] on div "Publish" at bounding box center [979, 17] width 30 height 13
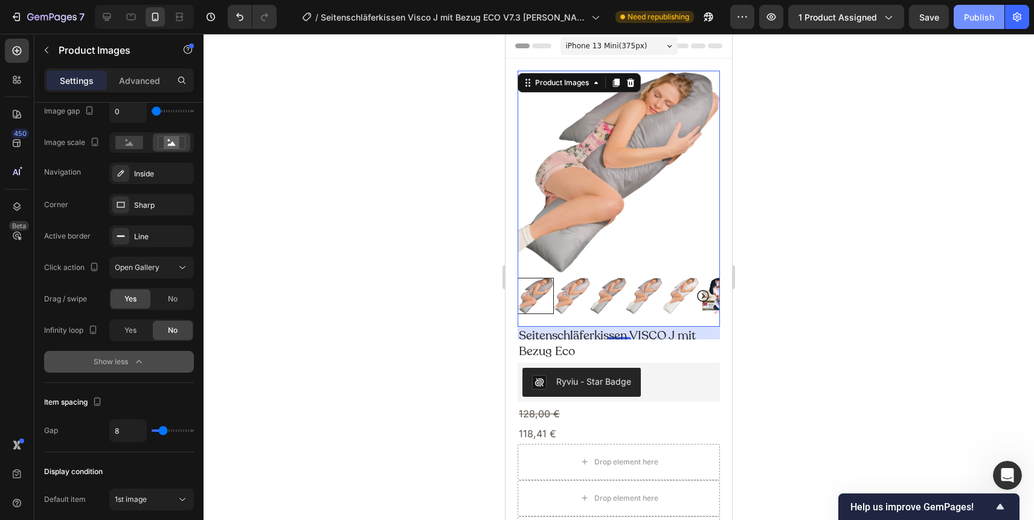
click at [966, 20] on div "Publish" at bounding box center [979, 17] width 30 height 13
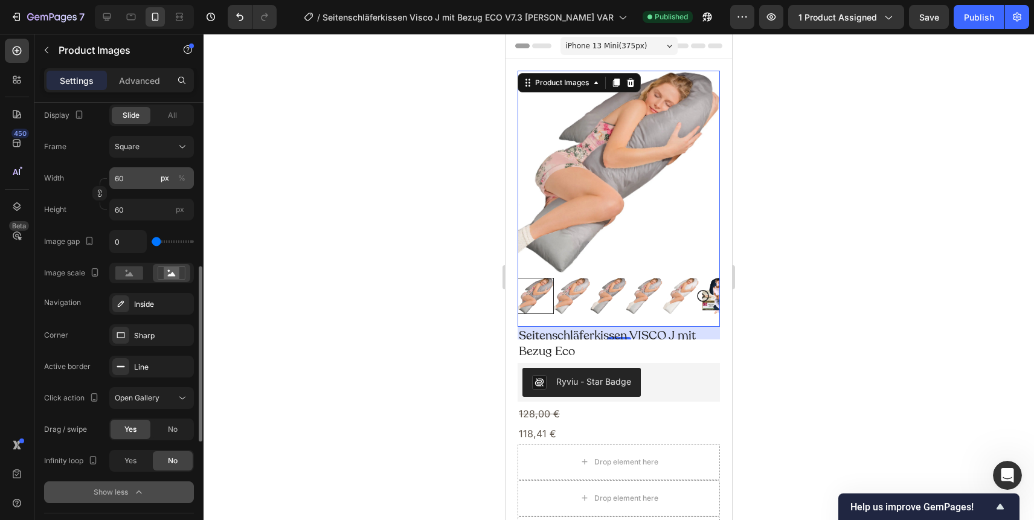
scroll to position [420, 0]
click at [123, 208] on input "60" at bounding box center [151, 211] width 85 height 22
type input "1"
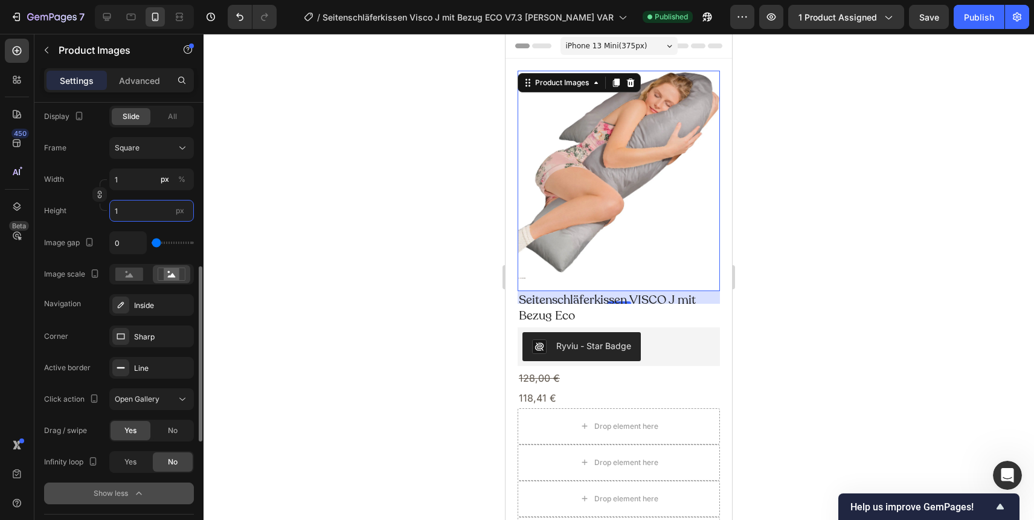
type input "10"
type input "100"
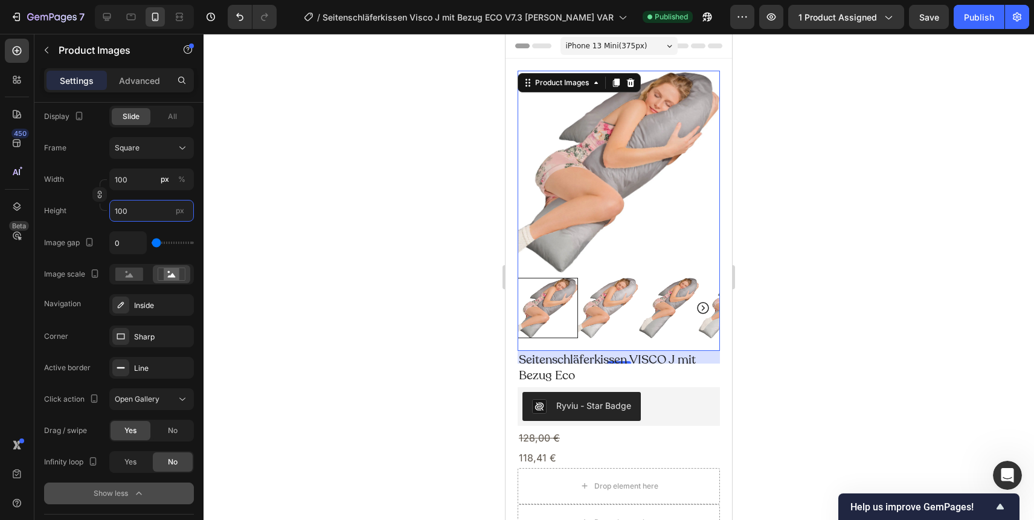
type input "100"
click at [972, 16] on div "Publish" at bounding box center [979, 17] width 30 height 13
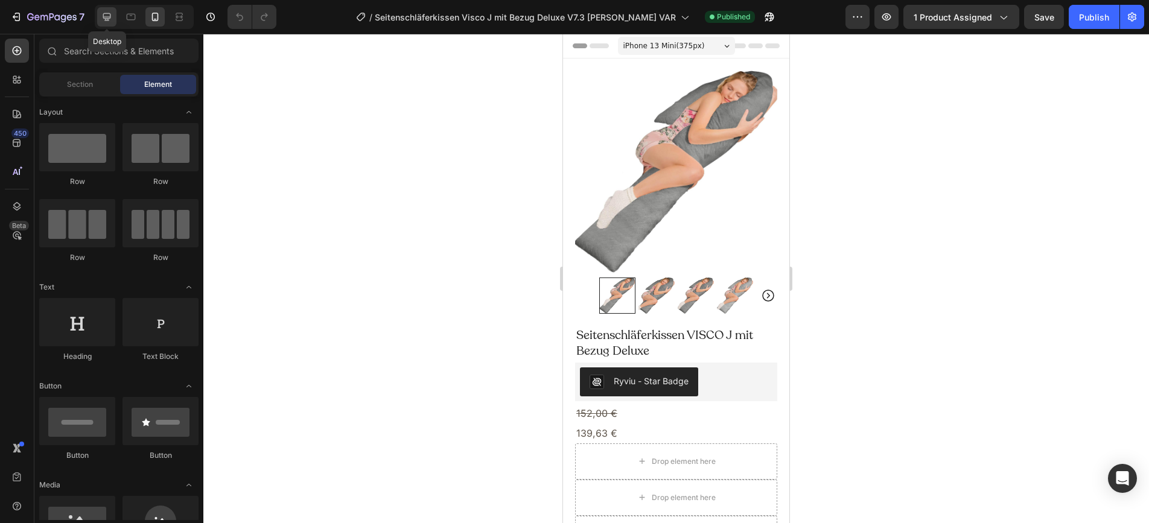
click at [110, 21] on icon at bounding box center [107, 17] width 12 height 12
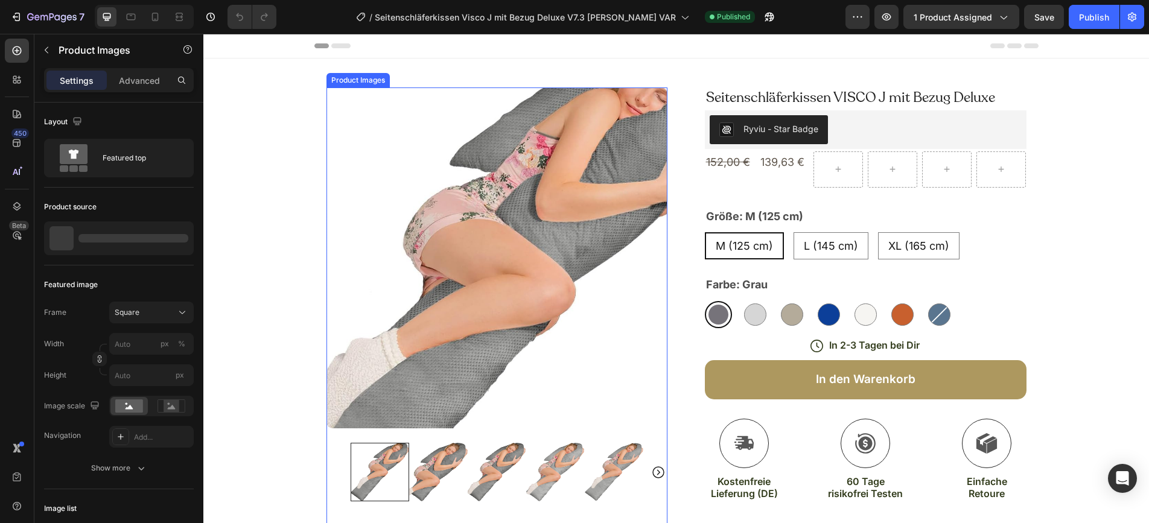
click at [480, 193] on img at bounding box center [497, 258] width 341 height 341
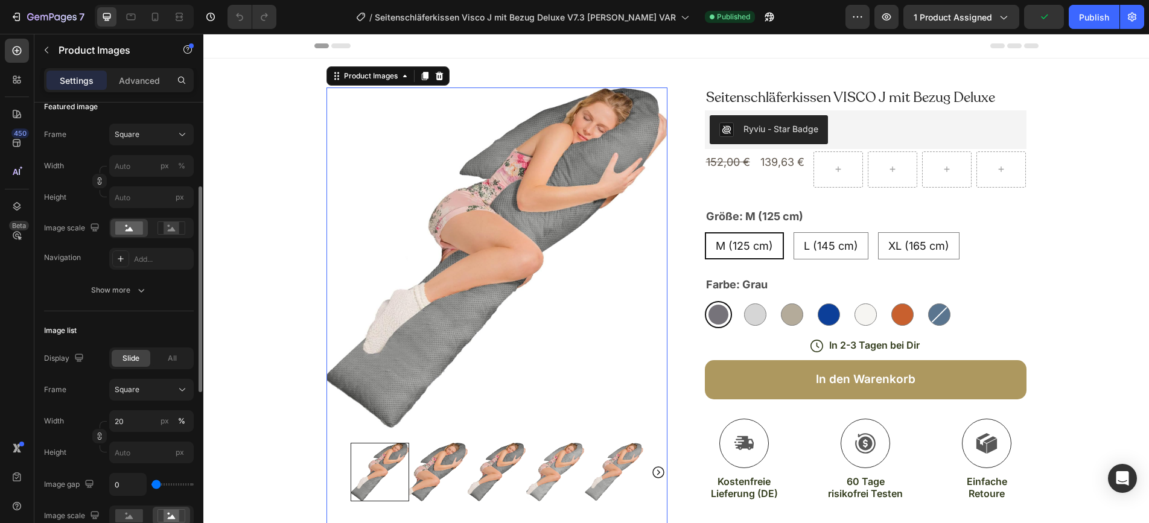
scroll to position [181, 0]
click at [164, 230] on rect at bounding box center [172, 226] width 16 height 12
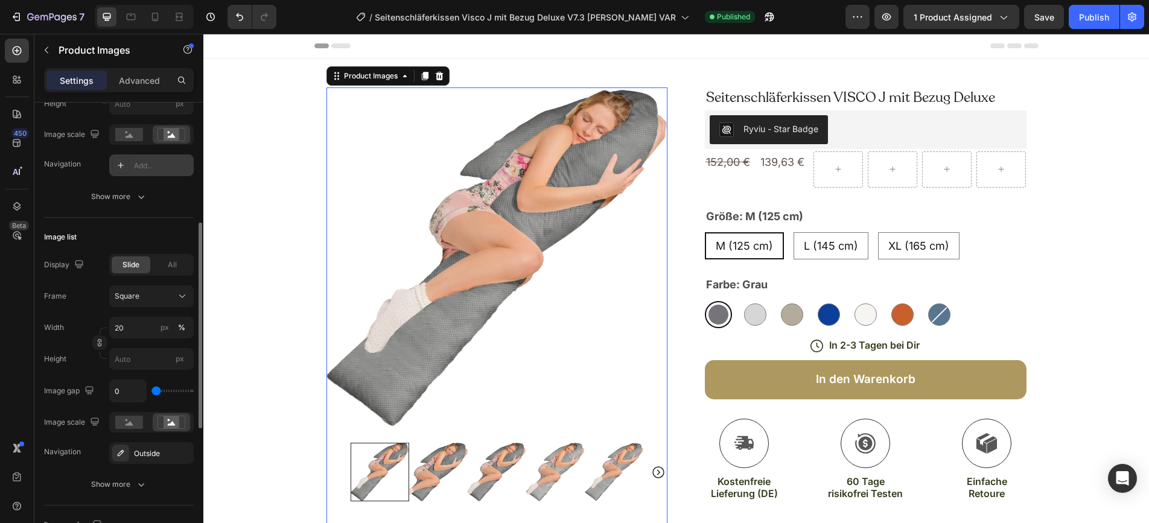
scroll to position [273, 0]
click at [131, 204] on button "Show more" at bounding box center [119, 196] width 150 height 22
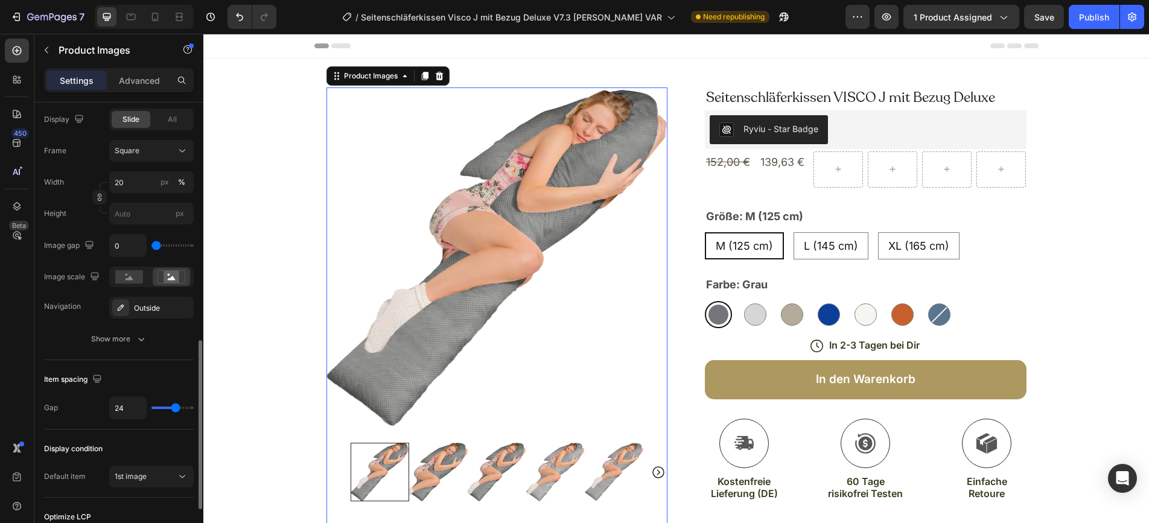
scroll to position [640, 0]
type input "64"
type input "122"
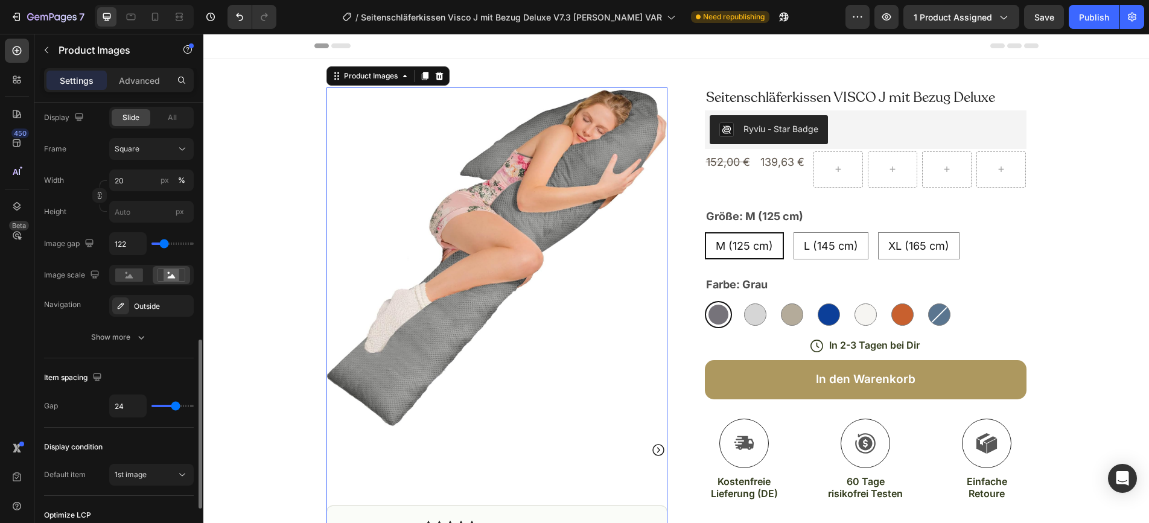
type input "125"
type input "128"
type input "22"
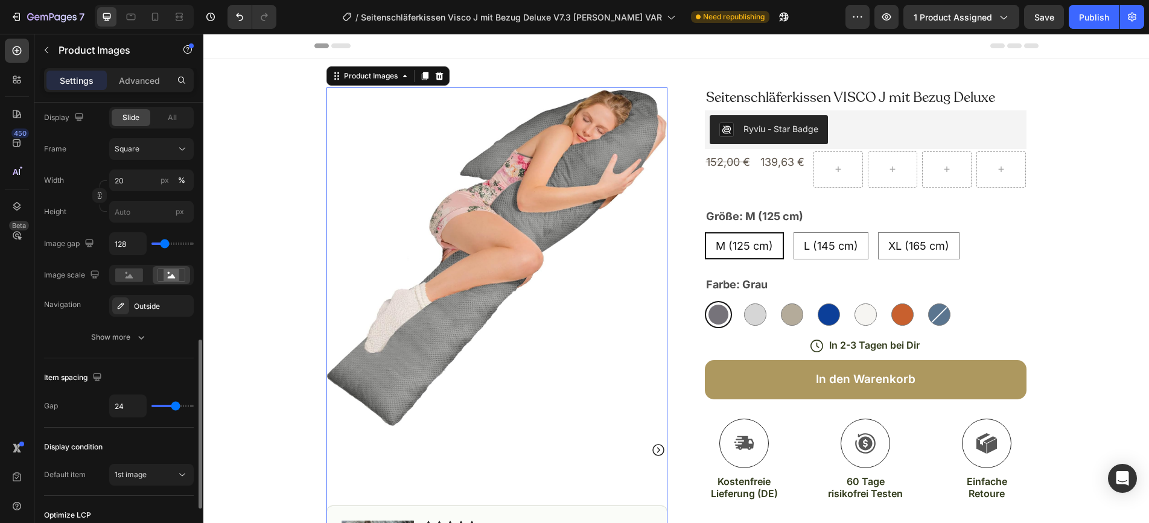
type input "22"
type input "10"
type input "7"
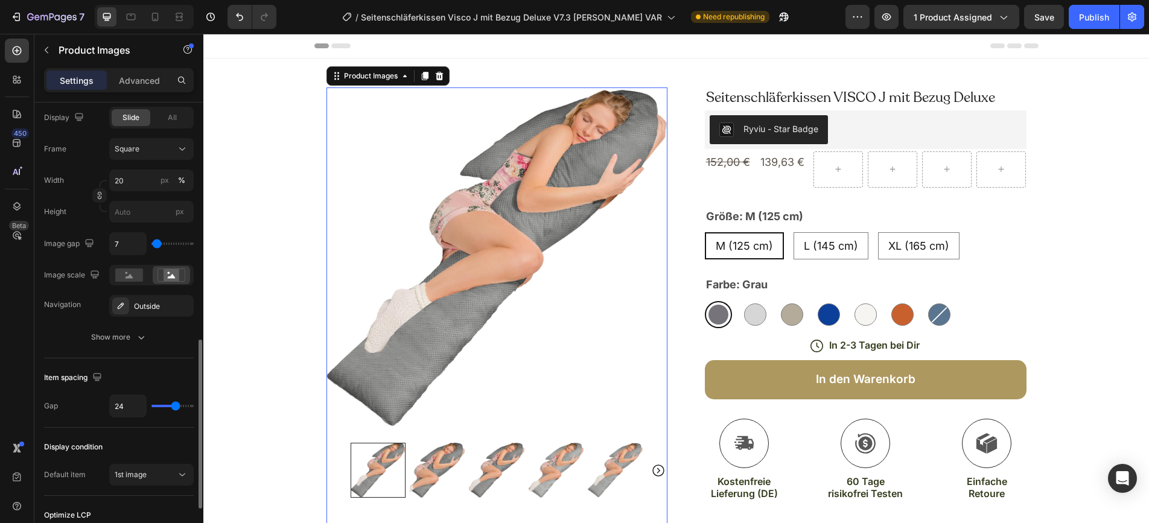
type input "4"
type input "1"
type input "0"
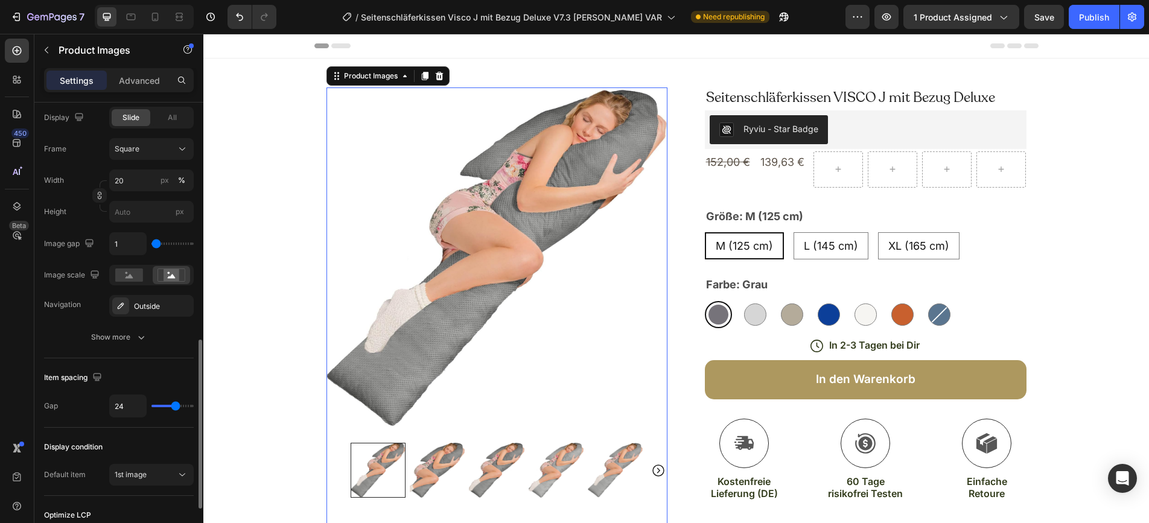
type input "0"
type input "4"
type input "16"
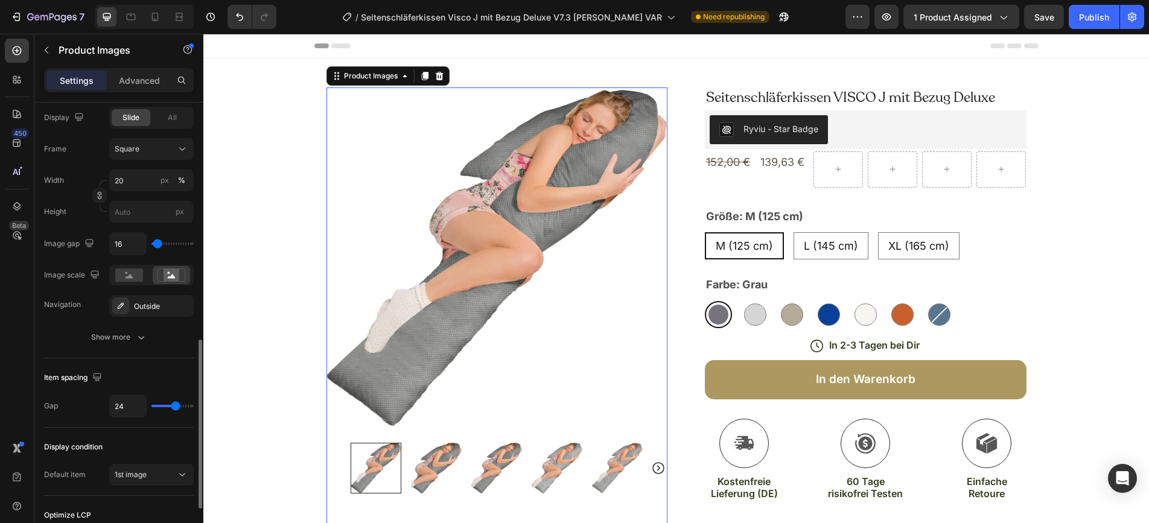
type input "24"
type input "27"
type input "25"
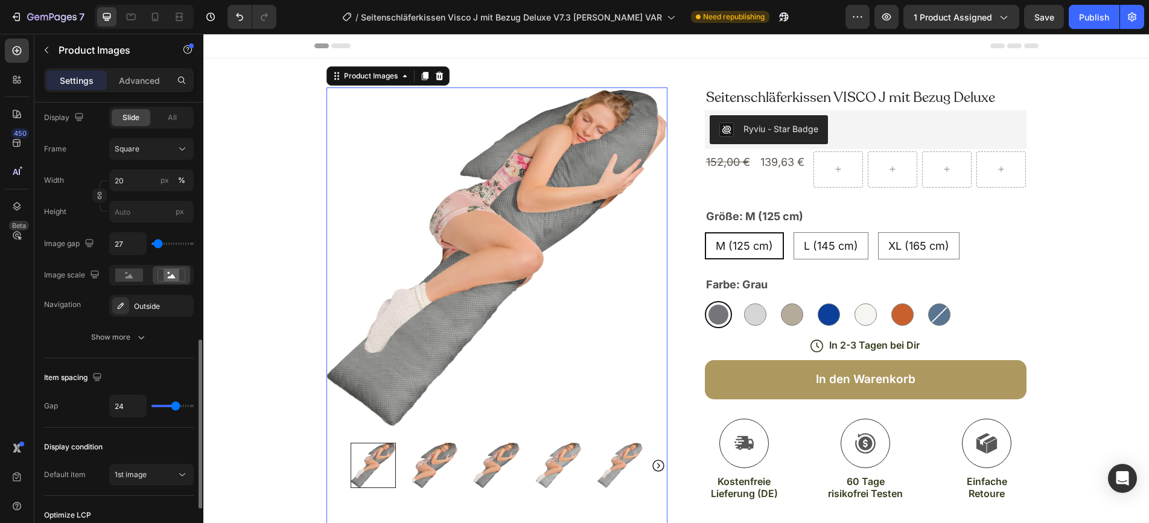
type input "25"
type input "23"
type input "17"
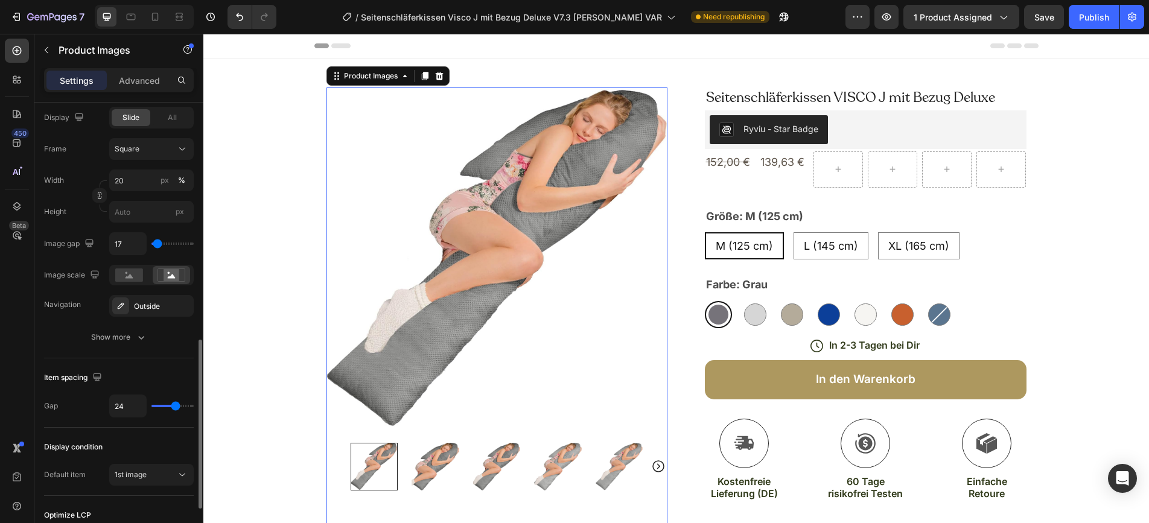
type input "16"
type input "15"
type input "14"
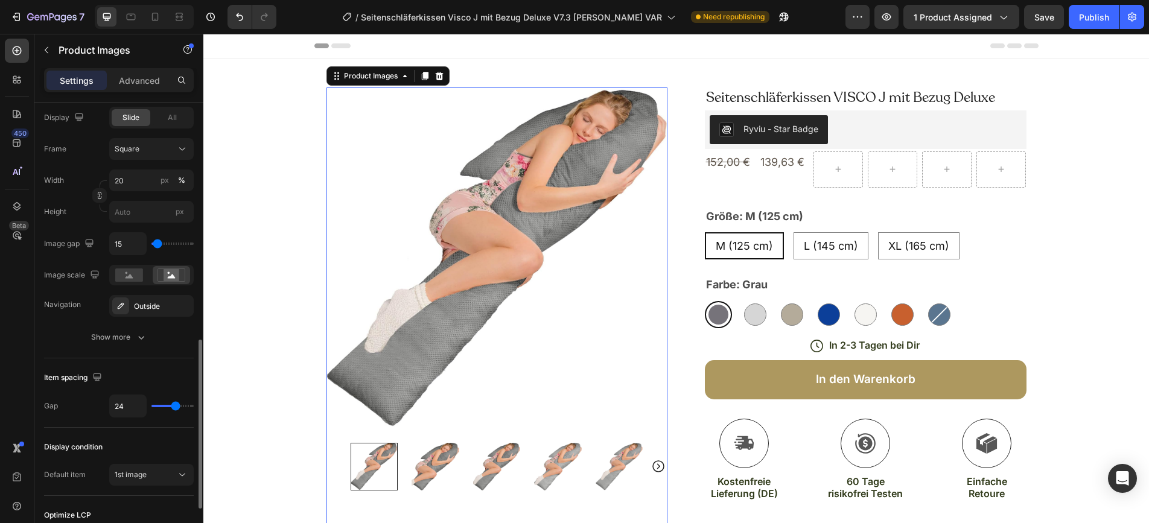
type input "14"
type input "12"
type input "10"
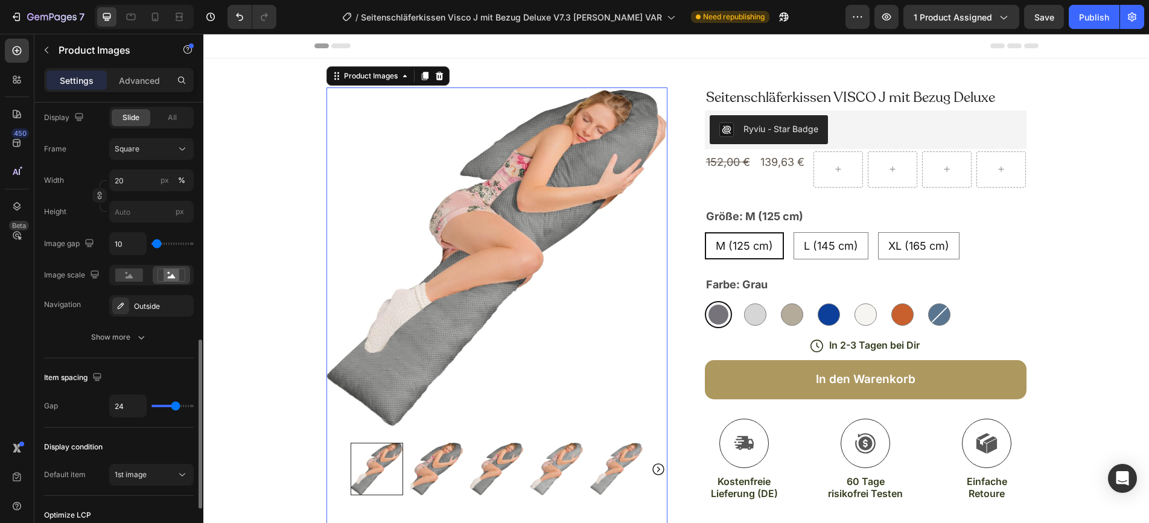
type input "8"
type input "5"
type input "3"
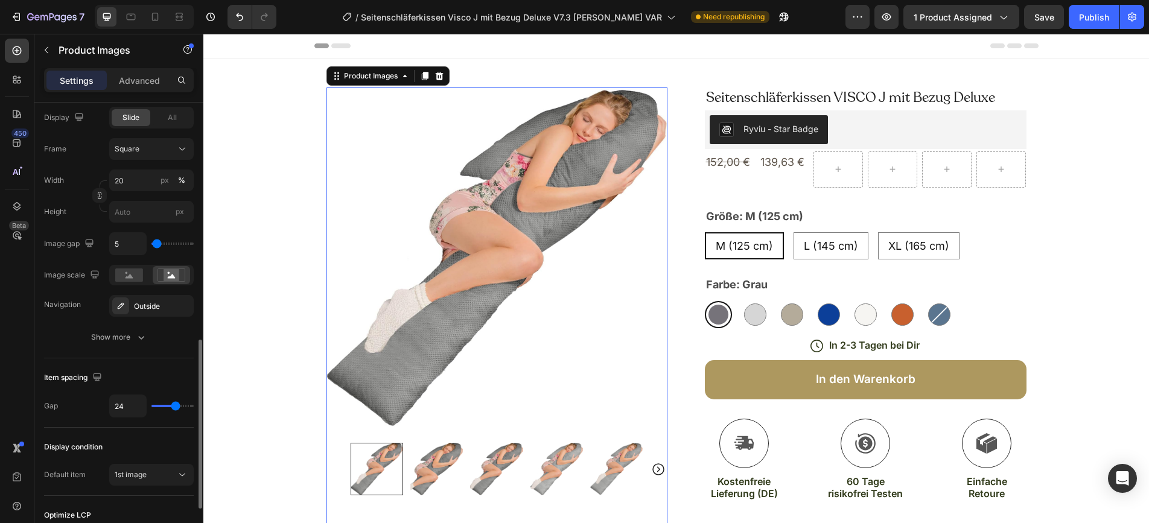
type input "3"
type input "0"
drag, startPoint x: 158, startPoint y: 244, endPoint x: 145, endPoint y: 244, distance: 12.7
click at [152, 244] on input "range" at bounding box center [173, 244] width 42 height 2
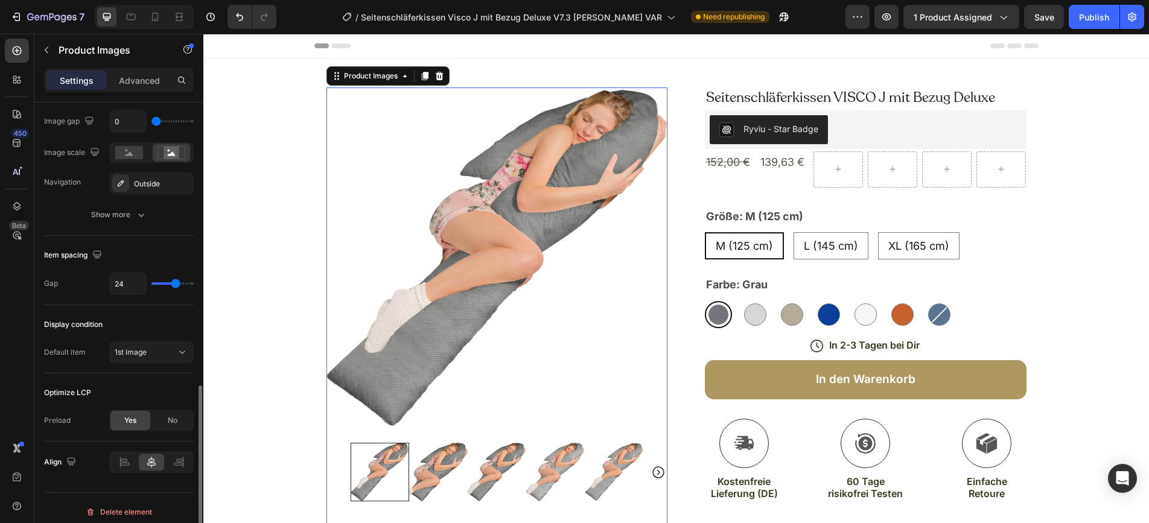
scroll to position [770, 0]
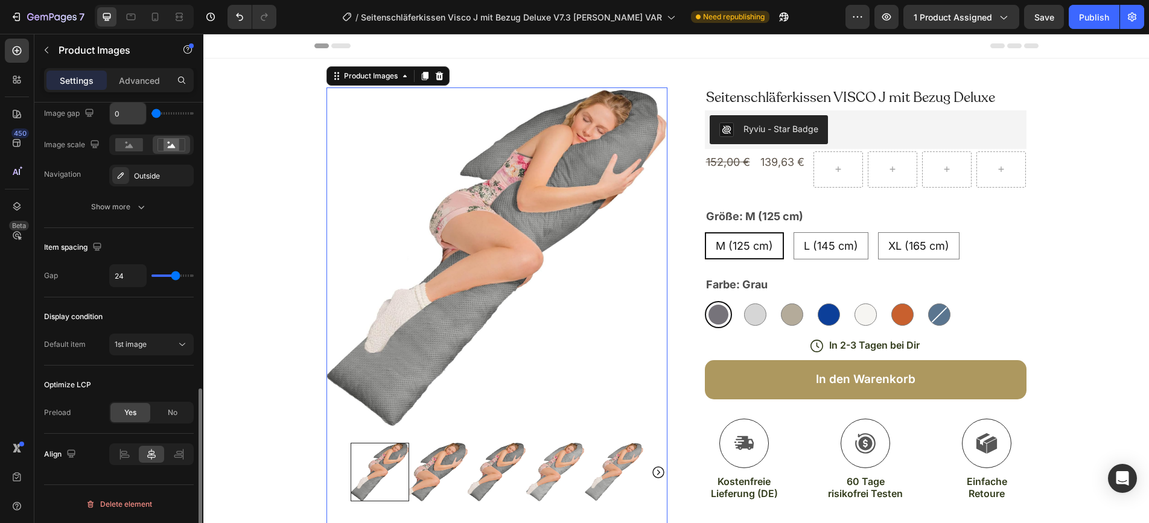
click at [119, 110] on input "0" at bounding box center [128, 114] width 36 height 22
type input "1"
type input "10"
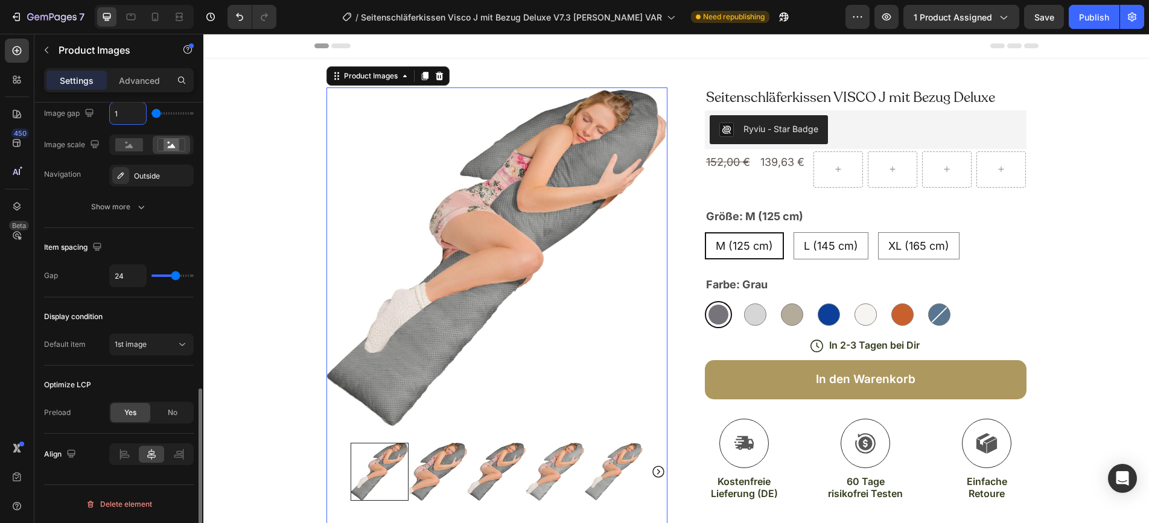
type input "10"
click at [170, 146] on rect at bounding box center [172, 145] width 16 height 12
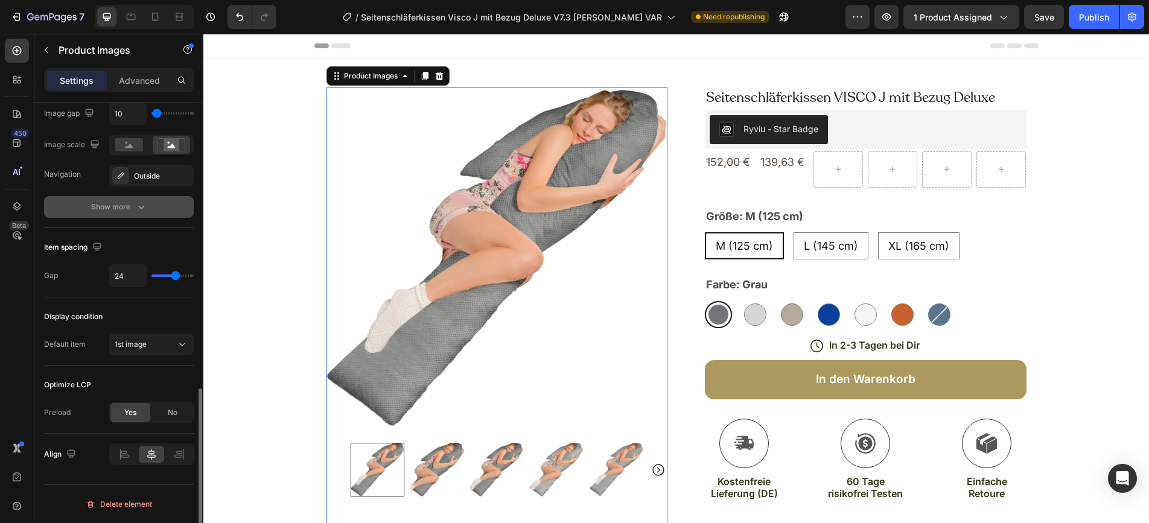
click at [147, 211] on button "Show more" at bounding box center [119, 207] width 150 height 22
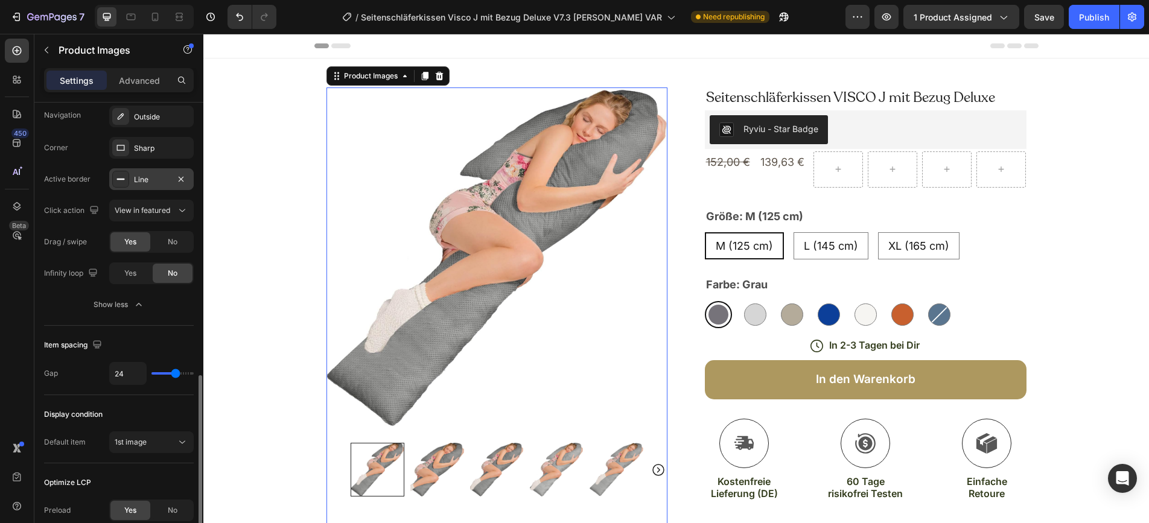
scroll to position [831, 0]
click at [158, 18] on icon at bounding box center [155, 17] width 7 height 8
type input "60"
type input "8"
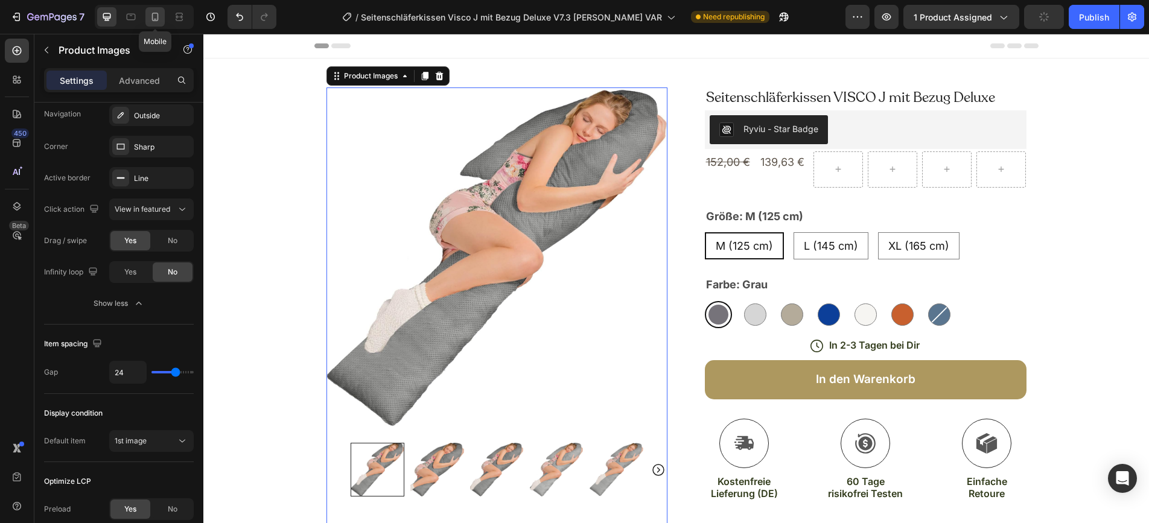
type input "8"
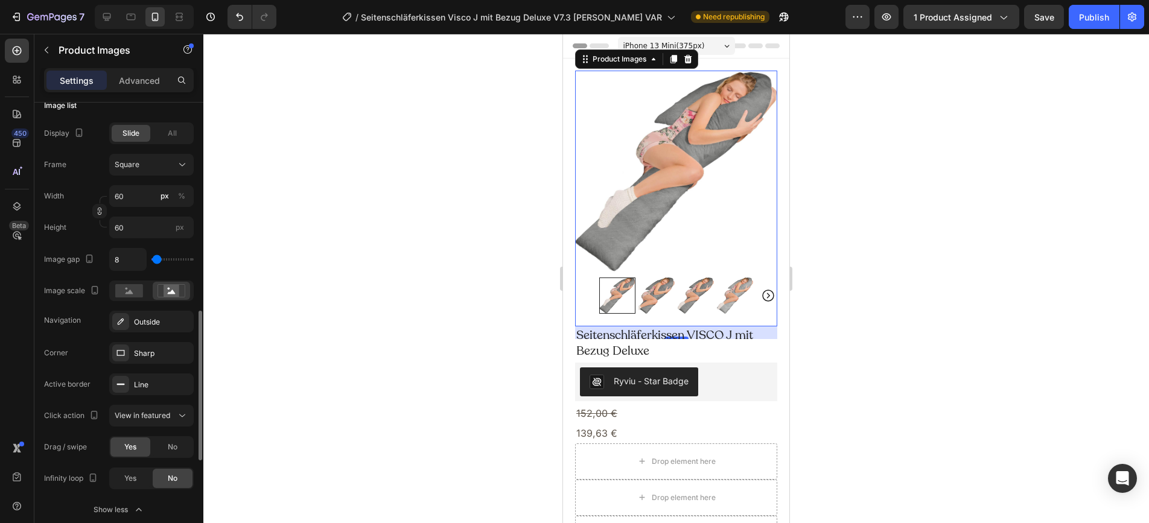
scroll to position [628, 0]
click at [120, 255] on input "8" at bounding box center [128, 255] width 36 height 22
type input "0"
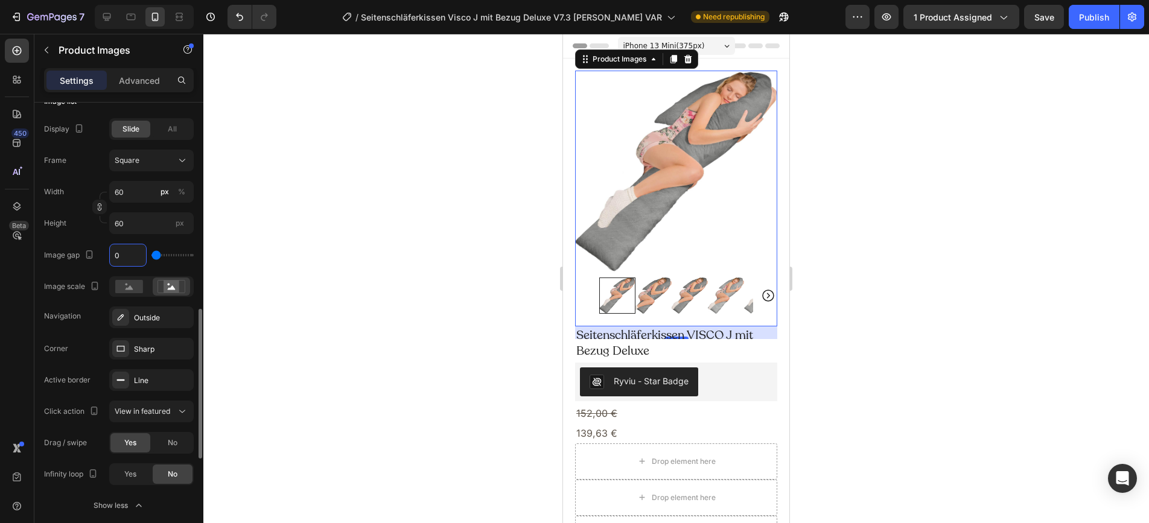
type input "0"
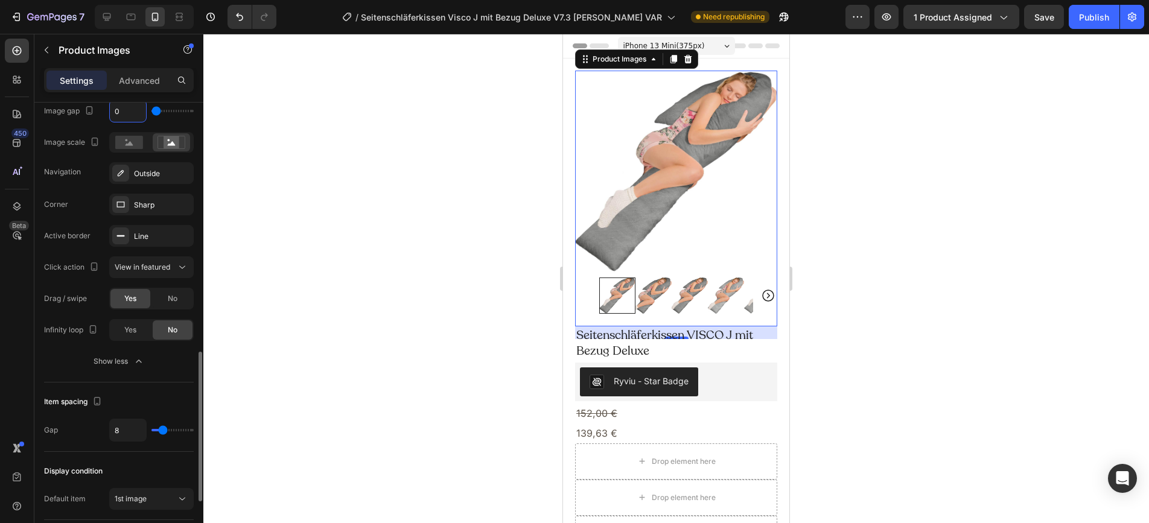
scroll to position [782, 0]
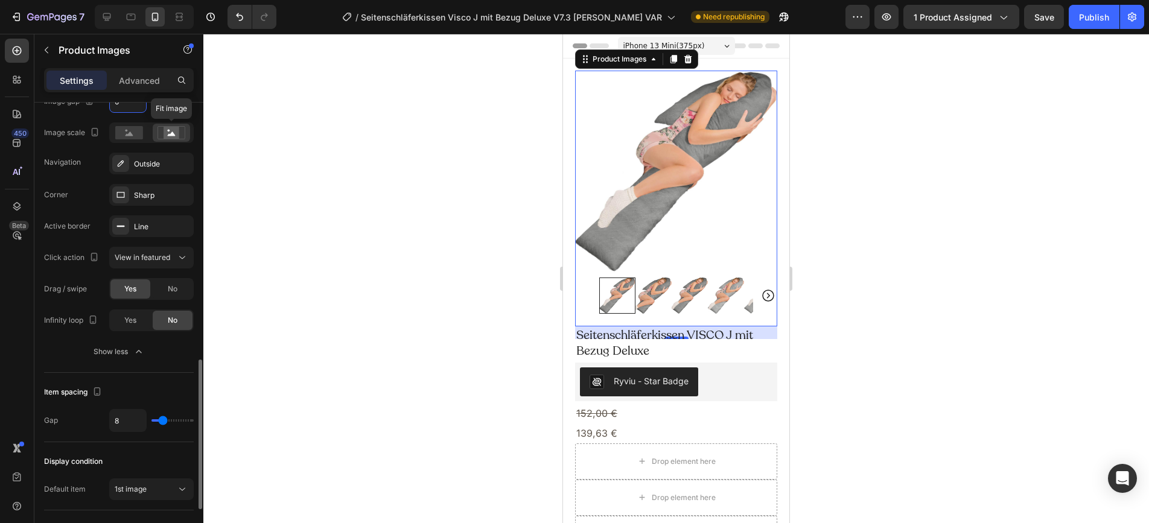
click at [171, 135] on icon at bounding box center [172, 134] width 8 height 4
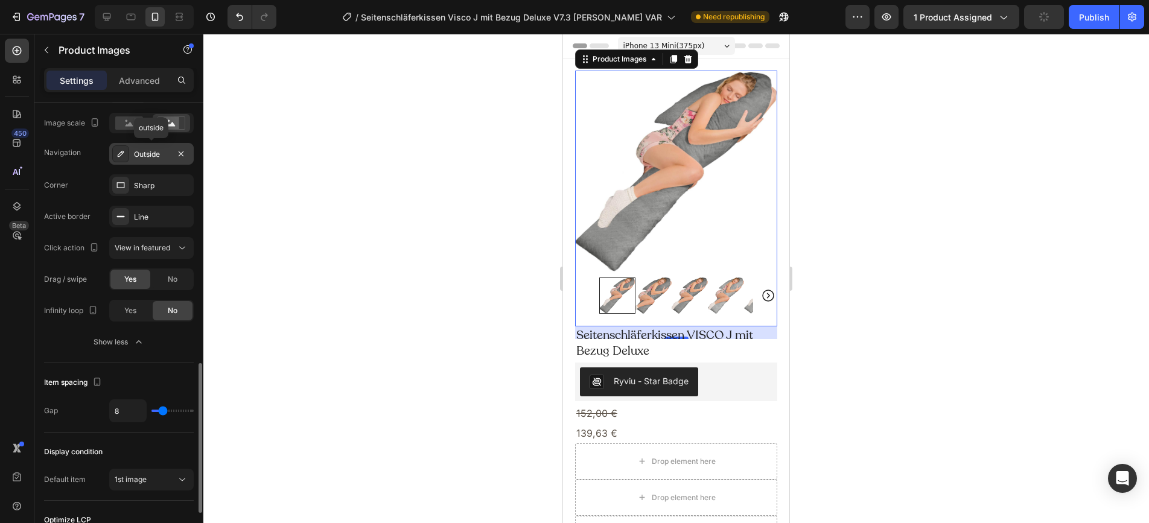
click at [162, 157] on div "Outside" at bounding box center [151, 154] width 35 height 11
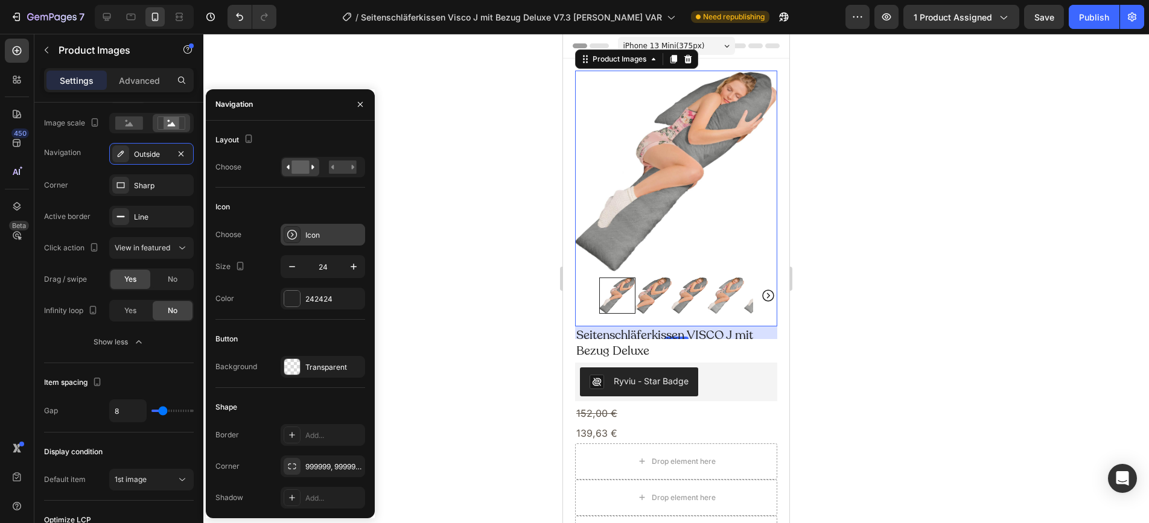
click at [331, 238] on div "Icon" at bounding box center [333, 235] width 57 height 11
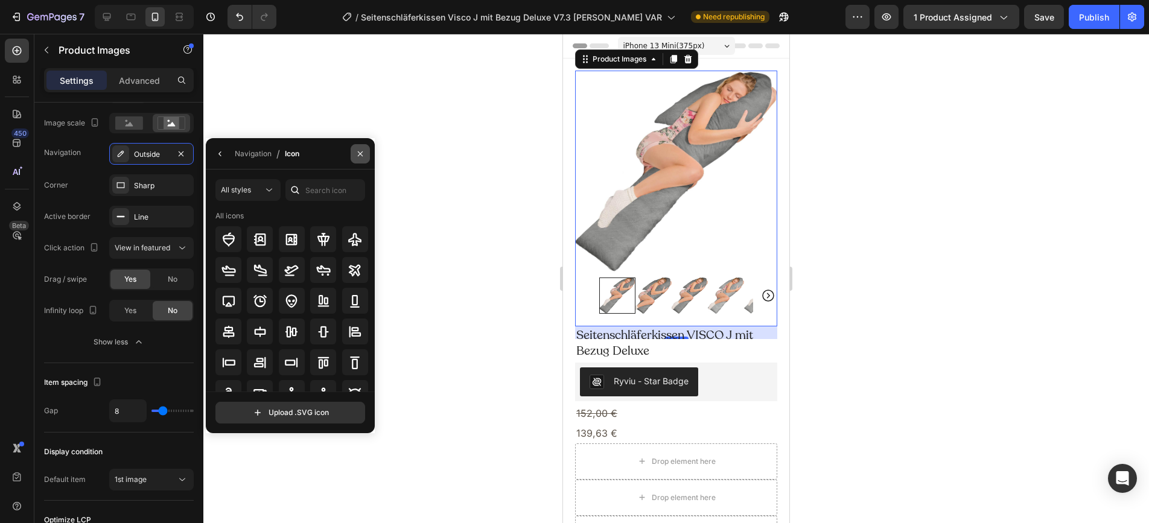
click at [362, 152] on icon "button" at bounding box center [361, 154] width 10 height 10
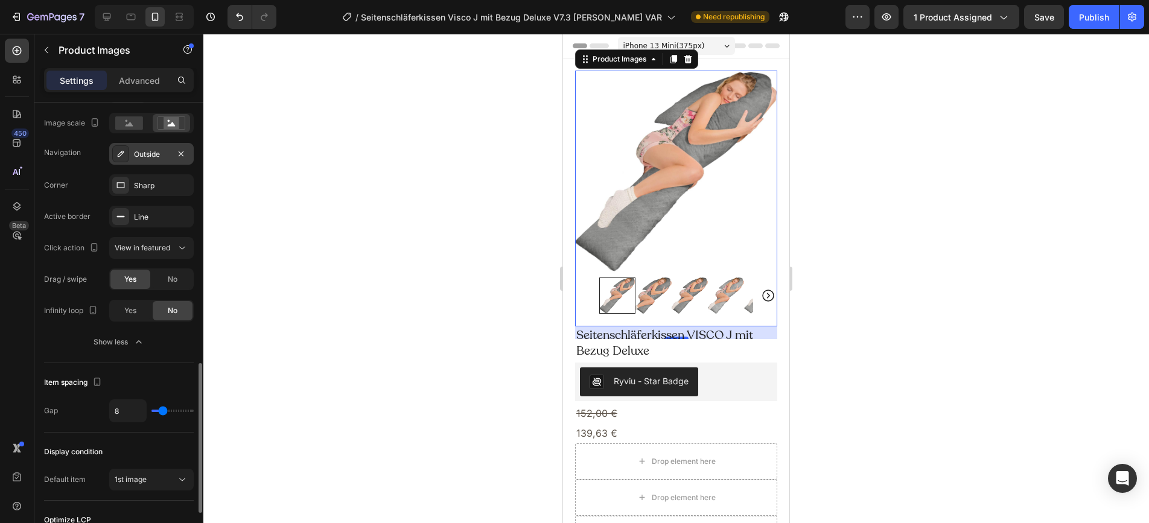
click at [143, 156] on div "Outside" at bounding box center [151, 154] width 35 height 11
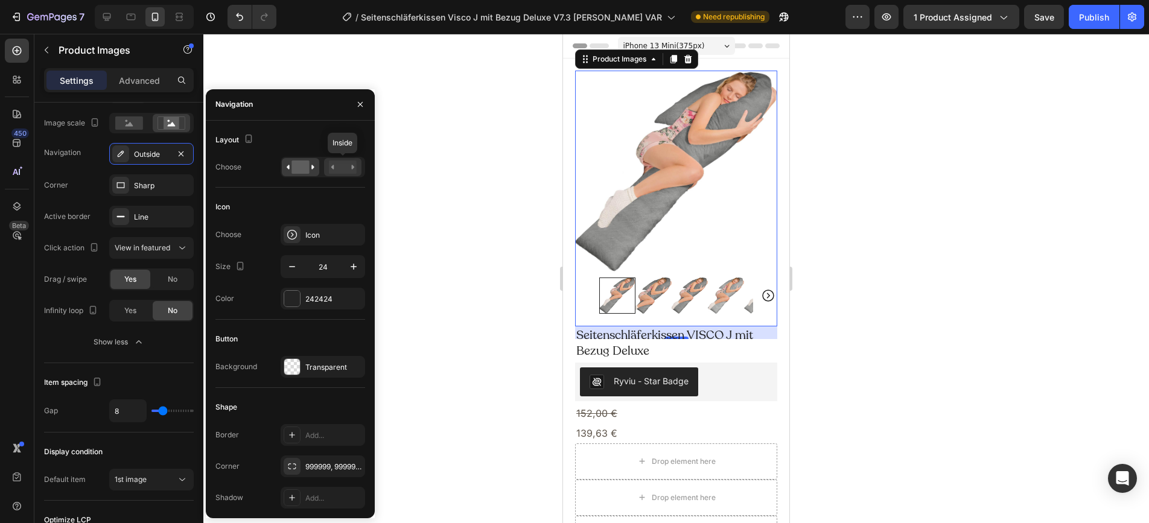
click at [344, 169] on rect at bounding box center [343, 167] width 28 height 13
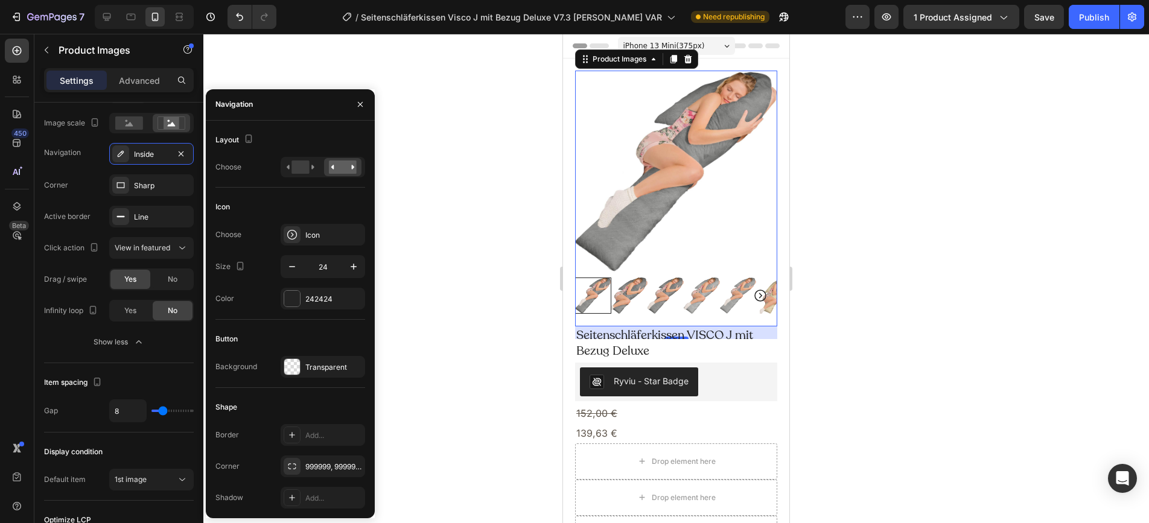
click at [450, 109] on div at bounding box center [676, 279] width 946 height 490
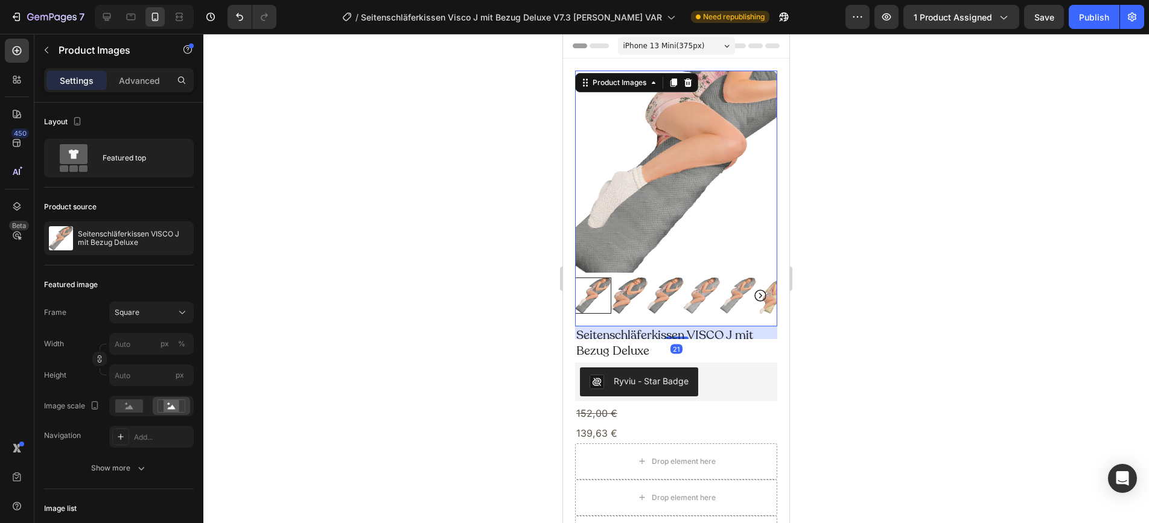
click at [618, 228] on img at bounding box center [676, 172] width 202 height 202
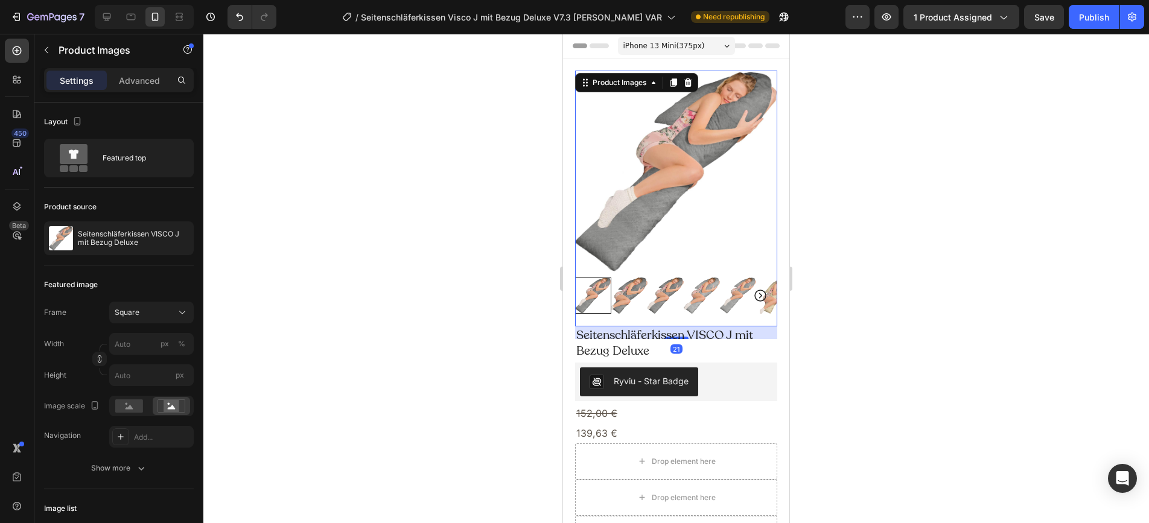
click at [85, 80] on p "Settings" at bounding box center [77, 80] width 34 height 13
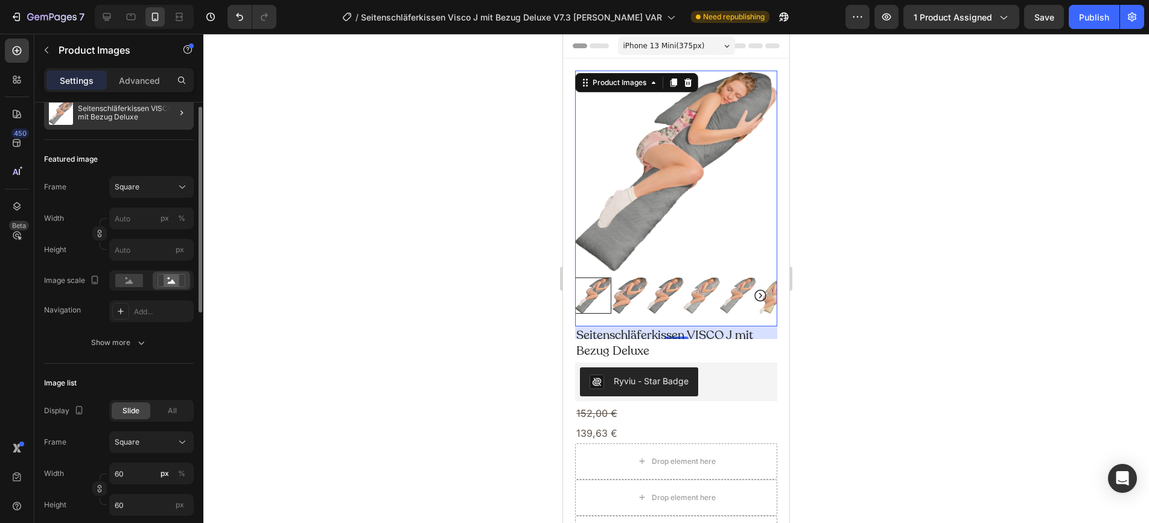
scroll to position [190, 0]
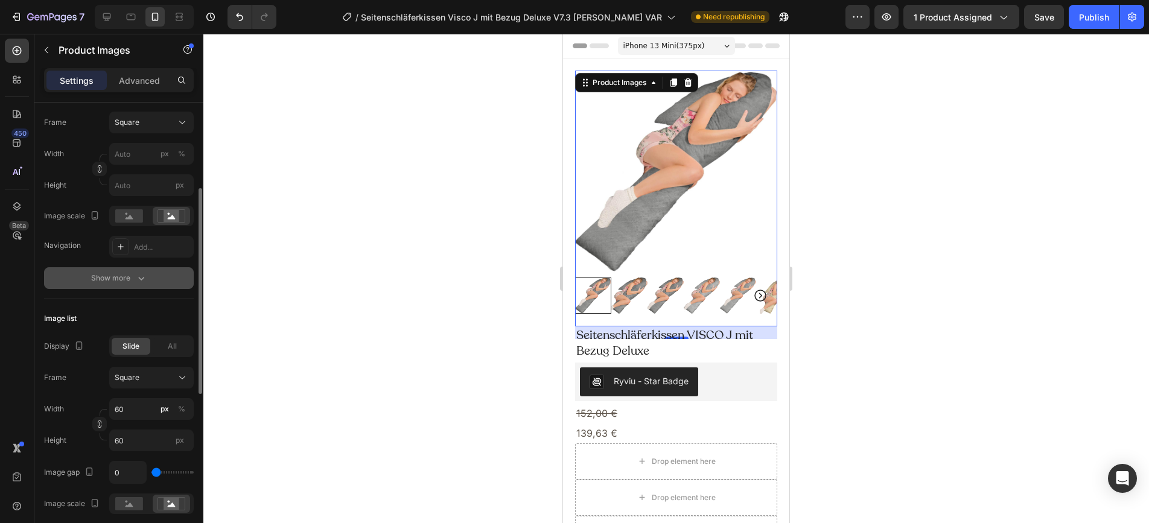
click at [125, 277] on div "Show more" at bounding box center [119, 278] width 56 height 12
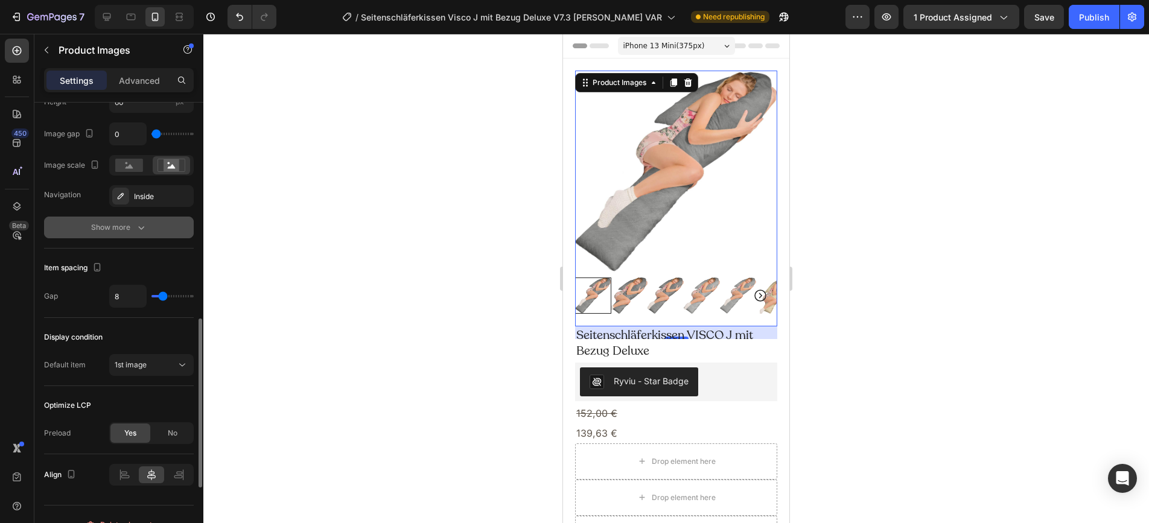
scroll to position [770, 0]
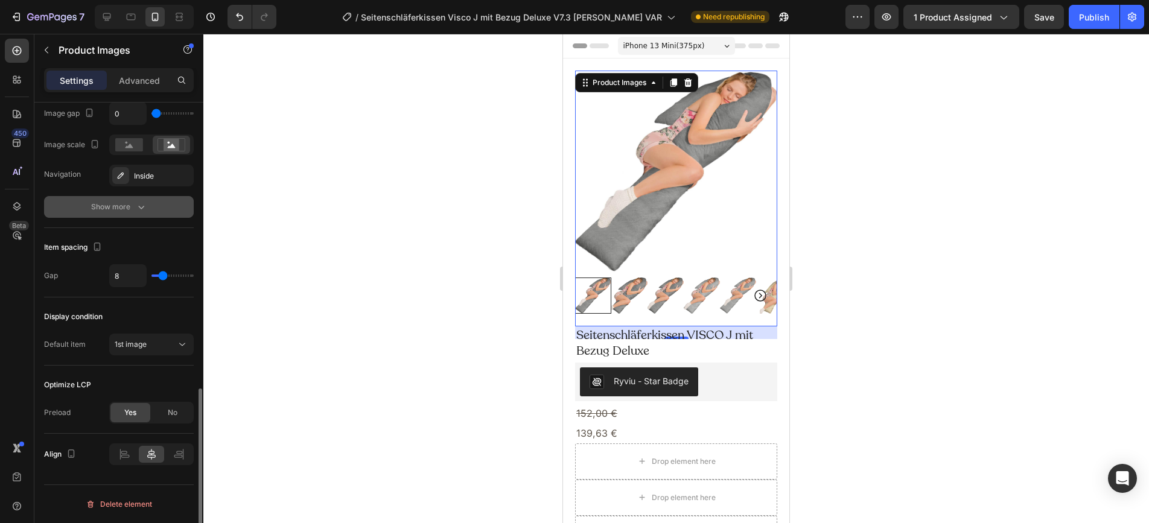
click at [141, 208] on icon "button" at bounding box center [141, 207] width 12 height 12
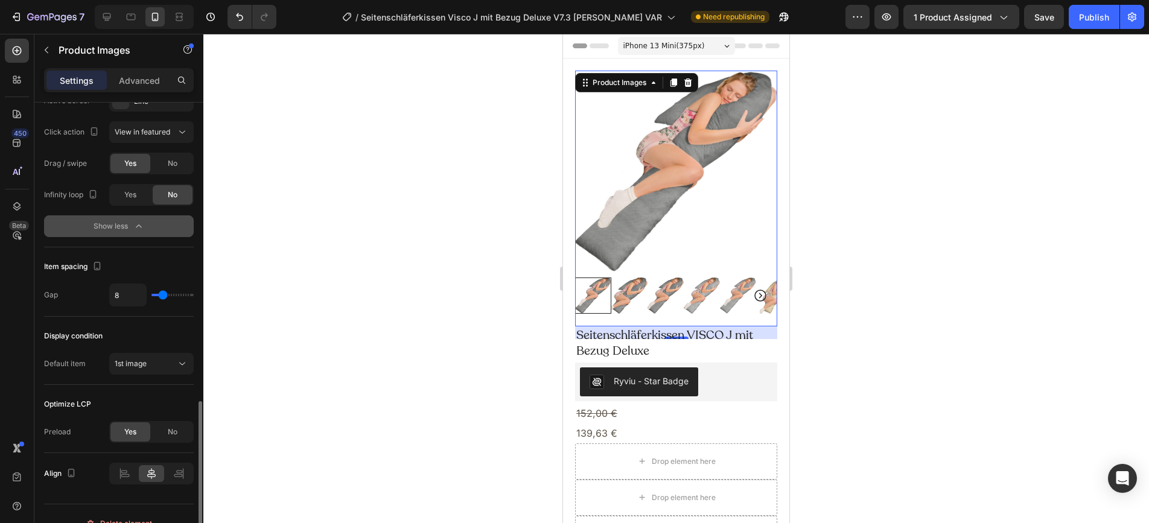
scroll to position [913, 0]
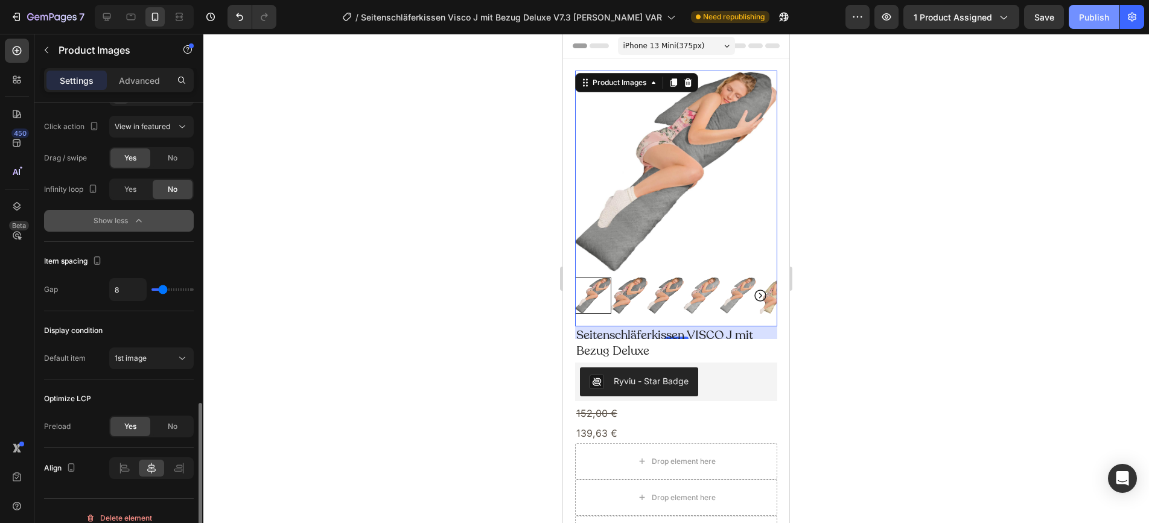
click at [1084, 14] on div "Publish" at bounding box center [1094, 17] width 30 height 13
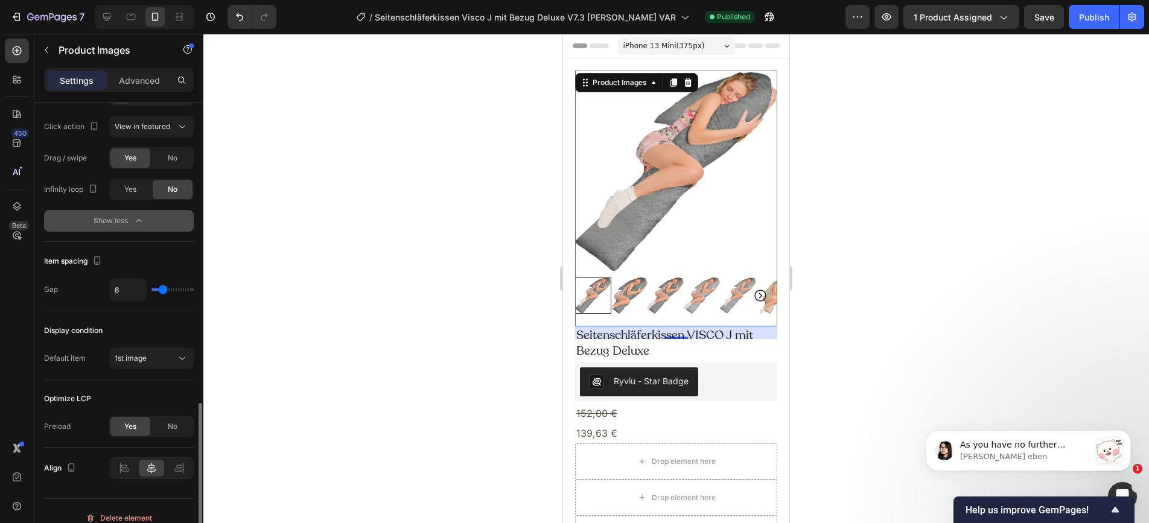
scroll to position [0, 0]
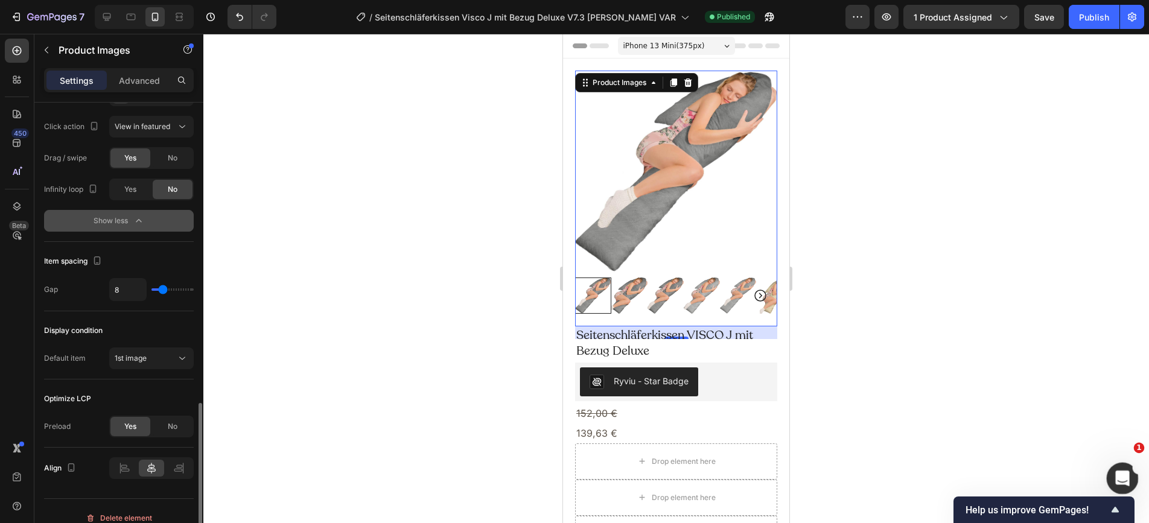
click at [1128, 475] on icon "Intercom-Nachrichtendienst öffnen" at bounding box center [1121, 477] width 20 height 20
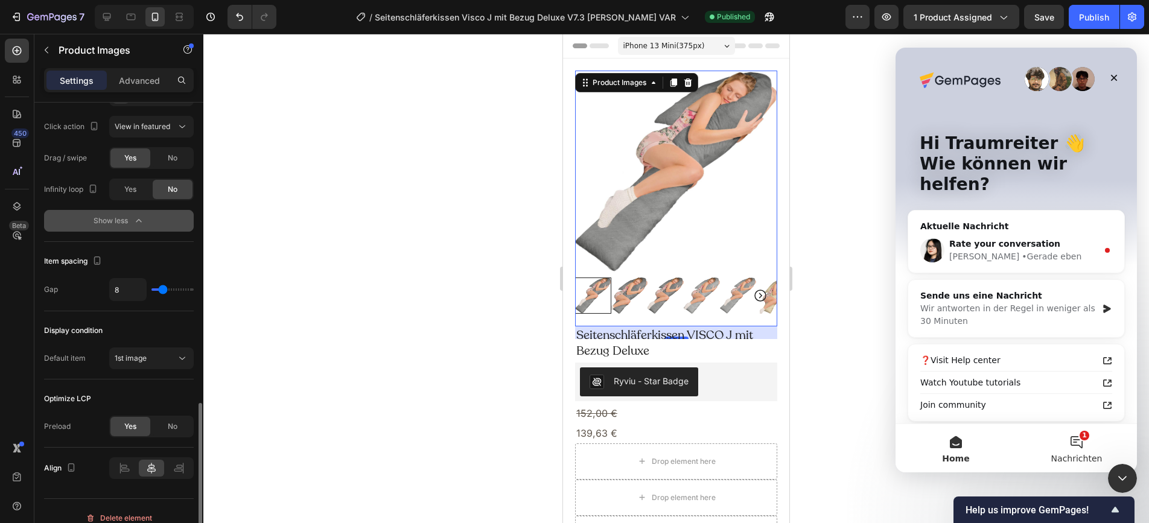
click at [1085, 444] on button "1 Nachrichten" at bounding box center [1077, 448] width 121 height 48
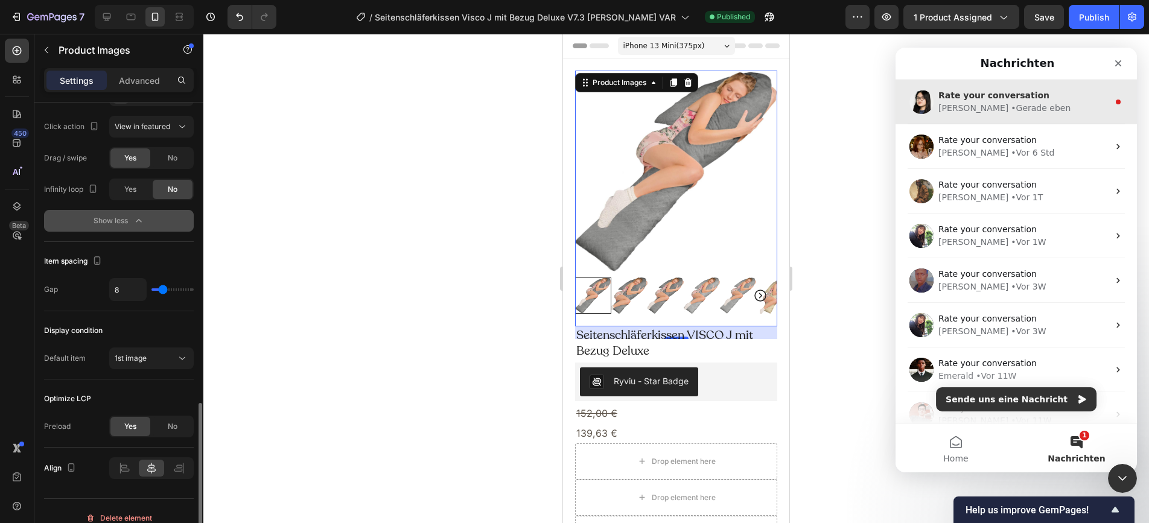
click at [1009, 97] on span "Rate your conversation" at bounding box center [994, 96] width 111 height 10
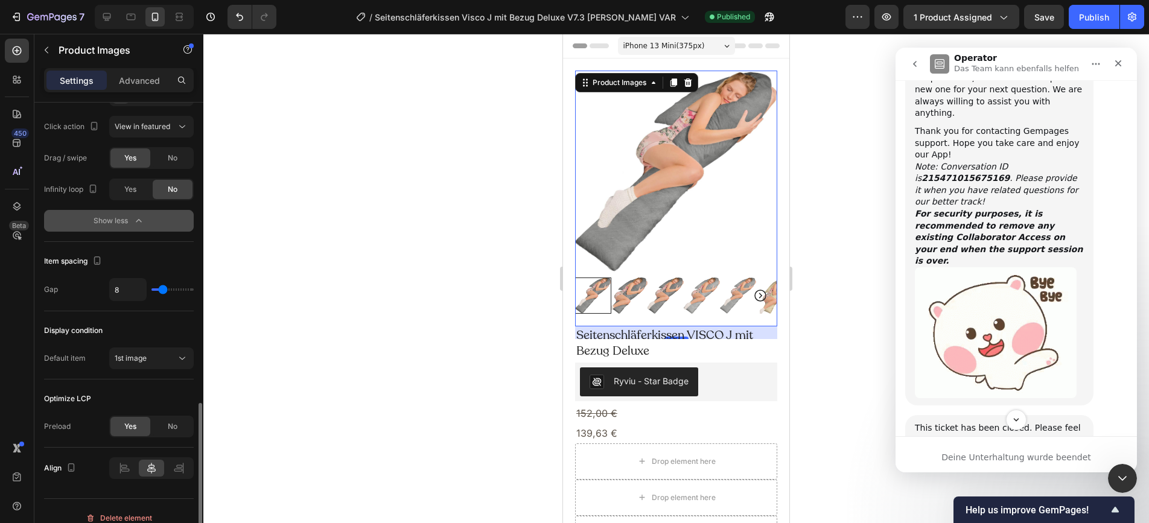
scroll to position [1007, 0]
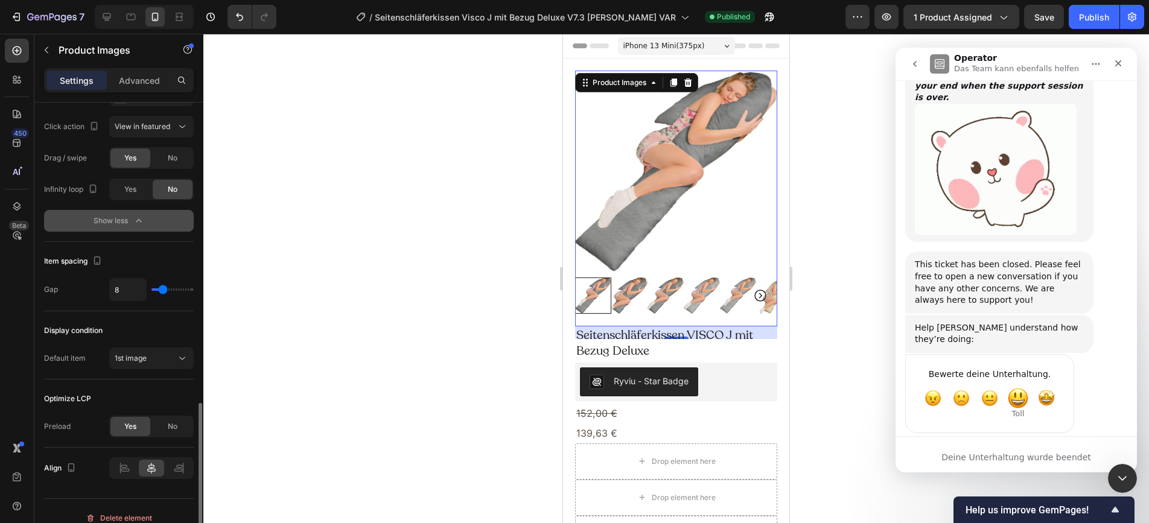
click at [1023, 388] on span "Toll" at bounding box center [1019, 399] width 22 height 22
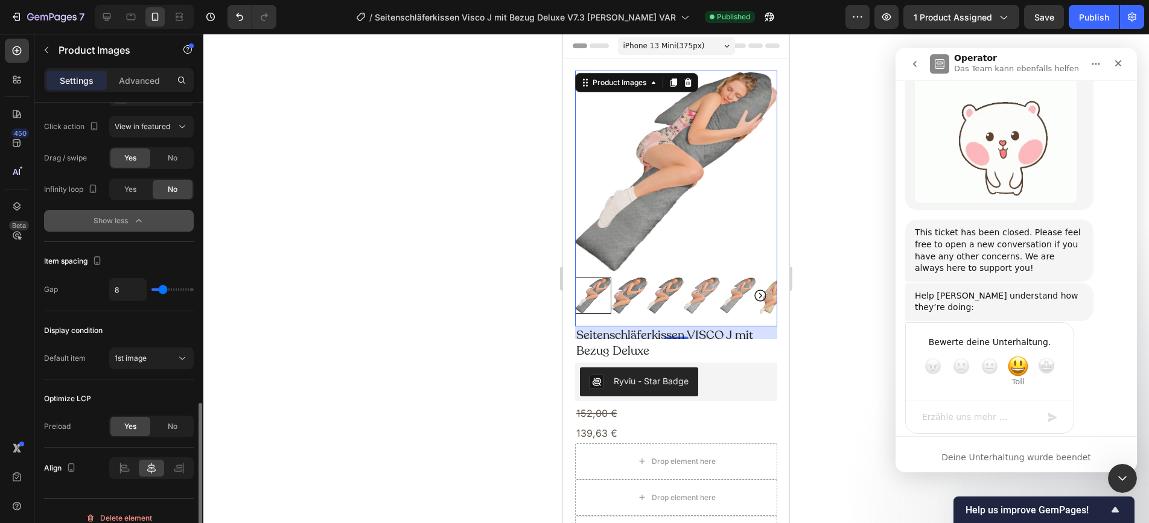
scroll to position [1040, 0]
click at [1044, 355] on span "Wunderbar" at bounding box center [1047, 366] width 22 height 22
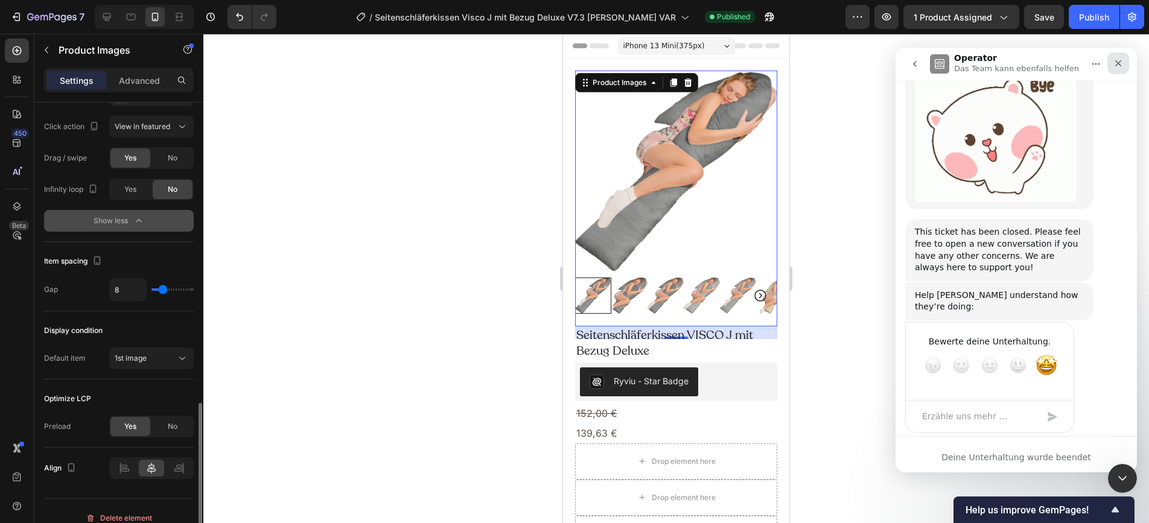
click at [1116, 67] on icon "Schließen" at bounding box center [1119, 64] width 10 height 10
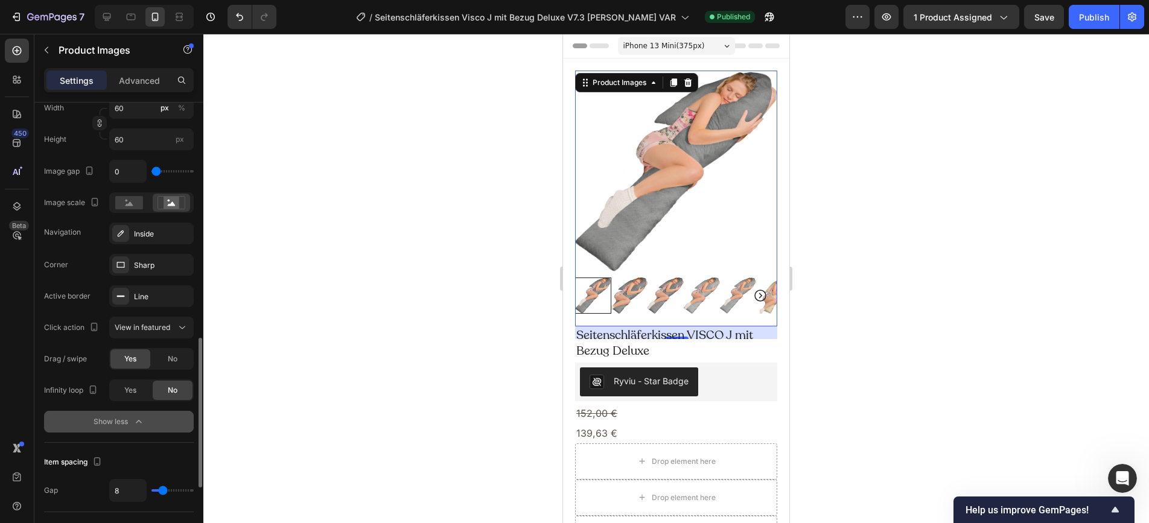
scroll to position [718, 0]
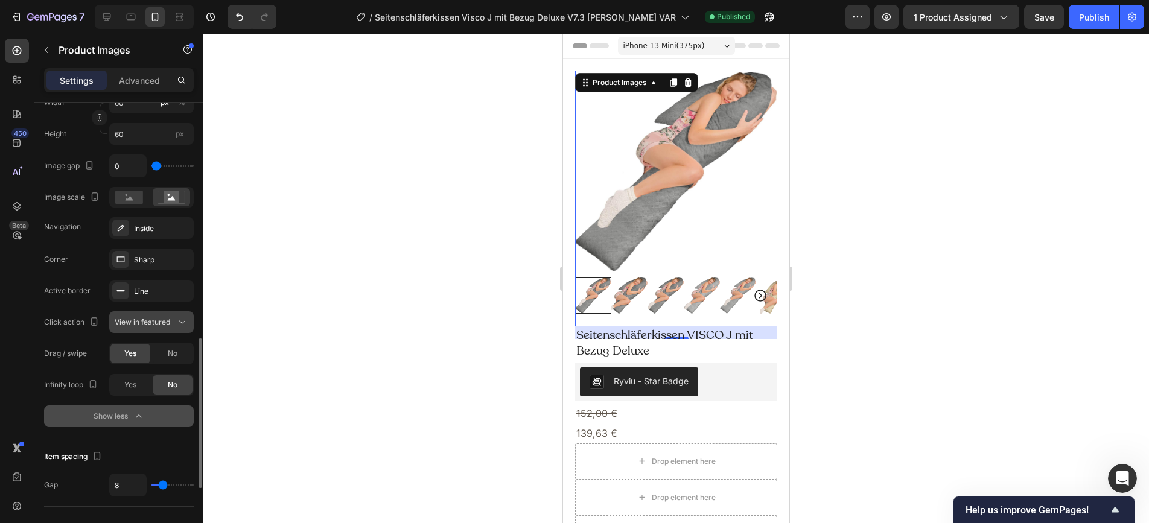
click at [168, 315] on button "View in featured" at bounding box center [151, 323] width 85 height 22
click at [166, 371] on p "Open Gallery" at bounding box center [149, 374] width 69 height 11
click at [170, 327] on div "Open Gallery" at bounding box center [146, 322] width 62 height 11
click at [1081, 16] on div "Publish" at bounding box center [1094, 17] width 30 height 13
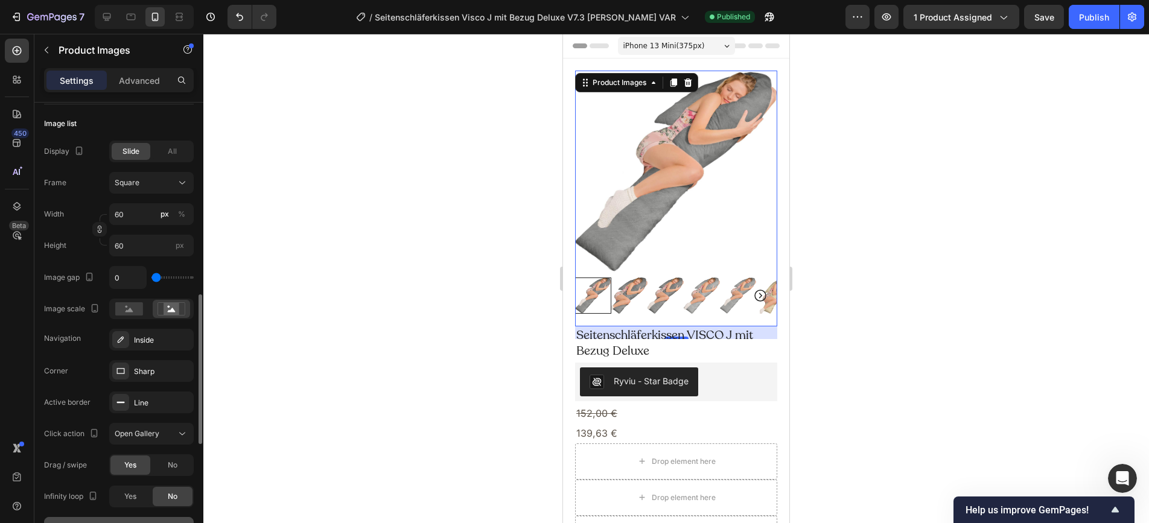
scroll to position [598, 0]
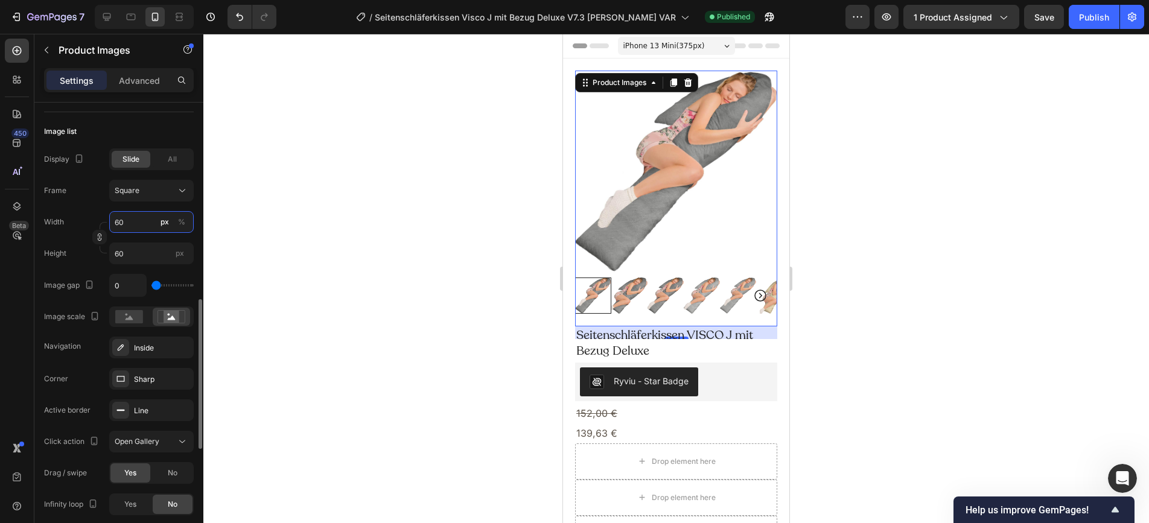
click at [132, 223] on input "60" at bounding box center [151, 222] width 85 height 22
type input "1"
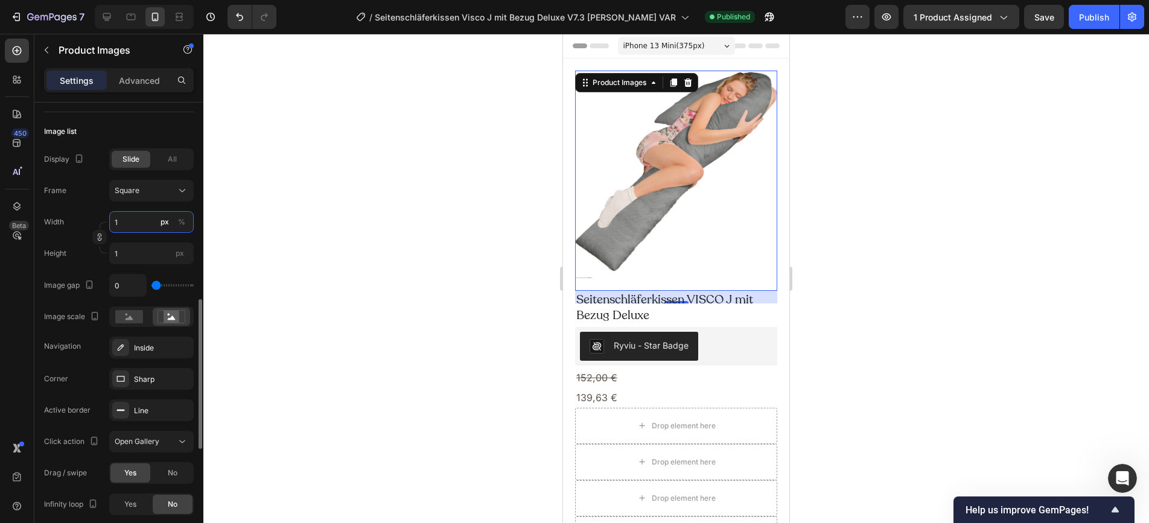
type input "19"
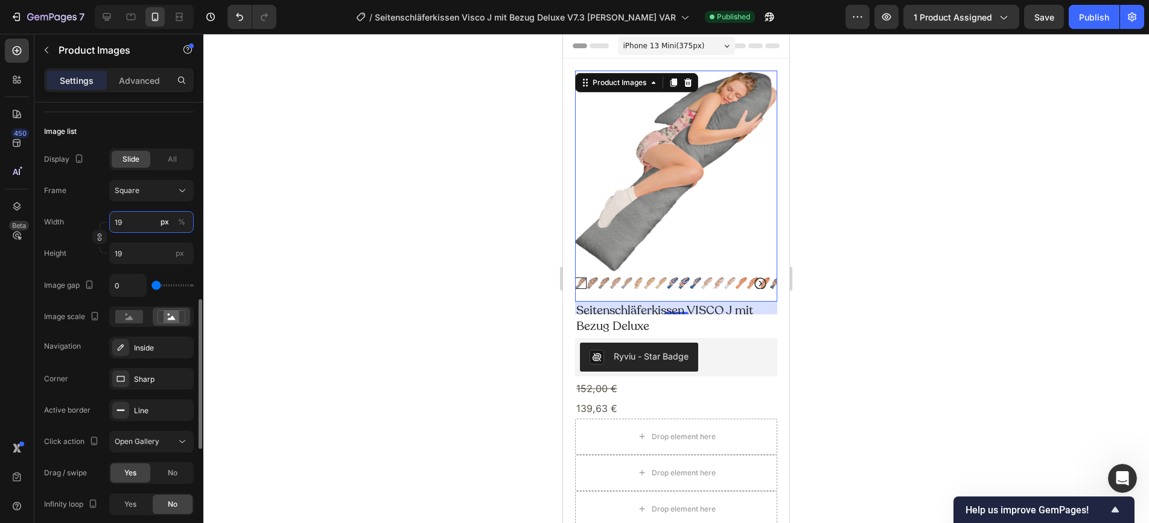
type input "199"
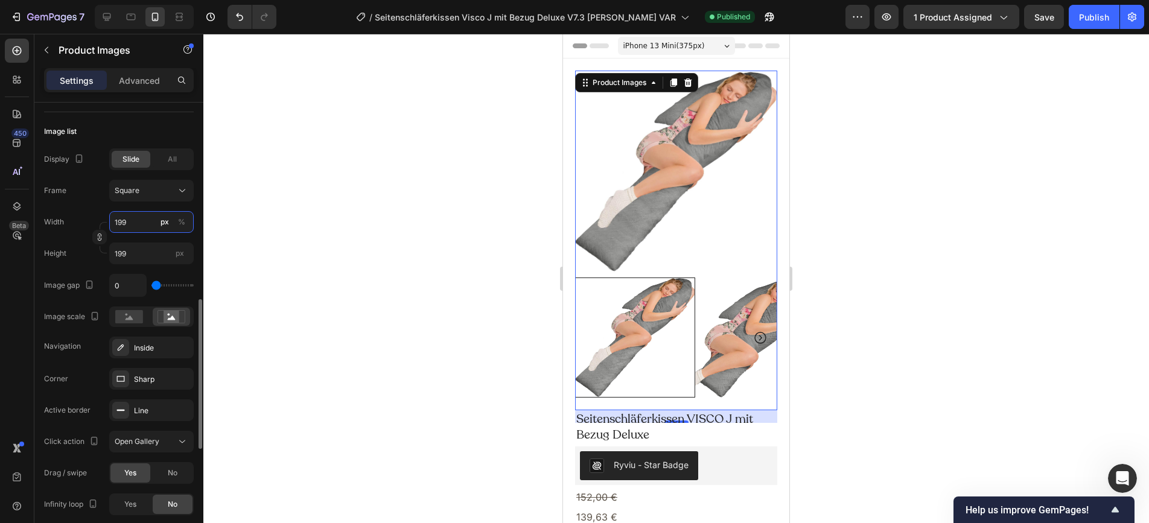
type input "19"
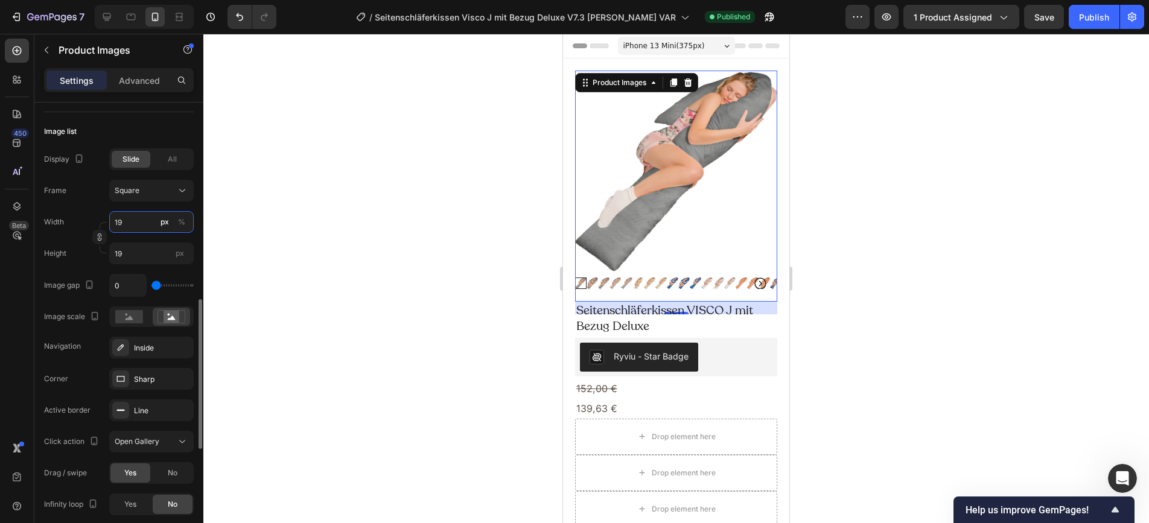
type input "1"
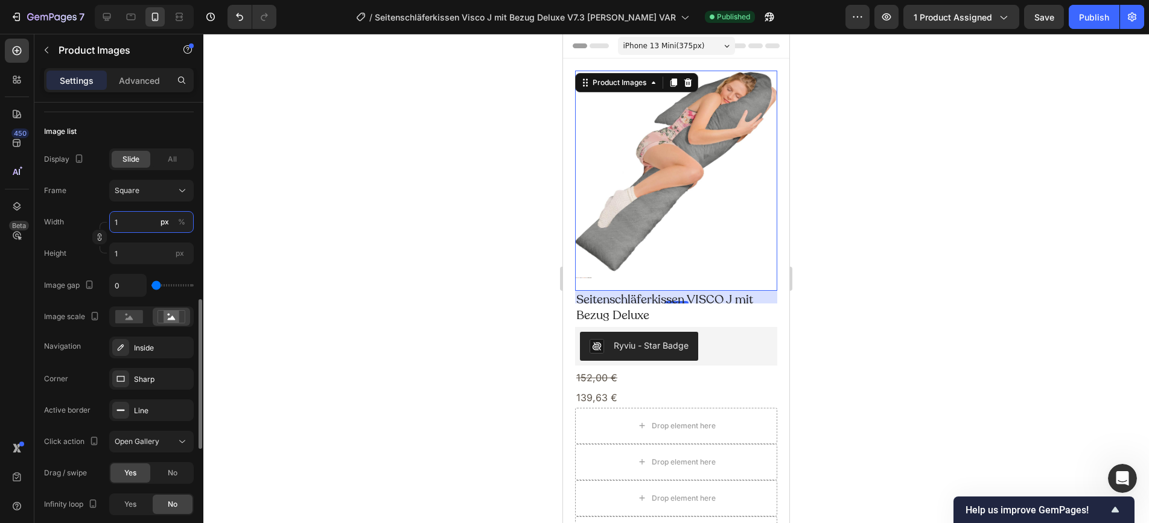
type input "10"
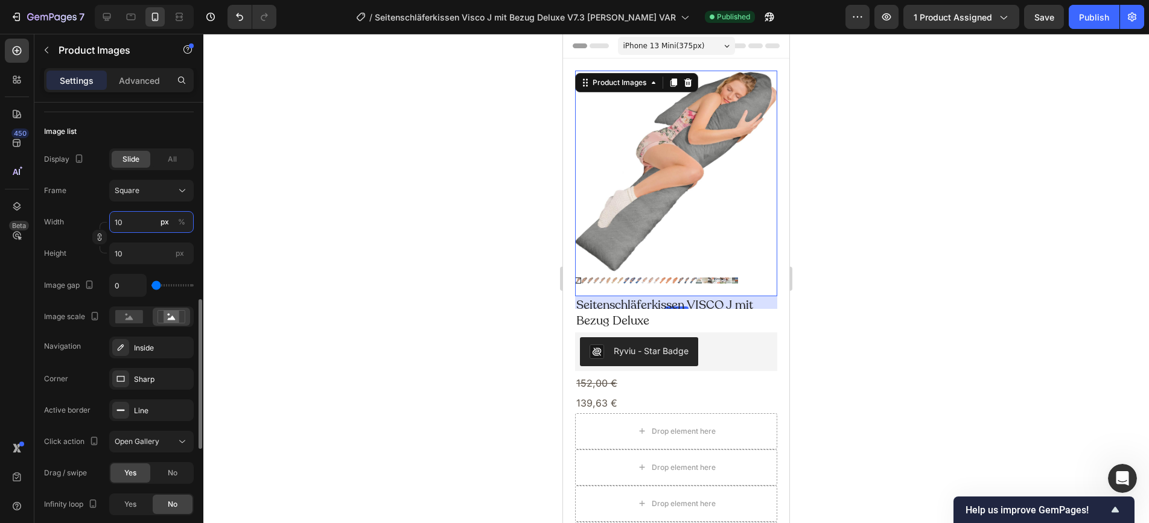
type input "100"
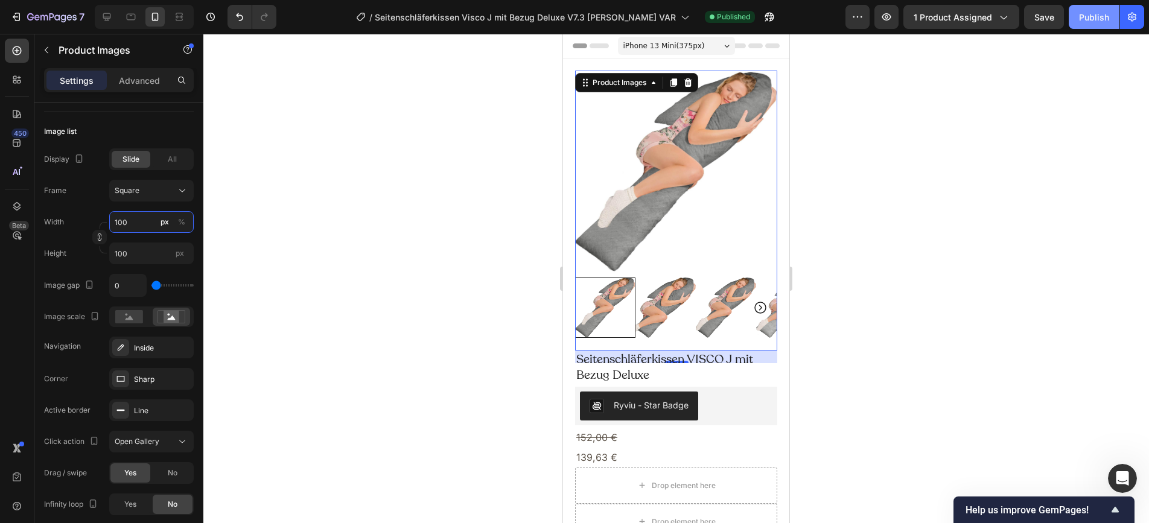
type input "100"
click at [1098, 18] on div "Publish" at bounding box center [1094, 17] width 30 height 13
click at [1085, 15] on div "Publish" at bounding box center [1094, 17] width 30 height 13
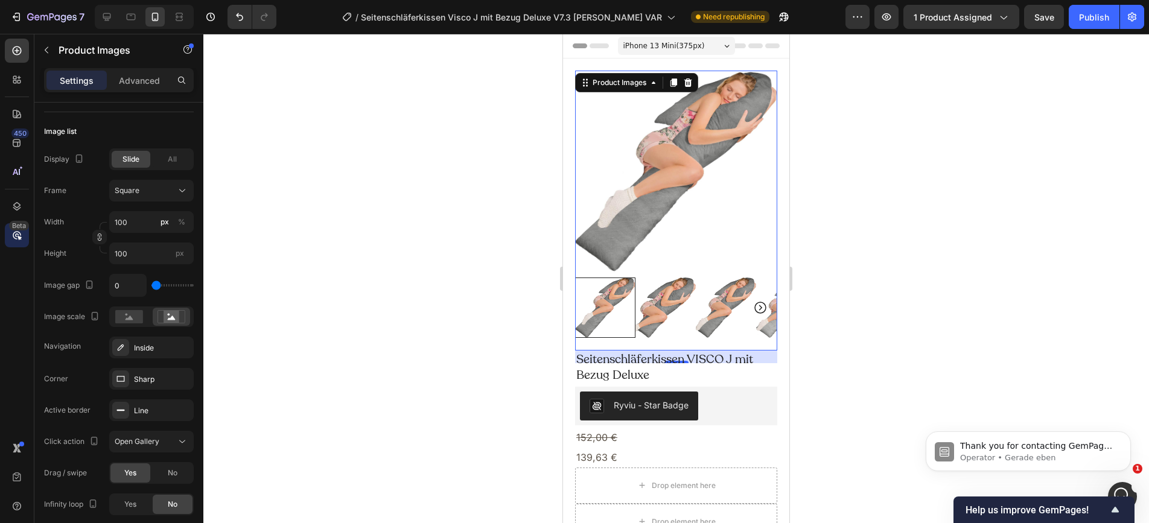
scroll to position [0, 0]
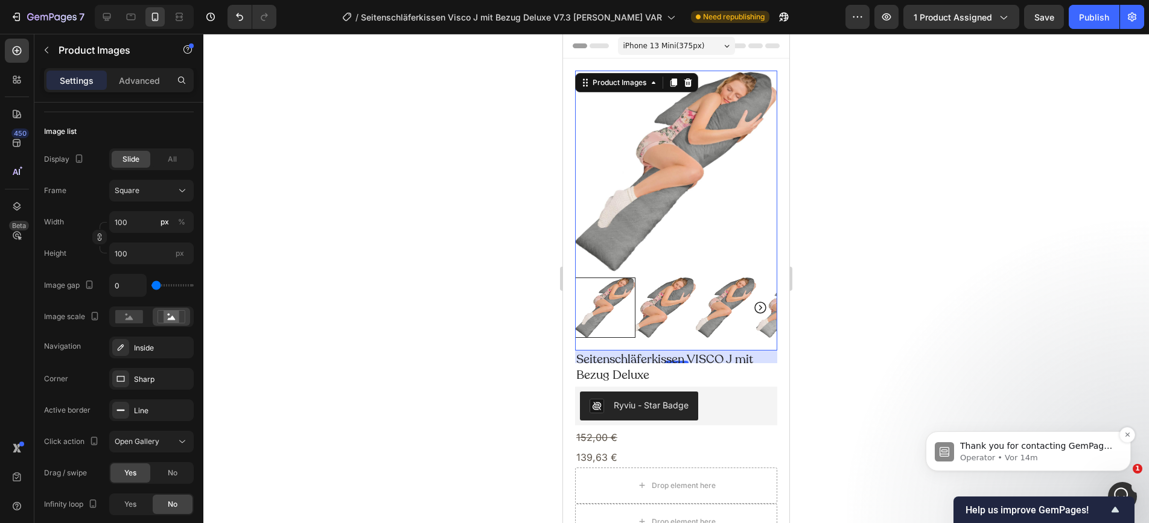
click at [1056, 447] on span "Thank you for contacting GemPages Support! 👋 Our support team will assist you s…" at bounding box center [1037, 475] width 155 height 69
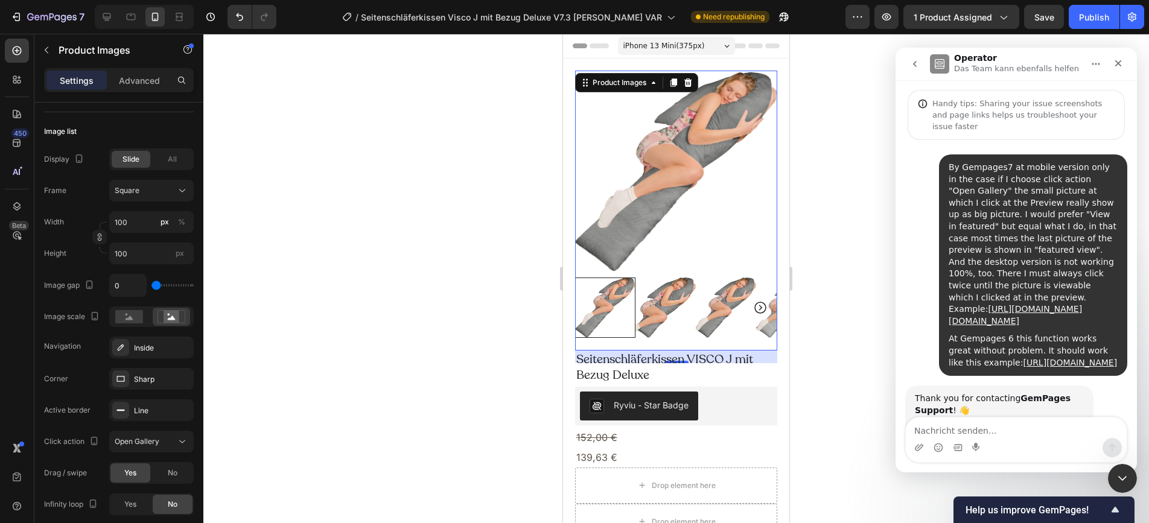
scroll to position [168, 0]
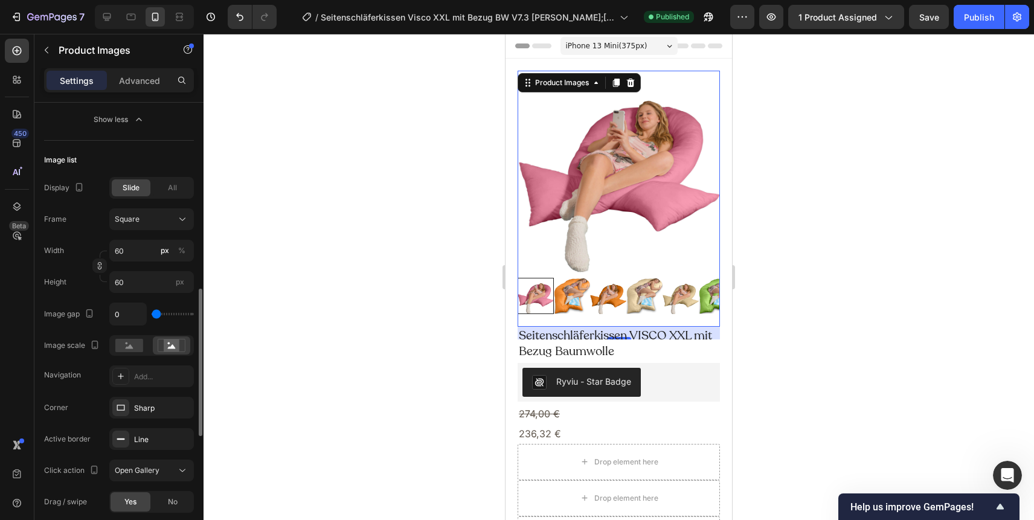
scroll to position [591, 0]
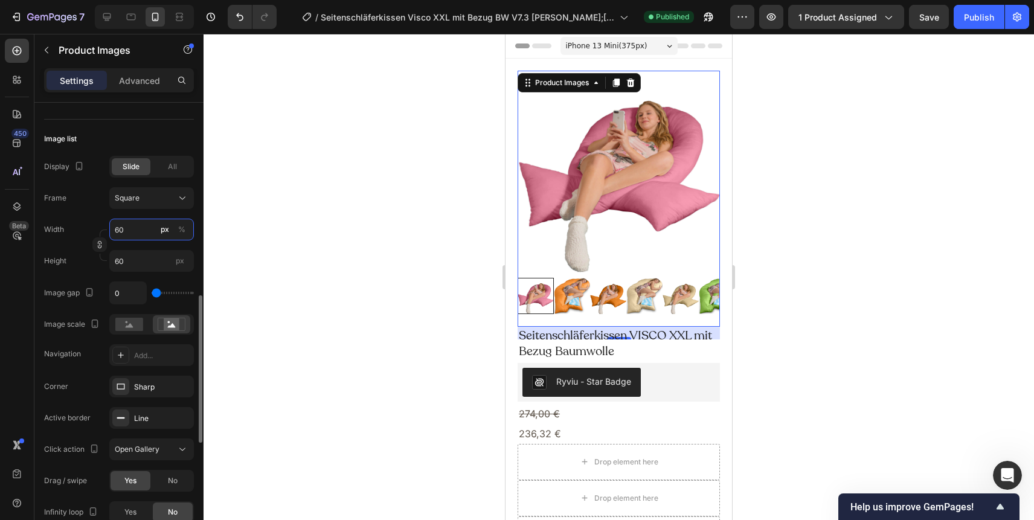
click at [128, 230] on input "60" at bounding box center [151, 230] width 85 height 22
type input "1"
type input "100"
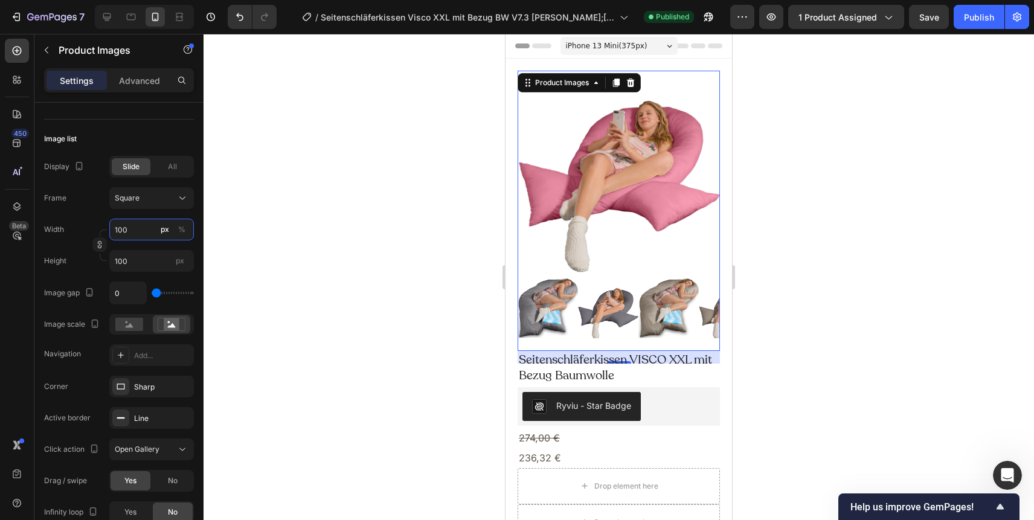
type input "100"
click at [979, 30] on div "7 Version history / Seitenschläferkissen Visco XXL mit Bezug BW V7.3 [PERSON_NA…" at bounding box center [517, 17] width 1034 height 34
click at [974, 19] on div "Publish" at bounding box center [979, 17] width 30 height 13
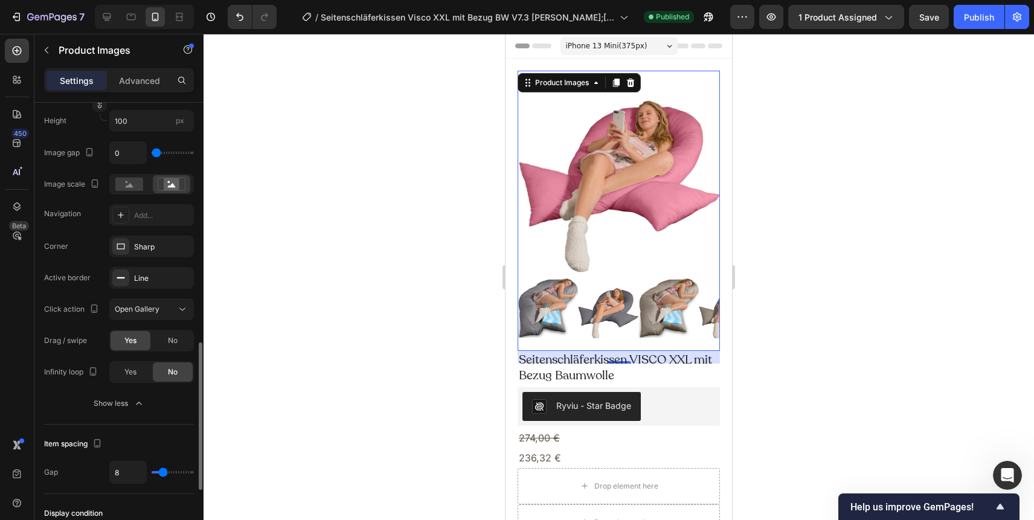
scroll to position [732, 0]
click at [176, 311] on icon at bounding box center [182, 308] width 12 height 12
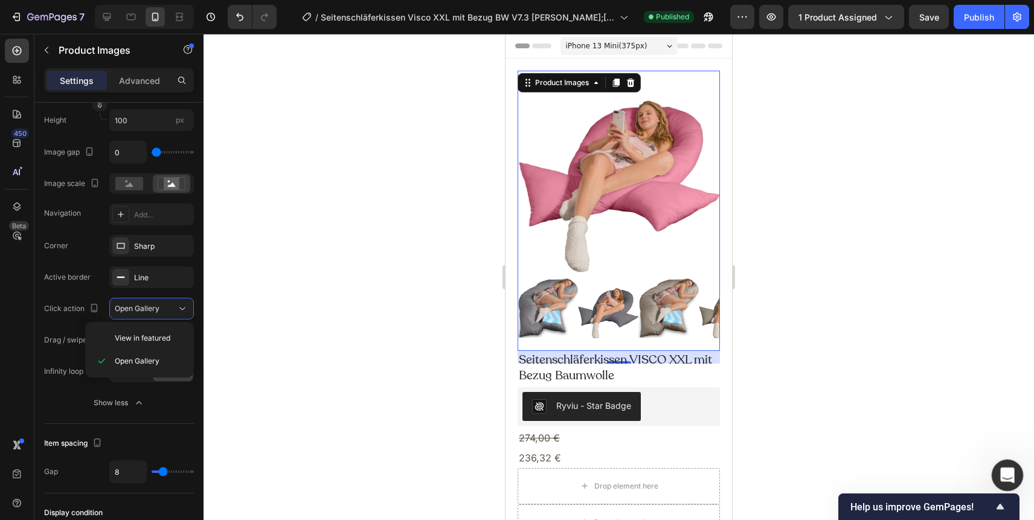
click at [1005, 469] on icon "Intercom-Nachrichtendienst öffnen" at bounding box center [1006, 474] width 20 height 20
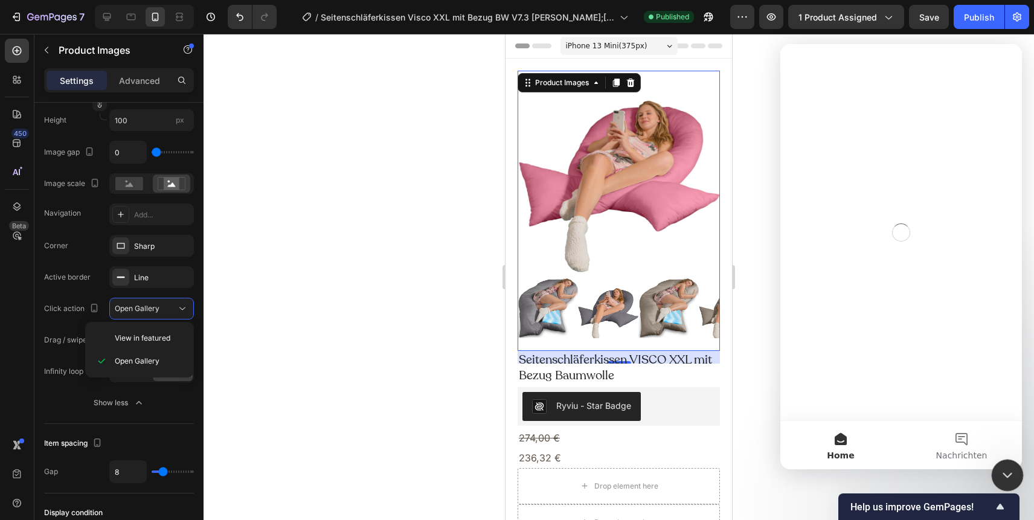
scroll to position [0, 0]
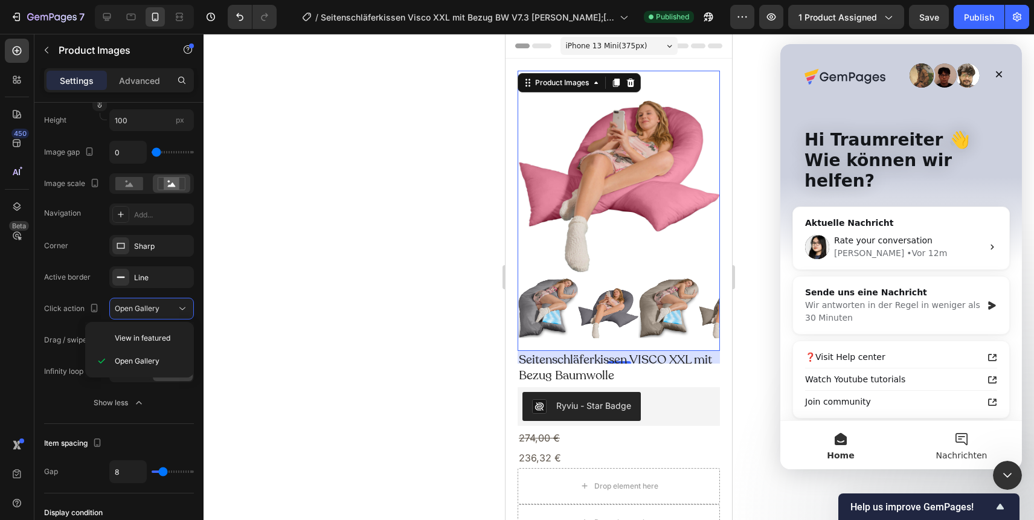
click at [959, 444] on button "Nachrichten" at bounding box center [961, 445] width 121 height 48
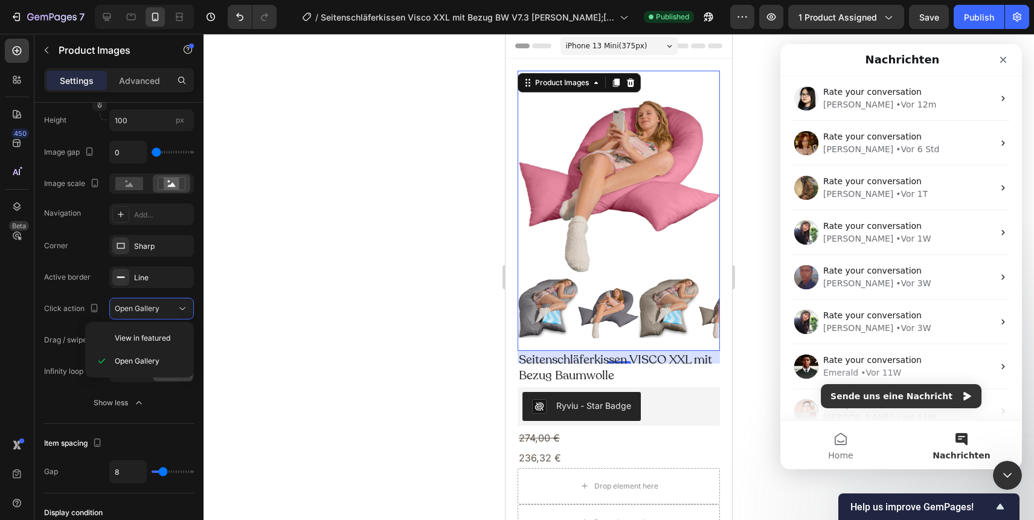
click at [962, 443] on button "Nachrichten" at bounding box center [961, 445] width 121 height 48
click at [951, 392] on button "Sende uns eine Nachricht" at bounding box center [900, 396] width 161 height 24
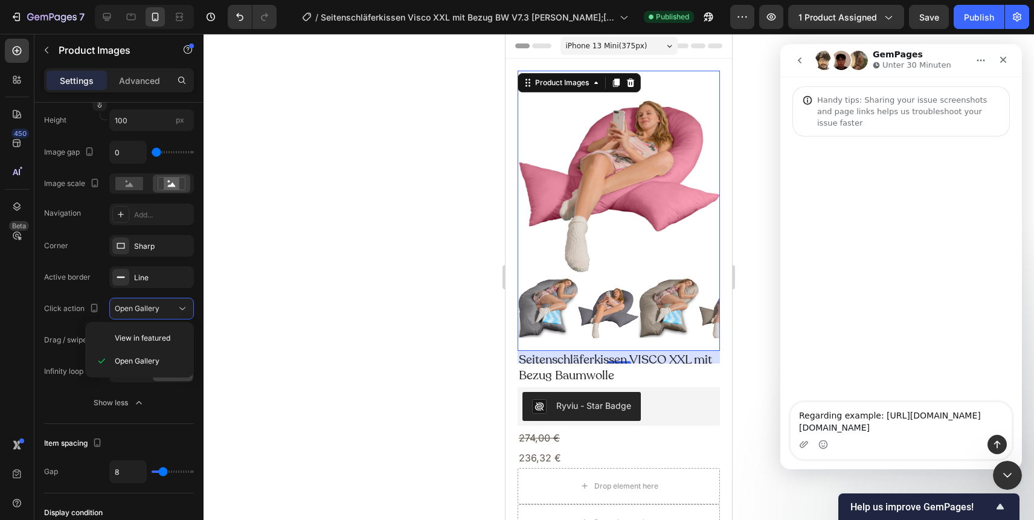
click at [826, 402] on textarea "Regarding example: [URL][DOMAIN_NAME][DOMAIN_NAME]" at bounding box center [900, 418] width 221 height 33
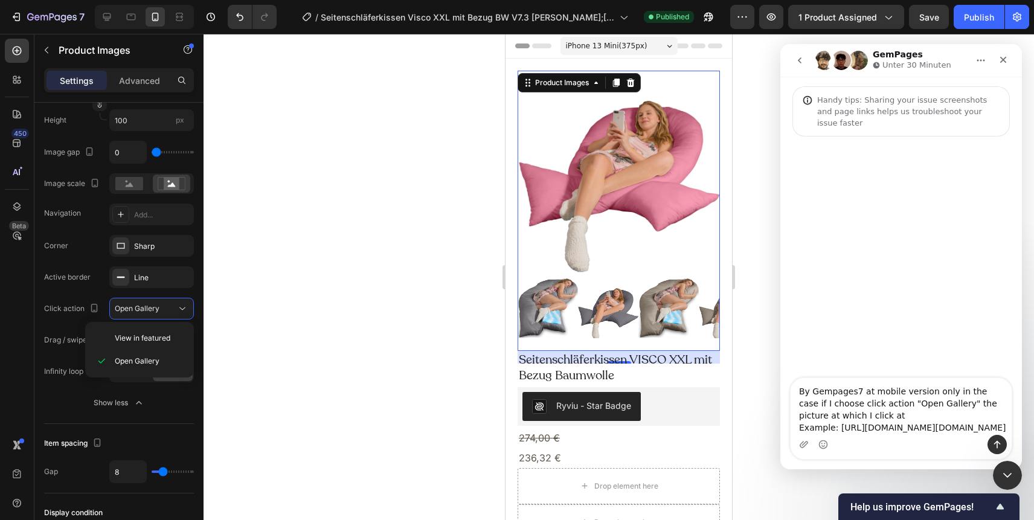
click at [951, 378] on textarea "By Gempages7 at mobile version only in the case if I choose click action "Open …" at bounding box center [900, 406] width 221 height 57
click at [875, 380] on textarea "By Gempages7 at mobile version only in the case if I choose click action "Open …" at bounding box center [900, 406] width 221 height 57
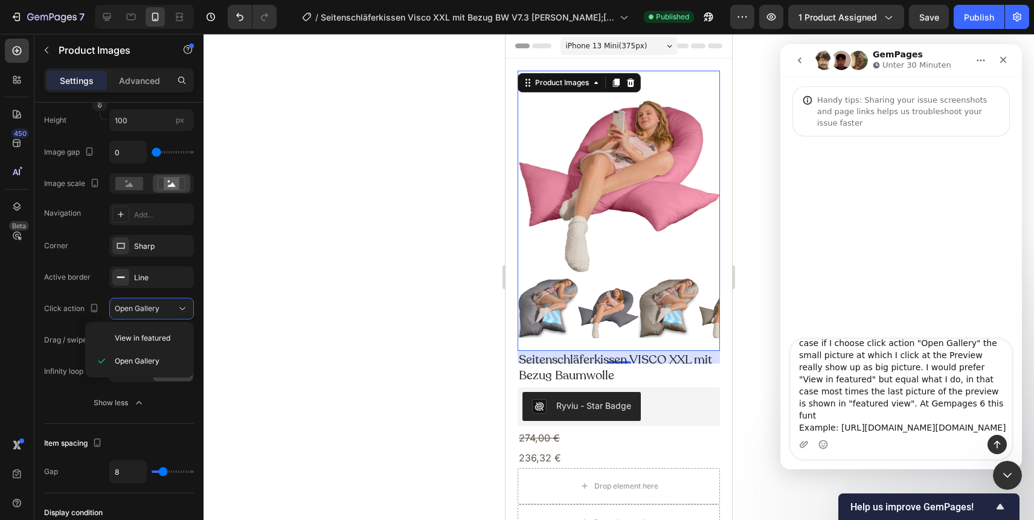
drag, startPoint x: 956, startPoint y: 414, endPoint x: 962, endPoint y: 430, distance: 17.4
click at [962, 430] on textarea "By Gempages7 at mobile version only in the case if I choose click action "Open …" at bounding box center [900, 386] width 221 height 95
click at [959, 385] on textarea "By Gempages7 at mobile version only in the case if I choose click action "Open …" at bounding box center [900, 386] width 221 height 95
drag, startPoint x: 957, startPoint y: 389, endPoint x: 964, endPoint y: 401, distance: 13.8
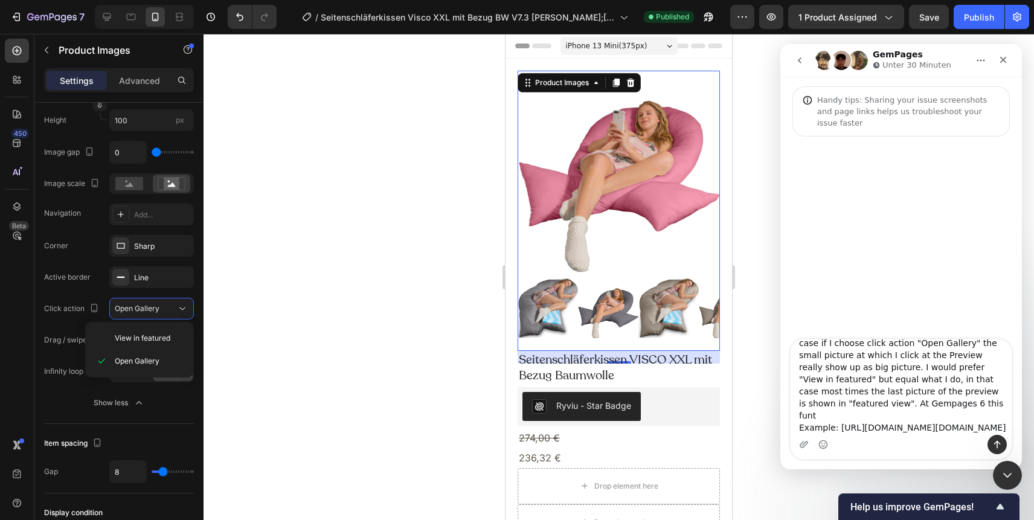
click at [964, 401] on textarea "By Gempages7 at mobile version only in the case if I choose click action "Open …" at bounding box center [900, 386] width 221 height 95
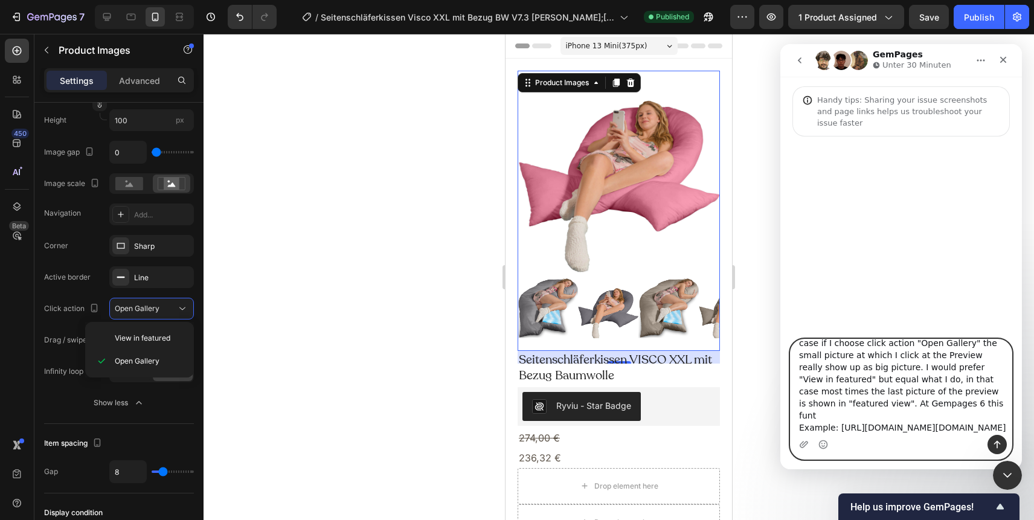
click at [956, 389] on textarea "By Gempages7 at mobile version only in the case if I choose click action "Open …" at bounding box center [900, 386] width 221 height 95
drag, startPoint x: 956, startPoint y: 389, endPoint x: 965, endPoint y: 397, distance: 12.0
click at [965, 397] on textarea "By Gempages7 at mobile version only in the case if I choose click action "Open …" at bounding box center [900, 386] width 221 height 95
click at [969, 409] on textarea "By Gempages7 at mobile version only in the case if I choose click action "Open …" at bounding box center [900, 386] width 221 height 95
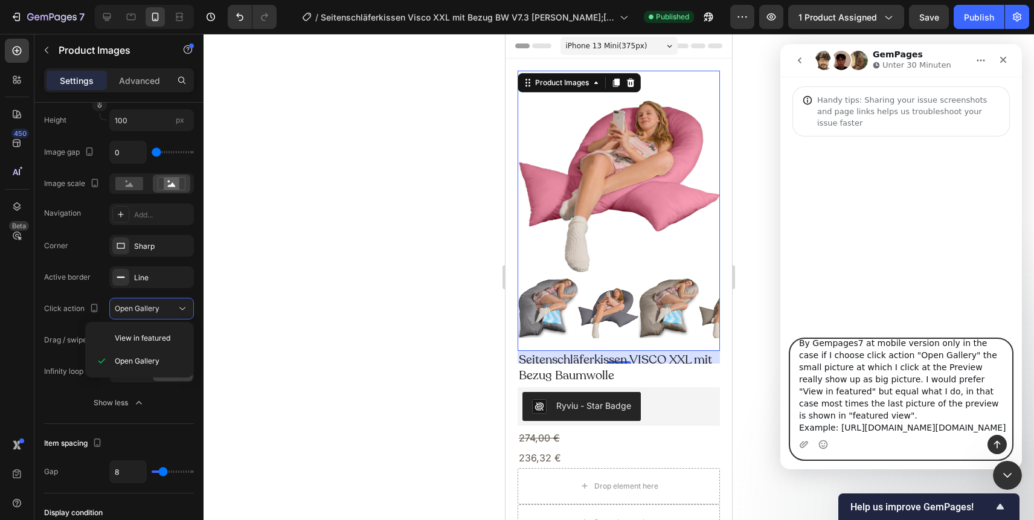
scroll to position [68, 0]
paste textarea "At Gempages 6 this funt"
click at [965, 379] on textarea "By Gempages7 at mobile version only in the case if I choose click action "Open …" at bounding box center [900, 386] width 221 height 95
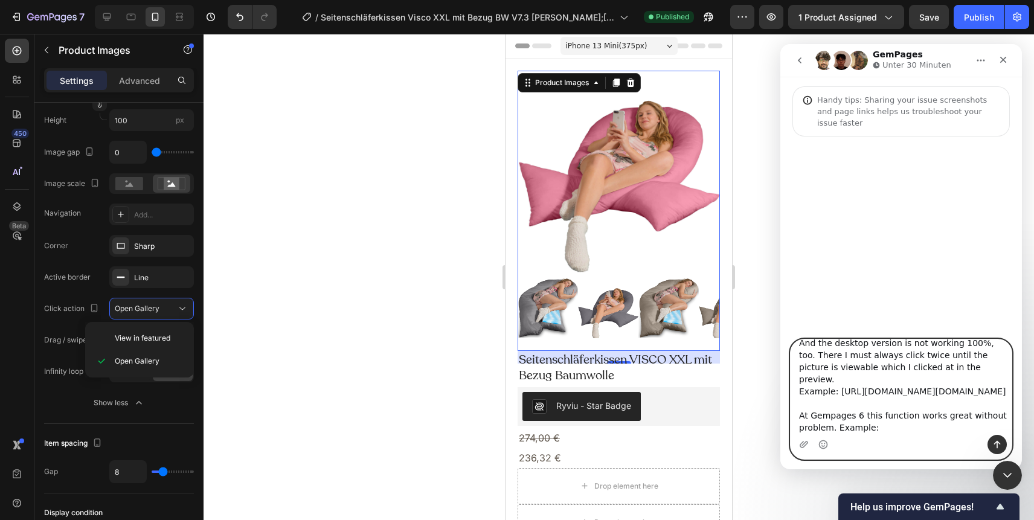
scroll to position [134, 0]
click at [889, 411] on textarea "By Gempages7 at mobile version only in the case if I choose click action "Open …" at bounding box center [900, 386] width 221 height 95
paste textarea "[URL][DOMAIN_NAME]"
click at [835, 394] on textarea "By Gempages7 at mobile version only in the case if I choose click action "Open …" at bounding box center [900, 386] width 221 height 95
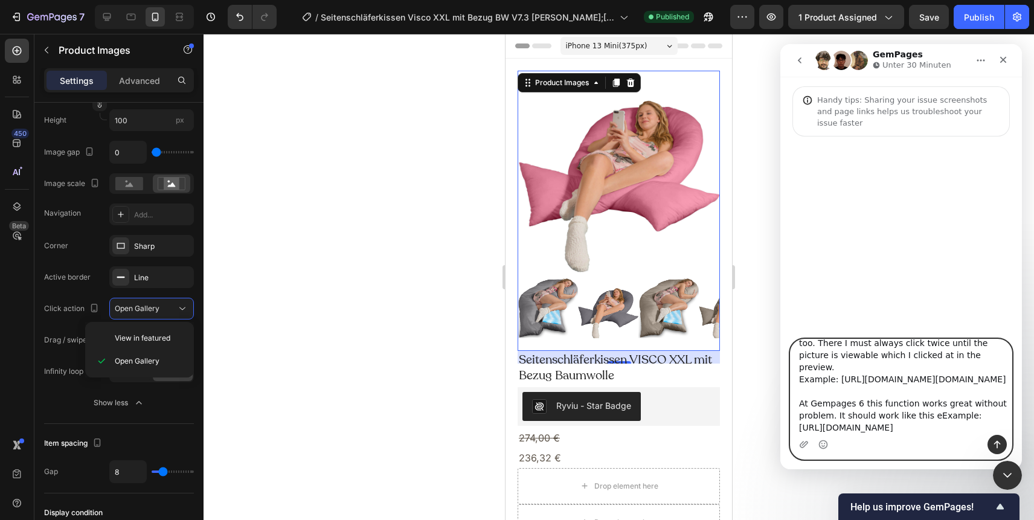
type textarea "By Gempages7 at mobile version only in the case if I choose click action "Open …"
click at [919, 422] on textarea "By Gempages7 at mobile version only in the case if I choose click action "Open …" at bounding box center [900, 386] width 221 height 95
click at [917, 428] on textarea "By Gempages7 at mobile version only in the case if I choose click action "Open …" at bounding box center [900, 386] width 221 height 95
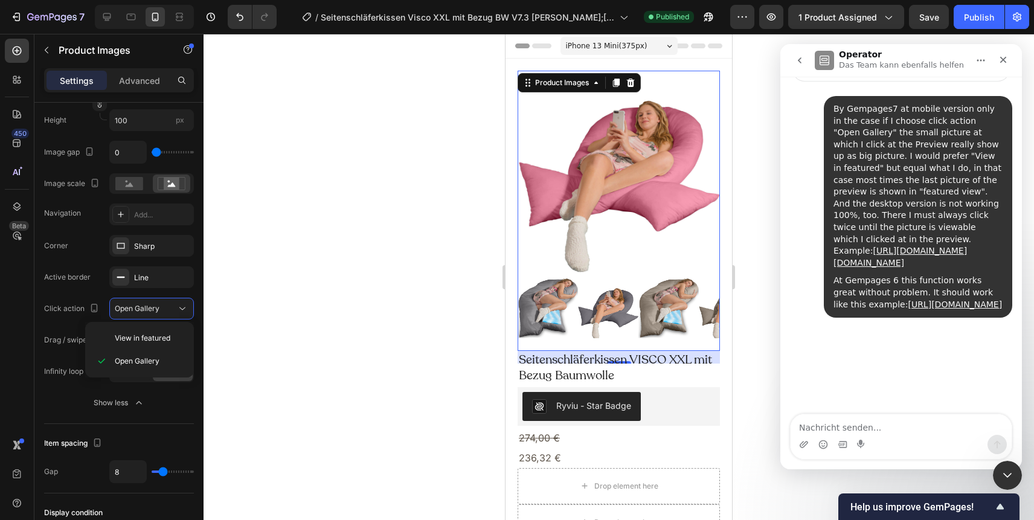
scroll to position [168, 0]
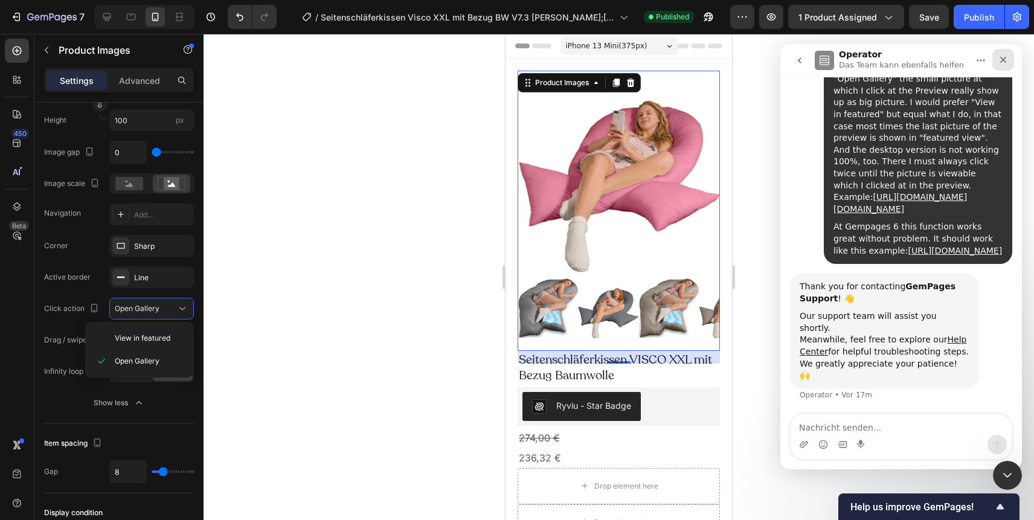
click at [1005, 60] on icon "Schließen" at bounding box center [1003, 60] width 10 height 10
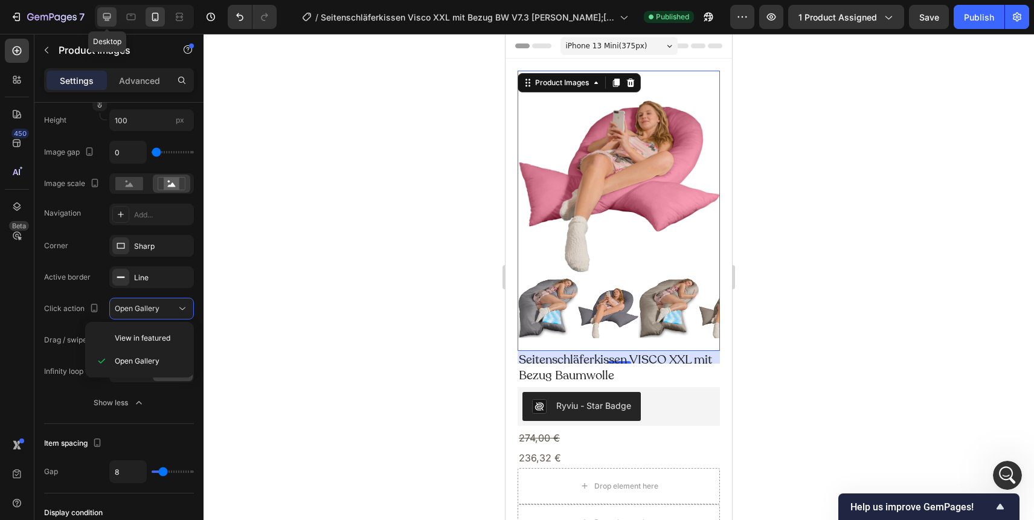
click at [107, 11] on icon at bounding box center [107, 17] width 12 height 12
type input "20"
type input "11"
type input "24"
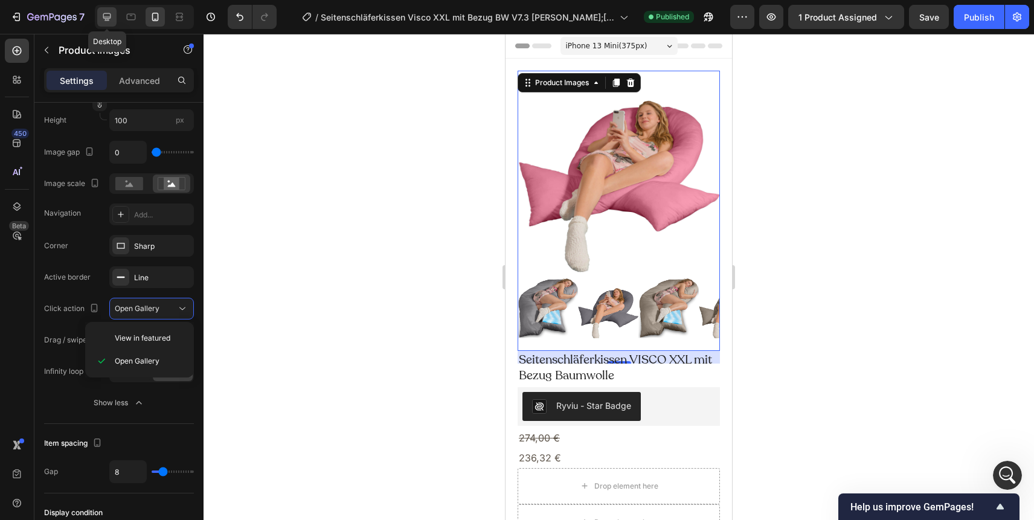
type input "24"
